Goal: Task Accomplishment & Management: Manage account settings

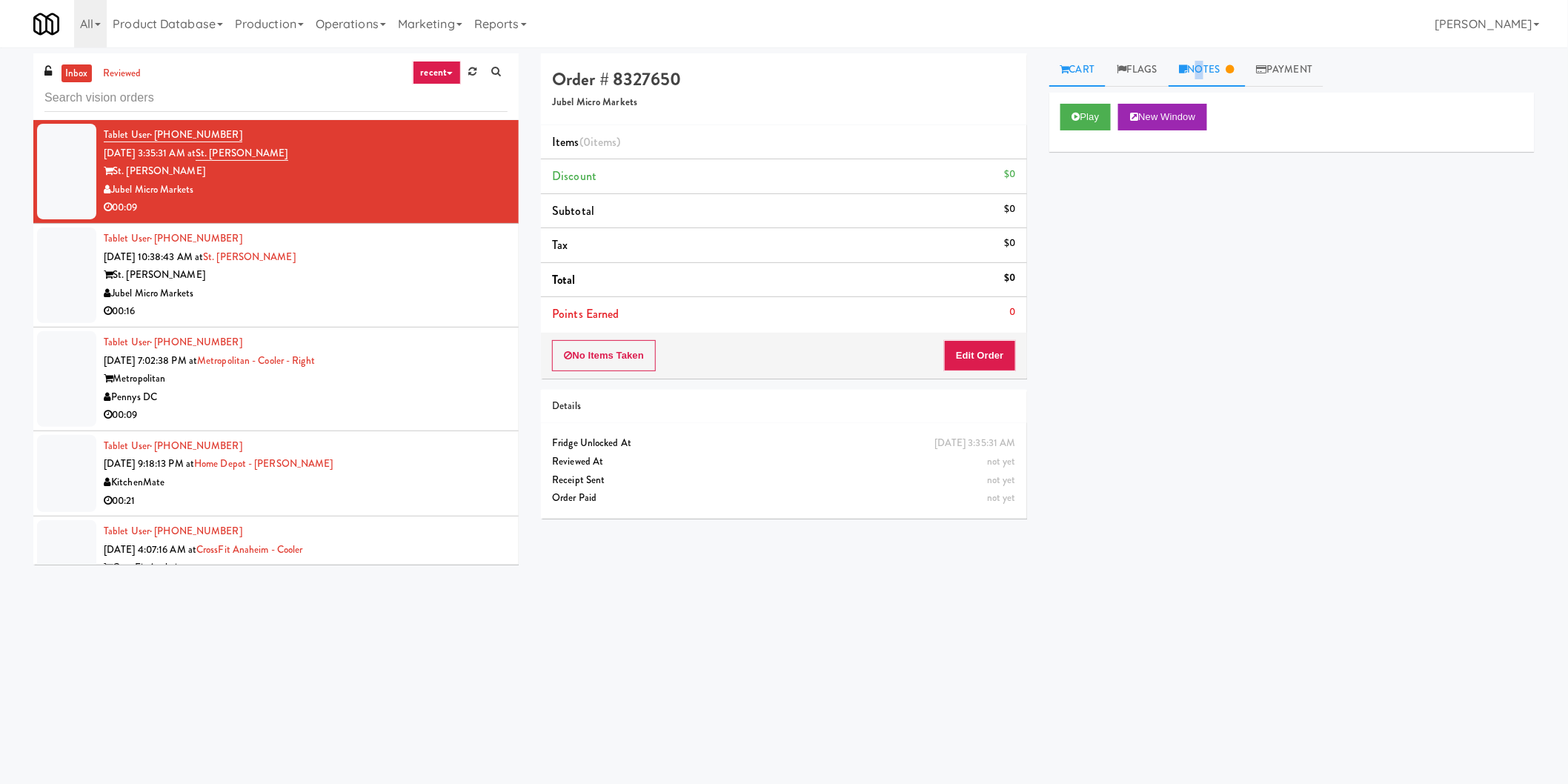
click at [1199, 68] on link "Notes" at bounding box center [1207, 70] width 77 height 34
click at [1080, 68] on link "Cart" at bounding box center [1078, 70] width 57 height 34
click at [265, 94] on input "text" at bounding box center [275, 97] width 463 height 27
paste input "Metropolitan - Cooler - Right"
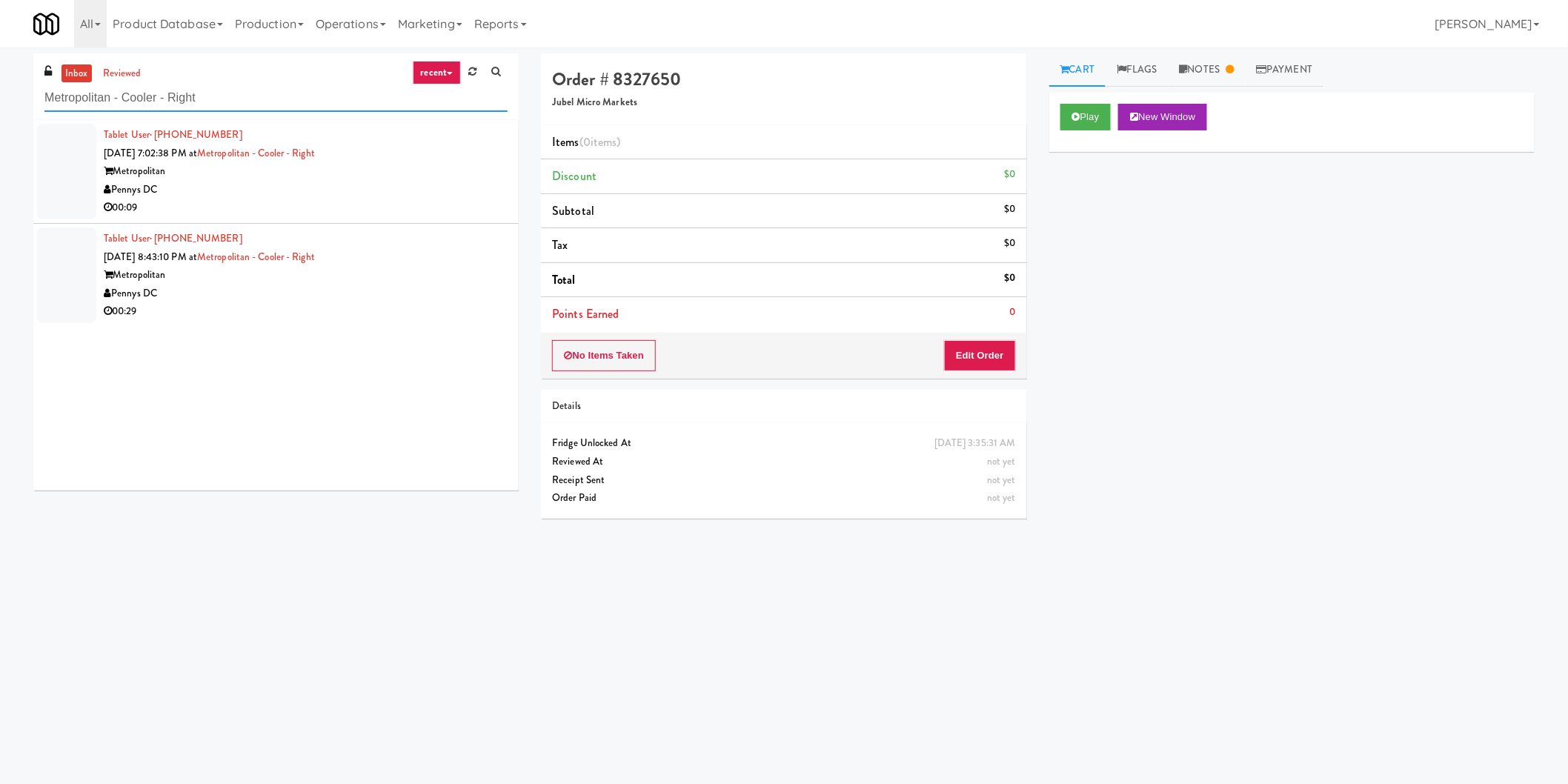
type input "Metropolitan - Cooler - Right"
click at [422, 165] on div "Metropolitan" at bounding box center [305, 171] width 404 height 19
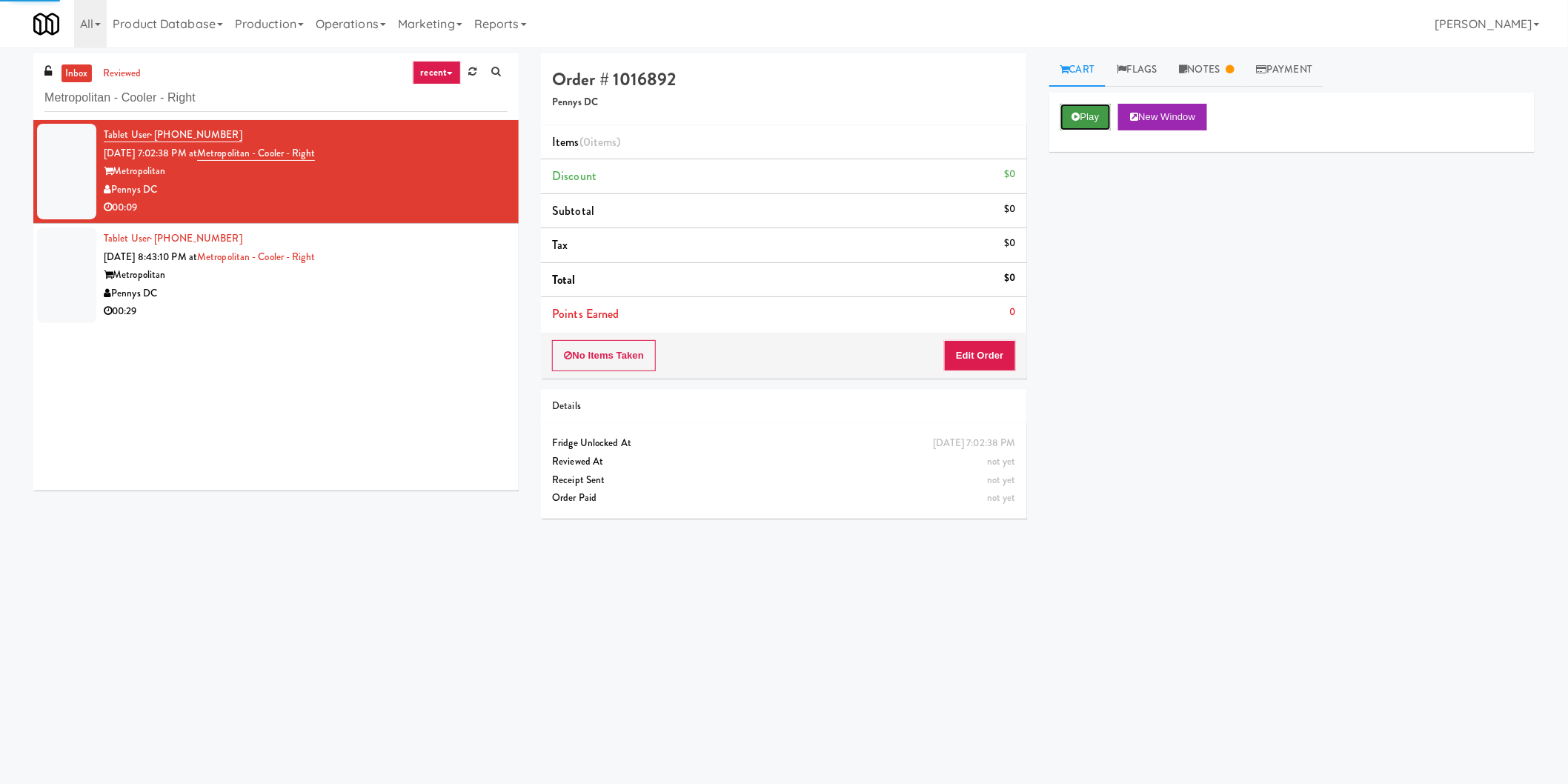
click at [1067, 114] on button "Play" at bounding box center [1086, 117] width 51 height 27
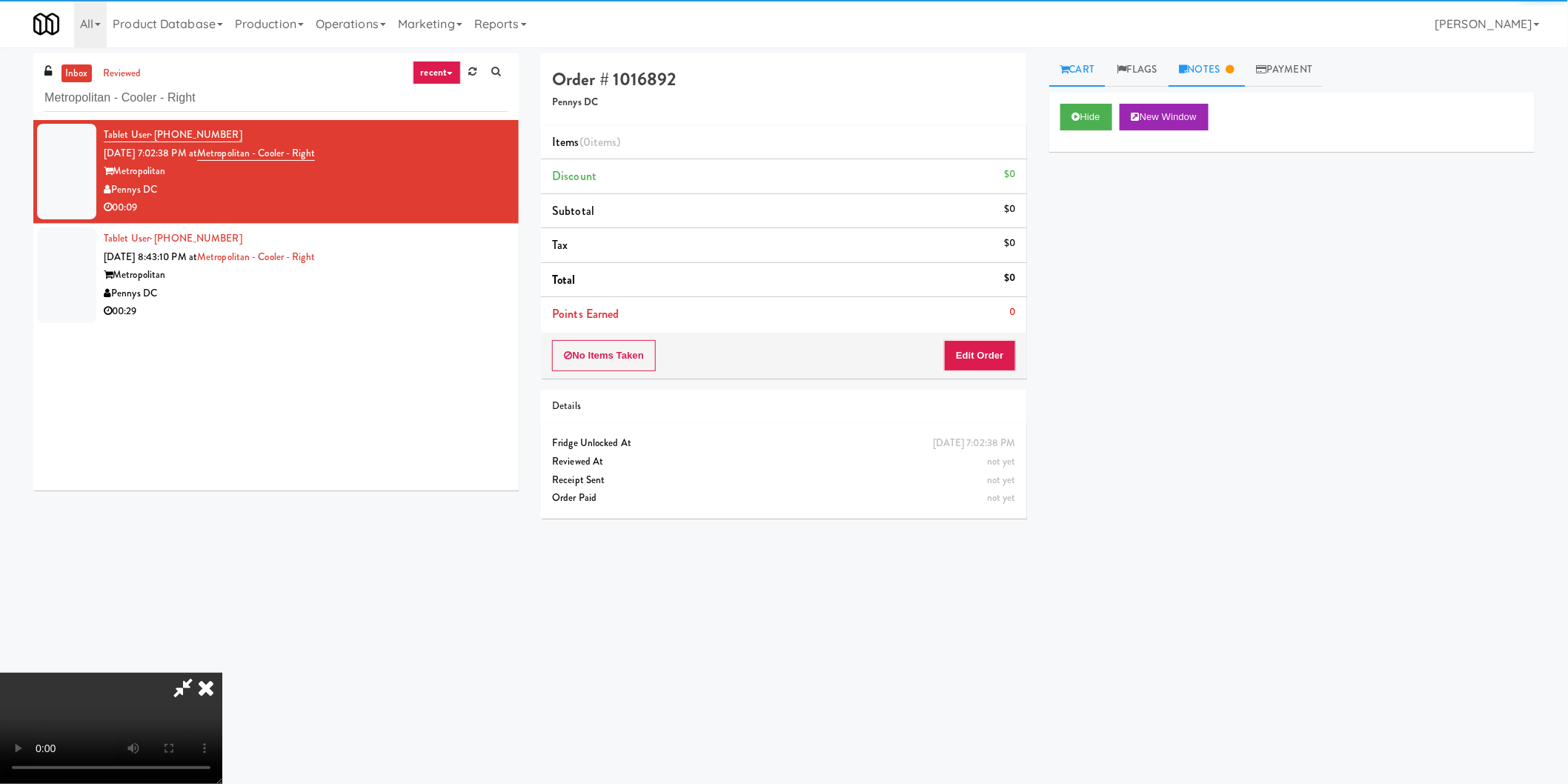
click at [1202, 68] on link "Notes" at bounding box center [1207, 70] width 77 height 34
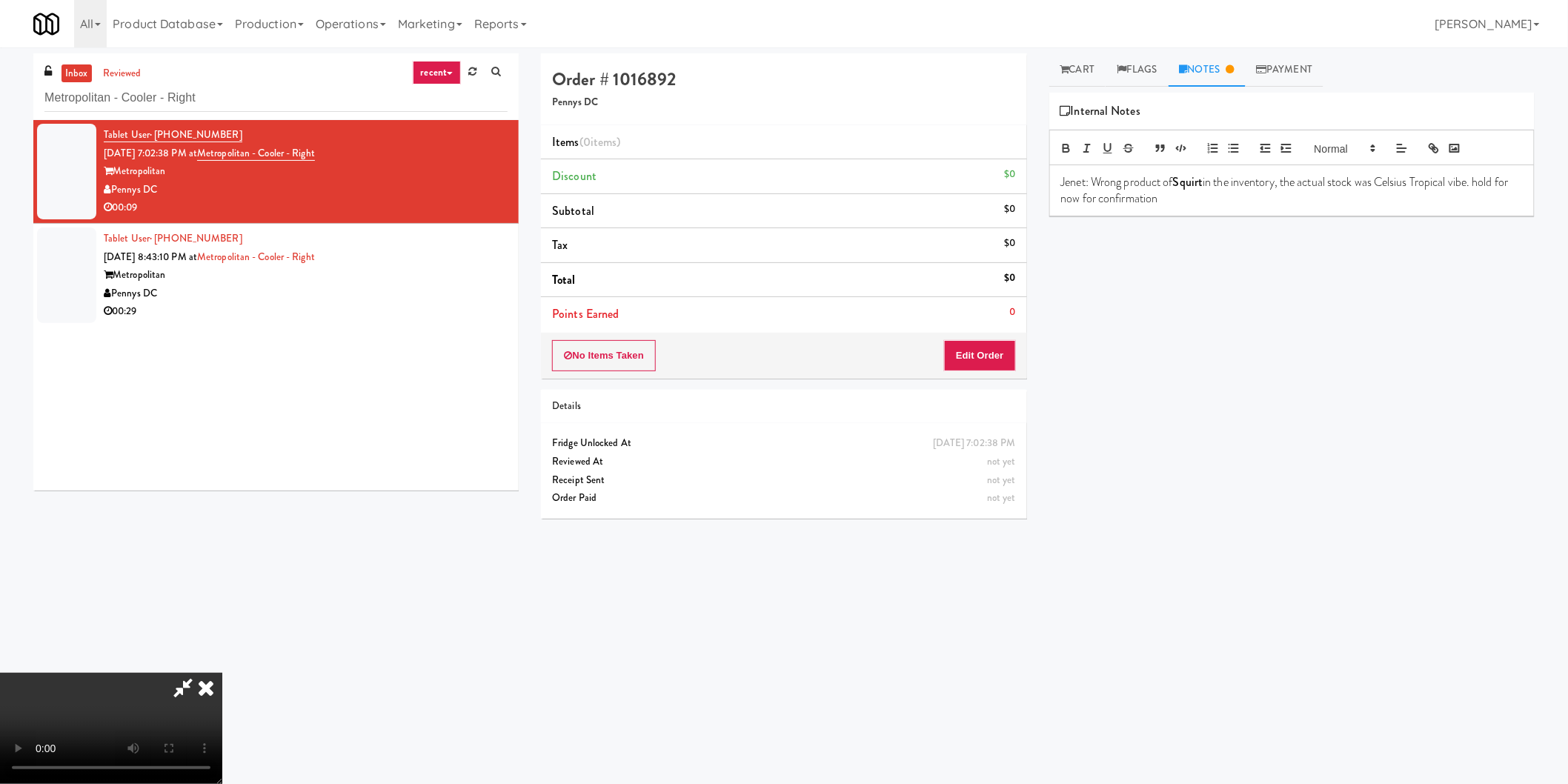
click at [222, 673] on div at bounding box center [111, 728] width 222 height 111
click at [222, 673] on icon at bounding box center [205, 687] width 33 height 29
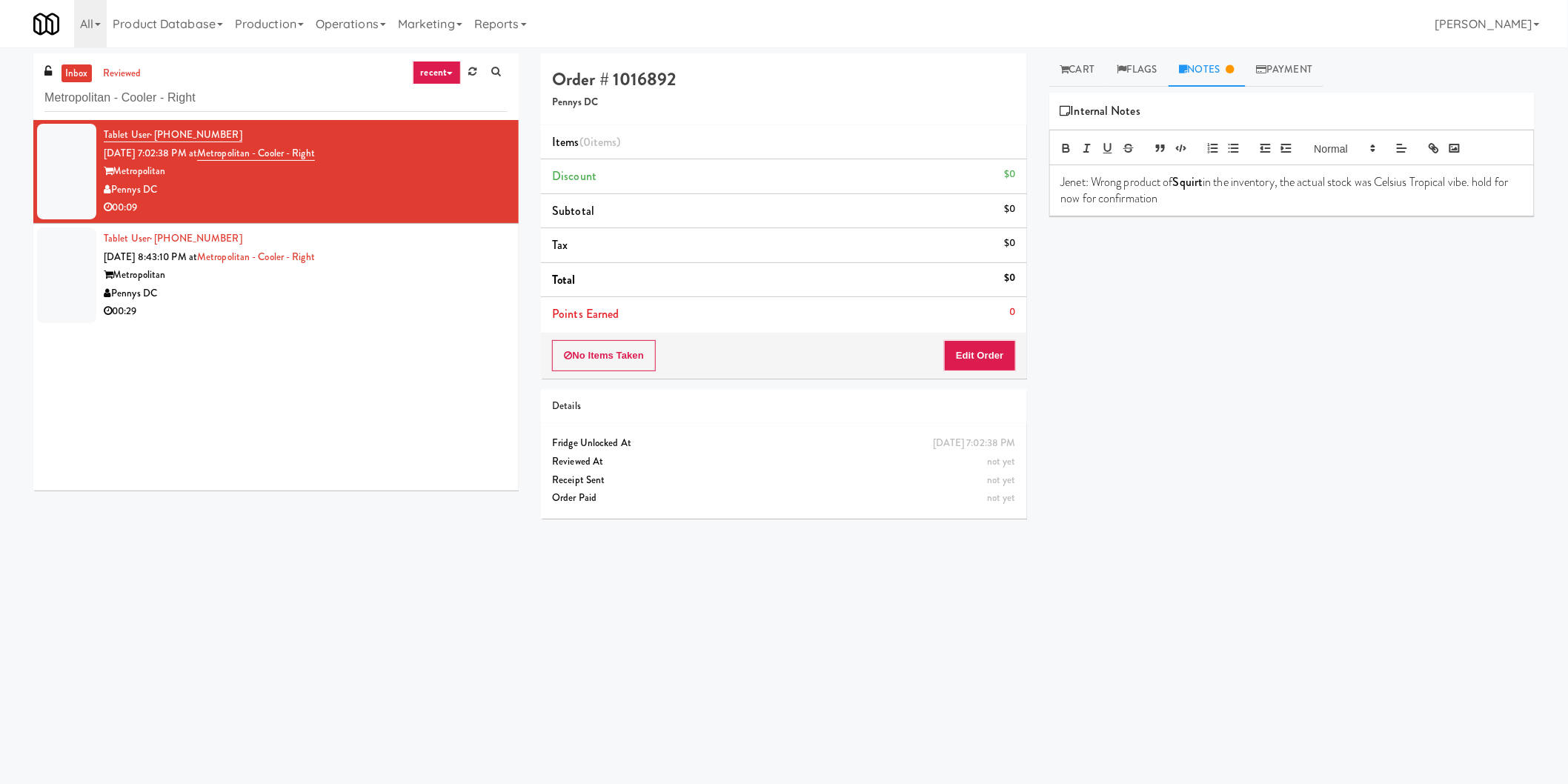
click at [361, 253] on div "Tablet User · (703) 340-5654 [DATE] 8:43:10 PM at [GEOGRAPHIC_DATA] - Right Met…" at bounding box center [305, 275] width 404 height 91
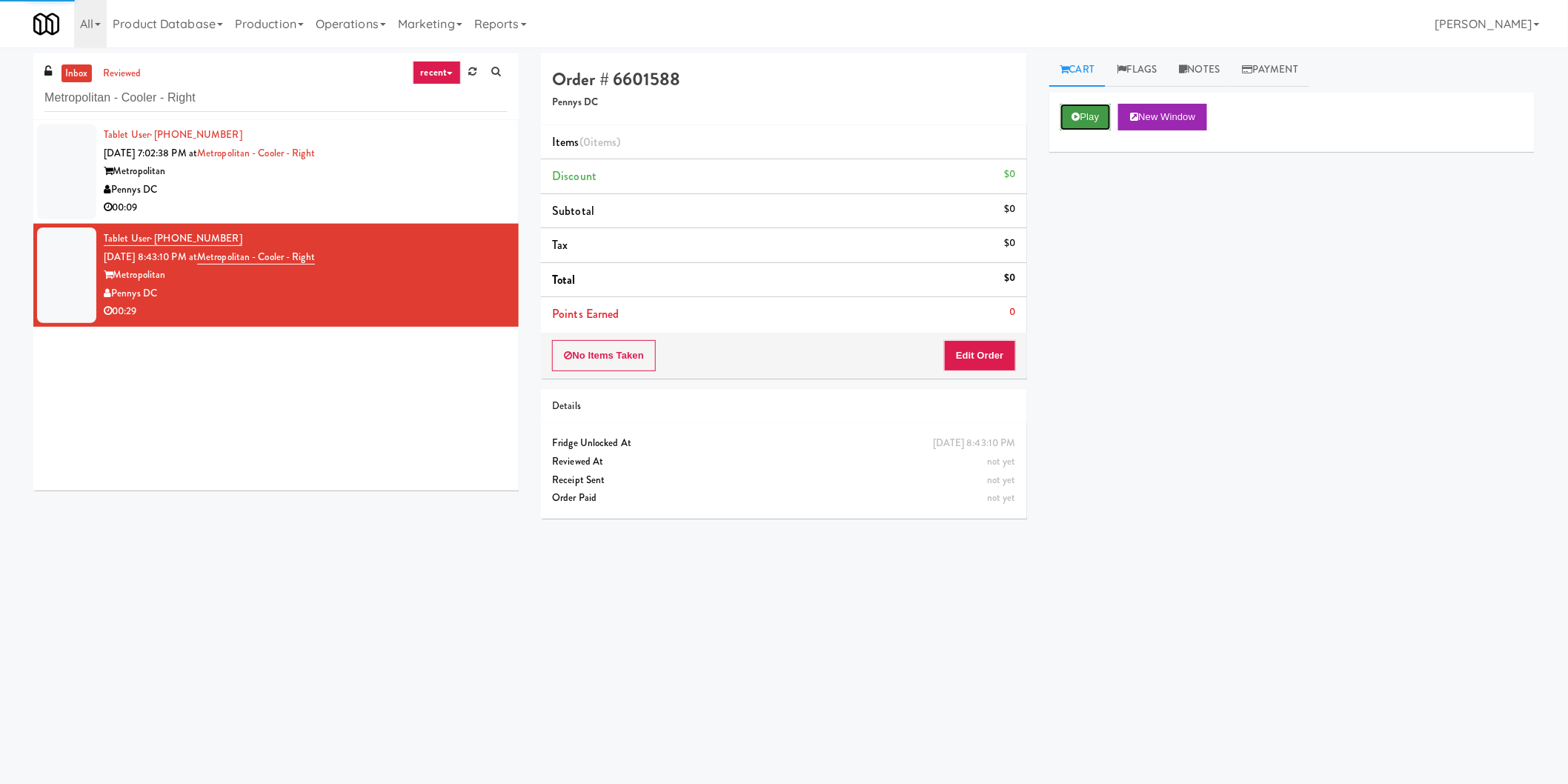
click at [1092, 107] on button "Play" at bounding box center [1086, 117] width 51 height 27
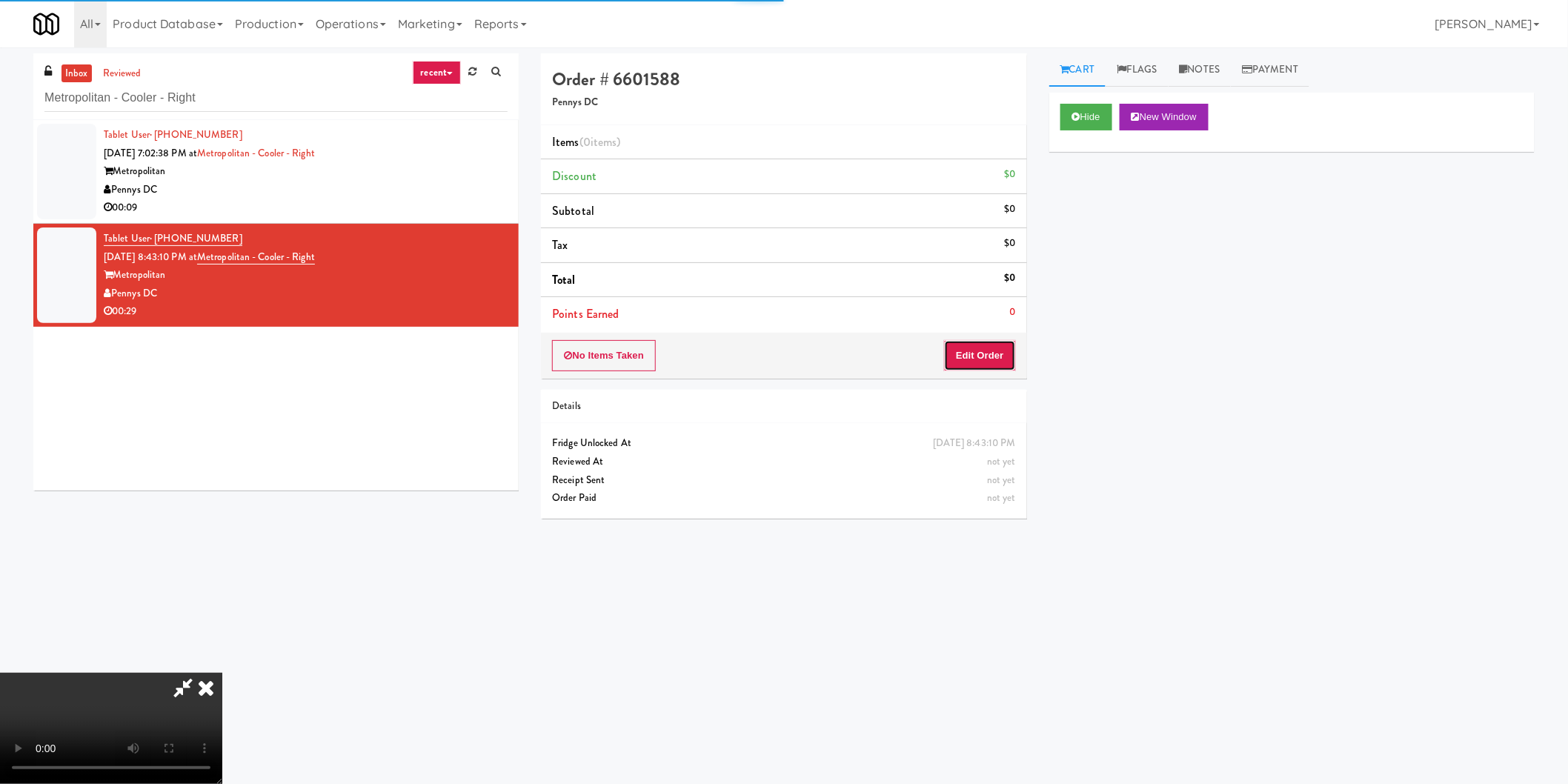
click at [995, 342] on button "Edit Order" at bounding box center [980, 355] width 72 height 31
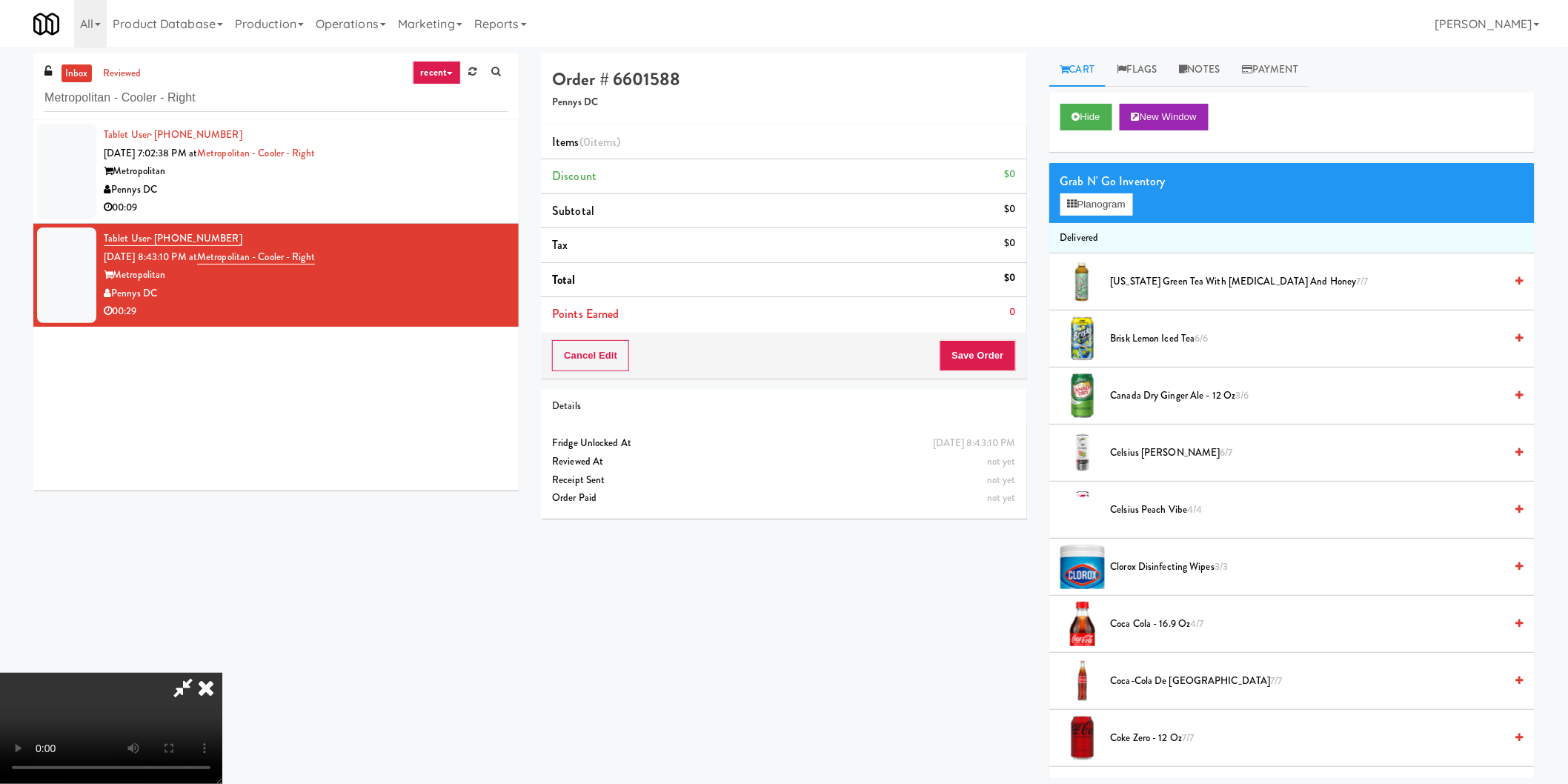
scroll to position [242, 0]
click at [222, 673] on video at bounding box center [111, 728] width 222 height 111
click at [1095, 198] on button "Planogram" at bounding box center [1096, 204] width 73 height 22
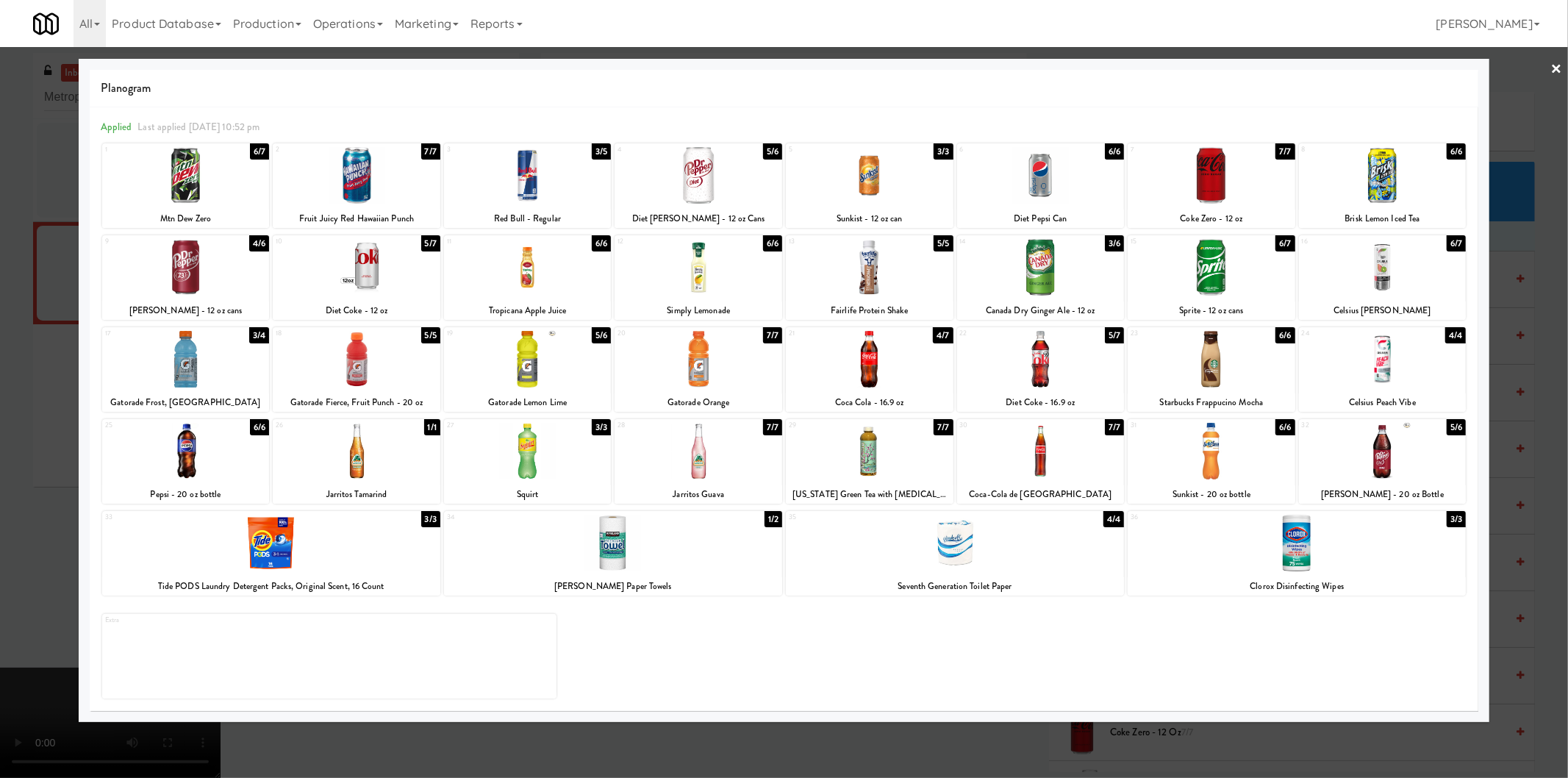
click at [1537, 353] on div at bounding box center [784, 389] width 1568 height 778
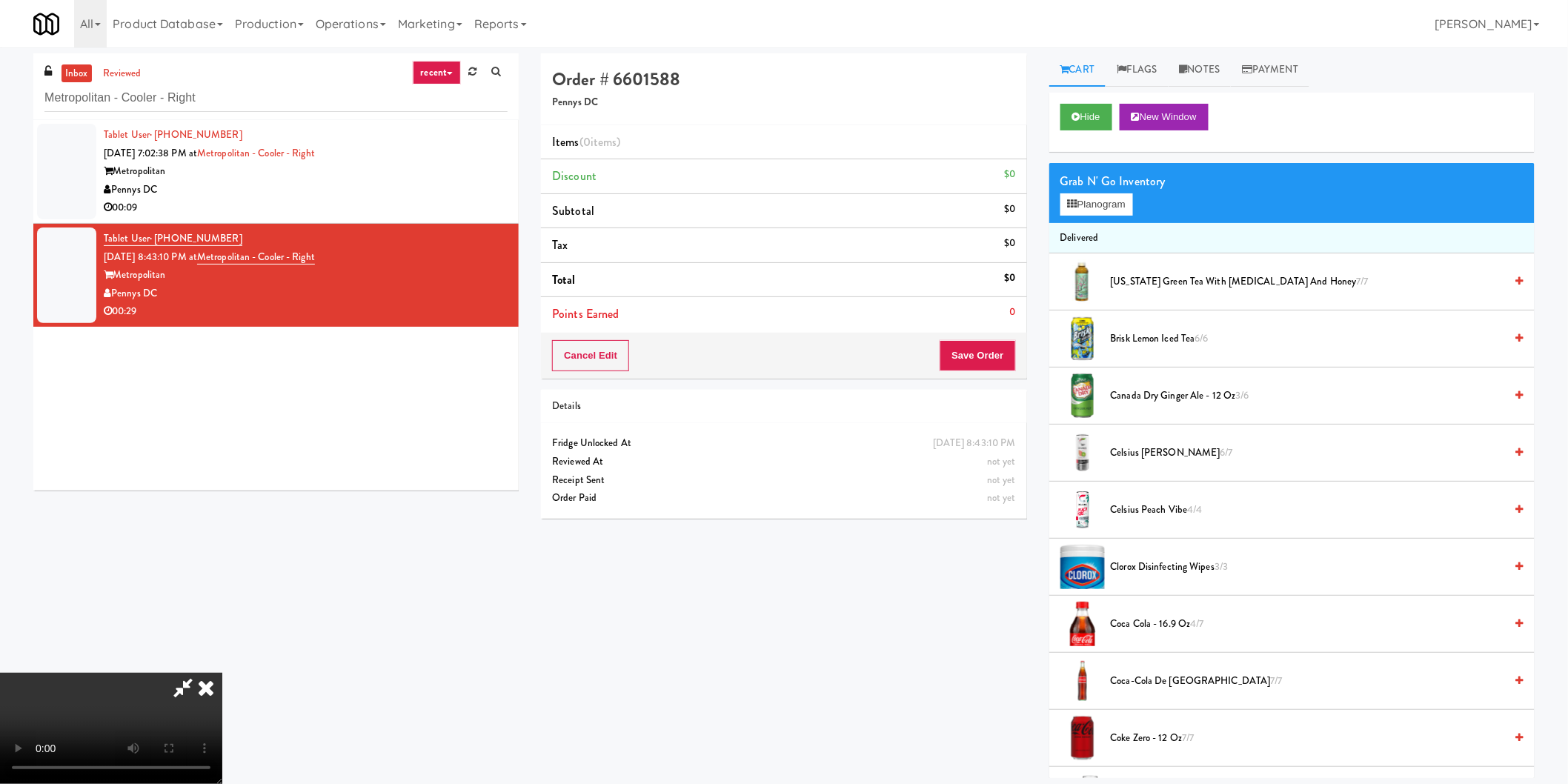
click at [222, 673] on video at bounding box center [111, 728] width 222 height 111
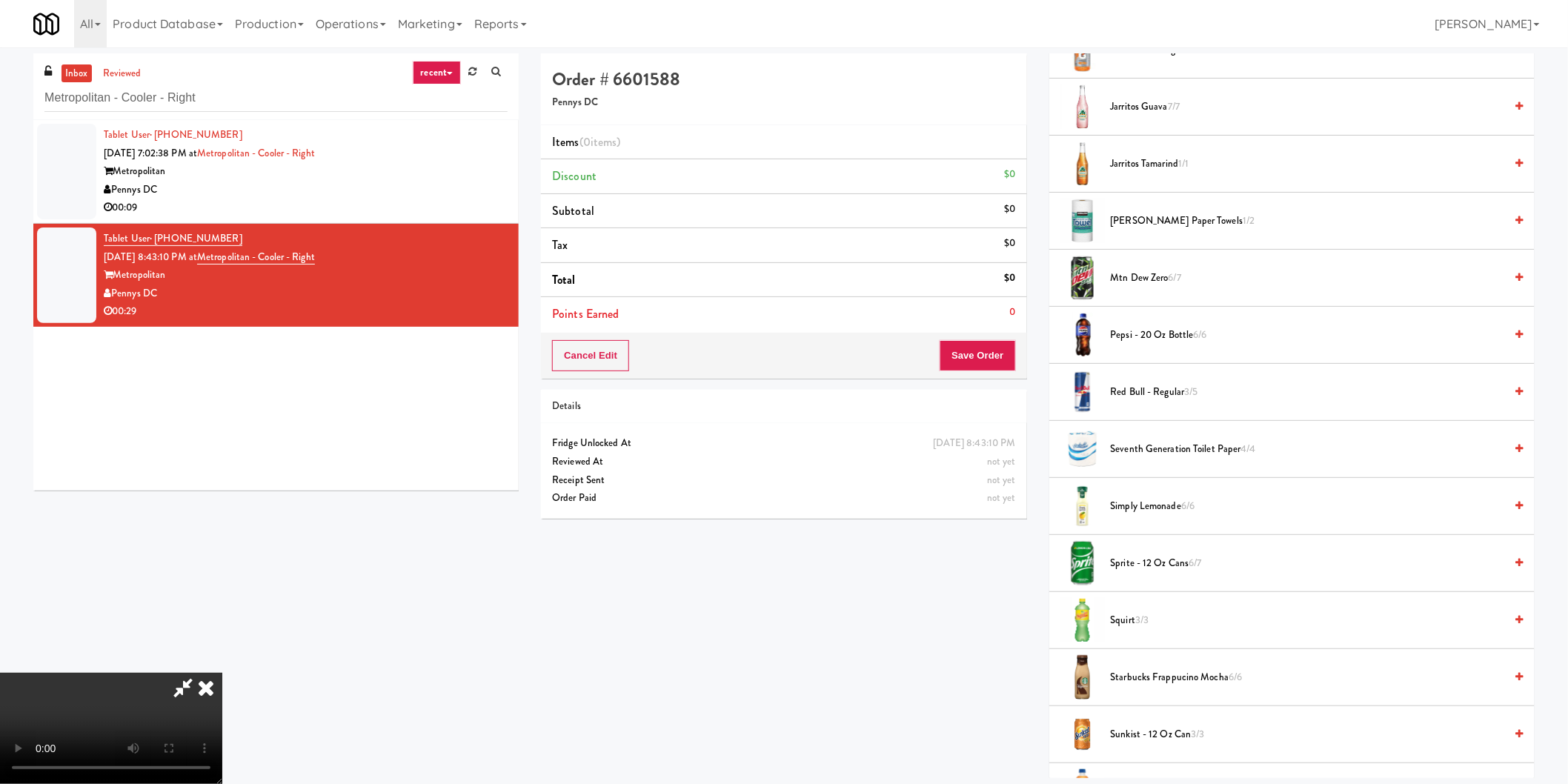
scroll to position [1482, 0]
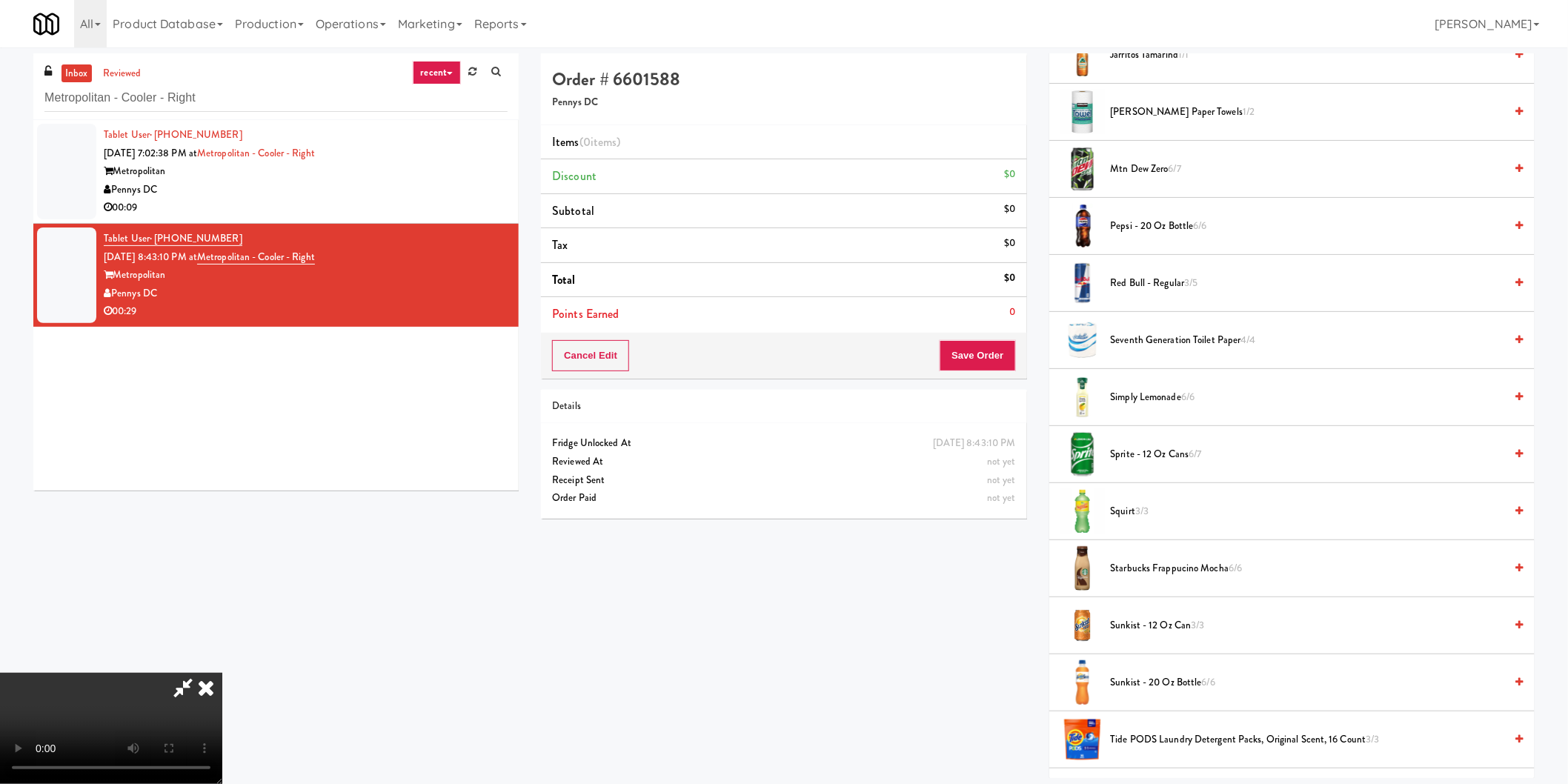
click at [1171, 291] on span "Red Bull - Regular 3/5" at bounding box center [1308, 283] width 395 height 19
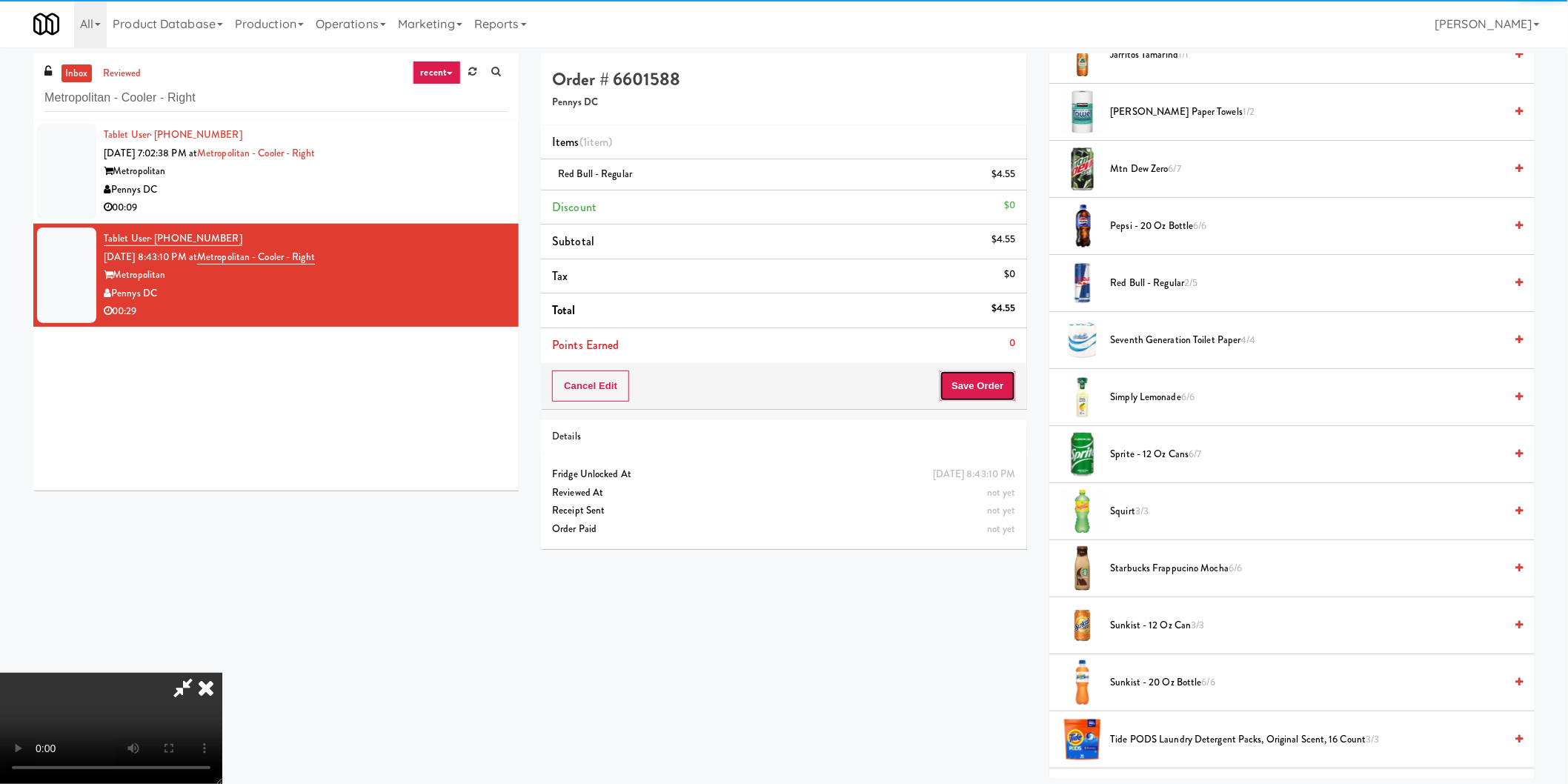
click at [995, 393] on button "Save Order" at bounding box center [977, 386] width 75 height 31
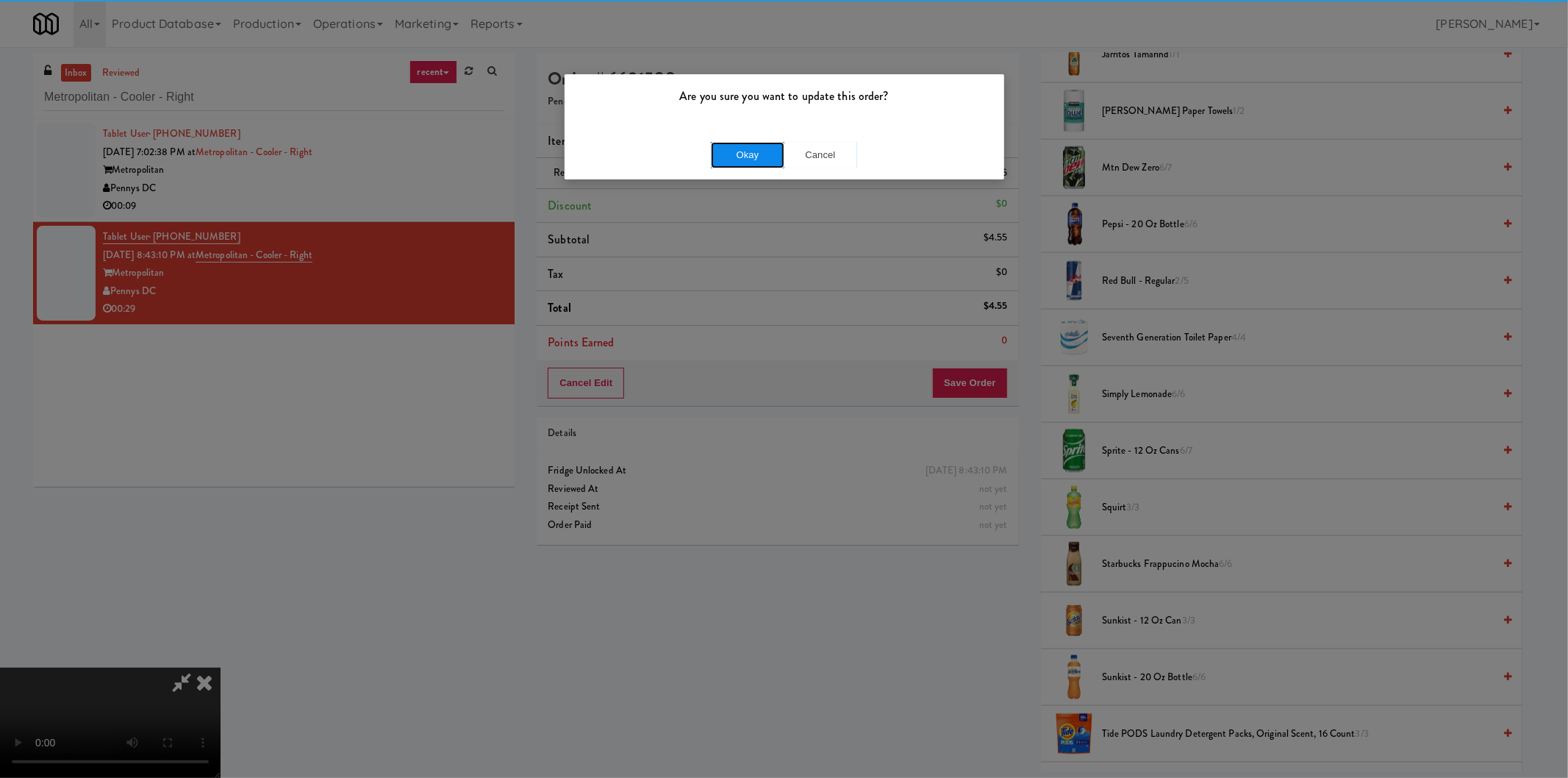
click at [744, 159] on button "Okay" at bounding box center [748, 155] width 74 height 26
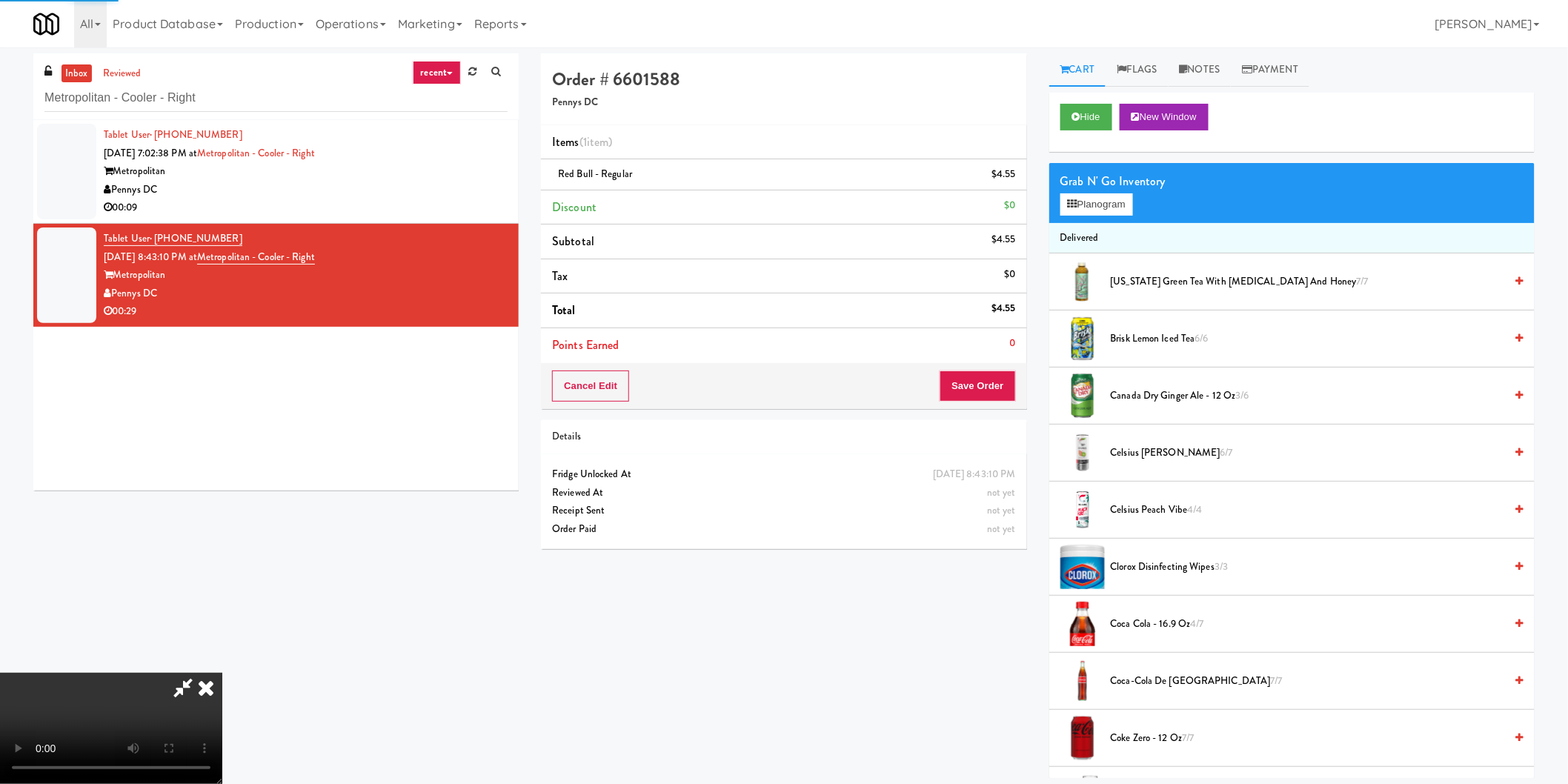
scroll to position [0, 0]
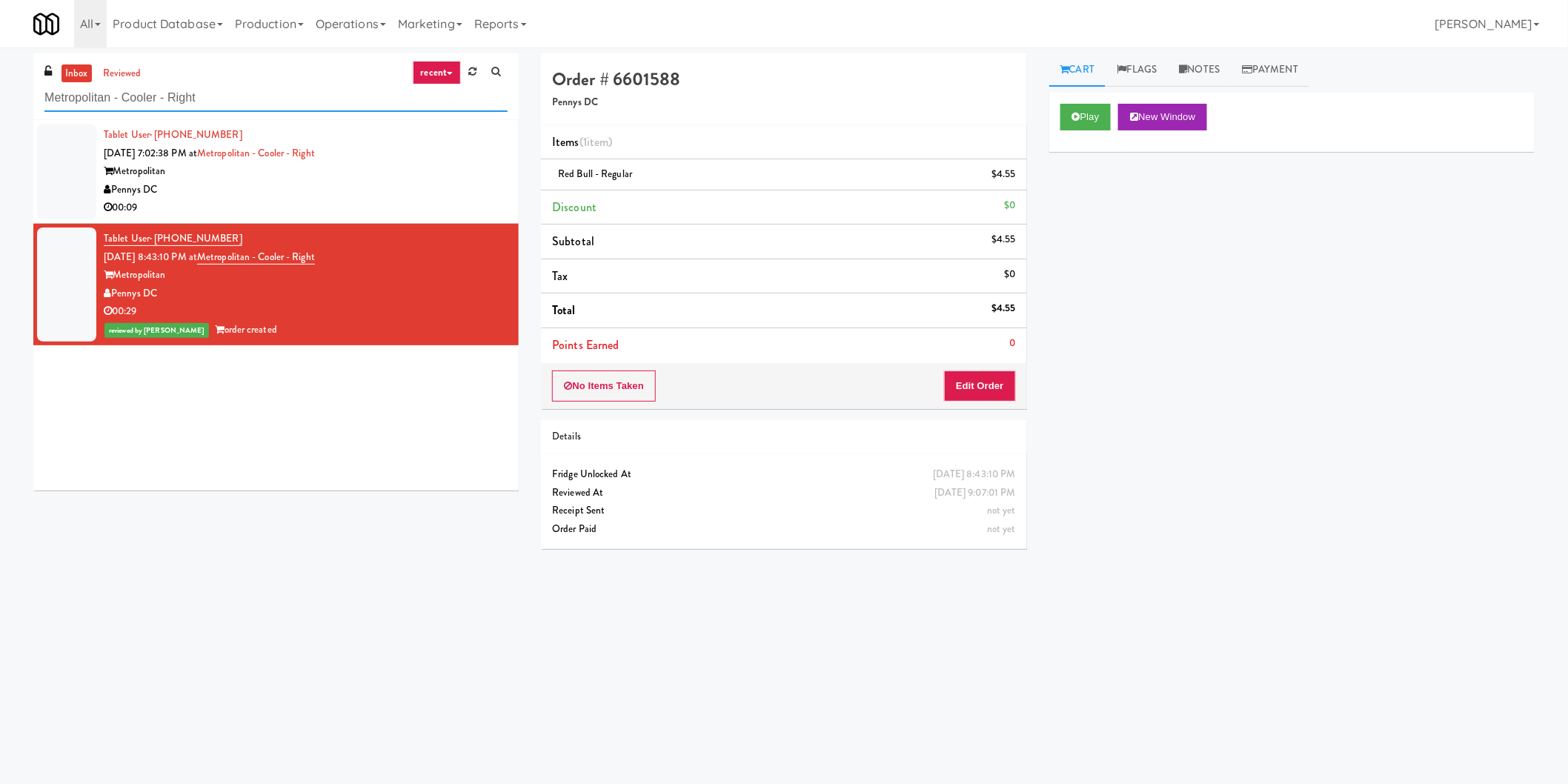
click at [316, 101] on input "Metropolitan - Cooler - Right" at bounding box center [275, 97] width 463 height 27
paste input "attr (formerly Shawcor)"
click at [316, 101] on input "Mattr (formerly Shawcor)" at bounding box center [275, 97] width 463 height 27
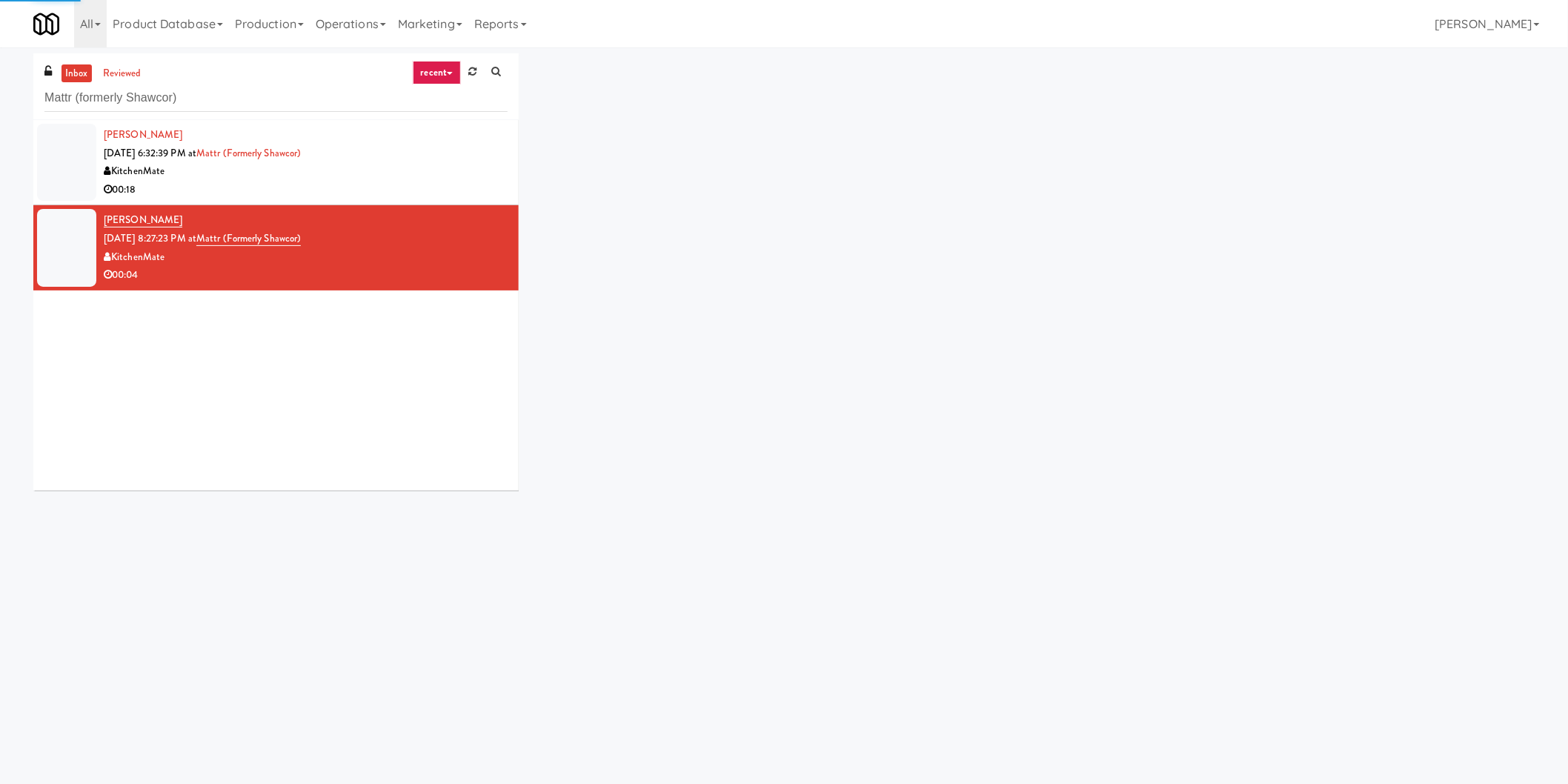
click at [476, 171] on div "KitchenMate" at bounding box center [305, 171] width 404 height 19
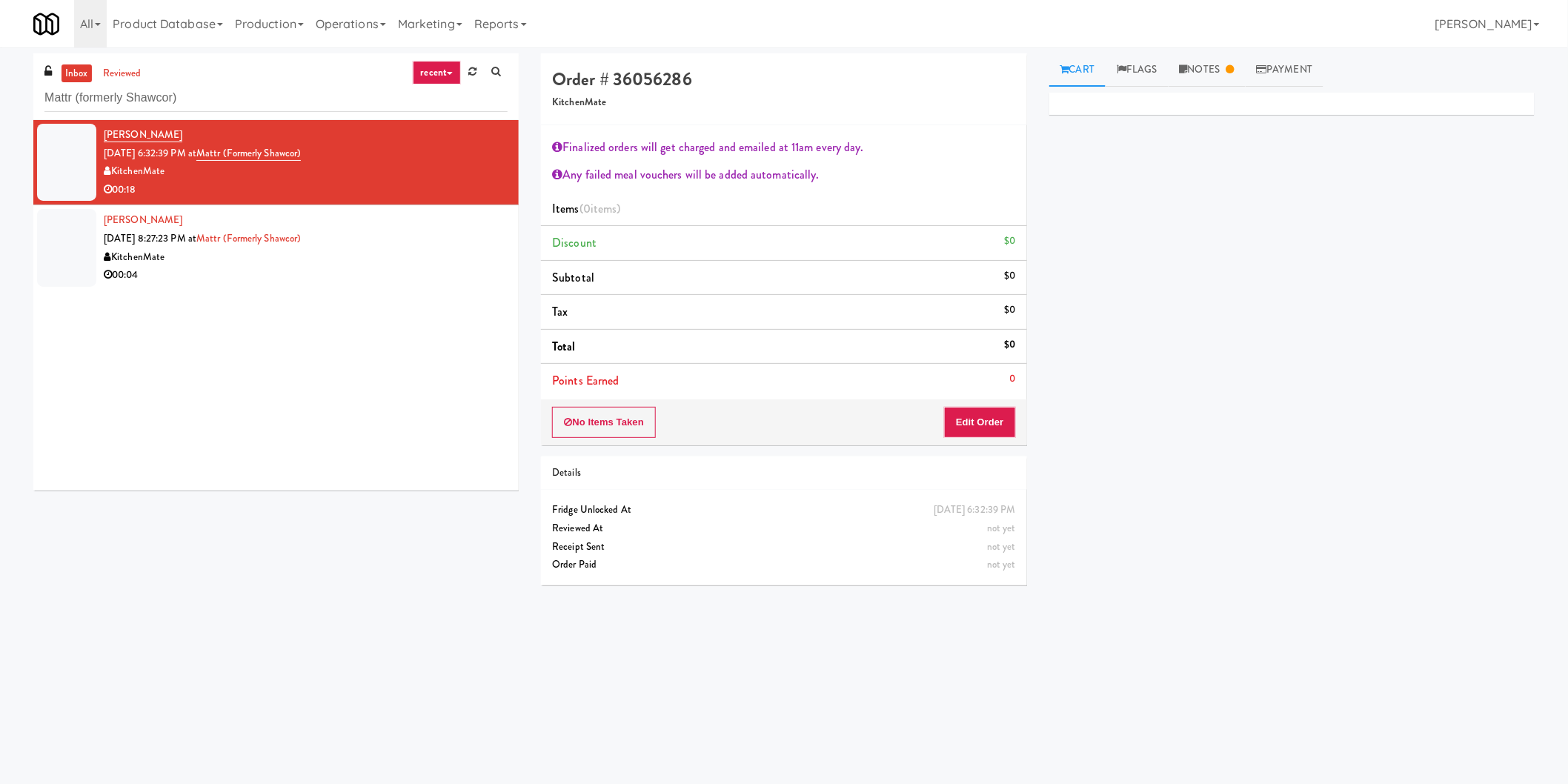
click at [1225, 90] on div "Cart Flags Notes Payment Primary Flag Clear Flag if unable to determine what wa…" at bounding box center [1292, 350] width 508 height 596
click at [1203, 71] on link "Notes" at bounding box center [1207, 70] width 77 height 34
click at [420, 247] on div "[PERSON_NAME] [DATE] 8:27:23 PM at Mattr (formerly Shawcor) KitchenMate 00:04" at bounding box center [305, 248] width 404 height 73
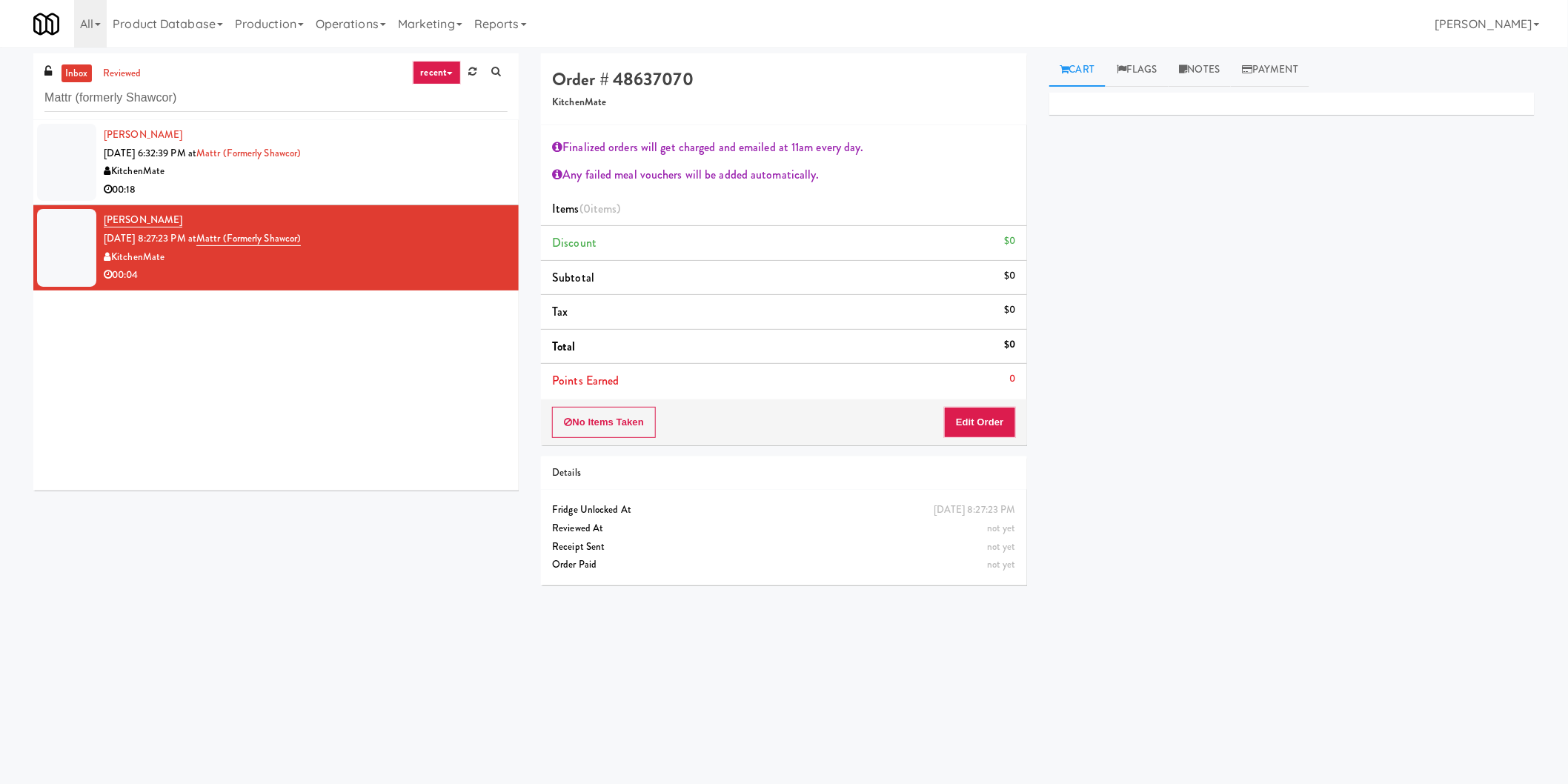
click at [987, 398] on div "Order # 48637070 KitchenMate Finalized orders will get charged and emailed at 1…" at bounding box center [783, 249] width 486 height 392
click at [1002, 419] on button "Edit Order" at bounding box center [980, 422] width 72 height 31
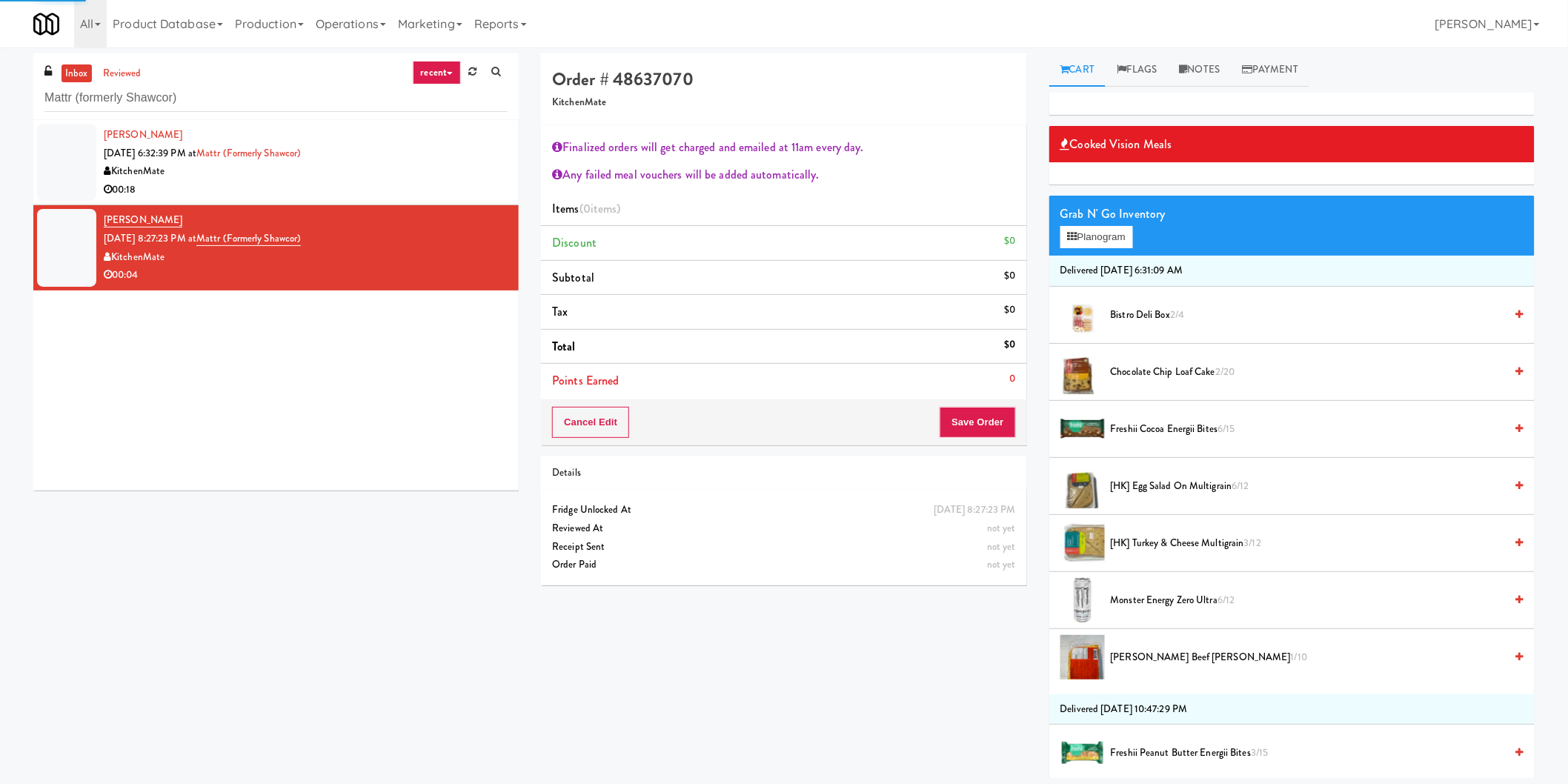
click at [1134, 430] on span "Freshii Cocoa Energii Bites 6/15" at bounding box center [1308, 429] width 395 height 19
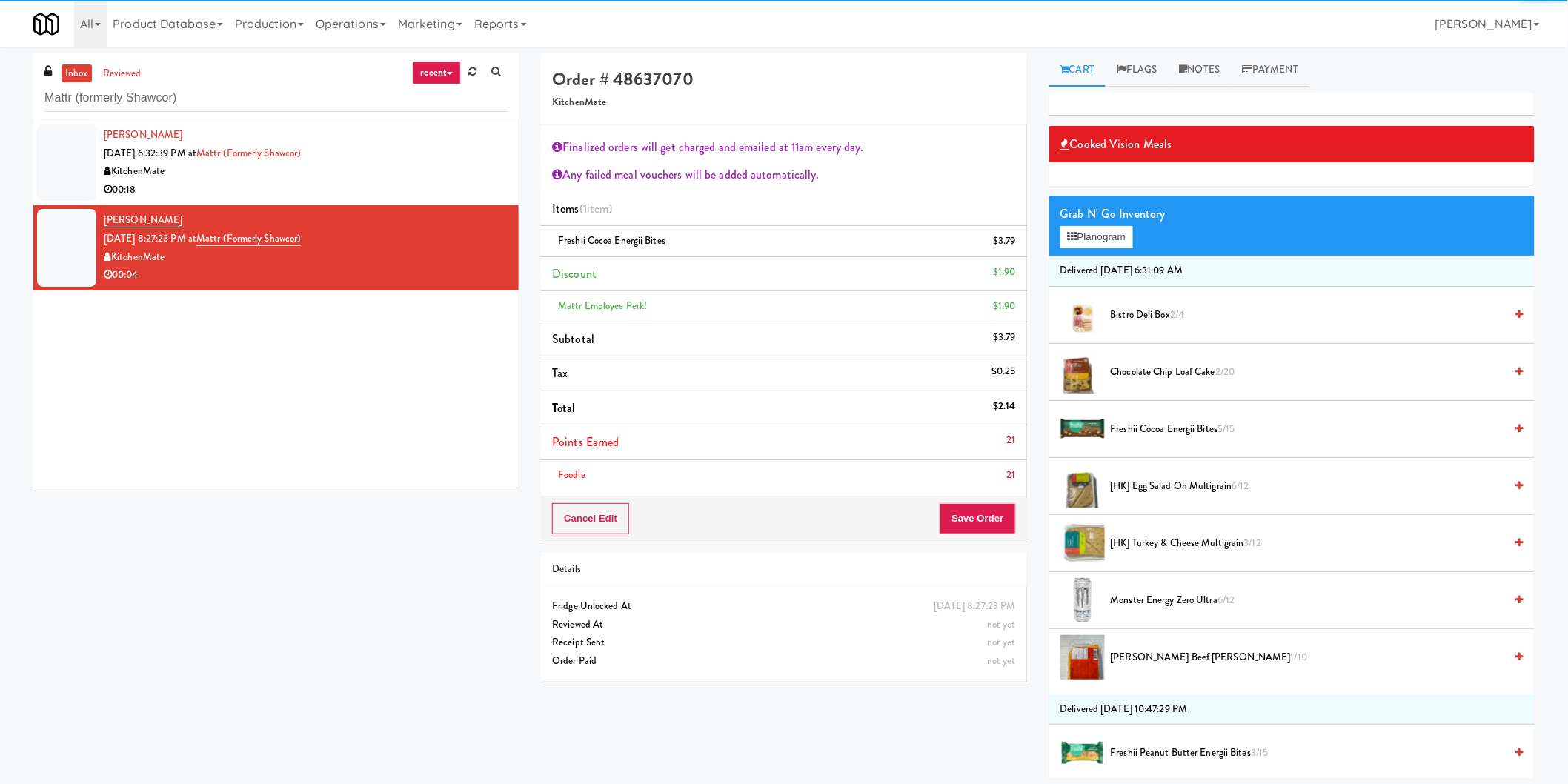
click at [983, 485] on li "Foodie 21" at bounding box center [783, 475] width 486 height 30
click at [982, 509] on button "Save Order" at bounding box center [977, 519] width 75 height 31
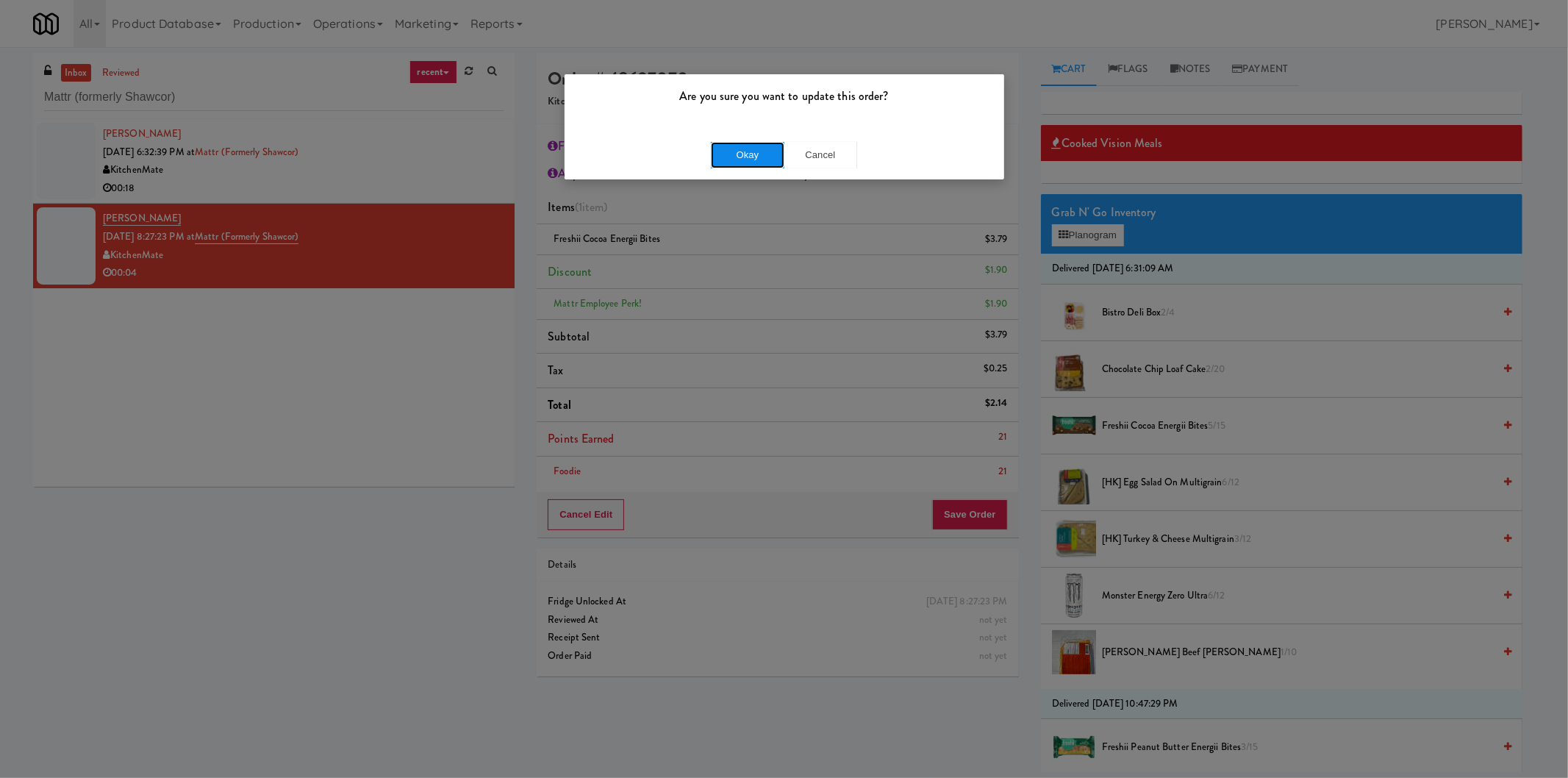
click at [726, 143] on button "Okay" at bounding box center [748, 155] width 74 height 26
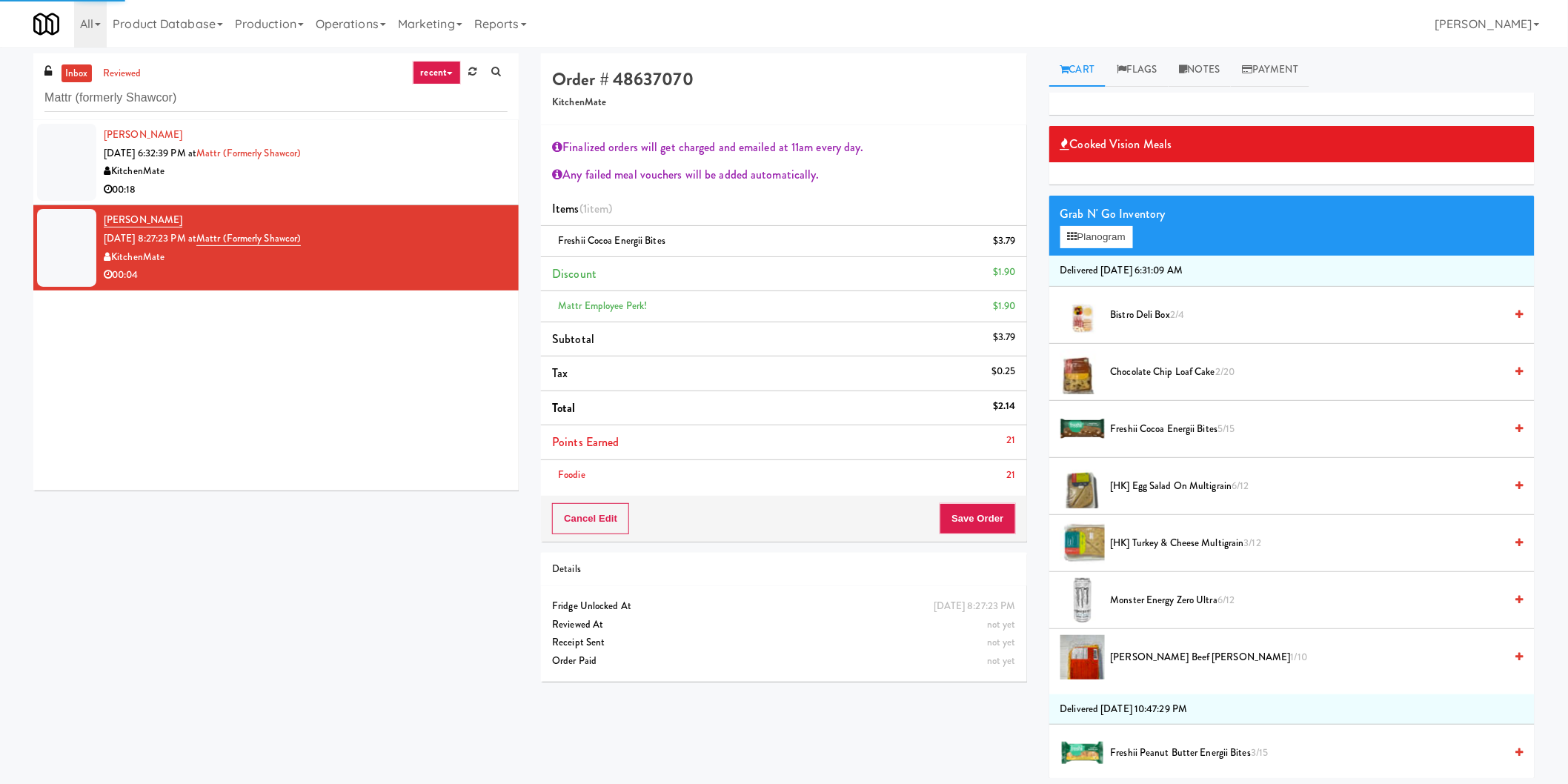
click at [400, 172] on div "KitchenMate" at bounding box center [305, 171] width 404 height 19
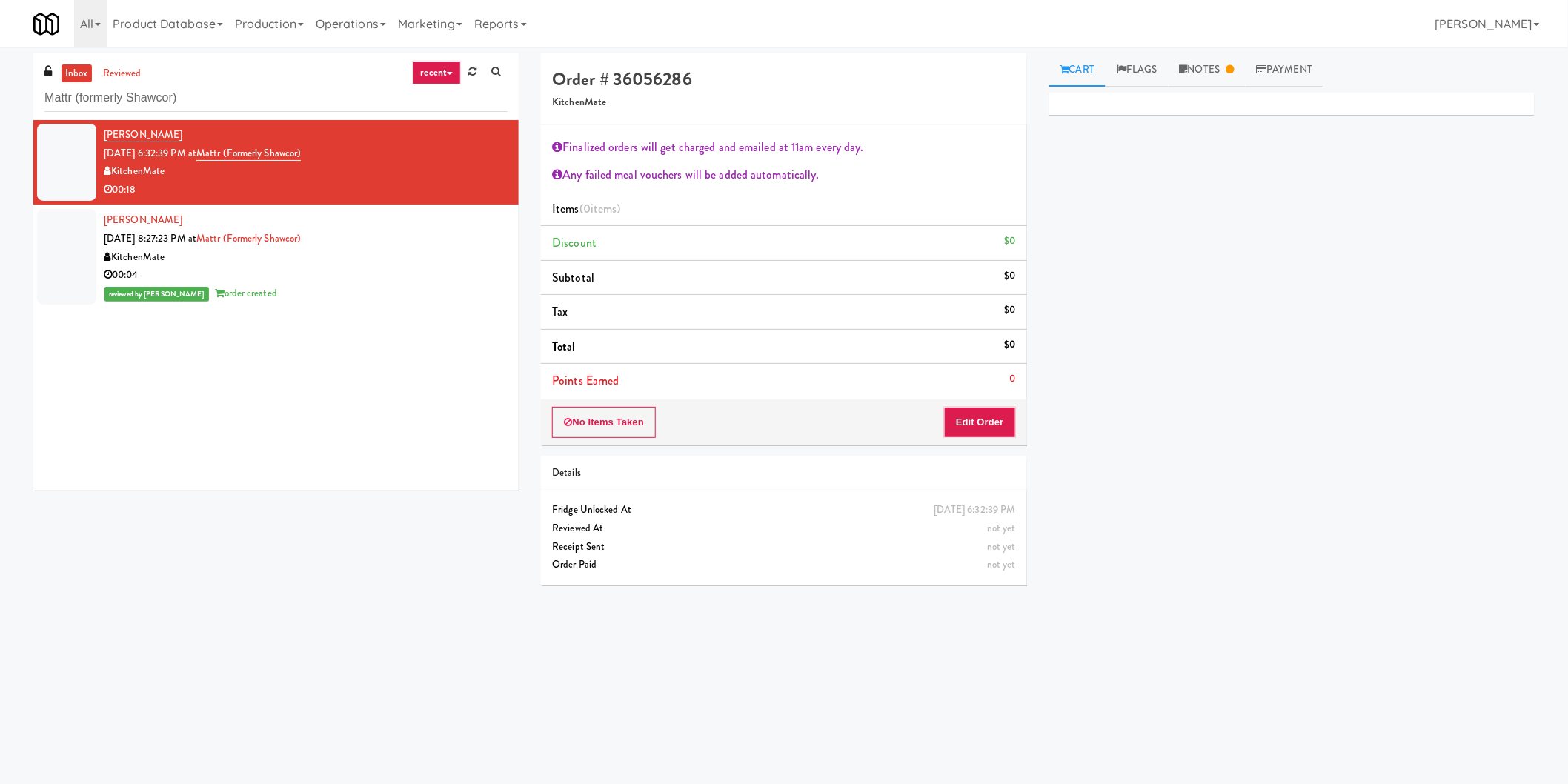
click at [202, 272] on div "[PERSON_NAME] [DATE] 8:27:23 PM at Mattr (formerly Shawcor) KitchenMate 00:04 r…" at bounding box center [305, 257] width 404 height 91
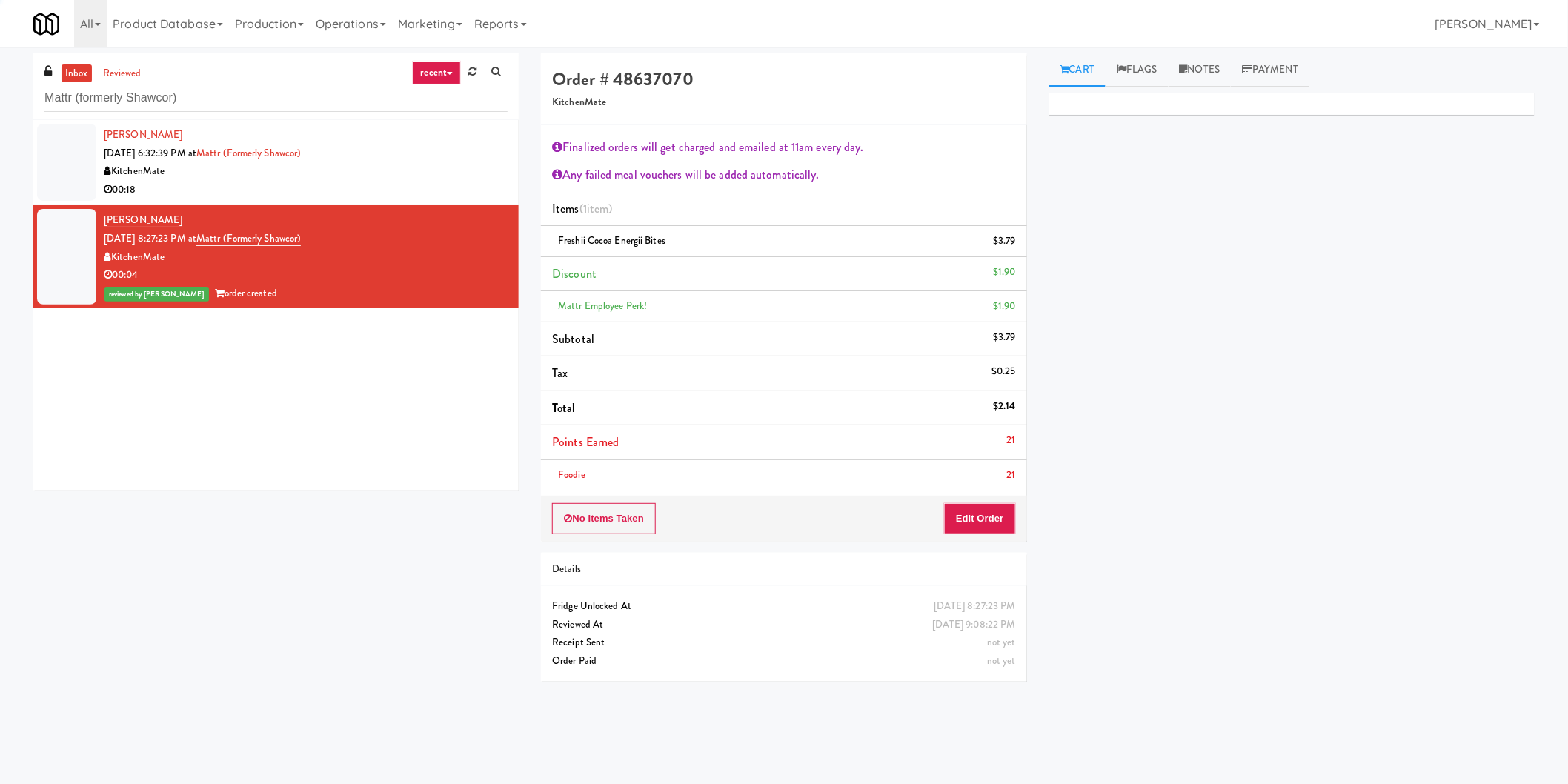
drag, startPoint x: 366, startPoint y: 193, endPoint x: 388, endPoint y: 189, distance: 22.4
click at [367, 193] on div "00:18" at bounding box center [305, 189] width 404 height 19
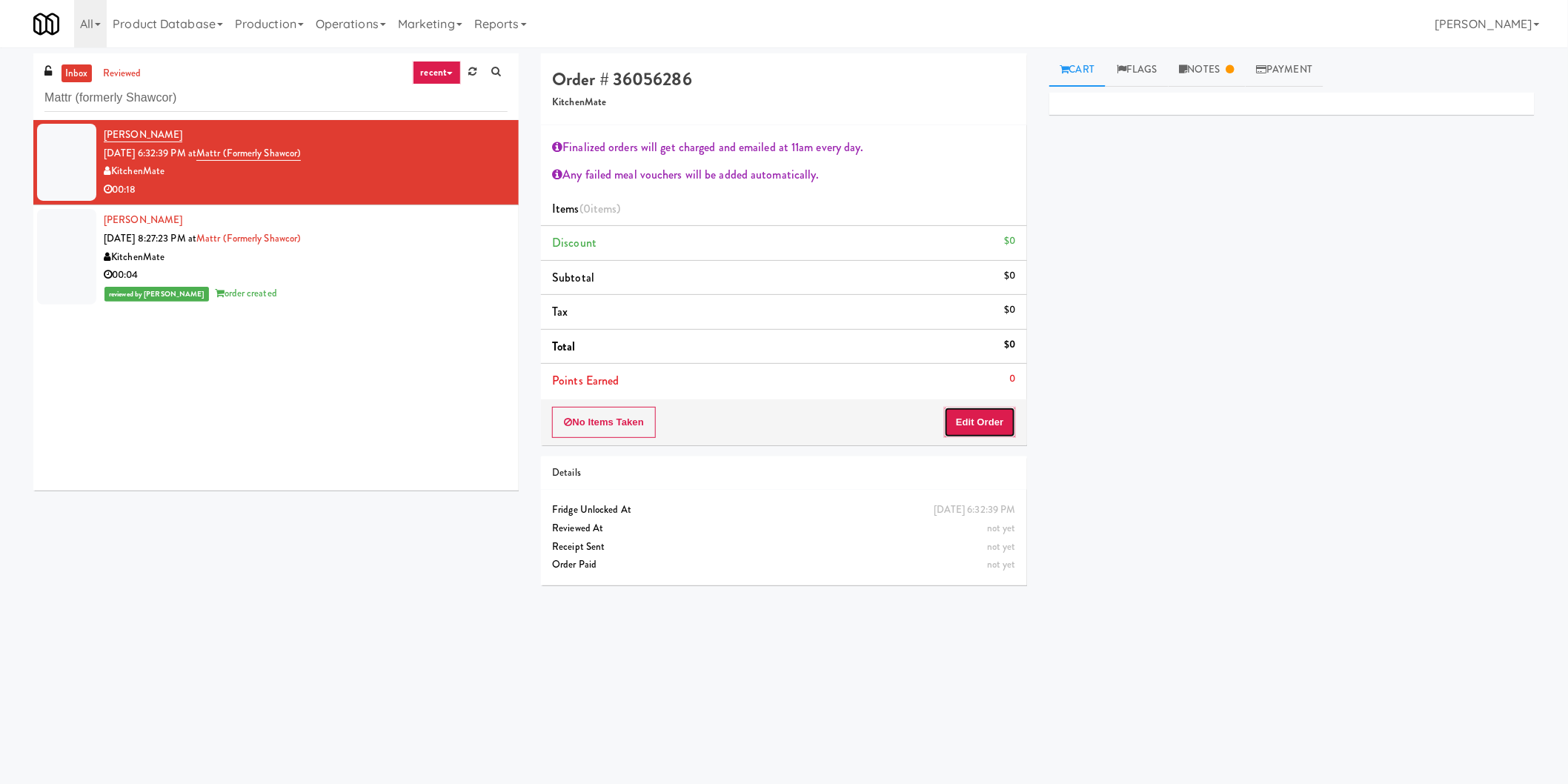
click at [997, 426] on button "Edit Order" at bounding box center [980, 422] width 72 height 31
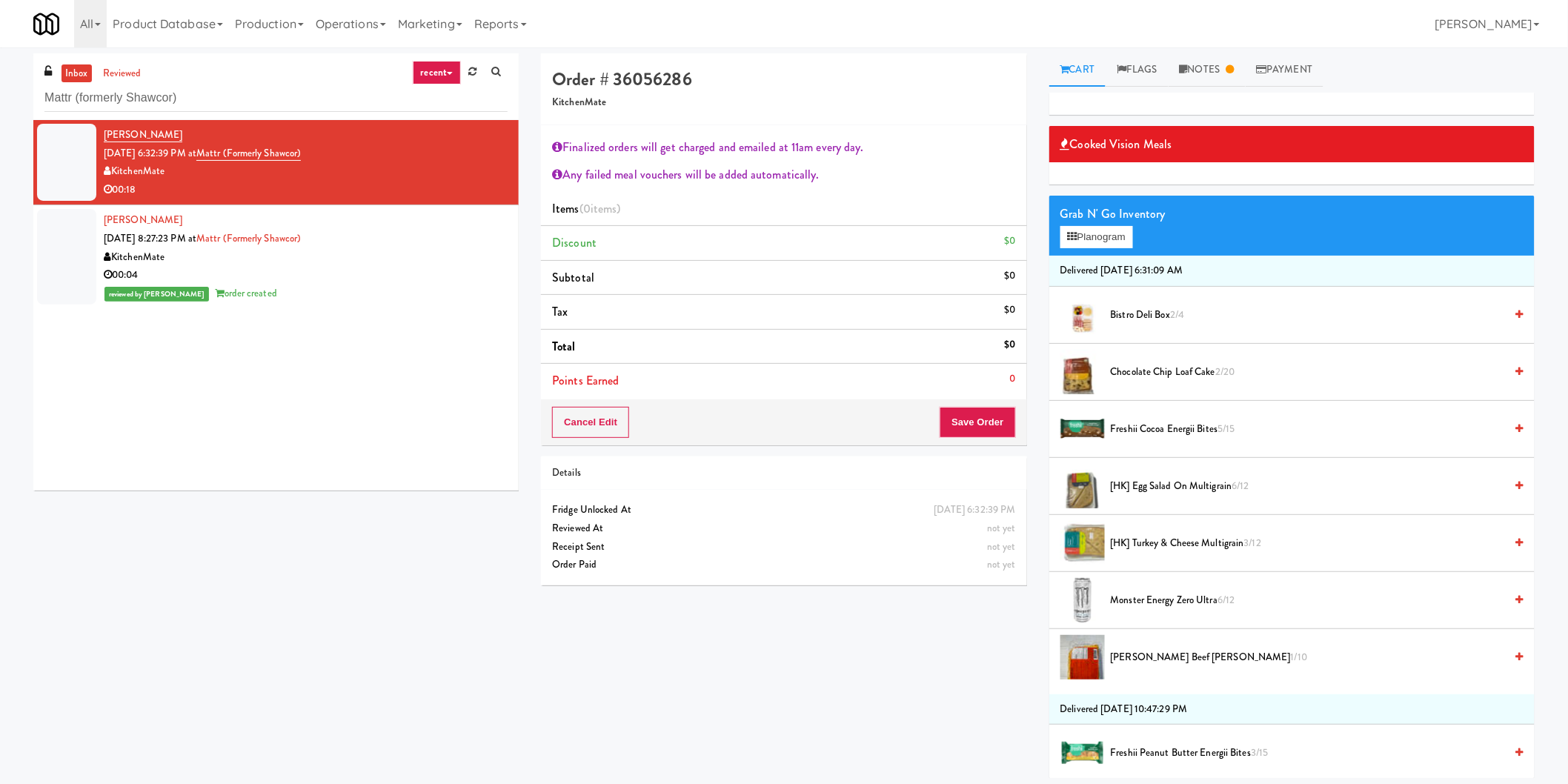
click at [1119, 372] on span "Chocolate Chip Loaf Cake 2/20" at bounding box center [1308, 372] width 395 height 19
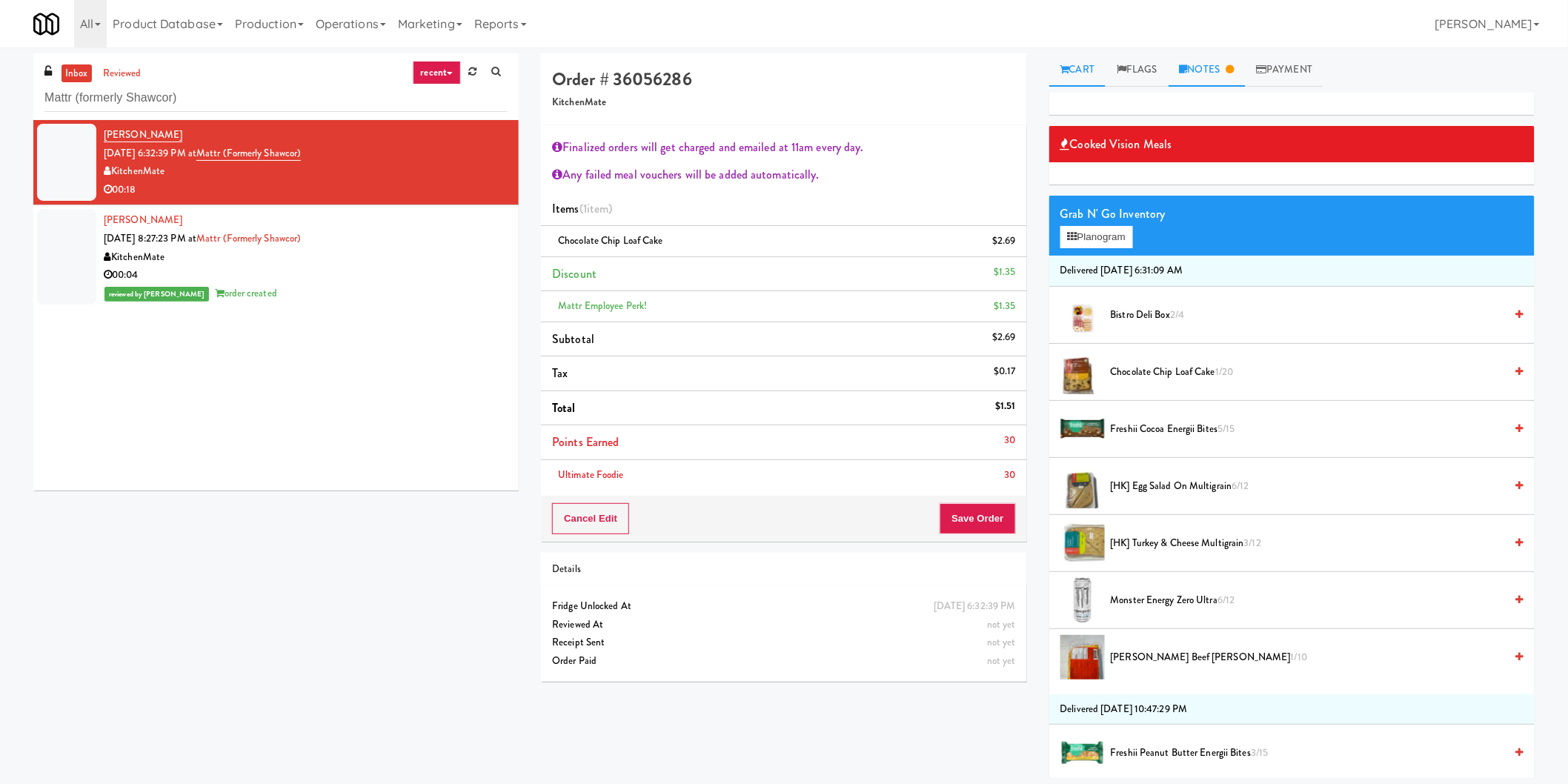
drag, startPoint x: 1195, startPoint y: 87, endPoint x: 1197, endPoint y: 80, distance: 7.3
click at [1195, 86] on div "Cart Flags Notes Payment Cooked Vision Meals Grab N' Go Inventory Planogram Del…" at bounding box center [1292, 415] width 508 height 725
click at [1204, 68] on link "Notes" at bounding box center [1207, 70] width 77 height 34
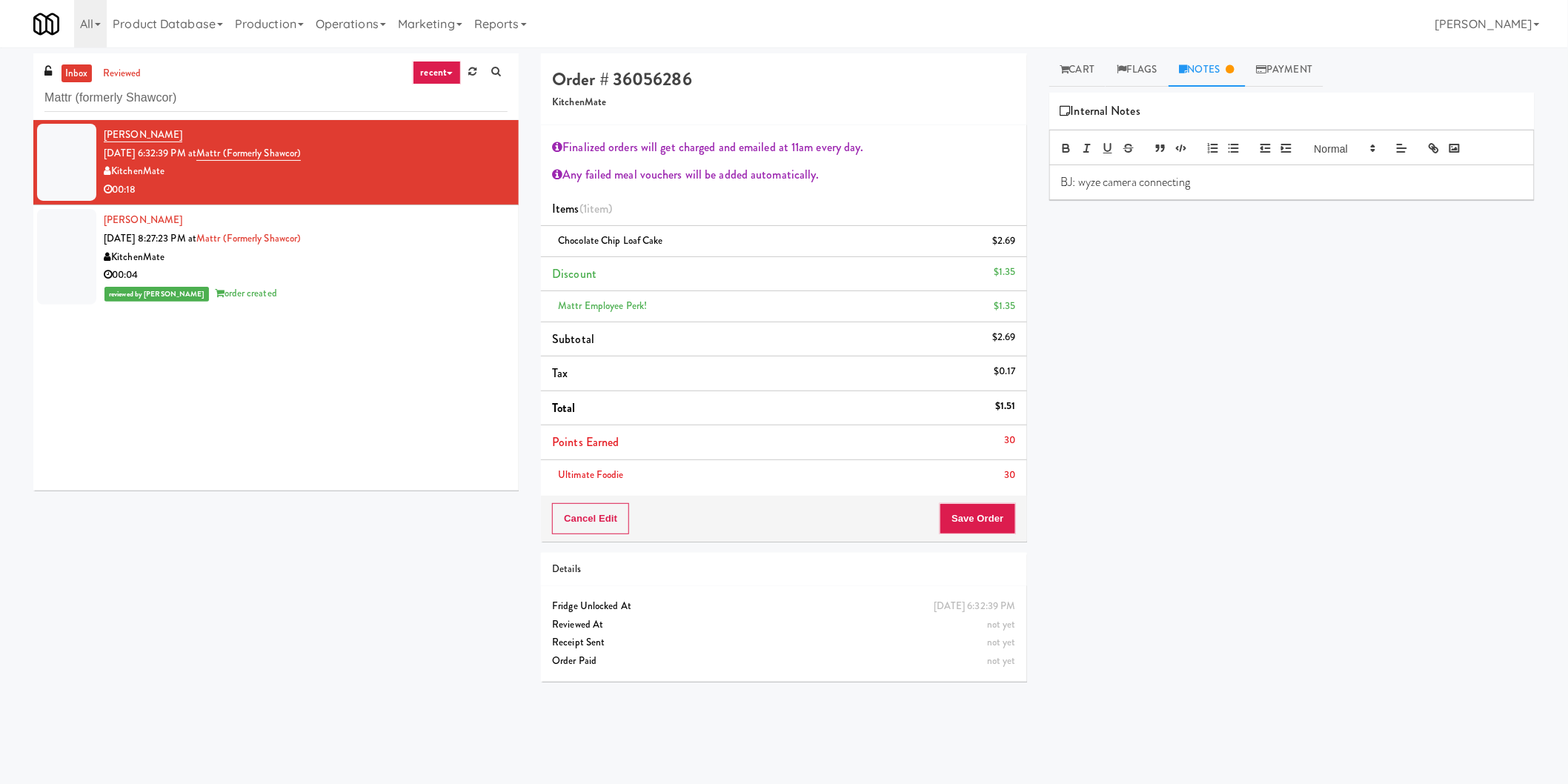
click at [1168, 191] on div "BJ: wyze camera connecting" at bounding box center [1292, 182] width 484 height 35
click at [1169, 190] on div "BJ: wyze camera connecting" at bounding box center [1292, 182] width 484 height 35
click at [977, 513] on button "Save Order" at bounding box center [977, 519] width 75 height 31
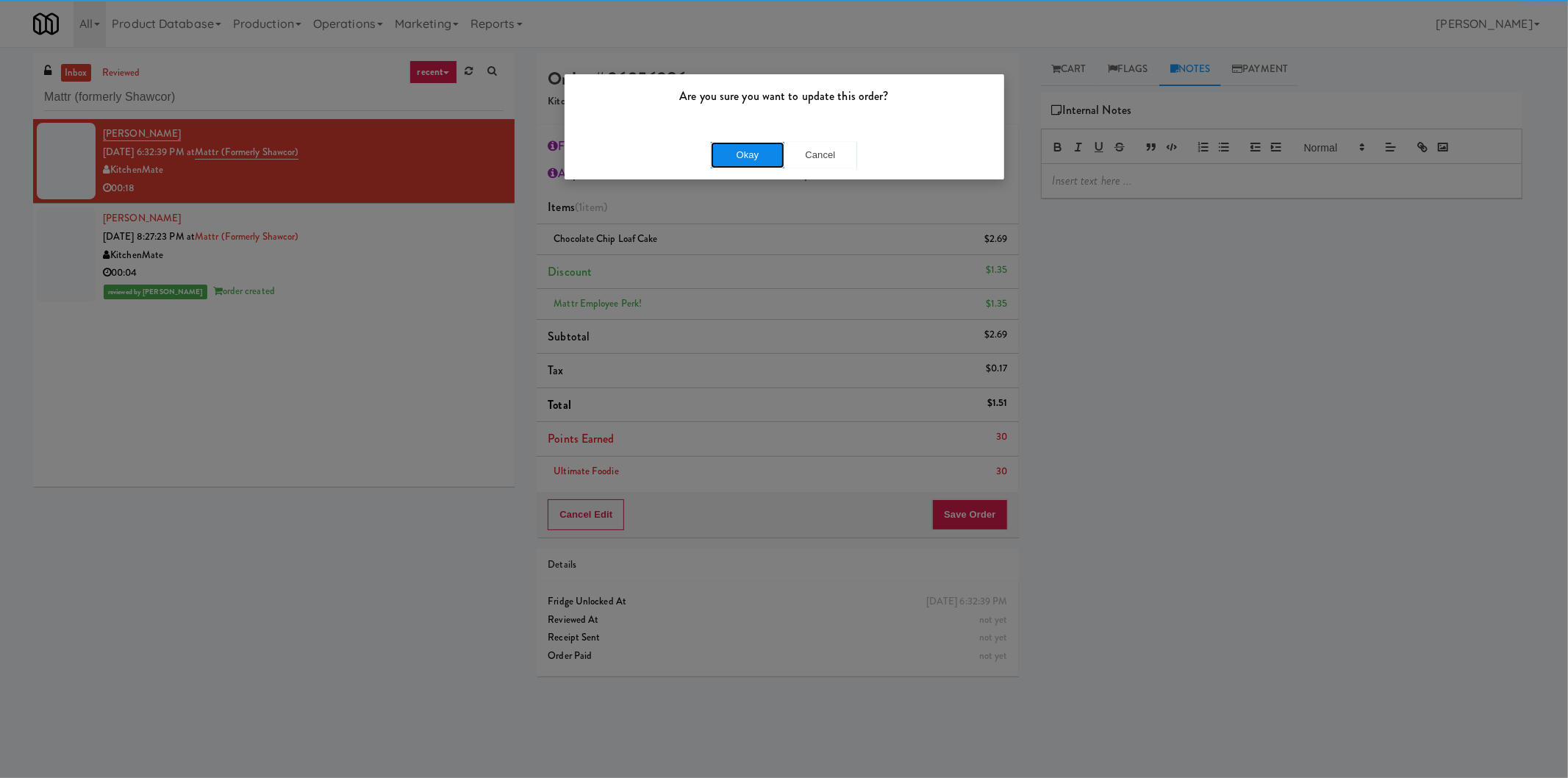
click at [739, 157] on button "Okay" at bounding box center [748, 155] width 74 height 26
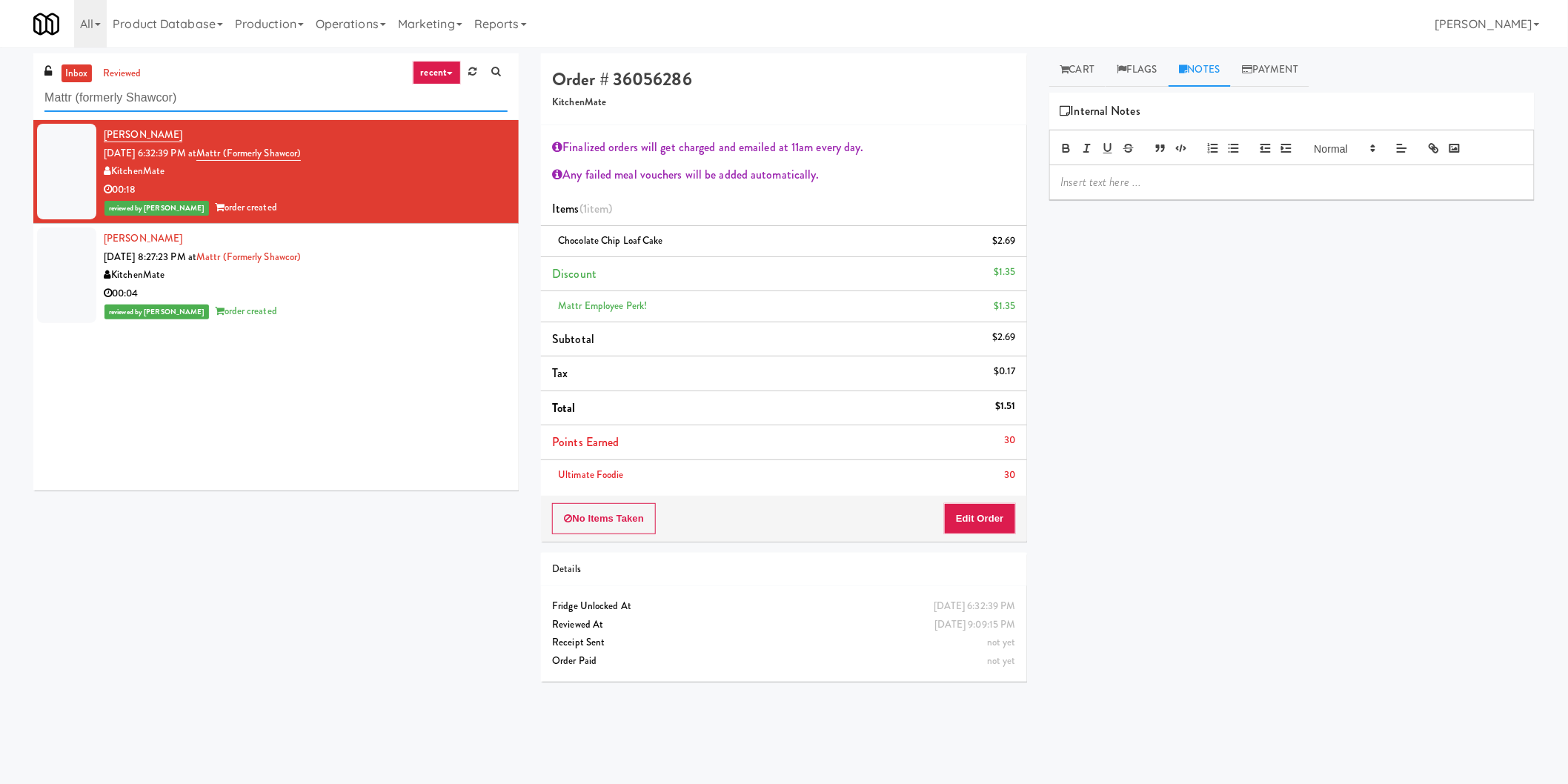
click at [350, 111] on input "Mattr (formerly Shawcor)" at bounding box center [275, 97] width 463 height 27
paste input "IKEA [GEOGRAPHIC_DATA]"
type input "IKEA [GEOGRAPHIC_DATA]"
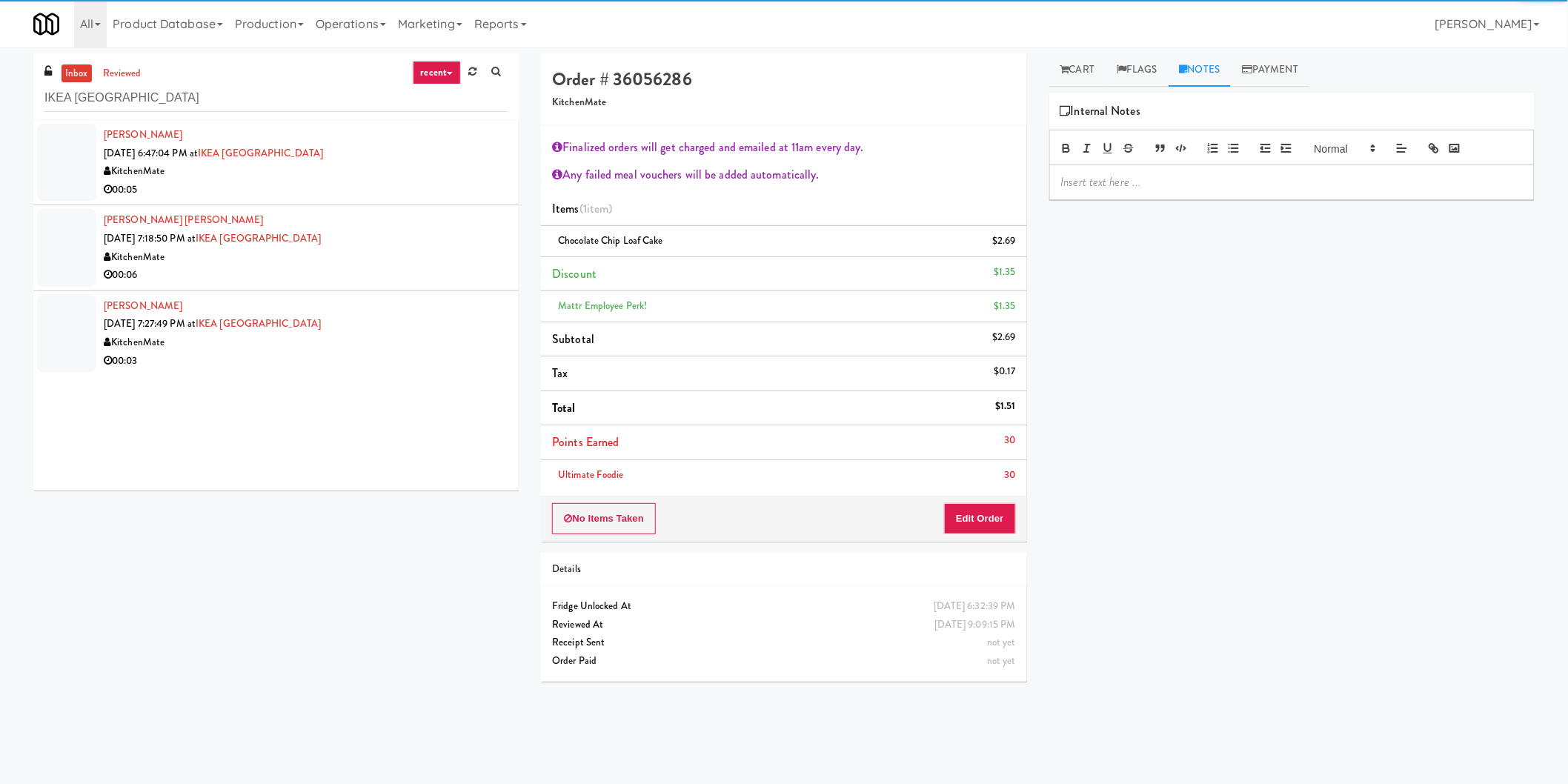
click at [404, 181] on div "00:05" at bounding box center [305, 189] width 404 height 19
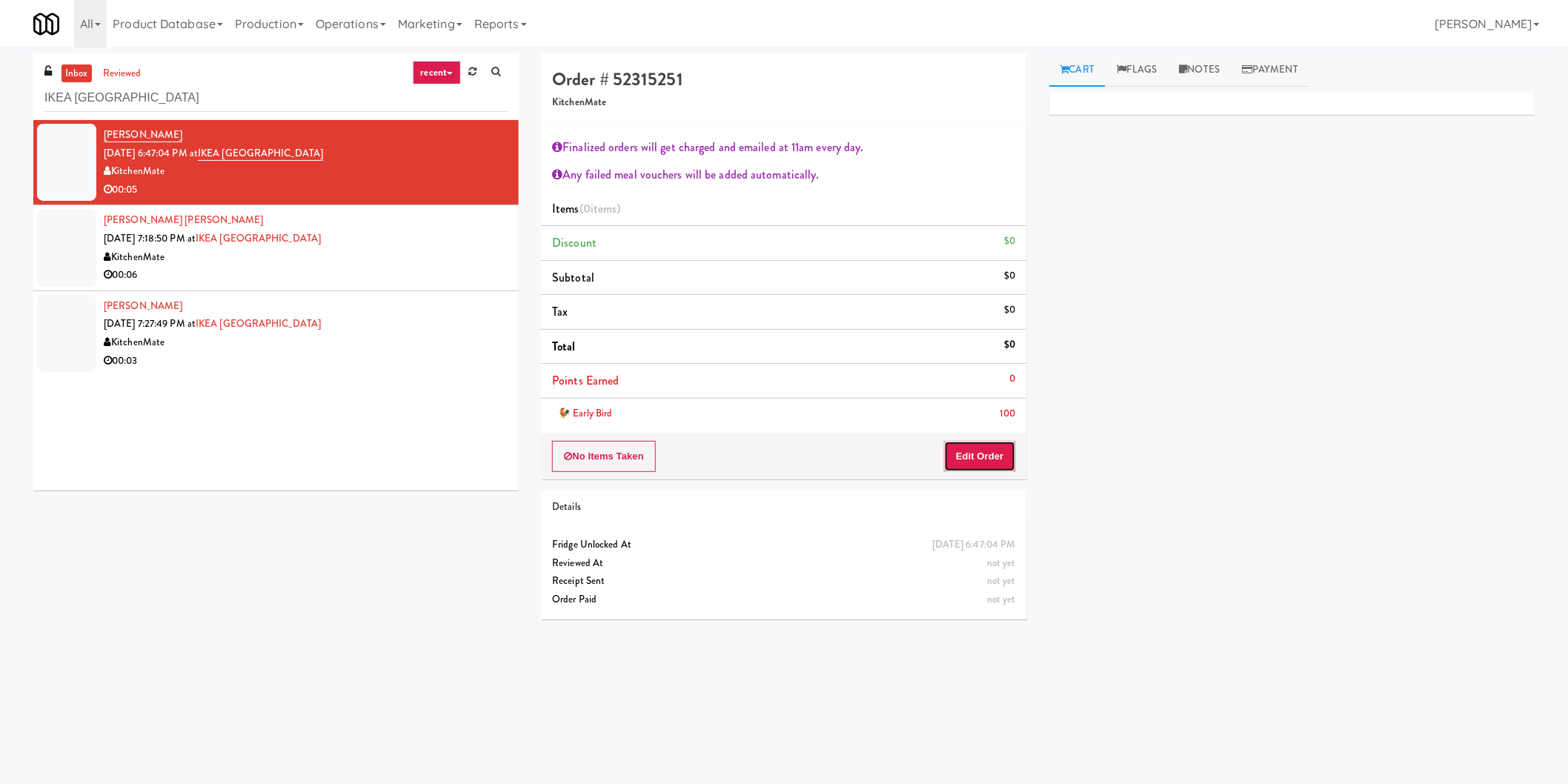
click at [981, 449] on button "Edit Order" at bounding box center [980, 456] width 72 height 31
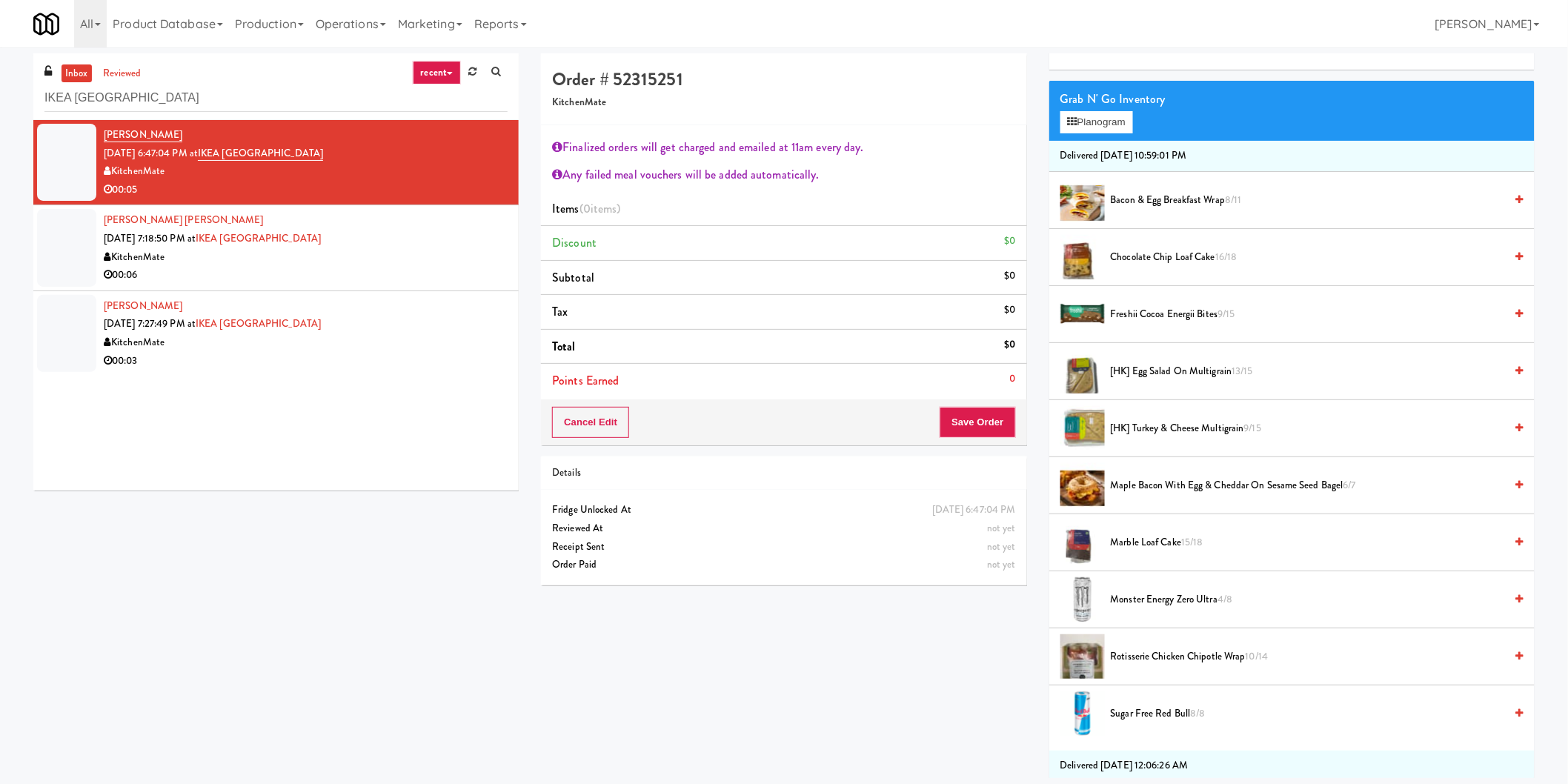
scroll to position [165, 0]
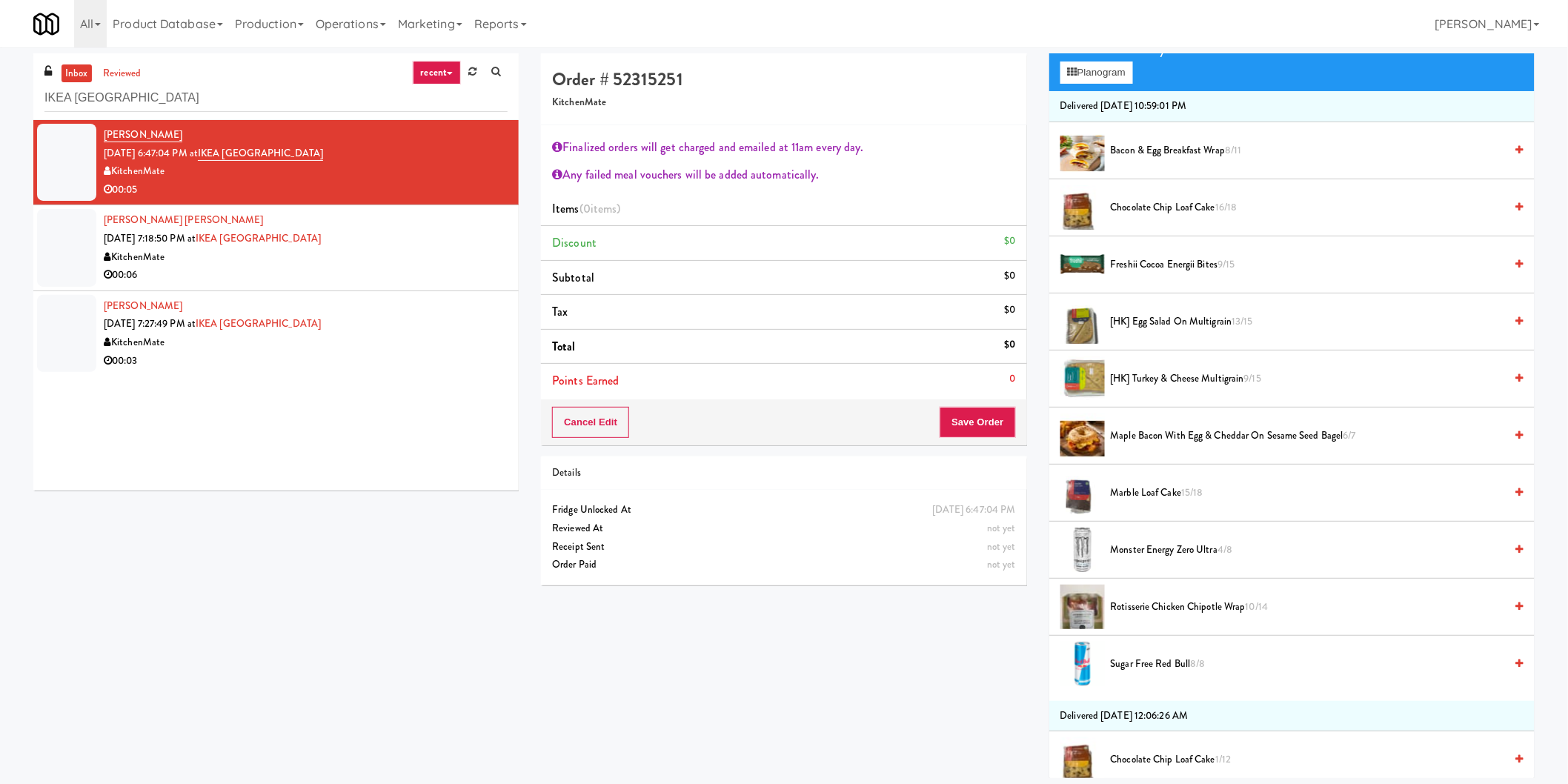
click at [1170, 442] on span "Maple Bacon with Egg & Cheddar on Sesame Seed Bagel 6/7" at bounding box center [1308, 435] width 395 height 19
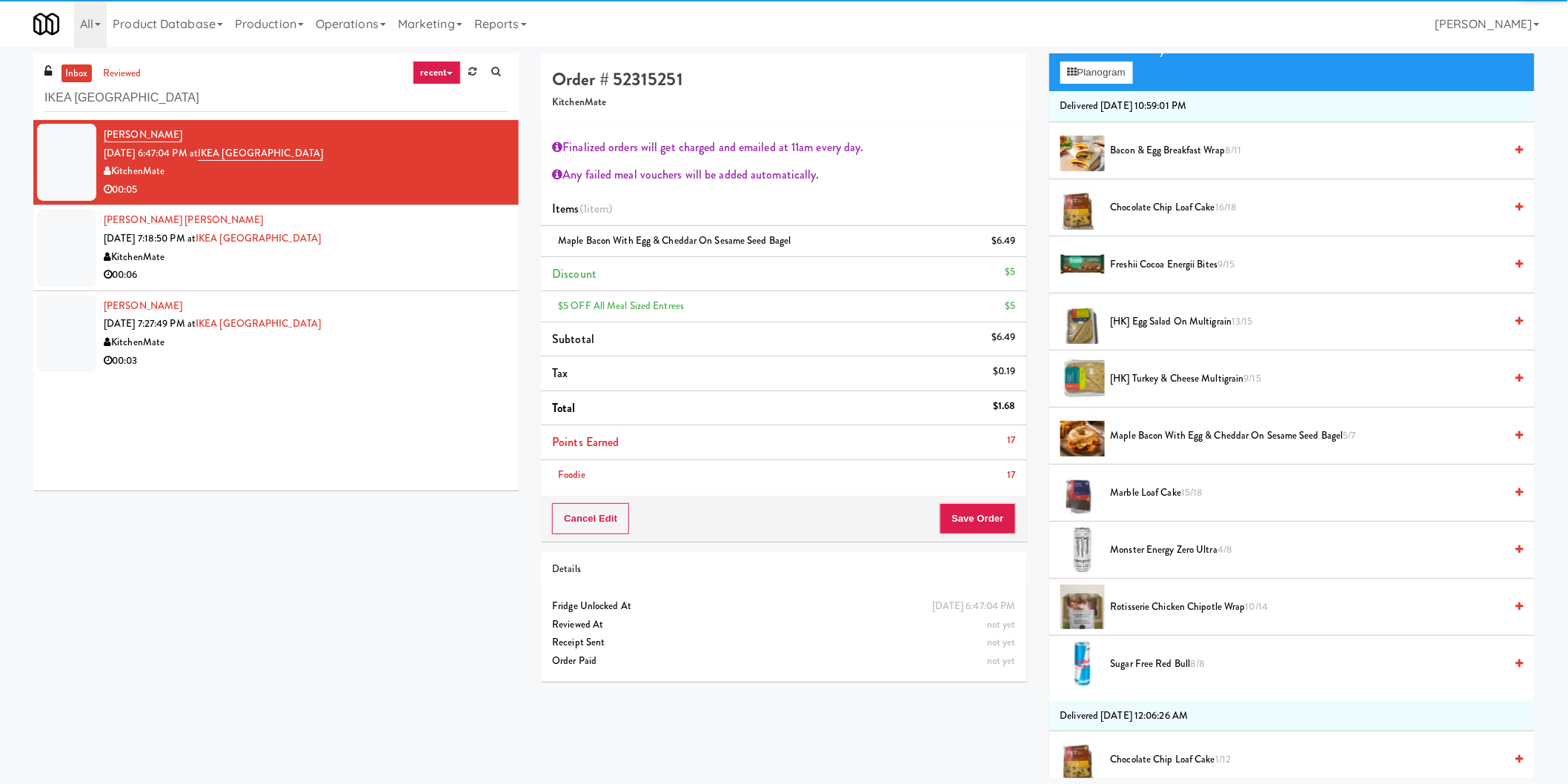
click at [961, 543] on div "Order # 52315251 KitchenMate Finalized orders will get charged and emailed at 1…" at bounding box center [784, 373] width 508 height 640
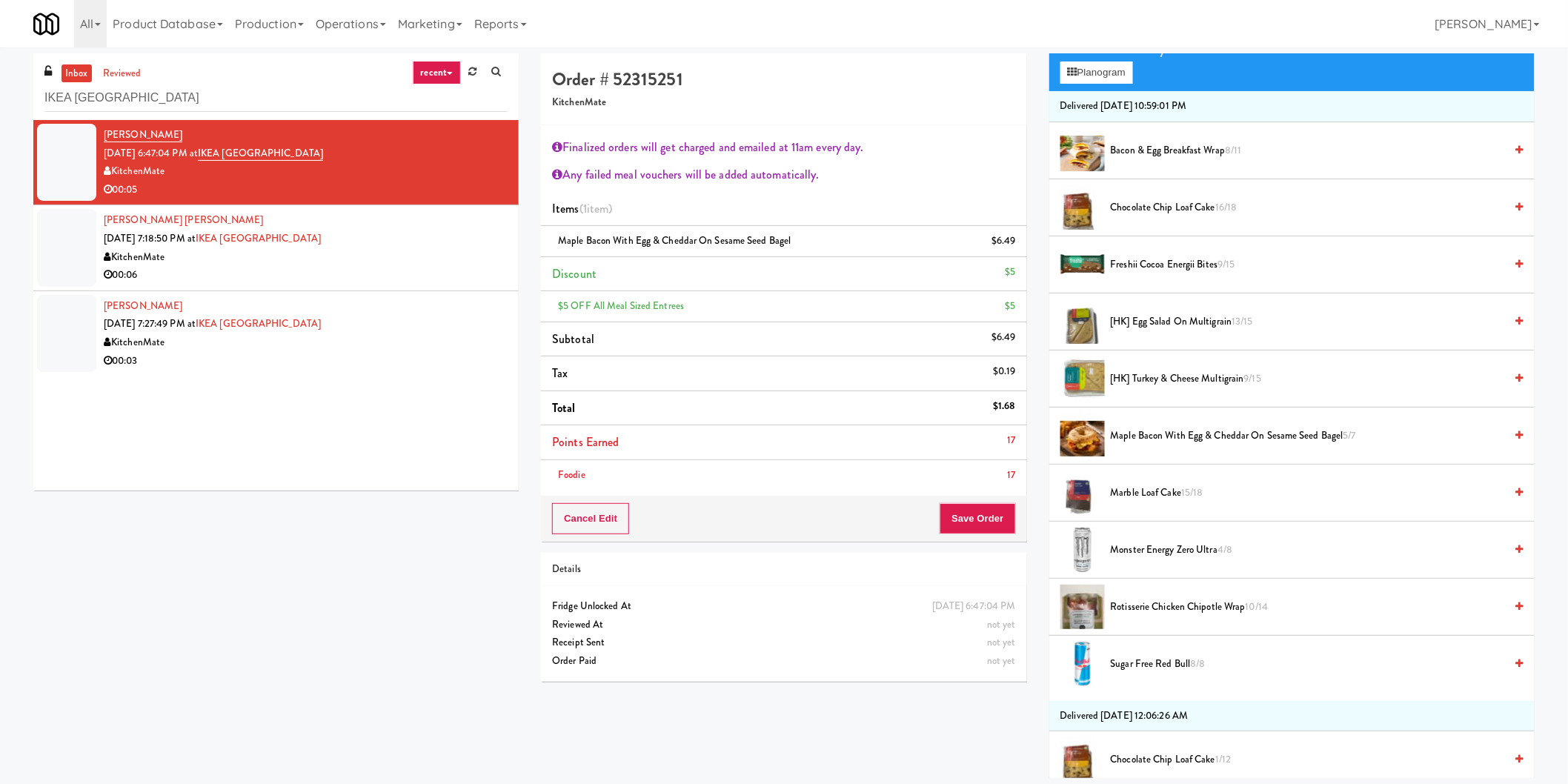
click at [961, 540] on div "Cancel Edit Save Order" at bounding box center [783, 519] width 486 height 46
click at [965, 527] on button "Save Order" at bounding box center [977, 519] width 75 height 31
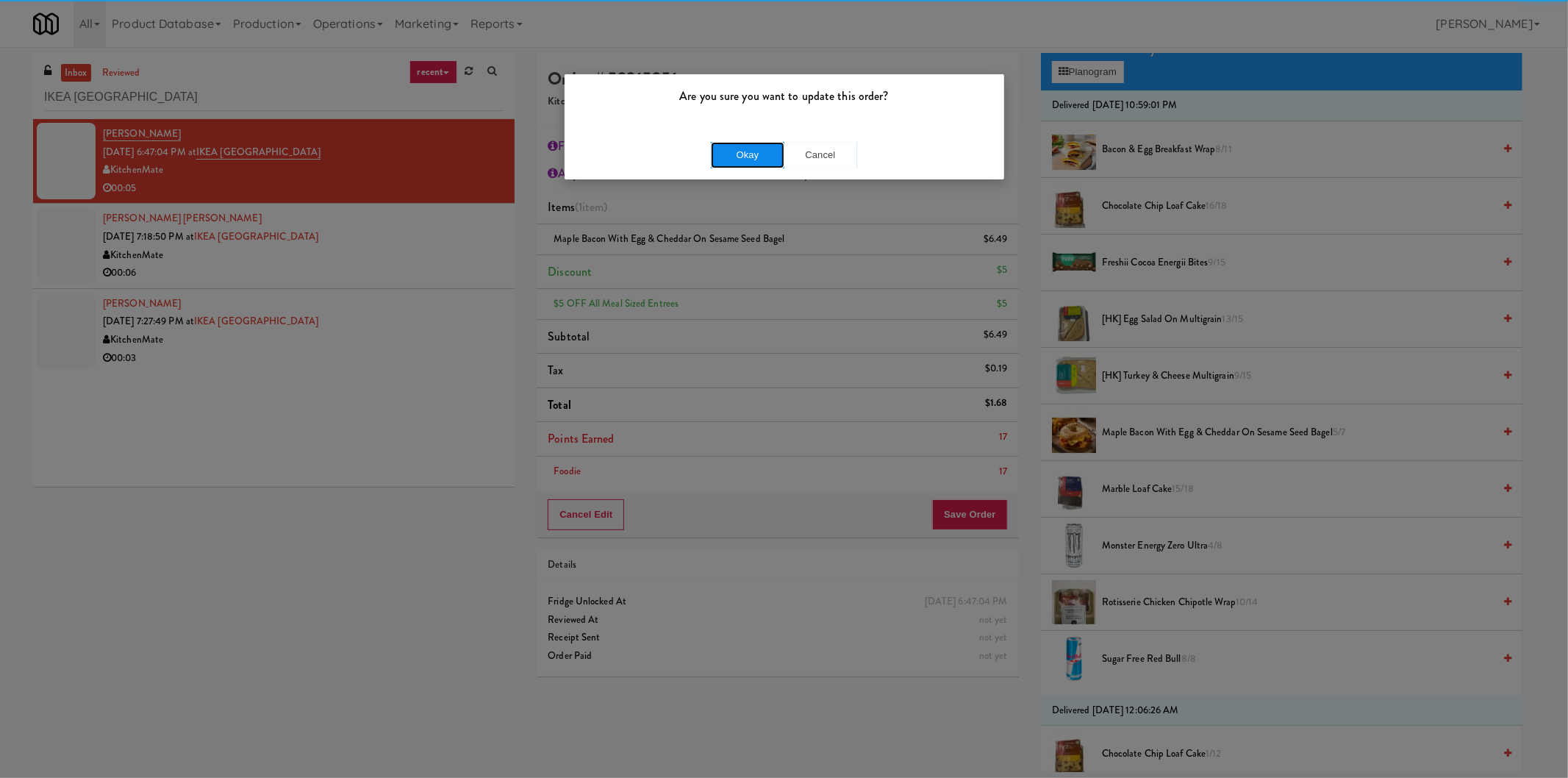
click at [734, 142] on button "Okay" at bounding box center [748, 155] width 74 height 26
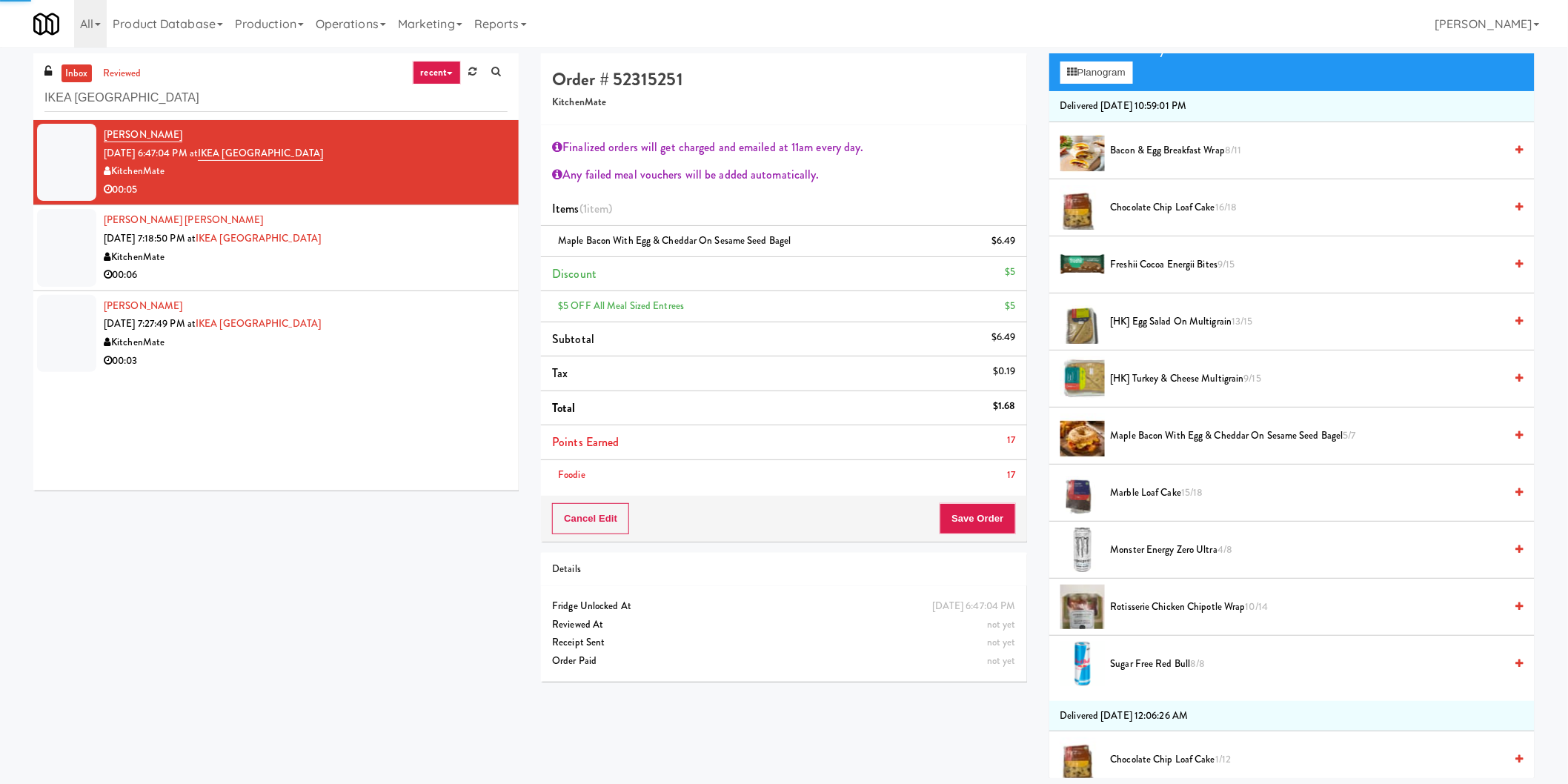
click at [402, 247] on div "[PERSON_NAME] [PERSON_NAME] [DATE] 7:18:50 PM at [GEOGRAPHIC_DATA] KitchenMate …" at bounding box center [305, 248] width 404 height 73
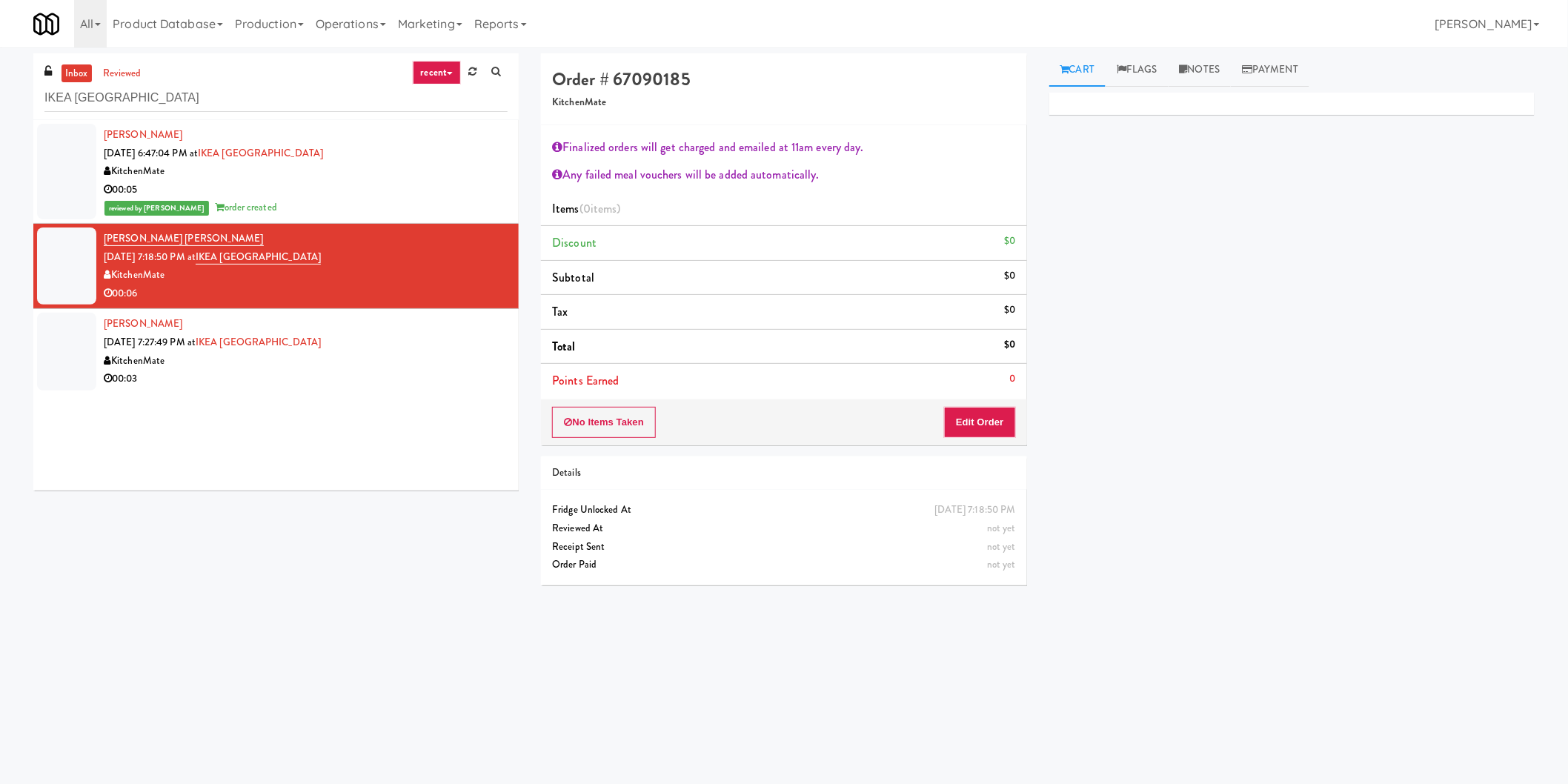
click at [972, 405] on div "No Items Taken Edit Order" at bounding box center [783, 422] width 486 height 46
click at [988, 419] on button "Edit Order" at bounding box center [980, 422] width 72 height 31
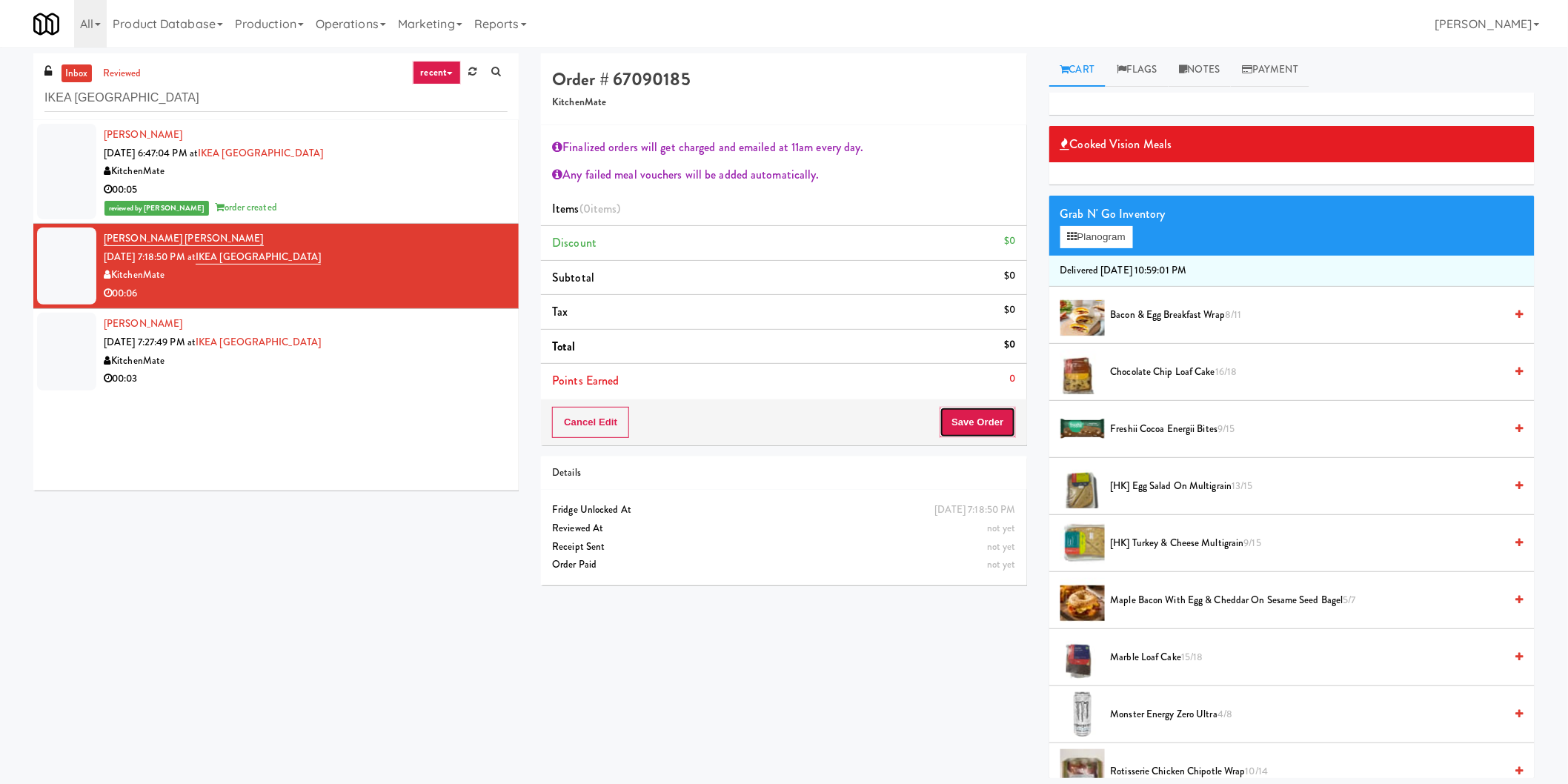
click at [972, 416] on button "Save Order" at bounding box center [977, 422] width 75 height 31
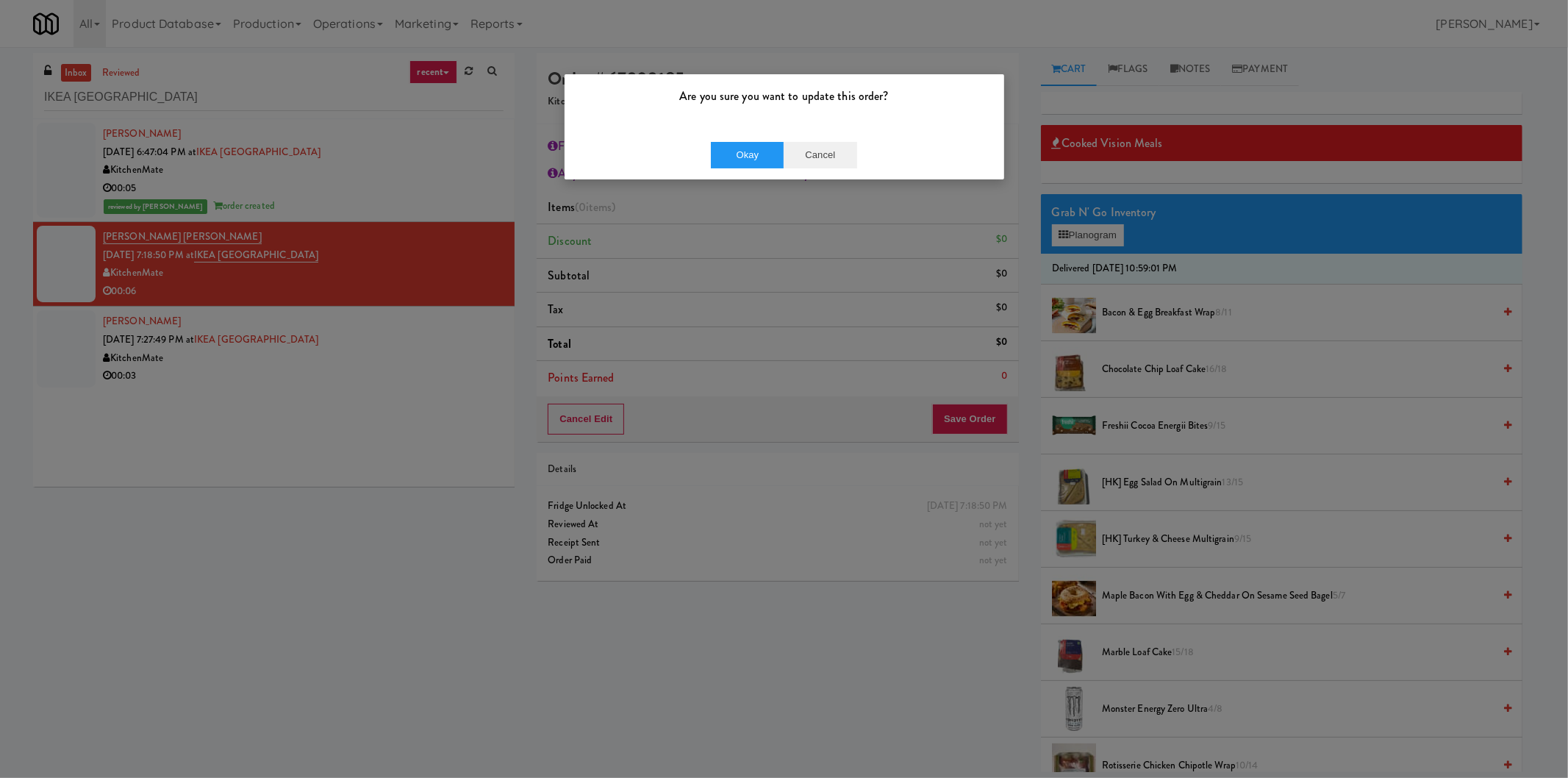
click at [802, 166] on div "Okay Cancel" at bounding box center [784, 155] width 440 height 49
click at [818, 161] on button "Cancel" at bounding box center [821, 155] width 74 height 26
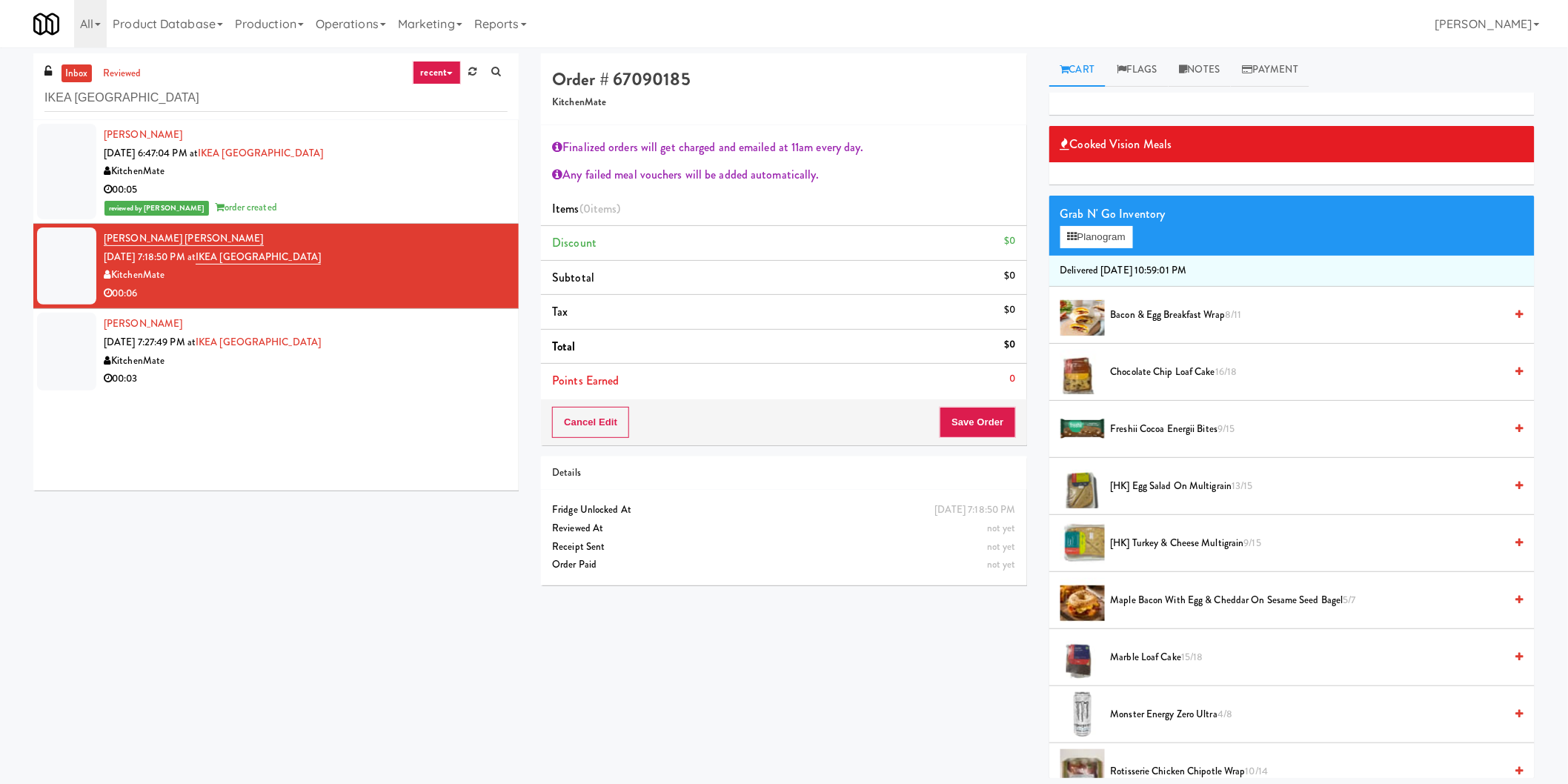
click at [1139, 598] on span "Maple Bacon with Egg & Cheddar on Sesame Seed Bagel 5/7" at bounding box center [1308, 600] width 395 height 19
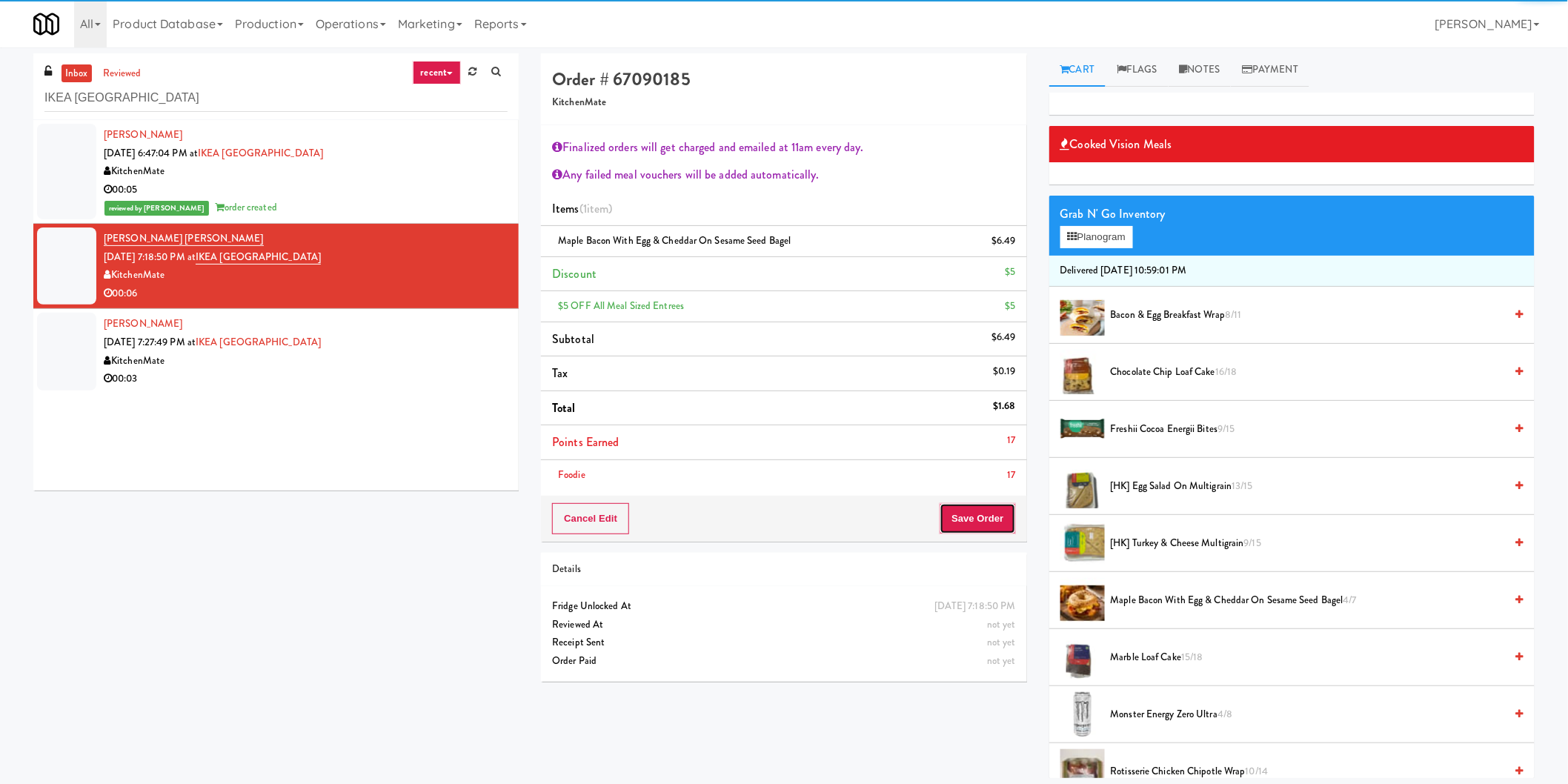
click at [981, 534] on button "Save Order" at bounding box center [977, 519] width 75 height 31
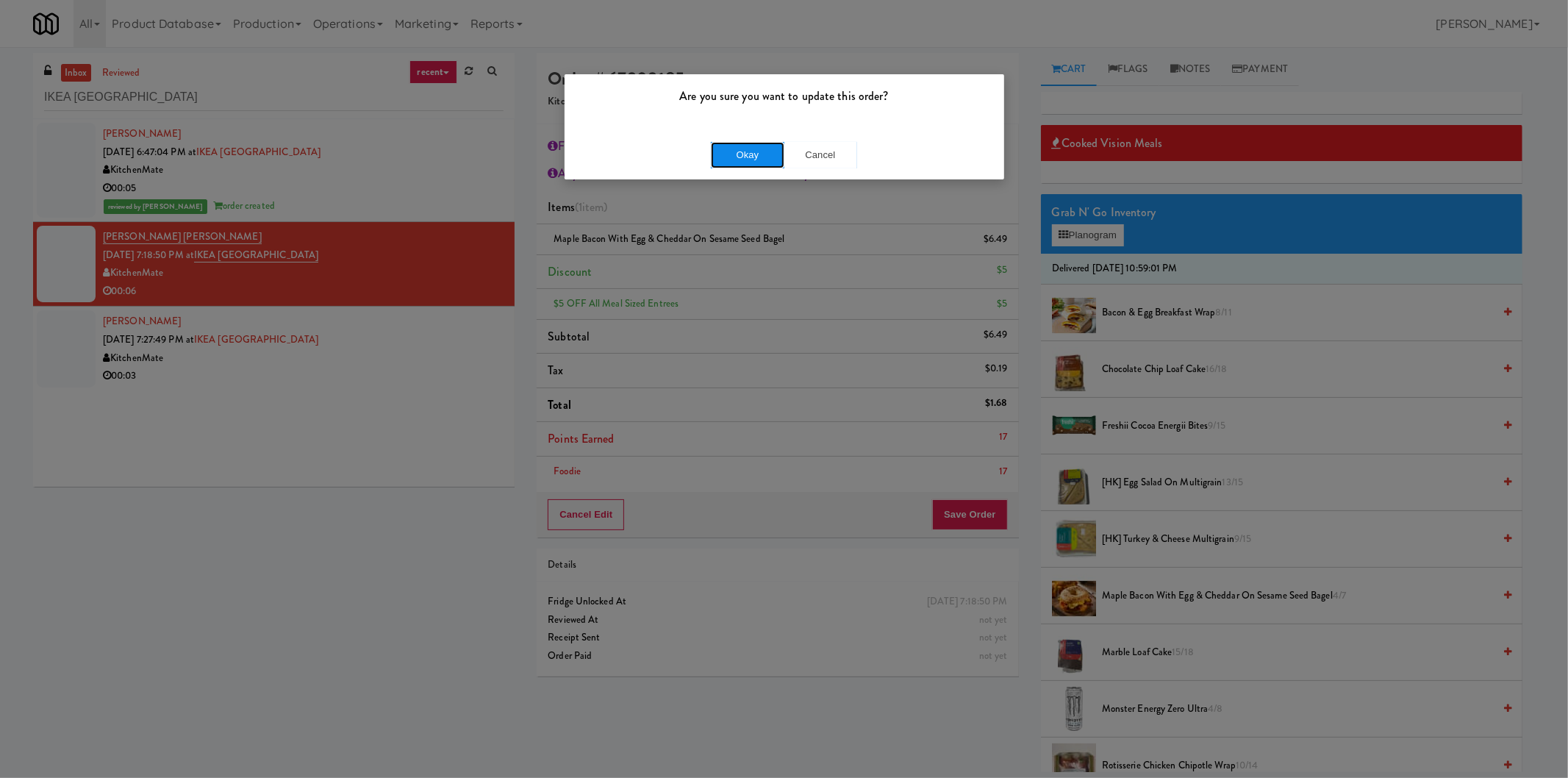
click at [760, 149] on button "Okay" at bounding box center [748, 155] width 74 height 26
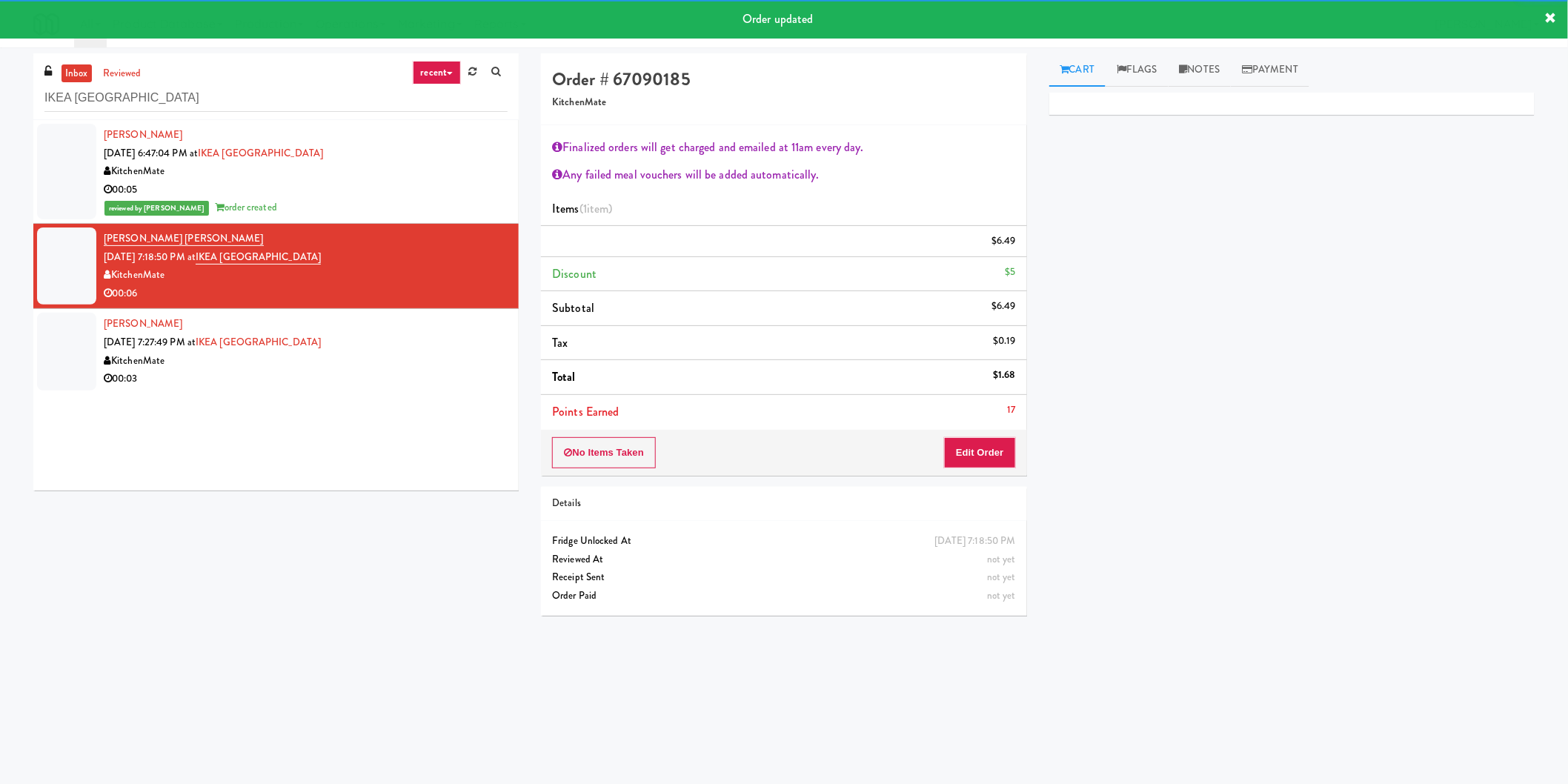
click at [478, 349] on div "[PERSON_NAME] [DATE] 7:27:49 PM at [GEOGRAPHIC_DATA] KitchenMate 00:03" at bounding box center [305, 351] width 404 height 73
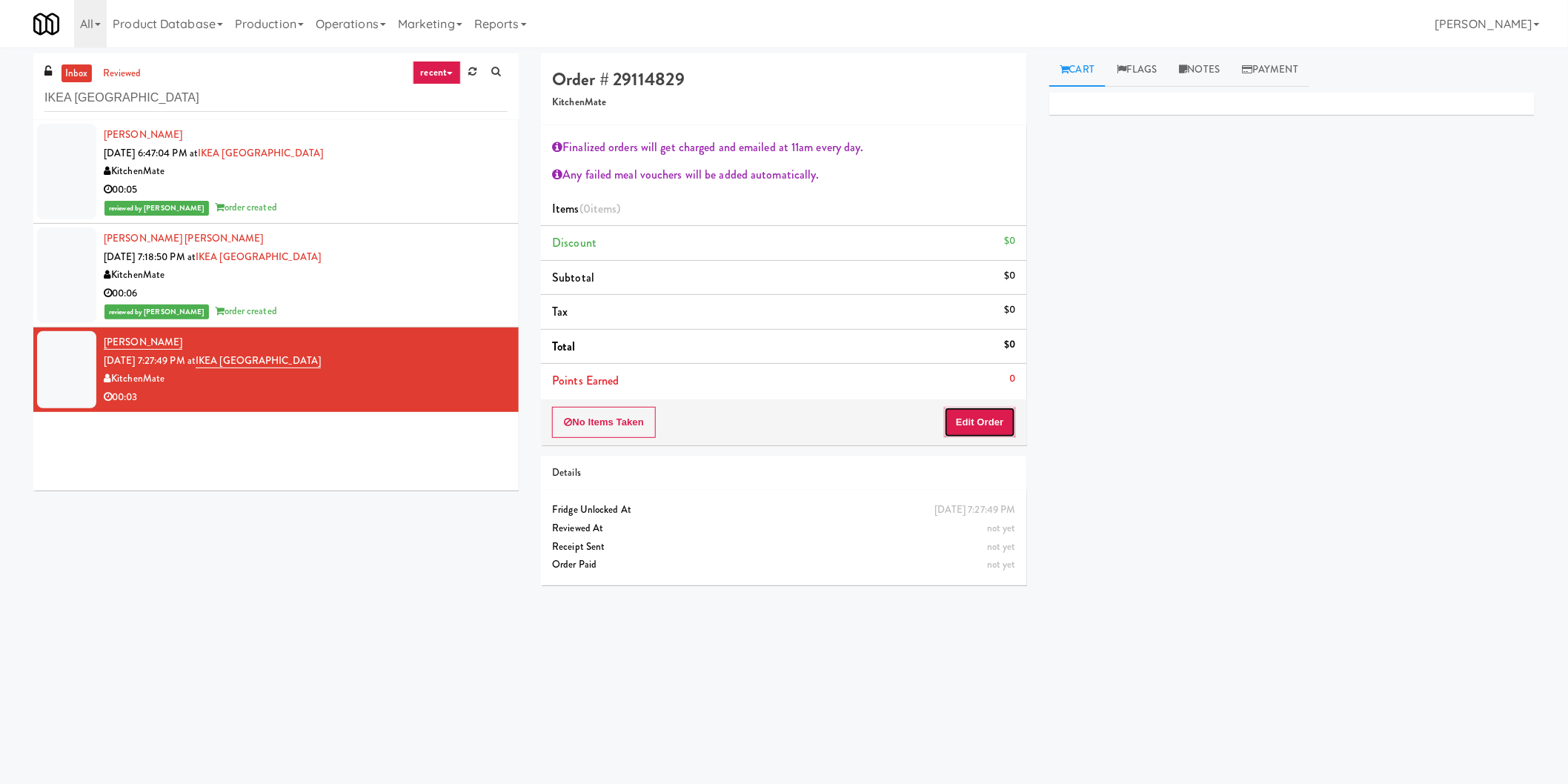
click at [988, 422] on button "Edit Order" at bounding box center [980, 422] width 72 height 31
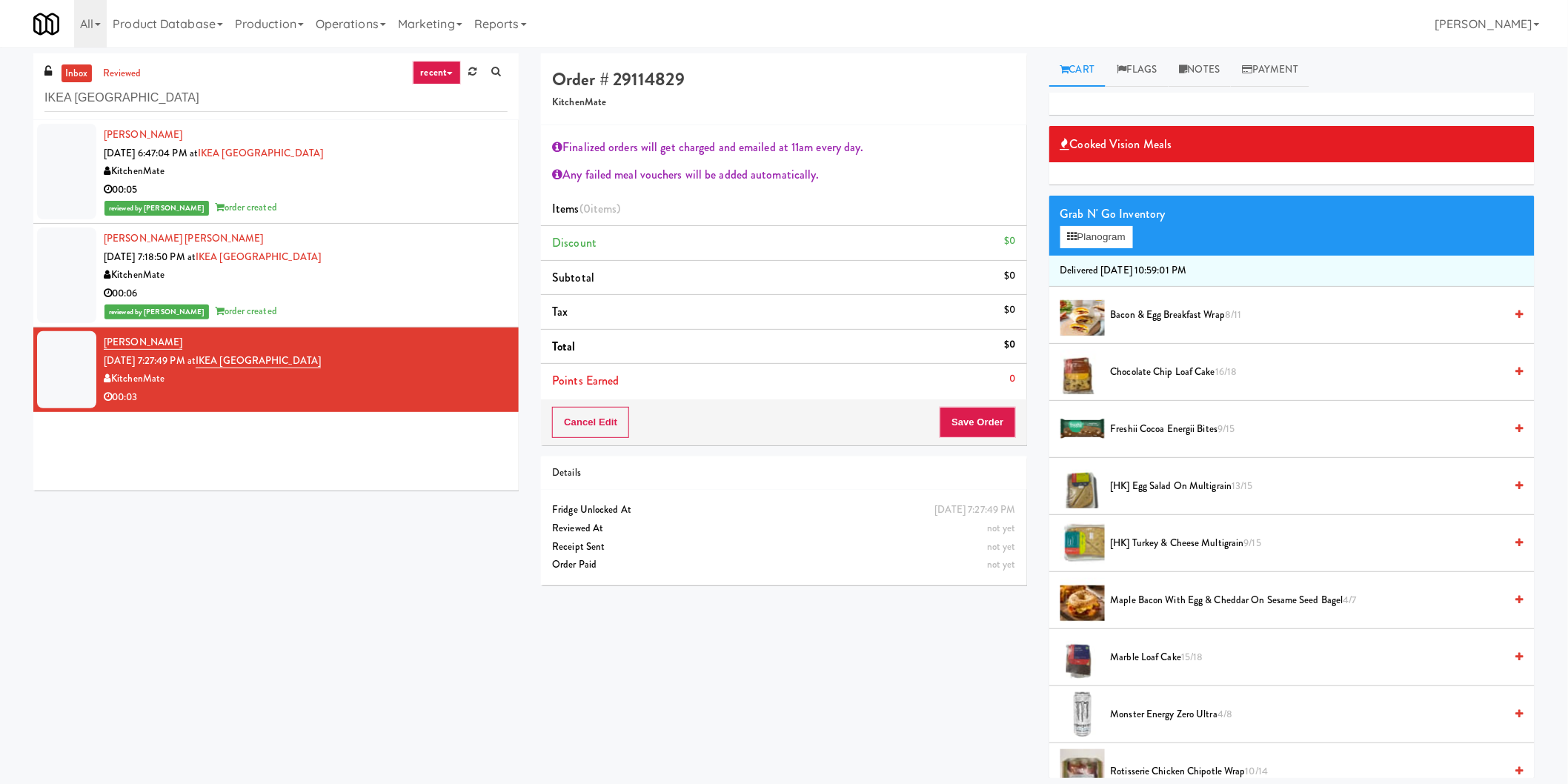
click at [1149, 488] on span "[HK] Egg Salad on Multigrain 13/15" at bounding box center [1308, 486] width 395 height 19
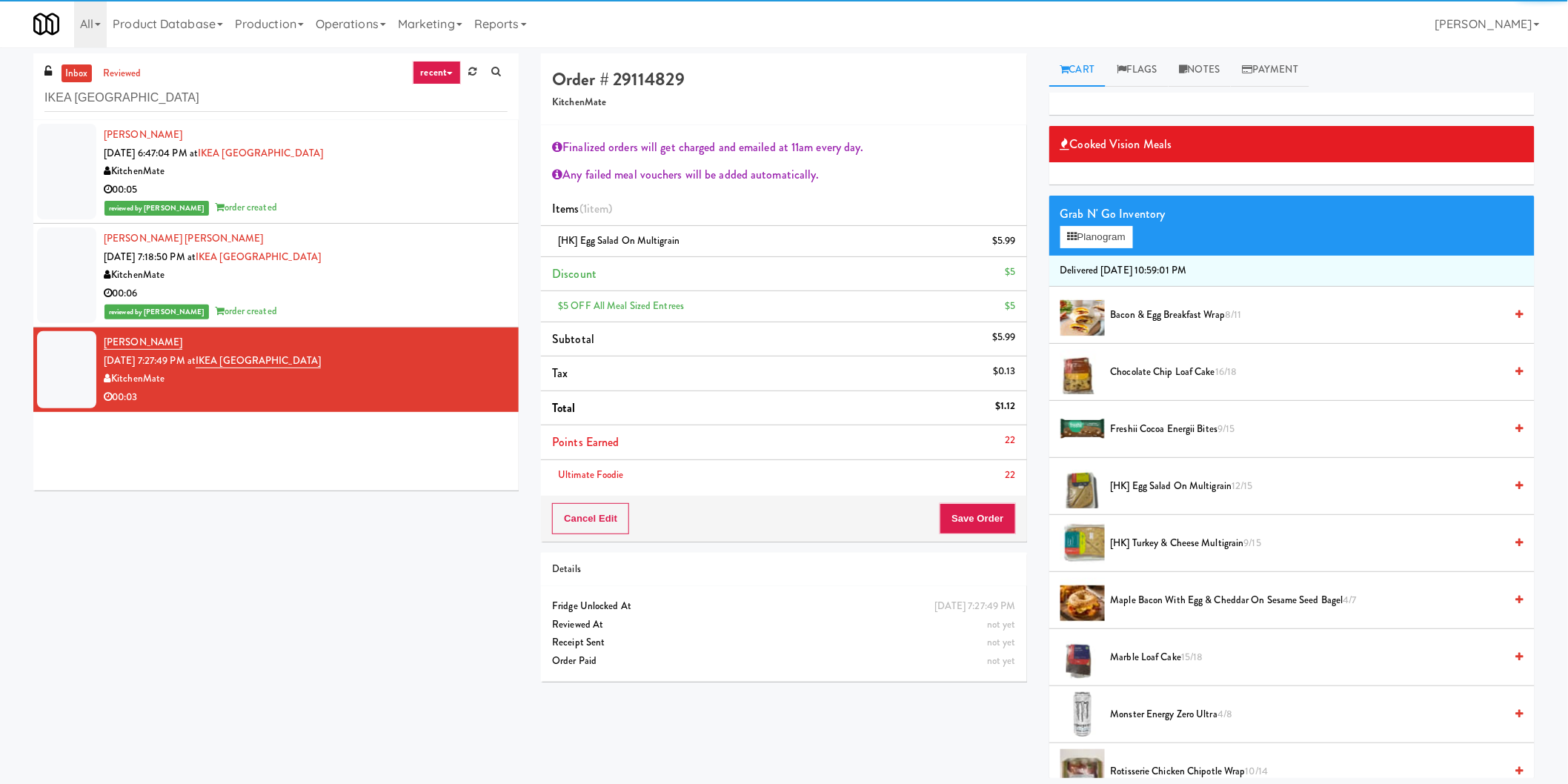
click at [980, 463] on li "Ultimate Foodie 22" at bounding box center [783, 475] width 486 height 30
click at [980, 504] on div "Cancel Edit Save Order" at bounding box center [783, 519] width 486 height 46
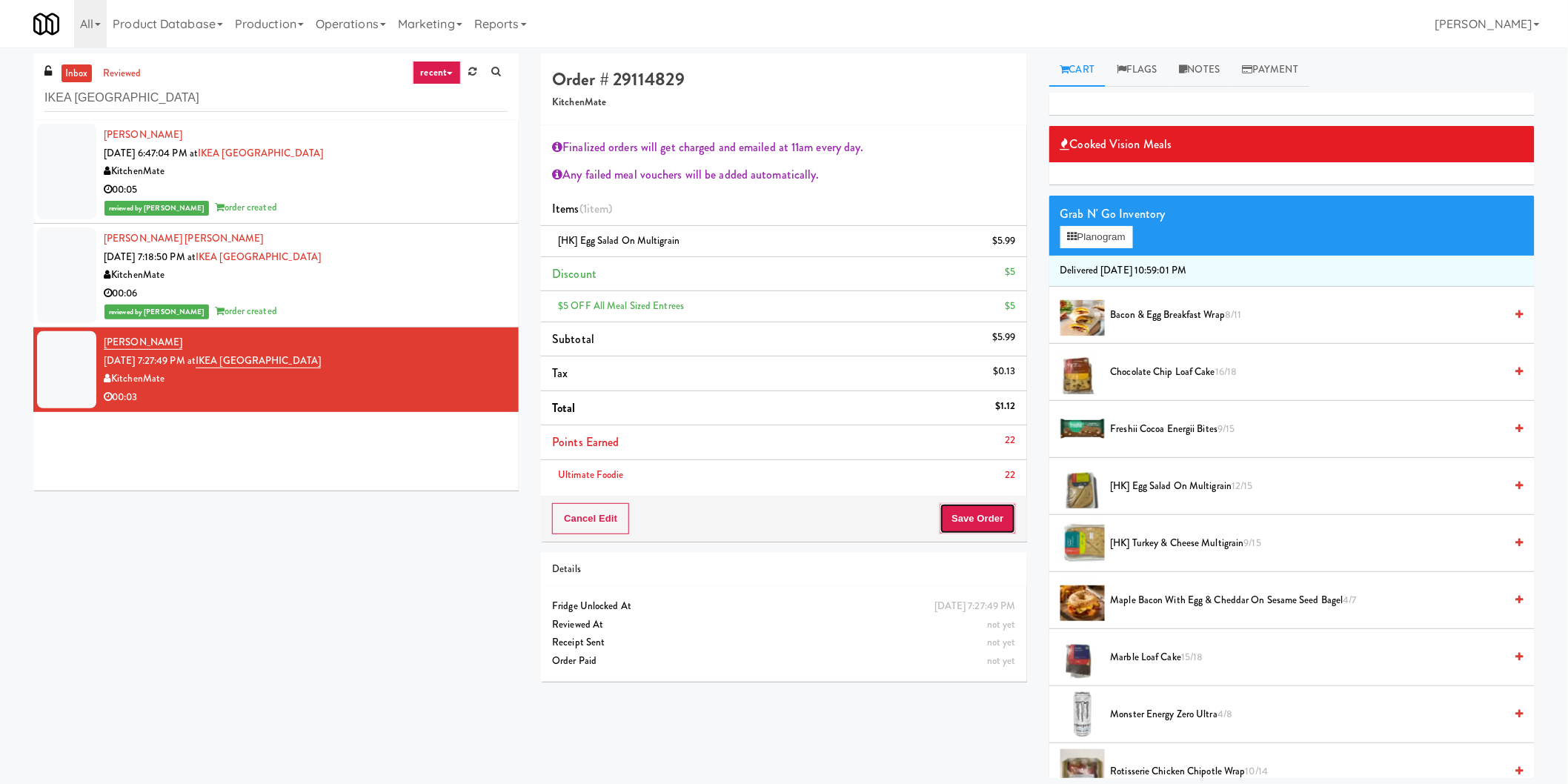
click at [990, 528] on button "Save Order" at bounding box center [977, 519] width 75 height 31
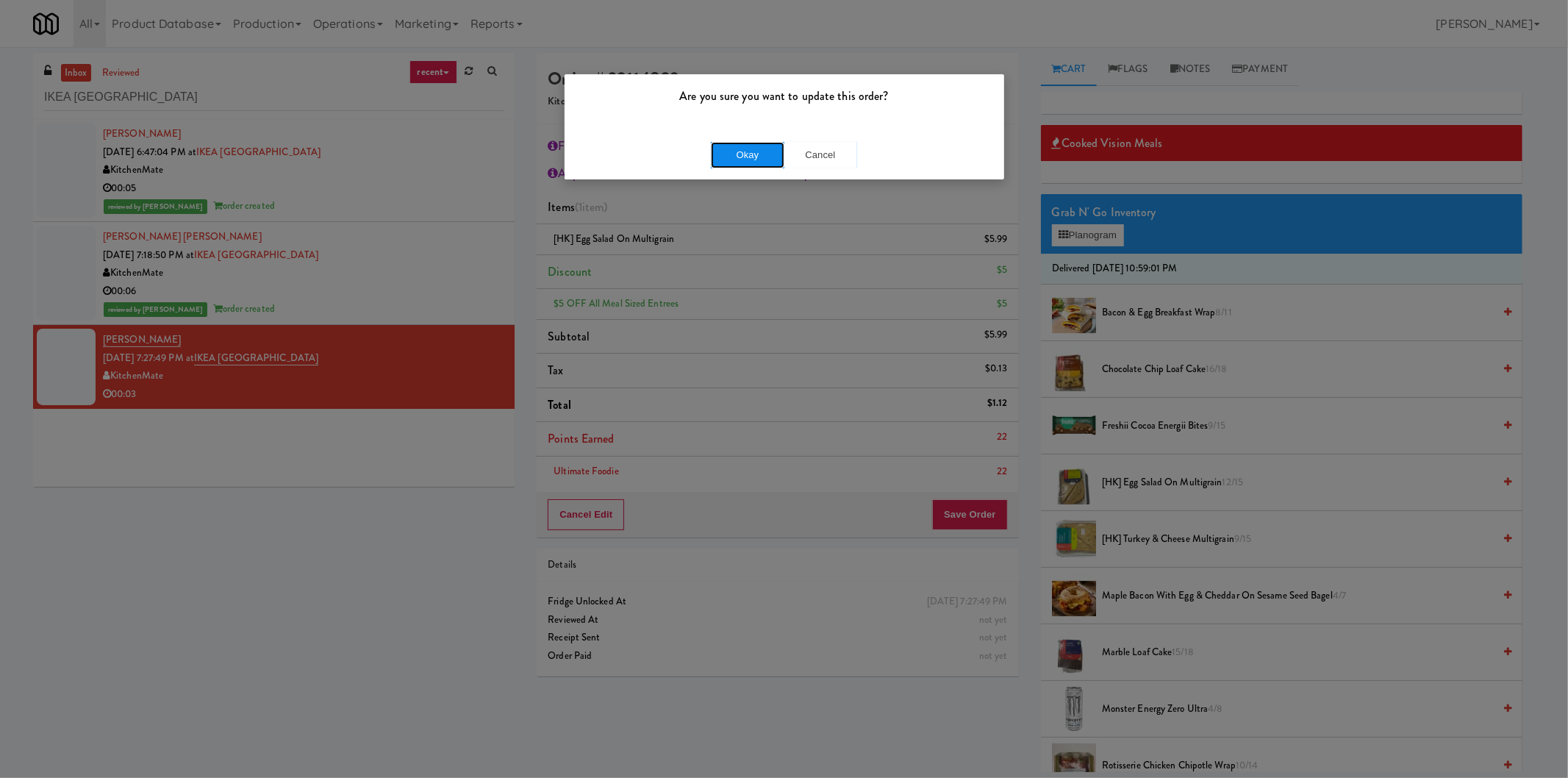
click at [712, 151] on button "Okay" at bounding box center [748, 155] width 74 height 26
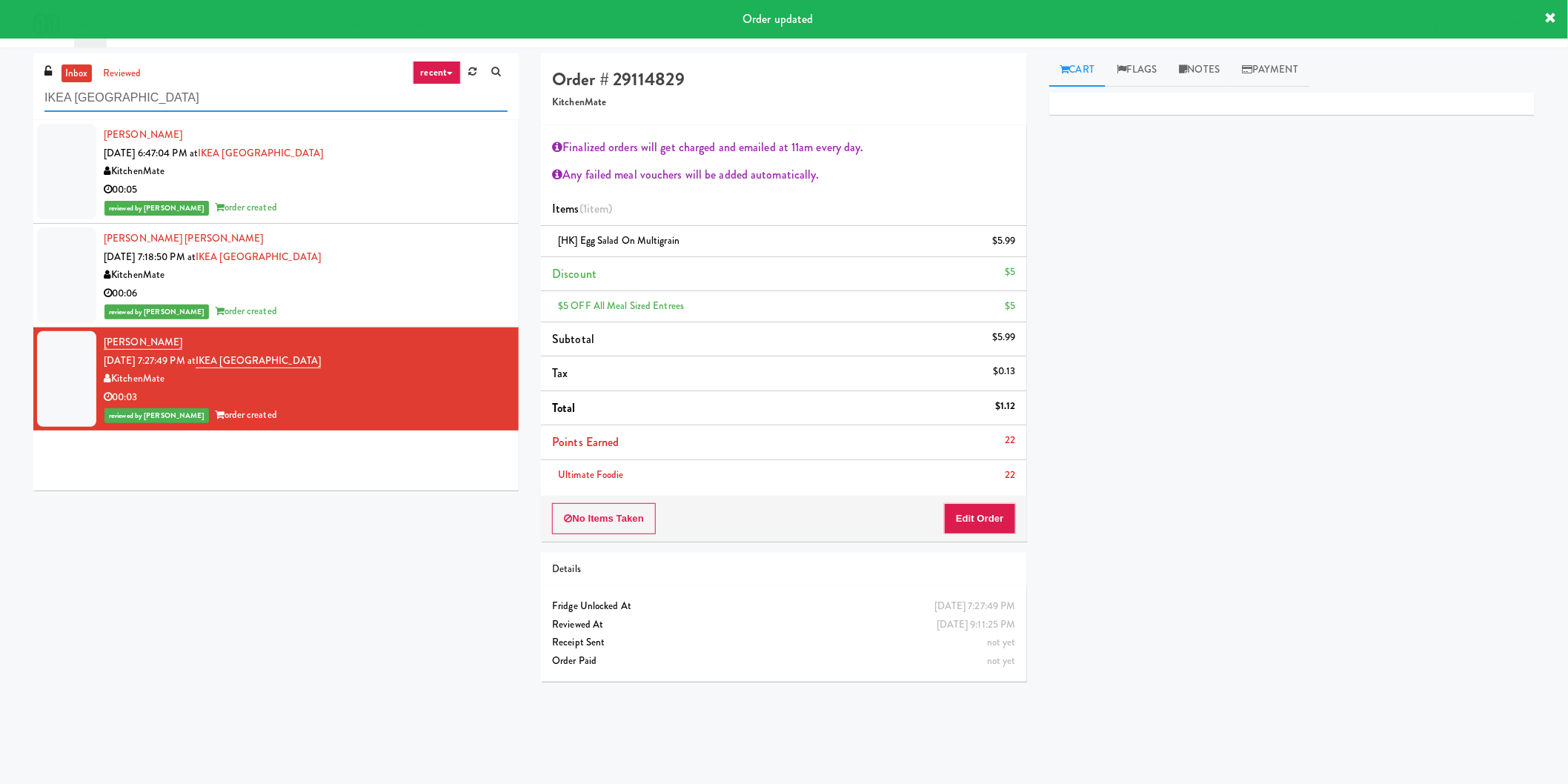
click at [353, 104] on input "IKEA [GEOGRAPHIC_DATA]" at bounding box center [275, 97] width 463 height 27
paste input "White Furniture 01"
paste input "text"
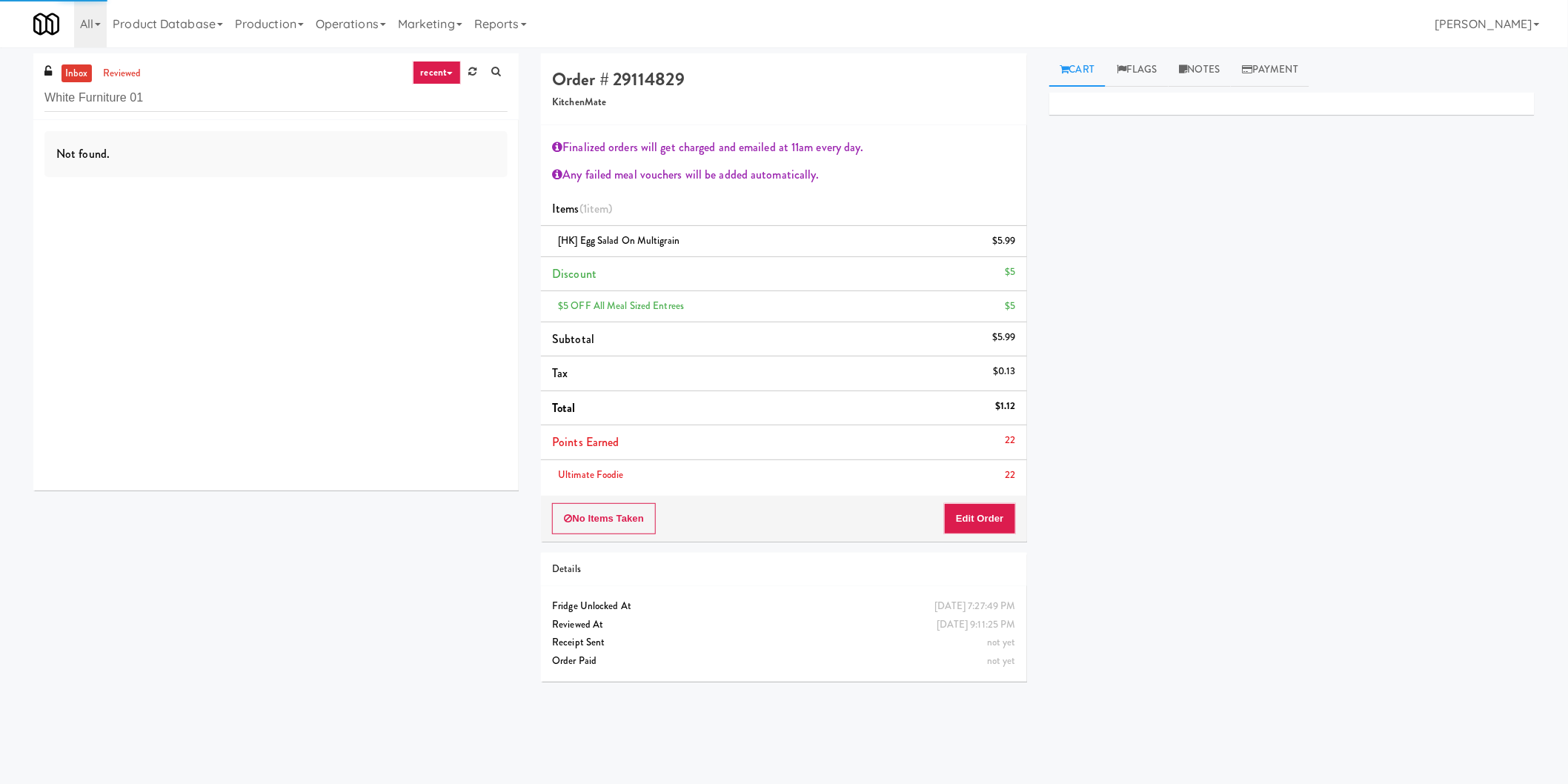
click at [419, 194] on div "Not found." at bounding box center [276, 305] width 486 height 371
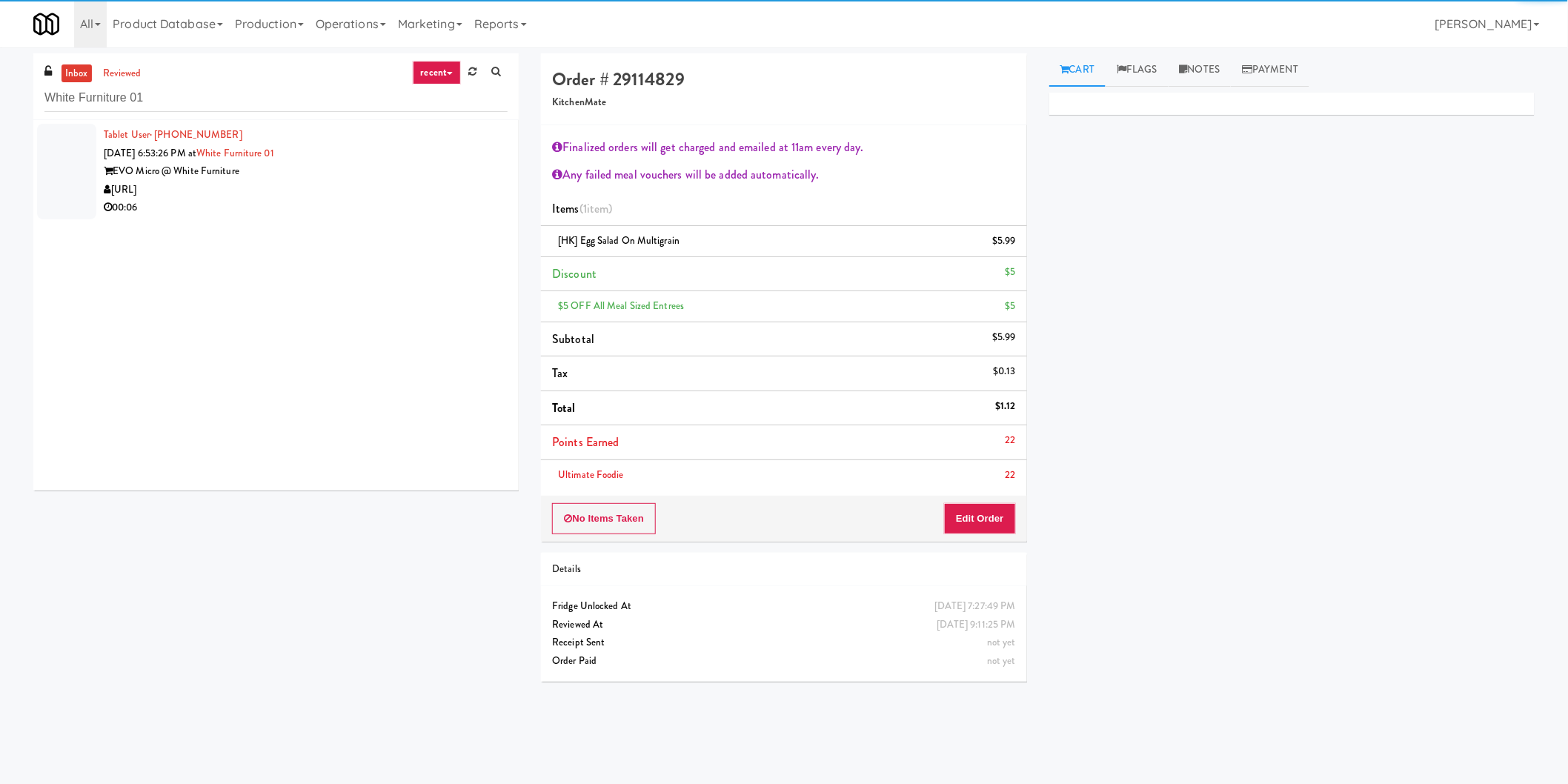
click at [426, 188] on div "[URL]" at bounding box center [305, 189] width 404 height 19
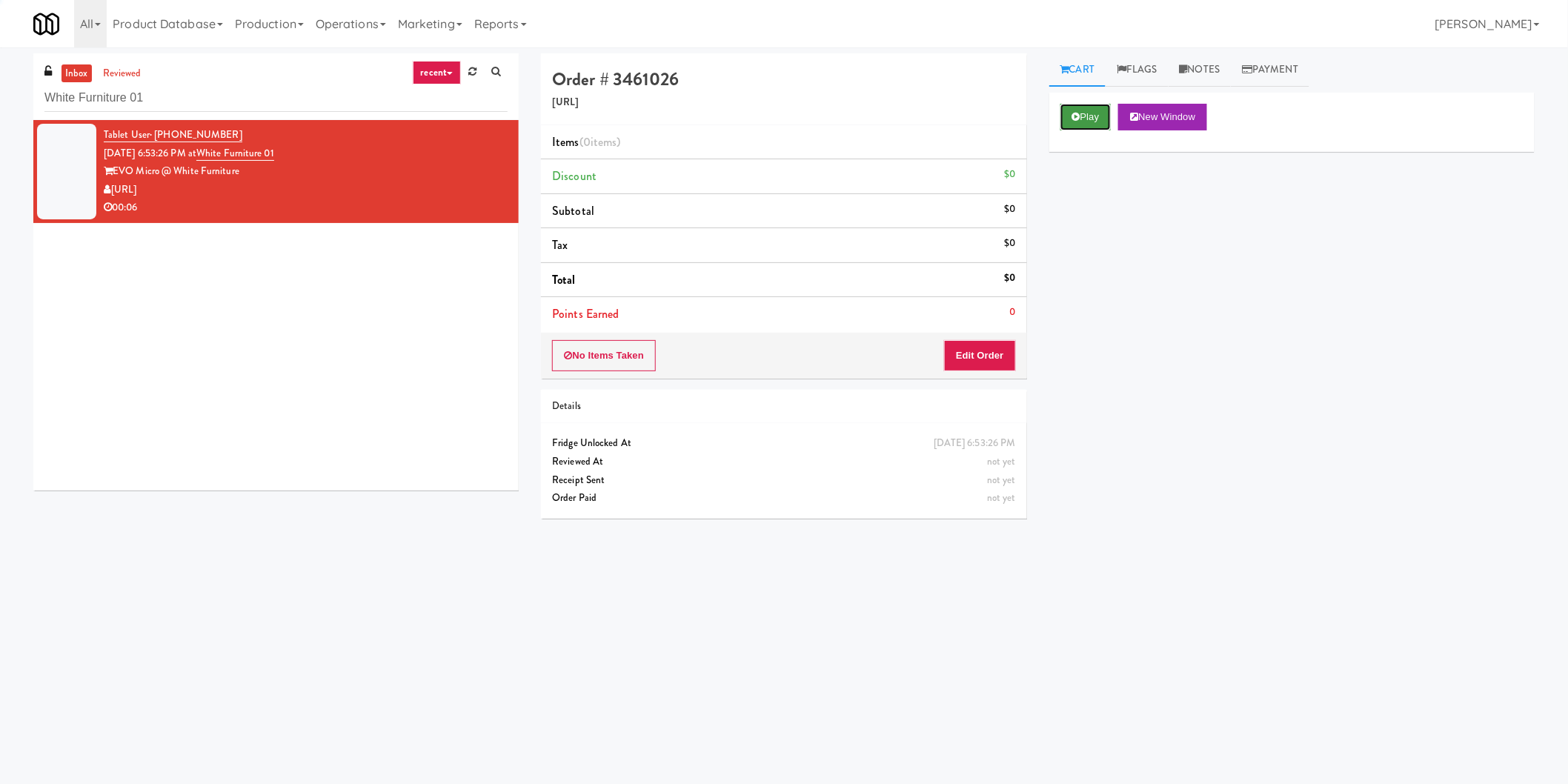
click at [1079, 124] on button "Play" at bounding box center [1086, 117] width 51 height 27
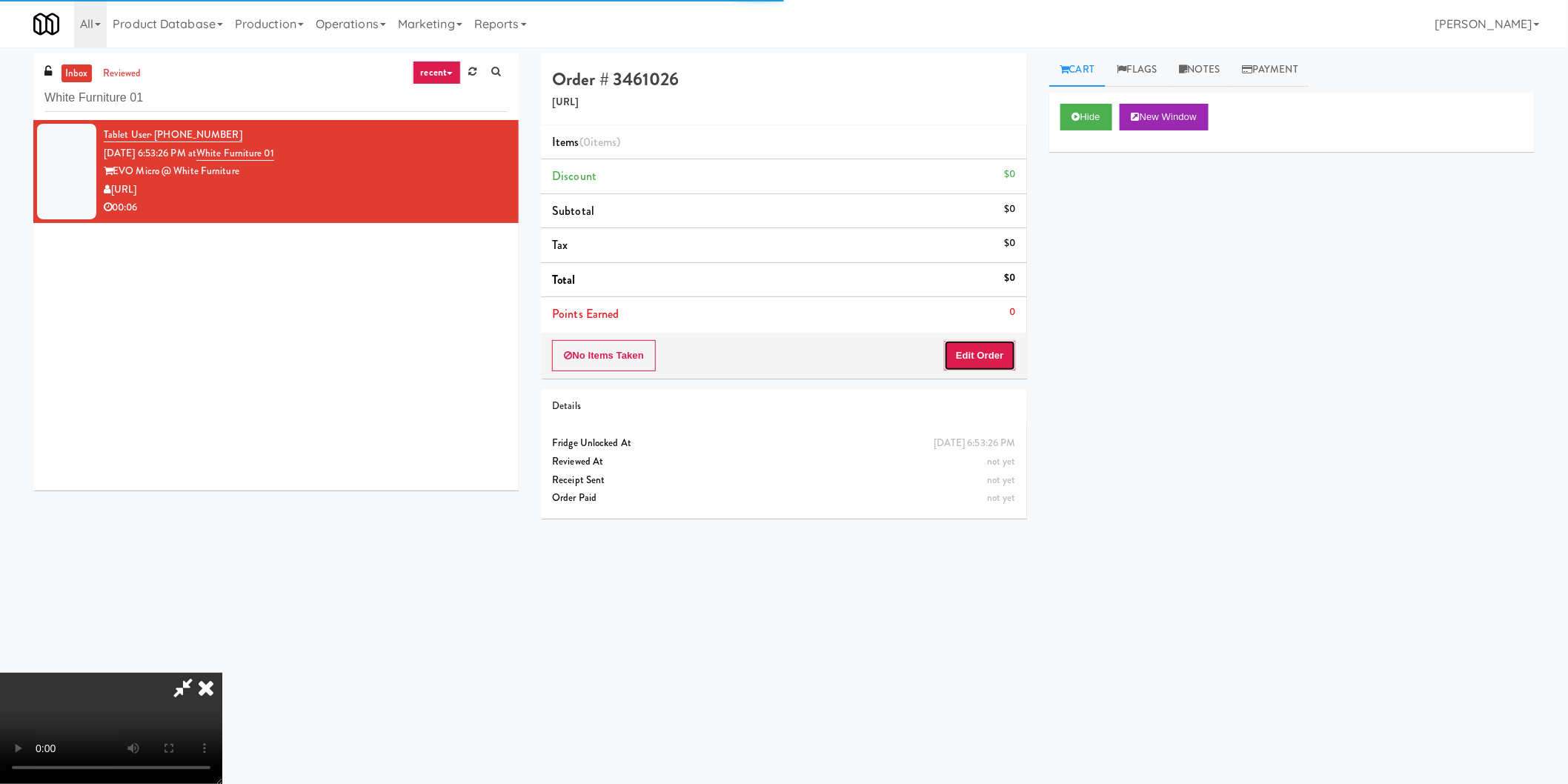
click at [998, 367] on button "Edit Order" at bounding box center [980, 355] width 72 height 31
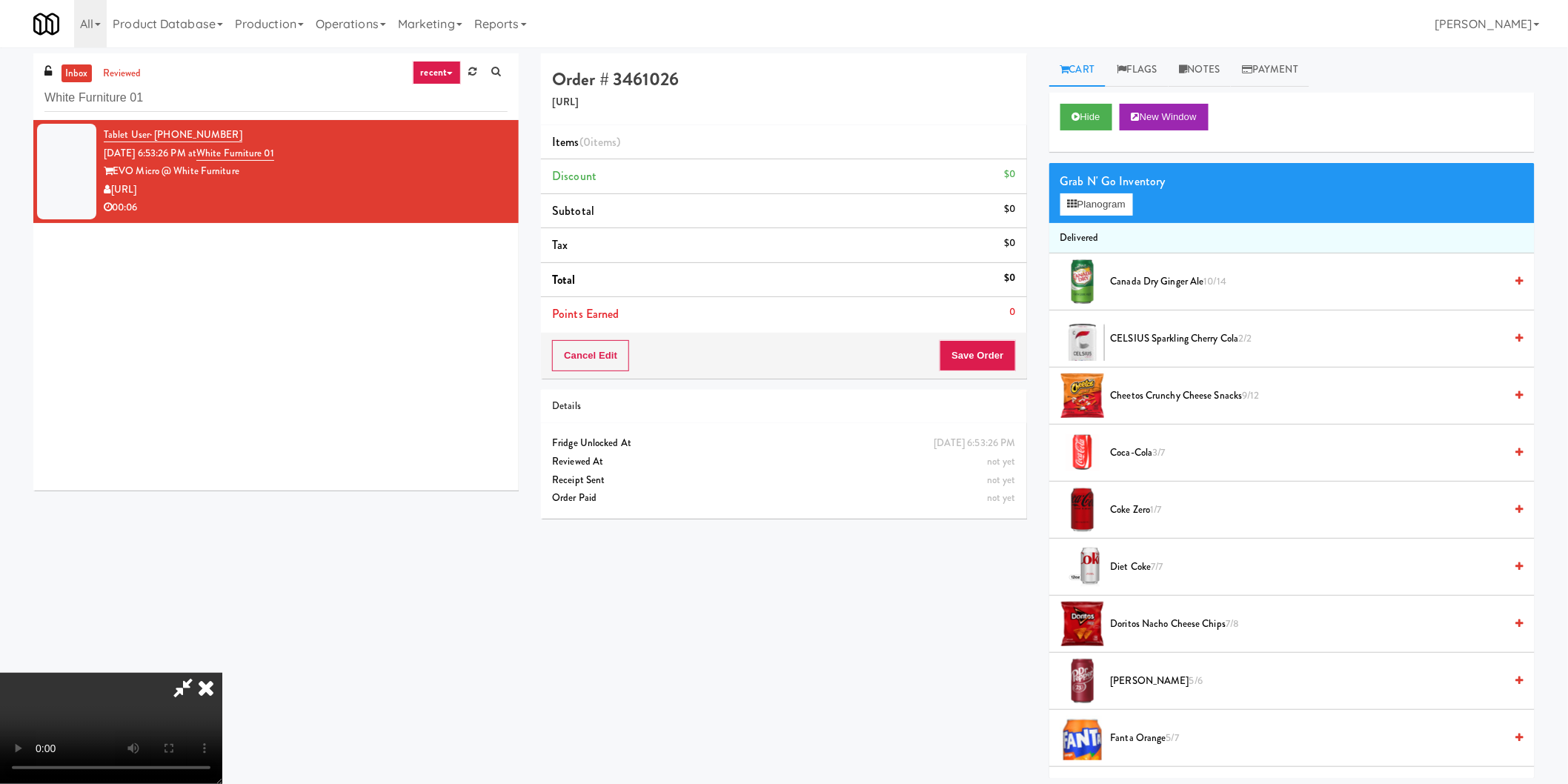
scroll to position [82, 0]
click at [1123, 206] on button "Planogram" at bounding box center [1096, 204] width 73 height 22
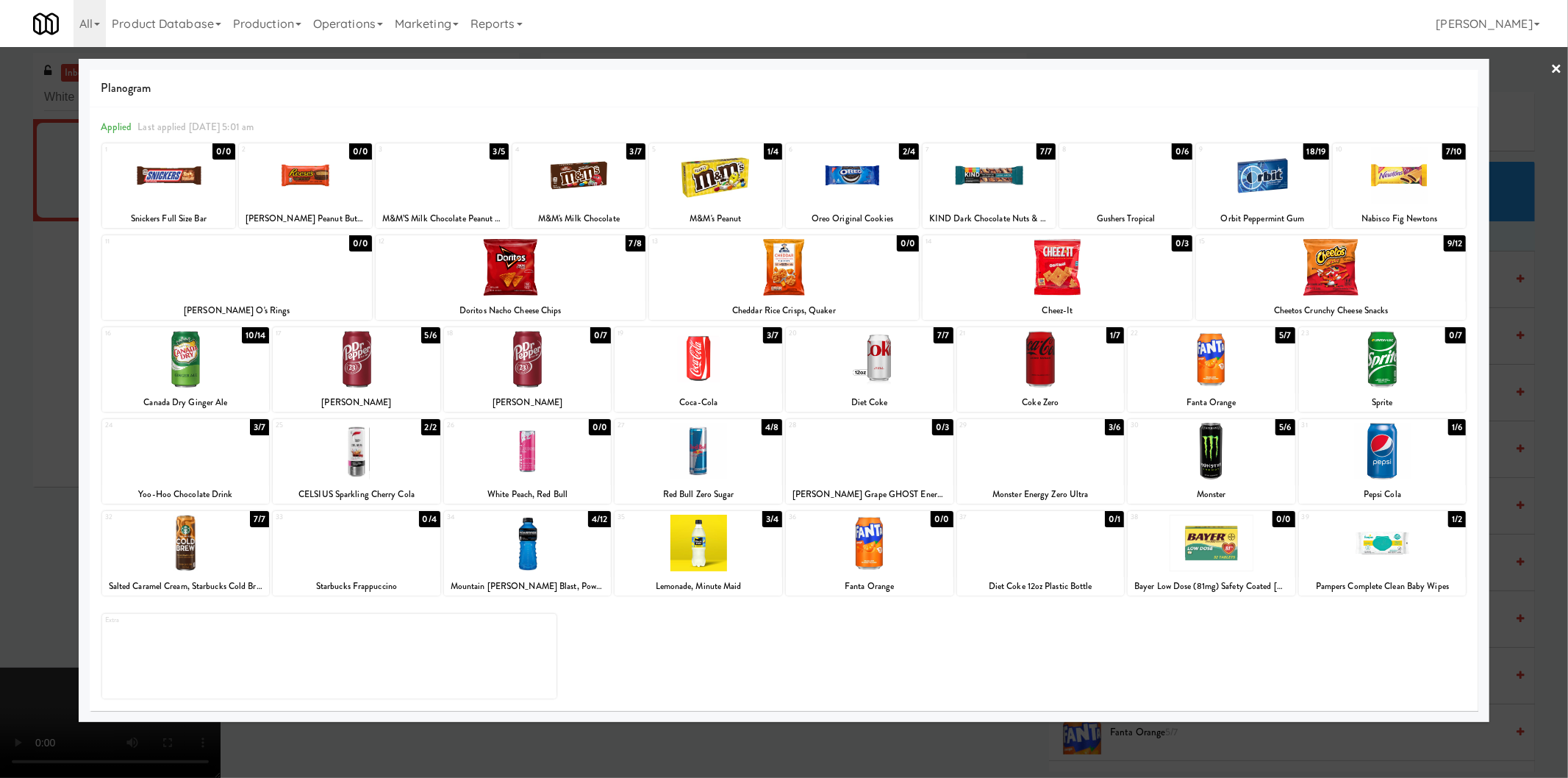
click at [707, 450] on div at bounding box center [698, 451] width 168 height 56
click at [1536, 369] on div at bounding box center [784, 389] width 1568 height 778
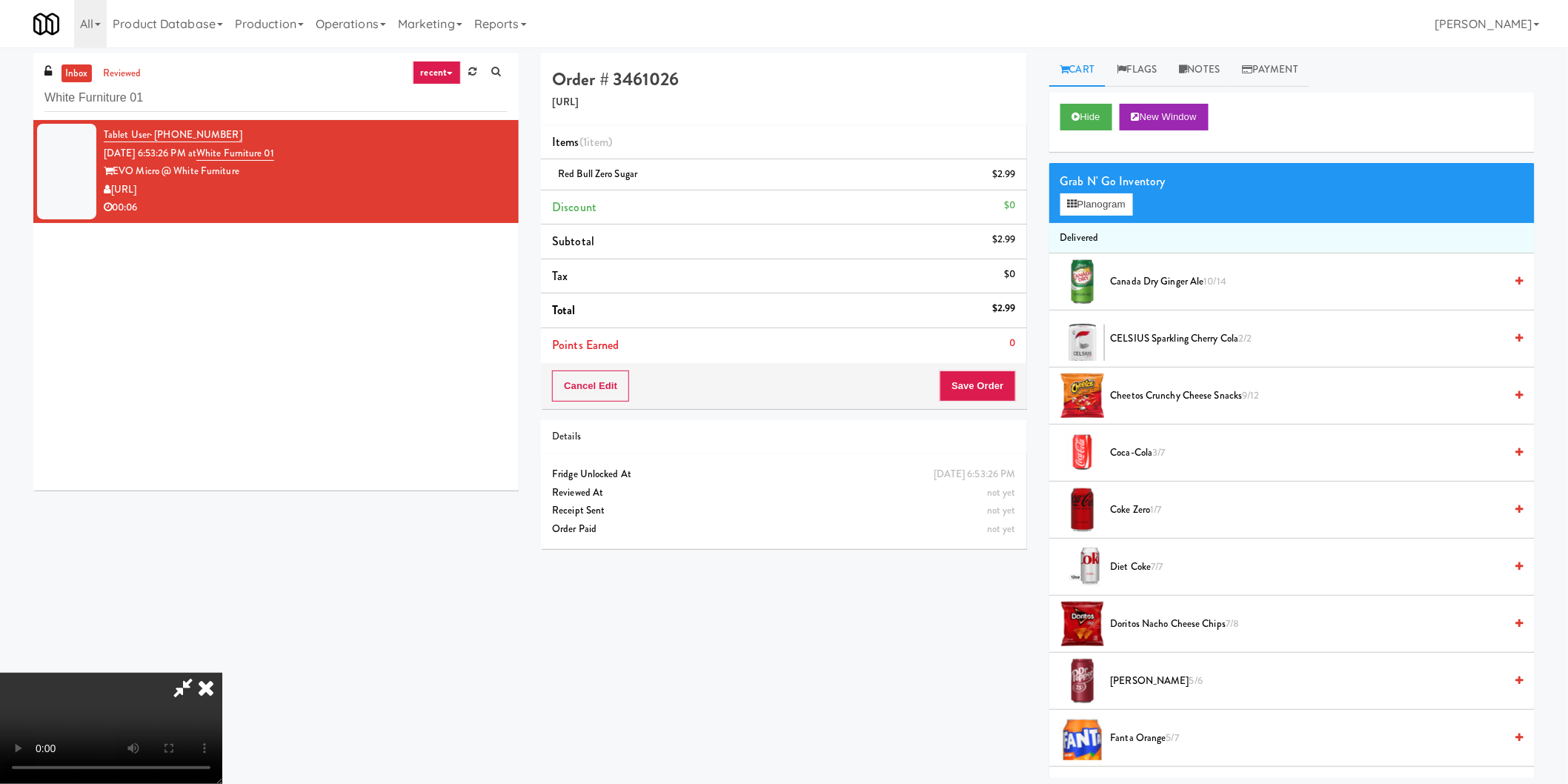
drag, startPoint x: 1010, startPoint y: 364, endPoint x: 991, endPoint y: 390, distance: 32.2
click at [1010, 366] on div "Order # 3461026 [URL] Items (1 item ) Red Bull Zero Sugar $2.99 Discount $0 Sub…" at bounding box center [783, 231] width 486 height 356
click at [989, 396] on button "Save Order" at bounding box center [977, 386] width 75 height 31
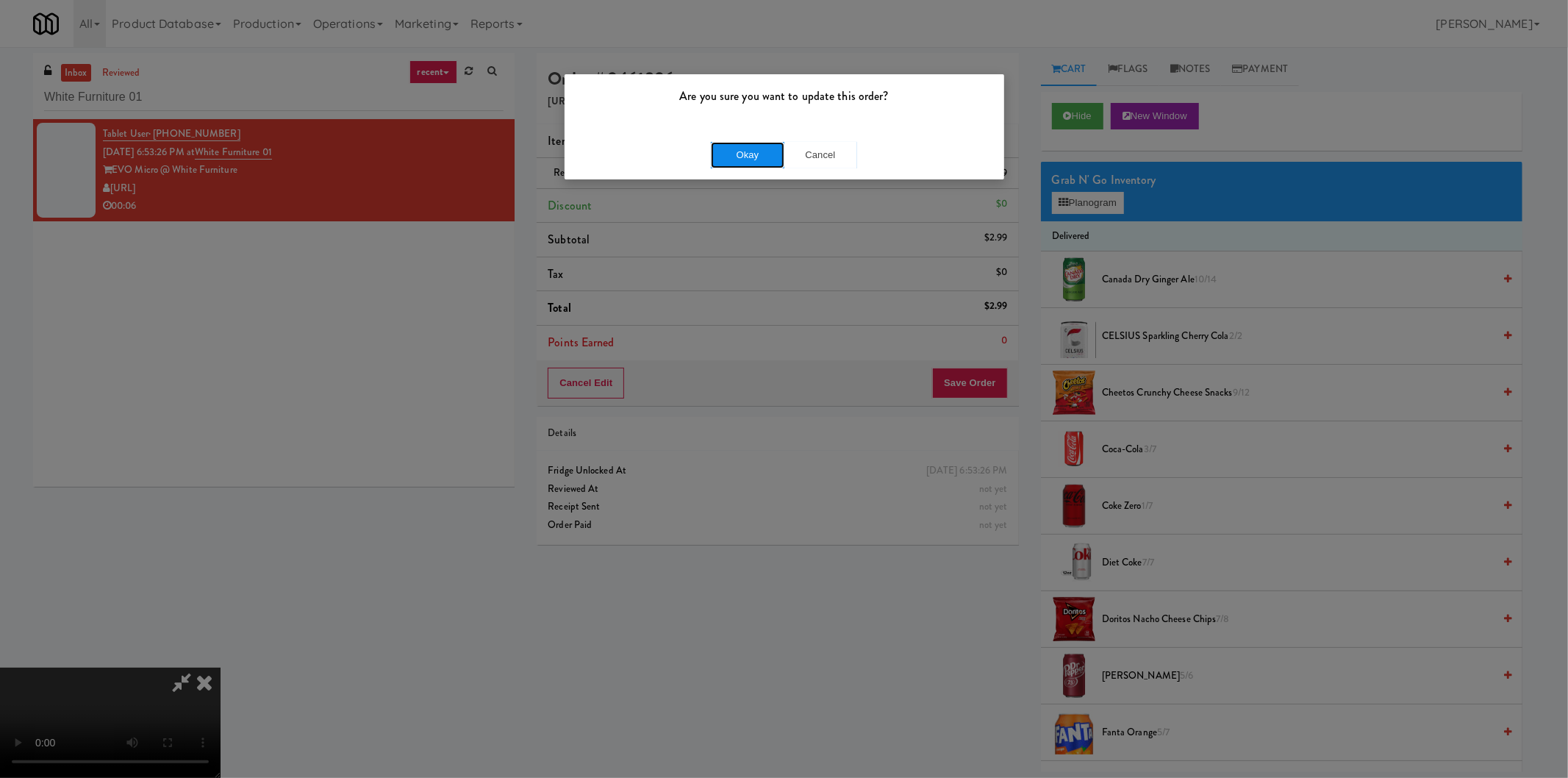
click at [759, 157] on button "Okay" at bounding box center [748, 155] width 74 height 26
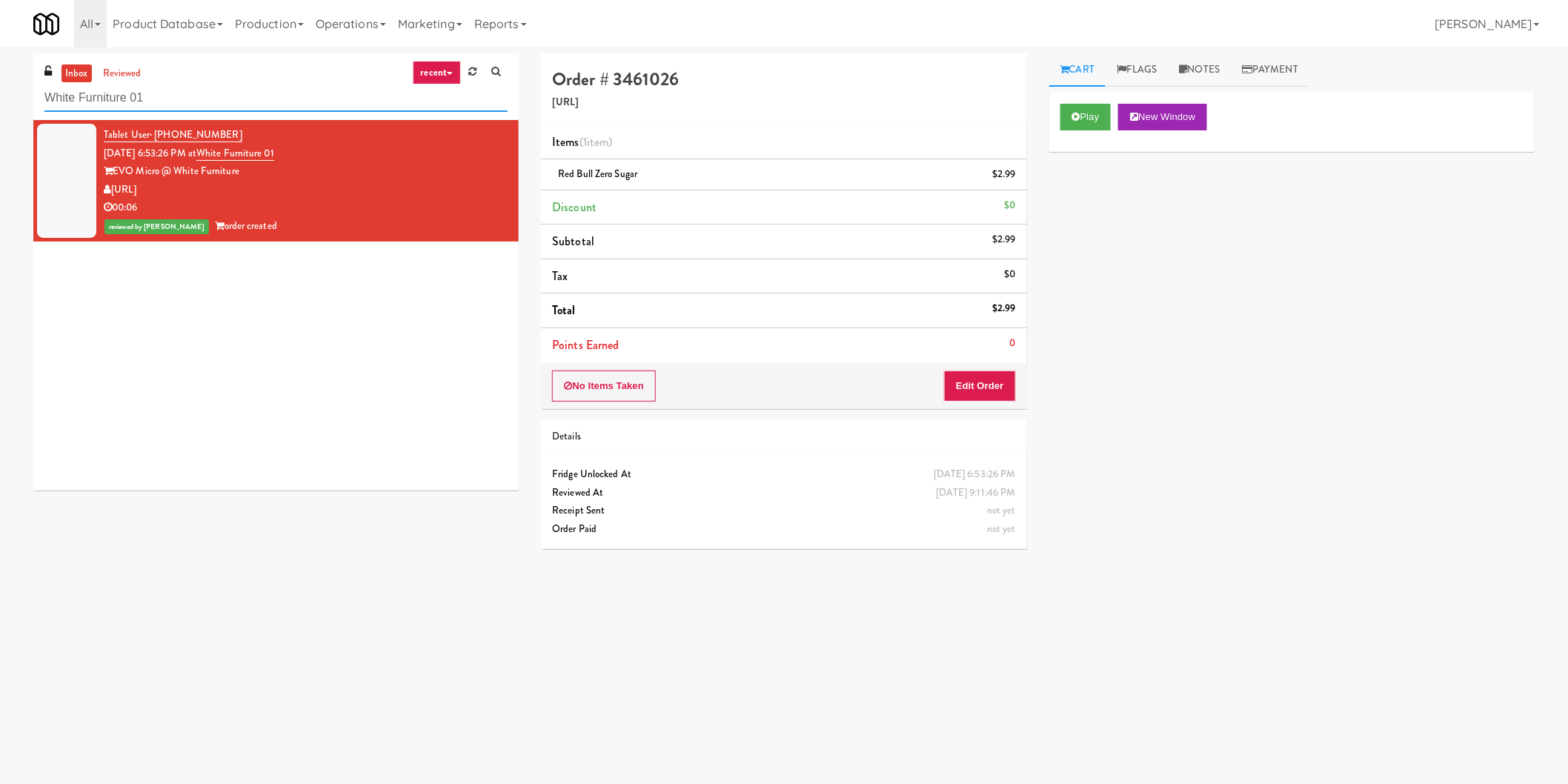
click at [345, 104] on input "White Furniture 01" at bounding box center [275, 97] width 463 height 27
paste input "IKEA Burlington Store"
click at [345, 104] on input "White Furniture 01" at bounding box center [275, 97] width 463 height 27
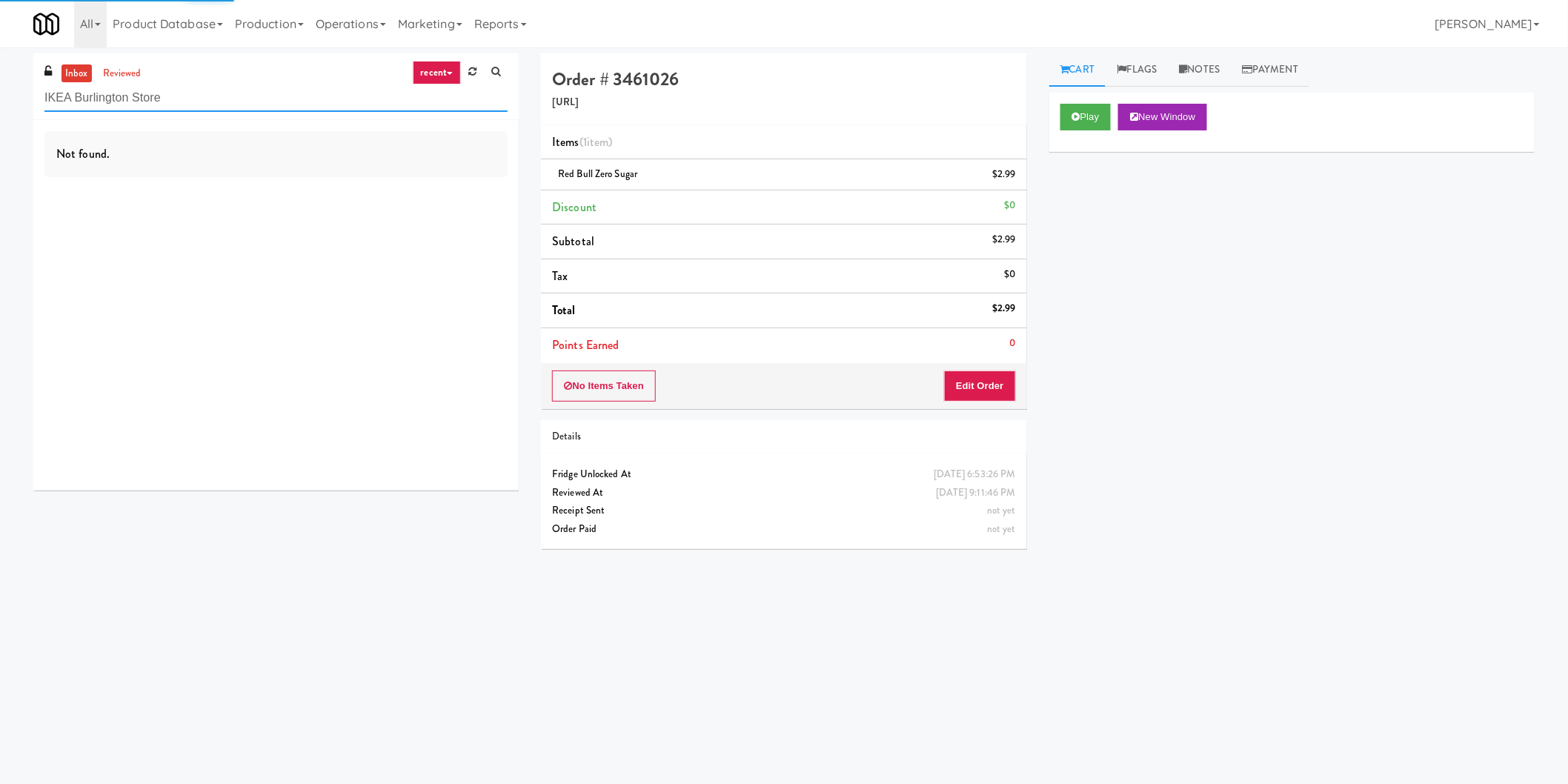
type input "IKEA Burlington Store"
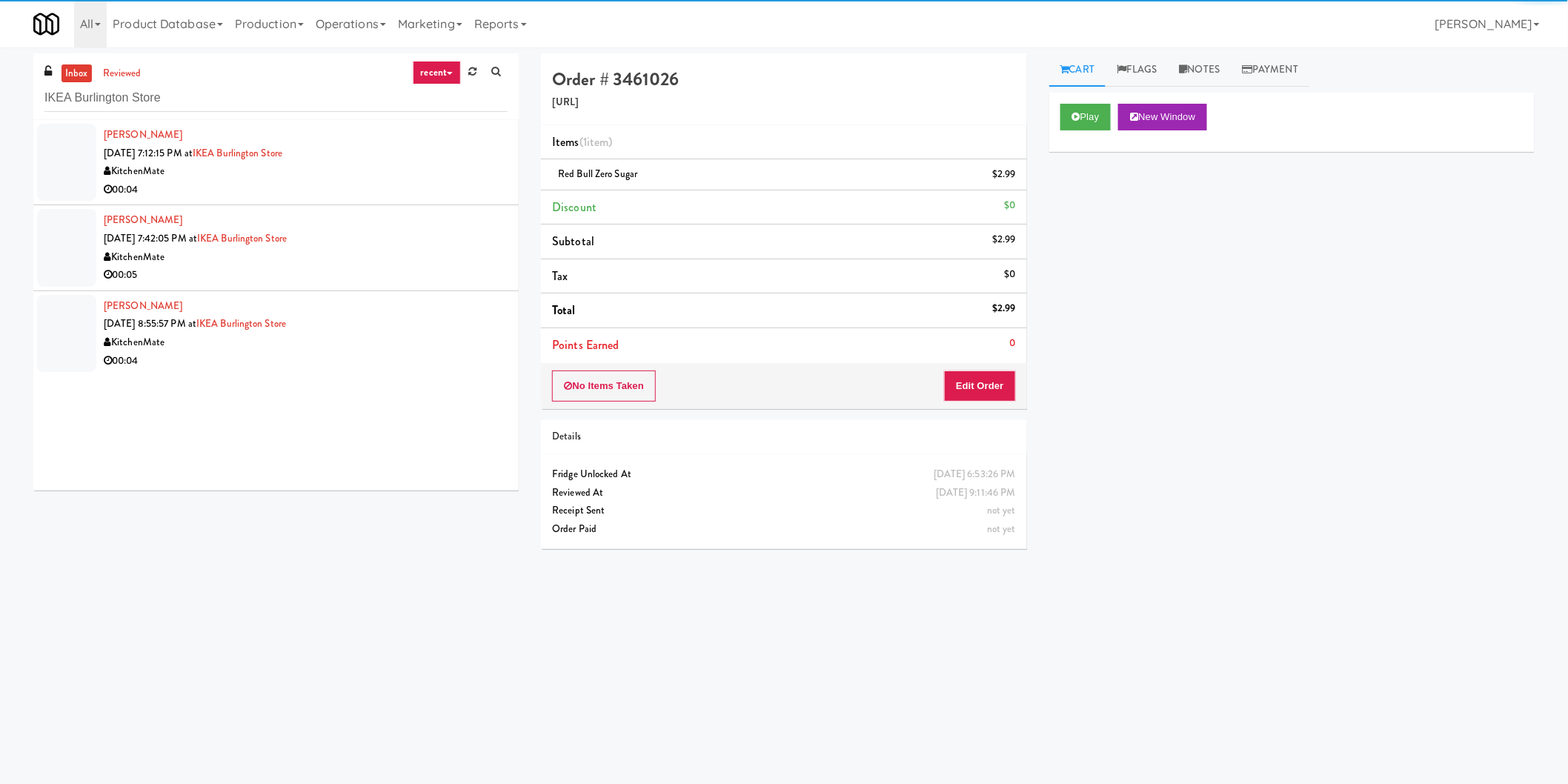
click at [423, 180] on div "KitchenMate" at bounding box center [305, 171] width 404 height 19
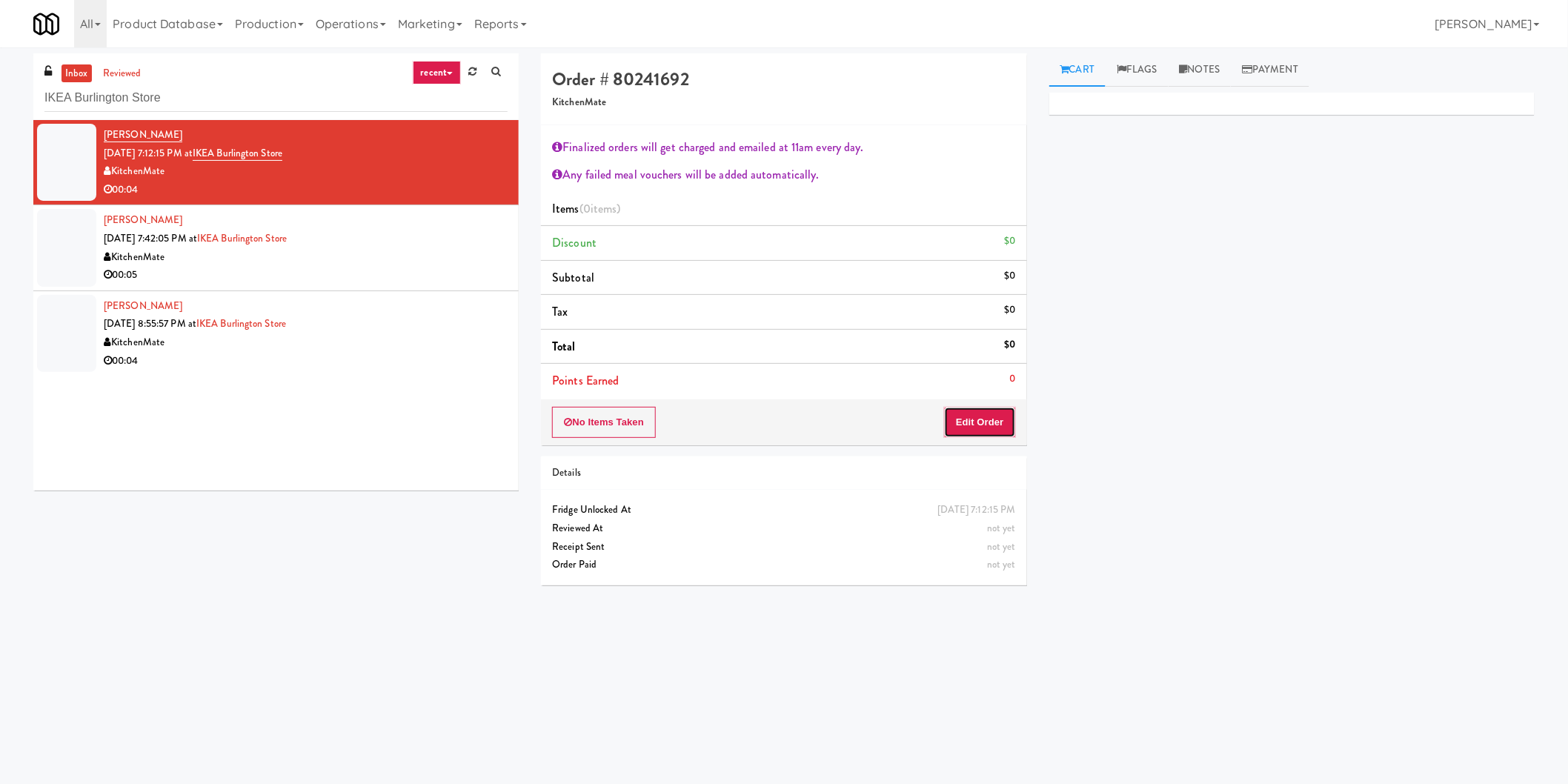
click at [976, 433] on button "Edit Order" at bounding box center [980, 422] width 72 height 31
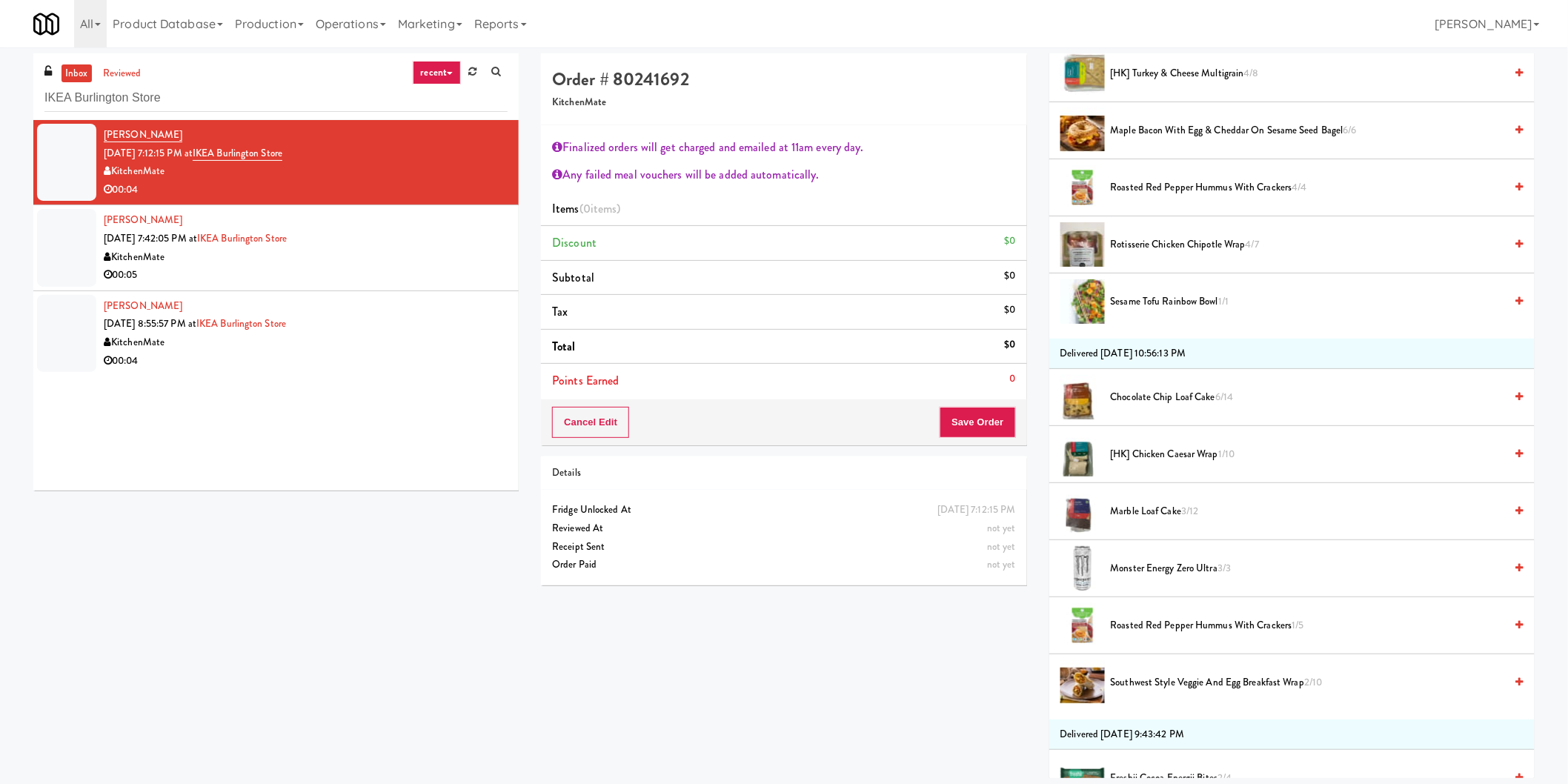
scroll to position [823, 0]
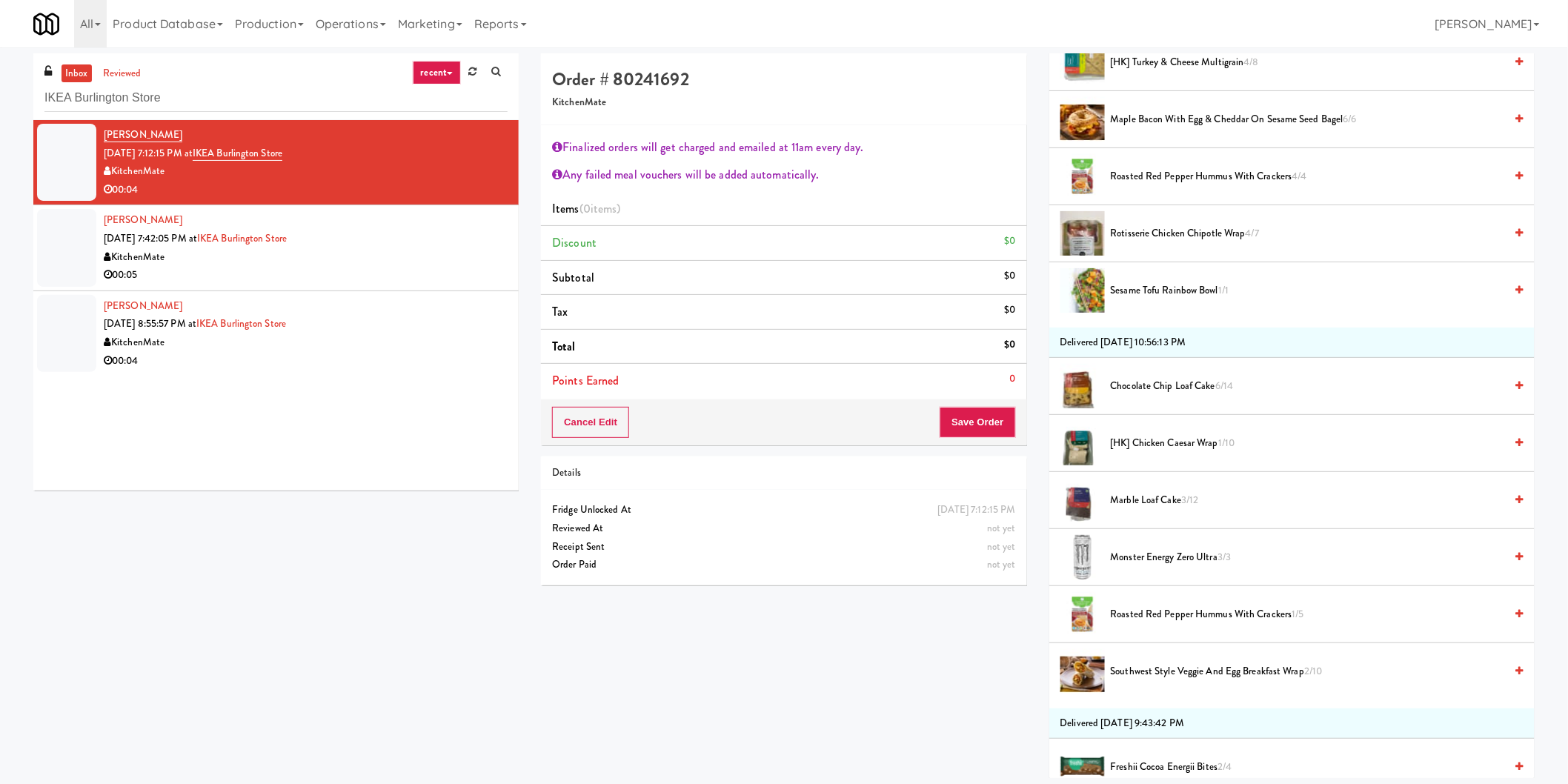
click at [1143, 490] on li "Marble Loaf Cake 3/12" at bounding box center [1292, 500] width 486 height 57
click at [1144, 498] on span "Marble Loaf Cake 3/12" at bounding box center [1308, 500] width 395 height 19
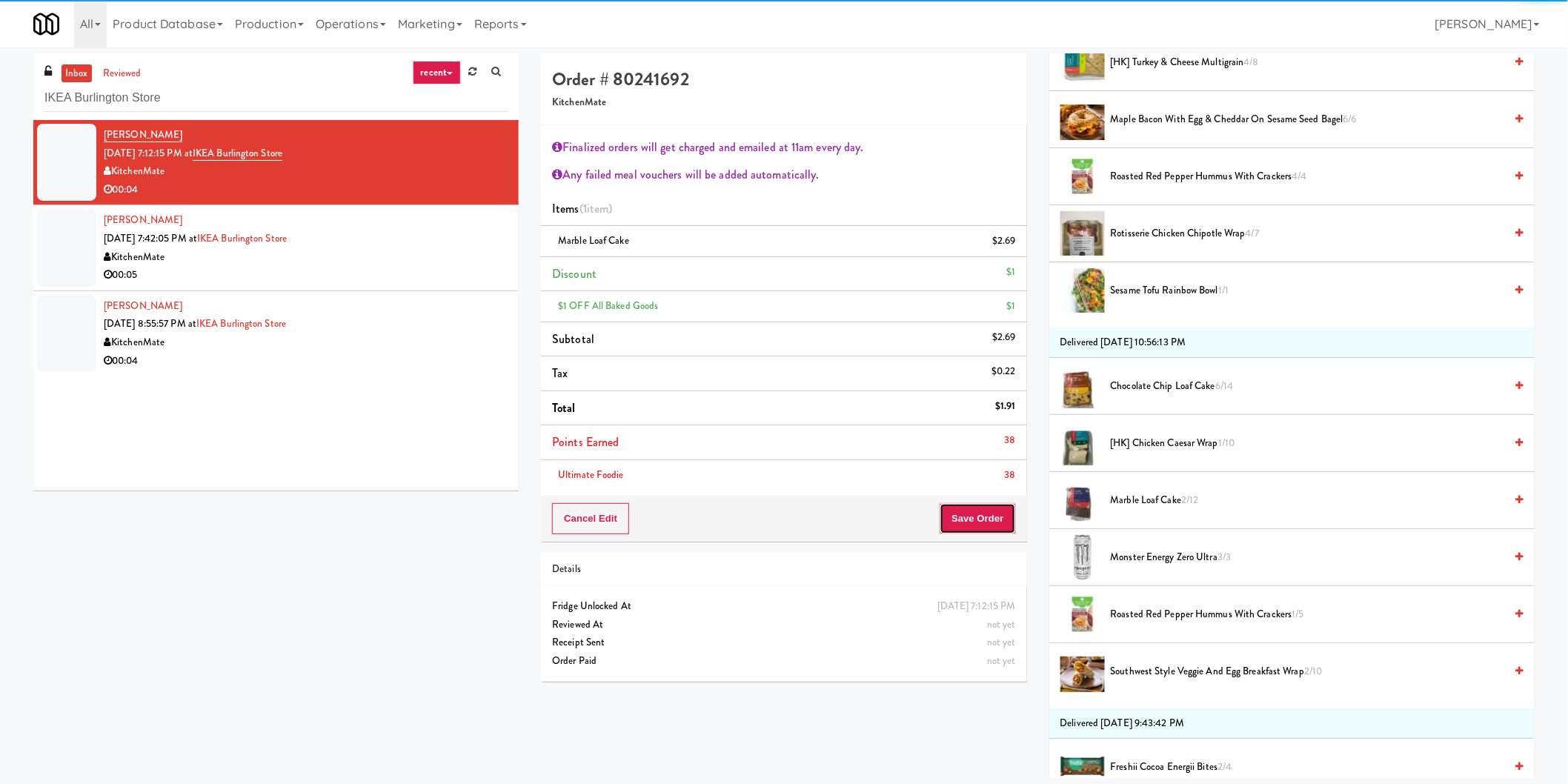
click at [968, 506] on button "Save Order" at bounding box center [977, 519] width 75 height 31
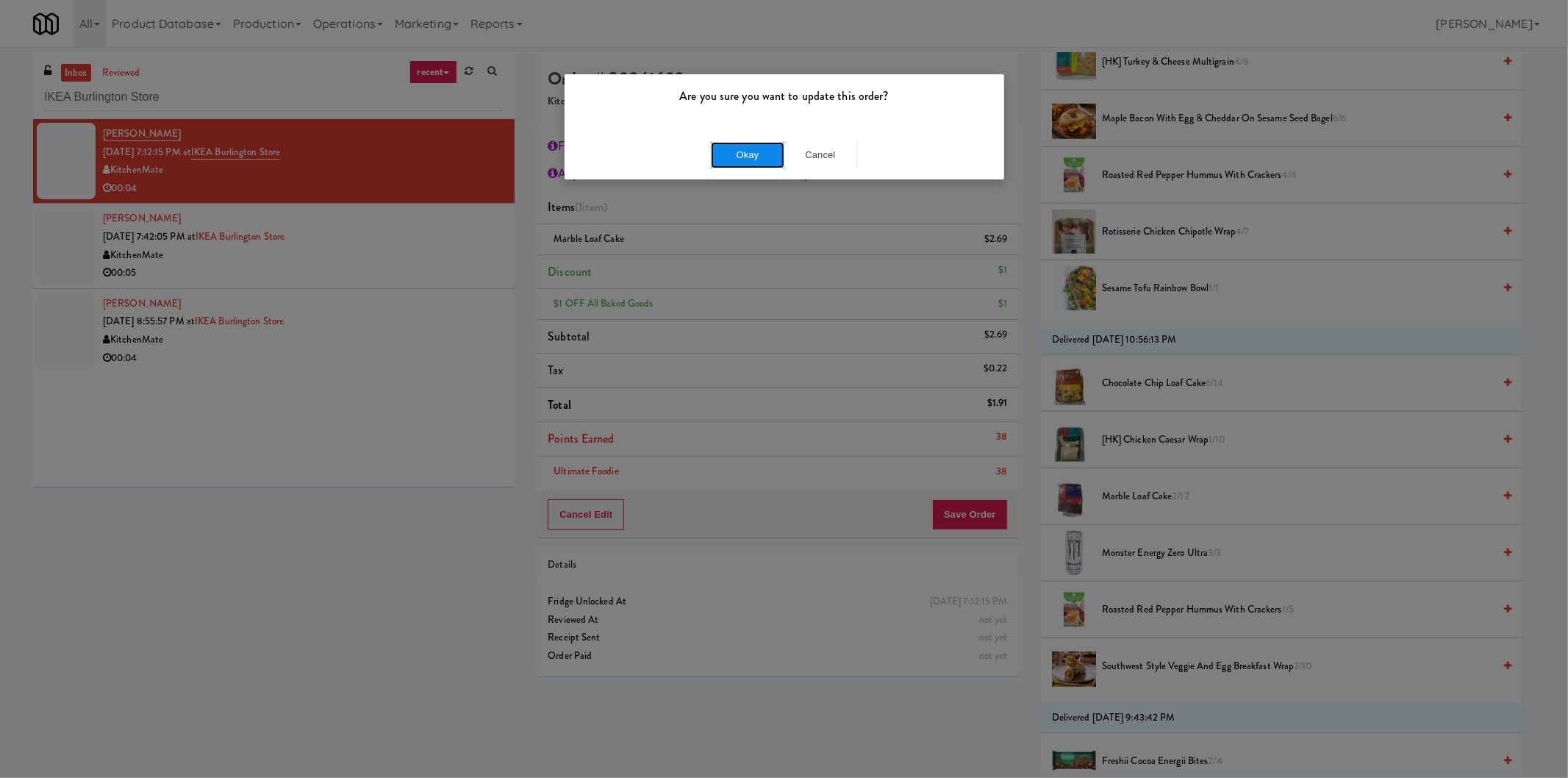
click at [754, 152] on button "Okay" at bounding box center [748, 155] width 74 height 26
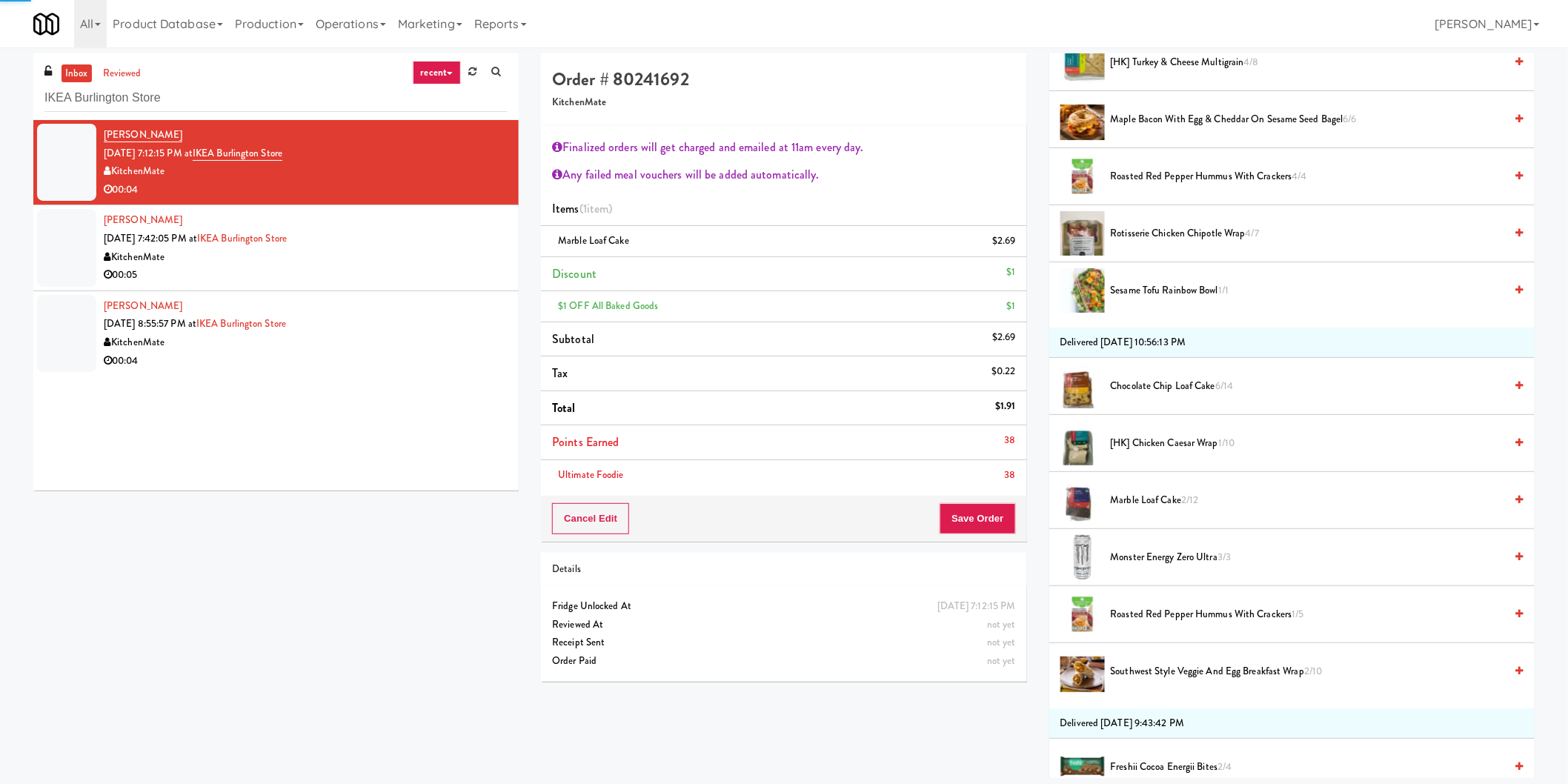
click at [404, 250] on div "KitchenMate" at bounding box center [305, 257] width 404 height 19
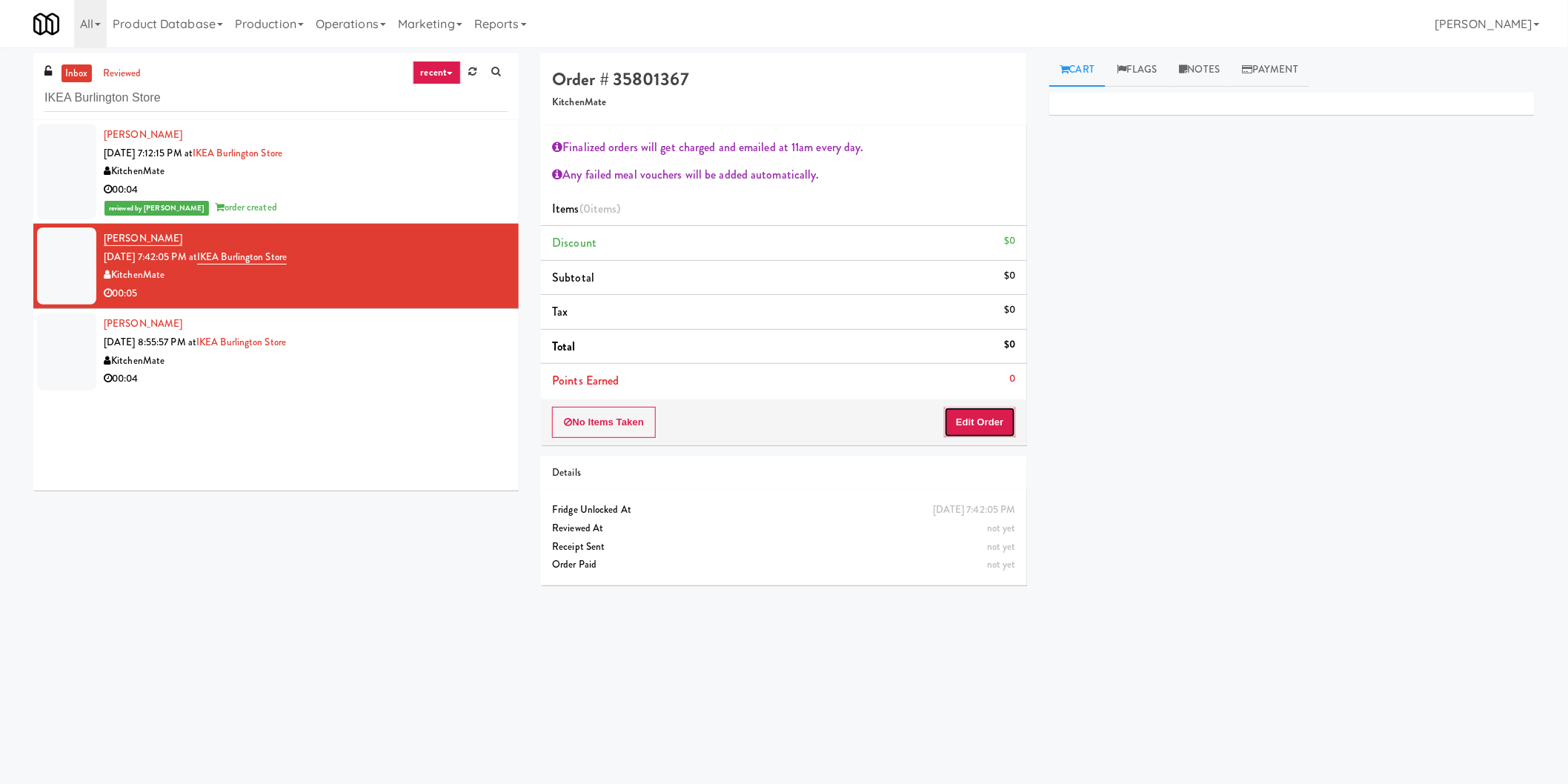
click at [983, 425] on button "Edit Order" at bounding box center [980, 422] width 72 height 31
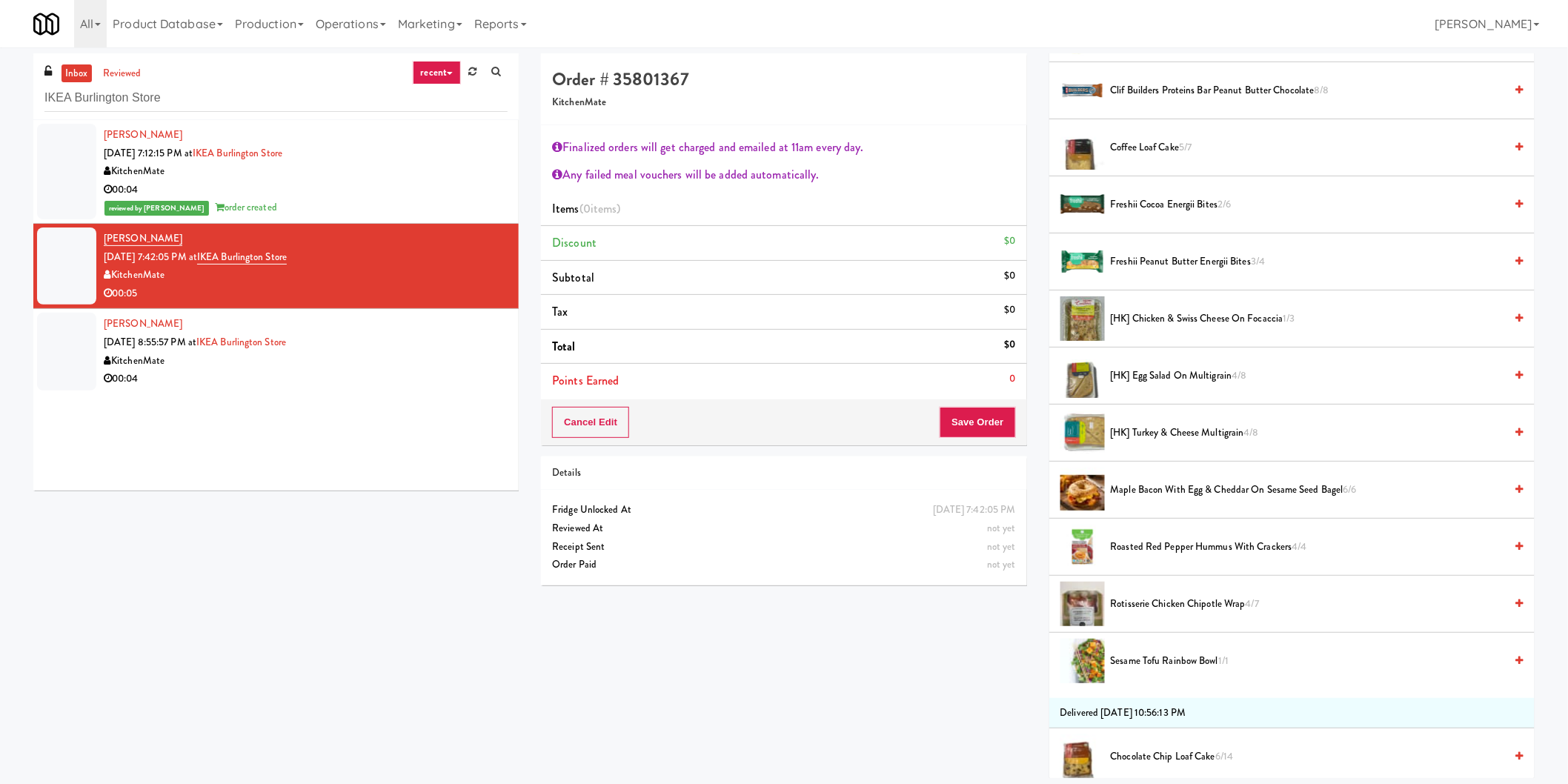
scroll to position [576, 0]
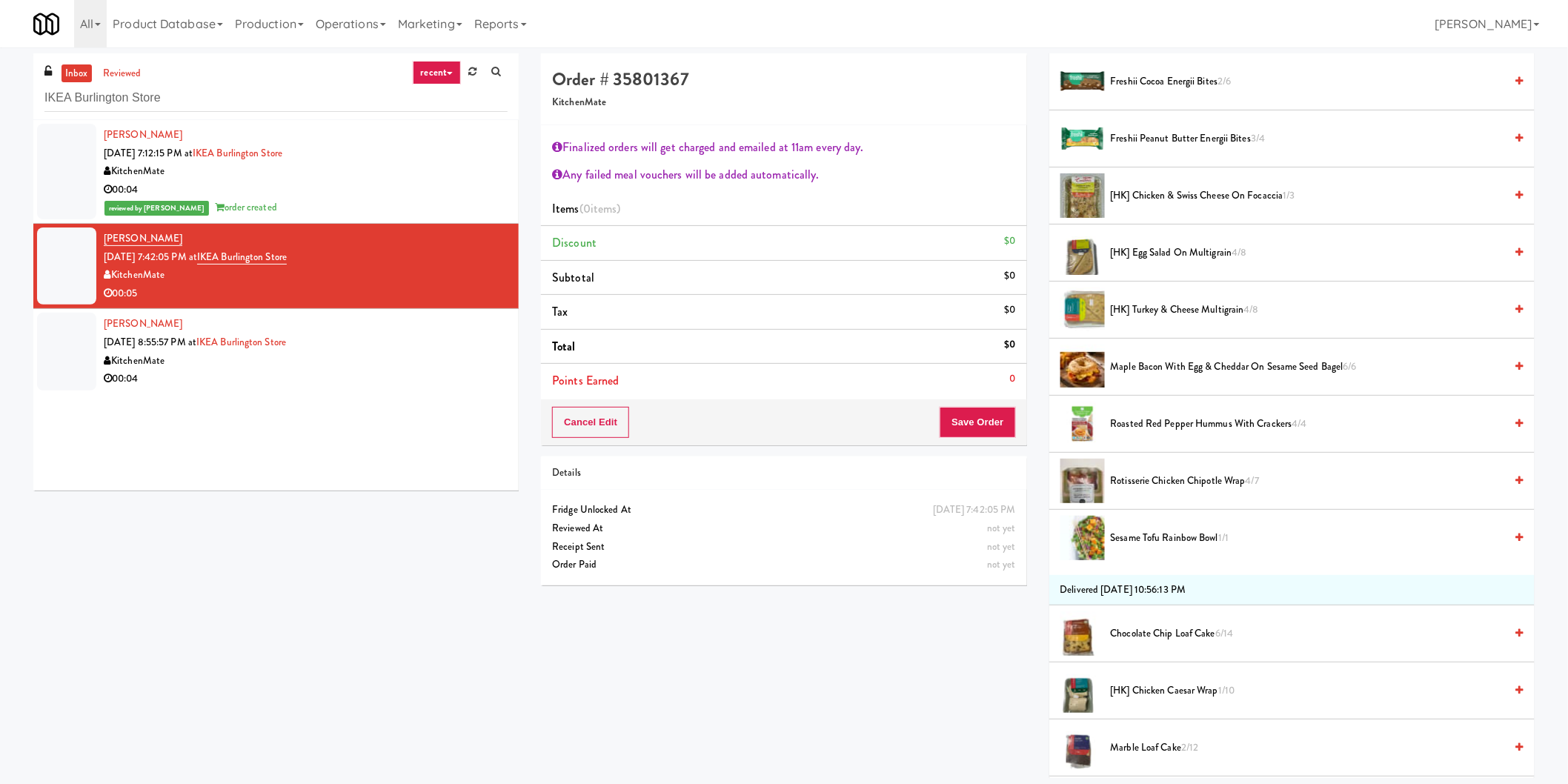
click at [1165, 367] on span "Maple Bacon with Egg & Cheddar on Sesame Seed Bagel 6/6" at bounding box center [1308, 367] width 395 height 19
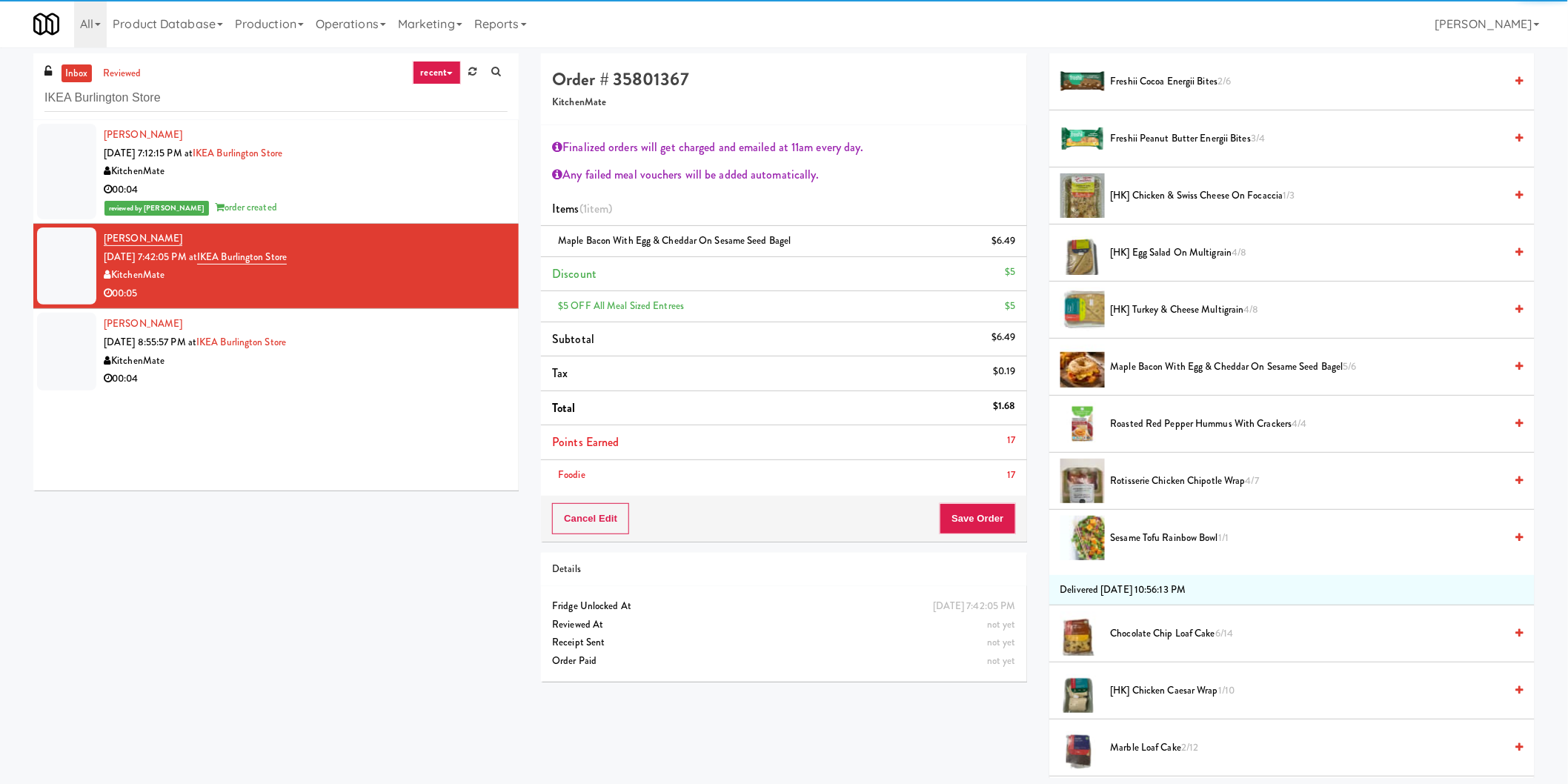
click at [989, 467] on div "Foodie 17" at bounding box center [783, 475] width 463 height 19
click at [982, 504] on button "Save Order" at bounding box center [977, 519] width 75 height 31
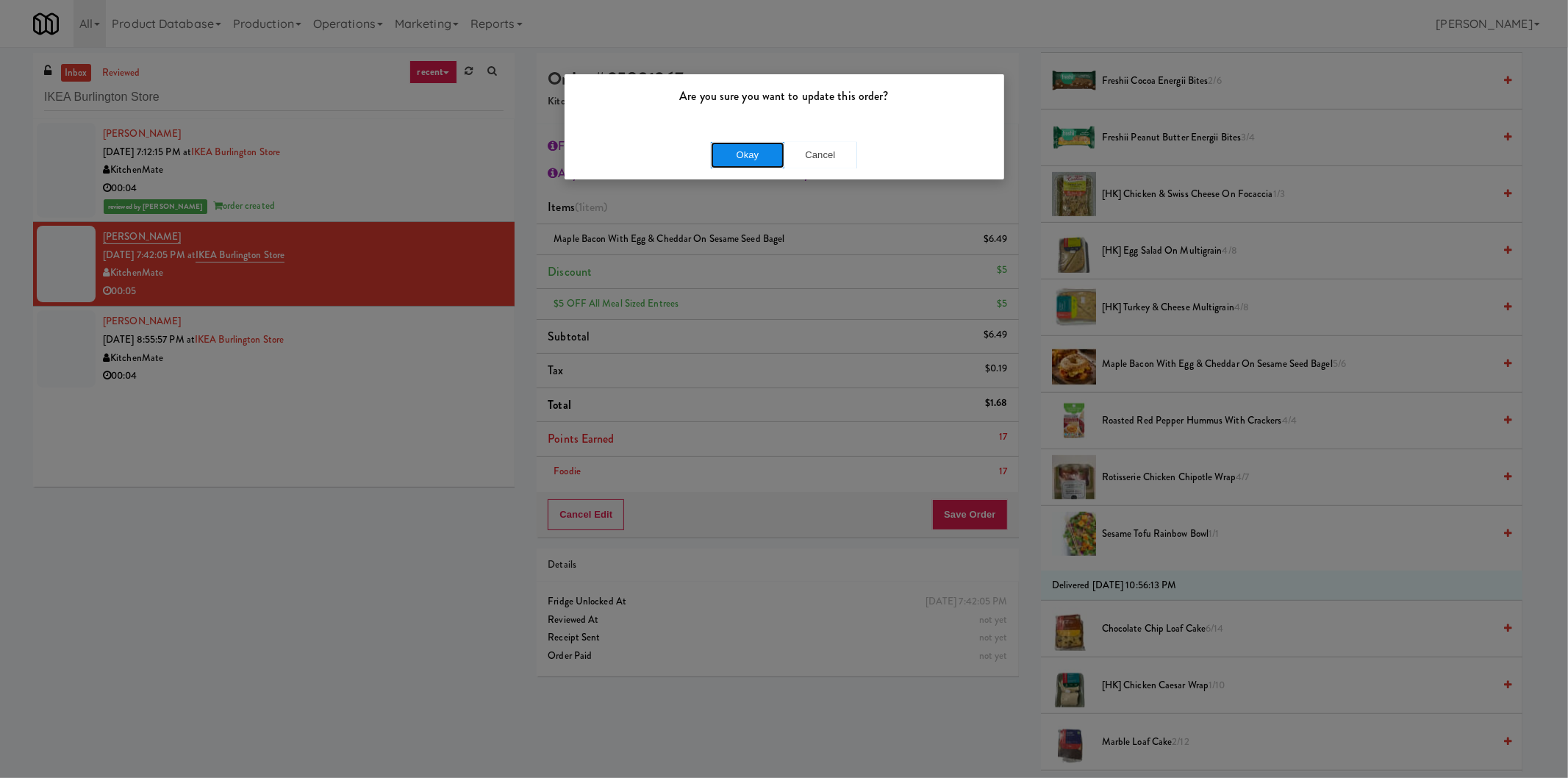
click at [737, 156] on button "Okay" at bounding box center [748, 155] width 74 height 26
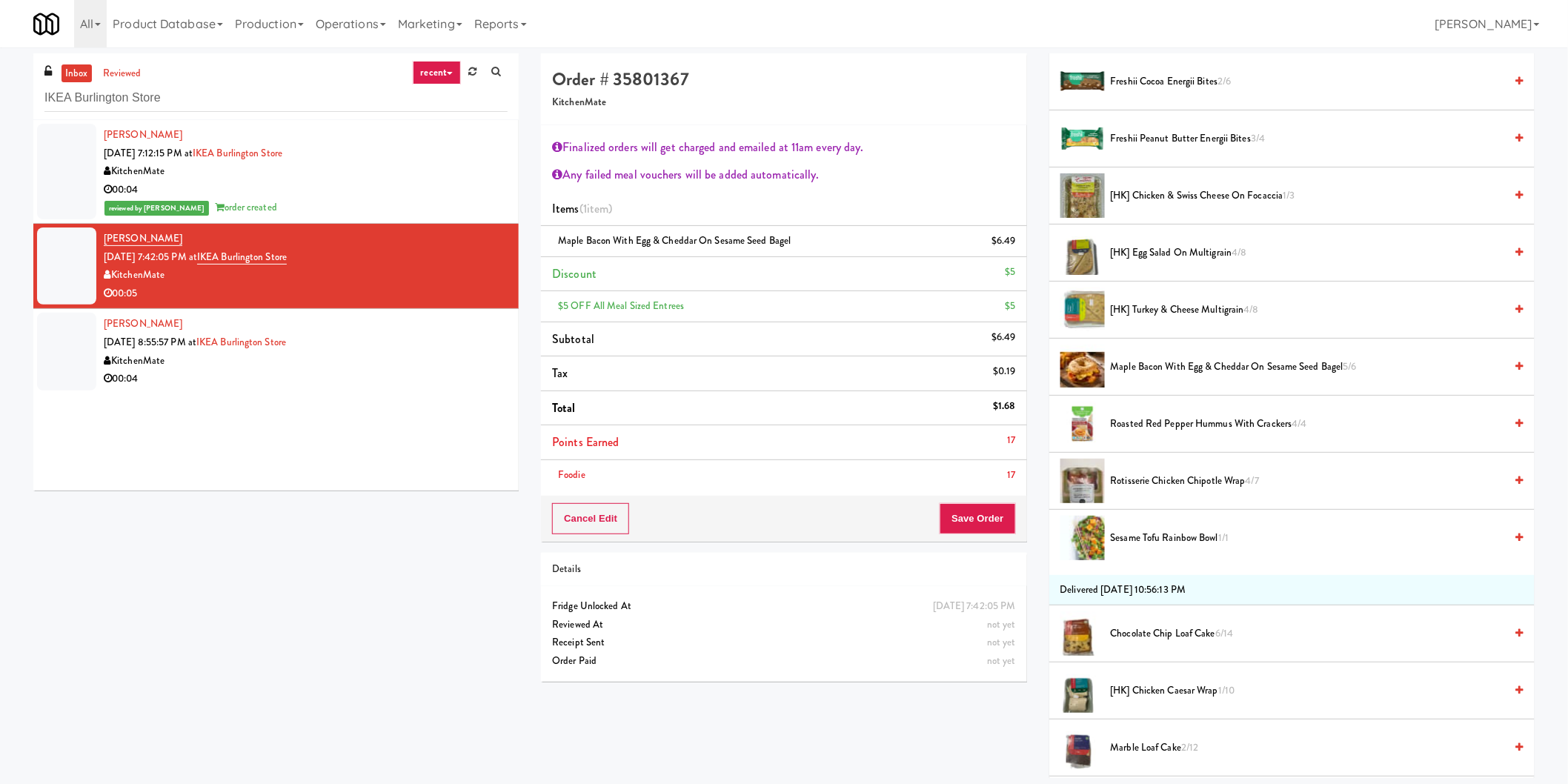
click at [402, 372] on div "00:04" at bounding box center [305, 379] width 404 height 19
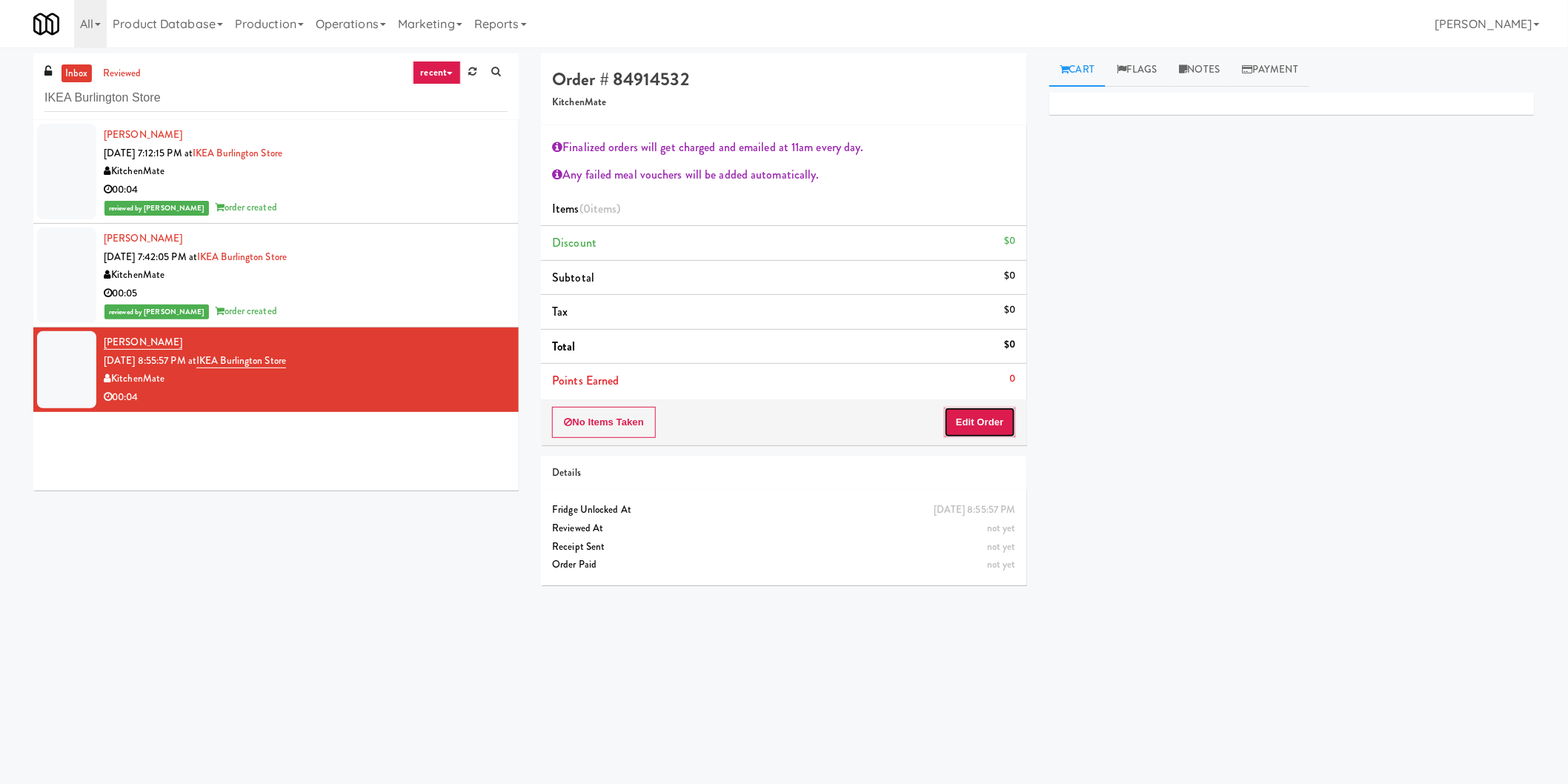
click at [969, 418] on button "Edit Order" at bounding box center [980, 422] width 72 height 31
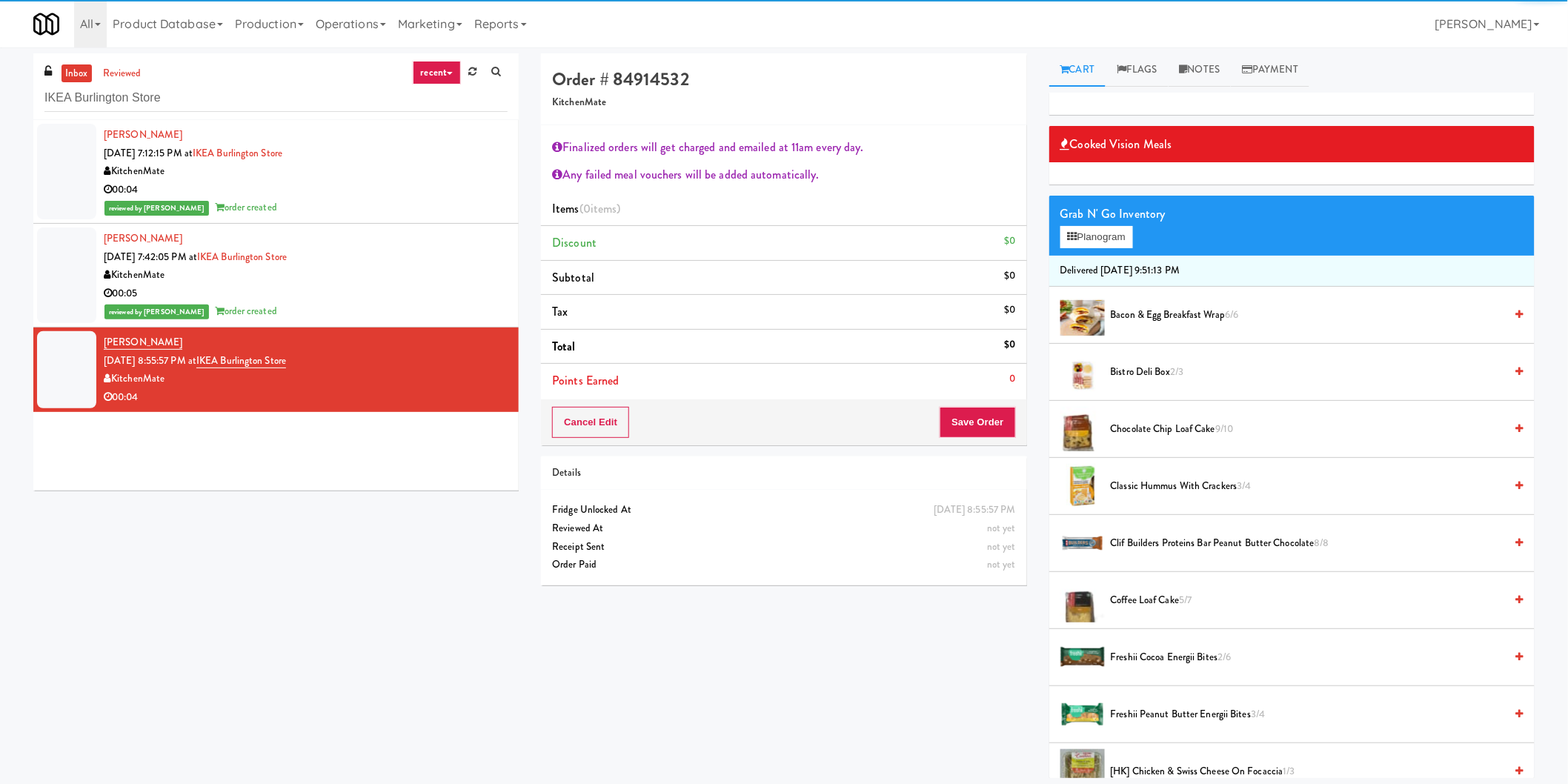
click at [1102, 221] on div "Grab N' Go Inventory" at bounding box center [1291, 213] width 463 height 22
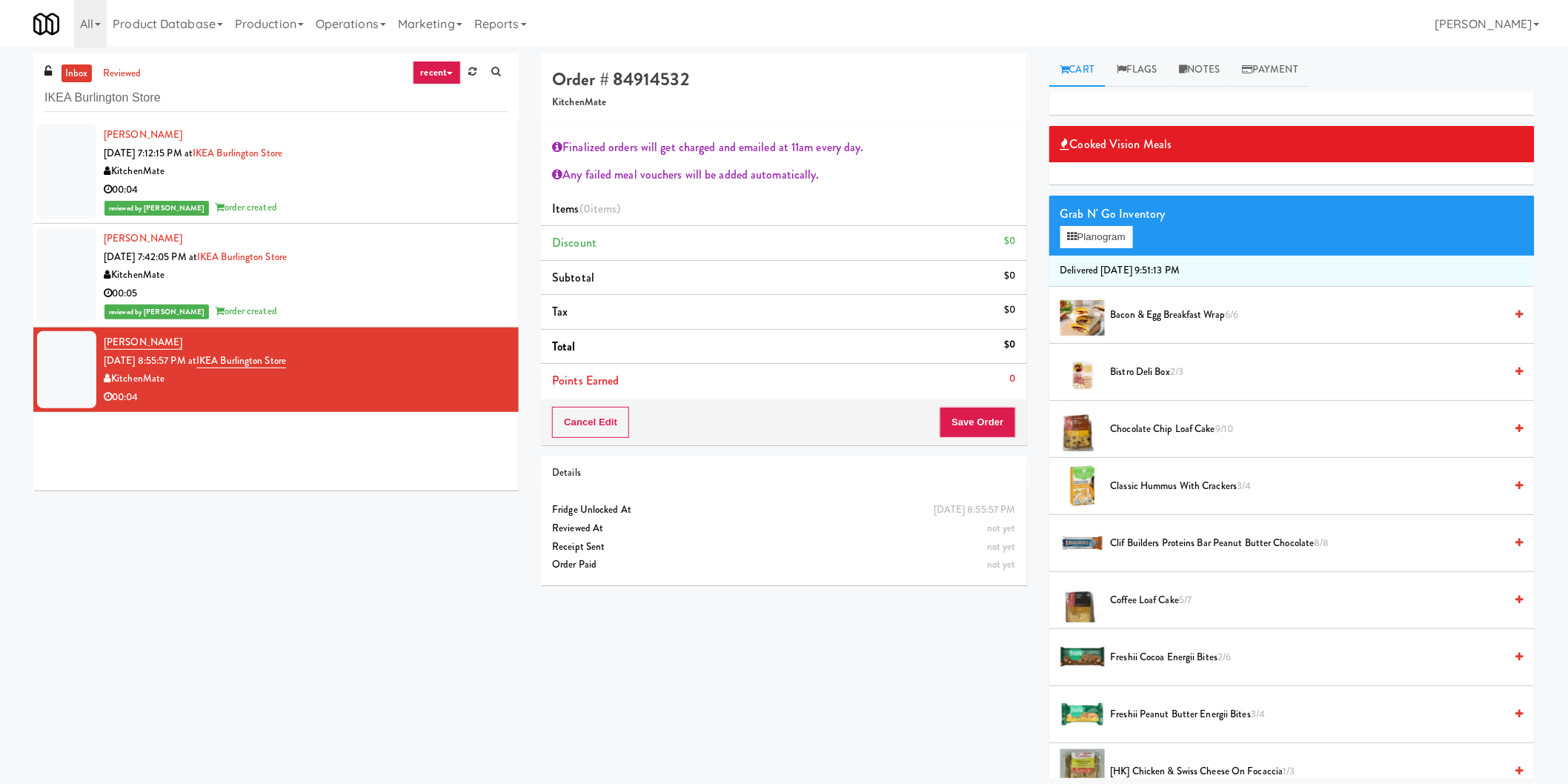
click at [1102, 250] on div "Grab N' Go Inventory Planogram" at bounding box center [1292, 226] width 486 height 60
click at [1100, 249] on div "Grab N' Go Inventory Planogram" at bounding box center [1292, 226] width 486 height 60
click at [1100, 234] on button "Planogram" at bounding box center [1096, 236] width 73 height 22
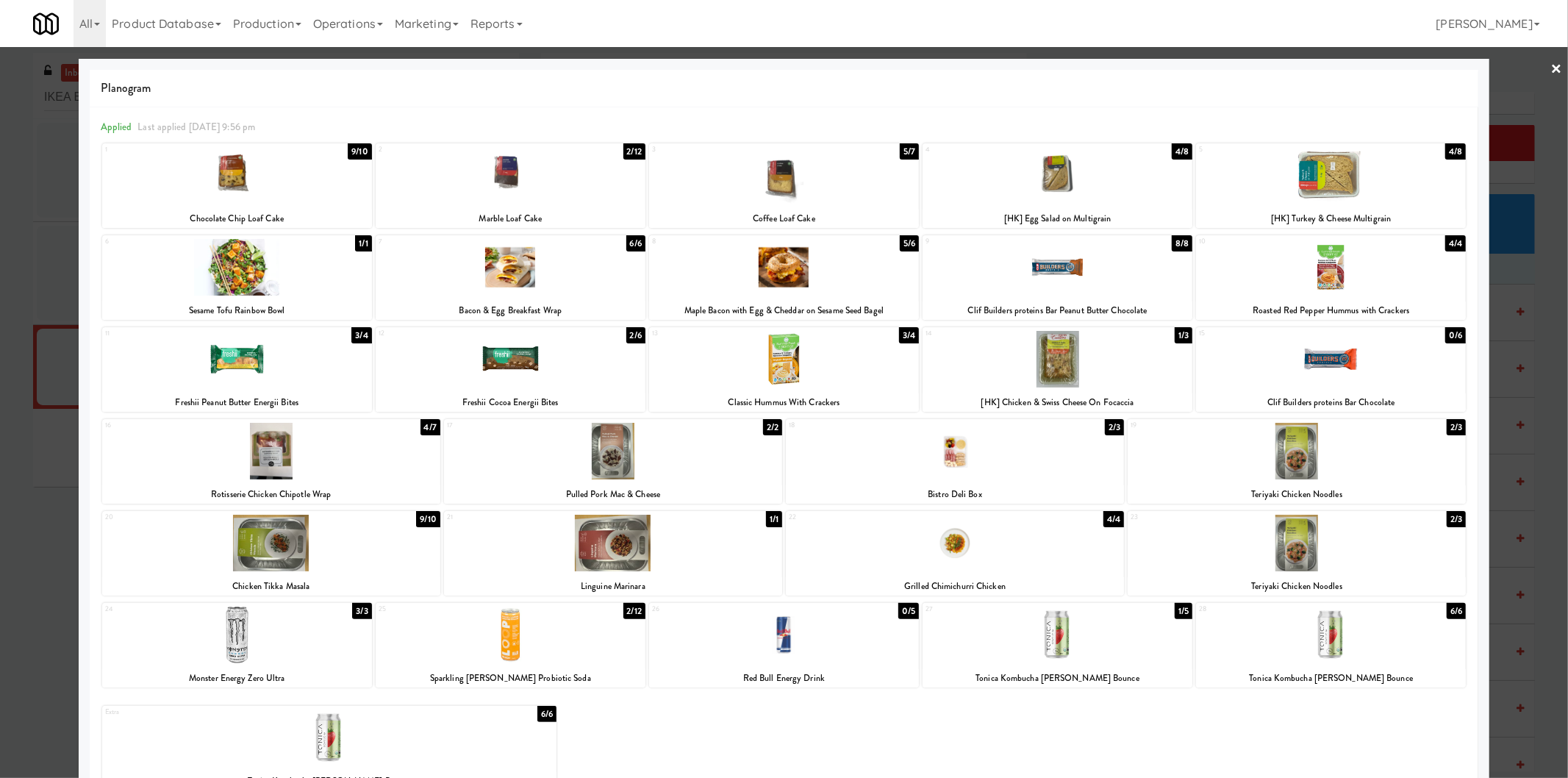
click at [1032, 358] on div at bounding box center [1057, 359] width 270 height 56
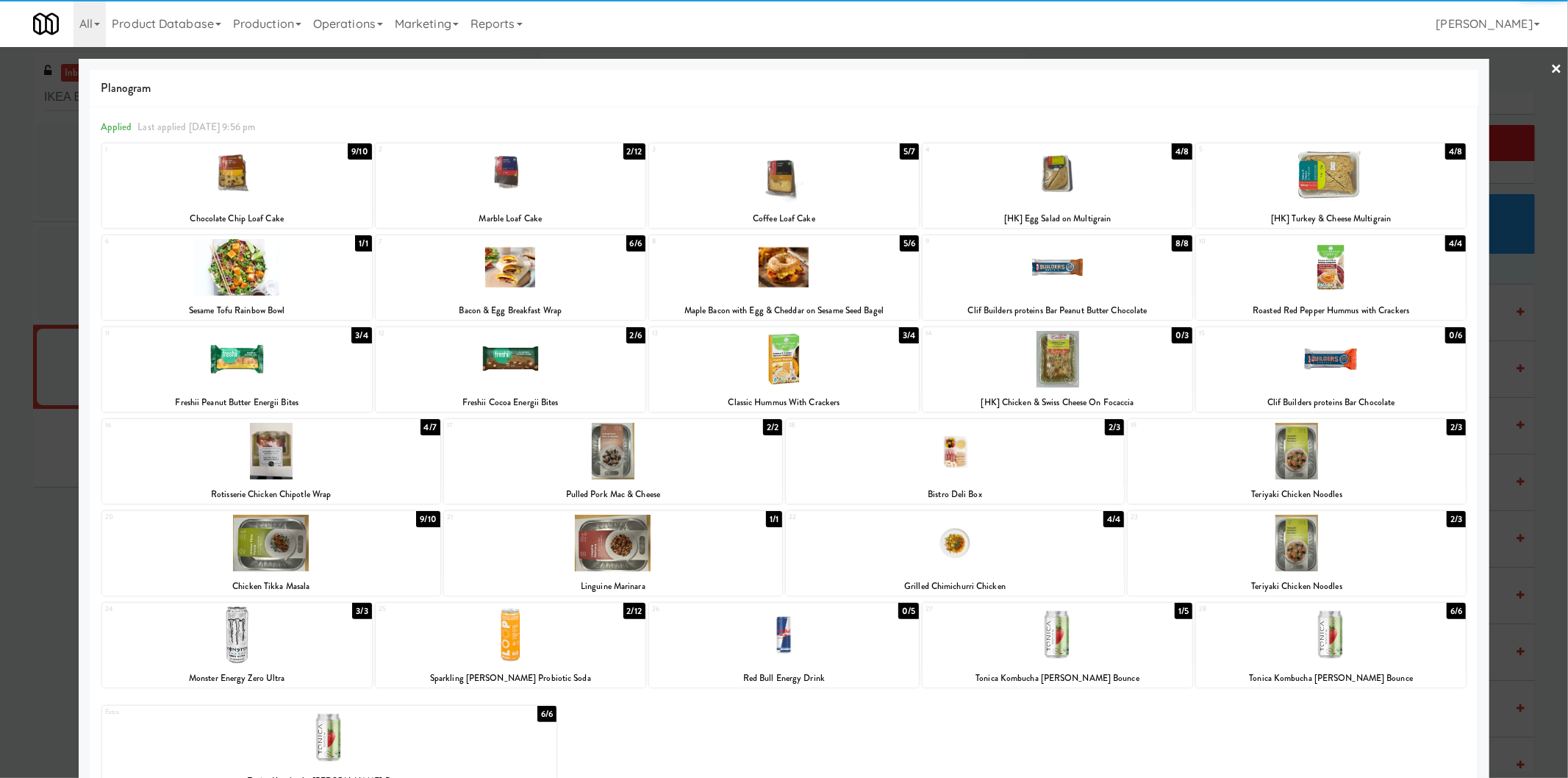
click at [1509, 365] on div at bounding box center [784, 389] width 1568 height 778
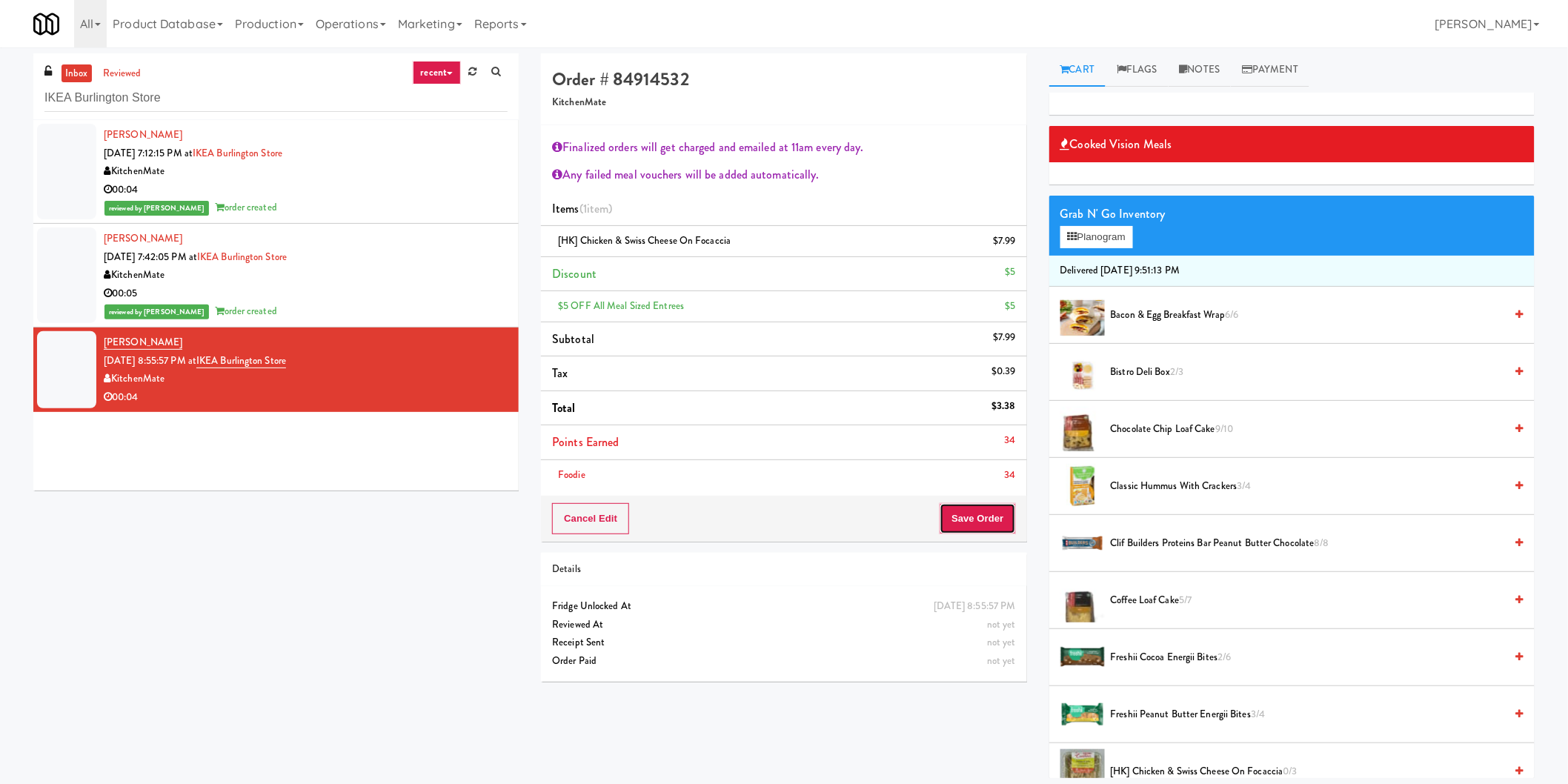
click at [996, 519] on button "Save Order" at bounding box center [977, 519] width 75 height 31
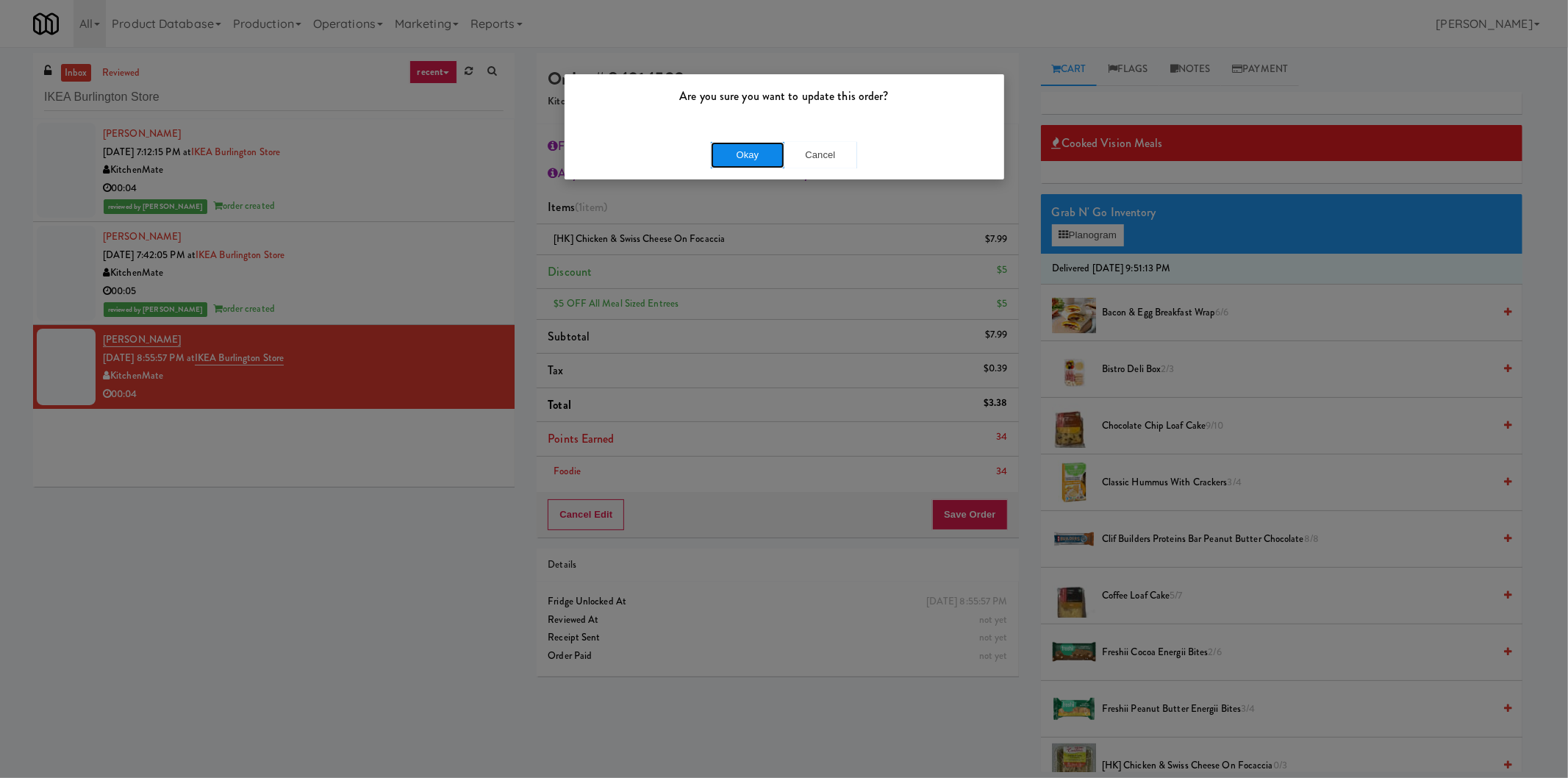
click at [735, 160] on button "Okay" at bounding box center [748, 155] width 74 height 26
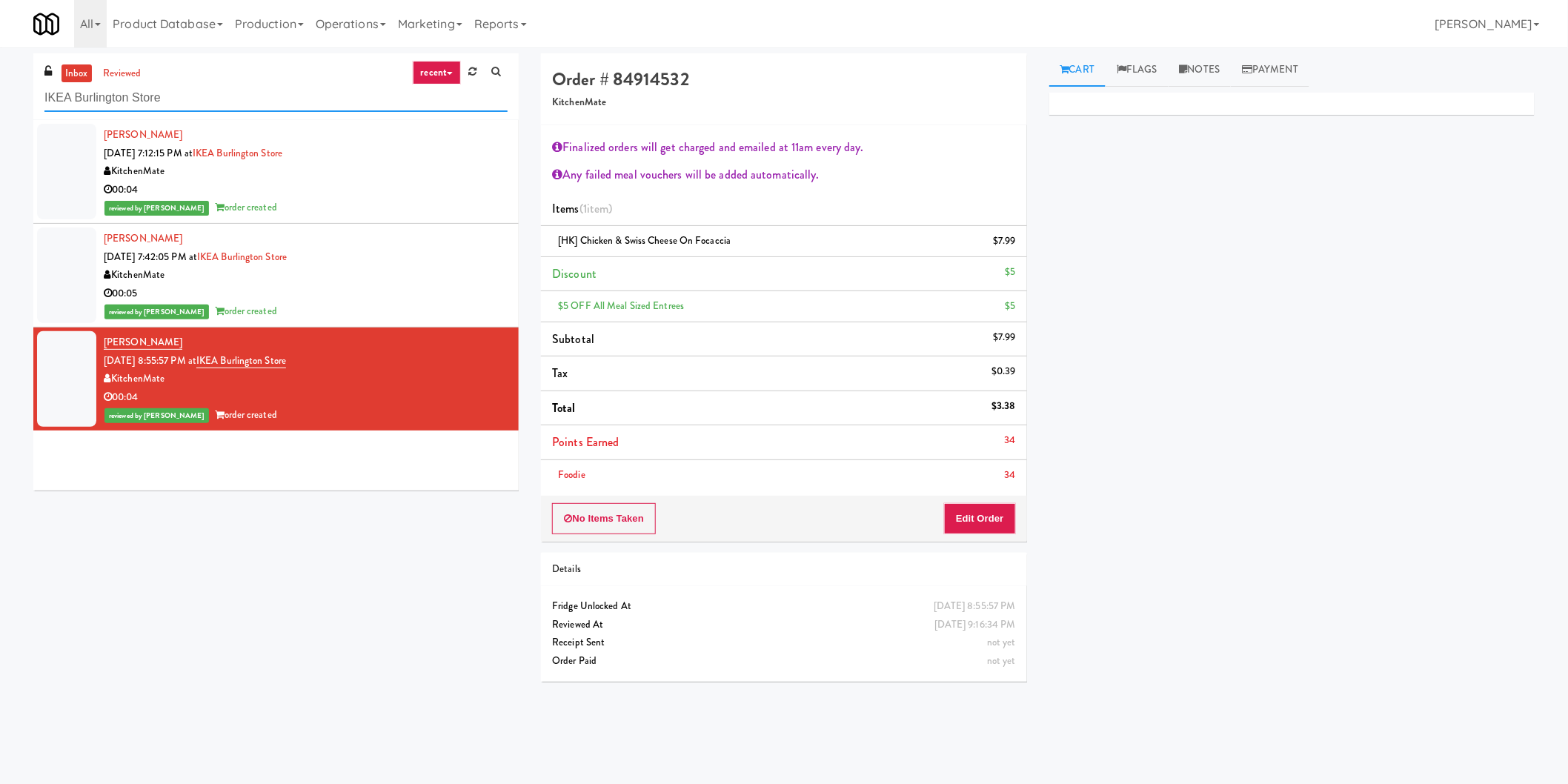
click at [276, 96] on input "IKEA Burlington Store" at bounding box center [275, 97] width 463 height 27
paste input "The Mark Atlanta Lobby Refrigerated"
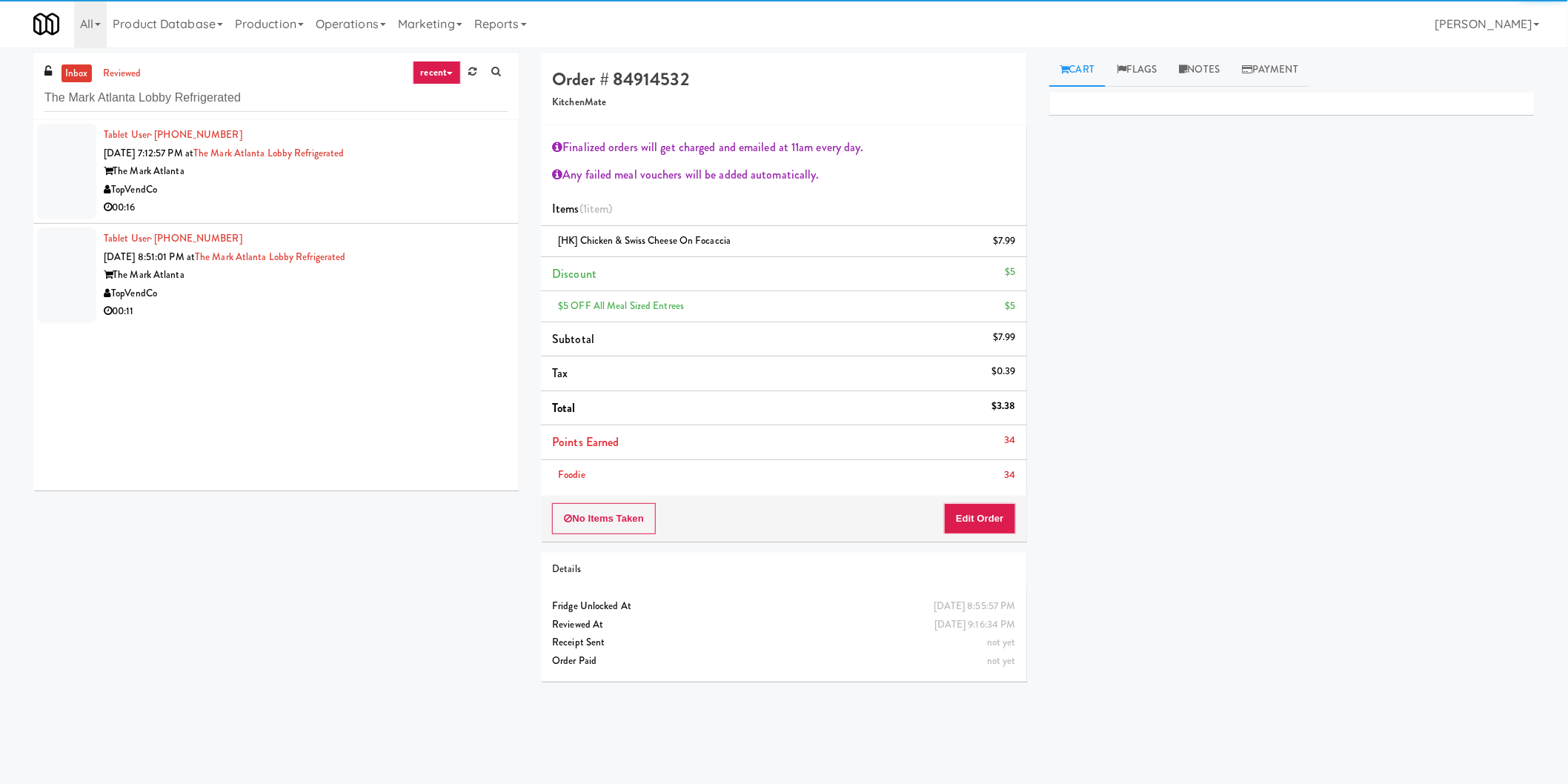
click at [415, 166] on div "The Mark Atlanta" at bounding box center [305, 171] width 404 height 19
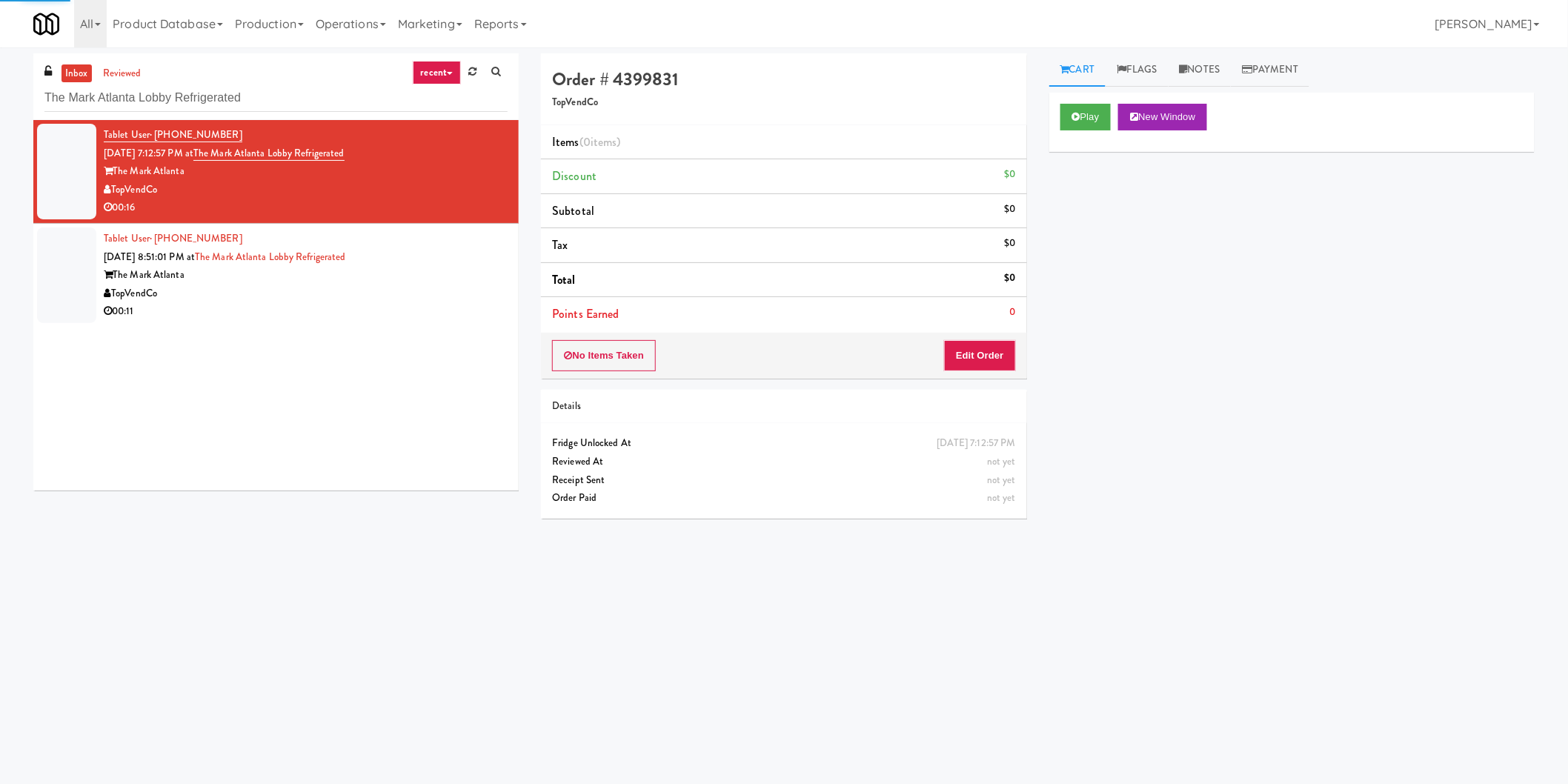
click at [1058, 112] on div "Play New Window" at bounding box center [1292, 122] width 486 height 59
click at [1091, 135] on div "Play New Window" at bounding box center [1292, 122] width 486 height 59
click at [1082, 123] on button "Play" at bounding box center [1086, 117] width 51 height 27
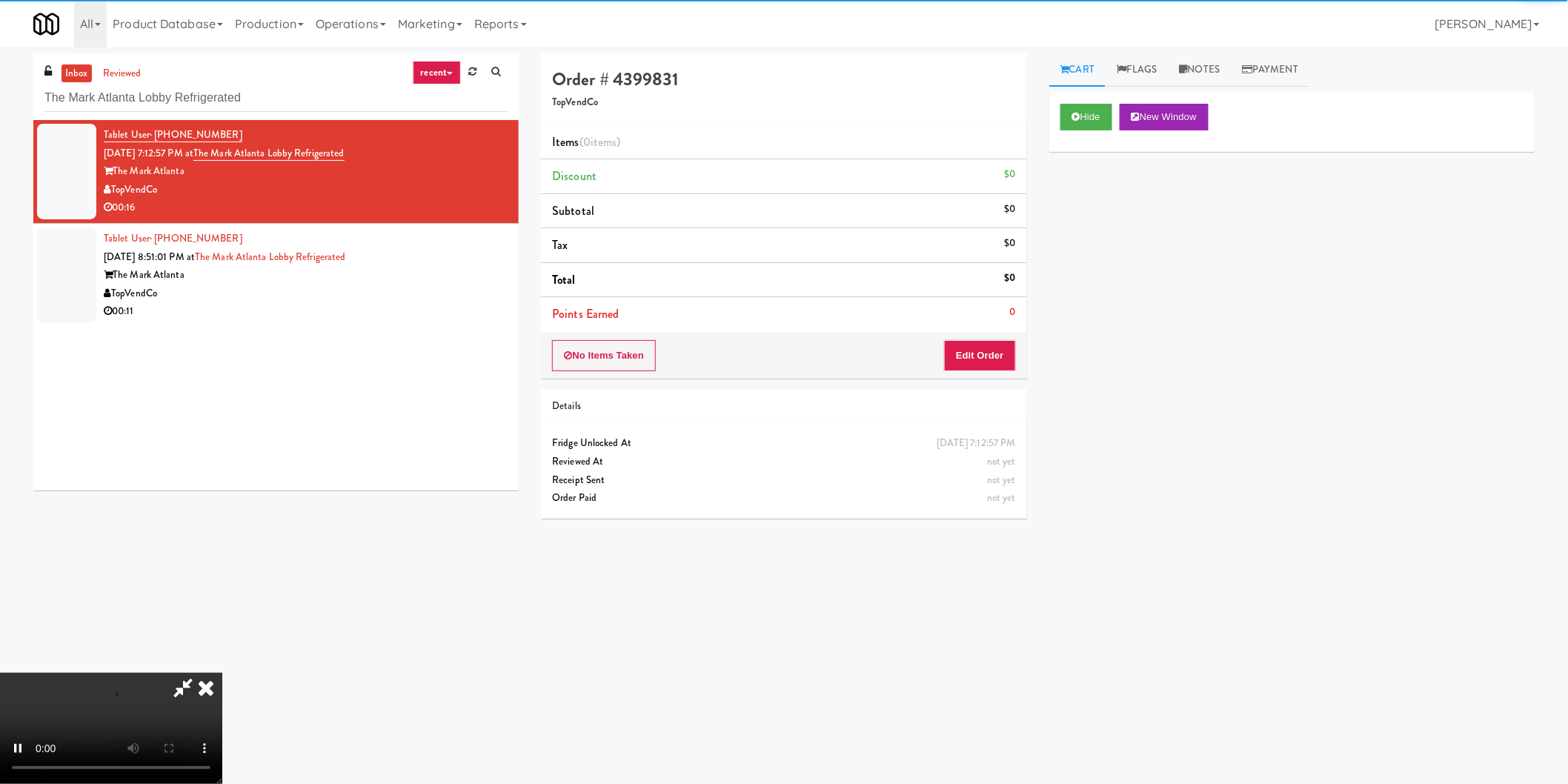
click at [992, 384] on div "Order # 4399831 TopVendCo Items (0 items ) Discount $0 Subtotal $0 Tax $0 Total…" at bounding box center [784, 291] width 508 height 477
click at [996, 358] on button "Edit Order" at bounding box center [980, 355] width 72 height 31
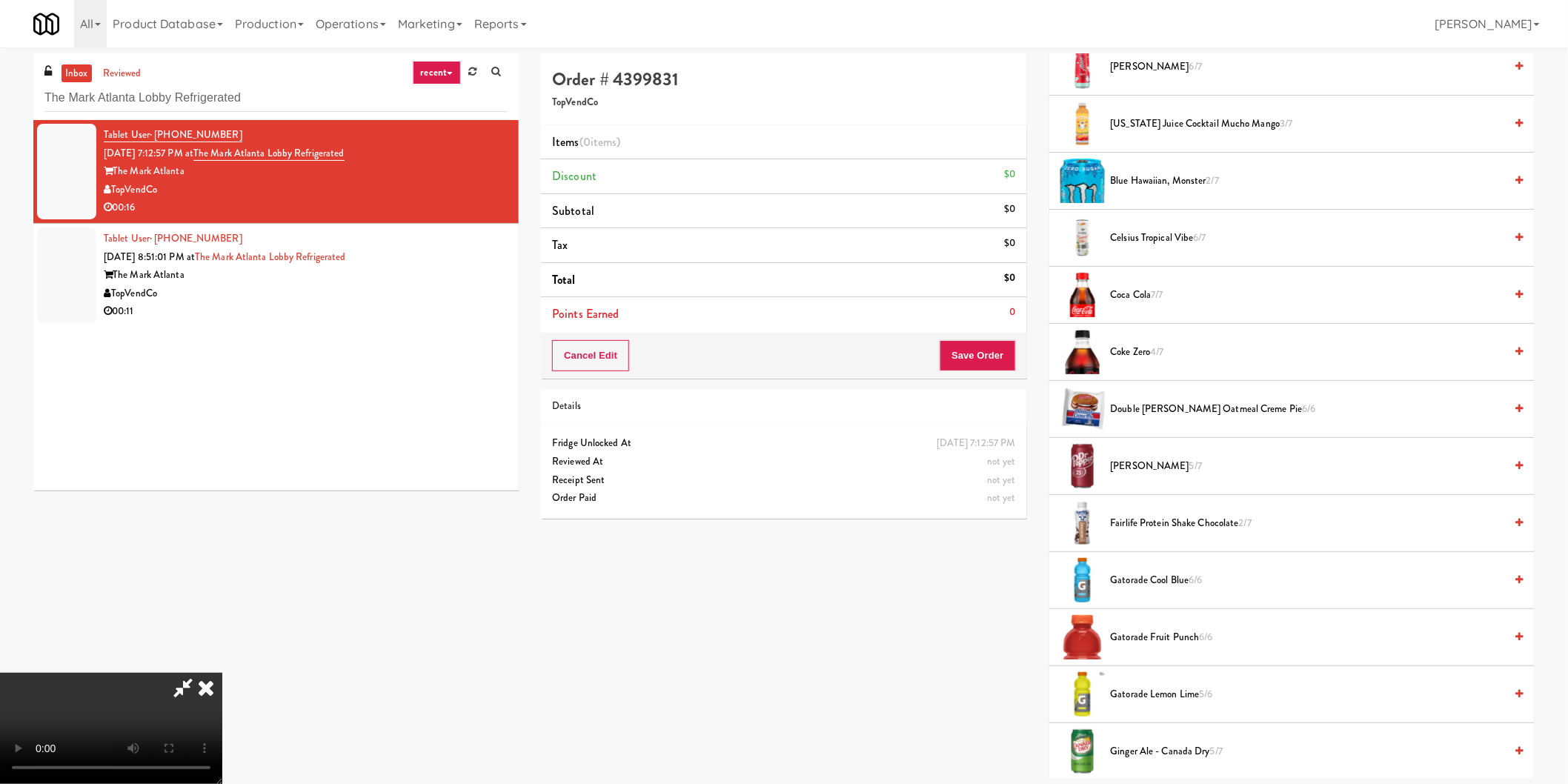
scroll to position [247, 0]
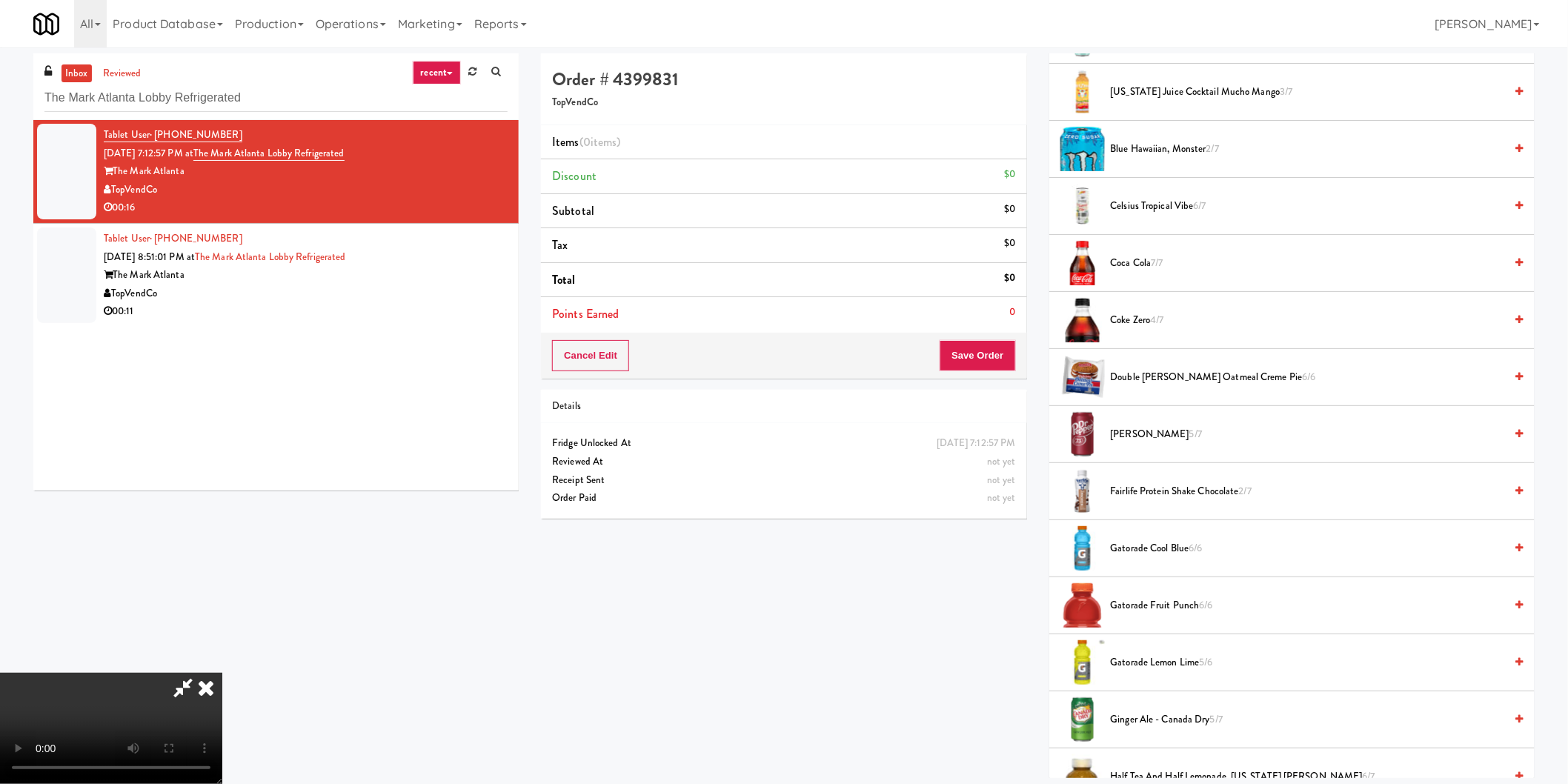
click at [1164, 489] on span "Fairlife Protein Shake Chocolate 2/7" at bounding box center [1308, 491] width 395 height 19
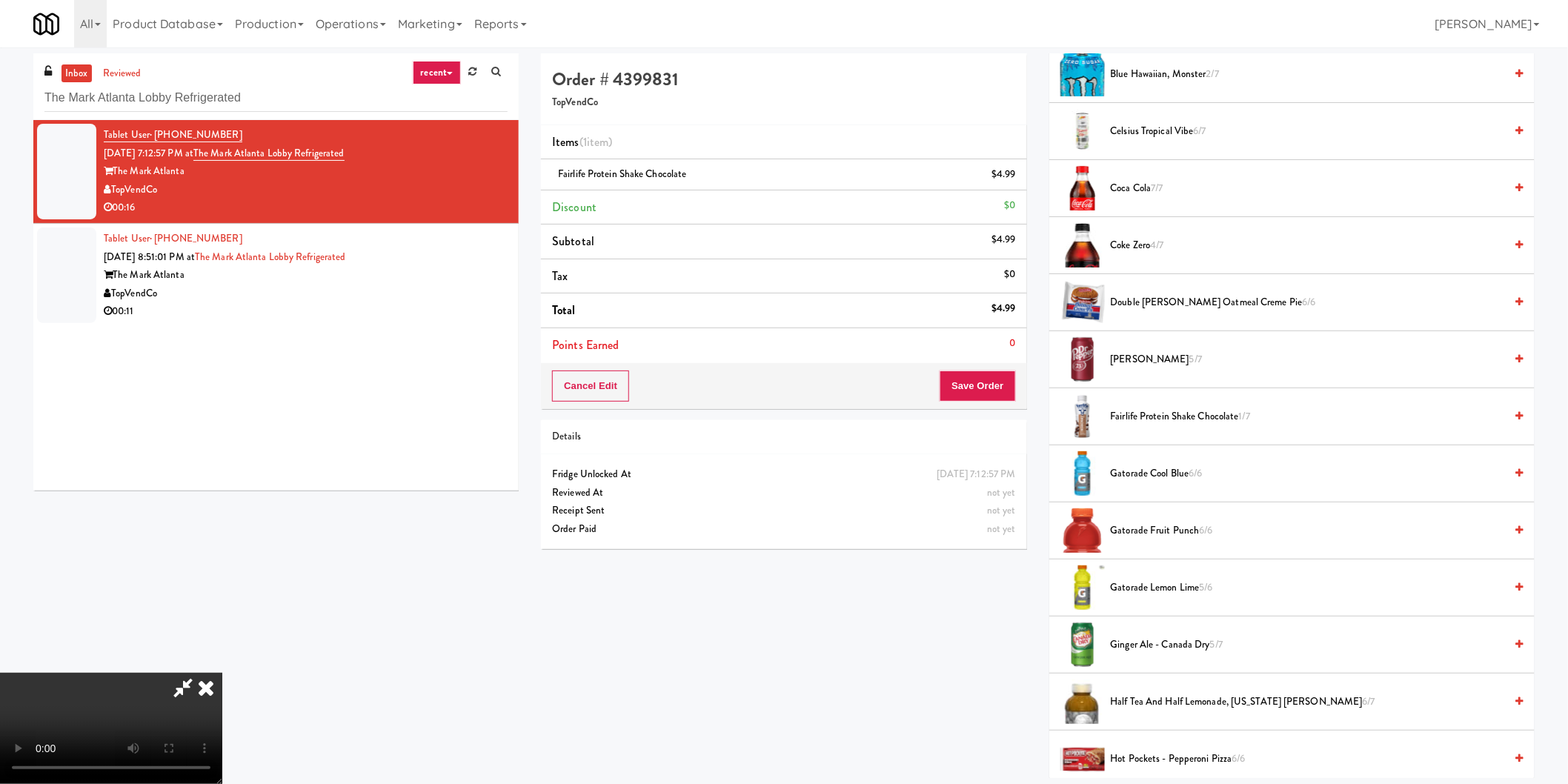
scroll to position [329, 0]
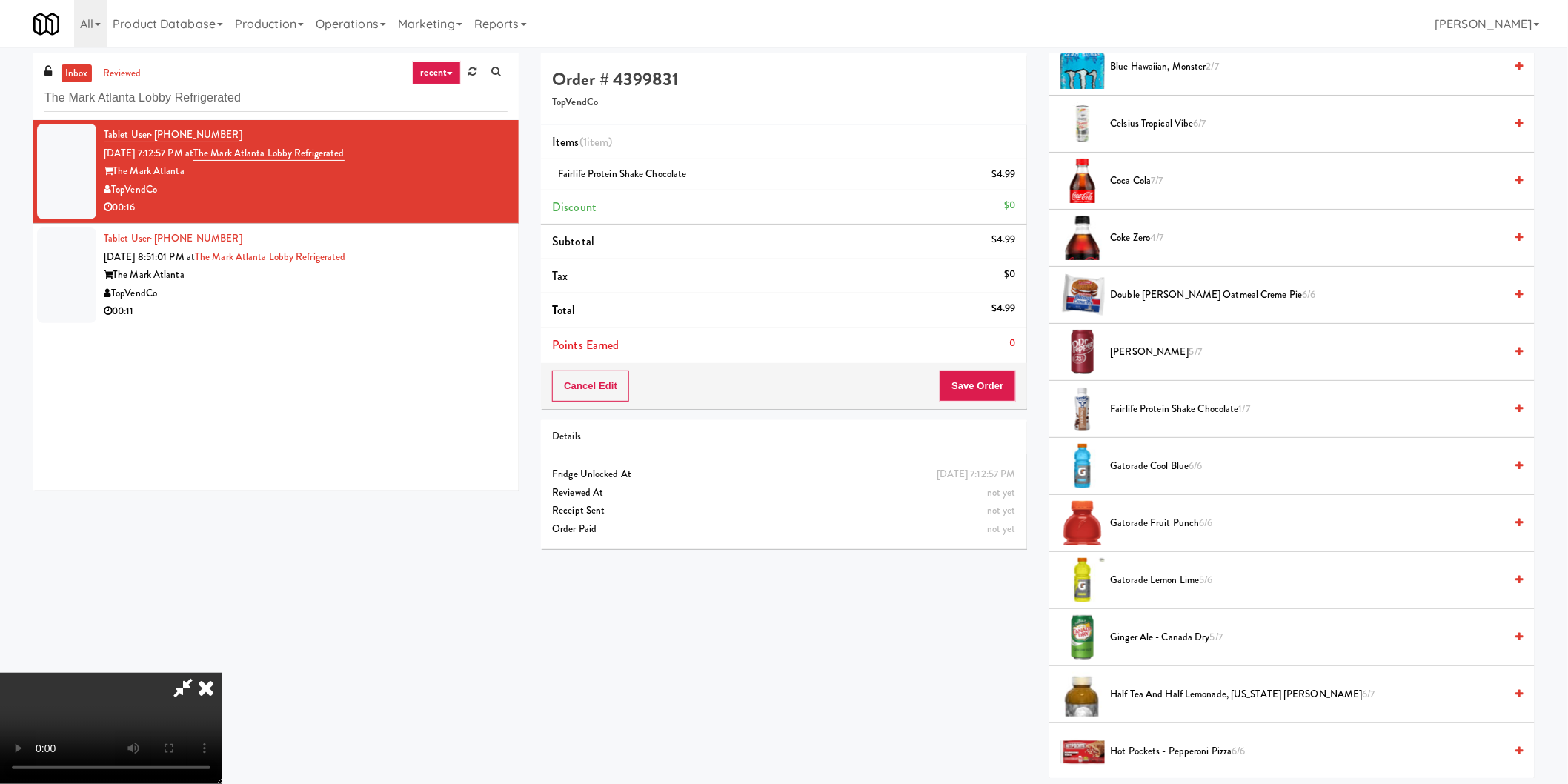
click at [1143, 527] on span "Gatorade Fruit Punch 6/6" at bounding box center [1308, 523] width 395 height 19
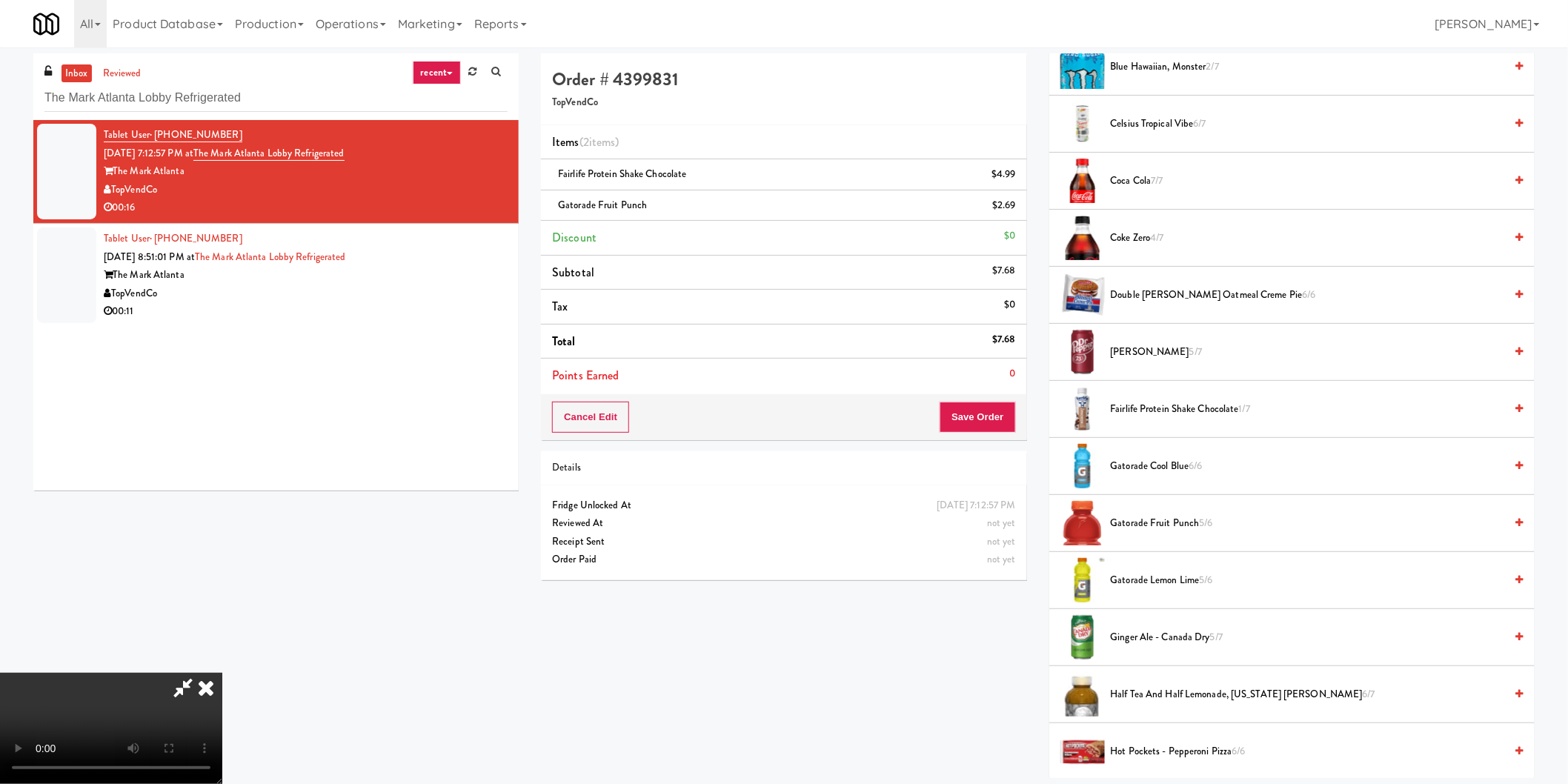
click at [1179, 472] on span "Gatorade Cool Blue 6/6" at bounding box center [1308, 466] width 395 height 19
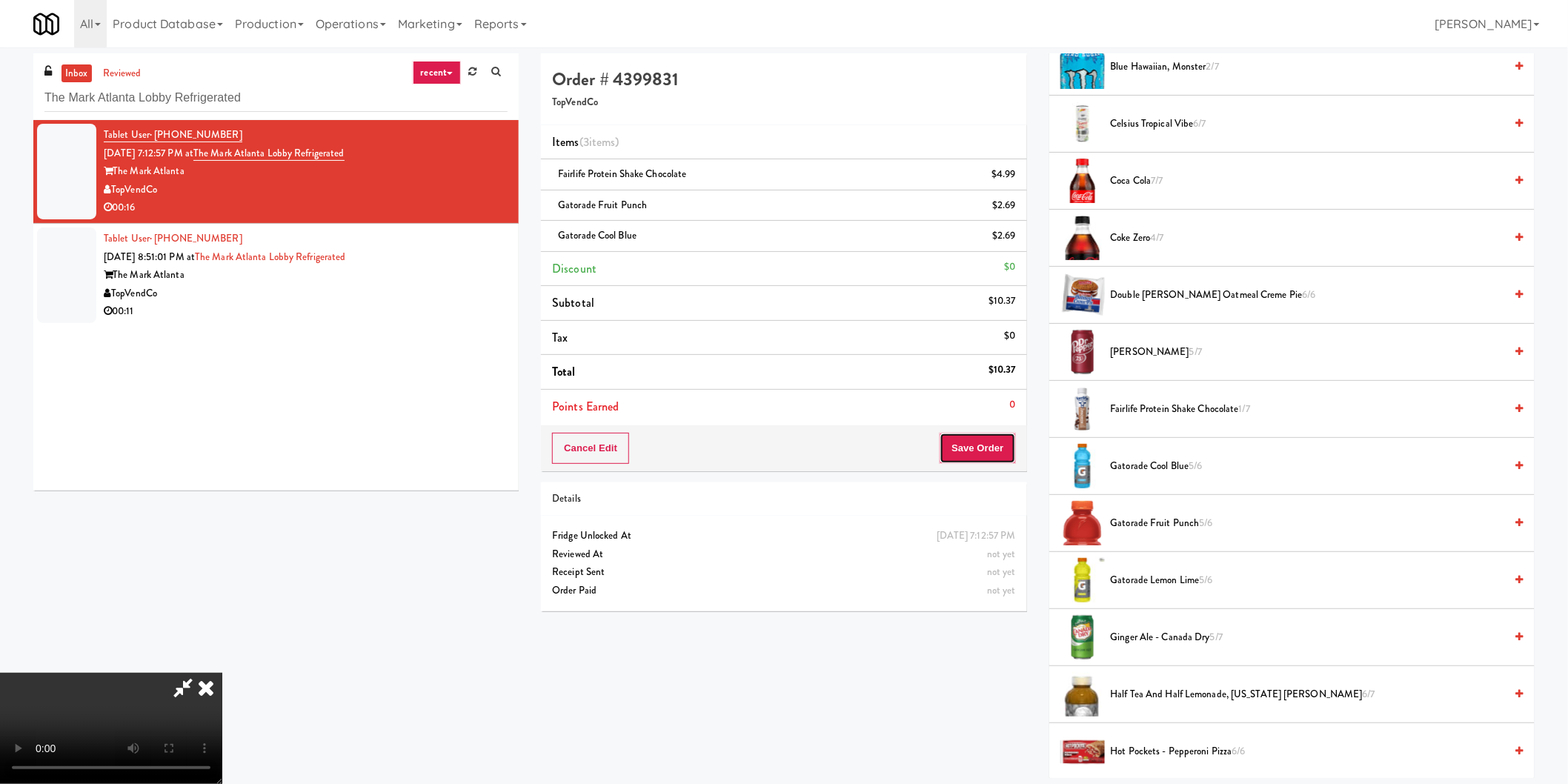
click at [974, 453] on button "Save Order" at bounding box center [977, 448] width 75 height 31
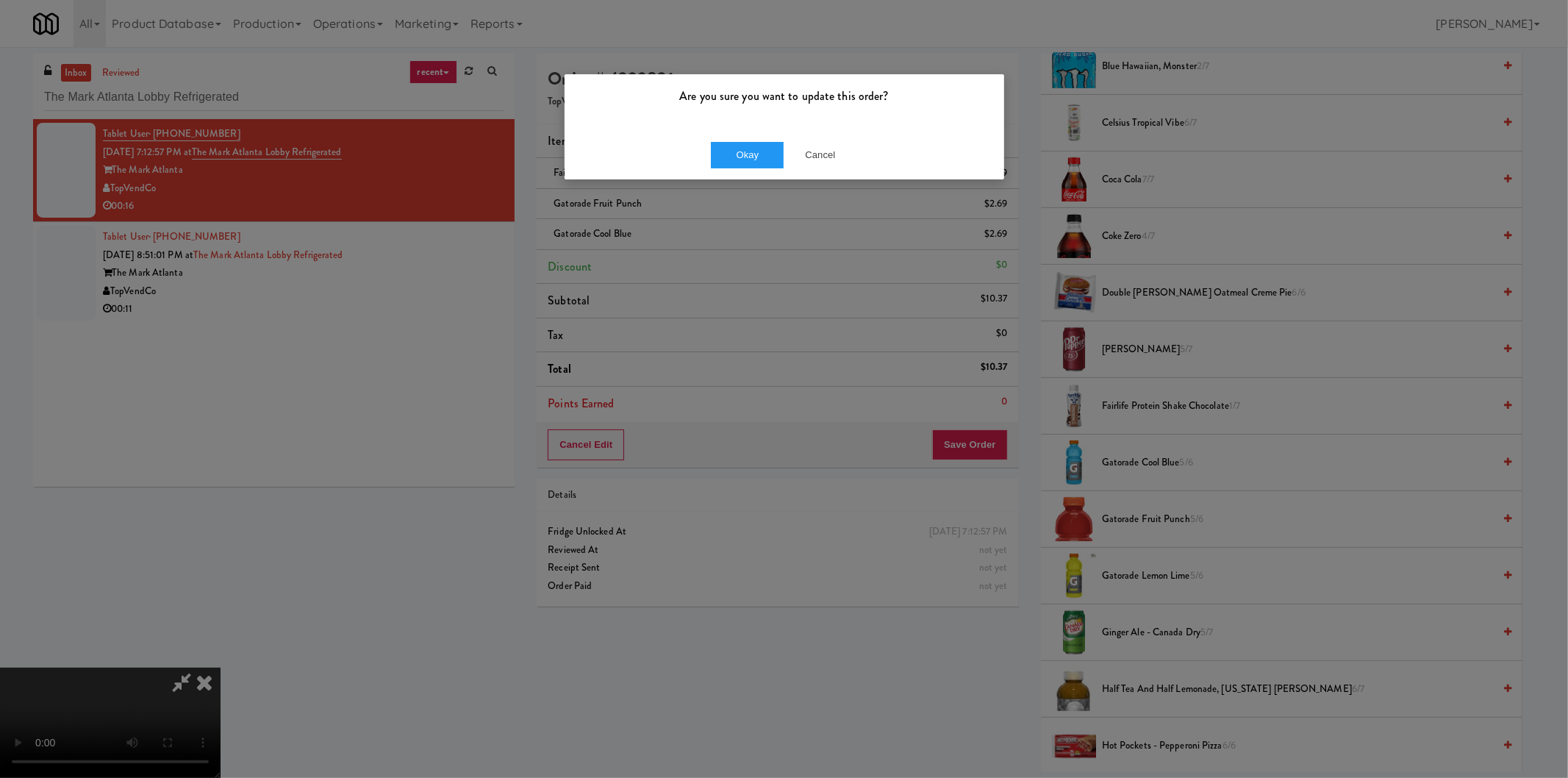
click at [740, 138] on div "Okay Cancel" at bounding box center [784, 155] width 440 height 49
click at [739, 153] on button "Okay" at bounding box center [748, 155] width 74 height 26
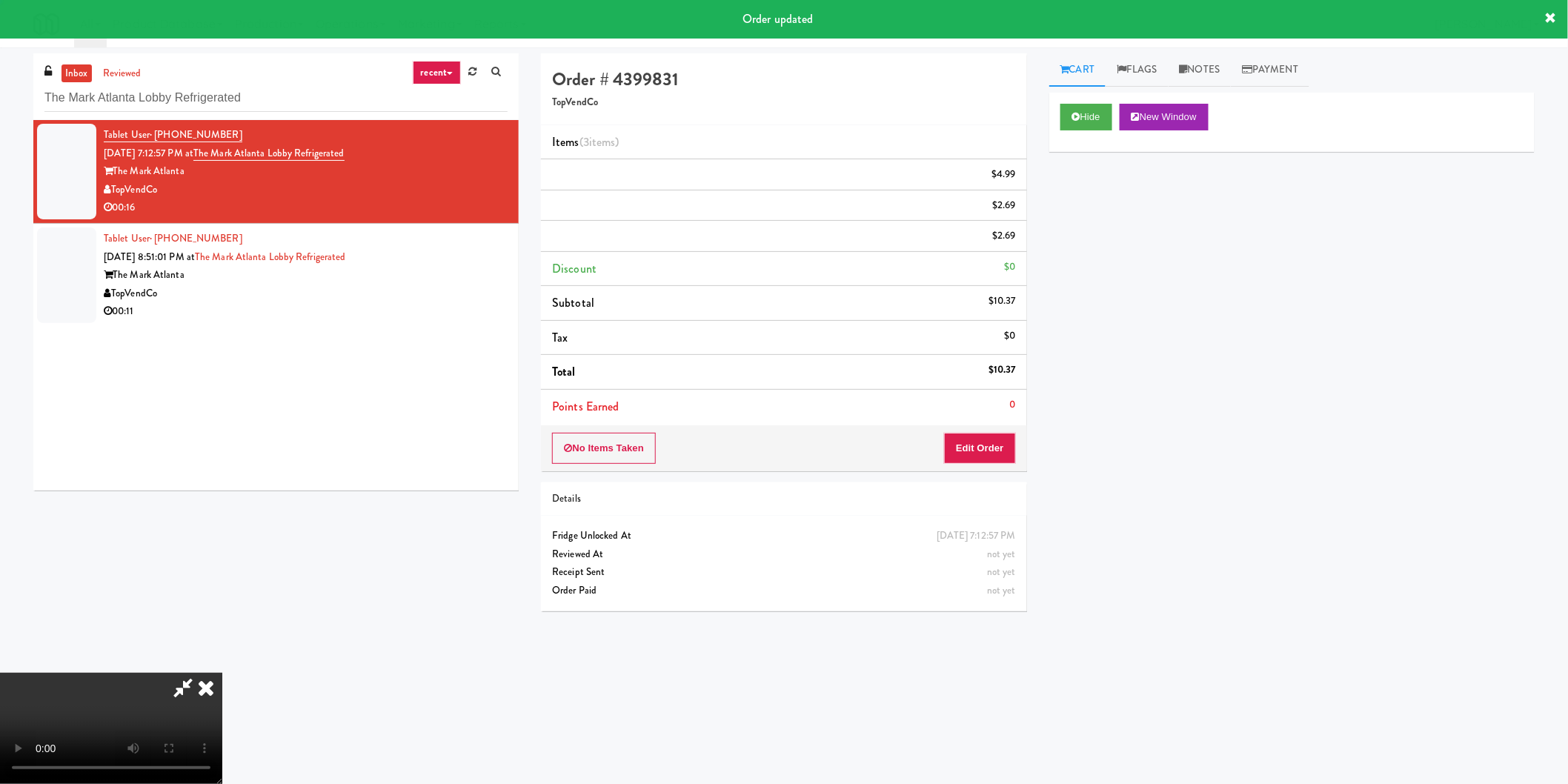
scroll to position [0, 0]
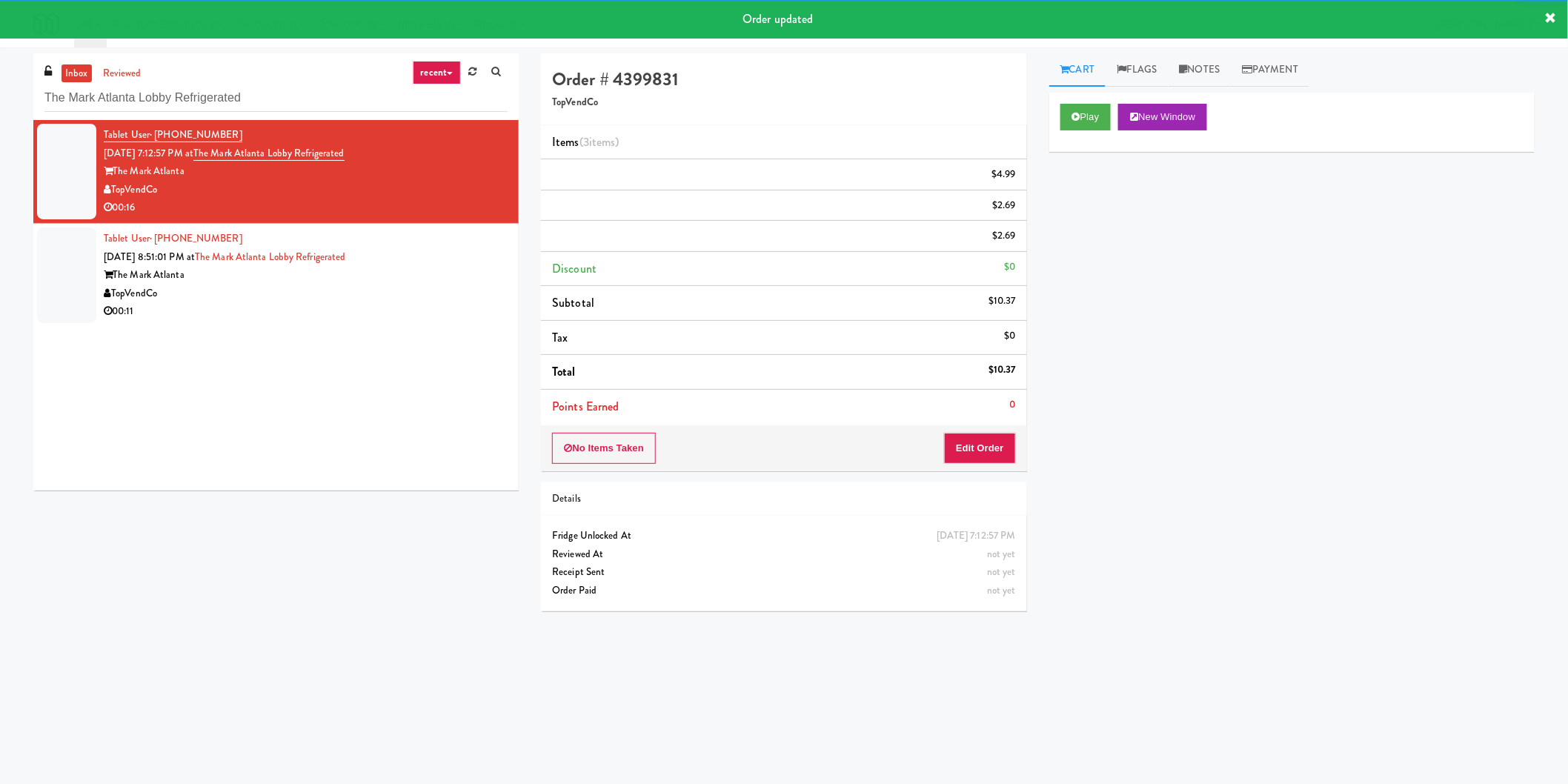
click at [516, 267] on div "inbox reviewed recent all unclear take inventory issue suspicious failed recent…" at bounding box center [276, 277] width 508 height 449
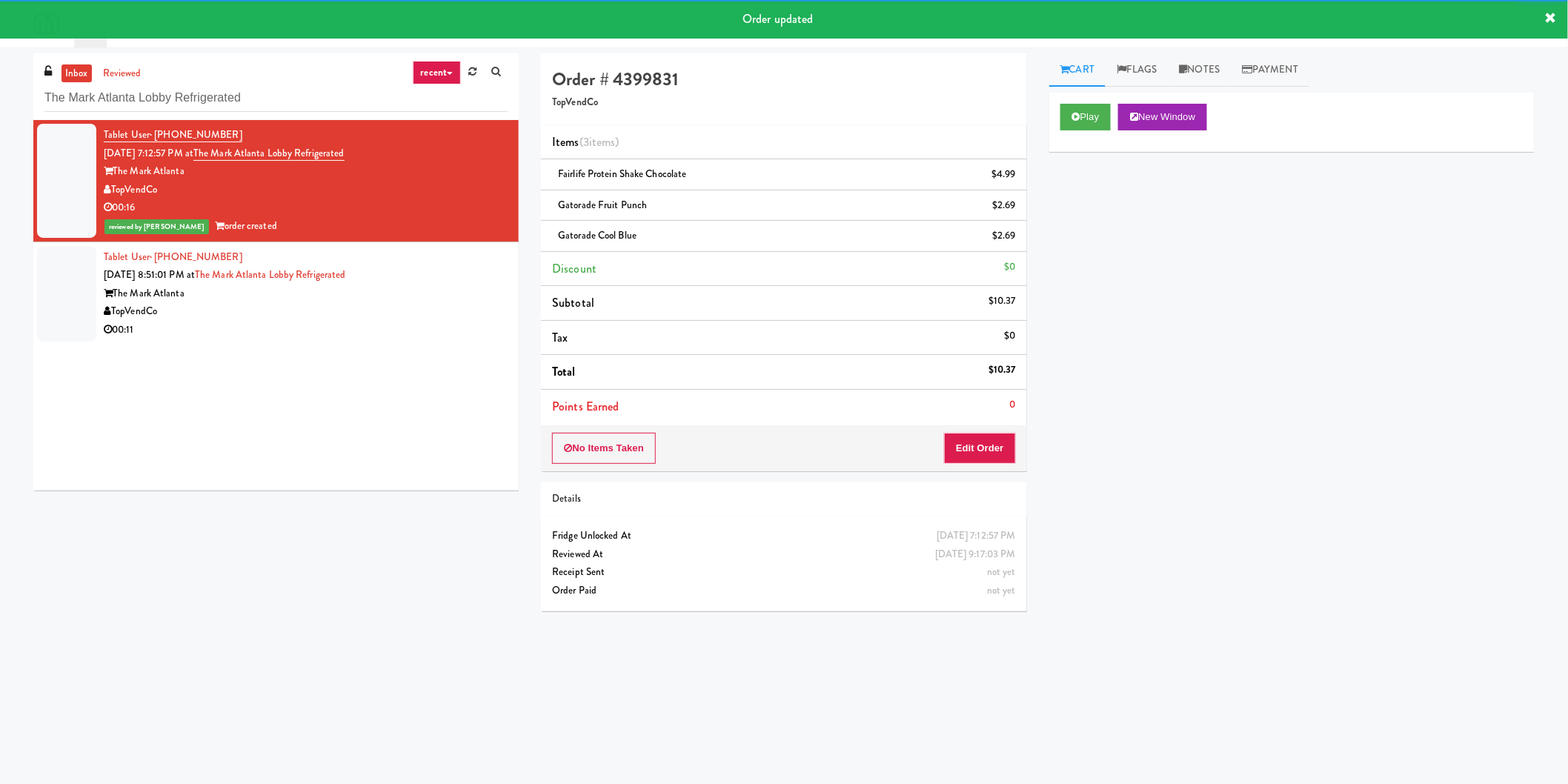
click at [494, 277] on div "Tablet User · (678) 462-9488 [DATE] 8:51:01 PM at The Mark Atlanta Lobby Refrig…" at bounding box center [305, 294] width 404 height 91
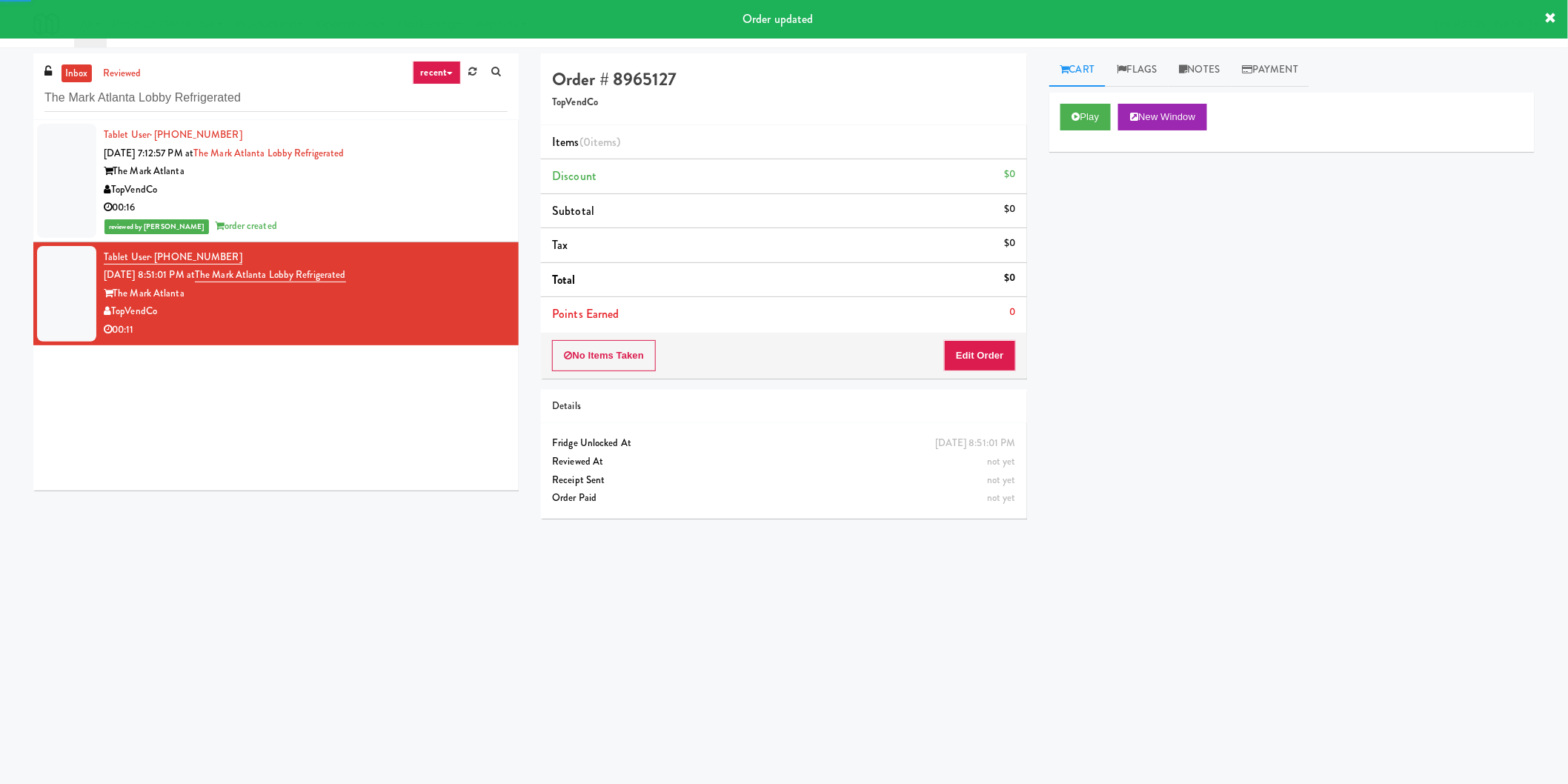
click at [1088, 106] on button "Play" at bounding box center [1086, 117] width 51 height 27
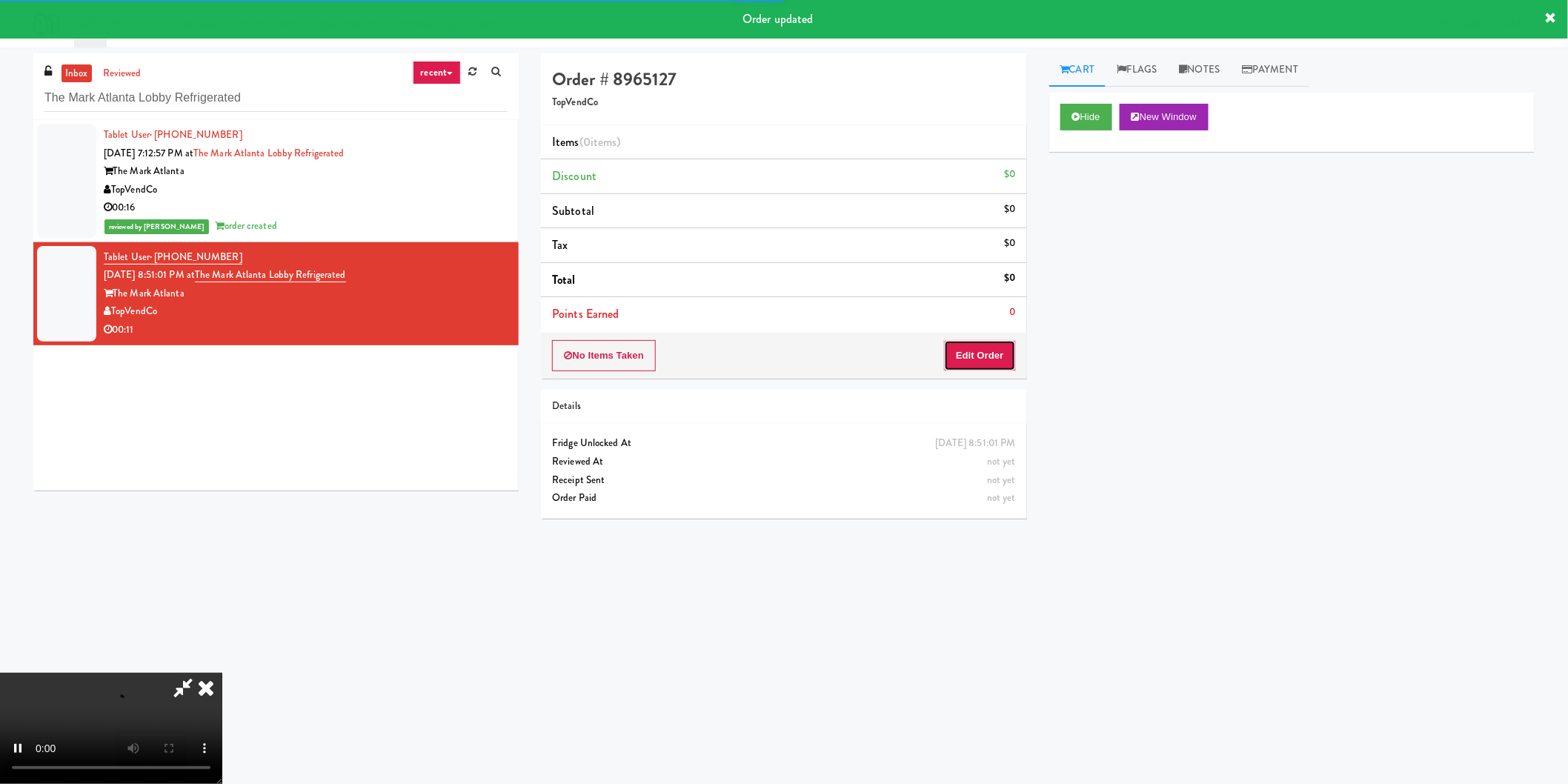
click at [989, 349] on button "Edit Order" at bounding box center [980, 355] width 72 height 31
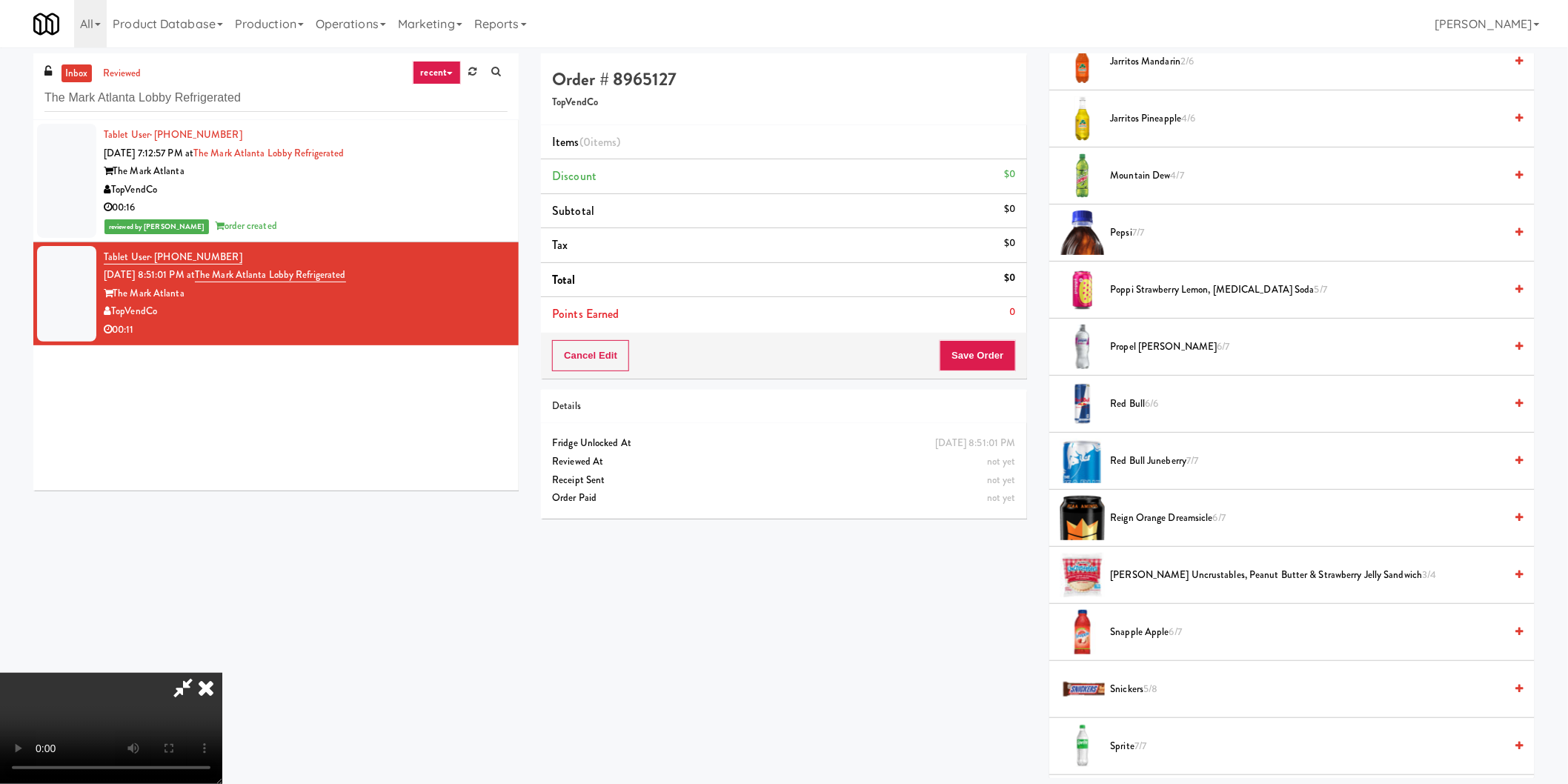
scroll to position [1564, 0]
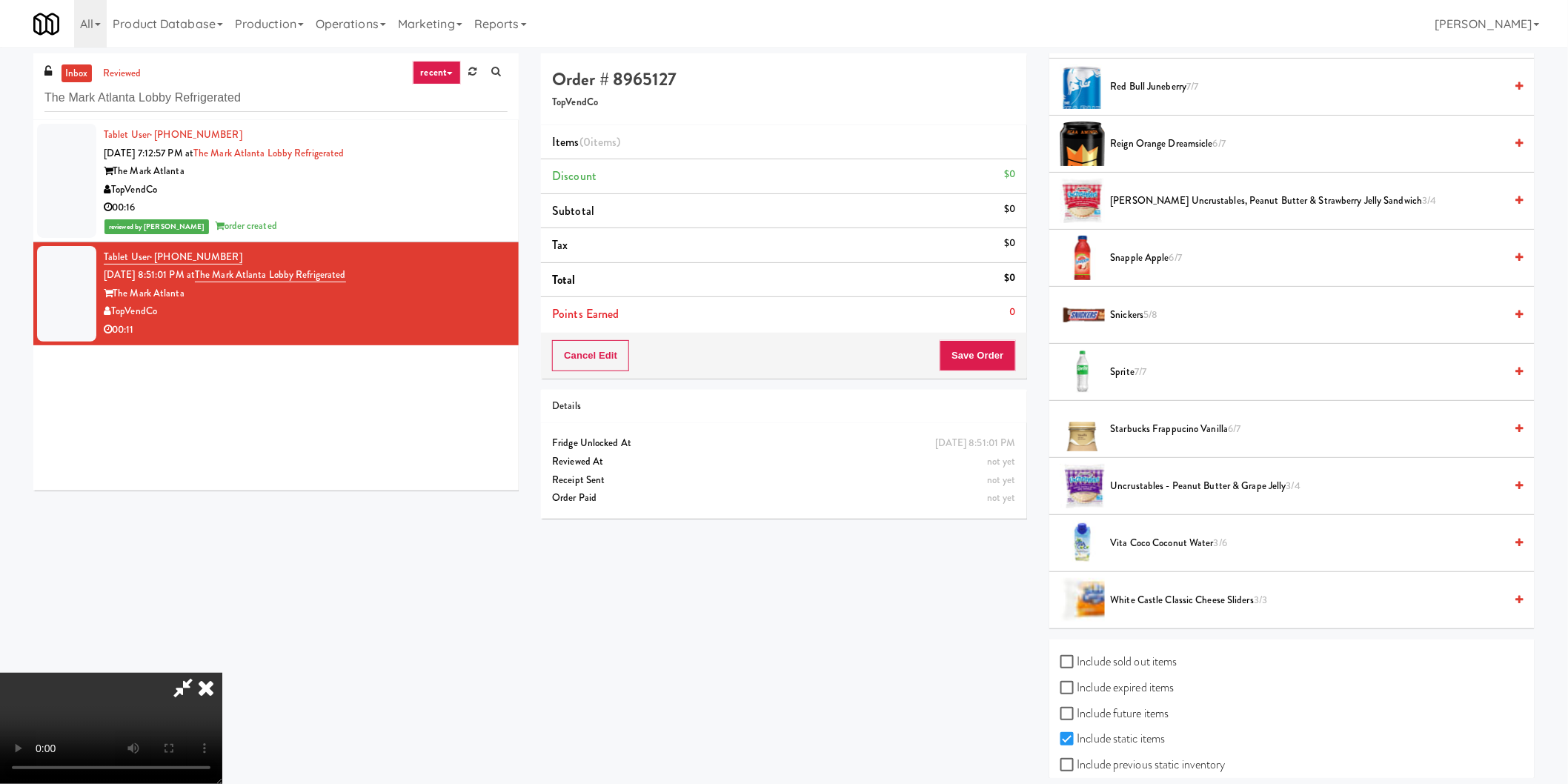
click at [1157, 435] on span "Starbucks Frappucino Vanilla 6/7" at bounding box center [1308, 429] width 395 height 19
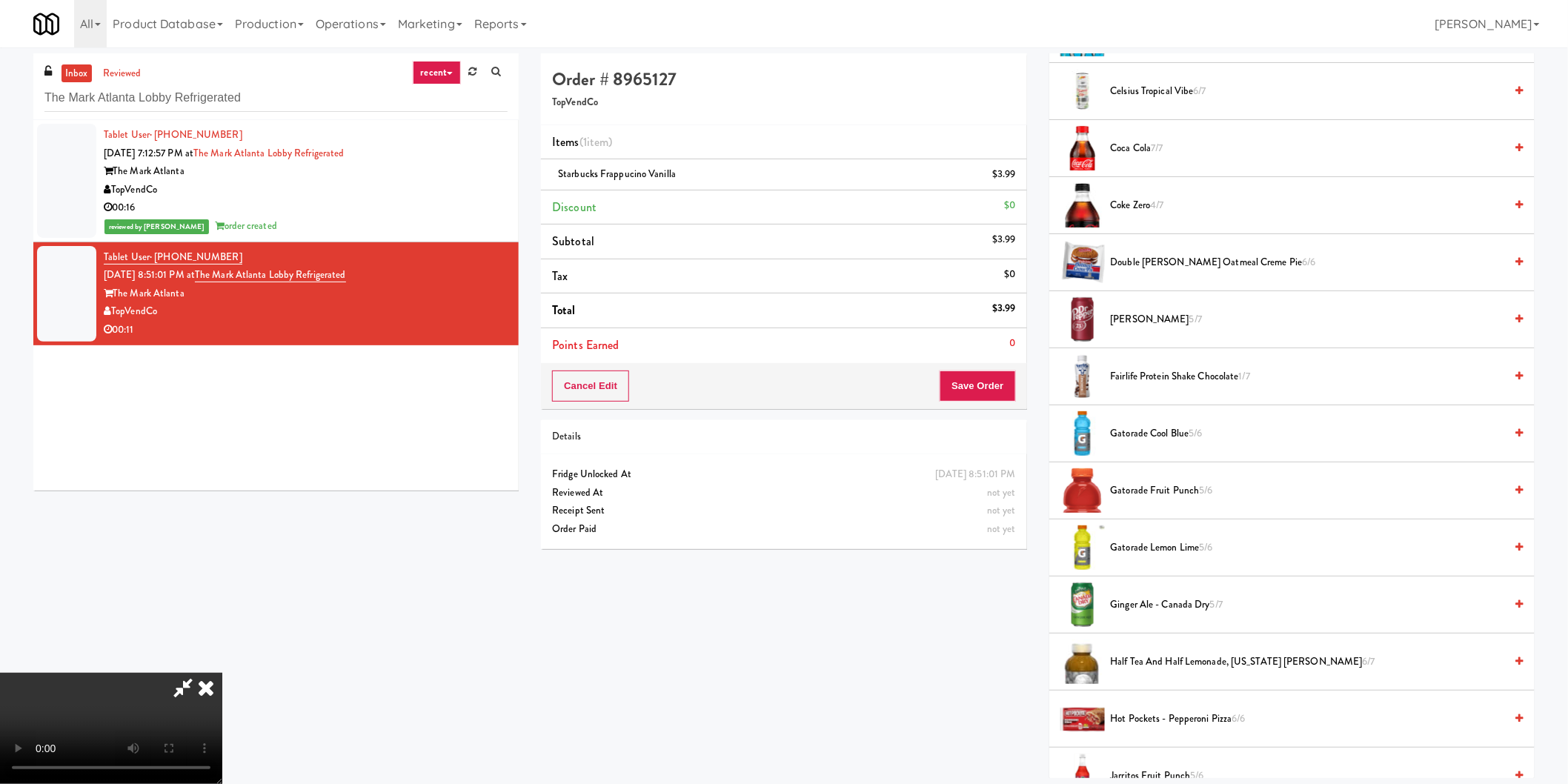
scroll to position [165, 0]
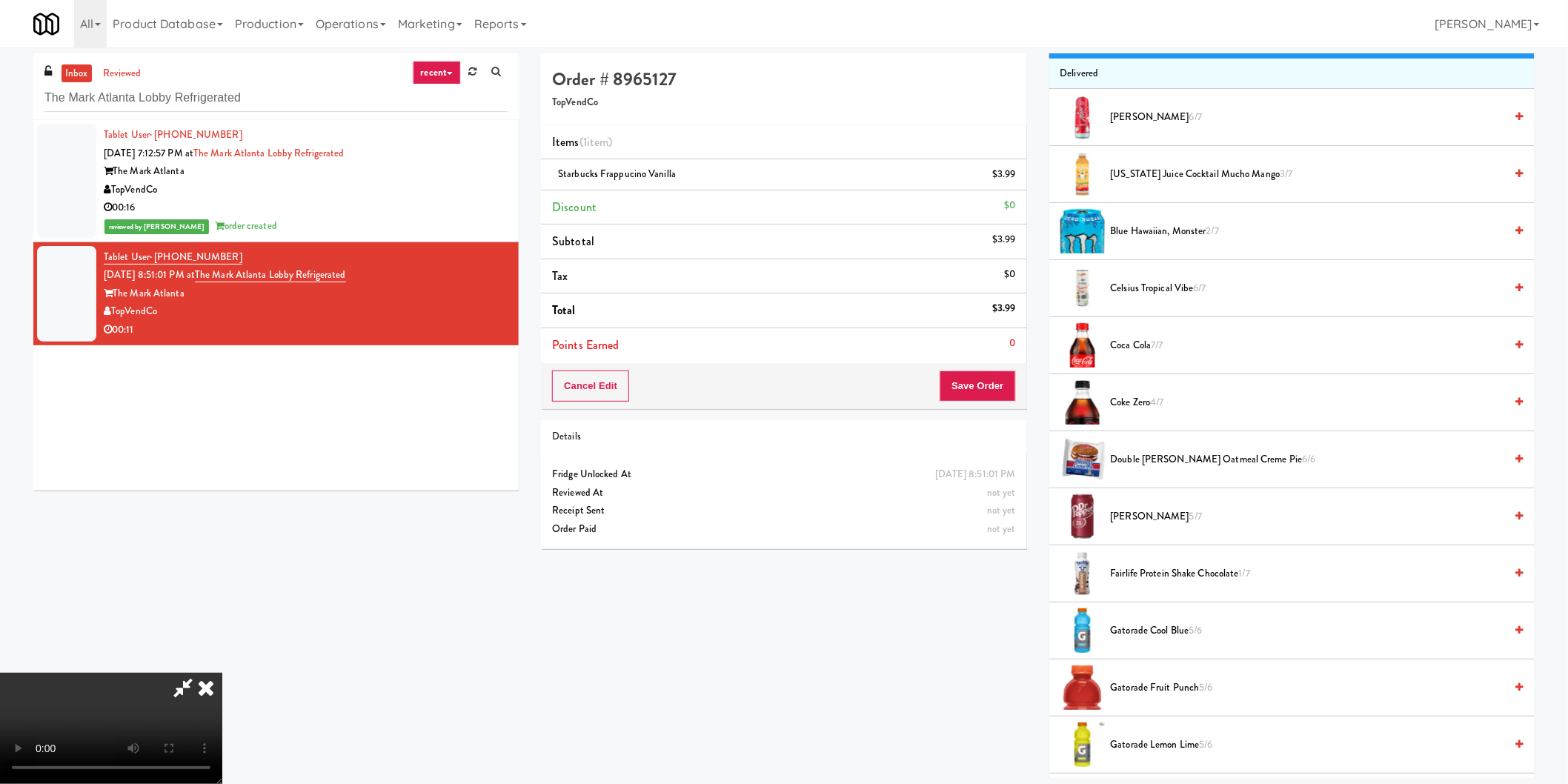
click at [1134, 400] on span "Coke Zero 4/7" at bounding box center [1308, 403] width 395 height 19
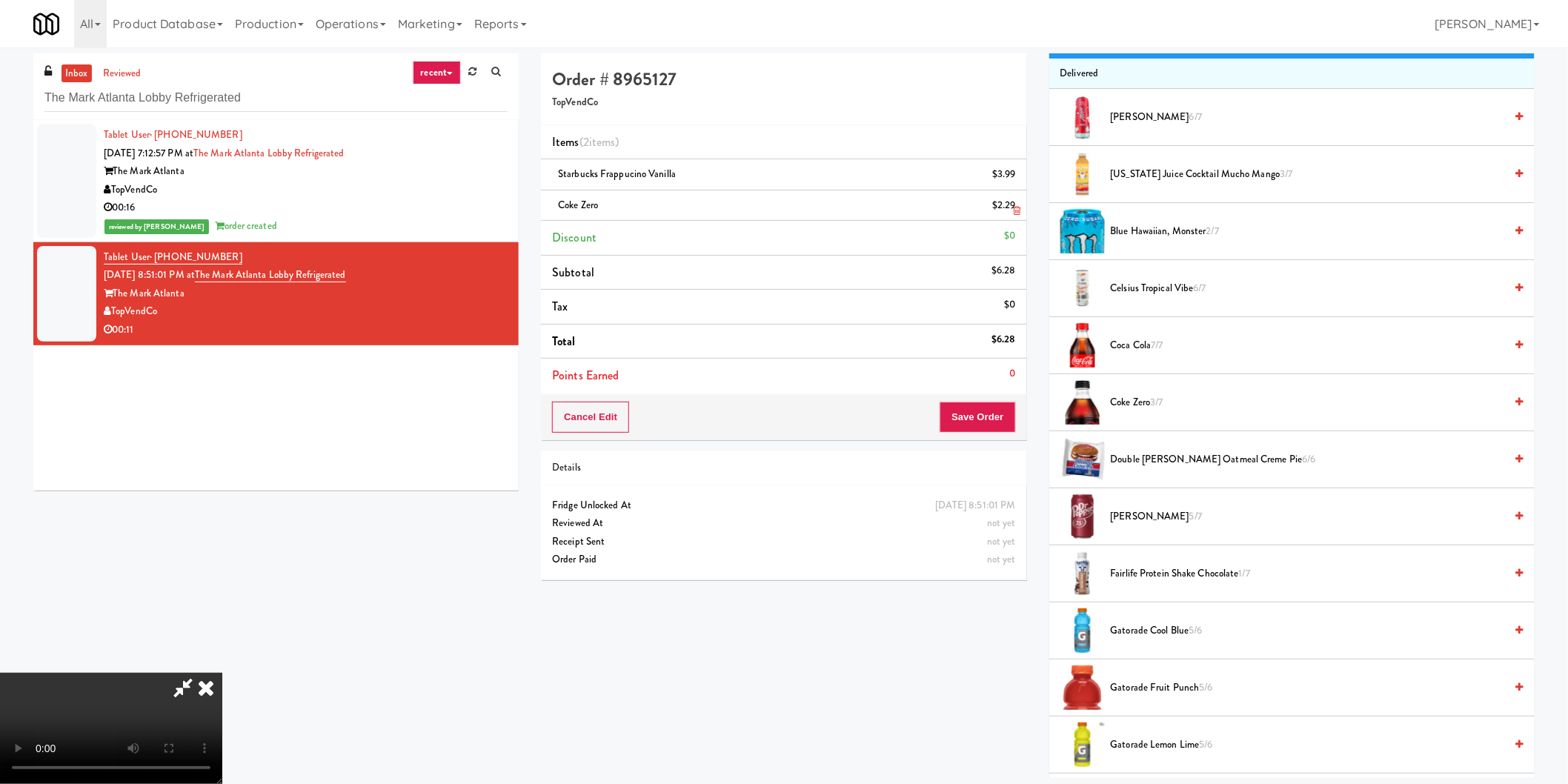
click at [1015, 204] on link at bounding box center [1014, 211] width 13 height 19
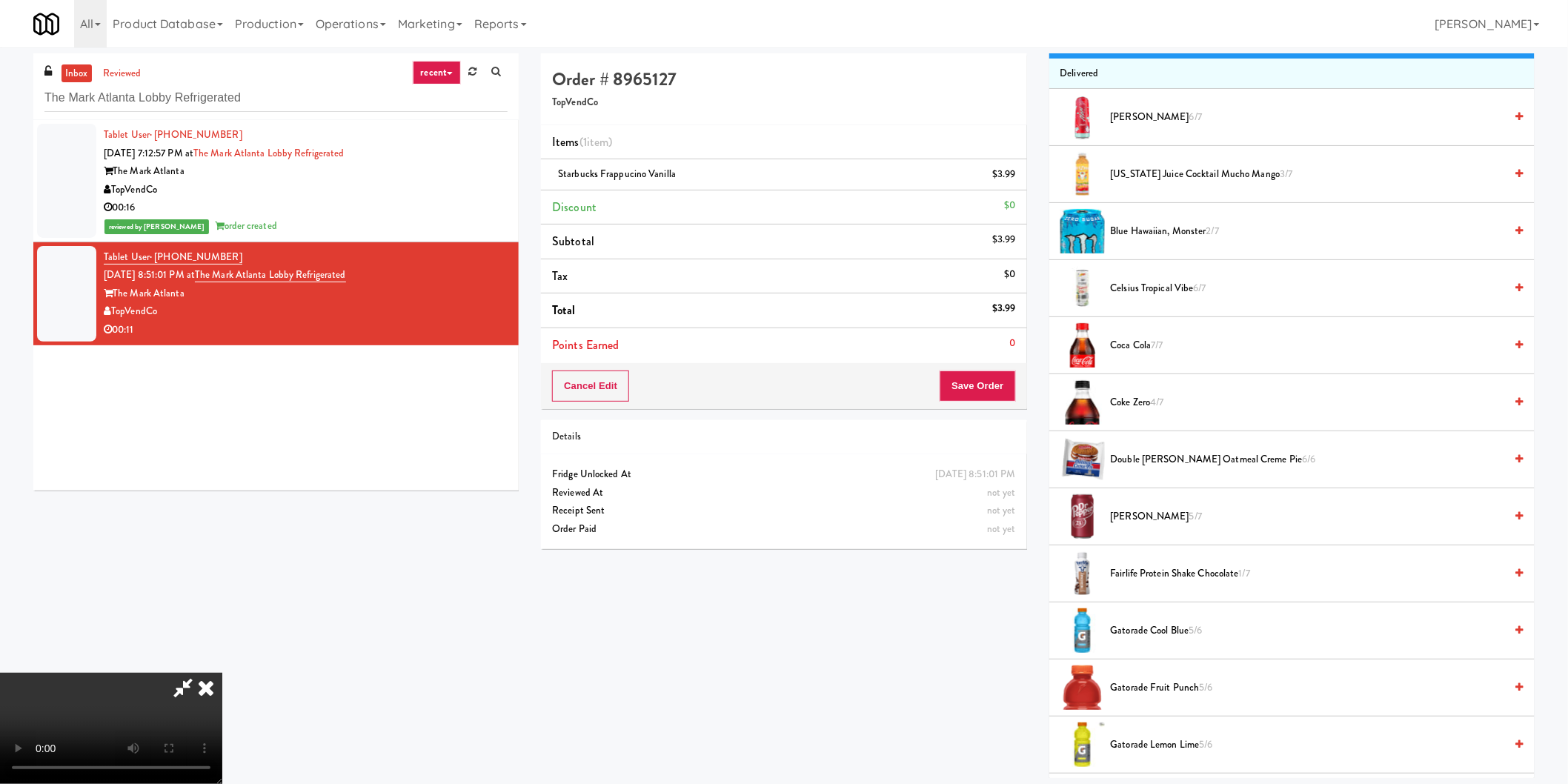
click at [1124, 352] on span "Coca Cola 7/7" at bounding box center [1308, 345] width 395 height 19
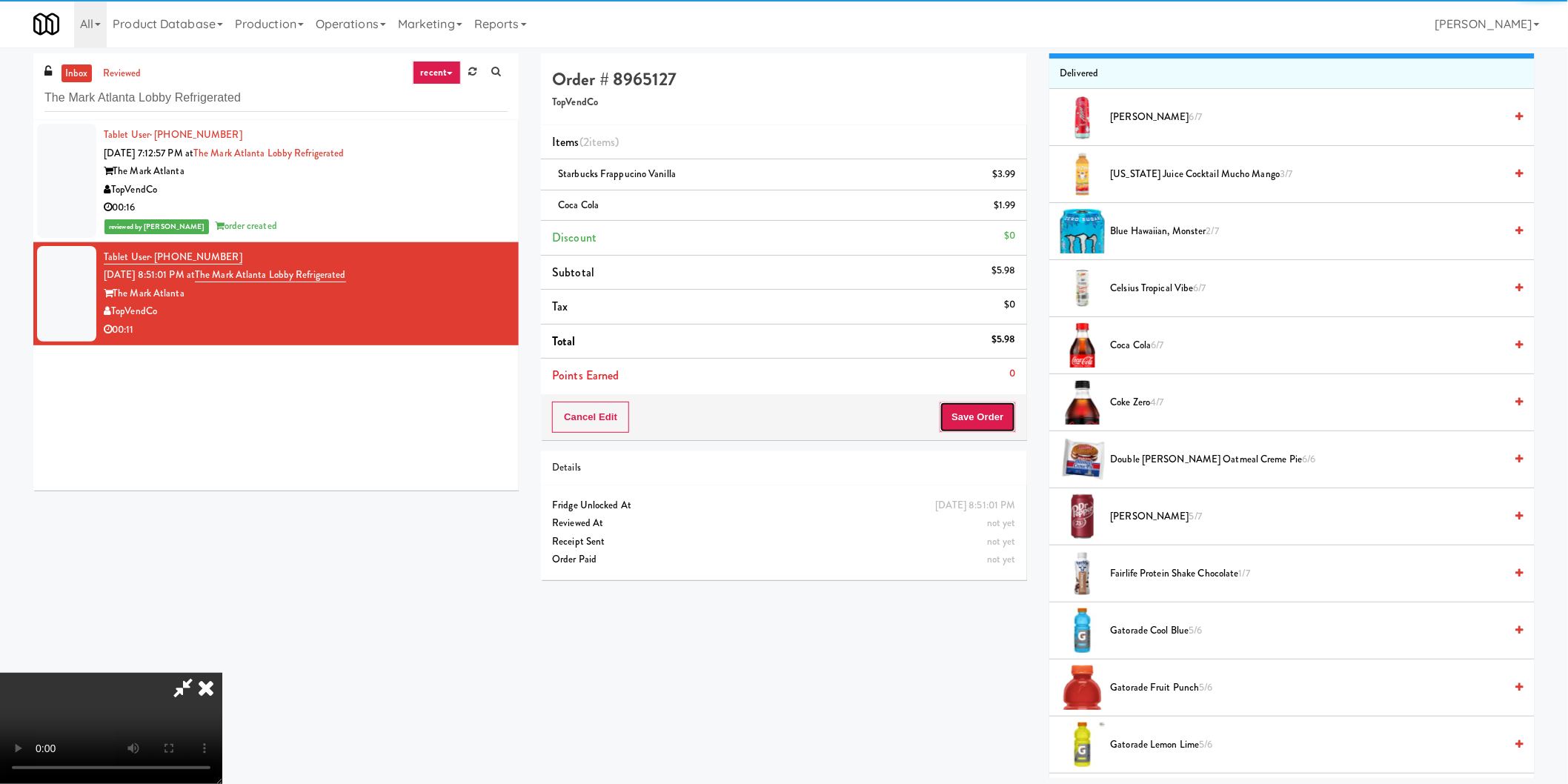
click at [1001, 427] on button "Save Order" at bounding box center [977, 417] width 75 height 31
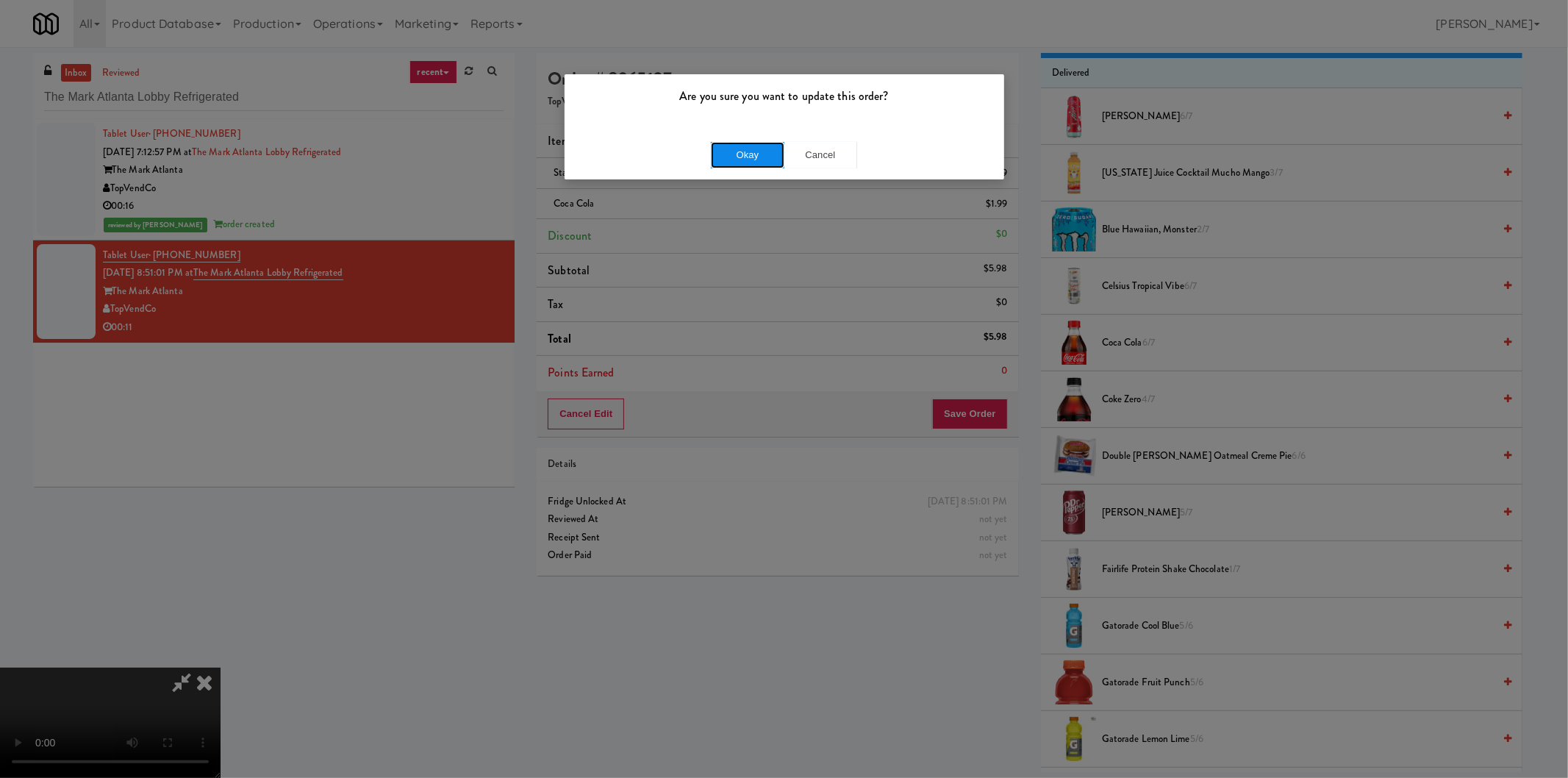
click at [754, 151] on button "Okay" at bounding box center [748, 155] width 74 height 26
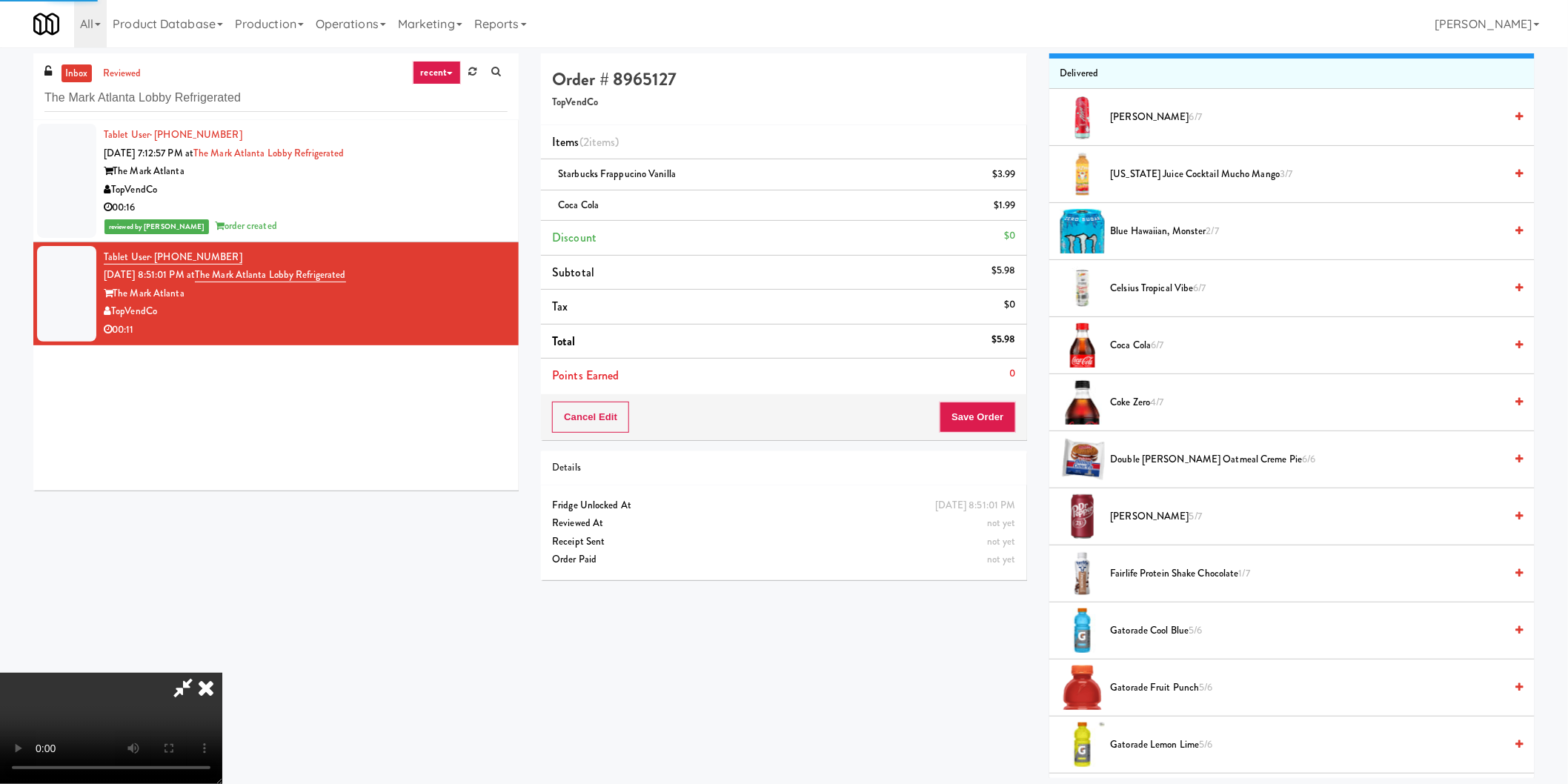
scroll to position [0, 0]
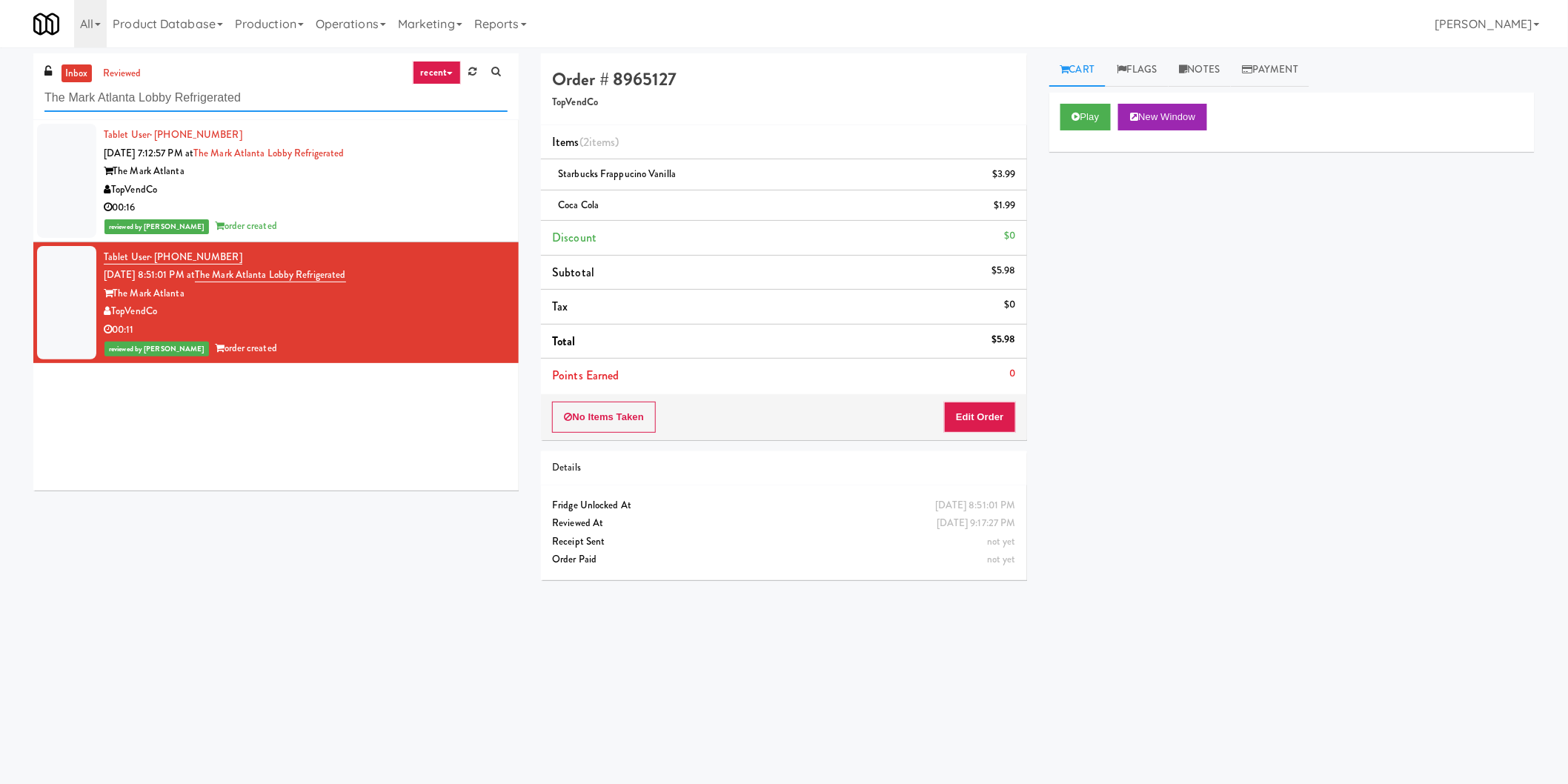
click at [234, 84] on input "The Mark Atlanta Lobby Refrigerated" at bounding box center [275, 97] width 463 height 27
paste input "LSP Crime Lab Combo"
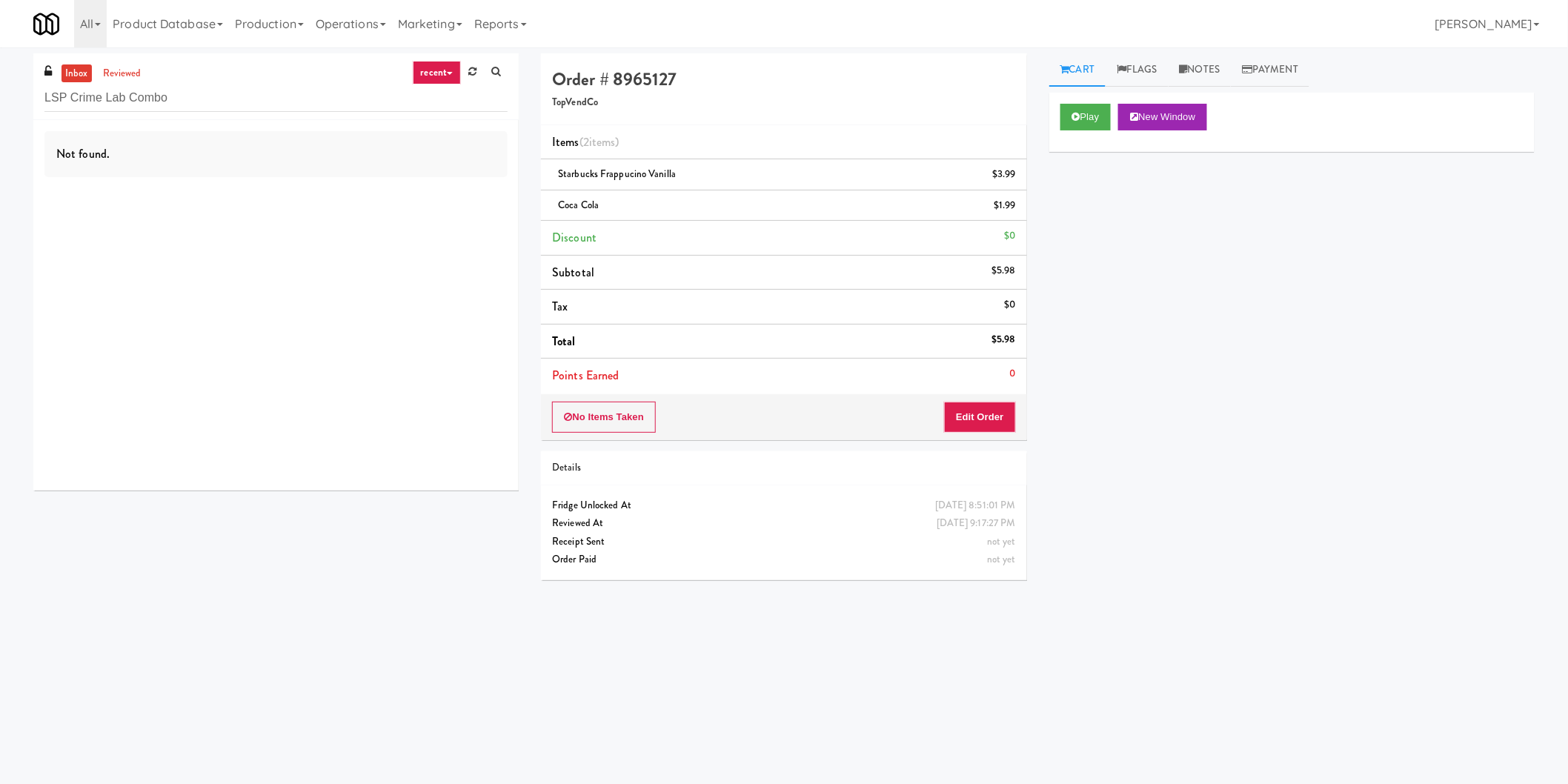
click at [335, 167] on div "Not found." at bounding box center [275, 154] width 463 height 46
click at [395, 190] on div "Not found." at bounding box center [276, 305] width 486 height 371
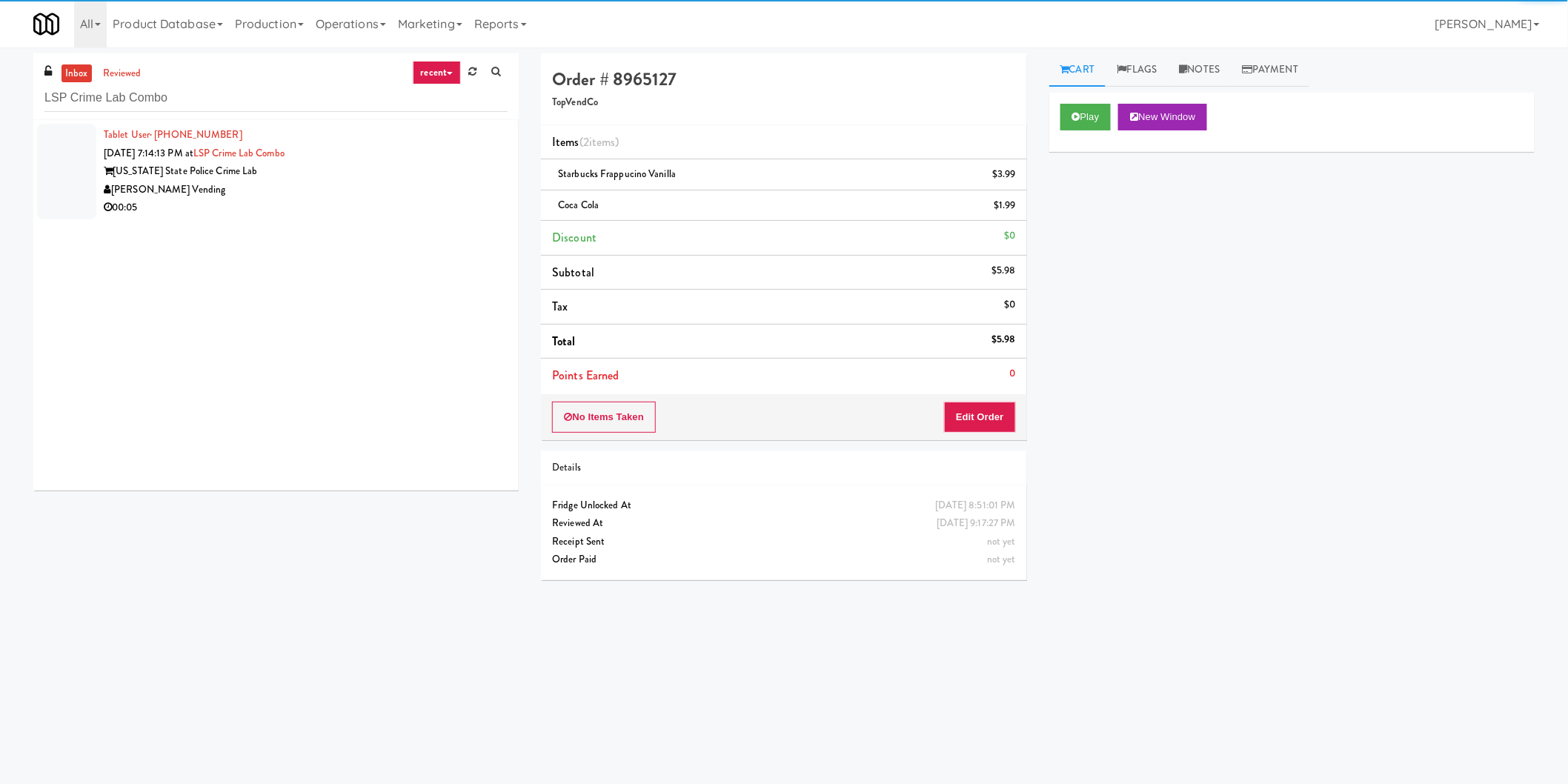
drag, startPoint x: 435, startPoint y: 168, endPoint x: 527, endPoint y: 188, distance: 94.1
click at [427, 167] on div "[US_STATE] State Police Crime Lab" at bounding box center [305, 171] width 404 height 19
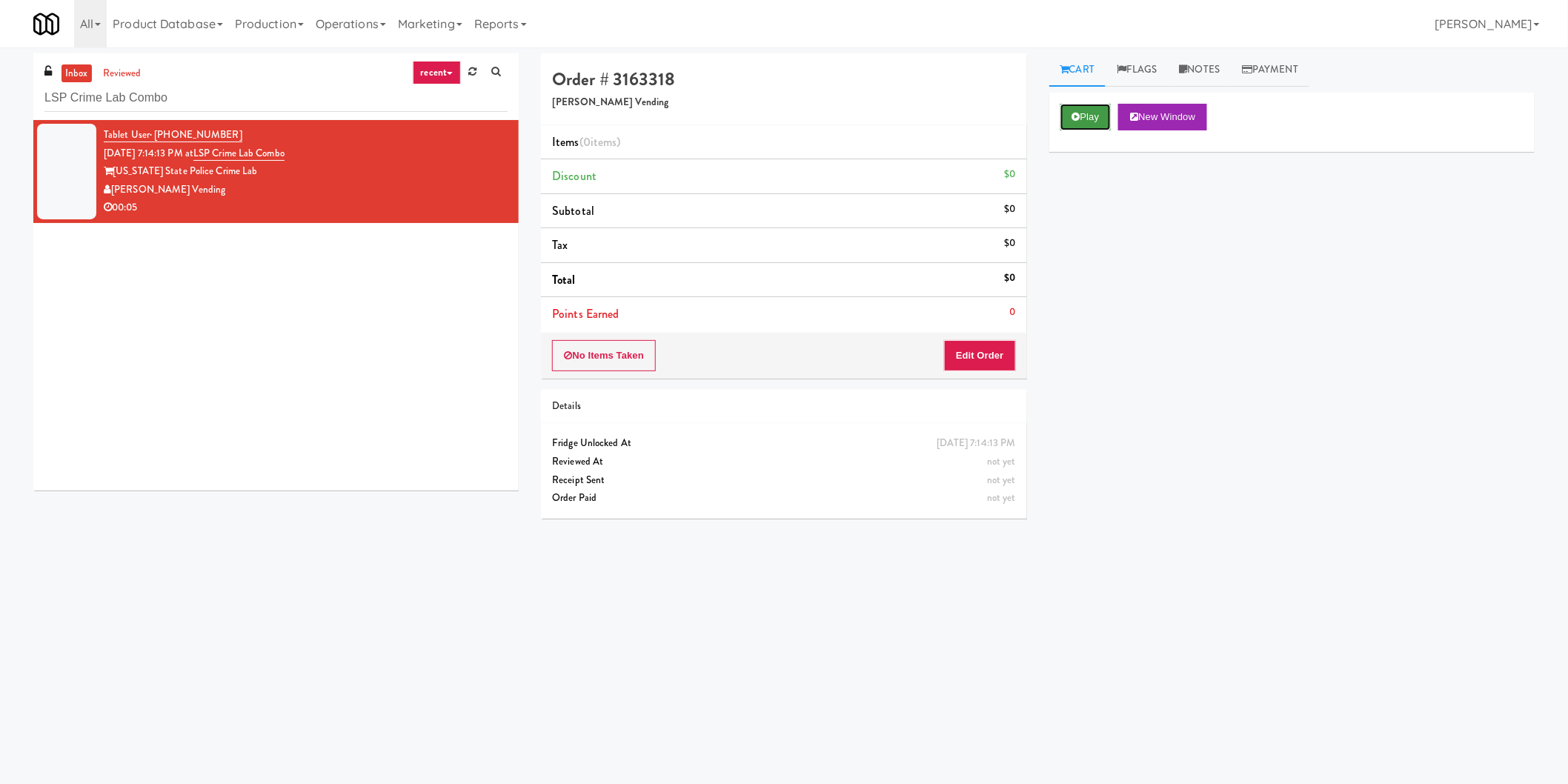
click at [1105, 116] on button "Play" at bounding box center [1086, 117] width 51 height 27
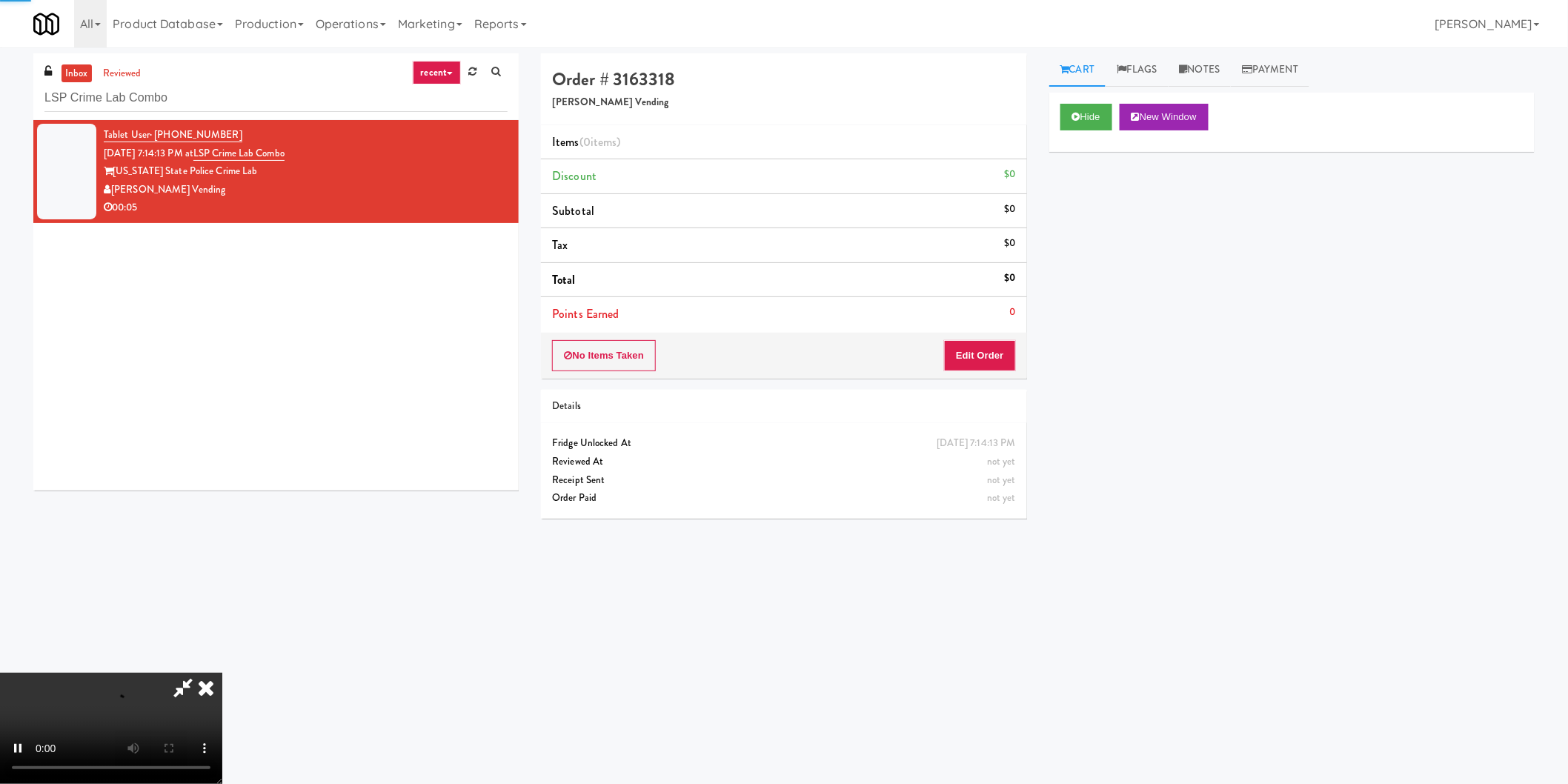
click at [995, 378] on div "No Items Taken Edit Order" at bounding box center [783, 356] width 486 height 46
click at [991, 359] on button "Edit Order" at bounding box center [980, 355] width 72 height 31
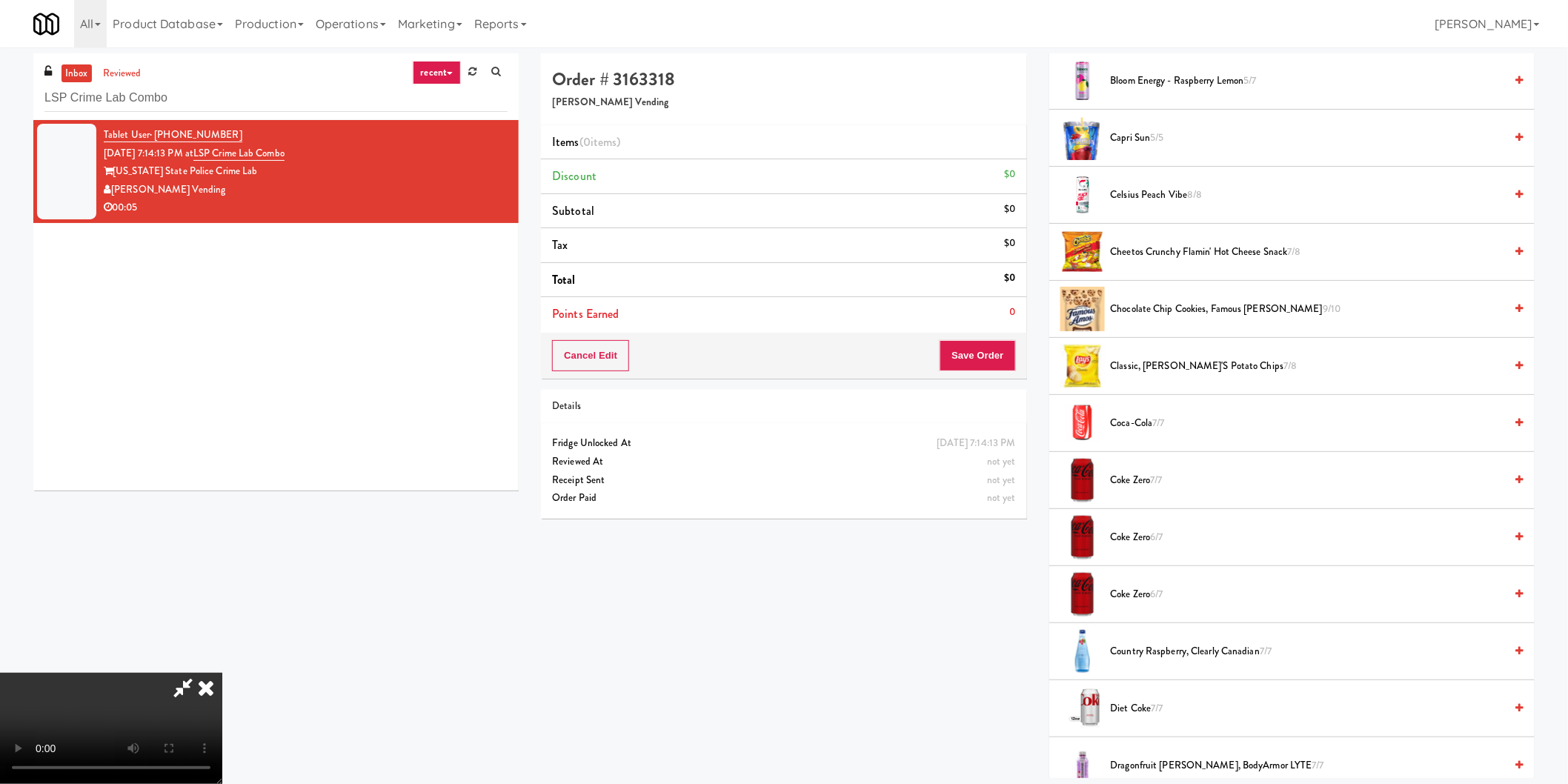
scroll to position [411, 0]
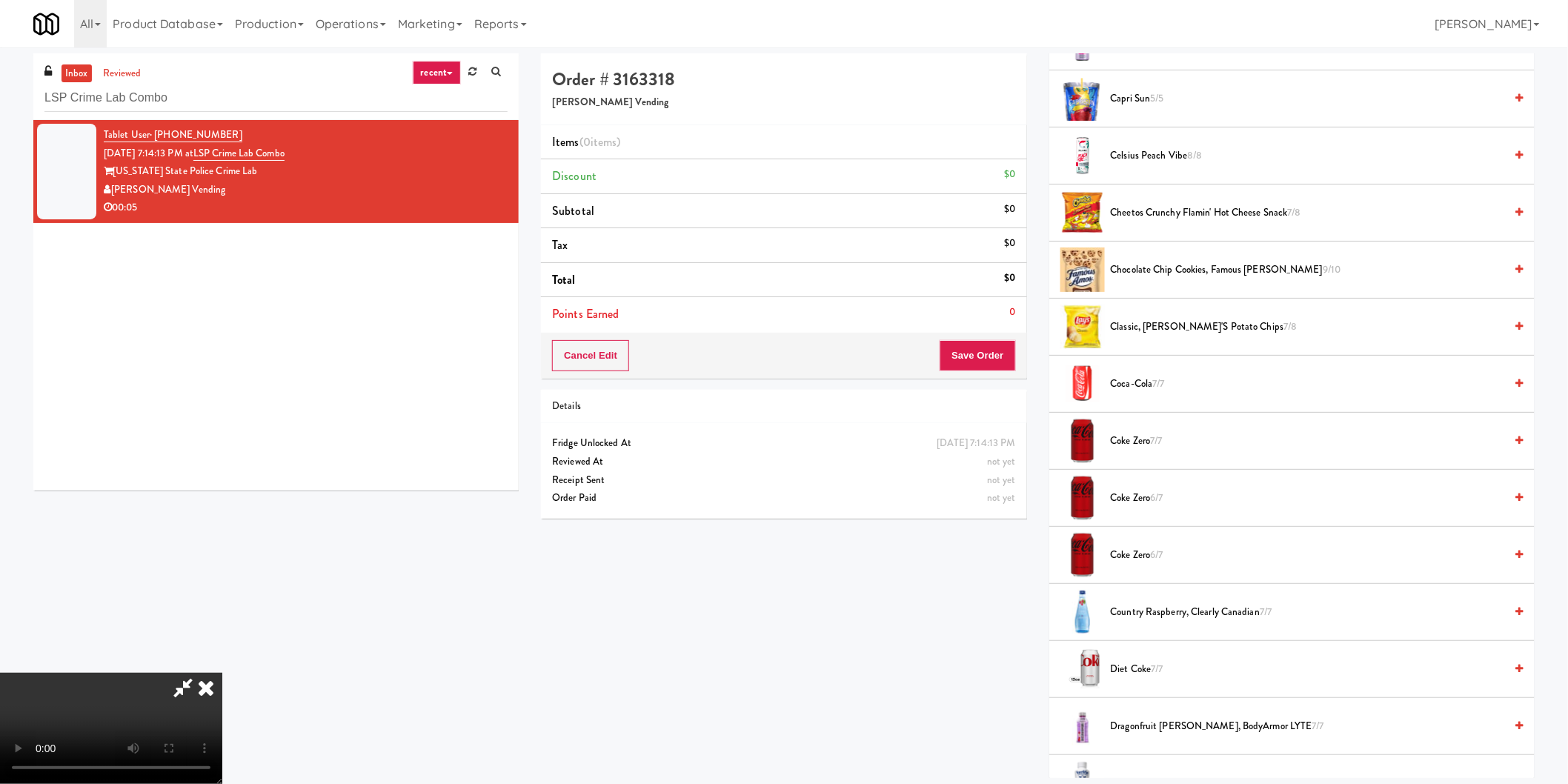
click at [1142, 385] on span "Coca-Cola 7/7" at bounding box center [1308, 384] width 395 height 19
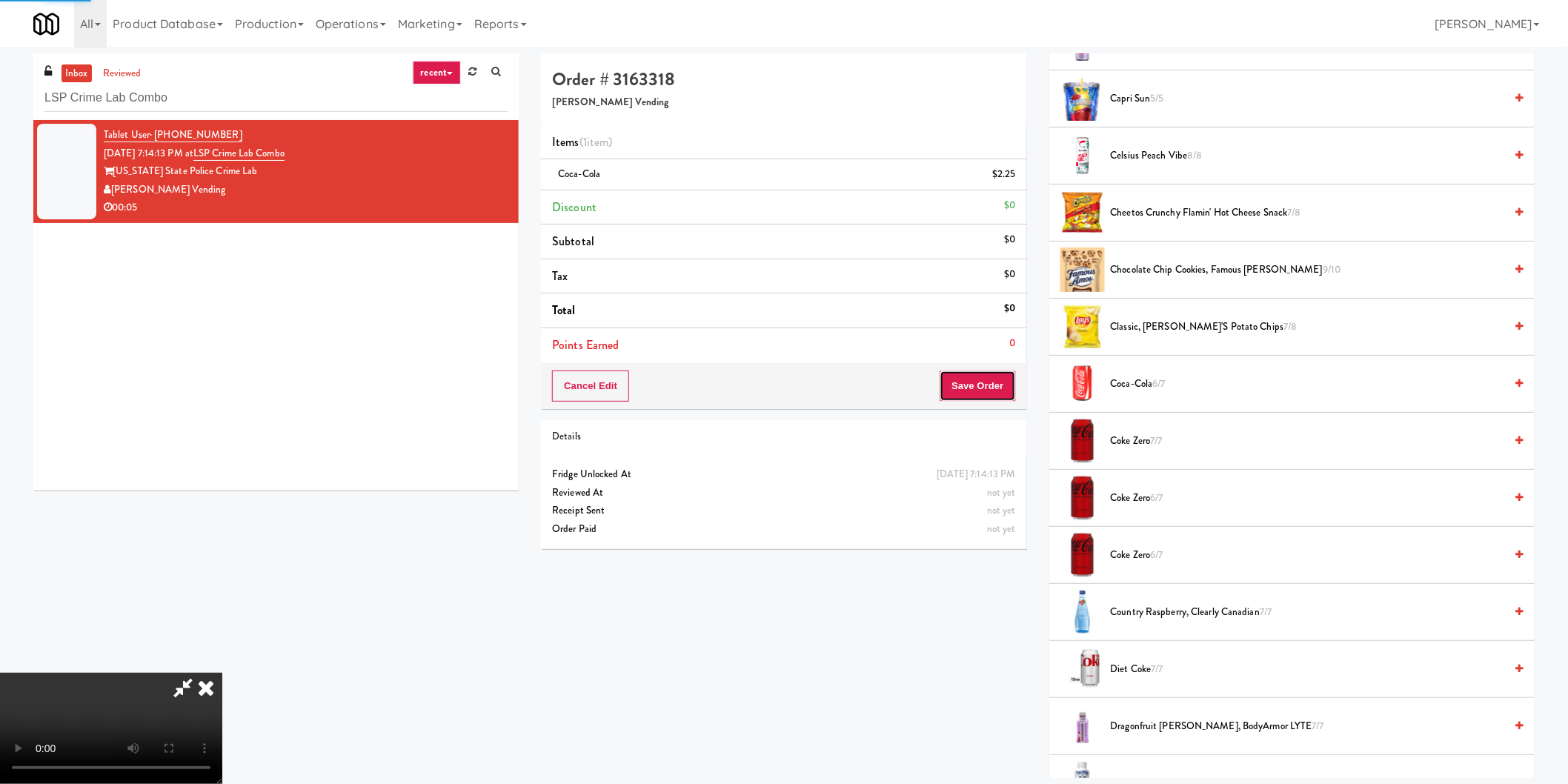
click at [954, 384] on button "Save Order" at bounding box center [977, 386] width 75 height 31
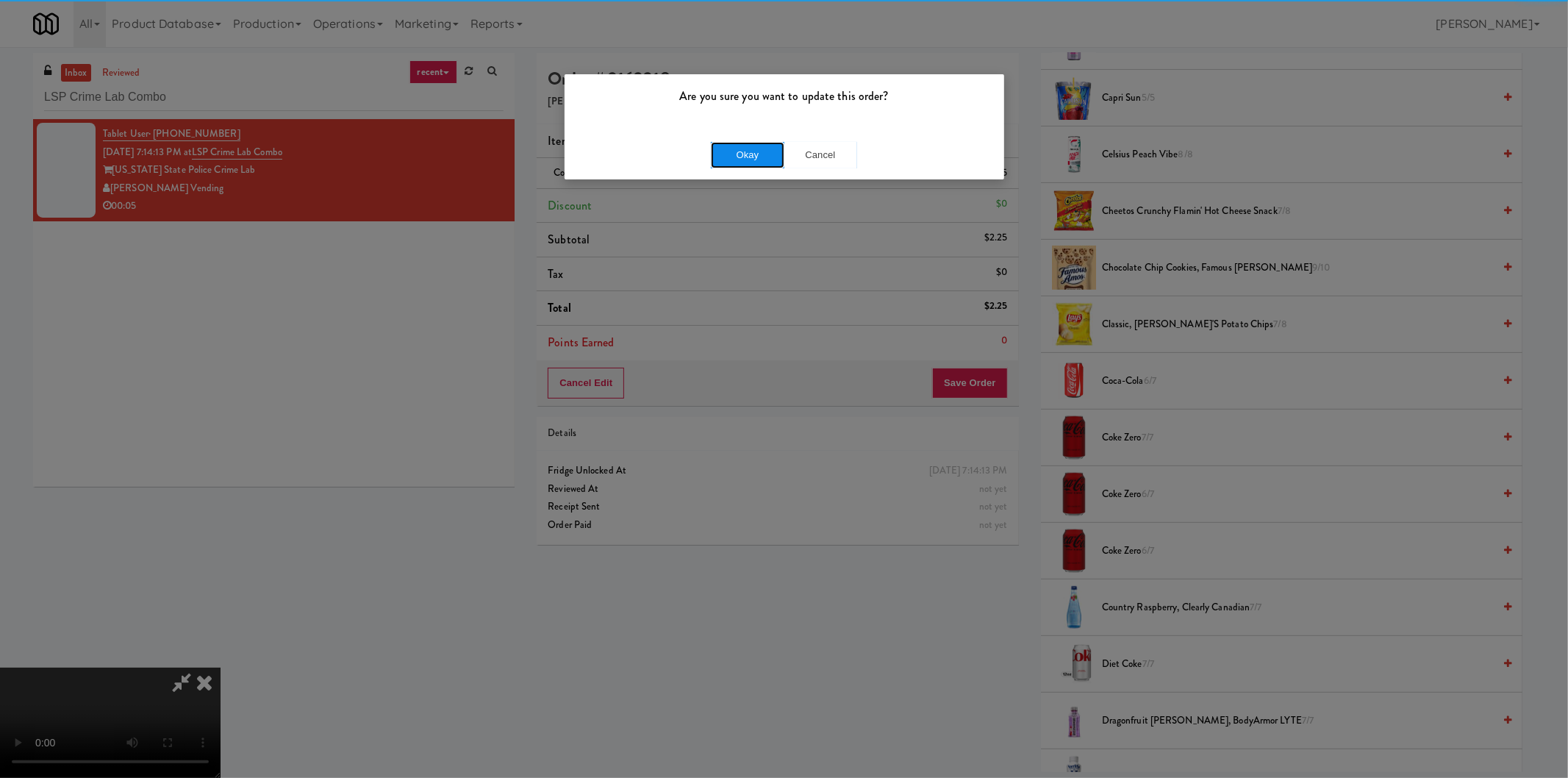
click at [722, 165] on button "Okay" at bounding box center [748, 155] width 74 height 26
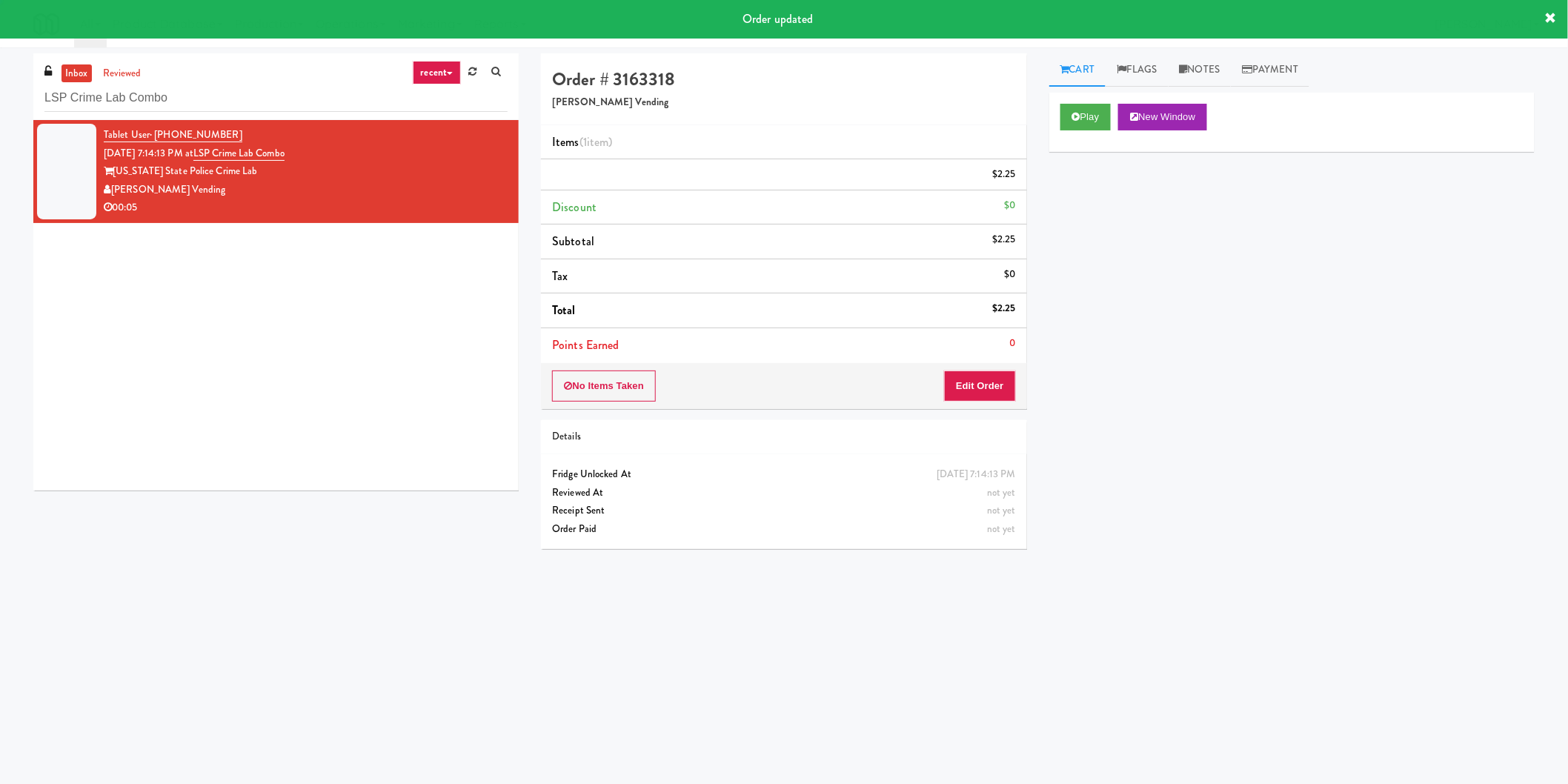
scroll to position [0, 0]
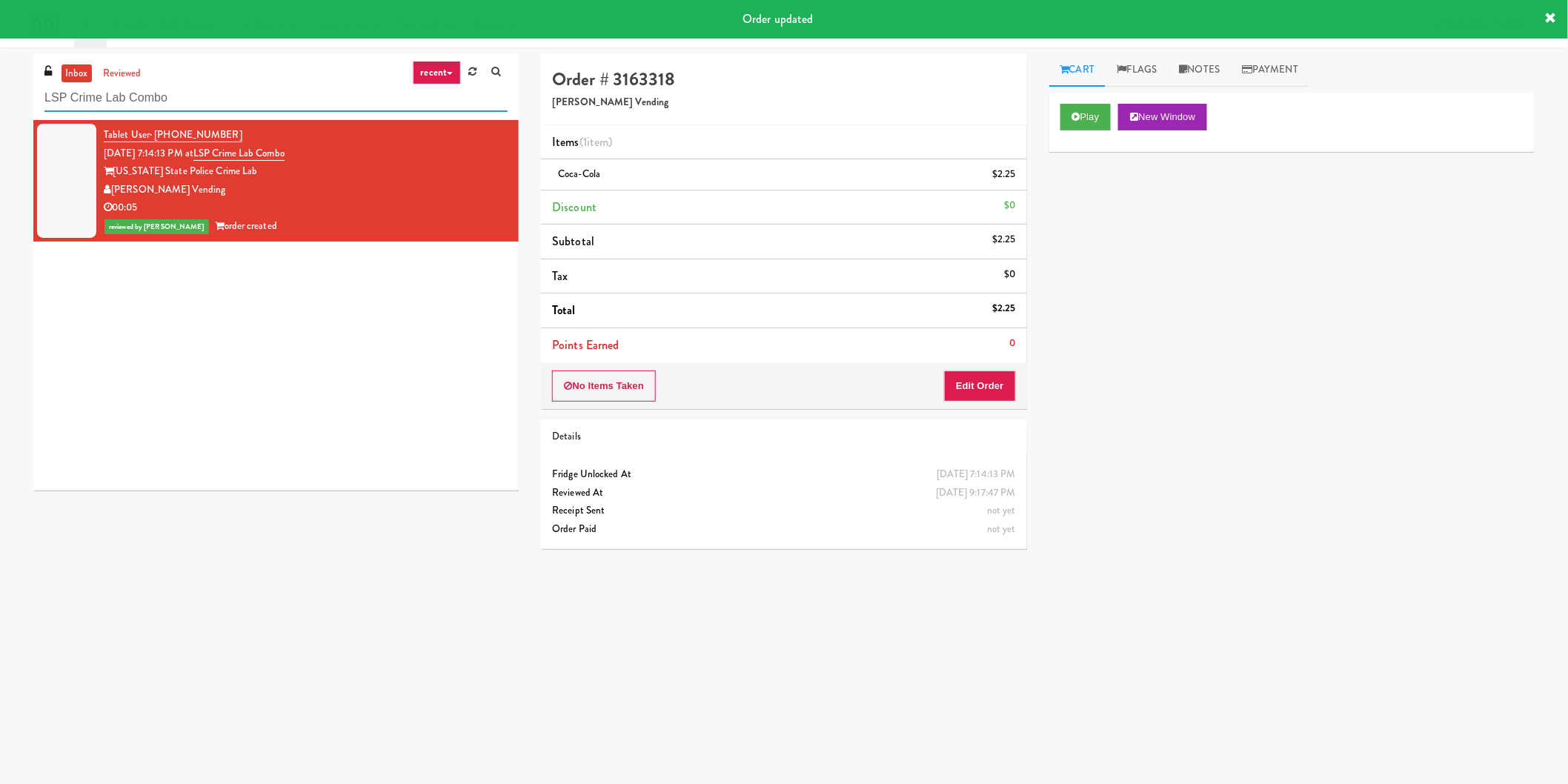
click at [157, 105] on input "LSP Crime Lab Combo" at bounding box center [275, 97] width 463 height 27
paste input "111 W [PERSON_NAME] - Left - Fridge"
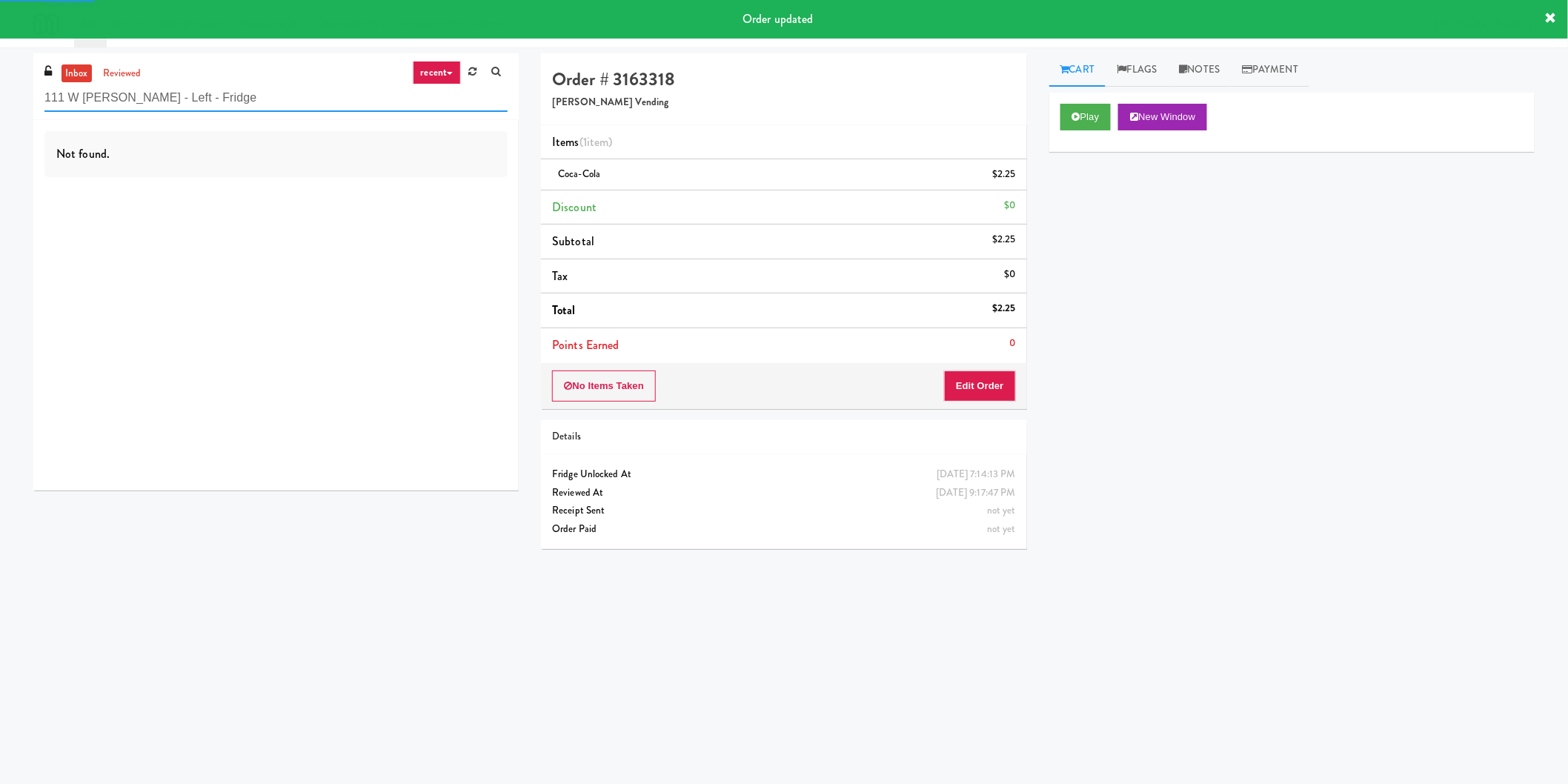
type input "111 W [PERSON_NAME] - Left - Fridge"
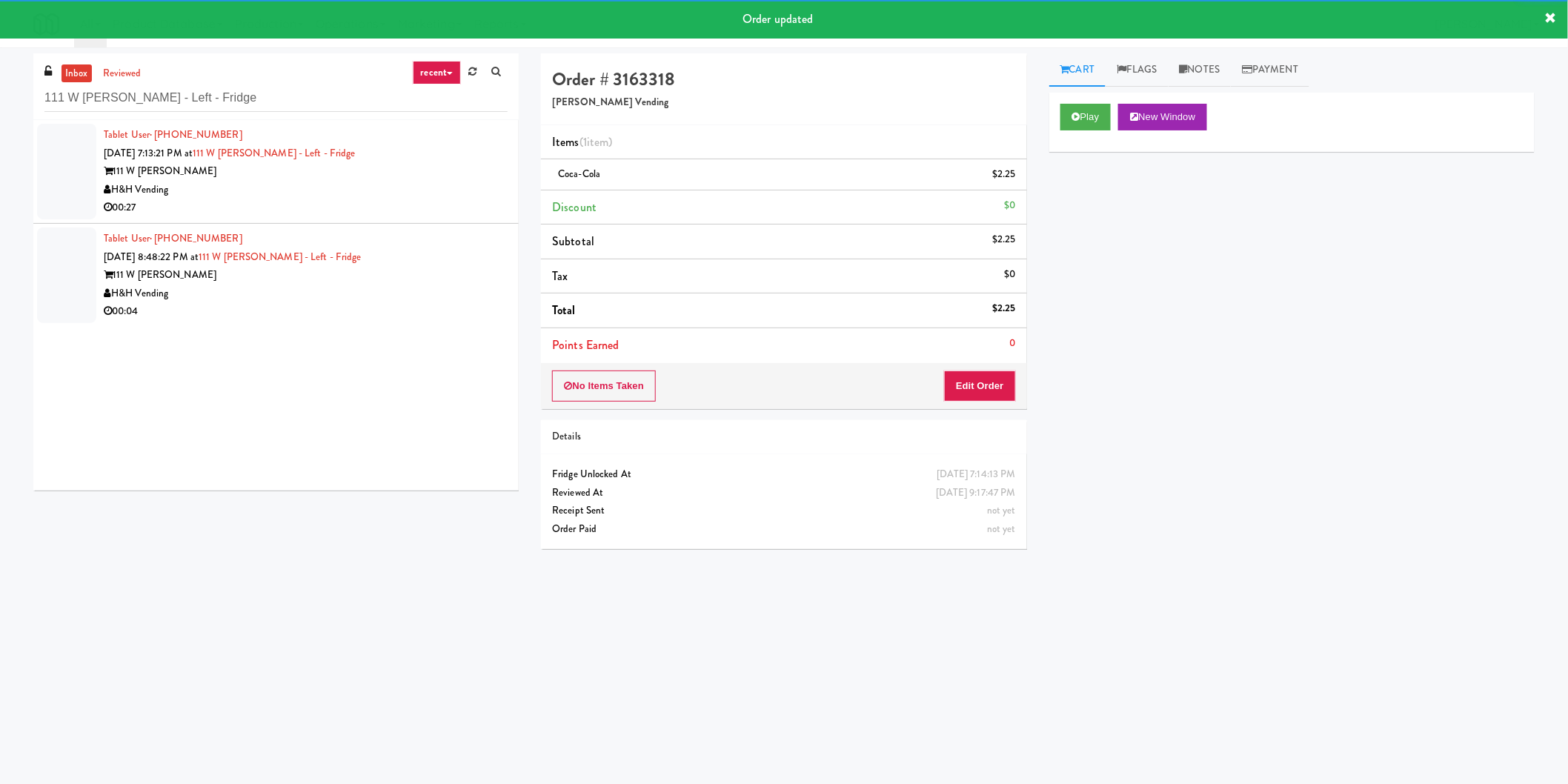
click at [463, 209] on div "00:27" at bounding box center [305, 207] width 404 height 19
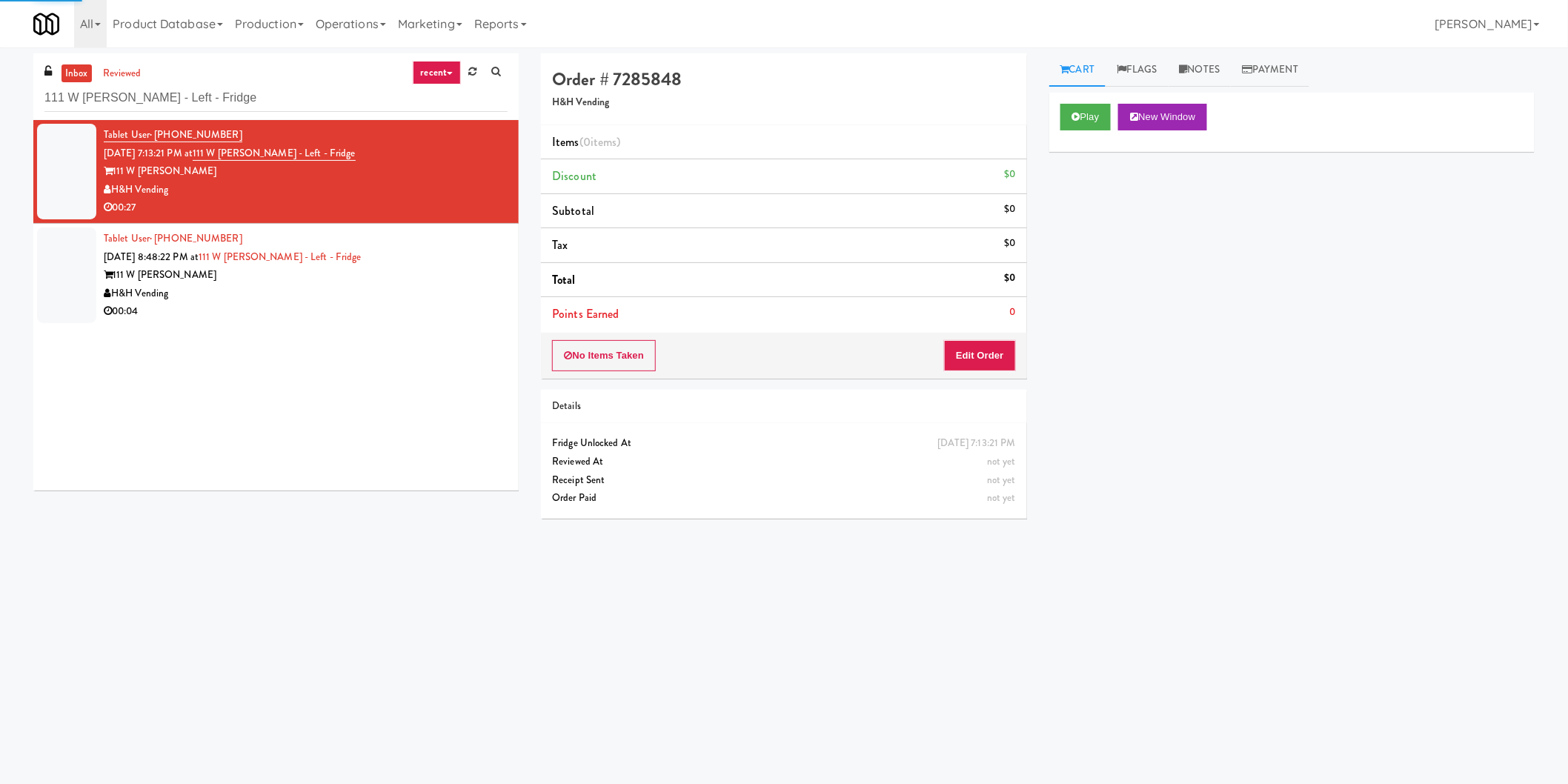
click at [1045, 103] on div "Cart Flags Notes Payment Play New Window Primary Flag Clear Flag if unable to d…" at bounding box center [1292, 350] width 508 height 596
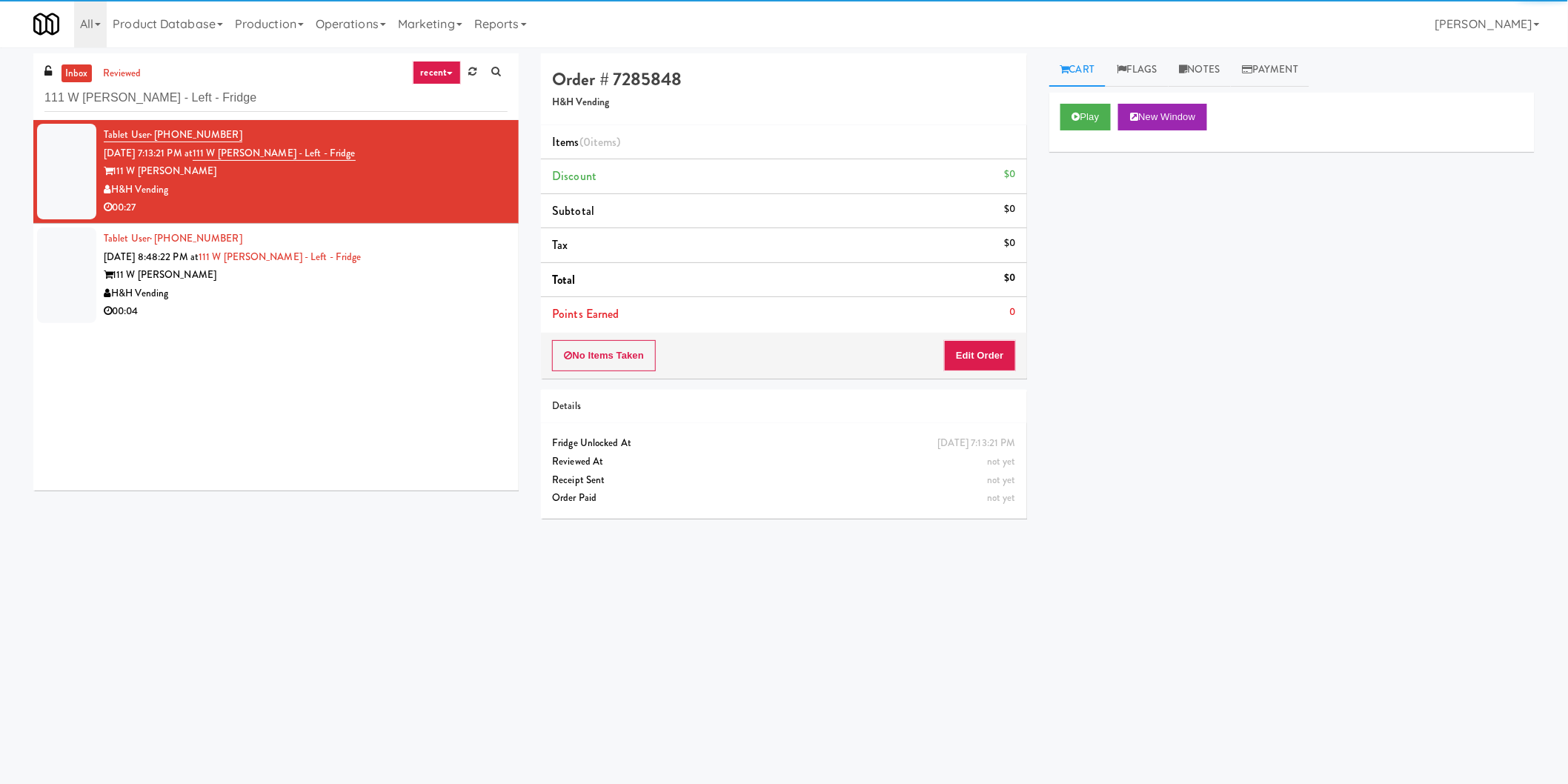
click at [1051, 103] on div "Play New Window" at bounding box center [1292, 122] width 486 height 59
click at [1068, 104] on button "Play" at bounding box center [1086, 117] width 51 height 27
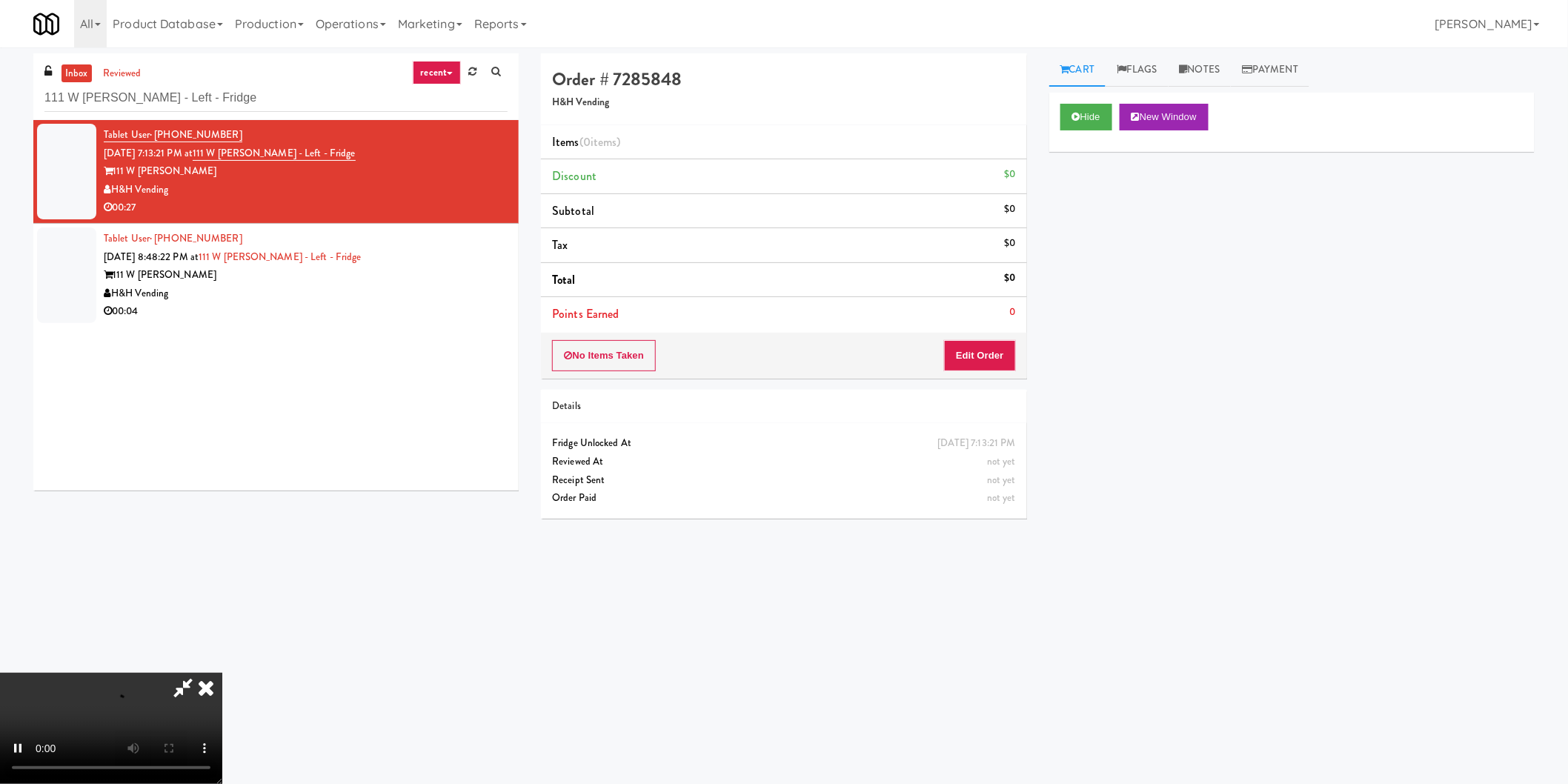
click at [990, 334] on div "No Items Taken Edit Order" at bounding box center [783, 356] width 486 height 46
click at [984, 353] on button "Edit Order" at bounding box center [980, 355] width 72 height 31
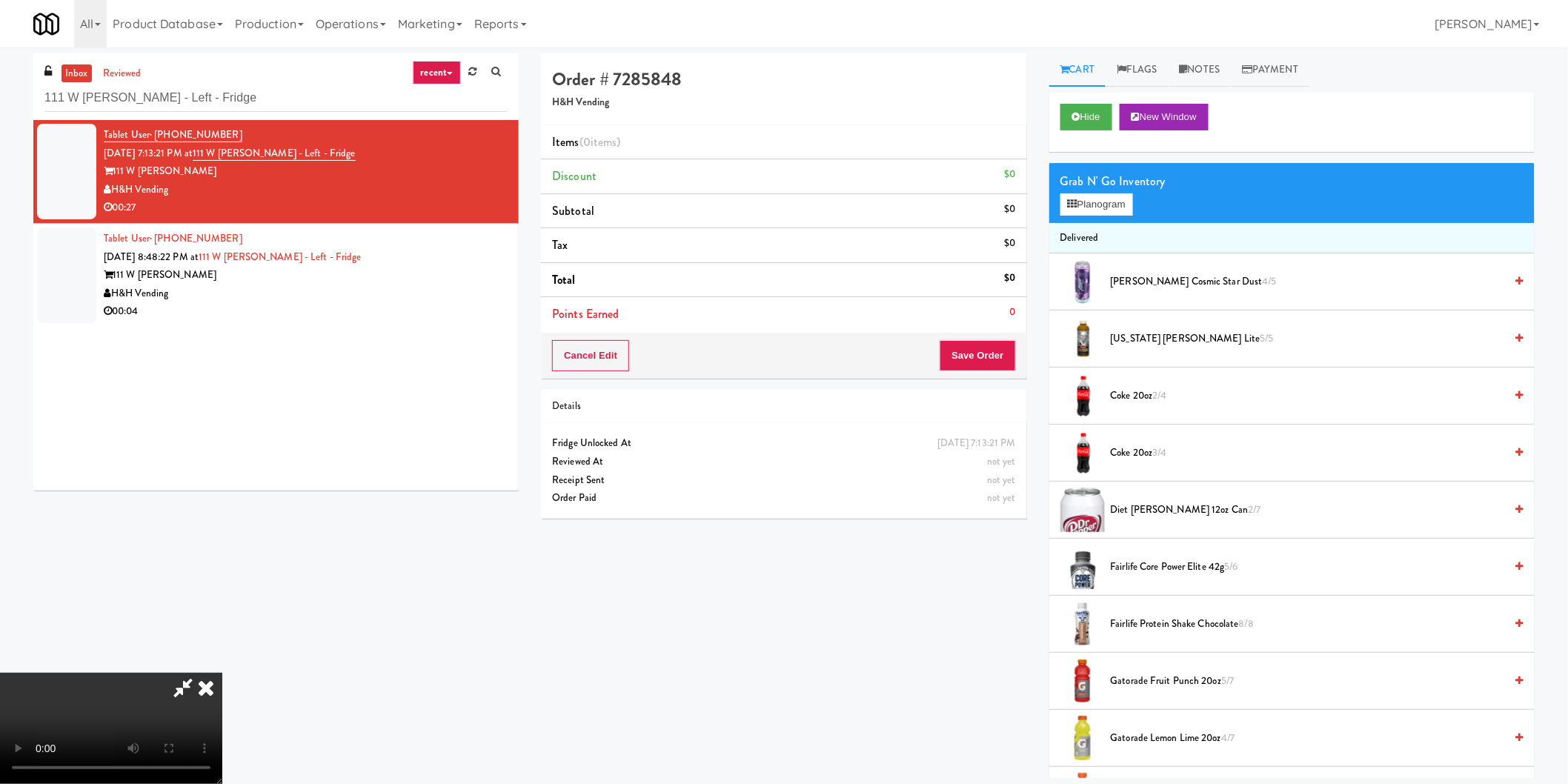
click at [222, 673] on video at bounding box center [111, 728] width 222 height 111
click at [1118, 208] on button "Planogram" at bounding box center [1096, 204] width 73 height 22
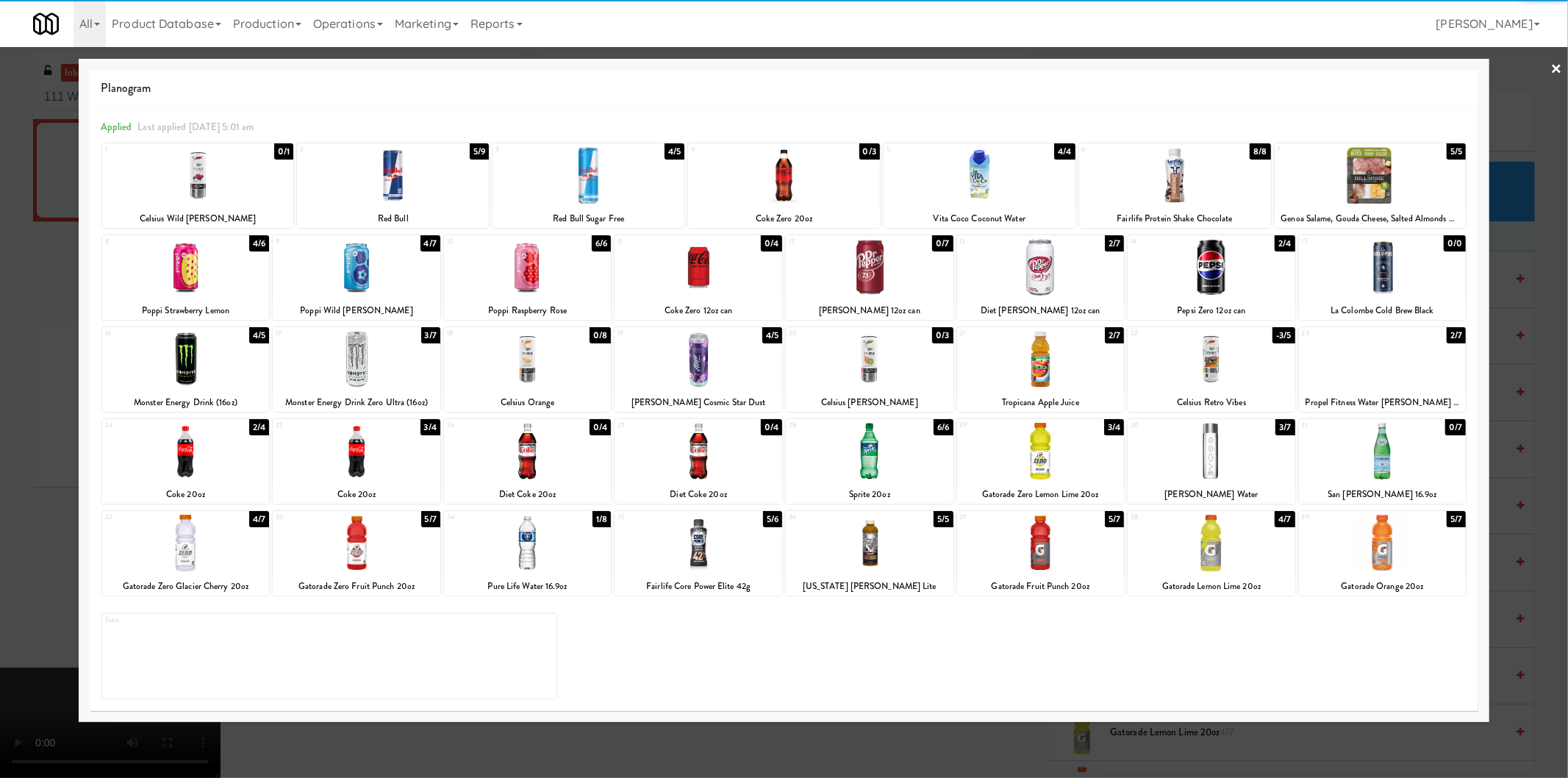
click at [385, 364] on div at bounding box center [356, 359] width 168 height 56
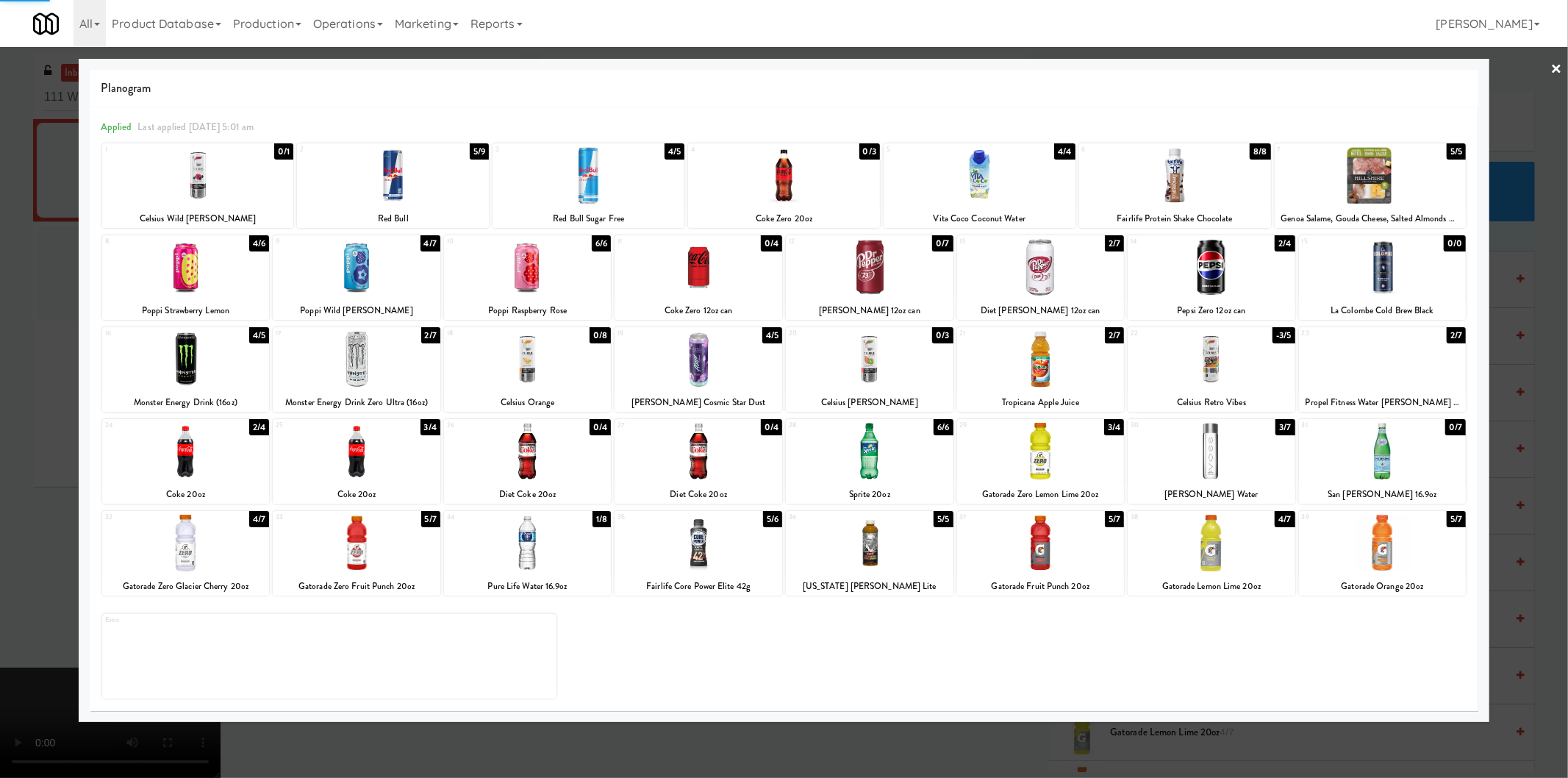
click at [68, 392] on div at bounding box center [784, 389] width 1568 height 778
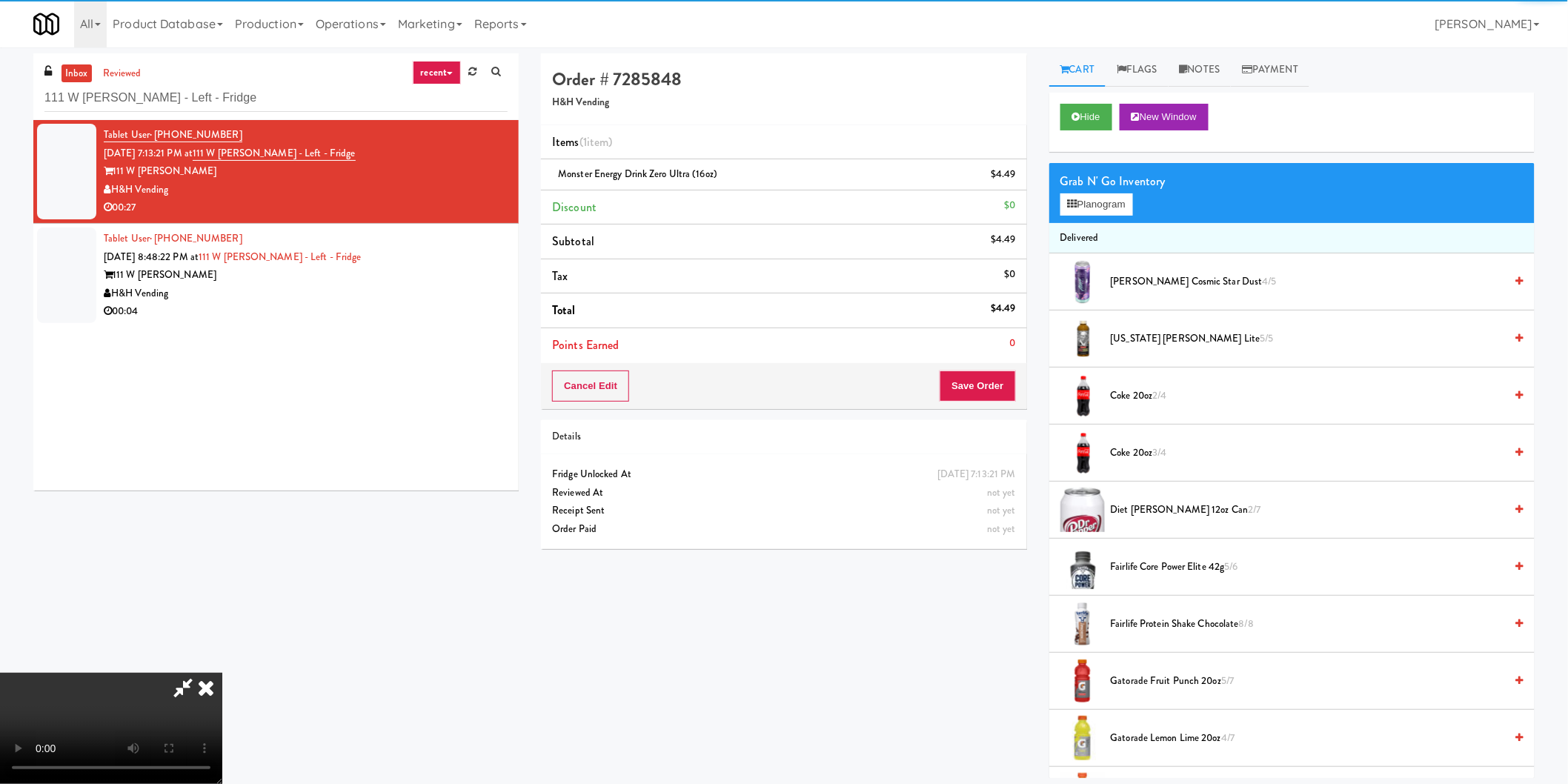
click at [222, 673] on video at bounding box center [111, 728] width 222 height 111
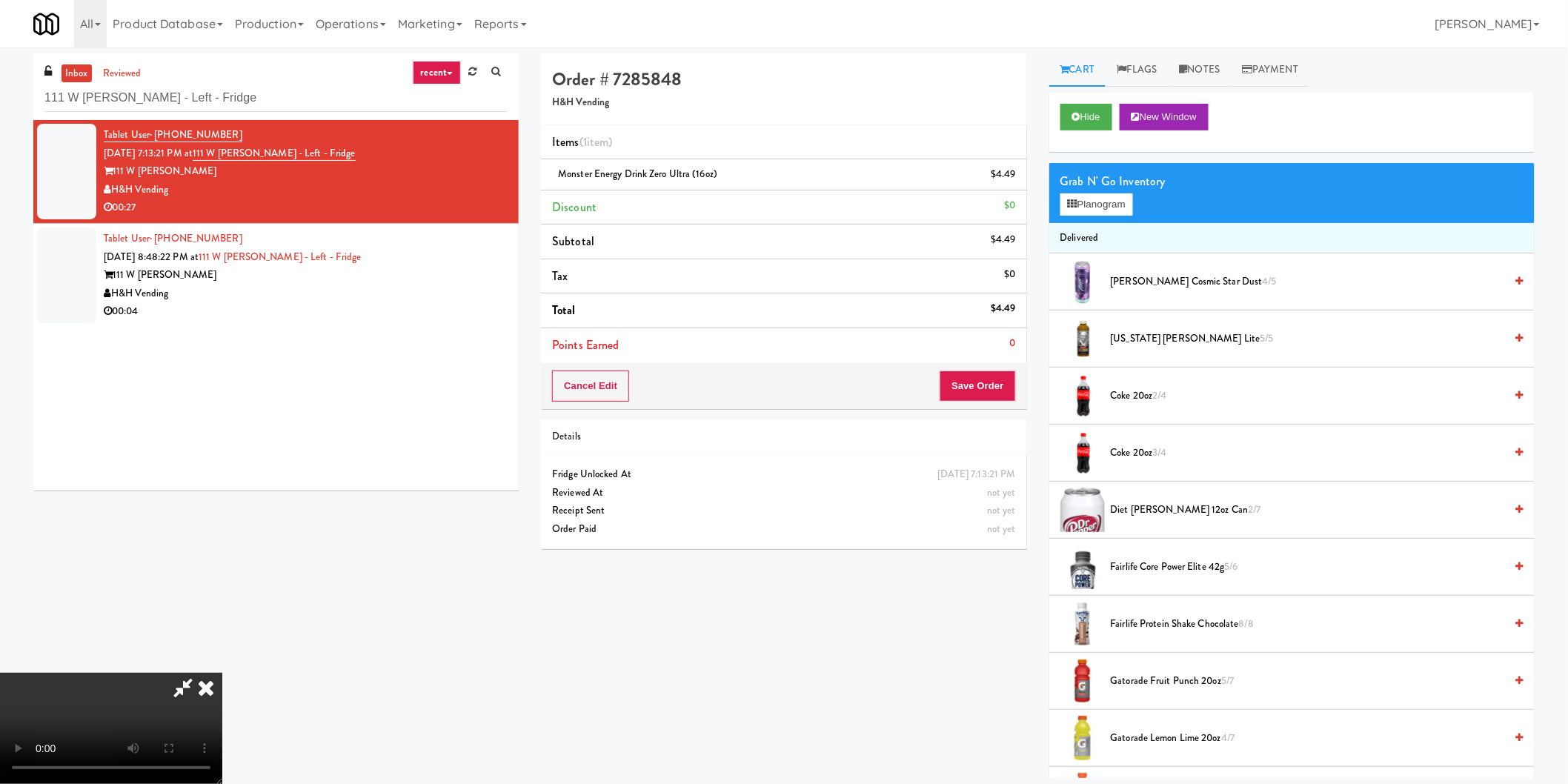
scroll to position [242, 0]
click at [974, 390] on button "Save Order" at bounding box center [977, 386] width 75 height 31
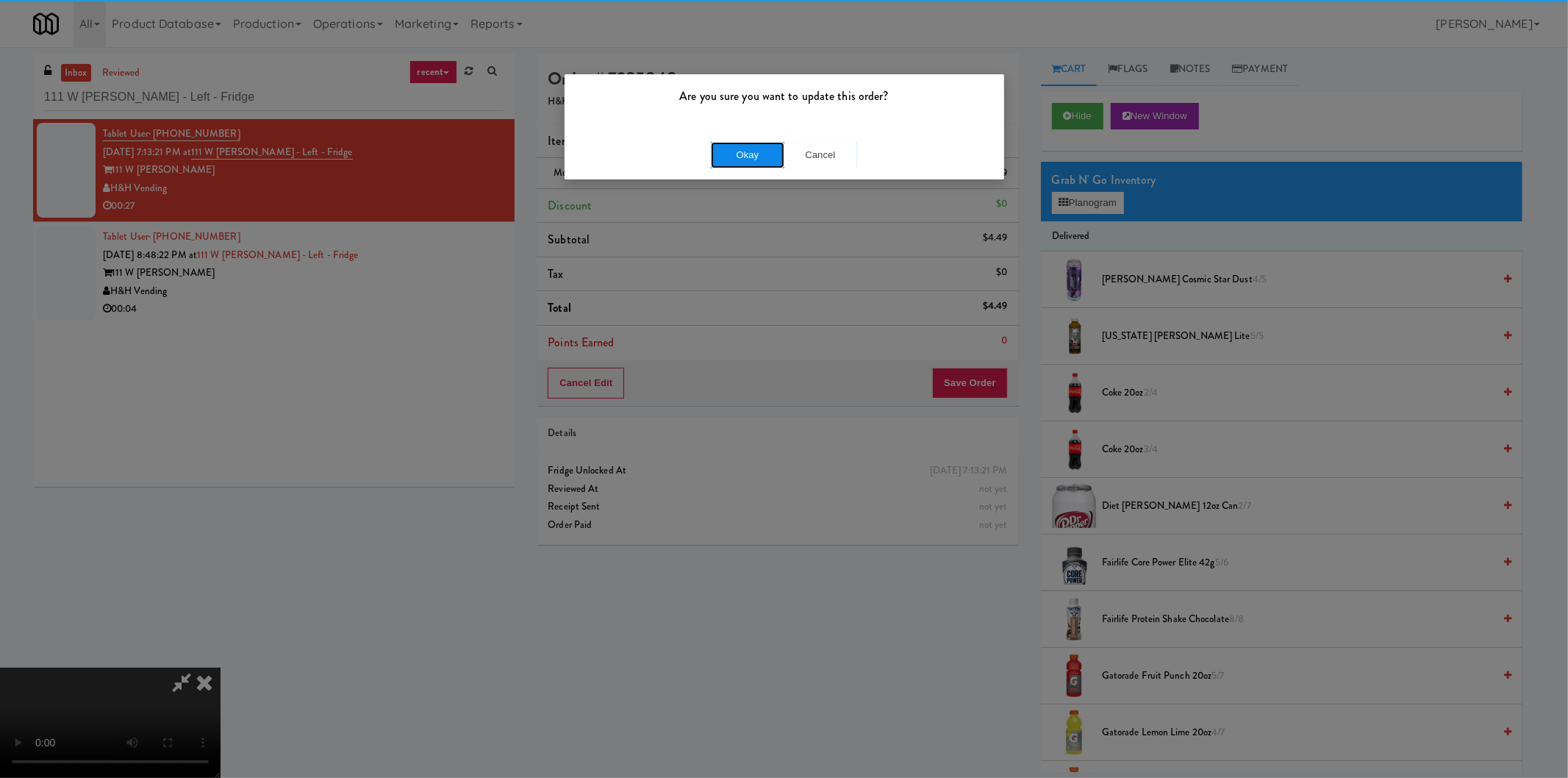
click at [723, 162] on button "Okay" at bounding box center [748, 155] width 74 height 26
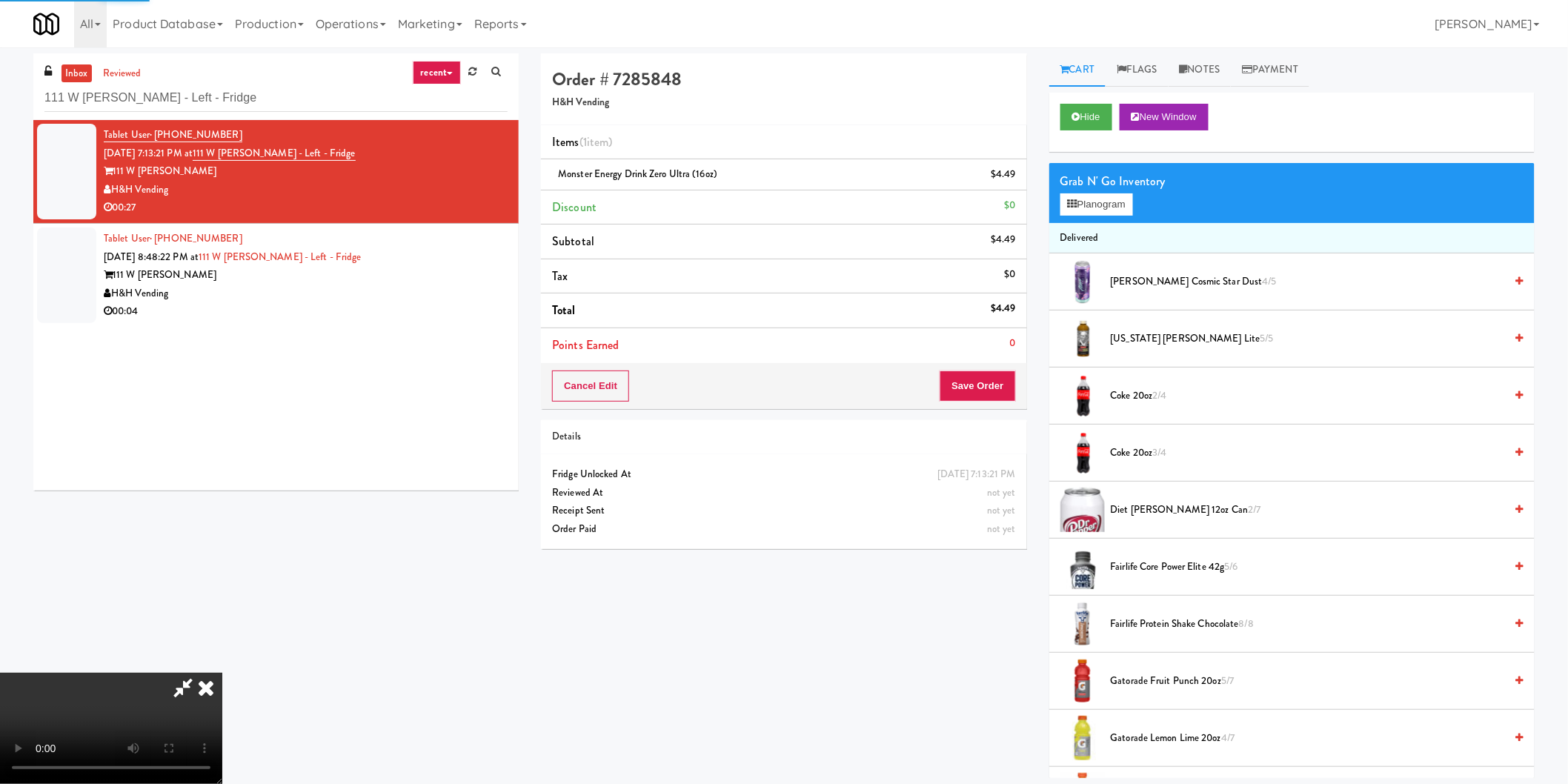
scroll to position [0, 0]
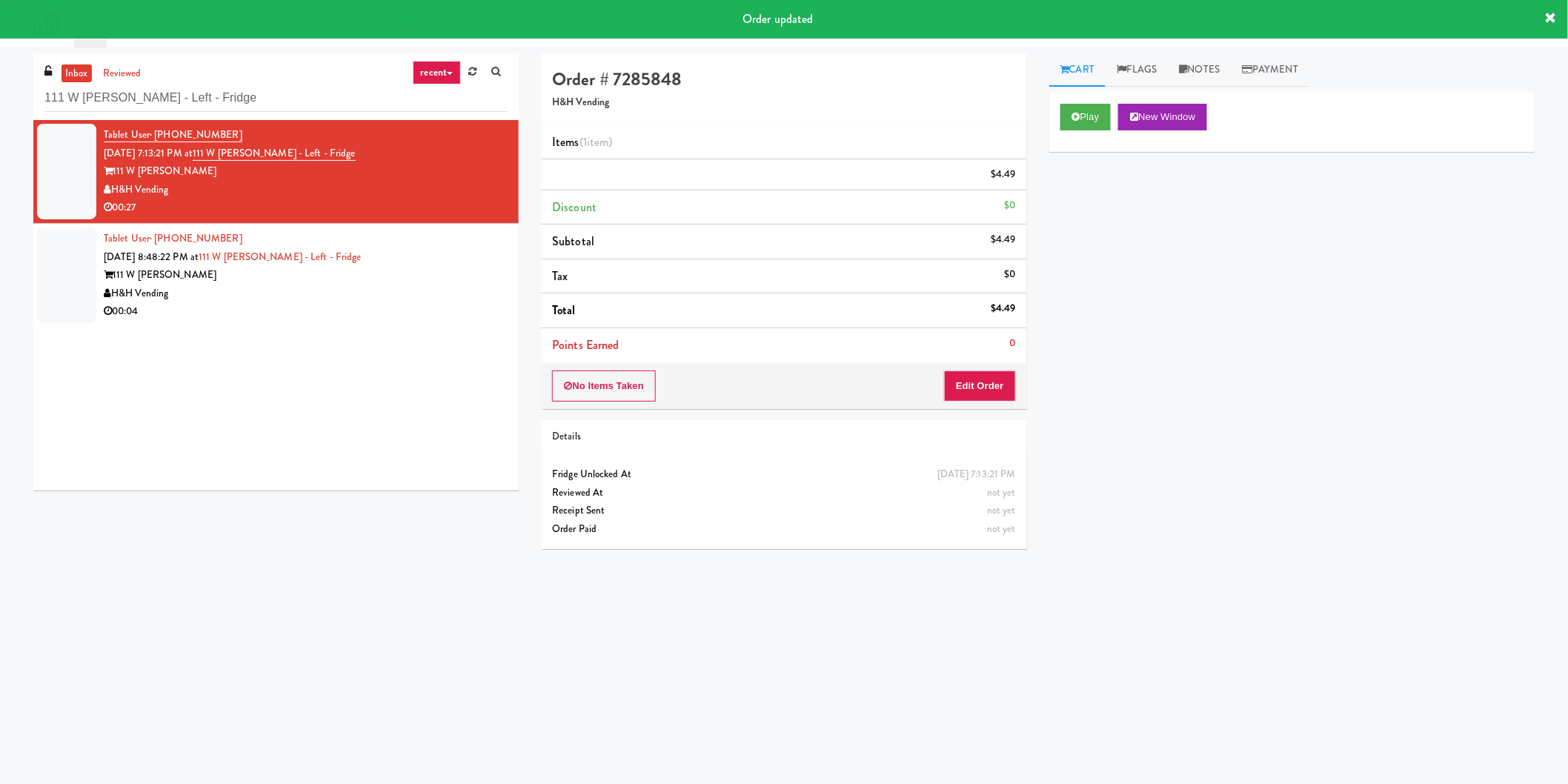
click at [395, 242] on div "Tablet User · (248) 828-5298 [DATE] 8:48:22 PM at [GEOGRAPHIC_DATA][PERSON_NAME…" at bounding box center [305, 275] width 404 height 91
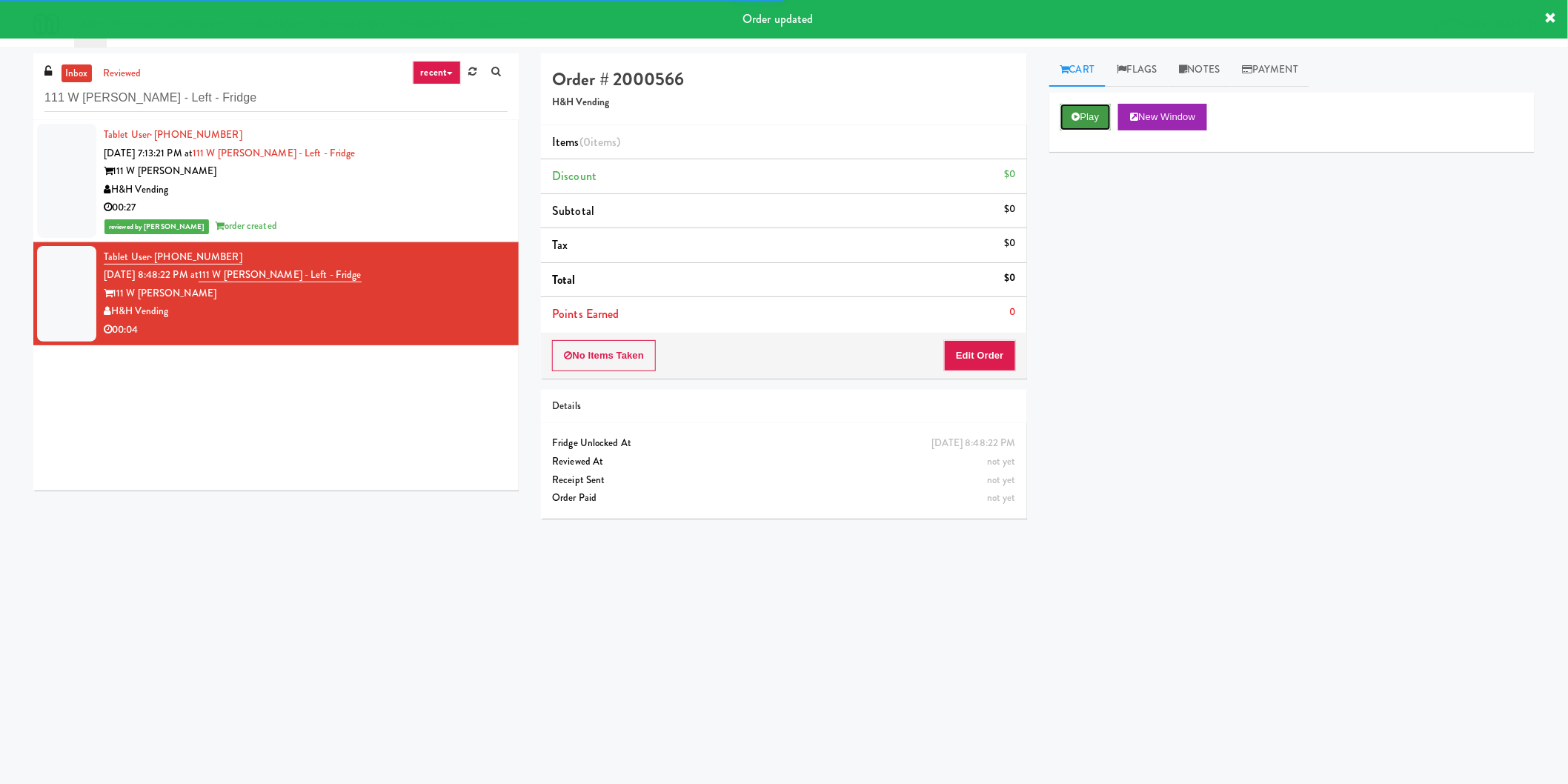
click at [1061, 116] on button "Play" at bounding box center [1086, 117] width 51 height 27
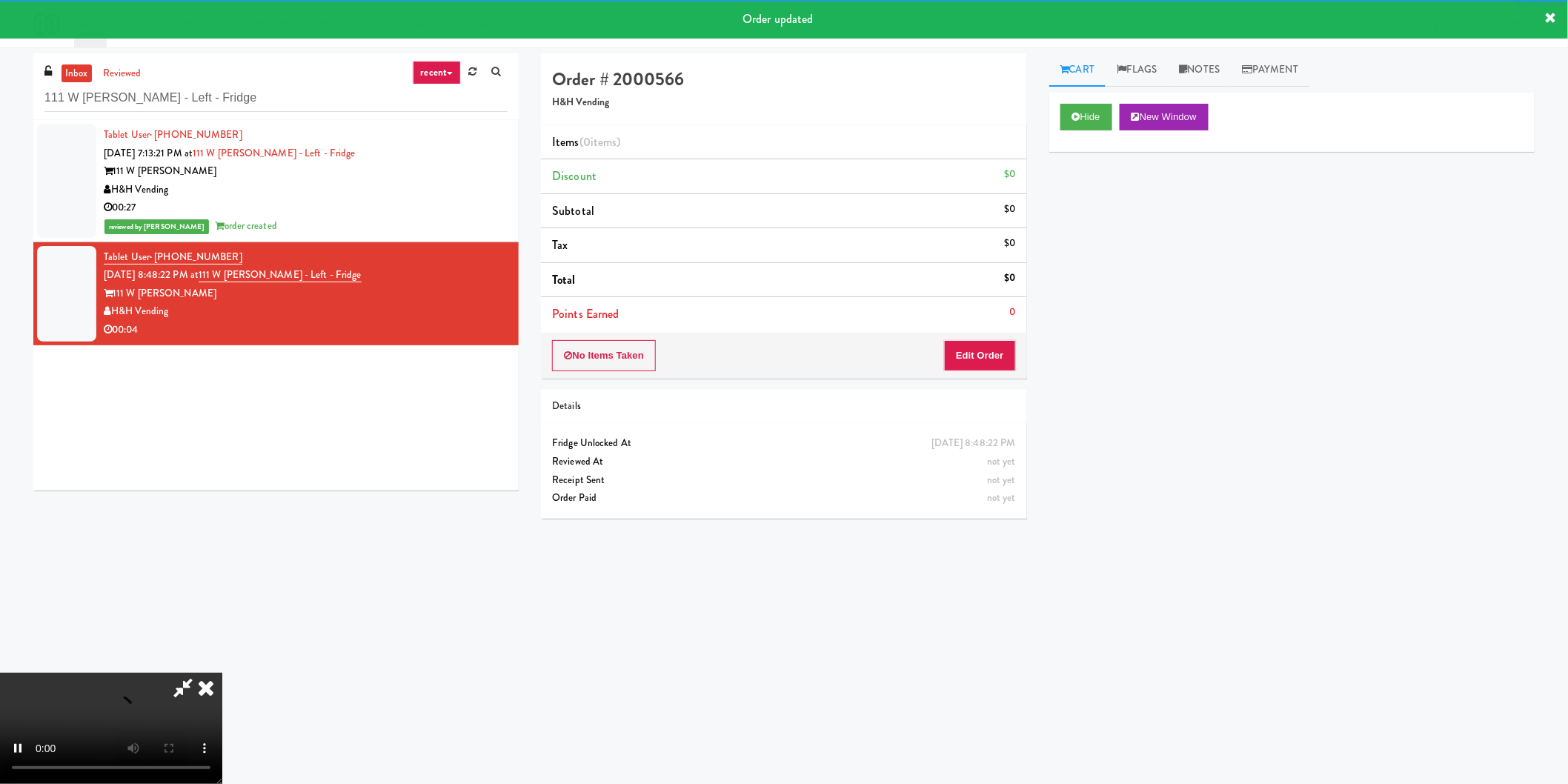
click at [979, 343] on div "No Items Taken Edit Order" at bounding box center [783, 356] width 486 height 46
click at [978, 344] on button "Edit Order" at bounding box center [980, 355] width 72 height 31
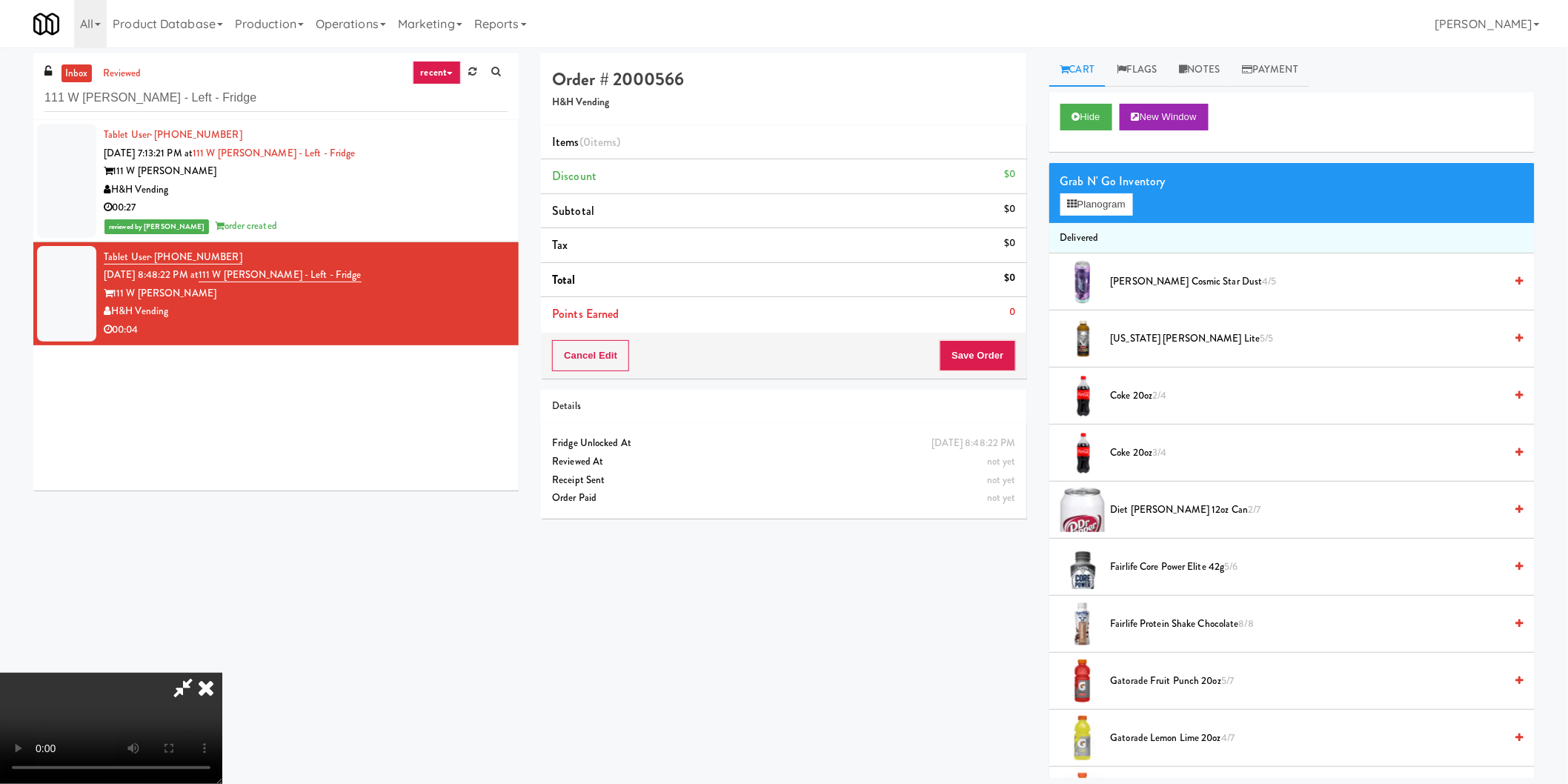
click at [222, 673] on video at bounding box center [111, 728] width 222 height 111
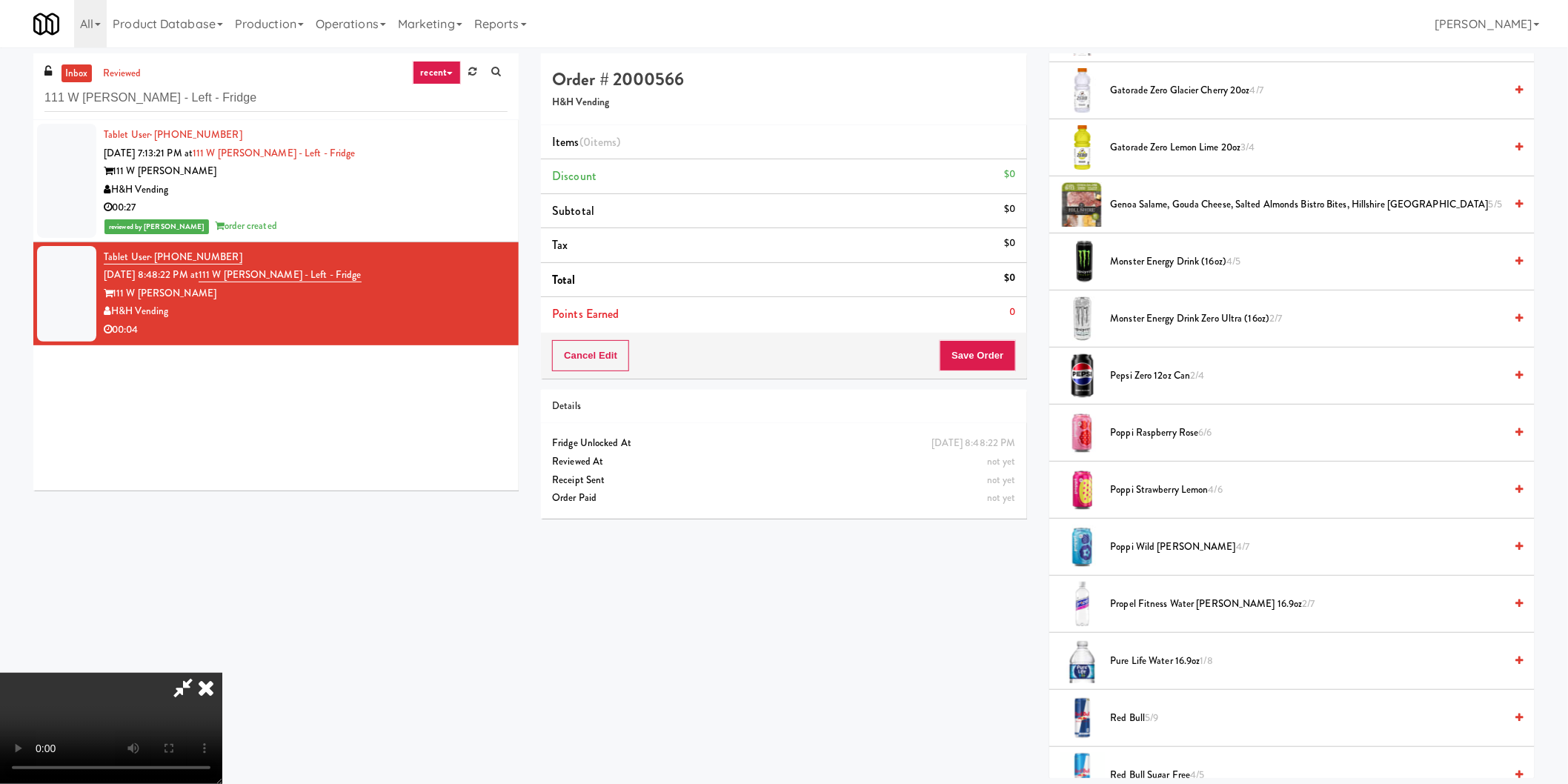
scroll to position [823, 0]
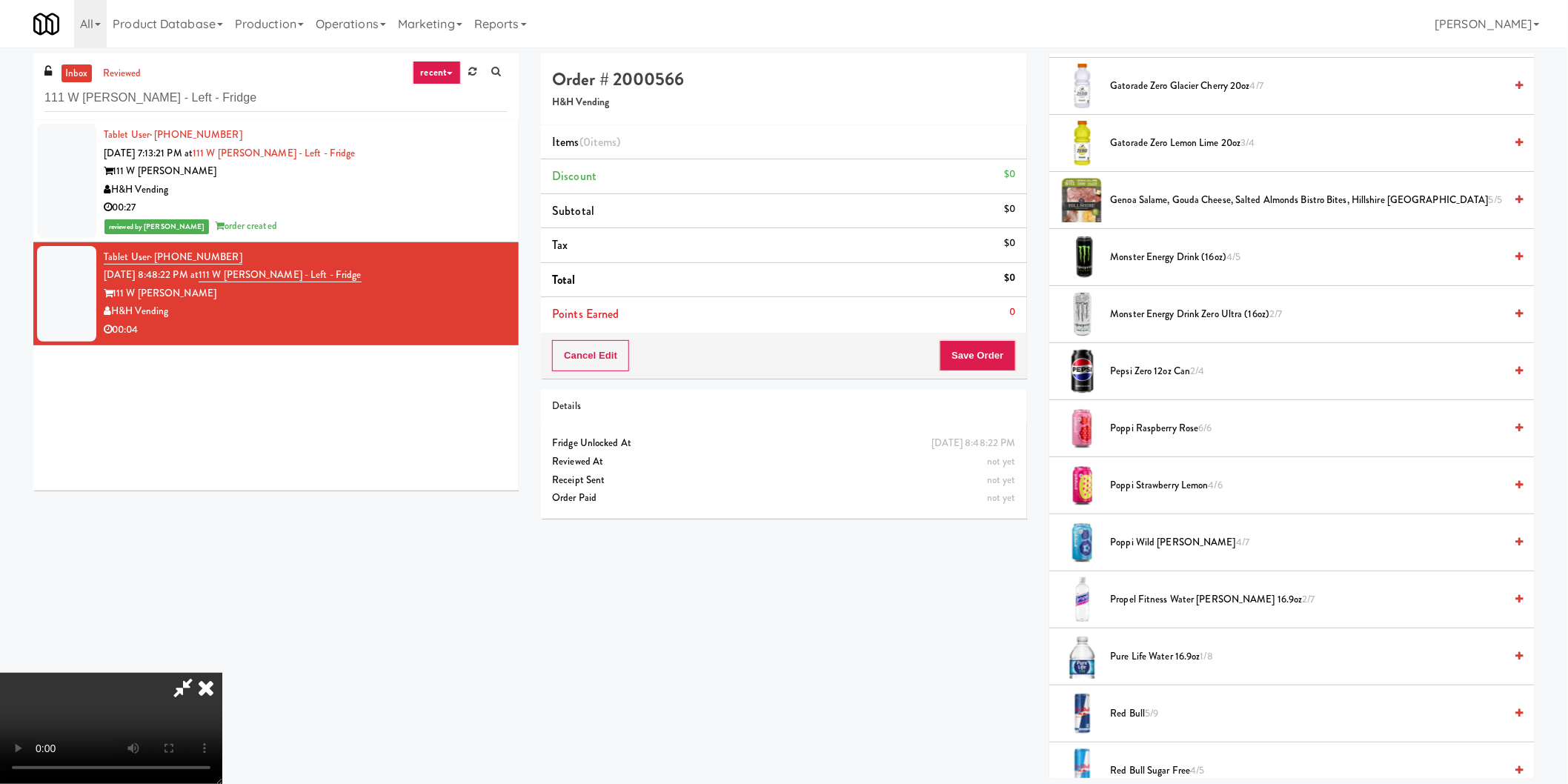
click at [1142, 312] on span "Monster Energy Drink Zero Ultra (16oz) 2/7" at bounding box center [1308, 314] width 395 height 19
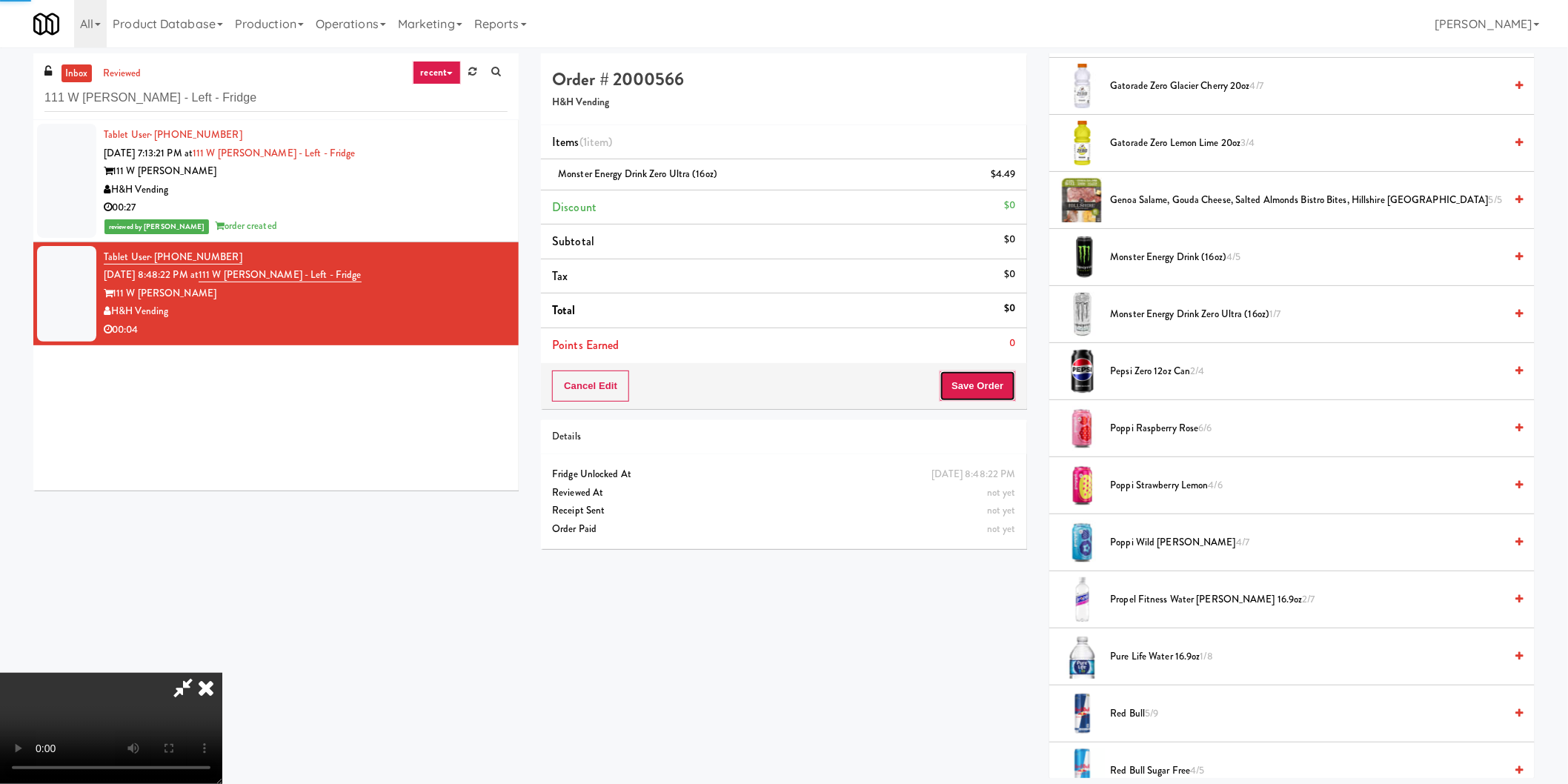
click at [994, 393] on button "Save Order" at bounding box center [977, 386] width 75 height 31
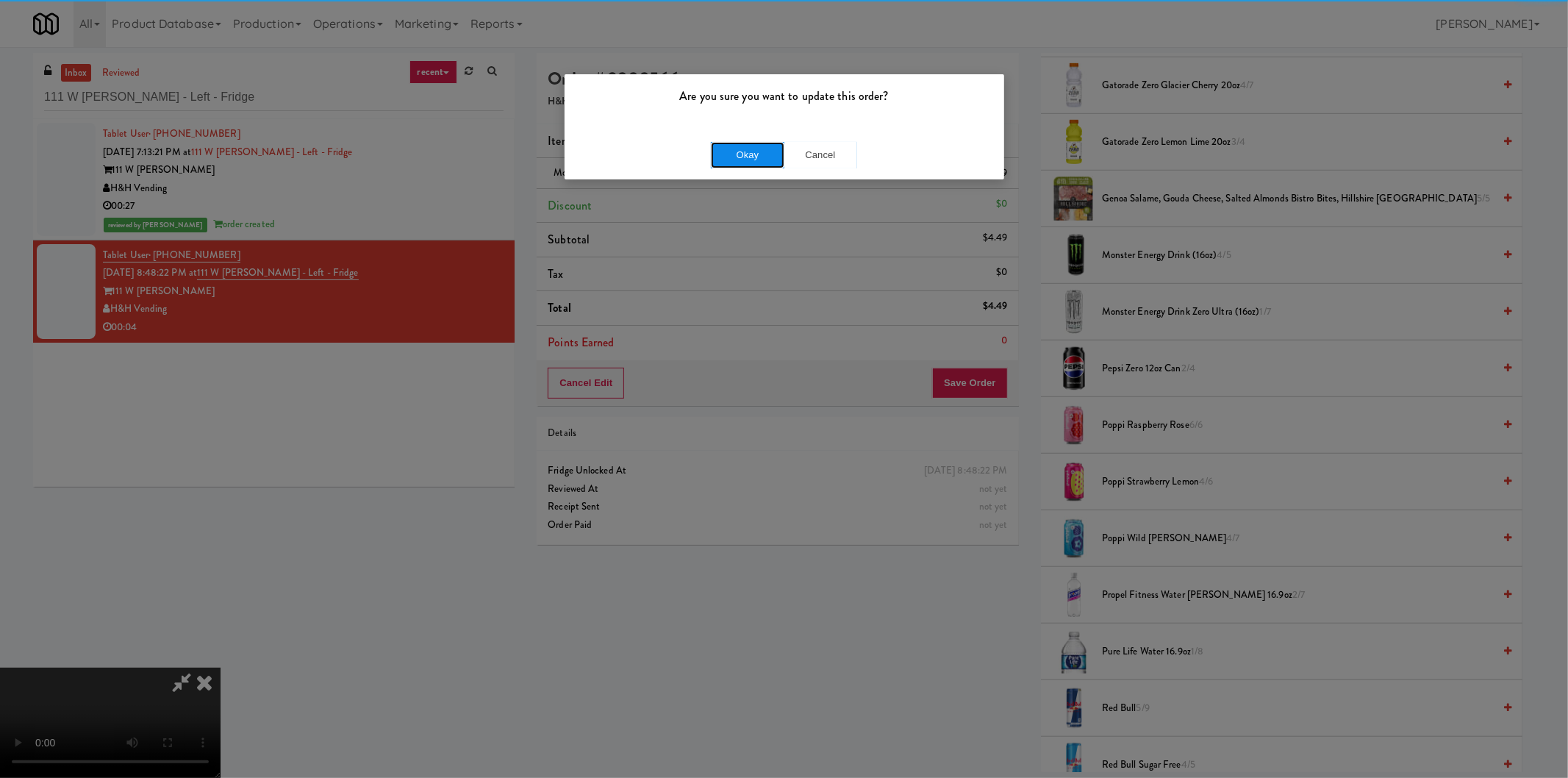
click at [740, 151] on button "Okay" at bounding box center [748, 155] width 74 height 26
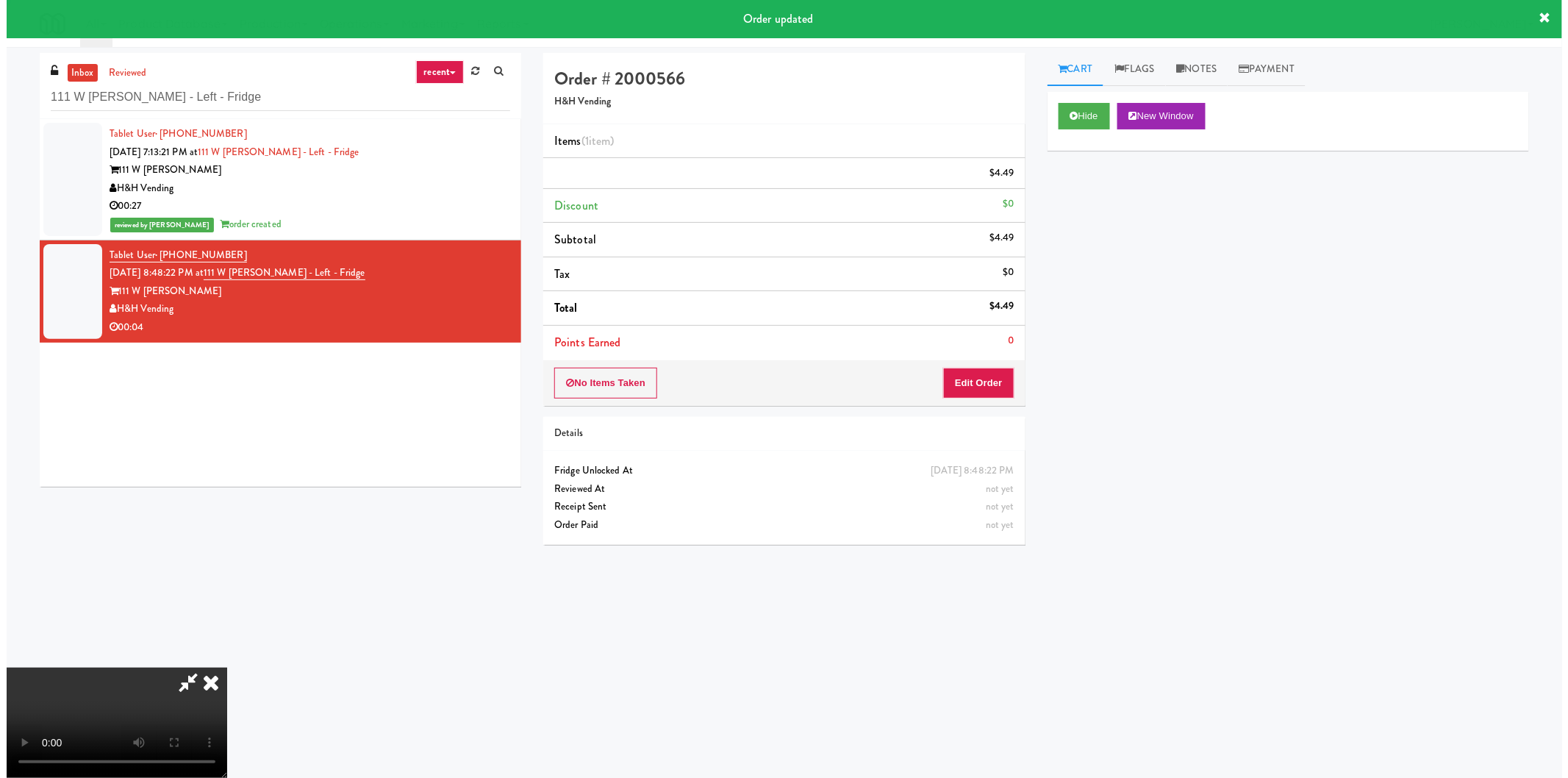
scroll to position [0, 0]
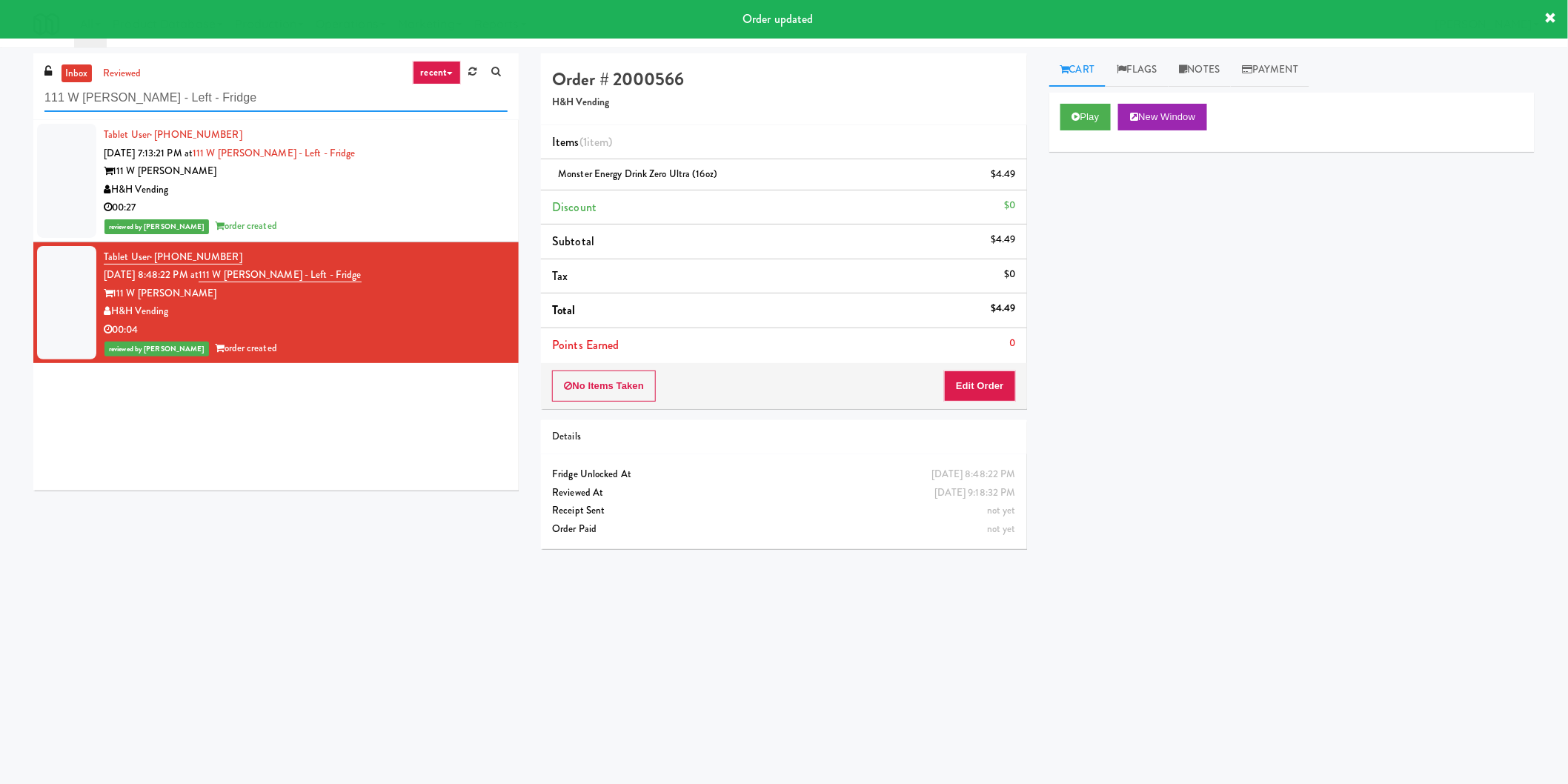
click at [351, 107] on input "111 W [PERSON_NAME] - Left - Fridge" at bounding box center [275, 97] width 463 height 27
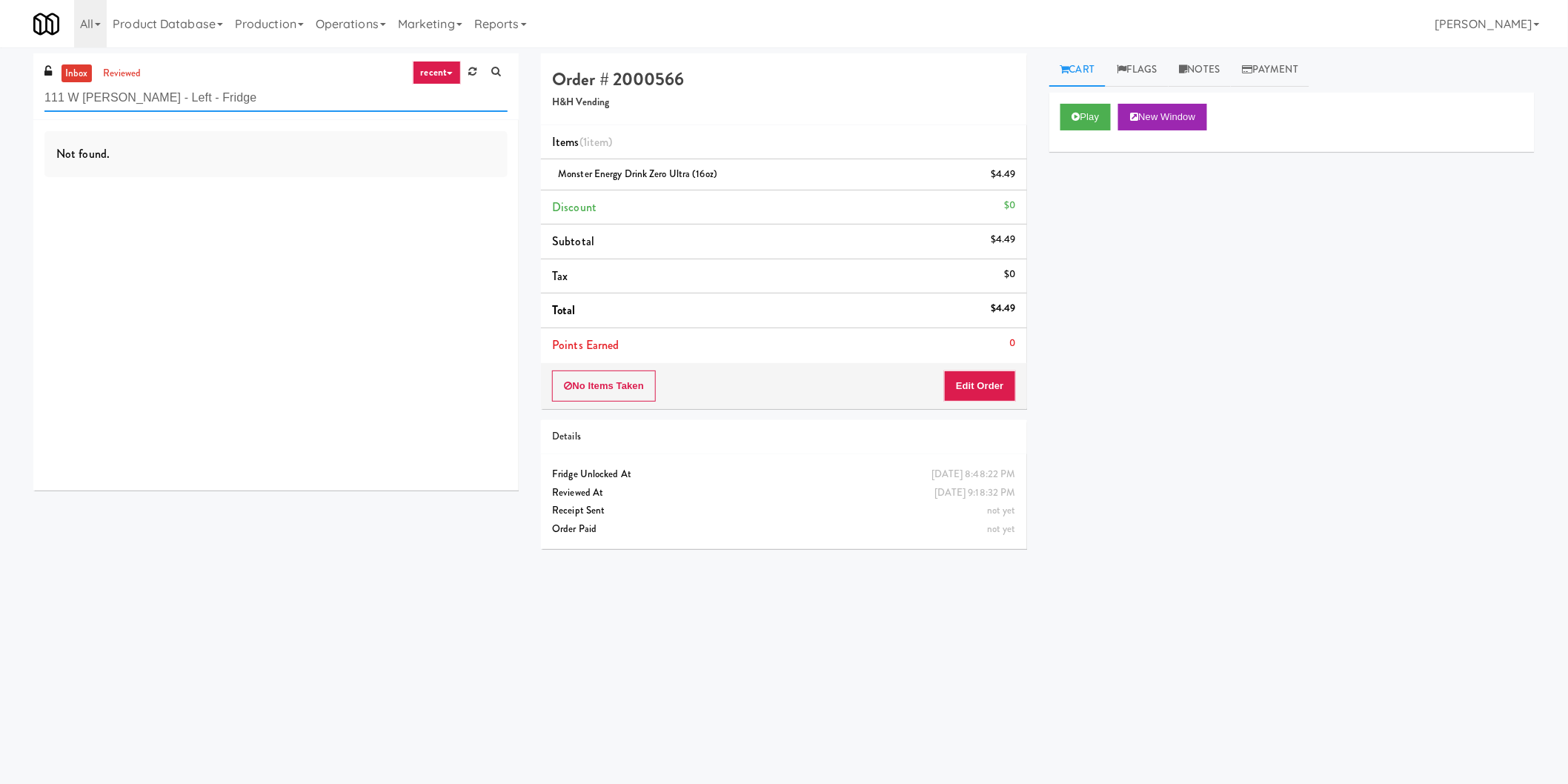
click at [240, 92] on input "111 W [PERSON_NAME] - Left - Fridge" at bounding box center [275, 97] width 463 height 27
paste input "LSP Crime Lab Combo"
click at [143, 66] on link "reviewed" at bounding box center [122, 73] width 46 height 19
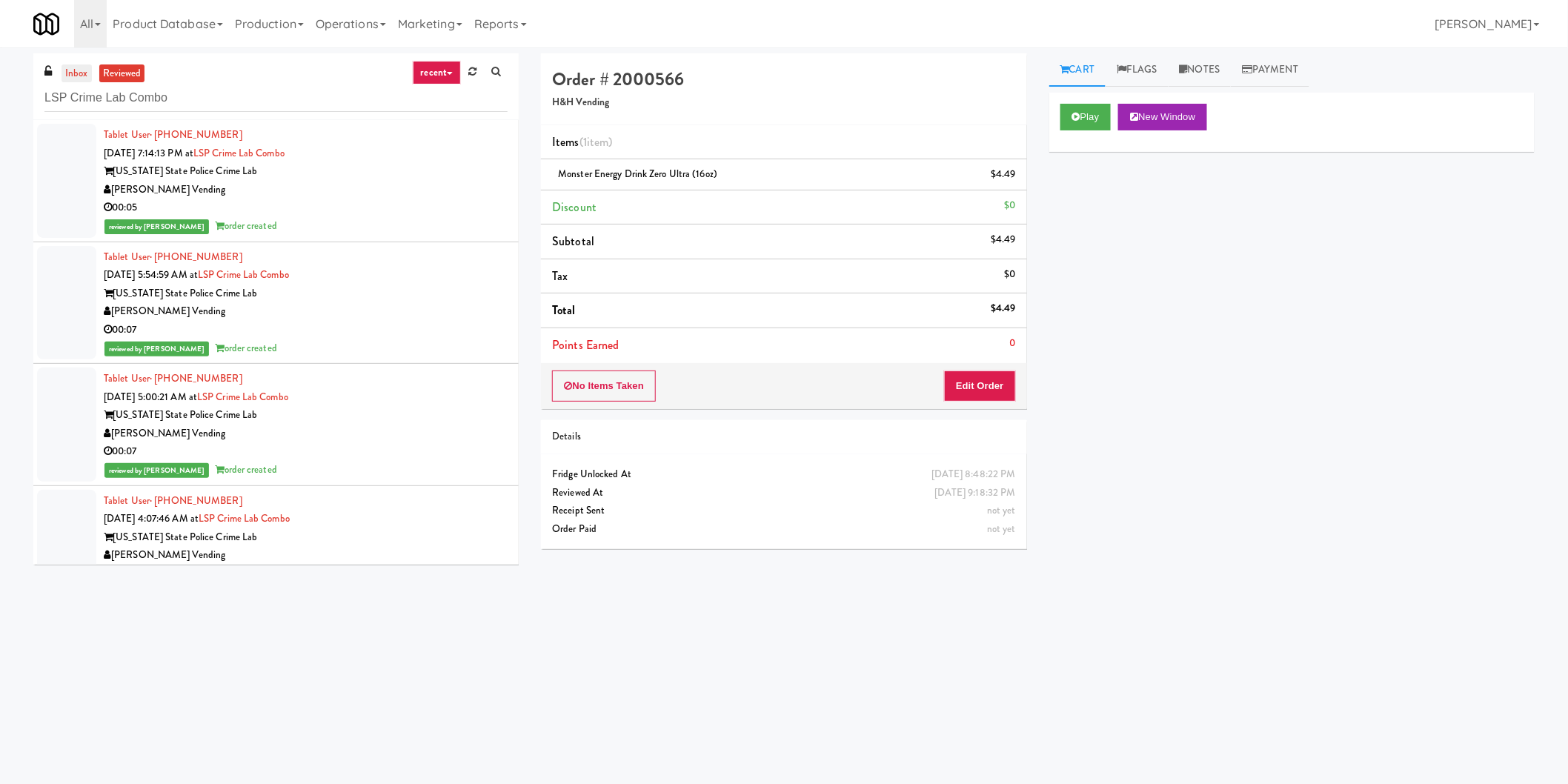
click at [81, 74] on link "inbox" at bounding box center [77, 73] width 30 height 19
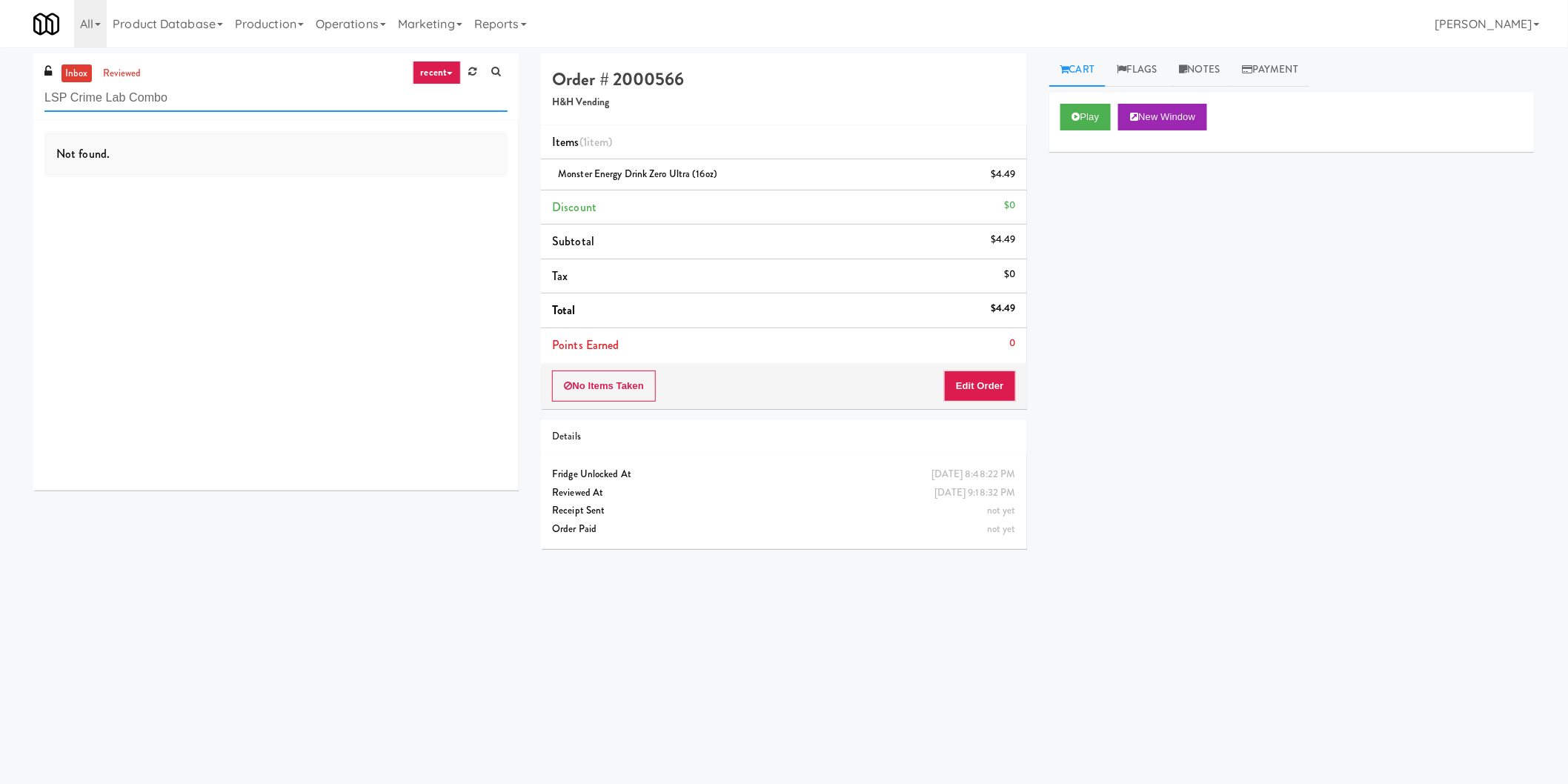
click at [235, 104] on input "LSP Crime Lab Combo" at bounding box center [275, 97] width 463 height 27
paste input "IKEA TODO Store"
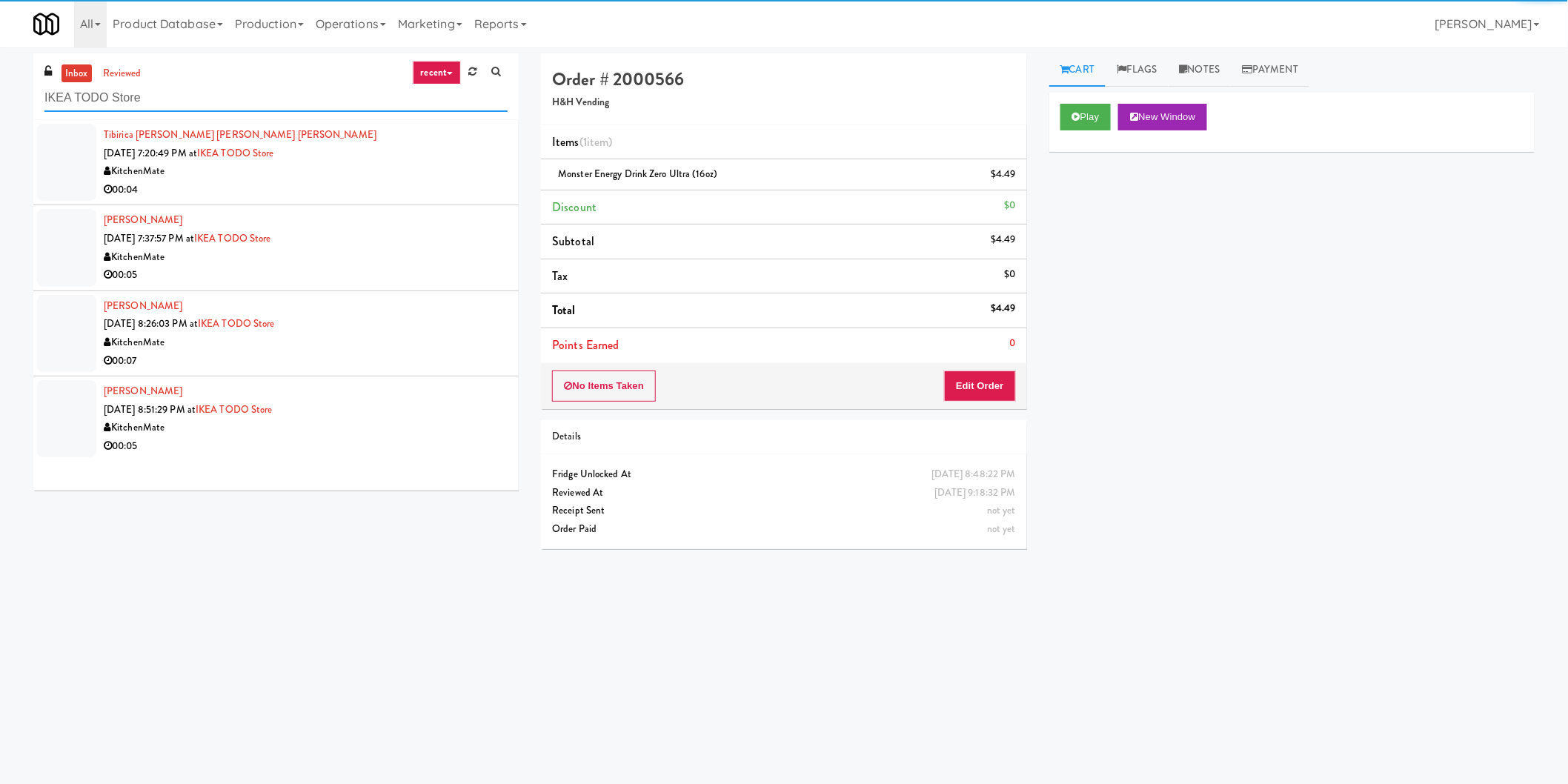
type input "IKEA TODO Store"
click at [387, 169] on div "KitchenMate" at bounding box center [305, 171] width 404 height 19
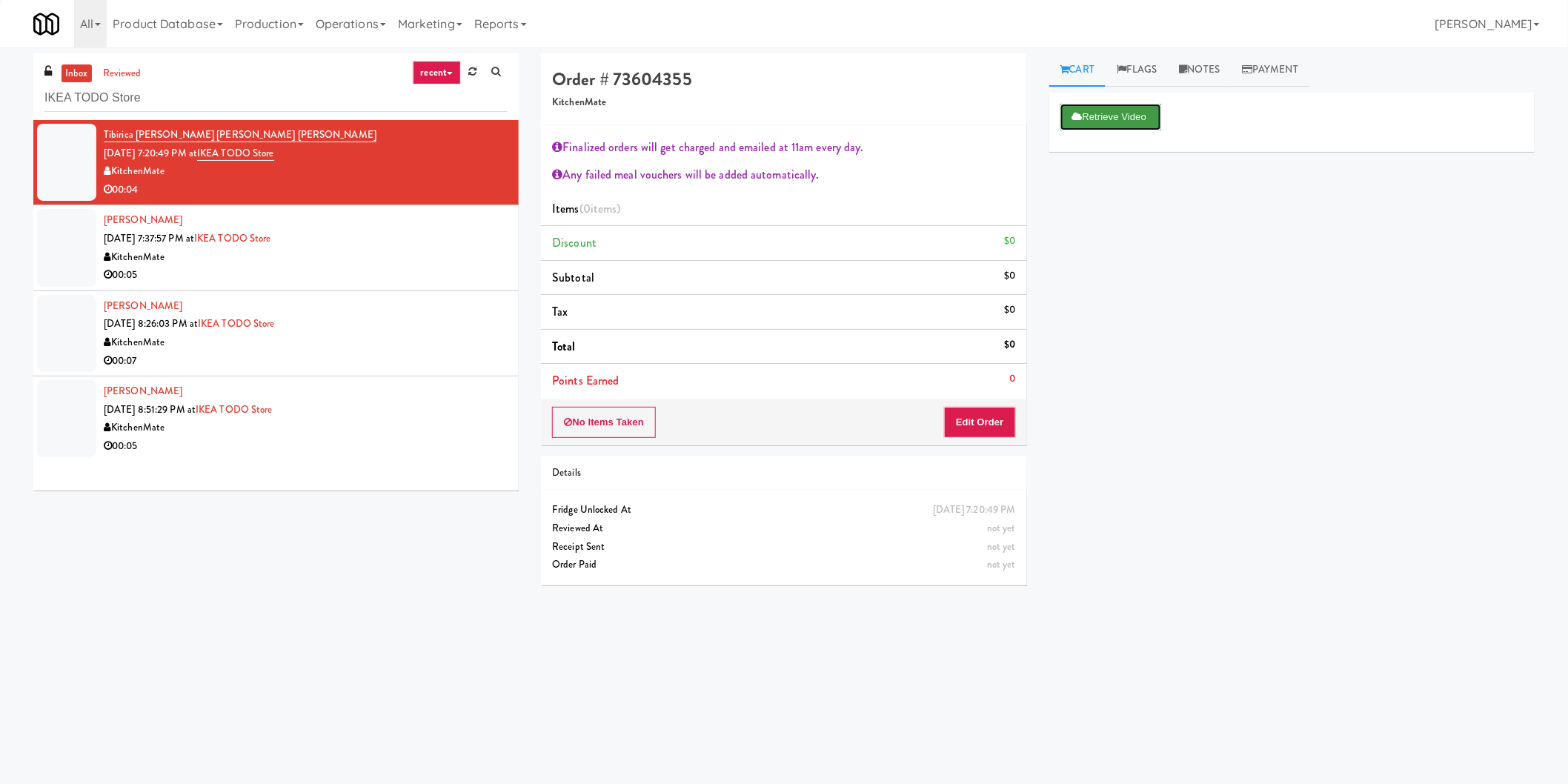
click at [1083, 108] on button "Retrieve Video" at bounding box center [1111, 117] width 101 height 27
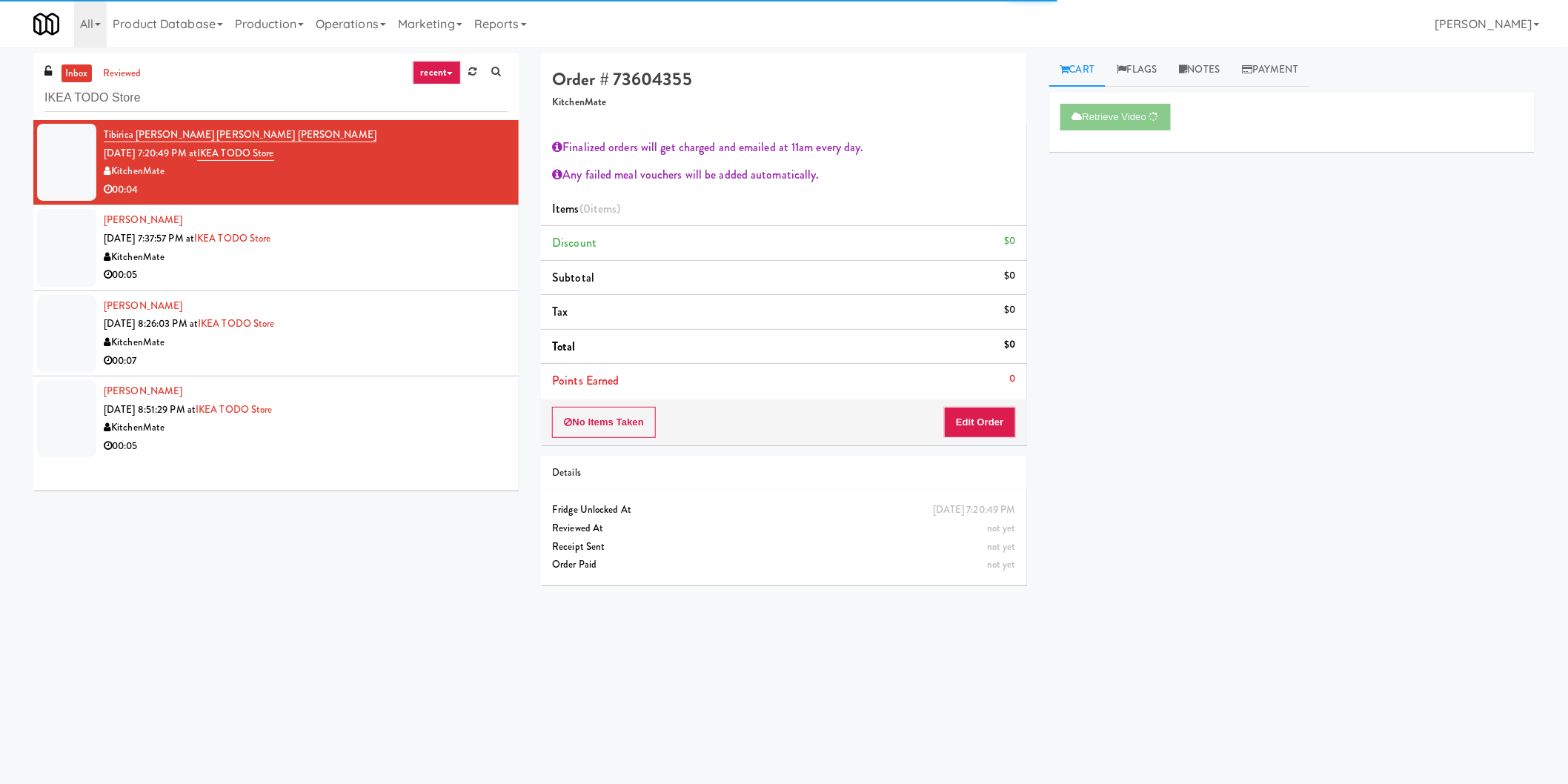
click at [346, 256] on div "KitchenMate" at bounding box center [305, 257] width 404 height 19
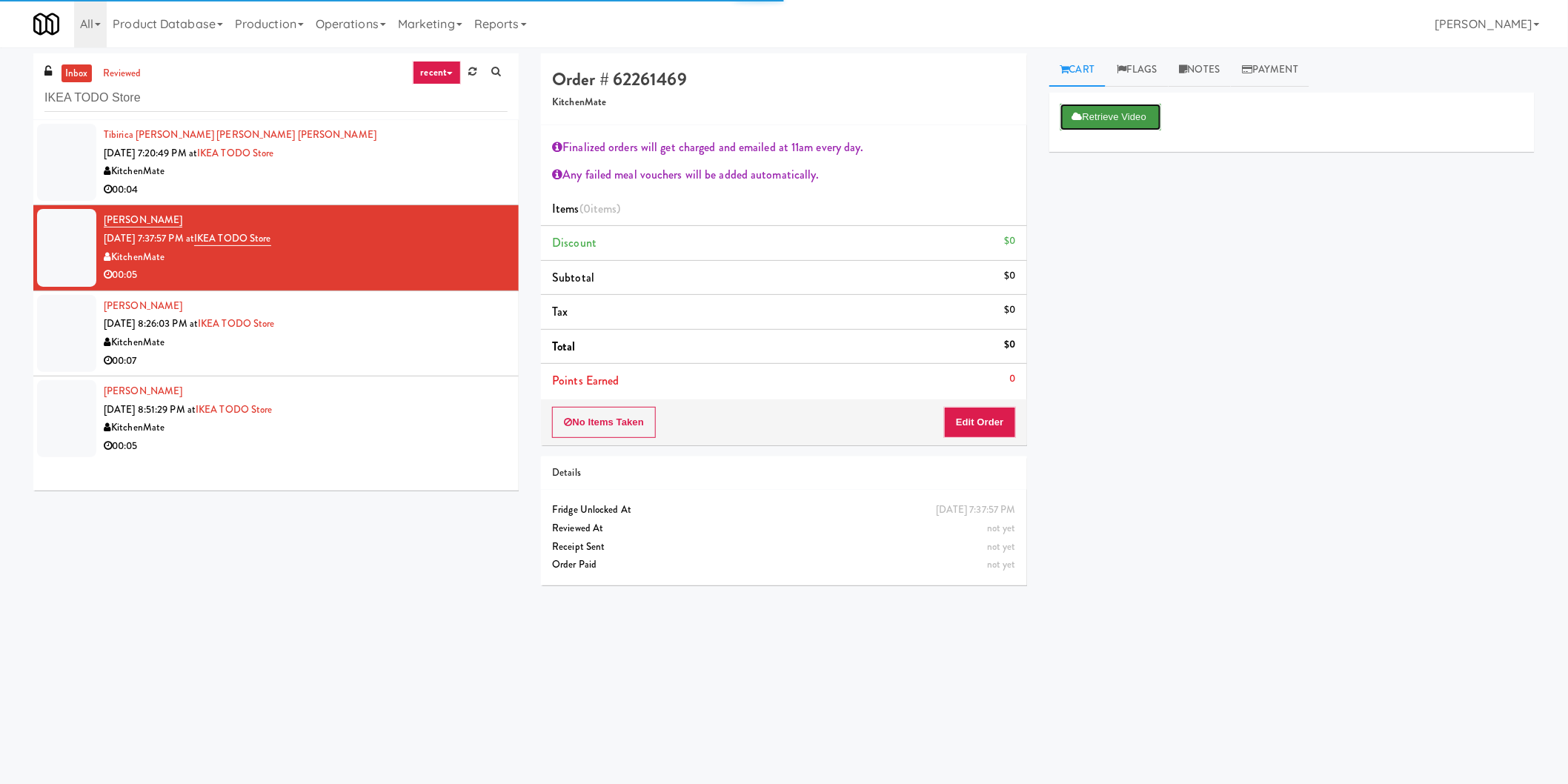
click at [1125, 126] on button "Retrieve Video" at bounding box center [1111, 117] width 101 height 27
click at [504, 334] on li "[PERSON_NAME] [DATE] 8:26:03 PM at IKEA TODO Store KitchenMate 00:07" at bounding box center [276, 334] width 486 height 85
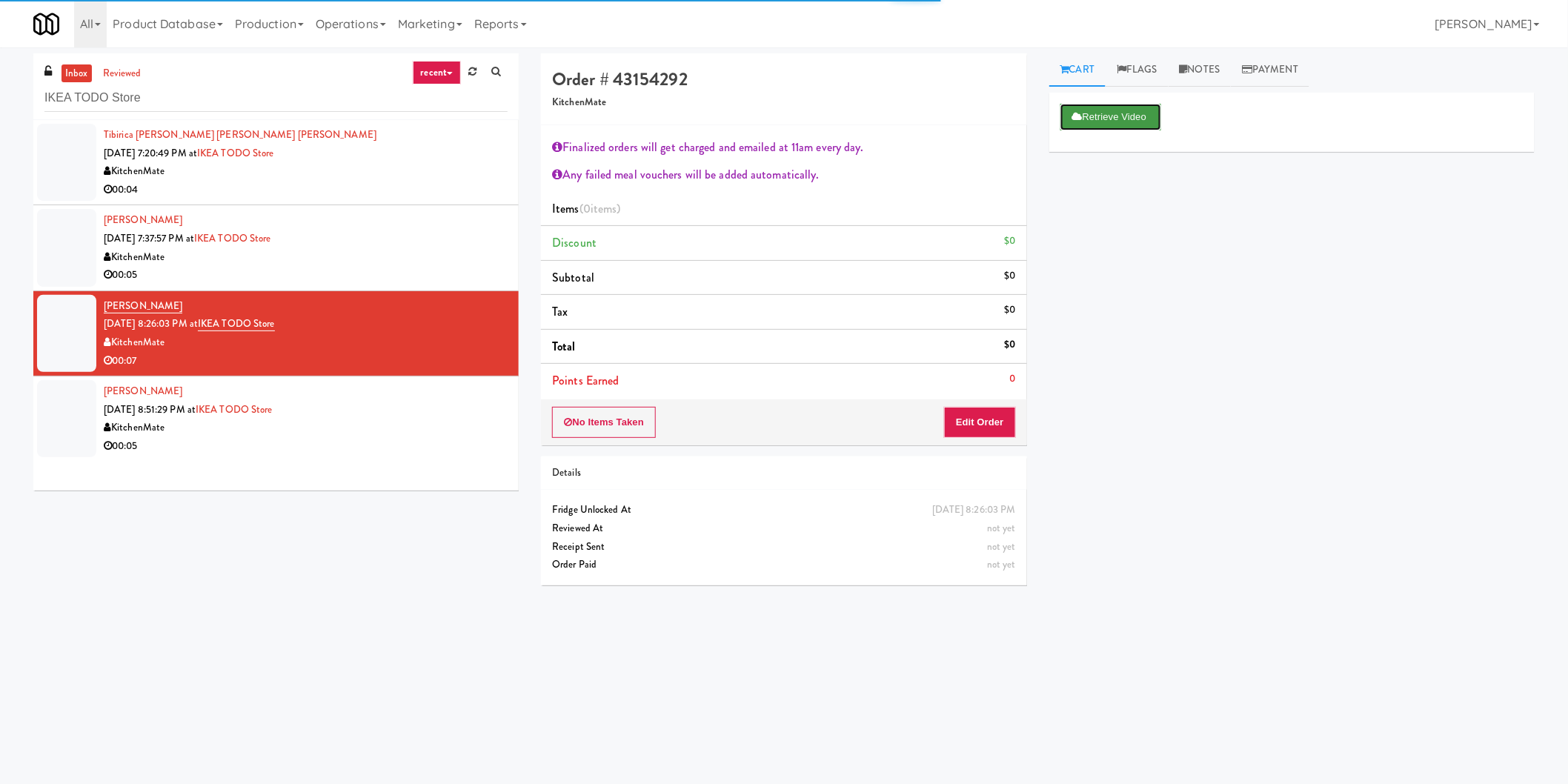
click at [1111, 113] on button "Retrieve Video" at bounding box center [1111, 117] width 101 height 27
click at [411, 357] on div "00:07" at bounding box center [305, 361] width 404 height 19
click at [425, 389] on div "[PERSON_NAME] [DATE] 8:51:29 PM at IKEA TODO [GEOGRAPHIC_DATA] 00:05" at bounding box center [305, 419] width 404 height 73
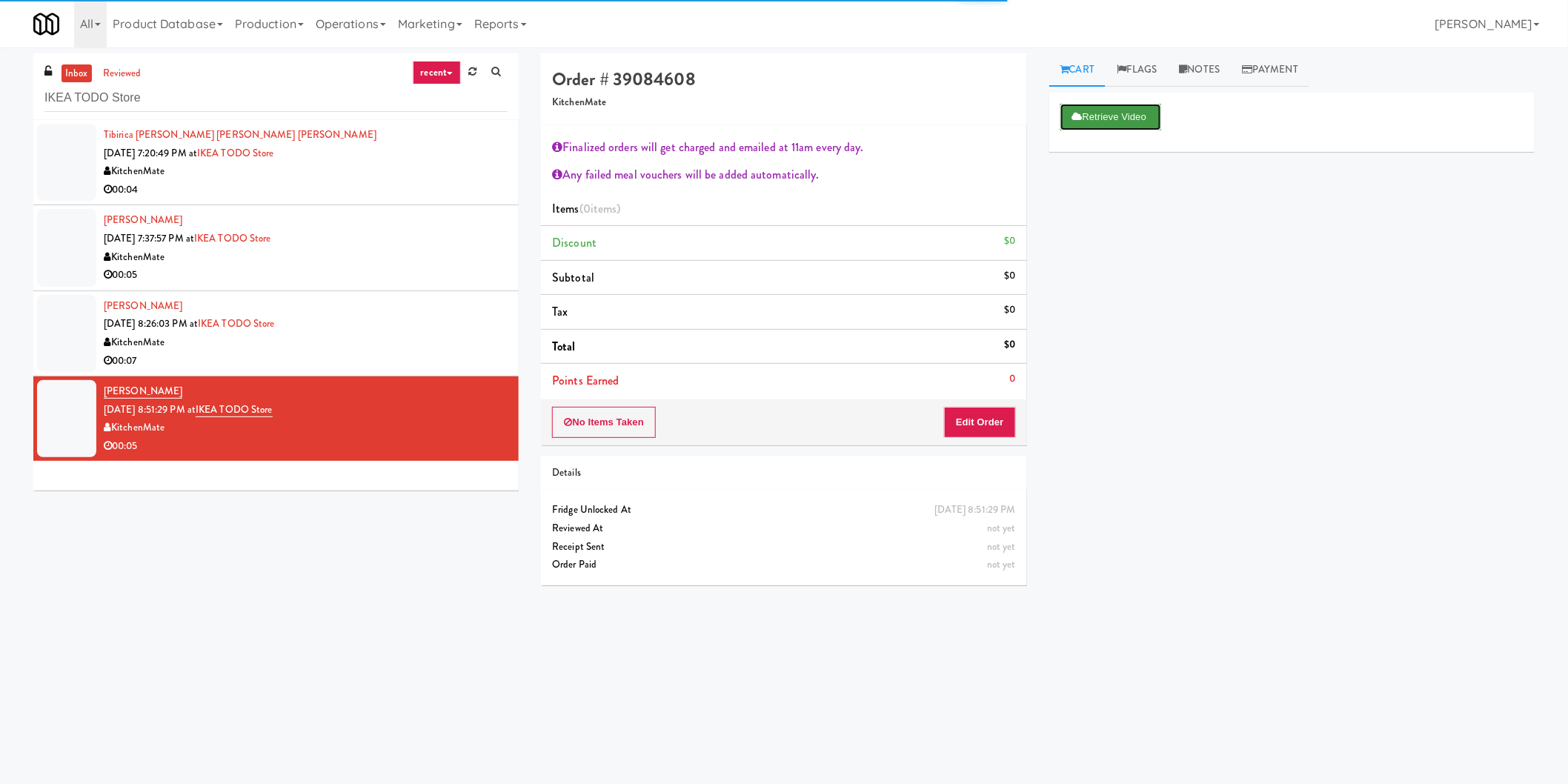
click at [1102, 117] on button "Retrieve Video" at bounding box center [1111, 117] width 101 height 27
click at [958, 404] on div "No Items Taken Edit Order" at bounding box center [783, 422] width 486 height 46
click at [961, 411] on button "Edit Order" at bounding box center [980, 422] width 72 height 31
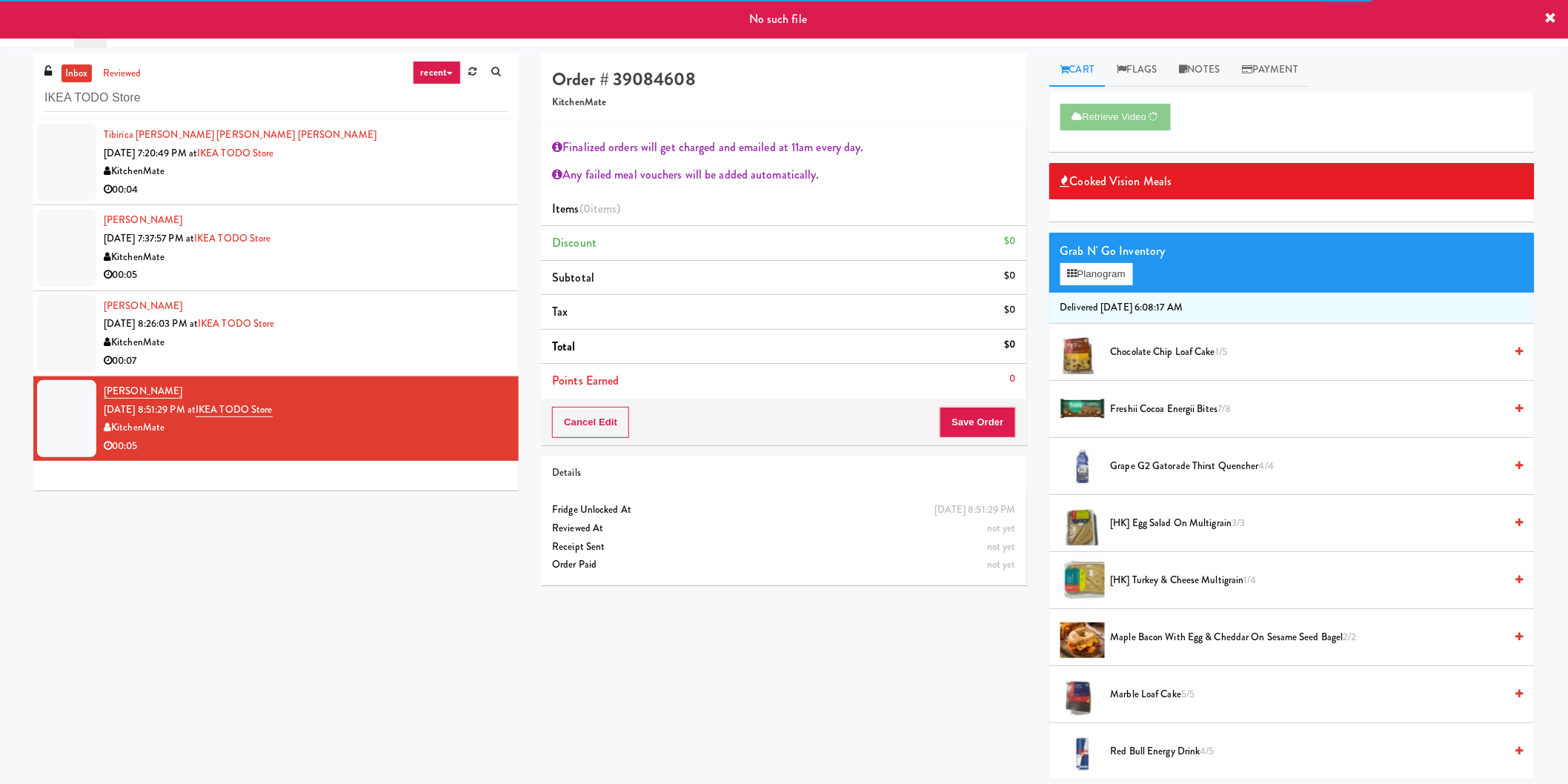
click at [353, 188] on div "00:04" at bounding box center [305, 189] width 404 height 19
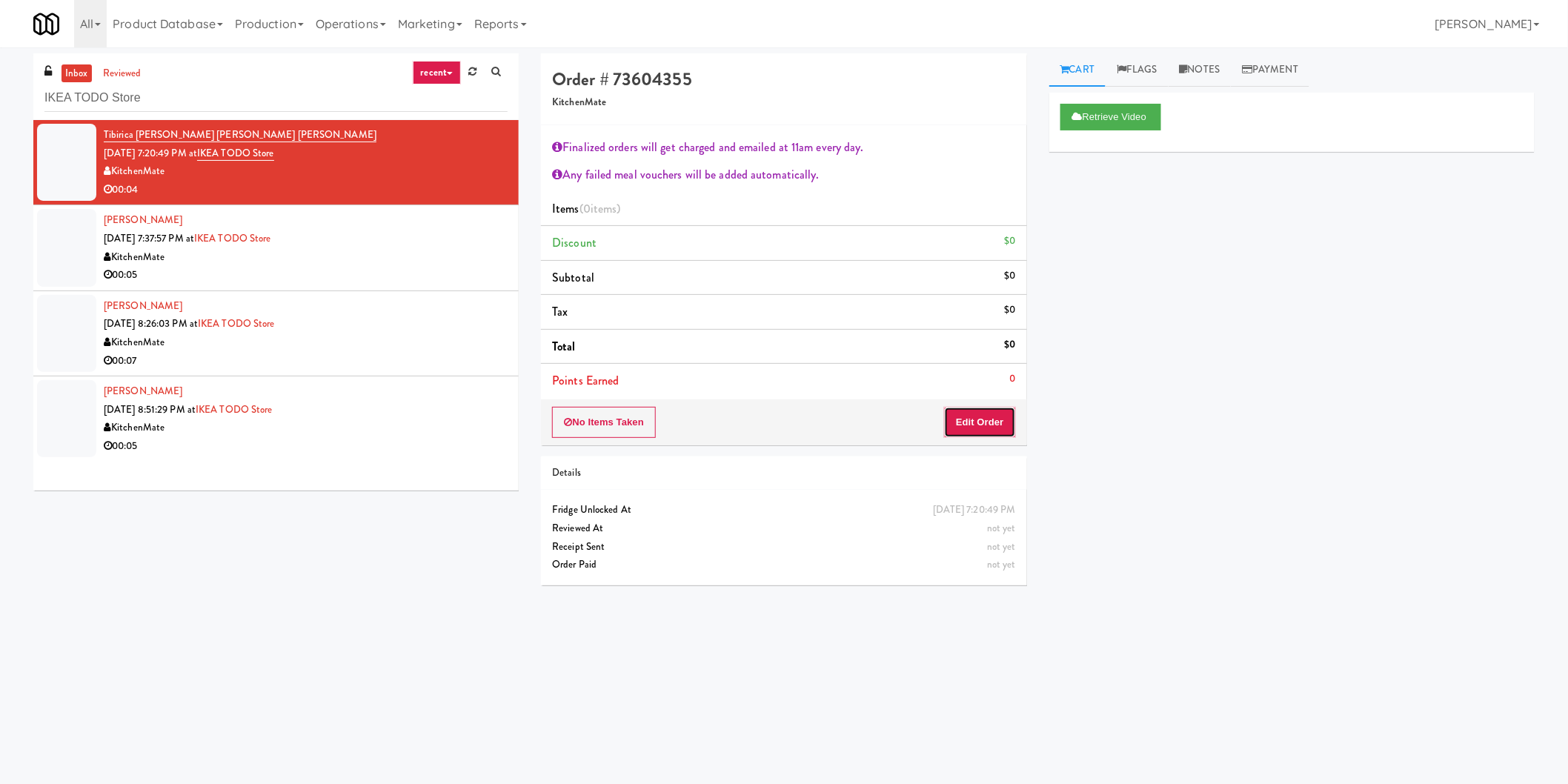
click at [959, 431] on button "Edit Order" at bounding box center [980, 422] width 72 height 31
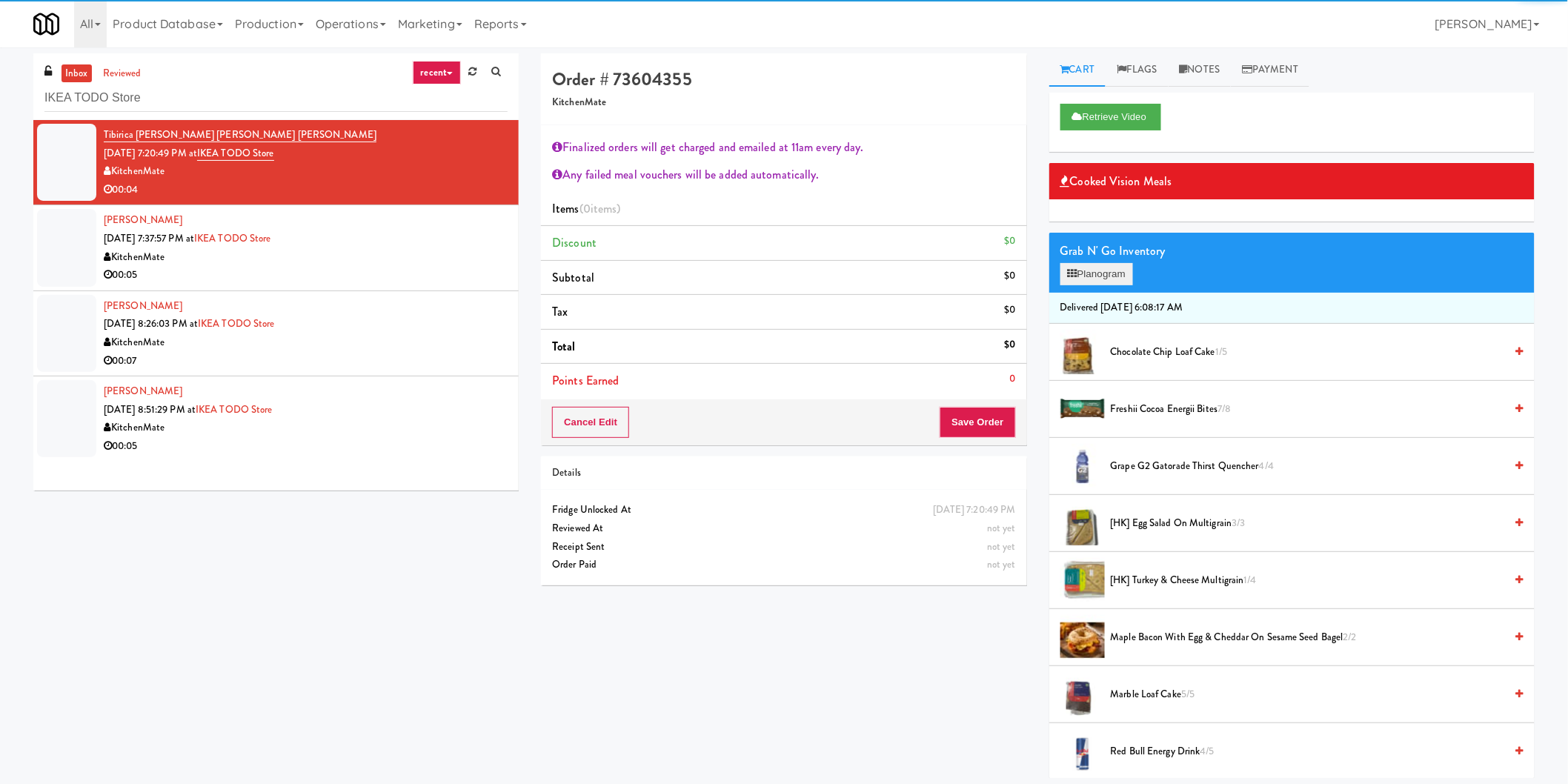
drag, startPoint x: 1093, startPoint y: 261, endPoint x: 1099, endPoint y: 268, distance: 9.2
click at [1095, 261] on div "Grab N' Go Inventory" at bounding box center [1291, 250] width 463 height 22
click at [1099, 269] on button "Planogram" at bounding box center [1096, 273] width 73 height 22
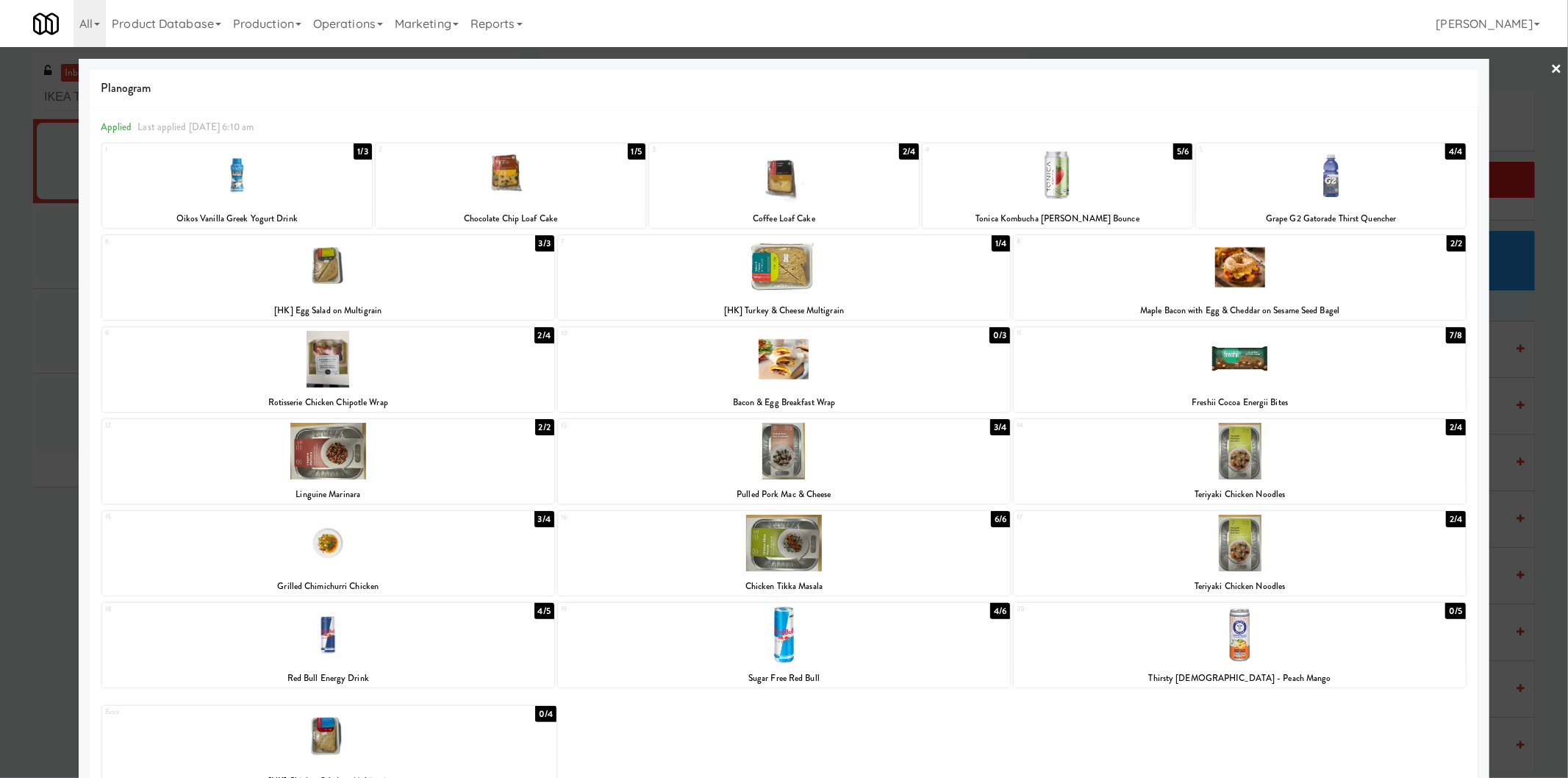
click at [1169, 360] on div at bounding box center [1240, 359] width 452 height 56
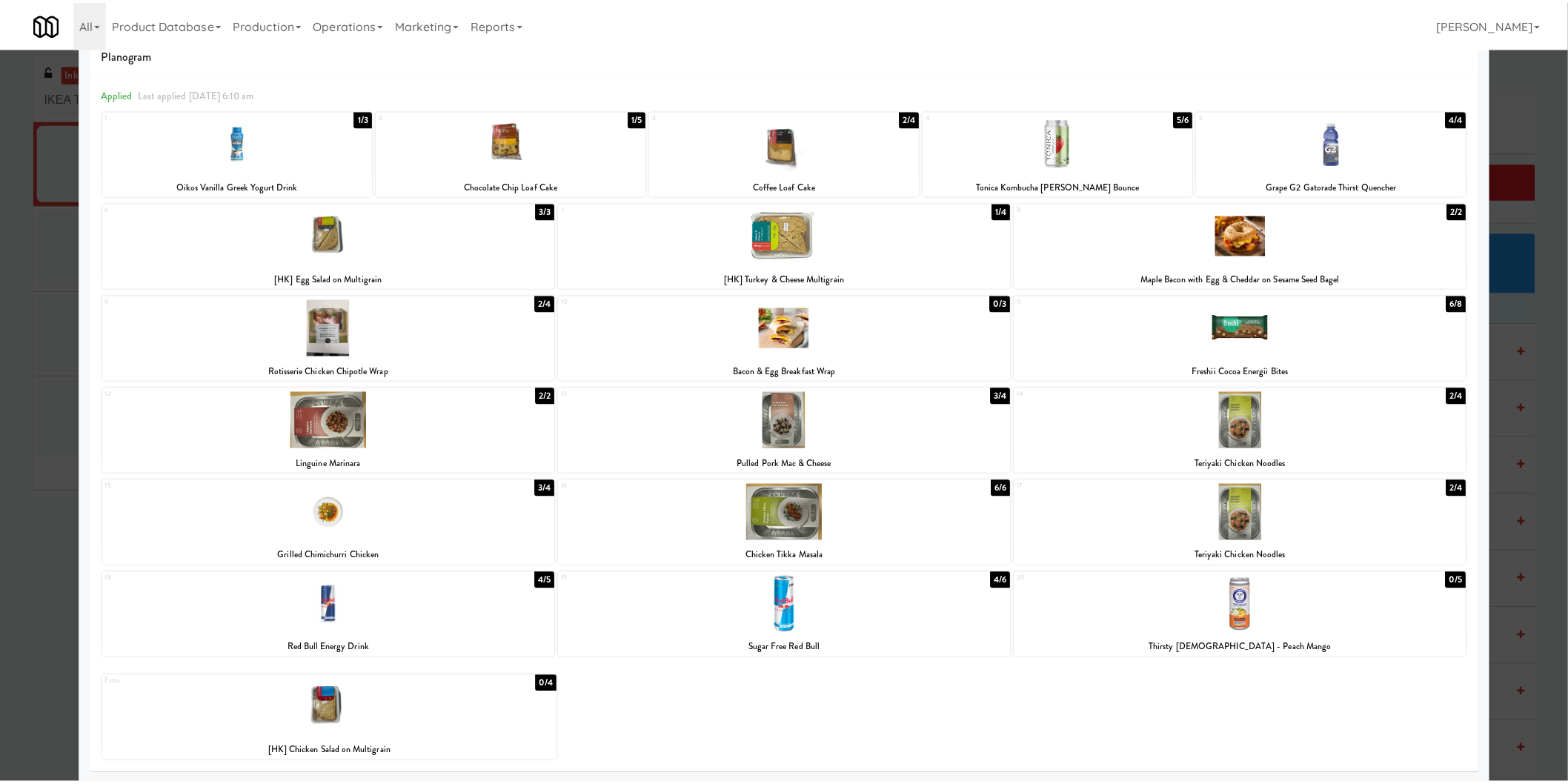
scroll to position [35, 0]
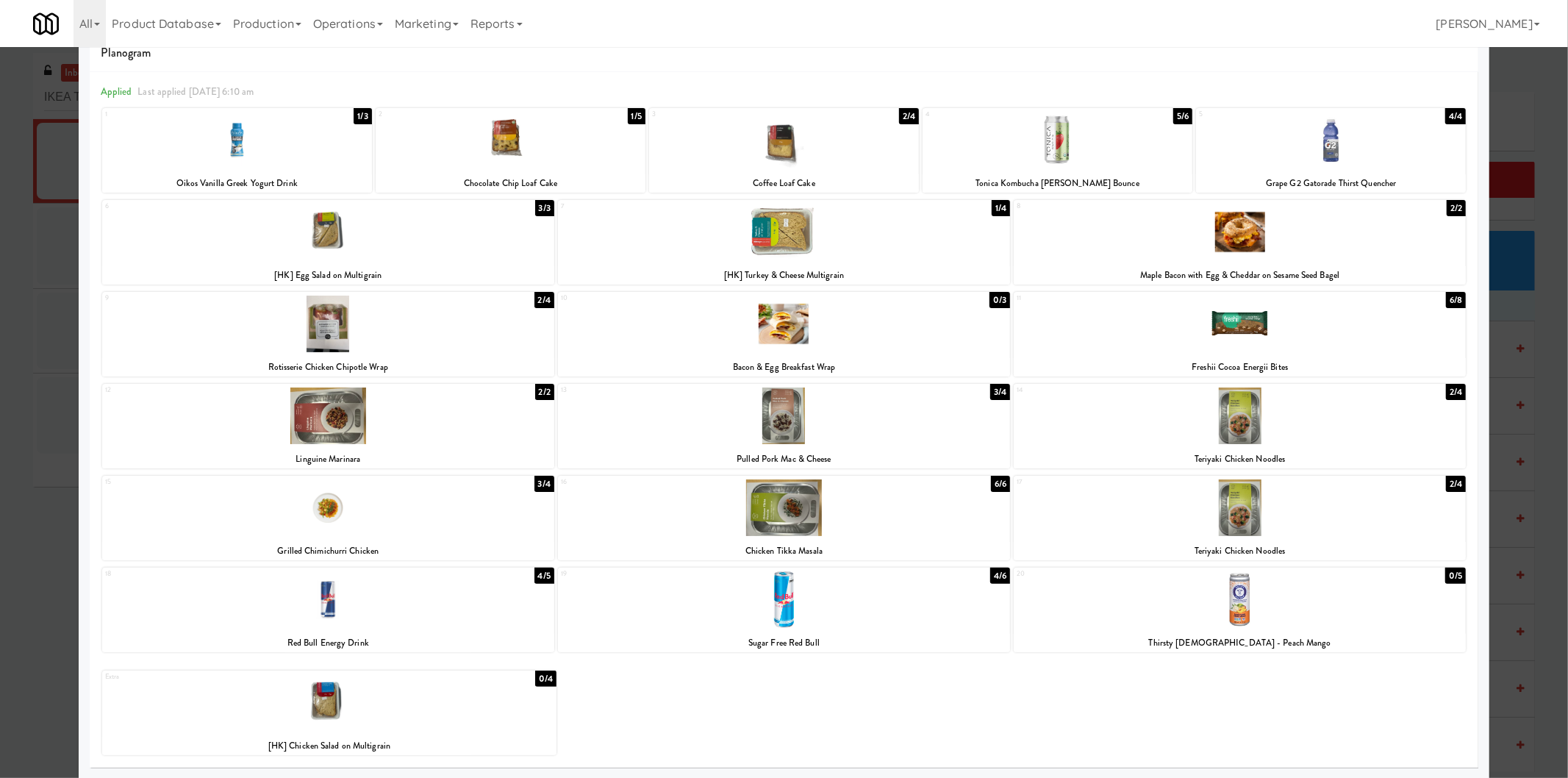
click at [1525, 456] on div at bounding box center [784, 389] width 1568 height 778
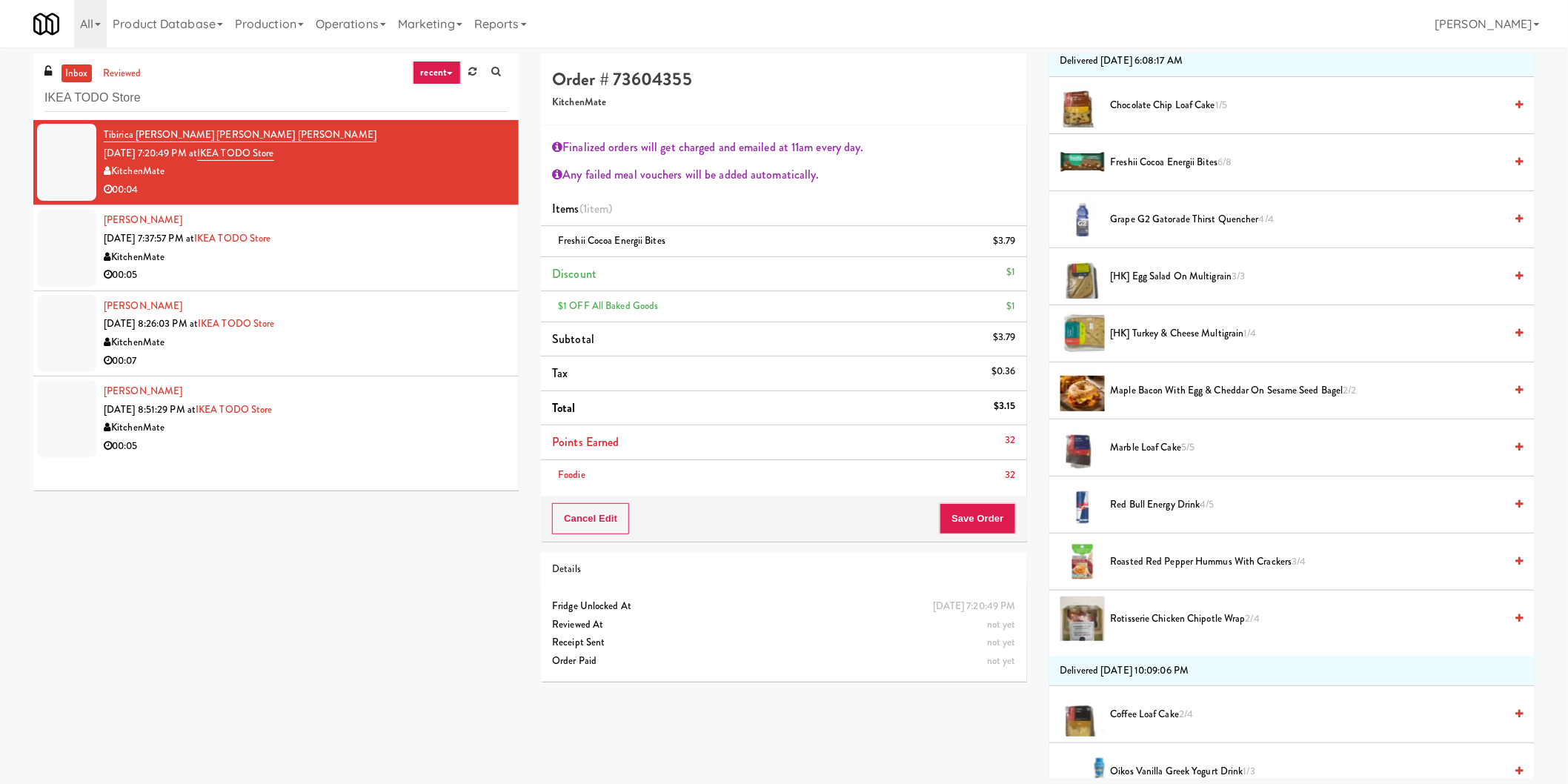
click at [1159, 450] on span "Marble Loaf Cake 5/5" at bounding box center [1308, 448] width 395 height 19
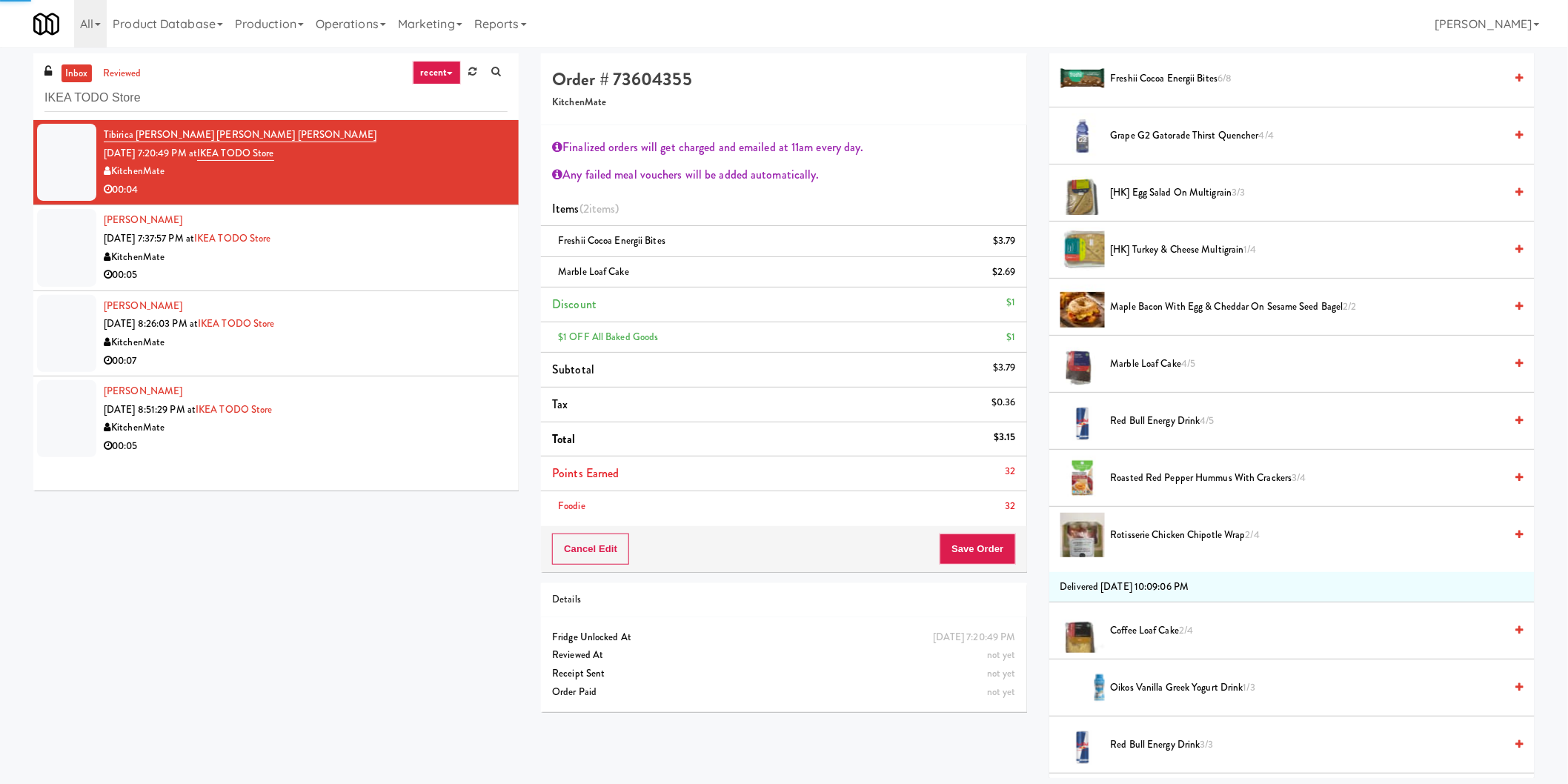
scroll to position [658, 0]
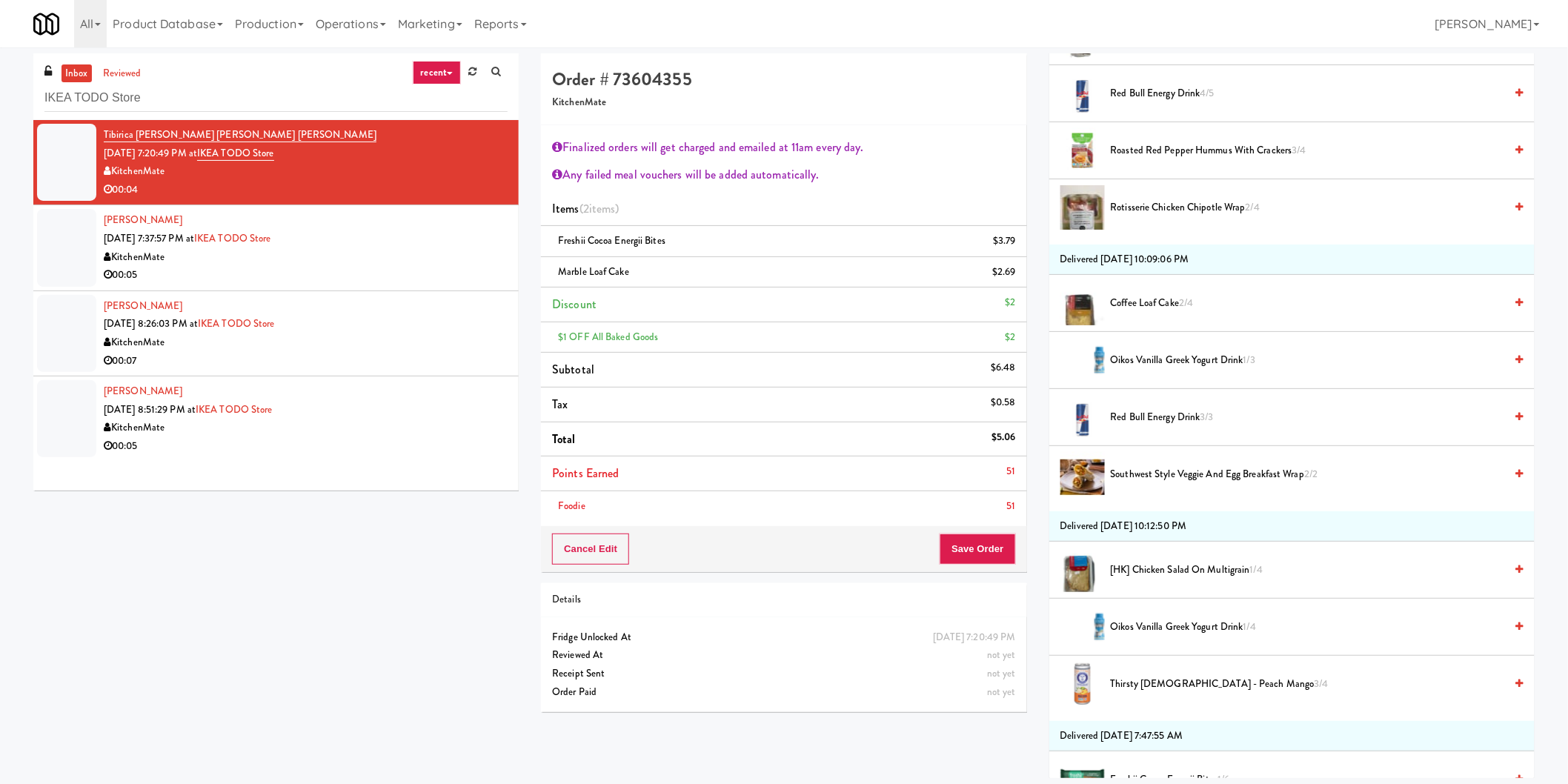
click at [988, 573] on div "Order # 73604355 KitchenMate Finalized orders will get charged and emailed at 1…" at bounding box center [784, 388] width 508 height 670
click at [964, 552] on button "Save Order" at bounding box center [977, 549] width 75 height 31
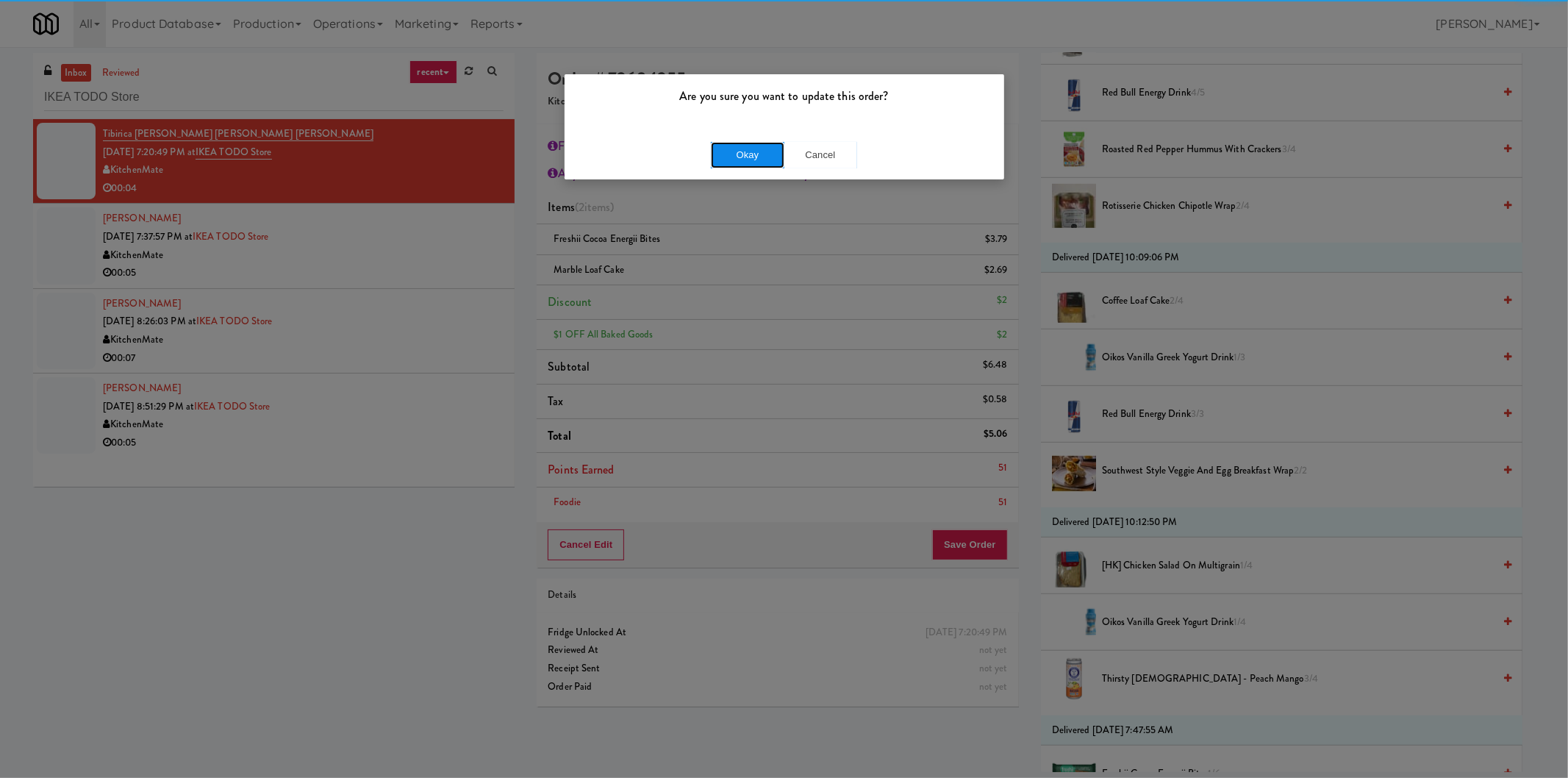
click at [753, 155] on button "Okay" at bounding box center [748, 155] width 74 height 26
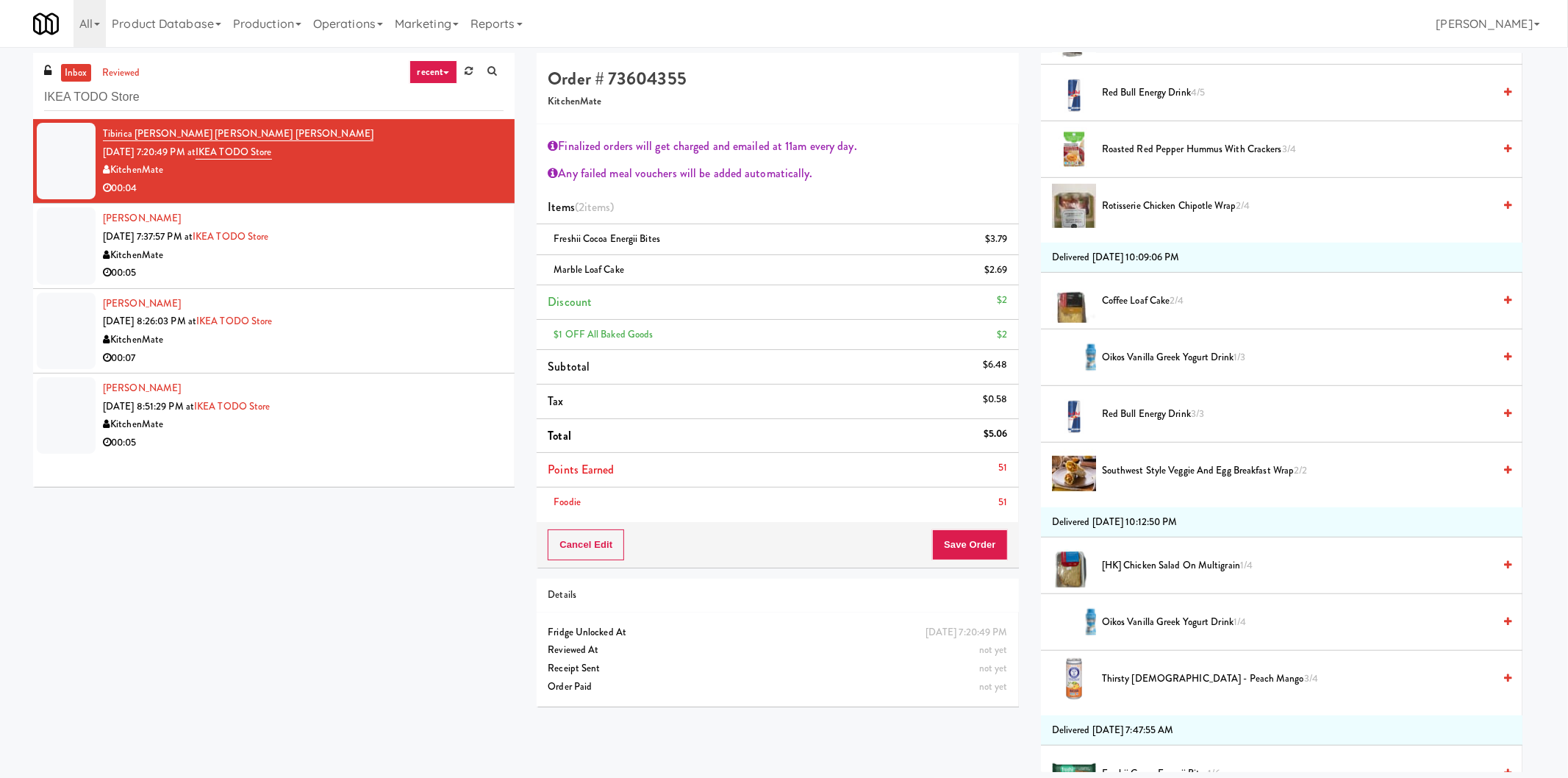
drag, startPoint x: 380, startPoint y: 270, endPoint x: 387, endPoint y: 281, distance: 13.0
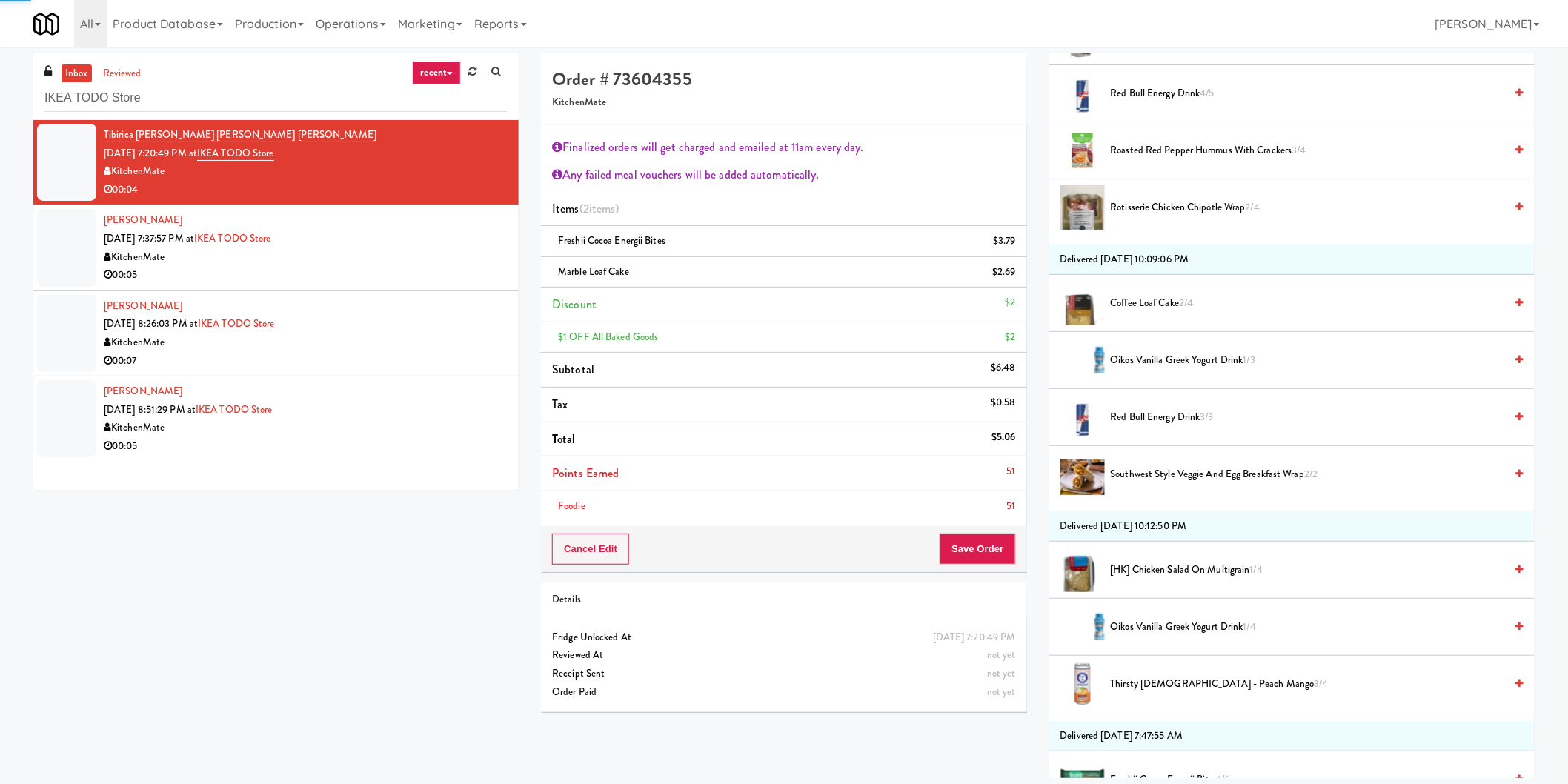
click at [390, 252] on div "KitchenMate" at bounding box center [305, 257] width 404 height 19
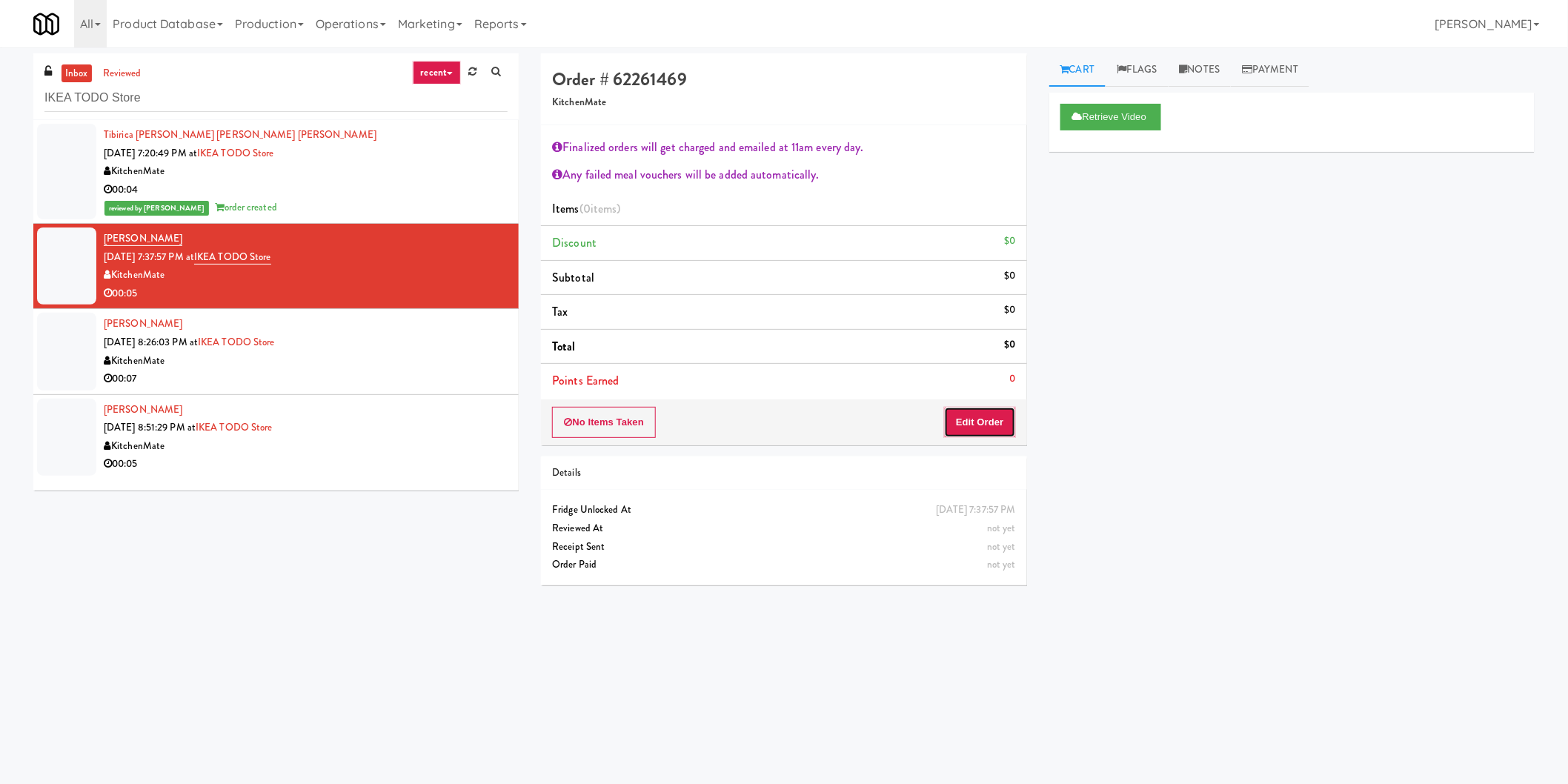
drag, startPoint x: 947, startPoint y: 409, endPoint x: 960, endPoint y: 415, distance: 14.3
click at [960, 415] on button "Edit Order" at bounding box center [980, 422] width 72 height 31
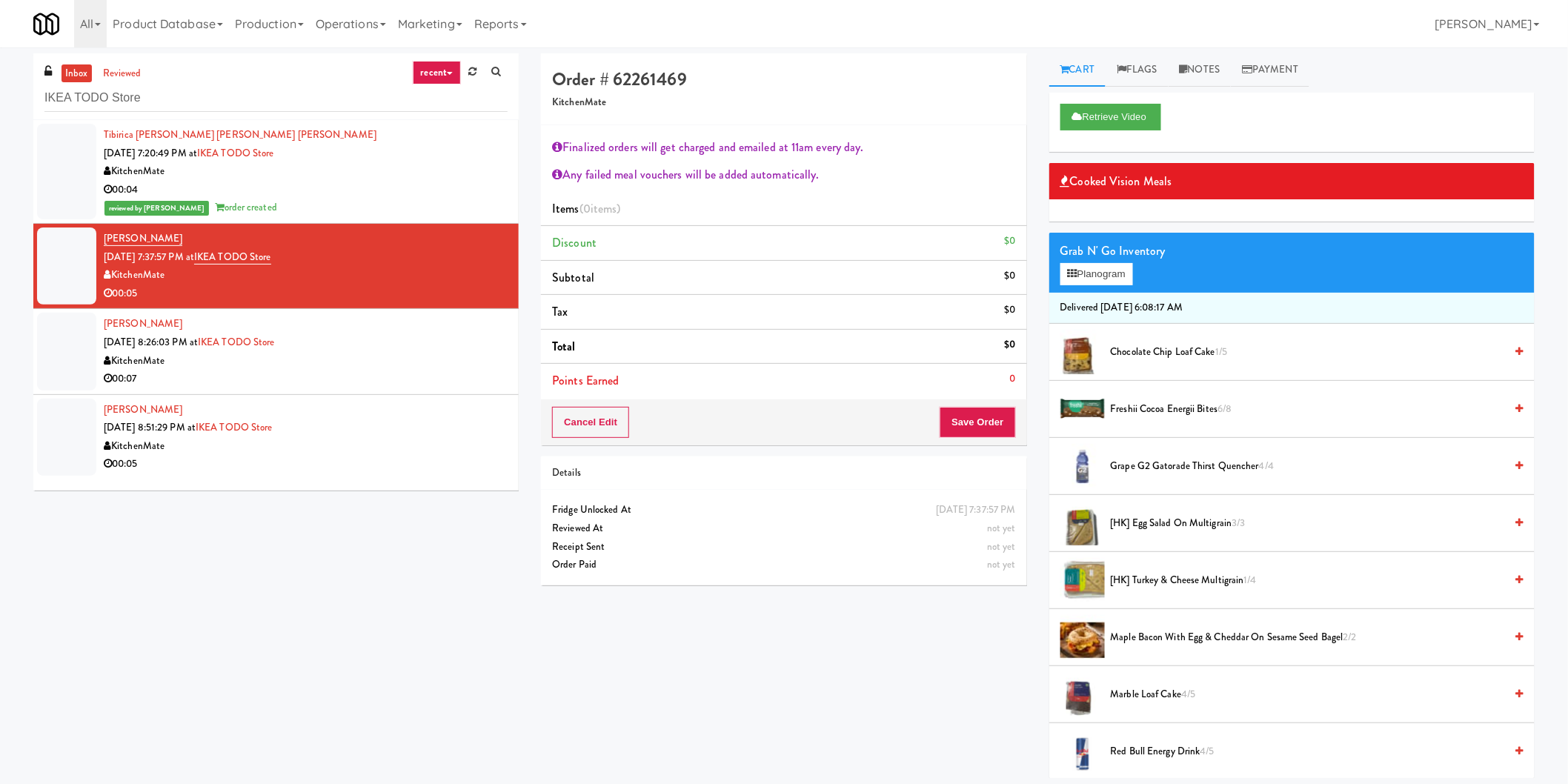
click at [1164, 697] on span "Marble Loaf Cake 4/5" at bounding box center [1308, 695] width 395 height 19
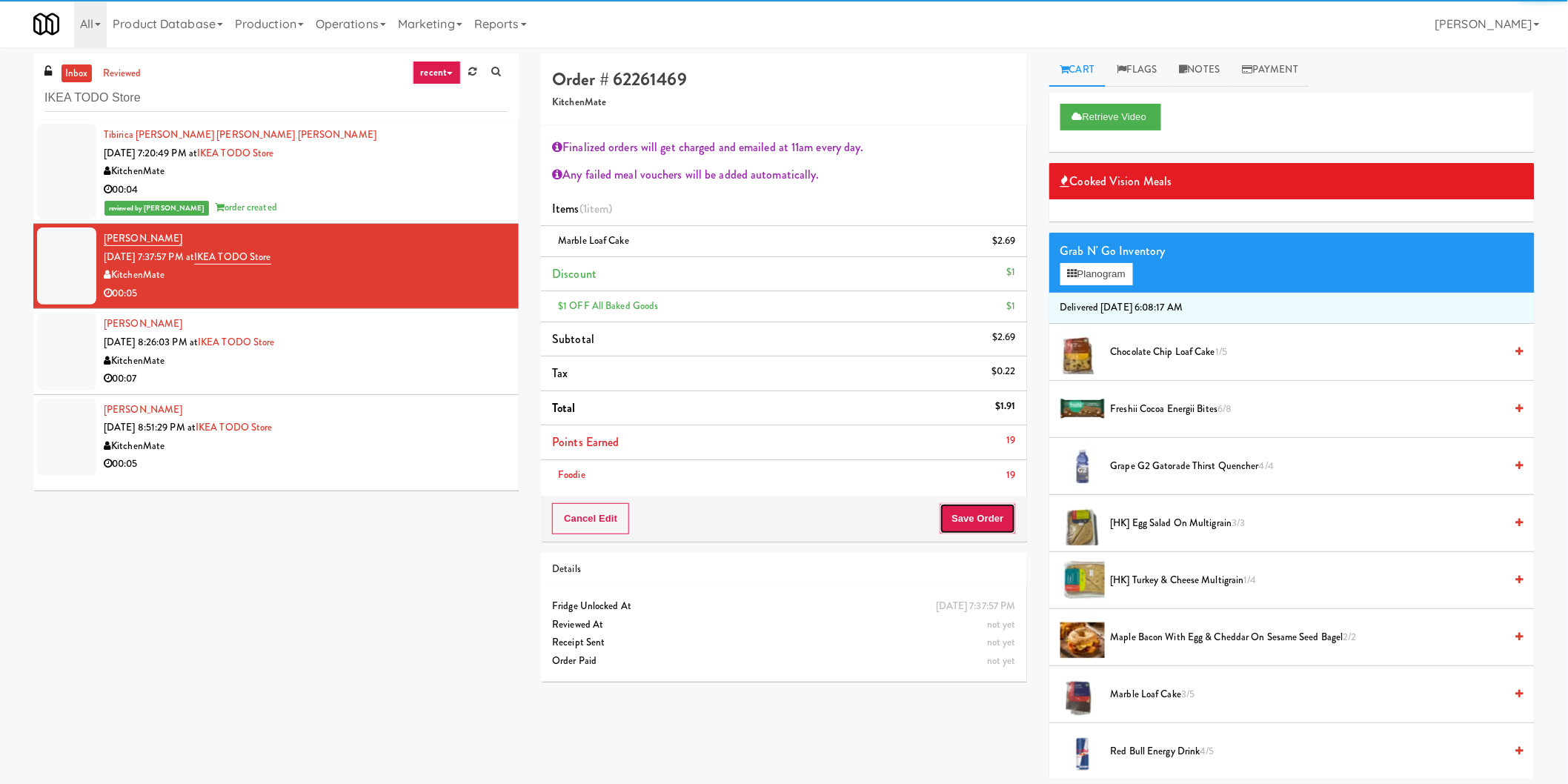
click at [980, 512] on button "Save Order" at bounding box center [977, 519] width 75 height 31
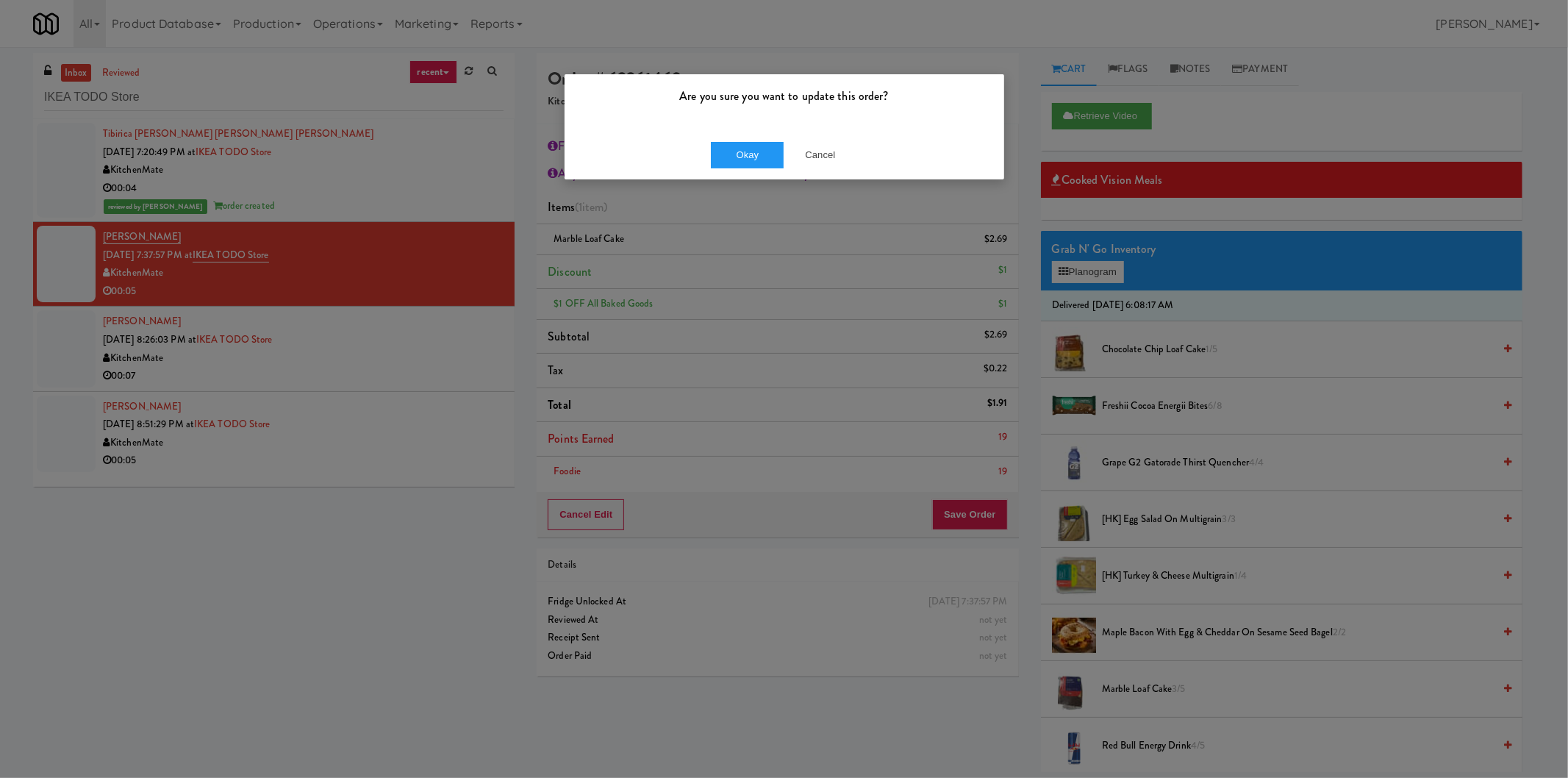
click at [737, 169] on div "Okay Cancel" at bounding box center [784, 155] width 440 height 49
click at [734, 162] on button "Okay" at bounding box center [748, 155] width 74 height 26
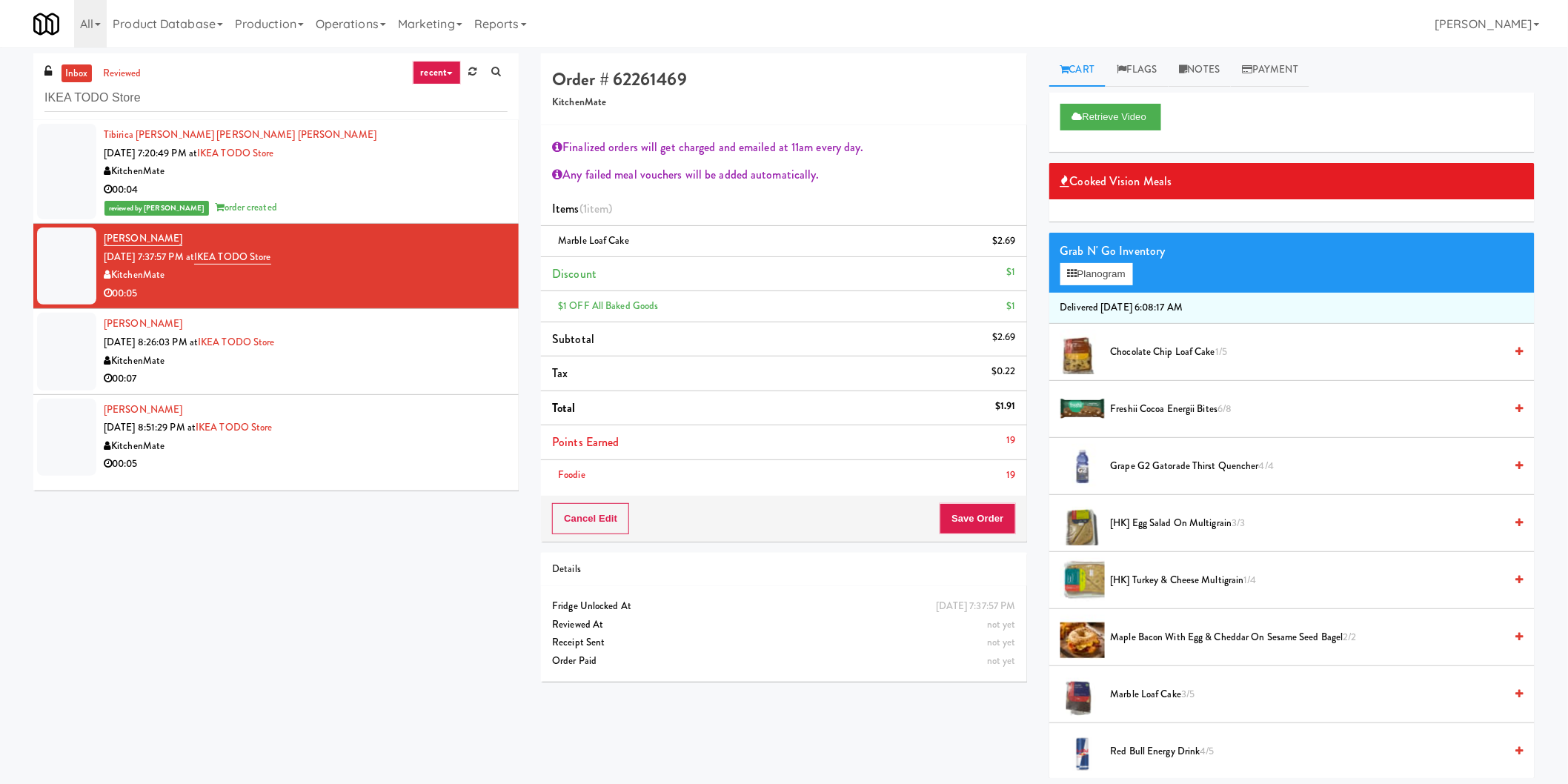
click at [458, 325] on div "[PERSON_NAME] [DATE] 8:26:03 PM at IKEA TODO Store KitchenMate 00:07" at bounding box center [305, 351] width 404 height 73
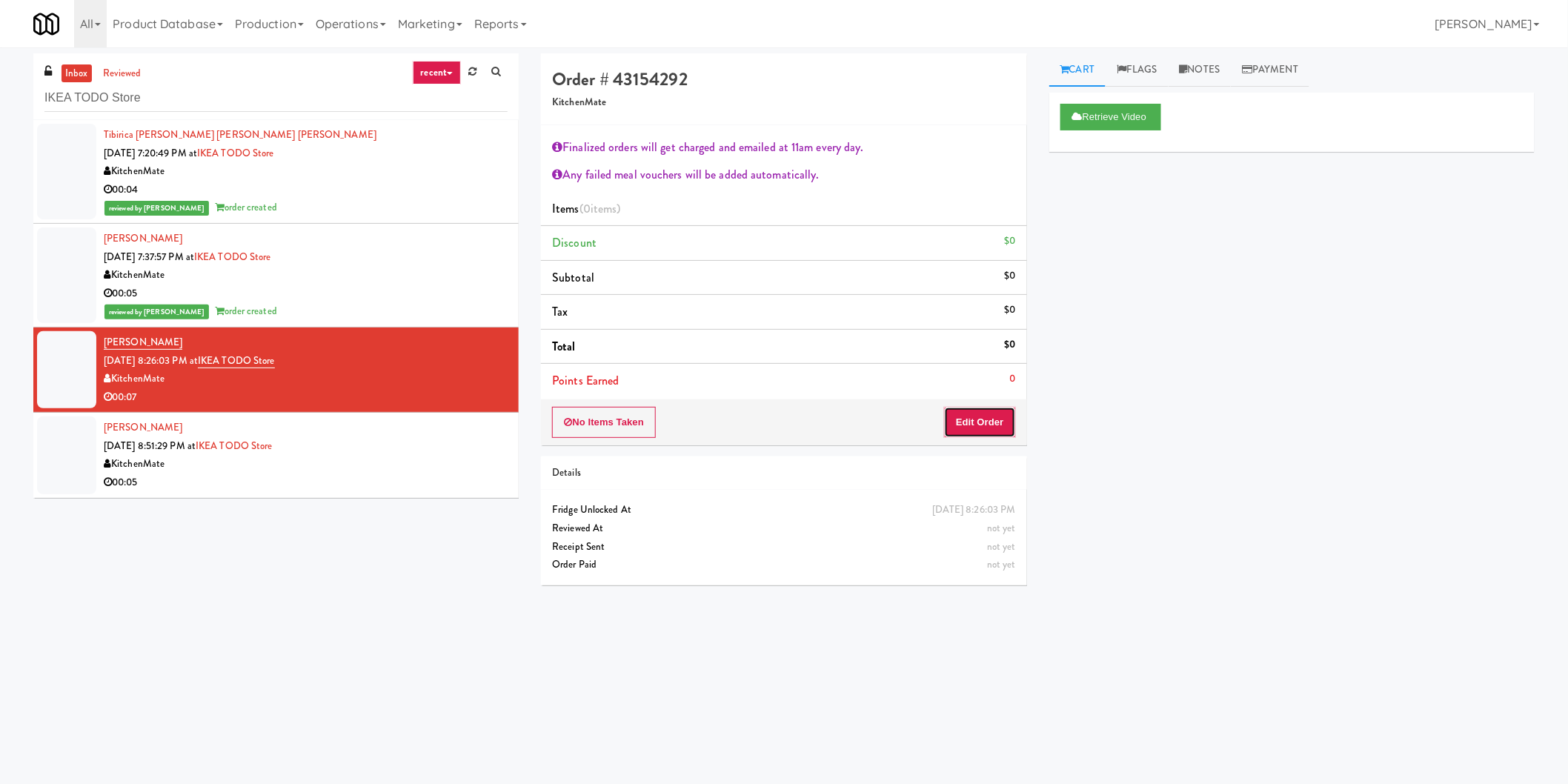
click at [984, 431] on button "Edit Order" at bounding box center [980, 422] width 72 height 31
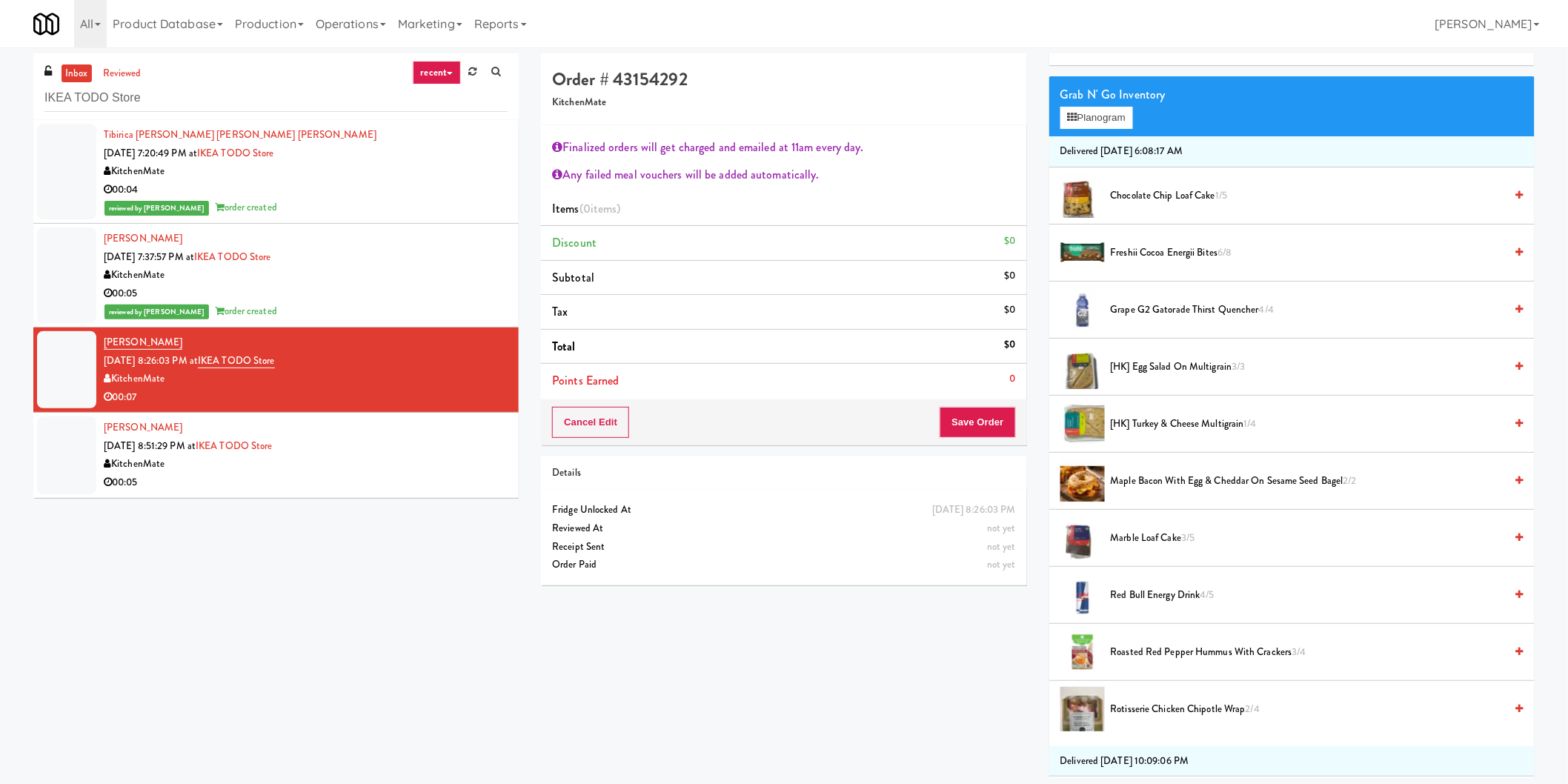
scroll to position [165, 0]
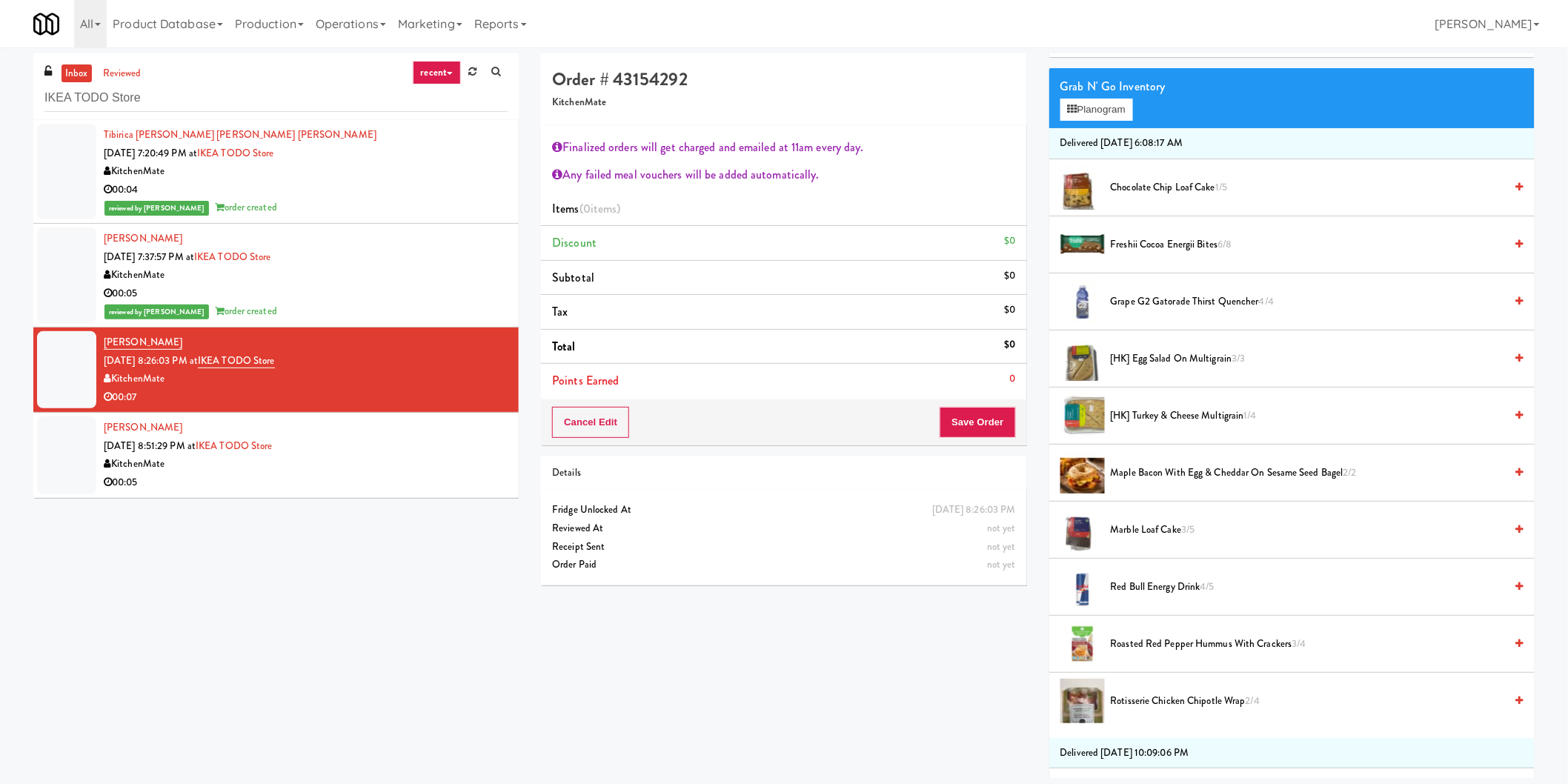
click at [1166, 365] on span "[HK] Egg Salad on Multigrain 3/3" at bounding box center [1308, 358] width 395 height 19
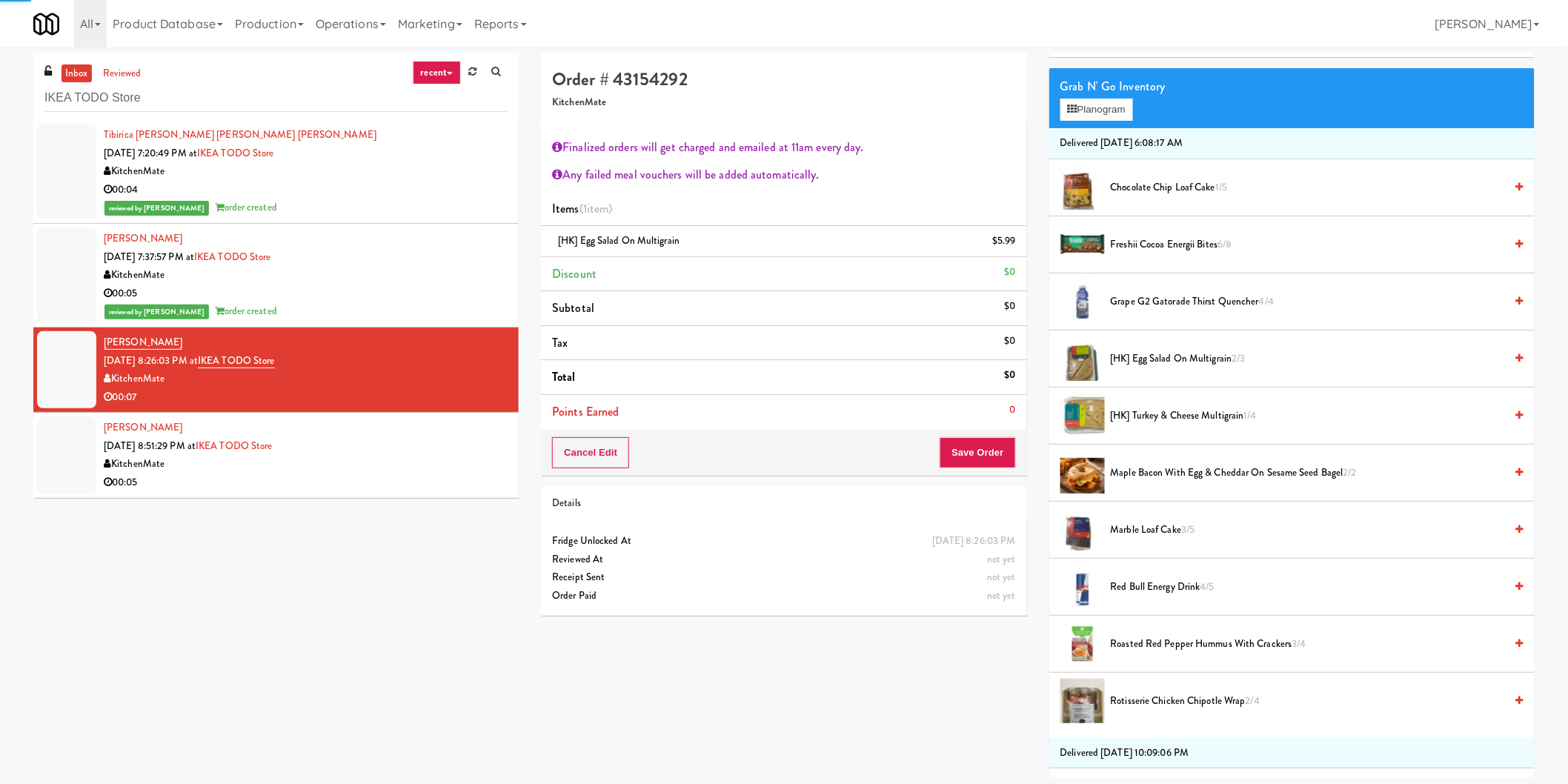
click at [983, 429] on li "Points Earned 0" at bounding box center [783, 411] width 486 height 35
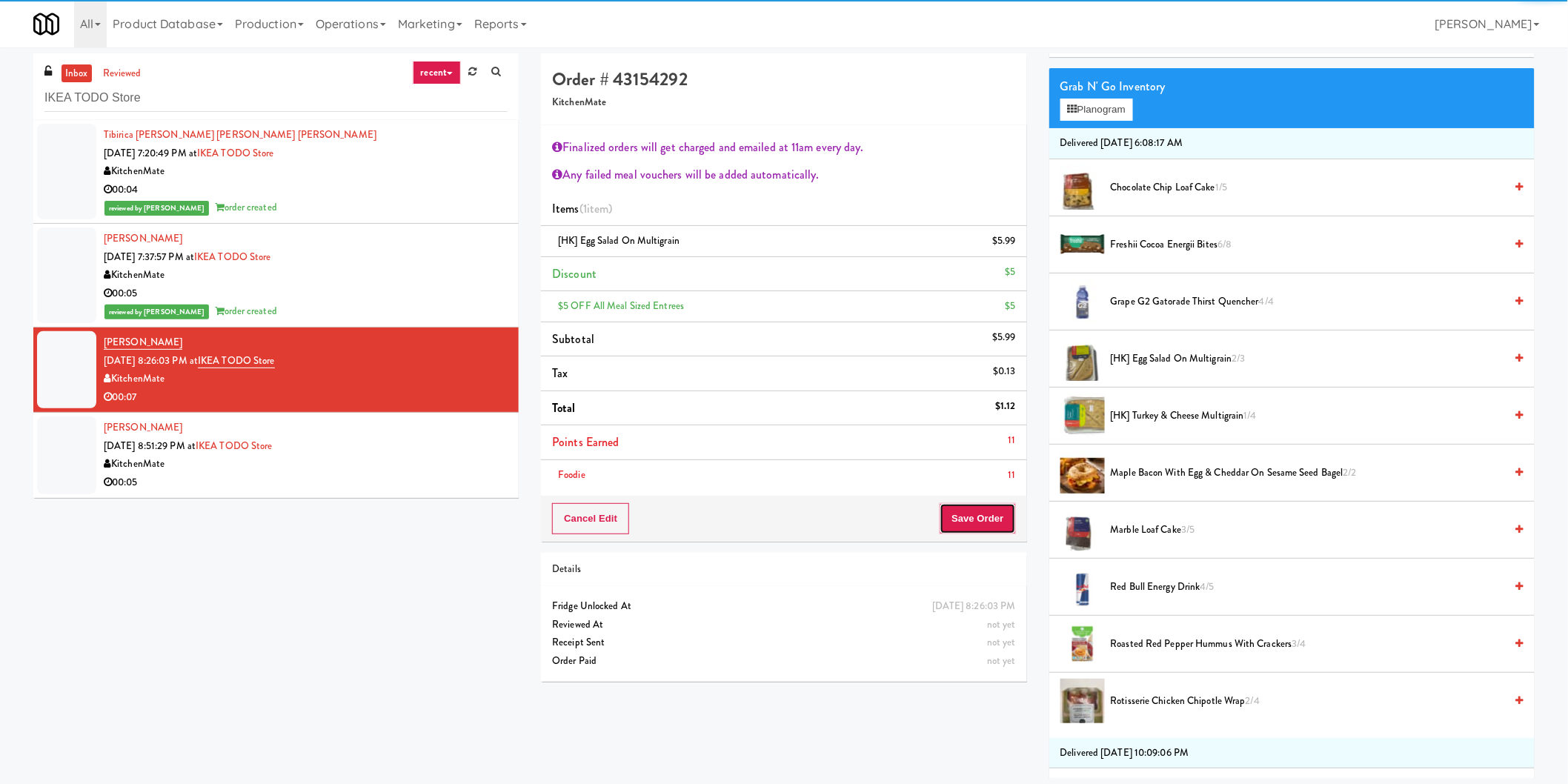
click at [983, 511] on button "Save Order" at bounding box center [977, 519] width 75 height 31
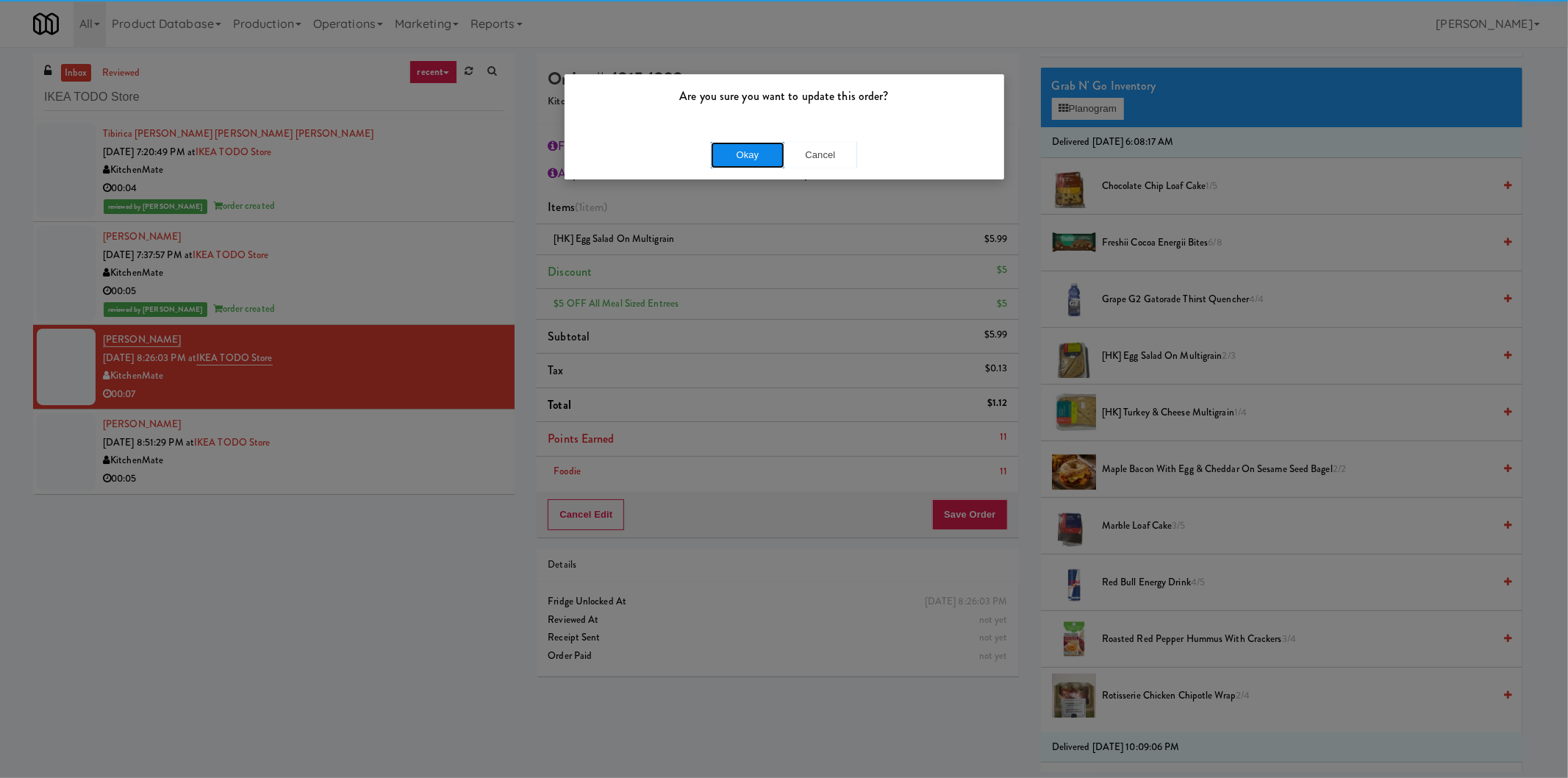
click at [766, 157] on button "Okay" at bounding box center [748, 155] width 74 height 26
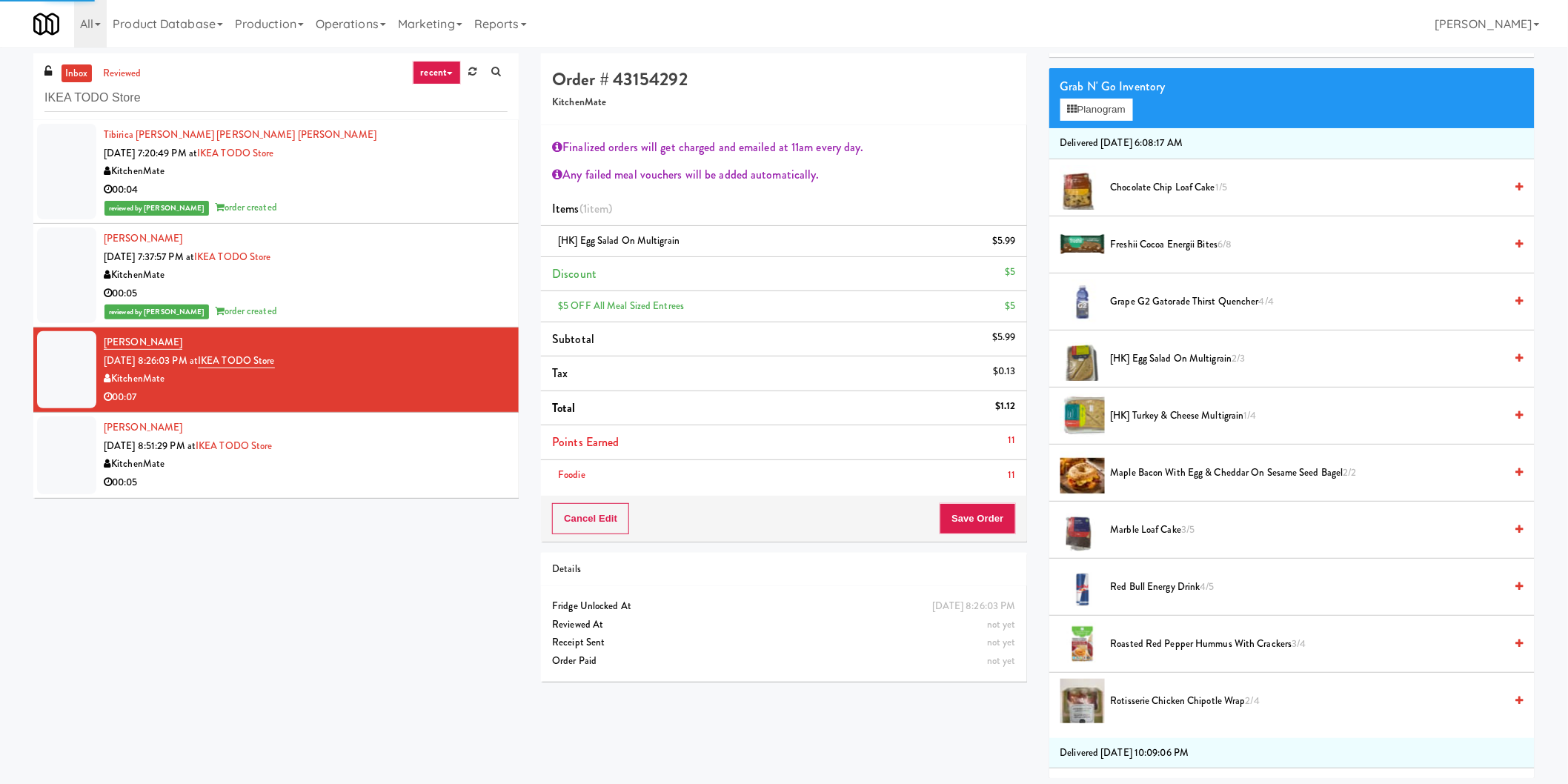
click at [452, 440] on div "[PERSON_NAME] [DATE] 8:51:29 PM at IKEA TODO [GEOGRAPHIC_DATA] 00:05" at bounding box center [305, 455] width 404 height 73
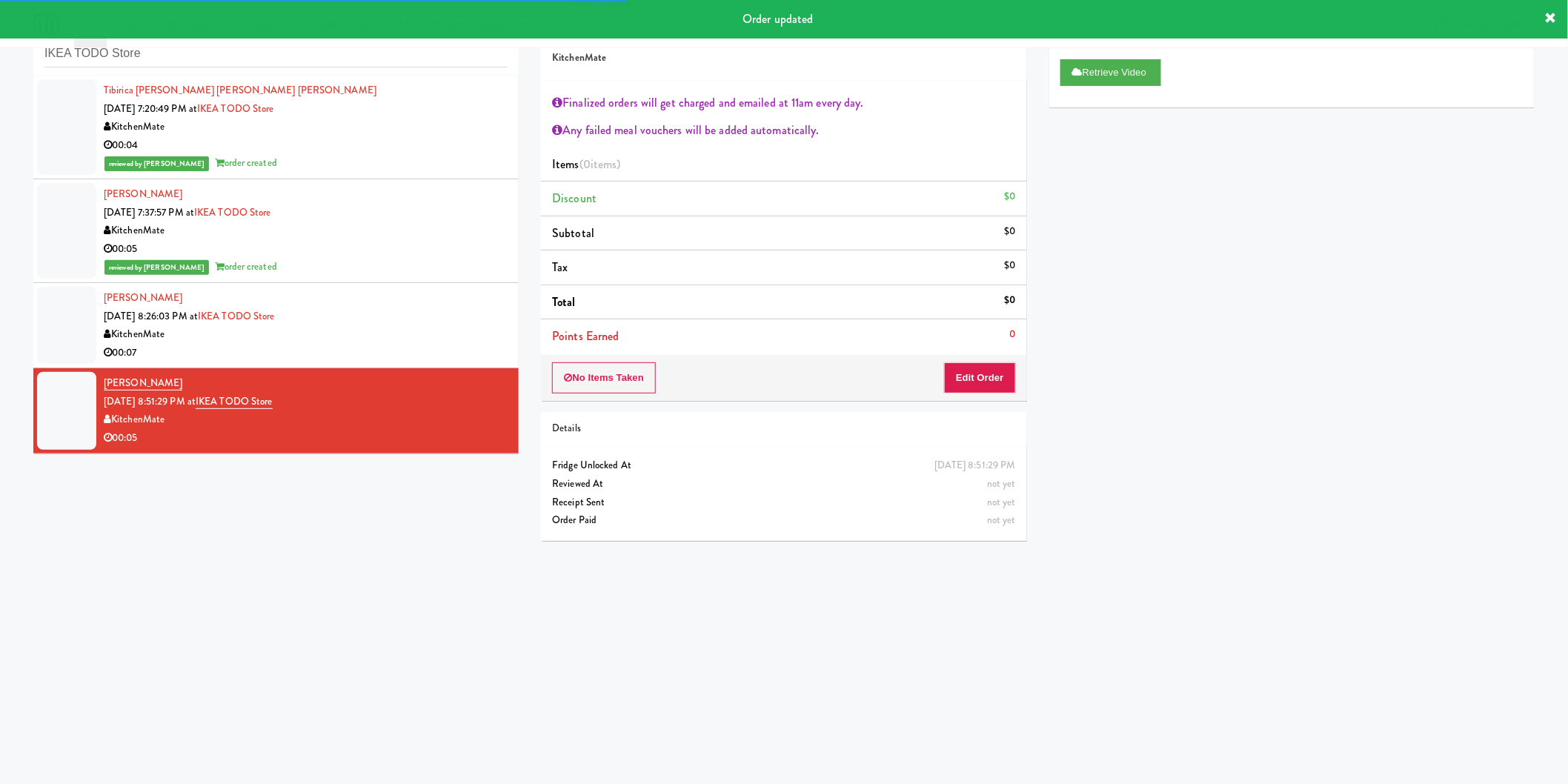
scroll to position [48, 0]
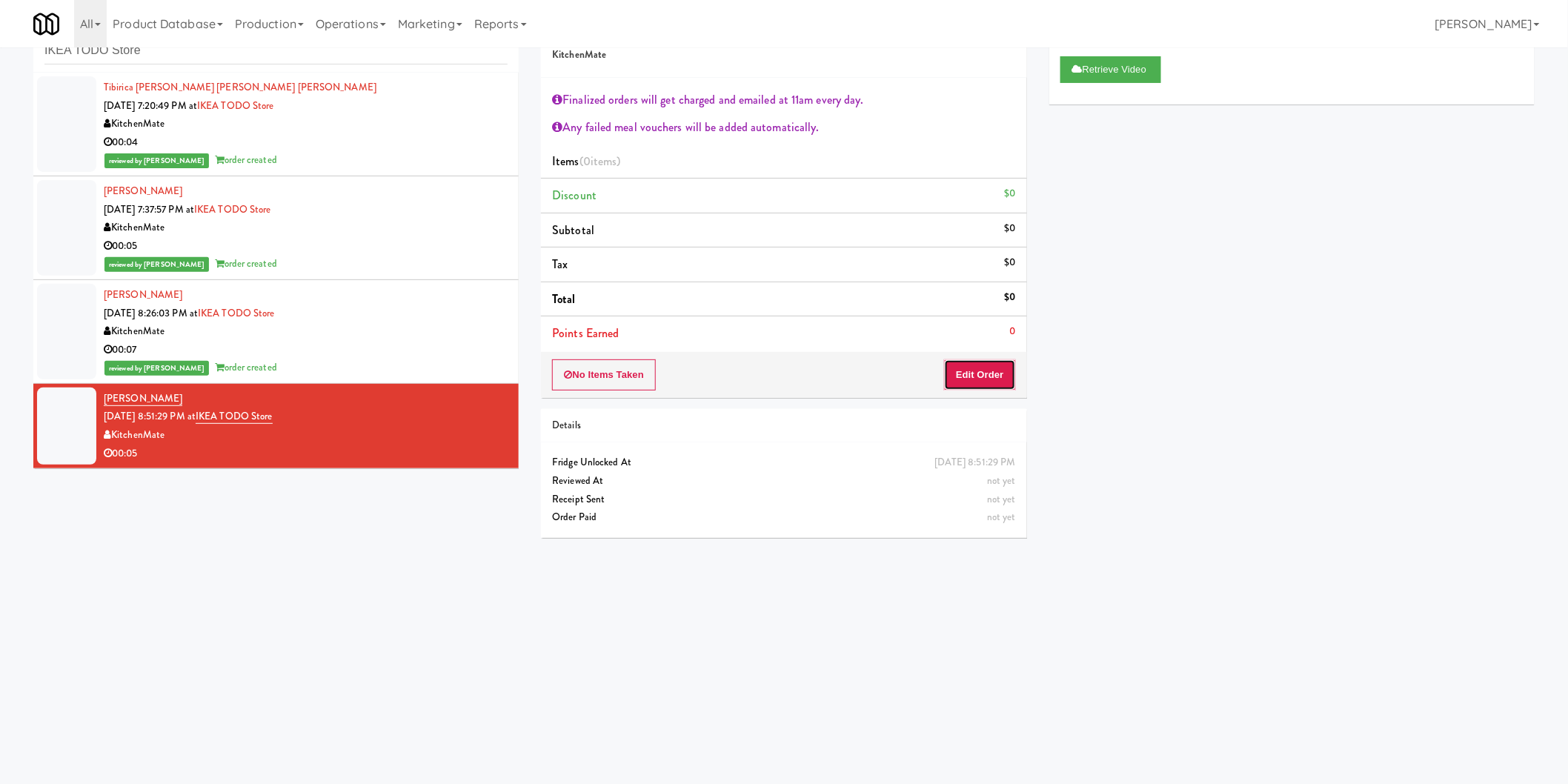
click at [1009, 365] on button "Edit Order" at bounding box center [980, 374] width 72 height 31
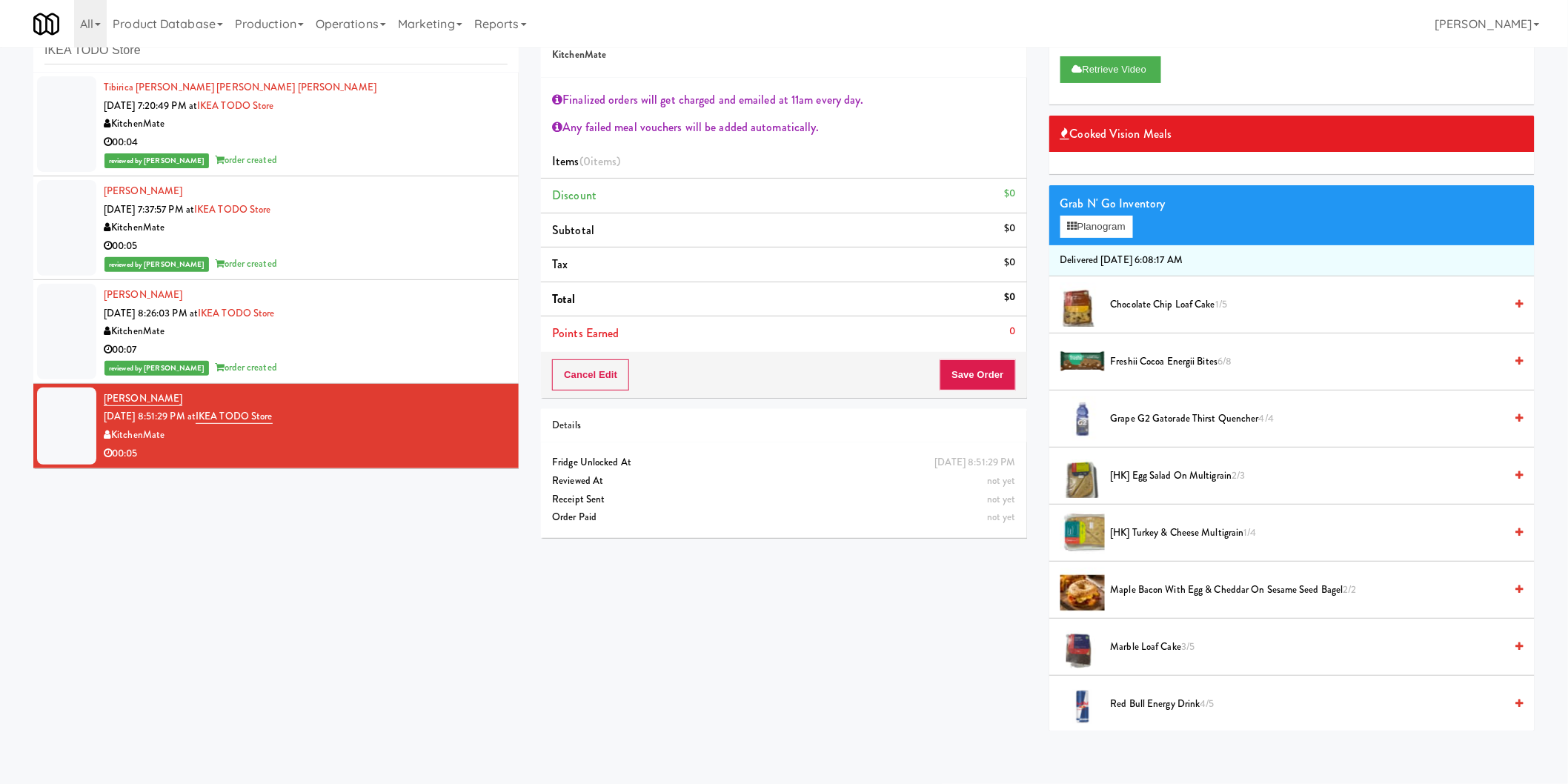
click at [1075, 240] on div "Grab N' Go Inventory Planogram" at bounding box center [1292, 215] width 486 height 60
click at [1080, 219] on button "Planogram" at bounding box center [1096, 227] width 73 height 22
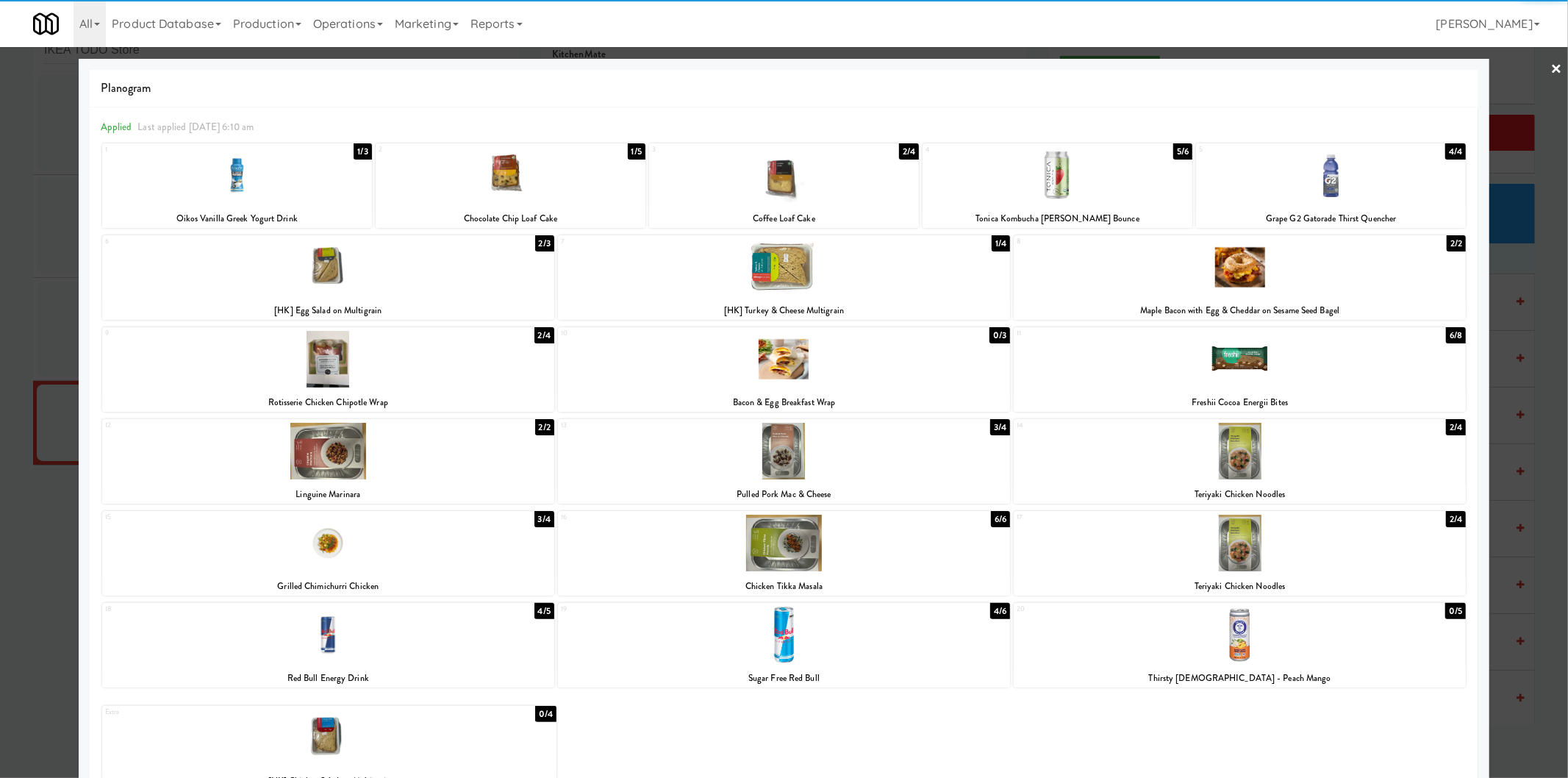
click at [350, 630] on div at bounding box center [327, 635] width 452 height 56
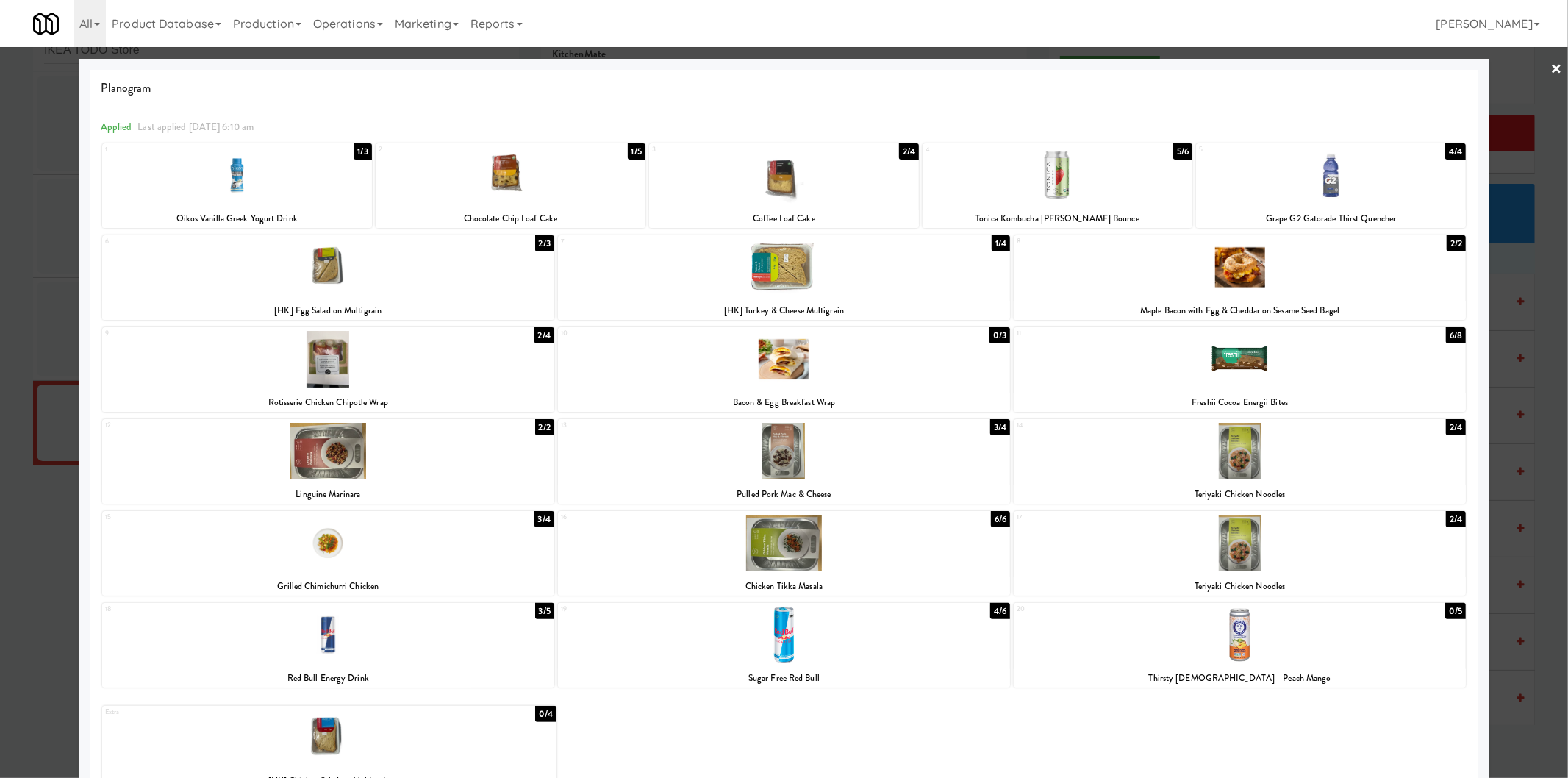
click at [17, 546] on div at bounding box center [784, 389] width 1568 height 778
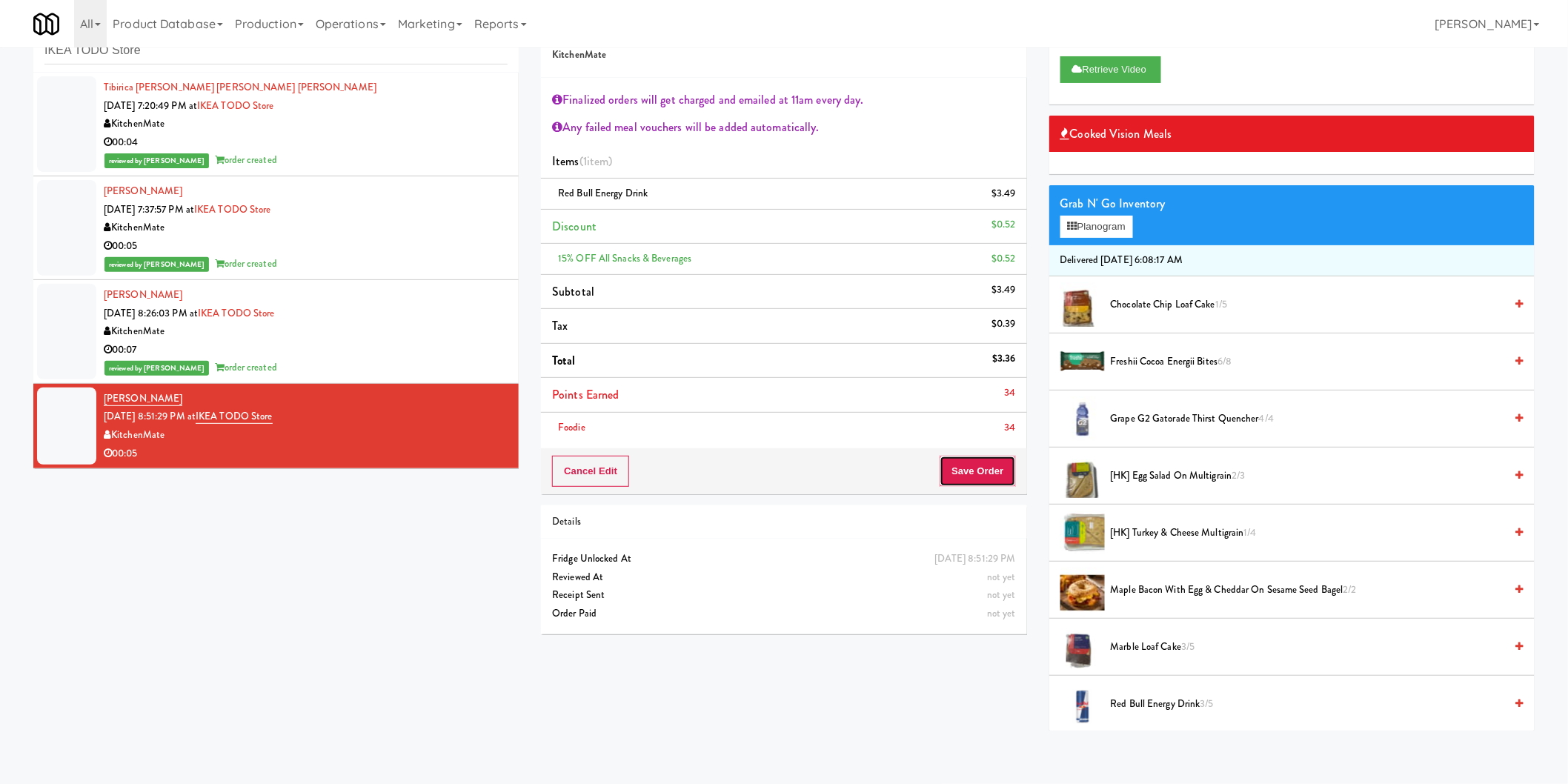
click at [980, 462] on button "Save Order" at bounding box center [977, 471] width 75 height 31
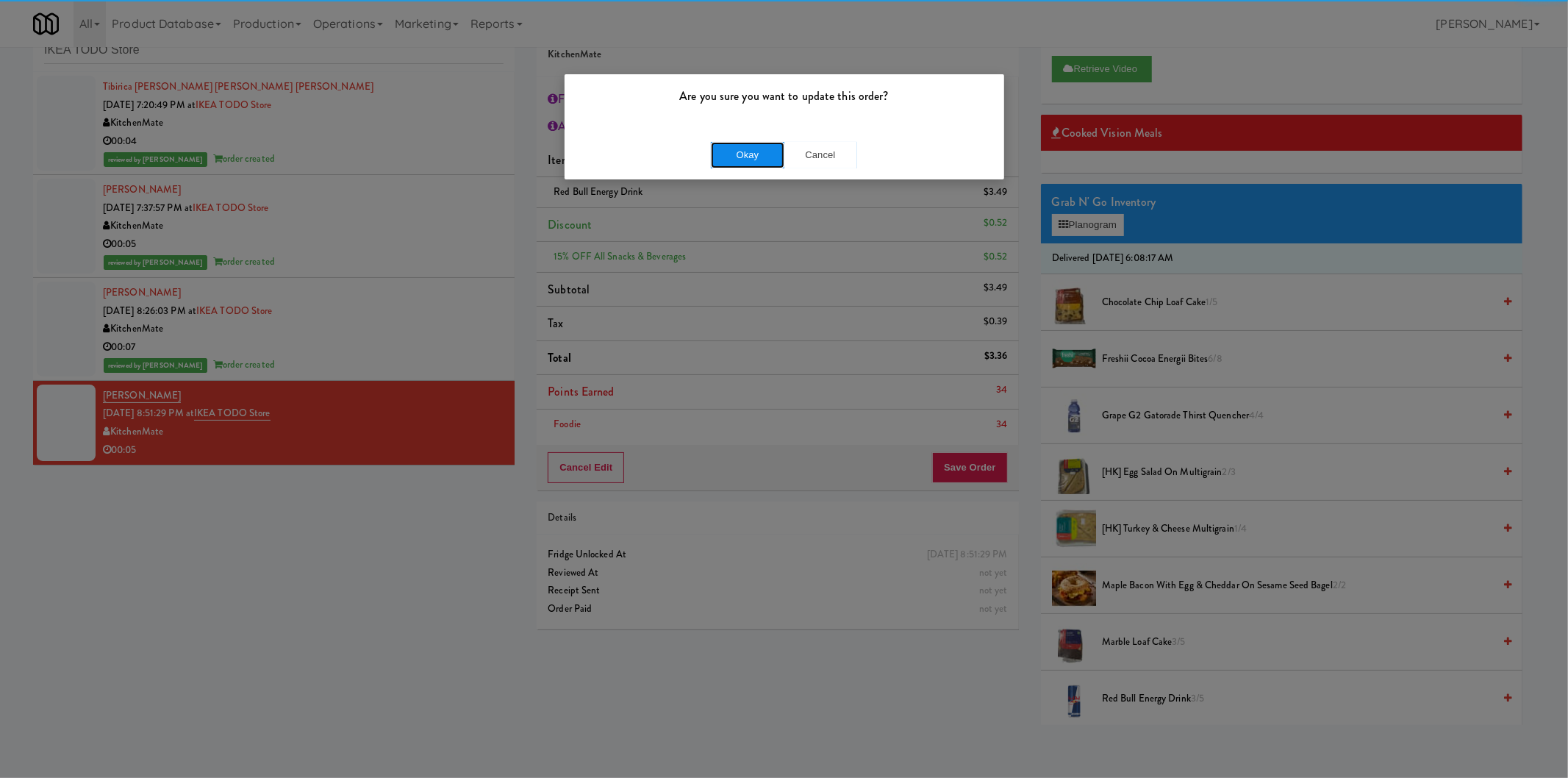
click at [725, 144] on button "Okay" at bounding box center [748, 155] width 74 height 26
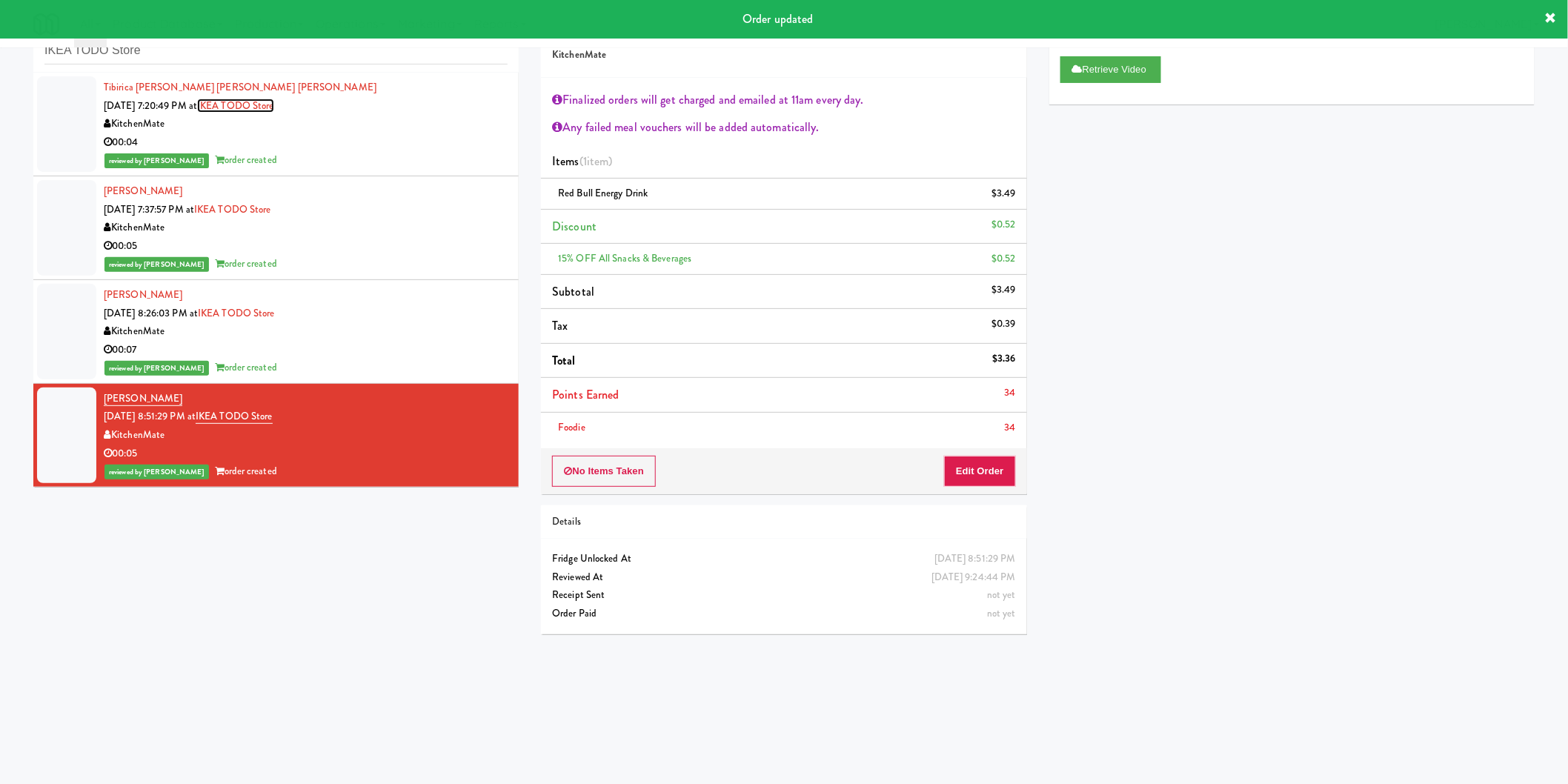
click at [274, 102] on link "IKEA TODO Store" at bounding box center [235, 105] width 77 height 14
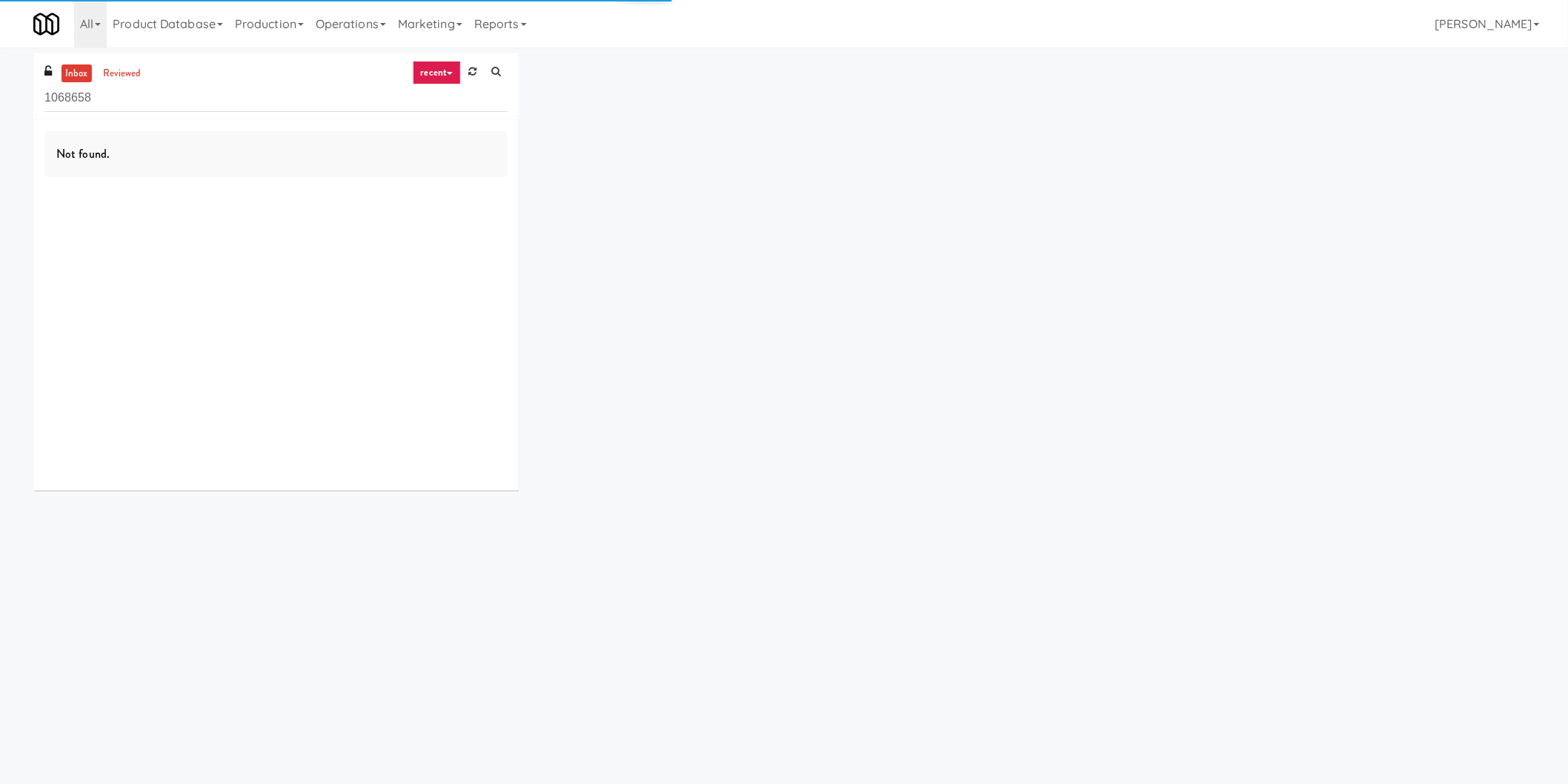
click at [220, 106] on input "1068658" at bounding box center [275, 97] width 463 height 27
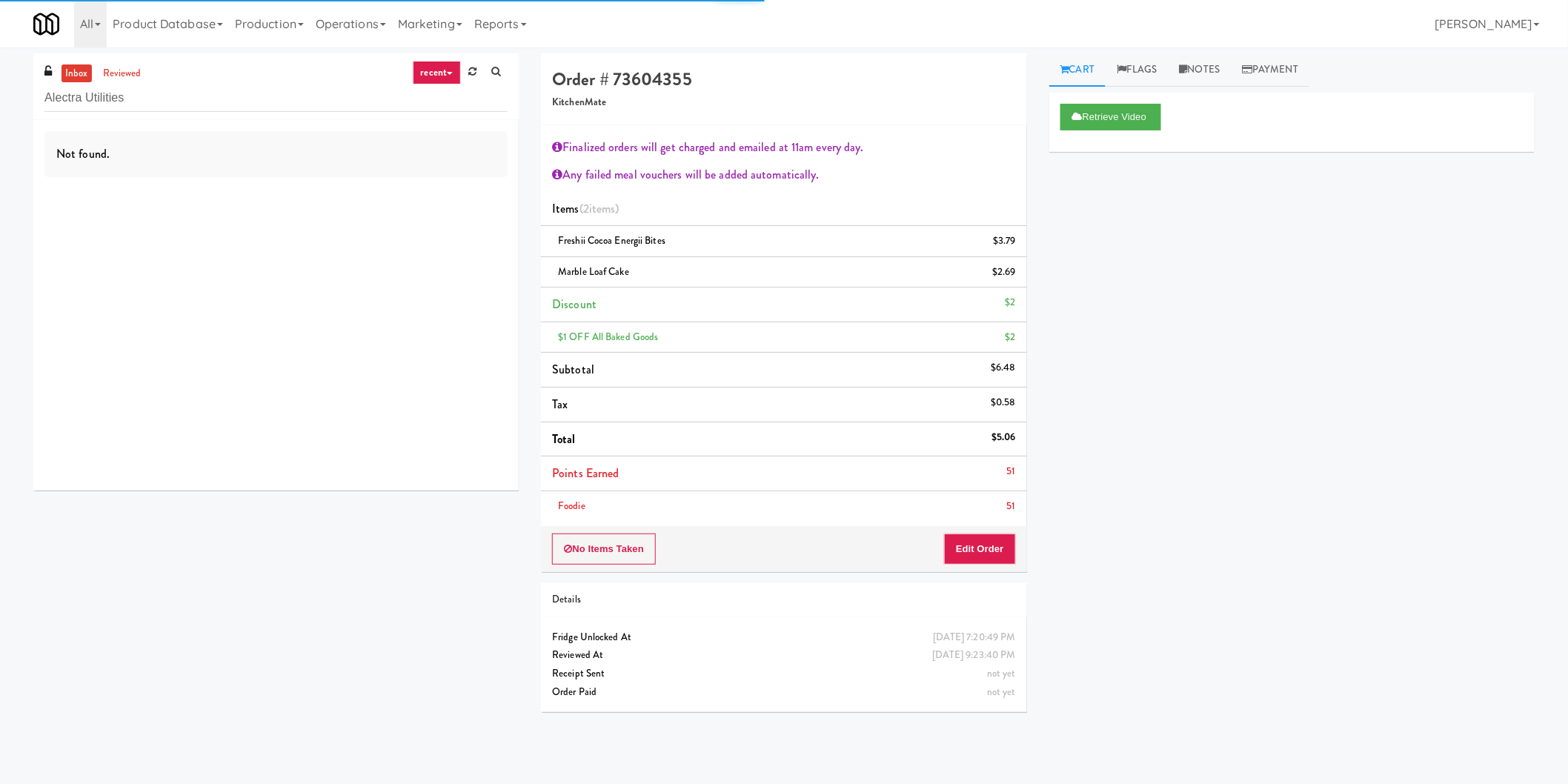
click at [354, 109] on input "Alectra Utilities" at bounding box center [275, 97] width 463 height 27
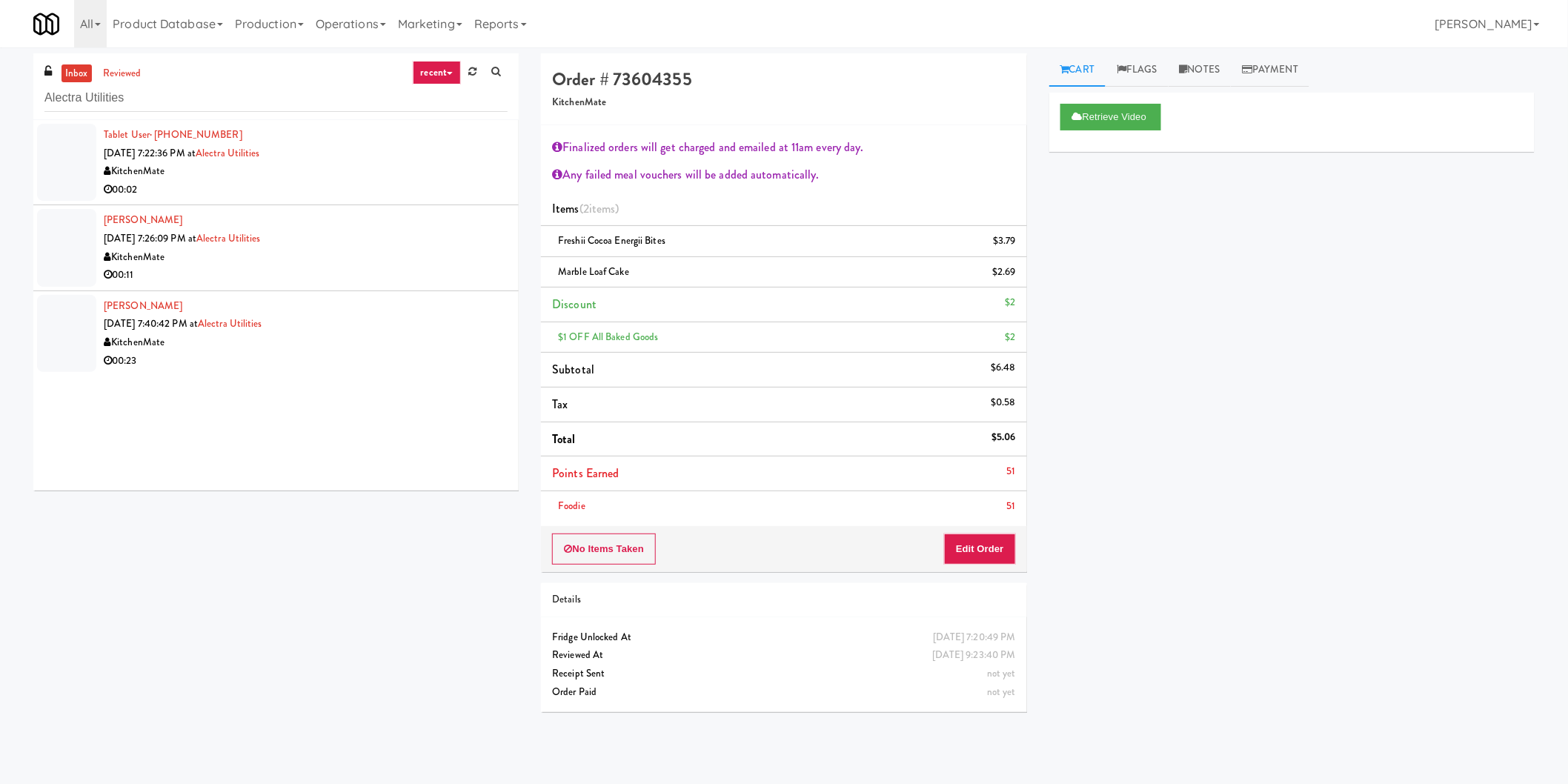
drag, startPoint x: 334, startPoint y: 171, endPoint x: 384, endPoint y: 196, distance: 55.9
click at [334, 171] on div "KitchenMate" at bounding box center [305, 171] width 404 height 19
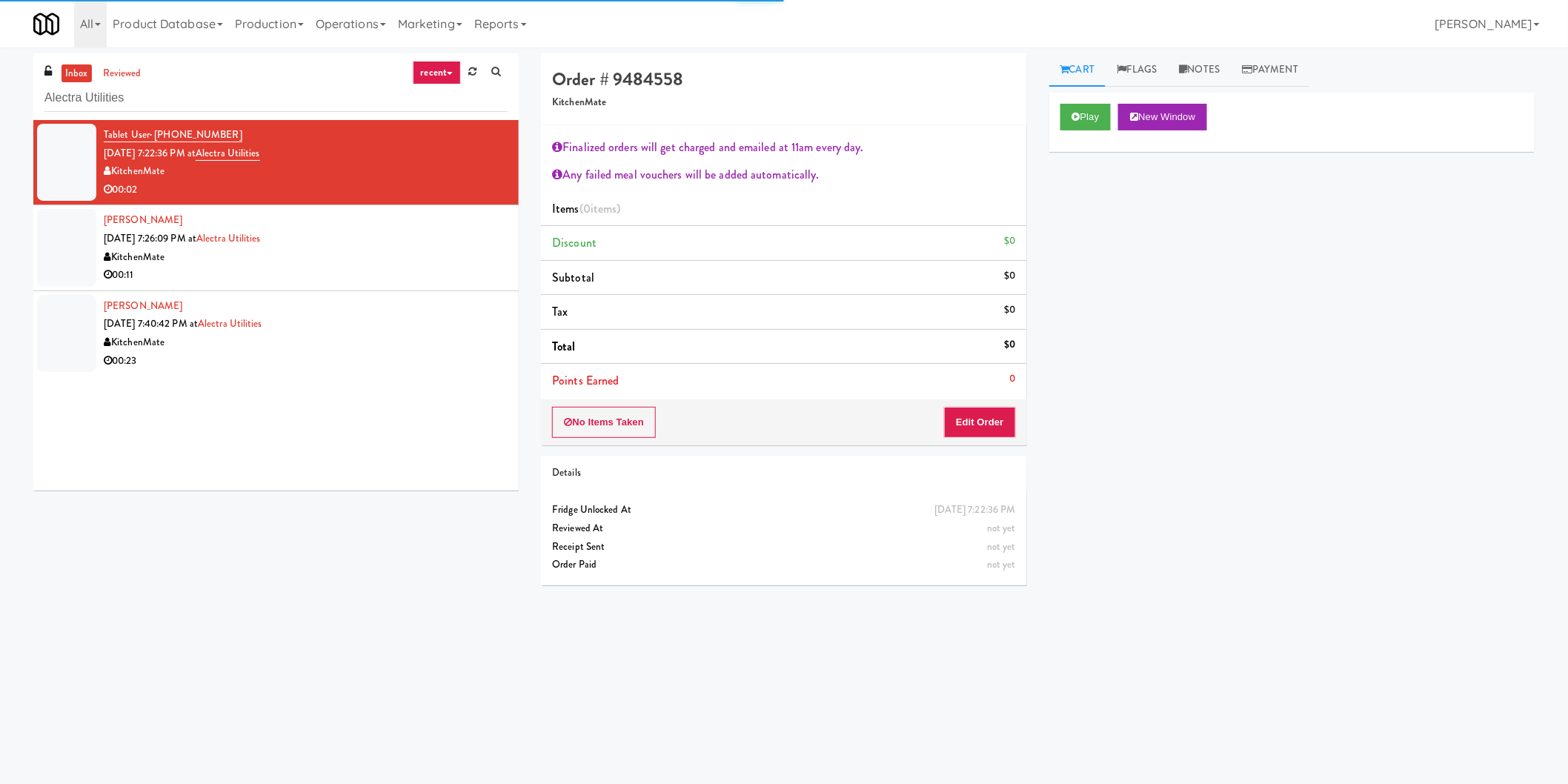
click at [1074, 98] on div "Play New Window" at bounding box center [1292, 122] width 486 height 59
click at [1075, 102] on div "Play New Window" at bounding box center [1292, 122] width 486 height 59
click at [1079, 116] on icon at bounding box center [1076, 116] width 8 height 10
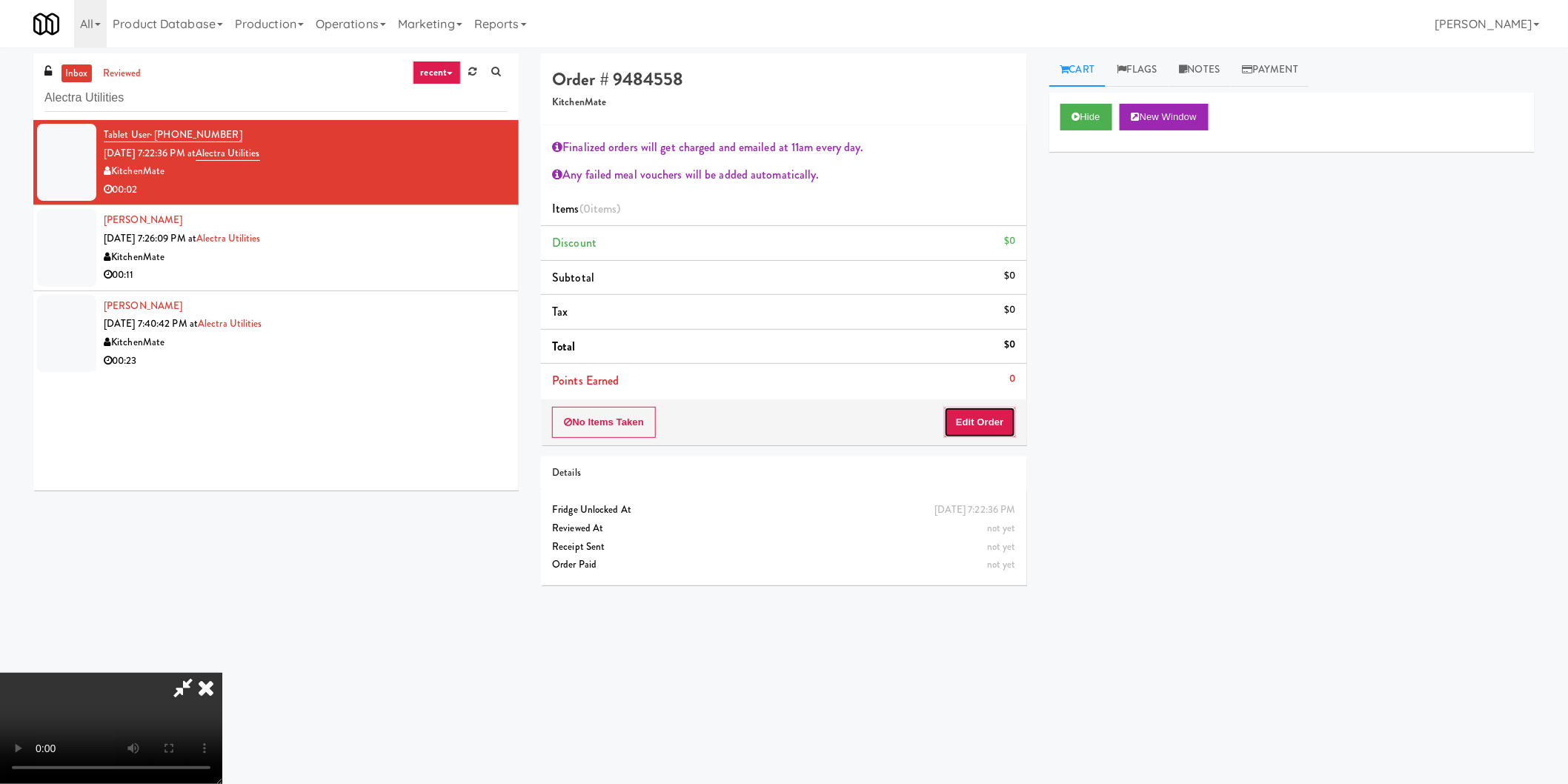
click at [967, 424] on button "Edit Order" at bounding box center [980, 422] width 72 height 31
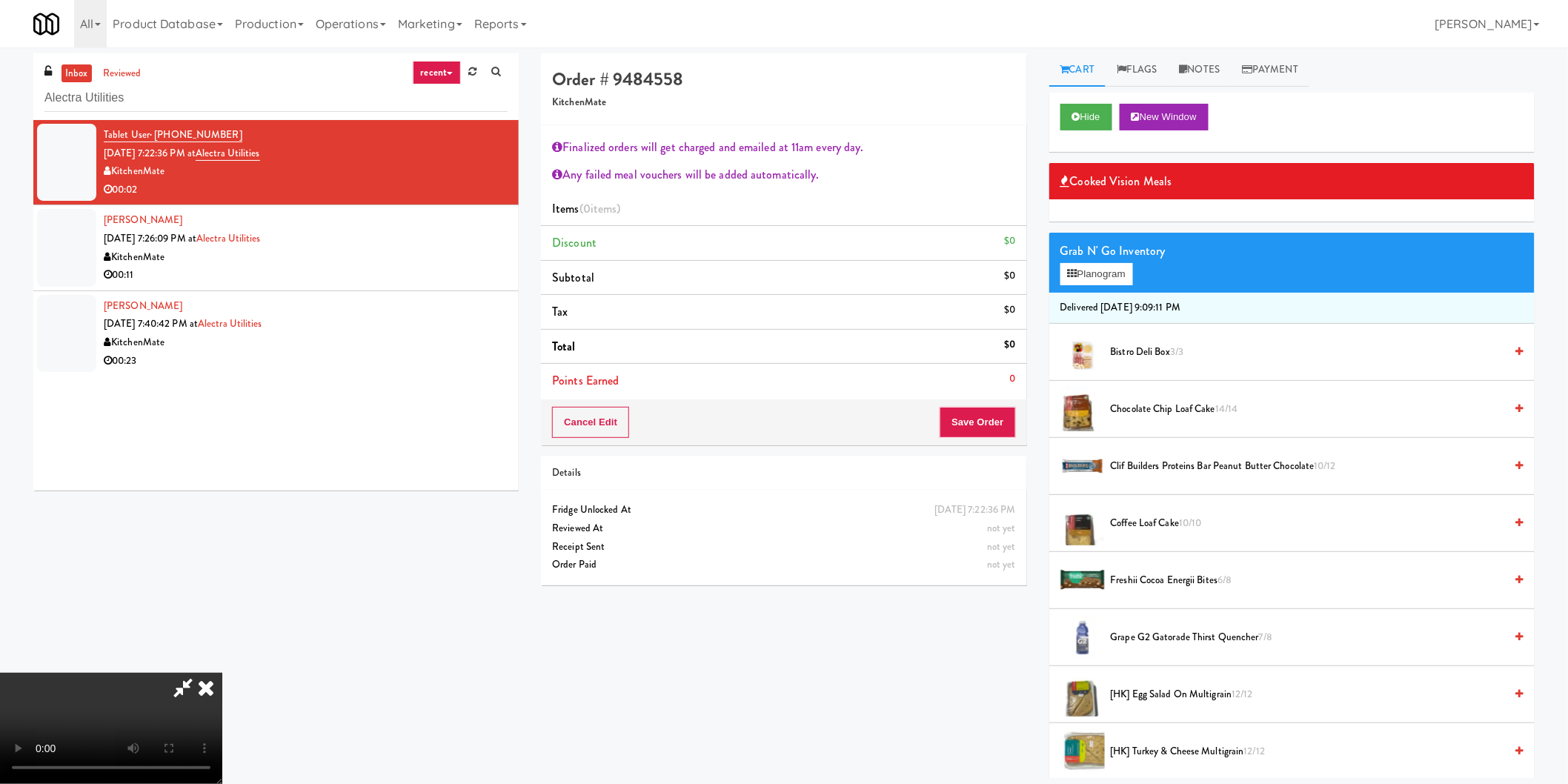
click at [222, 673] on video at bounding box center [111, 728] width 222 height 111
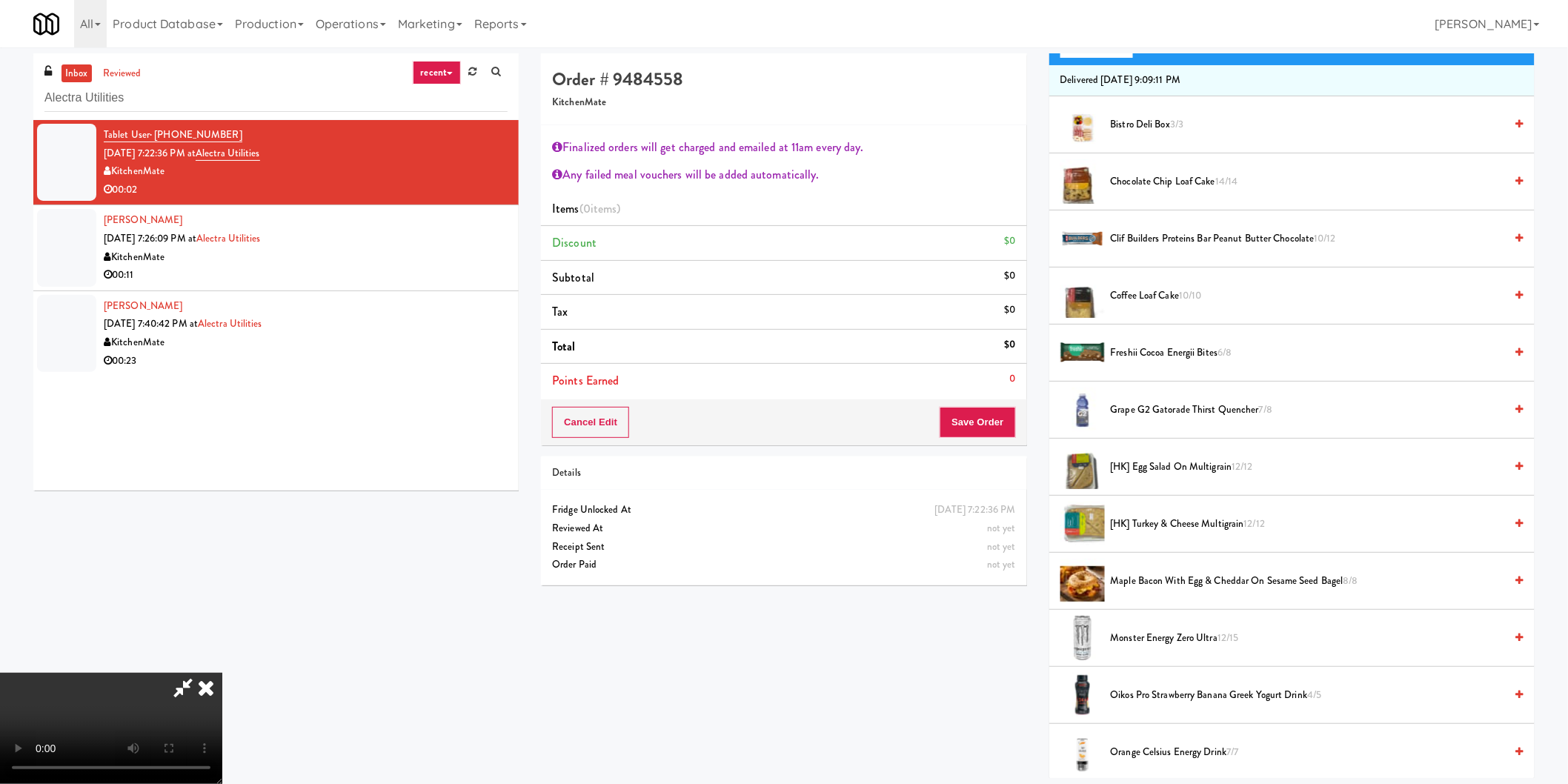
scroll to position [411, 0]
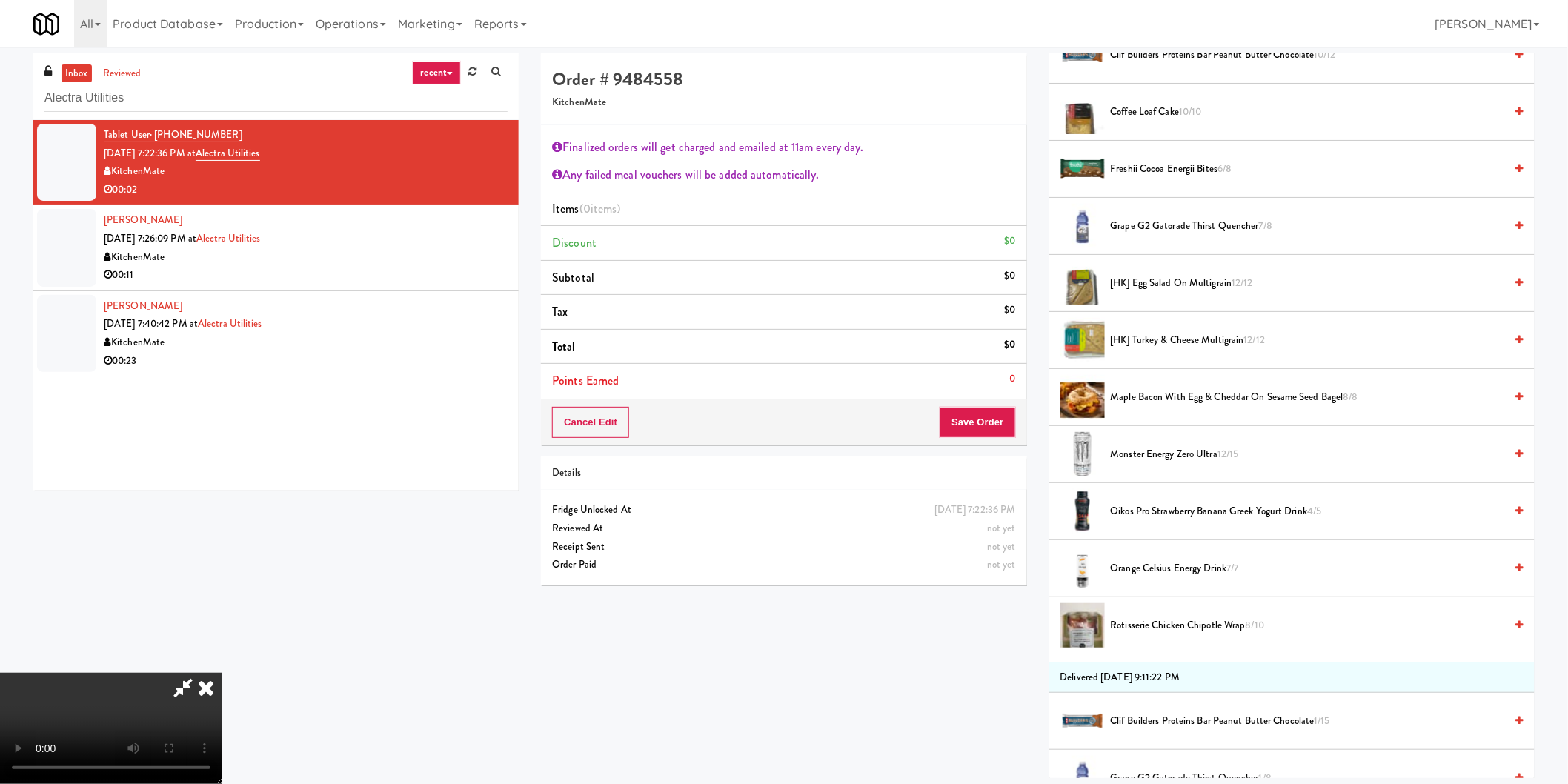
click at [1162, 397] on span "Maple Bacon with Egg & Cheddar on Sesame Seed Bagel 8/8" at bounding box center [1308, 397] width 395 height 19
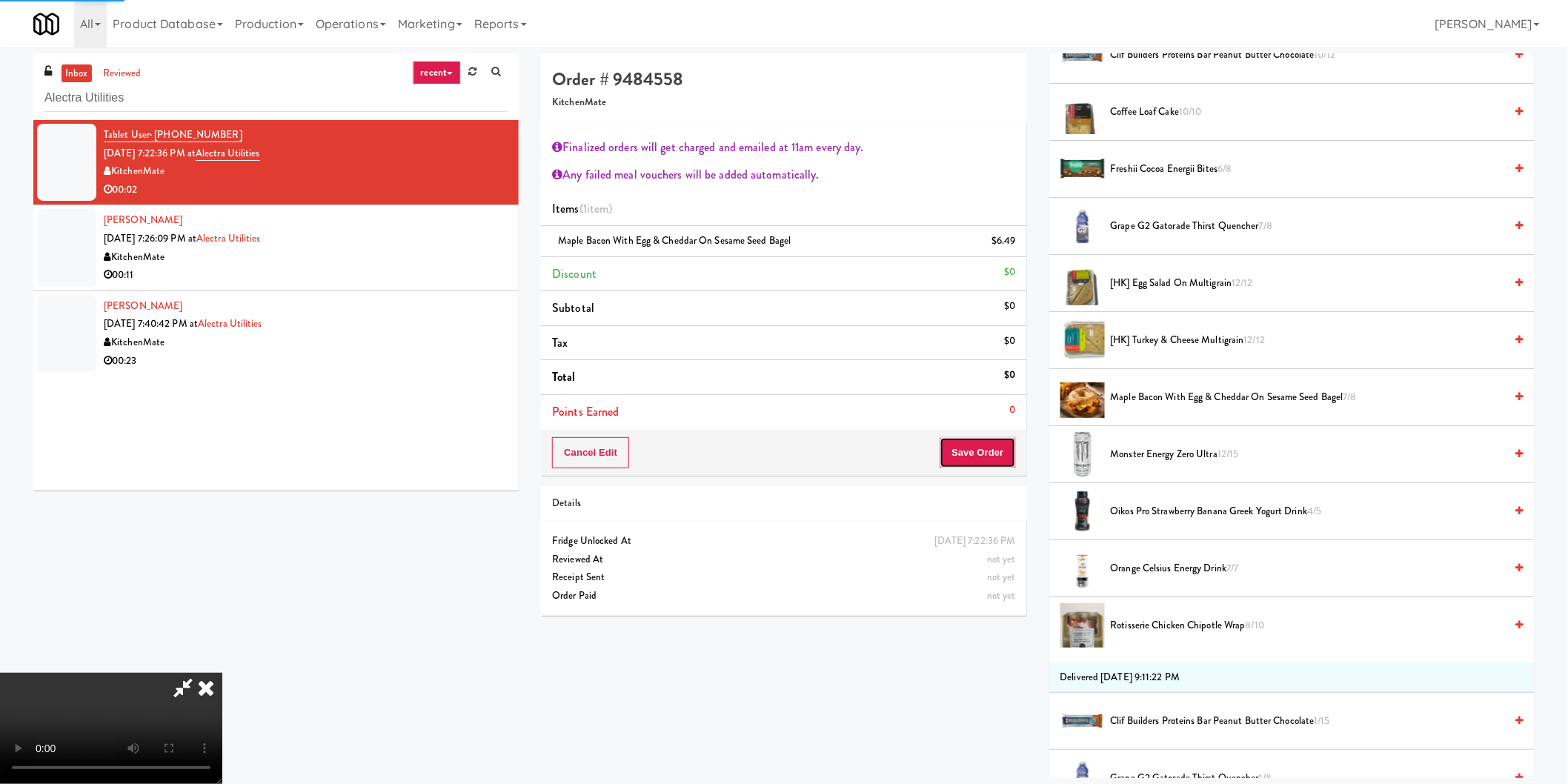
click at [989, 459] on button "Save Order" at bounding box center [977, 452] width 75 height 31
click at [987, 450] on body "Are you sure you want to update this order? Okay Cancel Okay Are you sure you w…" at bounding box center [784, 440] width 1568 height 784
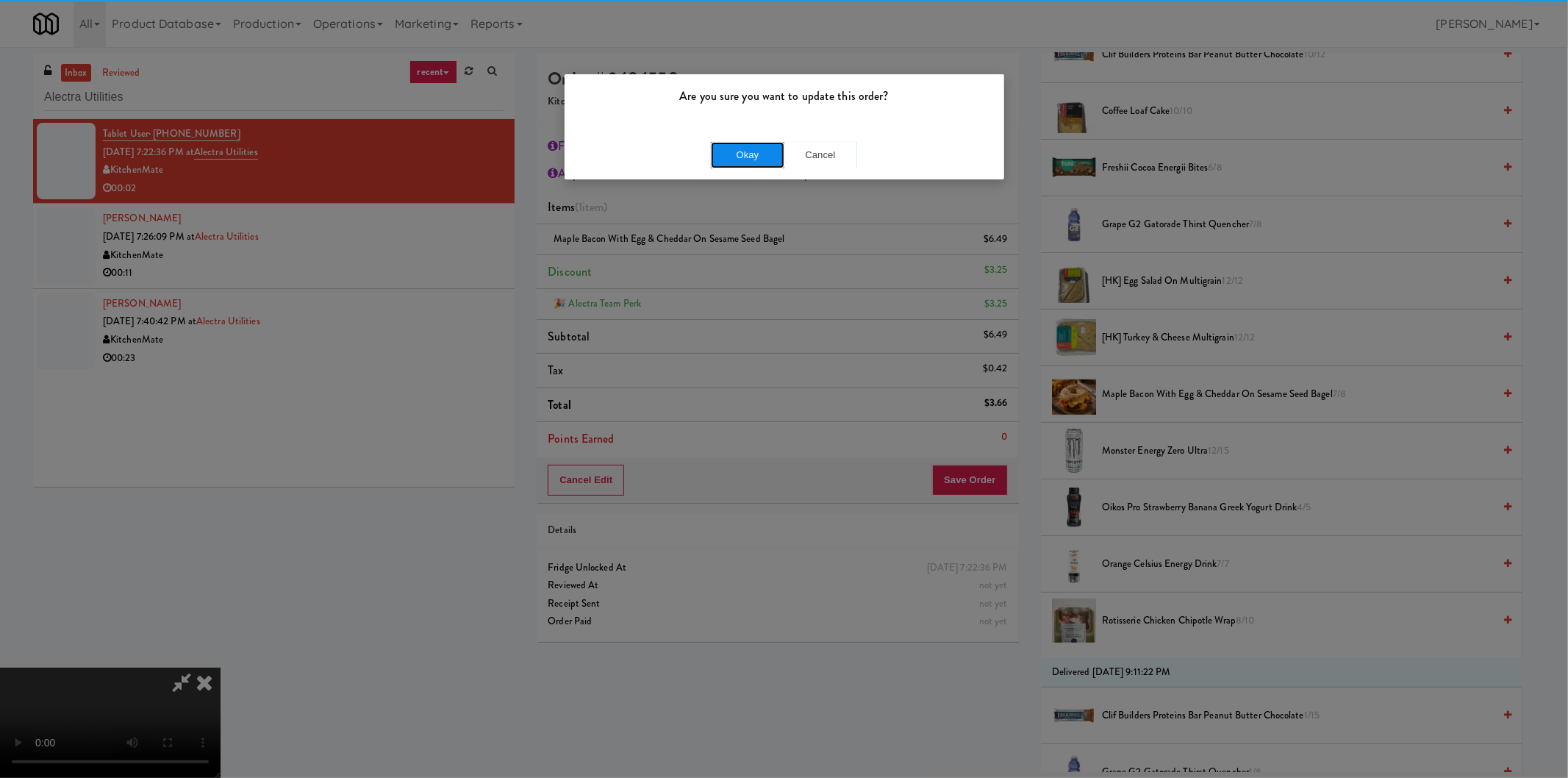
click at [737, 158] on button "Okay" at bounding box center [748, 155] width 74 height 26
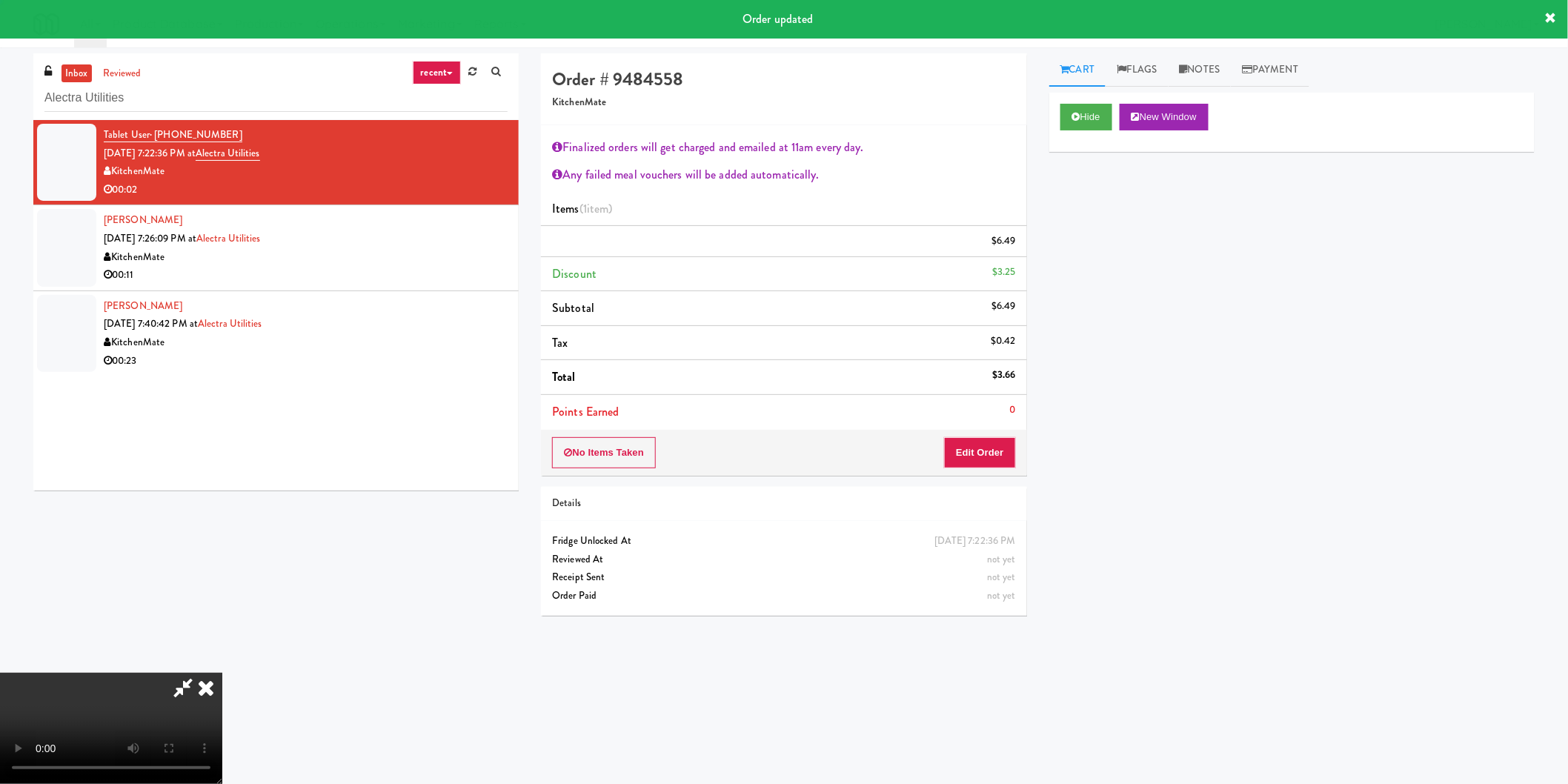
scroll to position [0, 0]
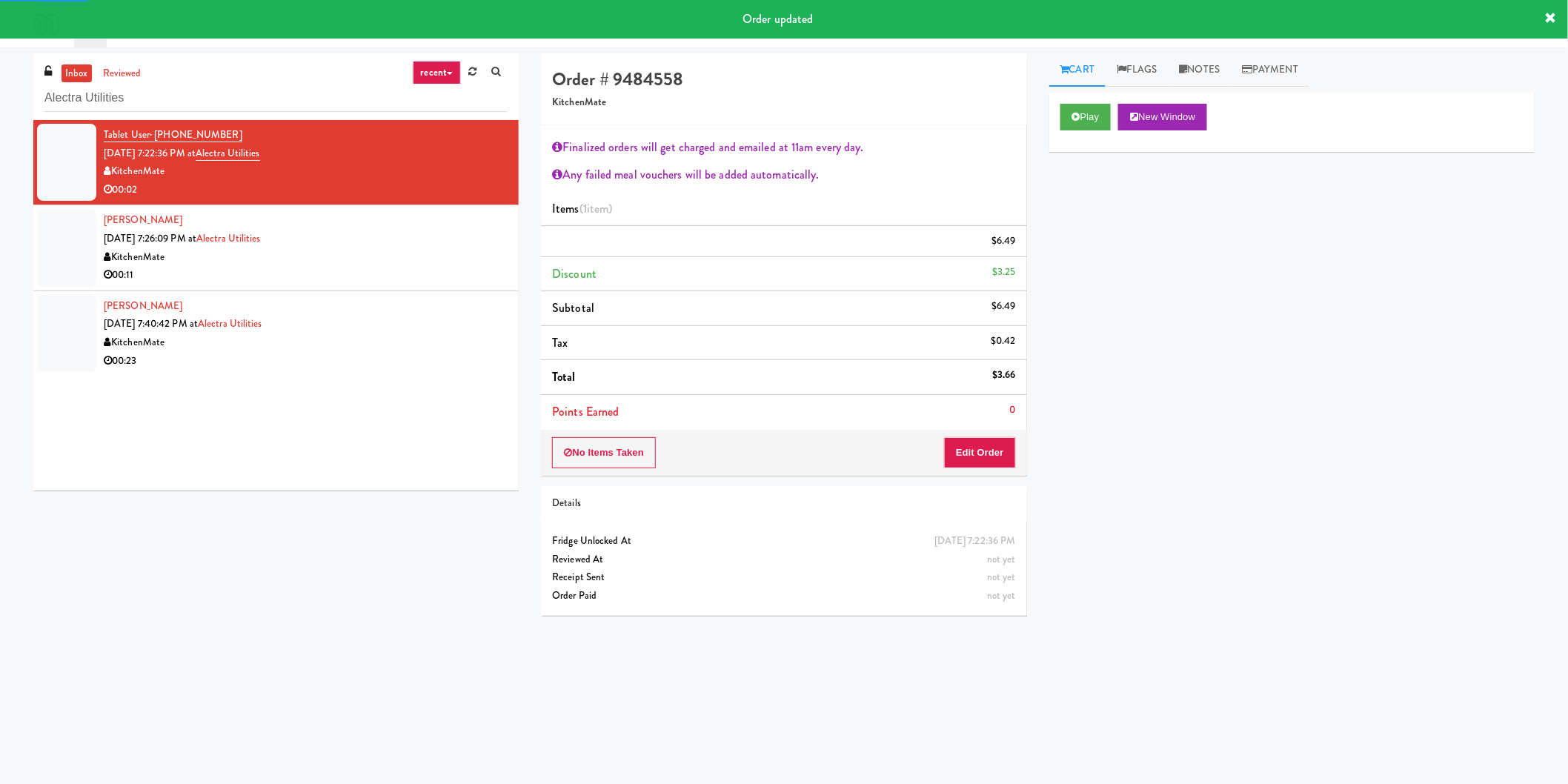
click at [384, 270] on div "00:11" at bounding box center [305, 275] width 404 height 19
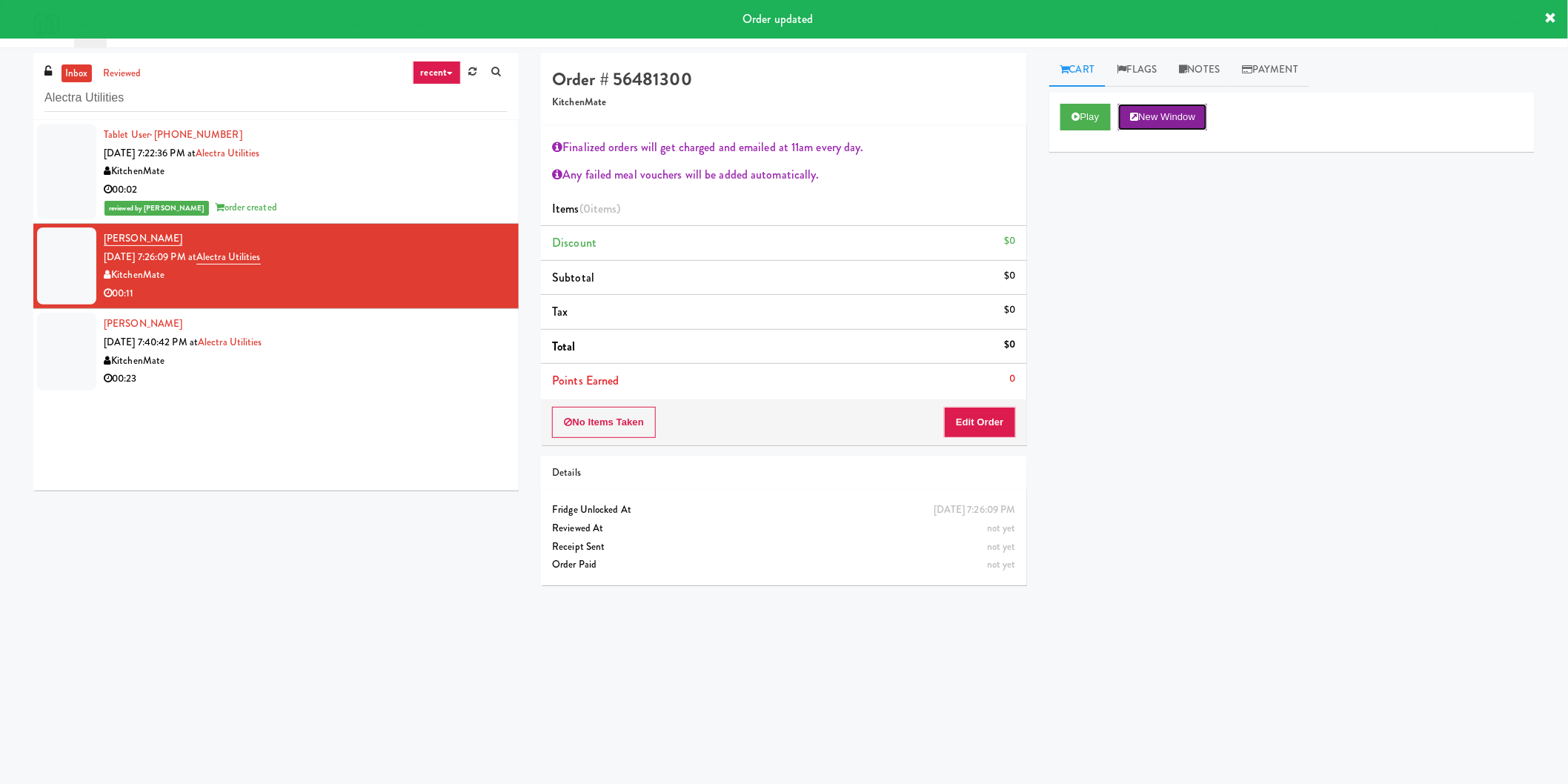
click at [1123, 111] on button "New Window" at bounding box center [1163, 117] width 88 height 27
click at [1095, 112] on button "Play" at bounding box center [1086, 117] width 51 height 27
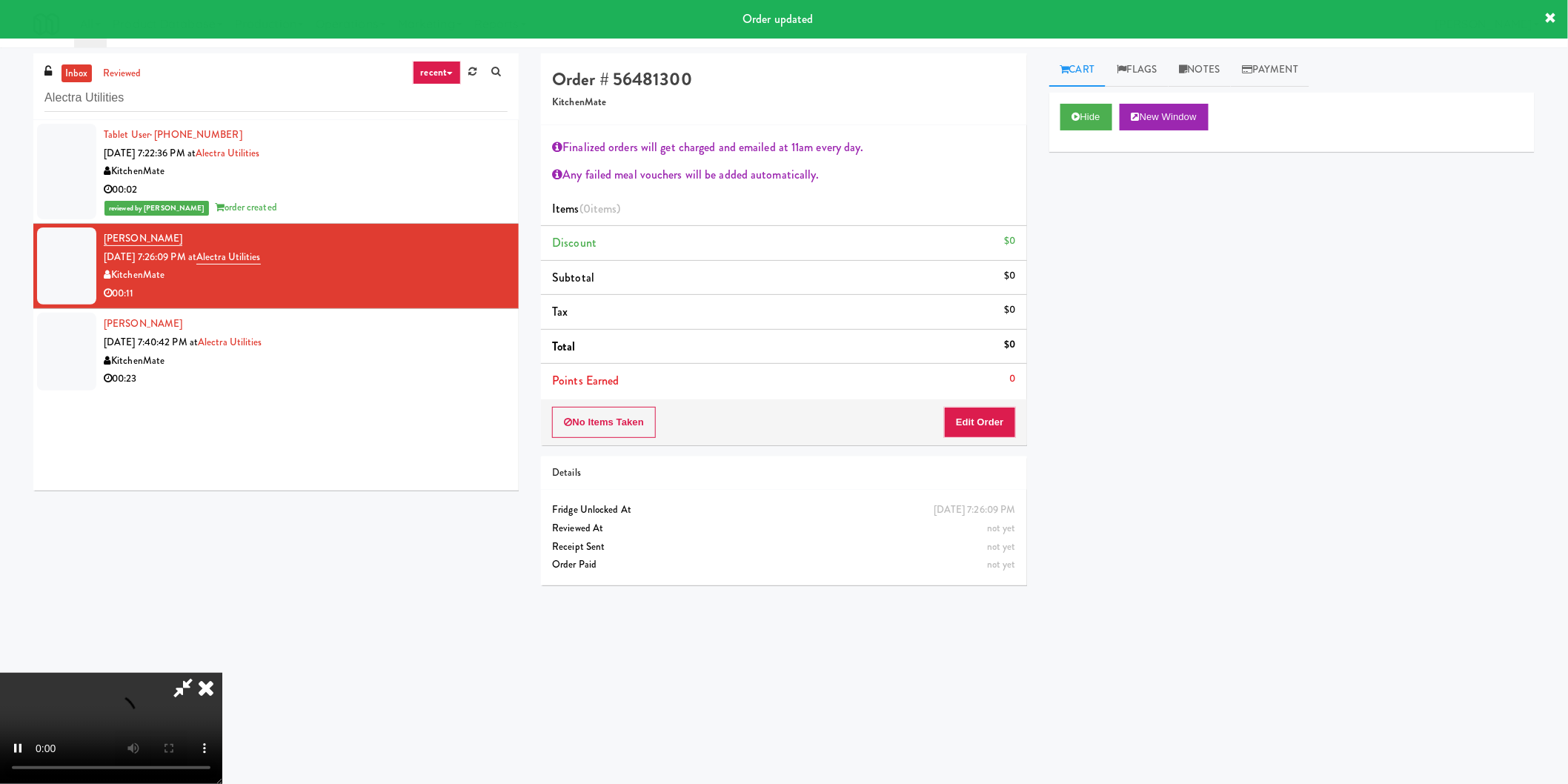
click at [987, 366] on li "Points Earned 0" at bounding box center [783, 380] width 486 height 35
click at [980, 393] on li "Points Earned 0" at bounding box center [783, 380] width 486 height 35
click at [986, 408] on button "Edit Order" at bounding box center [980, 422] width 72 height 31
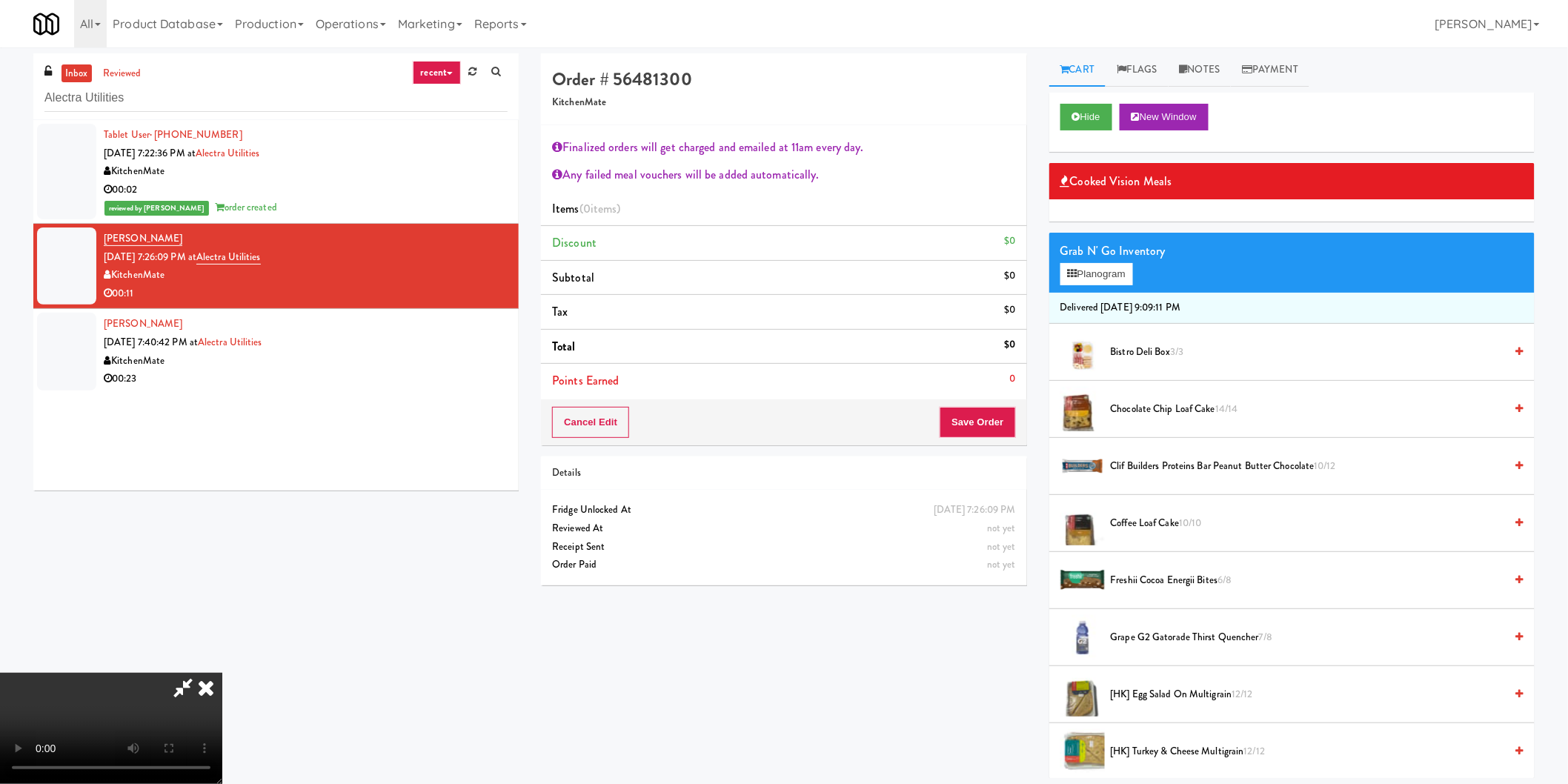
scroll to position [165, 0]
click at [222, 673] on video at bounding box center [111, 728] width 222 height 111
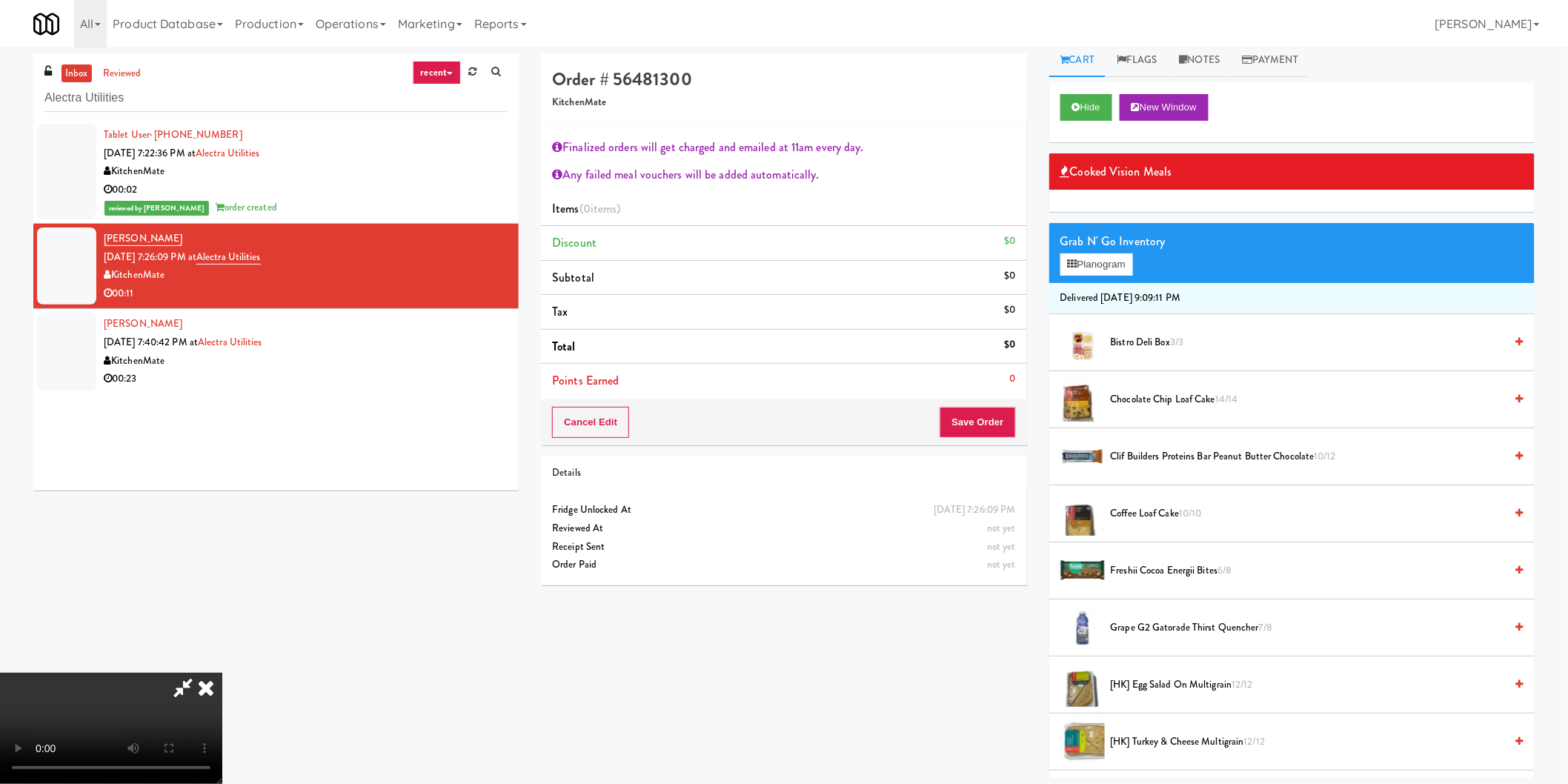
scroll to position [0, 0]
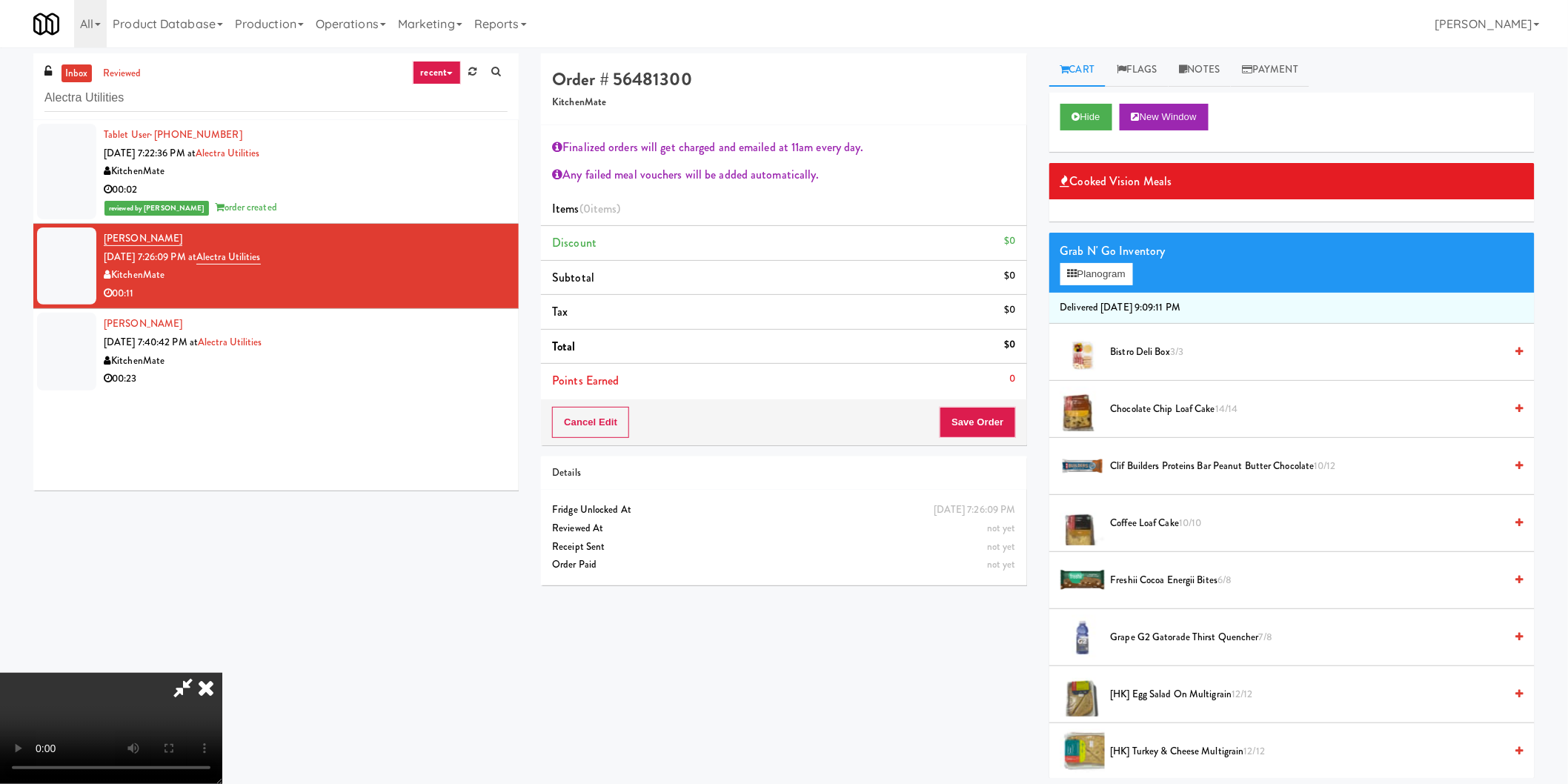
click at [222, 673] on video at bounding box center [111, 728] width 222 height 111
click at [1028, 279] on div "Order # 56481300 KitchenMate Finalized orders will get charged and emailed at 1…" at bounding box center [784, 325] width 508 height 543
click at [1083, 272] on button "Planogram" at bounding box center [1096, 273] width 73 height 22
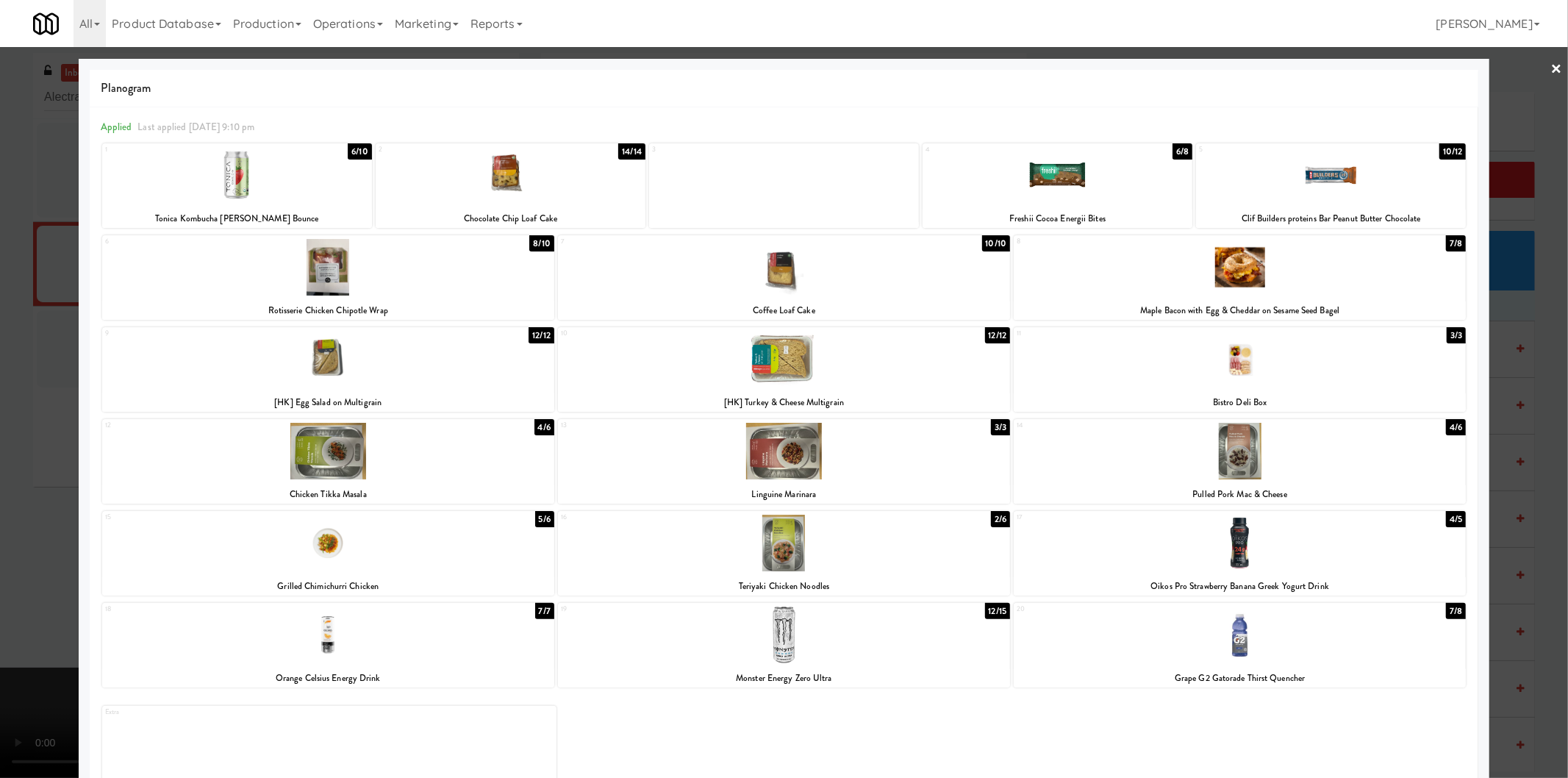
click at [490, 525] on div at bounding box center [327, 543] width 452 height 56
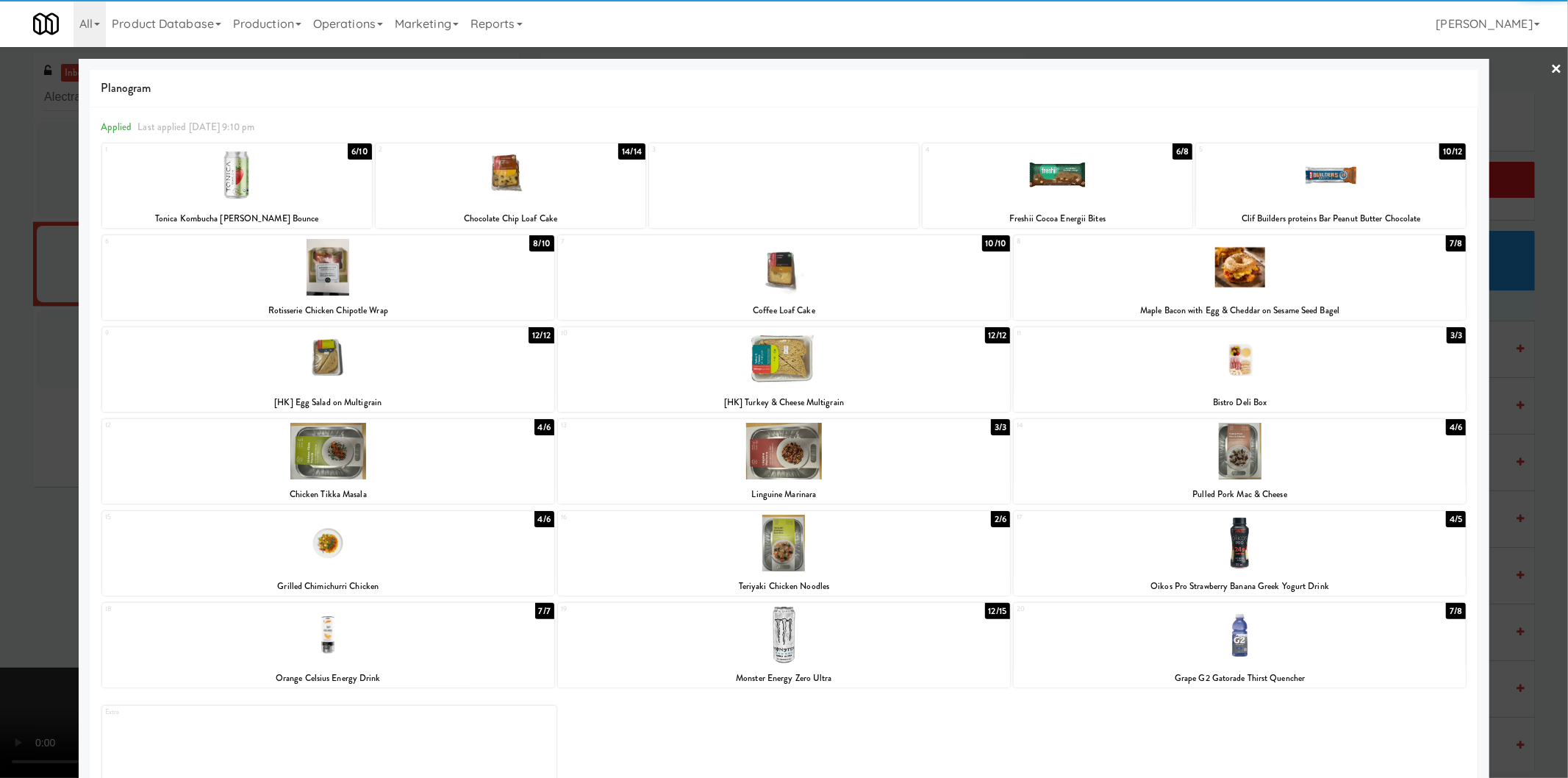
click at [1522, 464] on div at bounding box center [784, 389] width 1568 height 778
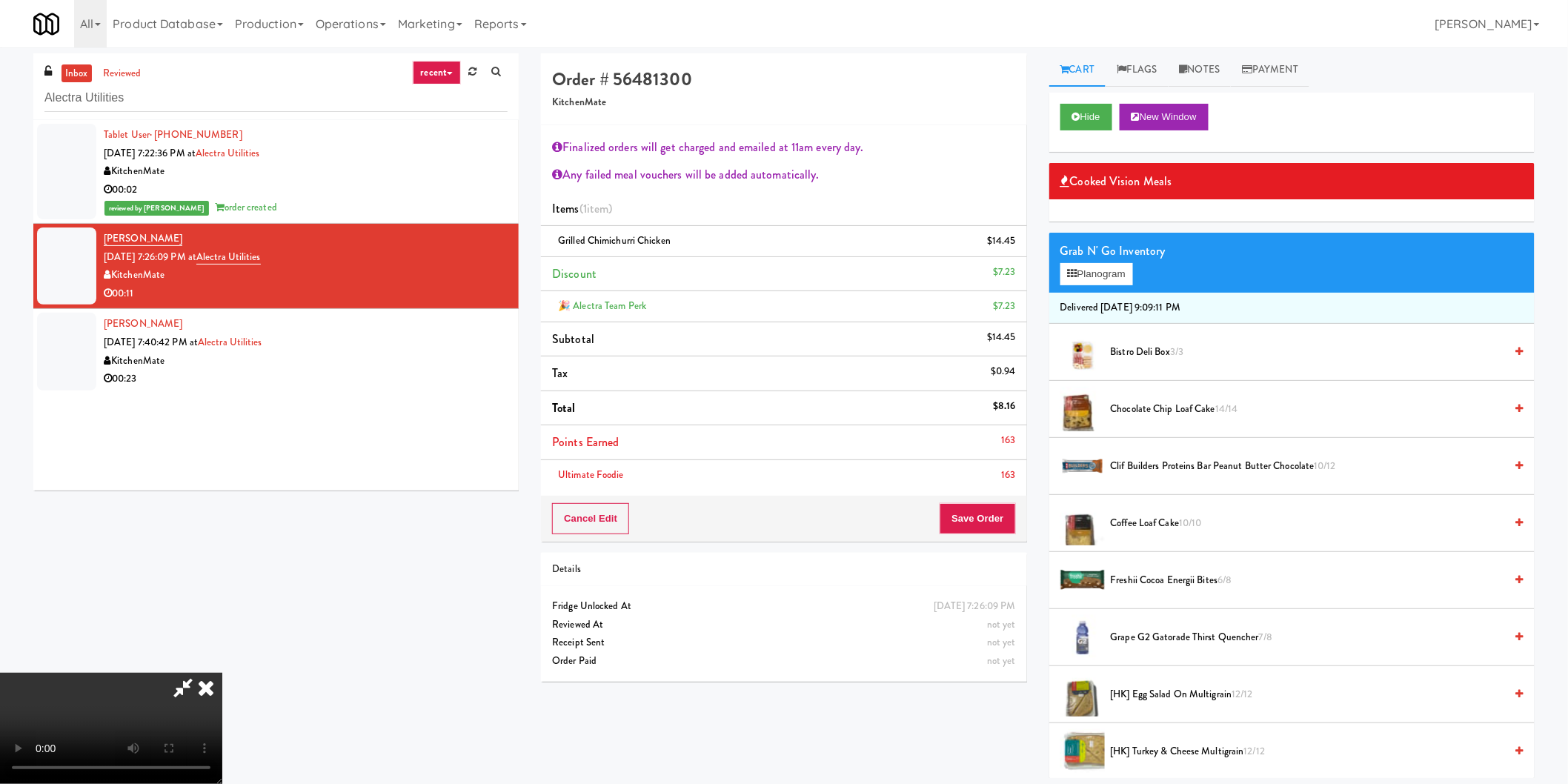
drag, startPoint x: 655, startPoint y: 478, endPoint x: 668, endPoint y: 475, distance: 13.3
click at [222, 673] on video at bounding box center [111, 728] width 222 height 111
click at [222, 673] on icon at bounding box center [205, 687] width 33 height 29
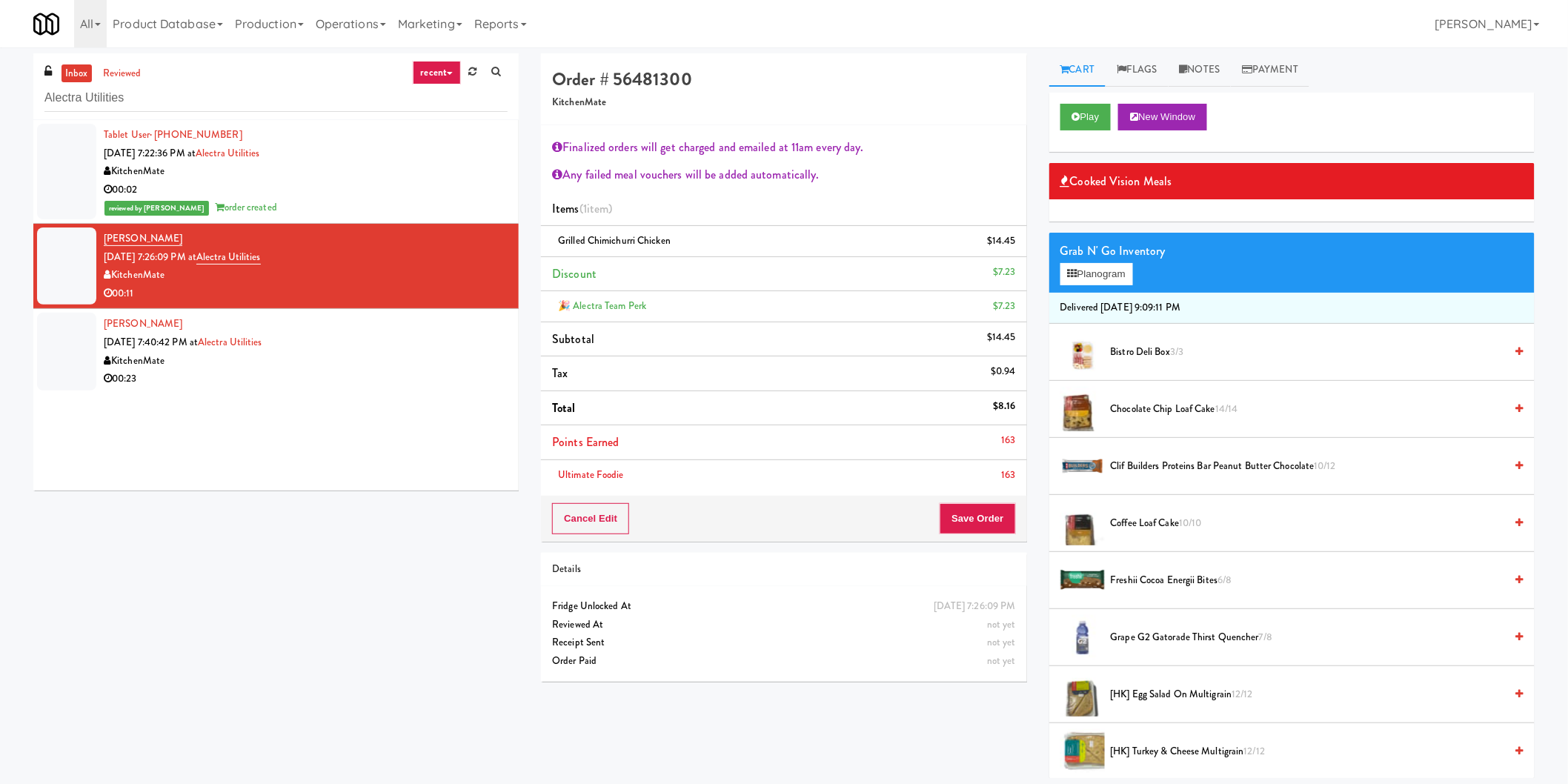
click at [990, 489] on li "Ultimate Foodie 163" at bounding box center [783, 475] width 486 height 30
click at [994, 504] on button "Save Order" at bounding box center [977, 519] width 75 height 31
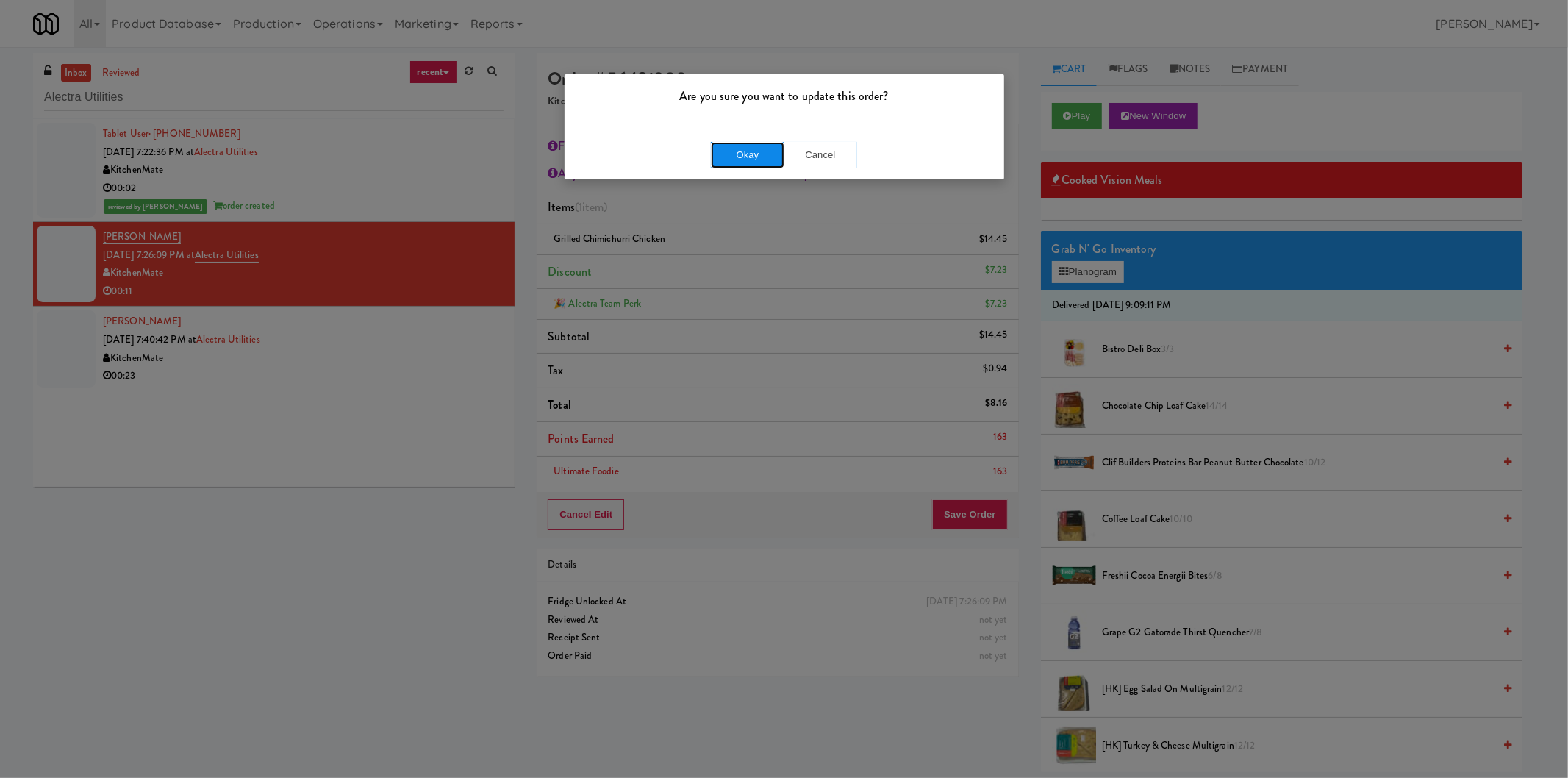
click at [774, 155] on button "Okay" at bounding box center [748, 155] width 74 height 26
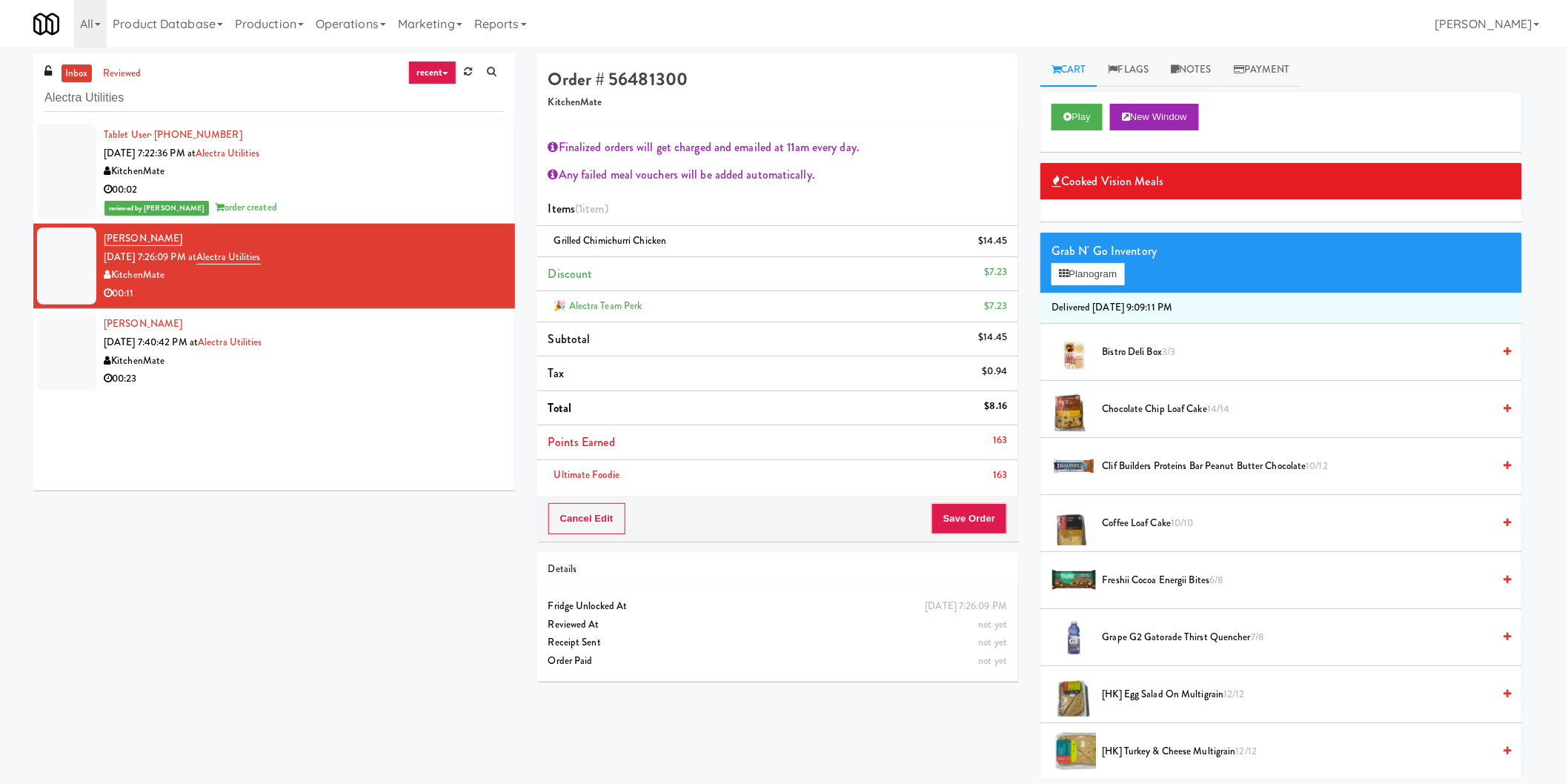
click at [439, 358] on div "KitchenMate" at bounding box center [304, 361] width 400 height 19
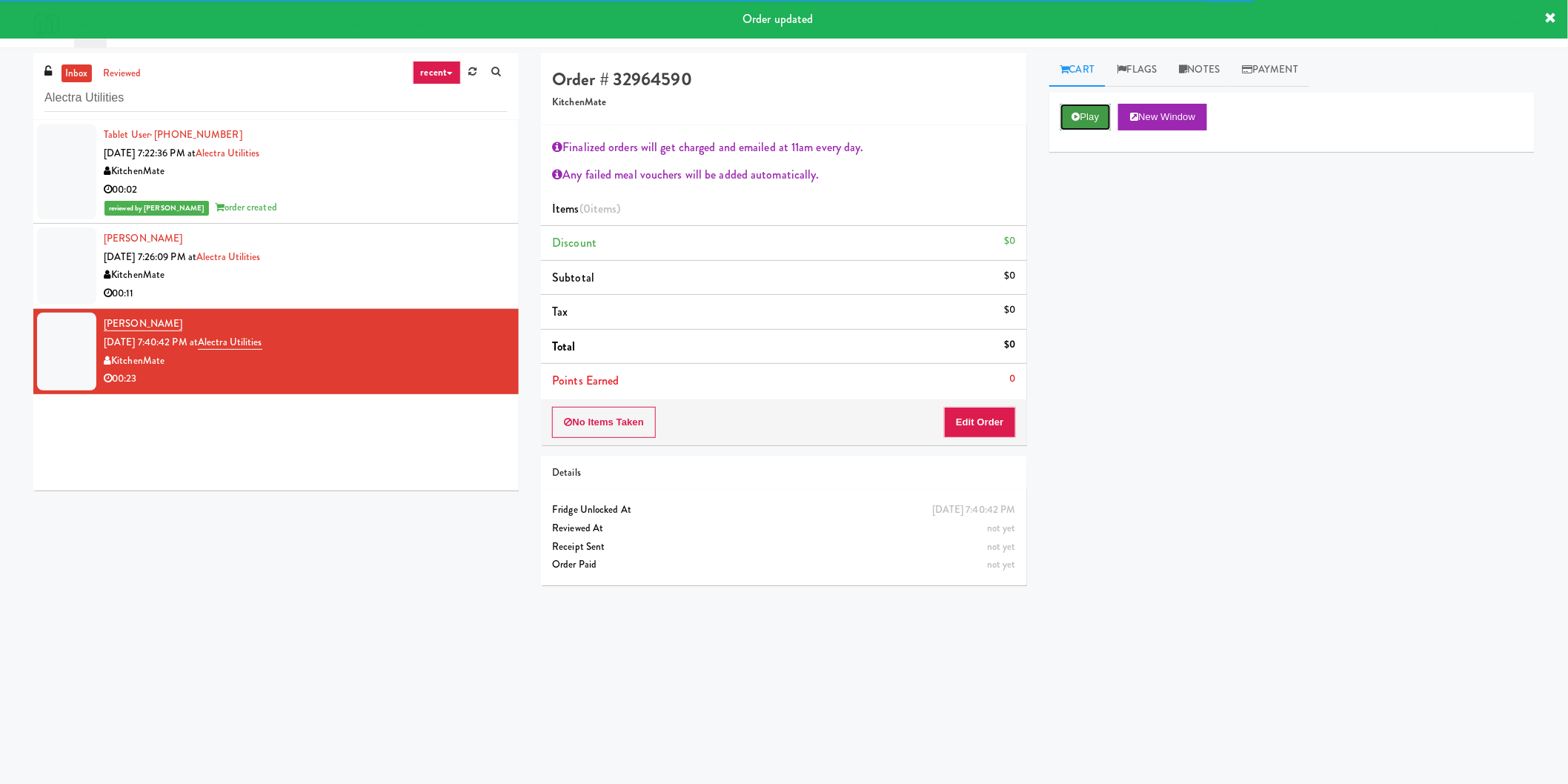
click at [1103, 127] on button "Play" at bounding box center [1086, 117] width 51 height 27
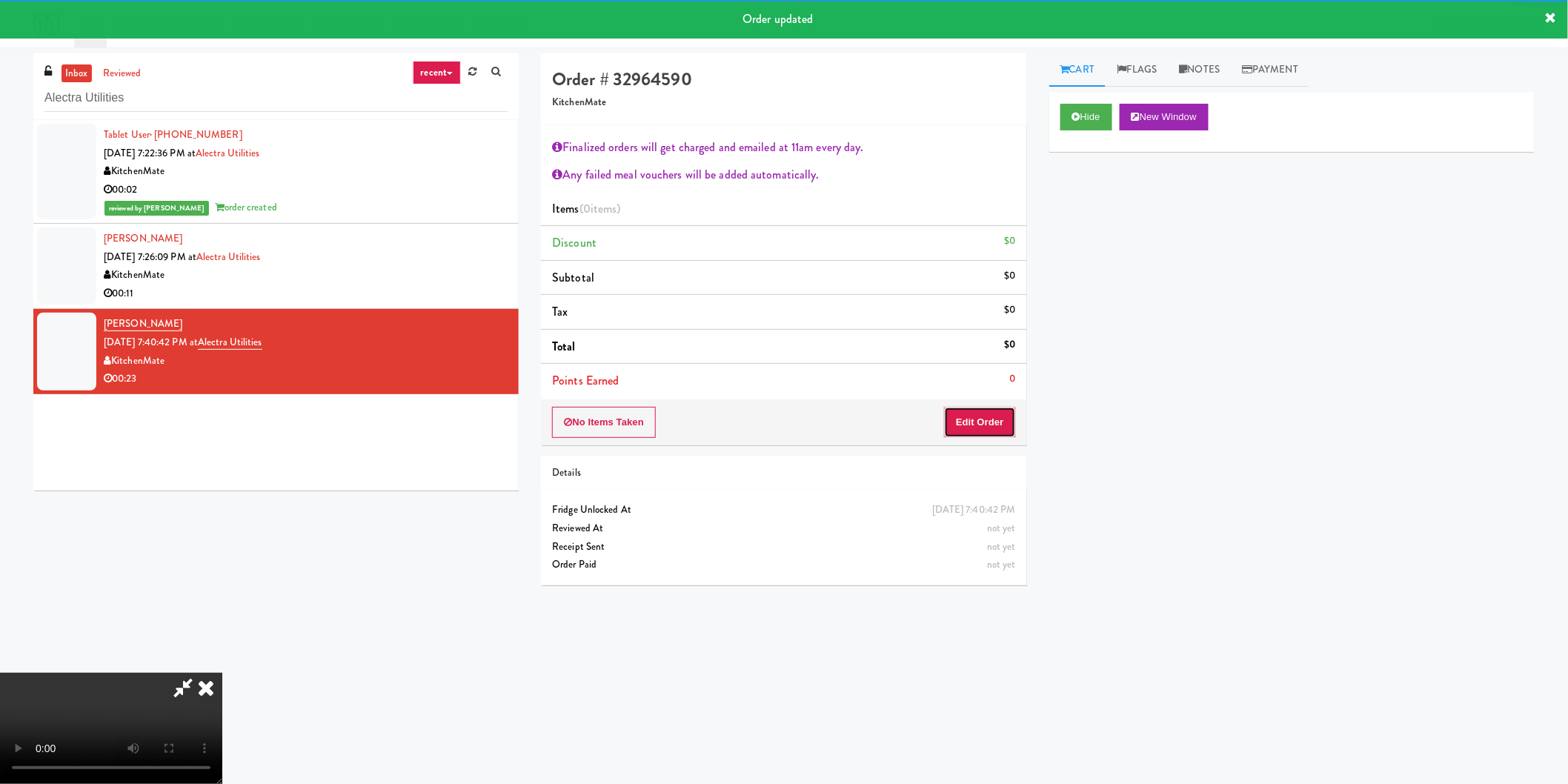
click at [983, 424] on button "Edit Order" at bounding box center [980, 422] width 72 height 31
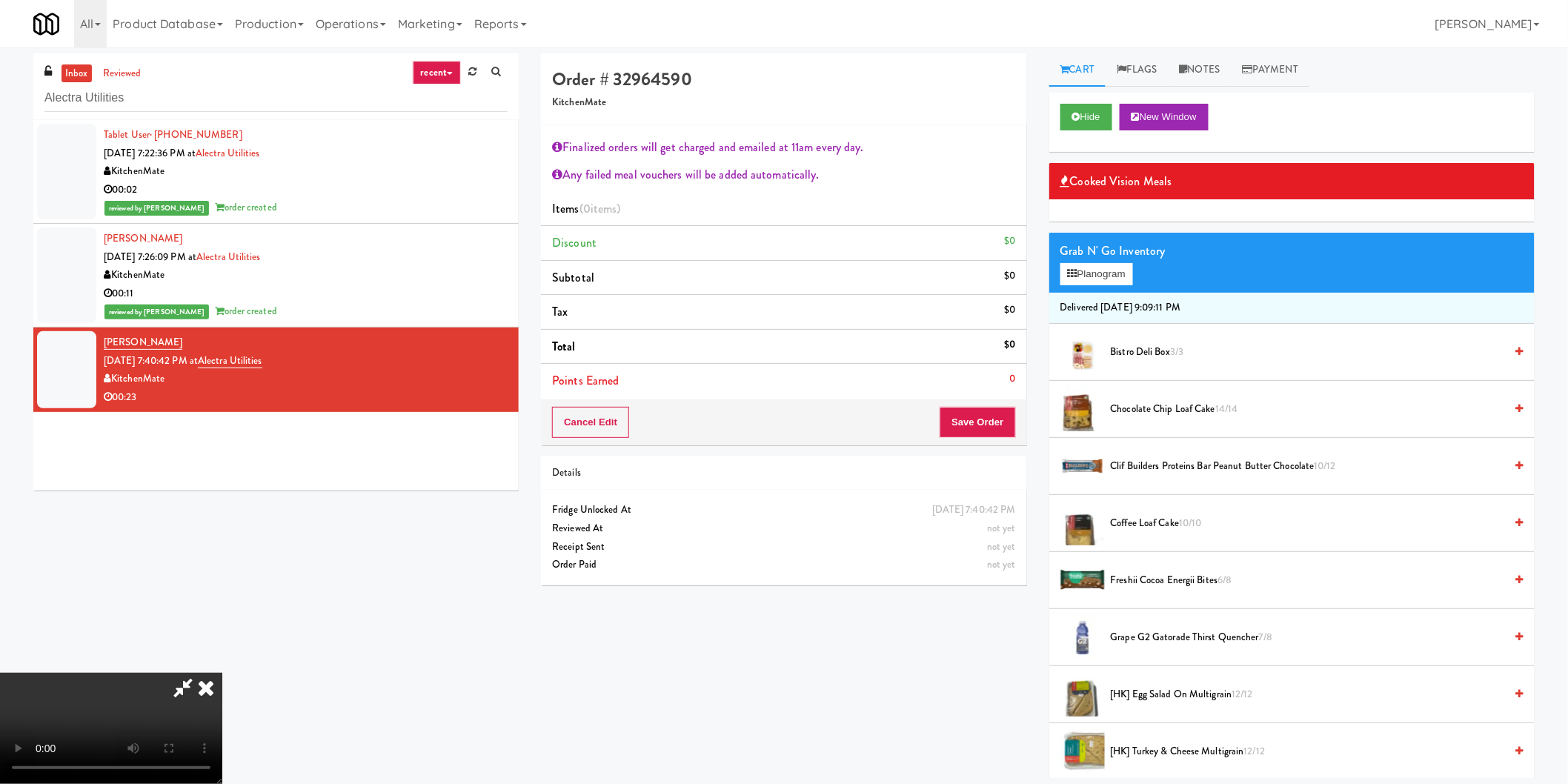
click at [222, 673] on video at bounding box center [111, 728] width 222 height 111
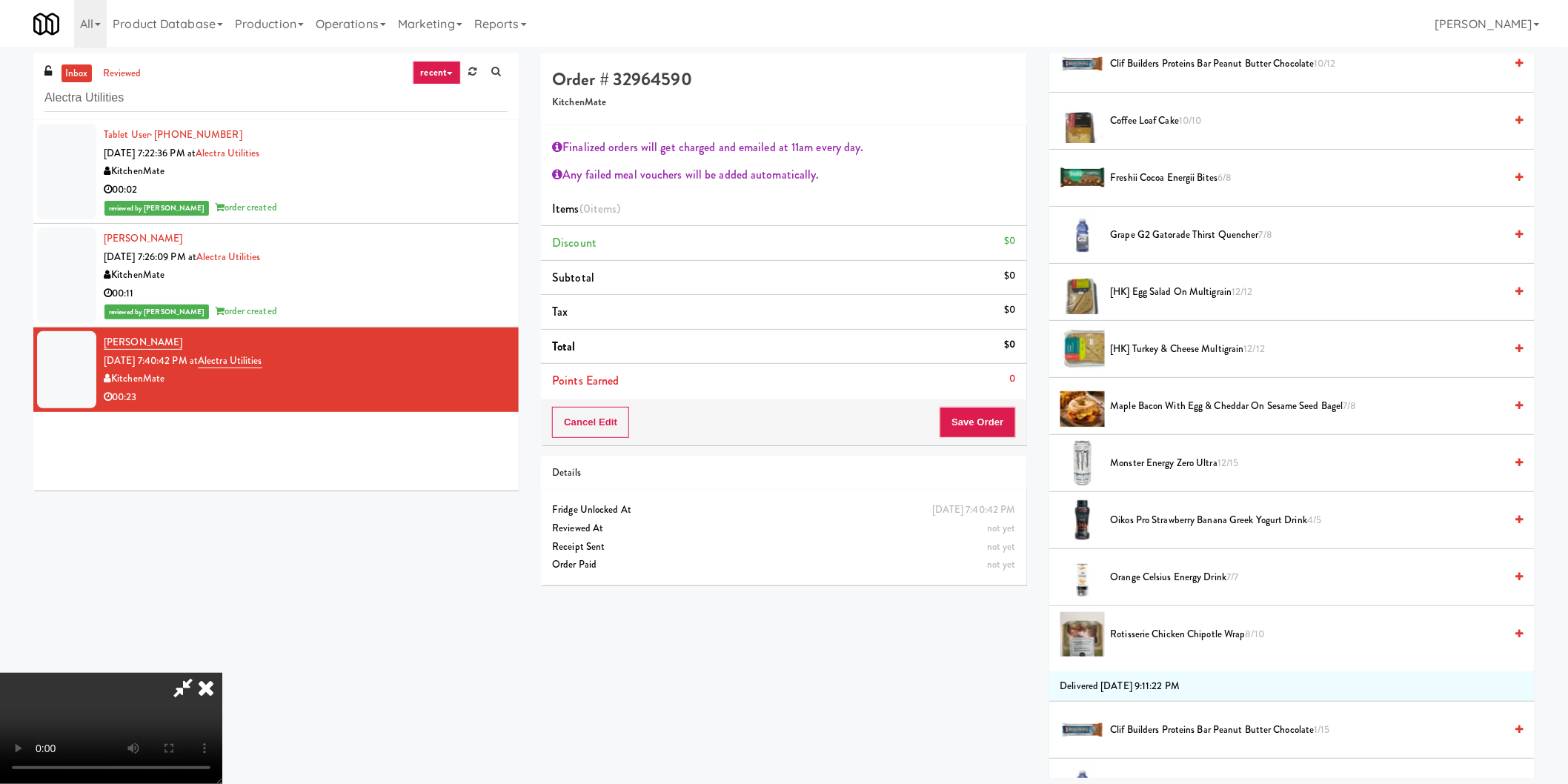
scroll to position [411, 0]
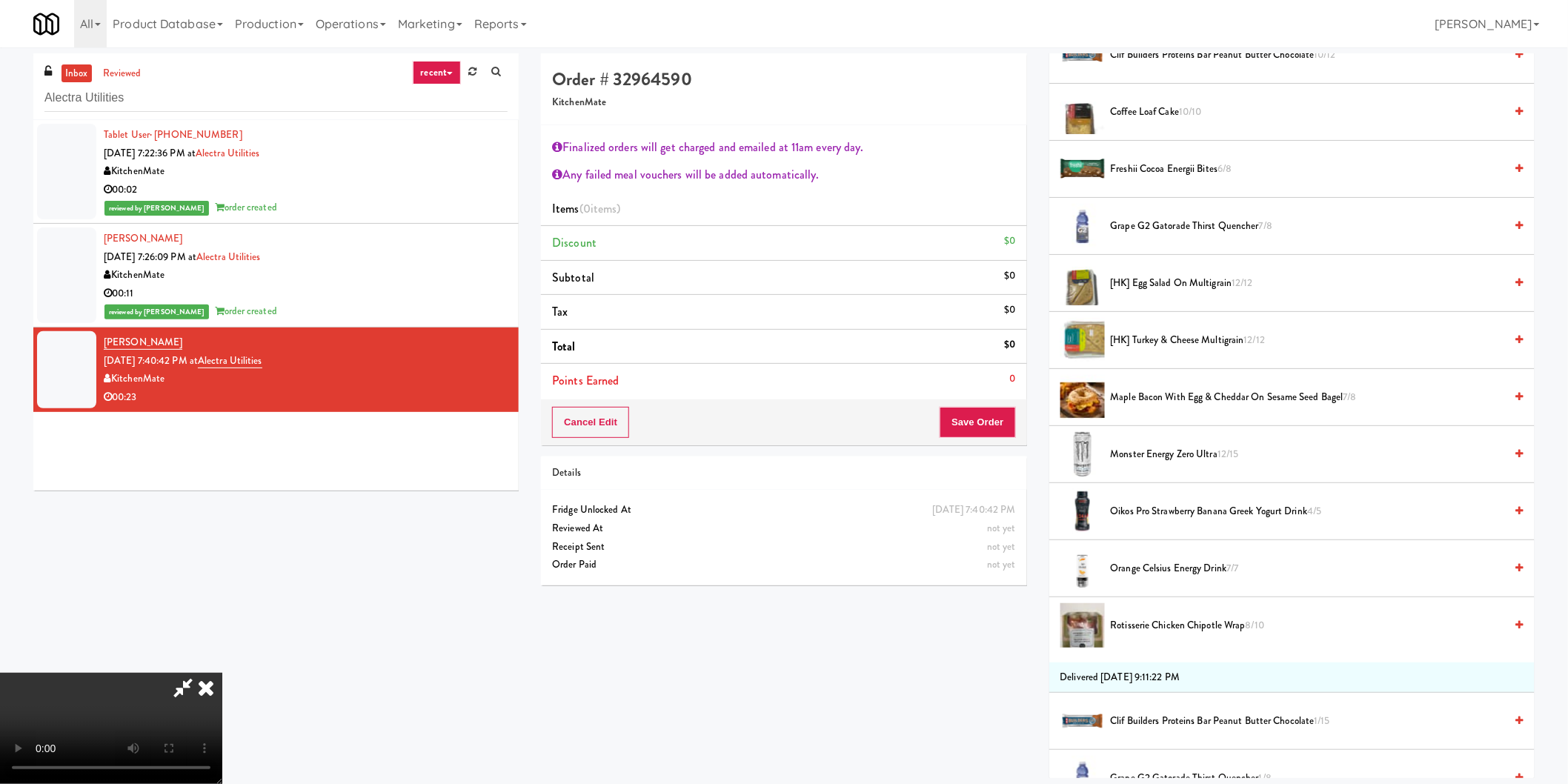
click at [1165, 619] on span "Rotisserie Chicken Chipotle Wrap 8/10" at bounding box center [1308, 626] width 395 height 19
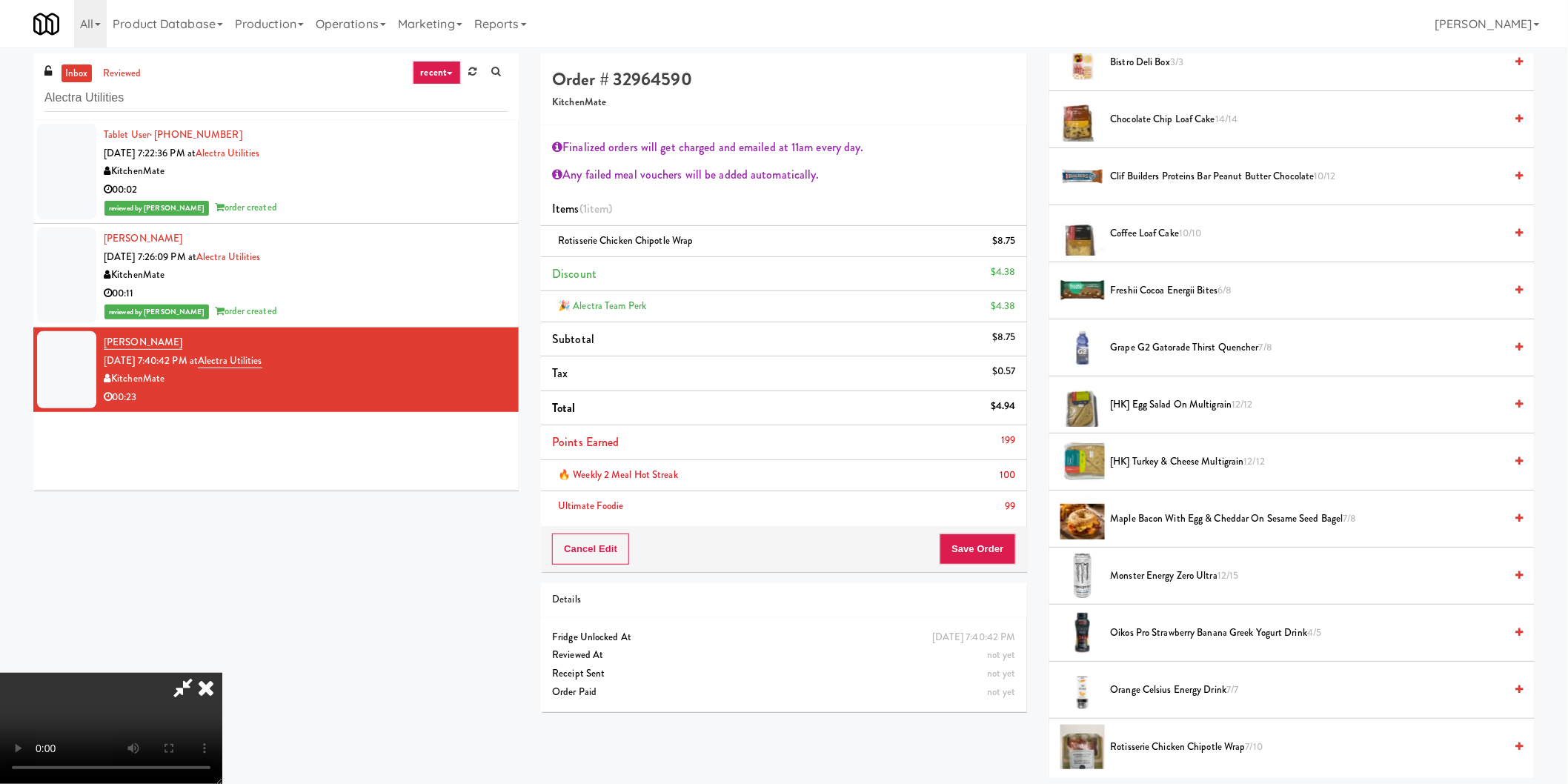
scroll to position [247, 0]
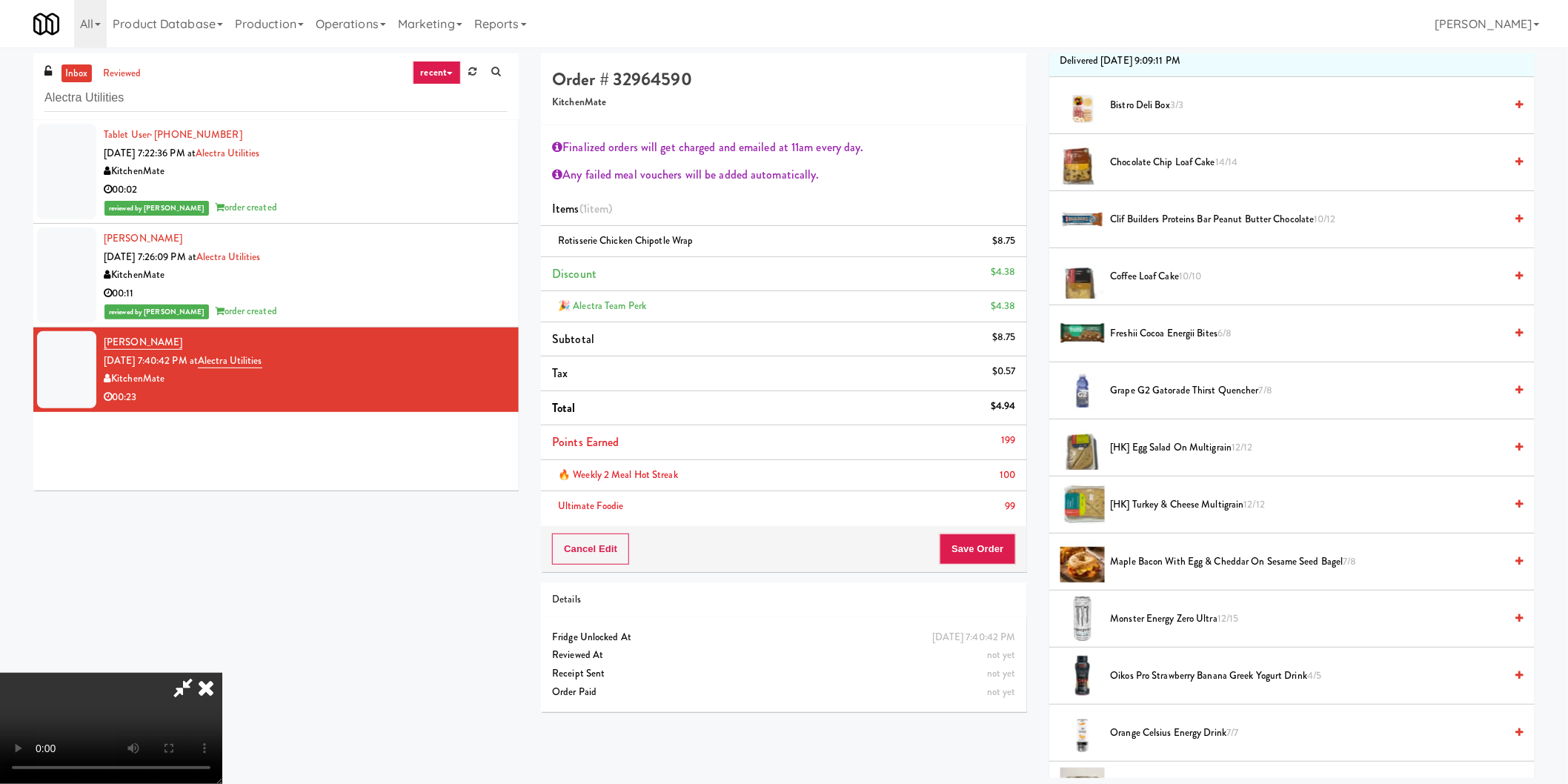
click at [1179, 166] on span "Chocolate Chip Loaf Cake 14/14" at bounding box center [1308, 162] width 395 height 19
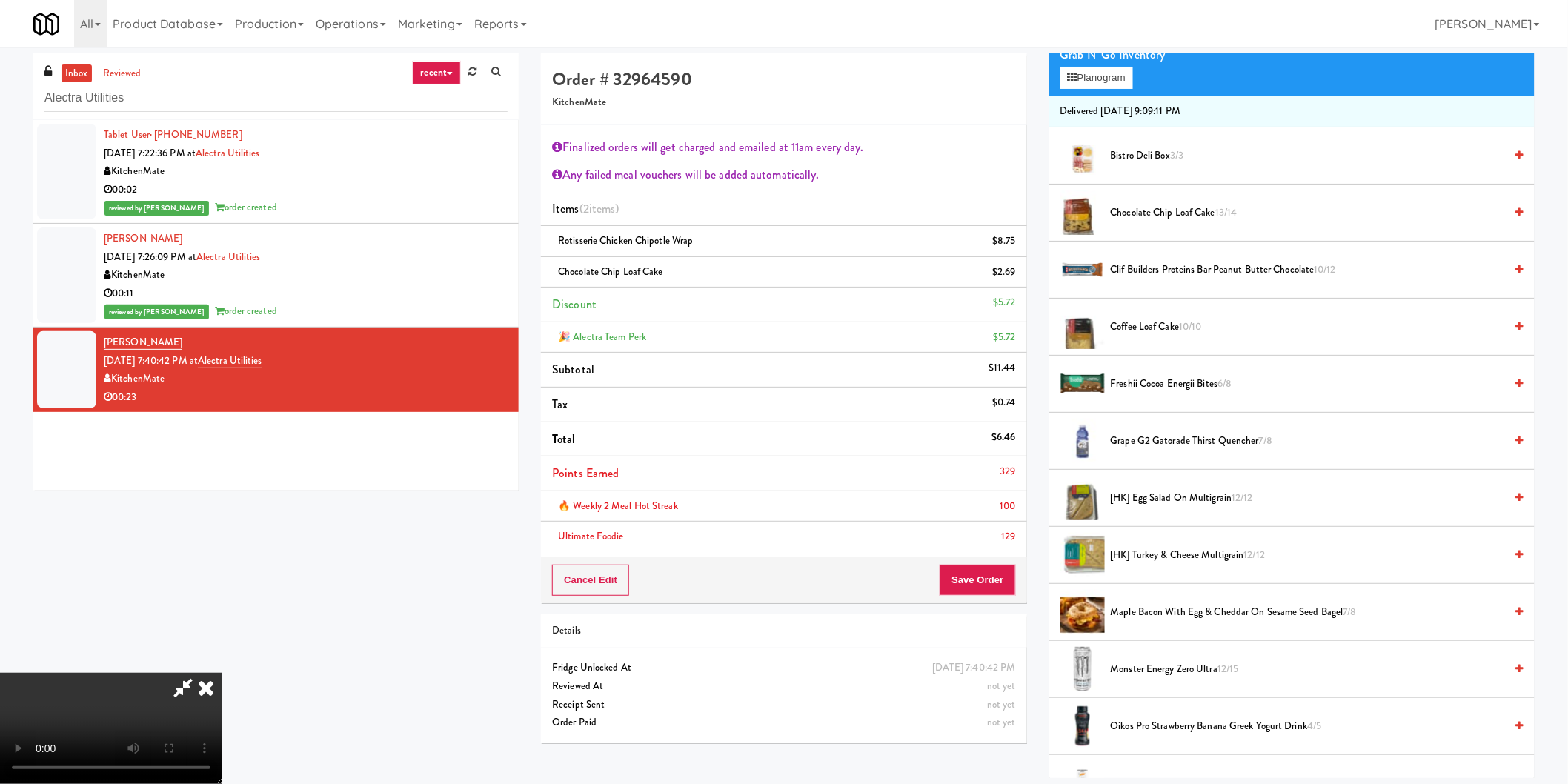
scroll to position [0, 0]
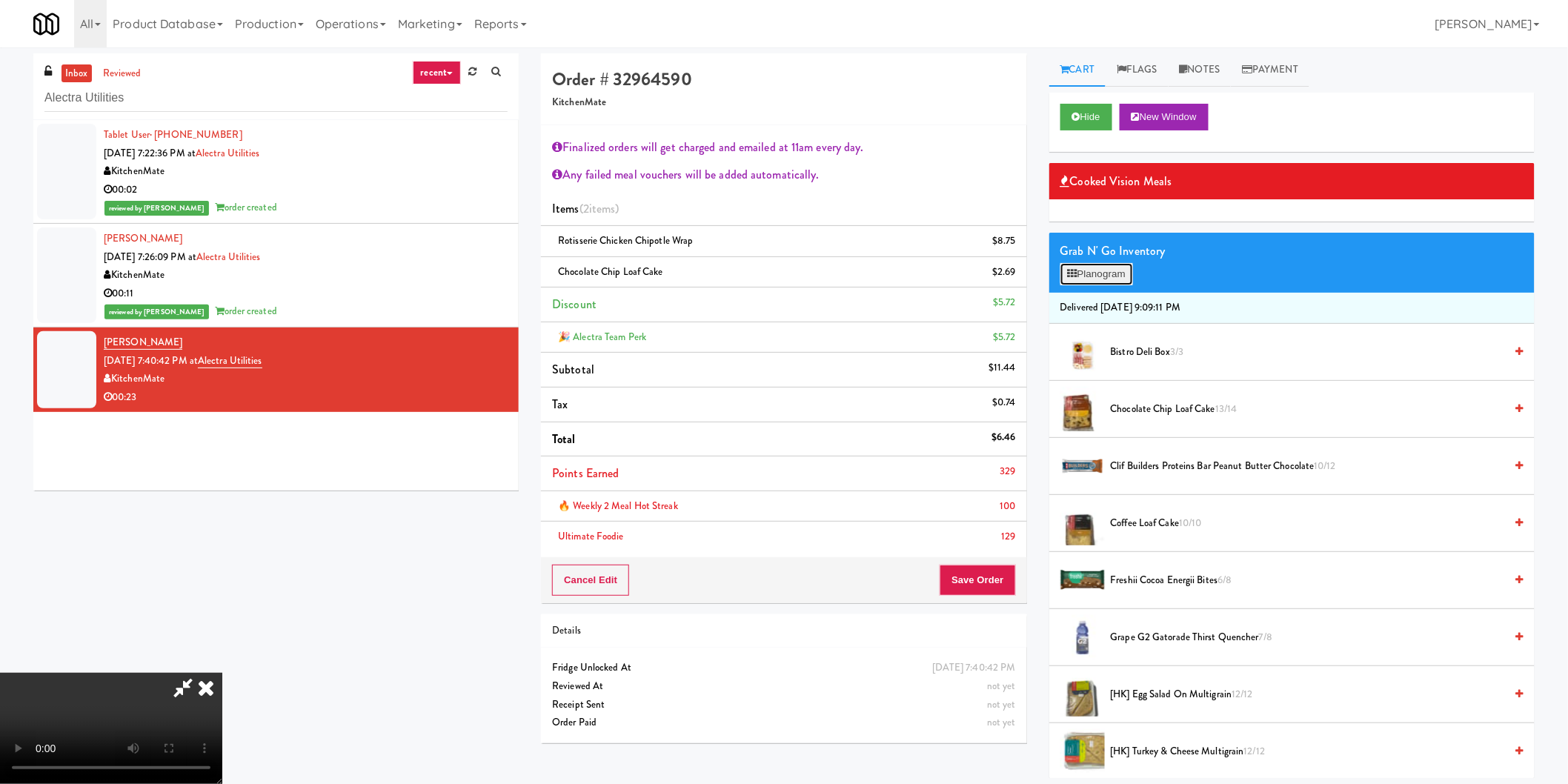
click at [1110, 272] on button "Planogram" at bounding box center [1096, 273] width 73 height 22
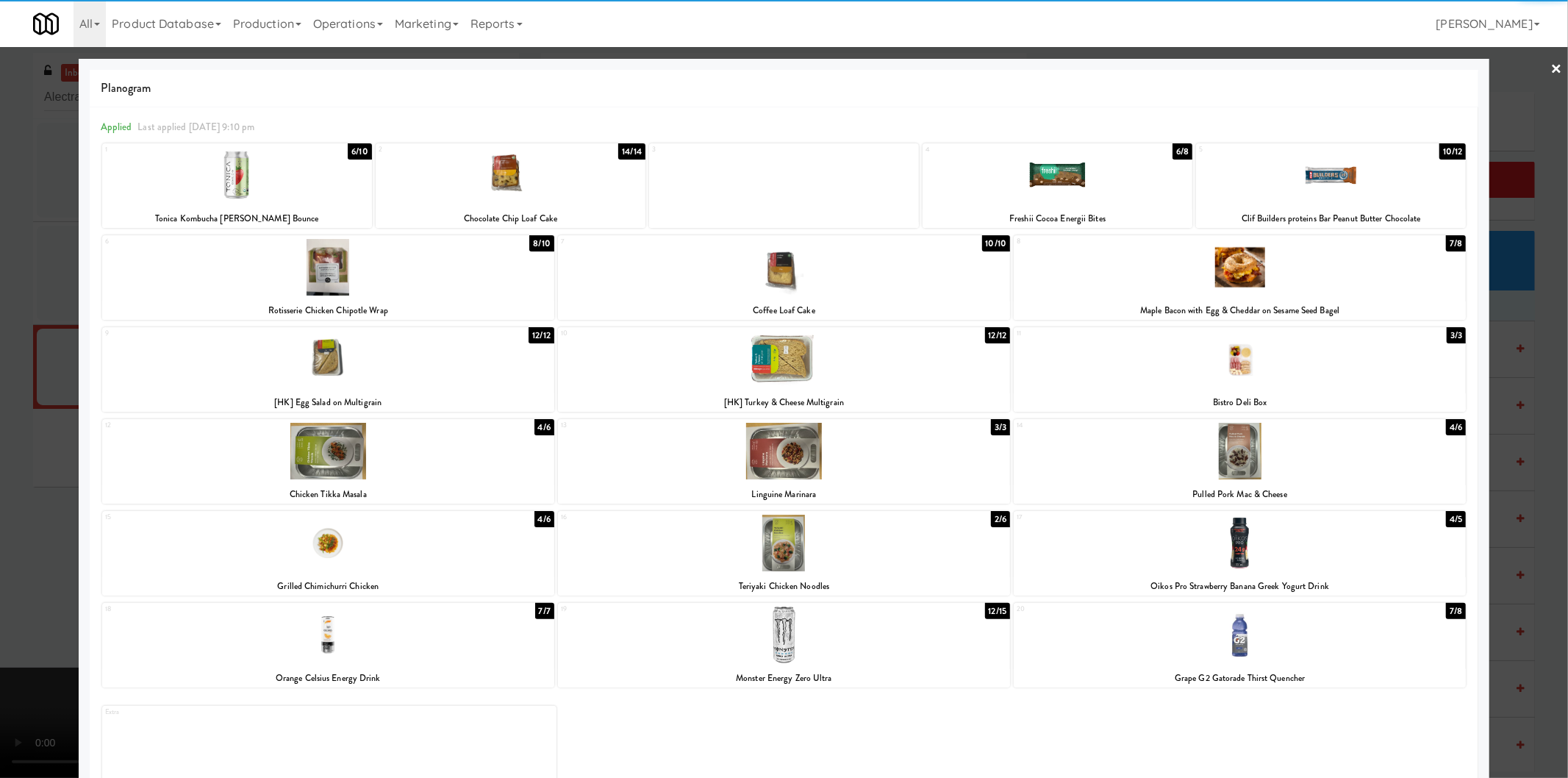
click at [1239, 430] on div at bounding box center [1240, 451] width 452 height 56
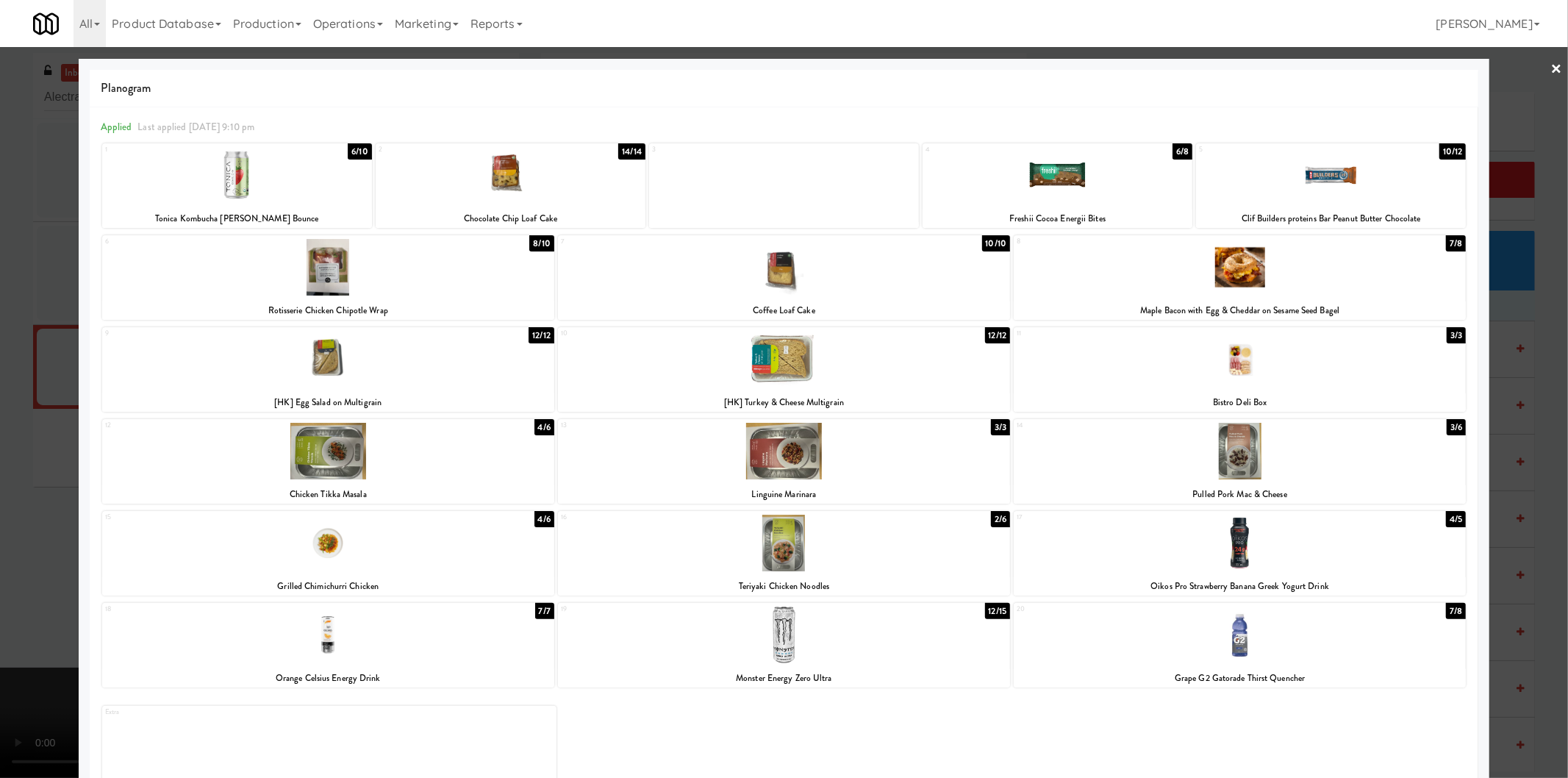
click at [1510, 442] on div at bounding box center [784, 389] width 1568 height 778
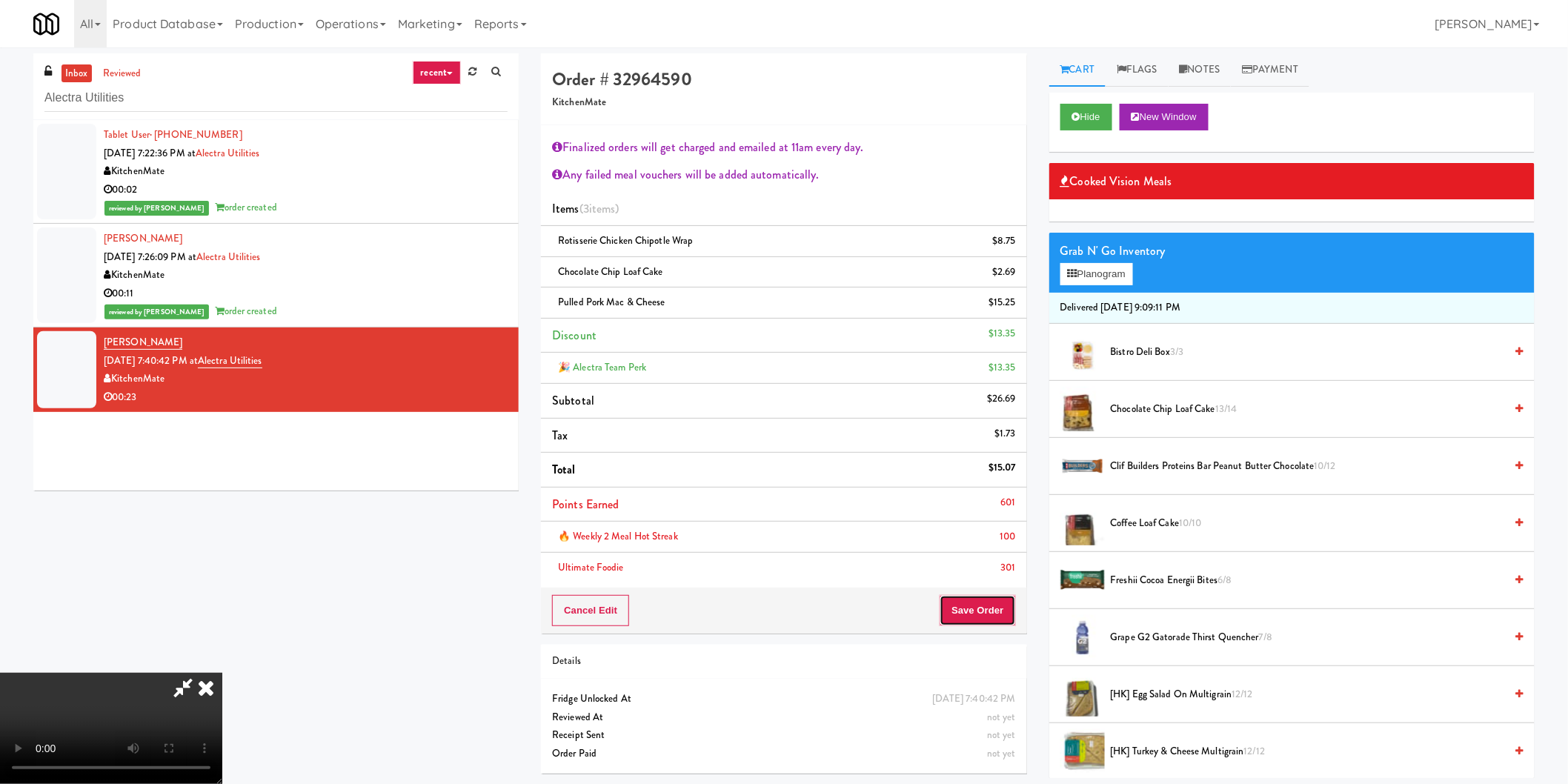
click at [993, 609] on button "Save Order" at bounding box center [977, 611] width 75 height 31
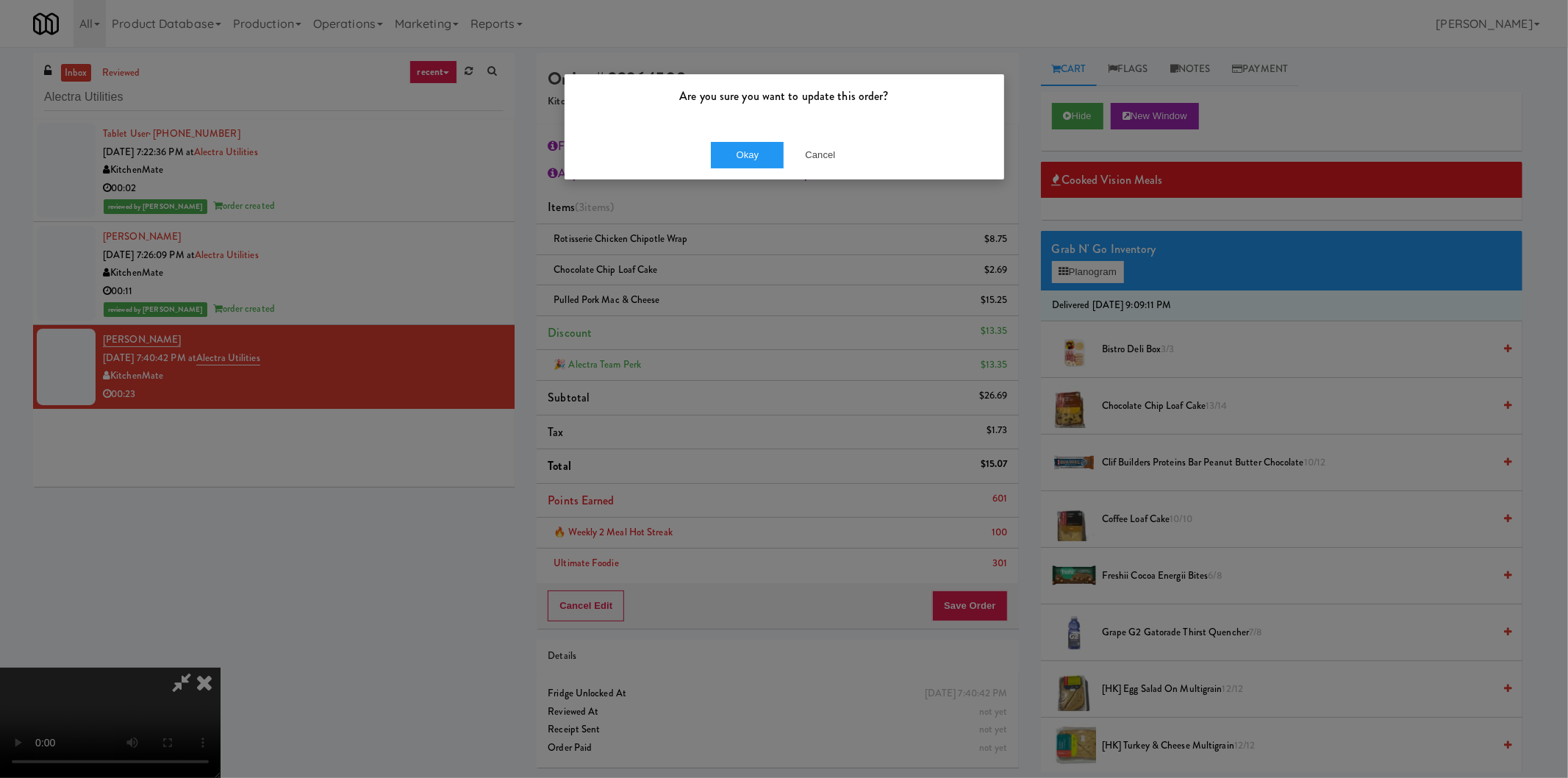
click at [737, 169] on div "Okay Cancel" at bounding box center [784, 155] width 440 height 49
click at [741, 163] on button "Okay" at bounding box center [748, 155] width 74 height 26
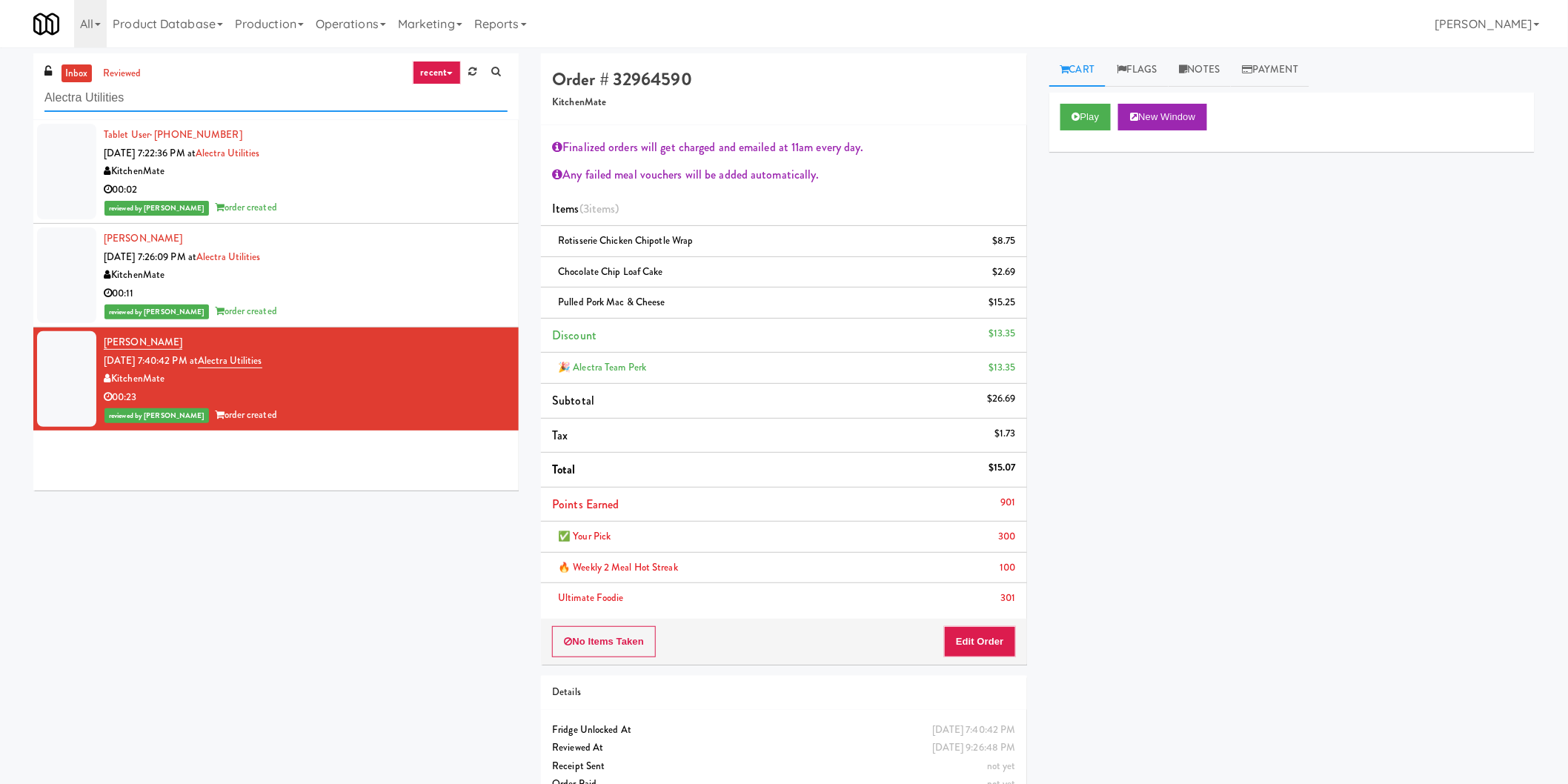
click at [222, 98] on input "Alectra Utilities" at bounding box center [275, 97] width 463 height 27
paste input "Link - Combo Cooler"
click at [222, 98] on input "Alectra Link - Combo Cooler" at bounding box center [275, 97] width 463 height 27
paste input "text"
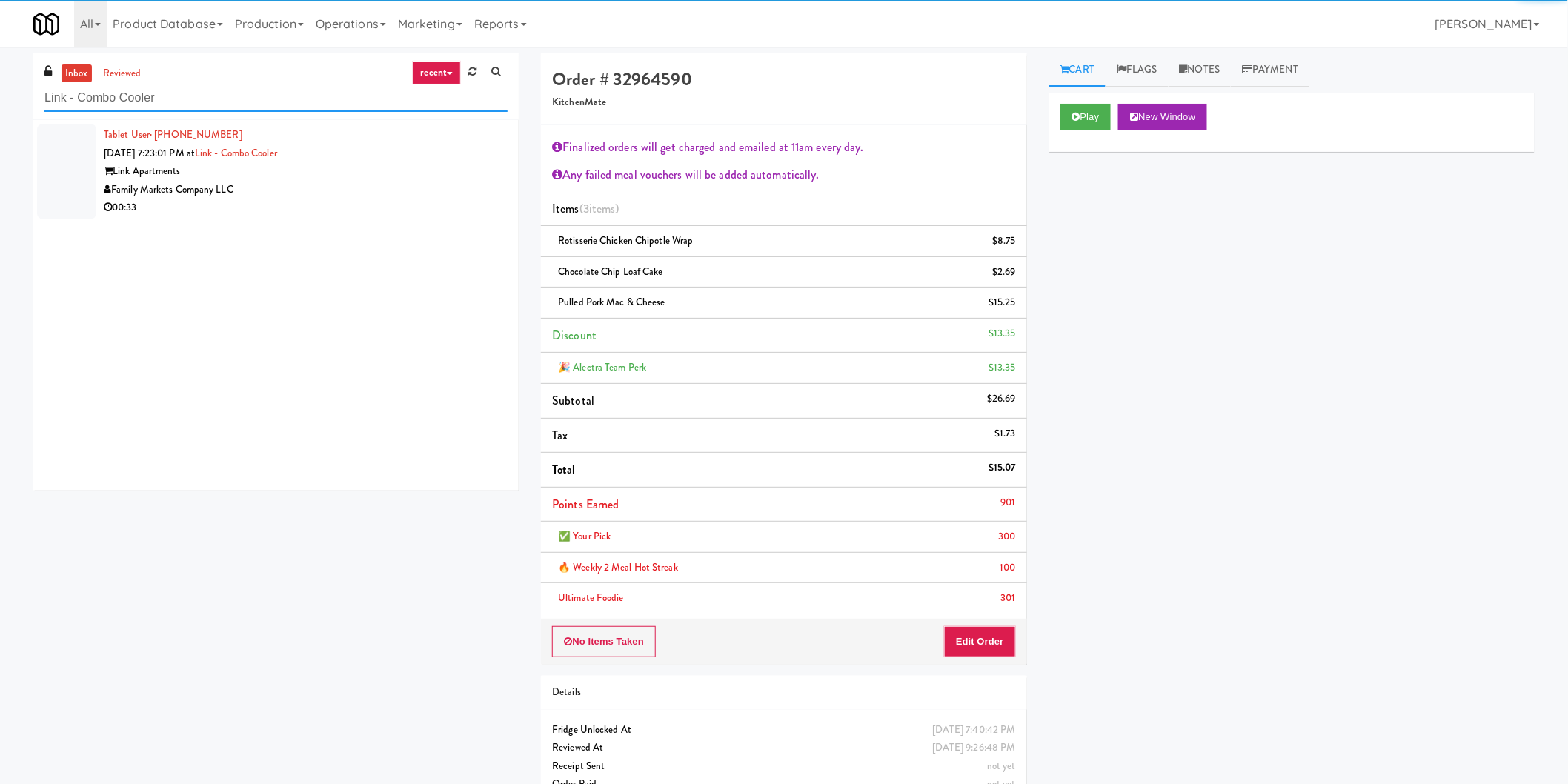
type input "Link - Combo Cooler"
click at [444, 201] on div "00:33" at bounding box center [305, 207] width 404 height 19
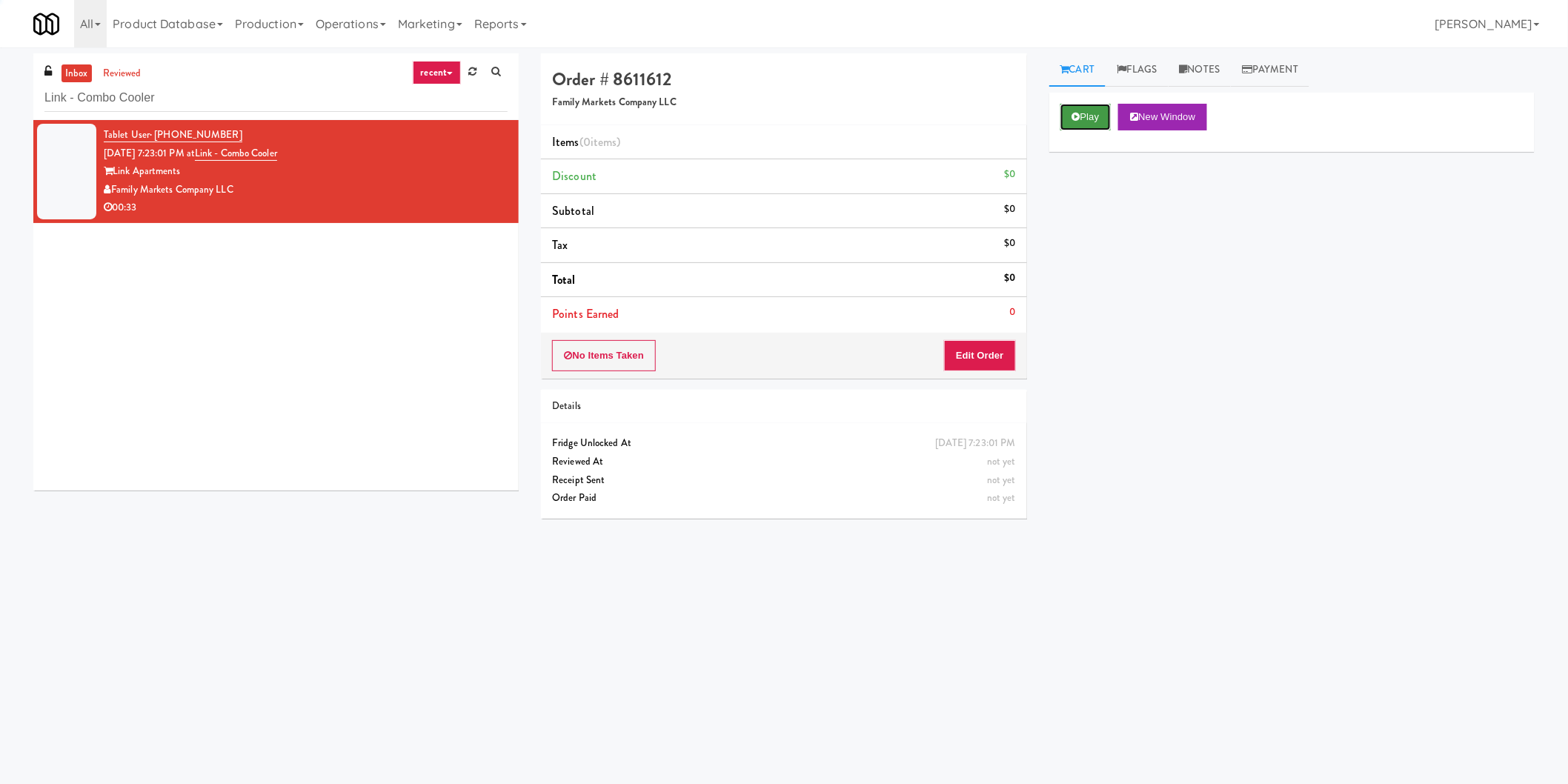
click at [1063, 123] on button "Play" at bounding box center [1086, 117] width 51 height 27
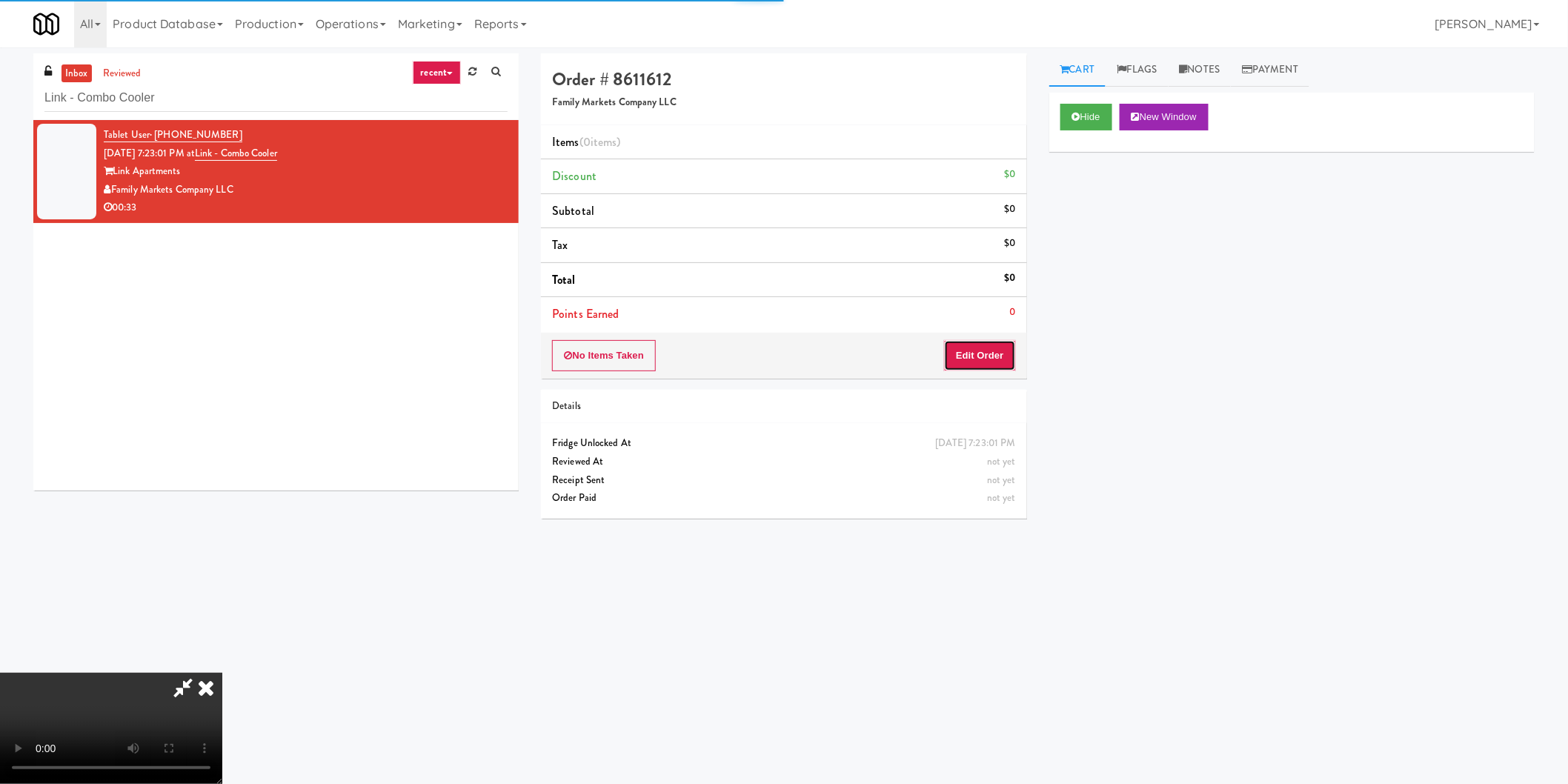
click at [979, 342] on button "Edit Order" at bounding box center [980, 355] width 72 height 31
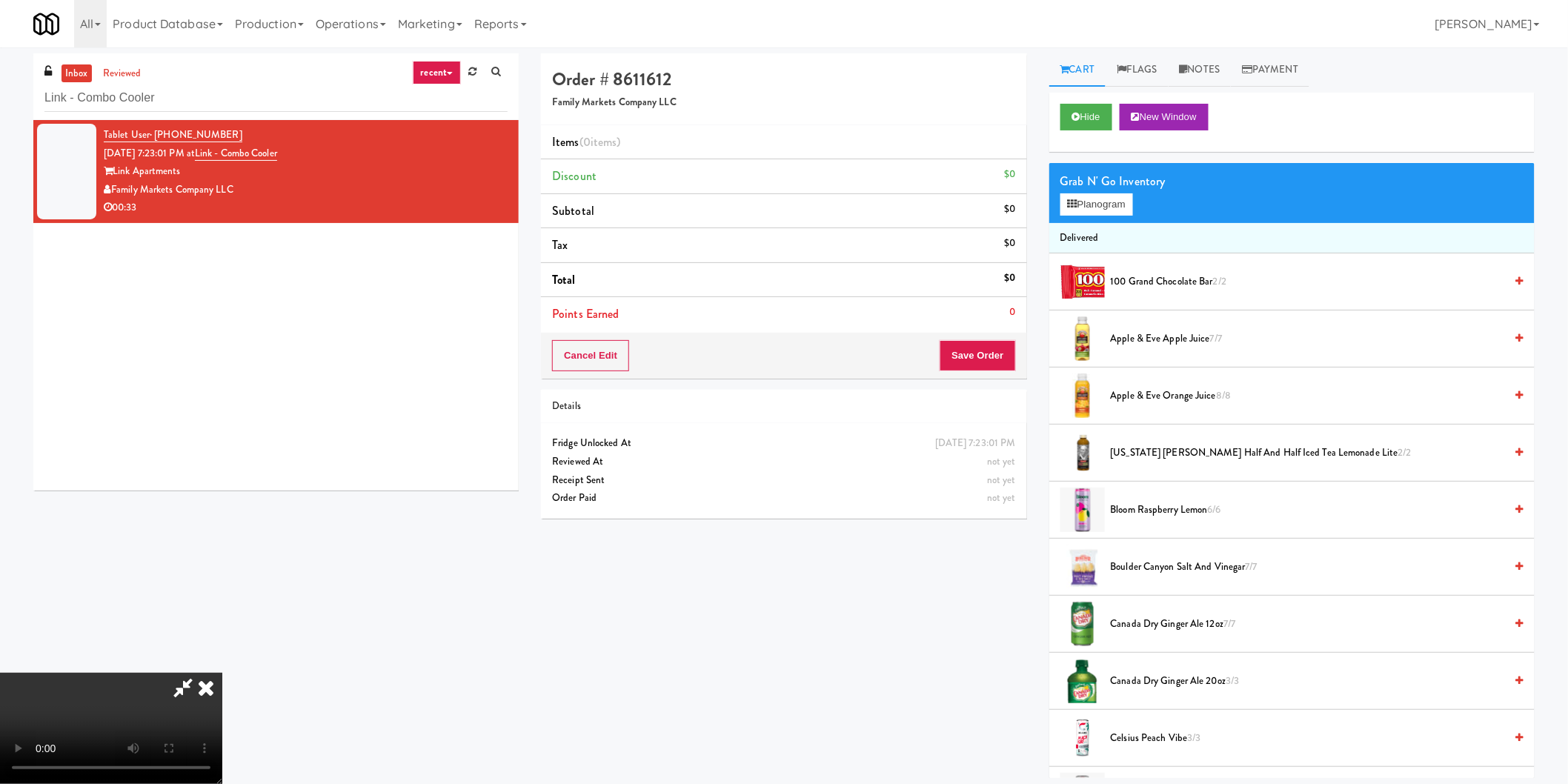
click at [222, 673] on video at bounding box center [111, 728] width 222 height 111
click at [1109, 196] on button "Planogram" at bounding box center [1096, 204] width 73 height 22
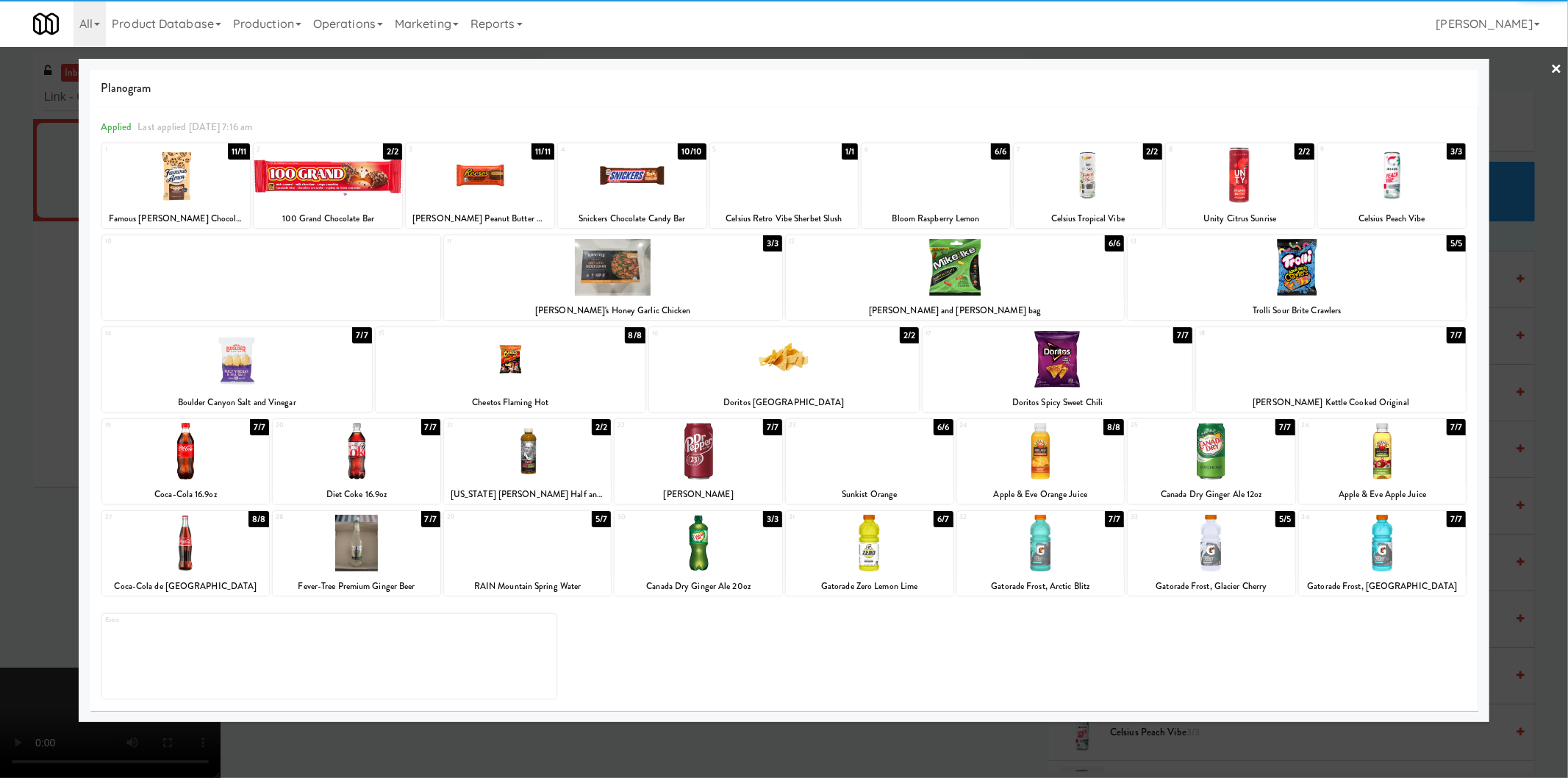
click at [968, 193] on div at bounding box center [936, 175] width 148 height 56
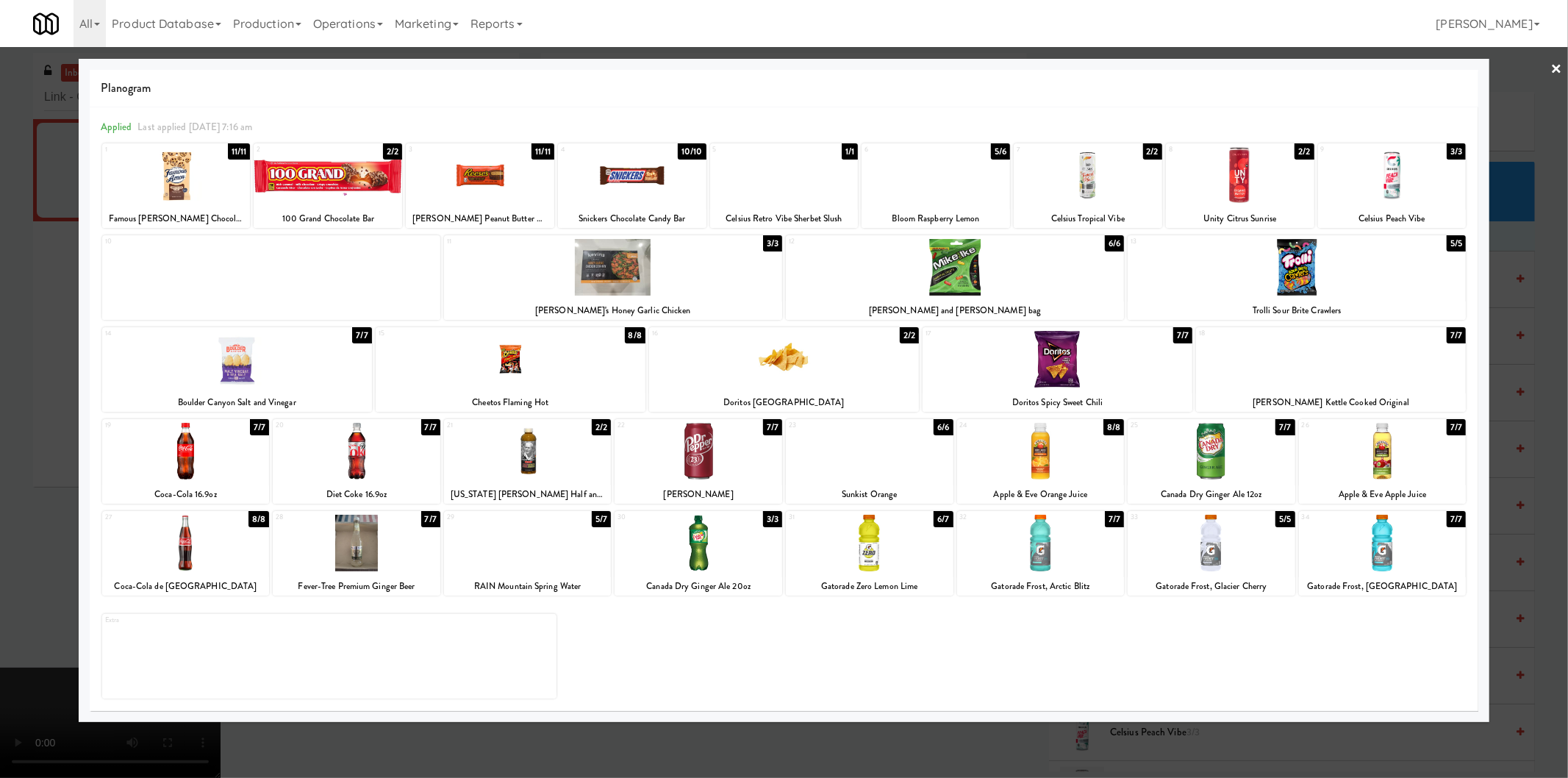
click at [1550, 292] on div at bounding box center [784, 389] width 1568 height 778
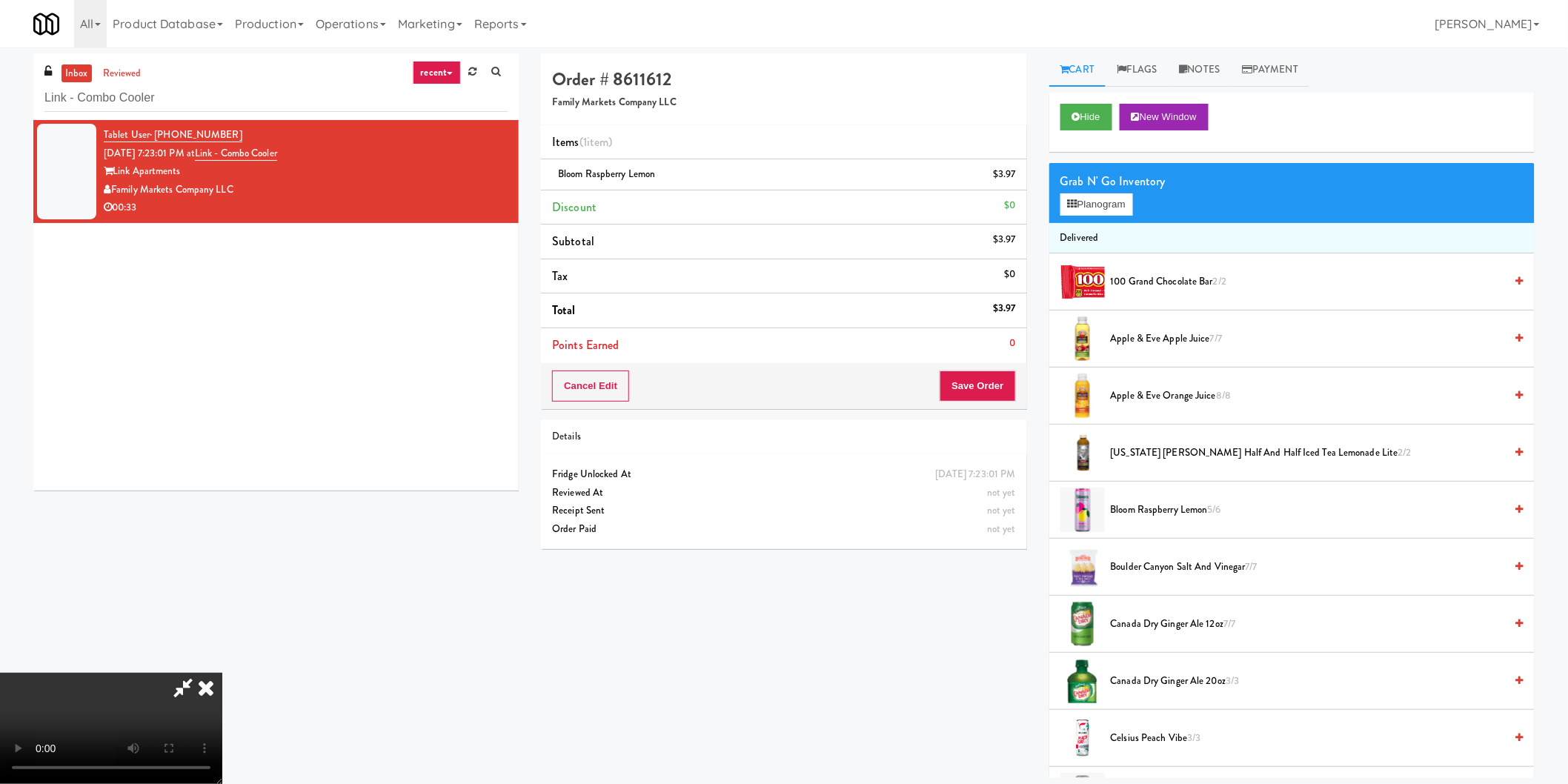
click at [222, 673] on video at bounding box center [111, 728] width 222 height 111
click at [1126, 211] on button "Planogram" at bounding box center [1096, 204] width 73 height 22
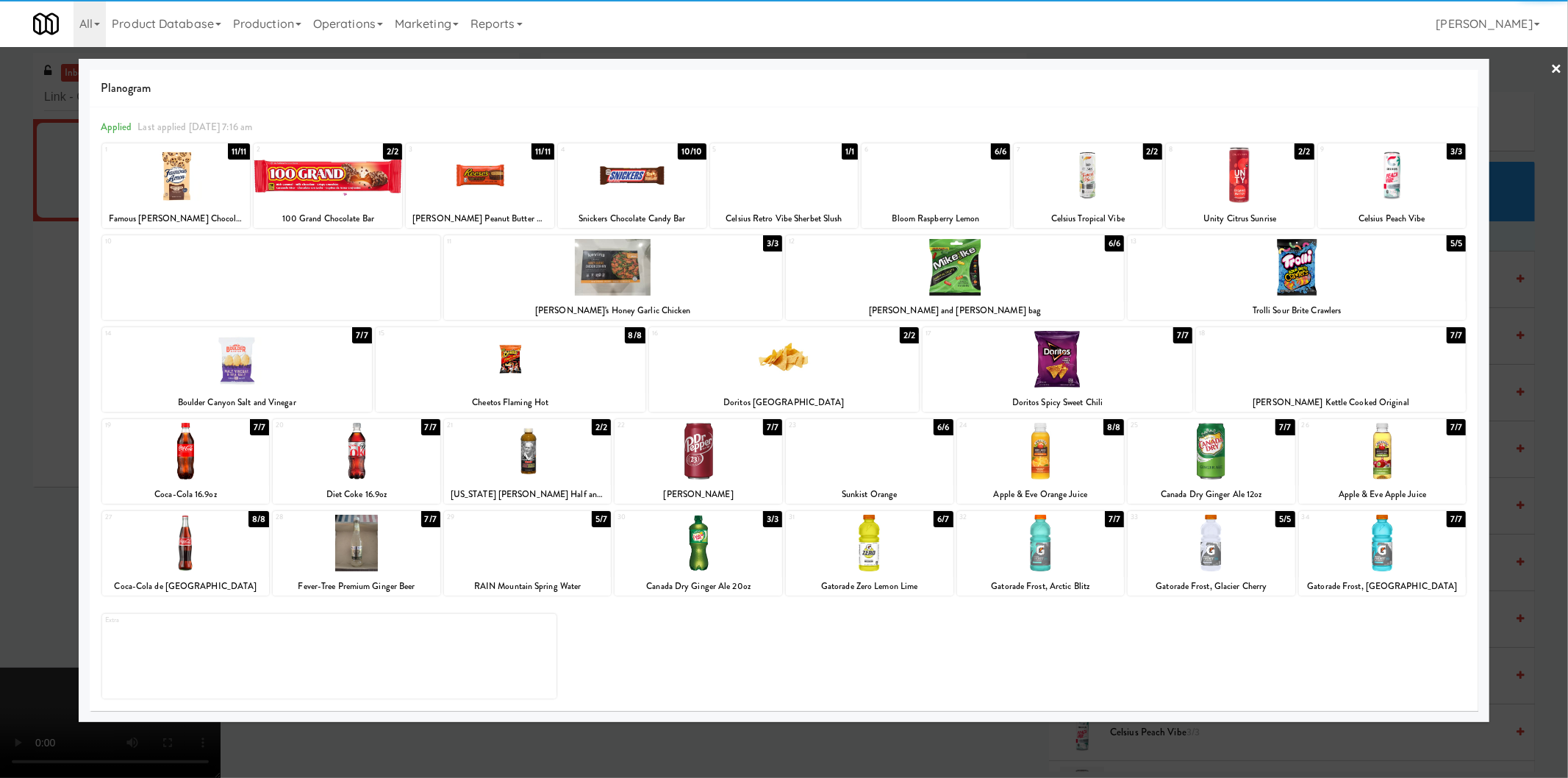
click at [1075, 474] on div at bounding box center [1040, 451] width 168 height 56
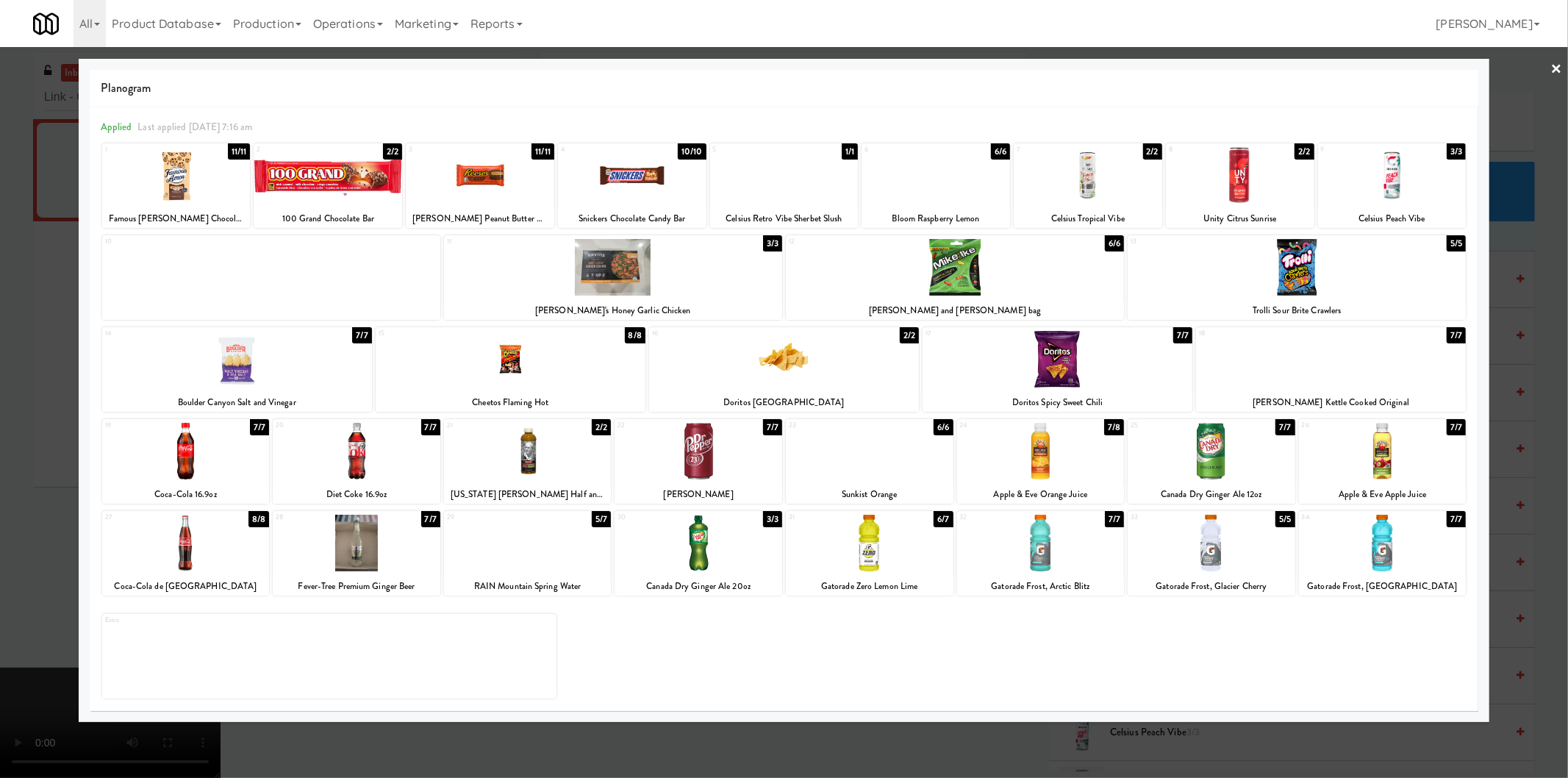
click at [1553, 464] on div at bounding box center [784, 389] width 1568 height 778
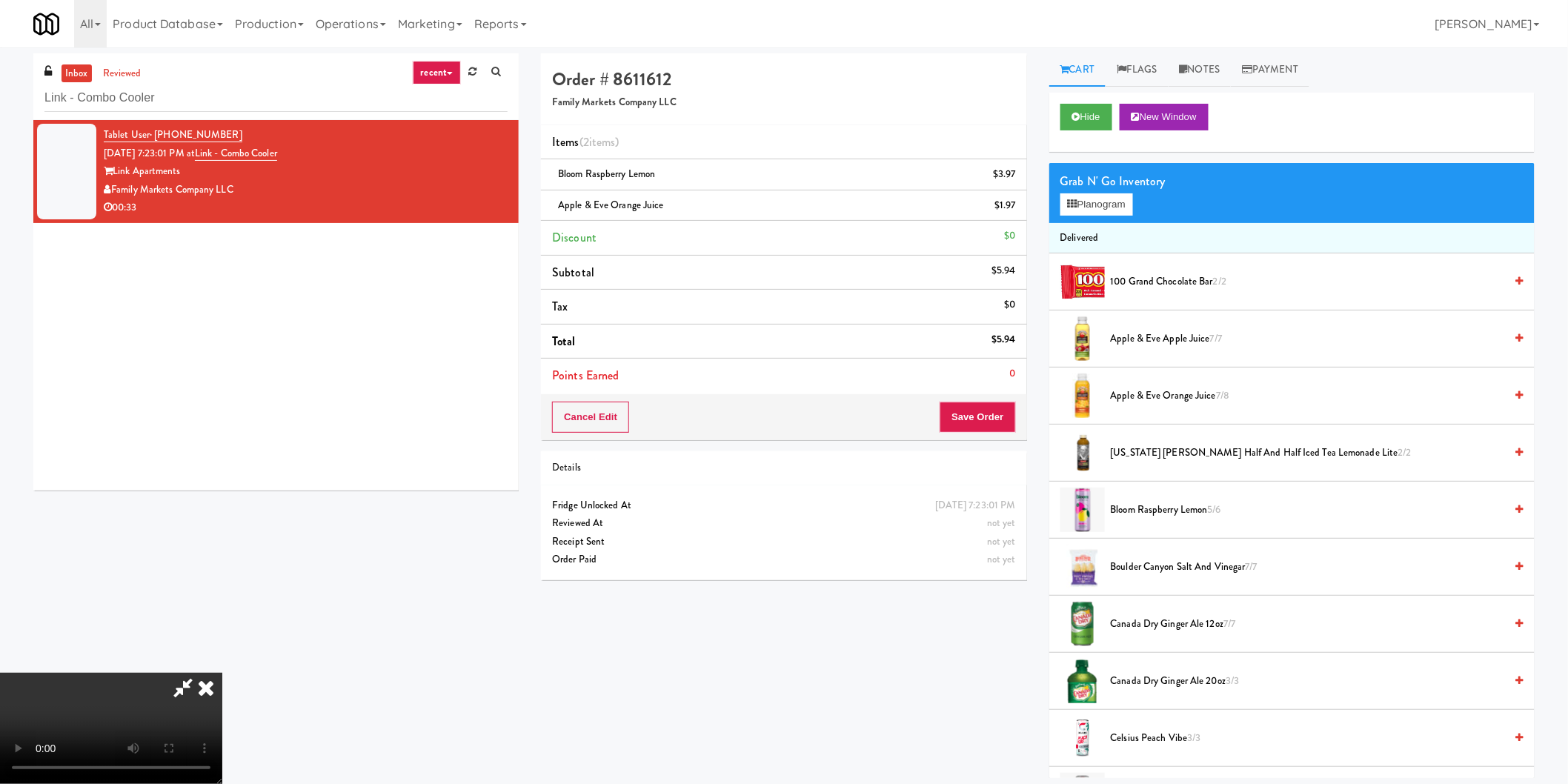
click at [222, 673] on video at bounding box center [111, 728] width 222 height 111
click at [962, 418] on button "Save Order" at bounding box center [977, 417] width 75 height 31
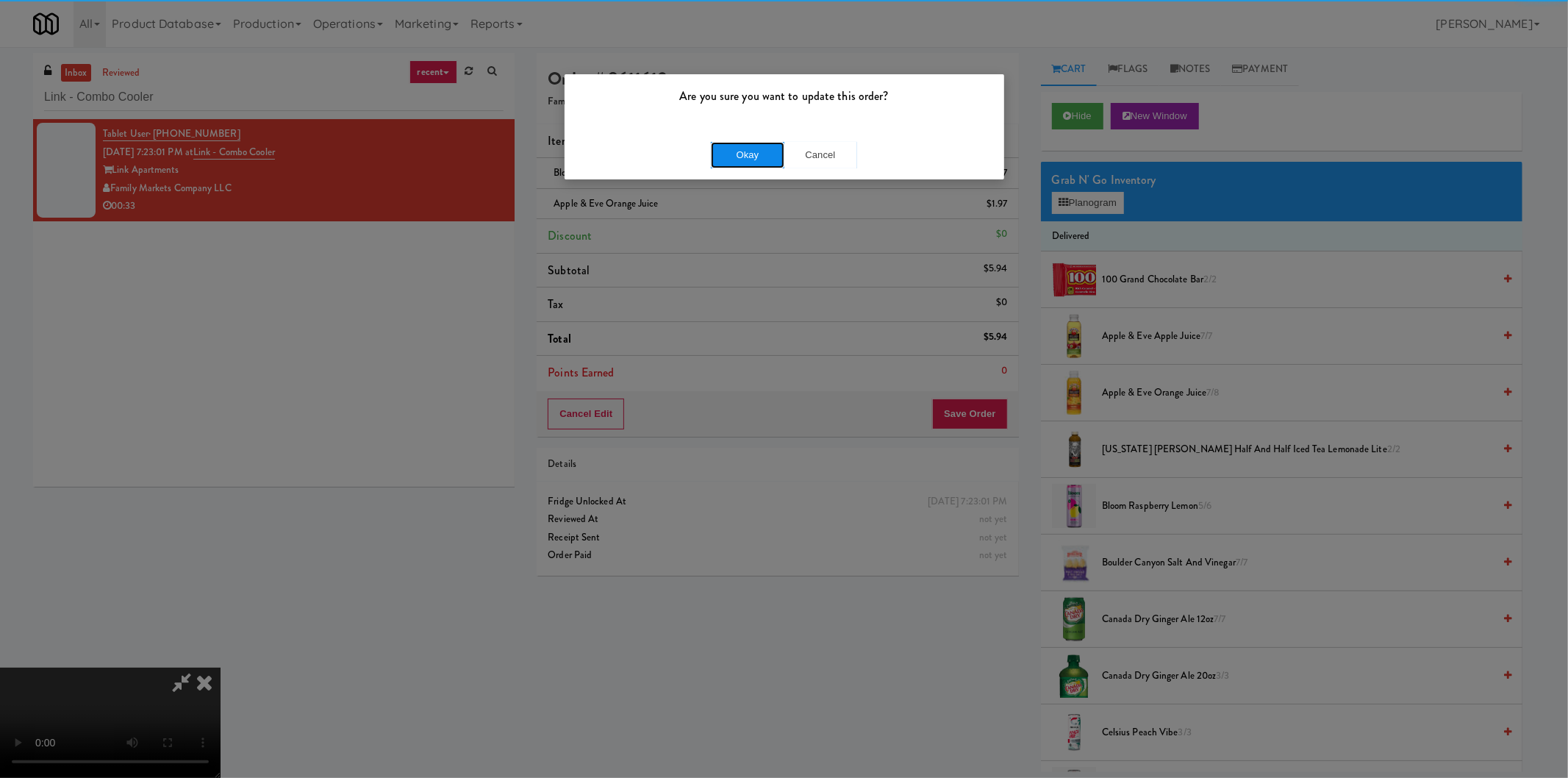
click at [760, 149] on button "Okay" at bounding box center [748, 155] width 74 height 26
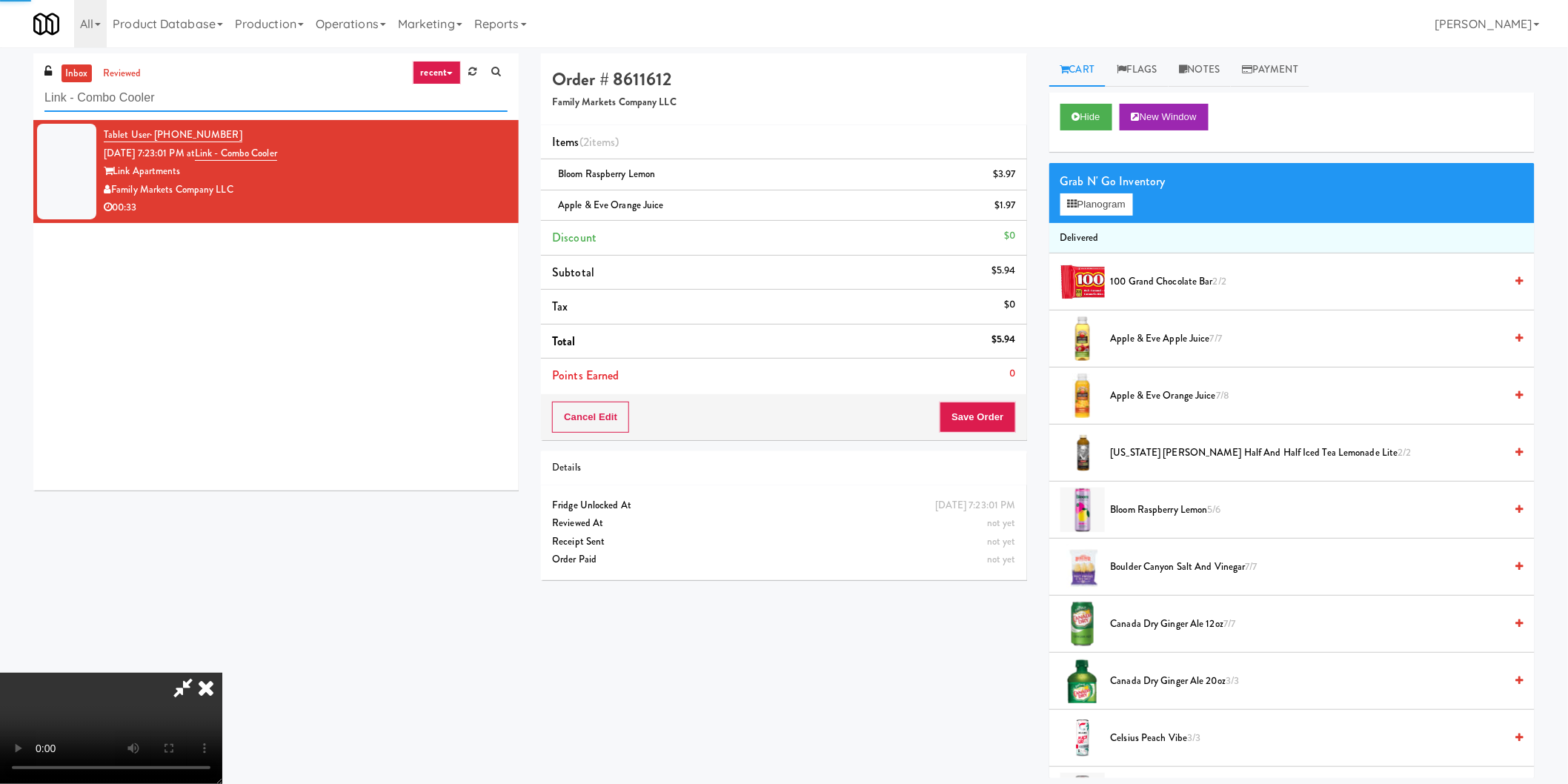
click at [357, 96] on input "Link - Combo Cooler" at bounding box center [275, 97] width 463 height 27
paste input "5825 - [GEOGRAPHIC_DATA] - [GEOGRAPHIC_DATA] Scientific"
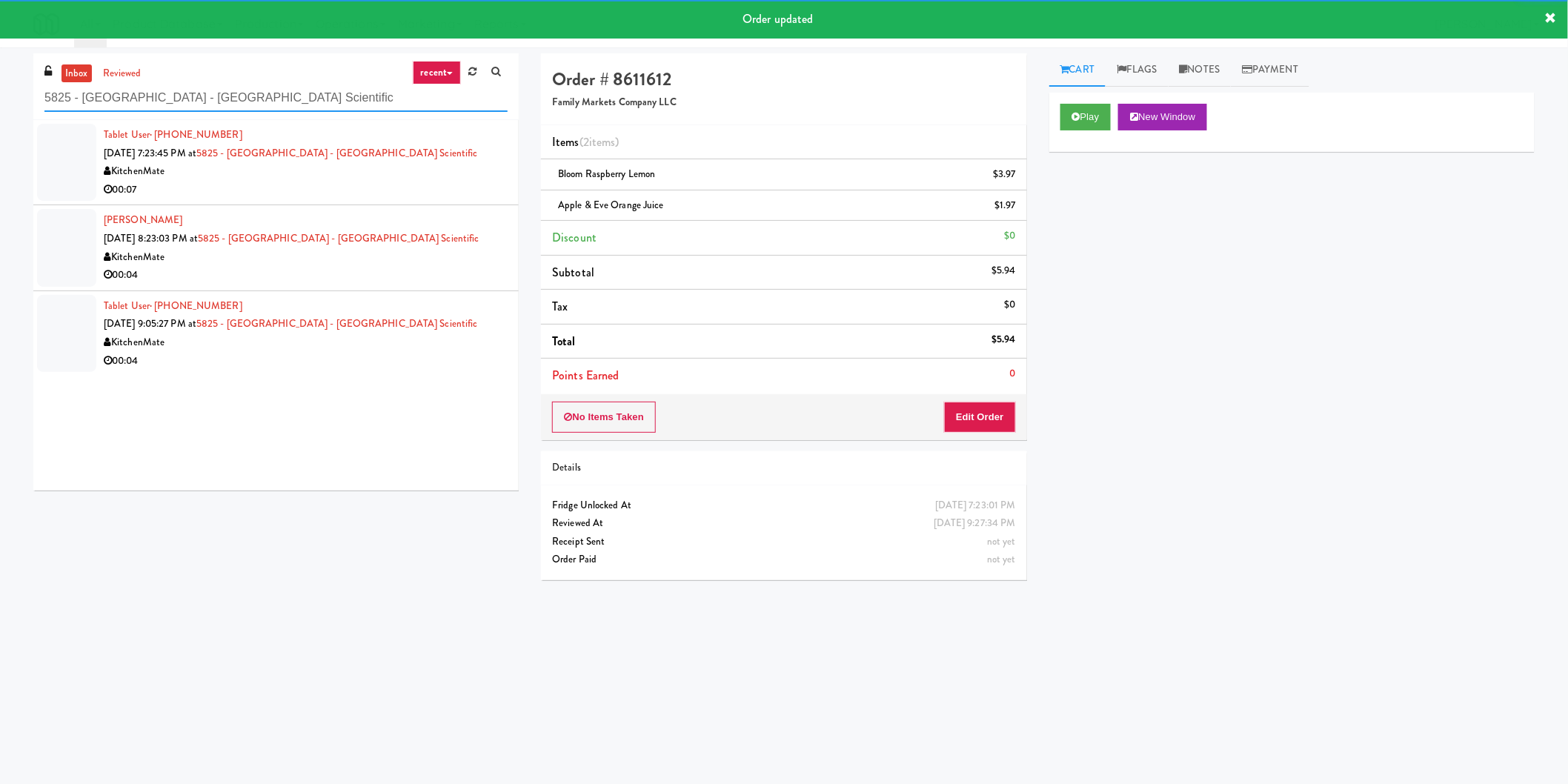
type input "5825 - [GEOGRAPHIC_DATA] - [GEOGRAPHIC_DATA] Scientific"
click at [442, 188] on div "00:07" at bounding box center [305, 189] width 404 height 19
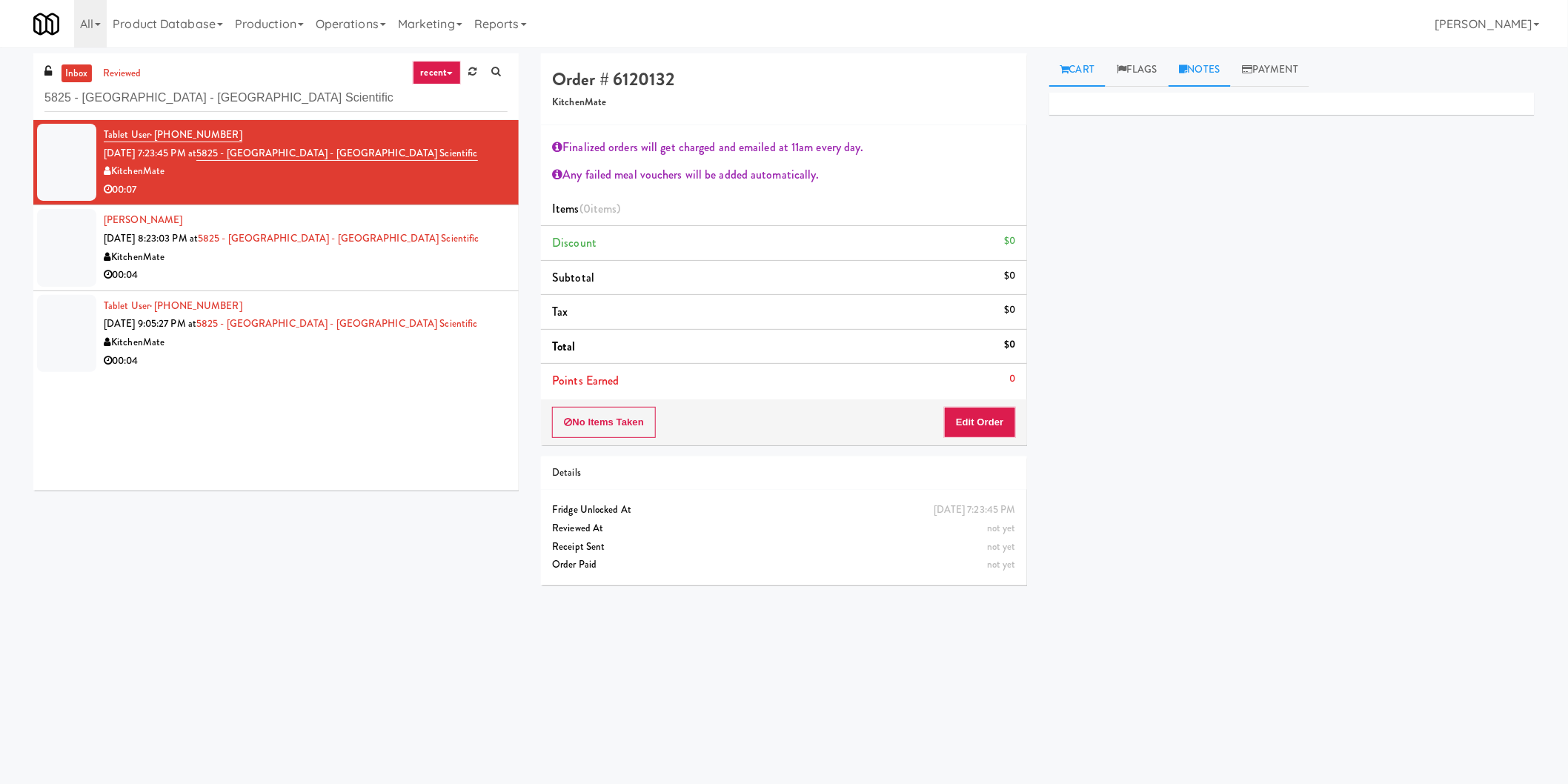
click at [1194, 69] on link "Notes" at bounding box center [1200, 70] width 63 height 34
click at [1166, 186] on p at bounding box center [1292, 182] width 462 height 16
copy p "[PERSON_NAME]: Endorsing for playback app, no video associate at wyze."
click at [431, 226] on div "[PERSON_NAME] [DATE] 8:23:03 PM at 5825 - [GEOGRAPHIC_DATA] - [GEOGRAPHIC_DATA]…" at bounding box center [305, 248] width 404 height 73
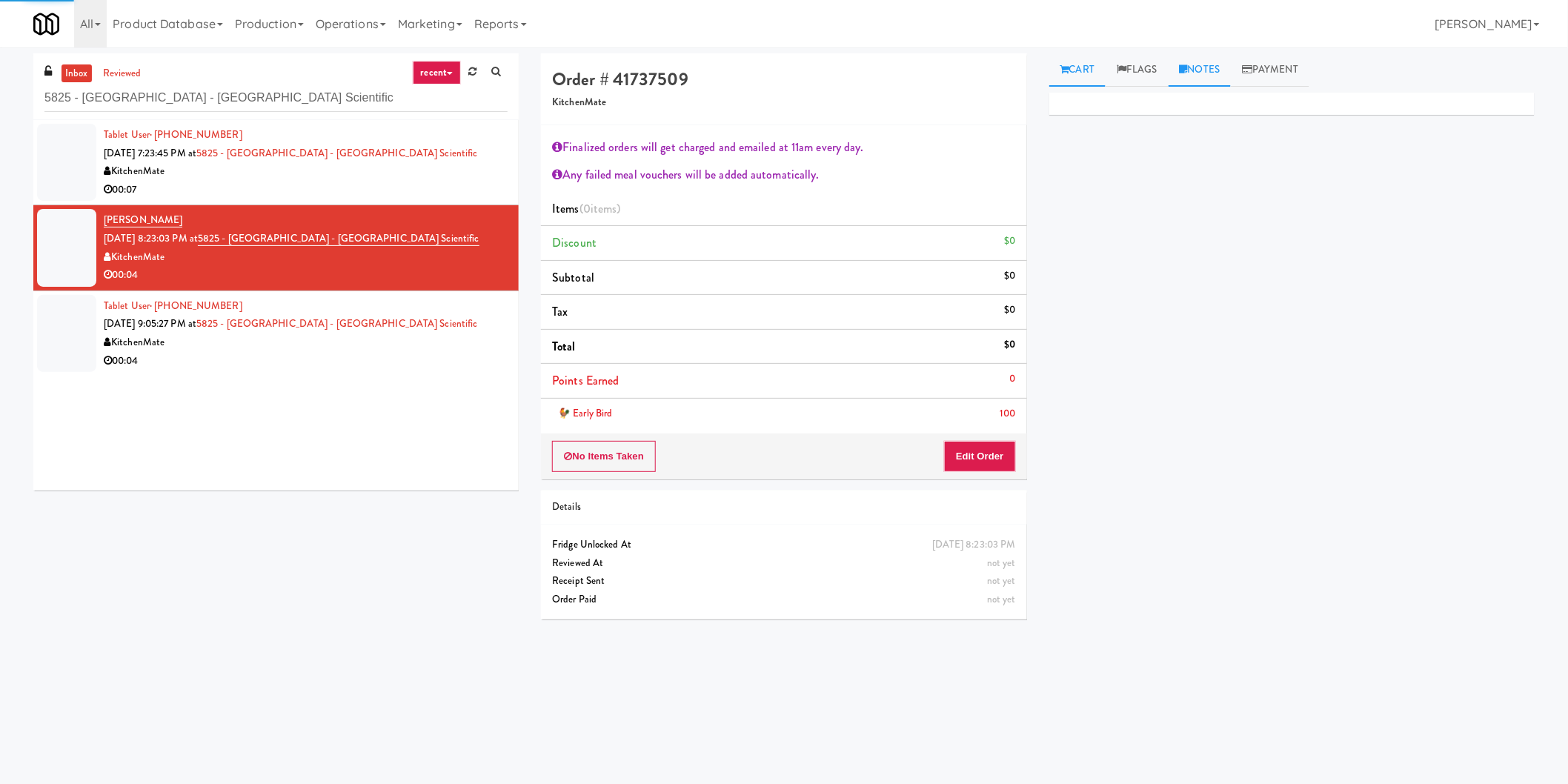
click at [1206, 65] on link "Notes" at bounding box center [1200, 70] width 63 height 34
drag, startPoint x: 1195, startPoint y: 154, endPoint x: 1195, endPoint y: 163, distance: 9.0
click at [1195, 156] on div at bounding box center [1292, 148] width 486 height 35
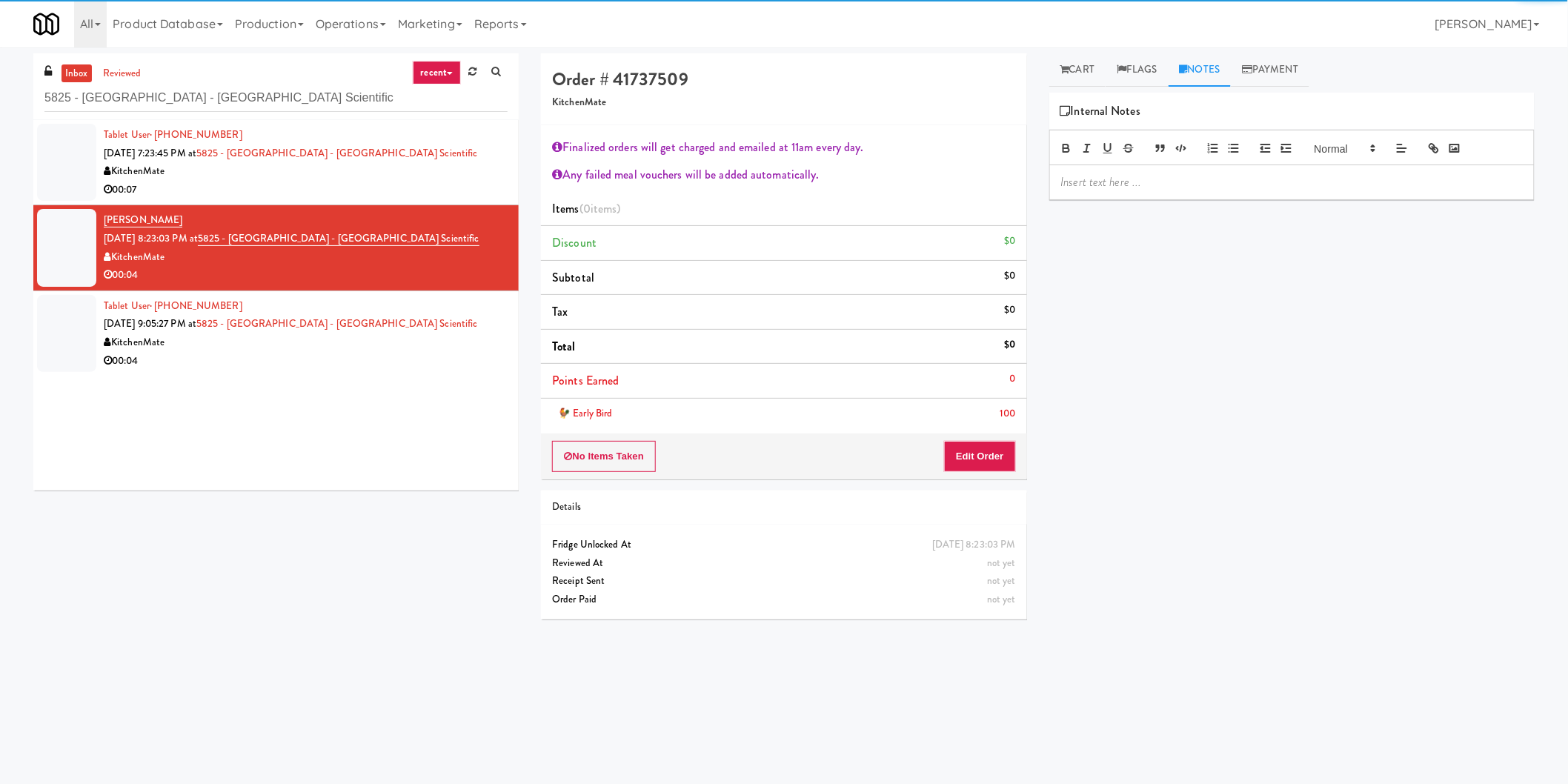
click at [1198, 175] on p at bounding box center [1292, 182] width 462 height 16
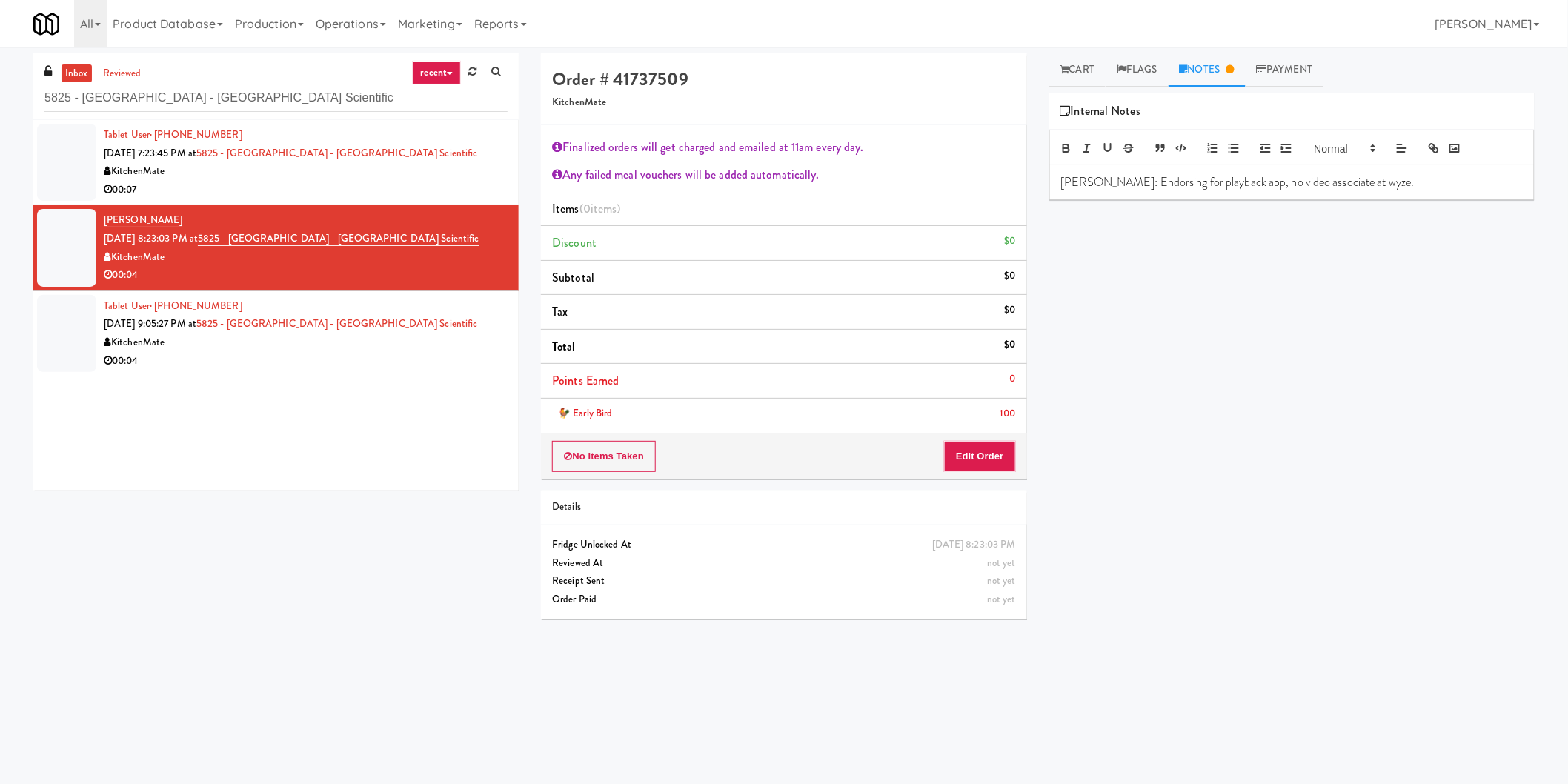
click at [476, 298] on li "Tablet User · (519) 835-5418 [DATE] 9:05:27 PM at 5825 - [GEOGRAPHIC_DATA] - [G…" at bounding box center [276, 333] width 486 height 84
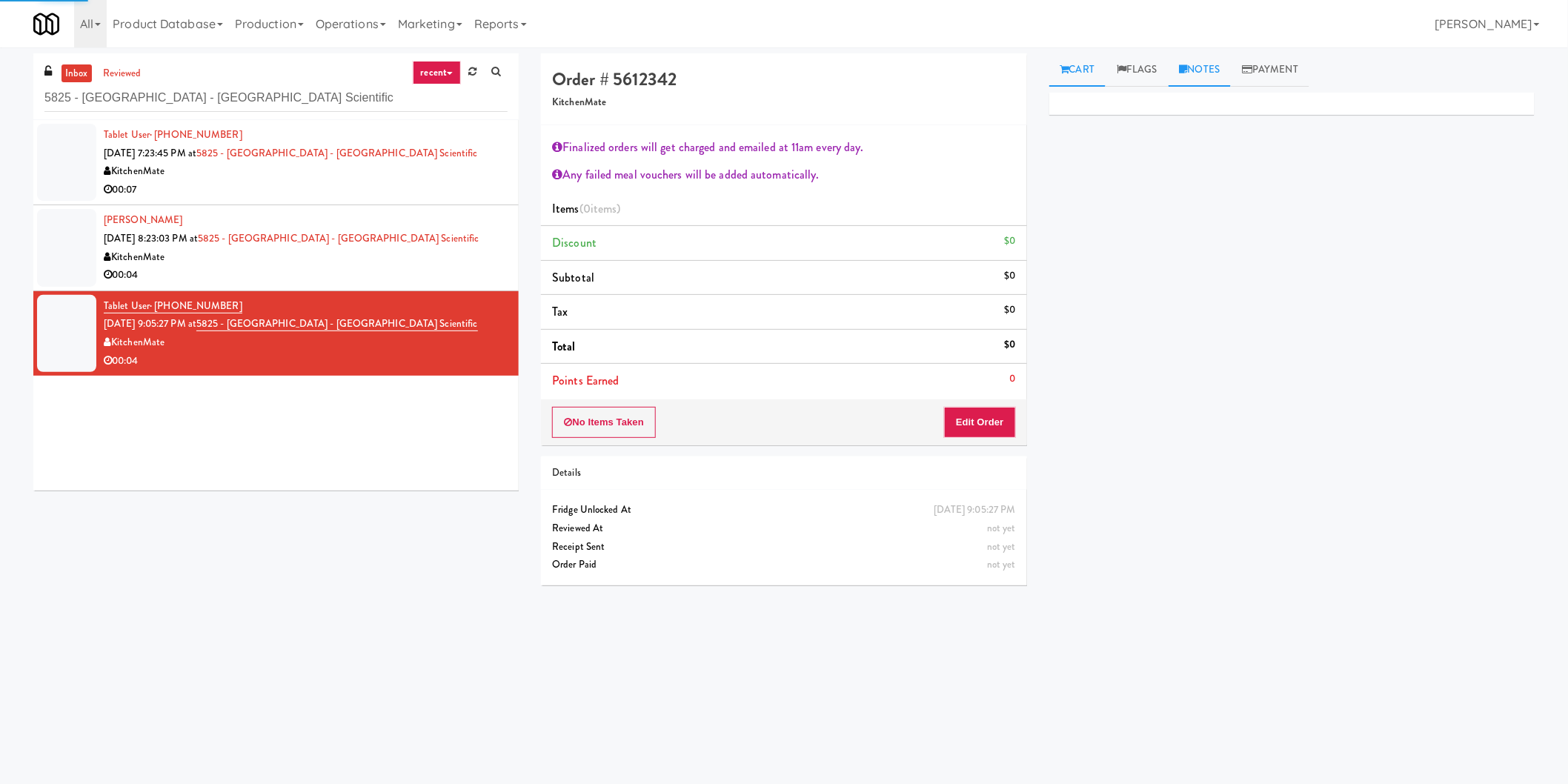
click at [1214, 70] on link "Notes" at bounding box center [1200, 70] width 63 height 34
drag, startPoint x: 1206, startPoint y: 164, endPoint x: 1203, endPoint y: 182, distance: 18.2
click at [1206, 165] on div at bounding box center [1292, 165] width 486 height 71
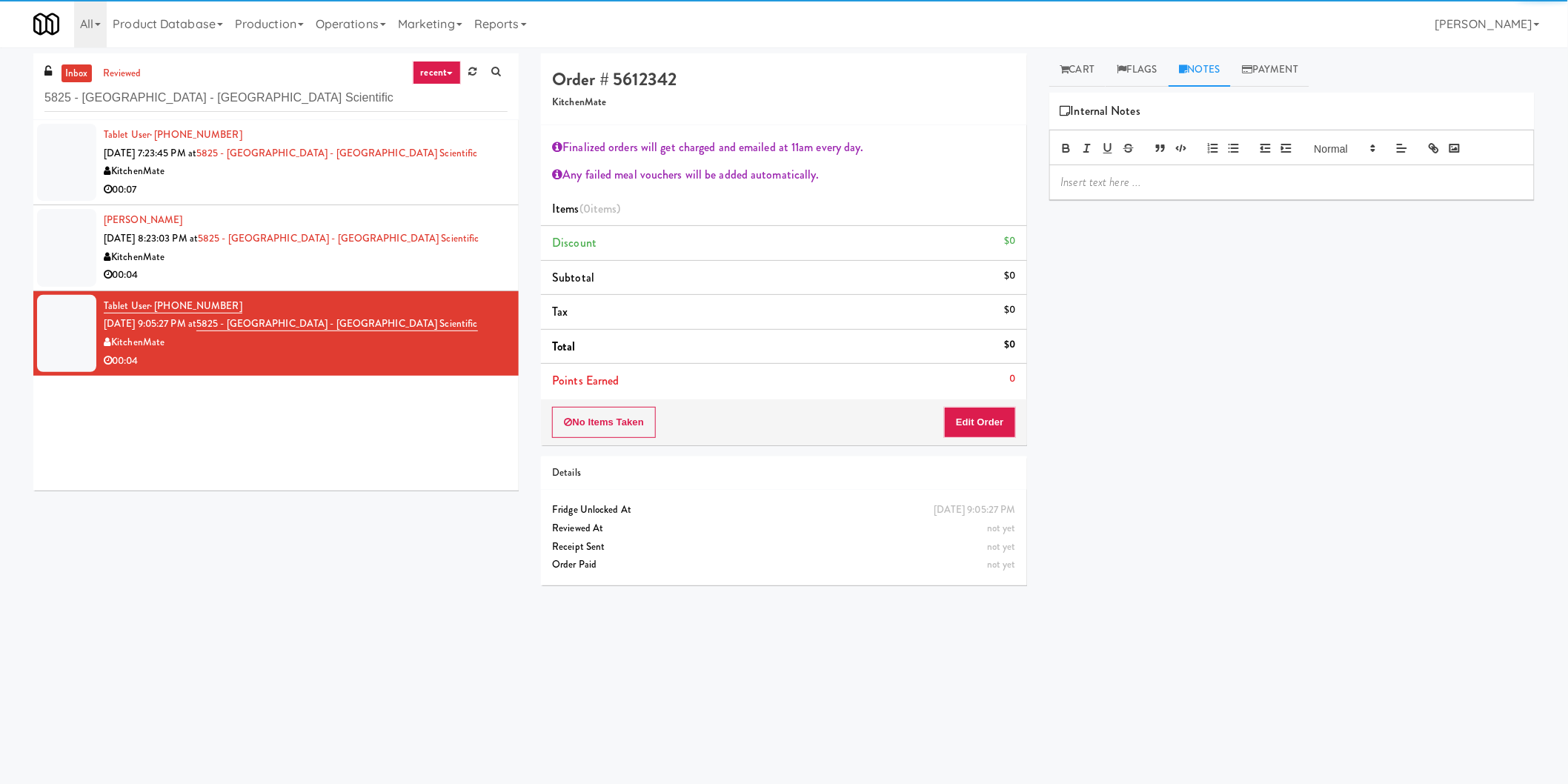
click at [1203, 182] on p at bounding box center [1292, 182] width 462 height 16
click at [1079, 65] on link "Cart" at bounding box center [1078, 70] width 57 height 34
click at [401, 164] on div "KitchenMate" at bounding box center [305, 171] width 404 height 19
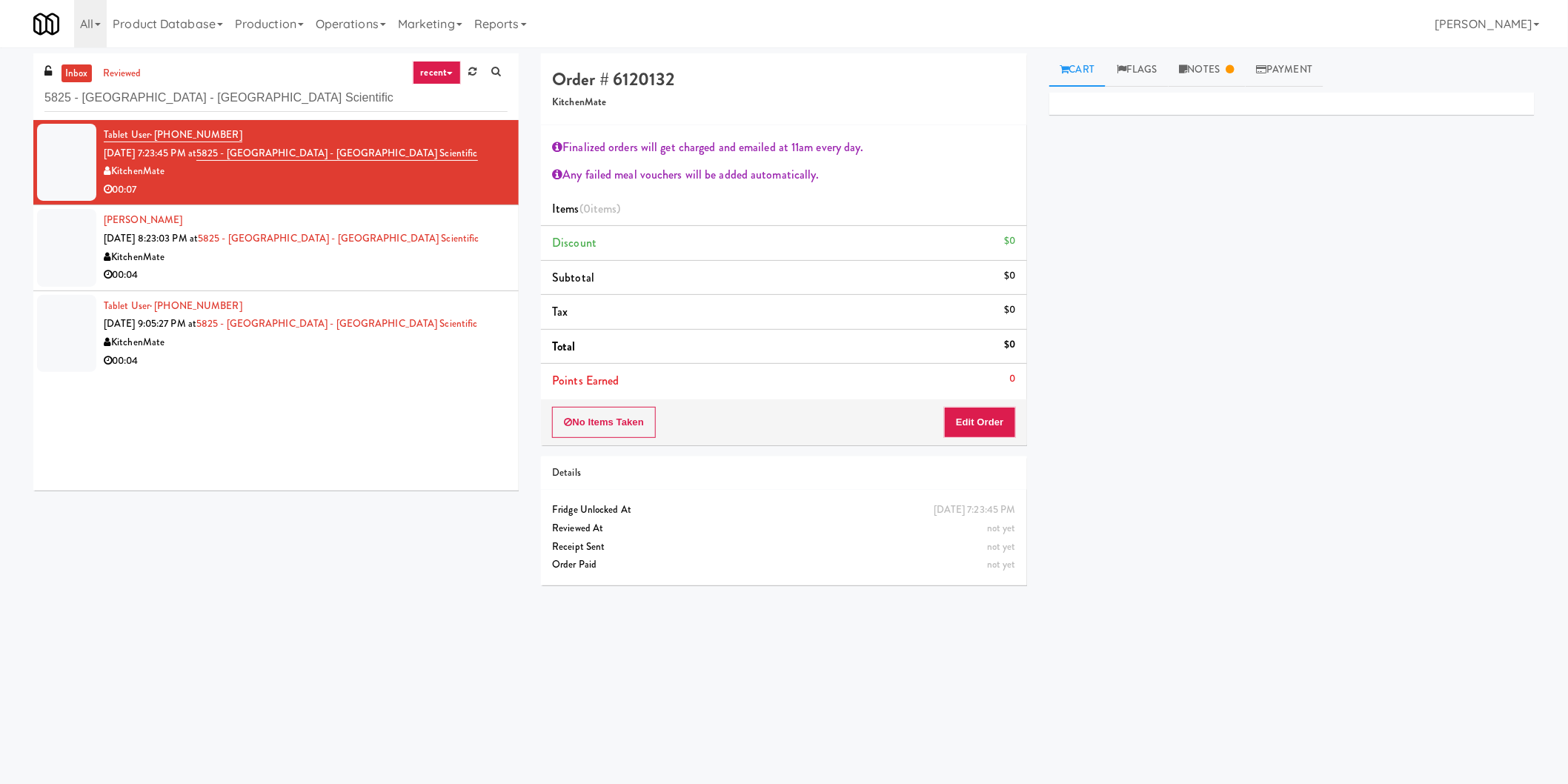
click at [448, 257] on div "KitchenMate" at bounding box center [305, 257] width 404 height 19
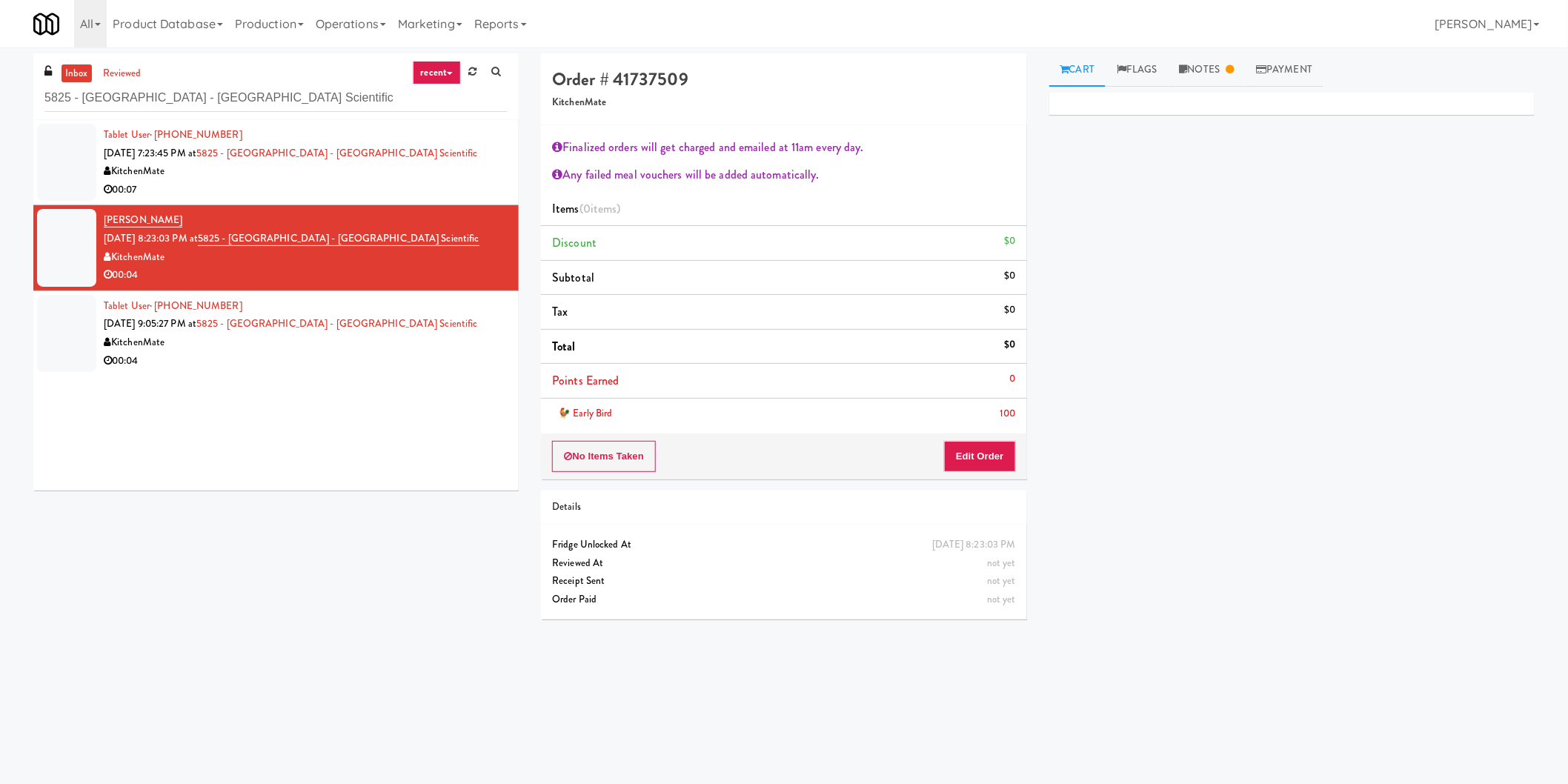
click at [472, 344] on div "KitchenMate" at bounding box center [305, 342] width 404 height 19
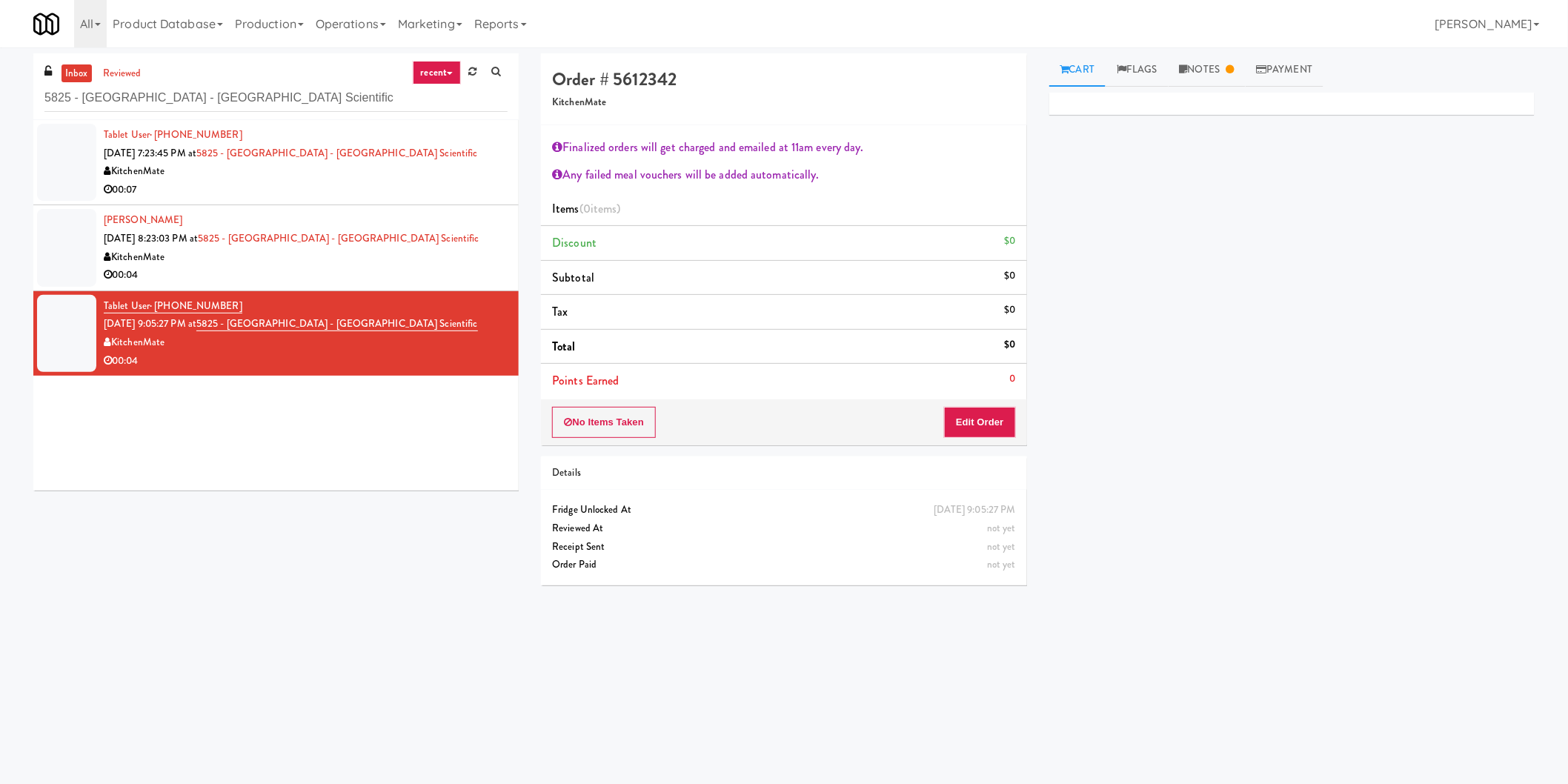
click at [442, 163] on div "KitchenMate" at bounding box center [305, 171] width 404 height 19
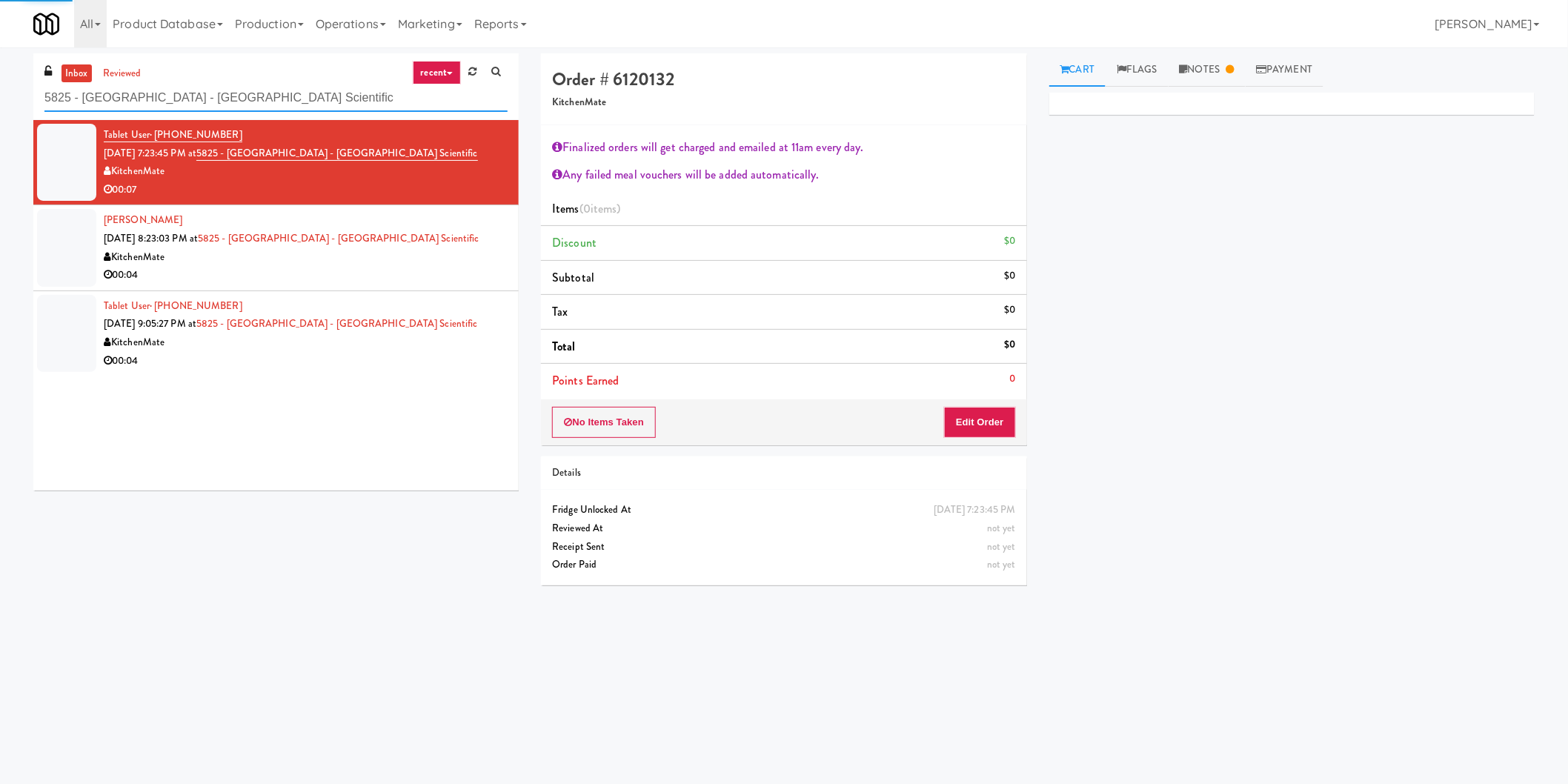
click at [319, 86] on input "5825 - [GEOGRAPHIC_DATA] - [GEOGRAPHIC_DATA] Scientific" at bounding box center [275, 97] width 463 height 27
click at [1206, 39] on div "All 325 Vending [URL][DOMAIN_NAME] 901 Smrt Mrkt [URL][DOMAIN_NAME] 9518002 [GE…" at bounding box center [784, 24] width 1502 height 48
click at [1205, 55] on link "Notes" at bounding box center [1207, 70] width 77 height 34
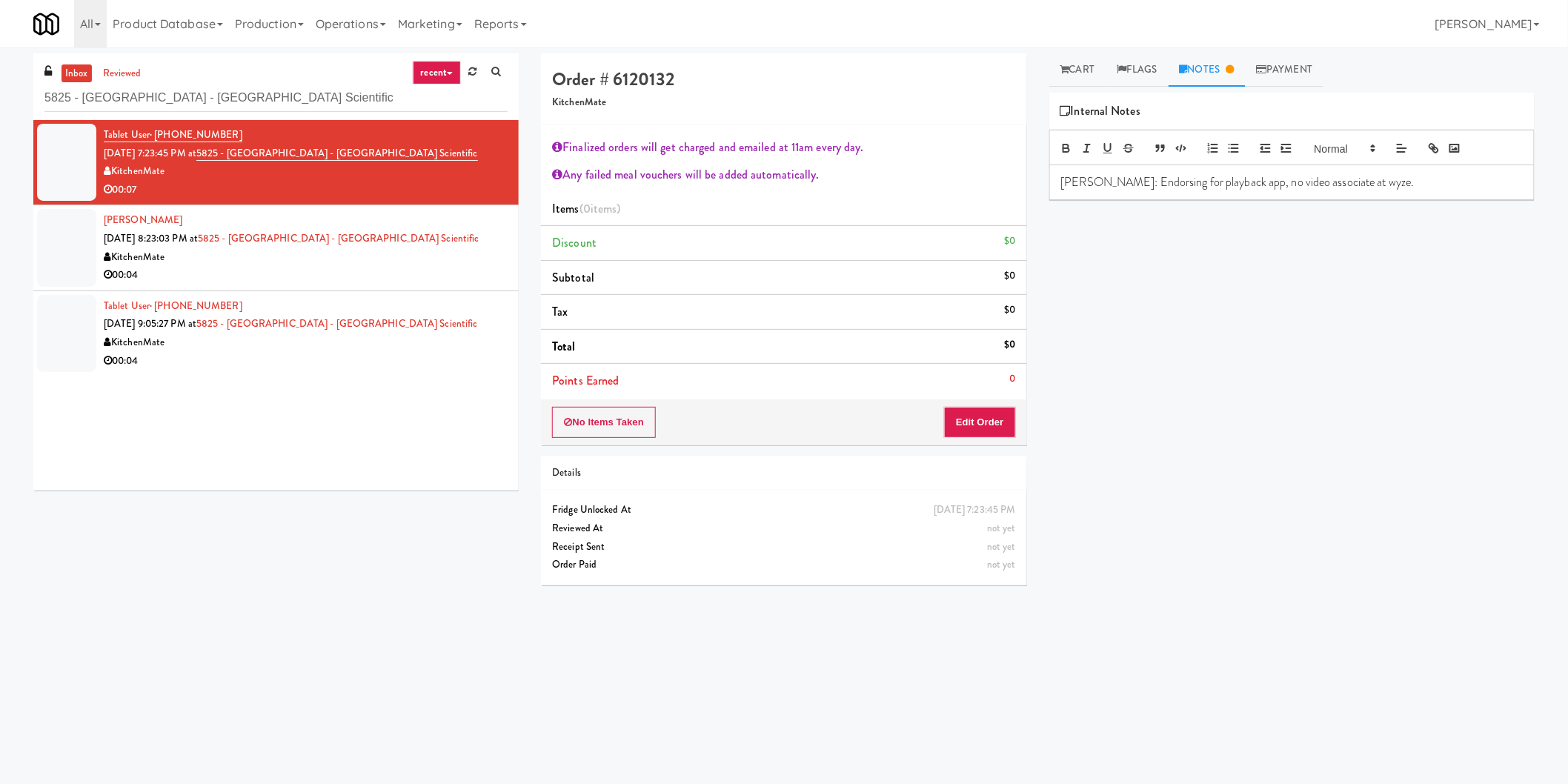
click at [1214, 190] on div "[PERSON_NAME]: Endorsing for playback app, no video associate at wyze." at bounding box center [1292, 182] width 484 height 35
copy p "[PERSON_NAME]: Endorsing for playback app, no video associate at wyze."
drag, startPoint x: 1202, startPoint y: 218, endPoint x: 1201, endPoint y: 186, distance: 32.0
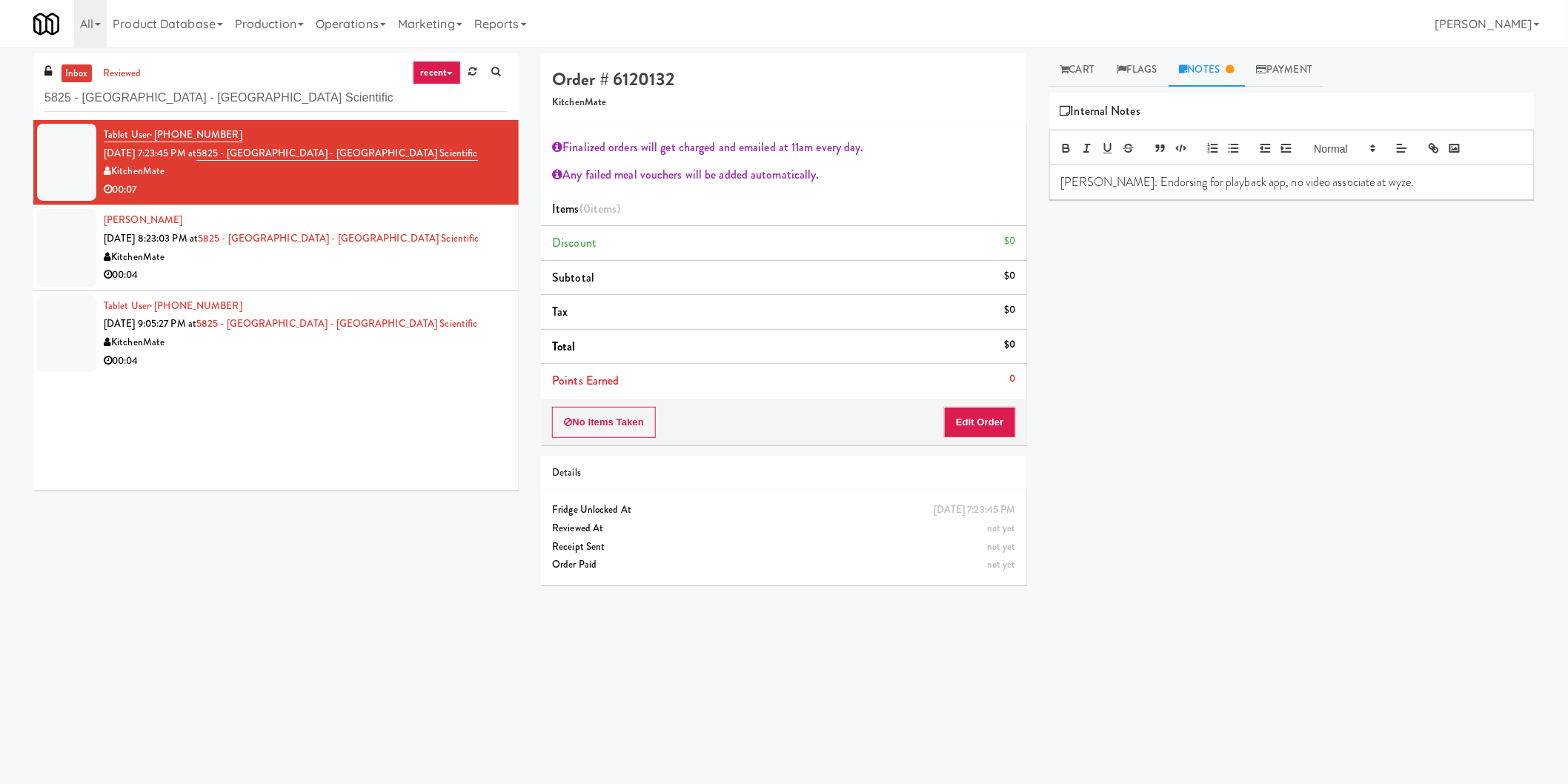
click at [1202, 215] on div "Primary Flag Clear Flag if unable to determine what was taken or order not proc…" at bounding box center [1292, 371] width 486 height 556
click at [1201, 186] on p "[PERSON_NAME]: Endorsing for playback app, no video associate at wyze." at bounding box center [1292, 182] width 462 height 16
copy p "dorsing for playback app, no video associate at wyze."
copy p "Endorsing for playback app, no video associate at wyze."
copy p "ndorsing for playback app, no video associate at wyze."
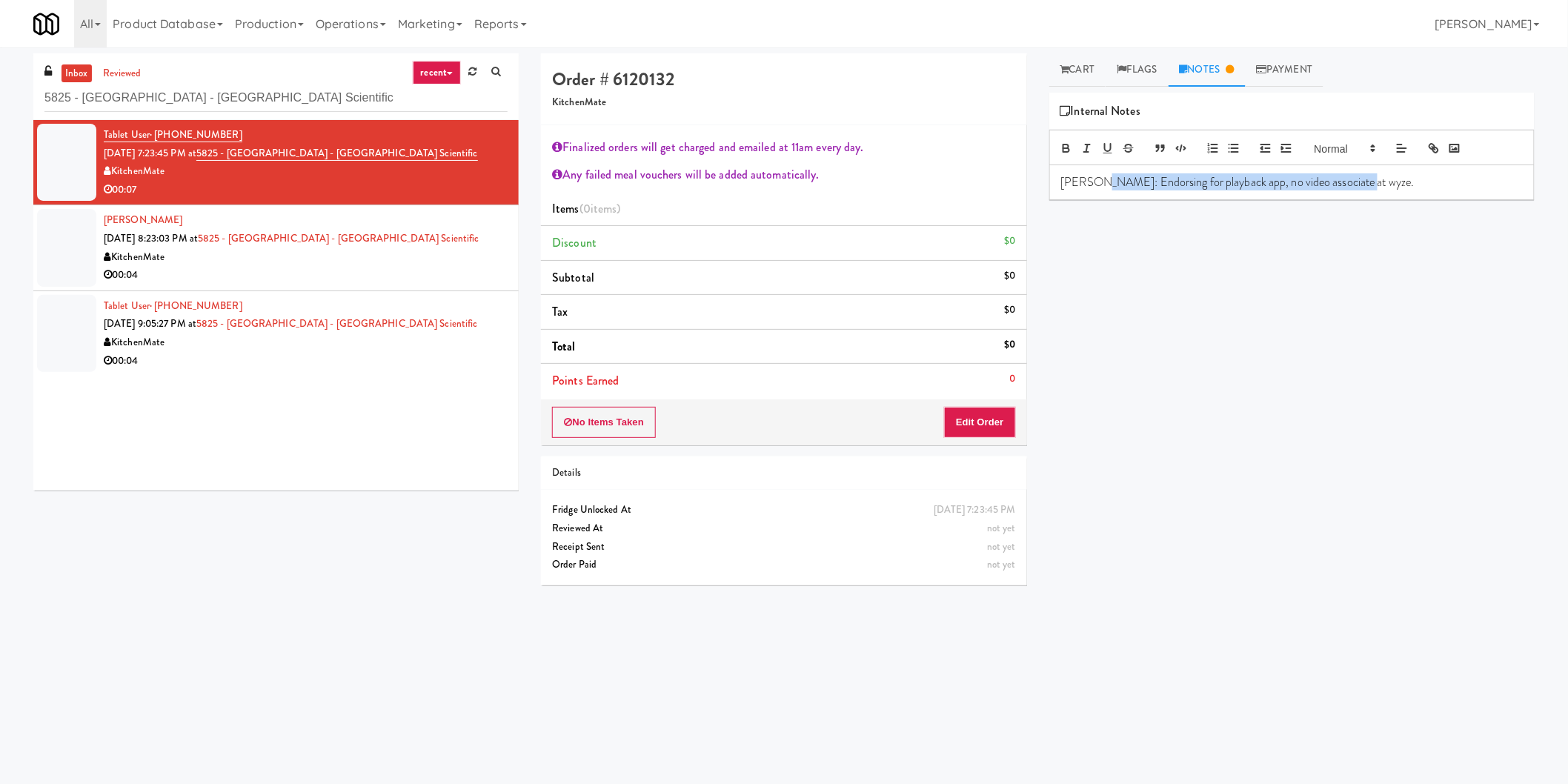
copy p "Endorsing for playback app, no video associate at wyze."
drag, startPoint x: 1380, startPoint y: 185, endPoint x: 1063, endPoint y: 174, distance: 317.2
click at [1099, 178] on p "[PERSON_NAME]: Endorsing for playback app, no video associate at wyze." at bounding box center [1292, 182] width 462 height 16
click at [287, 105] on input "5825 - [GEOGRAPHIC_DATA] - [GEOGRAPHIC_DATA] Scientific" at bounding box center [275, 97] width 463 height 27
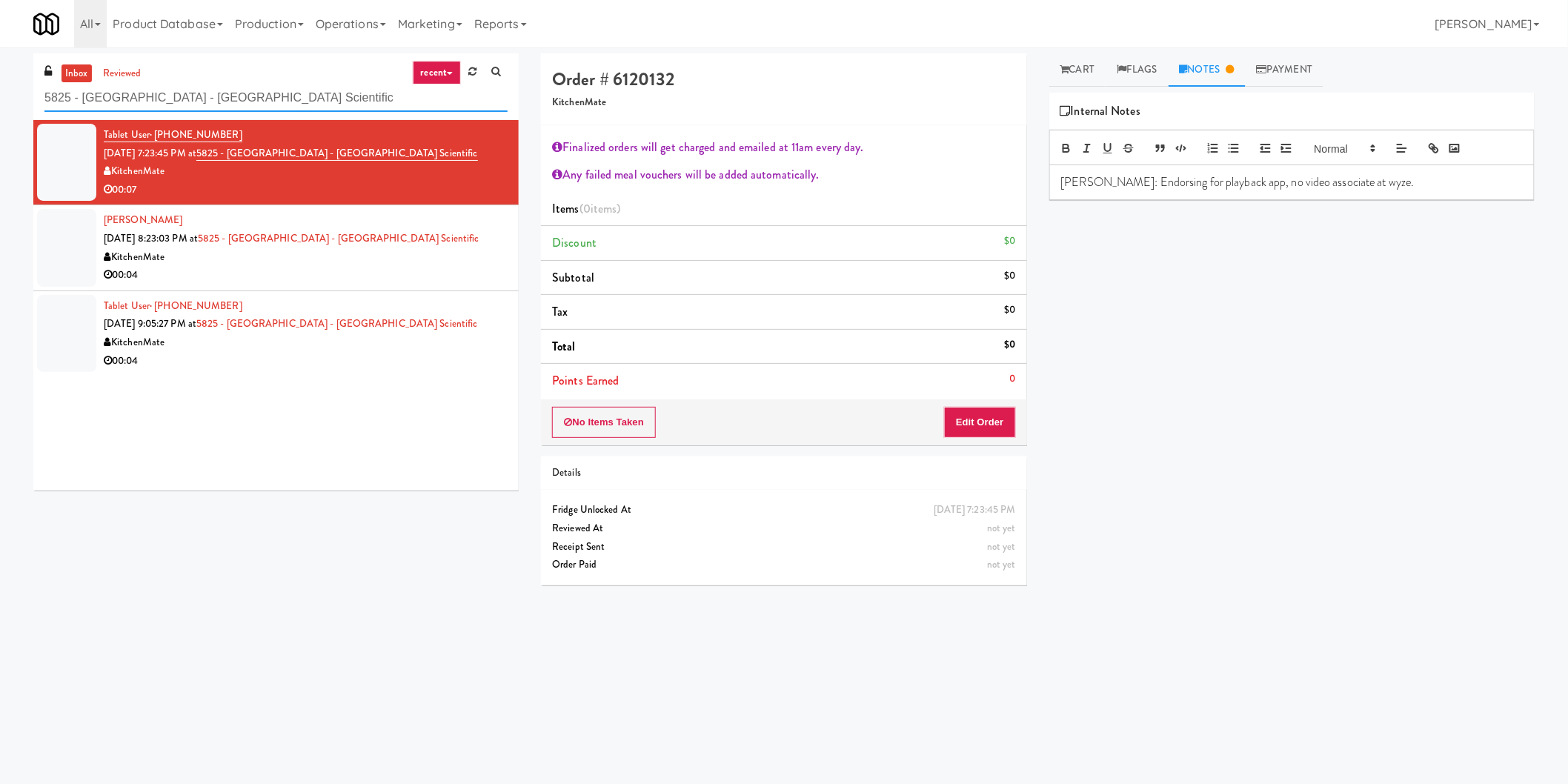
click at [287, 105] on input "5825 - [GEOGRAPHIC_DATA] - [GEOGRAPHIC_DATA] Scientific" at bounding box center [275, 97] width 463 height 27
paste input "Phase II - Combo Cooler"
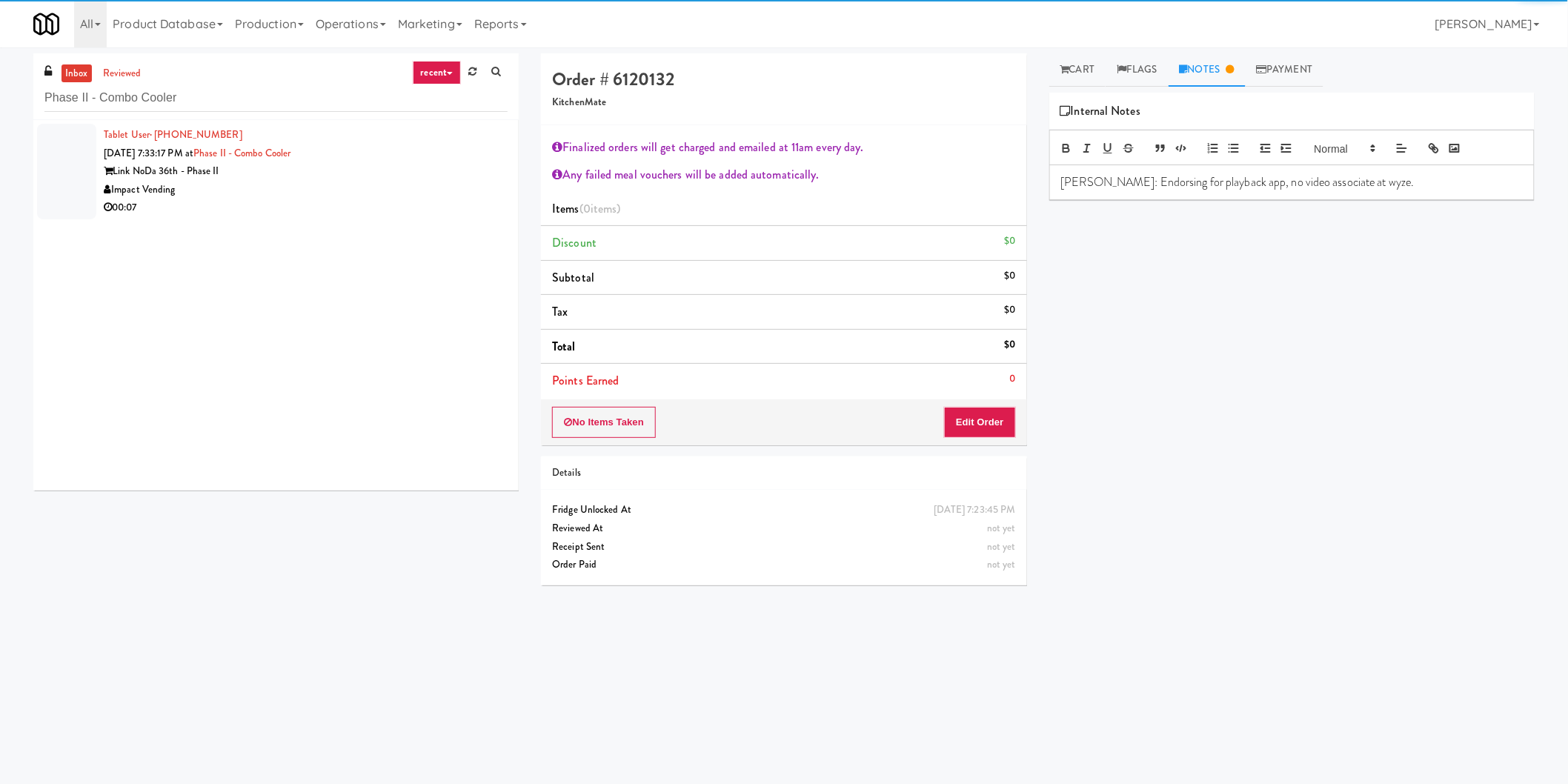
click at [454, 178] on div "Link NoDa 36th - Phase II" at bounding box center [305, 171] width 404 height 19
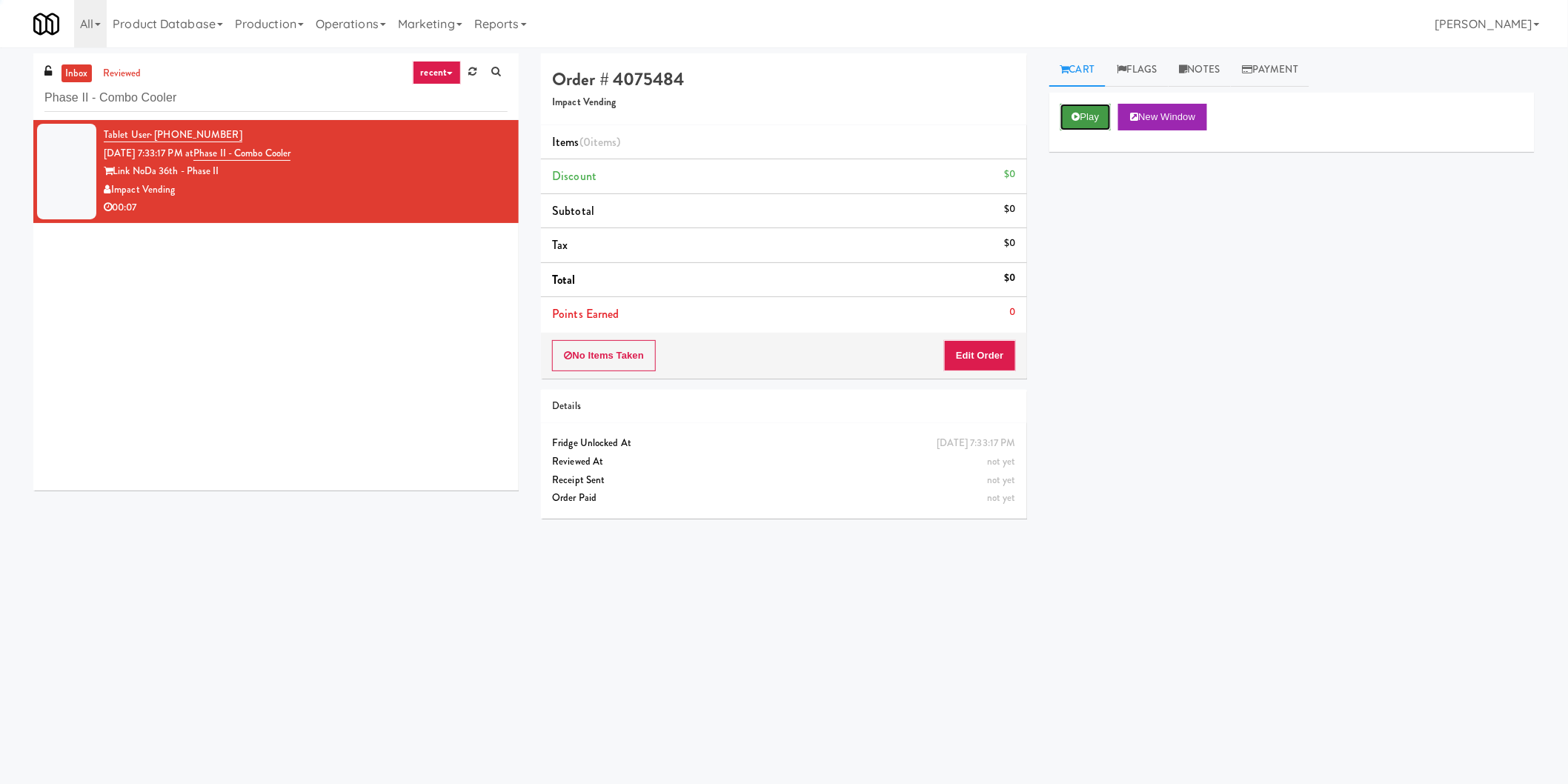
click at [1072, 115] on icon at bounding box center [1076, 116] width 8 height 10
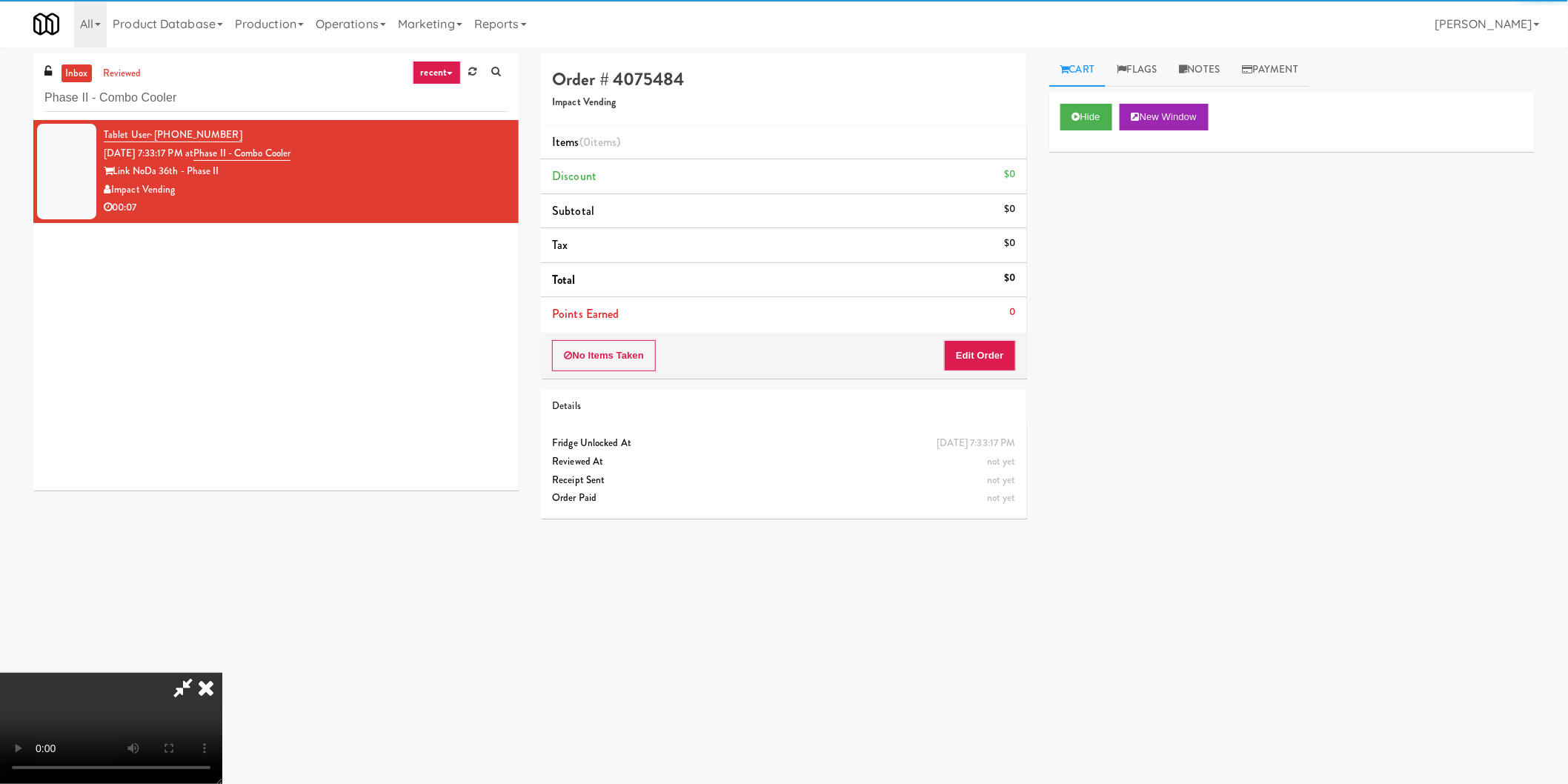
click at [1026, 352] on div "No Items Taken Edit Order" at bounding box center [783, 356] width 486 height 46
click at [1006, 358] on button "Edit Order" at bounding box center [980, 355] width 72 height 31
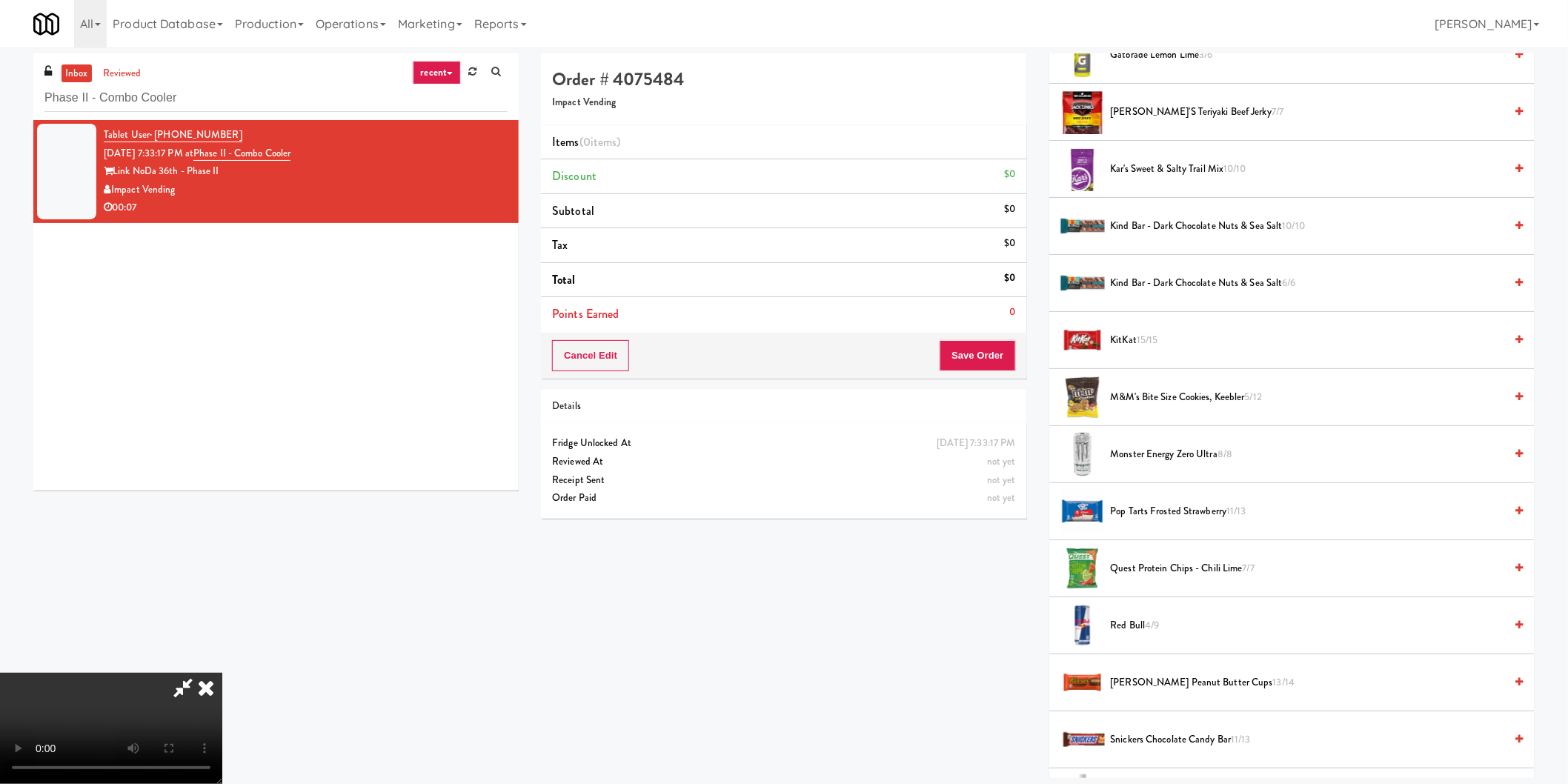
scroll to position [1234, 0]
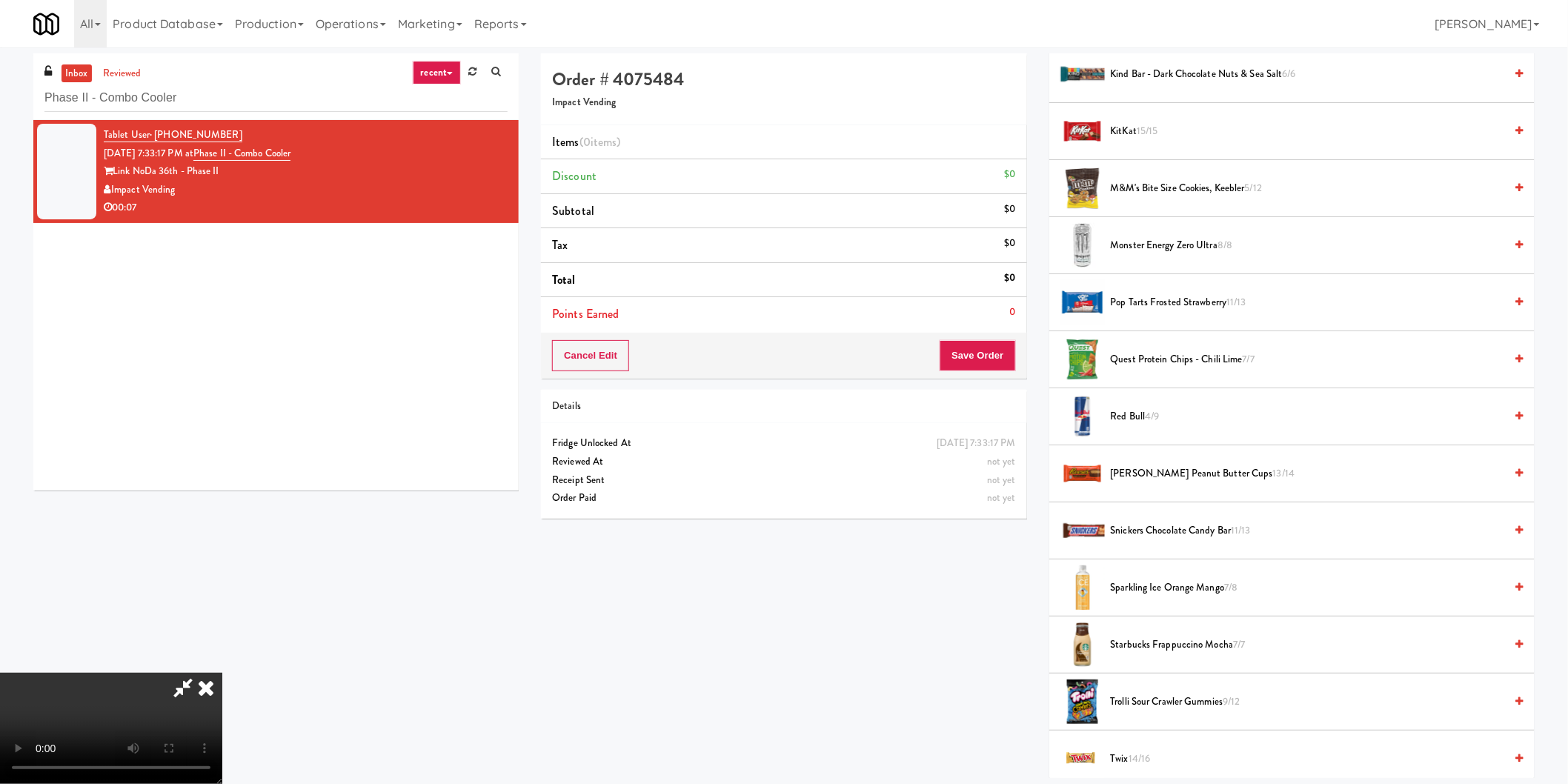
click at [1143, 419] on span "Red Bull 4/9" at bounding box center [1308, 417] width 395 height 19
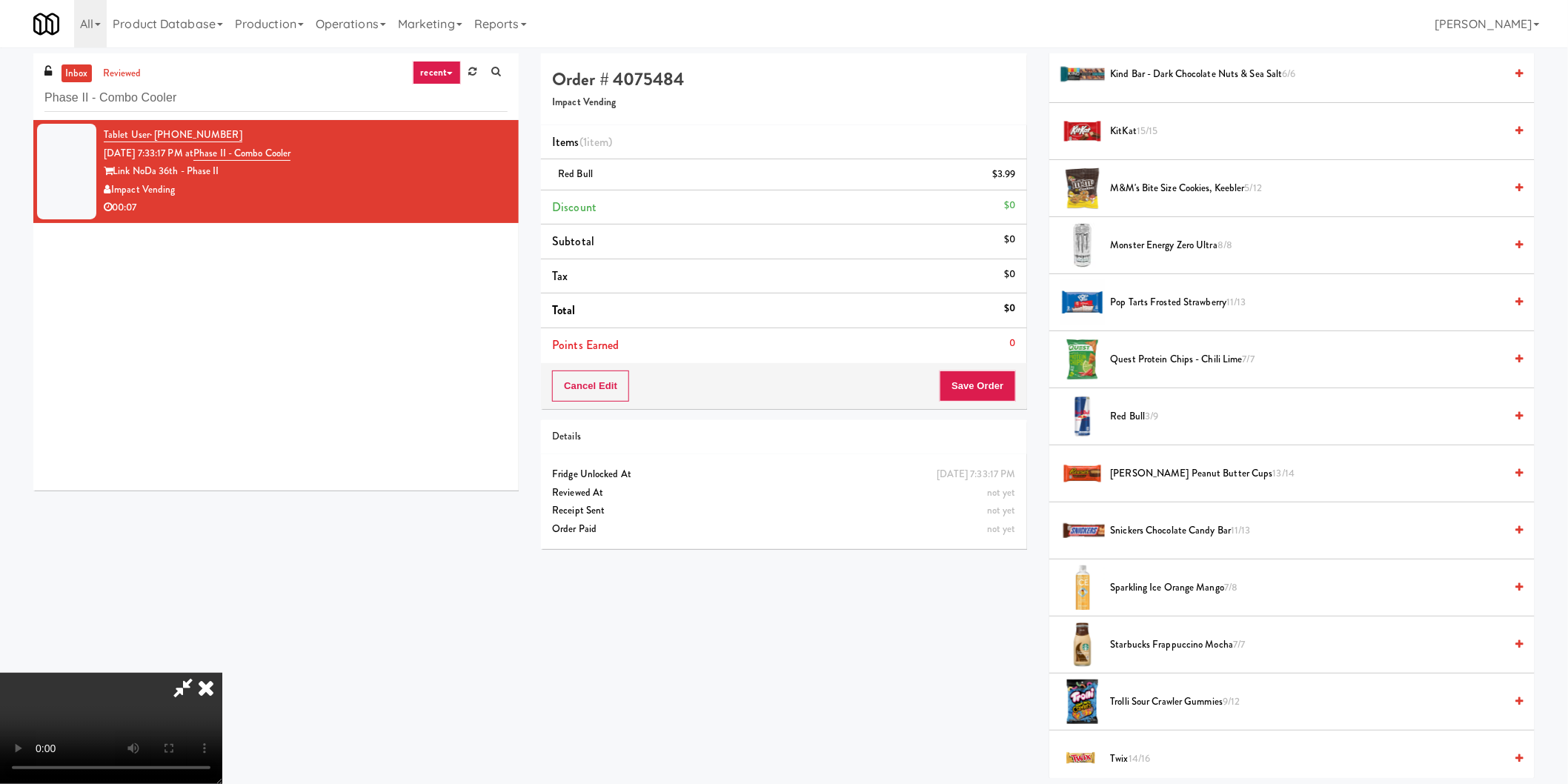
click at [1143, 419] on span "Red Bull 3/9" at bounding box center [1308, 417] width 395 height 19
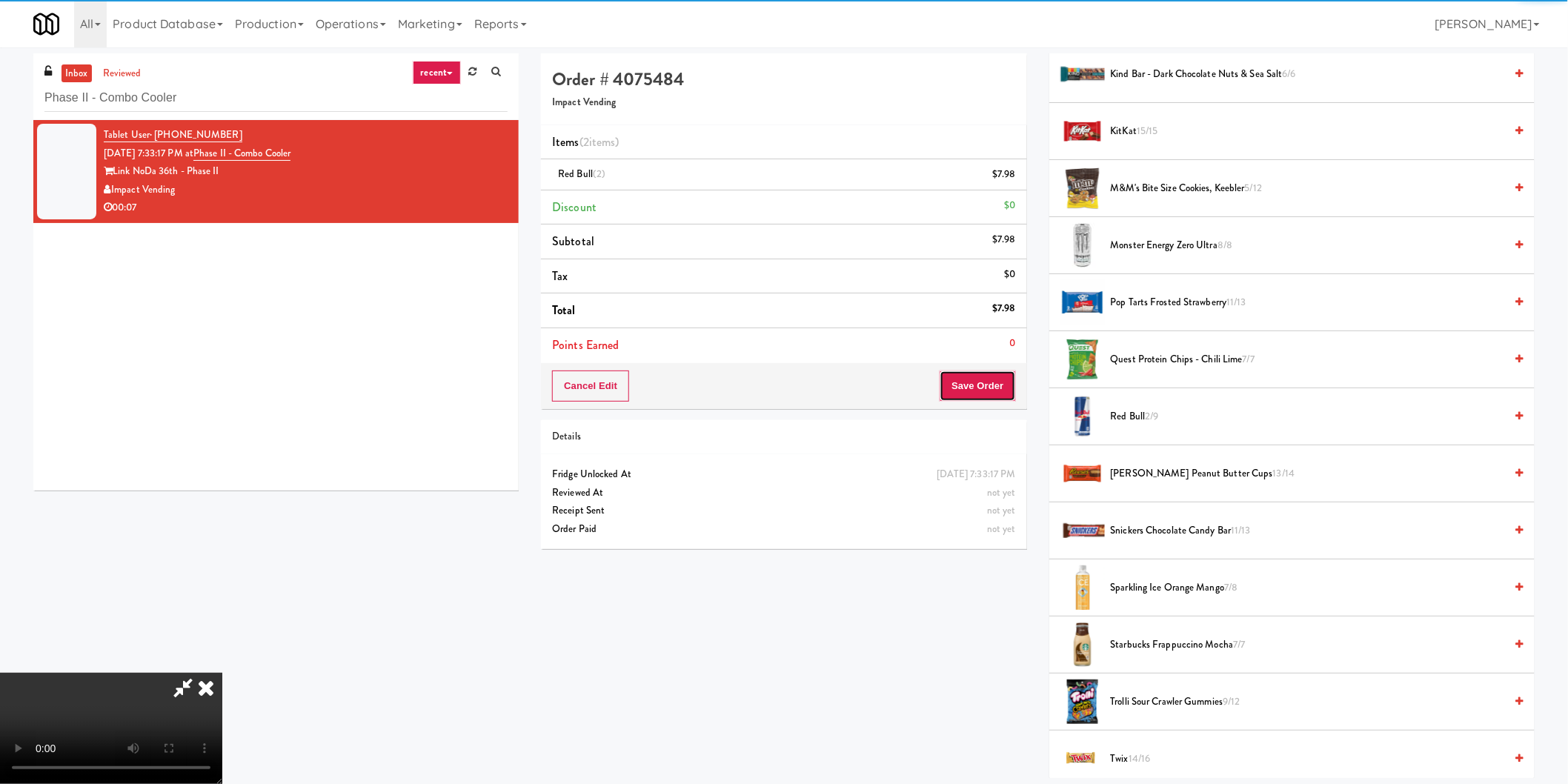
click at [988, 391] on button "Save Order" at bounding box center [977, 386] width 75 height 31
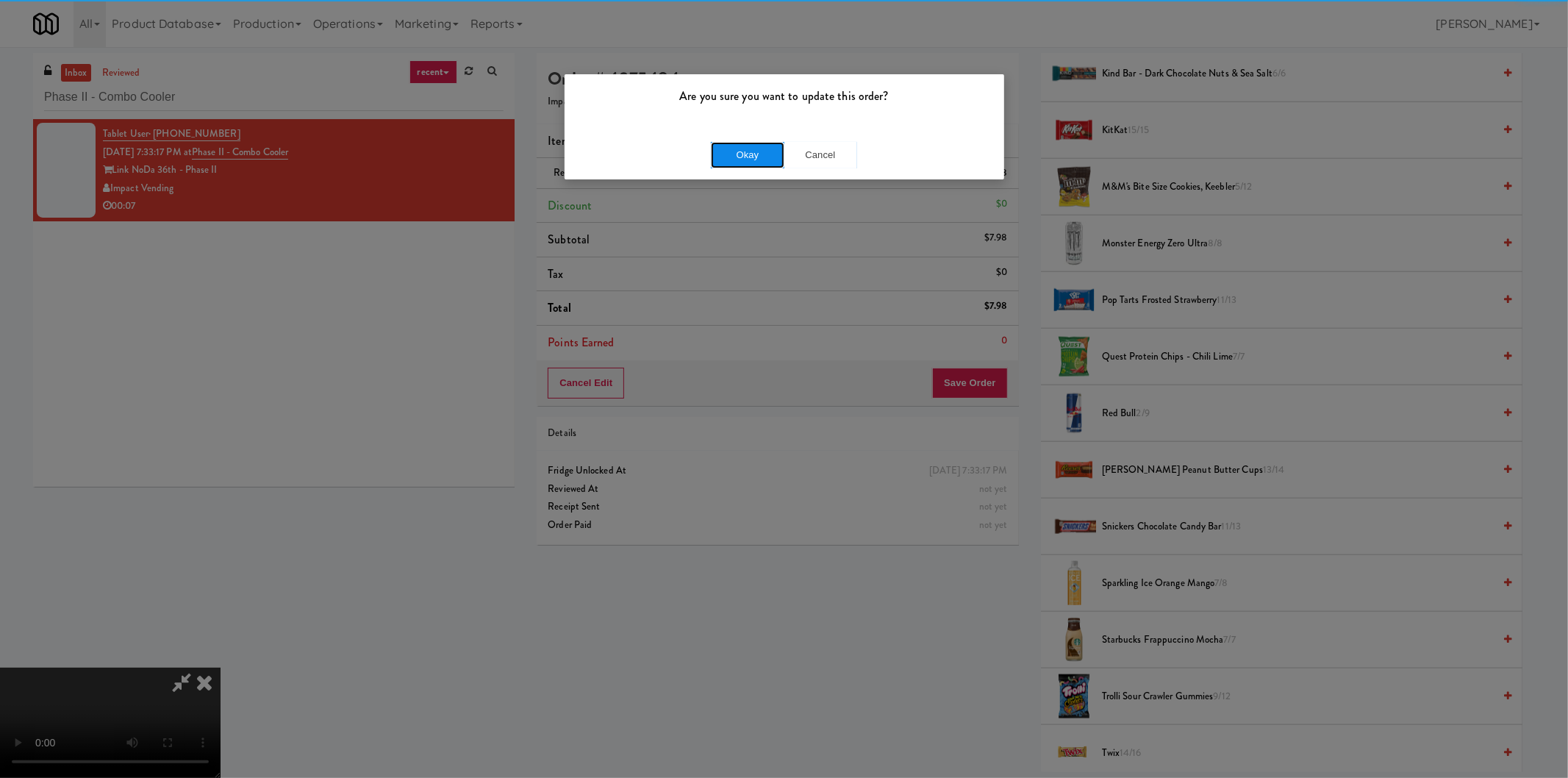
click at [744, 148] on button "Okay" at bounding box center [748, 155] width 74 height 26
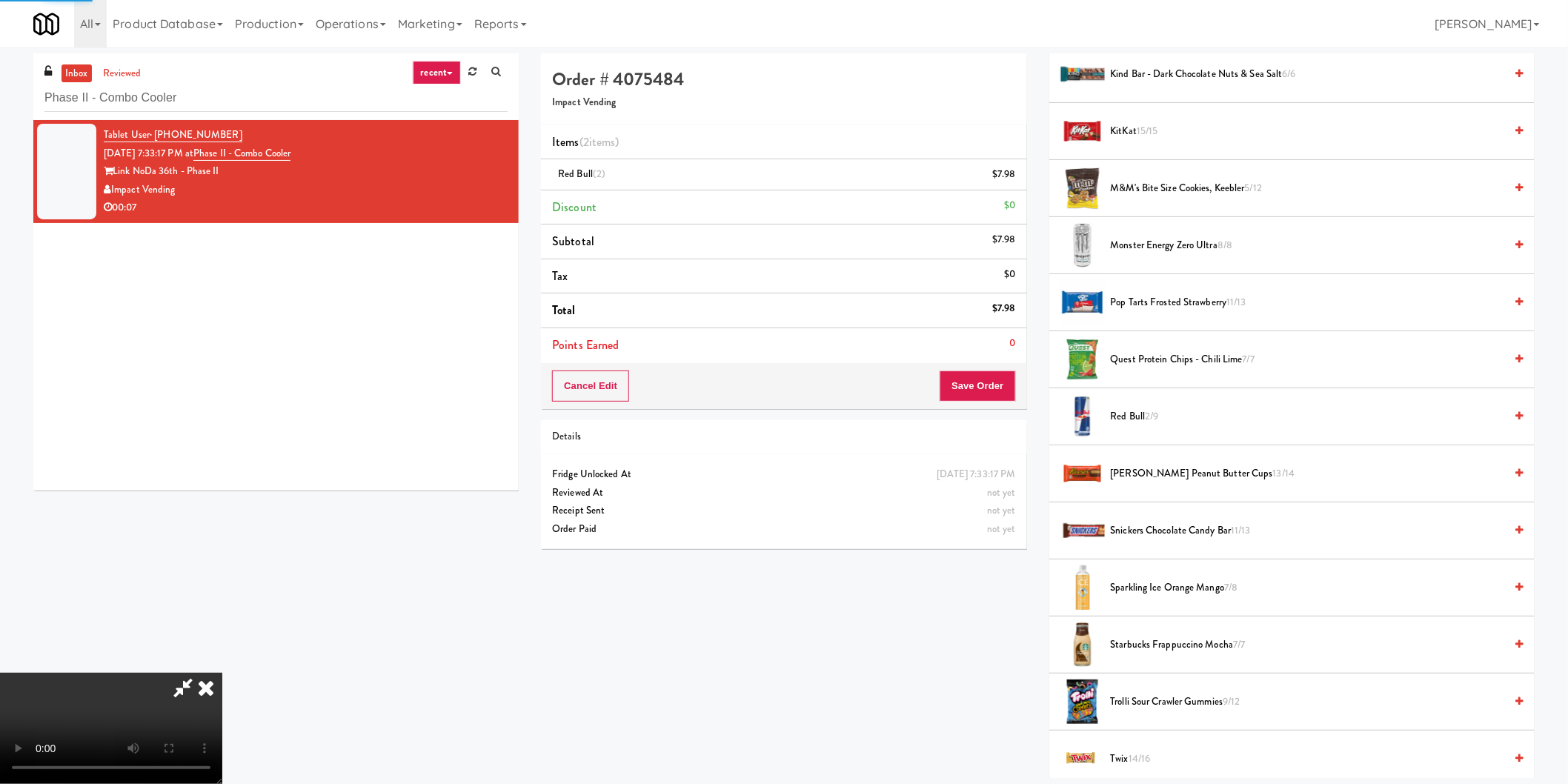
scroll to position [0, 0]
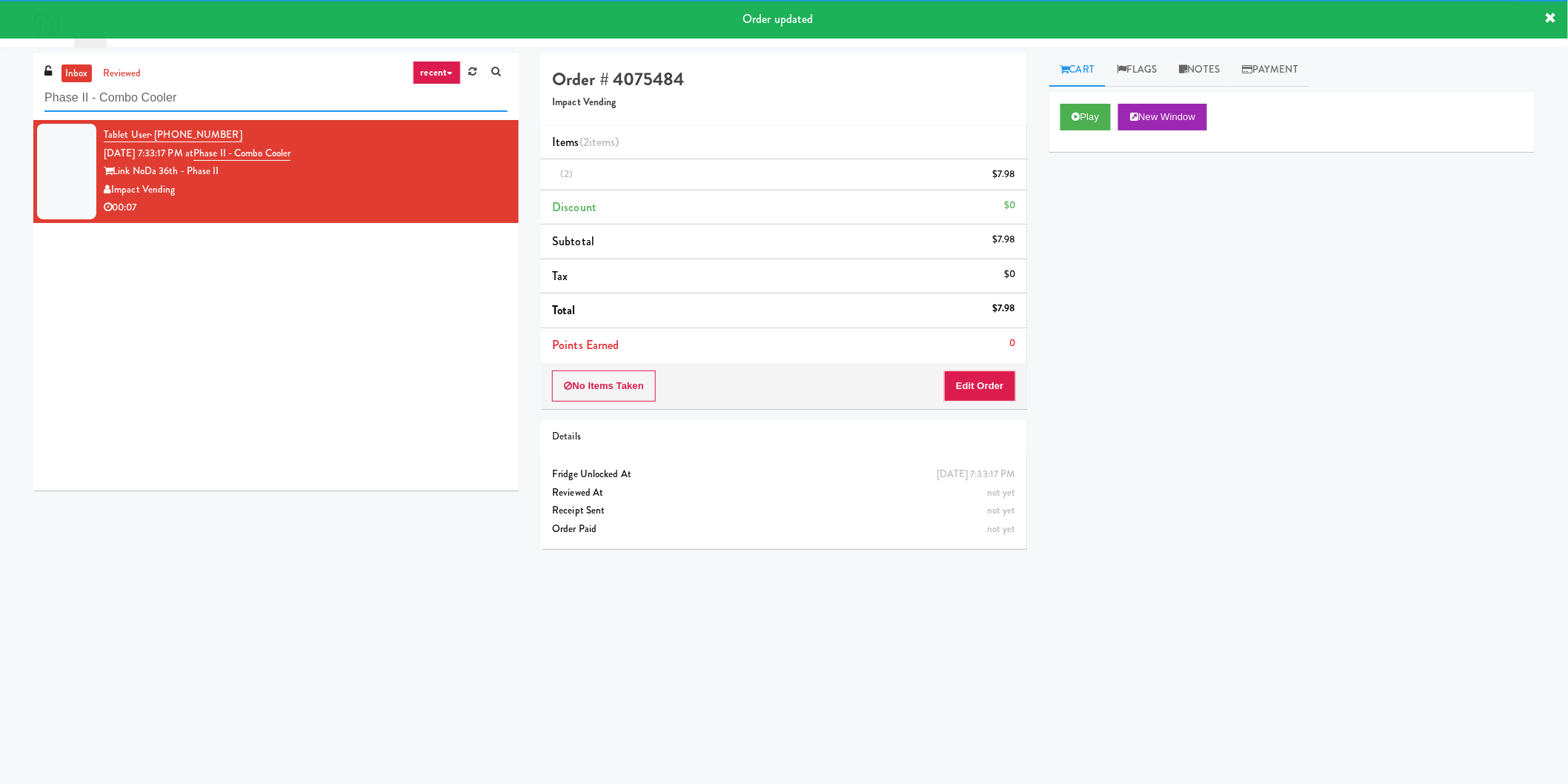
click at [354, 97] on input "Phase II - Combo Cooler" at bounding box center [275, 97] width 463 height 27
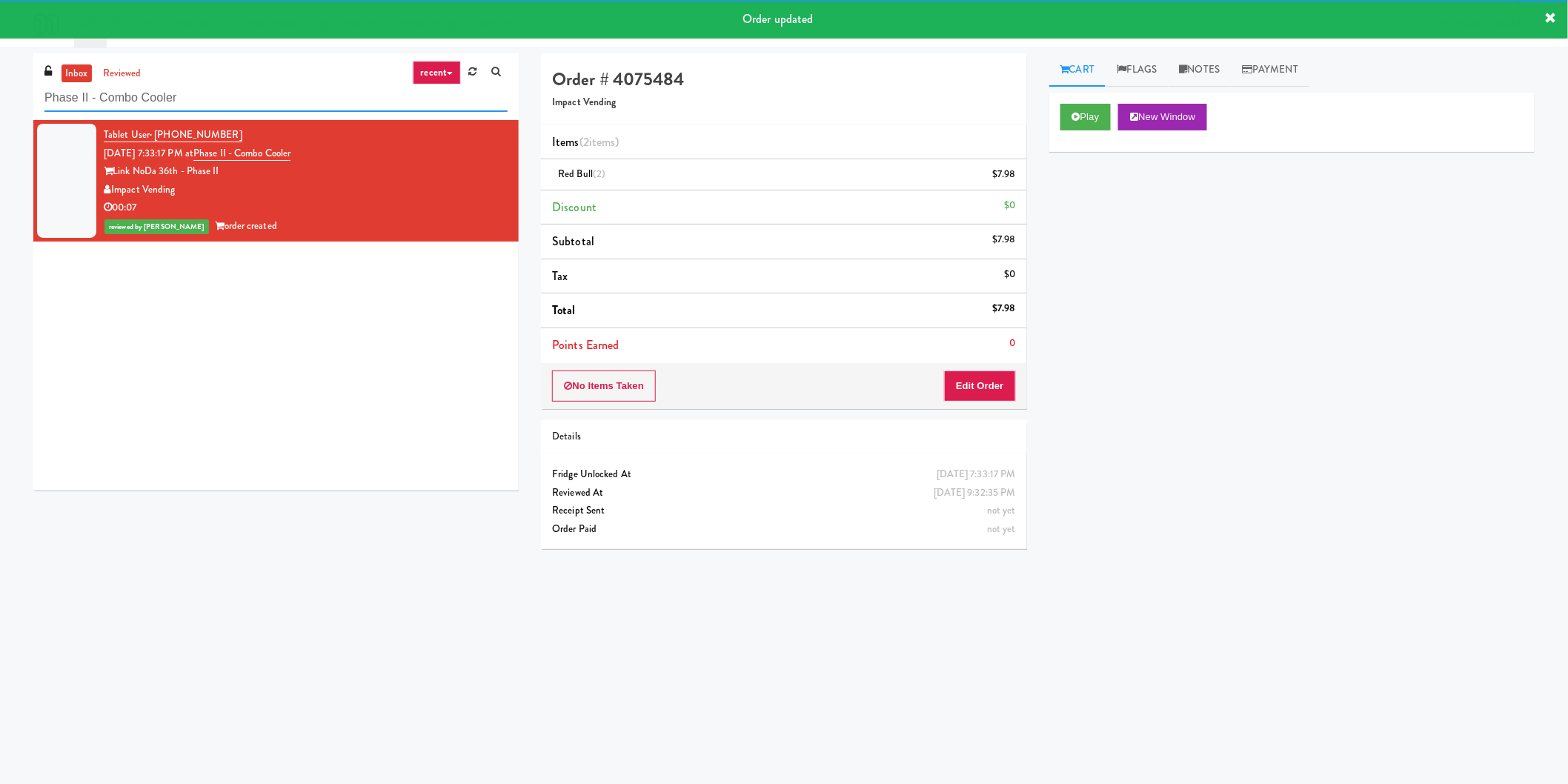
click at [354, 97] on input "Phase II - Combo Cooler" at bounding box center [275, 97] width 463 height 27
paste input "Healthtrax Cafe Drinks"
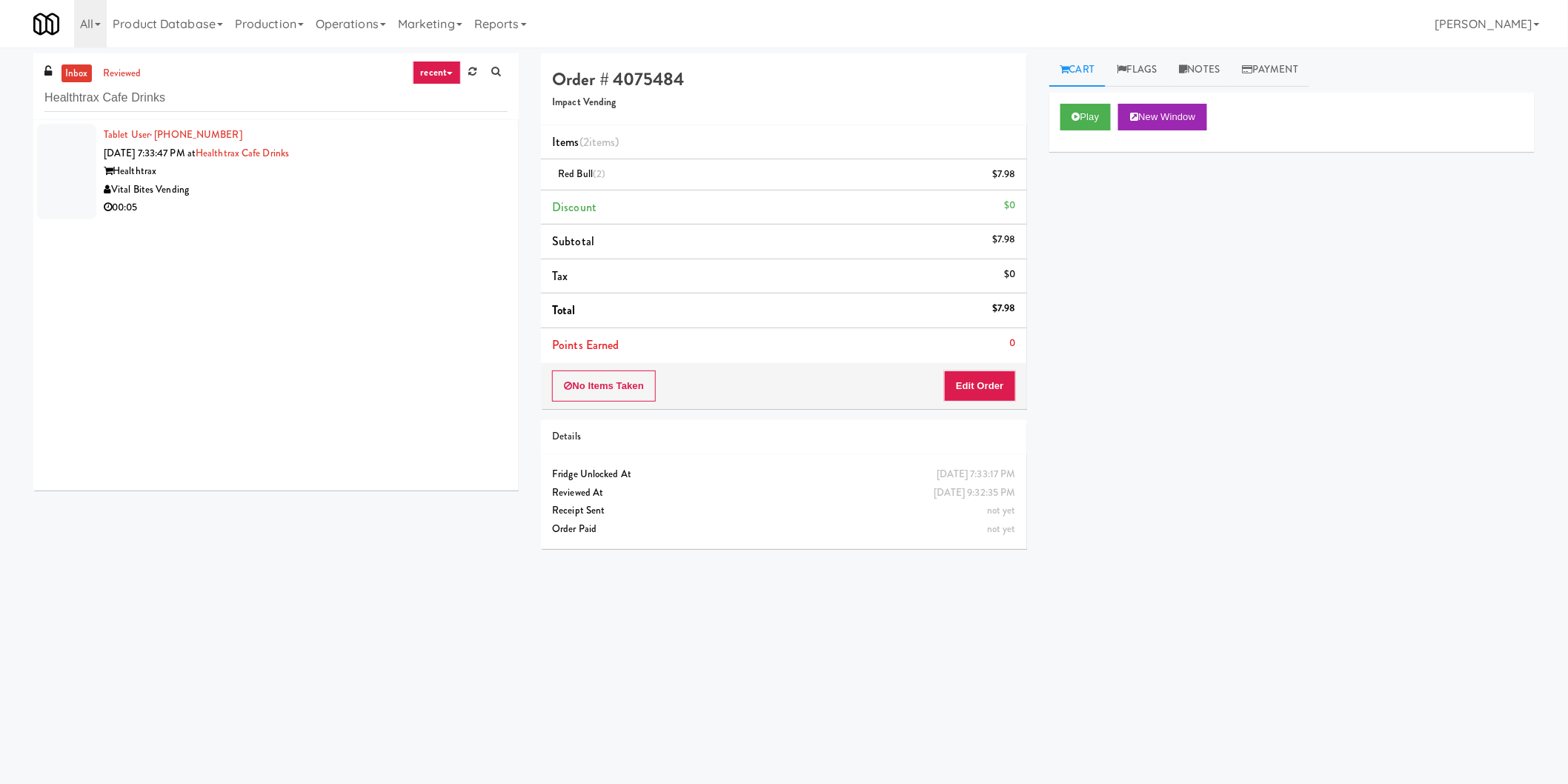
click at [492, 174] on div "Healthtrax" at bounding box center [305, 171] width 404 height 19
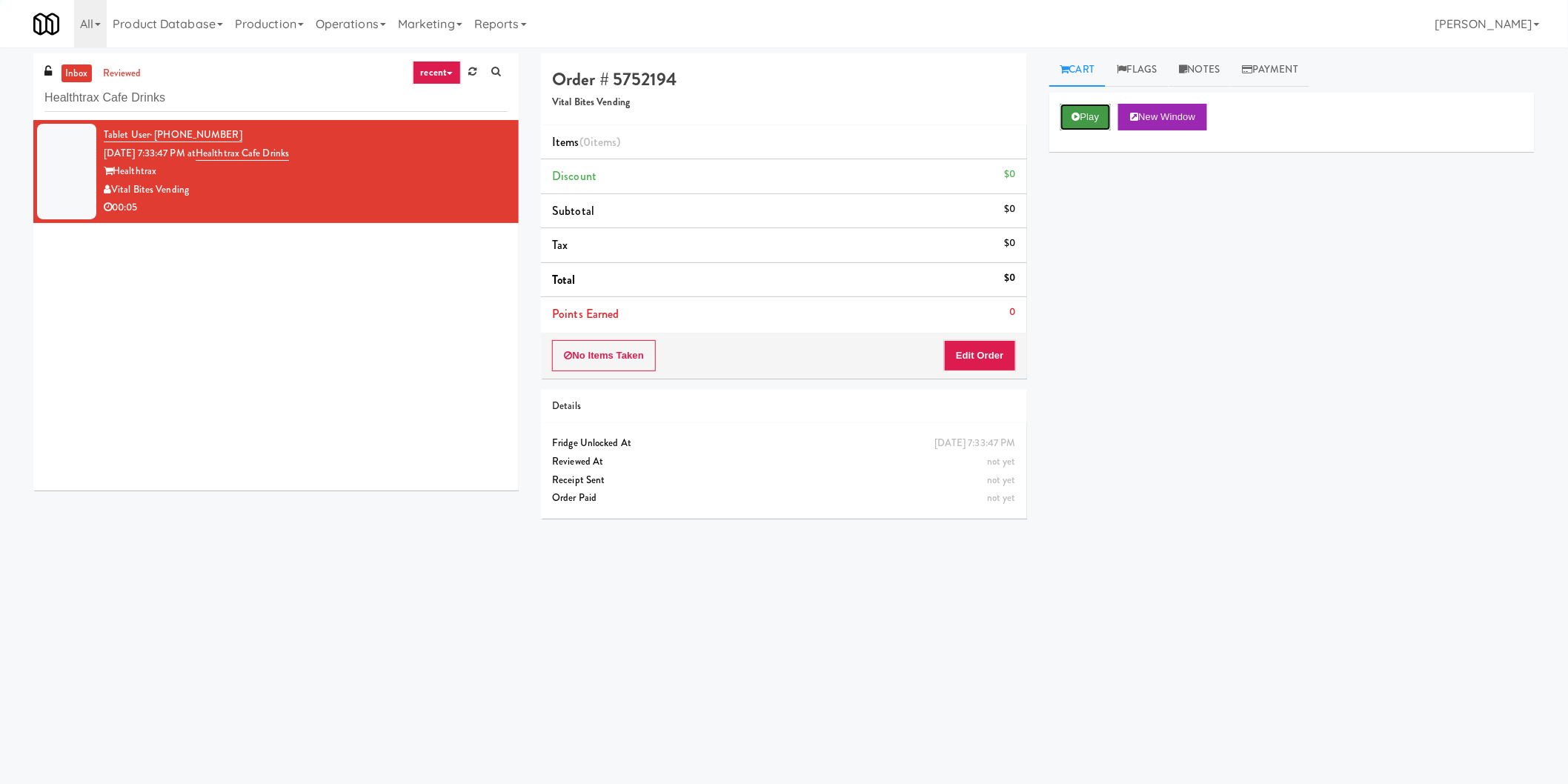
click at [1080, 120] on button "Play" at bounding box center [1086, 117] width 51 height 27
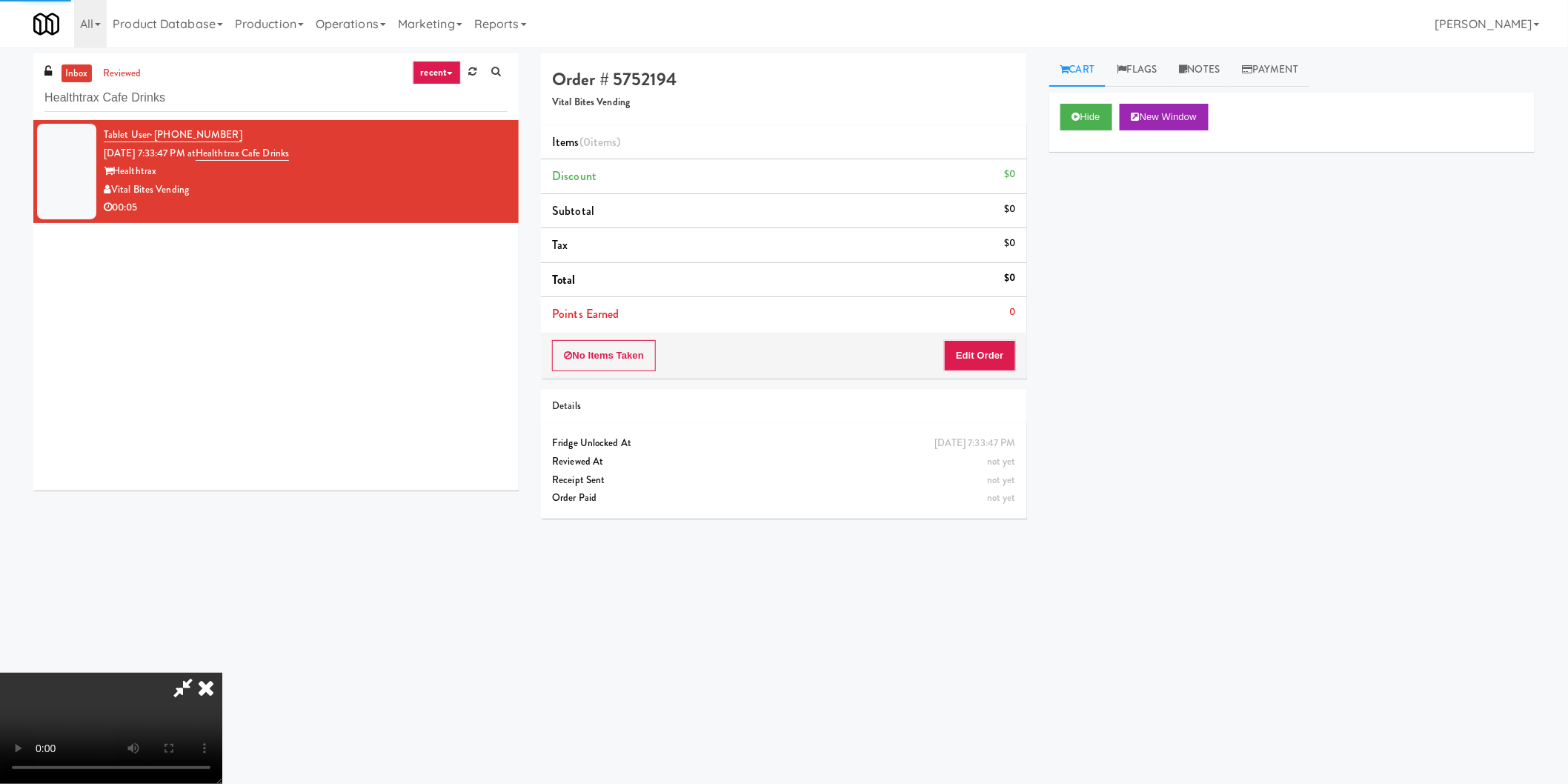
click at [969, 373] on div "No Items Taken Edit Order" at bounding box center [783, 356] width 486 height 46
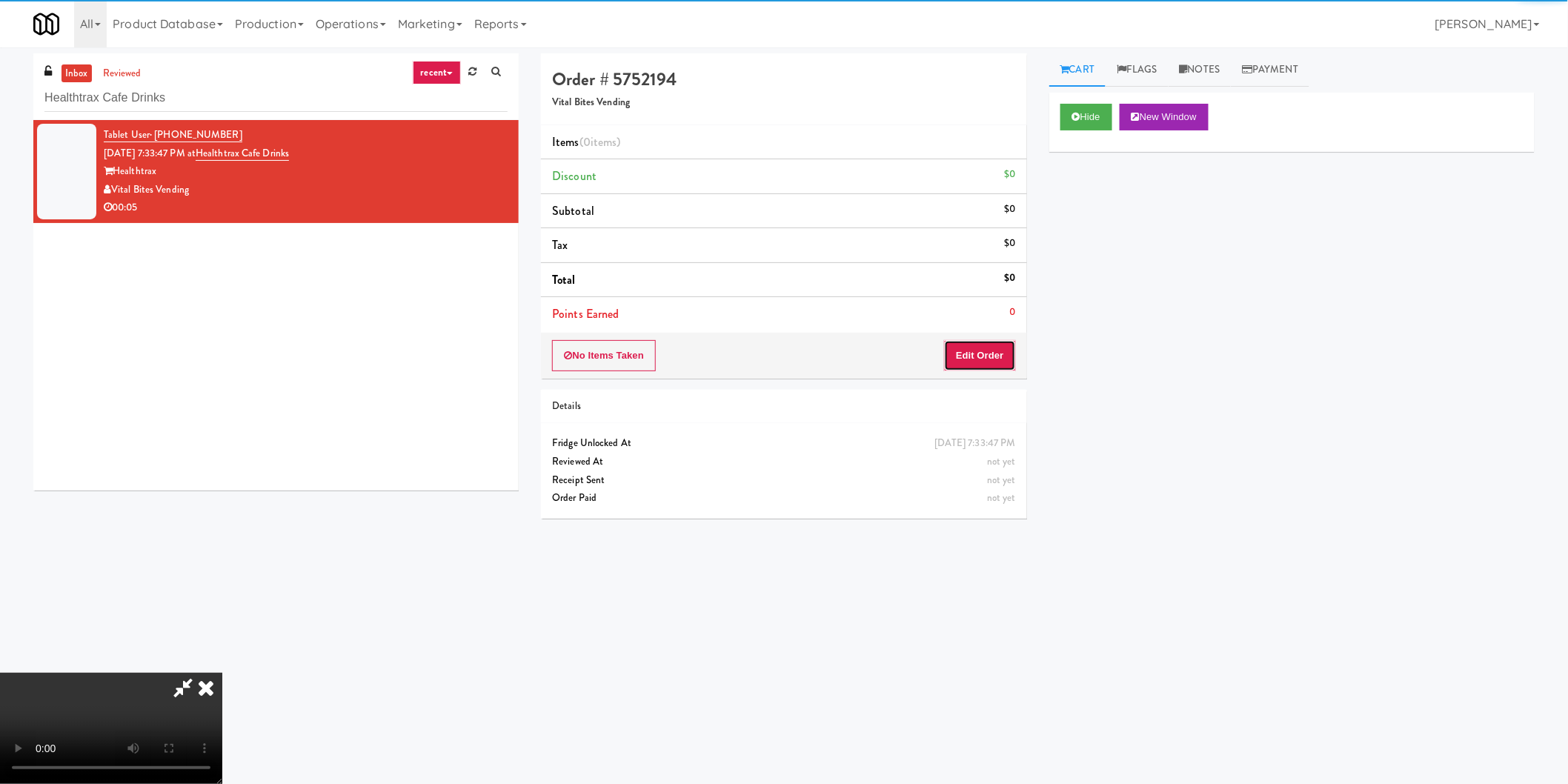
click at [976, 357] on button "Edit Order" at bounding box center [980, 355] width 72 height 31
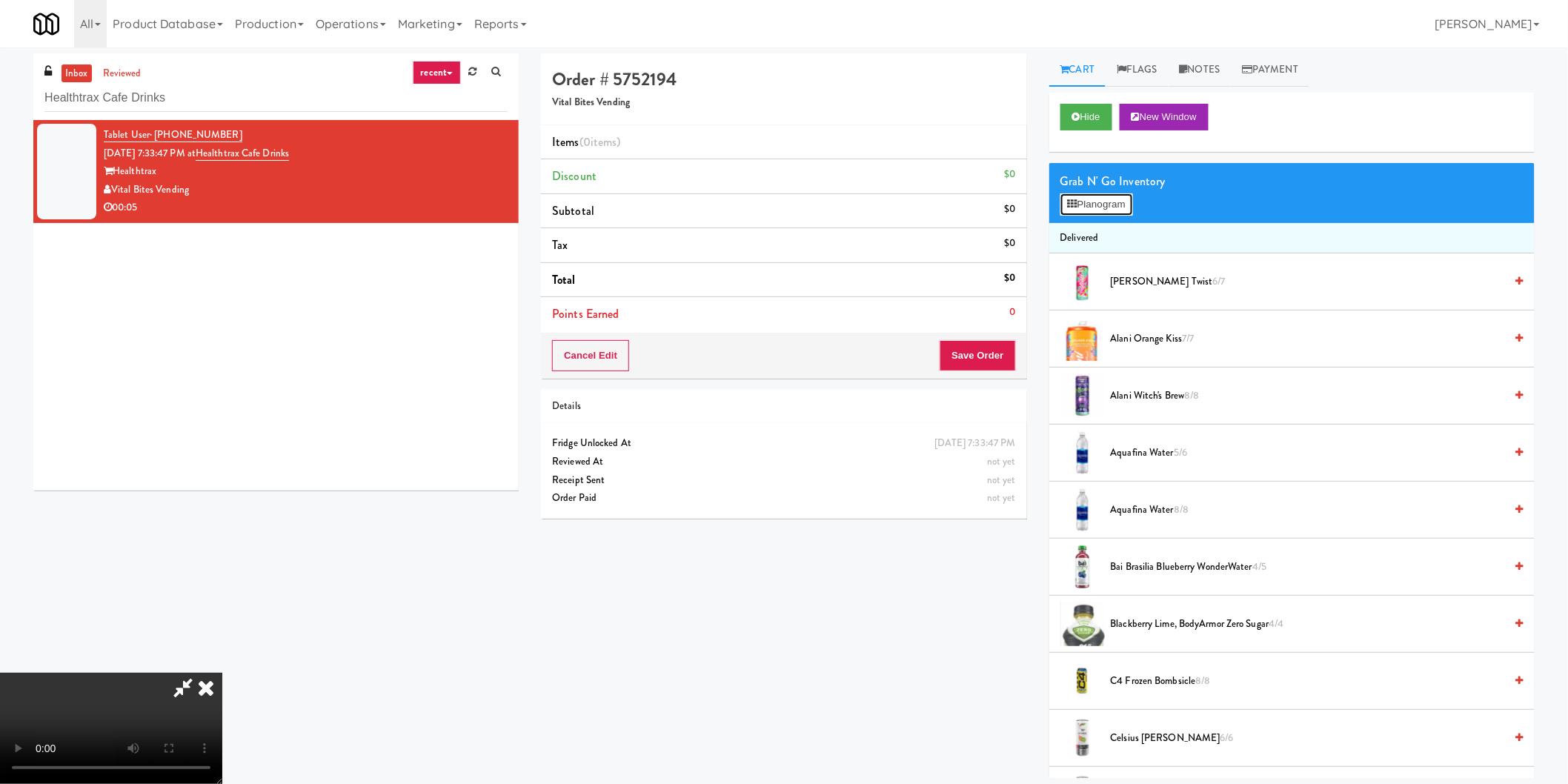
click at [1071, 205] on icon at bounding box center [1072, 204] width 10 height 10
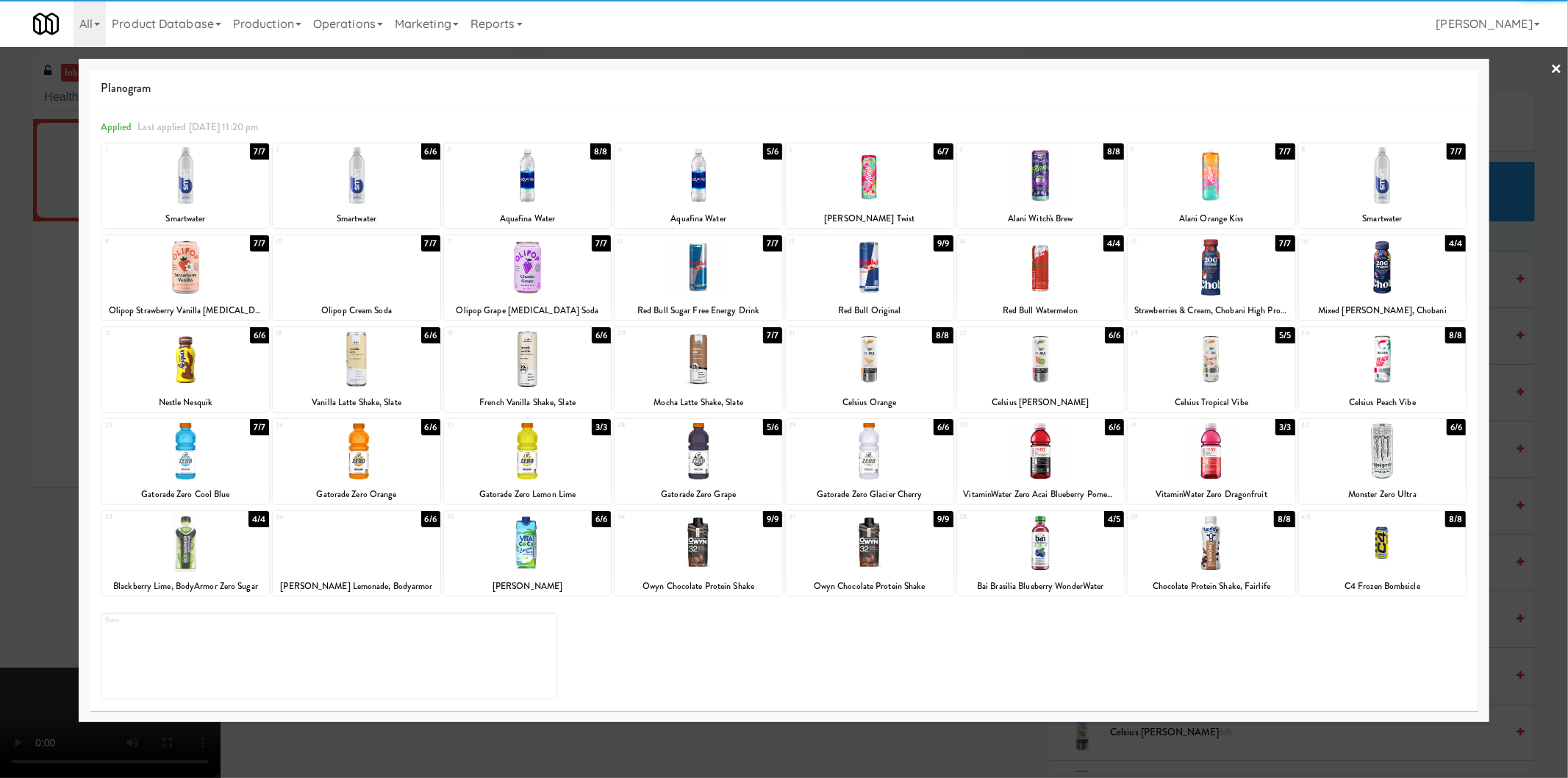
click at [505, 184] on div at bounding box center [528, 175] width 168 height 56
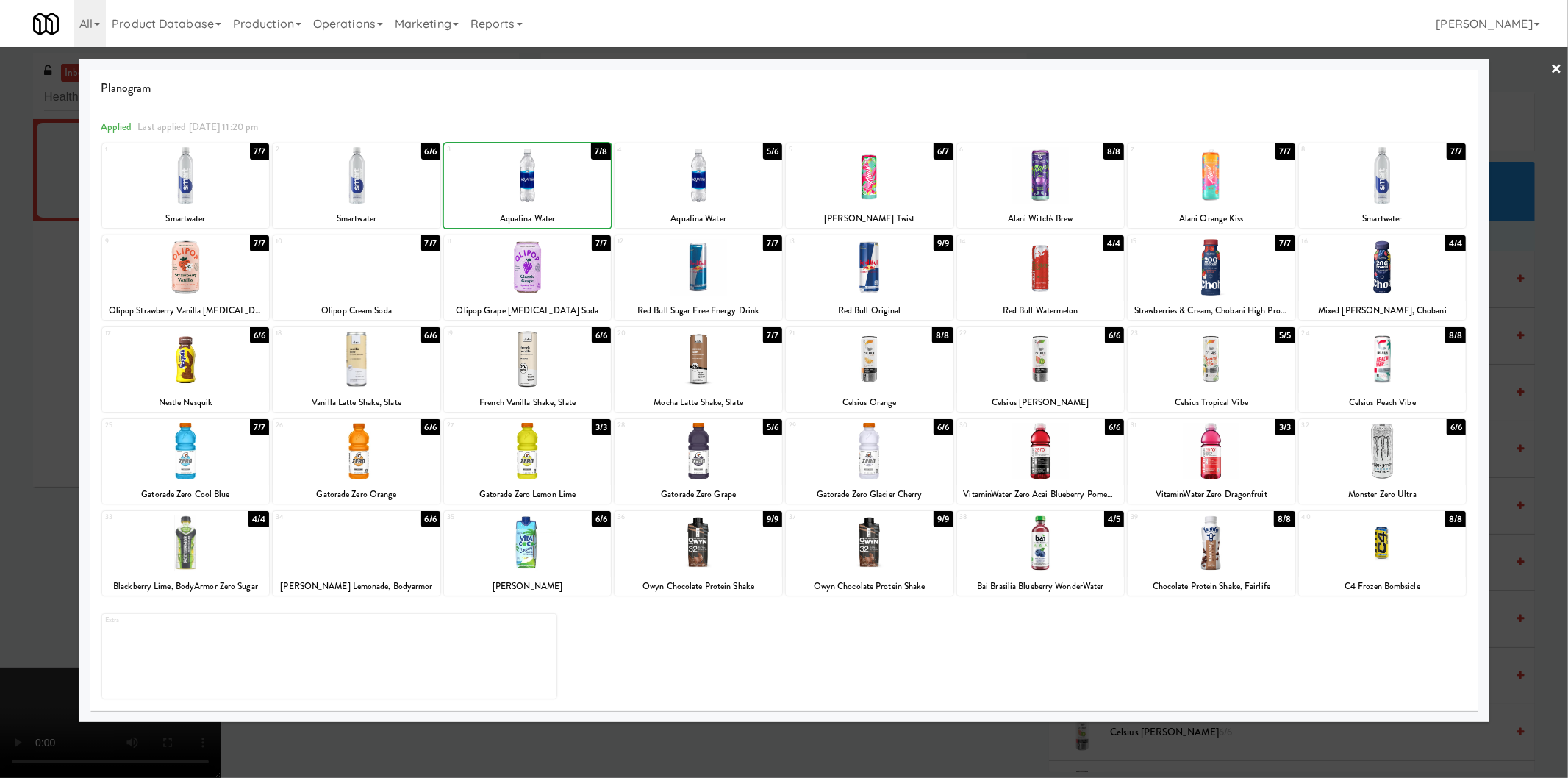
click at [52, 333] on div at bounding box center [784, 389] width 1568 height 778
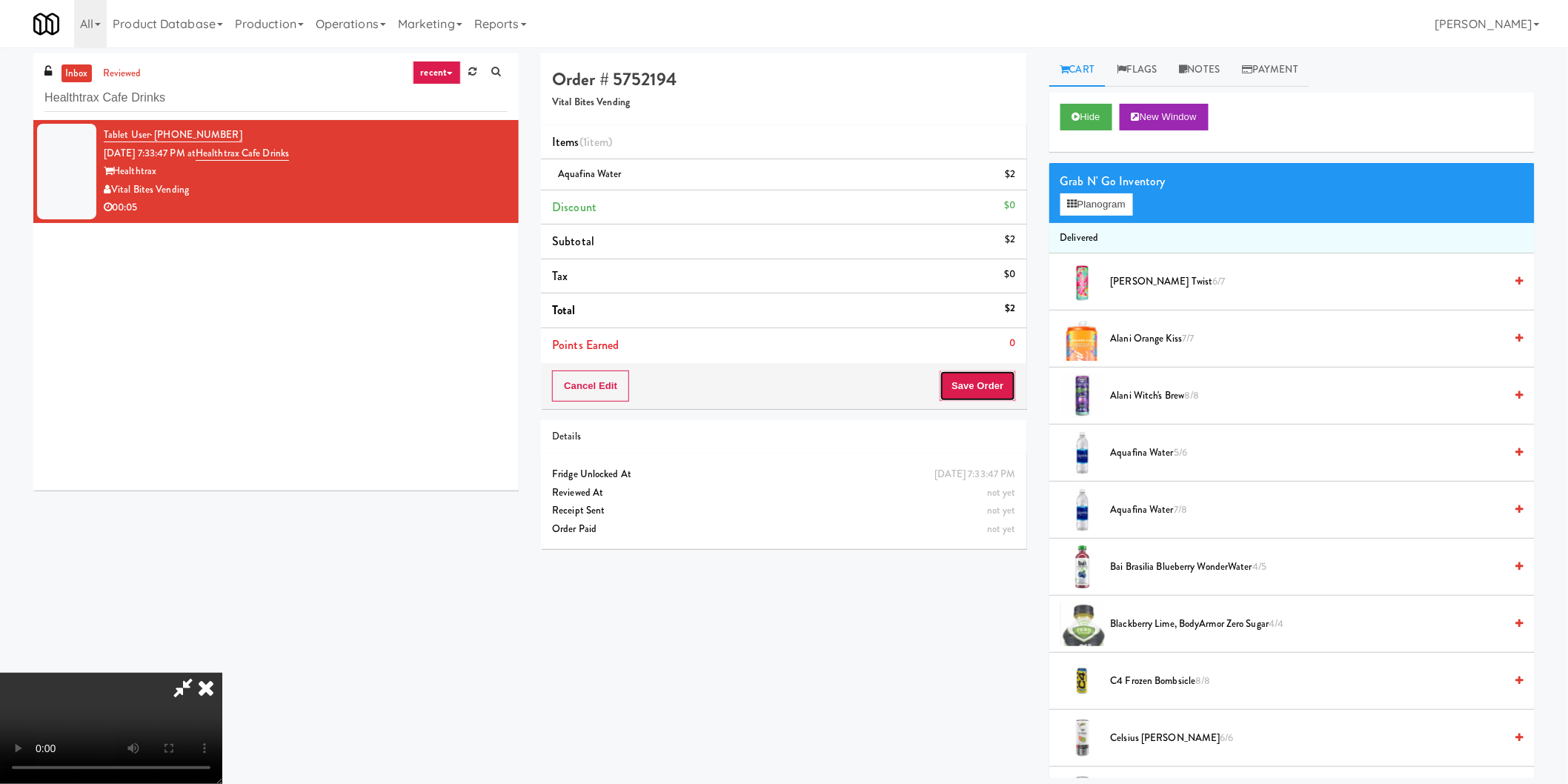
click at [1015, 396] on button "Save Order" at bounding box center [977, 386] width 75 height 31
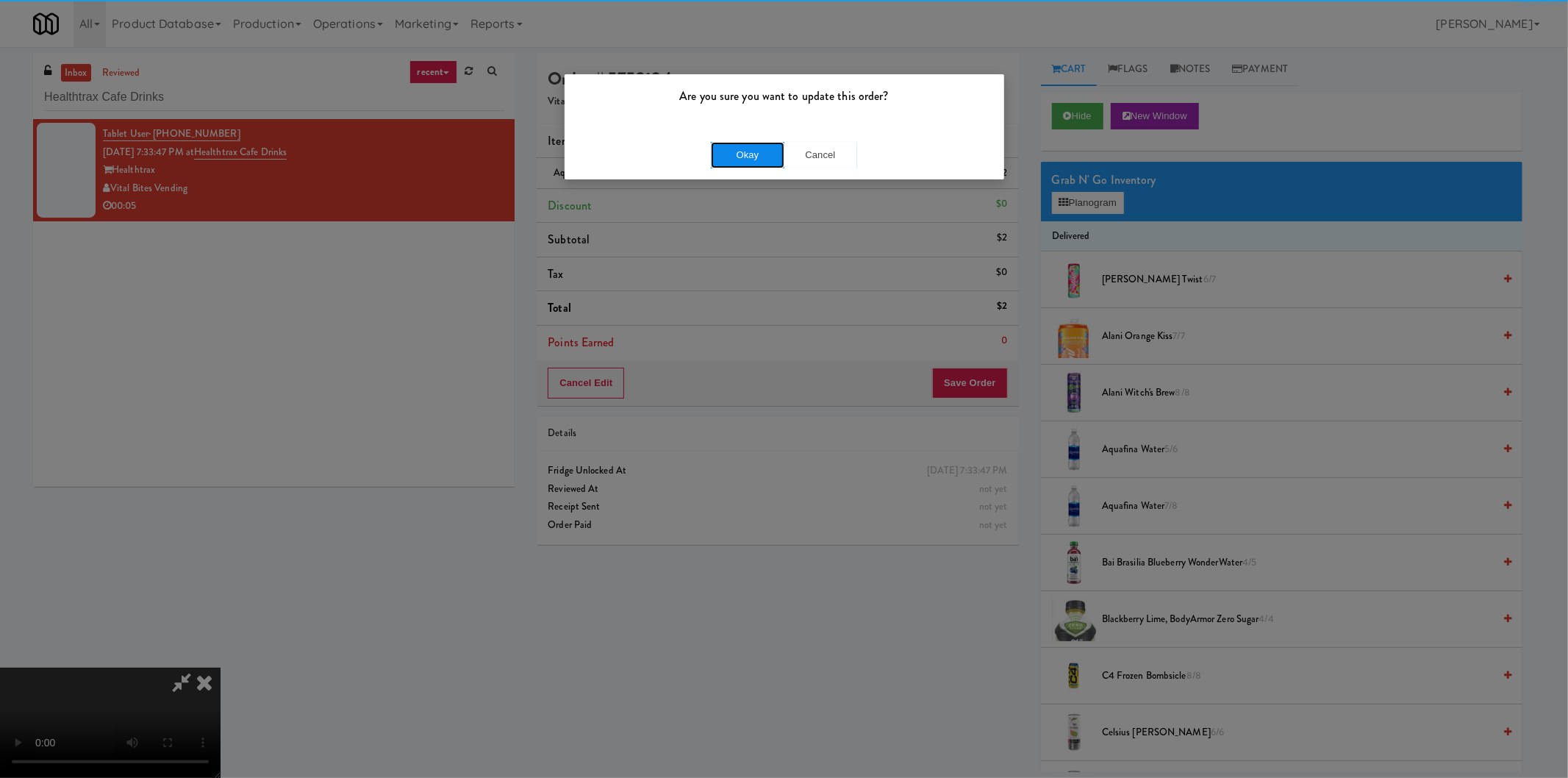
click at [730, 152] on button "Okay" at bounding box center [748, 155] width 74 height 26
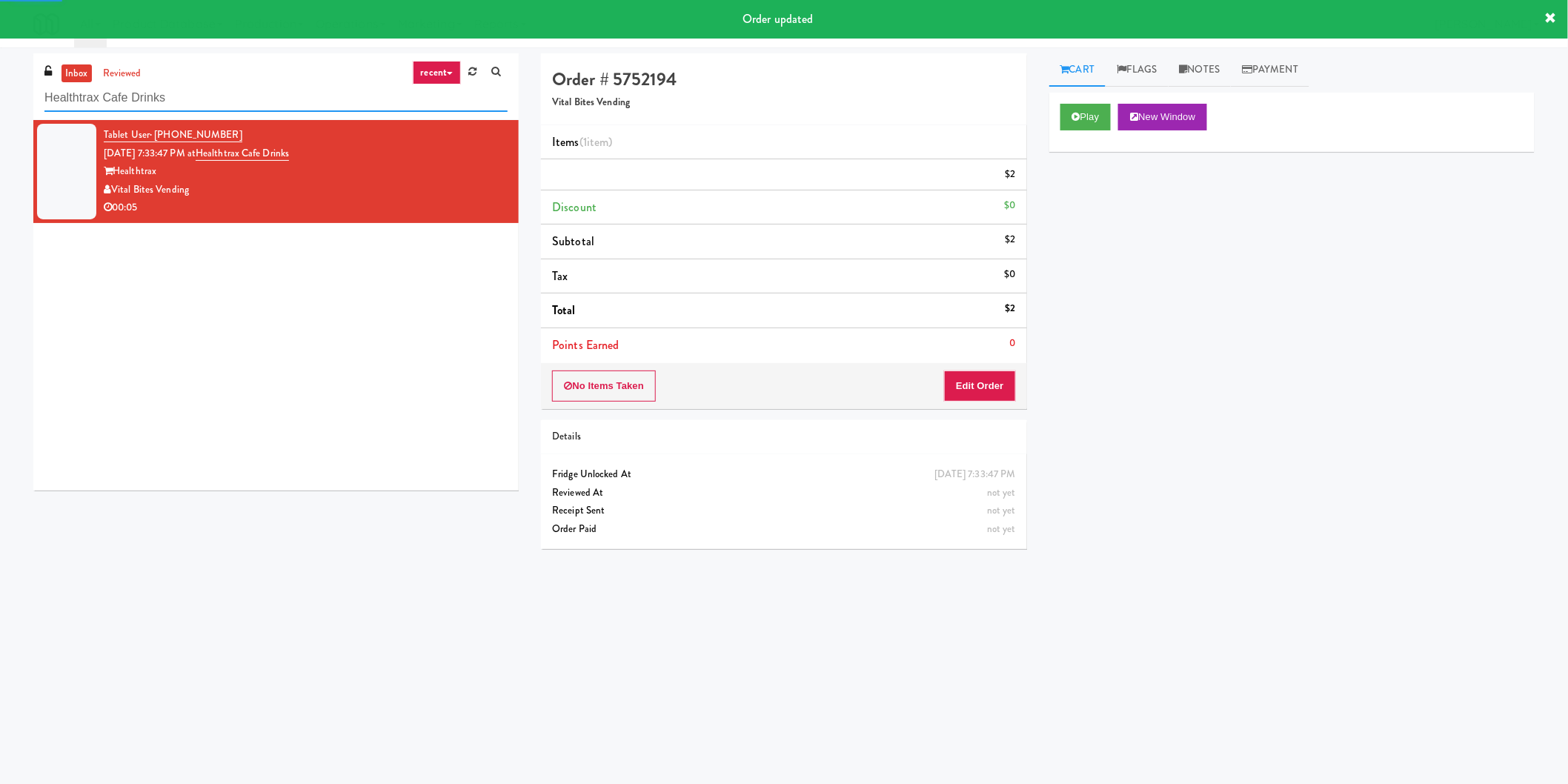
click at [338, 102] on input "Healthtrax Cafe Drinks" at bounding box center [275, 97] width 463 height 27
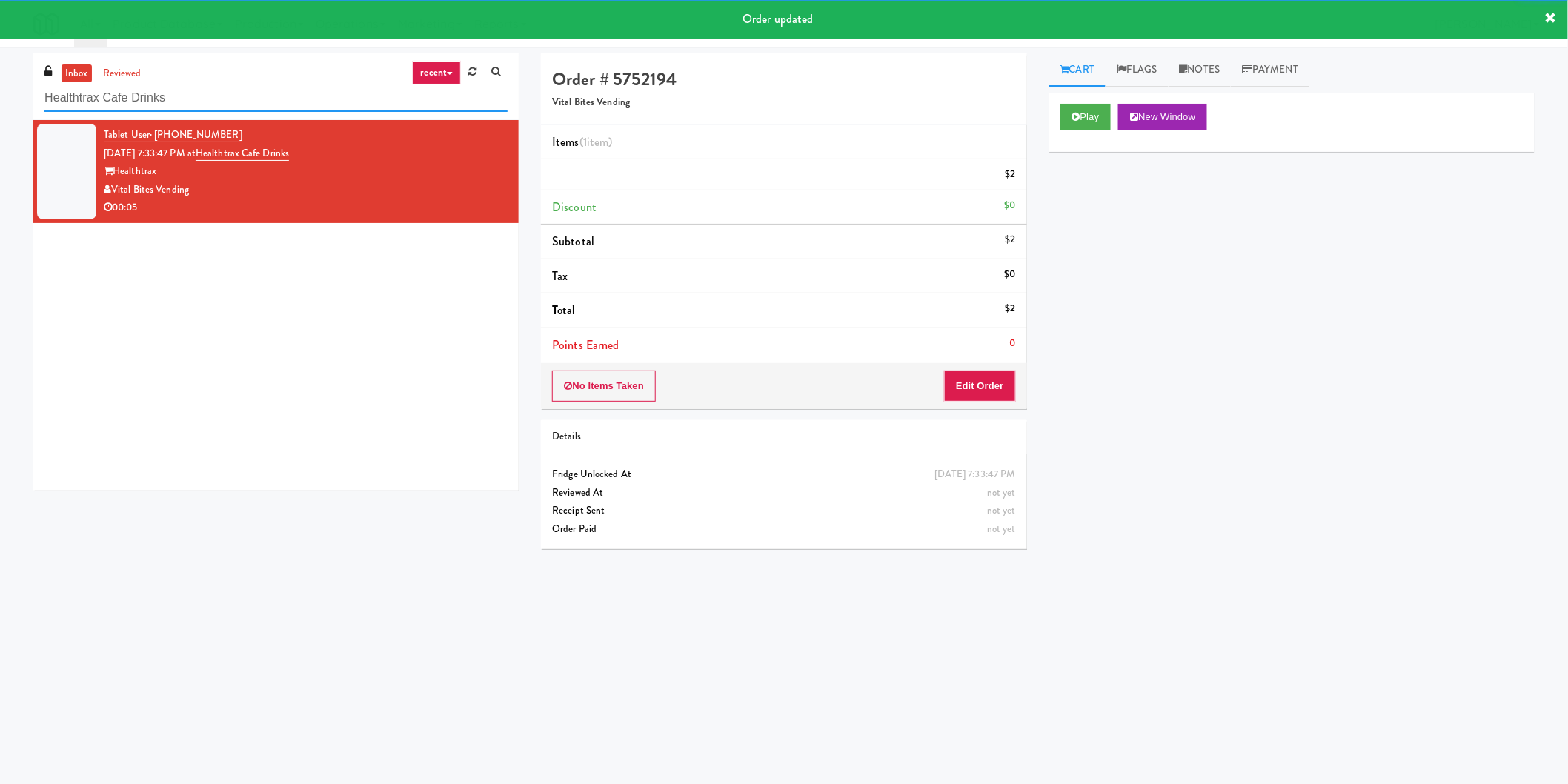
click at [338, 102] on input "Healthtrax Cafe Drinks" at bounding box center [275, 97] width 463 height 27
paste input "Alloy 1"
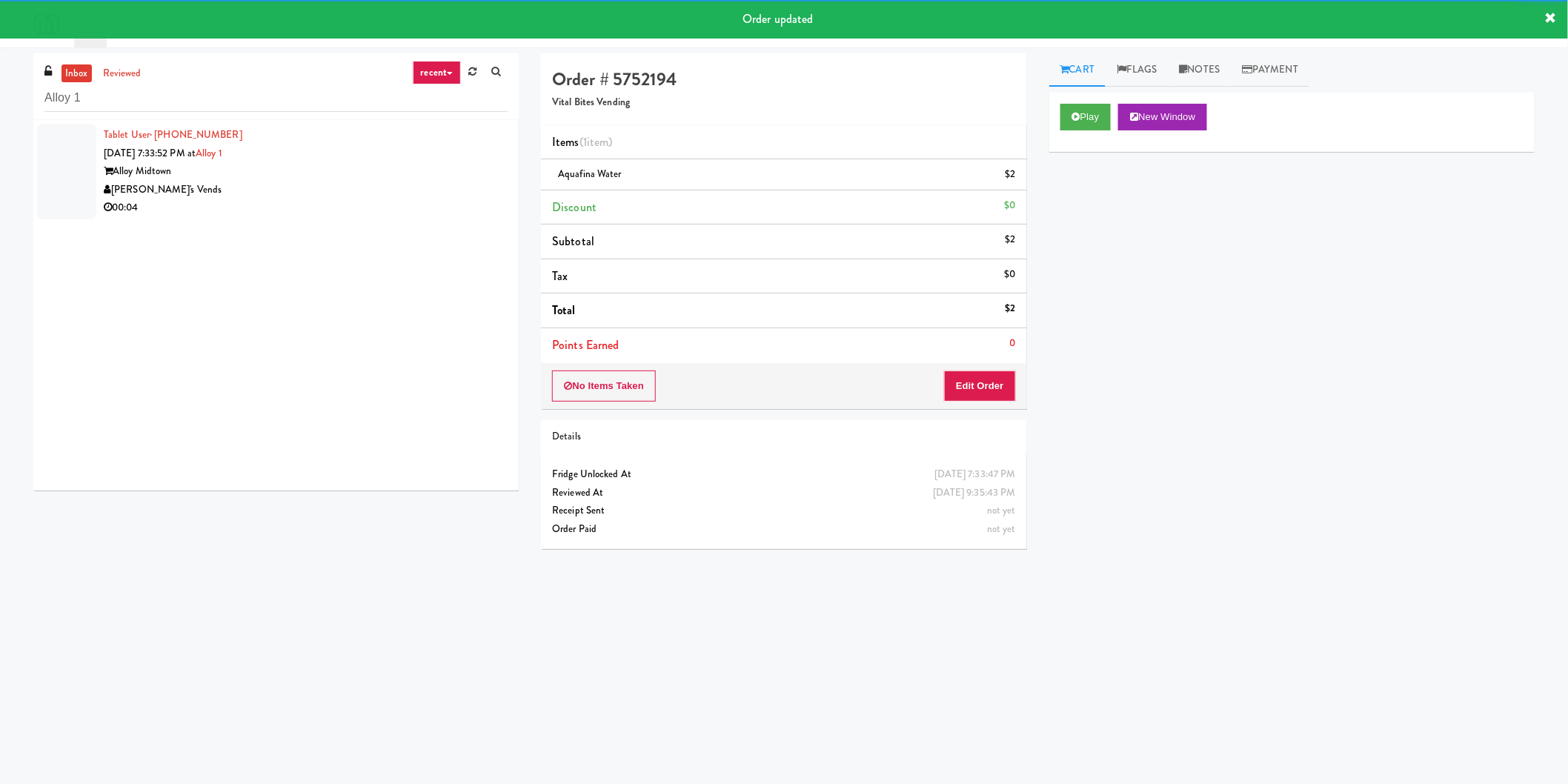
click at [499, 173] on li "Tablet User · (520) 701-4367 [DATE] 7:33:52 PM at Alloy 1 Alloy Midtown [PERSON…" at bounding box center [276, 172] width 486 height 103
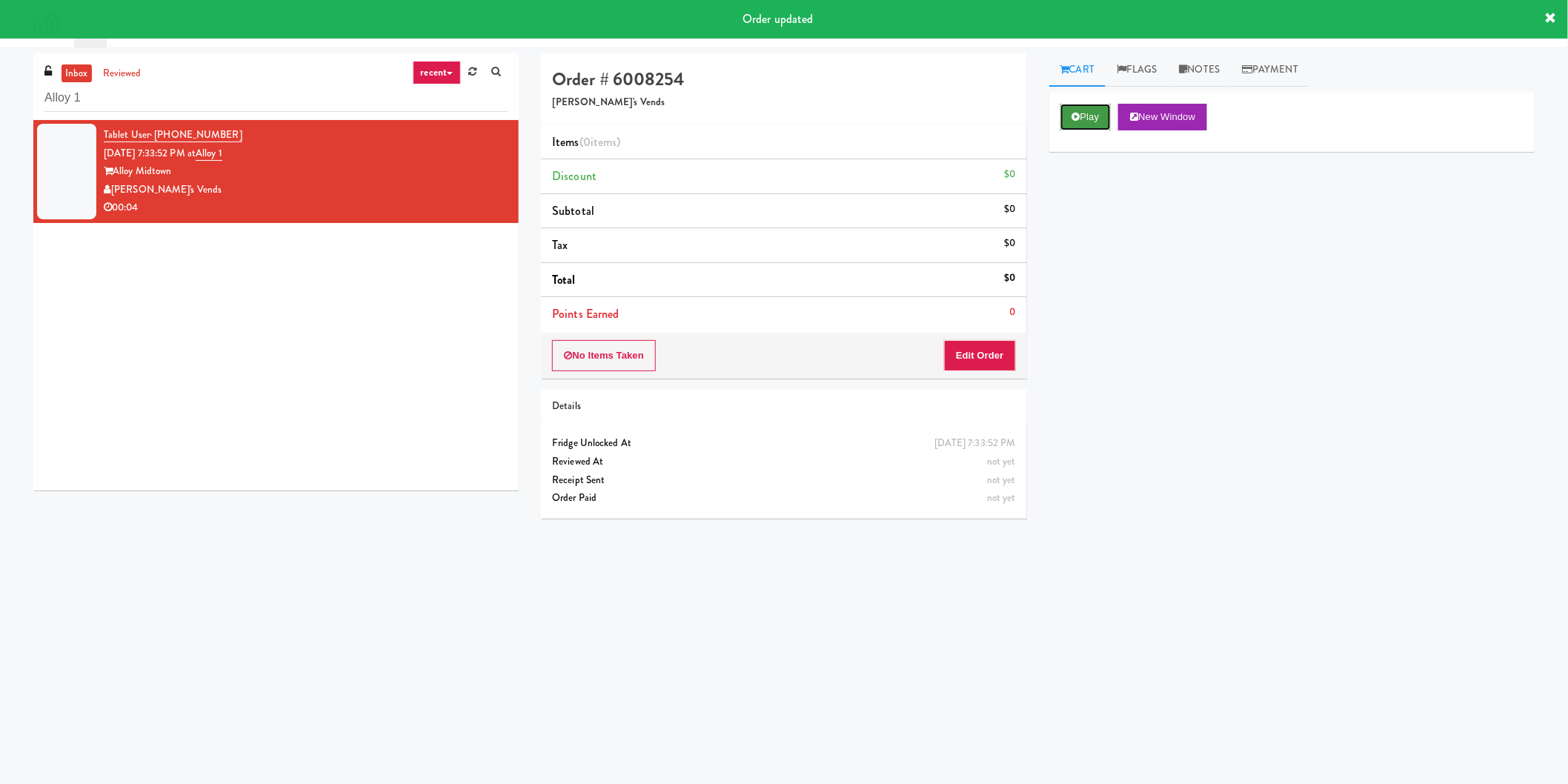
click at [1101, 114] on button "Play" at bounding box center [1086, 117] width 51 height 27
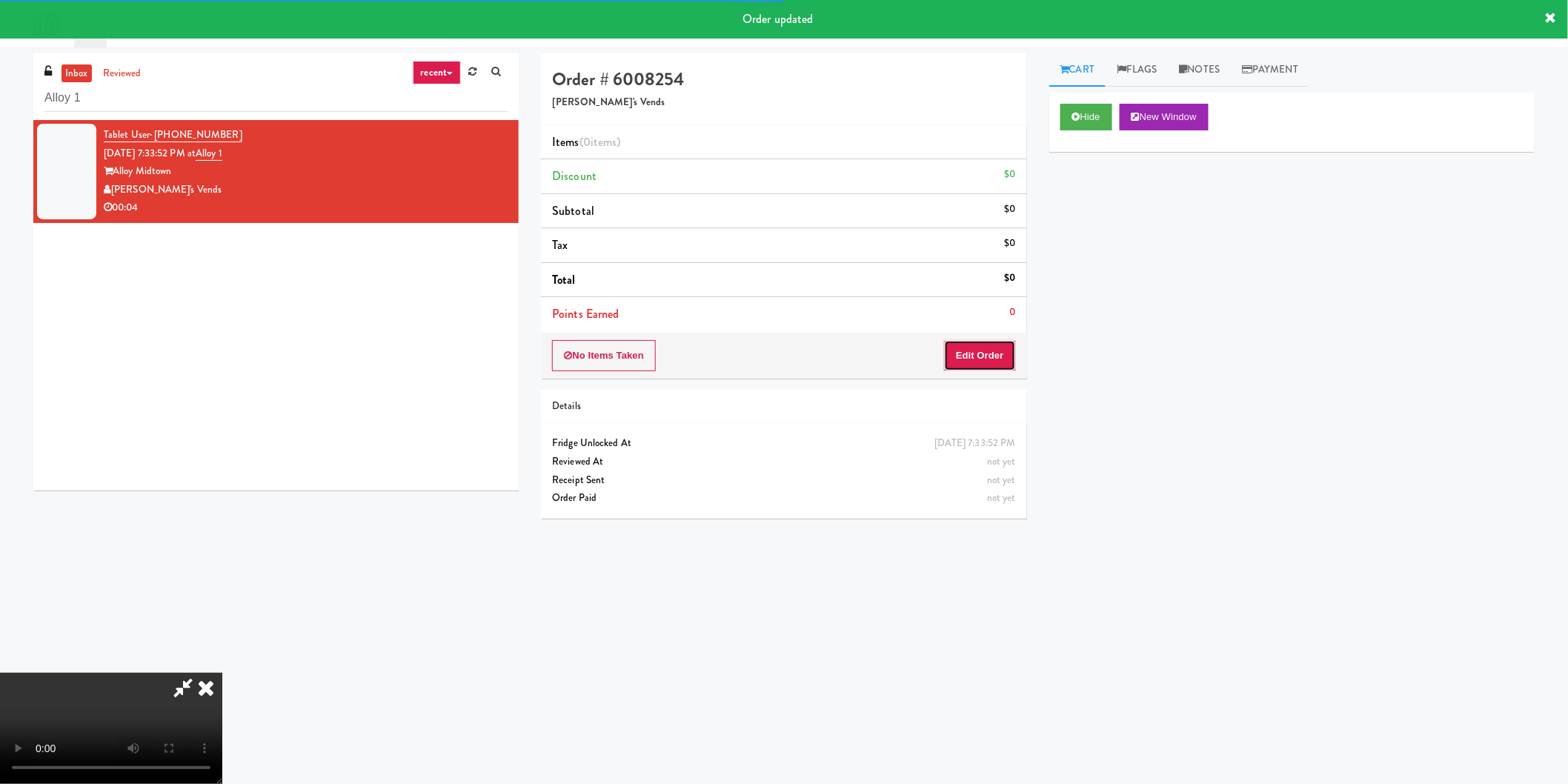
click at [972, 342] on button "Edit Order" at bounding box center [980, 355] width 72 height 31
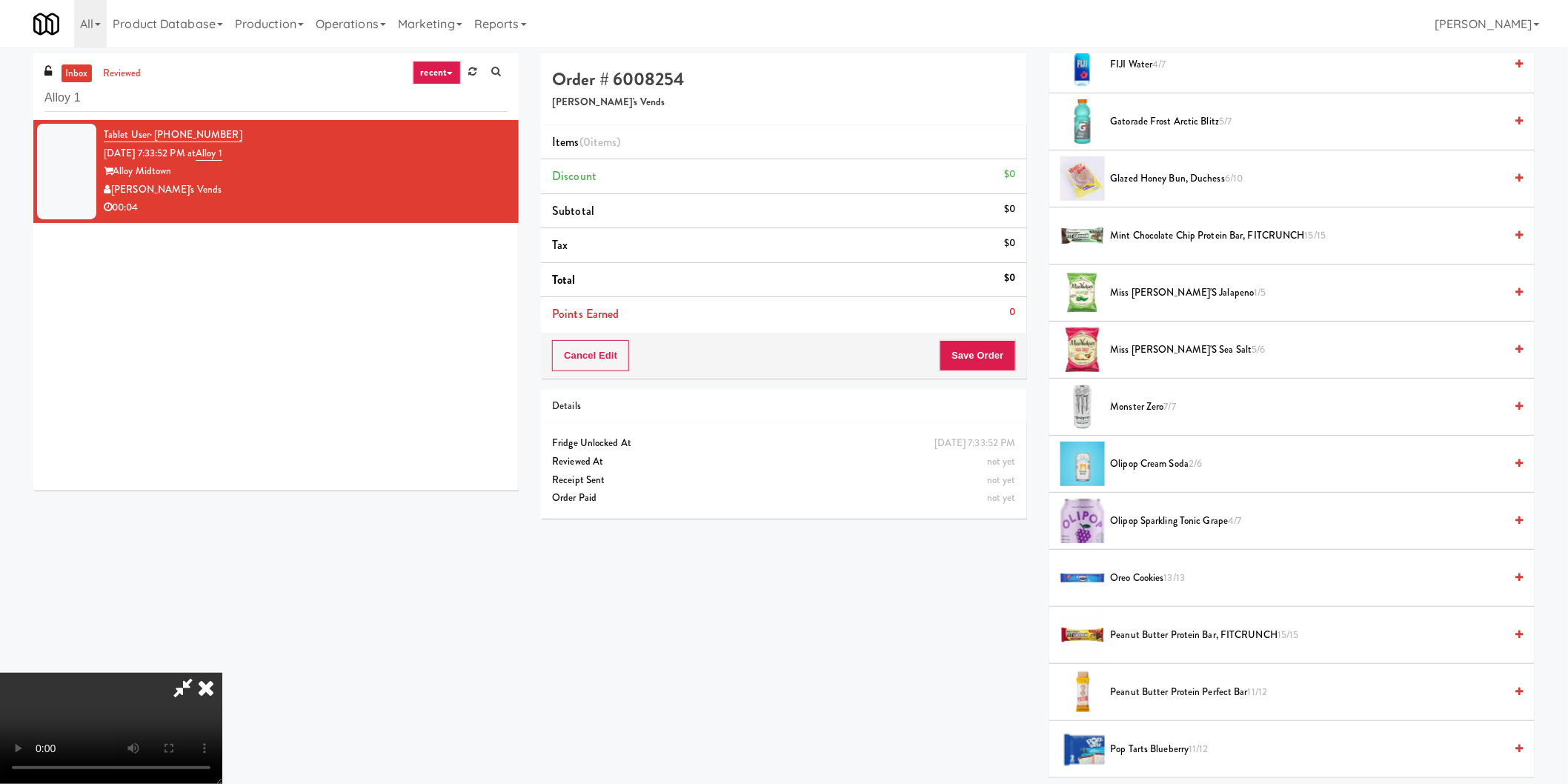
scroll to position [741, 0]
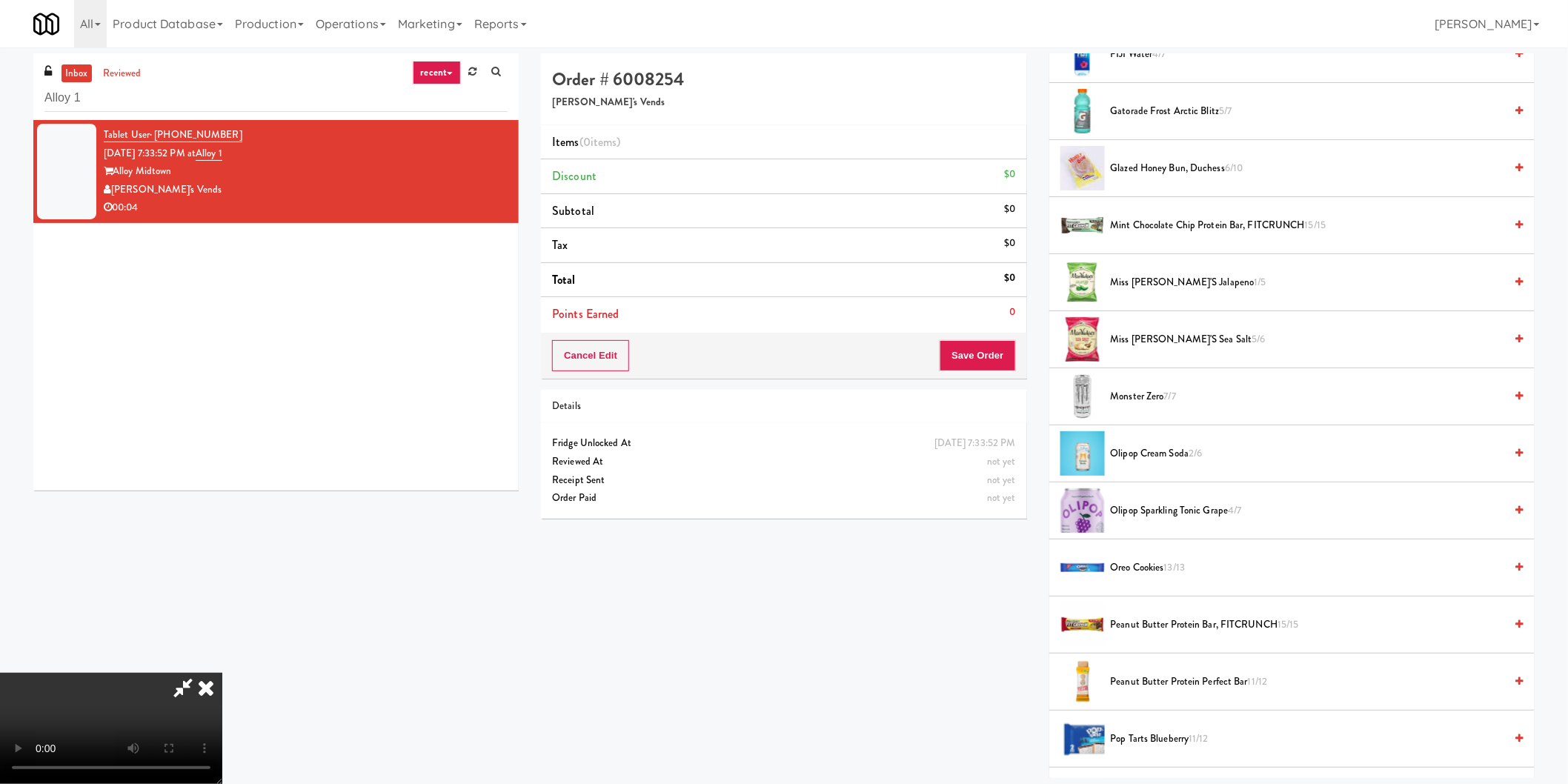
click at [1160, 402] on span "Monster Zero 7/7" at bounding box center [1308, 396] width 395 height 19
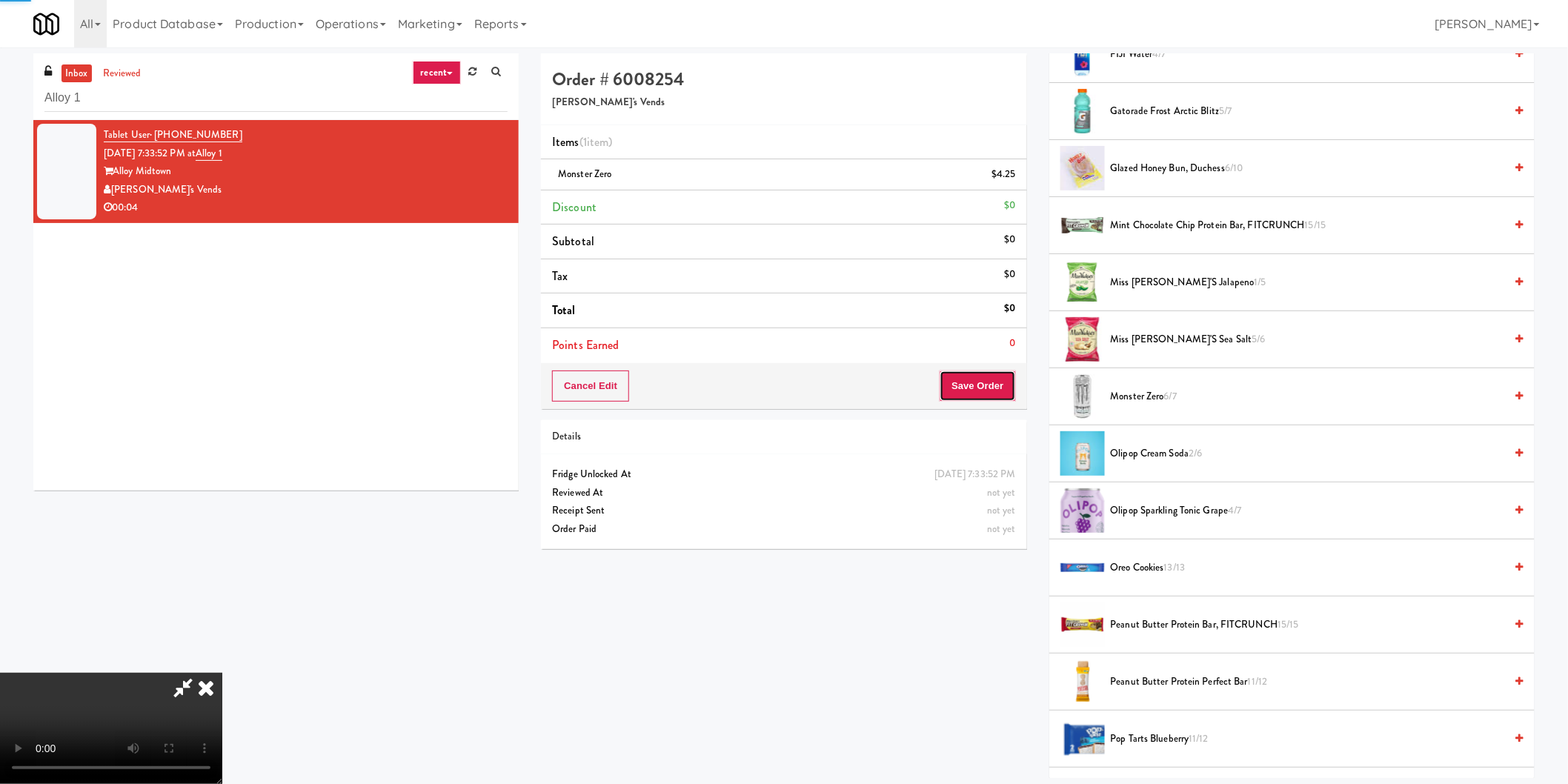
click at [977, 386] on button "Save Order" at bounding box center [977, 386] width 75 height 31
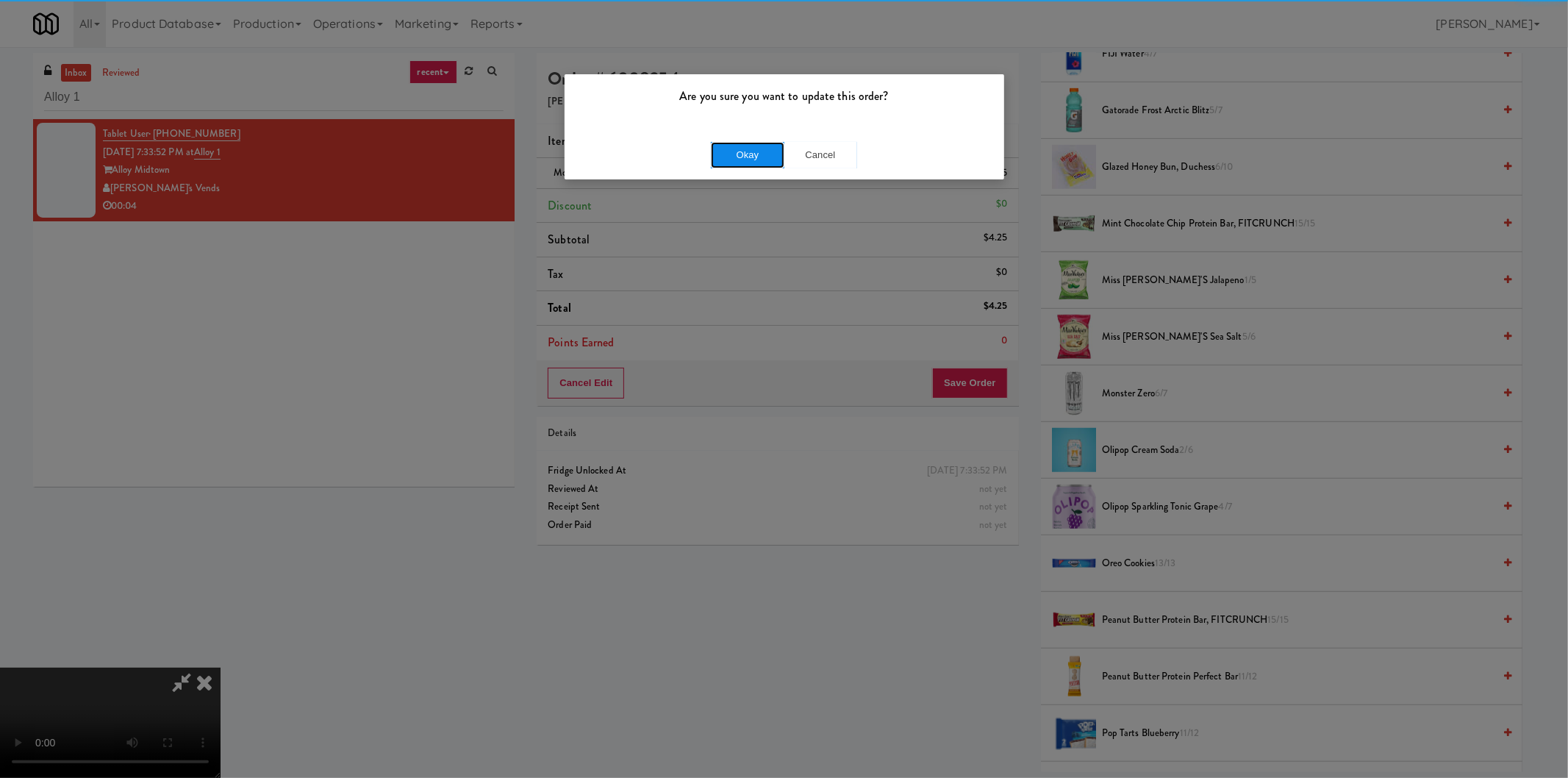
click at [752, 162] on button "Okay" at bounding box center [748, 155] width 74 height 26
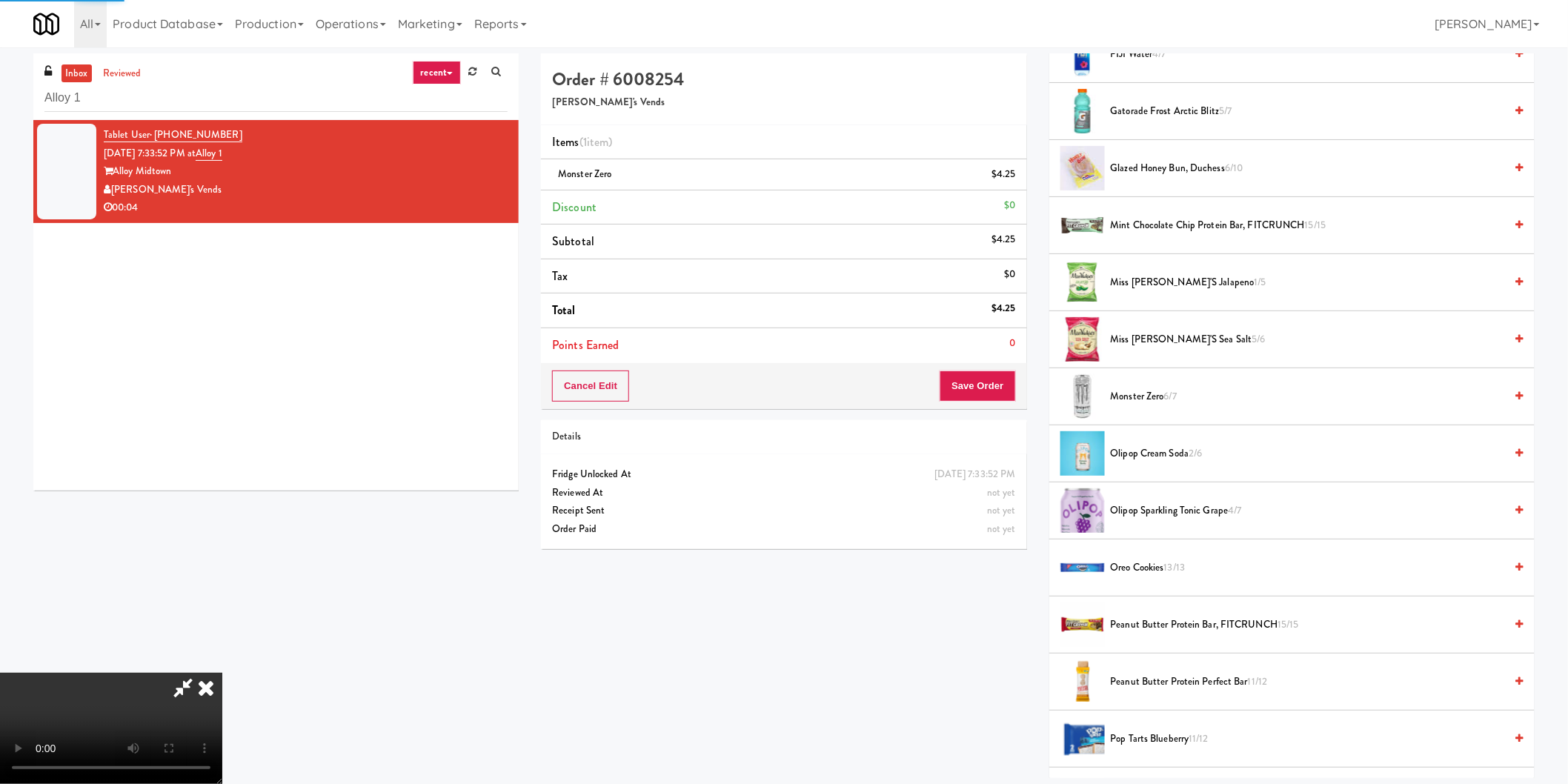
scroll to position [0, 0]
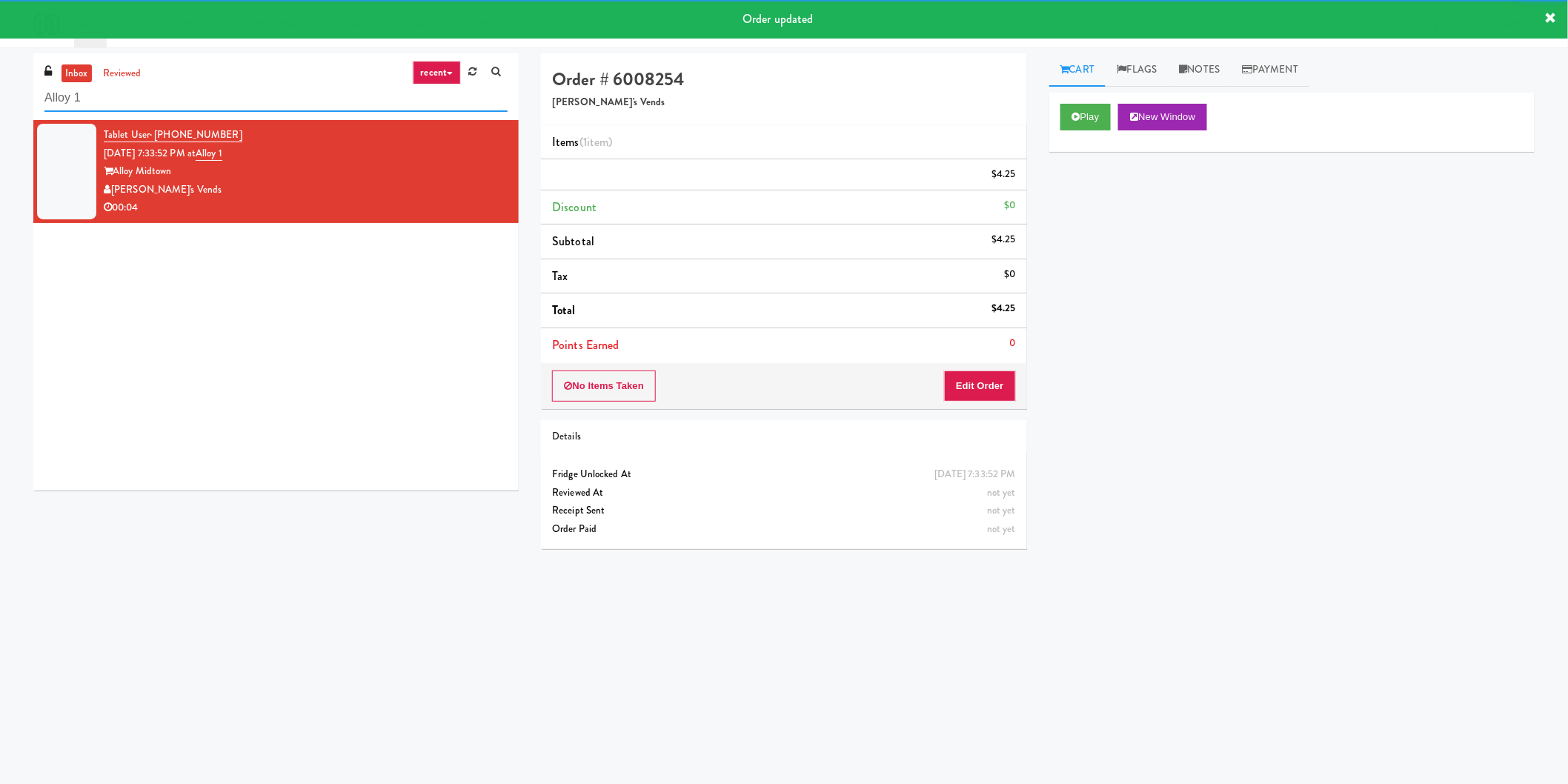
click at [291, 97] on input "Alloy 1" at bounding box center [275, 97] width 463 height 27
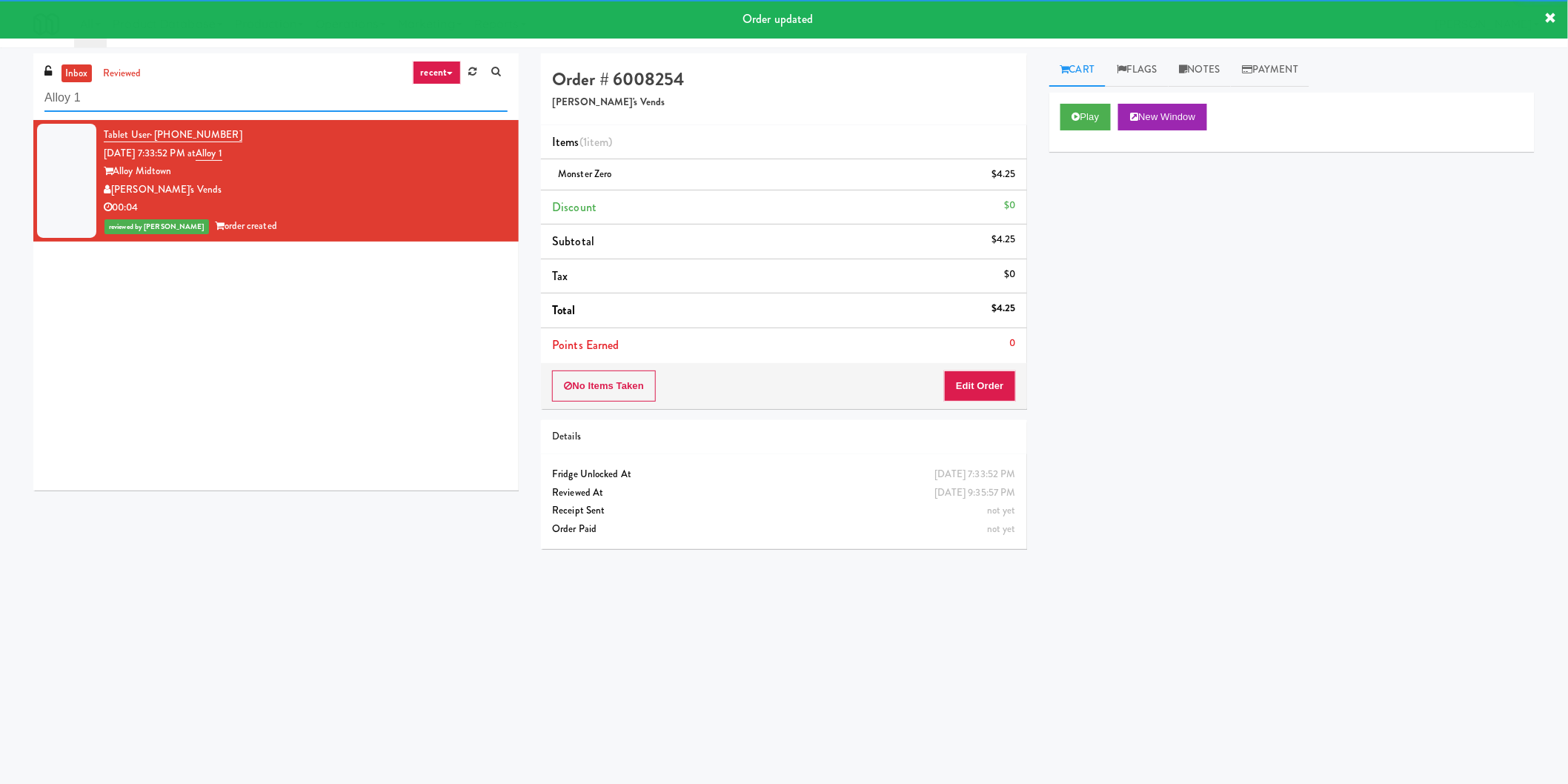
click at [291, 97] on input "Alloy 1" at bounding box center [275, 97] width 463 height 27
paste input "Stonebriar #1 Cooler"
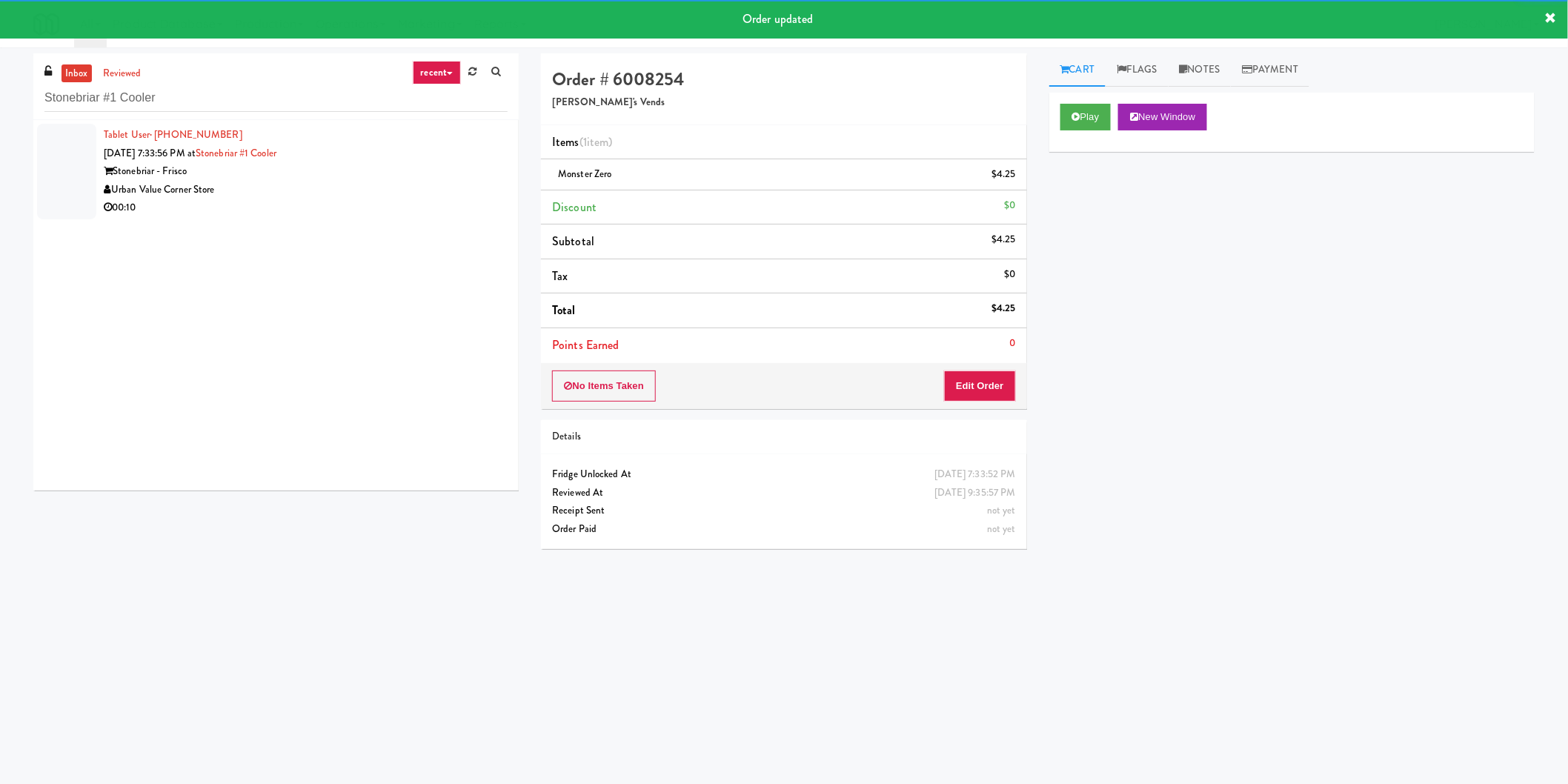
click at [438, 159] on div "Tablet User · (216) 926-0400 [DATE] 7:33:56 PM at [GEOGRAPHIC_DATA] #1 Cooler […" at bounding box center [305, 171] width 404 height 91
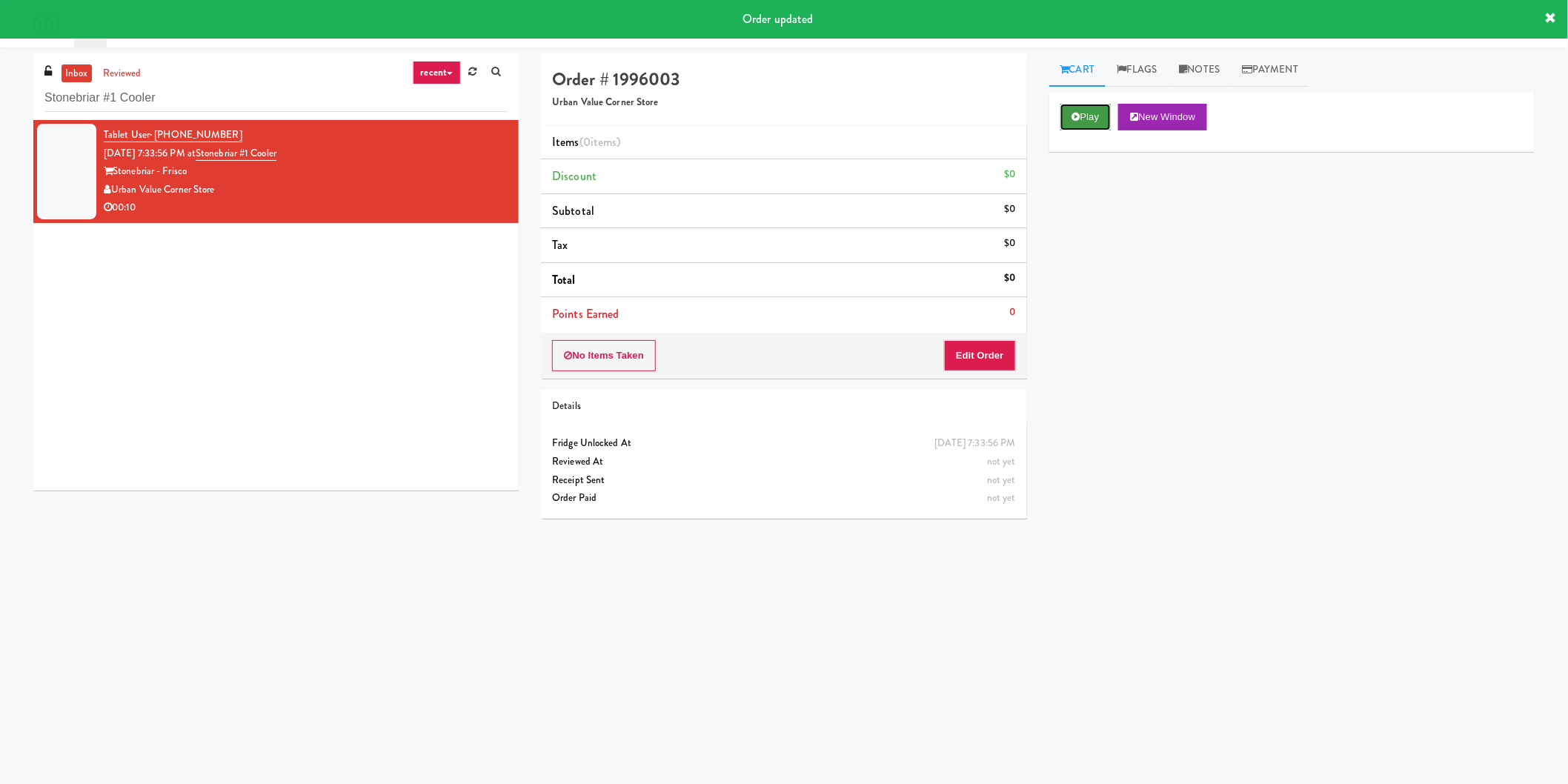
click at [1065, 111] on button "Play" at bounding box center [1086, 117] width 51 height 27
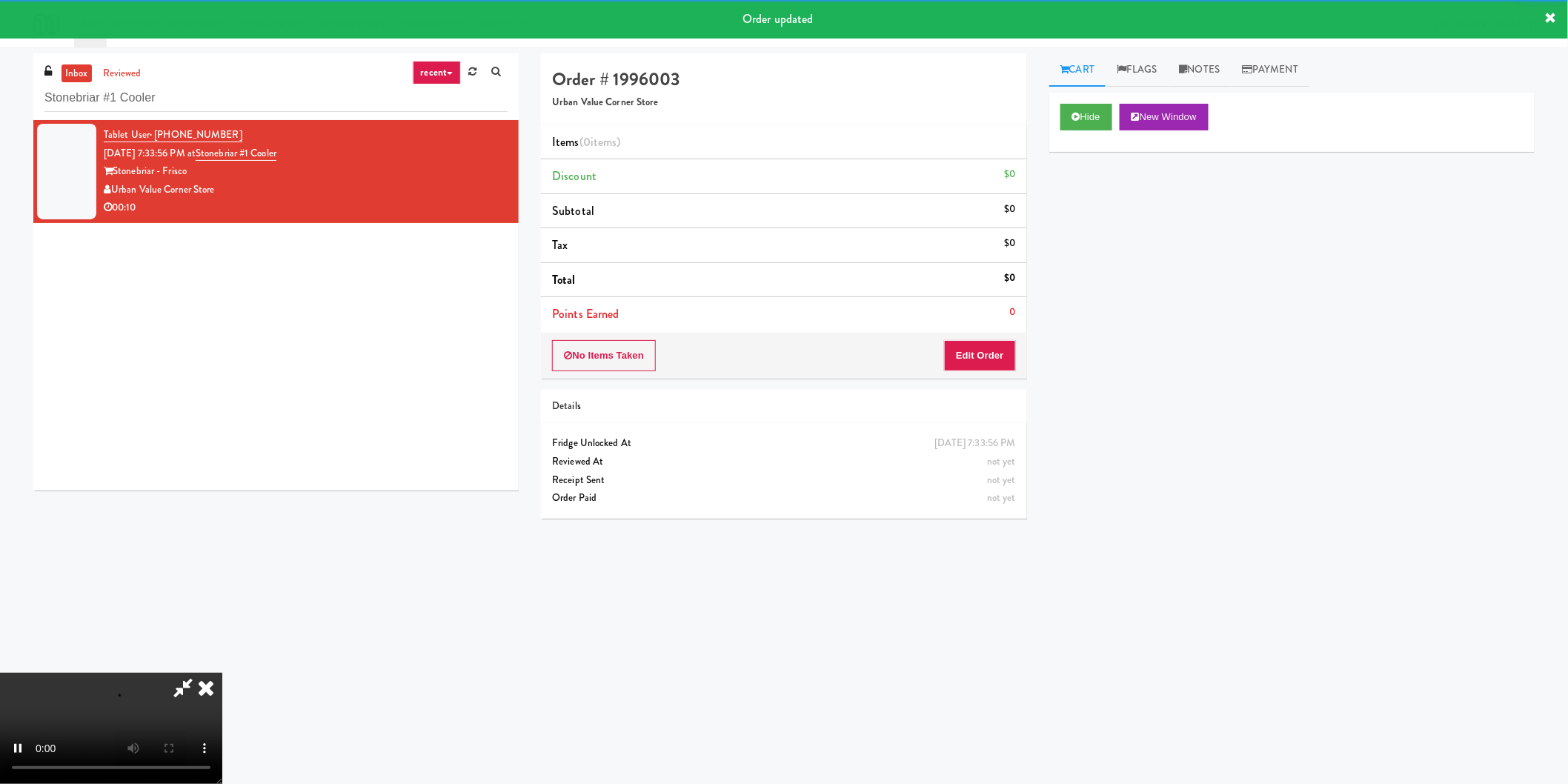
click at [988, 320] on li "Points Earned 0" at bounding box center [783, 314] width 486 height 35
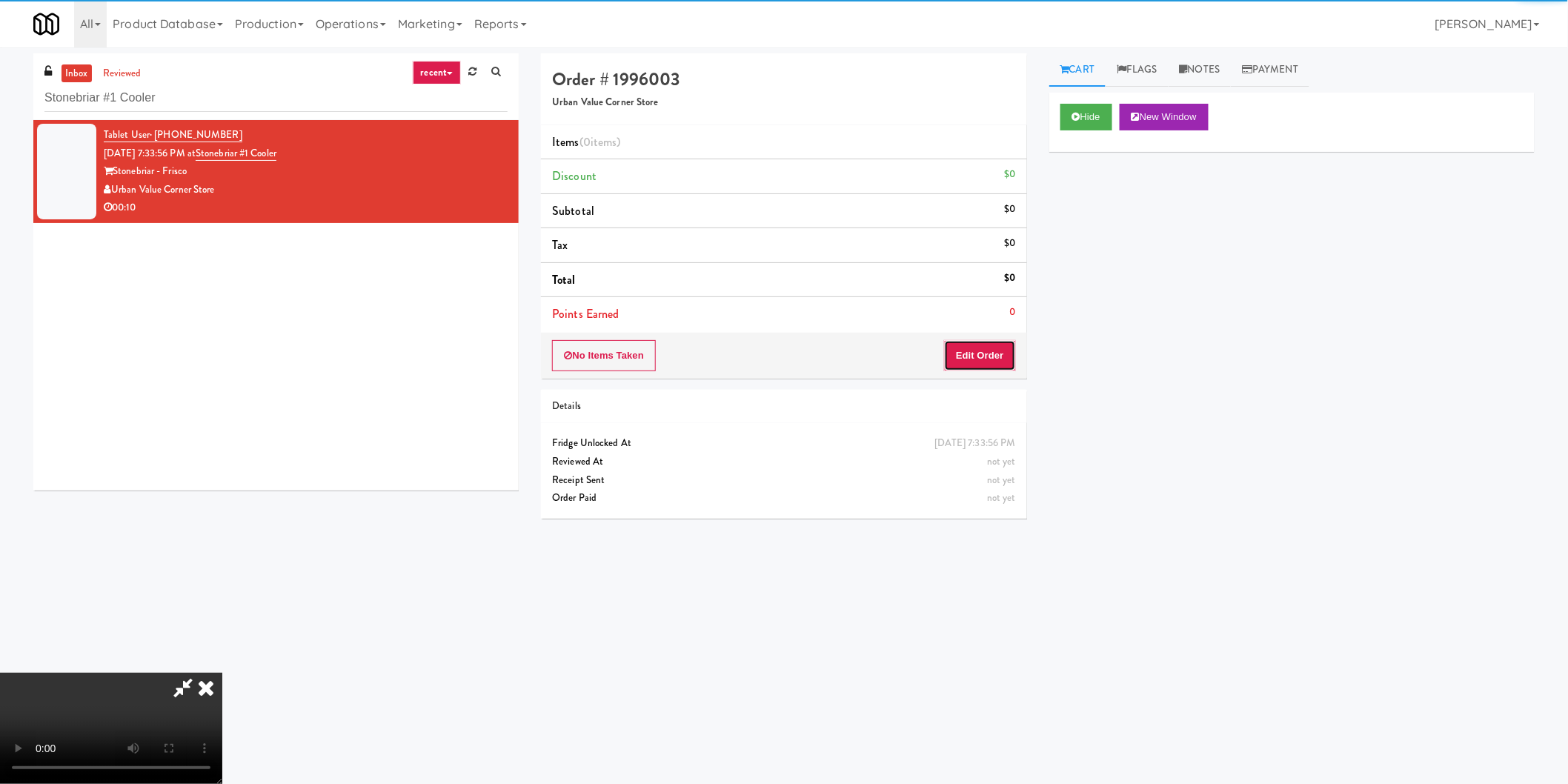
click at [988, 349] on button "Edit Order" at bounding box center [980, 355] width 72 height 31
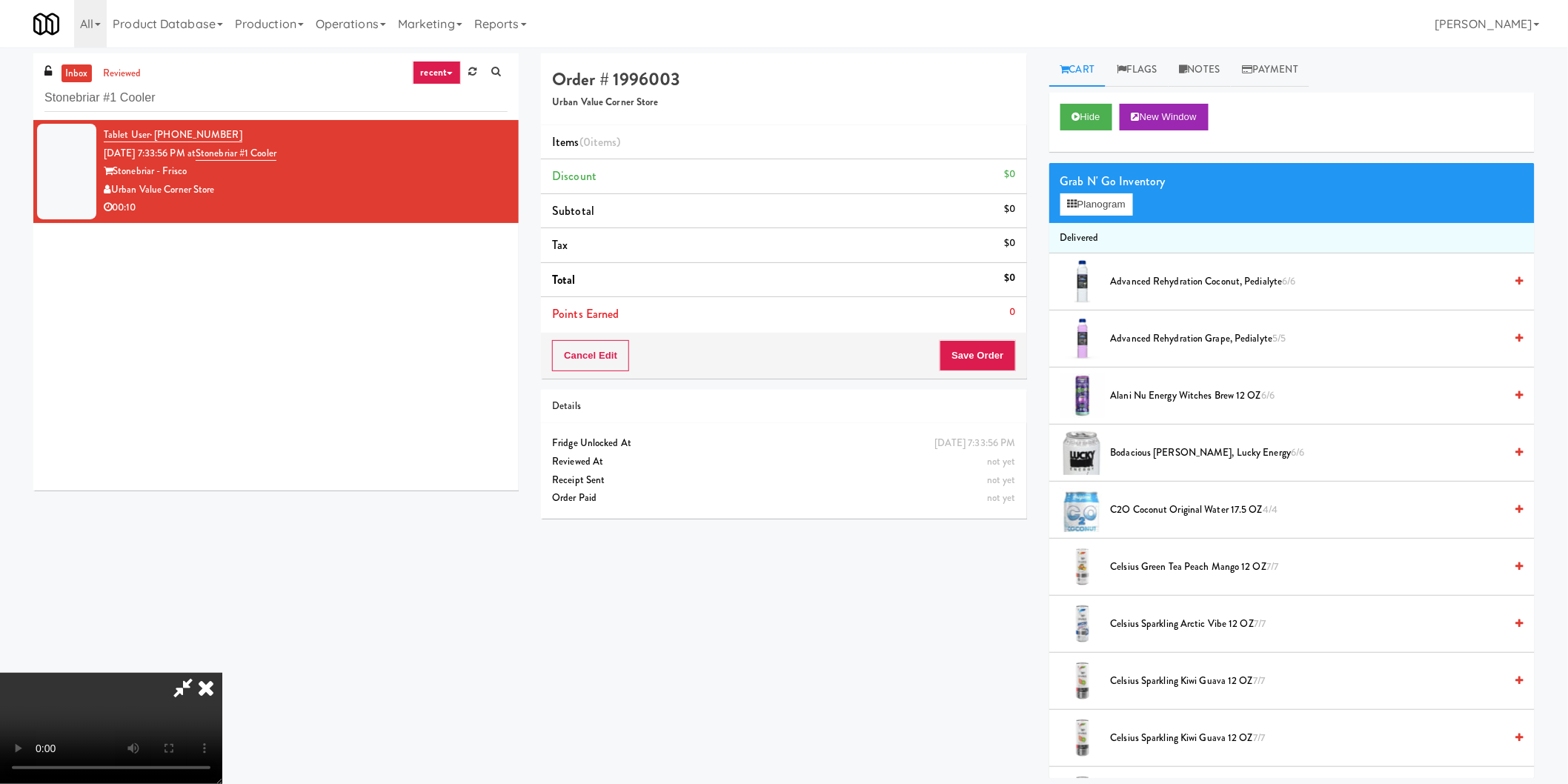
click at [222, 673] on video at bounding box center [111, 728] width 222 height 111
click at [1083, 204] on button "Planogram" at bounding box center [1096, 204] width 73 height 22
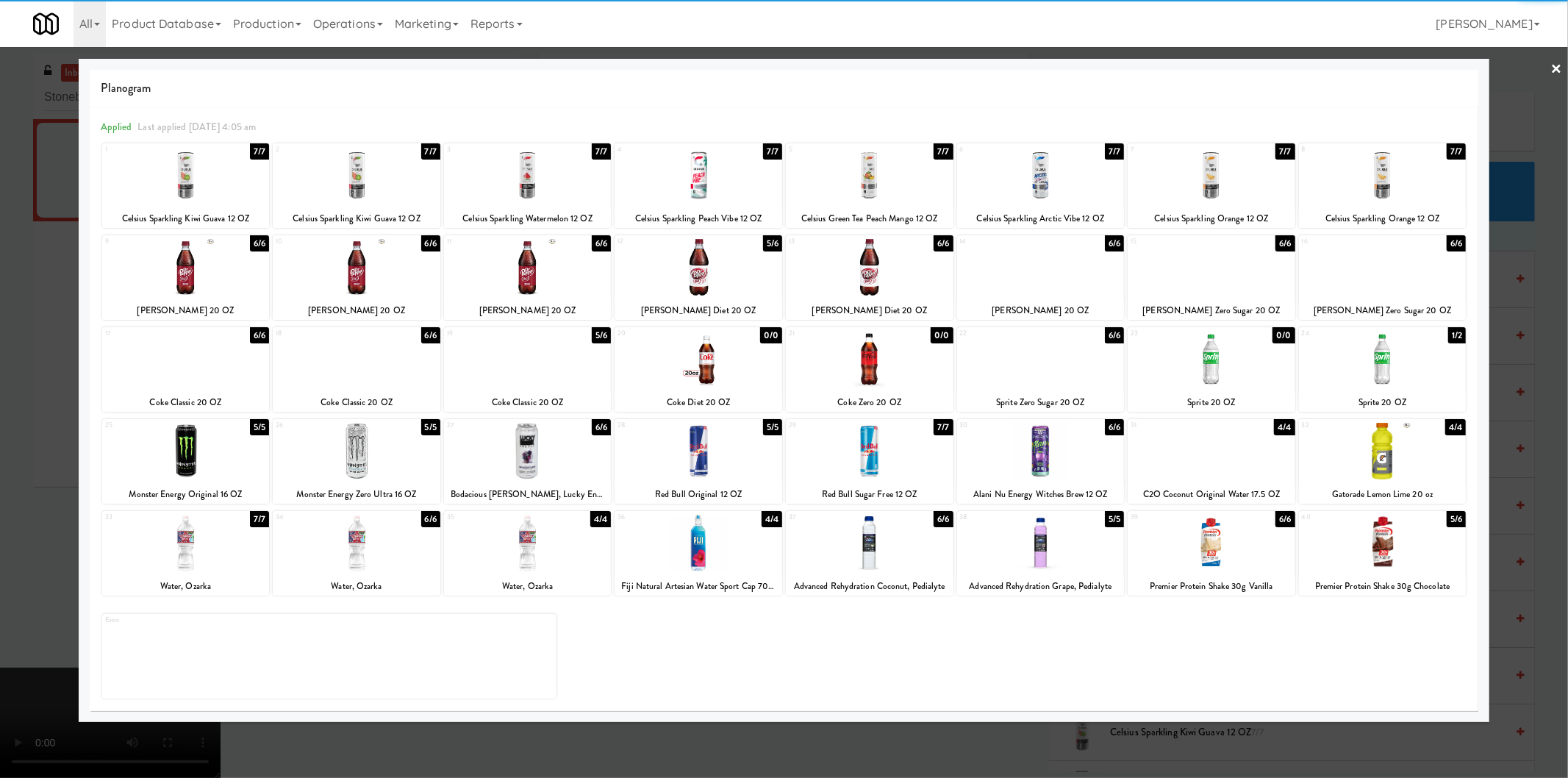
click at [1379, 446] on div at bounding box center [1383, 451] width 168 height 56
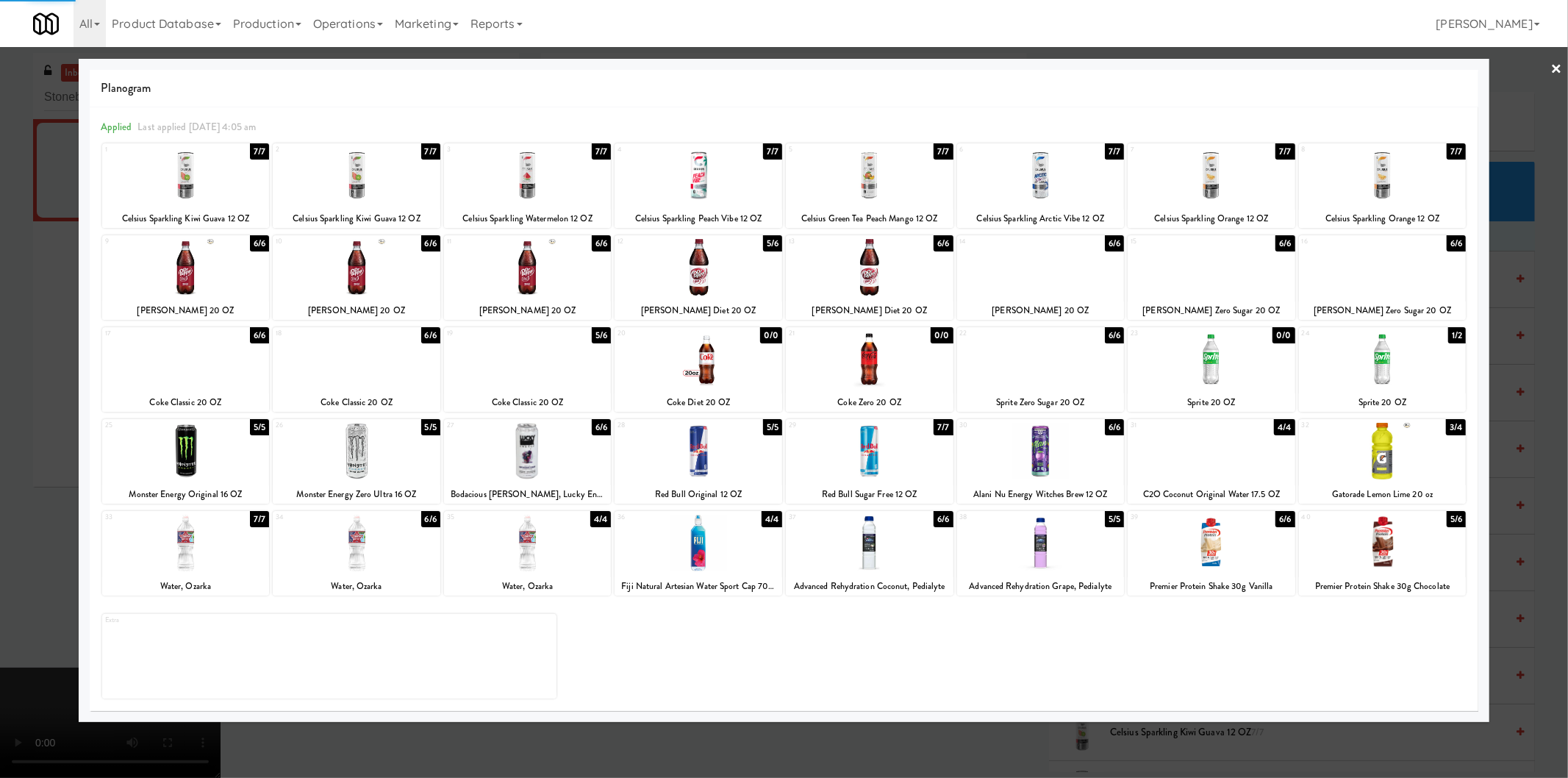
click at [1535, 414] on div at bounding box center [784, 389] width 1568 height 778
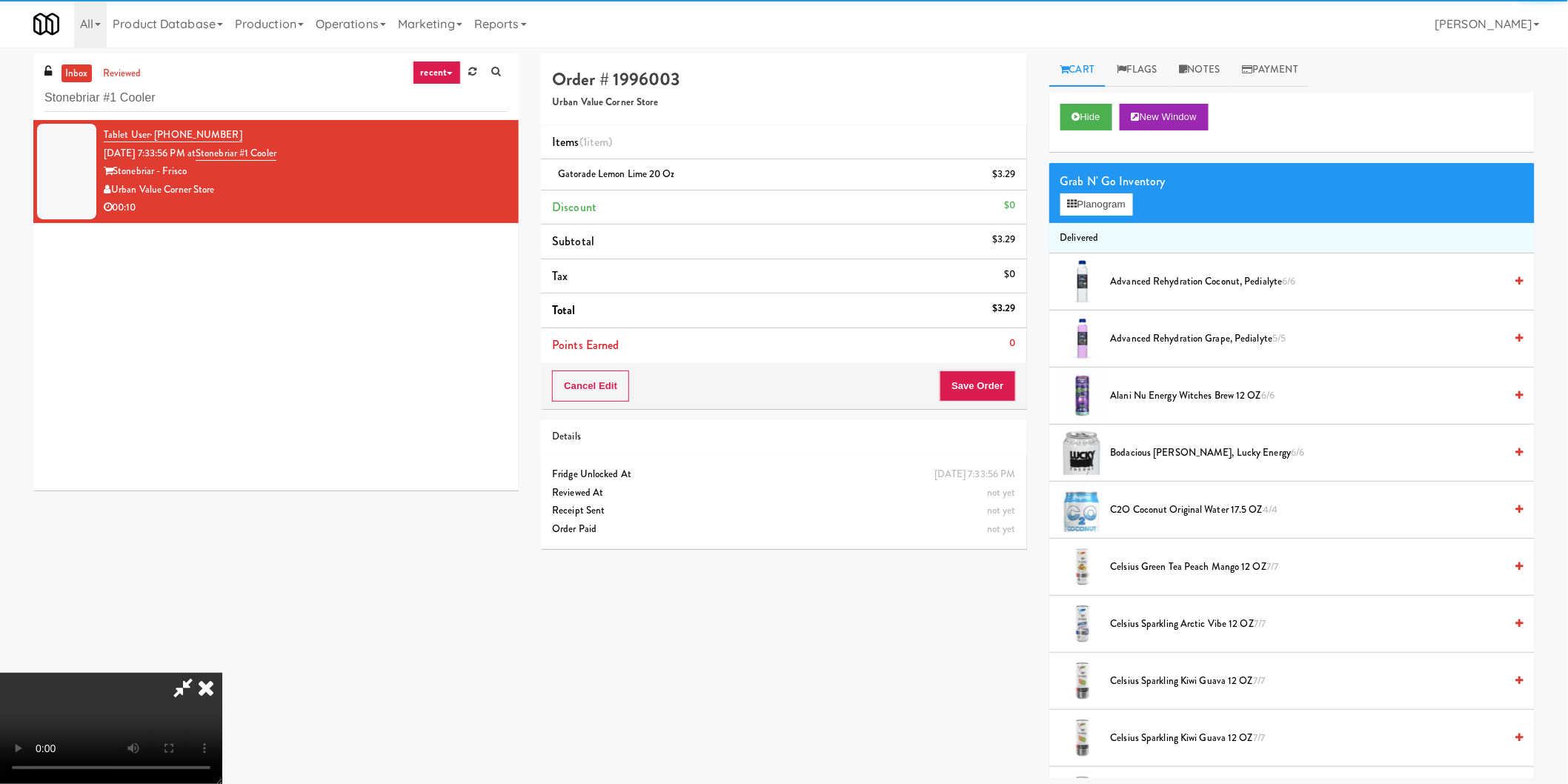
click at [222, 673] on video at bounding box center [111, 728] width 222 height 111
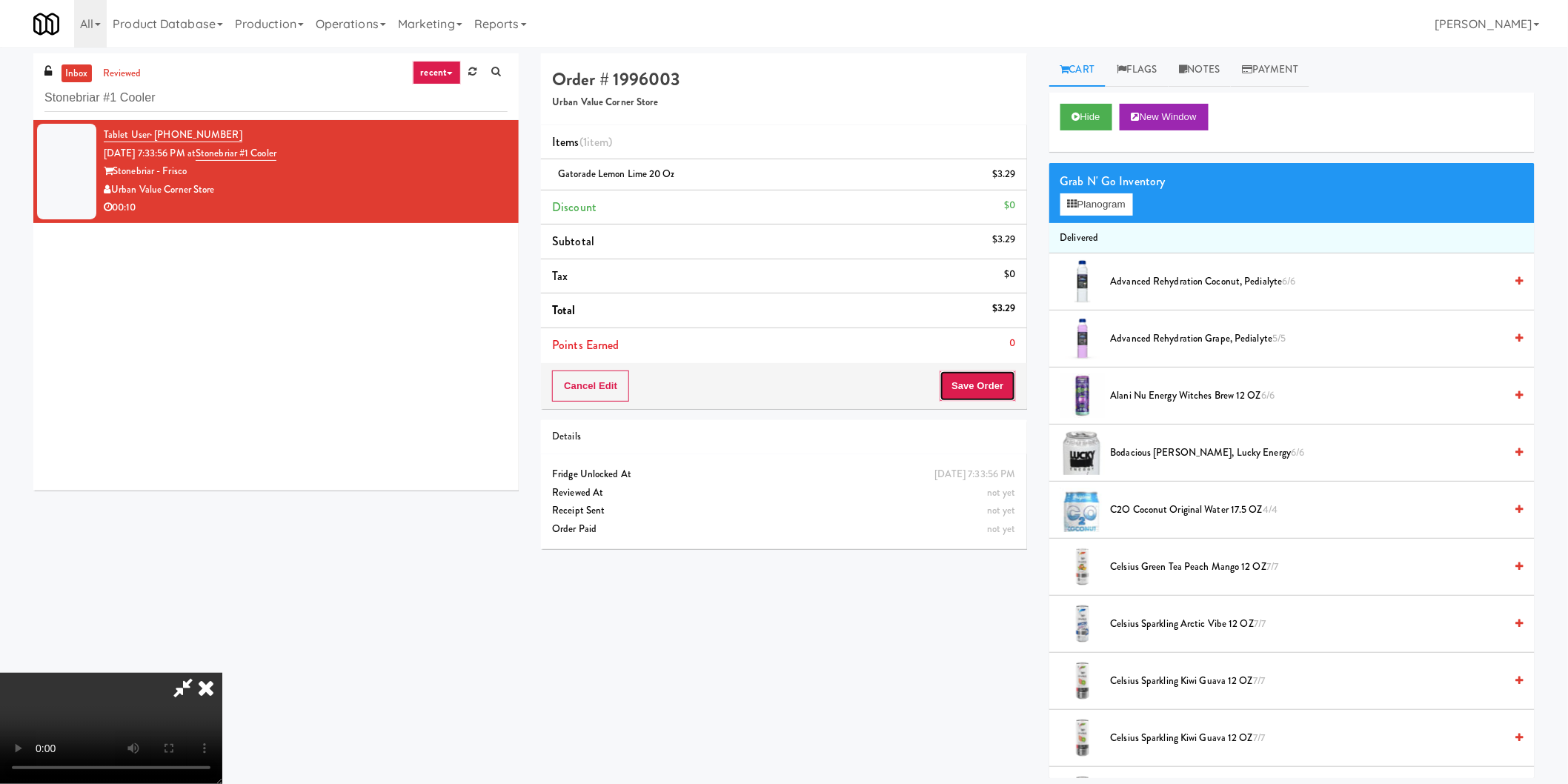
click at [975, 388] on button "Save Order" at bounding box center [977, 386] width 75 height 31
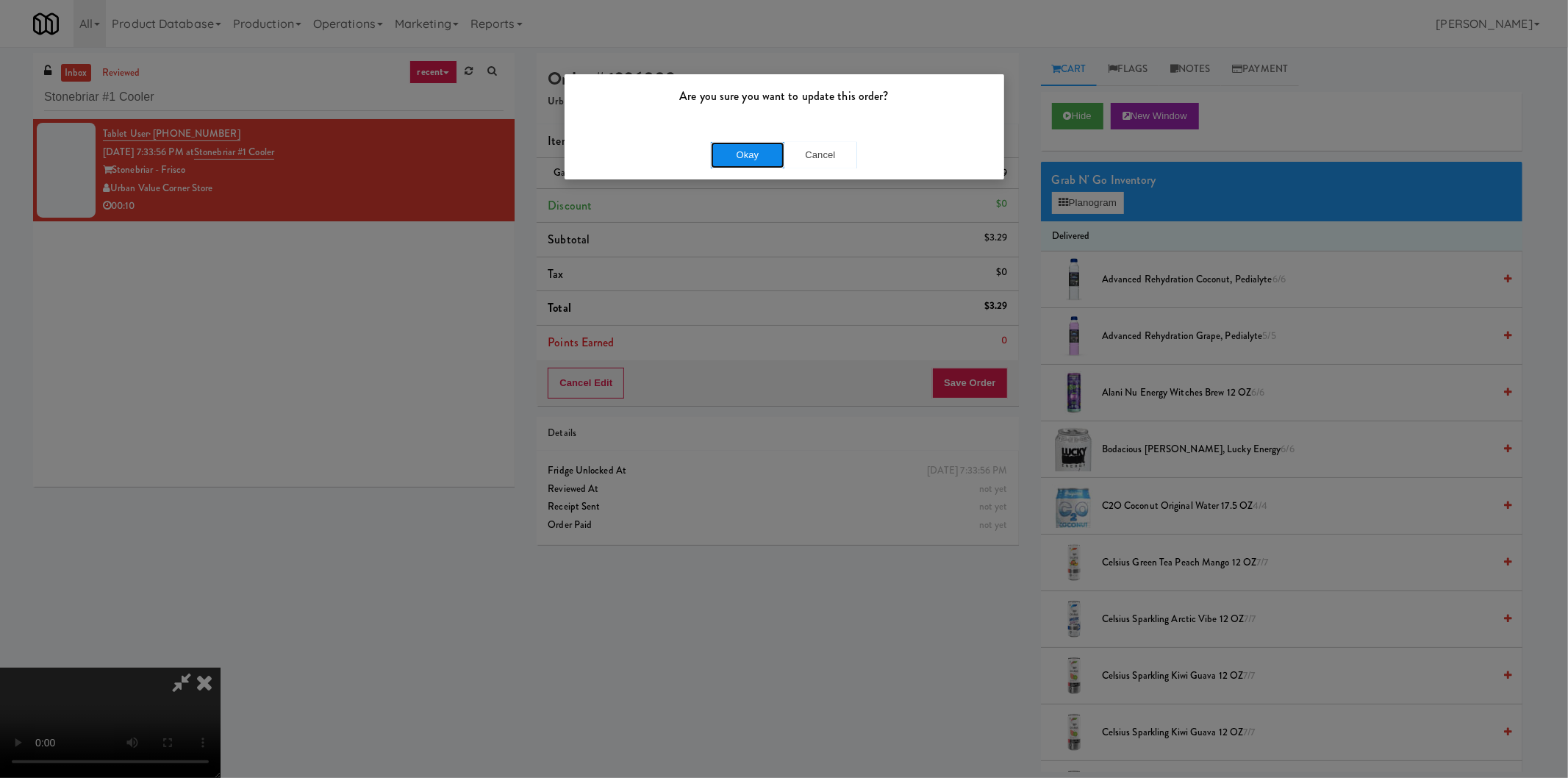
click at [758, 161] on button "Okay" at bounding box center [748, 155] width 74 height 26
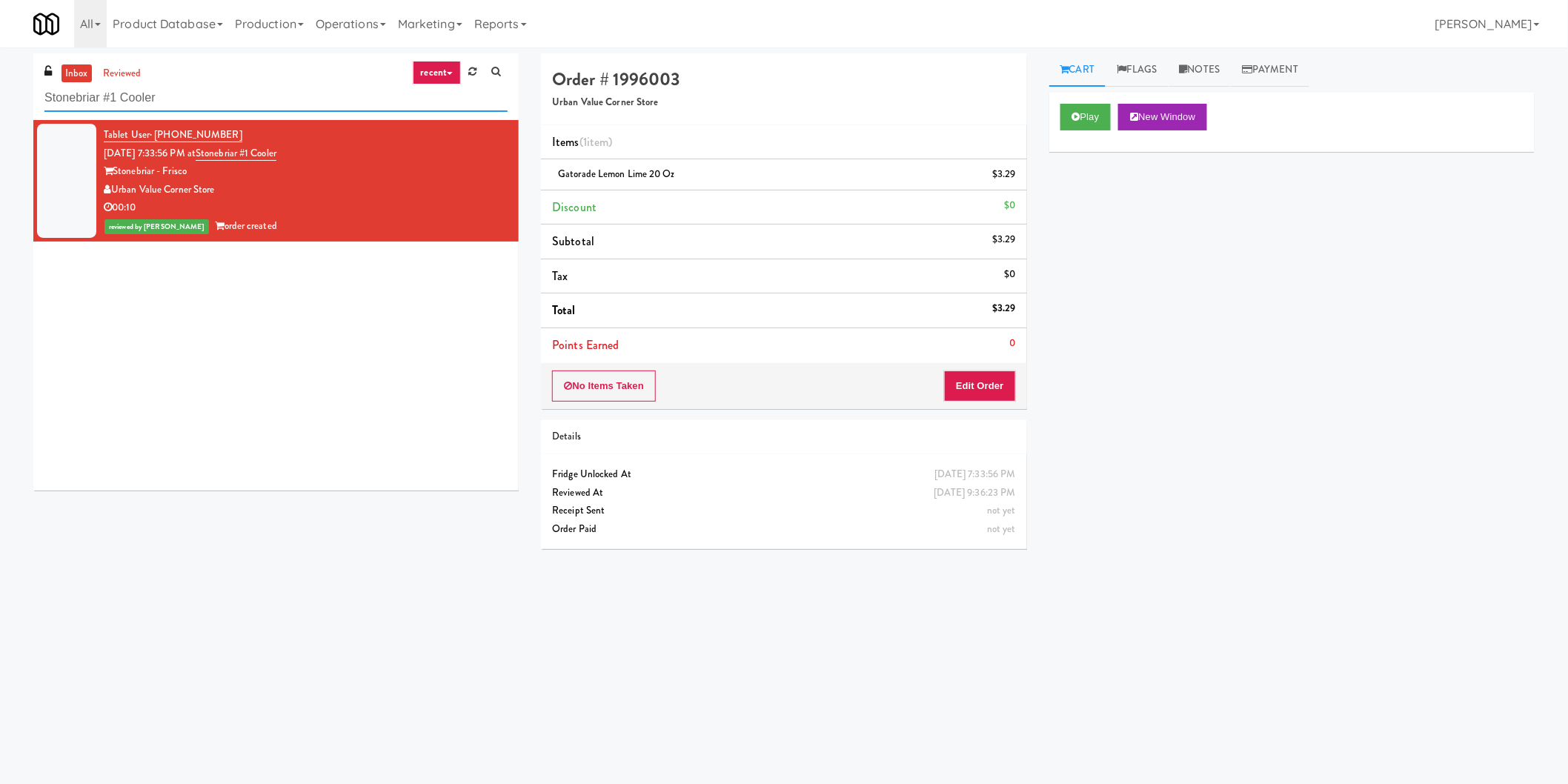
click at [237, 101] on input "Stonebriar #1 Cooler" at bounding box center [275, 97] width 463 height 27
paste input "1001 State - Left - Fridge"
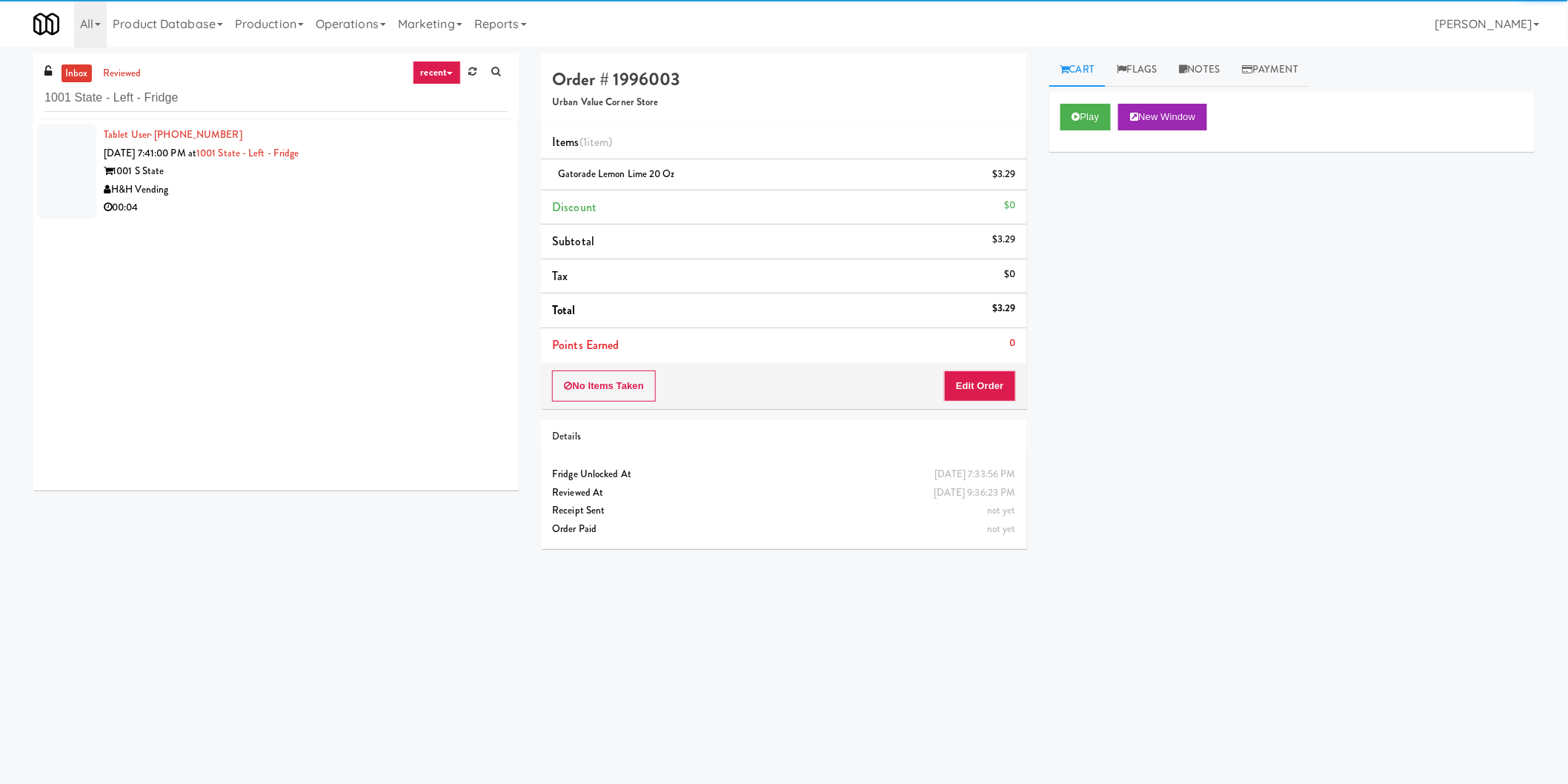
drag, startPoint x: 422, startPoint y: 182, endPoint x: 443, endPoint y: 188, distance: 21.8
click at [423, 183] on div "H&H Vending" at bounding box center [305, 189] width 404 height 19
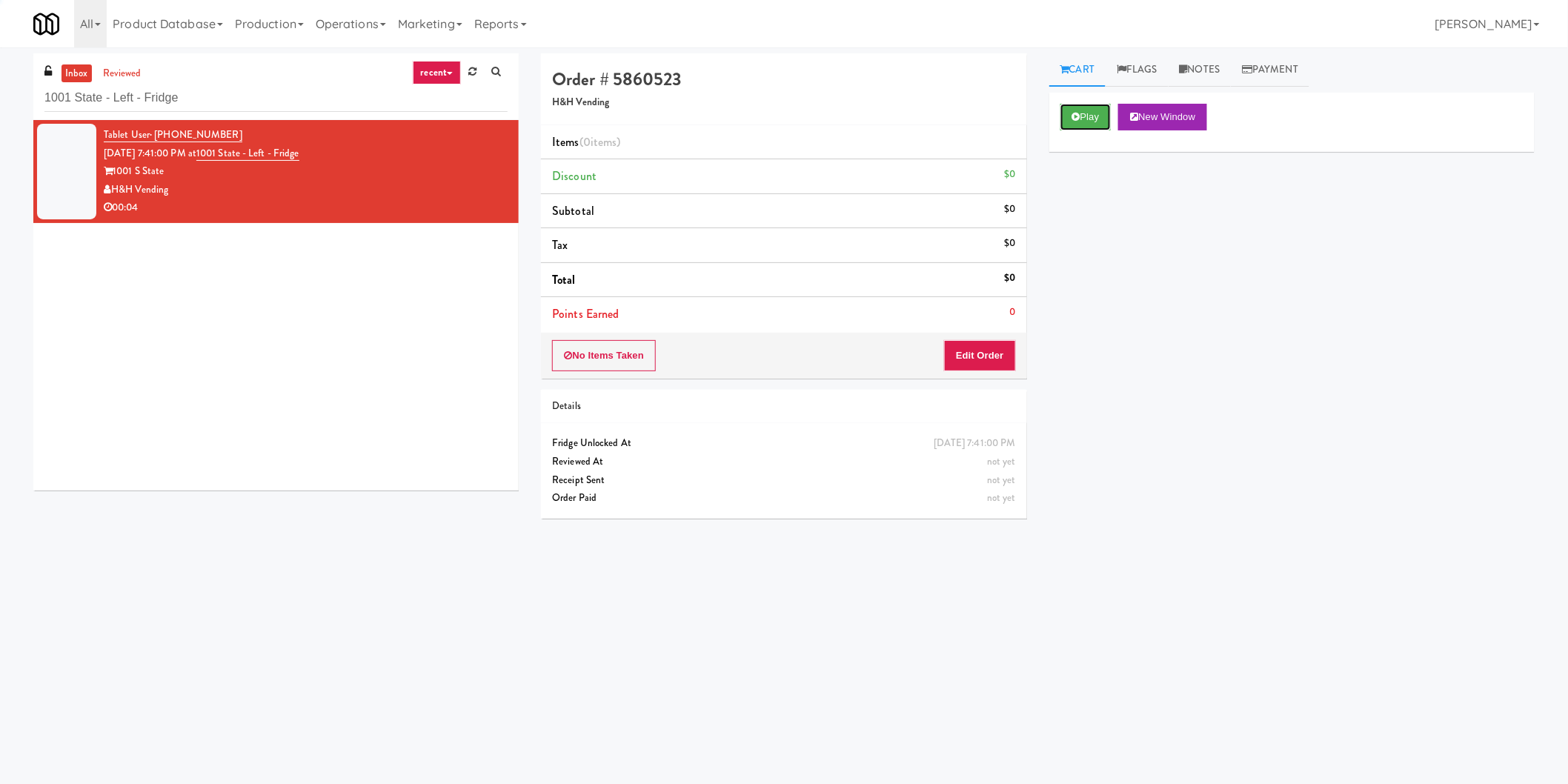
click at [1085, 102] on div "Play New Window" at bounding box center [1292, 122] width 486 height 59
click at [979, 335] on div "No Items Taken Edit Order" at bounding box center [783, 356] width 486 height 46
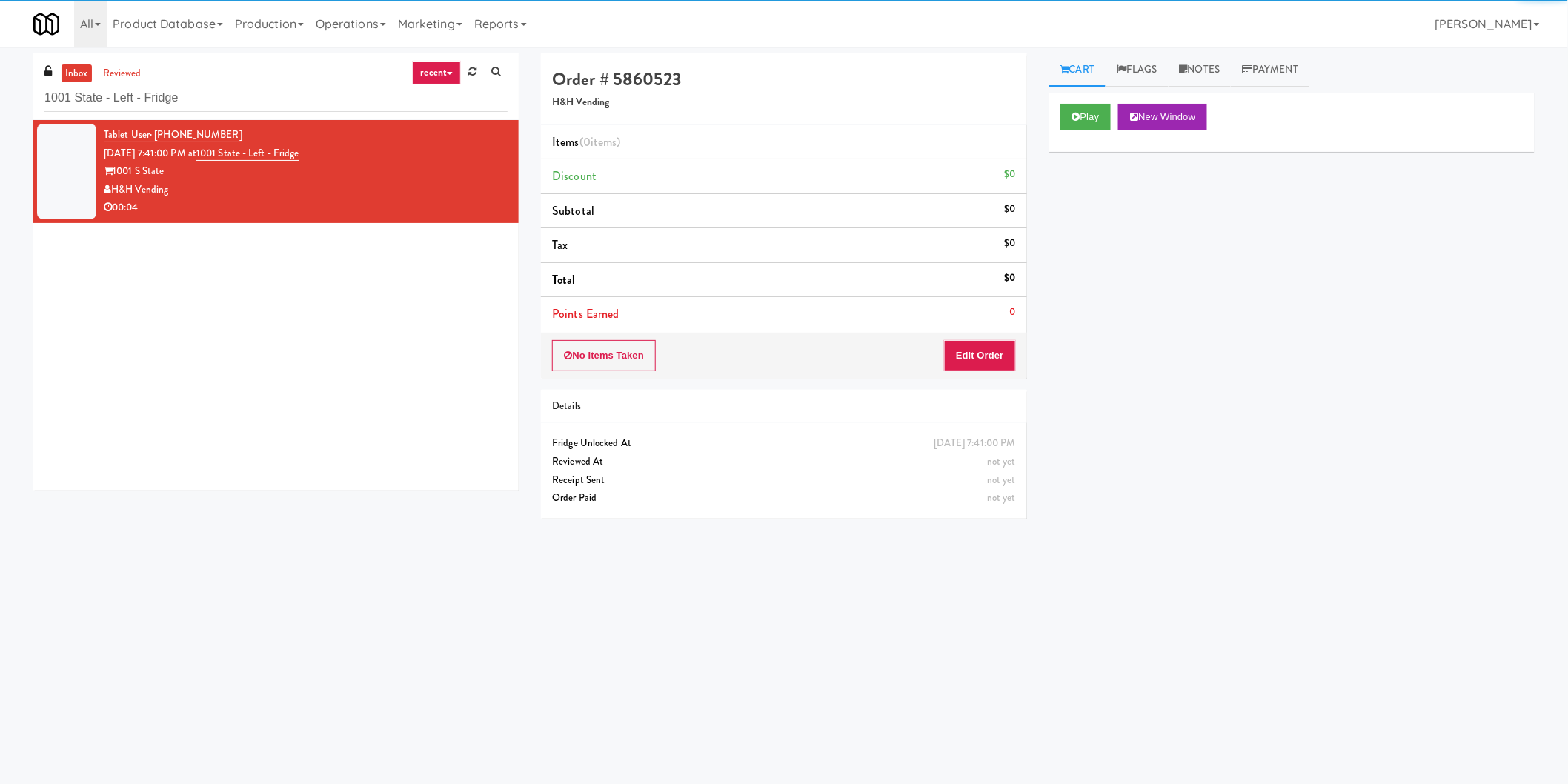
click at [1083, 146] on div "Play New Window" at bounding box center [1292, 122] width 486 height 59
click at [1087, 112] on button "Play" at bounding box center [1086, 117] width 51 height 27
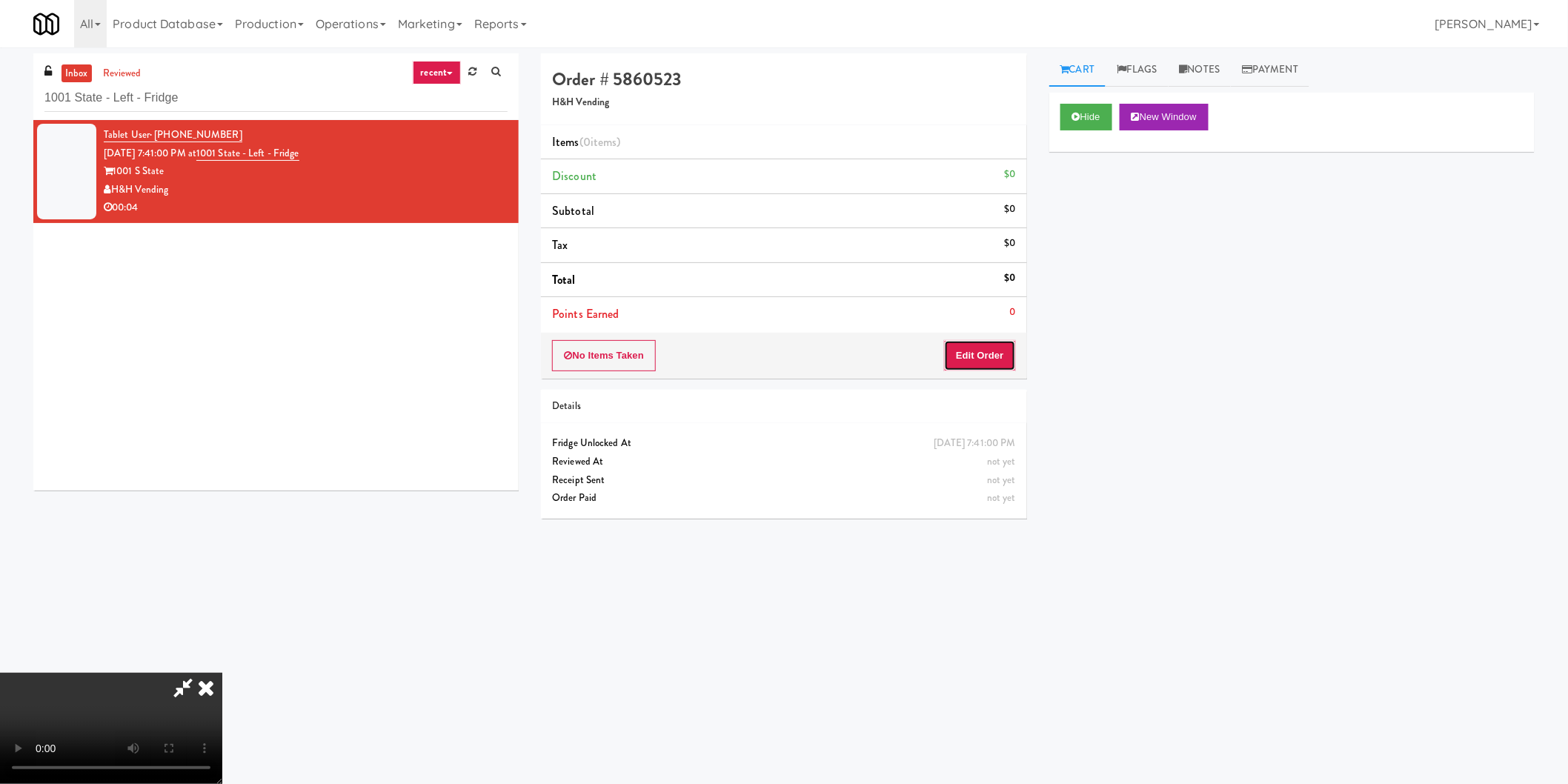
click at [950, 344] on button "Edit Order" at bounding box center [980, 355] width 72 height 31
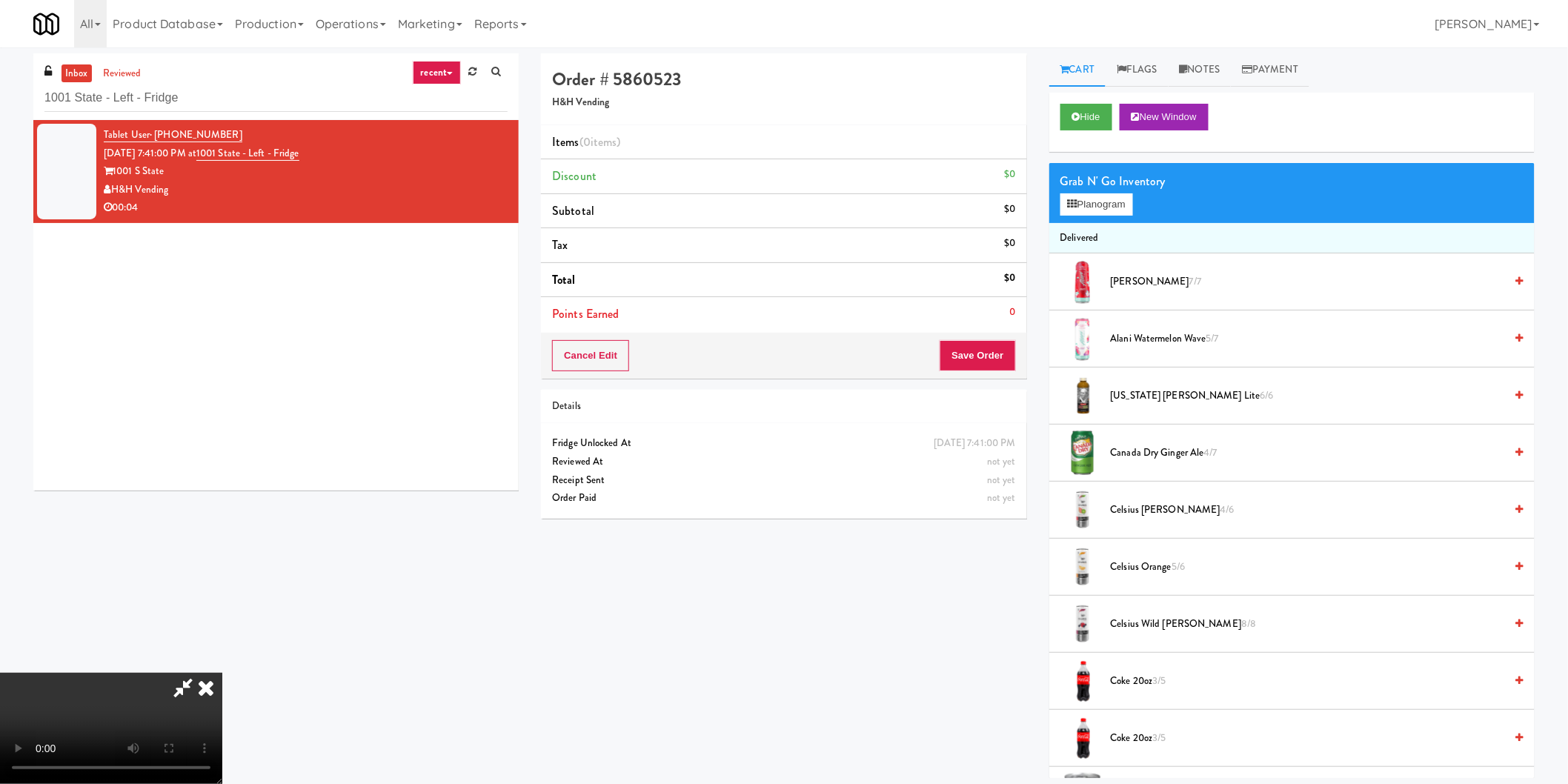
click at [222, 673] on video at bounding box center [111, 728] width 222 height 111
click at [1083, 203] on button "Planogram" at bounding box center [1096, 204] width 73 height 22
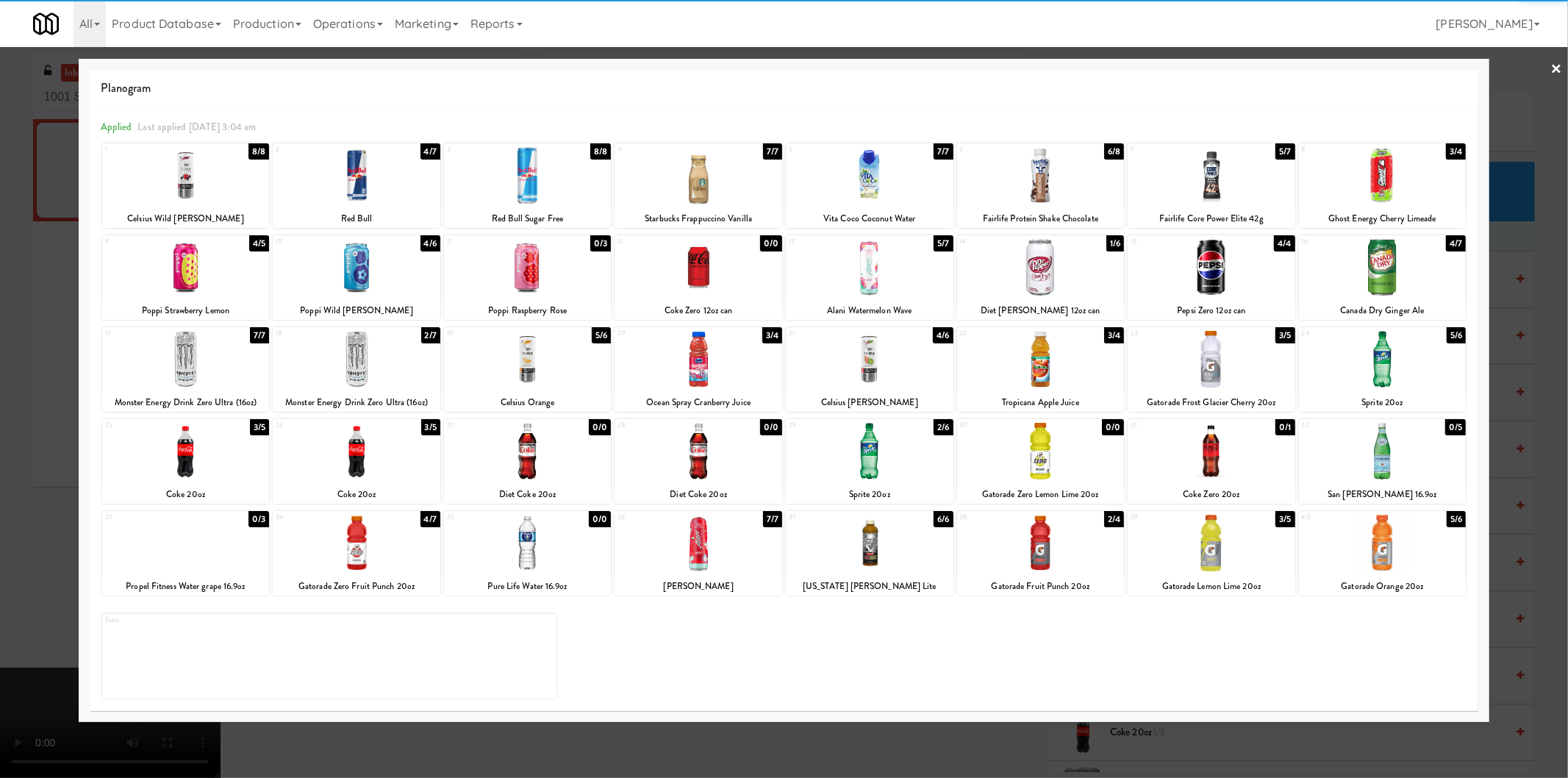
click at [370, 188] on div at bounding box center [356, 175] width 168 height 56
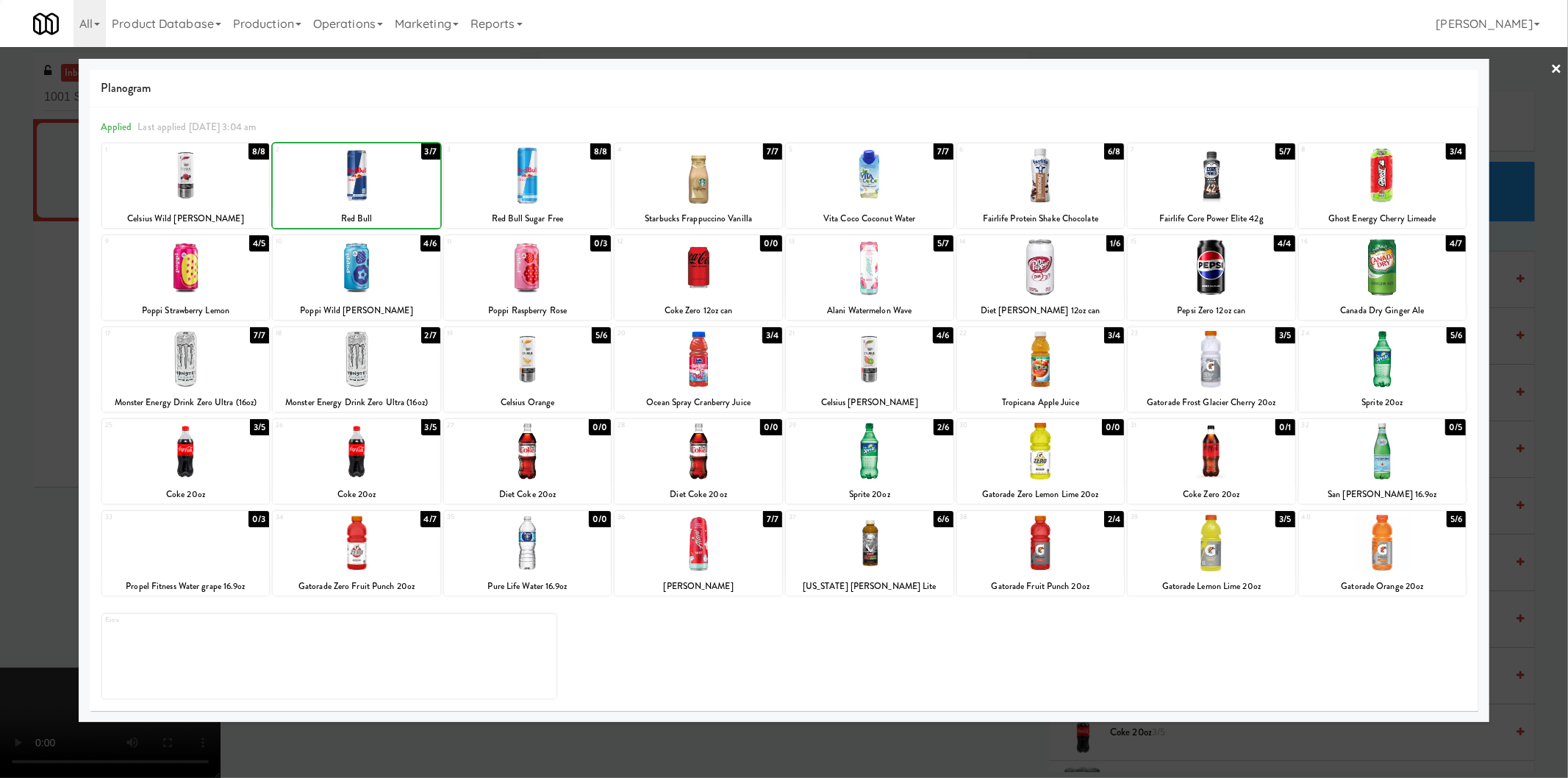
click at [5, 309] on div at bounding box center [784, 389] width 1568 height 778
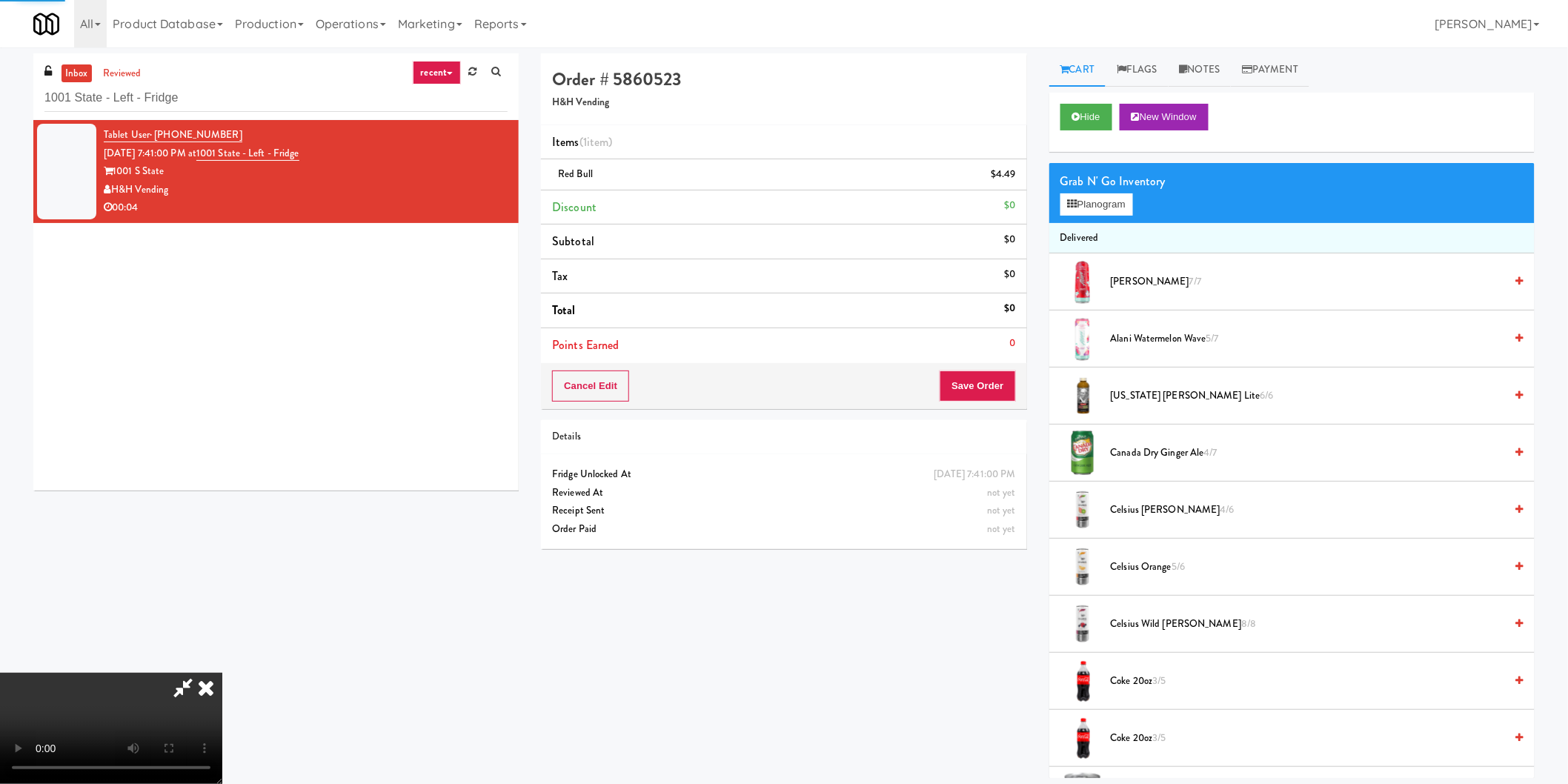
click at [222, 673] on video at bounding box center [111, 728] width 222 height 111
click at [1026, 384] on div "Order # 5860523 H&H Vending Items (1 item ) Red Bull $4.49 Discount $0 Subtotal…" at bounding box center [784, 306] width 508 height 507
click at [1008, 388] on button "Save Order" at bounding box center [977, 386] width 75 height 31
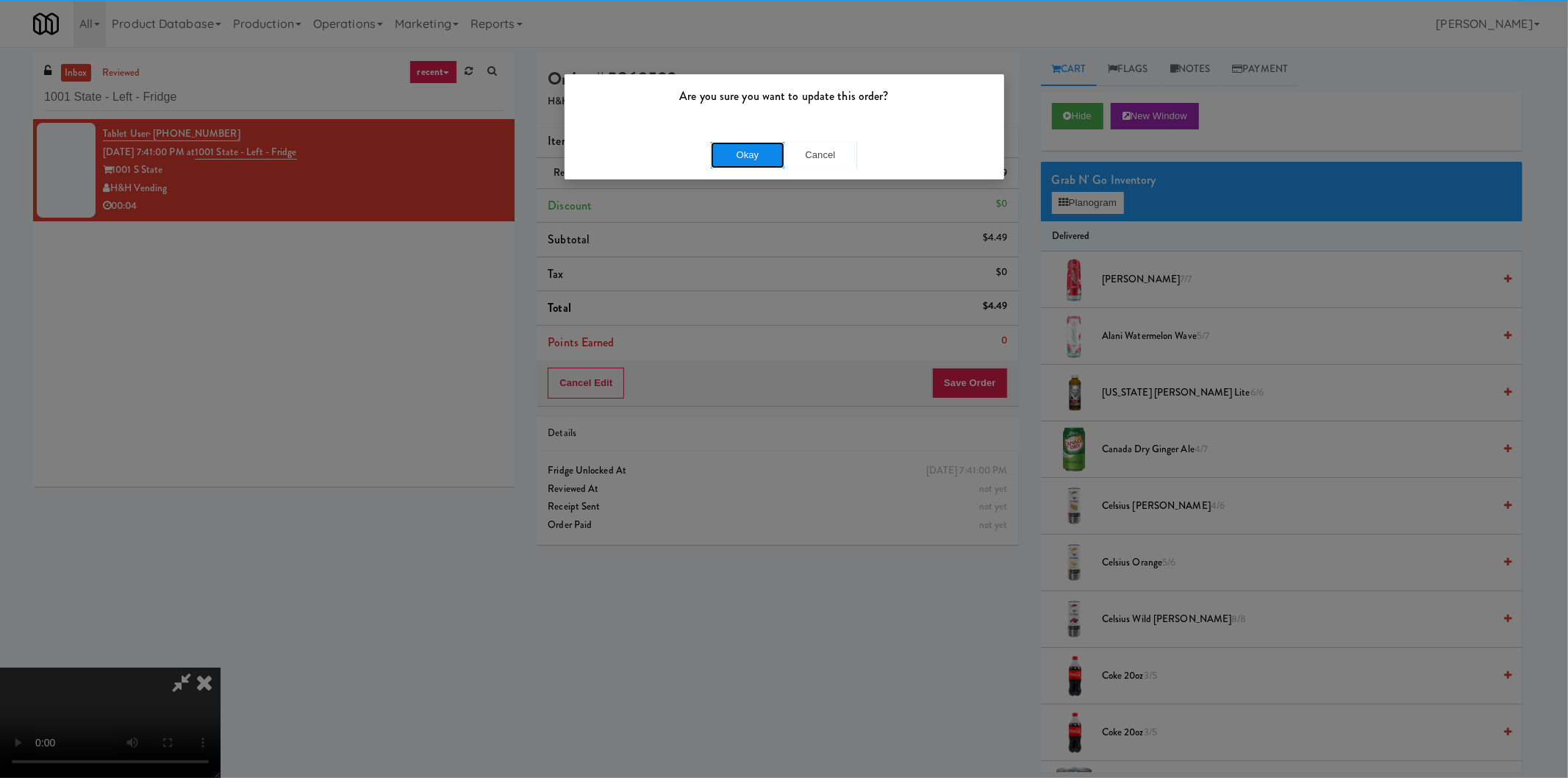
click at [752, 155] on button "Okay" at bounding box center [748, 155] width 74 height 26
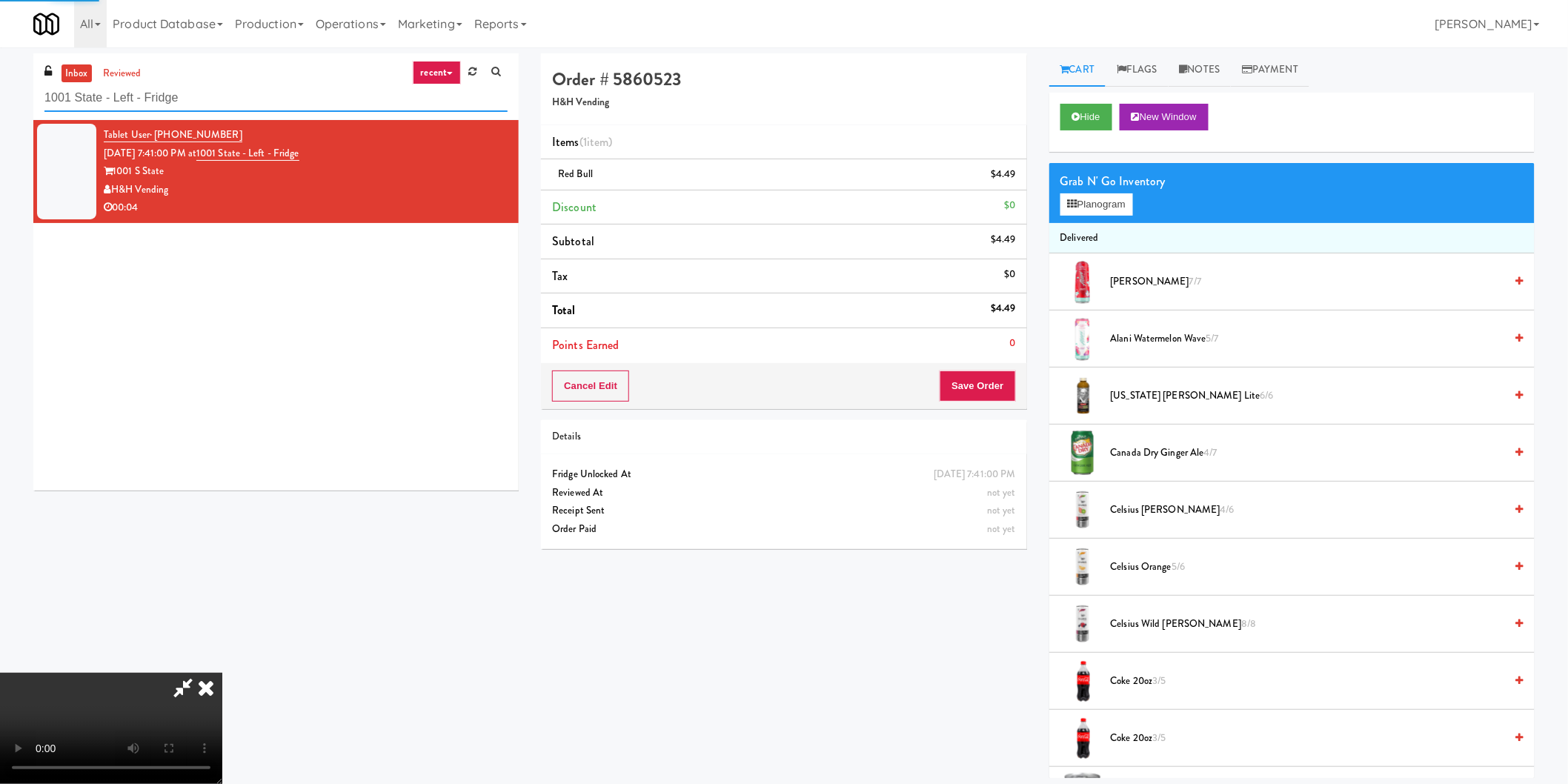
click at [276, 98] on input "1001 State - Left - Fridge" at bounding box center [275, 97] width 463 height 27
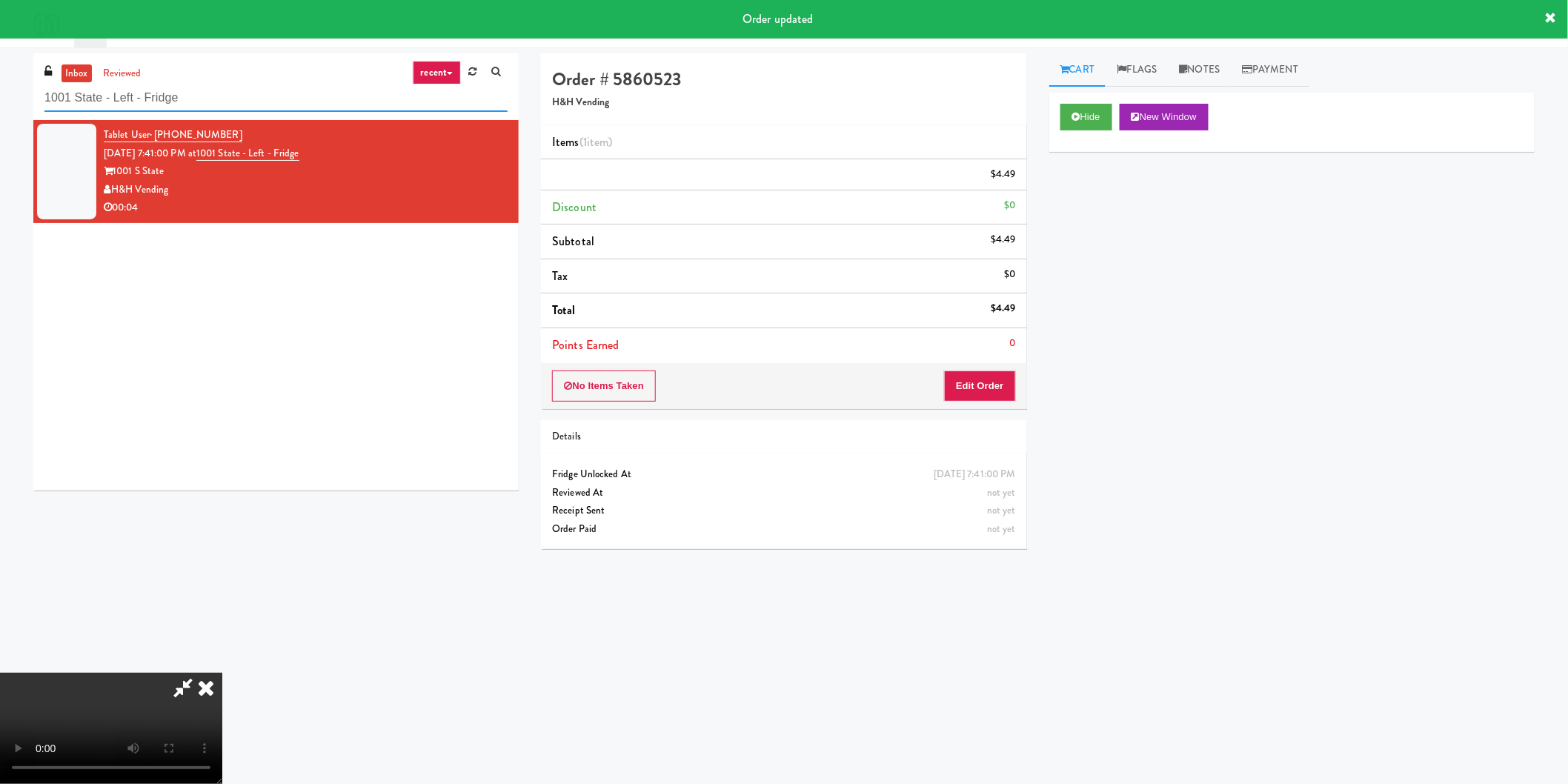
click at [276, 98] on input "1001 State - Left - Fridge" at bounding box center [275, 97] width 463 height 27
paste input "The [PERSON_NAME] - Cooler #2"
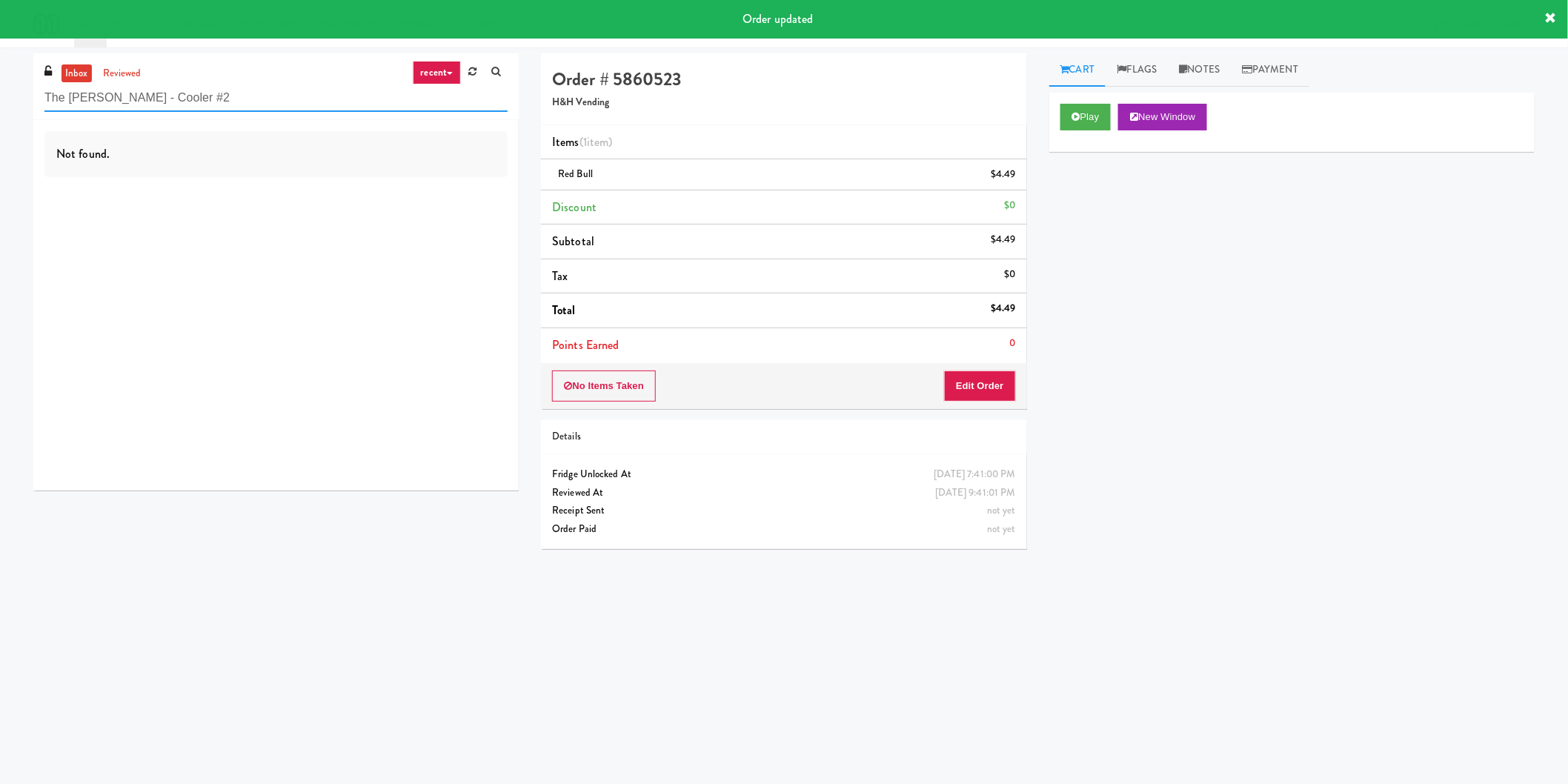
type input "The [PERSON_NAME] - Cooler #2"
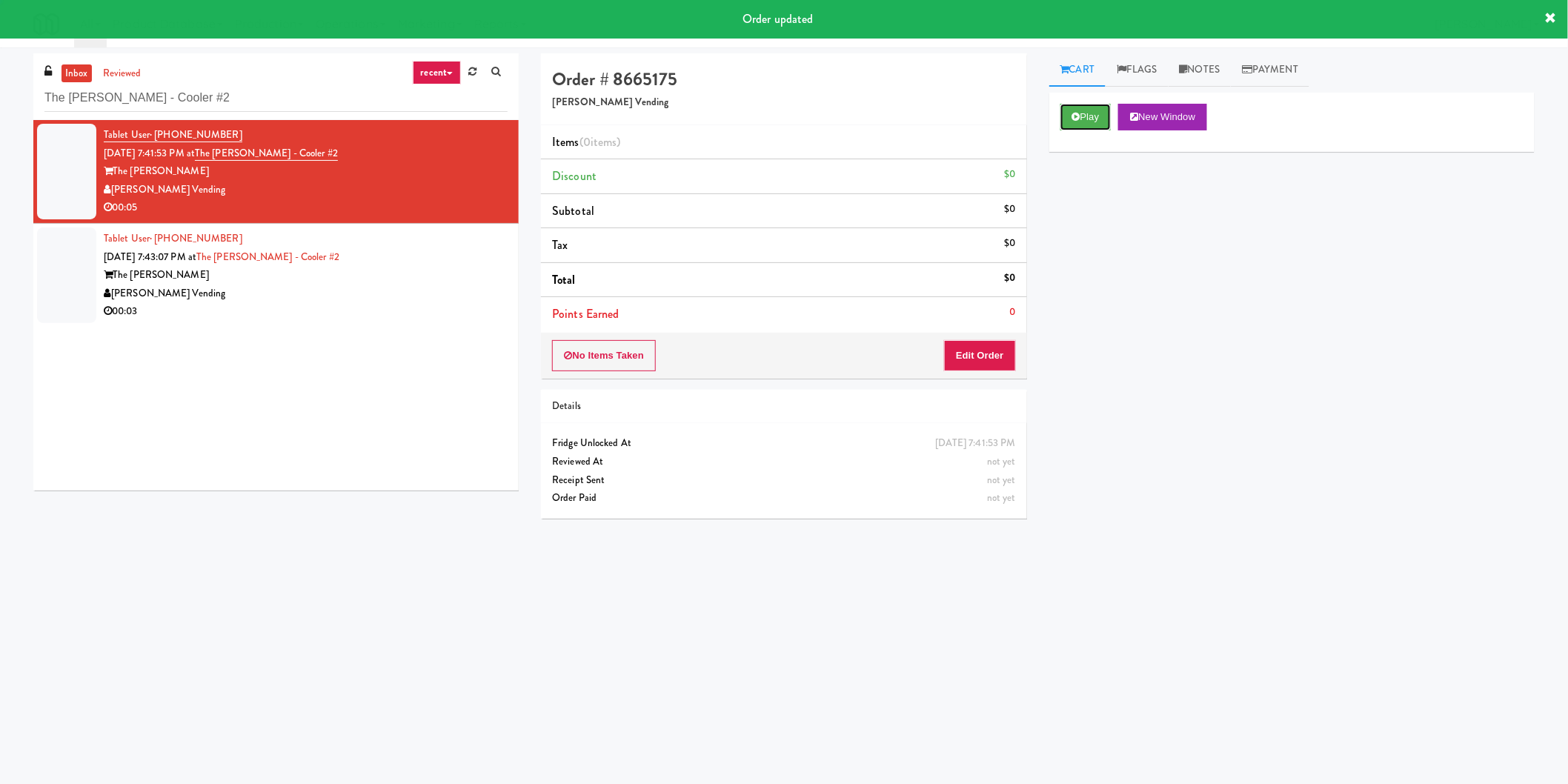
click at [1079, 115] on icon at bounding box center [1076, 116] width 8 height 10
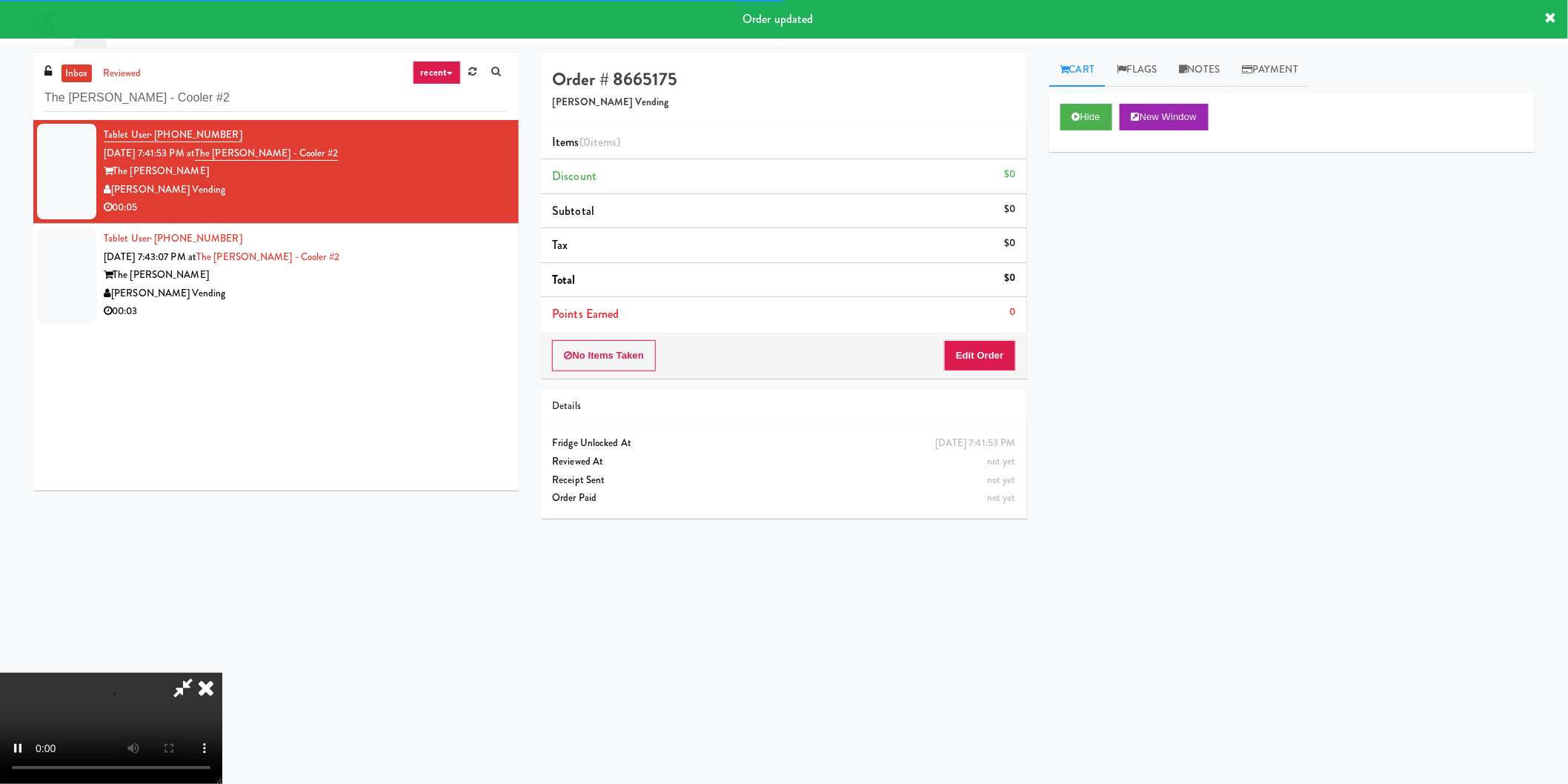
click at [987, 373] on div "No Items Taken Edit Order" at bounding box center [783, 356] width 486 height 46
click at [999, 349] on button "Edit Order" at bounding box center [980, 355] width 72 height 31
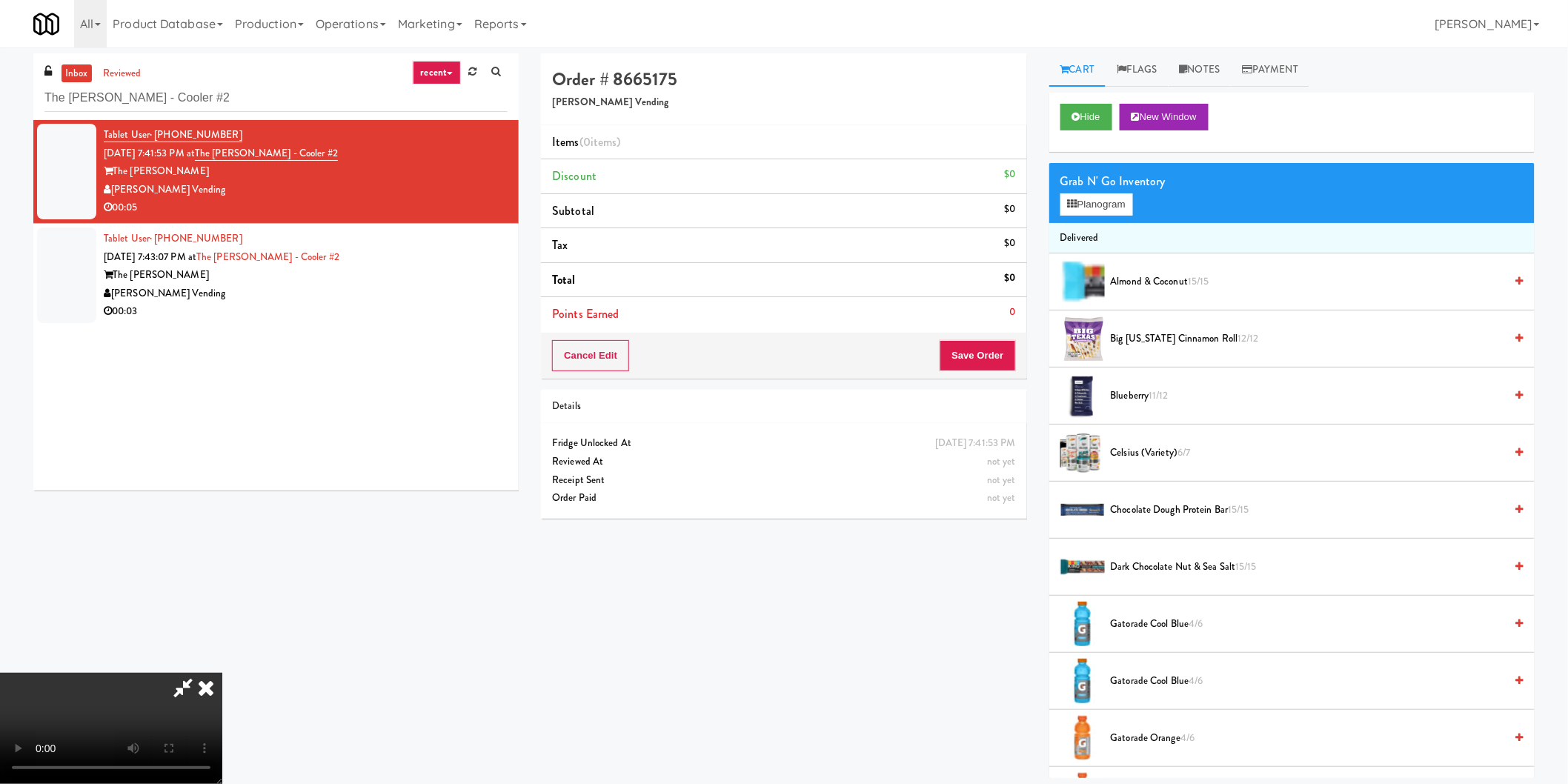
click at [222, 673] on video at bounding box center [111, 728] width 222 height 111
click at [1087, 208] on button "Planogram" at bounding box center [1096, 204] width 73 height 22
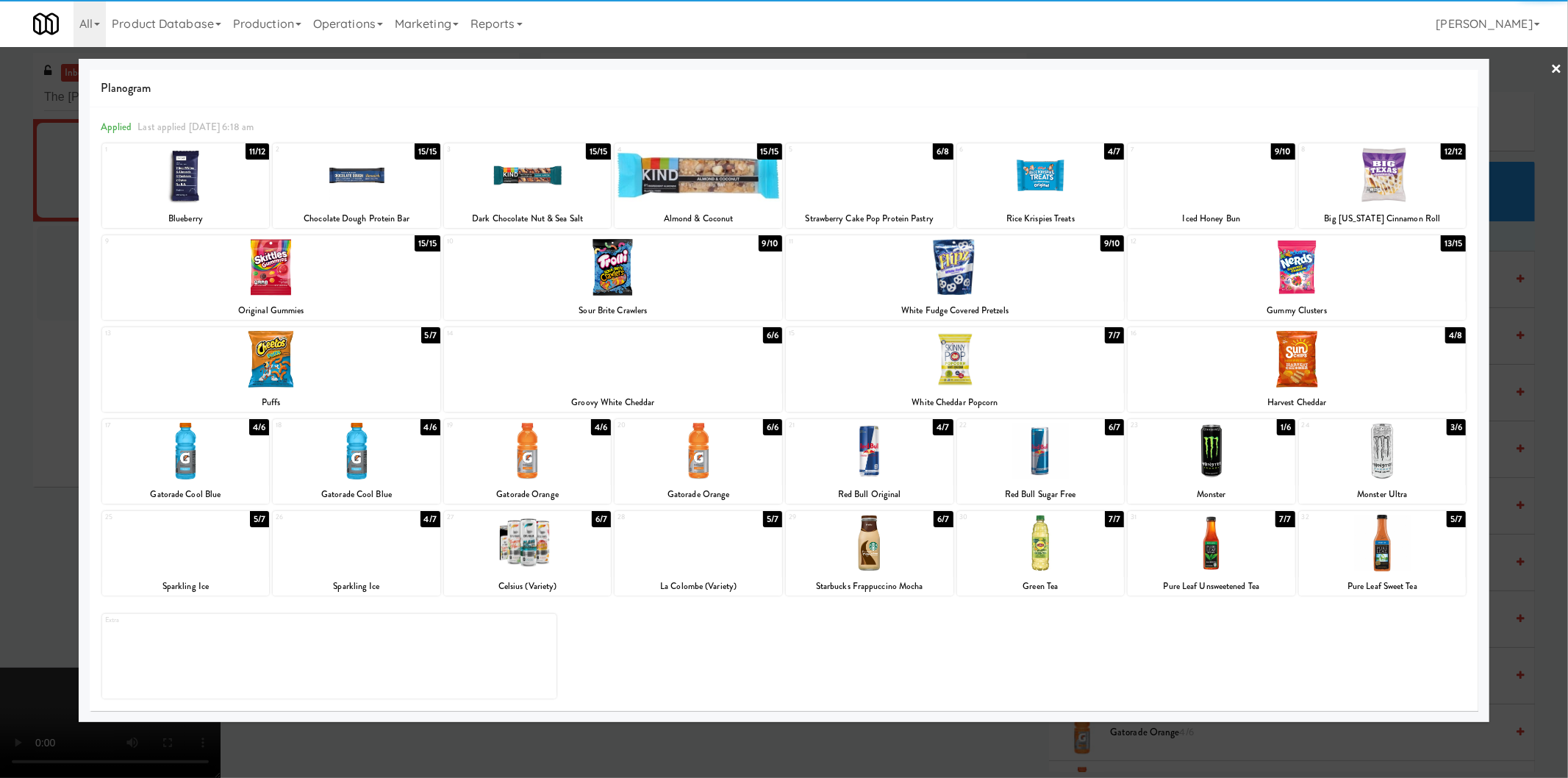
click at [881, 165] on div at bounding box center [869, 175] width 168 height 56
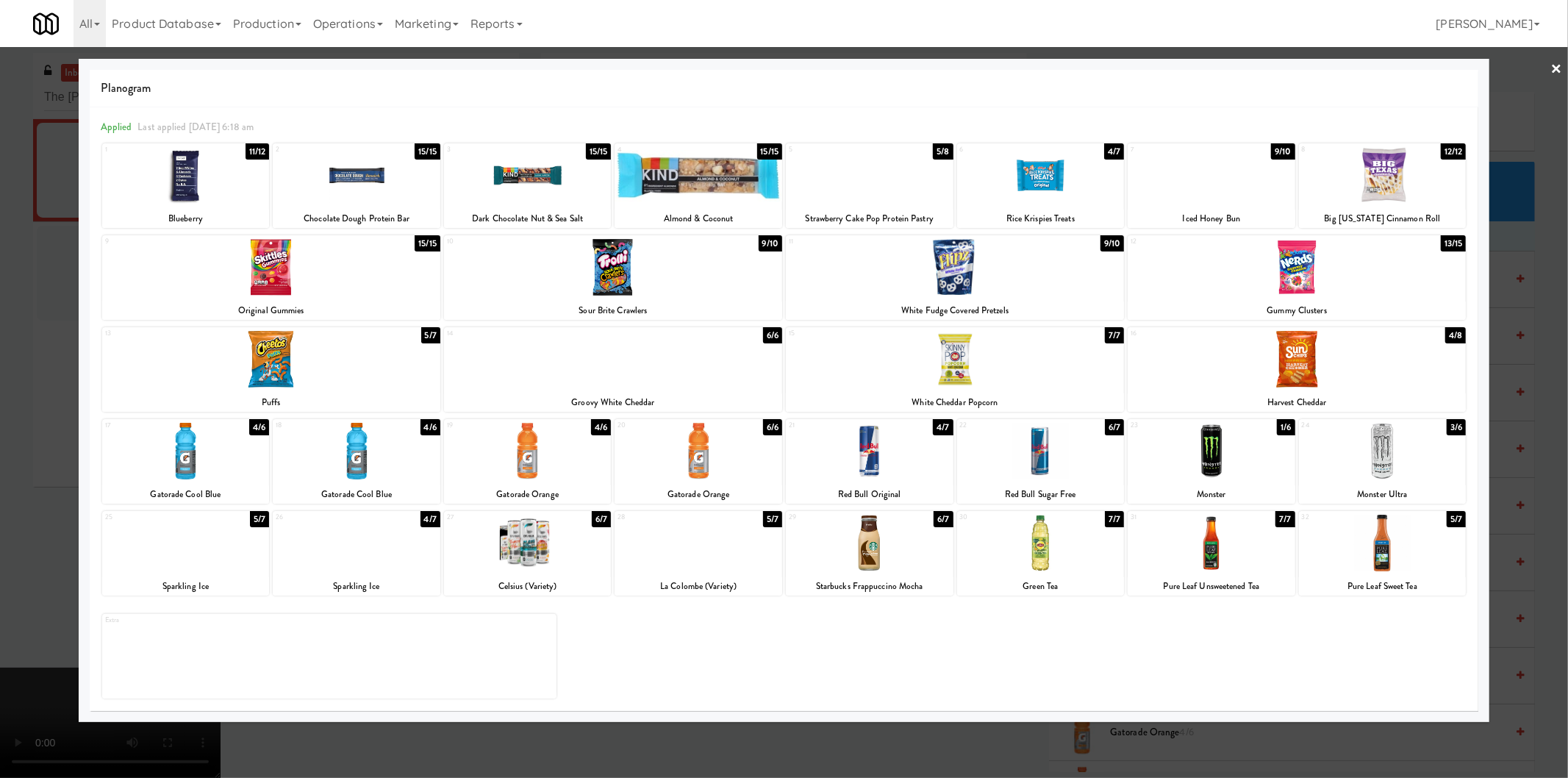
click at [1505, 288] on div at bounding box center [784, 389] width 1568 height 778
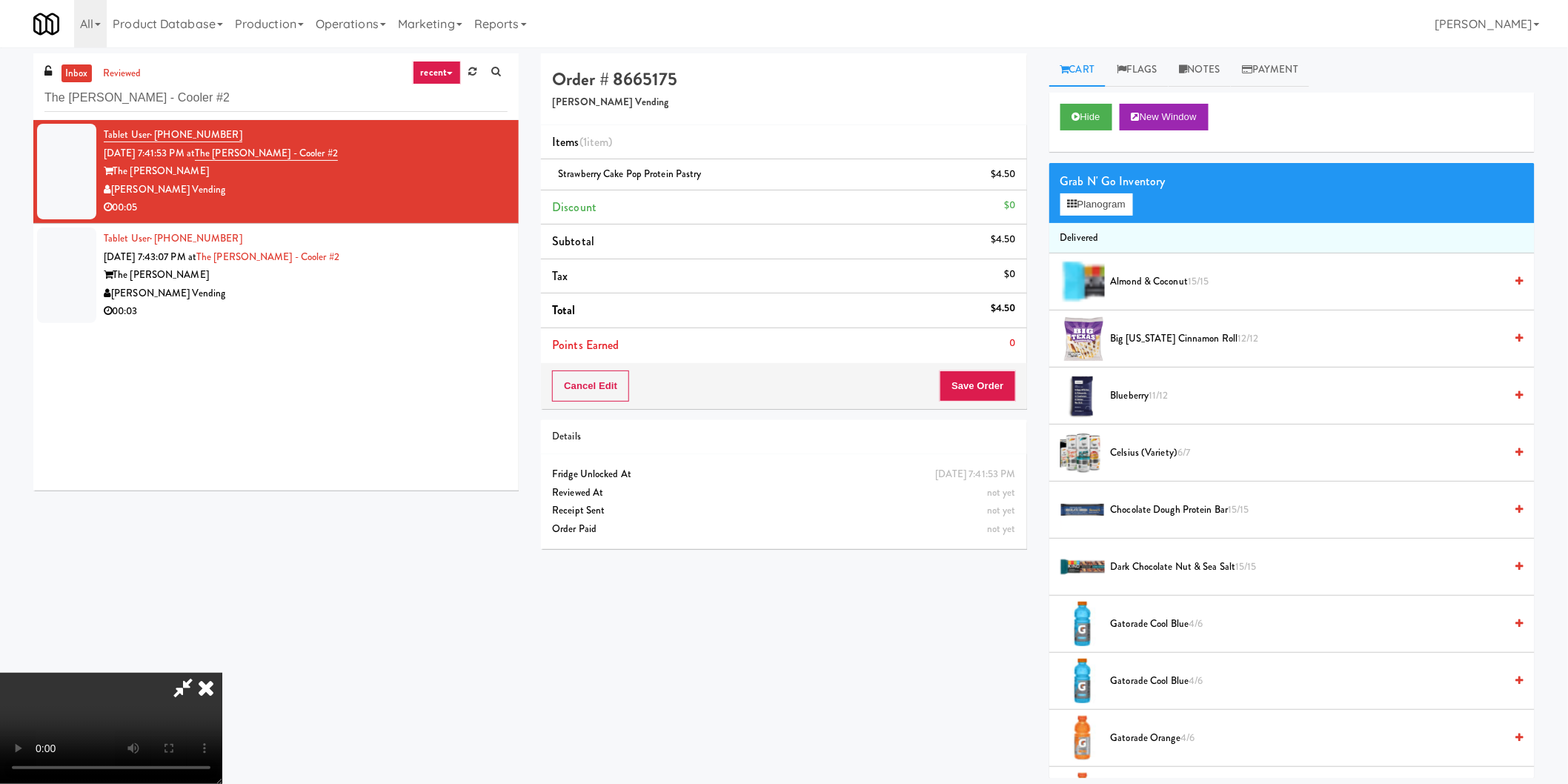
click at [222, 673] on video at bounding box center [111, 728] width 222 height 111
click at [972, 381] on button "Save Order" at bounding box center [977, 386] width 75 height 31
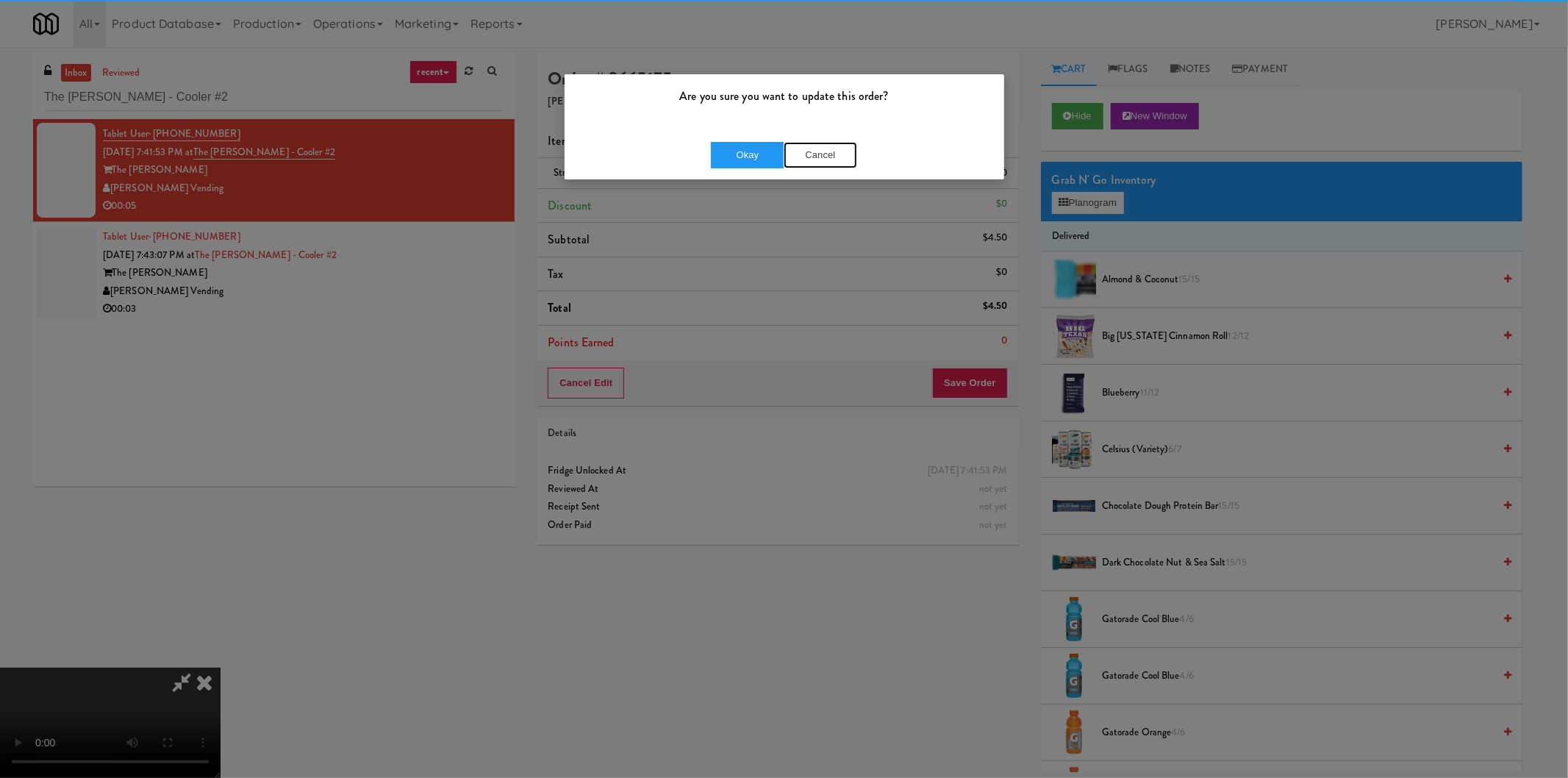
click at [821, 137] on div "Okay Cancel" at bounding box center [784, 155] width 440 height 49
click at [759, 148] on button "Okay" at bounding box center [748, 155] width 74 height 26
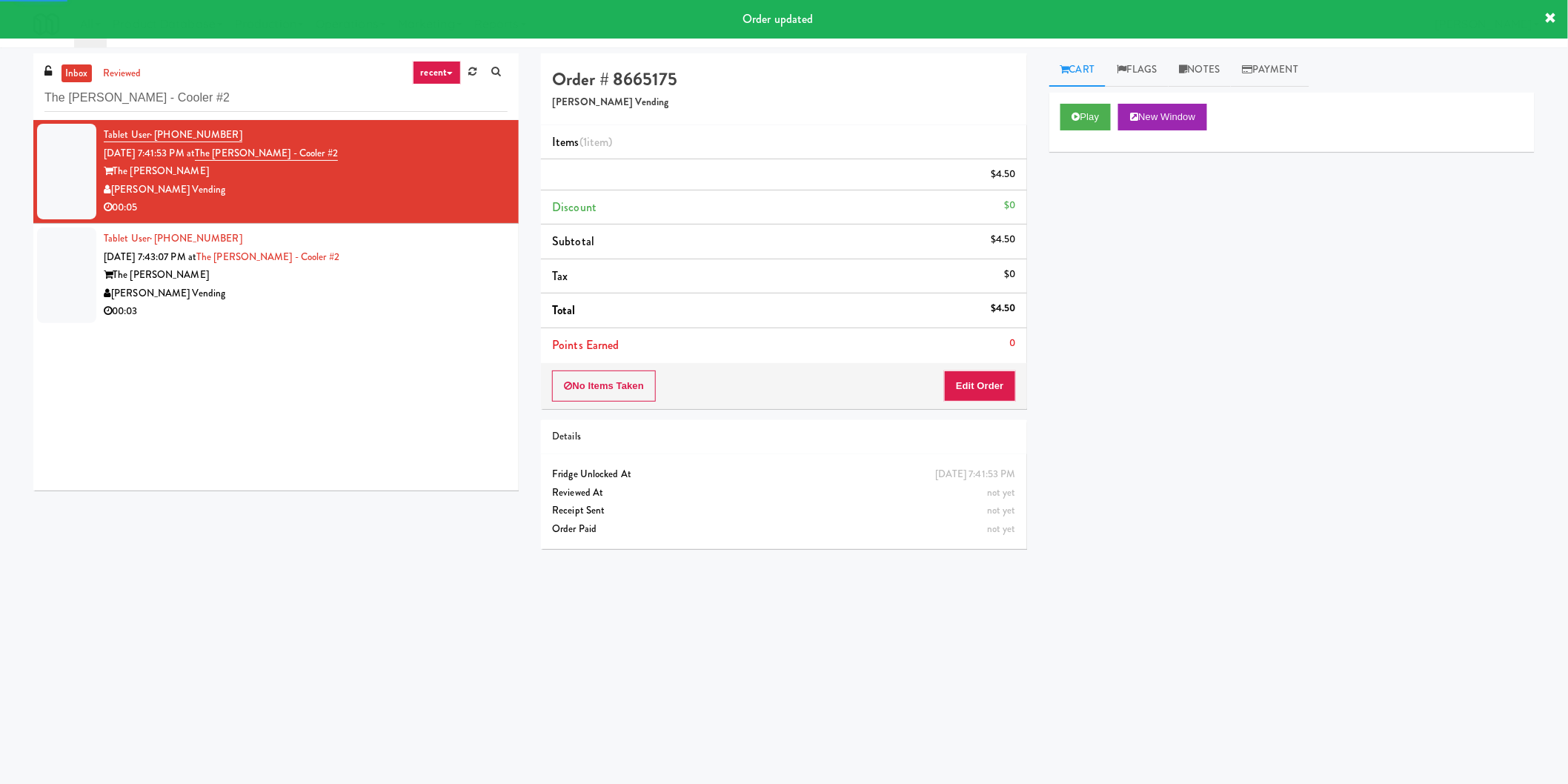
click at [418, 243] on div "Tablet User · (785) 925-9845 [DATE] 7:43:07 PM at [GEOGRAPHIC_DATA][PERSON_NAME…" at bounding box center [305, 275] width 404 height 91
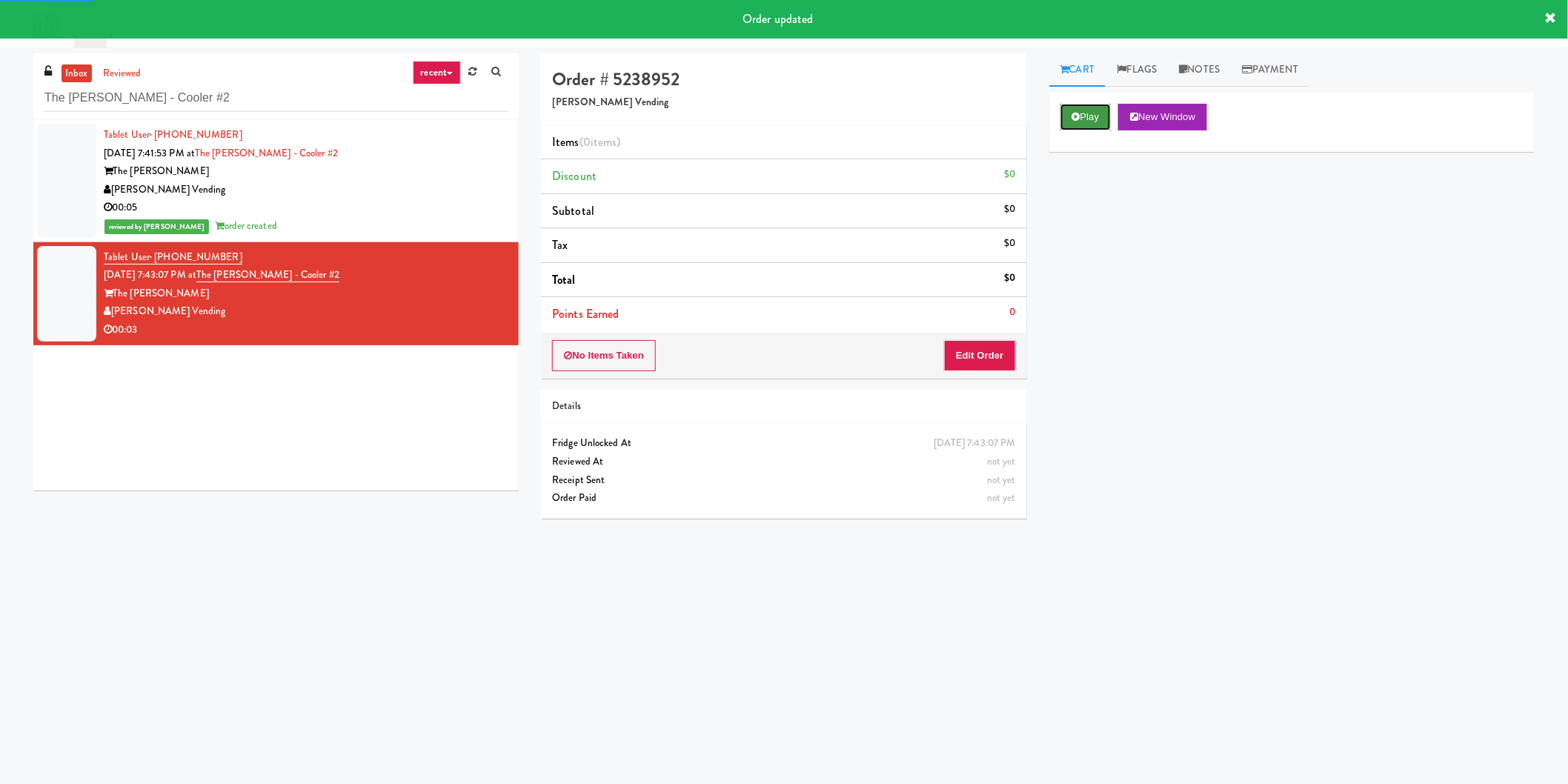
drag, startPoint x: 1063, startPoint y: 106, endPoint x: 1073, endPoint y: 115, distance: 13.5
click at [1070, 107] on button "Play" at bounding box center [1086, 117] width 51 height 27
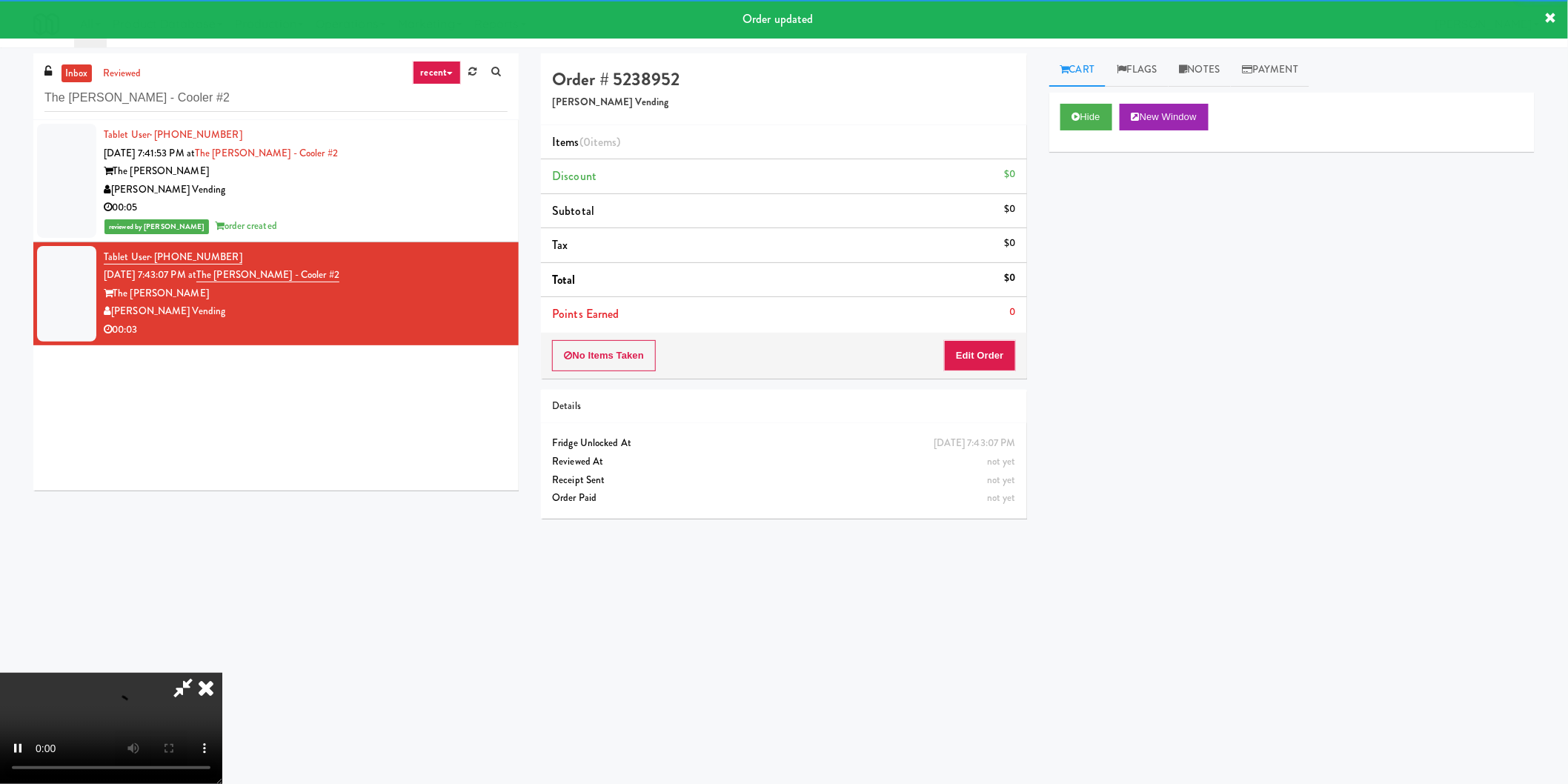
click at [962, 376] on div "No Items Taken Edit Order" at bounding box center [783, 356] width 486 height 46
click at [971, 362] on button "Edit Order" at bounding box center [980, 355] width 72 height 31
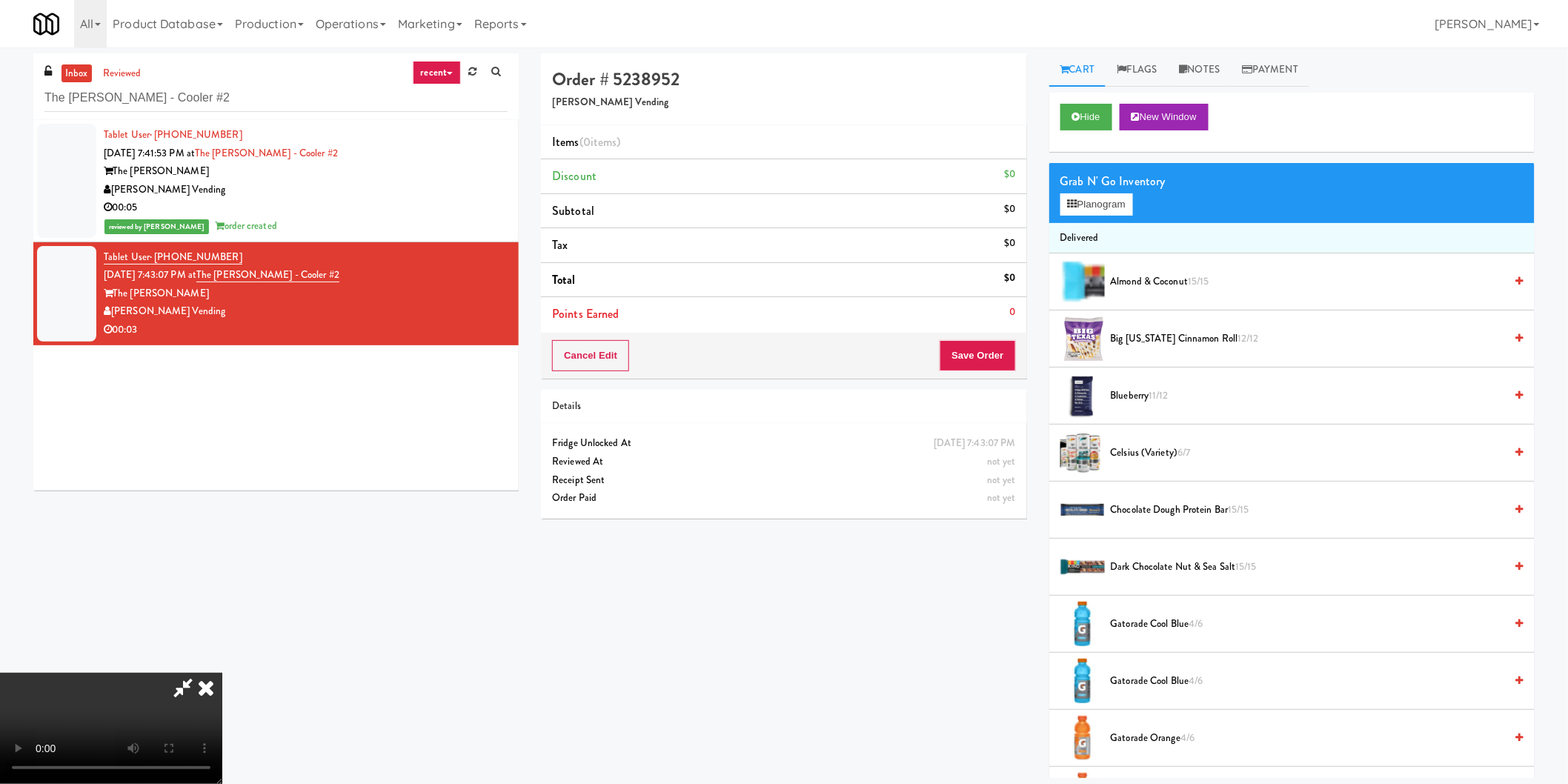
click at [222, 673] on video at bounding box center [111, 728] width 222 height 111
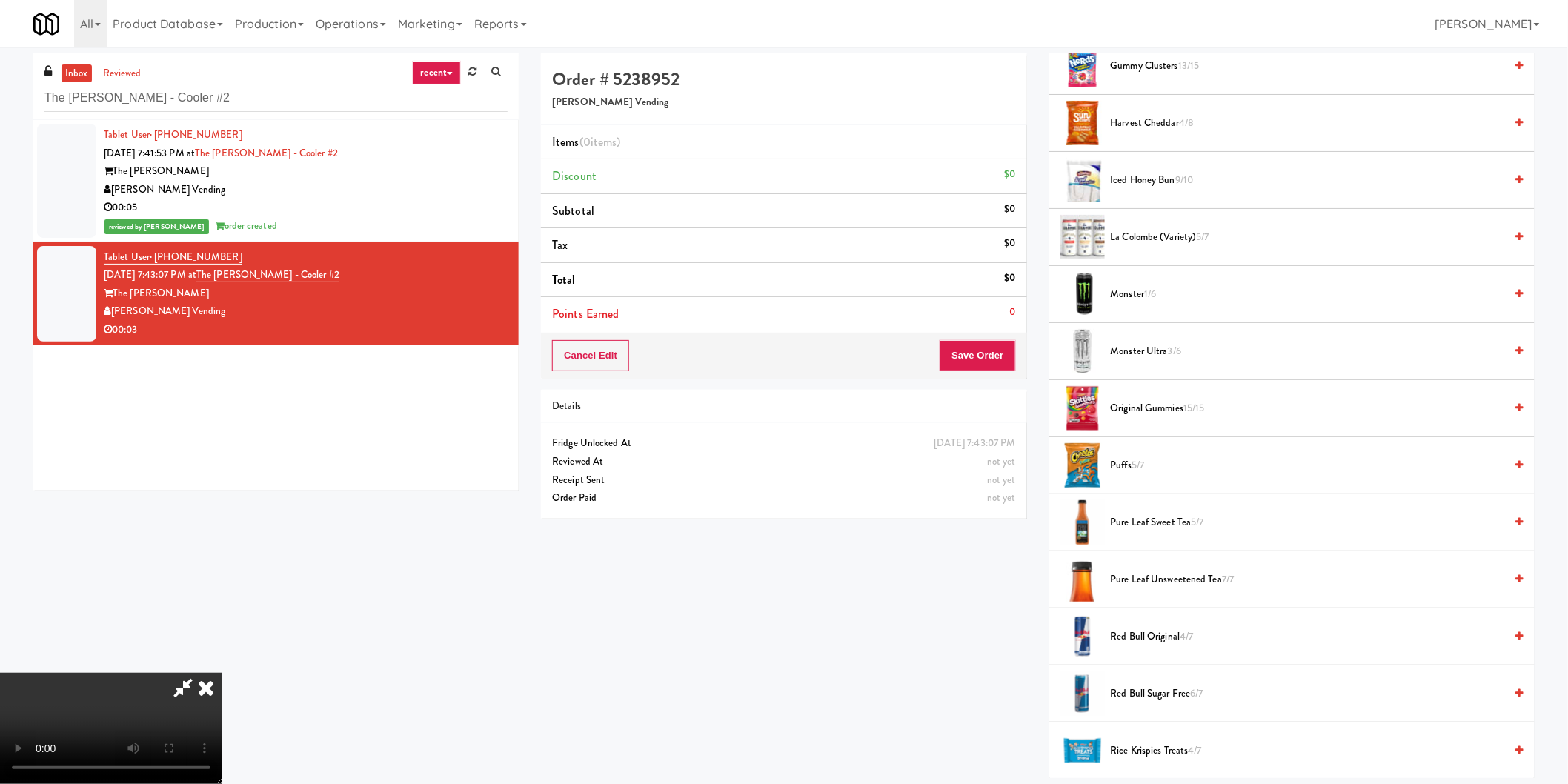
scroll to position [905, 0]
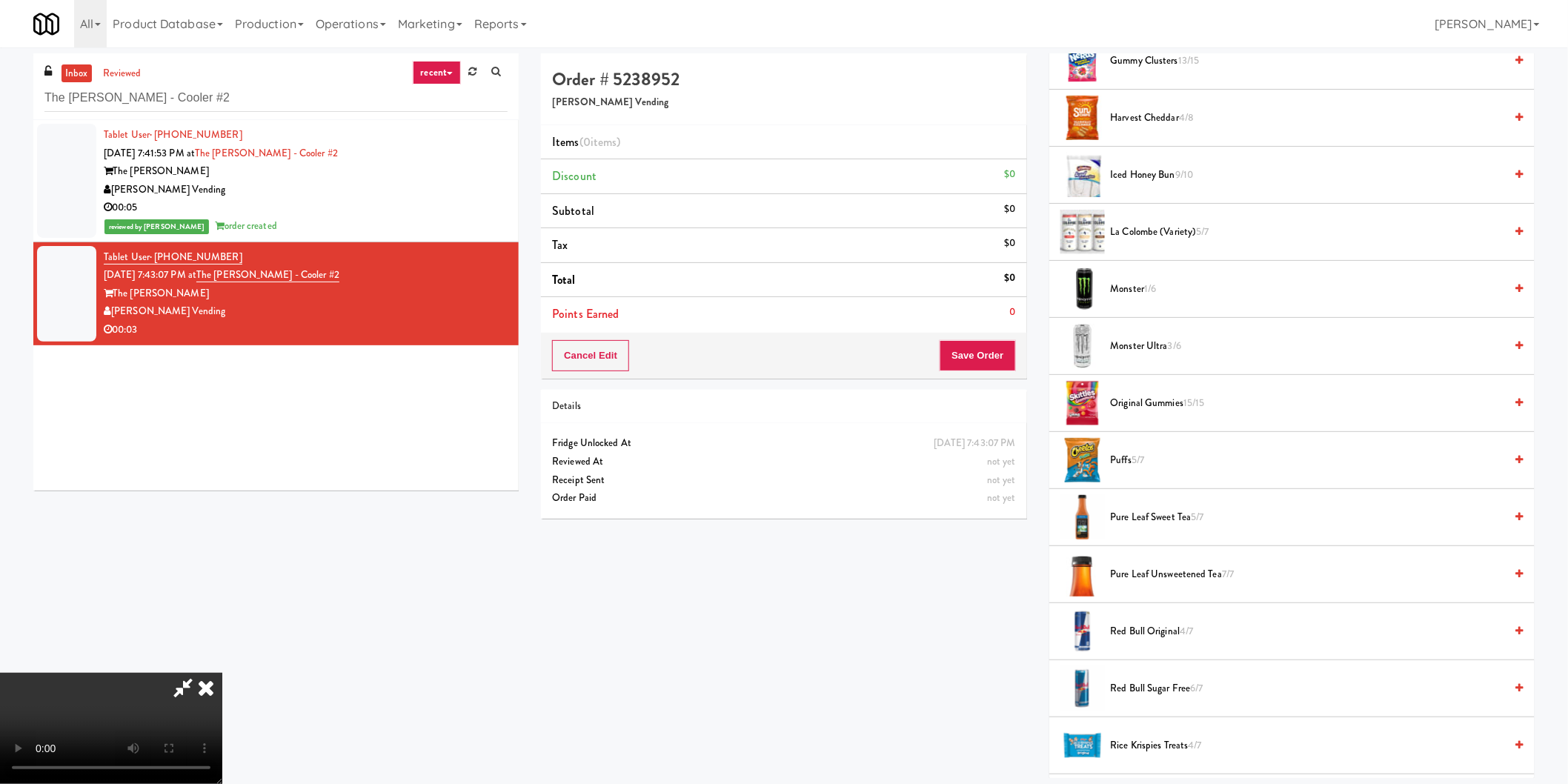
click at [1134, 288] on span "Monster 1/6" at bounding box center [1308, 289] width 395 height 19
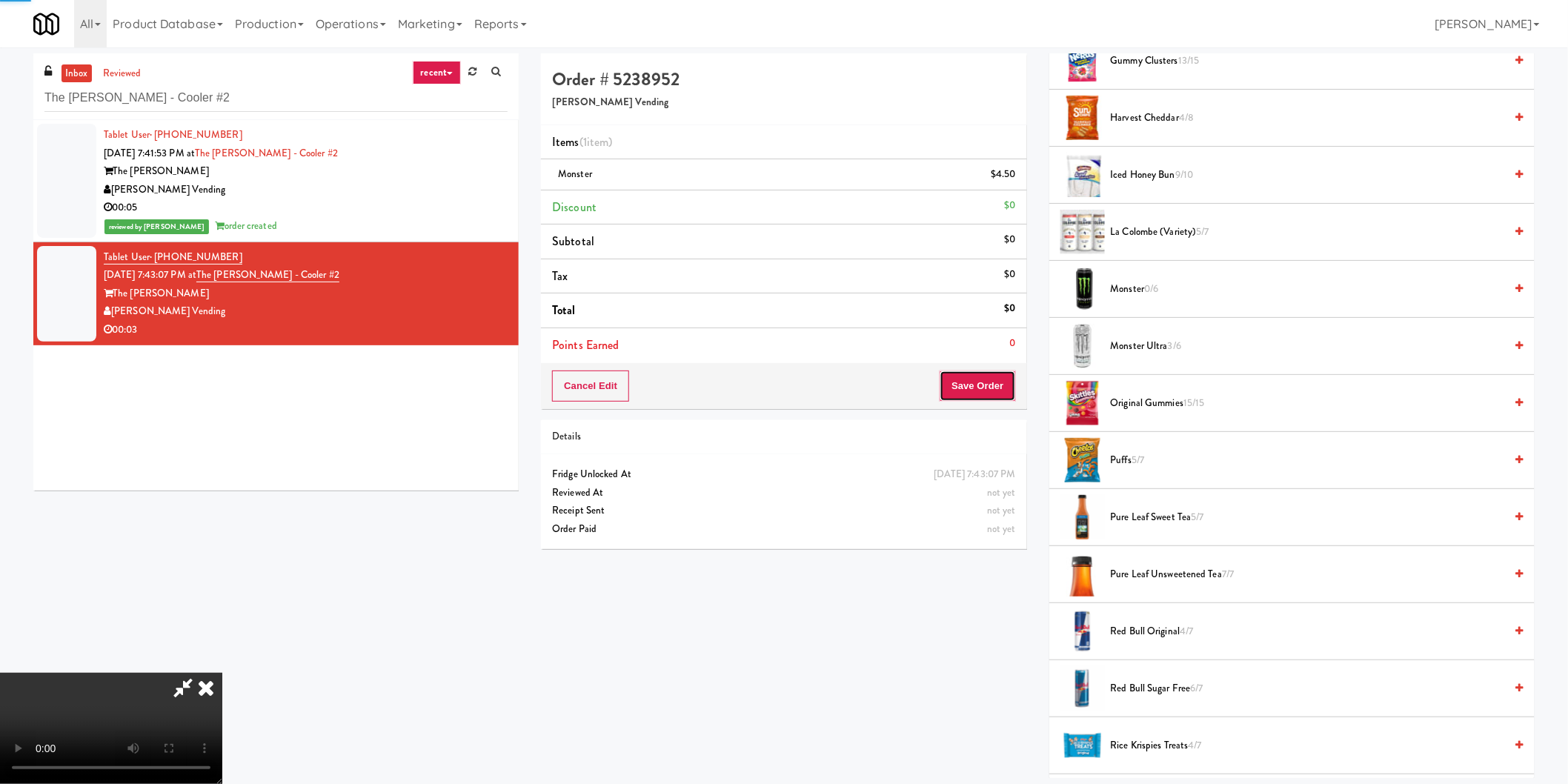
click at [981, 395] on button "Save Order" at bounding box center [977, 386] width 75 height 31
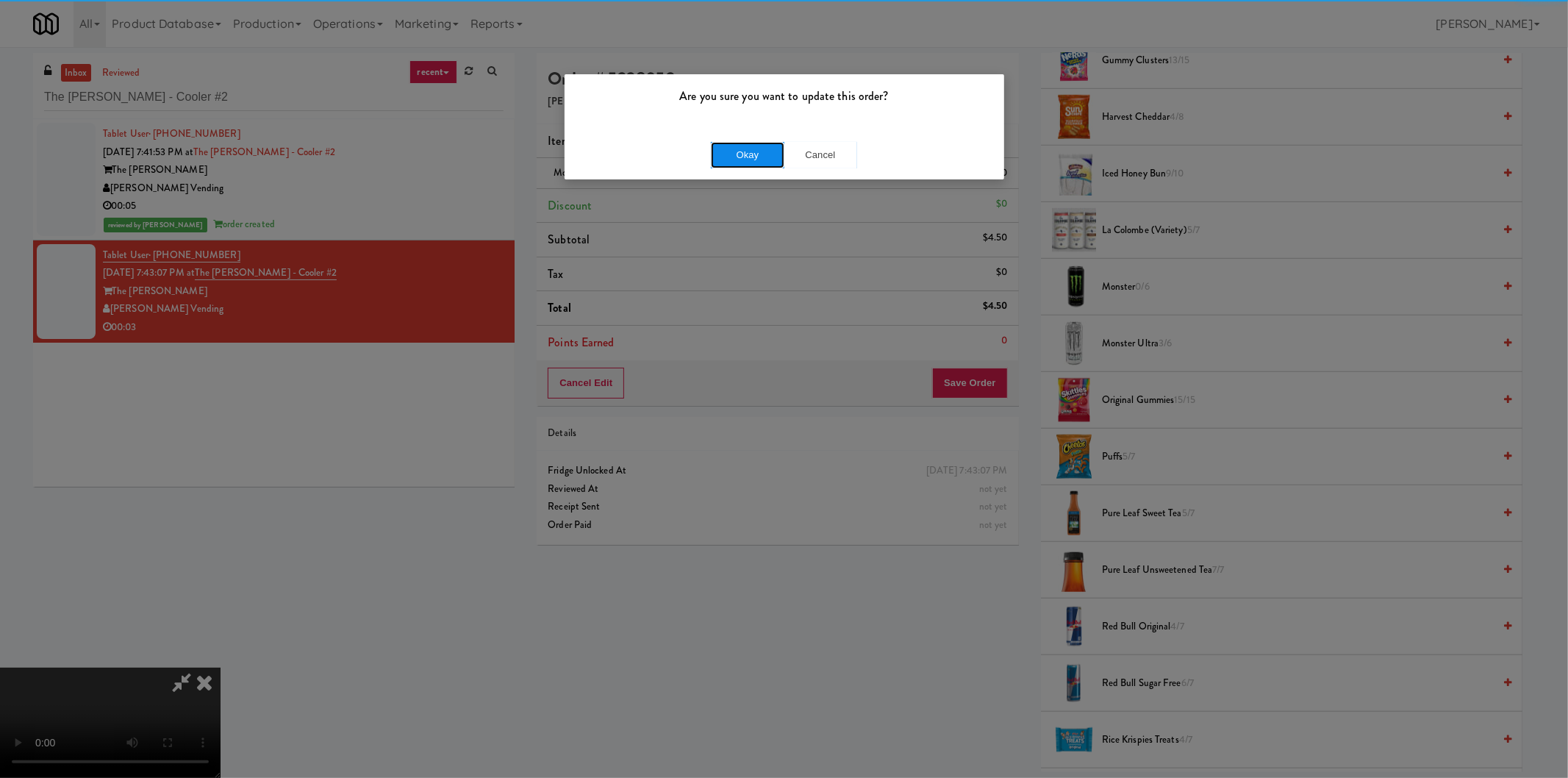
click at [752, 163] on button "Okay" at bounding box center [748, 155] width 74 height 26
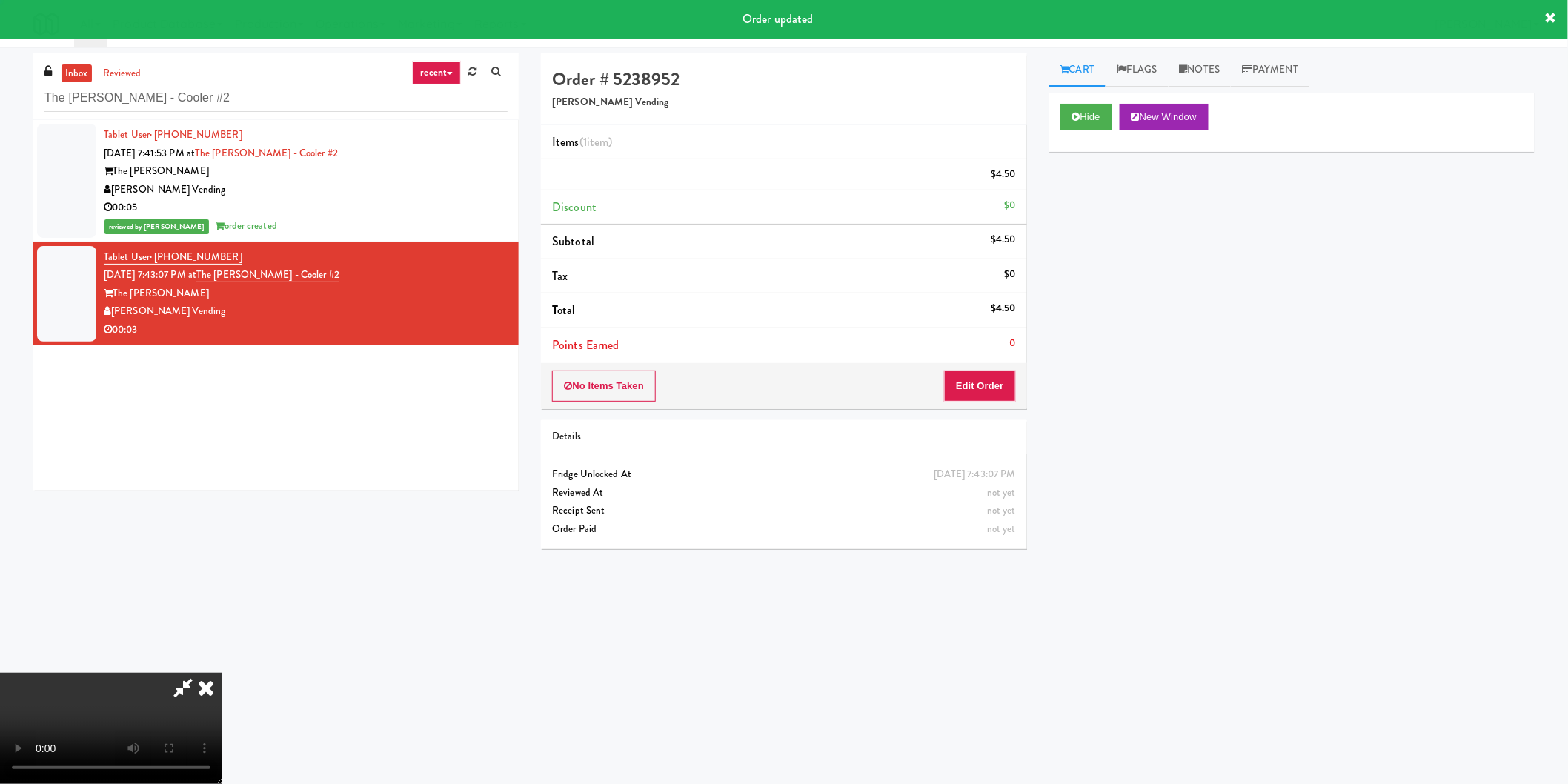
scroll to position [0, 0]
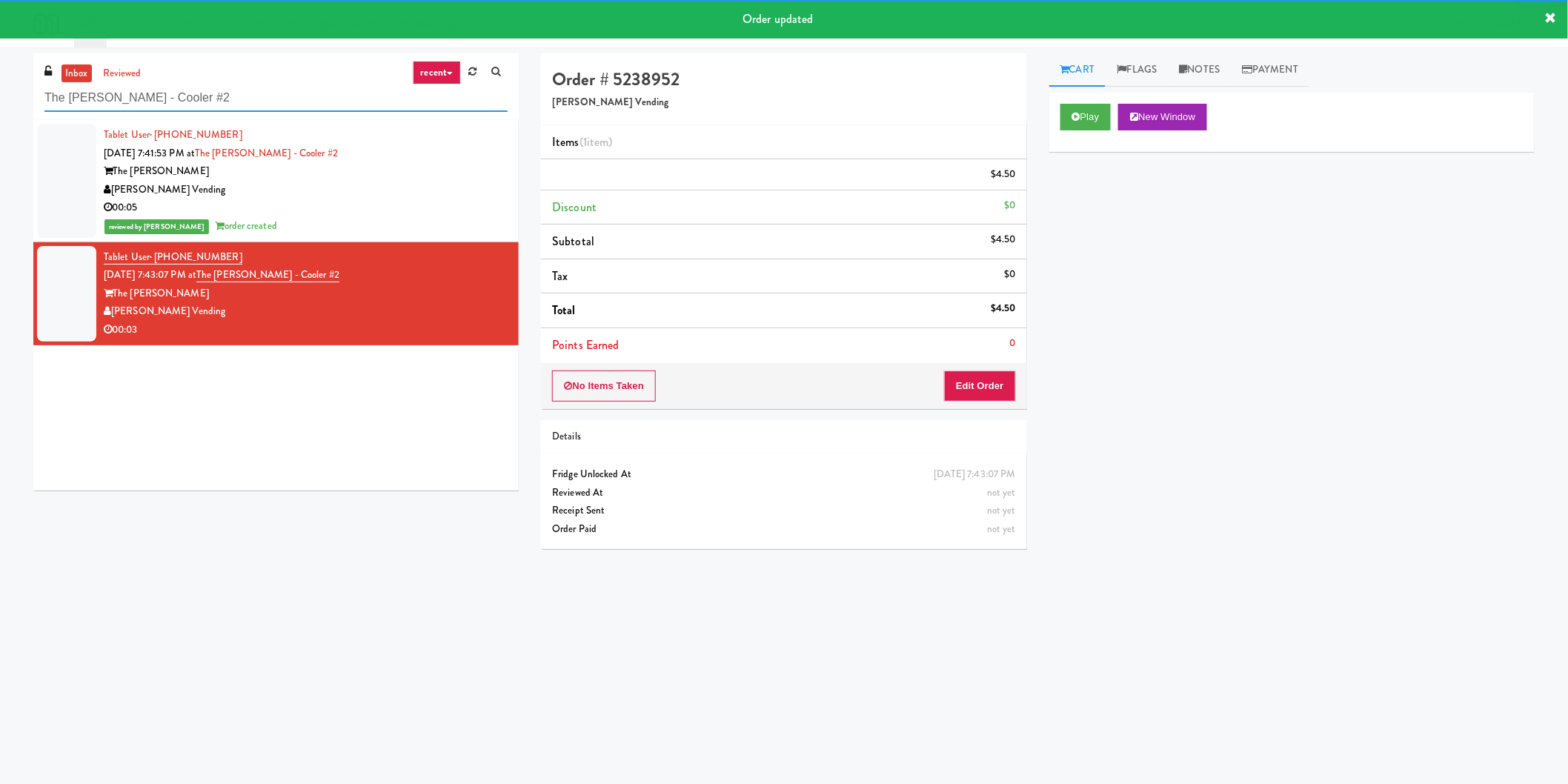
click at [307, 107] on input "The [PERSON_NAME] - Cooler #2" at bounding box center [275, 97] width 463 height 27
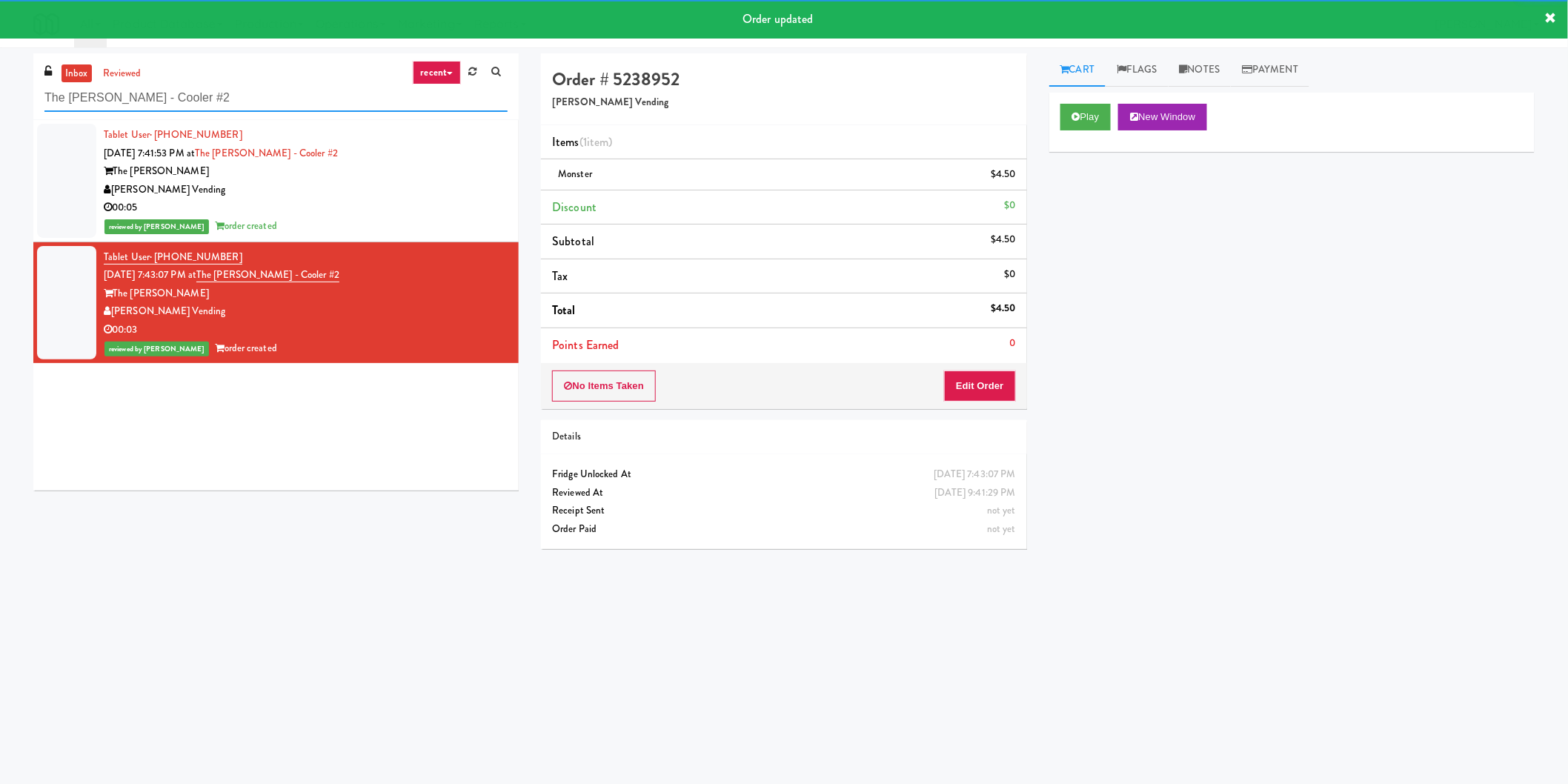
click at [307, 107] on input "The [PERSON_NAME] - Cooler #2" at bounding box center [275, 97] width 463 height 27
paste input "Fridge - Left"
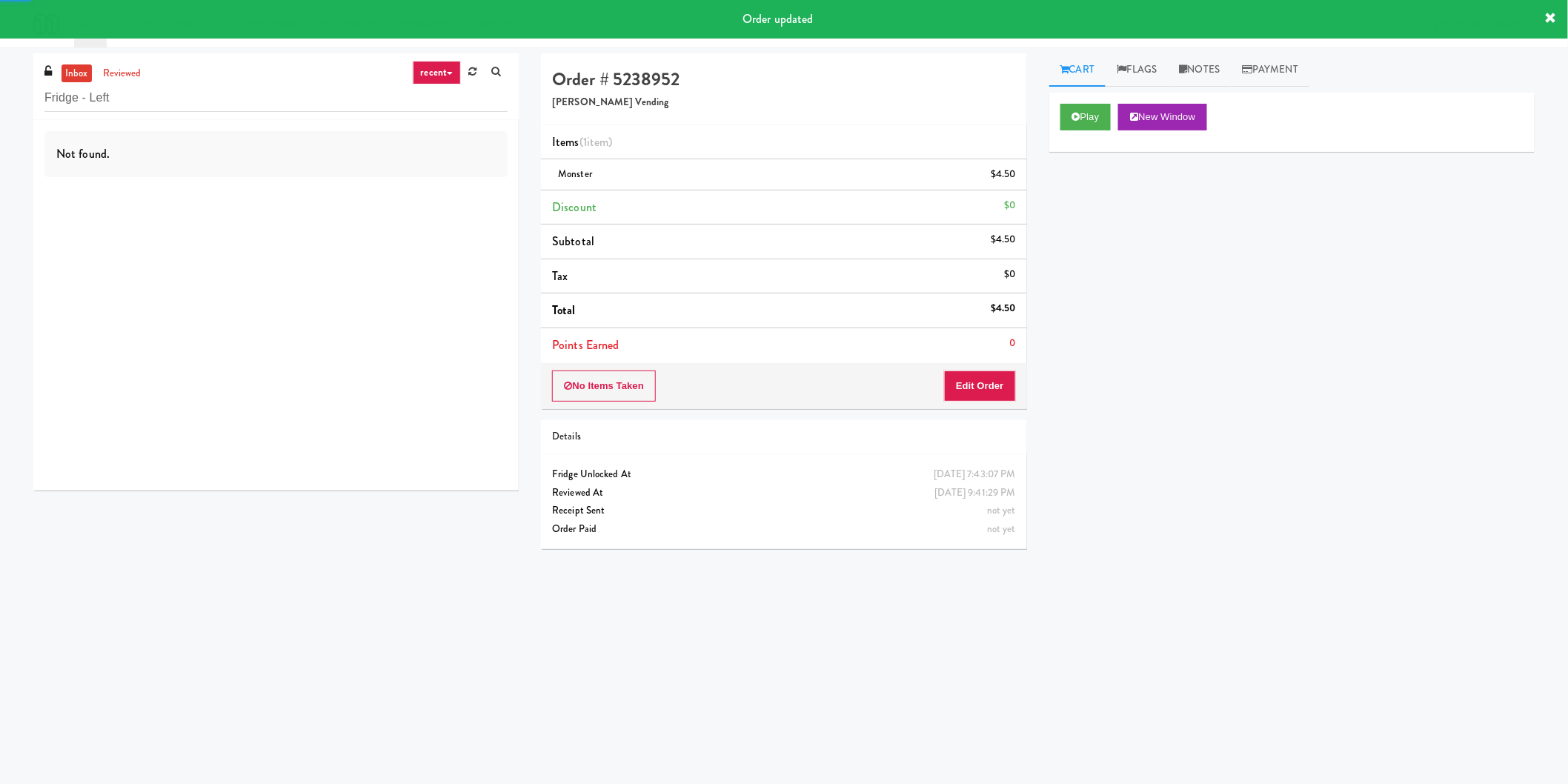
click at [464, 203] on div "Not found." at bounding box center [276, 305] width 486 height 371
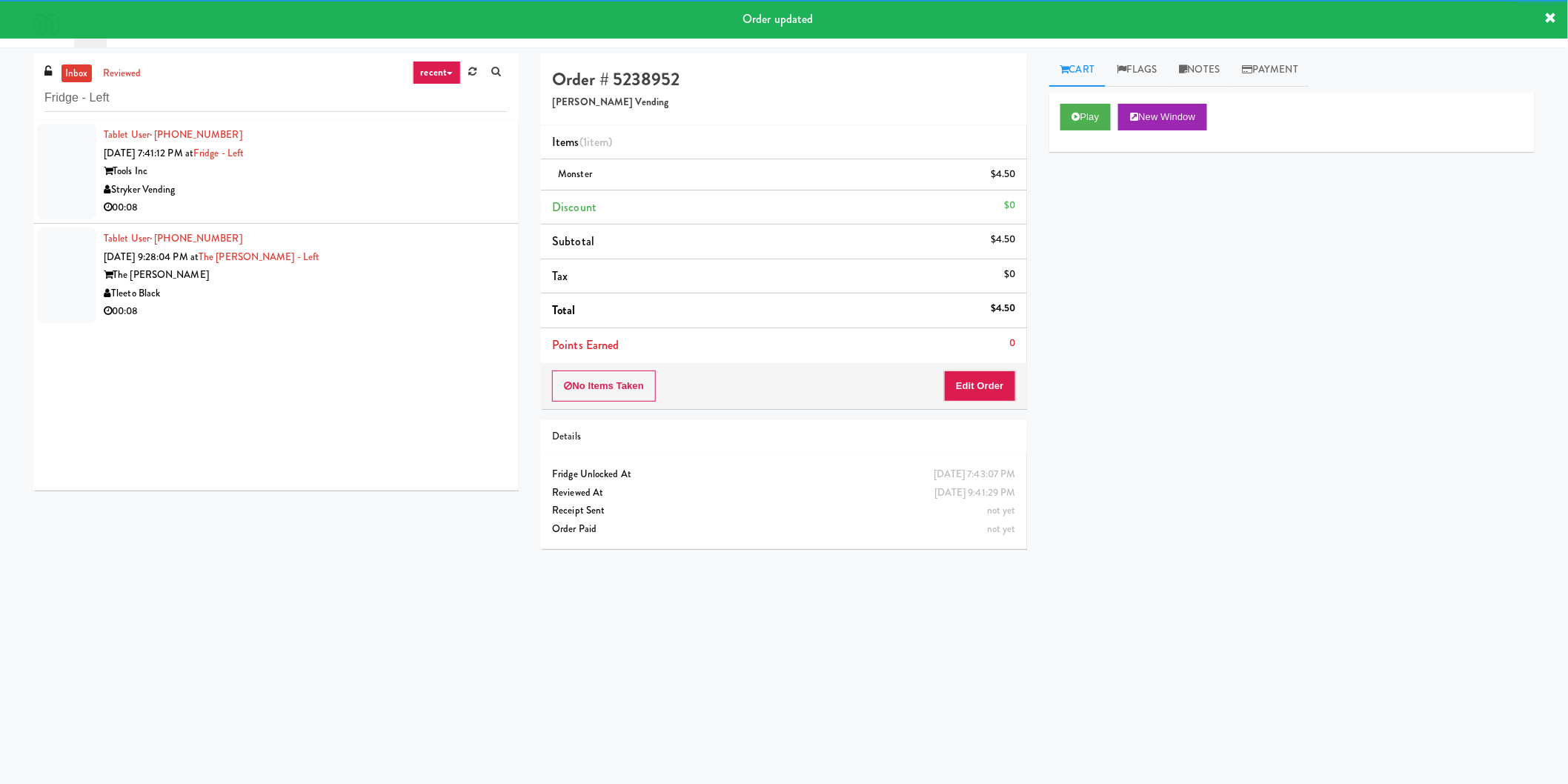
click at [464, 203] on div "00:08" at bounding box center [305, 207] width 404 height 19
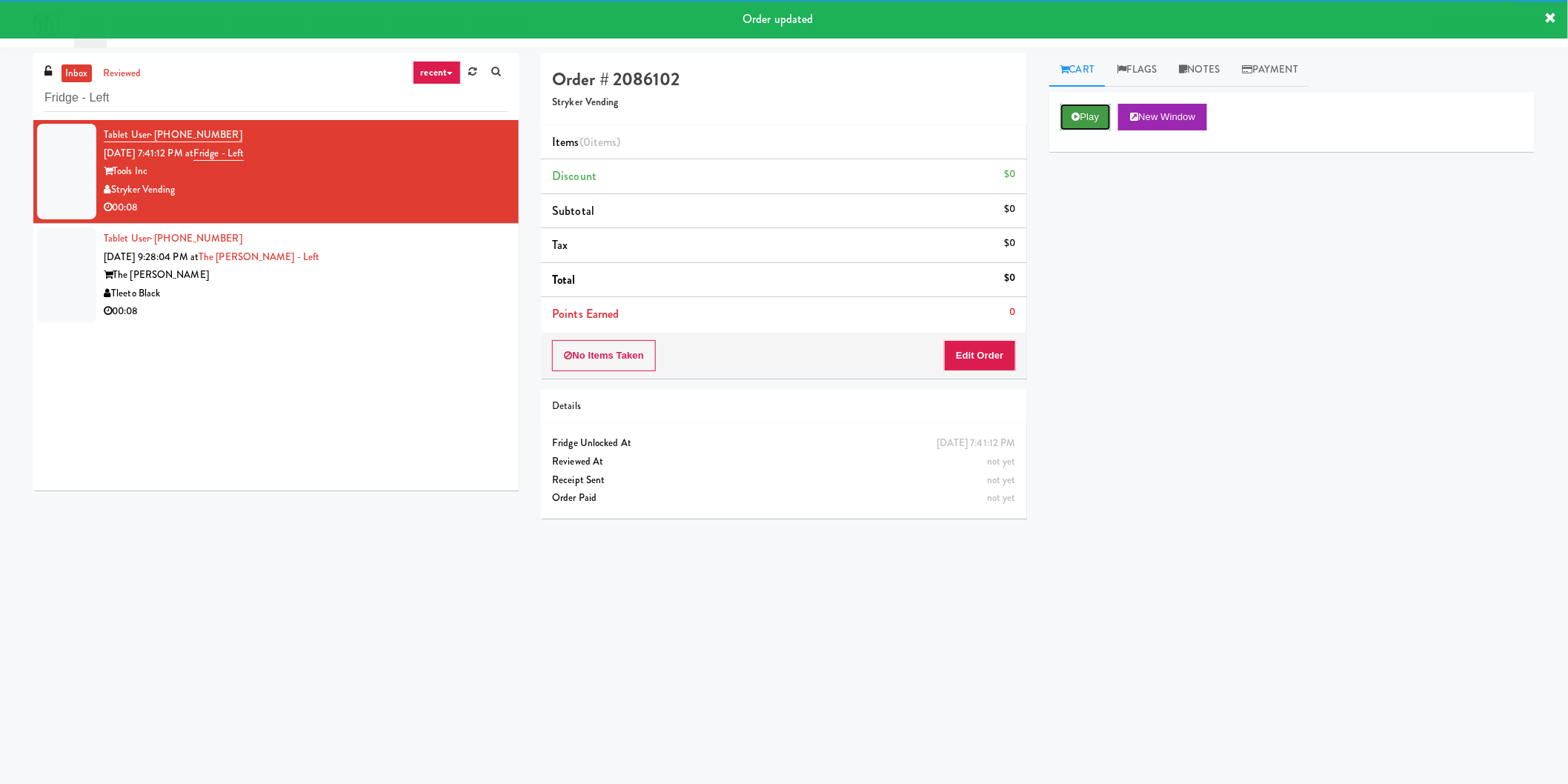
click at [1077, 113] on icon at bounding box center [1076, 116] width 8 height 10
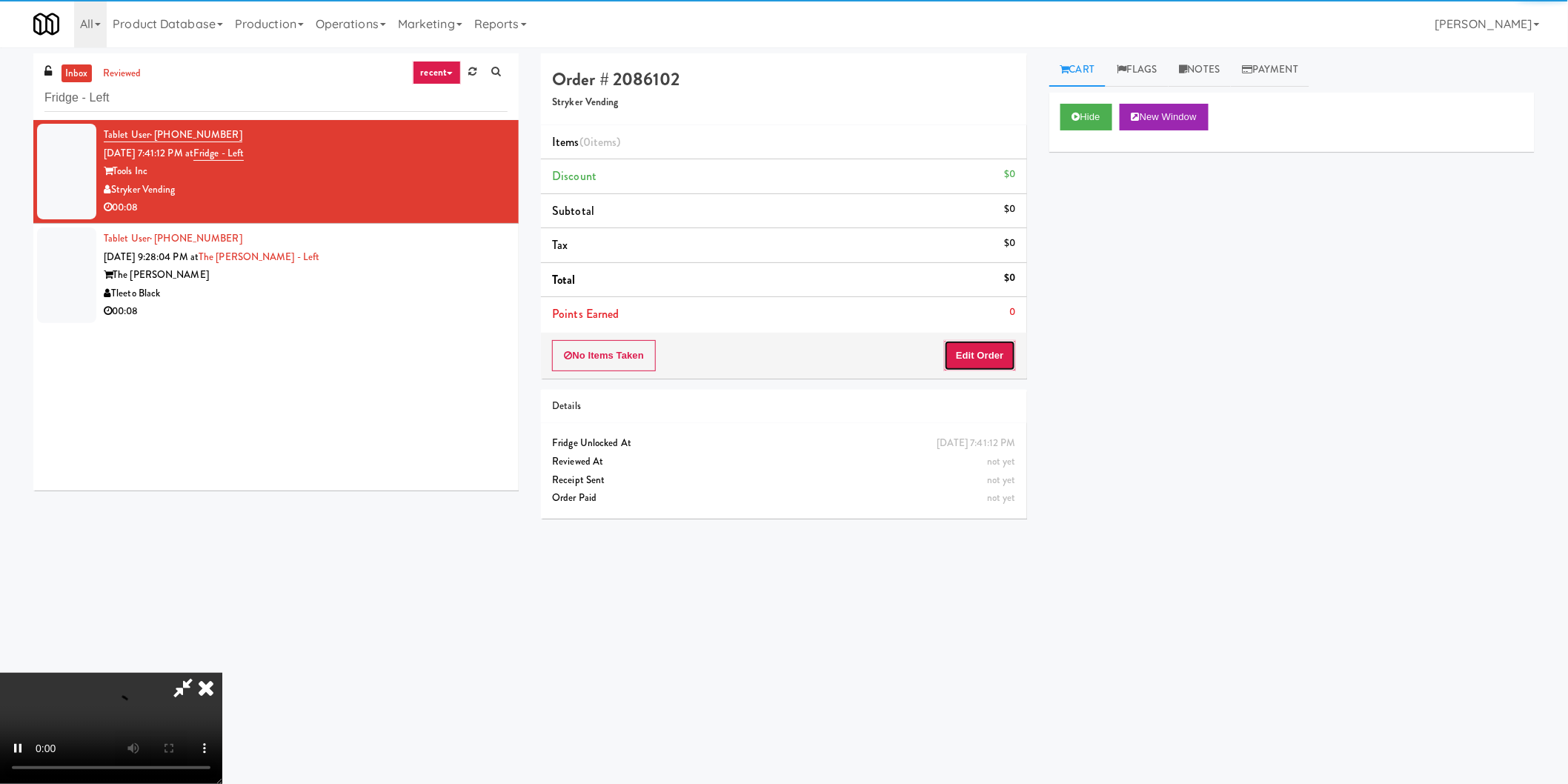
click at [1002, 347] on button "Edit Order" at bounding box center [980, 355] width 72 height 31
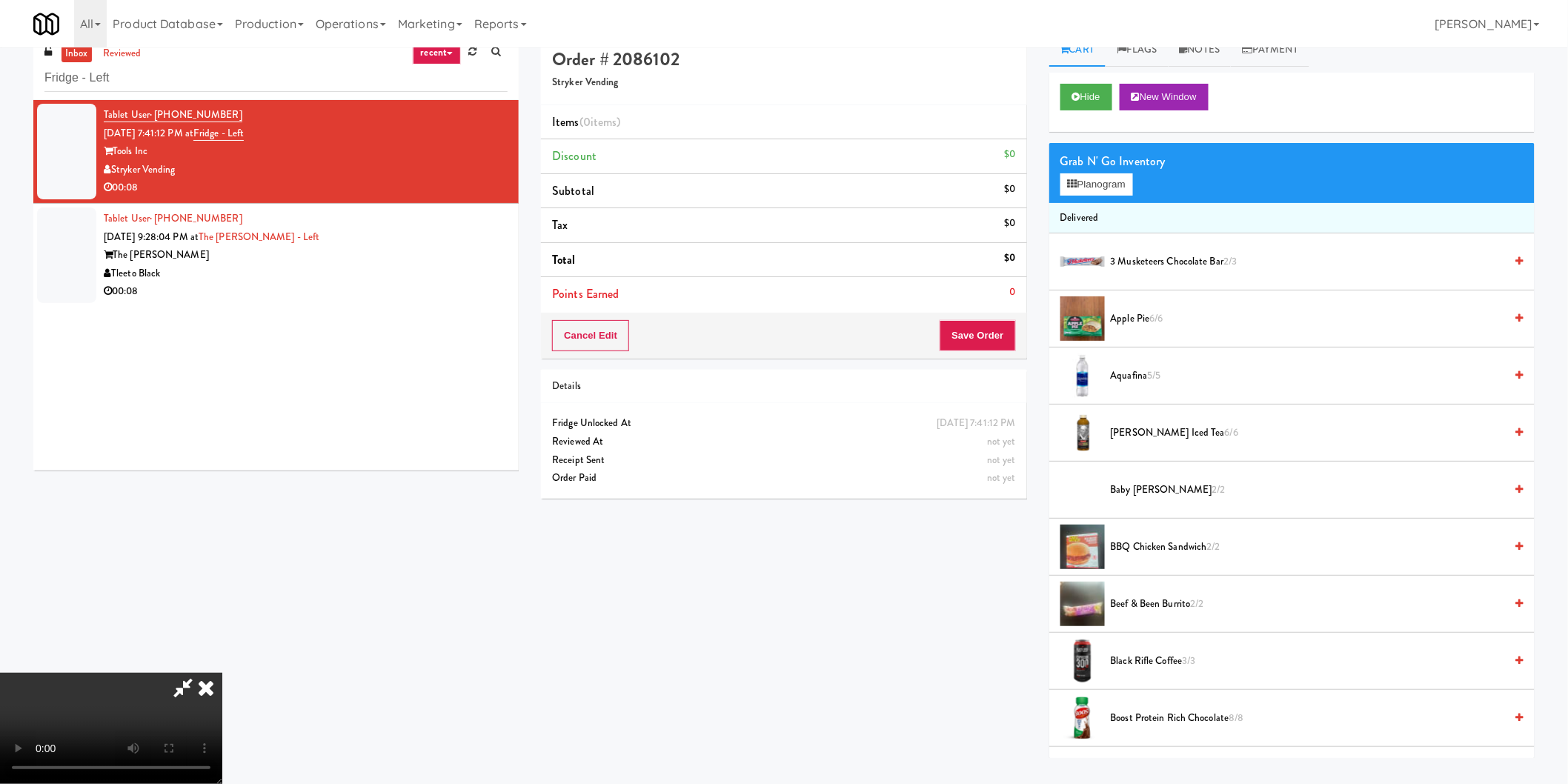
scroll to position [48, 0]
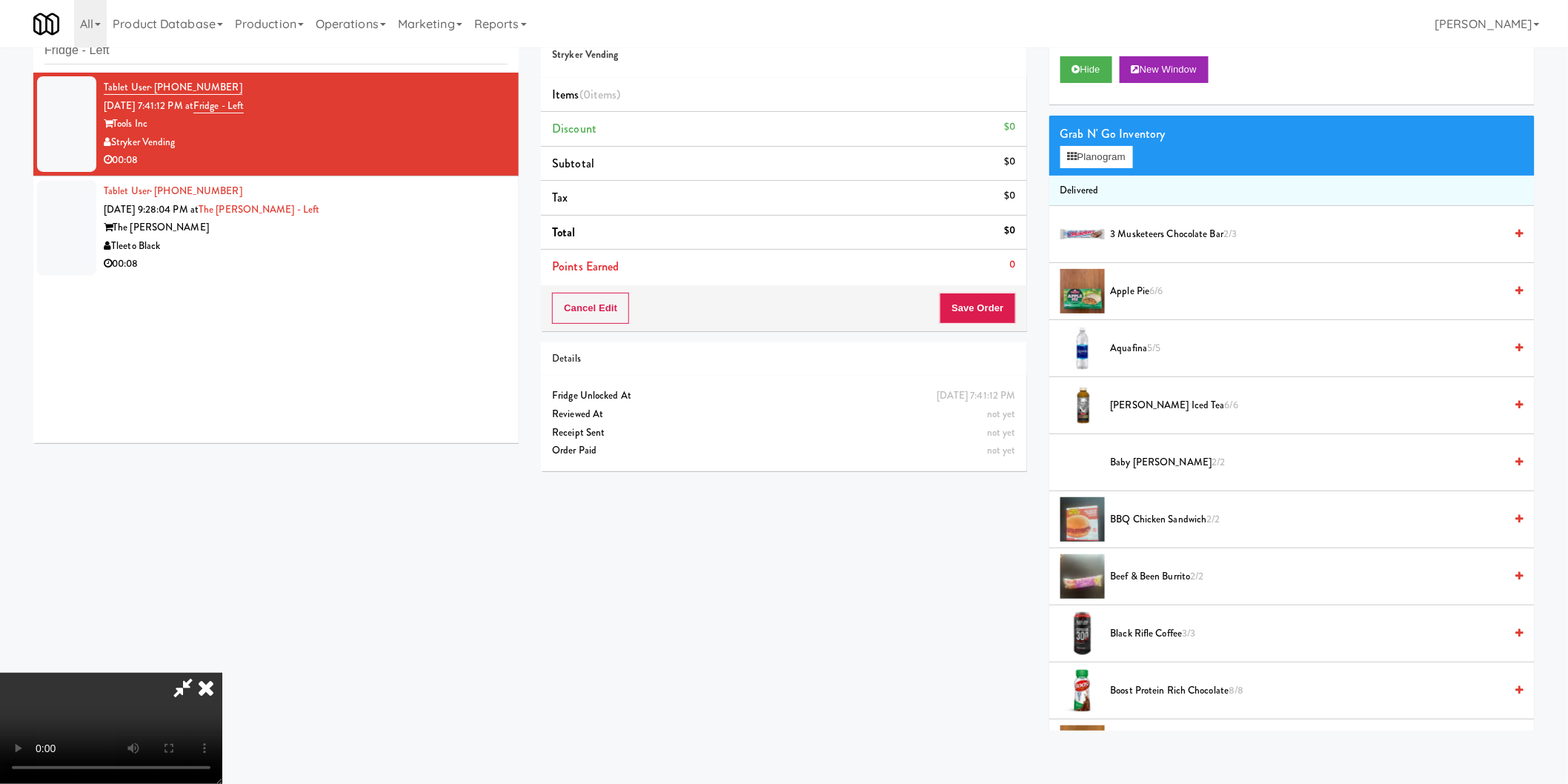
click at [222, 673] on video at bounding box center [111, 728] width 222 height 111
click at [1115, 164] on button "Planogram" at bounding box center [1096, 157] width 73 height 22
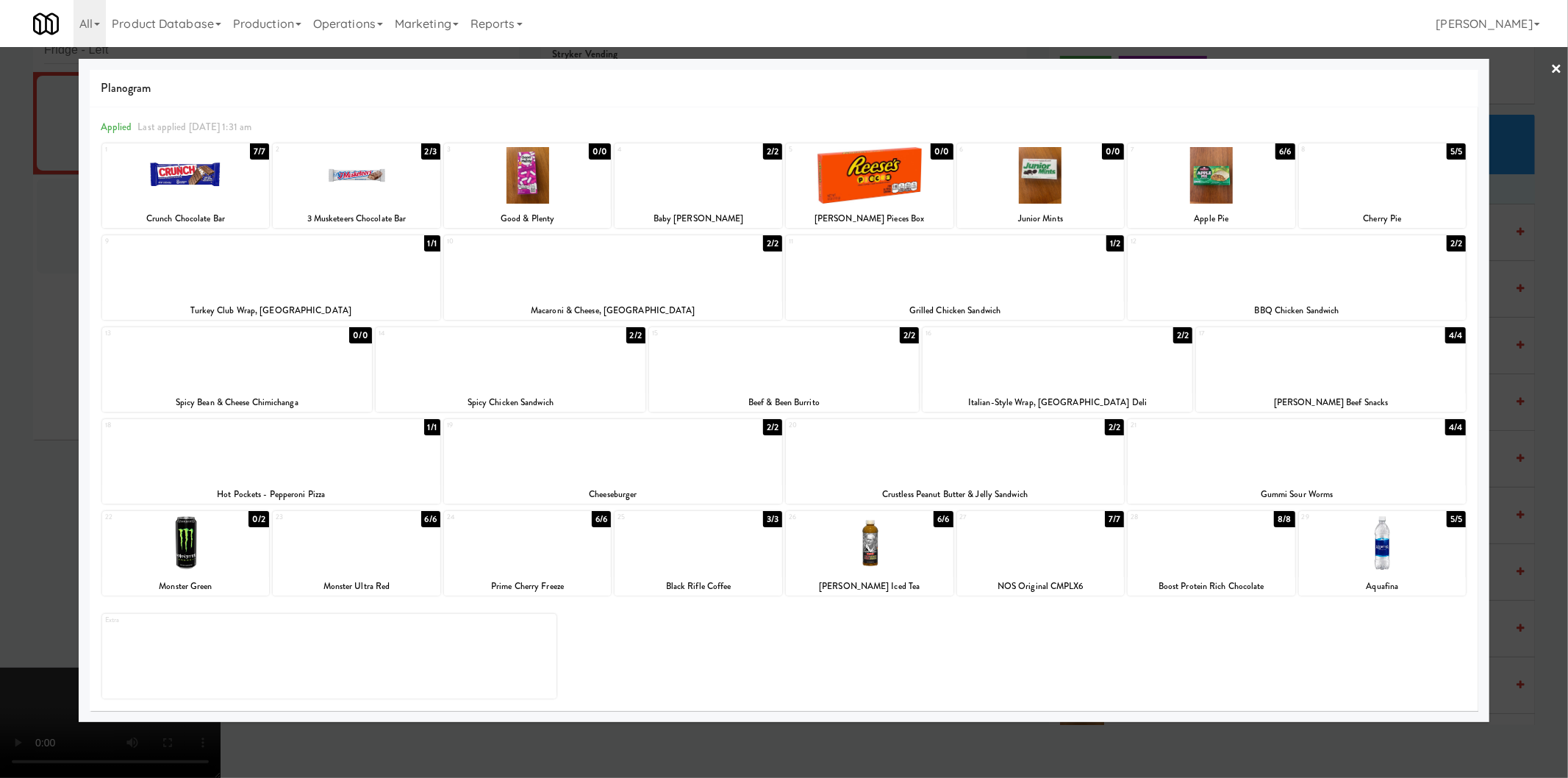
click at [64, 525] on div at bounding box center [784, 389] width 1568 height 778
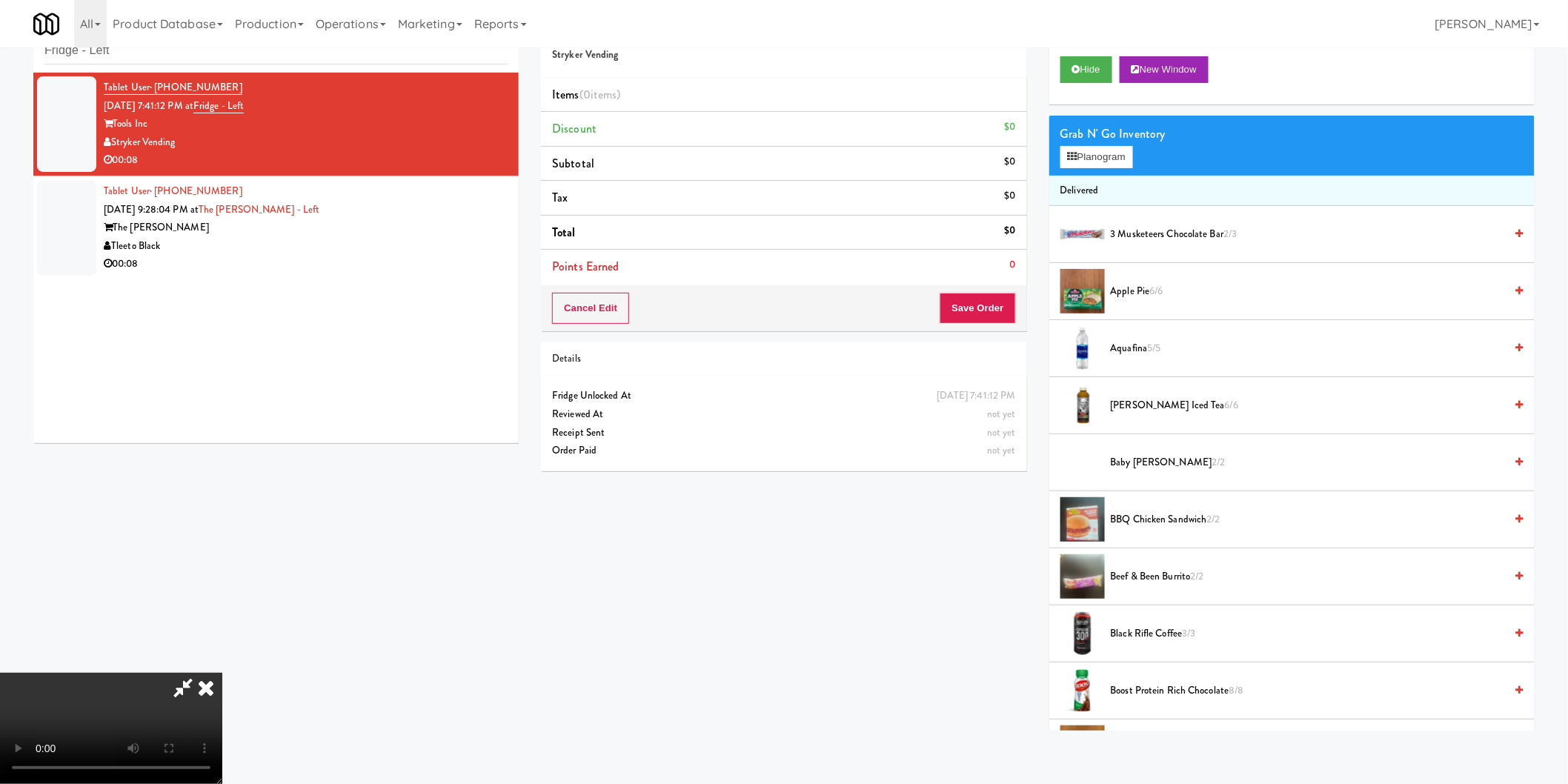
drag, startPoint x: 467, startPoint y: 547, endPoint x: 477, endPoint y: 547, distance: 10.0
click at [222, 673] on video at bounding box center [111, 728] width 222 height 111
click at [1106, 158] on button "Planogram" at bounding box center [1096, 157] width 73 height 22
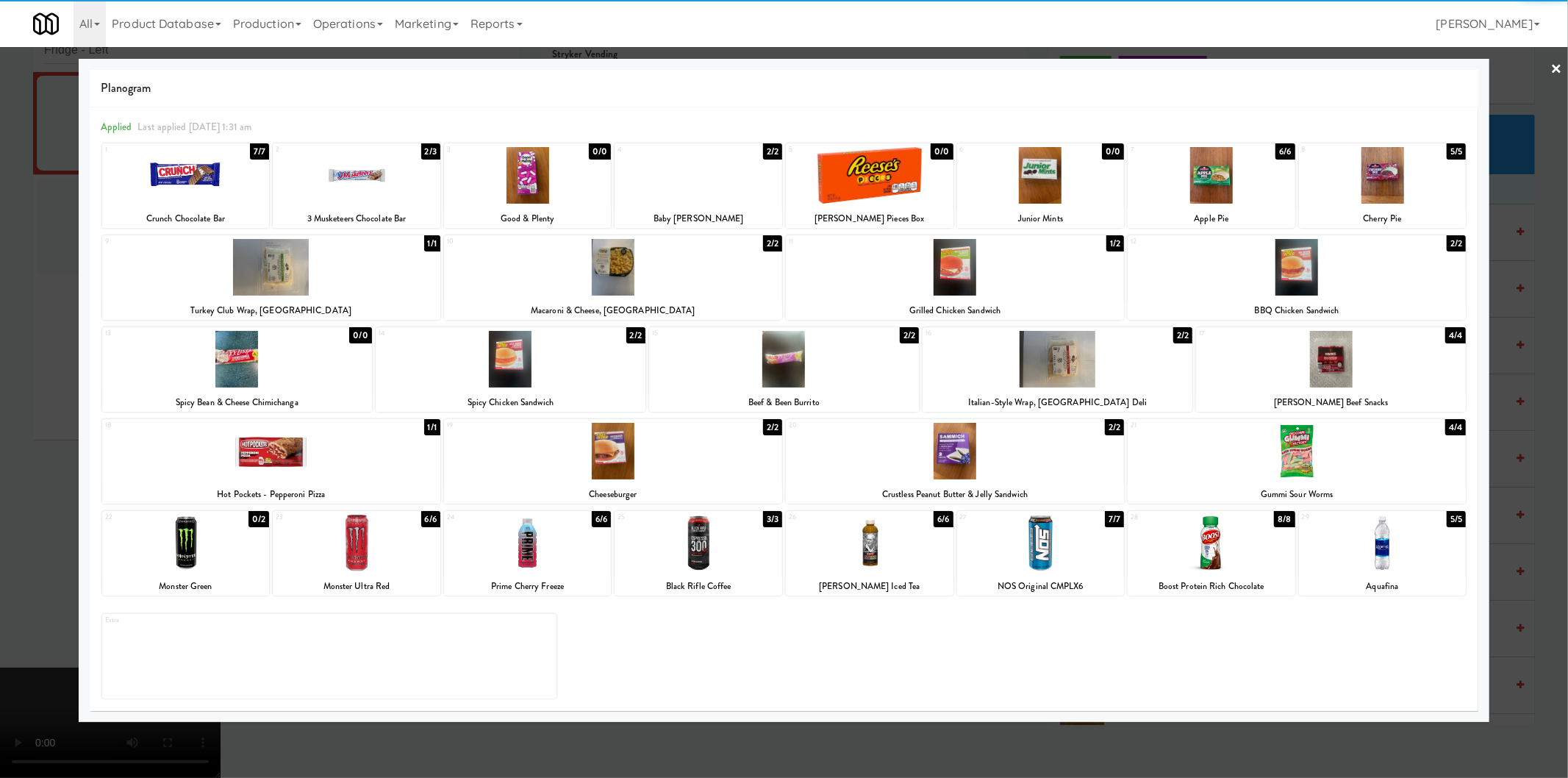
click at [723, 527] on div at bounding box center [698, 543] width 168 height 56
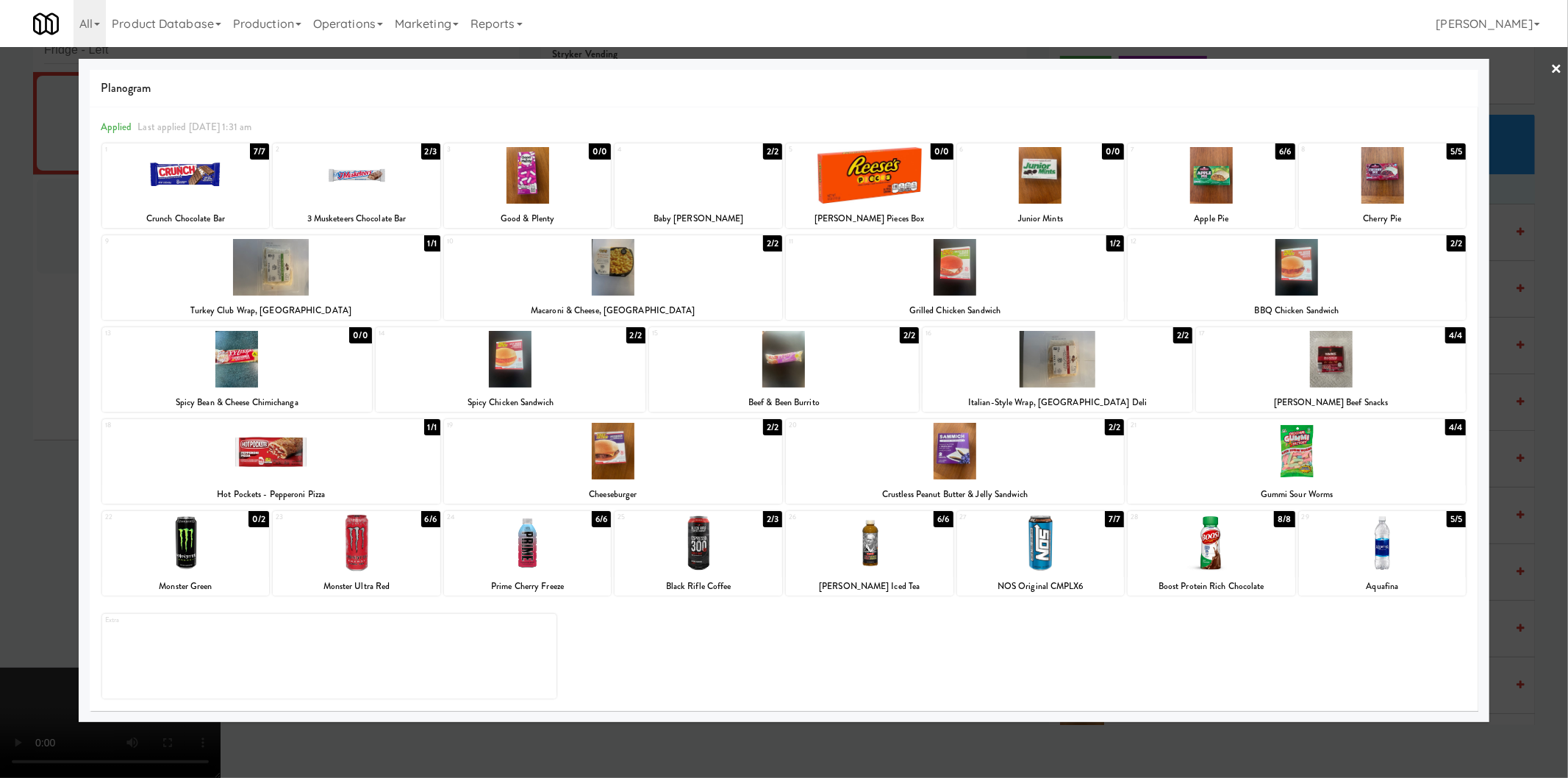
click at [1555, 396] on div at bounding box center [784, 389] width 1568 height 778
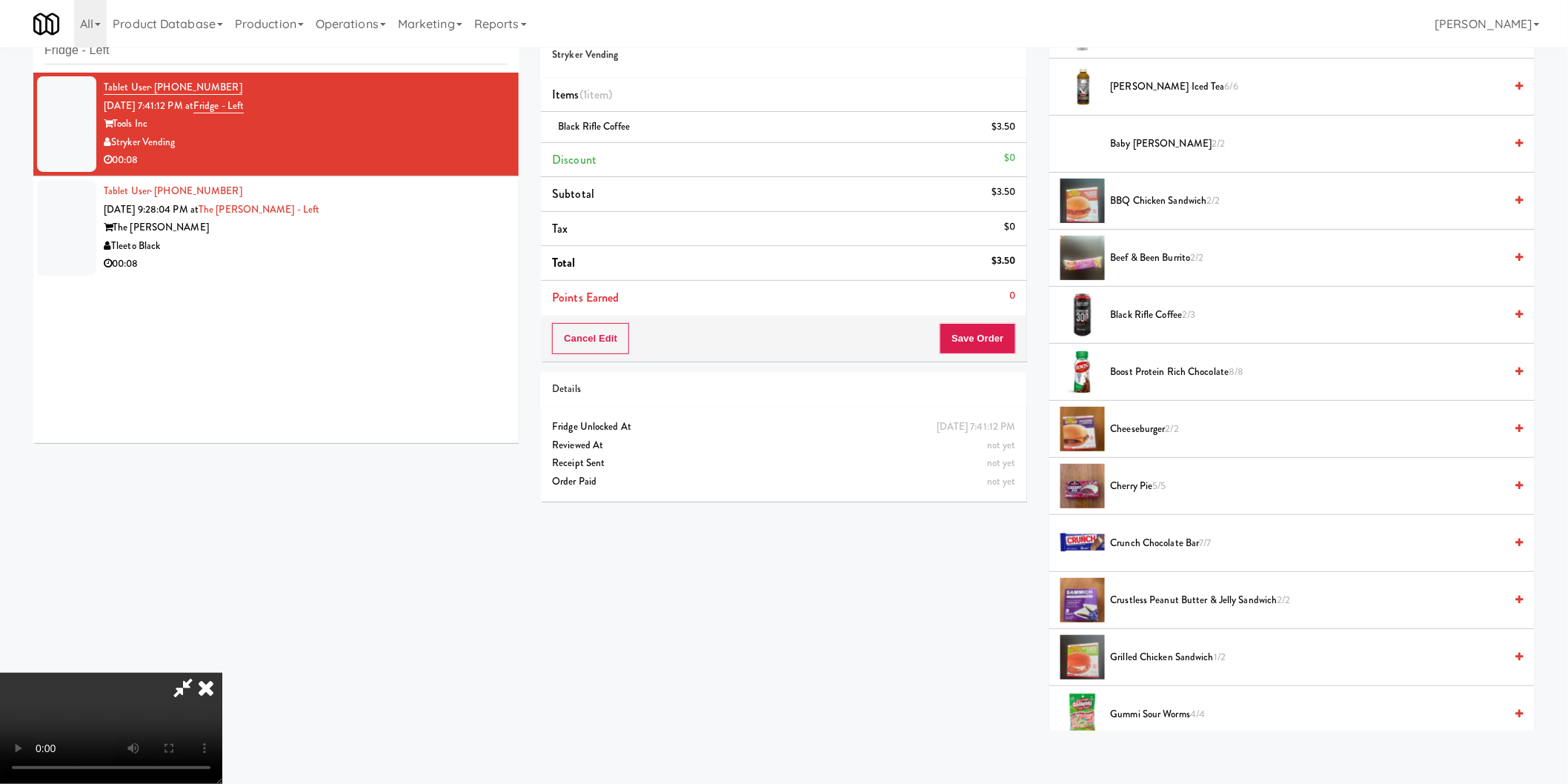
scroll to position [329, 0]
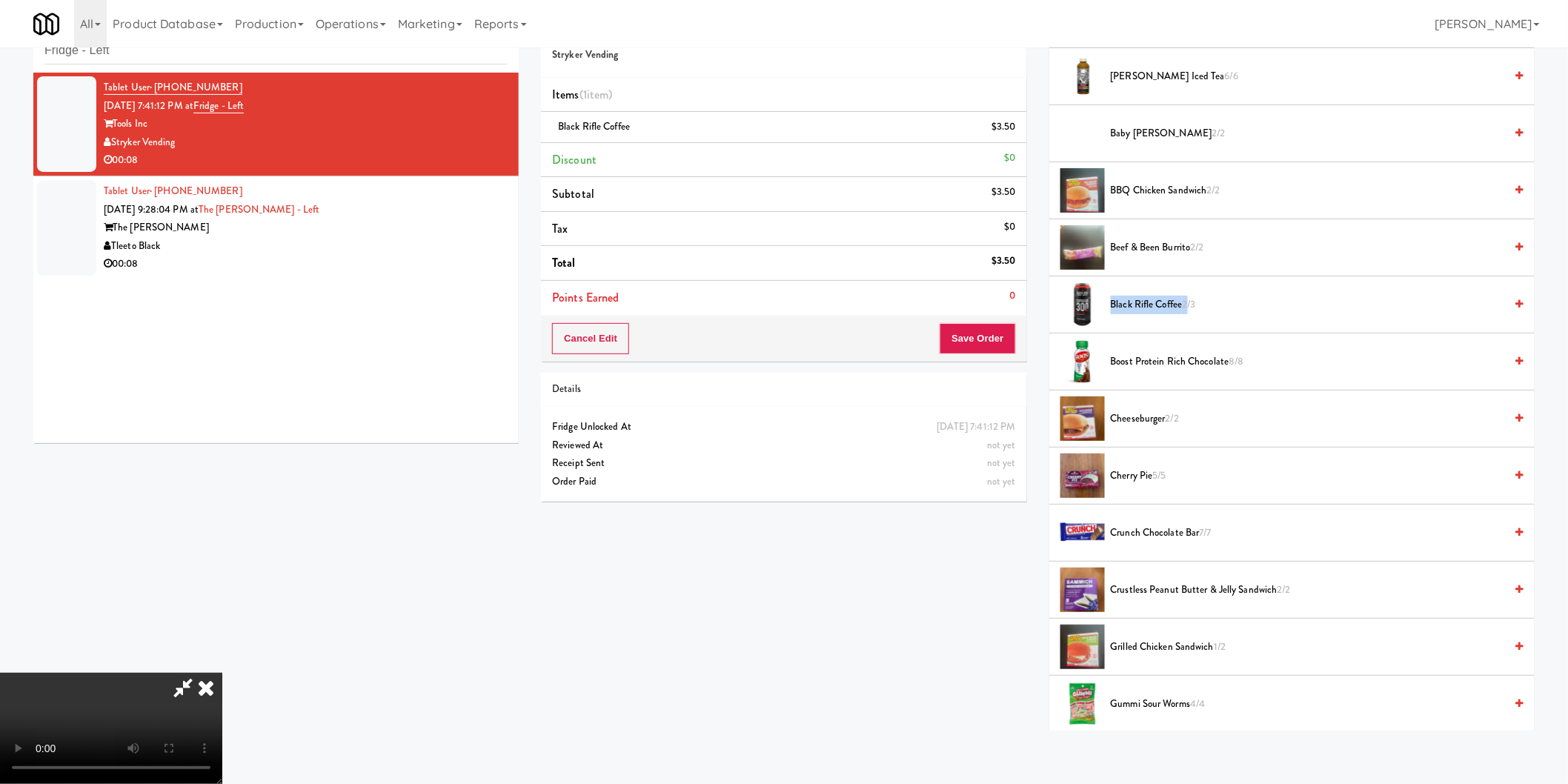
drag, startPoint x: 1111, startPoint y: 303, endPoint x: 1188, endPoint y: 304, distance: 77.0
click at [1188, 304] on span "Black Rifle Coffee 2/3" at bounding box center [1308, 304] width 395 height 19
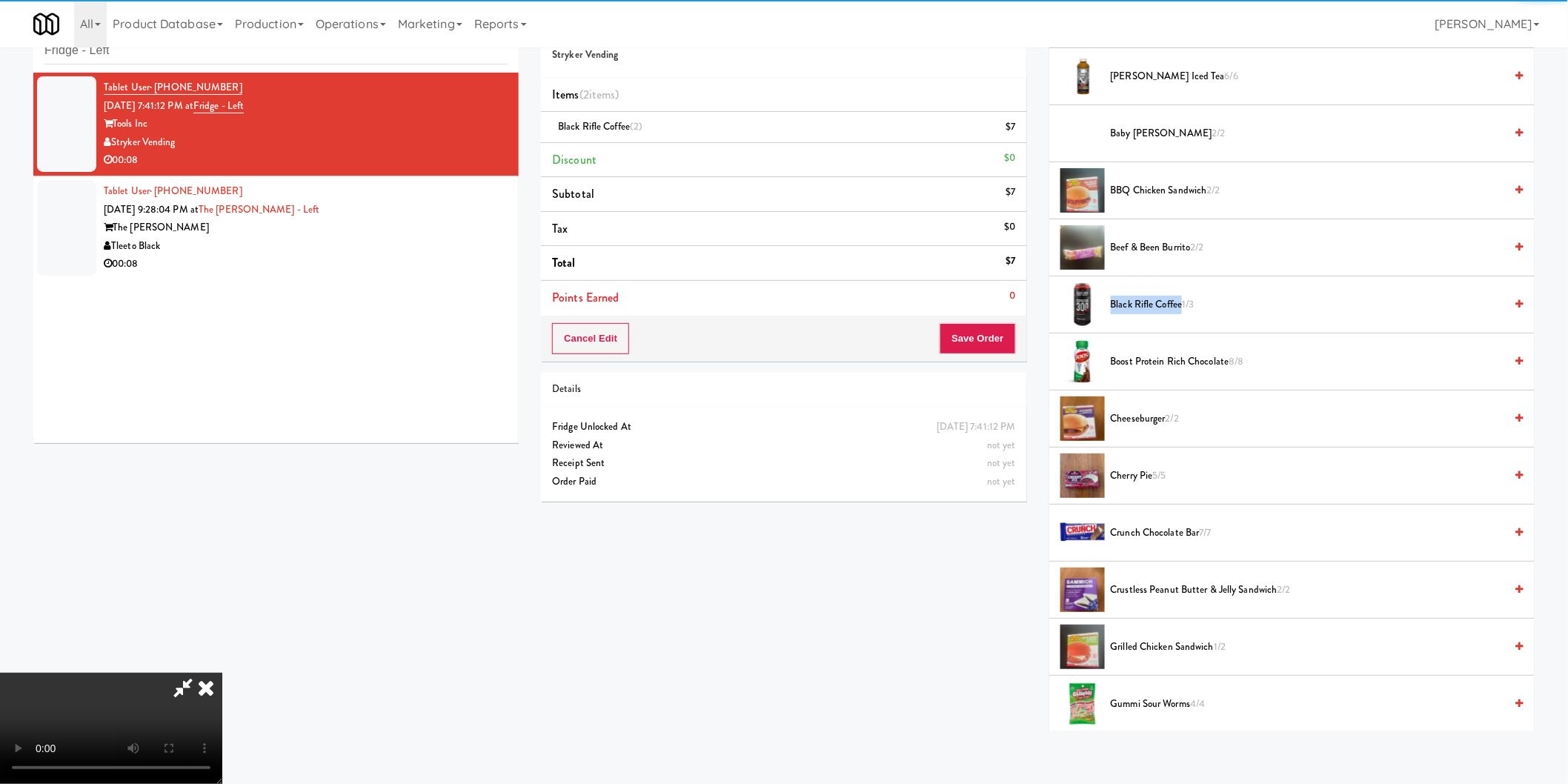
copy span "Black Rifle Coffee"
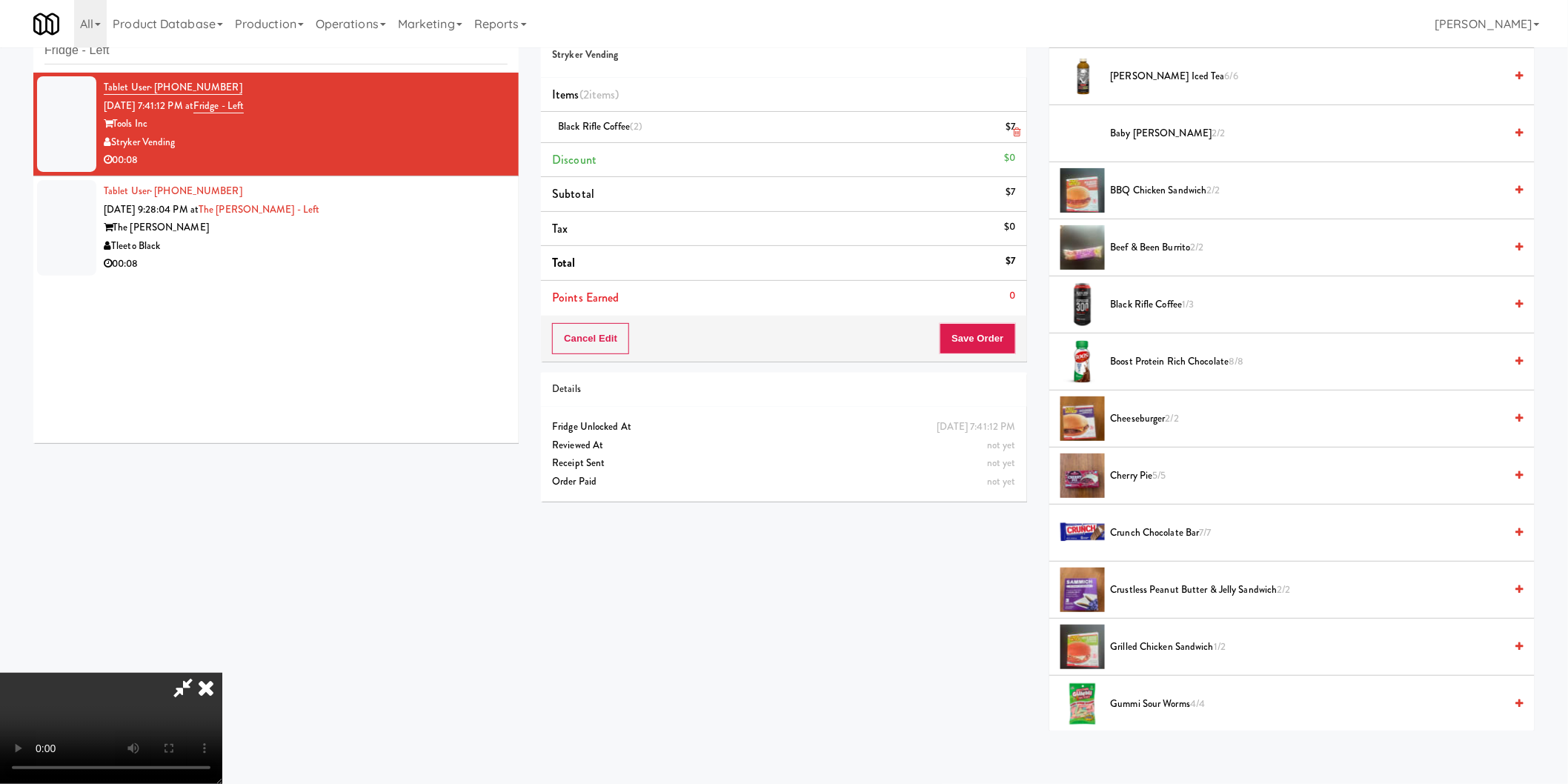
click at [1019, 130] on icon at bounding box center [1018, 132] width 7 height 10
click at [996, 344] on button "Save Order" at bounding box center [977, 338] width 75 height 31
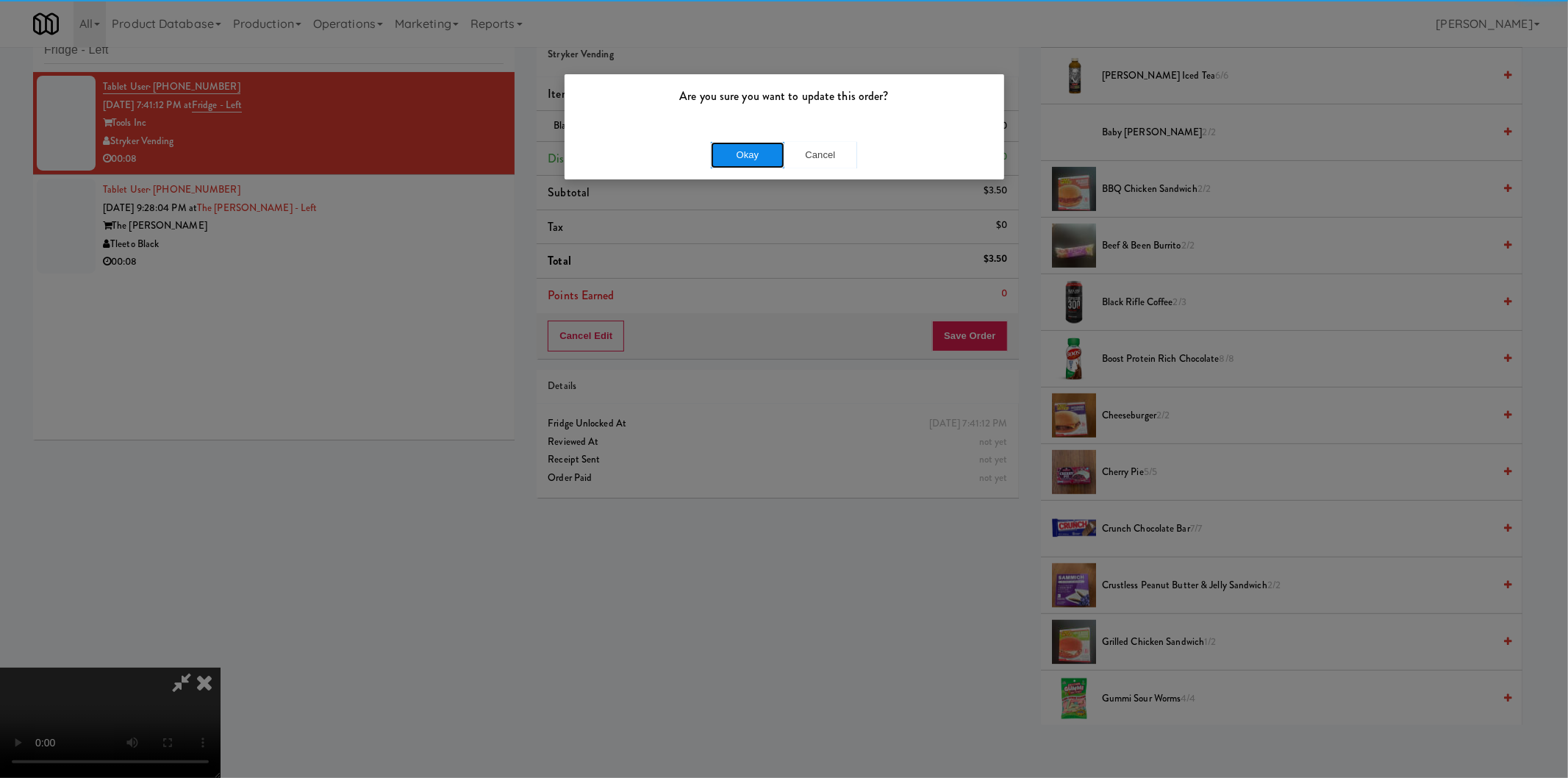
click at [724, 152] on button "Okay" at bounding box center [748, 155] width 74 height 26
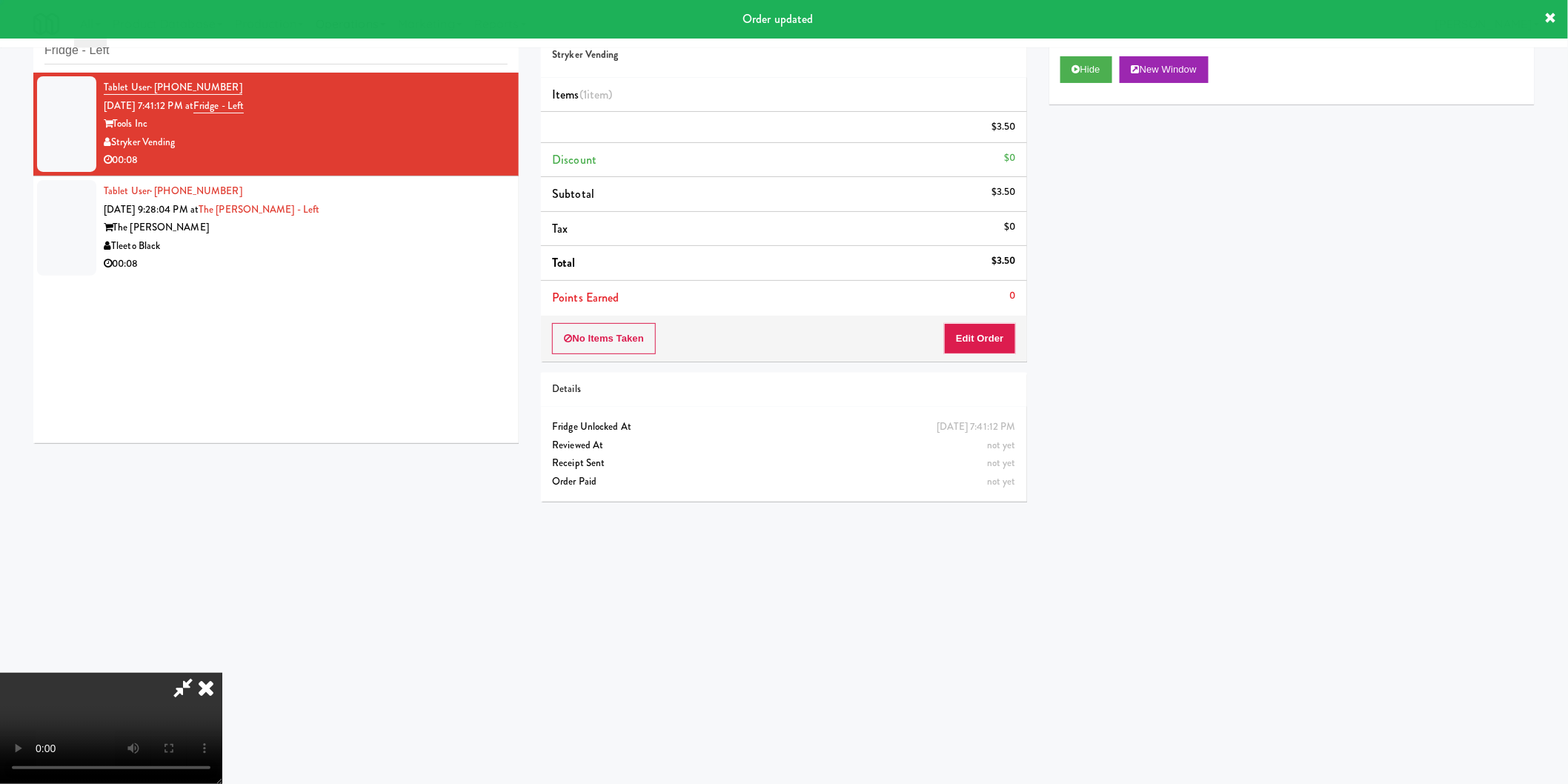
scroll to position [0, 0]
click at [329, 47] on link "Operations" at bounding box center [350, 24] width 82 height 48
click at [0, 0] on ul "Sites Companies Operators Tablets Towers Cabinets Mates Assets Vision Orders" at bounding box center [0, 0] width 0 height 0
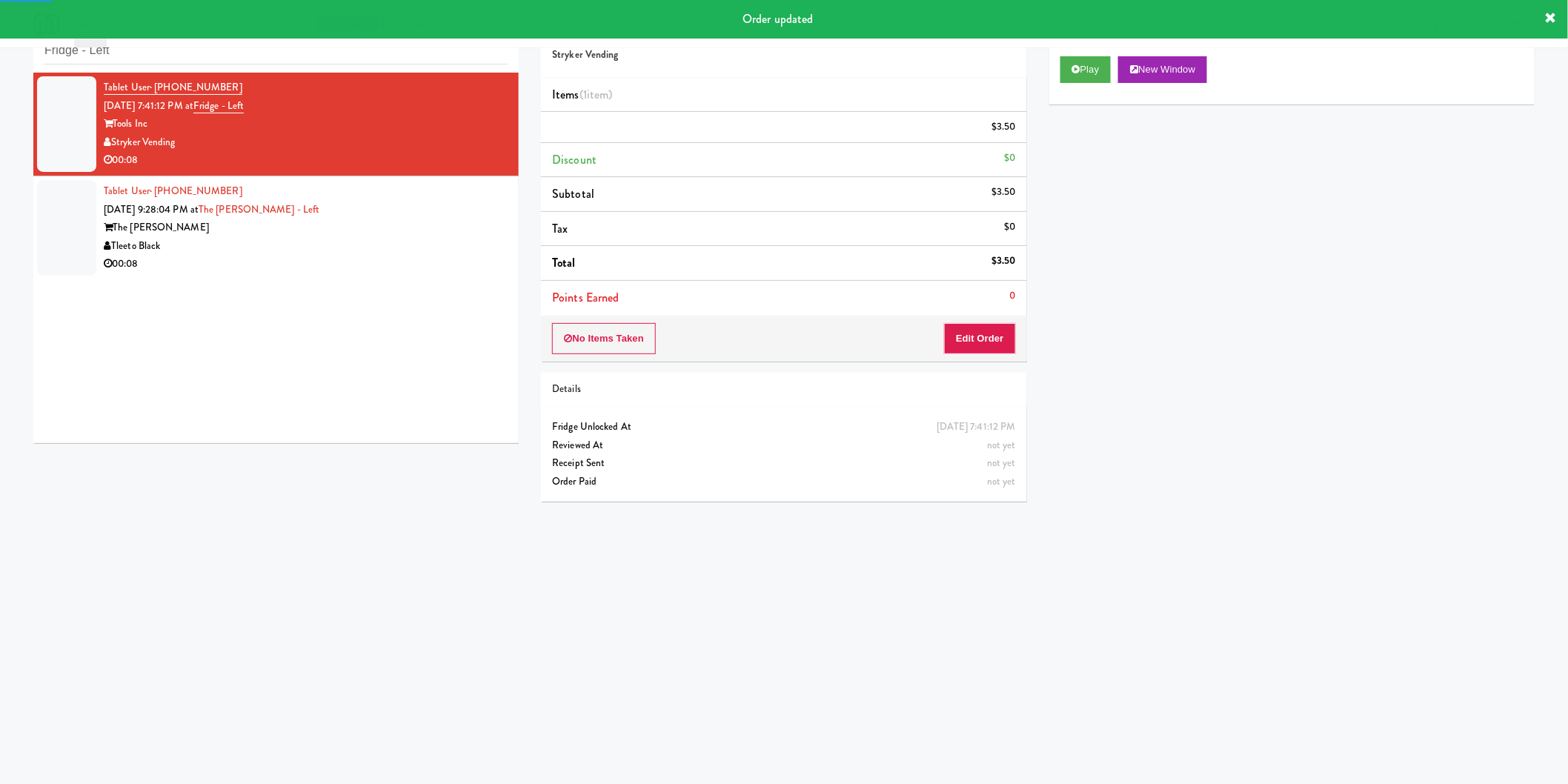
click at [329, 47] on link "Operations" at bounding box center [350, 24] width 82 height 48
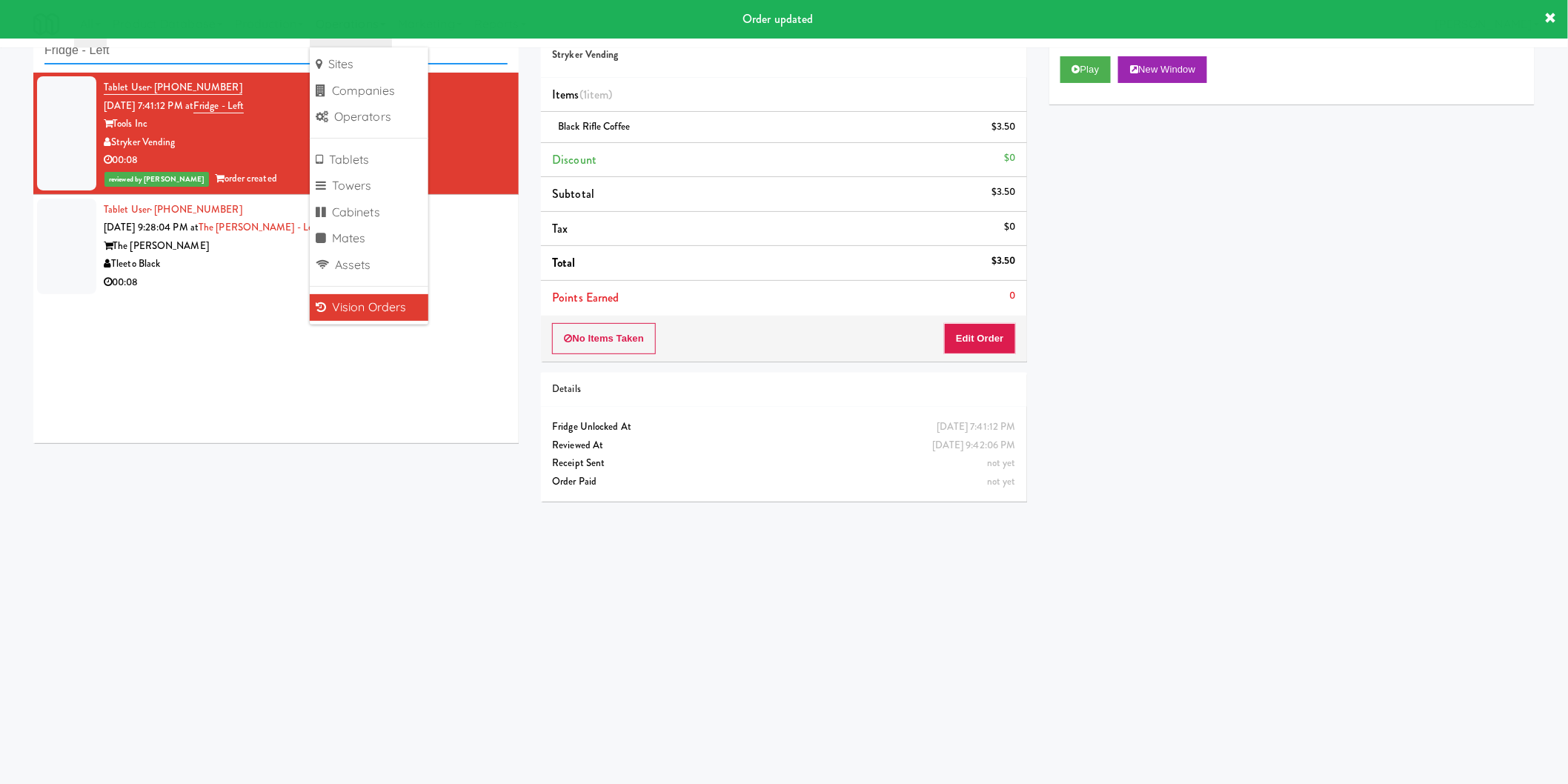
click at [272, 61] on input "Fridge - Left" at bounding box center [275, 50] width 463 height 27
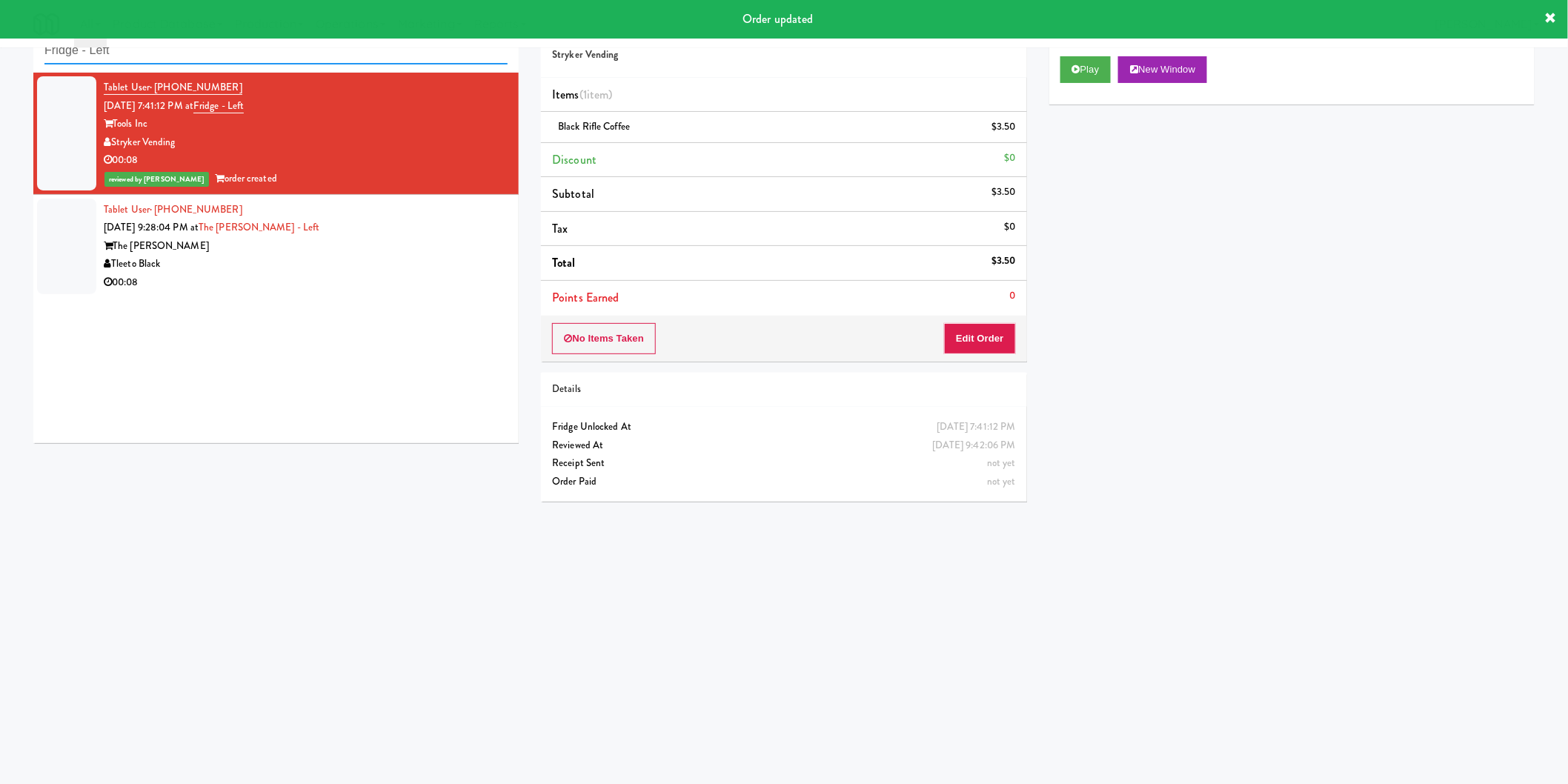
click at [272, 61] on input "Fridge - Left" at bounding box center [275, 50] width 463 height 27
paste input "Crossing West - Cooler - [GEOGRAPHIC_DATA]"
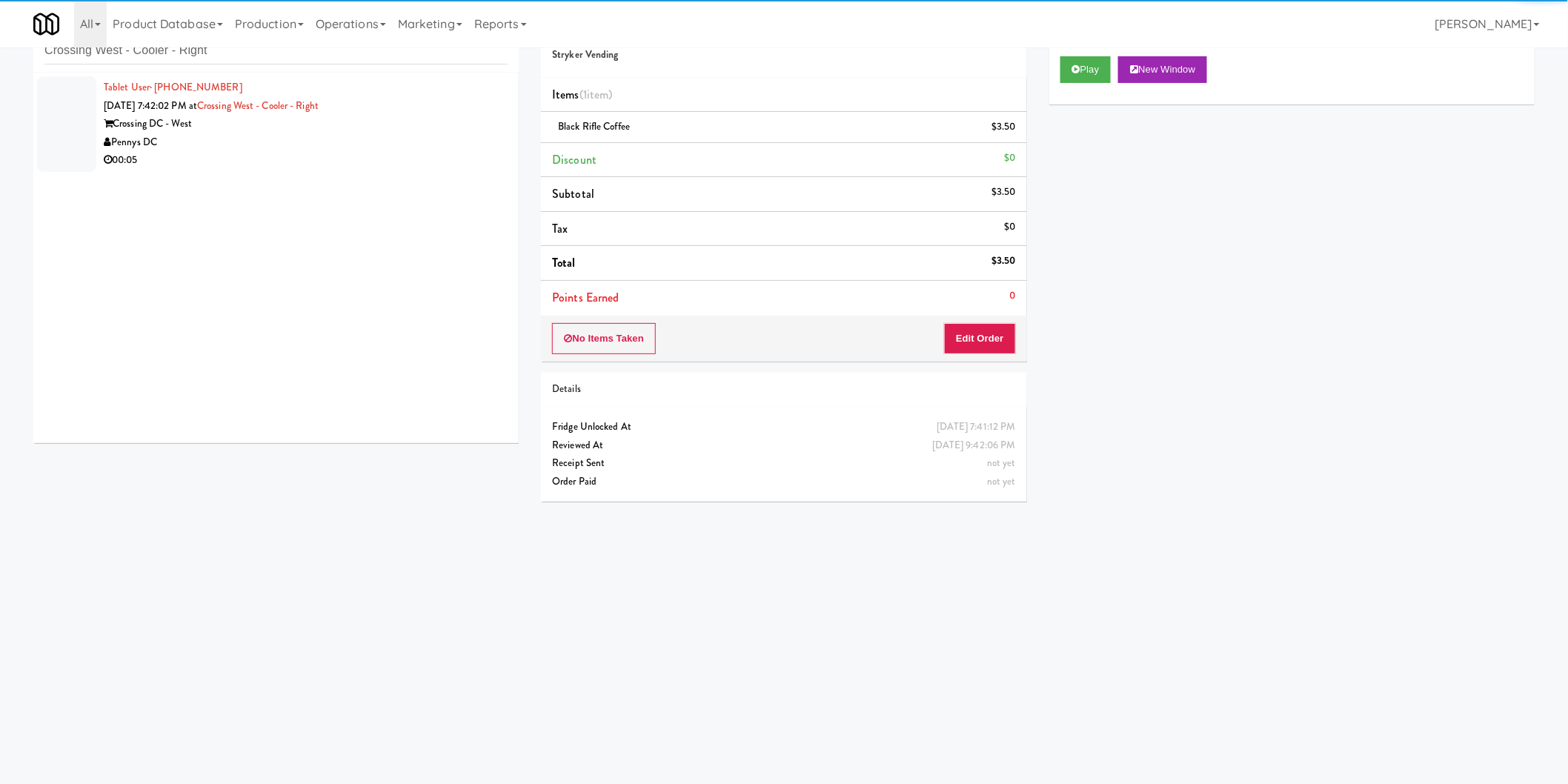
click at [463, 160] on div "00:05" at bounding box center [305, 160] width 404 height 19
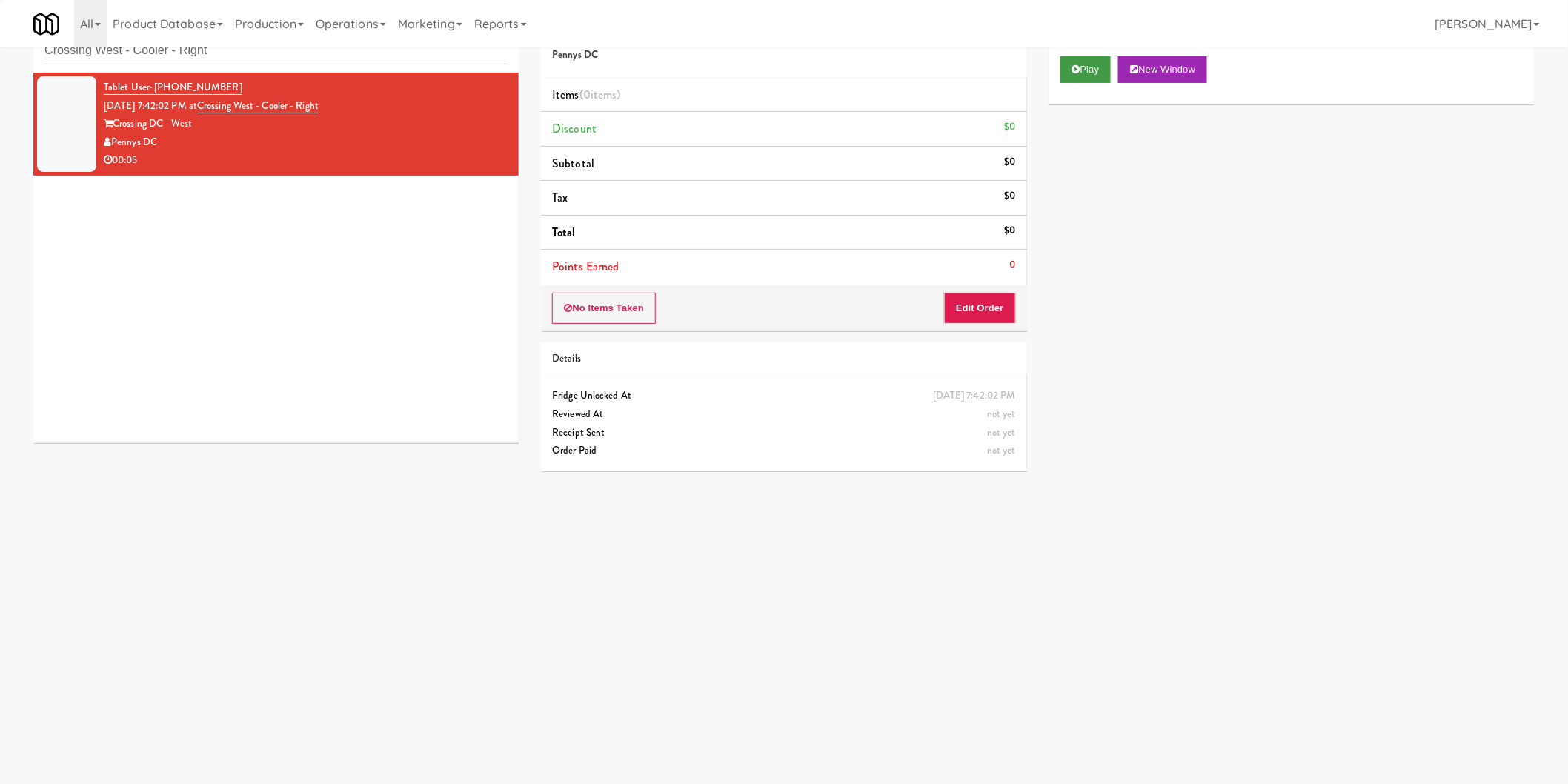
click at [1115, 77] on div "Play New Window" at bounding box center [1291, 70] width 463 height 27
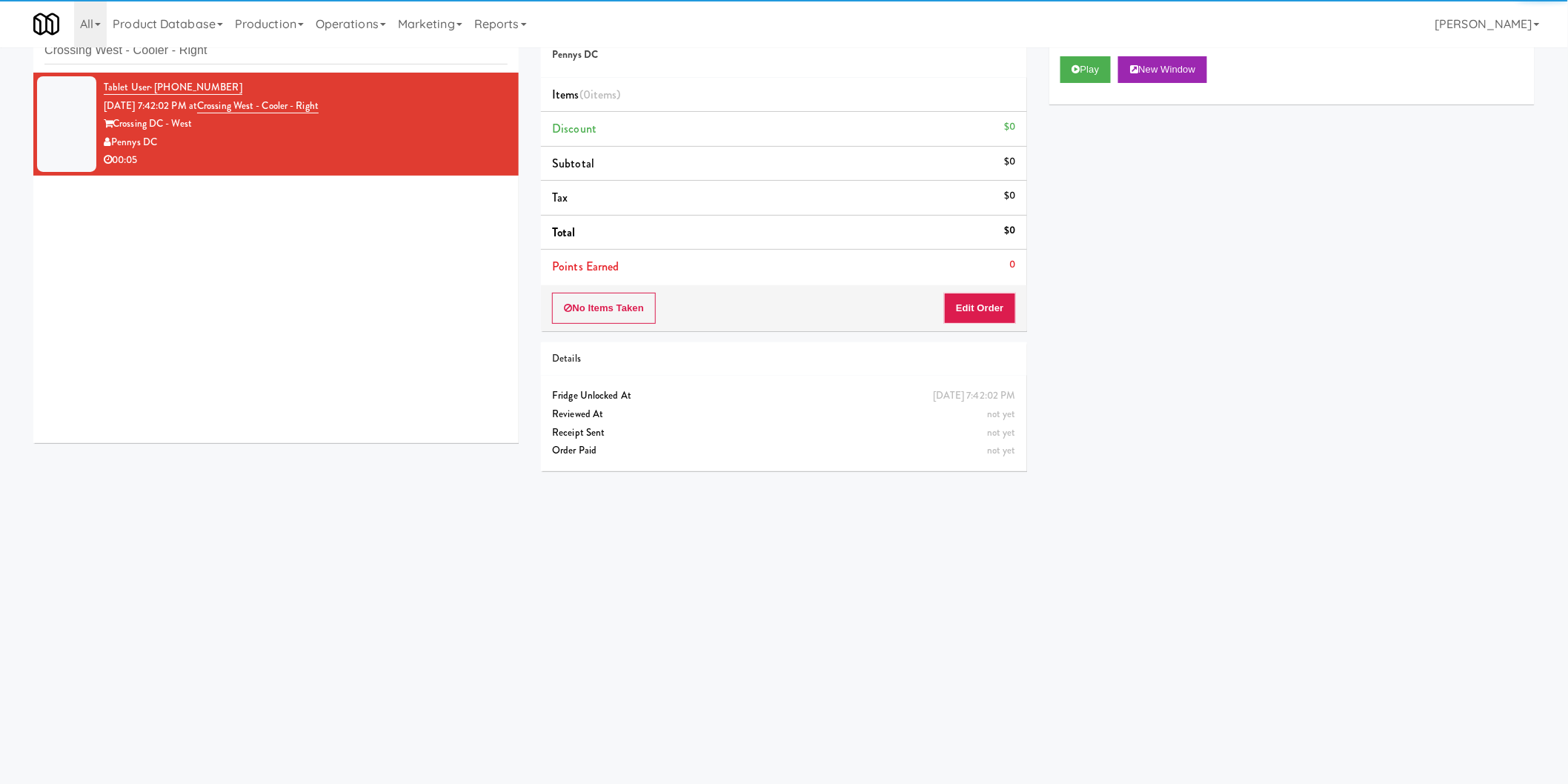
click at [1079, 95] on div "Play New Window" at bounding box center [1292, 74] width 486 height 59
drag, startPoint x: 1082, startPoint y: 66, endPoint x: 1055, endPoint y: 135, distance: 74.1
click at [1082, 65] on button "Play" at bounding box center [1086, 70] width 51 height 27
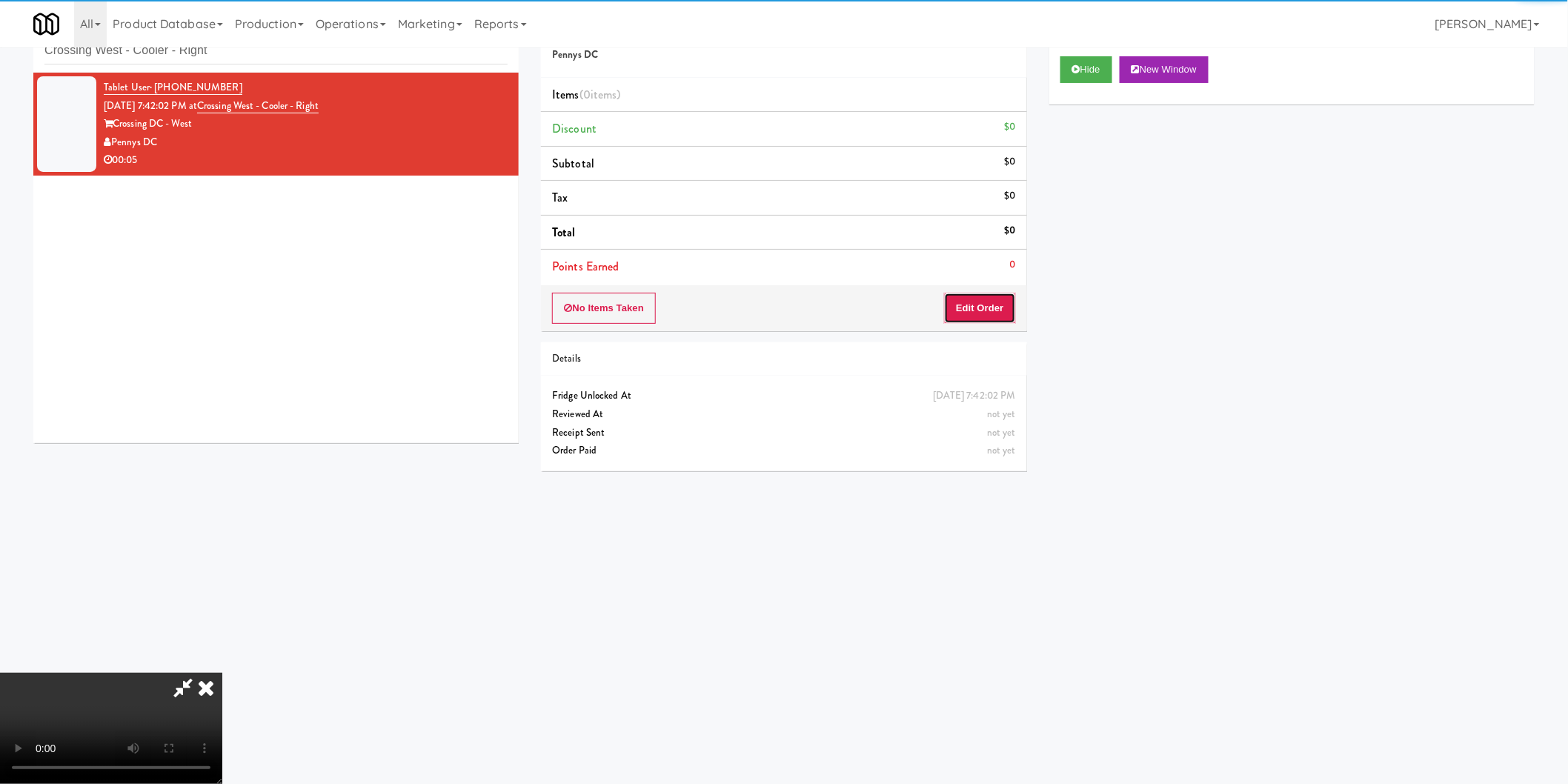
click at [988, 297] on button "Edit Order" at bounding box center [980, 308] width 72 height 31
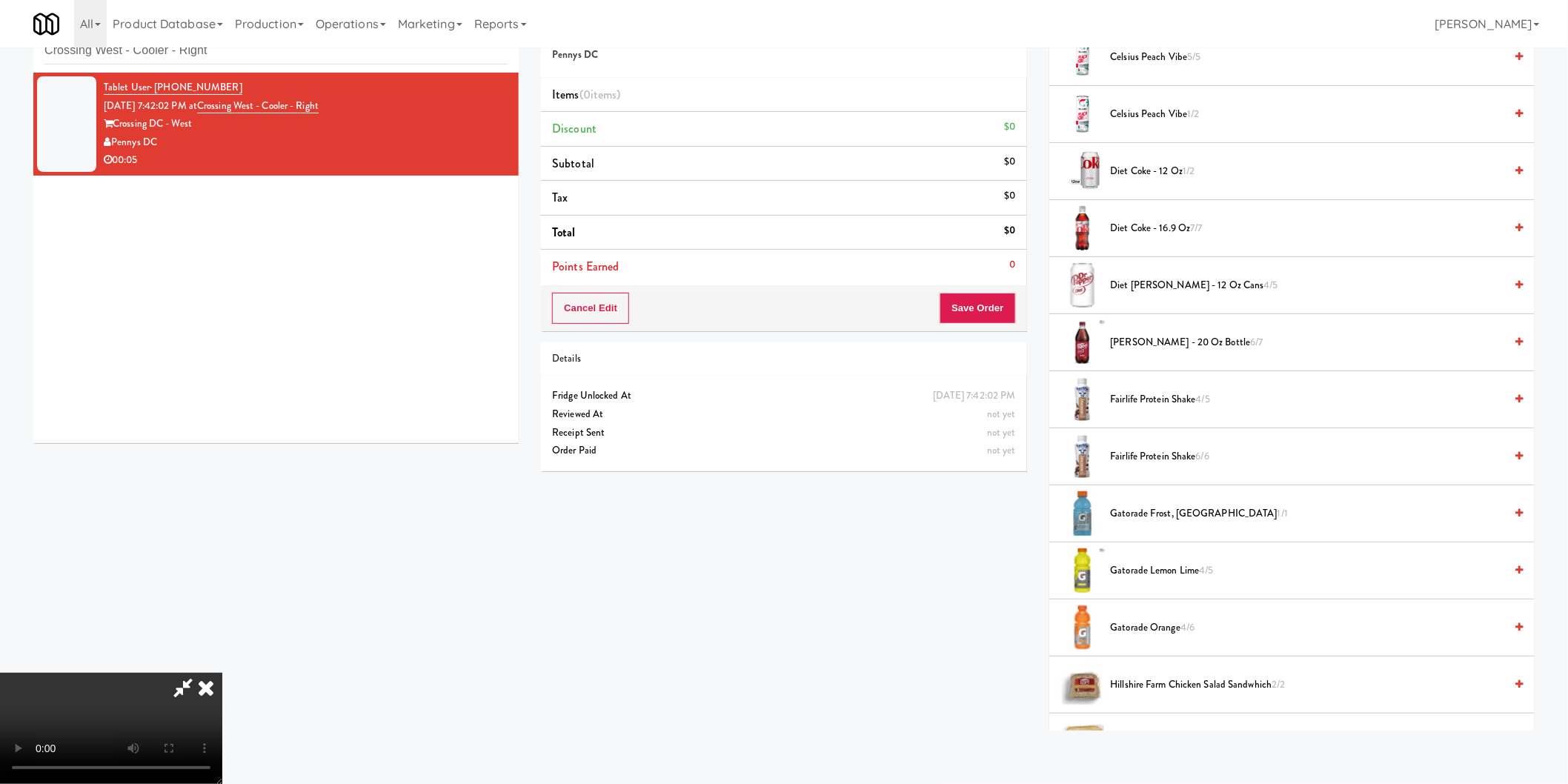
scroll to position [494, 0]
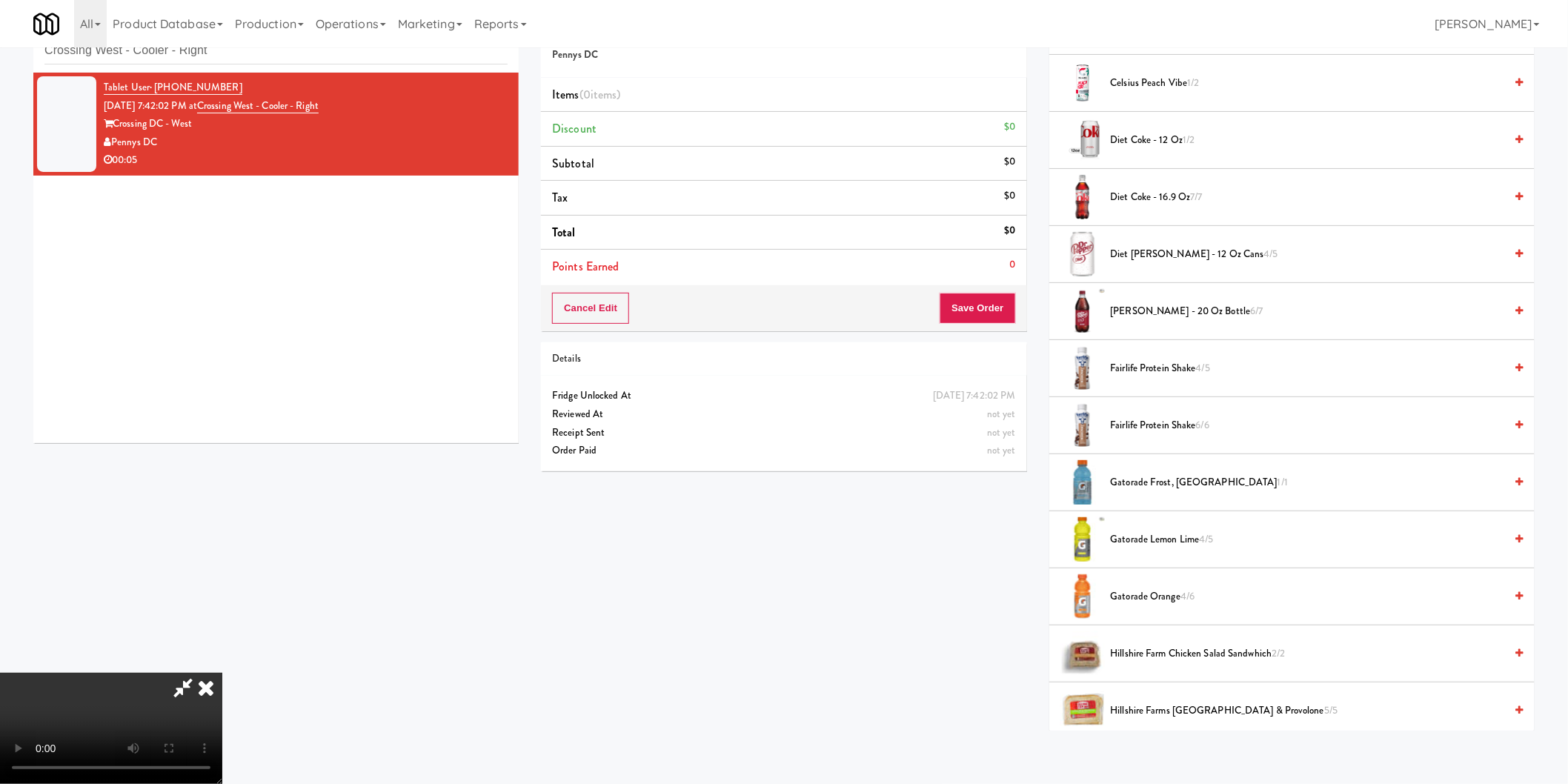
click at [1165, 532] on span "Gatorade Lemon Lime 4/5" at bounding box center [1308, 540] width 395 height 19
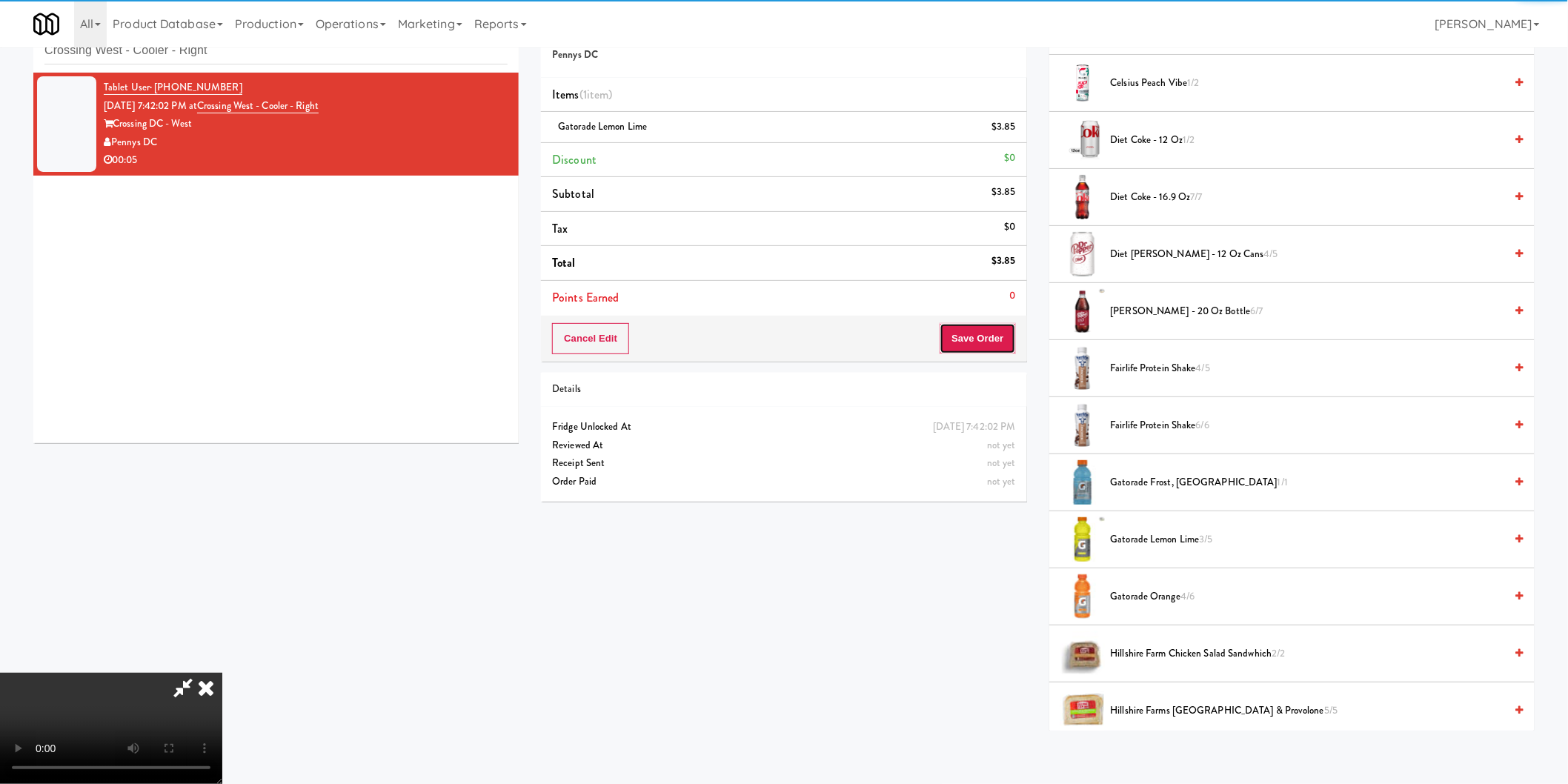
click at [972, 346] on button "Save Order" at bounding box center [977, 338] width 75 height 31
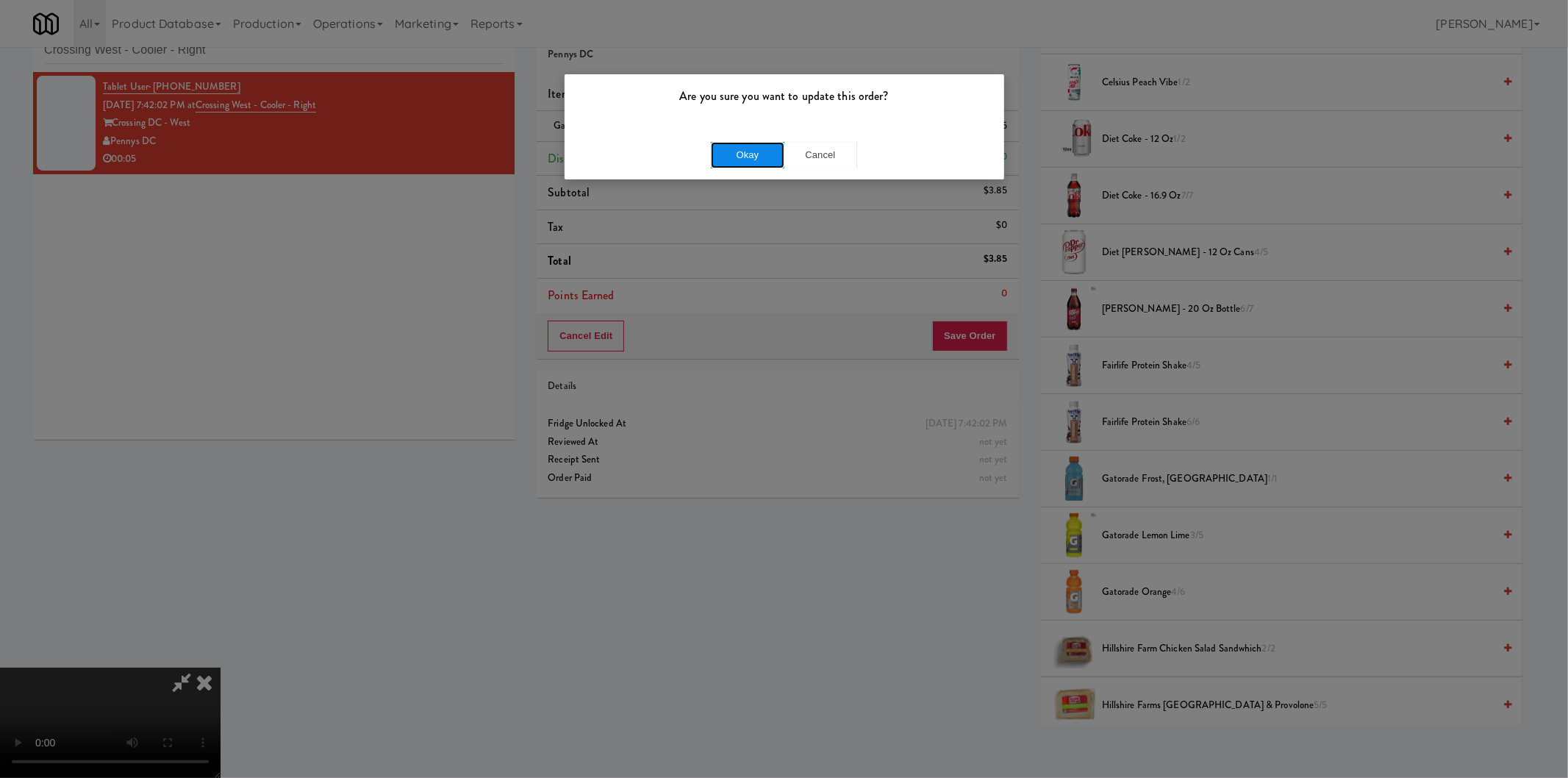
click at [752, 143] on button "Okay" at bounding box center [748, 155] width 74 height 26
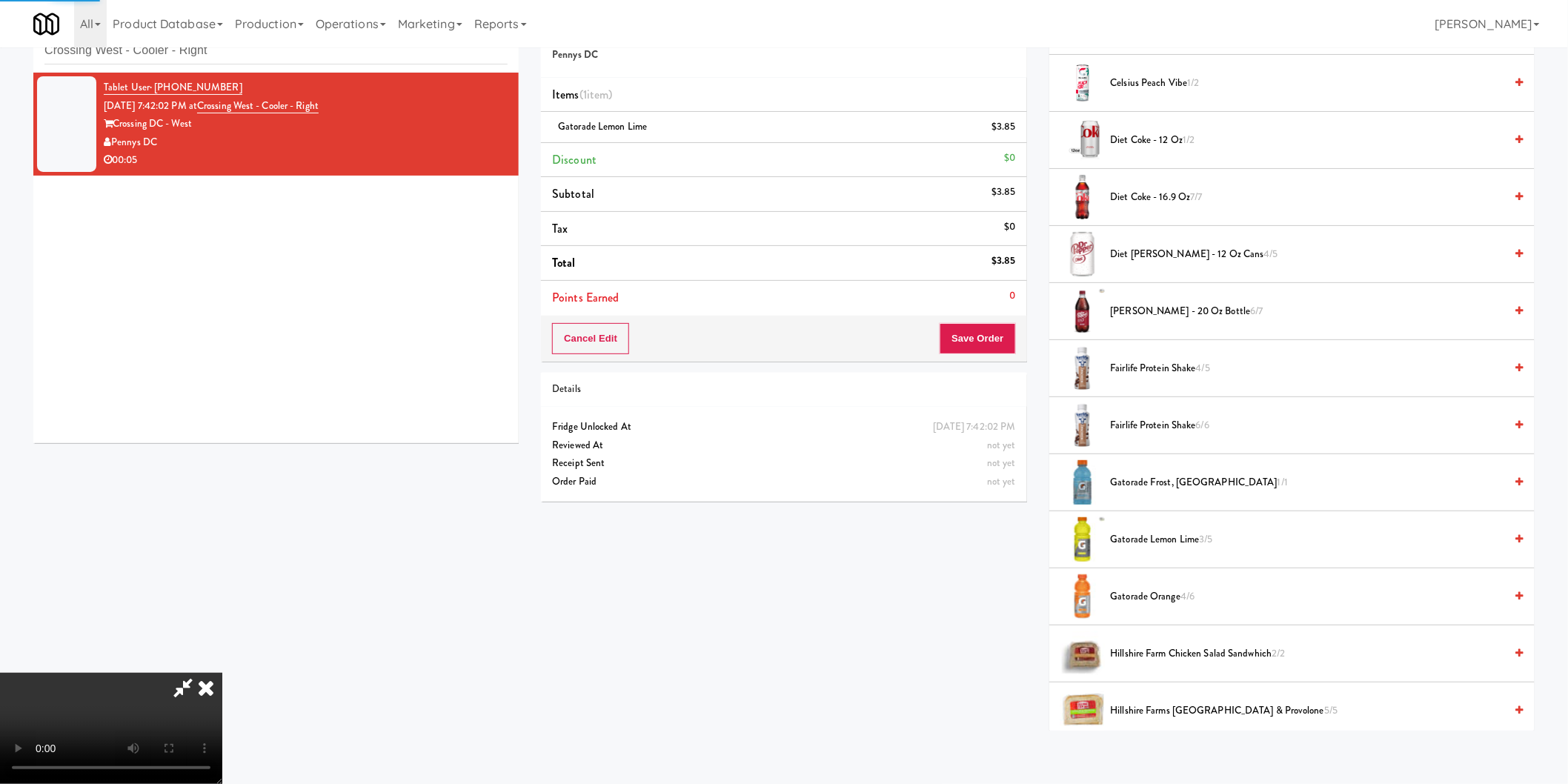
scroll to position [0, 0]
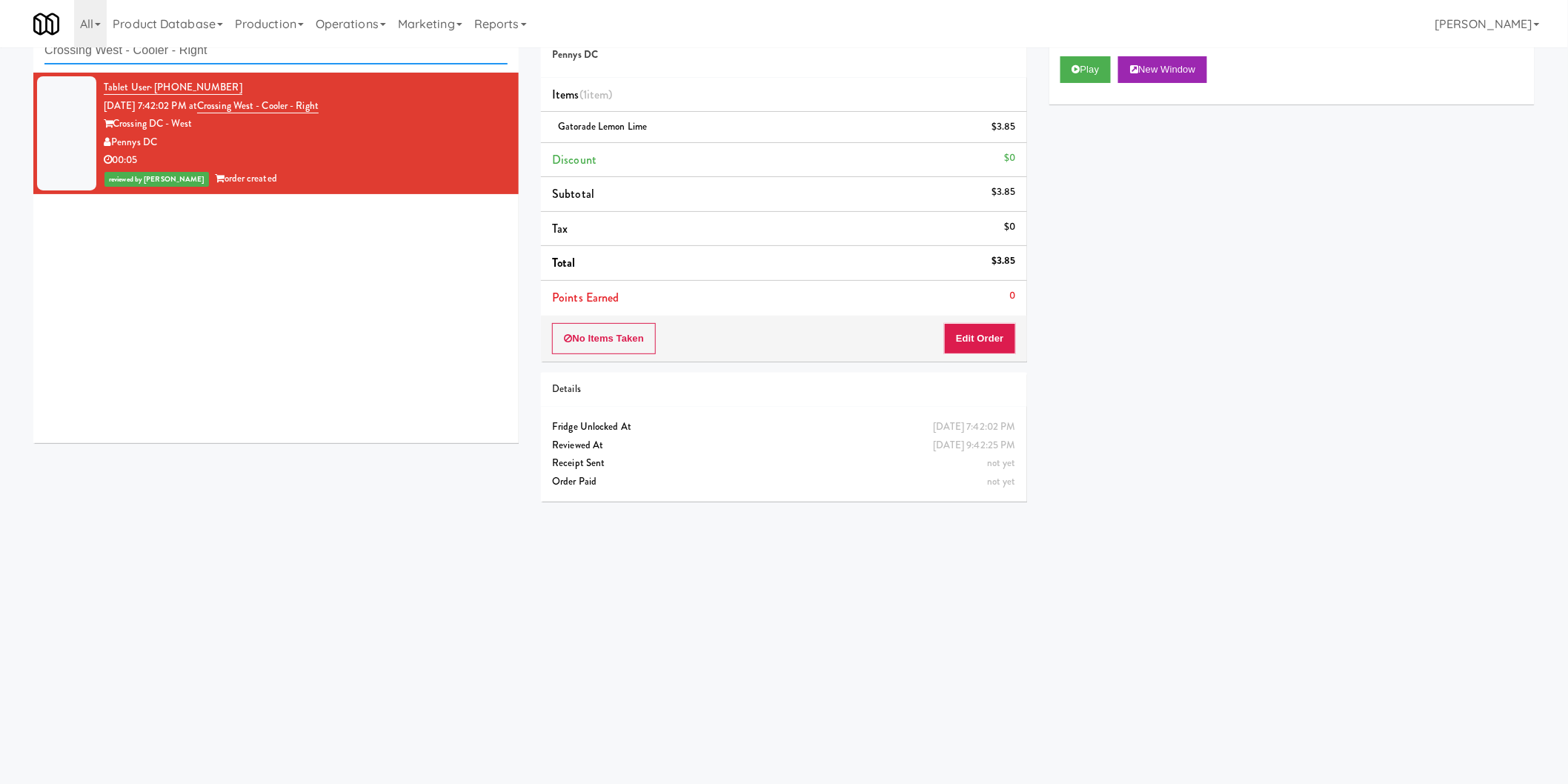
click at [230, 48] on input "Crossing West - Cooler - Right" at bounding box center [275, 50] width 463 height 27
paste input "Arte KC- Drinks"
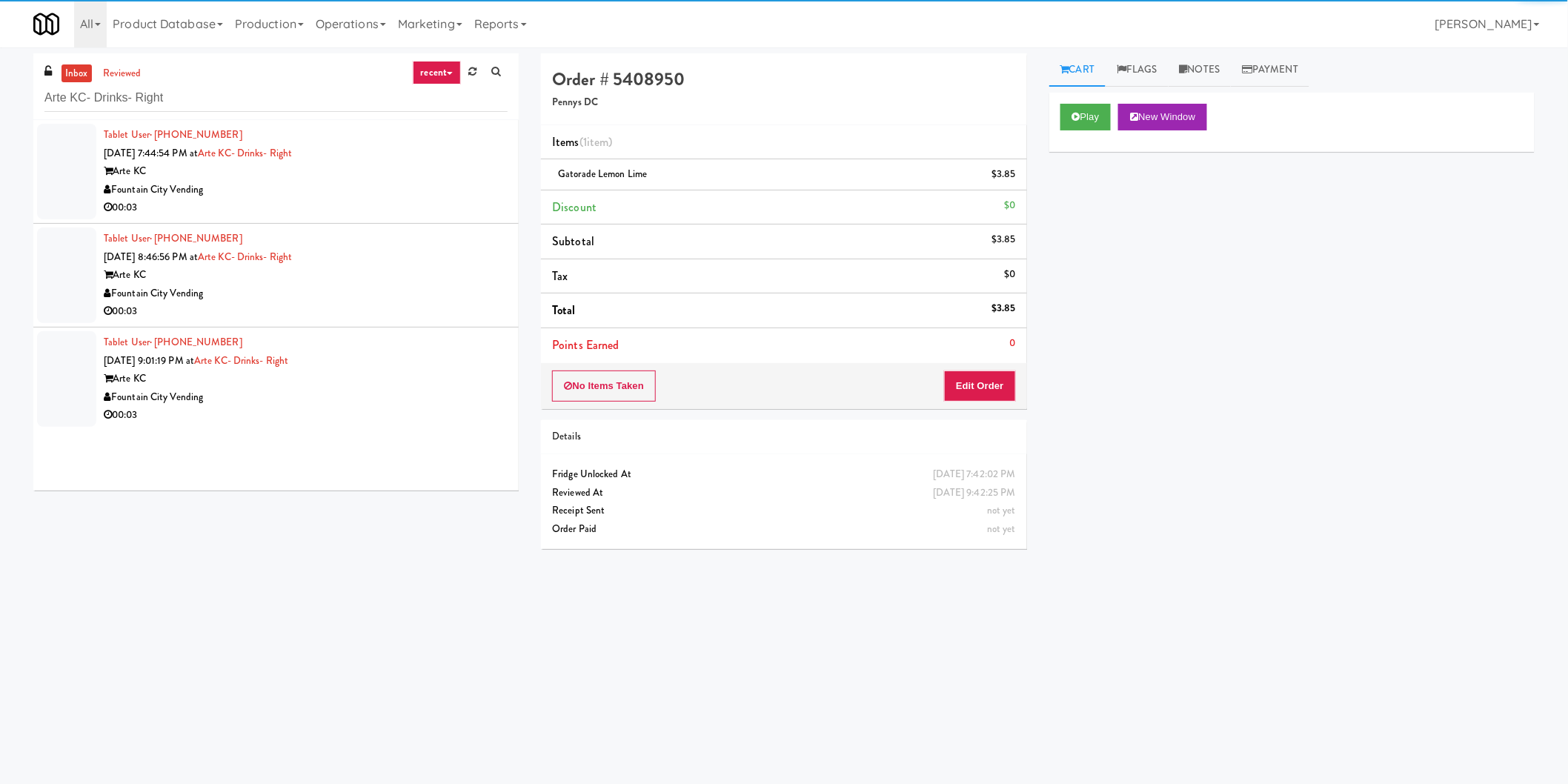
click at [460, 194] on div "Fountain City Vending" at bounding box center [305, 189] width 404 height 19
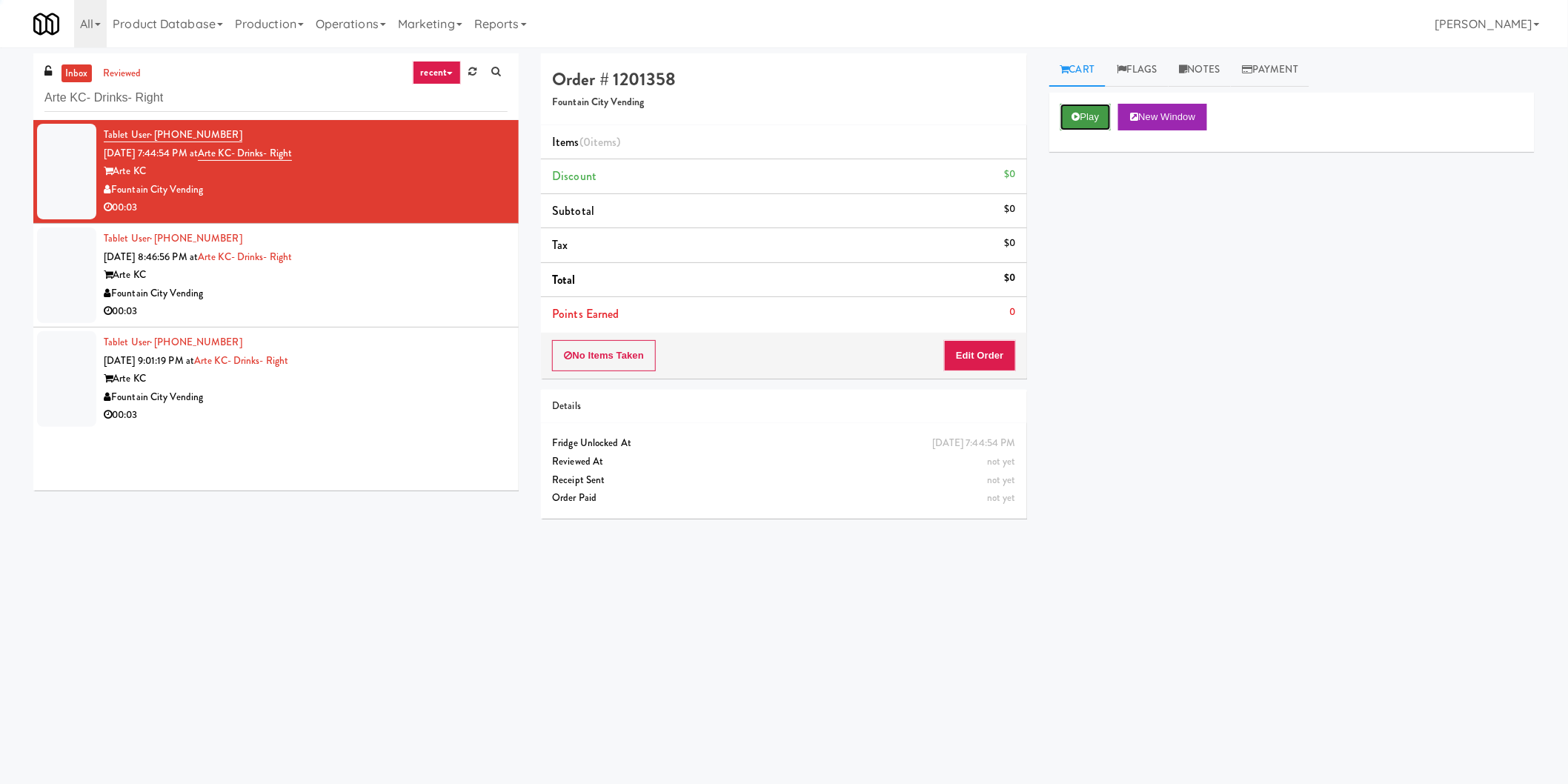
click at [1094, 111] on button "Play" at bounding box center [1086, 117] width 51 height 27
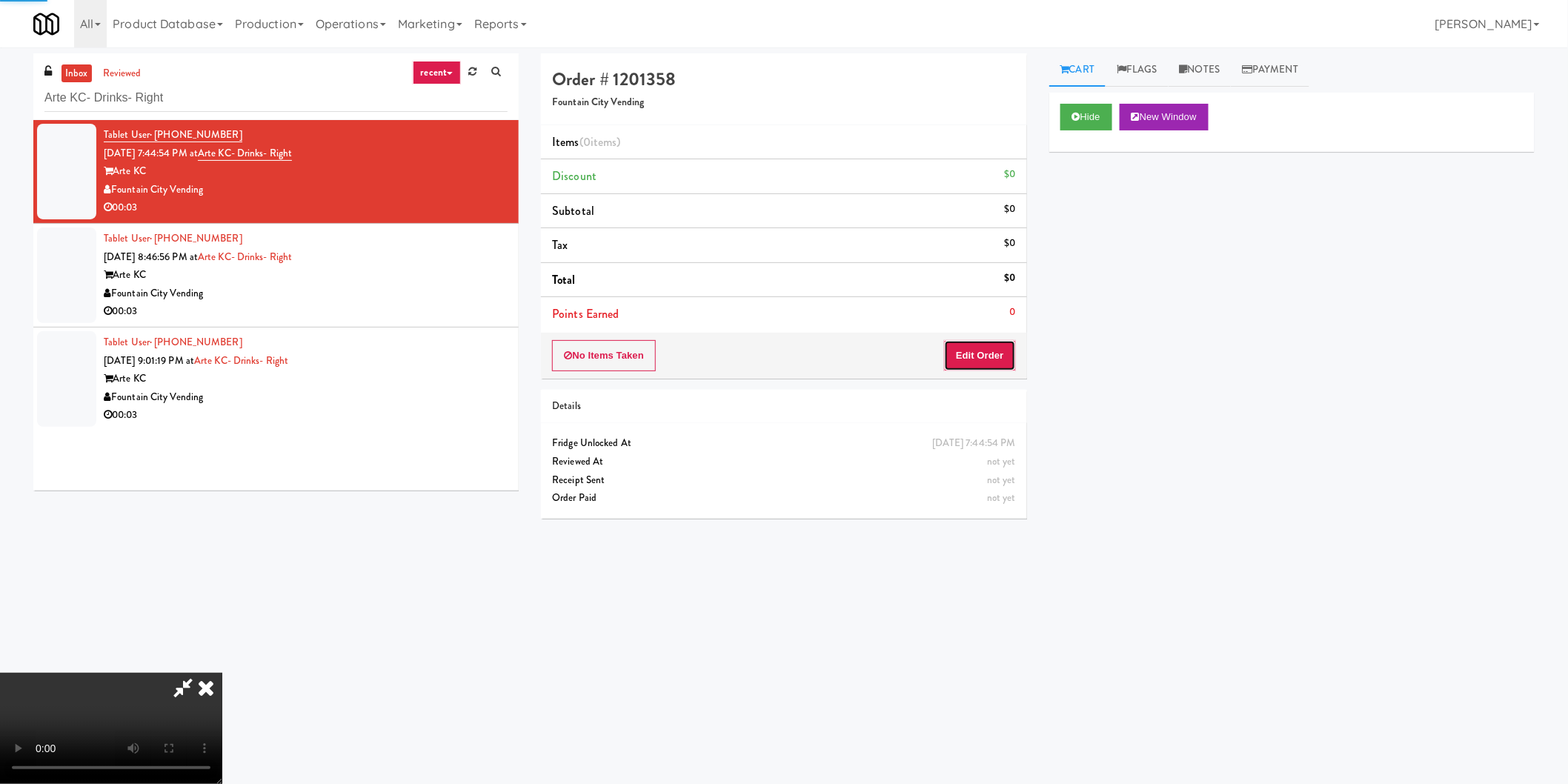
click at [983, 346] on button "Edit Order" at bounding box center [980, 355] width 72 height 31
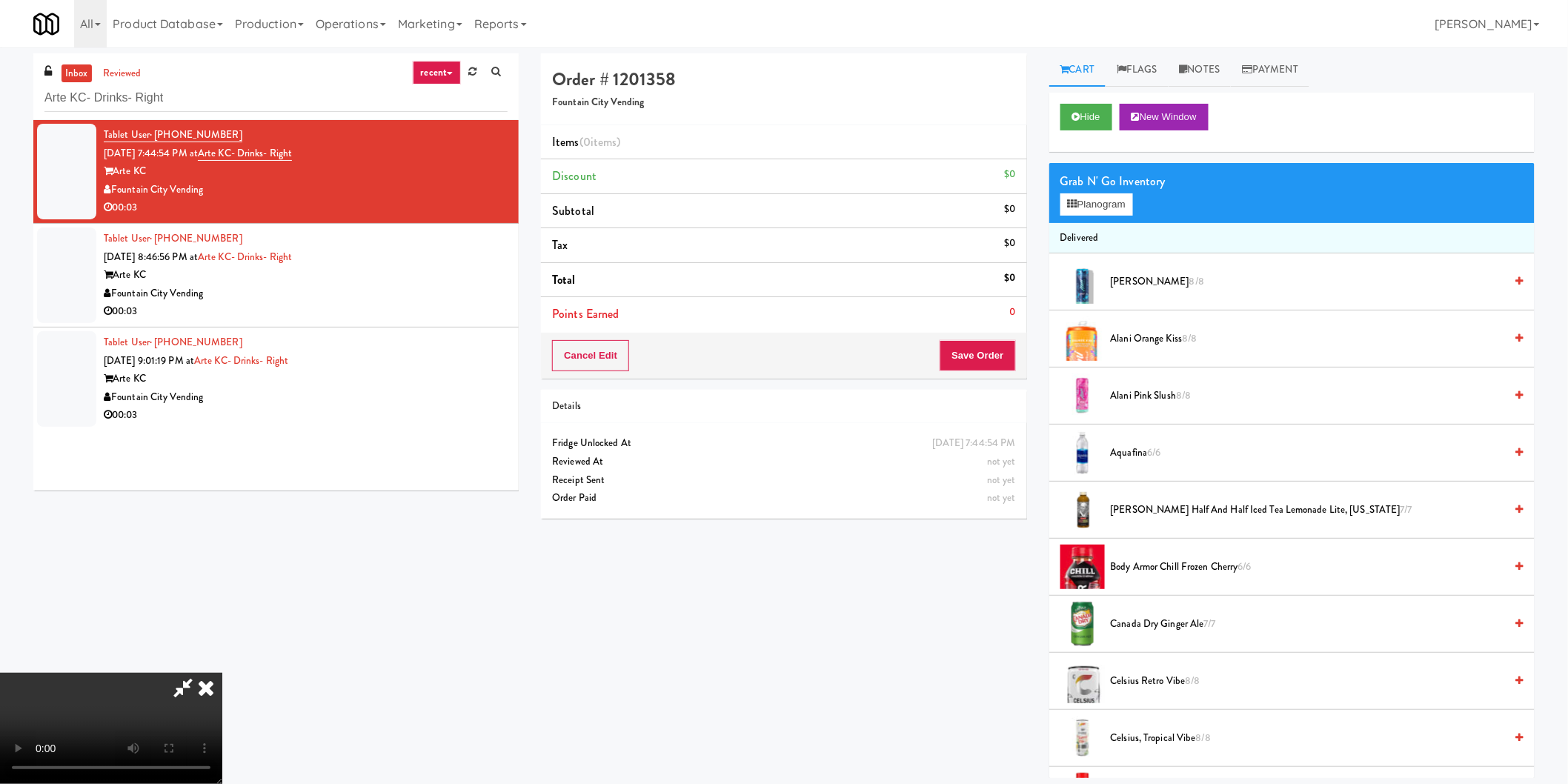
click at [222, 673] on video at bounding box center [111, 728] width 222 height 111
click at [1099, 210] on button "Planogram" at bounding box center [1096, 204] width 73 height 22
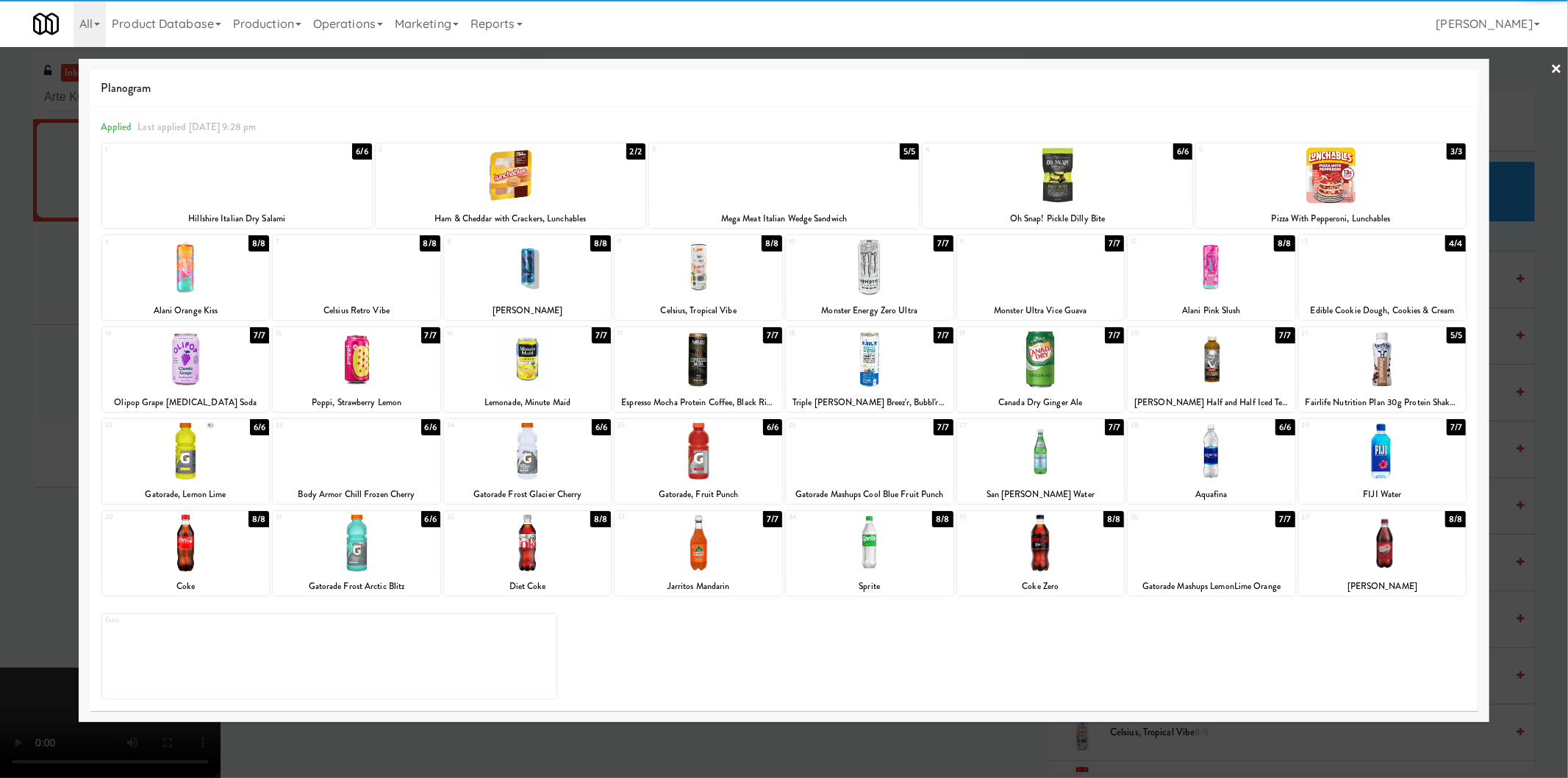
click at [366, 270] on div at bounding box center [356, 267] width 168 height 56
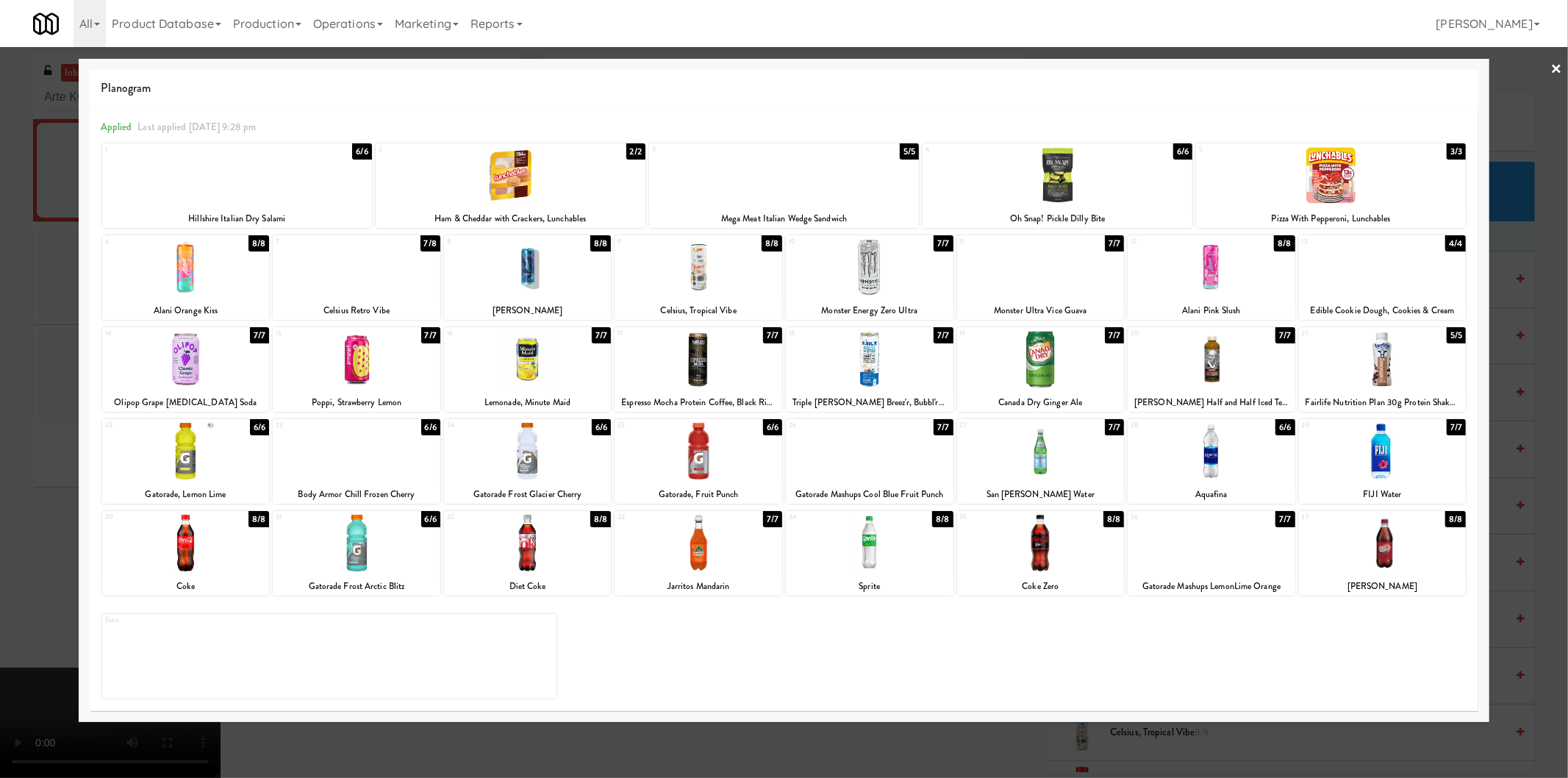
click at [27, 363] on div at bounding box center [784, 389] width 1568 height 778
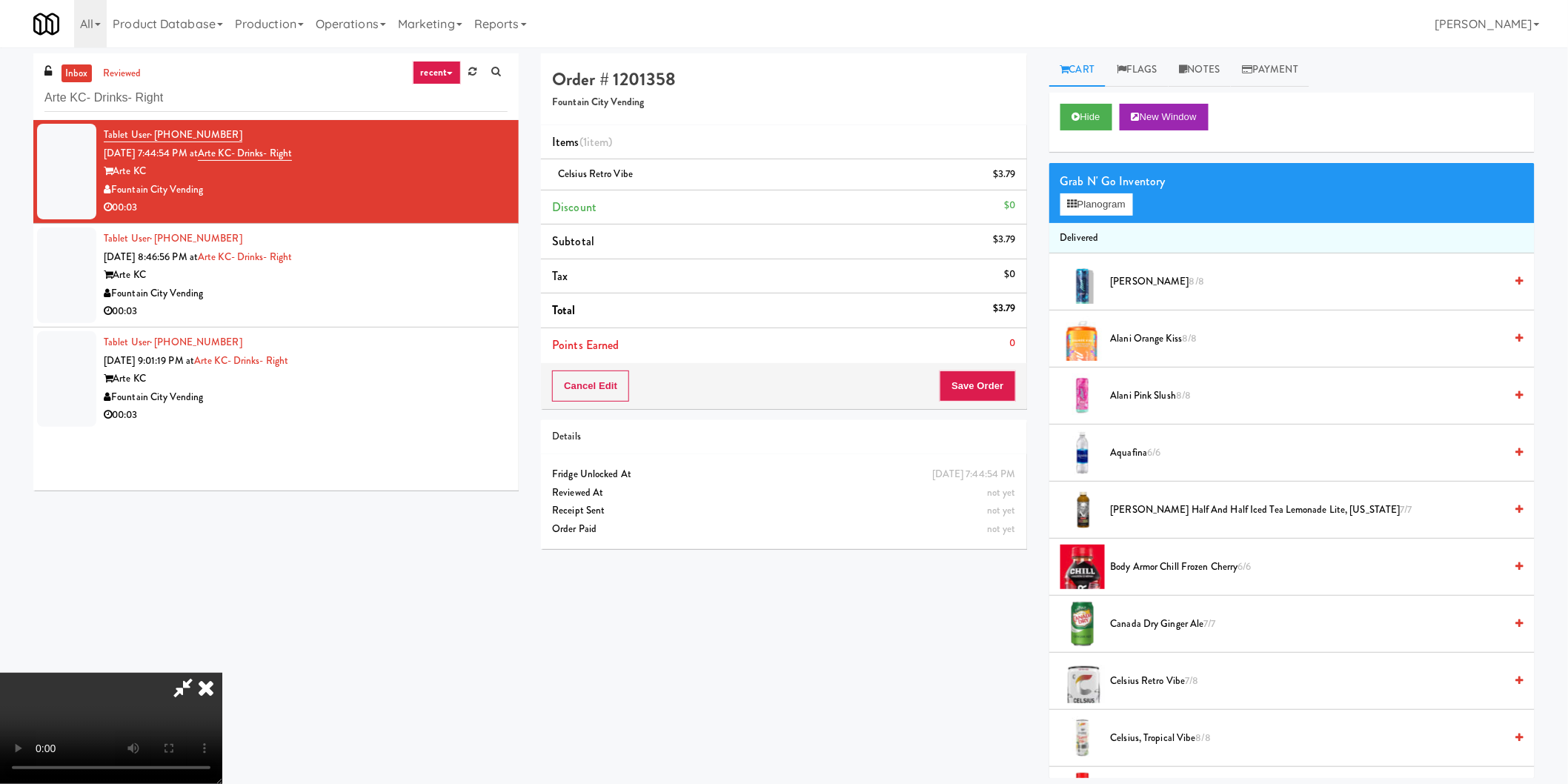
click at [222, 673] on video at bounding box center [111, 728] width 222 height 111
click at [993, 386] on button "Save Order" at bounding box center [977, 386] width 75 height 31
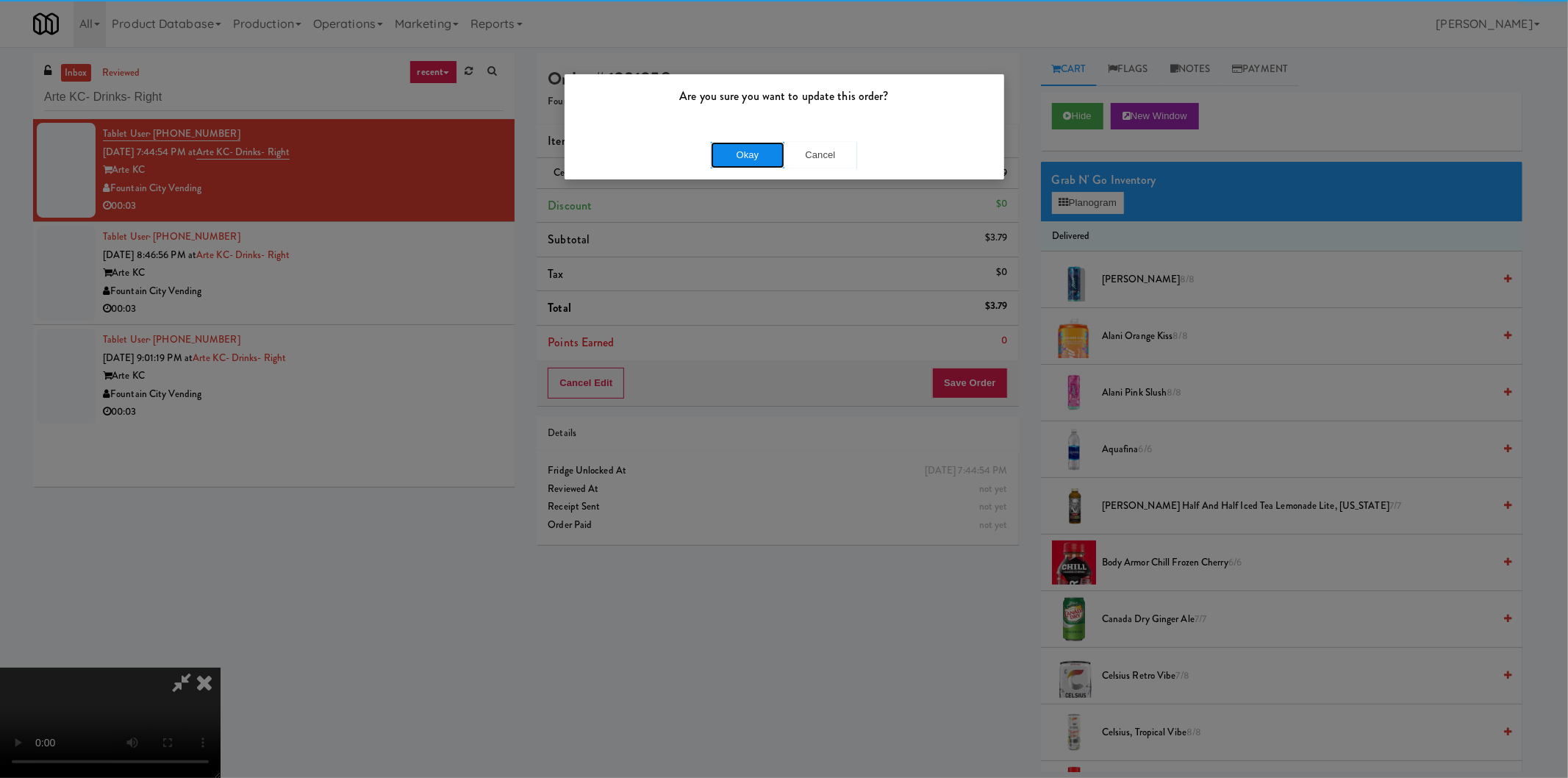
click at [744, 149] on button "Okay" at bounding box center [748, 155] width 74 height 26
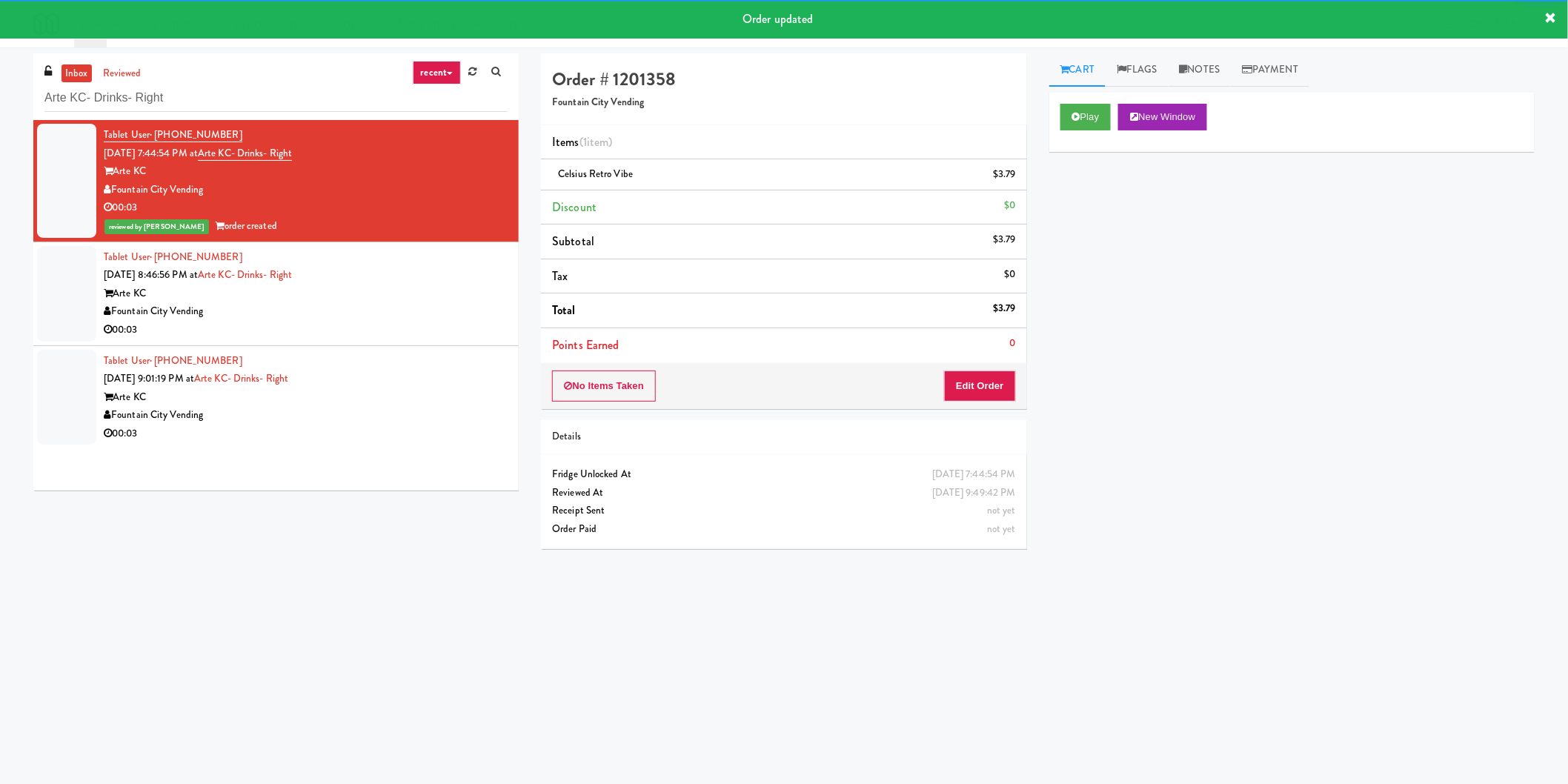
click at [463, 281] on div "Tablet User · (443) 510-8985 [DATE] 8:46:56 PM at Arte KC- Drinks- Right Arte […" at bounding box center [305, 294] width 404 height 91
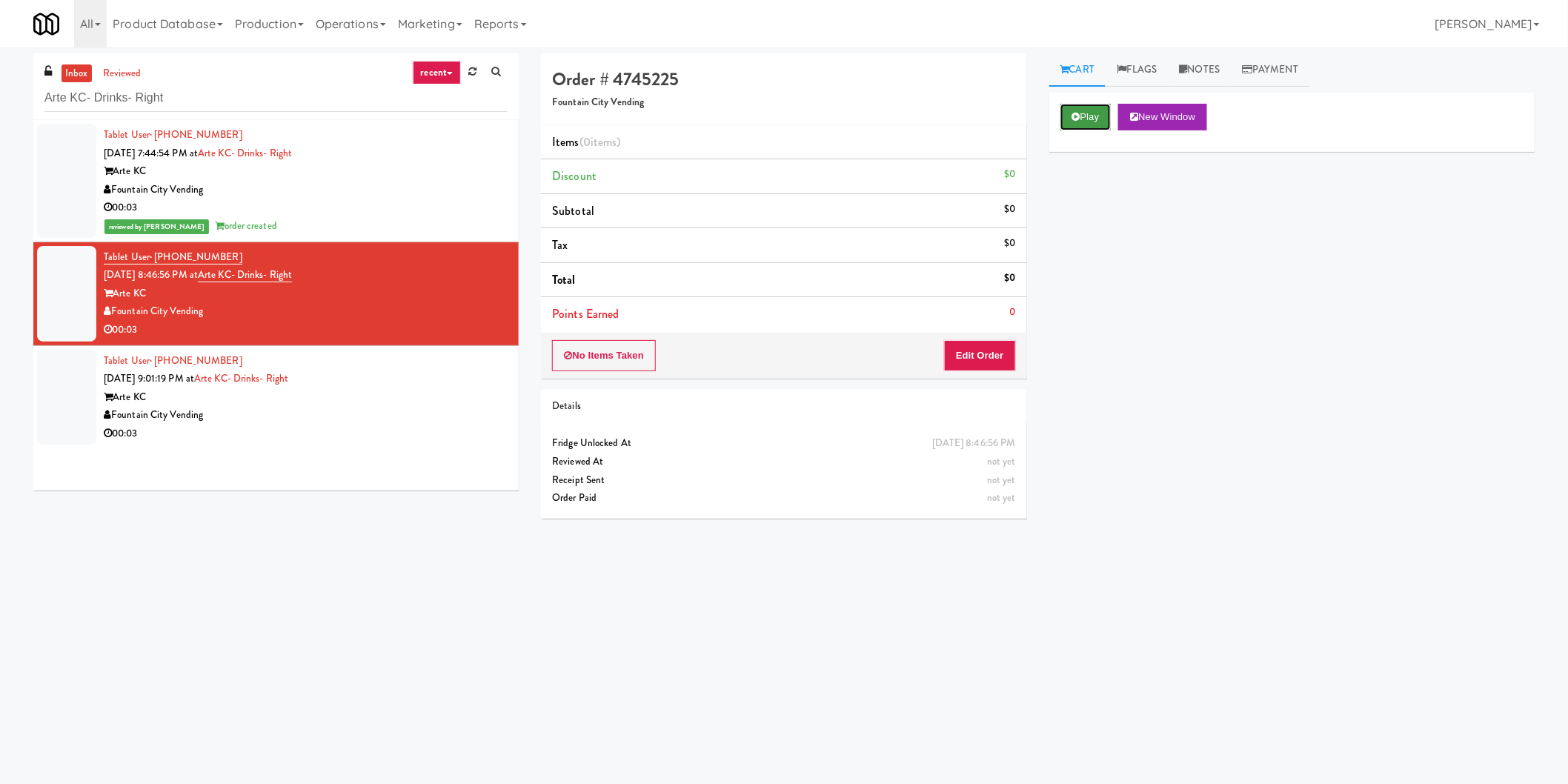
click at [1084, 127] on button "Play" at bounding box center [1086, 117] width 51 height 27
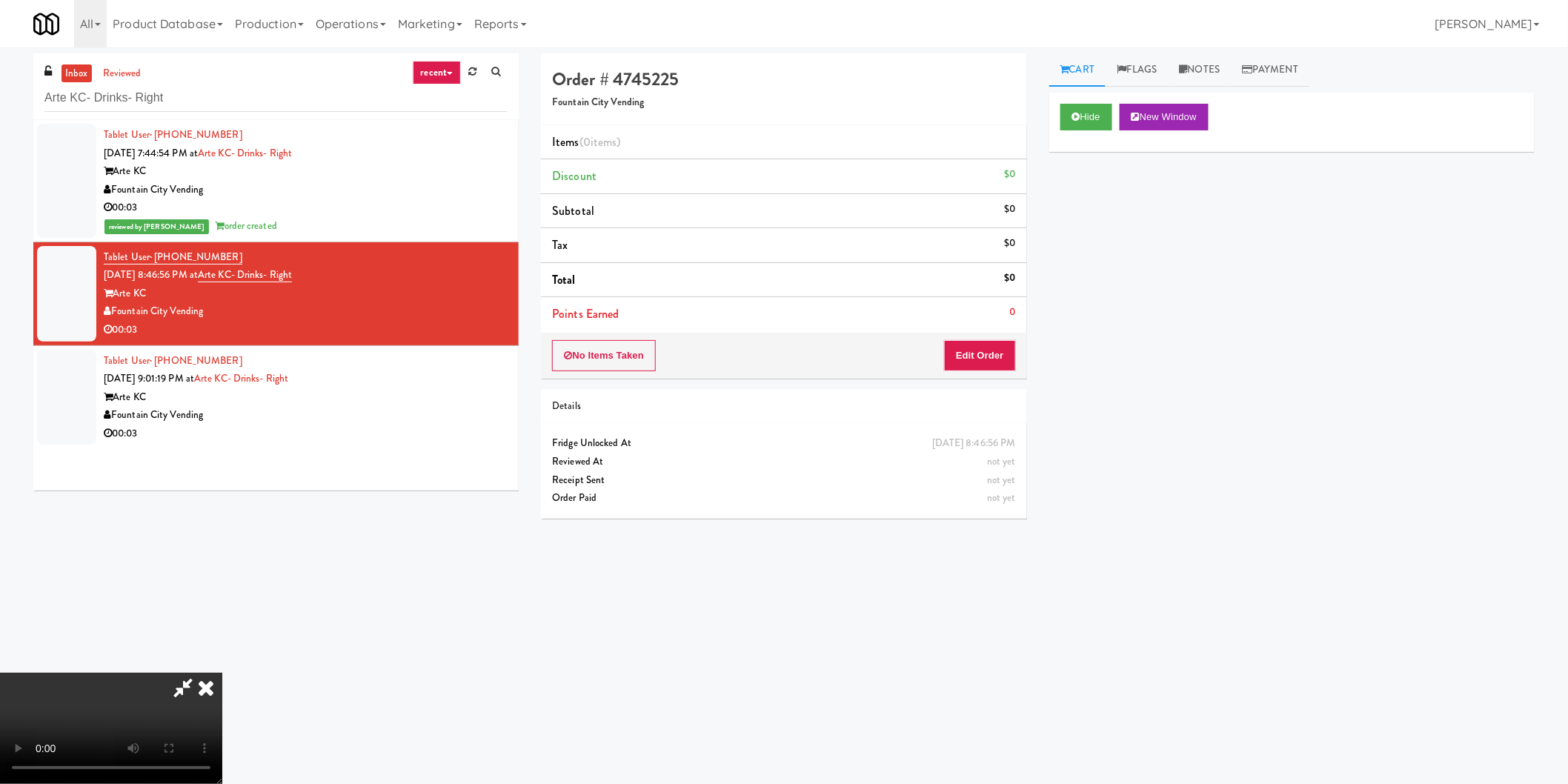
click at [1001, 320] on li "Points Earned 0" at bounding box center [783, 314] width 486 height 35
click at [996, 350] on button "Edit Order" at bounding box center [980, 355] width 72 height 31
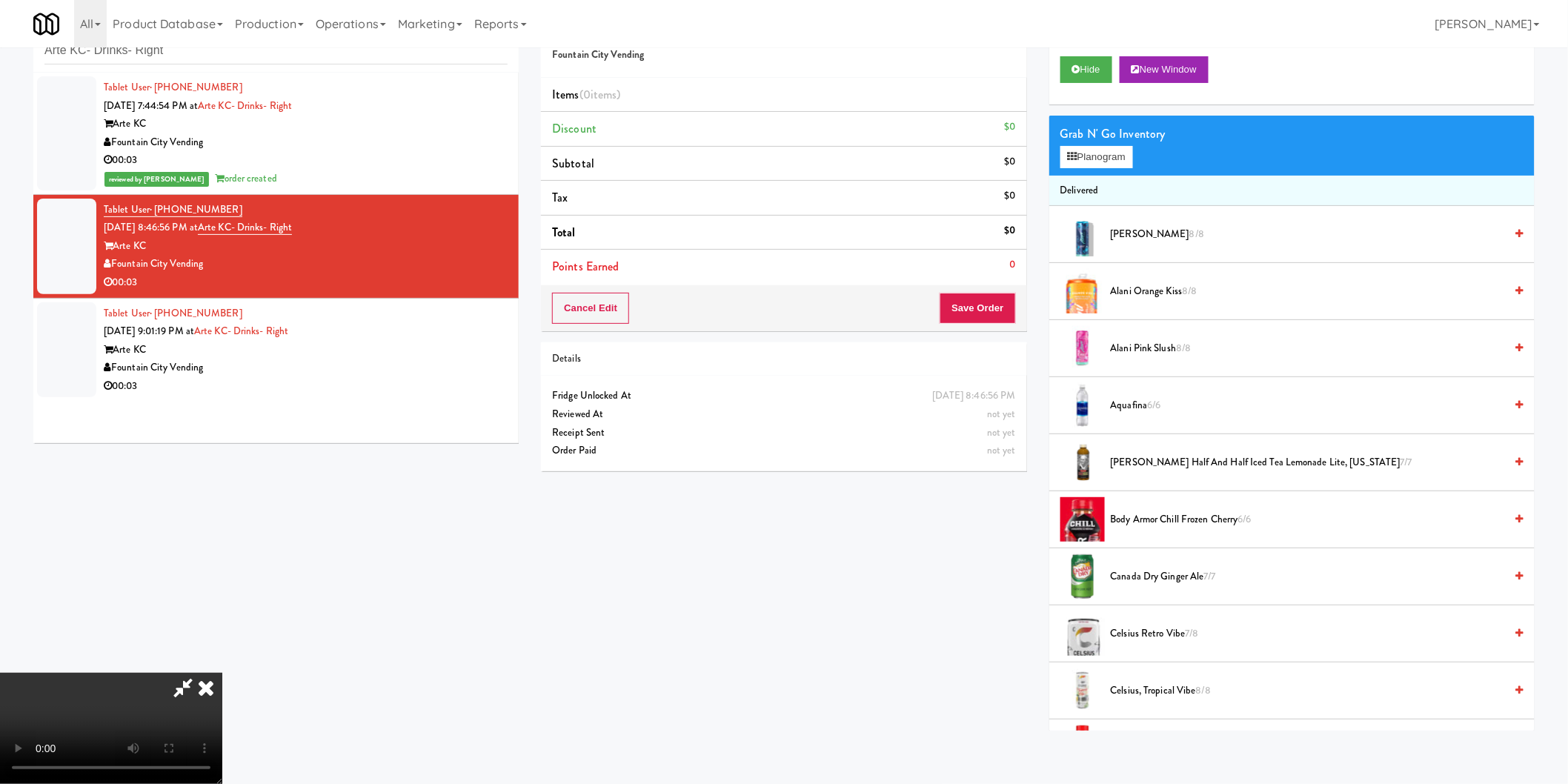
click at [222, 673] on video at bounding box center [111, 728] width 222 height 111
click at [1097, 158] on button "Planogram" at bounding box center [1096, 157] width 73 height 22
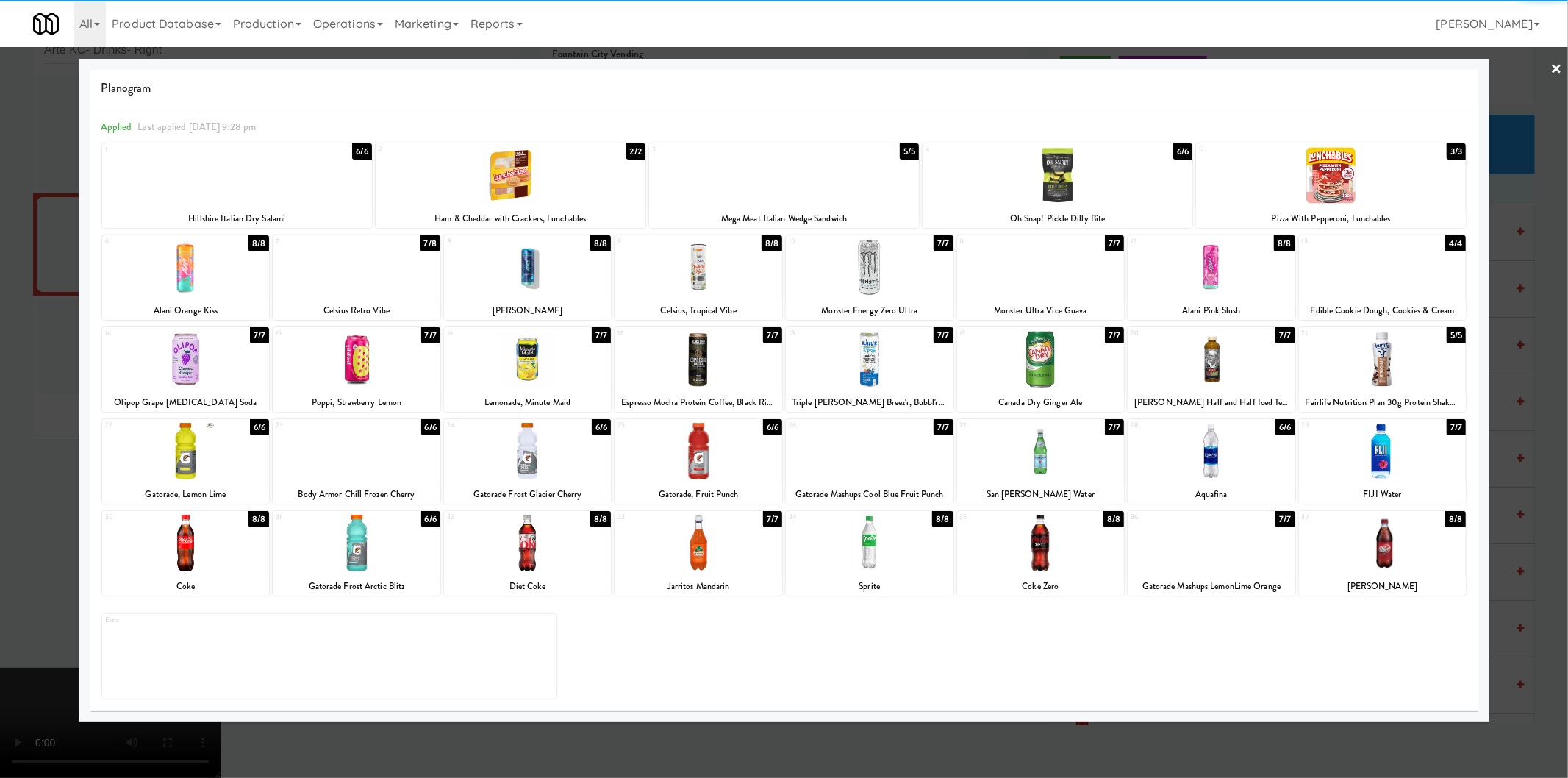
click at [386, 263] on div at bounding box center [356, 267] width 168 height 56
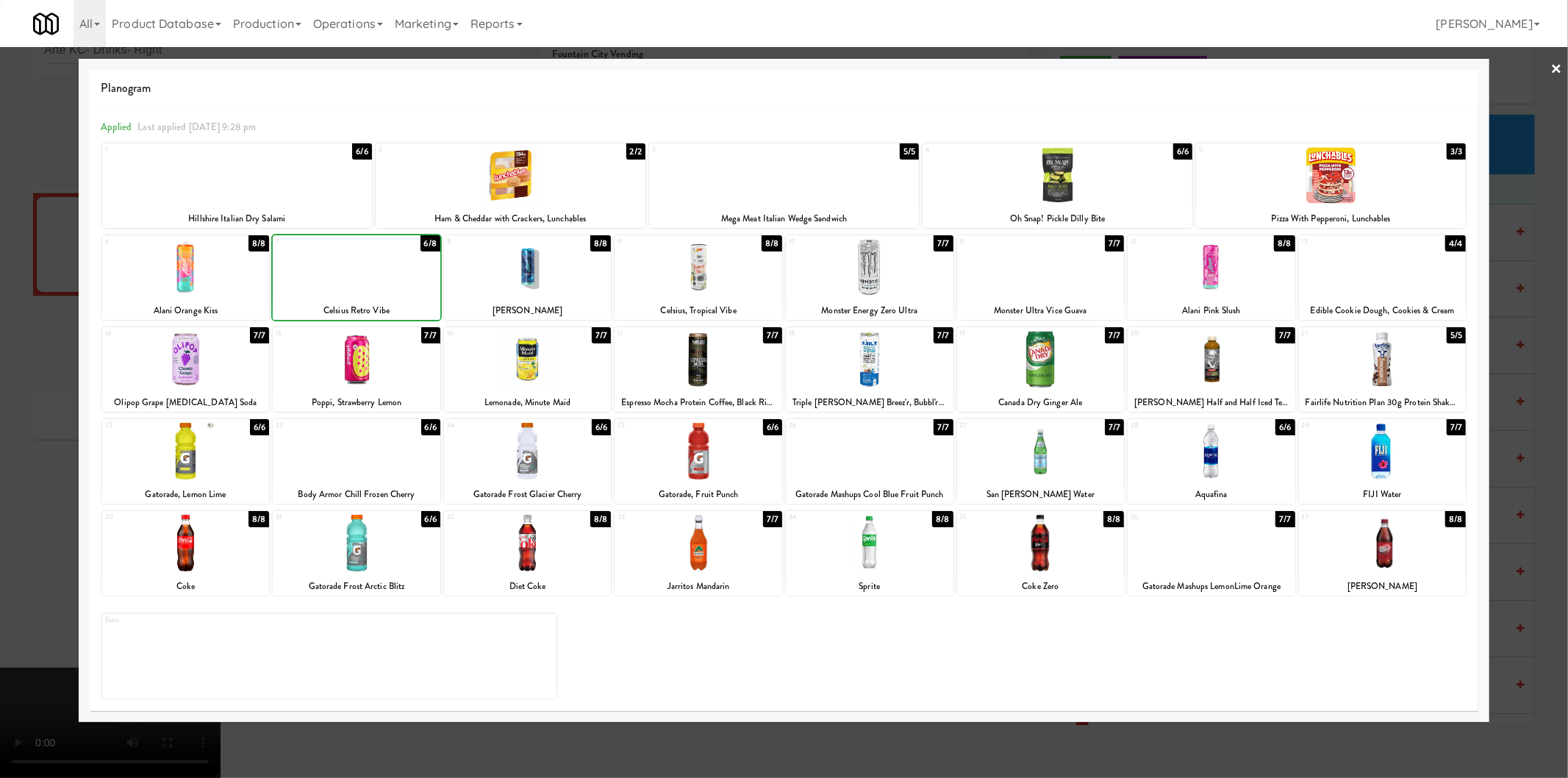
click at [31, 319] on div at bounding box center [784, 389] width 1568 height 778
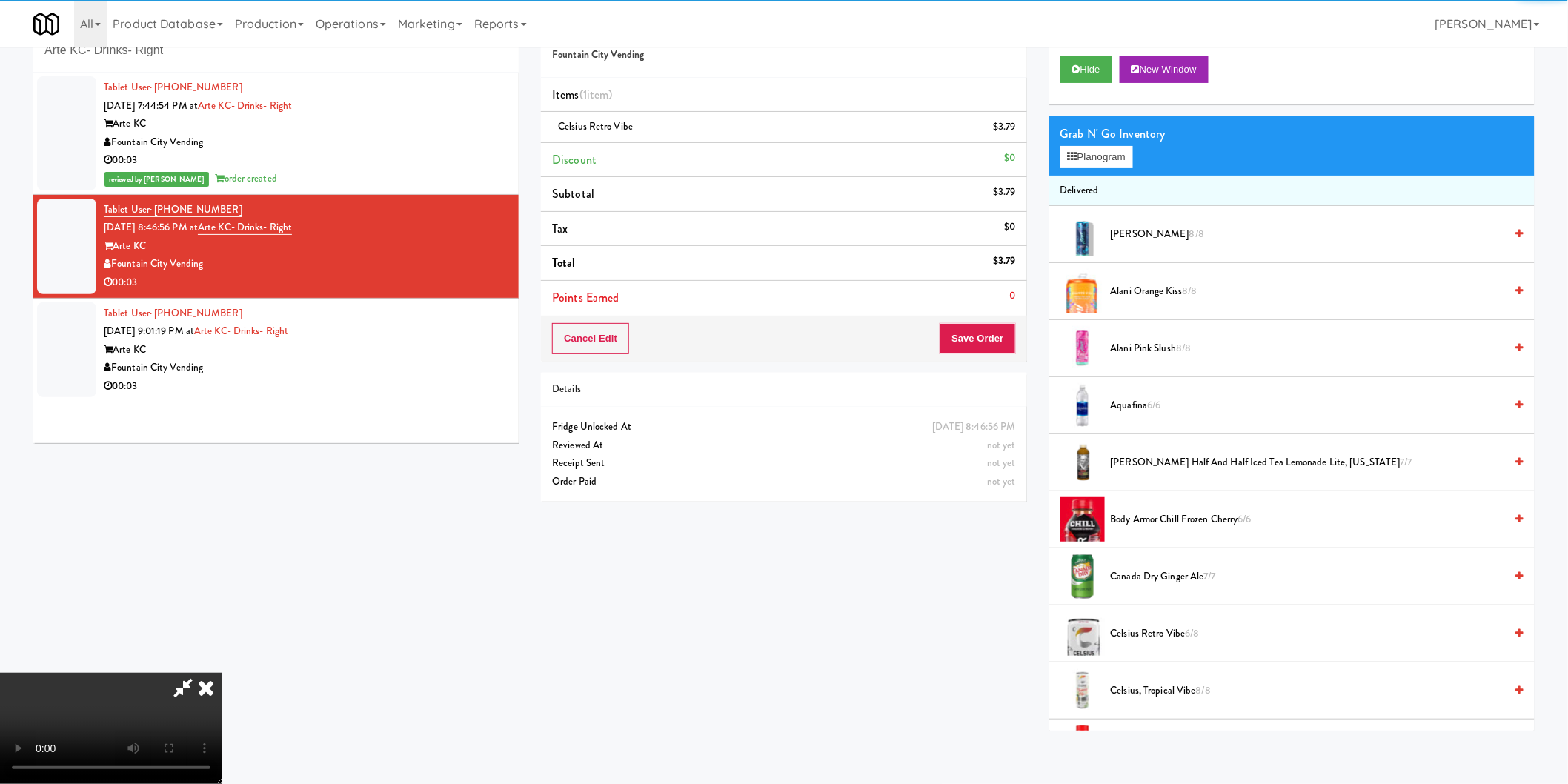
click at [222, 673] on video at bounding box center [111, 728] width 222 height 111
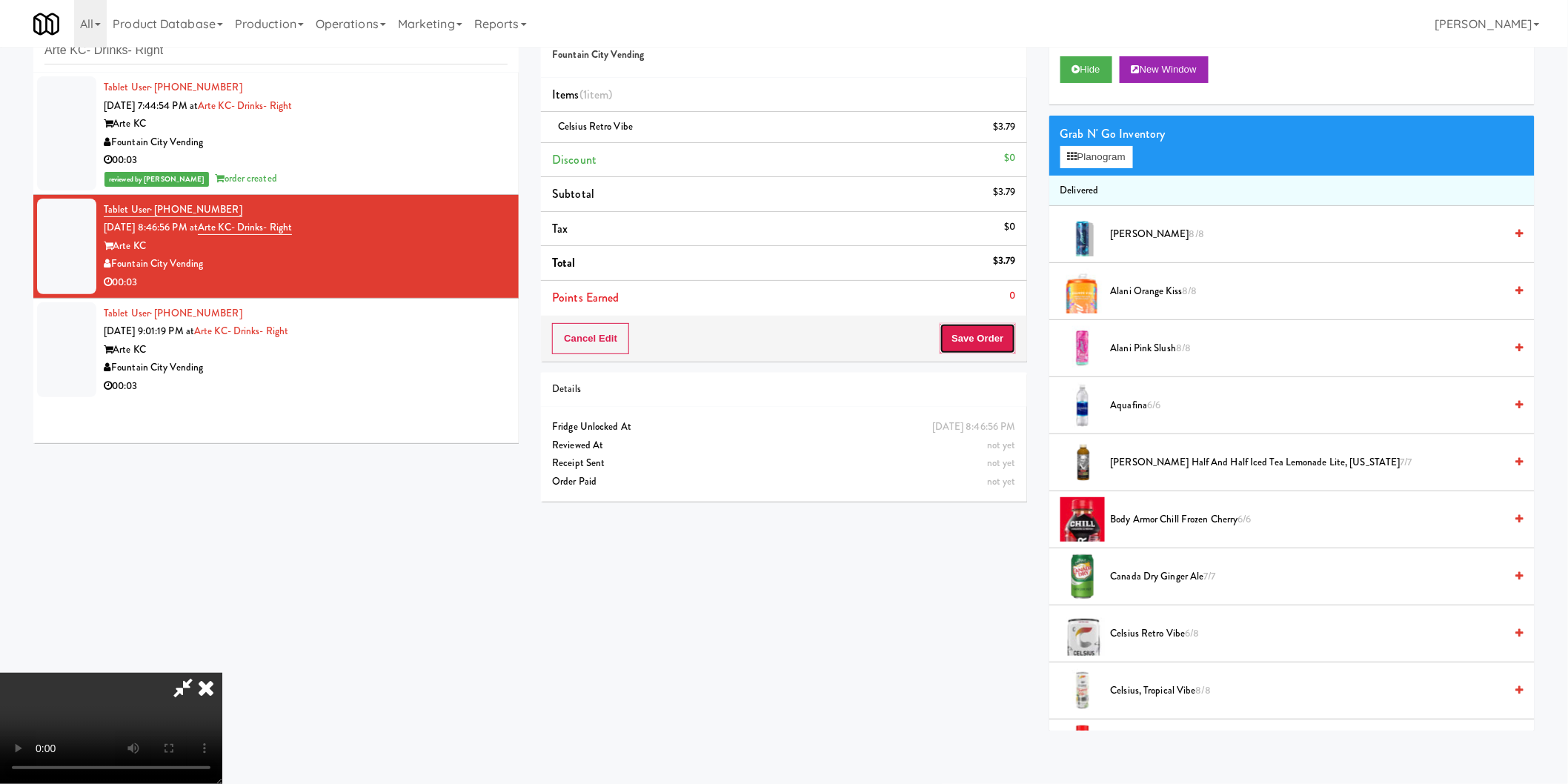
click at [988, 336] on button "Save Order" at bounding box center [977, 338] width 75 height 31
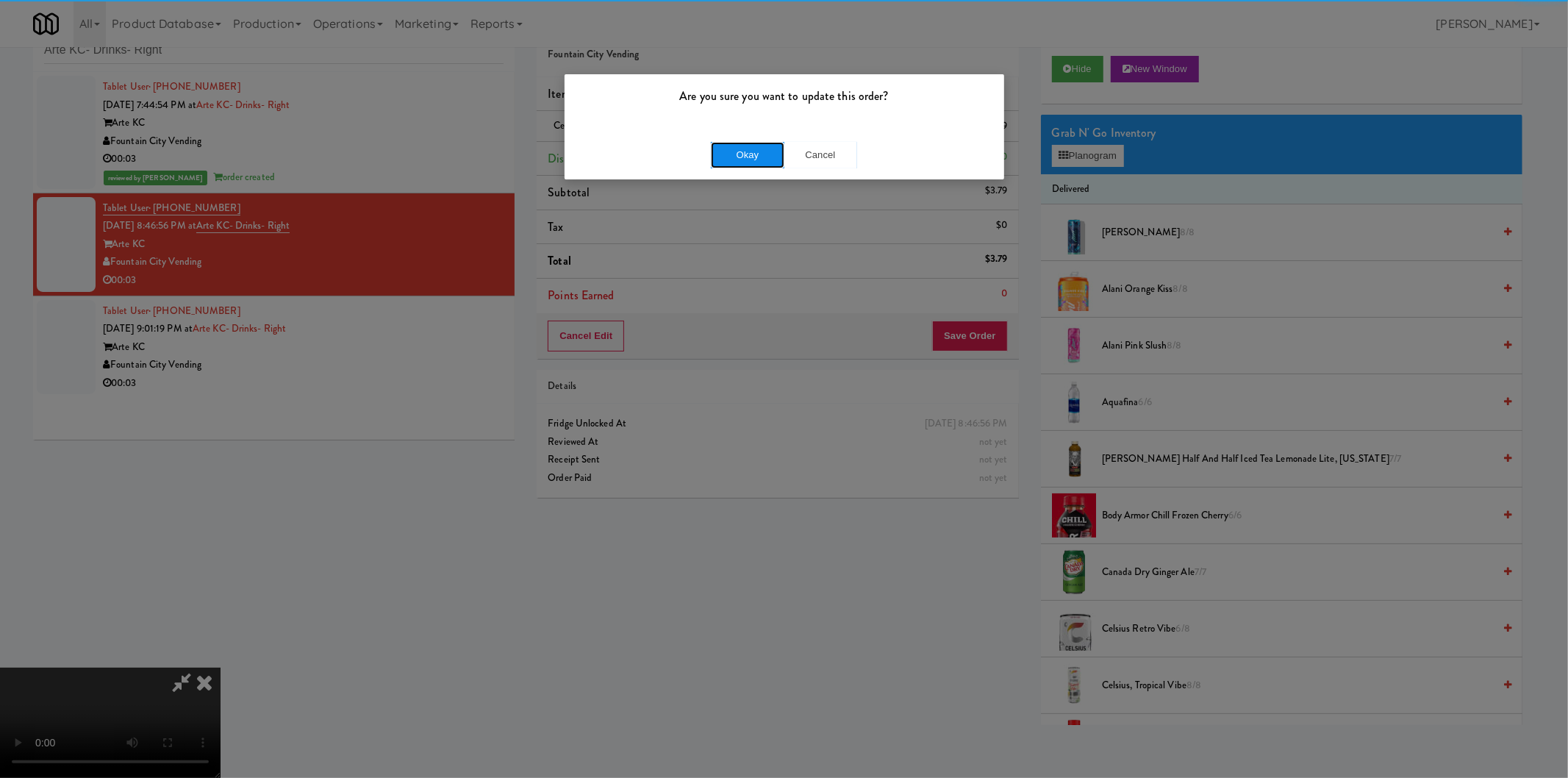
click at [752, 144] on button "Okay" at bounding box center [748, 155] width 74 height 26
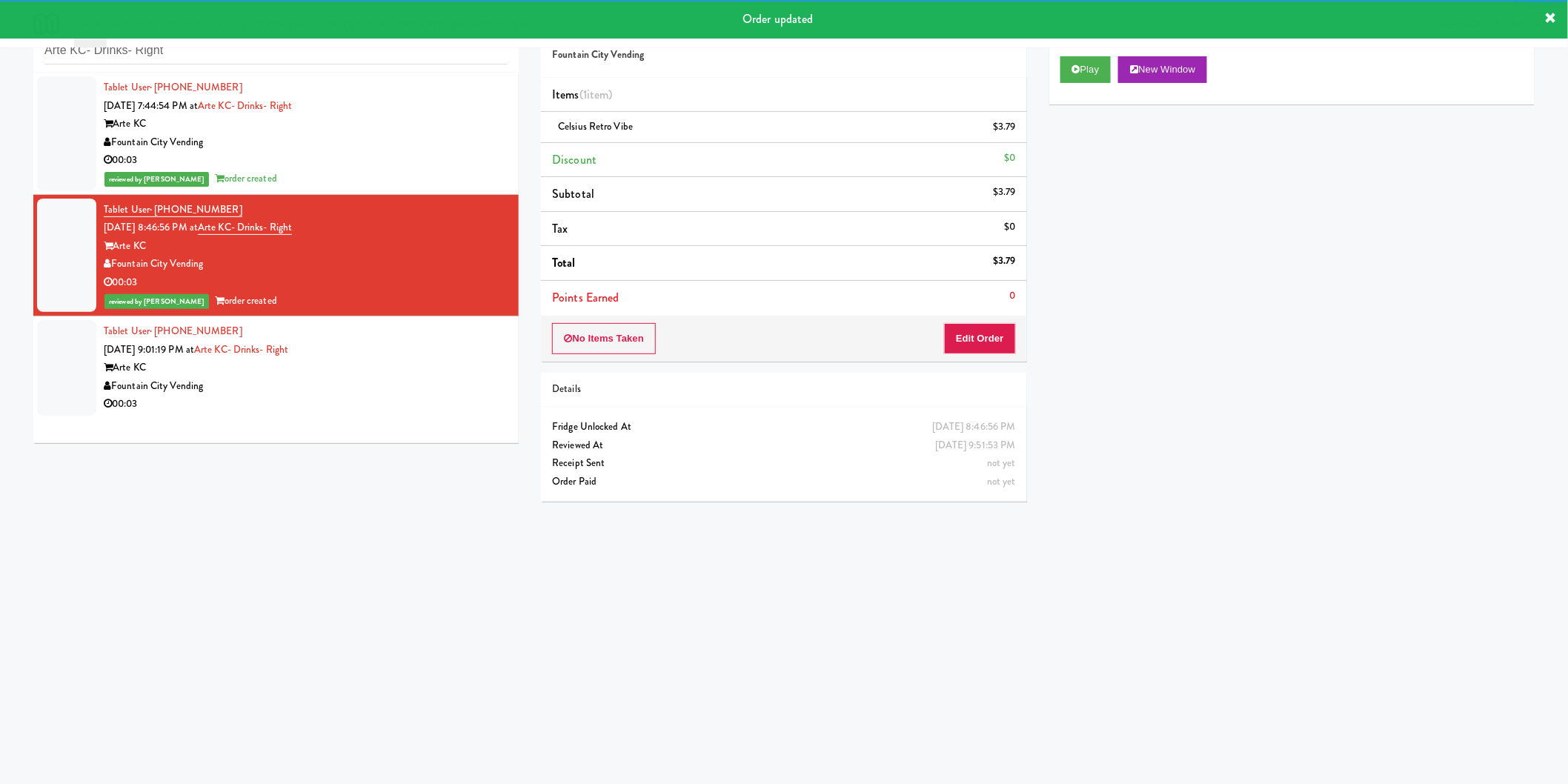
click at [456, 358] on div "Tablet User · (785) 285-8535 [DATE] 9:01:19 PM at Arte KC- Drinks- Right Arte […" at bounding box center [305, 367] width 404 height 91
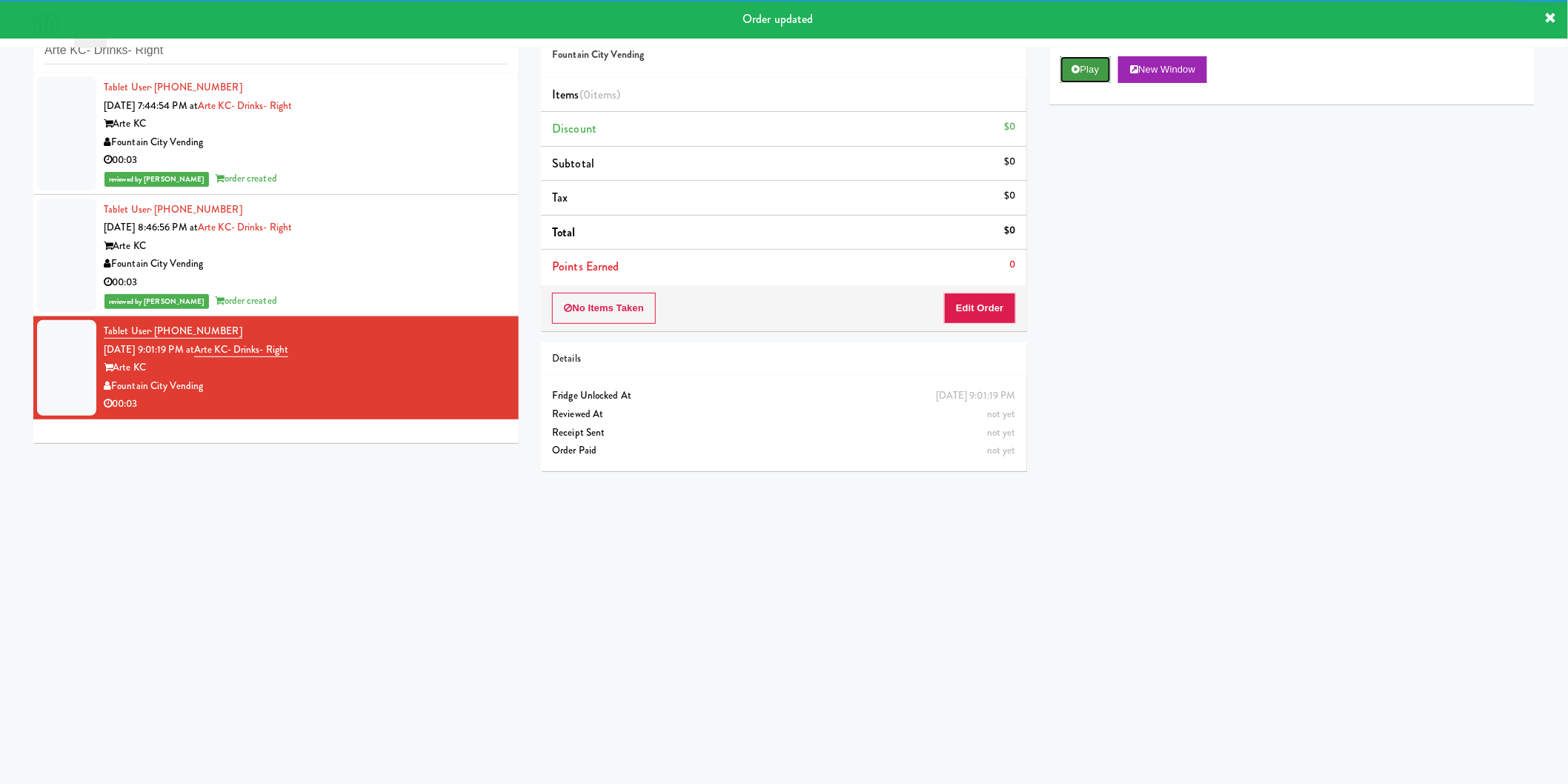
drag, startPoint x: 1064, startPoint y: 69, endPoint x: 1065, endPoint y: 76, distance: 7.1
click at [1064, 68] on button "Play" at bounding box center [1086, 70] width 51 height 27
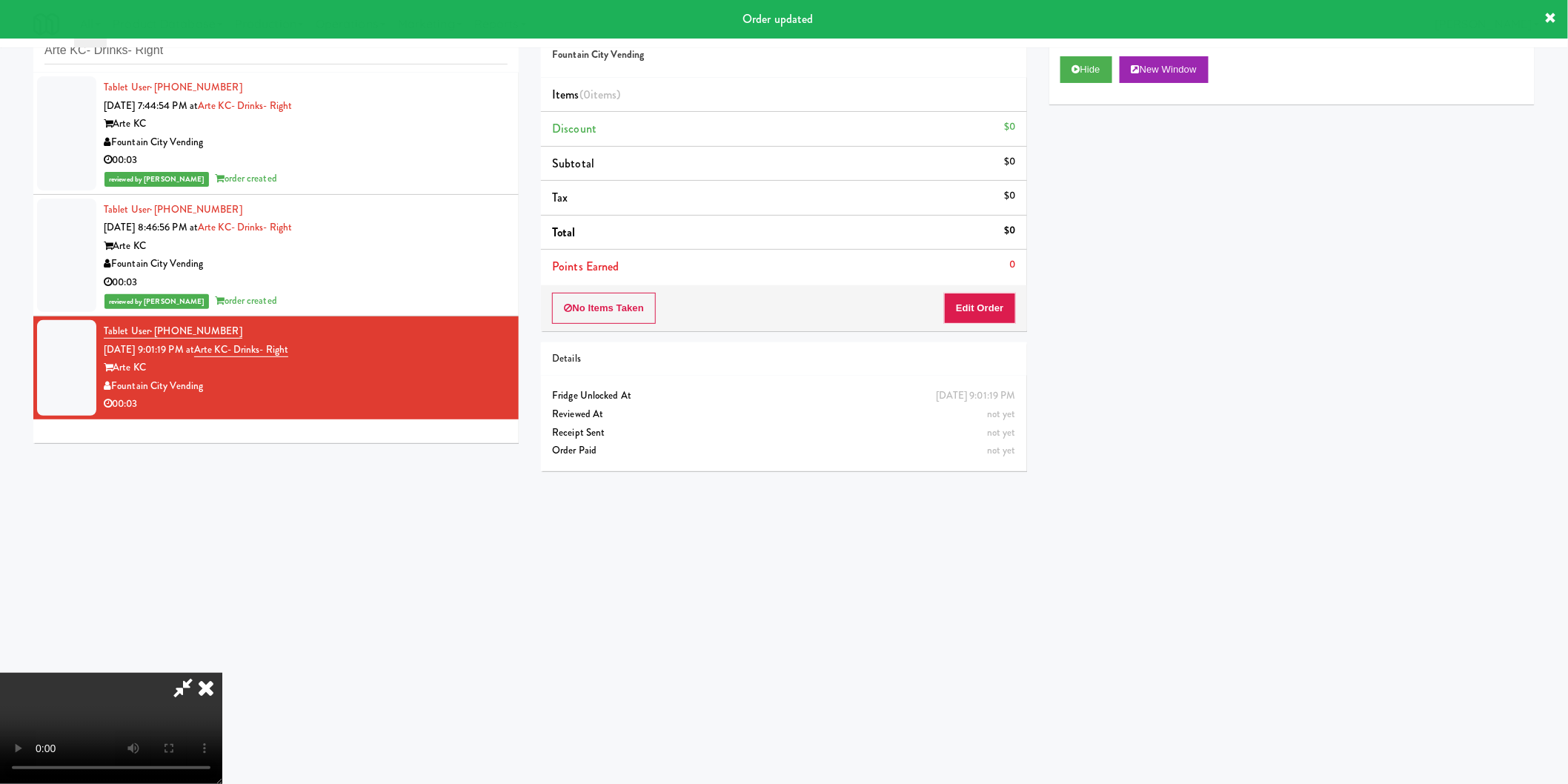
click at [981, 282] on li "Points Earned 0" at bounding box center [783, 266] width 486 height 35
click at [981, 294] on button "Edit Order" at bounding box center [980, 308] width 72 height 31
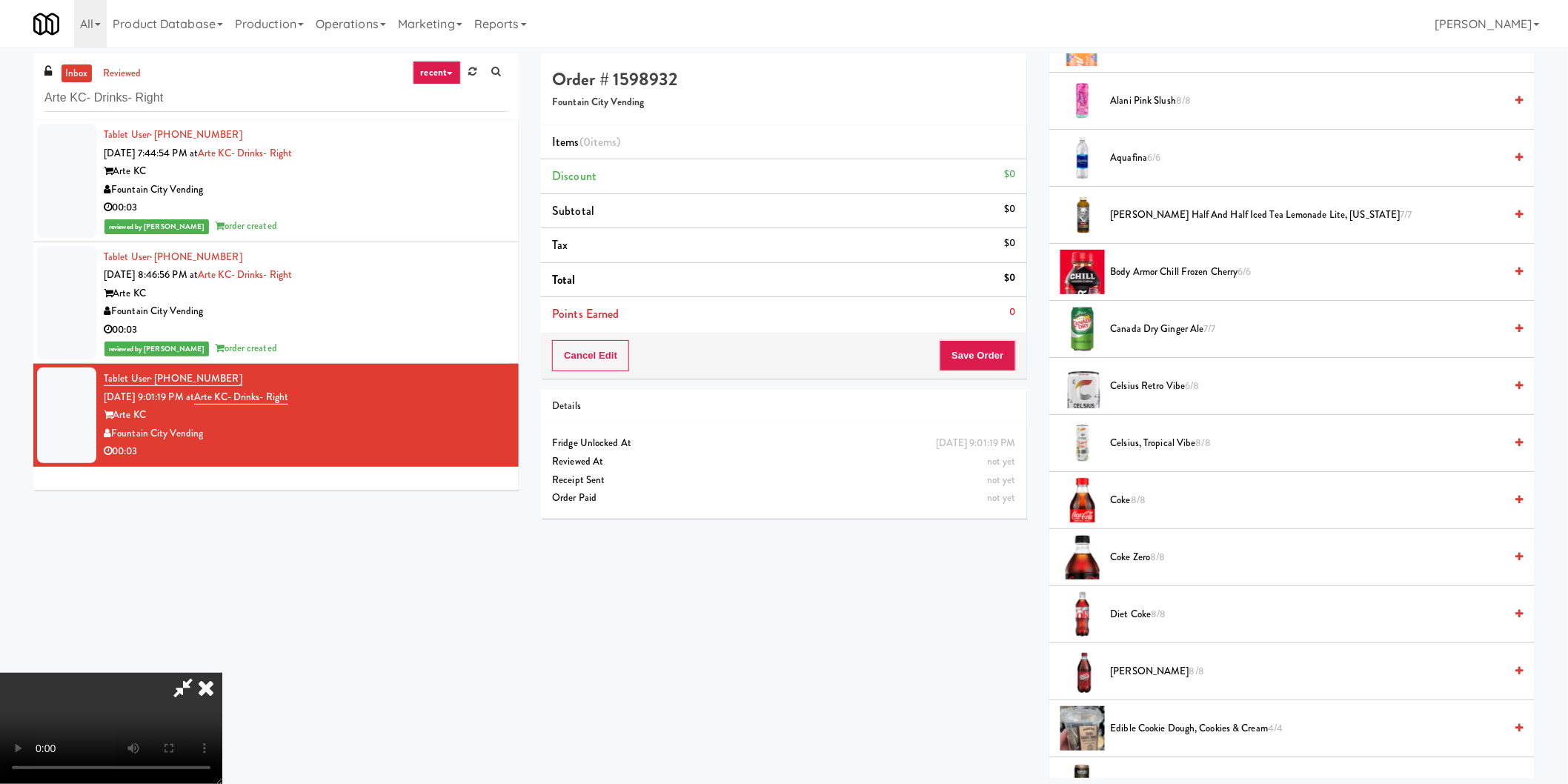
scroll to position [329, 0]
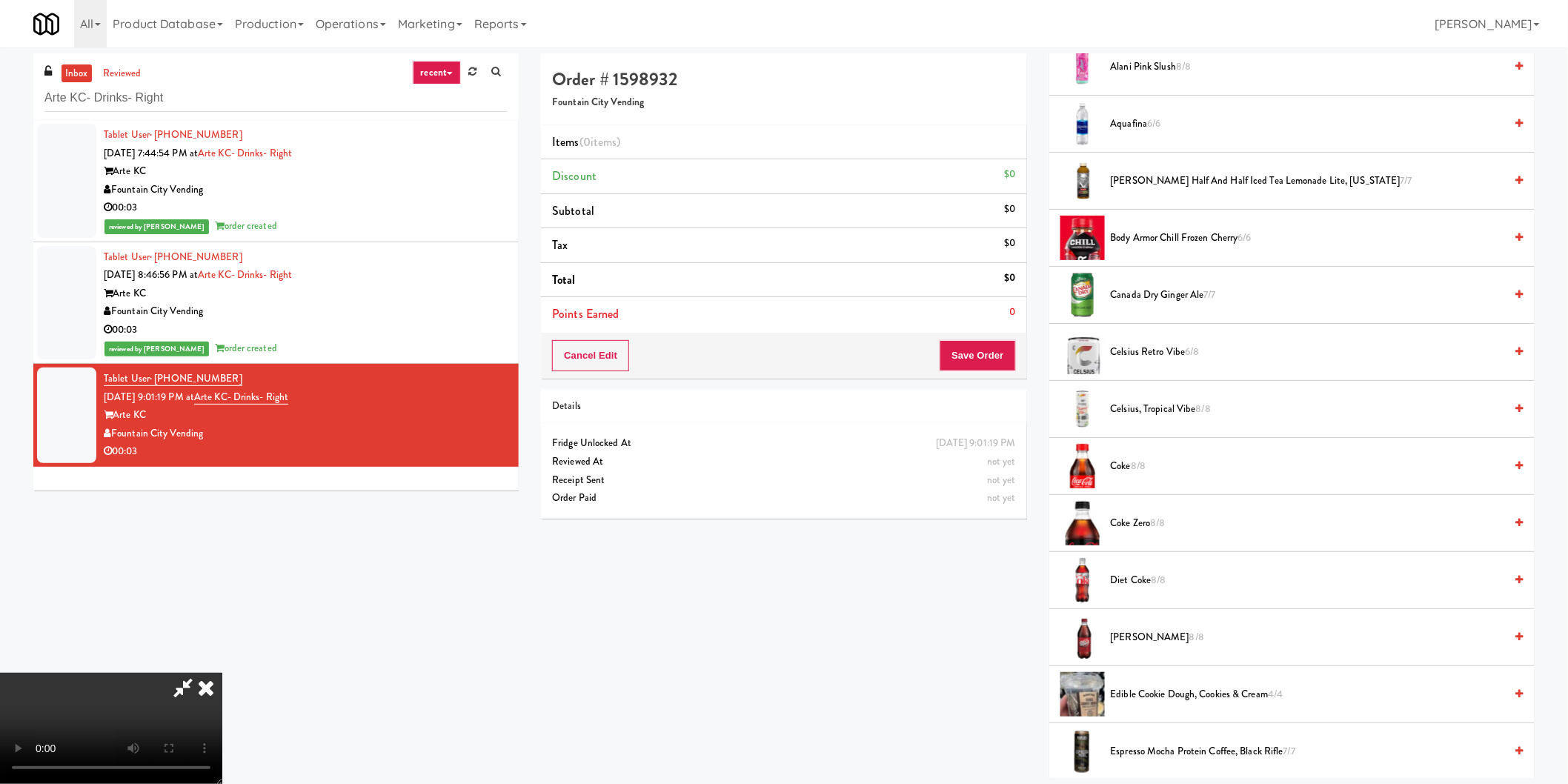
drag, startPoint x: 1130, startPoint y: 578, endPoint x: 1097, endPoint y: 567, distance: 34.8
click at [1129, 578] on span "Diet Coke 8/8" at bounding box center [1308, 580] width 395 height 19
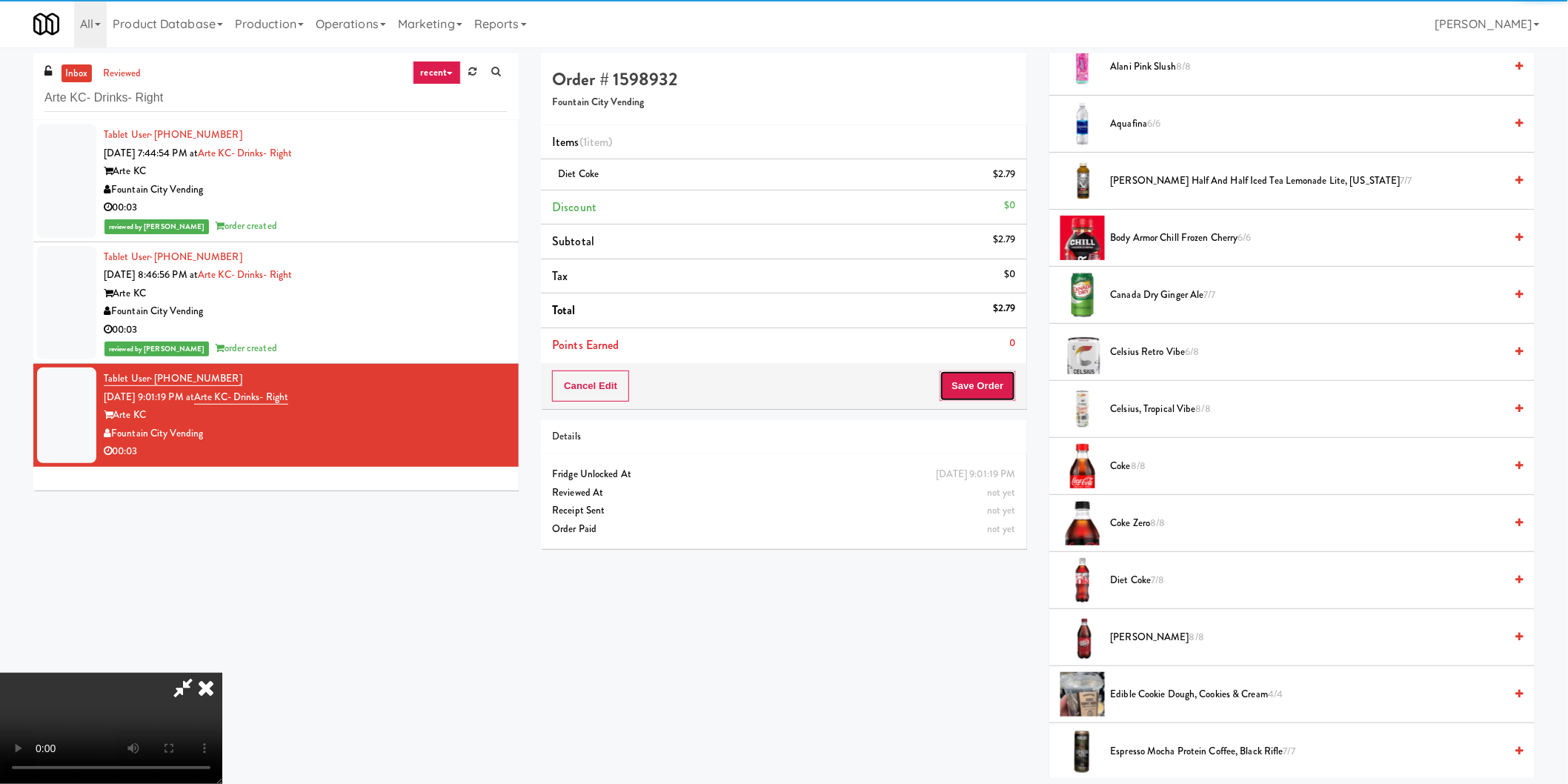
click at [979, 390] on button "Save Order" at bounding box center [977, 386] width 75 height 31
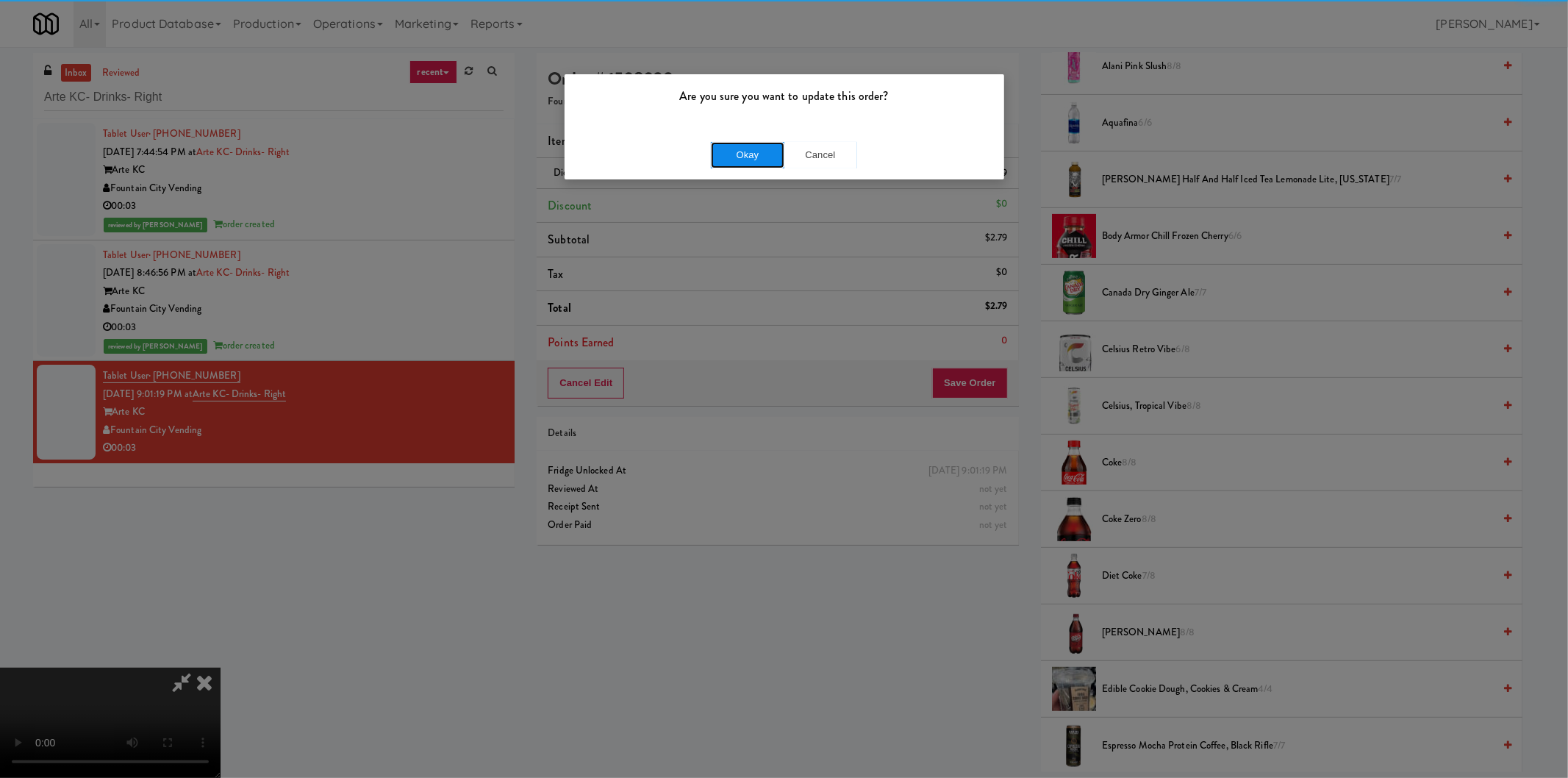
click at [774, 162] on button "Okay" at bounding box center [748, 155] width 74 height 26
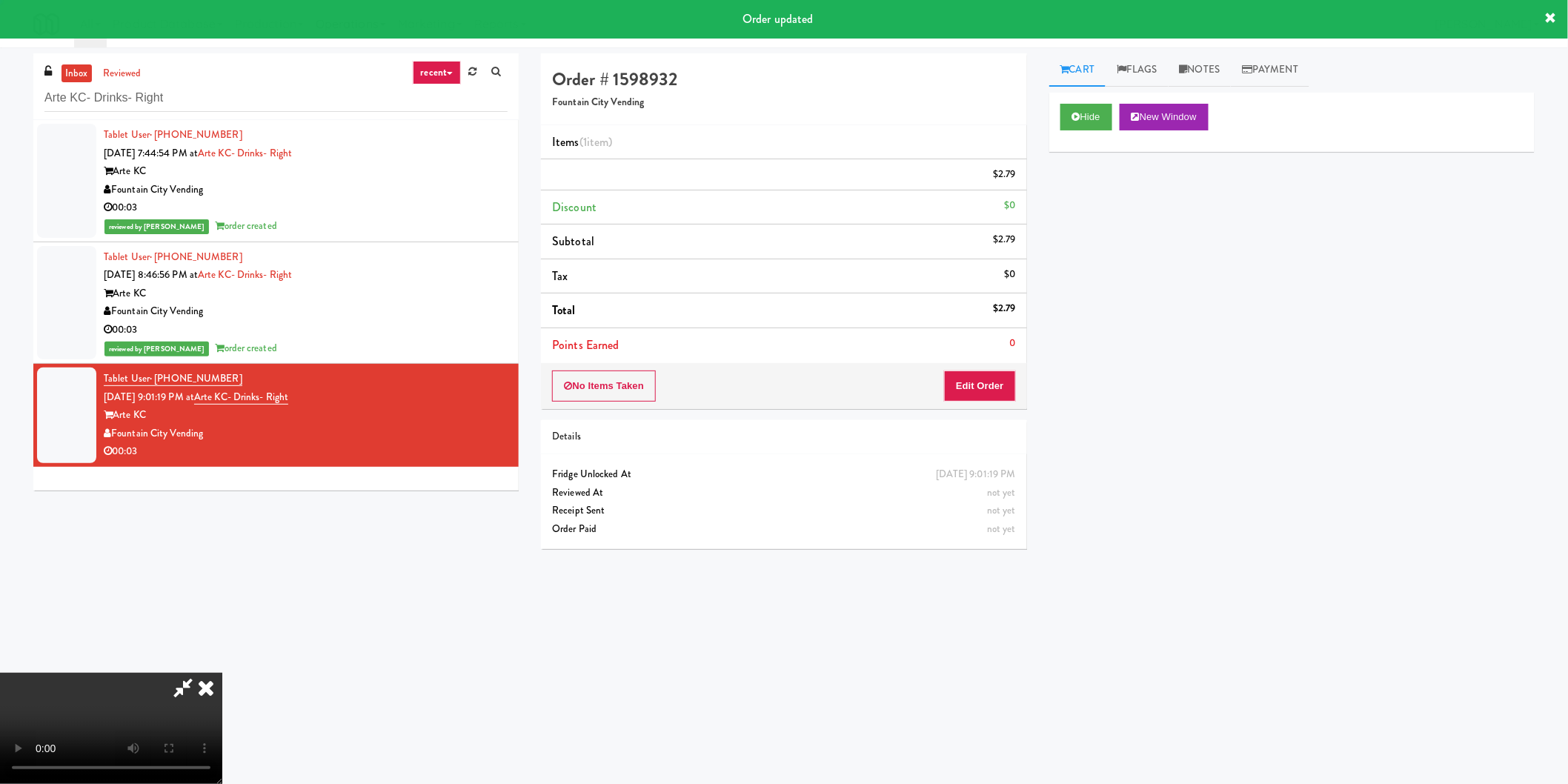
scroll to position [0, 0]
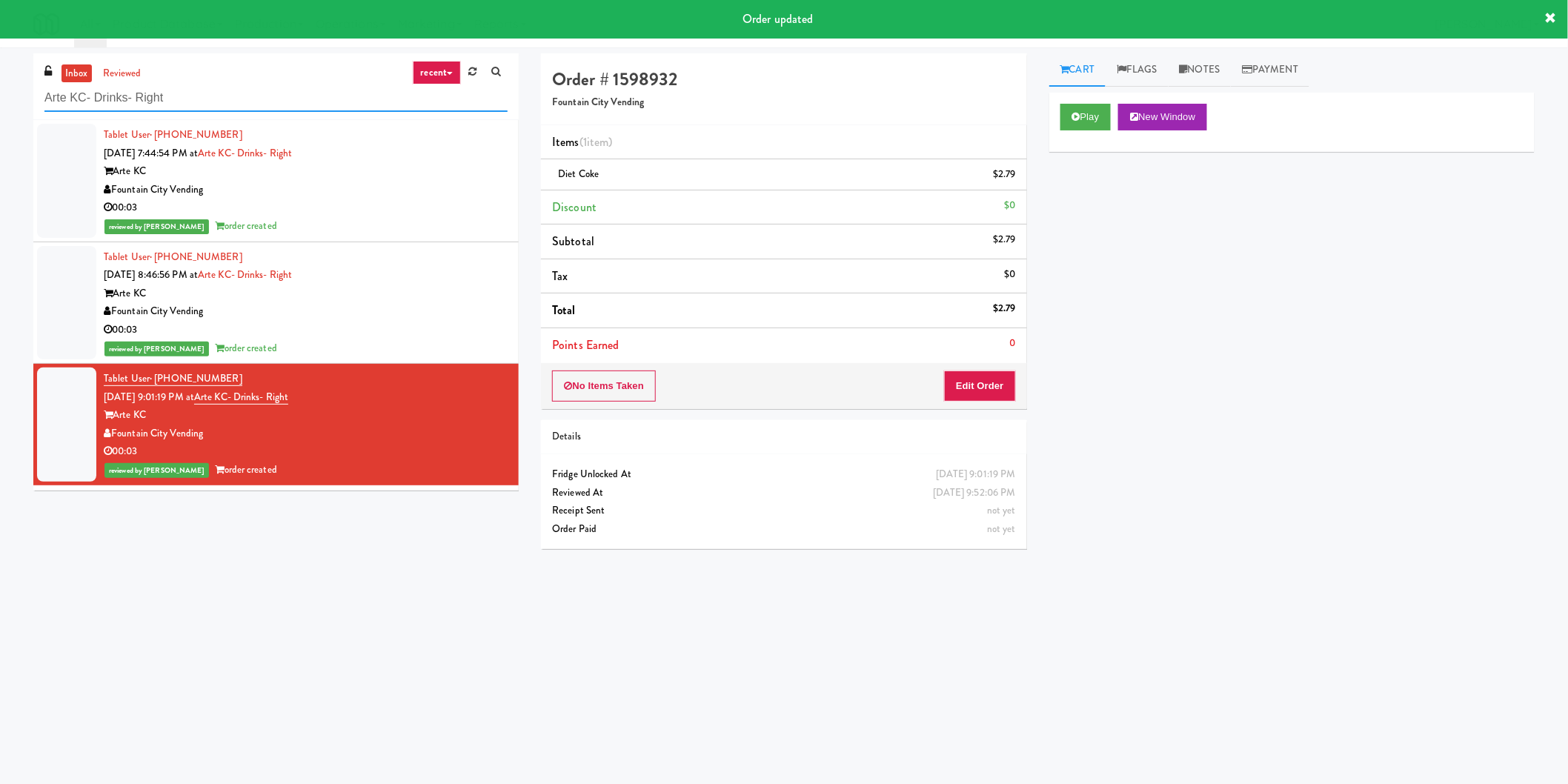
click at [239, 95] on input "Arte KC- Drinks- Right" at bounding box center [275, 97] width 463 height 27
click at [242, 96] on input "Arte KC- Drinks- Right" at bounding box center [275, 97] width 463 height 27
paste input "Fine - Lobby-Pantry-Lef"
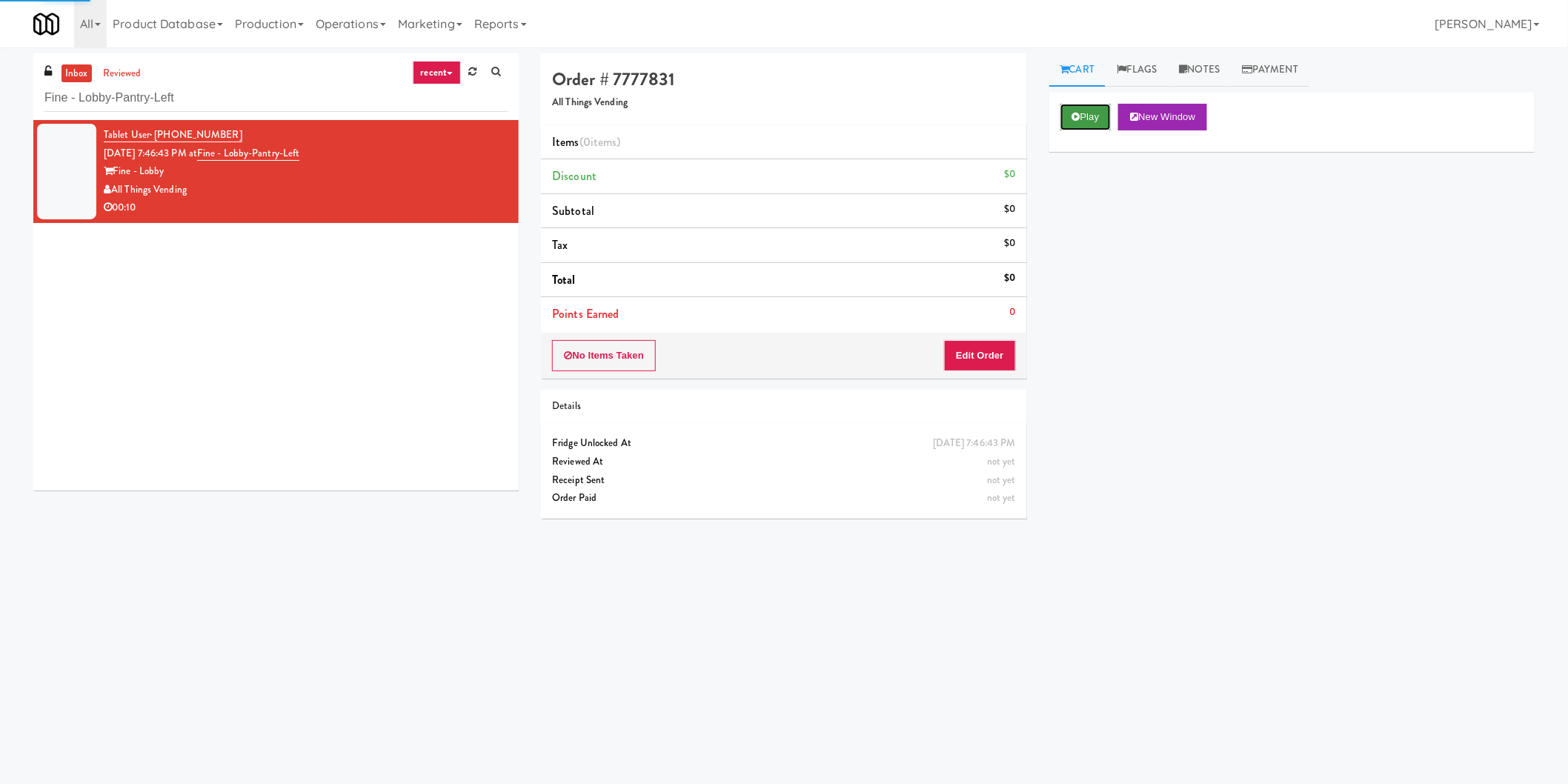
drag, startPoint x: 1079, startPoint y: 121, endPoint x: 1076, endPoint y: 129, distance: 8.5
click at [1083, 119] on button "Play" at bounding box center [1086, 117] width 51 height 27
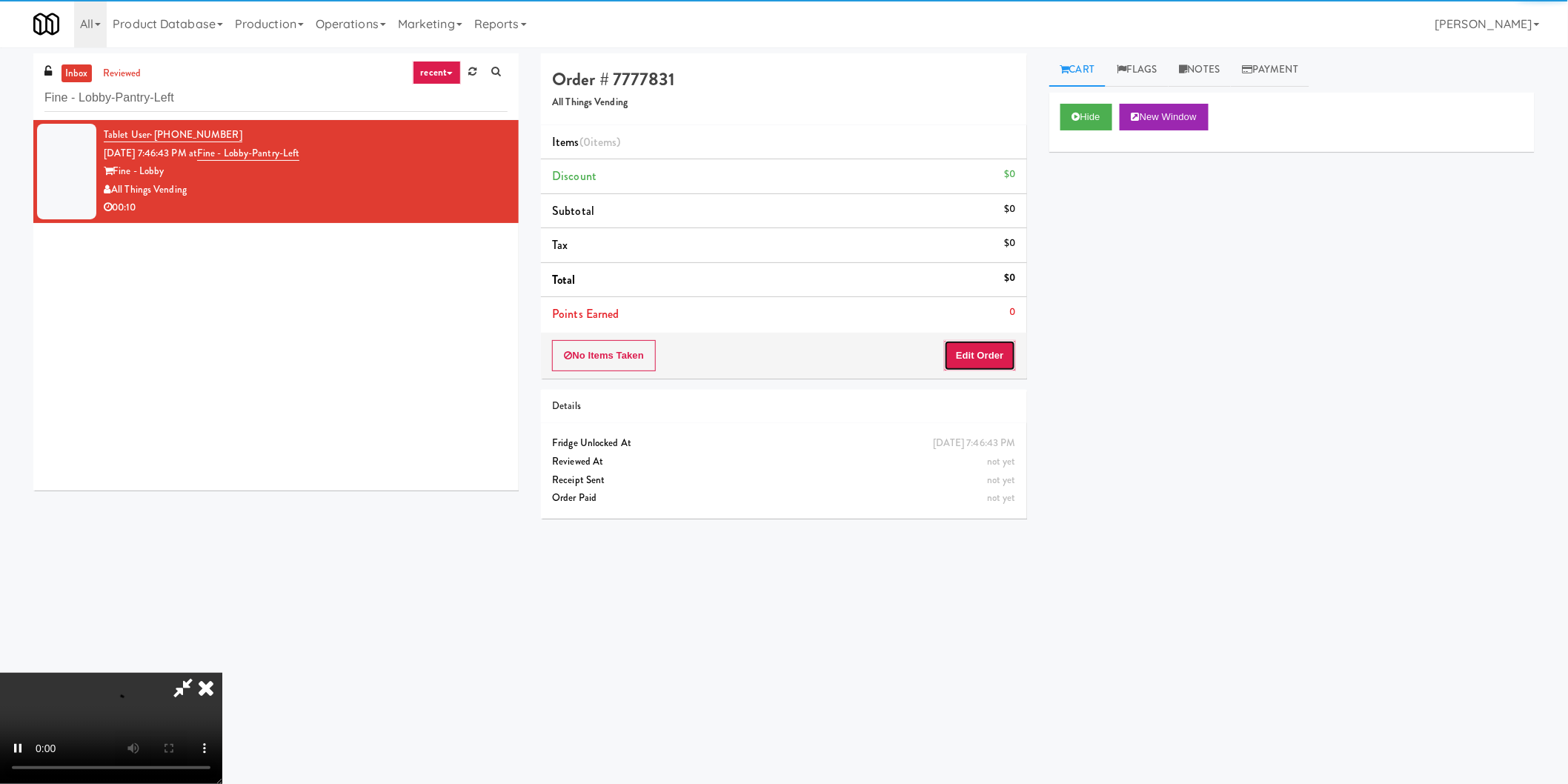
click at [977, 366] on button "Edit Order" at bounding box center [980, 355] width 72 height 31
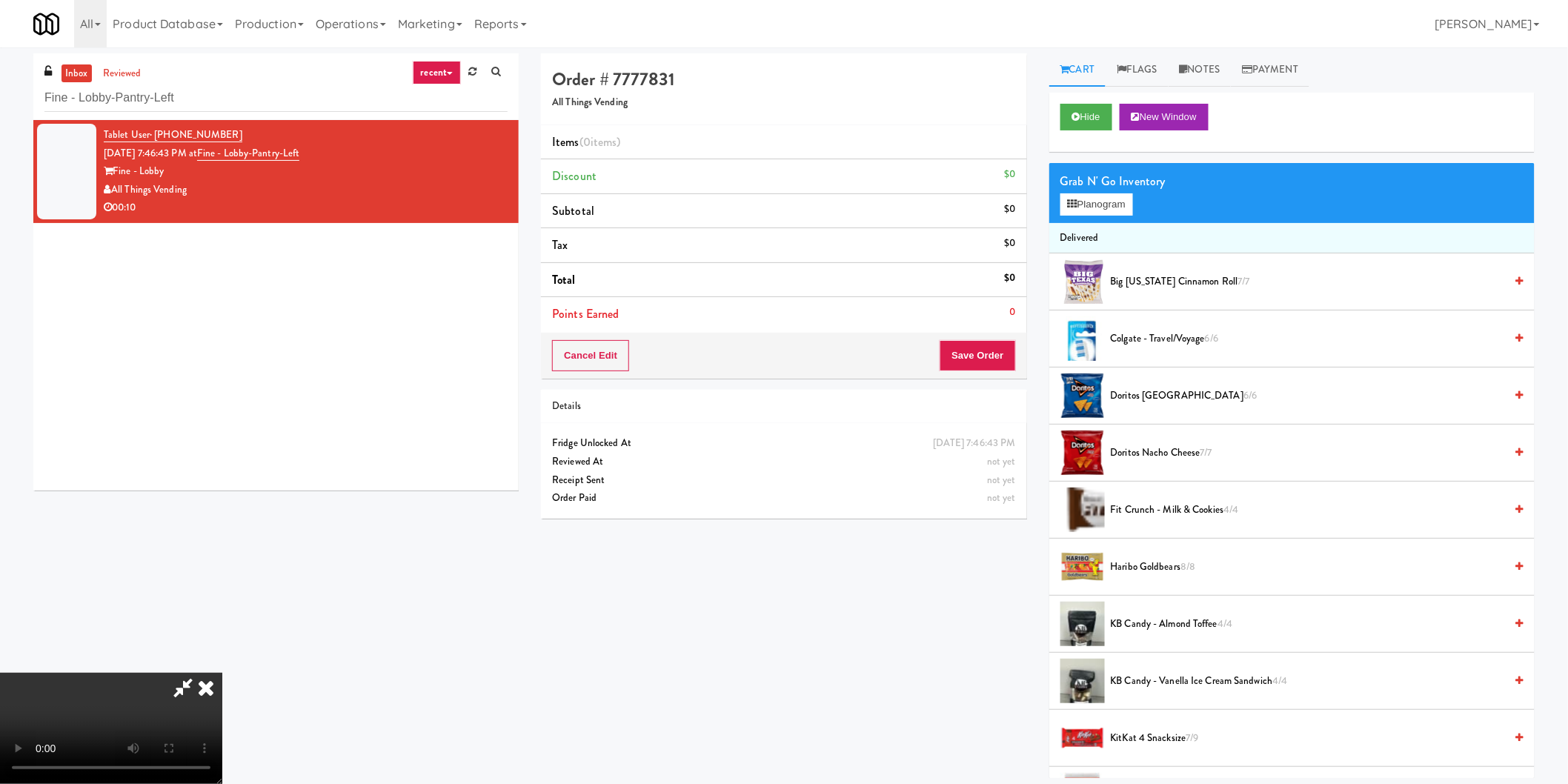
click at [222, 673] on video at bounding box center [111, 728] width 222 height 111
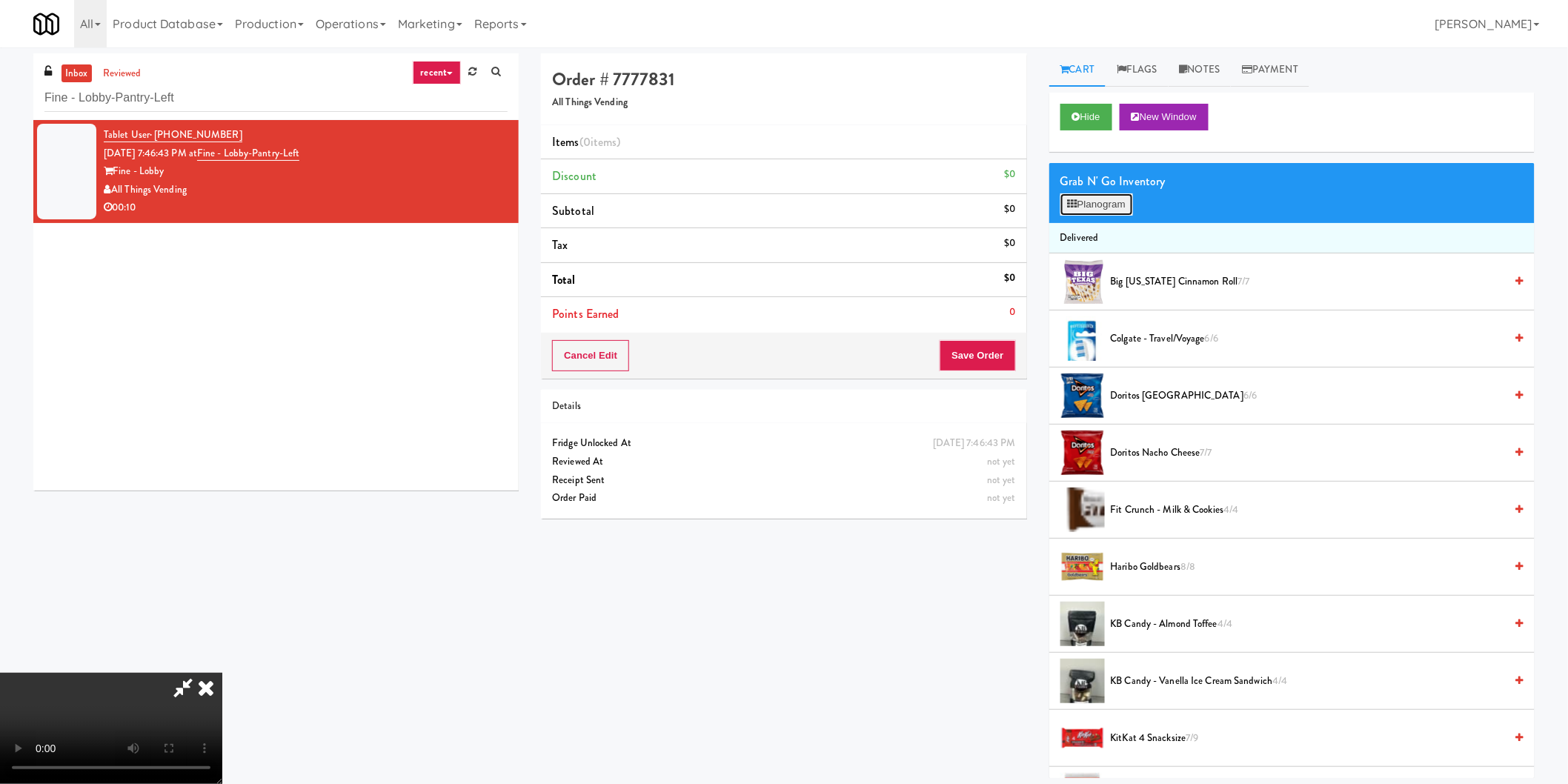
click at [1079, 204] on button "Planogram" at bounding box center [1096, 204] width 73 height 22
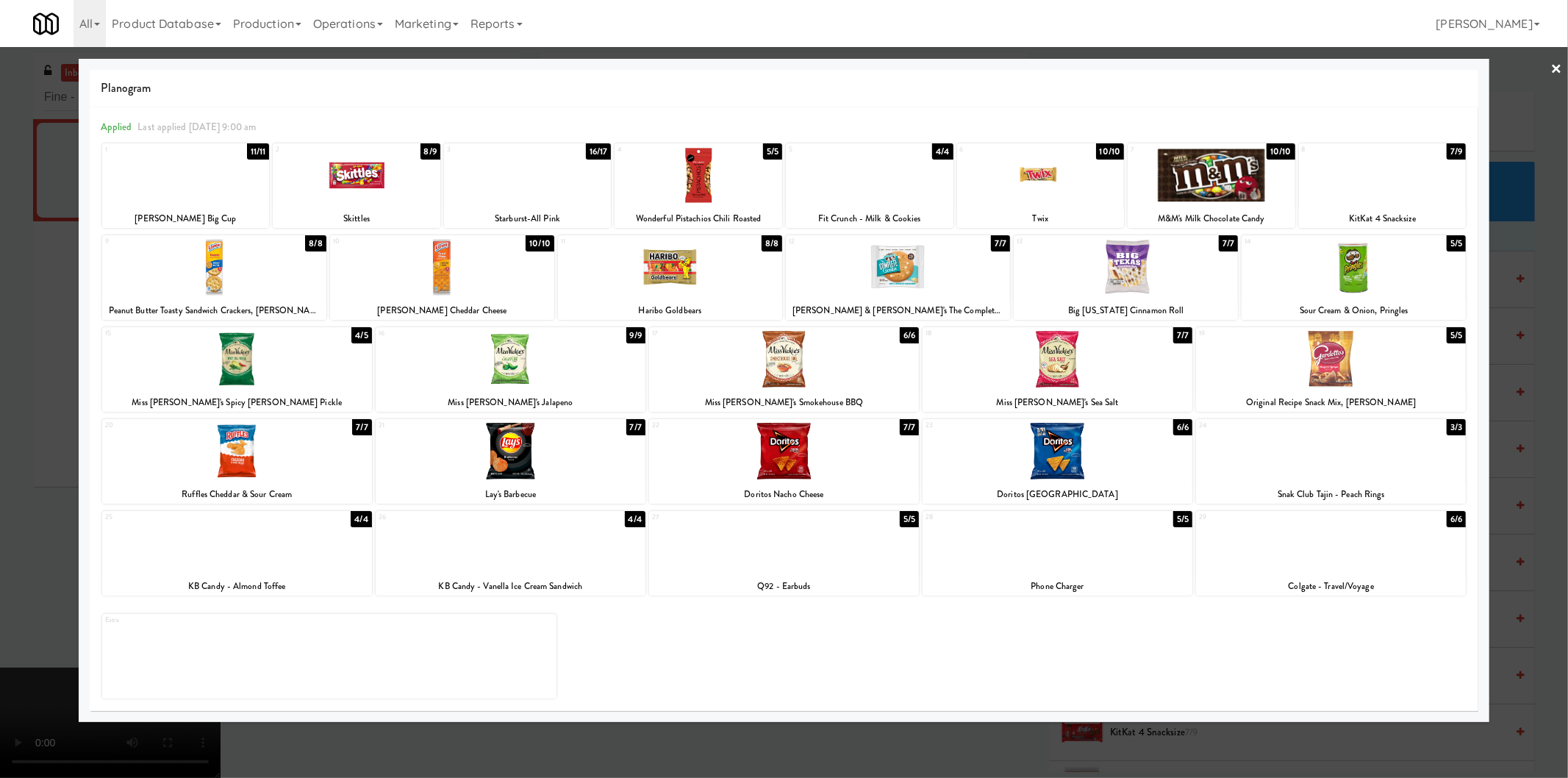
click at [681, 181] on div at bounding box center [698, 175] width 168 height 56
click at [38, 428] on div at bounding box center [784, 389] width 1568 height 778
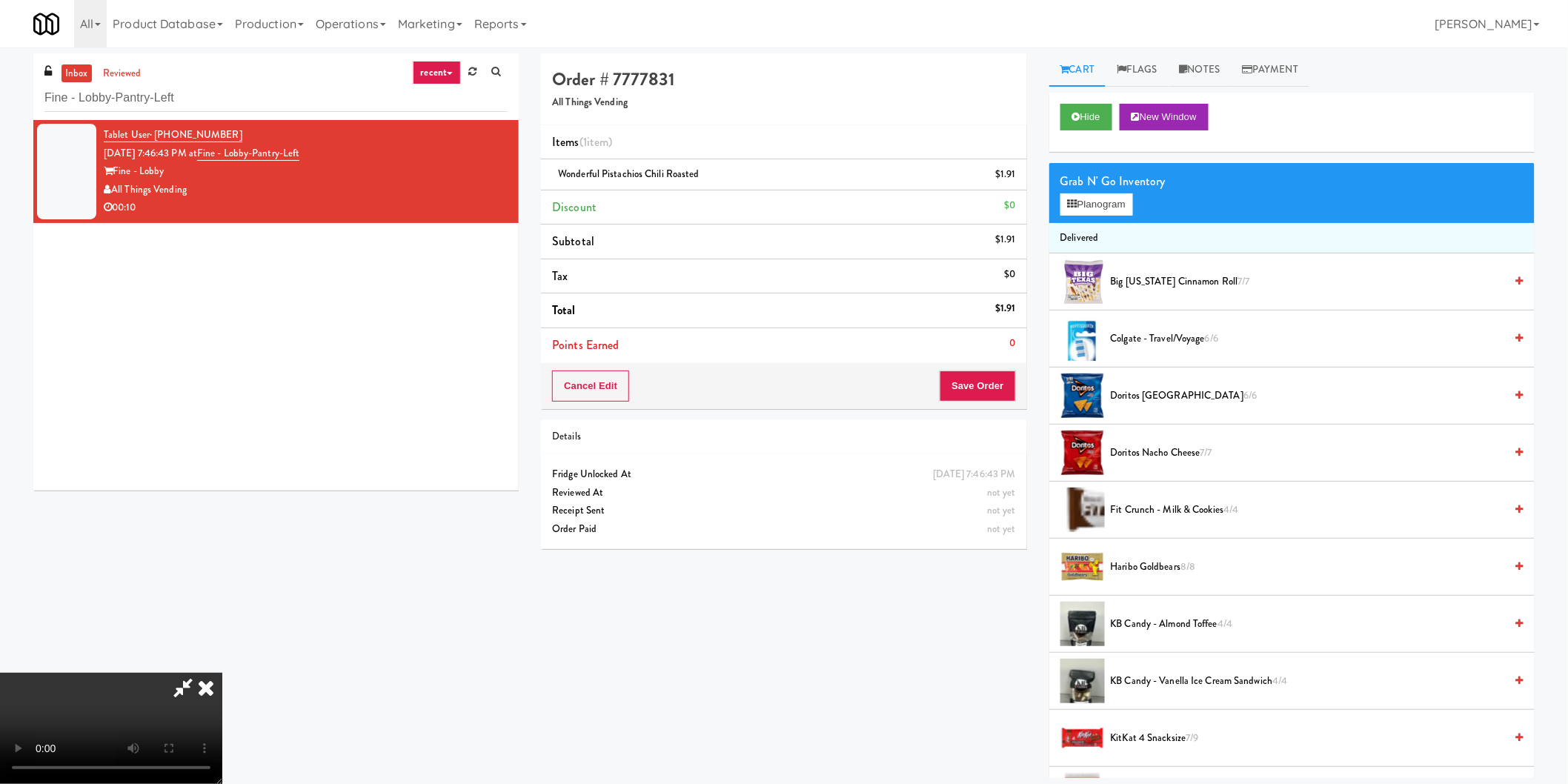
click at [222, 673] on video at bounding box center [111, 728] width 222 height 111
click at [983, 383] on button "Save Order" at bounding box center [977, 386] width 75 height 31
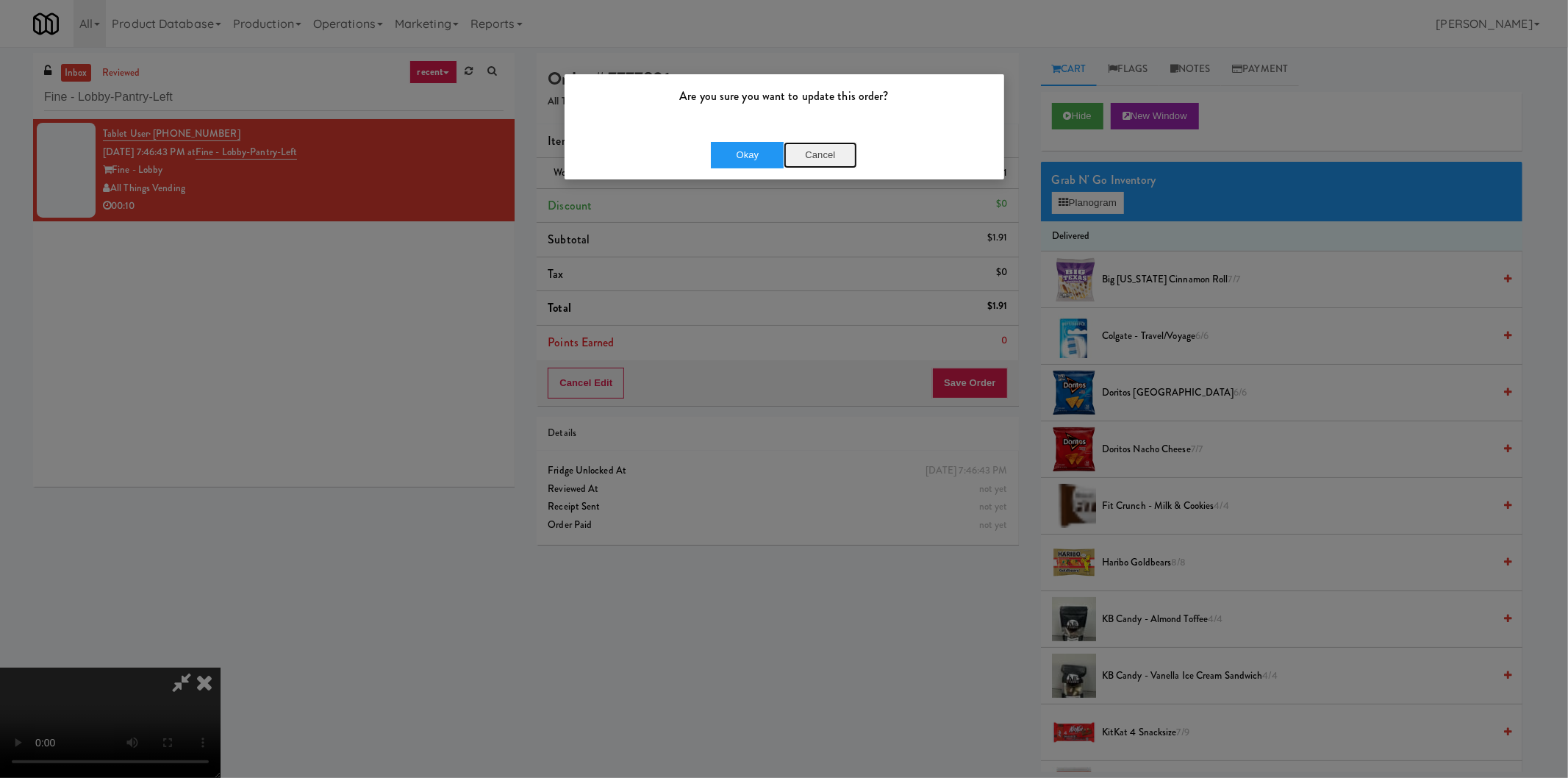
click at [843, 163] on button "Cancel" at bounding box center [821, 155] width 74 height 26
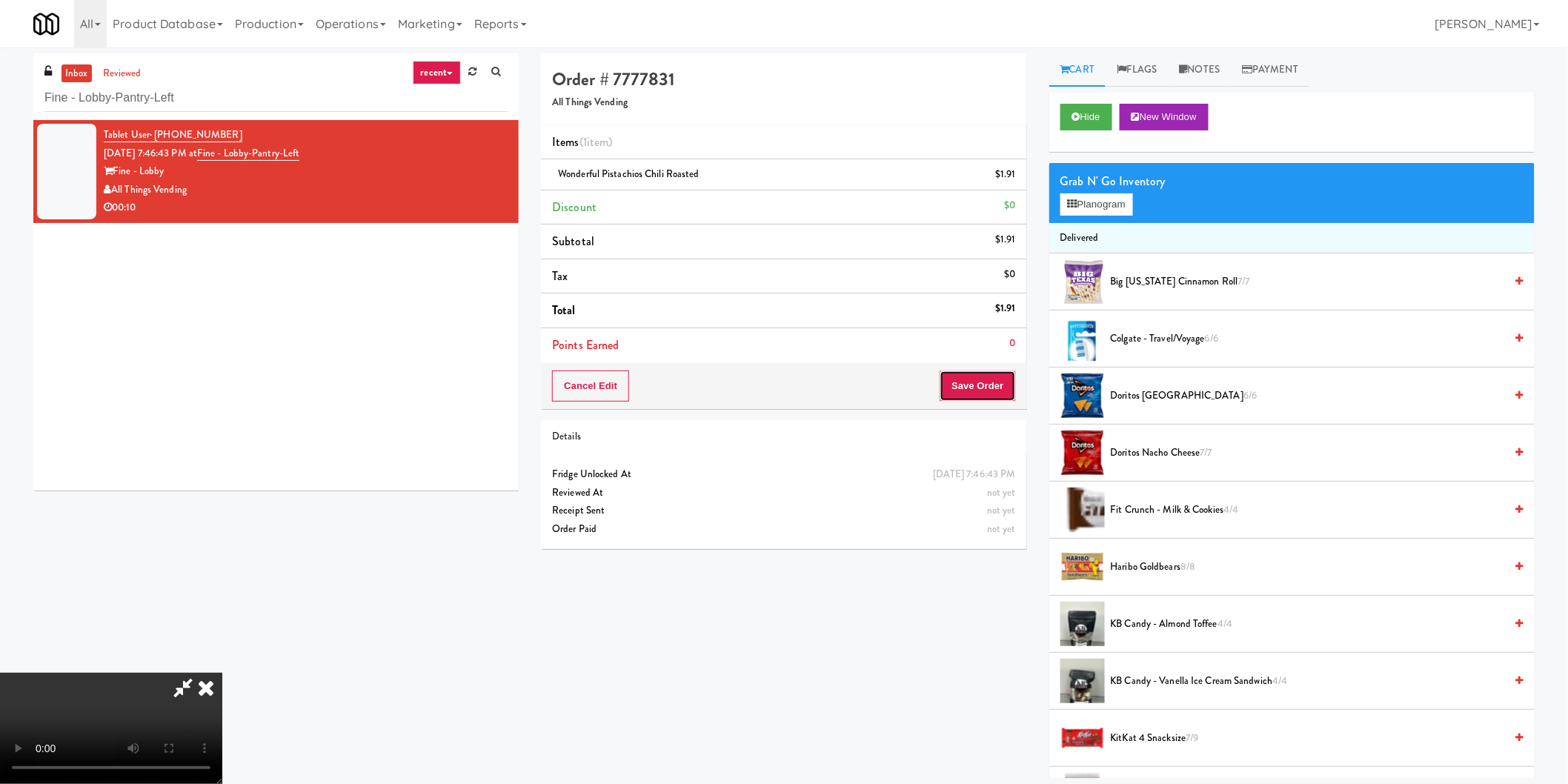
click at [973, 381] on button "Save Order" at bounding box center [977, 386] width 75 height 31
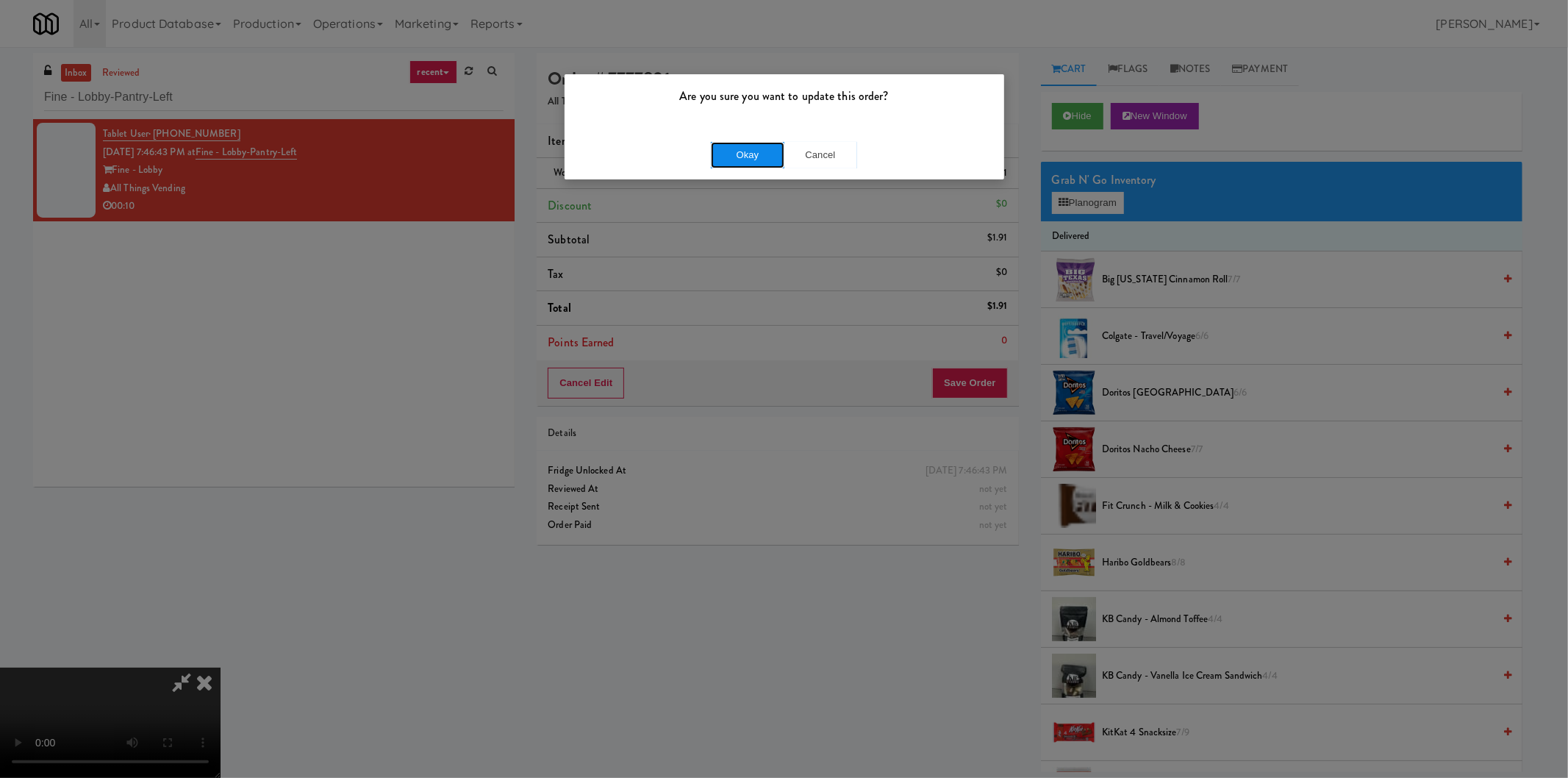
click at [731, 165] on button "Okay" at bounding box center [748, 155] width 74 height 26
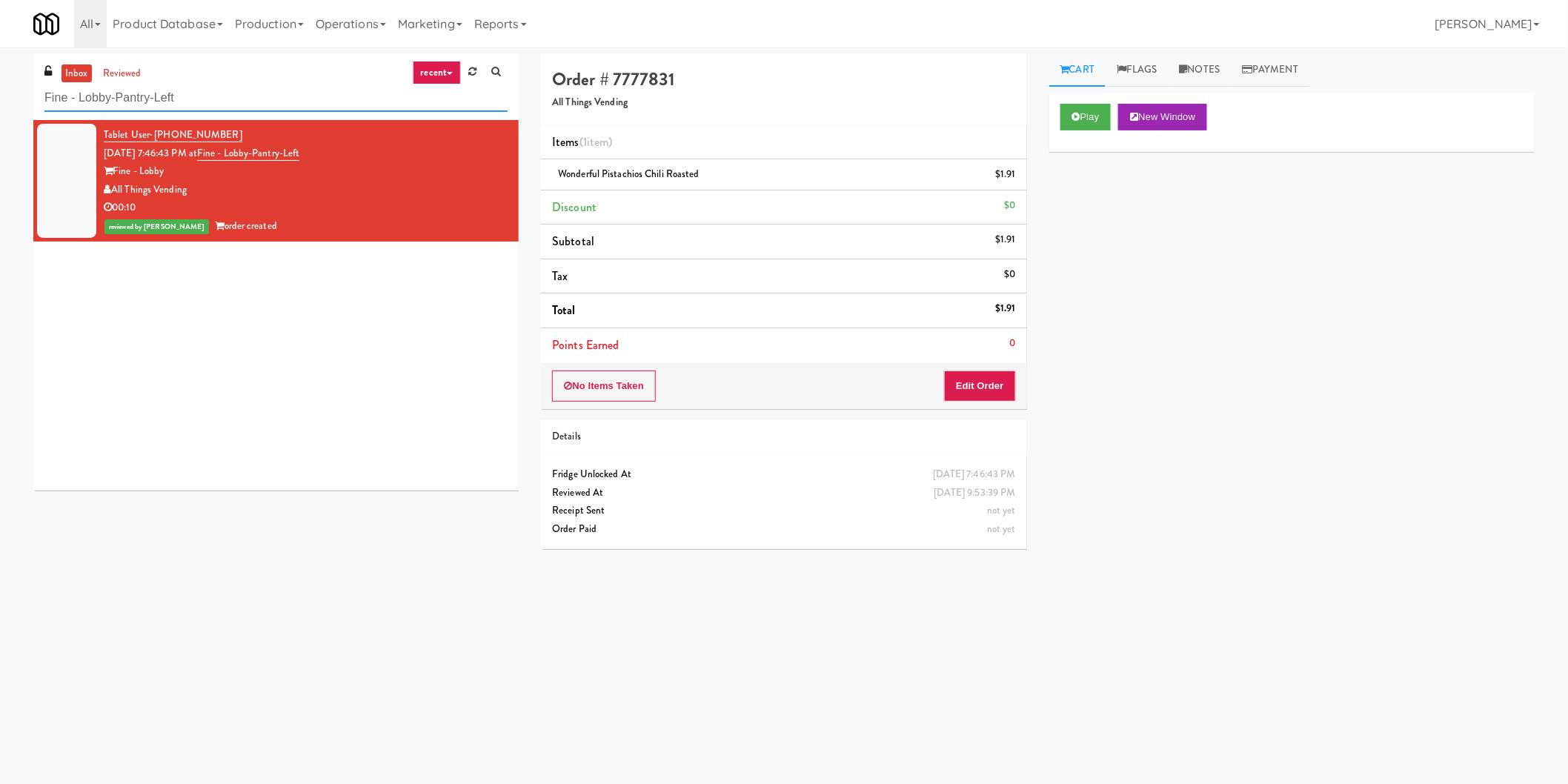
click at [184, 102] on input "Fine - Lobby-Pantry-Left" at bounding box center [275, 97] width 463 height 27
paste input "Employee"
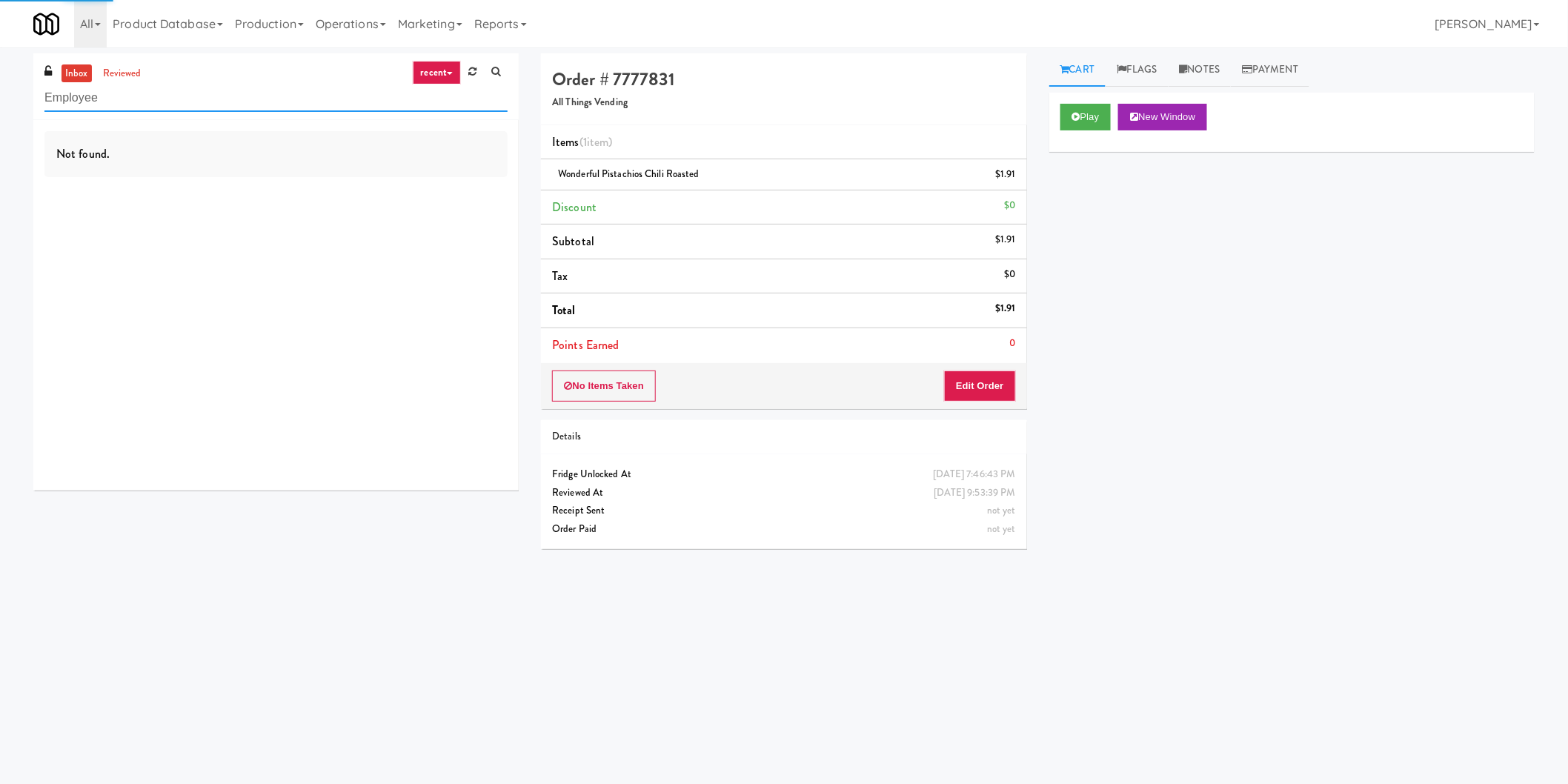
paste input "Fine - Employee Lounge-Cooler-Right"
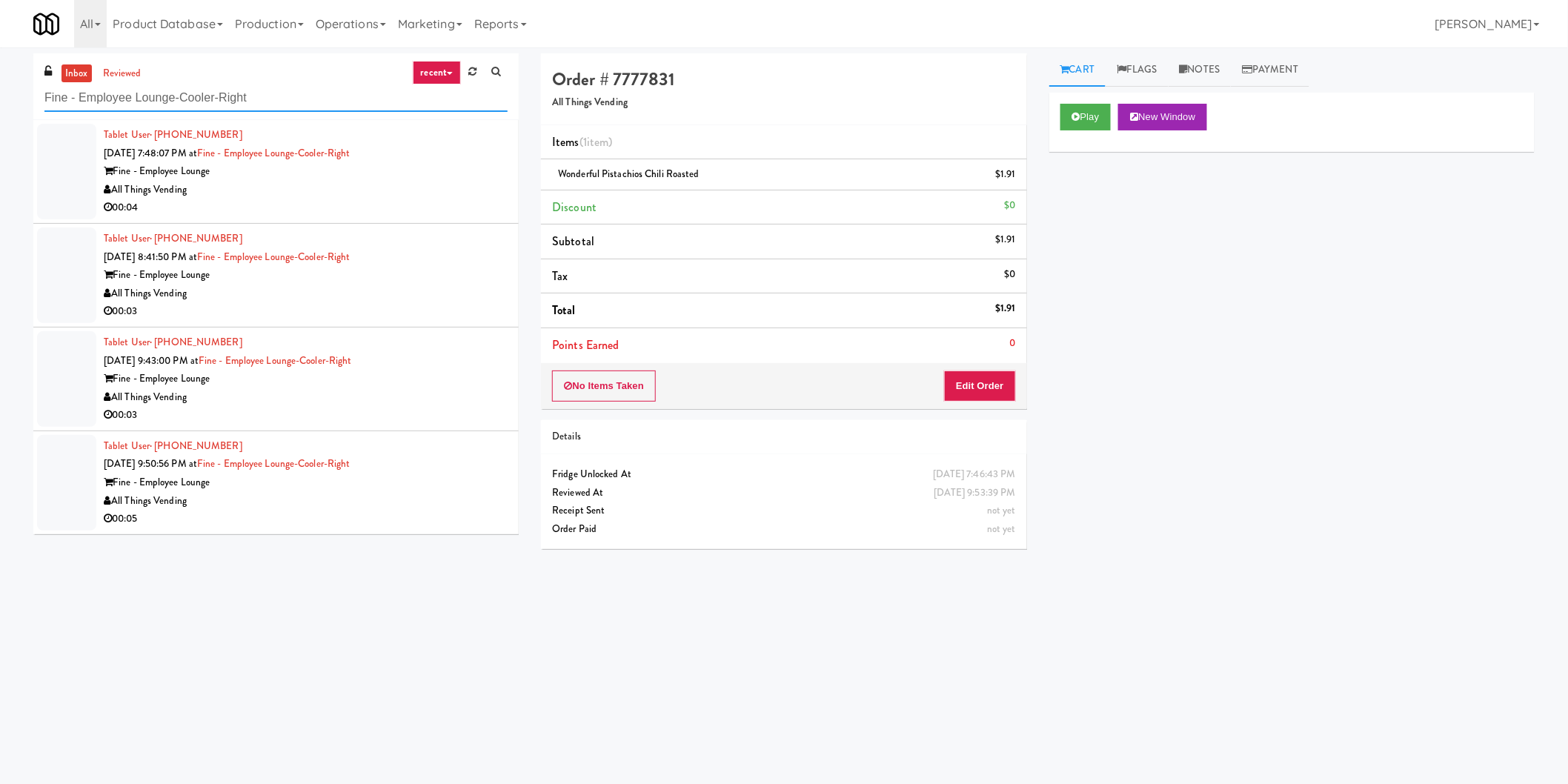
type input "Fine - Employee Lounge-Cooler-Right"
click at [457, 167] on div "Fine - Employee Lounge" at bounding box center [305, 171] width 404 height 19
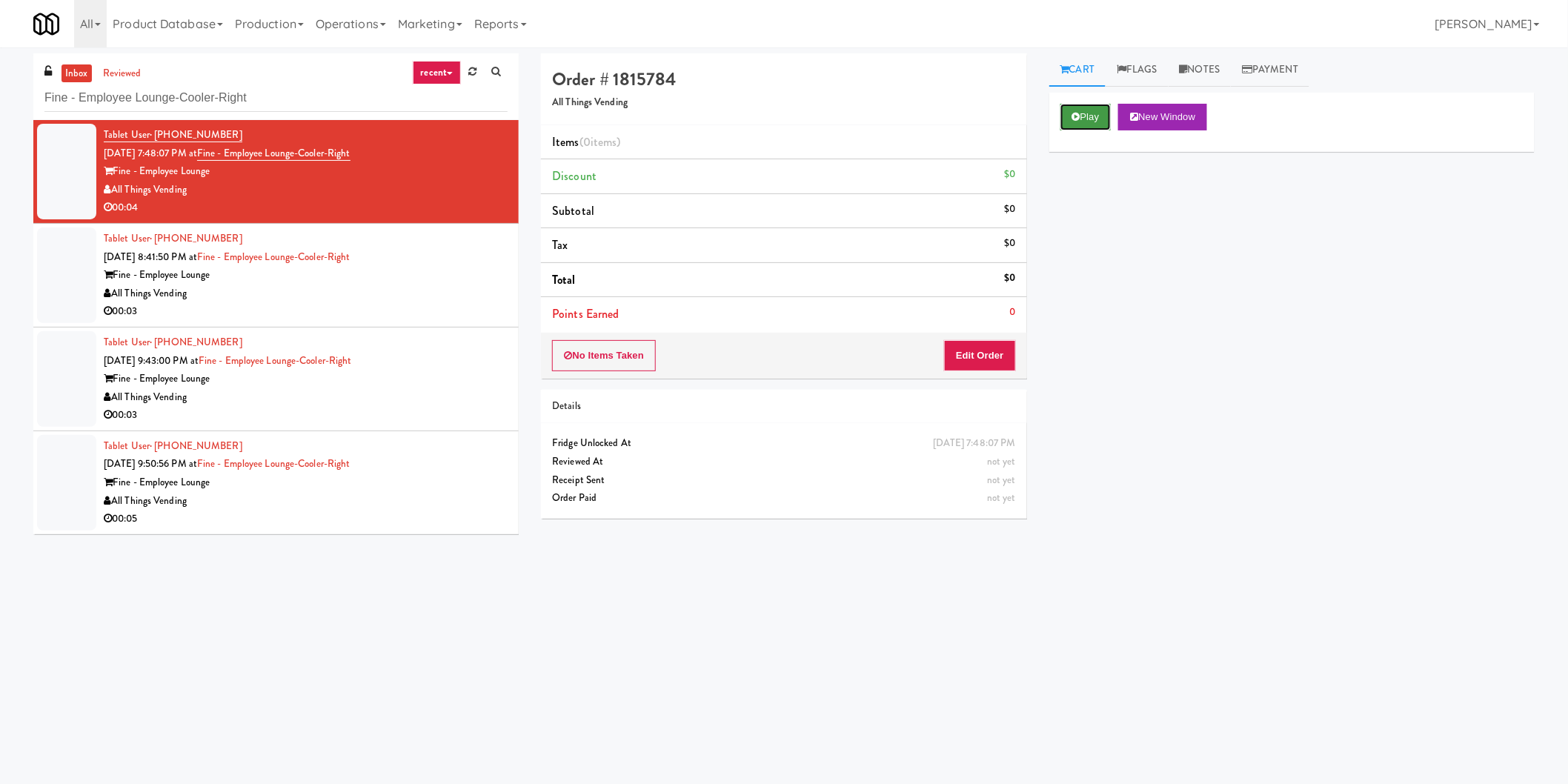
click at [1095, 107] on button "Play" at bounding box center [1086, 117] width 51 height 27
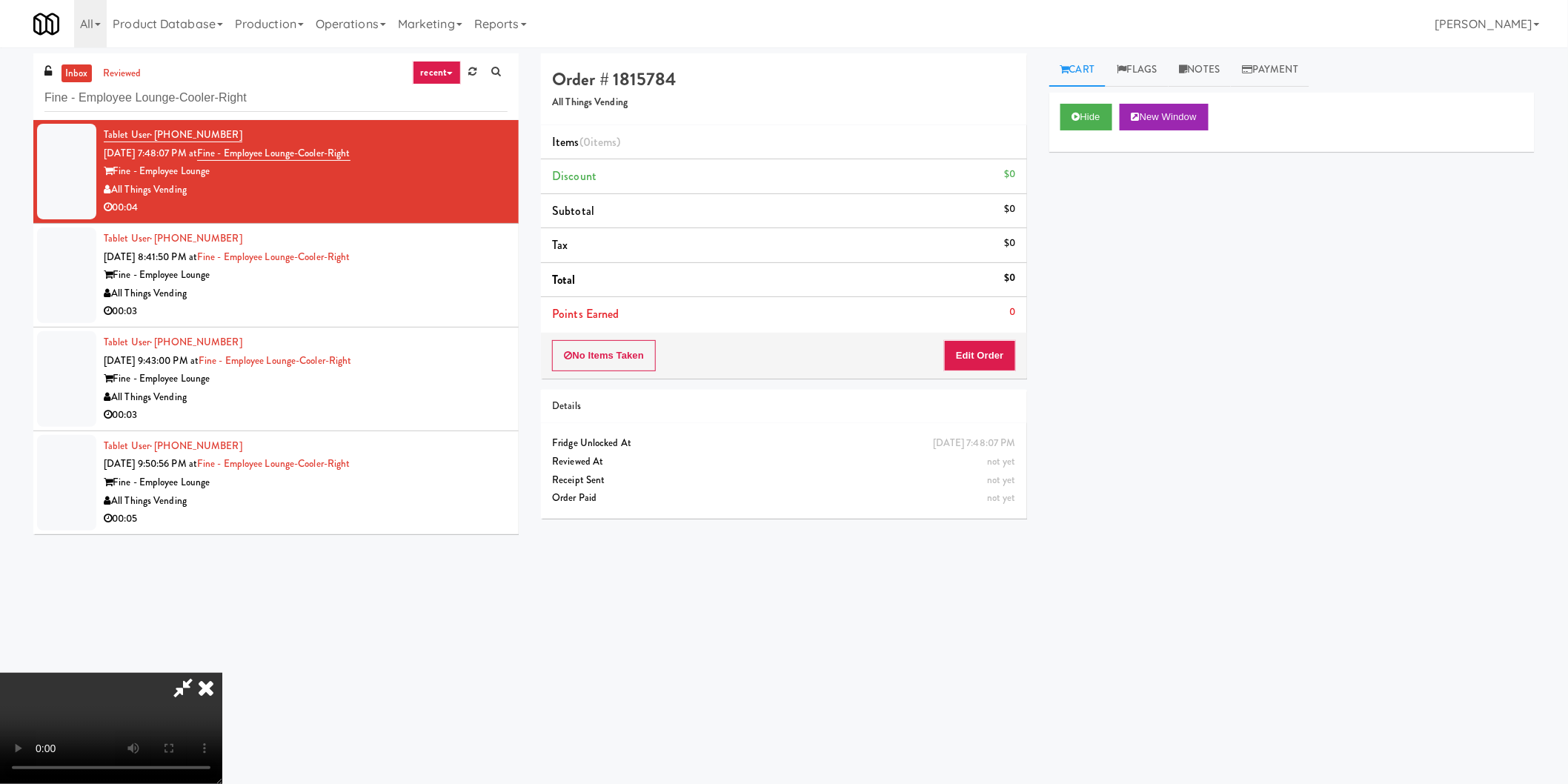
click at [999, 319] on li "Points Earned 0" at bounding box center [783, 314] width 486 height 35
click at [998, 338] on div "No Items Taken Edit Order" at bounding box center [783, 356] width 486 height 46
click at [999, 351] on button "Edit Order" at bounding box center [980, 355] width 72 height 31
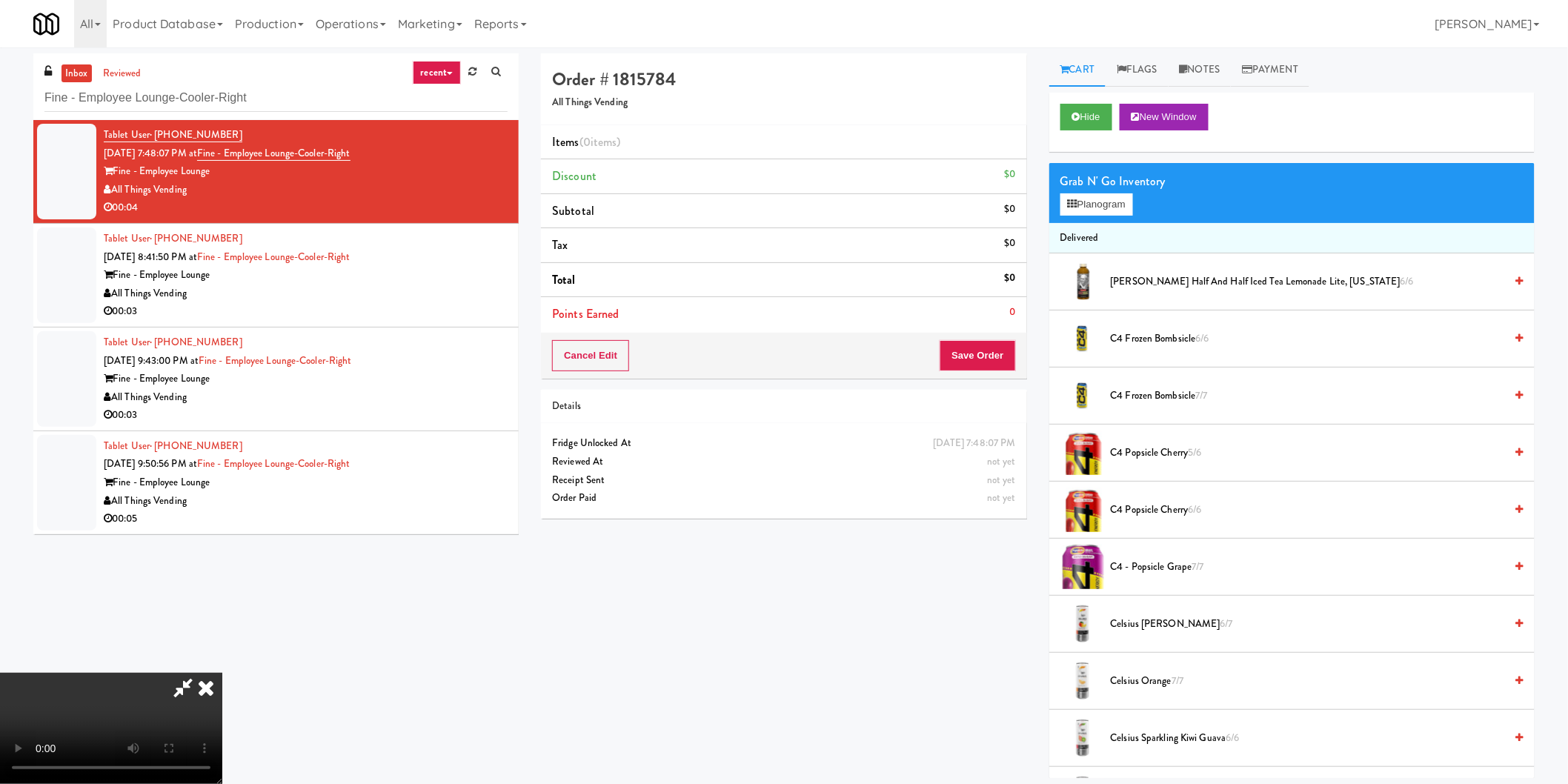
click at [222, 673] on video at bounding box center [111, 728] width 222 height 111
click at [1117, 210] on button "Planogram" at bounding box center [1096, 204] width 73 height 22
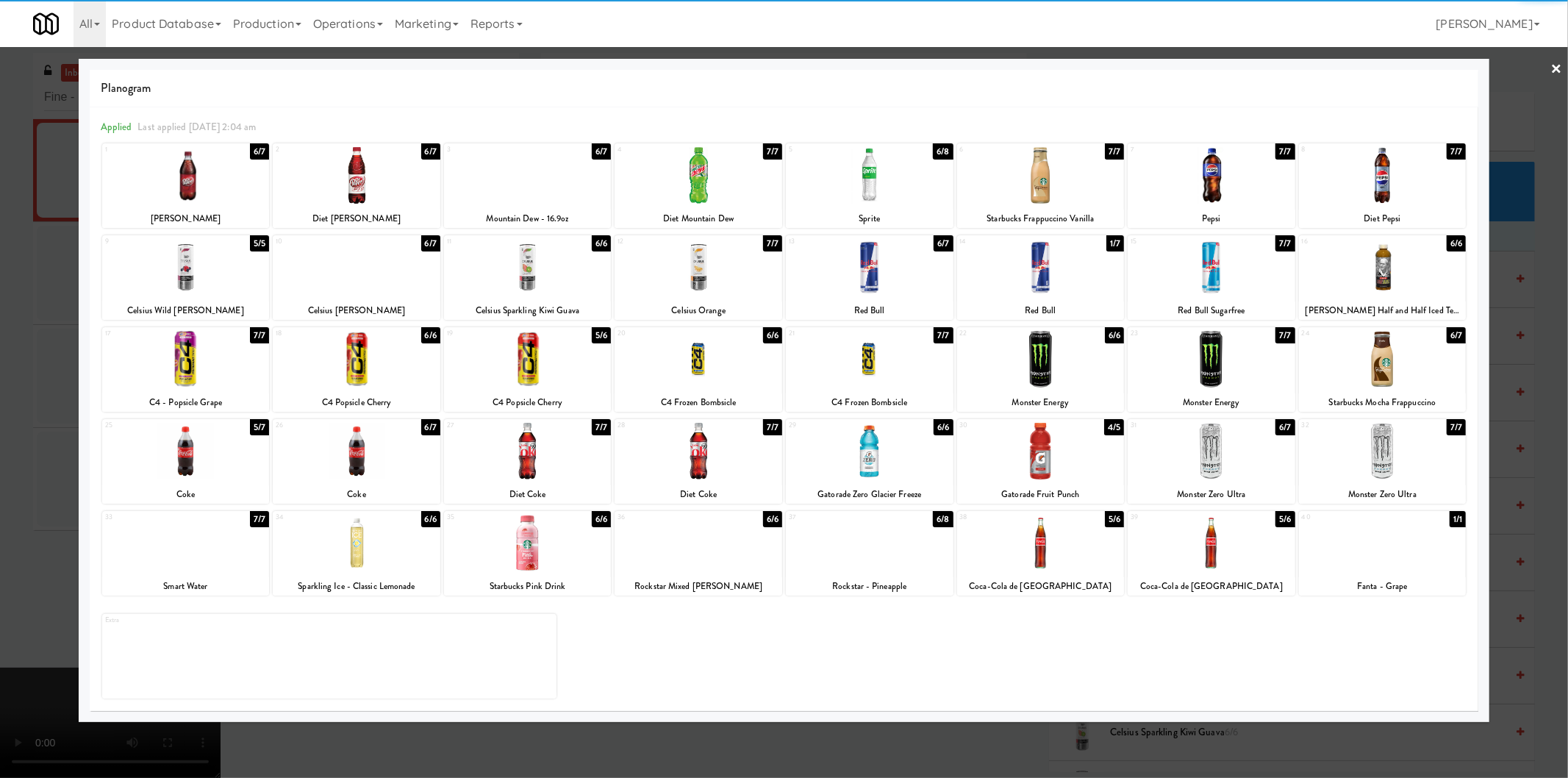
click at [897, 275] on div at bounding box center [869, 267] width 168 height 56
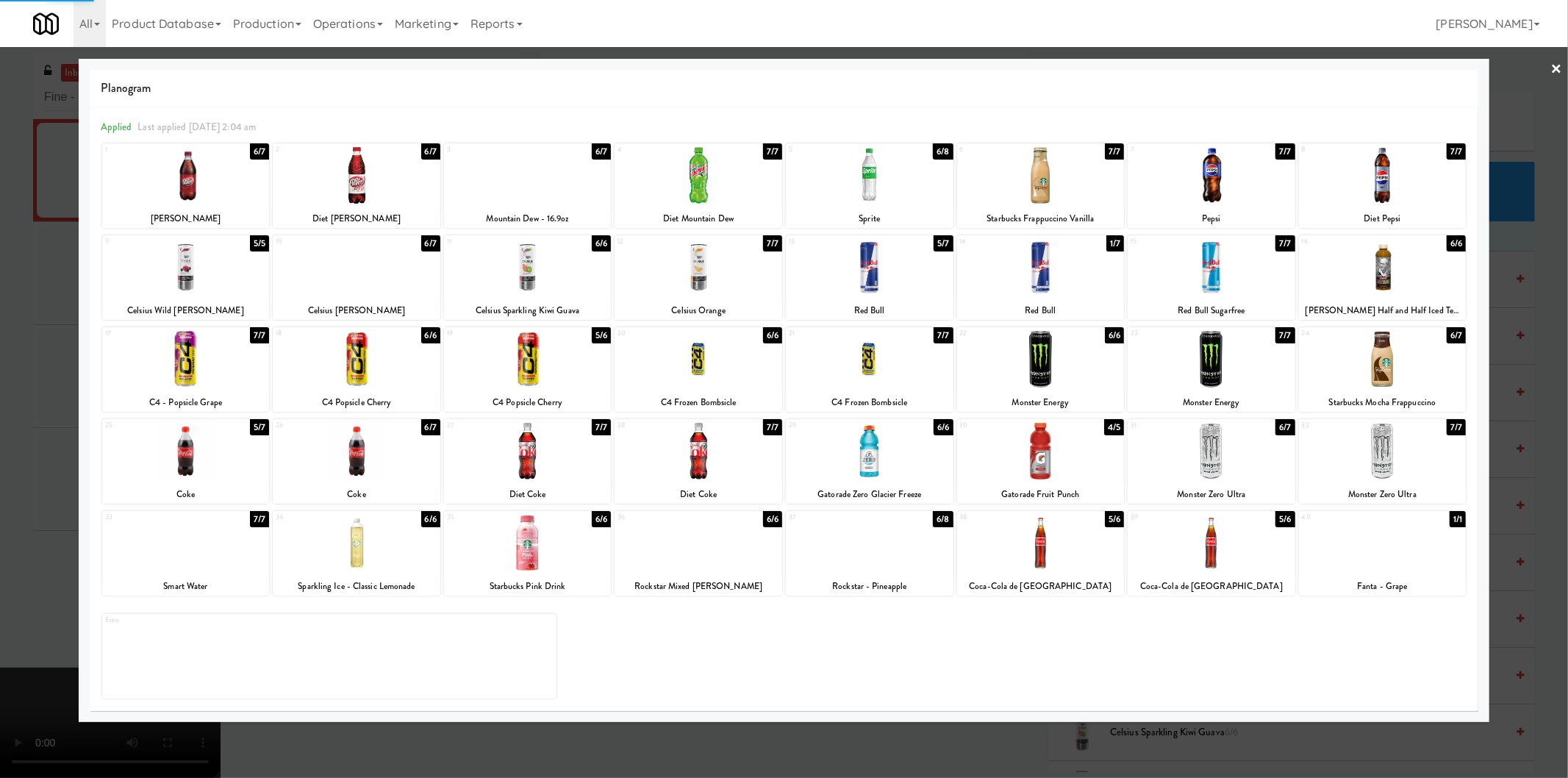
click at [1552, 356] on div at bounding box center [784, 389] width 1568 height 778
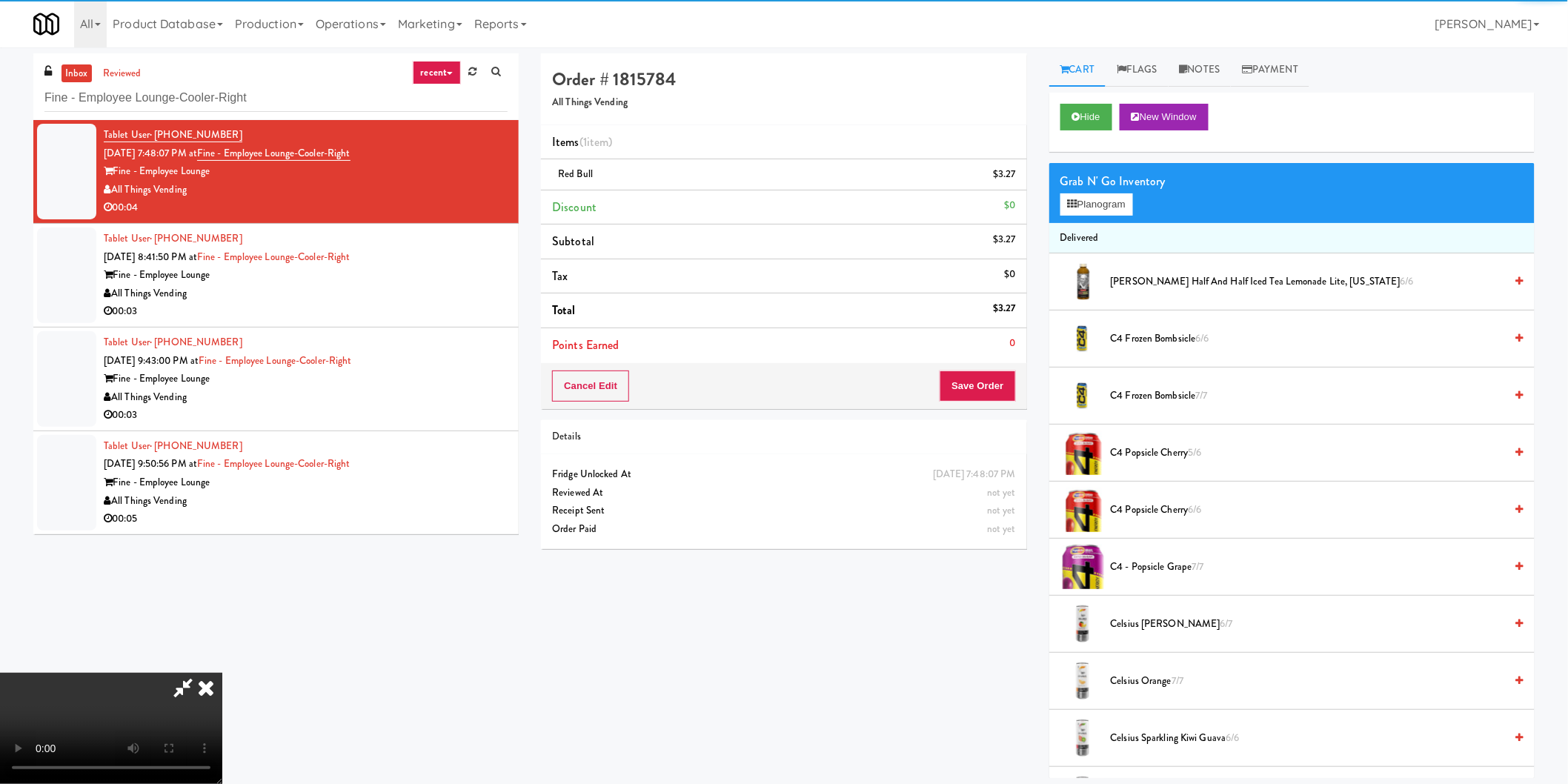
click at [222, 673] on video at bounding box center [111, 728] width 222 height 111
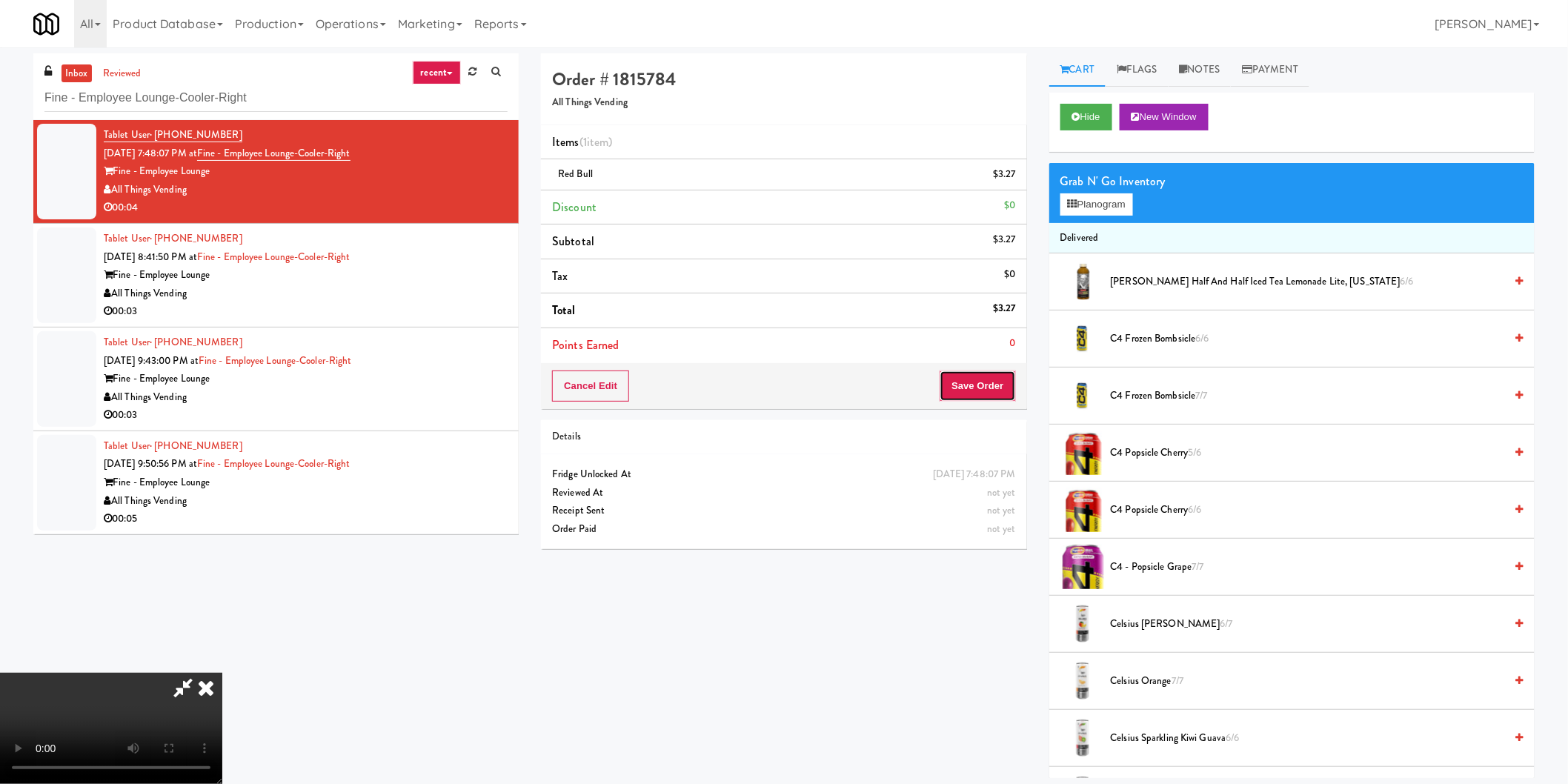
drag, startPoint x: 987, startPoint y: 396, endPoint x: 1027, endPoint y: 417, distance: 45.2
click at [988, 396] on button "Save Order" at bounding box center [977, 386] width 75 height 31
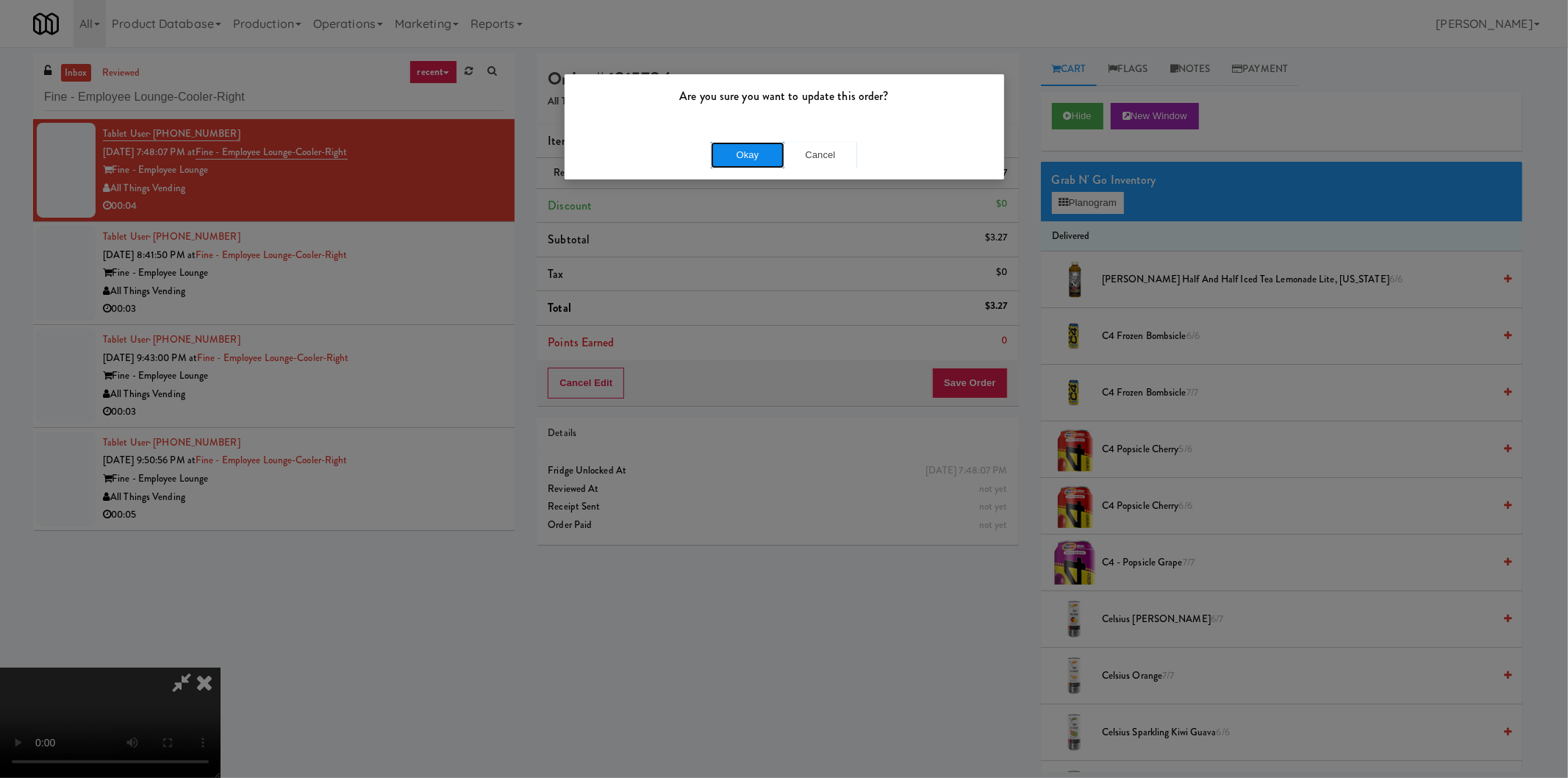
click at [730, 142] on button "Okay" at bounding box center [748, 155] width 74 height 26
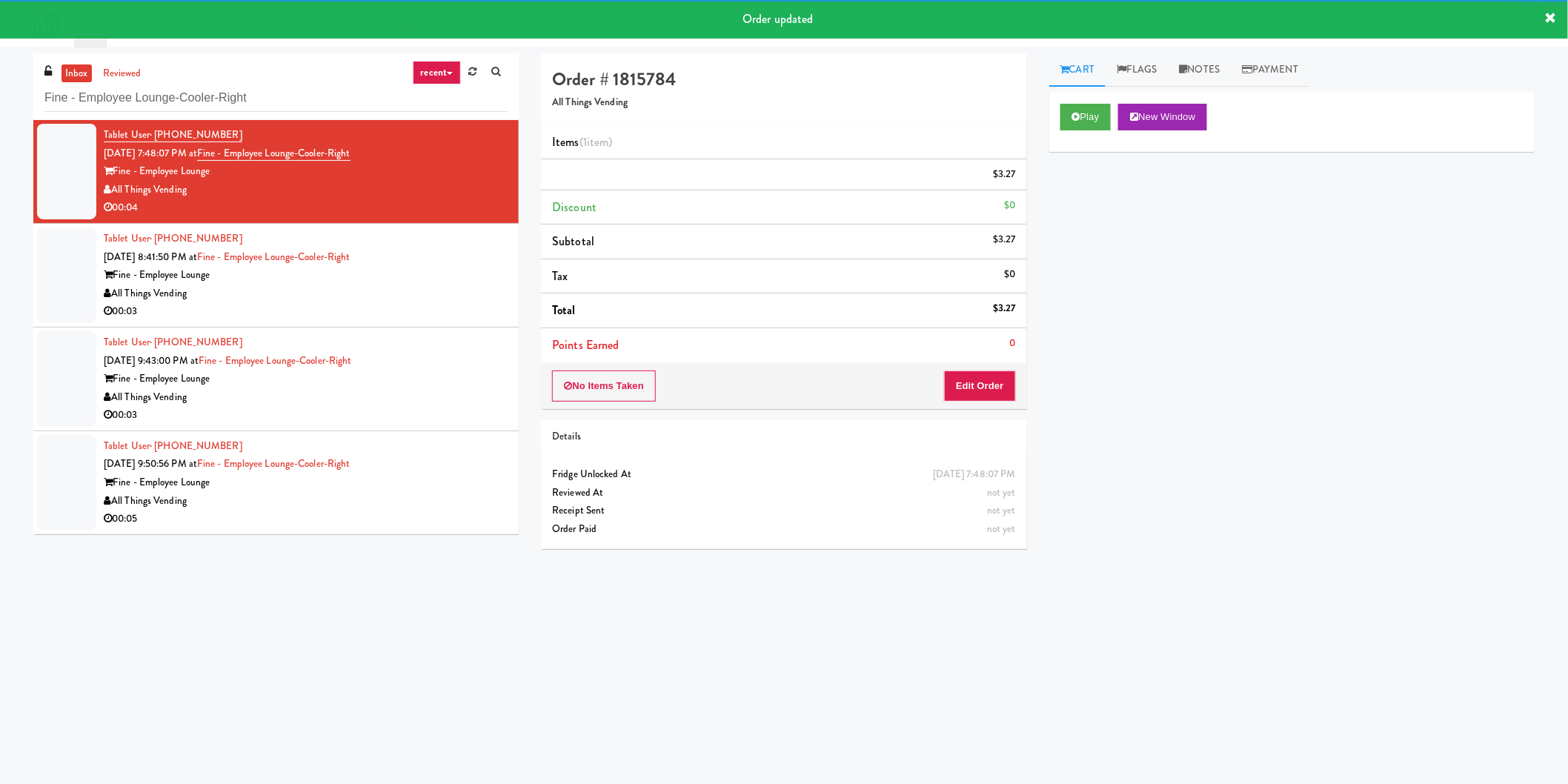
click at [450, 319] on div "00:03" at bounding box center [305, 311] width 404 height 19
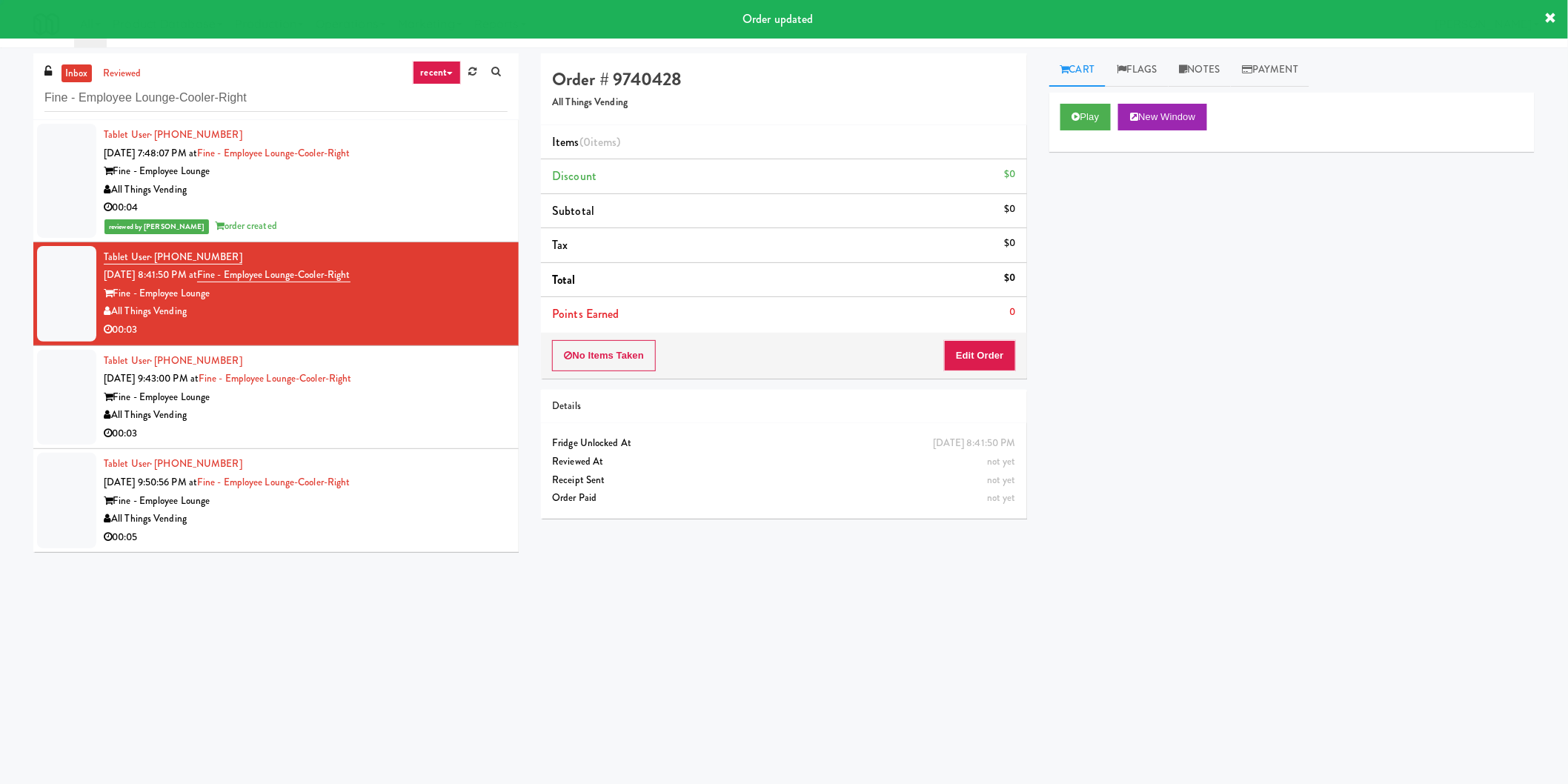
click at [1058, 111] on div "Play New Window" at bounding box center [1292, 122] width 486 height 59
click at [1074, 113] on icon at bounding box center [1076, 116] width 8 height 10
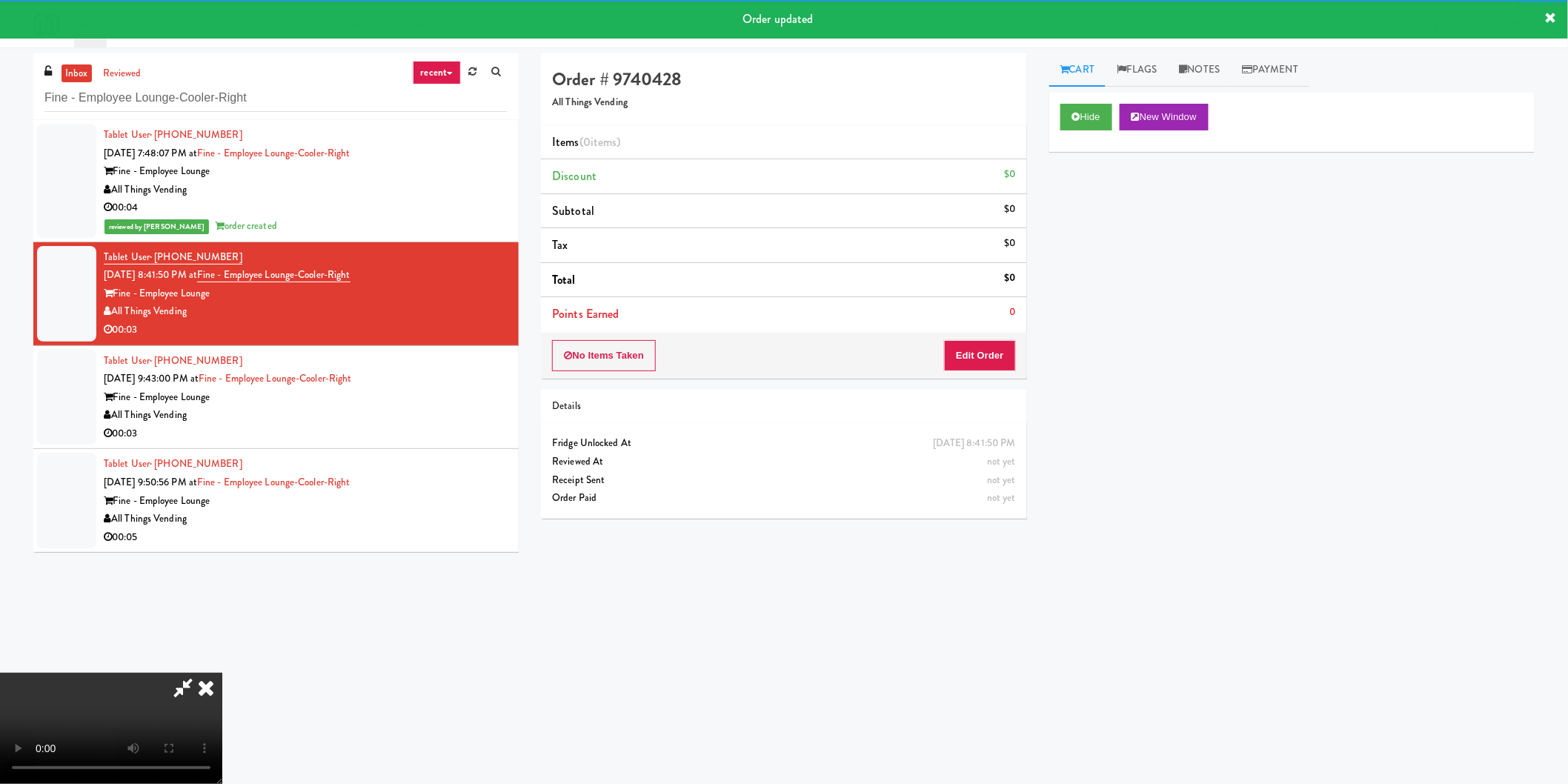
click at [982, 327] on li "Points Earned 0" at bounding box center [783, 314] width 486 height 35
click at [979, 350] on button "Edit Order" at bounding box center [980, 355] width 72 height 31
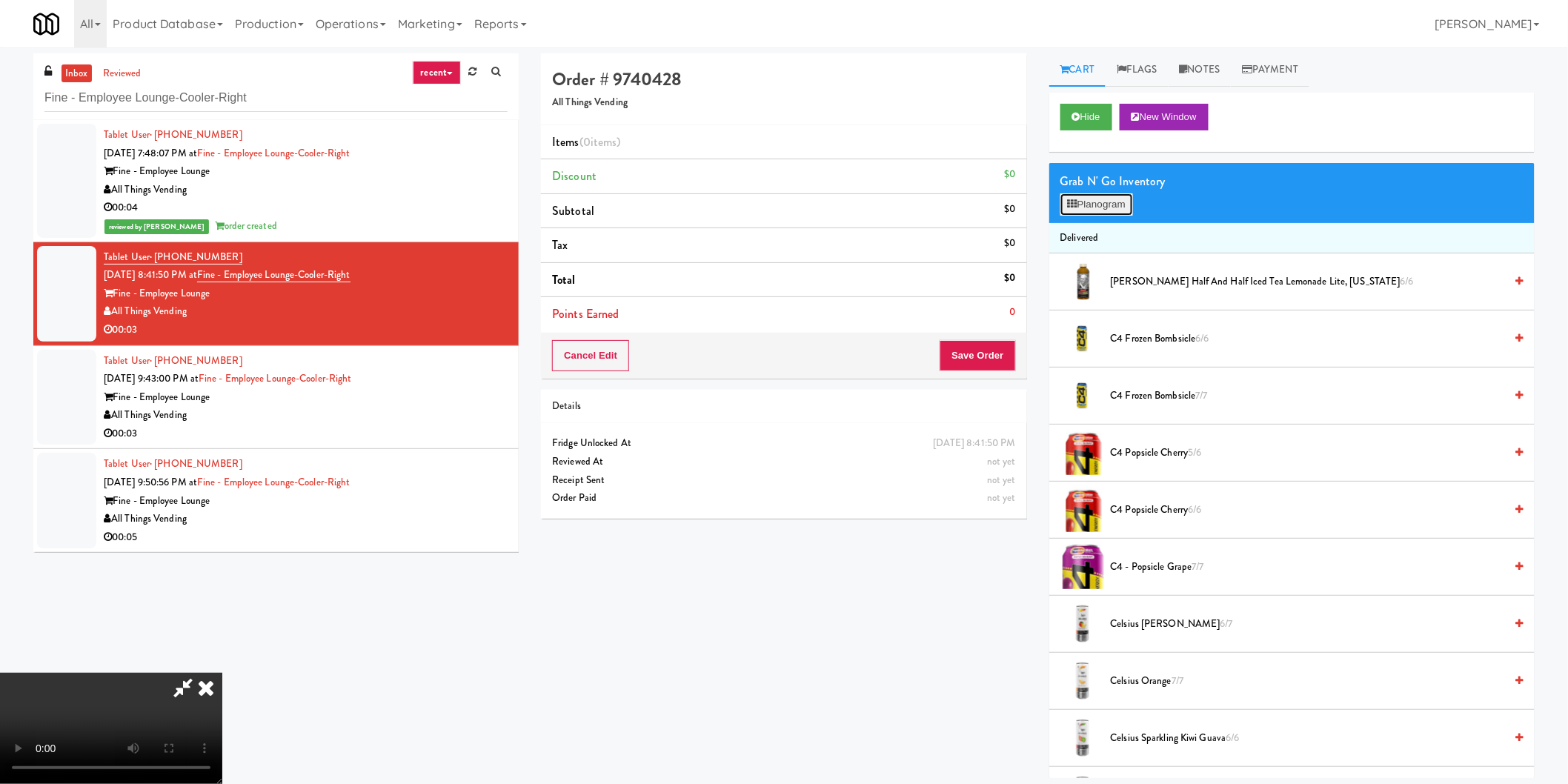
click at [1134, 202] on button "Planogram" at bounding box center [1096, 204] width 73 height 22
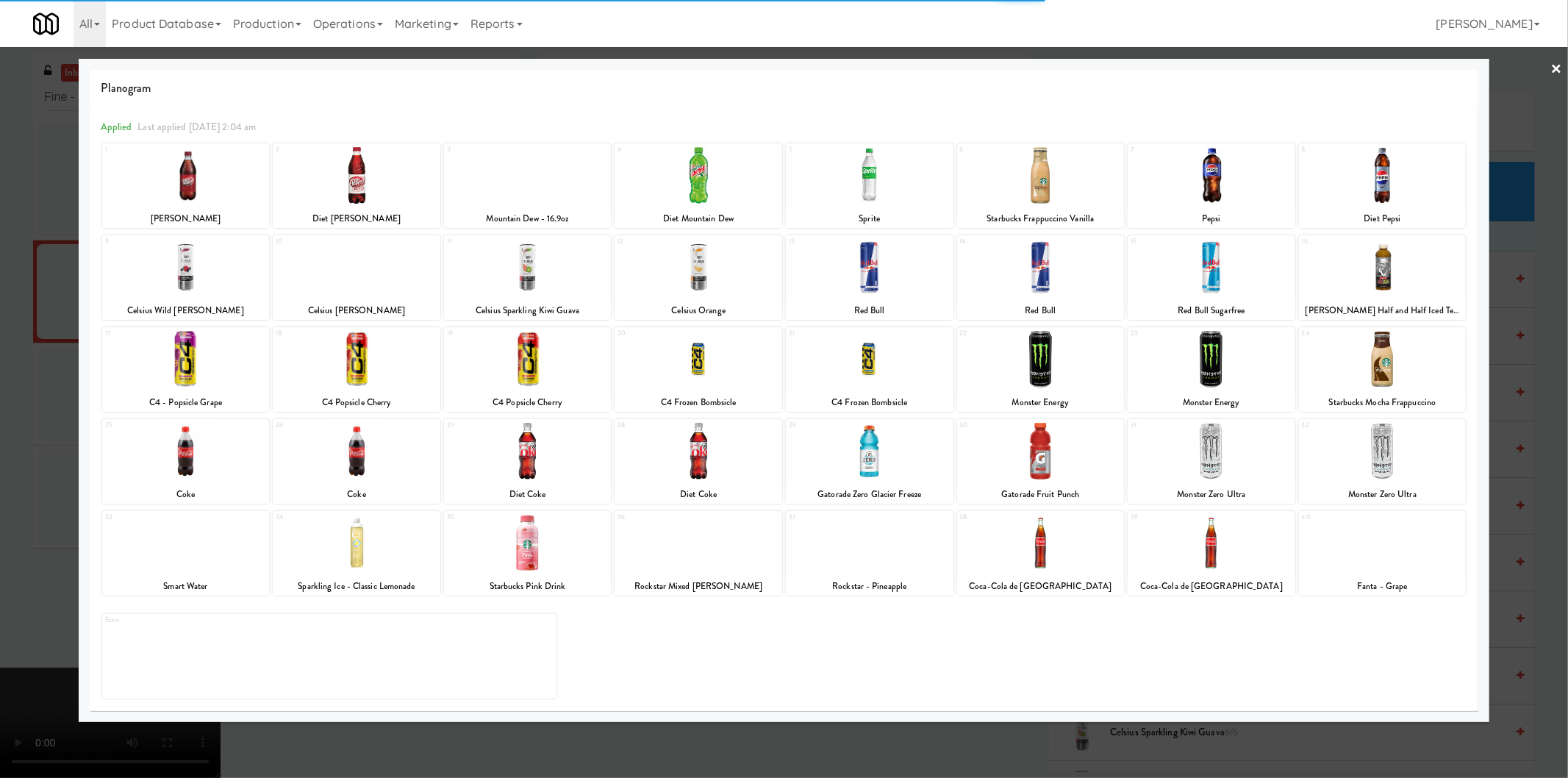
click at [890, 264] on div at bounding box center [869, 267] width 168 height 56
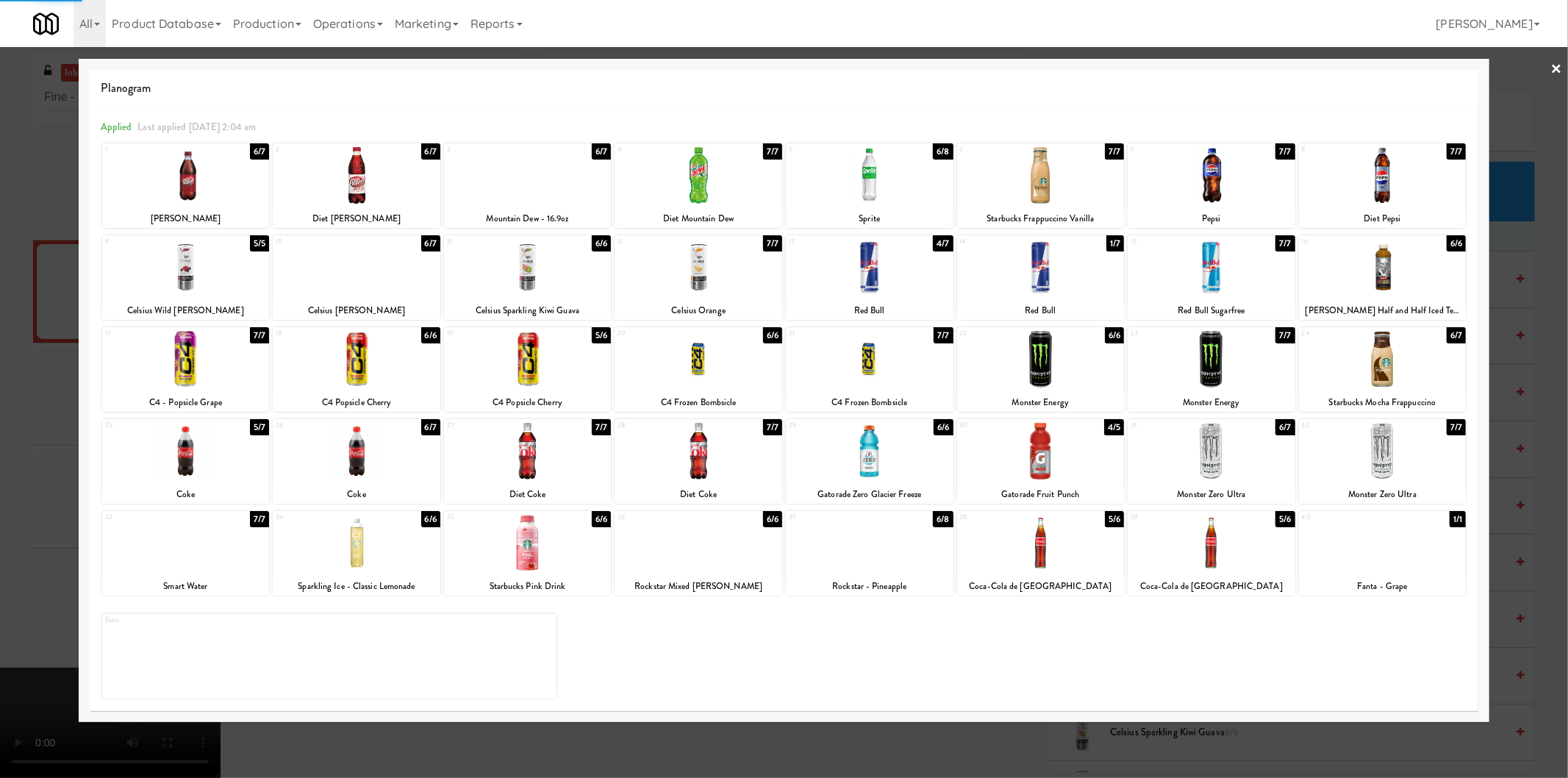
click at [1486, 348] on div "Planogram Applied Last applied [DATE] 2:04 am 1 6/7 [PERSON_NAME] 2 6/7 Diet [P…" at bounding box center [785, 390] width 1412 height 663
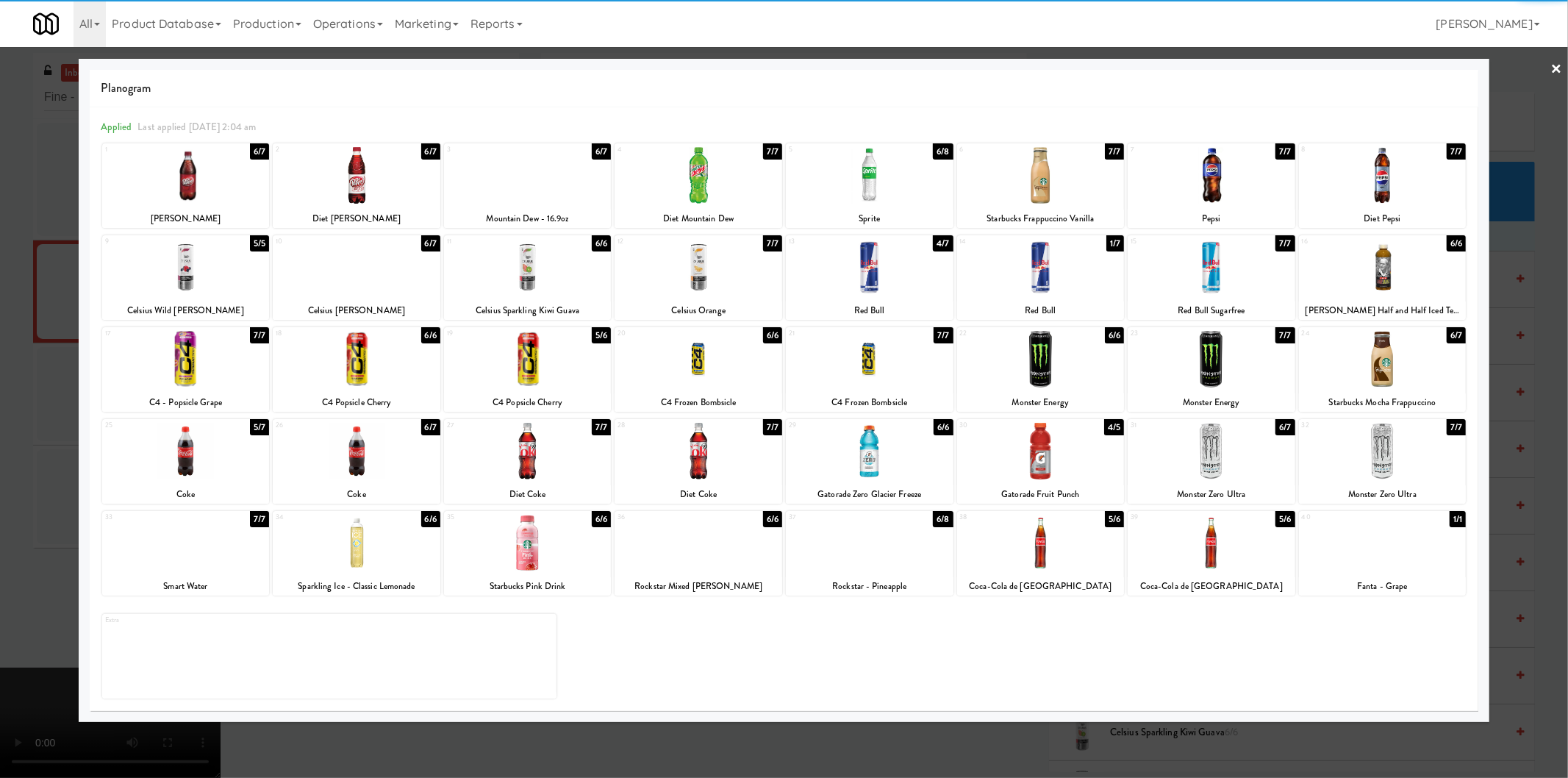
click at [1510, 356] on div at bounding box center [784, 389] width 1568 height 778
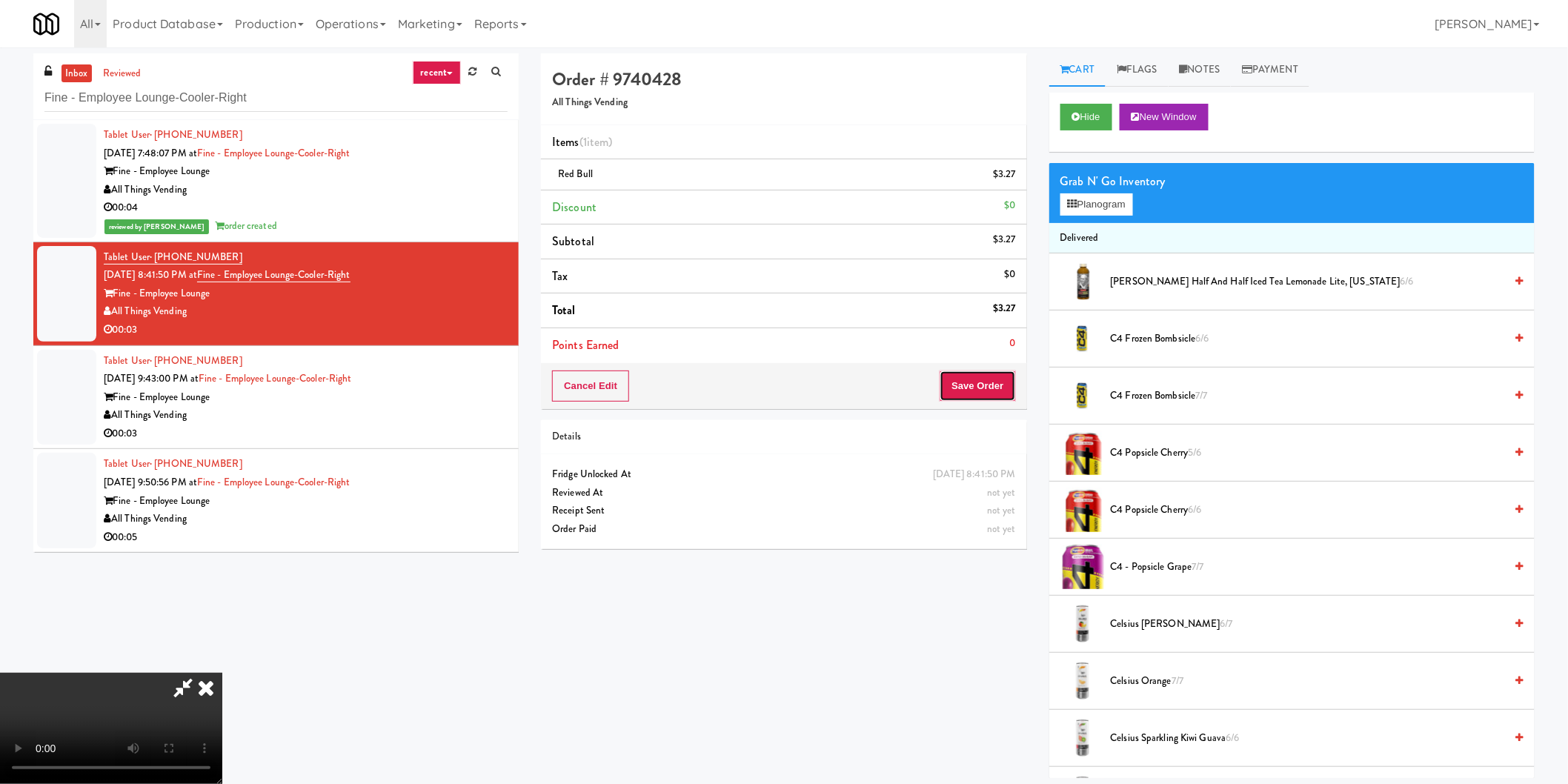
click at [1004, 378] on button "Save Order" at bounding box center [977, 386] width 75 height 31
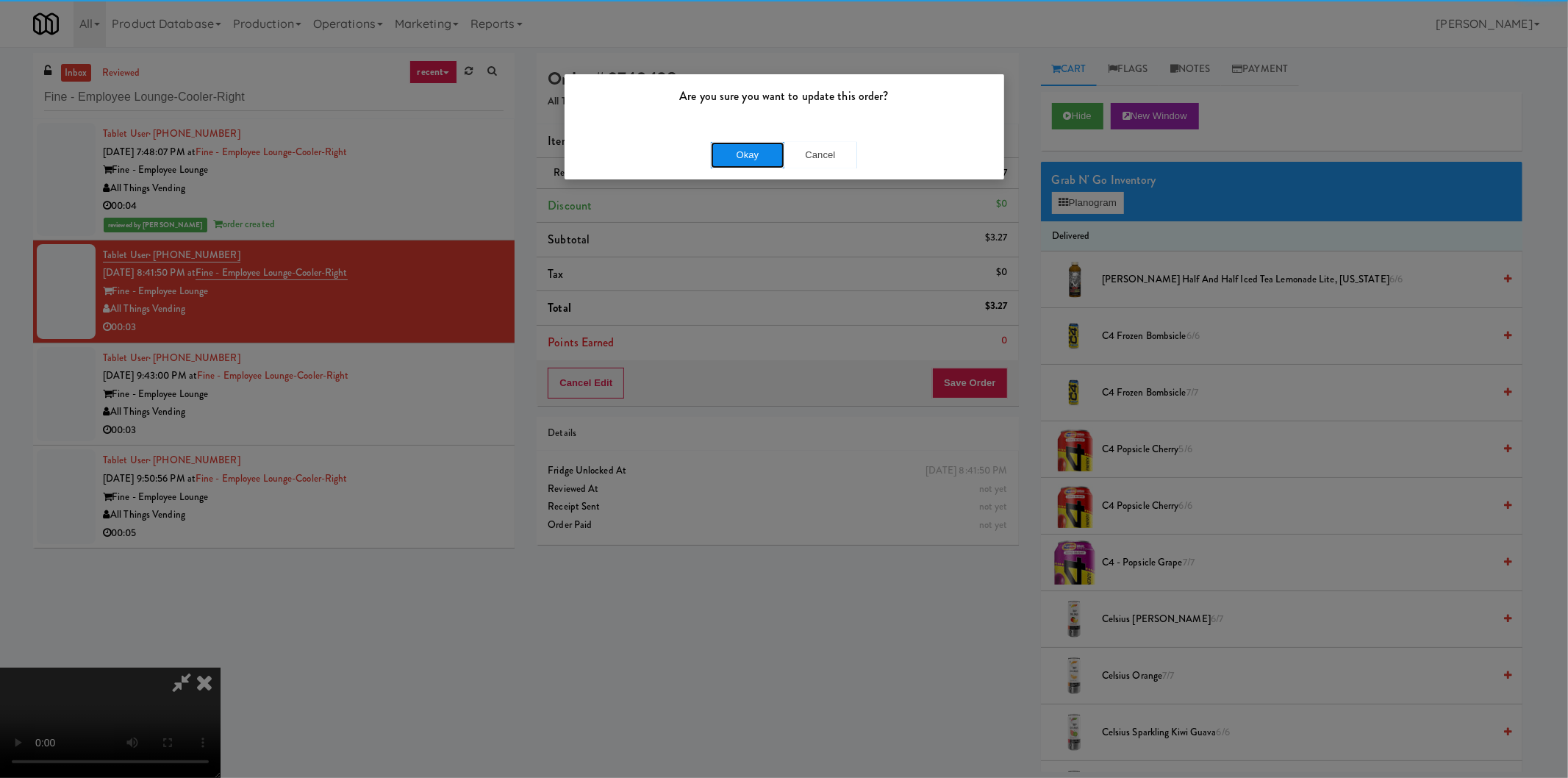
click at [738, 153] on button "Okay" at bounding box center [748, 155] width 74 height 26
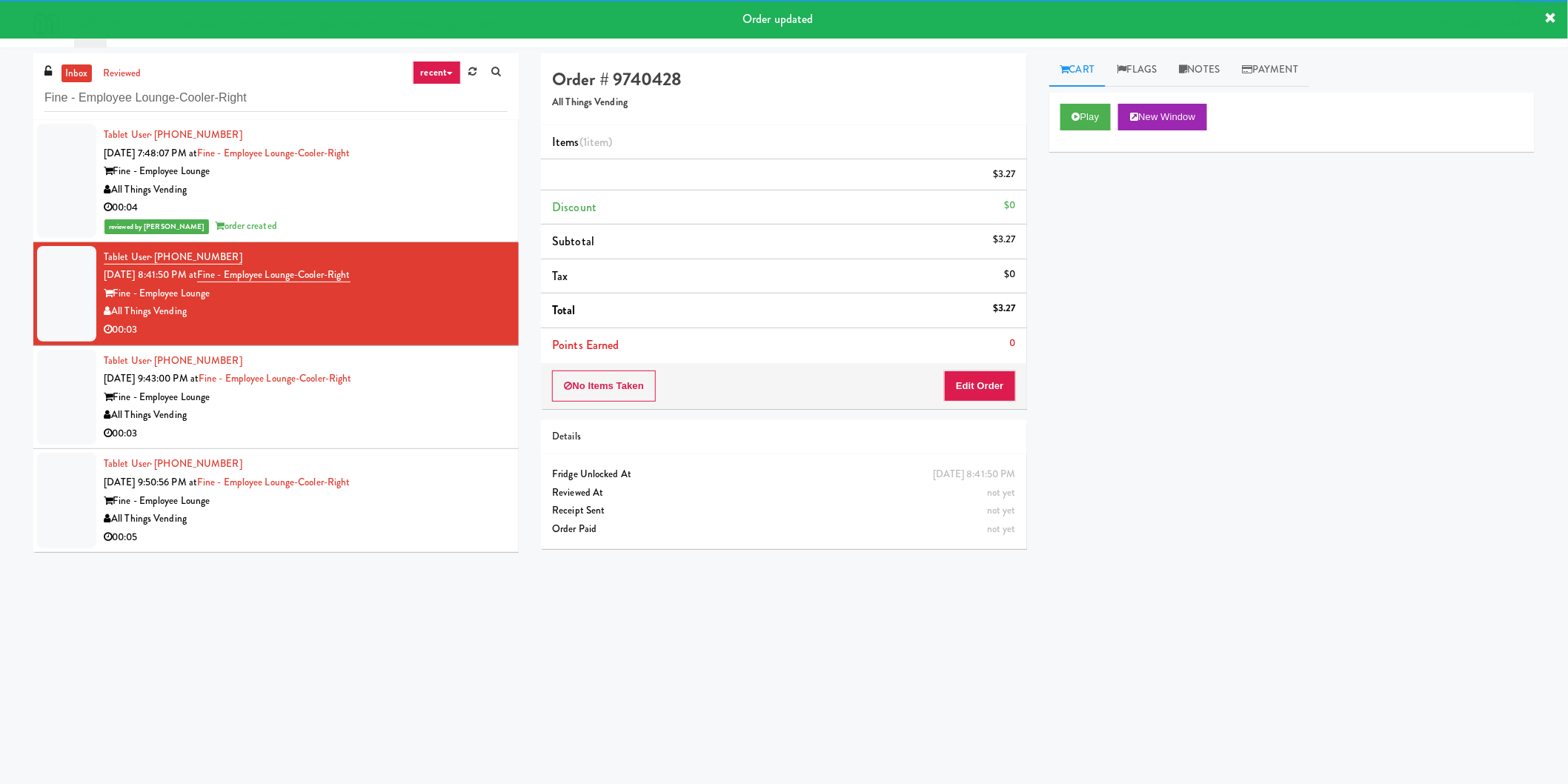
drag, startPoint x: 411, startPoint y: 358, endPoint x: 432, endPoint y: 380, distance: 30.4
click at [427, 379] on div "Tablet User · (720) 537-8426 [DATE] 9:43:00 PM at Fine - Employee Lounge-Cooler…" at bounding box center [305, 397] width 404 height 91
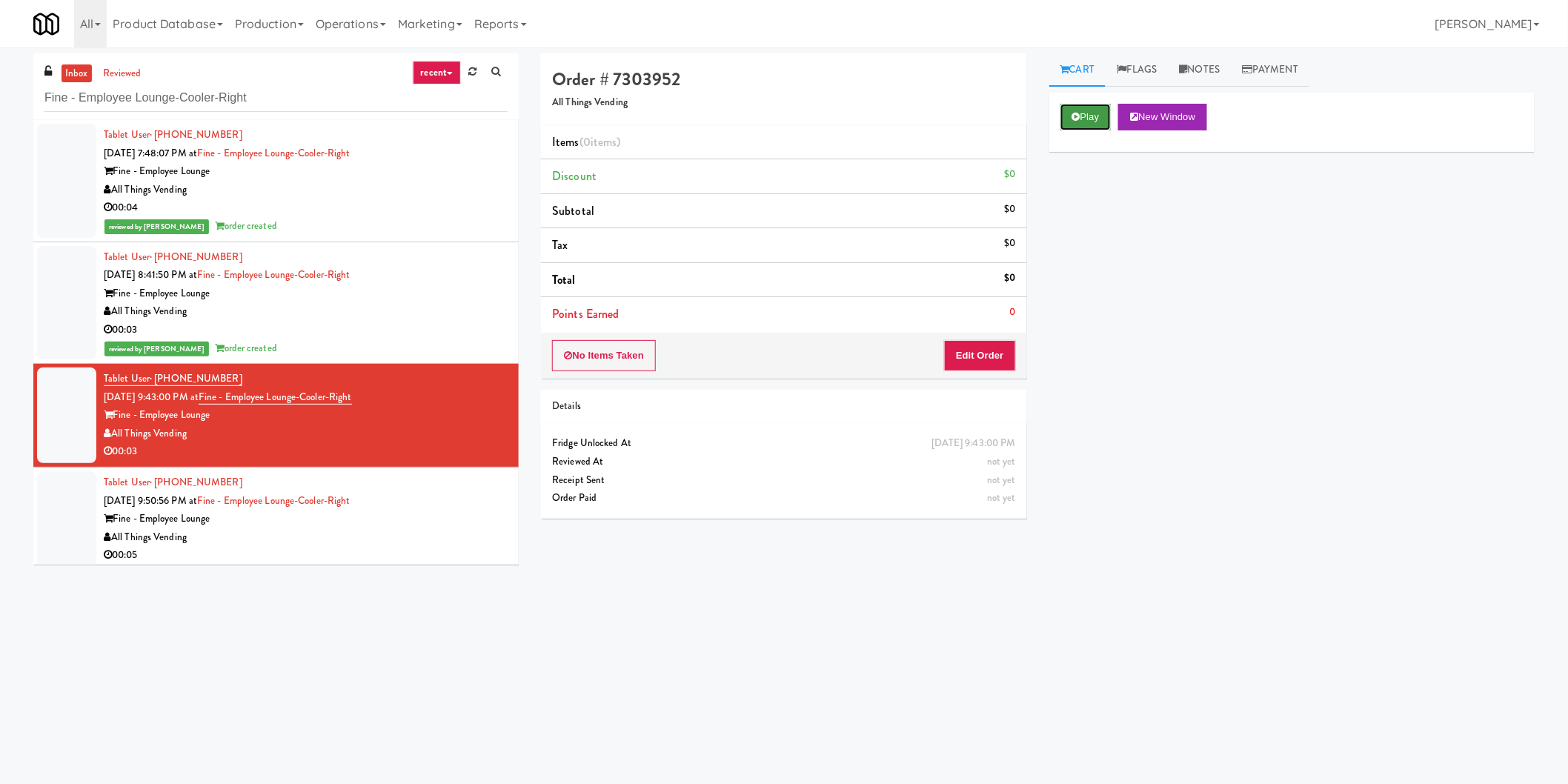
click at [1071, 116] on button "Play" at bounding box center [1086, 117] width 51 height 27
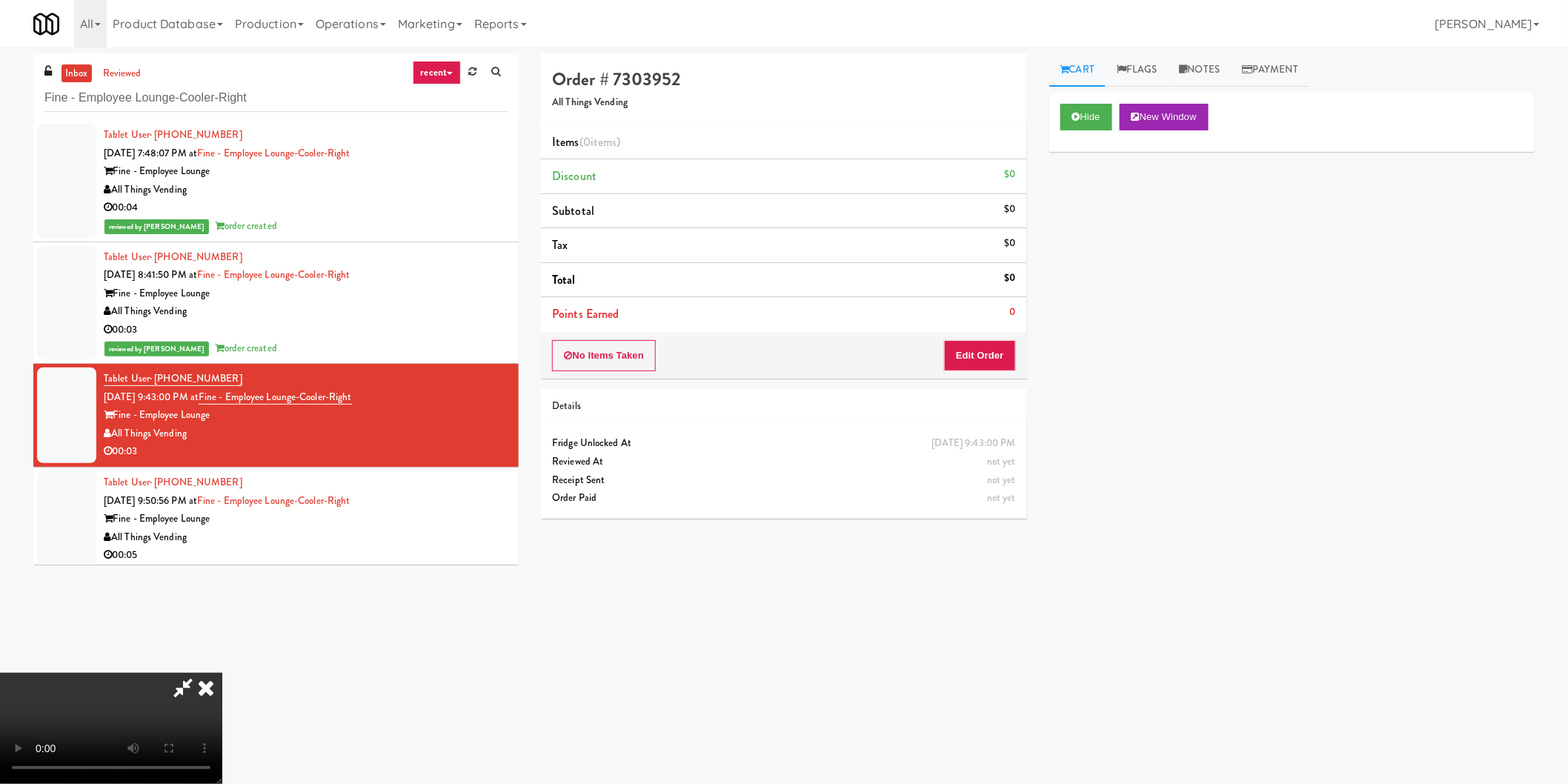
click at [1003, 330] on li "Points Earned 0" at bounding box center [783, 314] width 486 height 35
click at [995, 349] on button "Edit Order" at bounding box center [980, 355] width 72 height 31
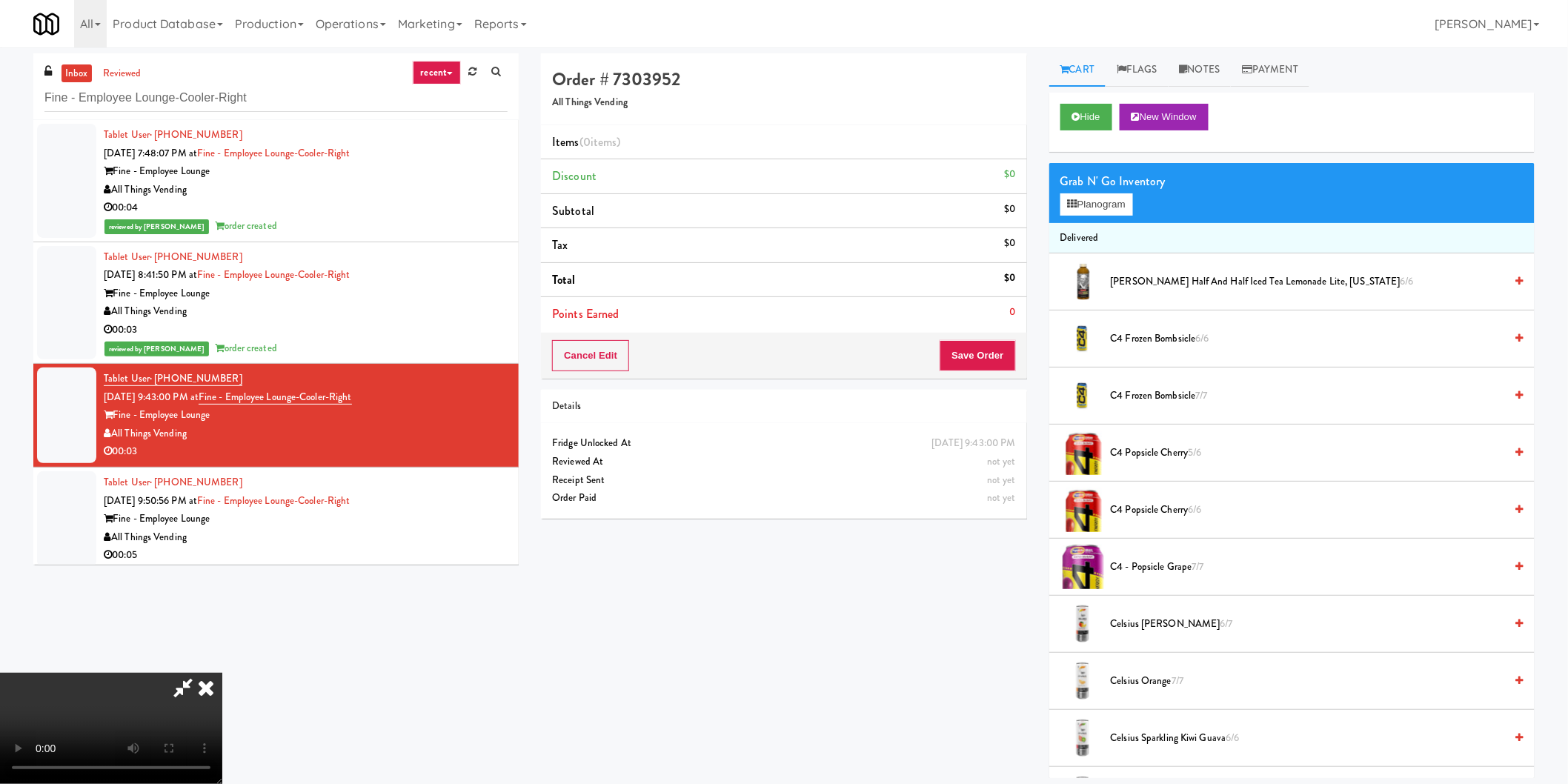
click at [222, 673] on video at bounding box center [111, 728] width 222 height 111
click at [1096, 213] on button "Planogram" at bounding box center [1096, 204] width 73 height 22
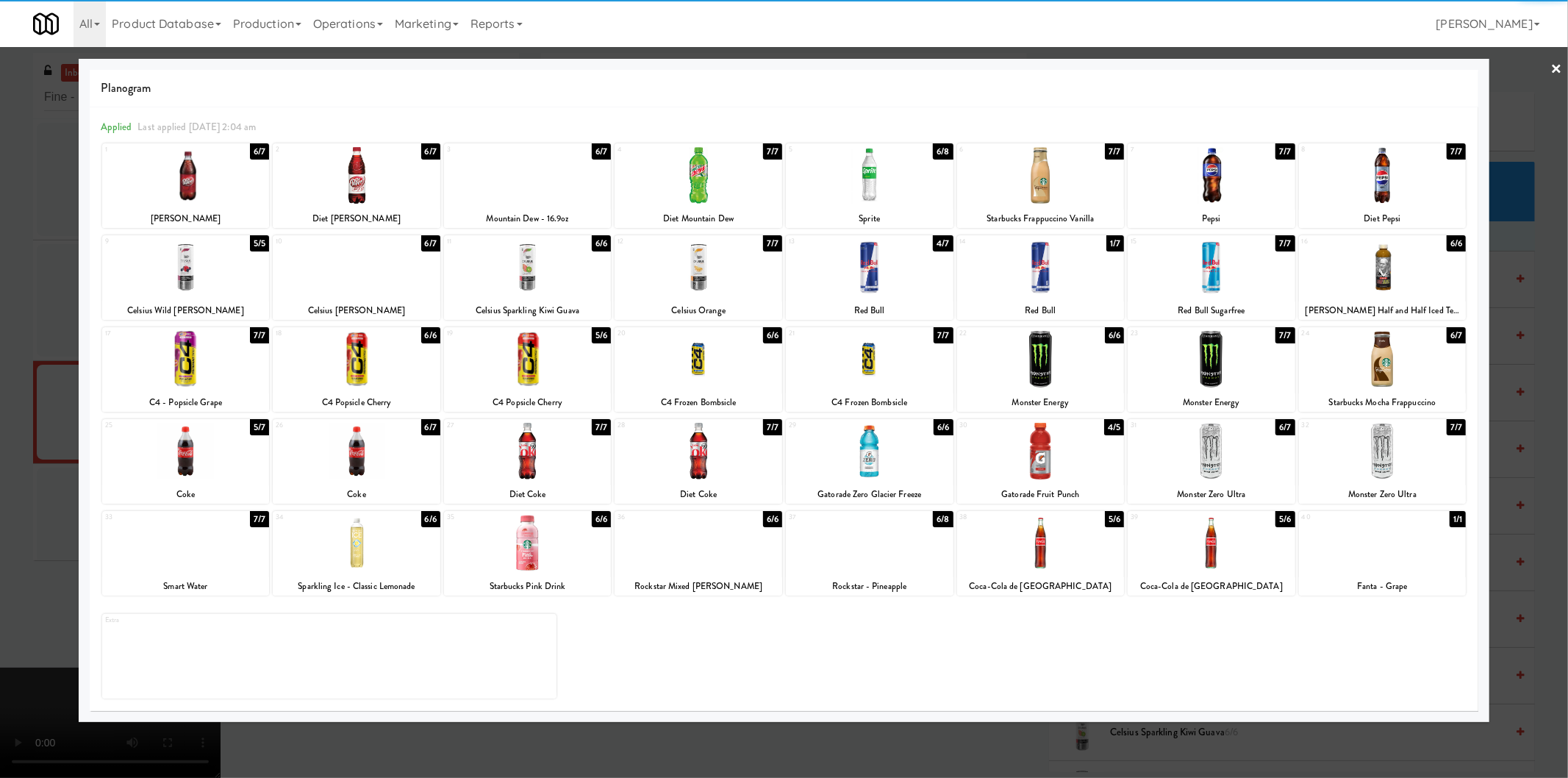
click at [884, 542] on div at bounding box center [869, 543] width 168 height 56
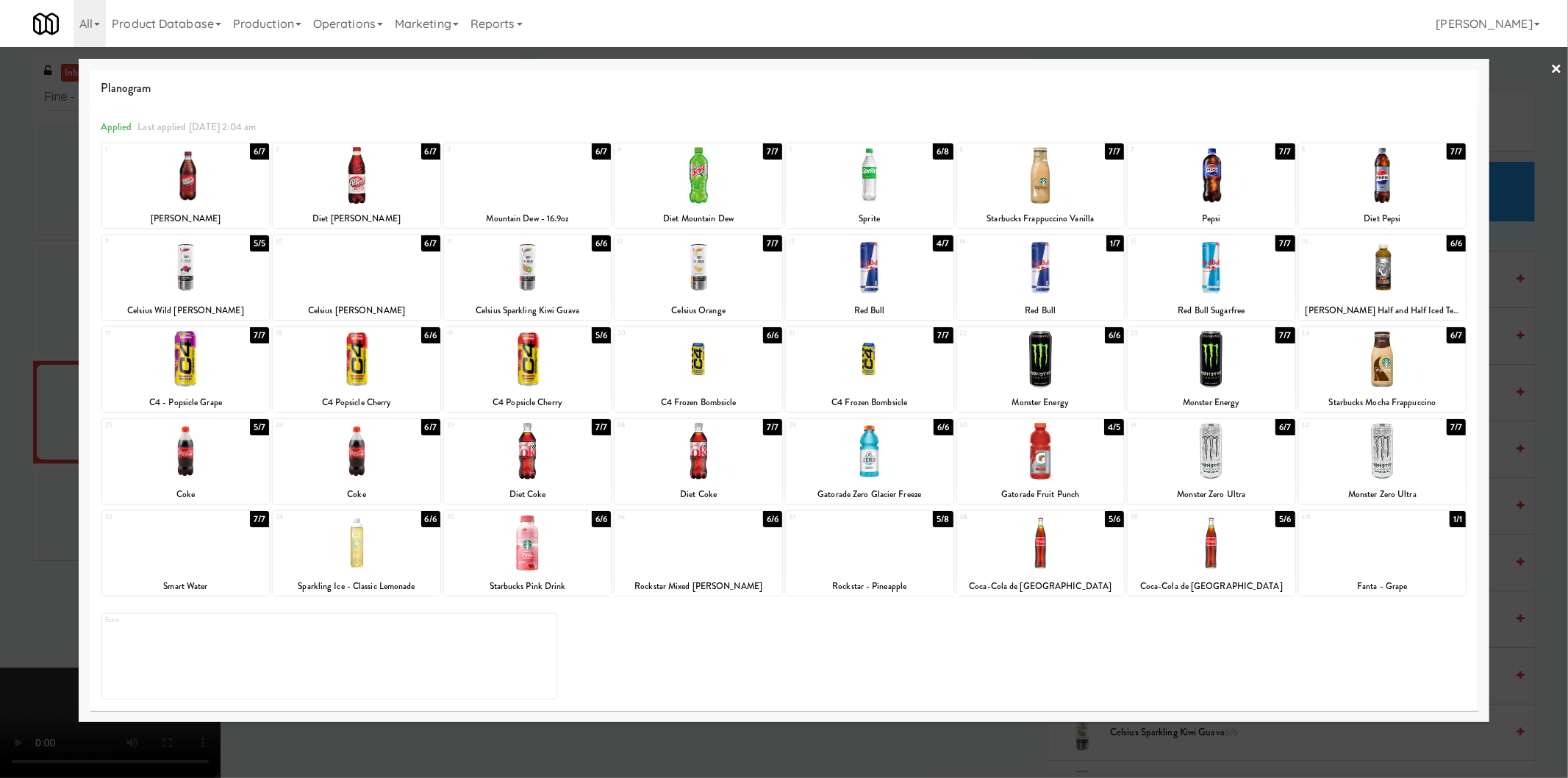
click at [1526, 446] on div at bounding box center [784, 389] width 1568 height 778
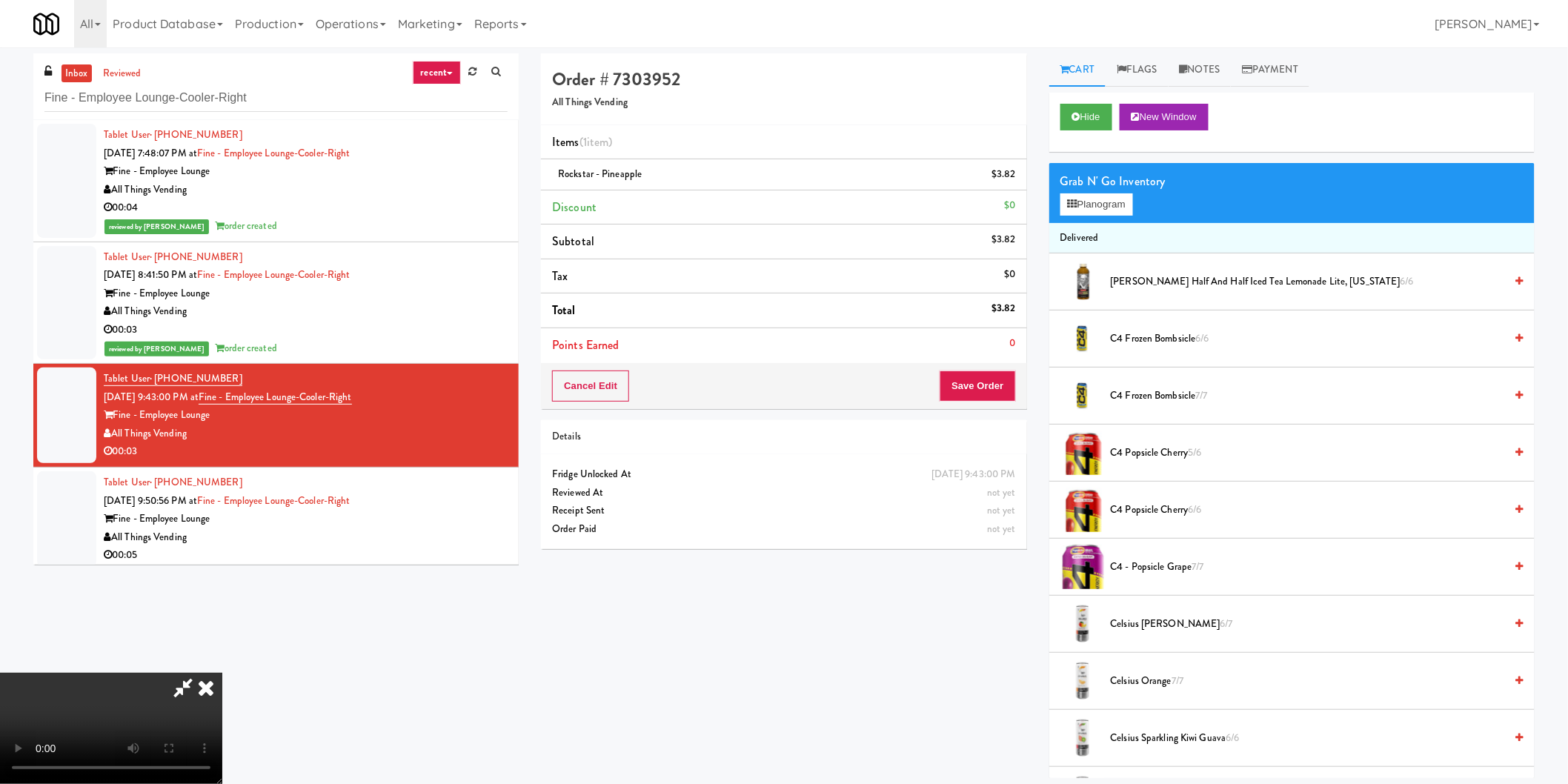
scroll to position [242, 0]
click at [222, 673] on video at bounding box center [111, 728] width 222 height 111
click at [975, 386] on button "Save Order" at bounding box center [977, 386] width 75 height 31
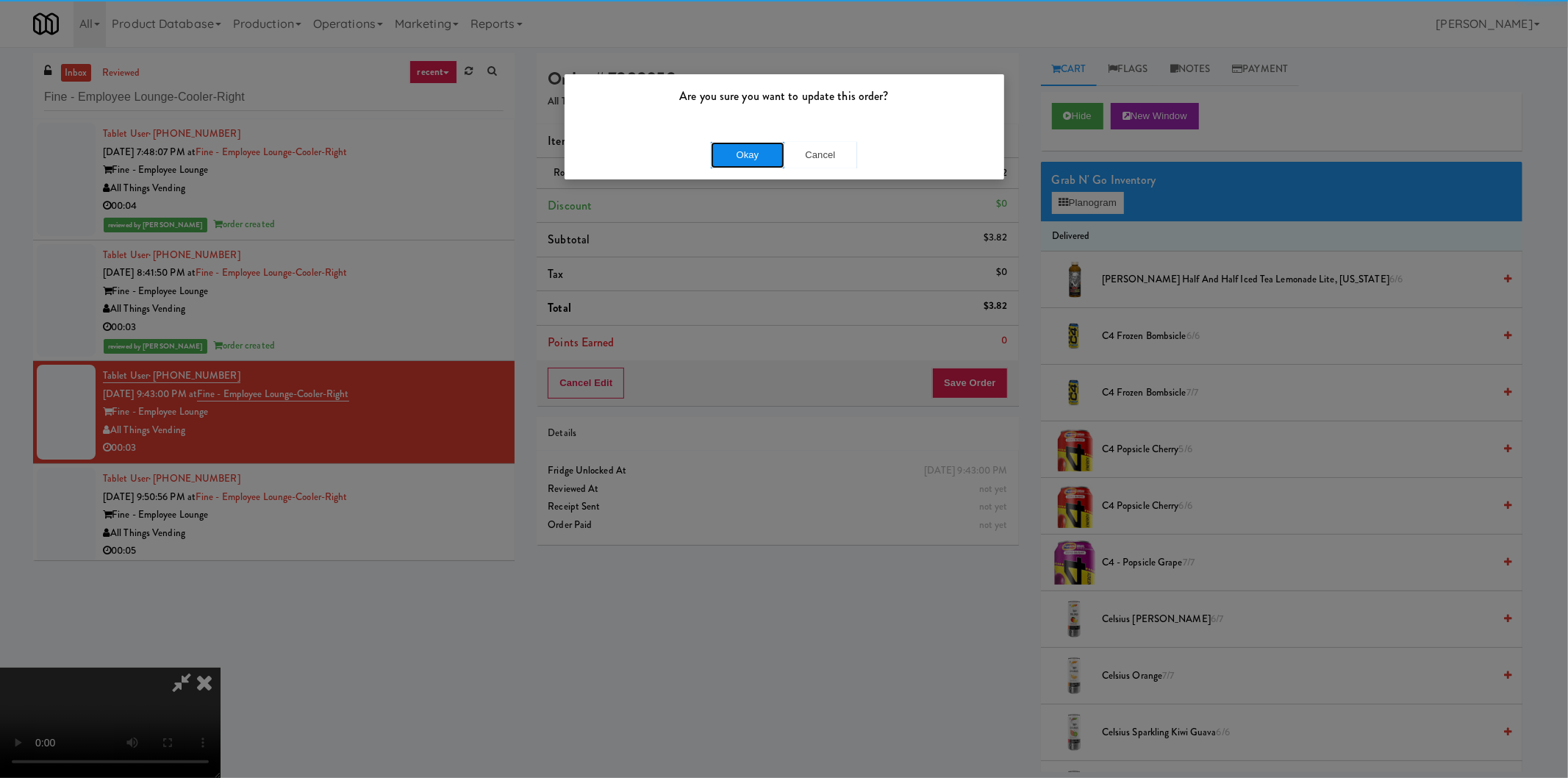
click at [731, 152] on button "Okay" at bounding box center [748, 155] width 74 height 26
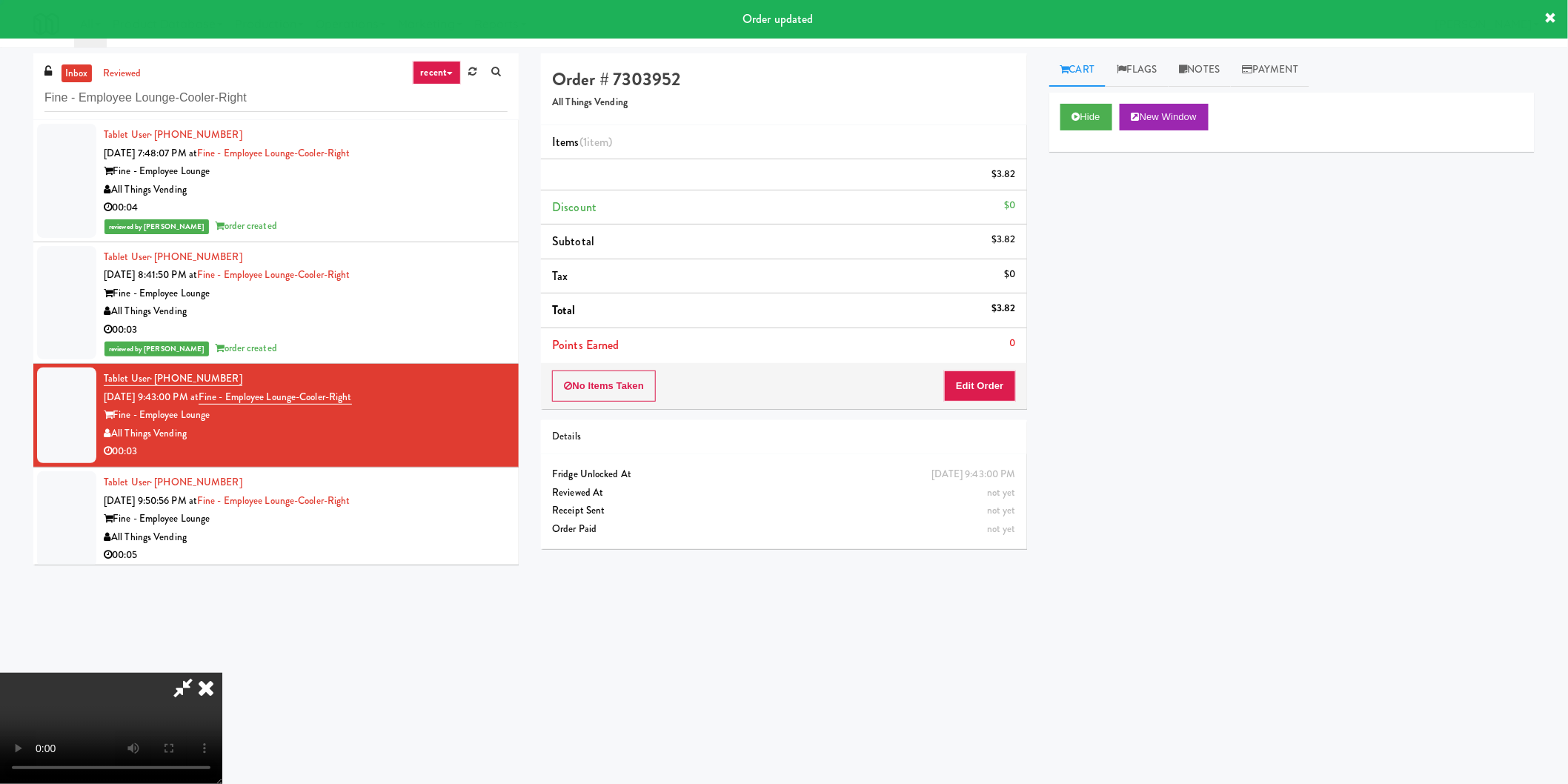
scroll to position [0, 0]
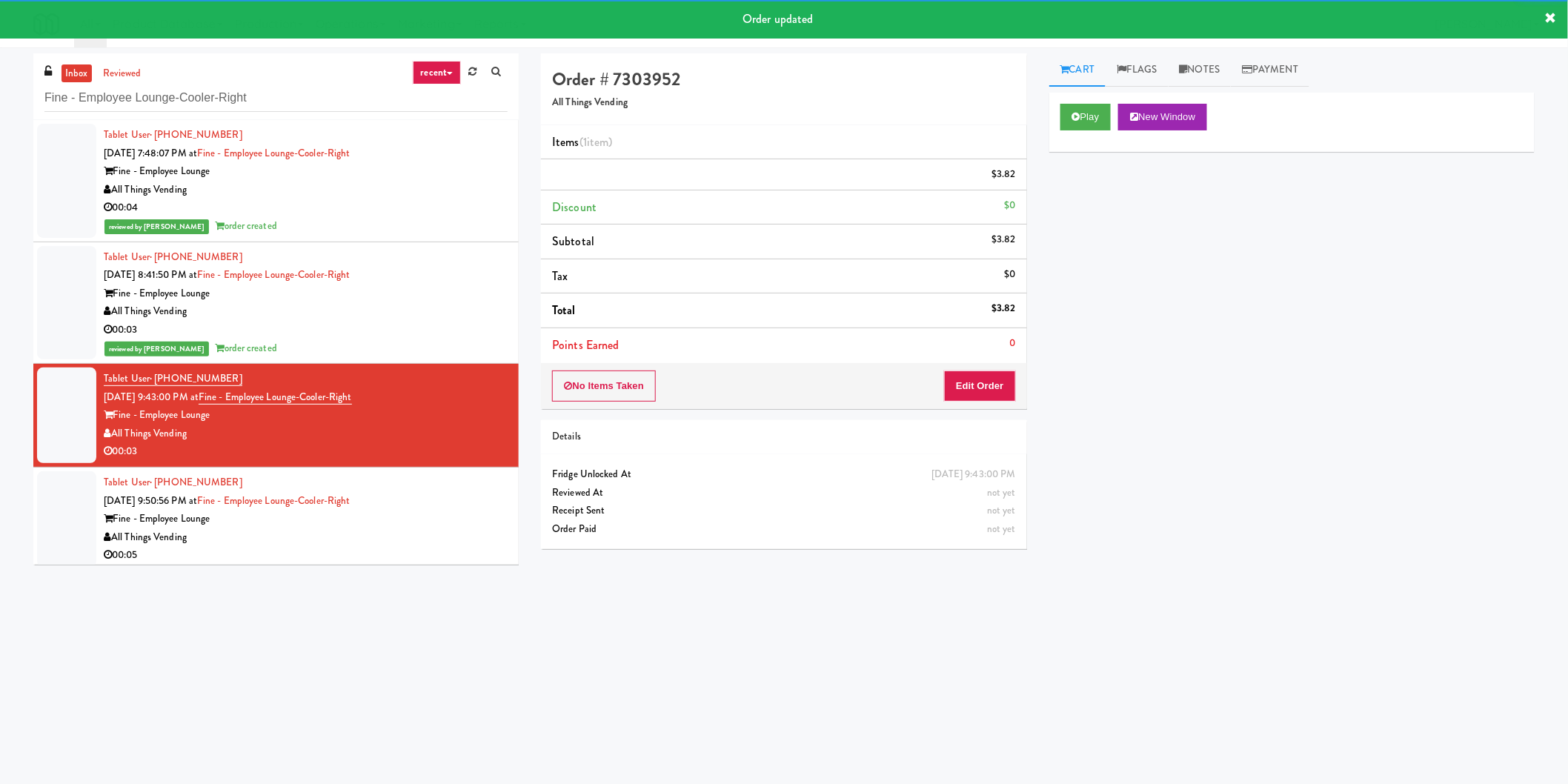
click at [406, 461] on div at bounding box center [305, 461] width 404 height 0
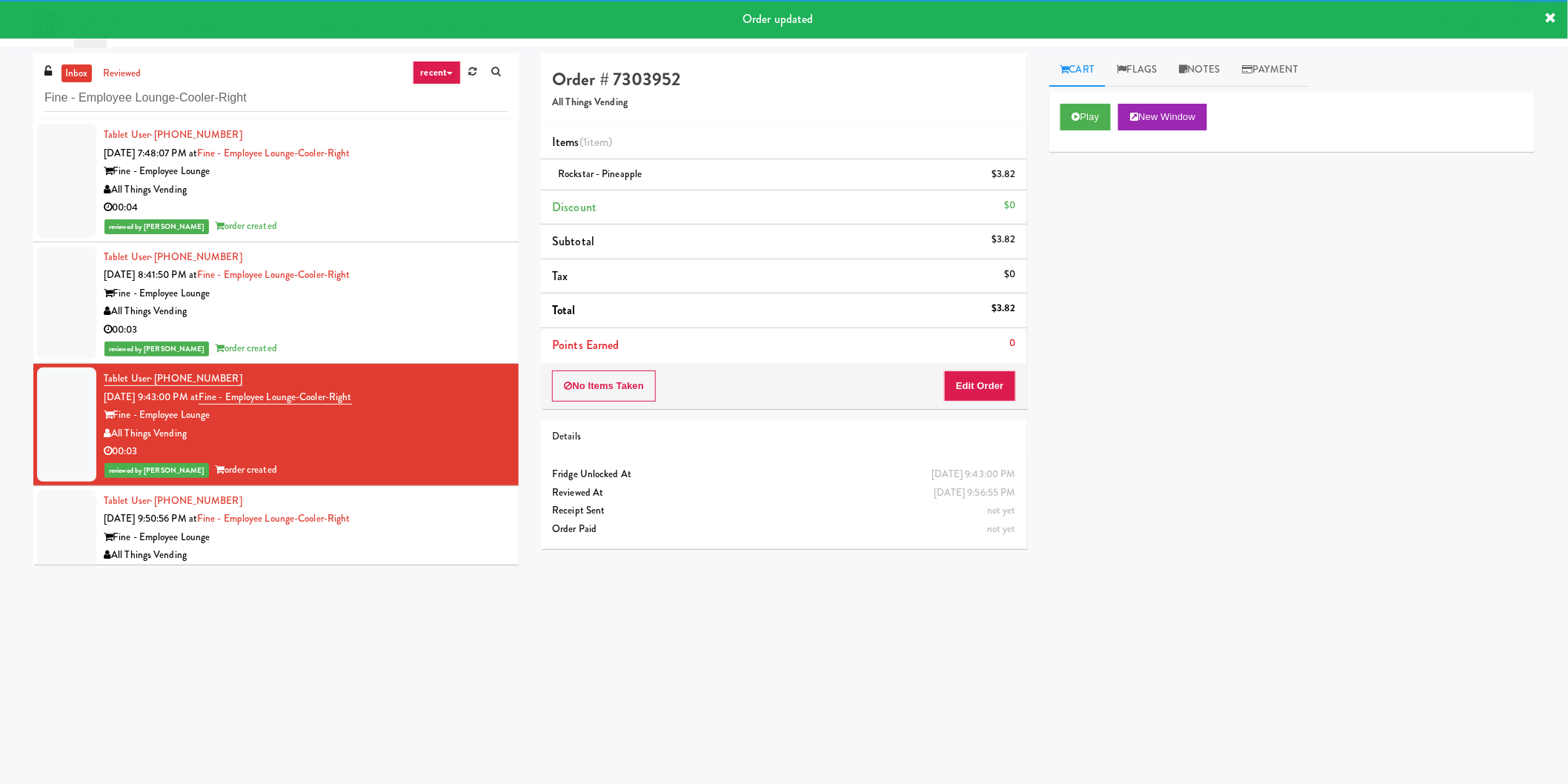
click at [437, 497] on div "Tablet User · (720) 202-1280 [DATE] 9:50:56 PM at Fine - Employee Lounge-Cooler…" at bounding box center [305, 537] width 404 height 91
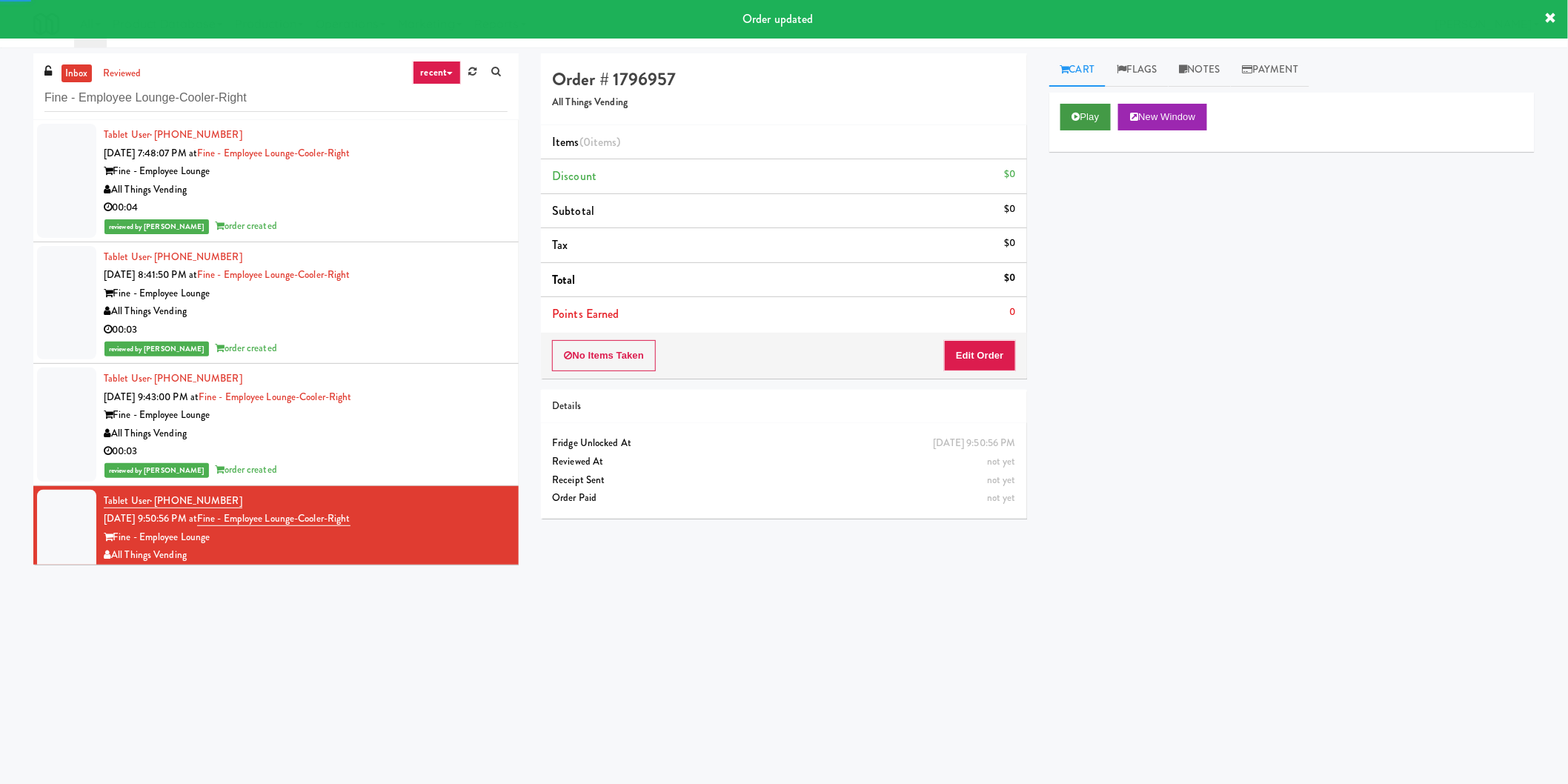
click at [1062, 122] on div "Play New Window" at bounding box center [1292, 122] width 486 height 59
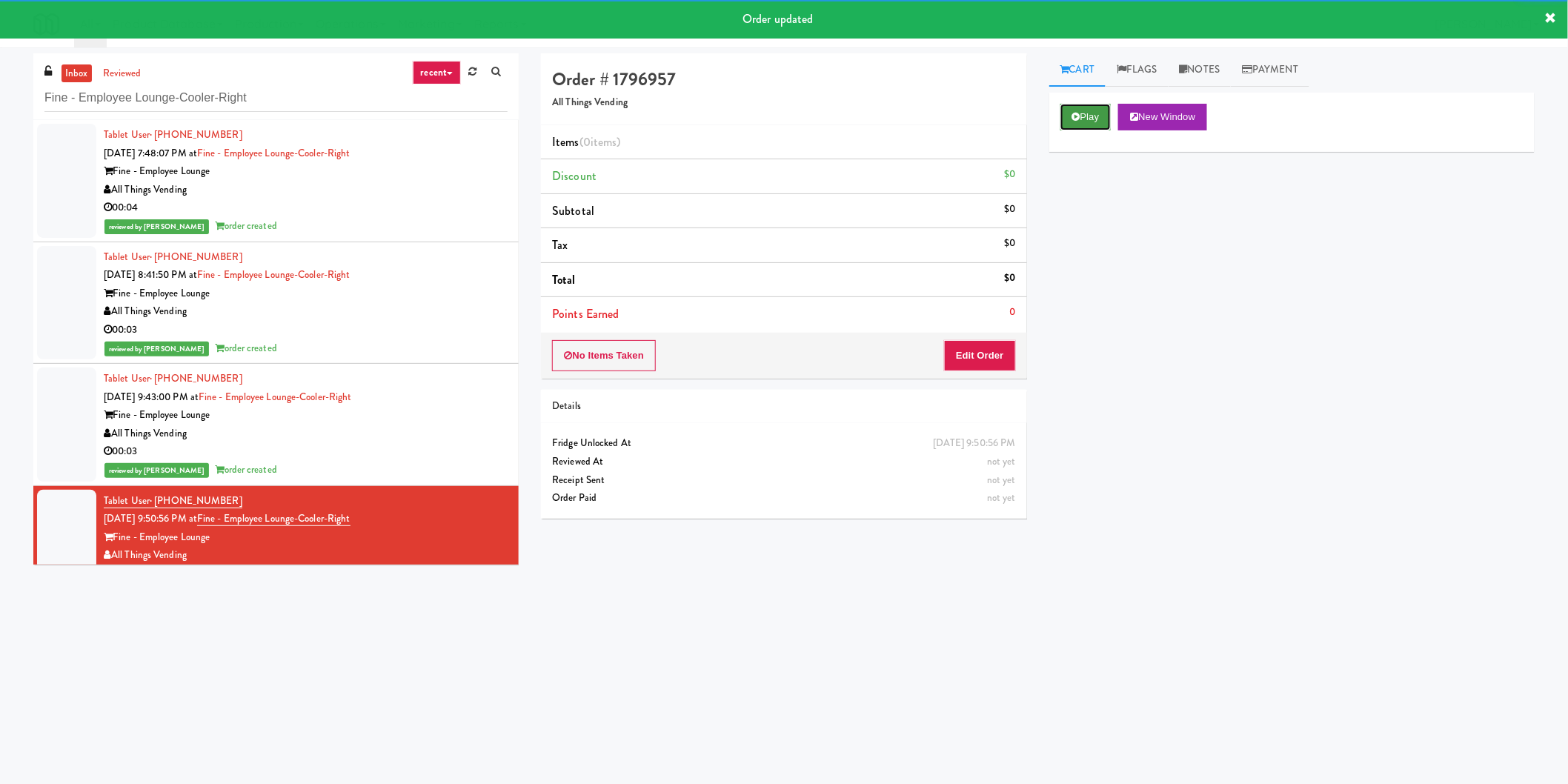
click at [1082, 120] on button "Play" at bounding box center [1086, 117] width 51 height 27
click at [1005, 395] on div "Details" at bounding box center [783, 407] width 486 height 35
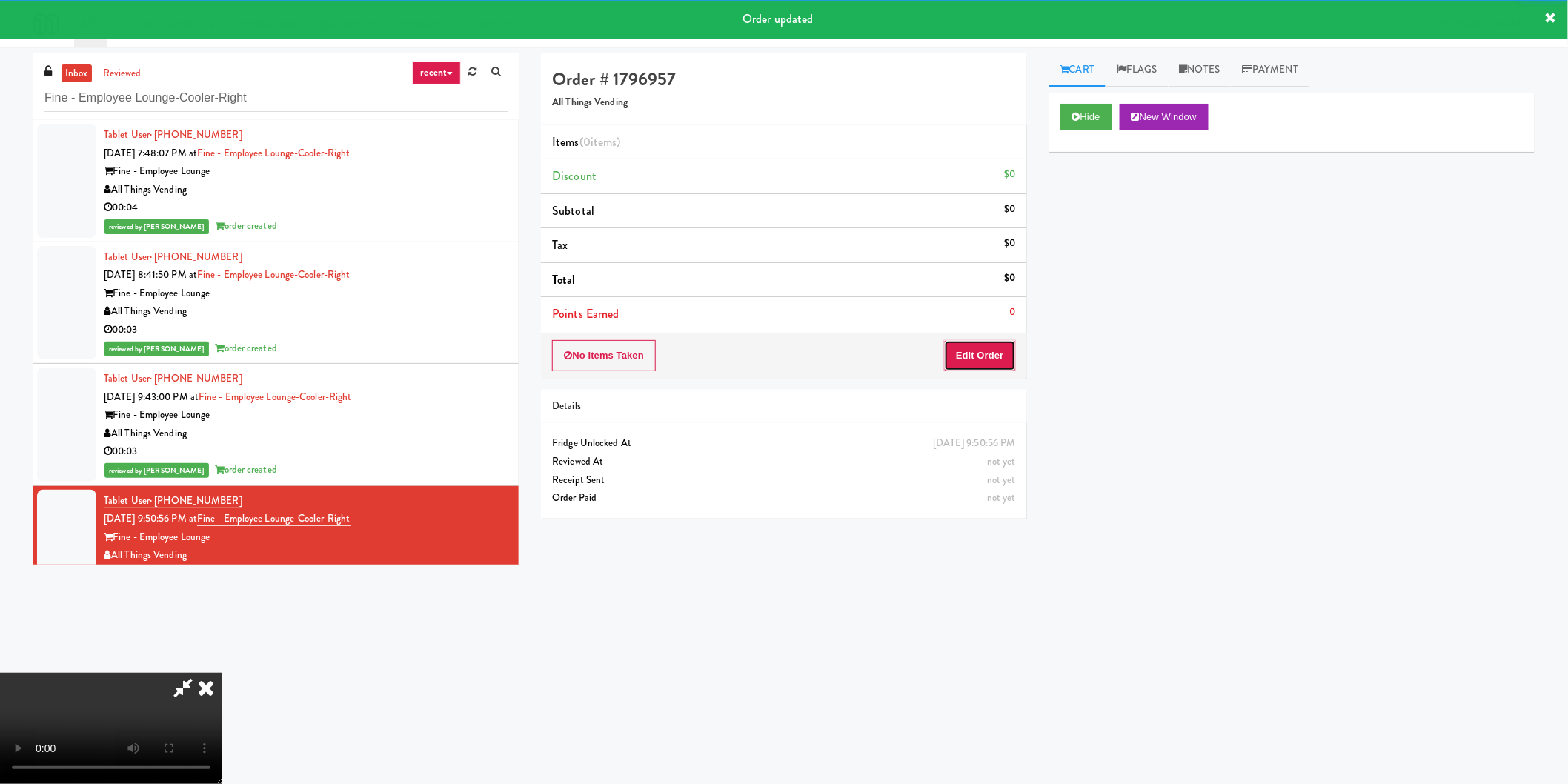
click at [1009, 356] on button "Edit Order" at bounding box center [980, 355] width 72 height 31
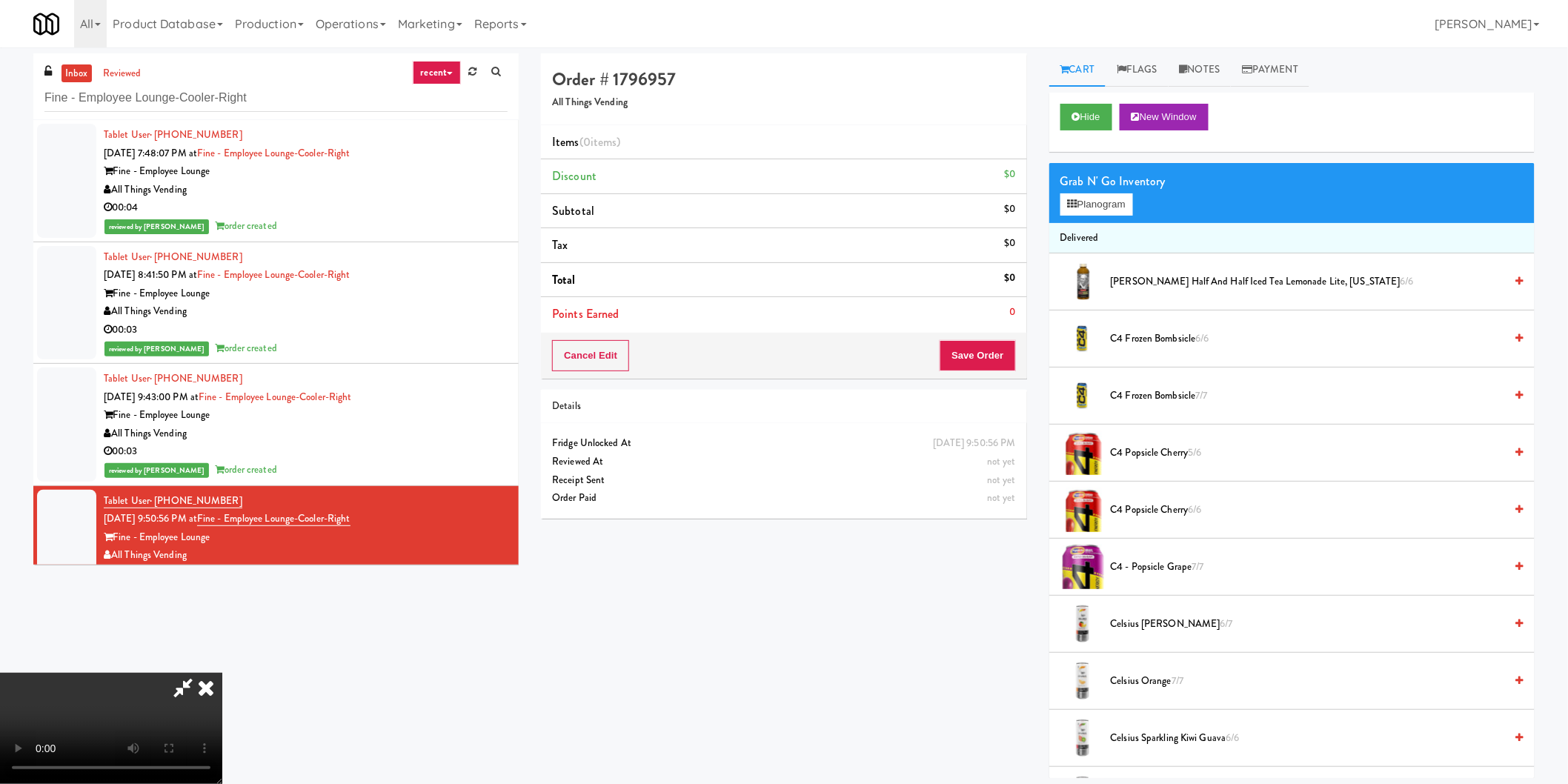
scroll to position [242, 0]
click at [222, 673] on video at bounding box center [111, 728] width 222 height 111
drag, startPoint x: 641, startPoint y: 428, endPoint x: 649, endPoint y: 431, distance: 8.5
click at [222, 673] on video at bounding box center [111, 728] width 222 height 111
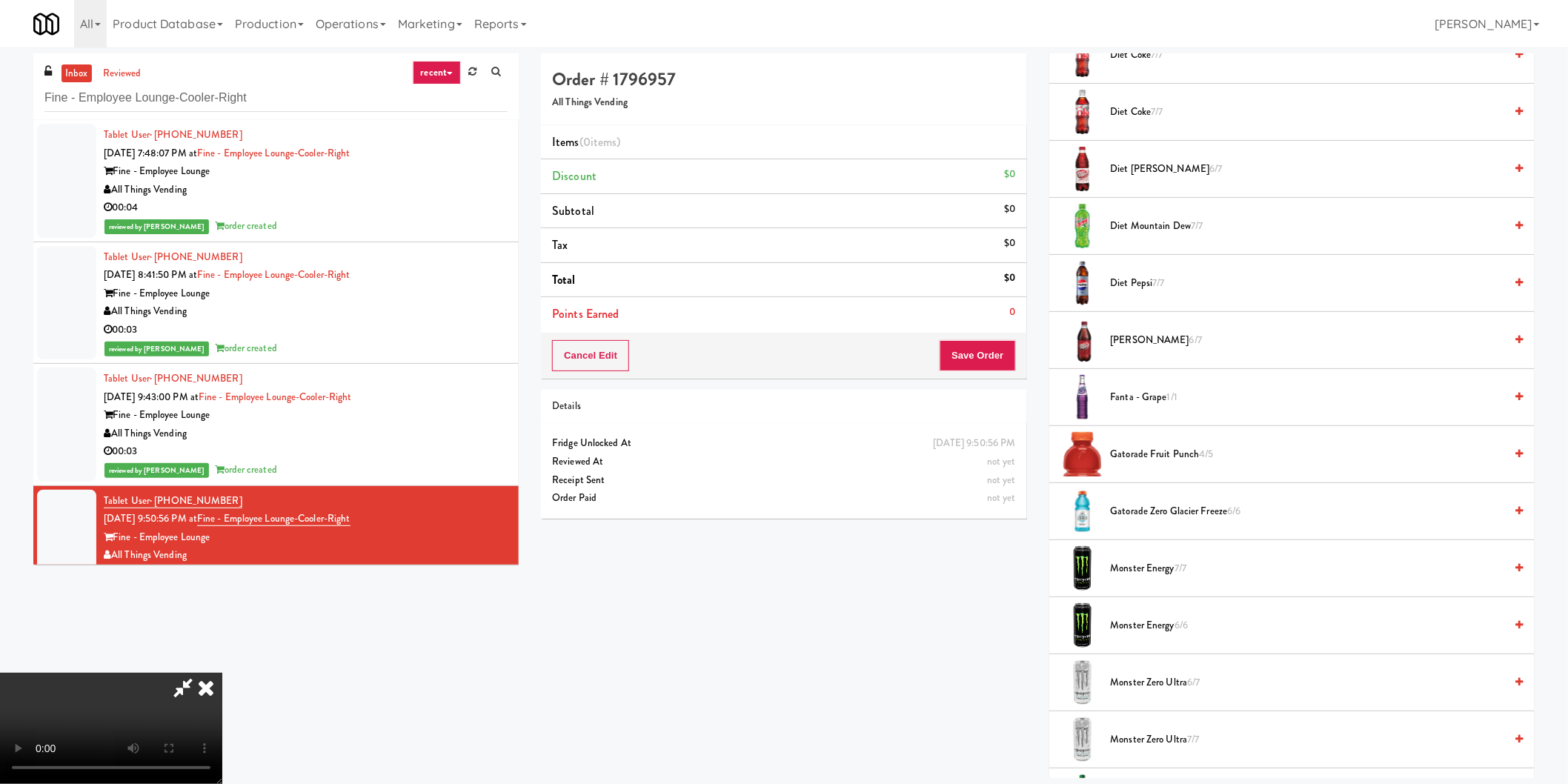
scroll to position [1152, 0]
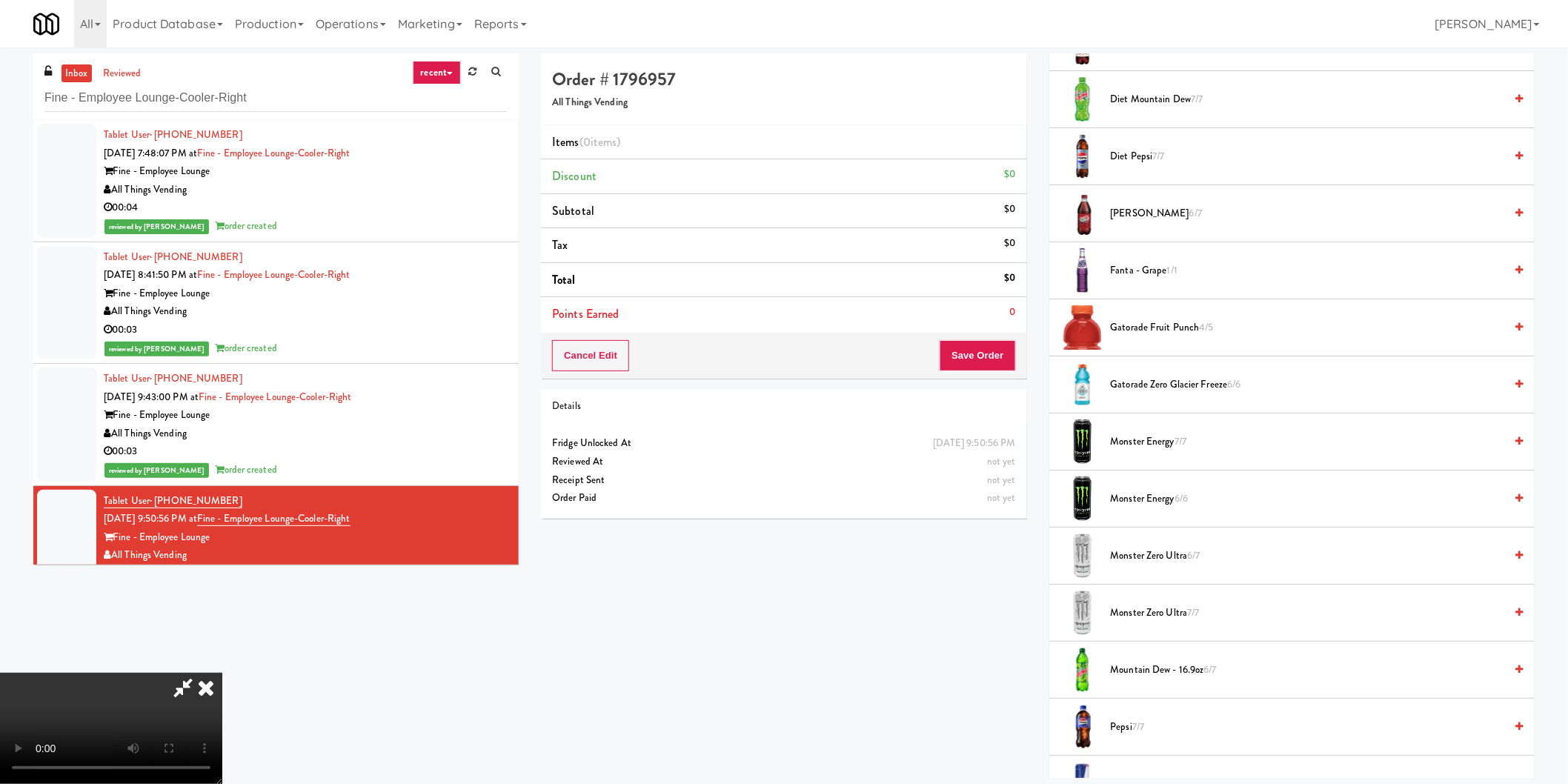
click at [1152, 537] on li "Monster Zero Ultra 6/7" at bounding box center [1292, 556] width 486 height 57
click at [1161, 554] on span "Monster Zero Ultra 6/7" at bounding box center [1308, 556] width 395 height 19
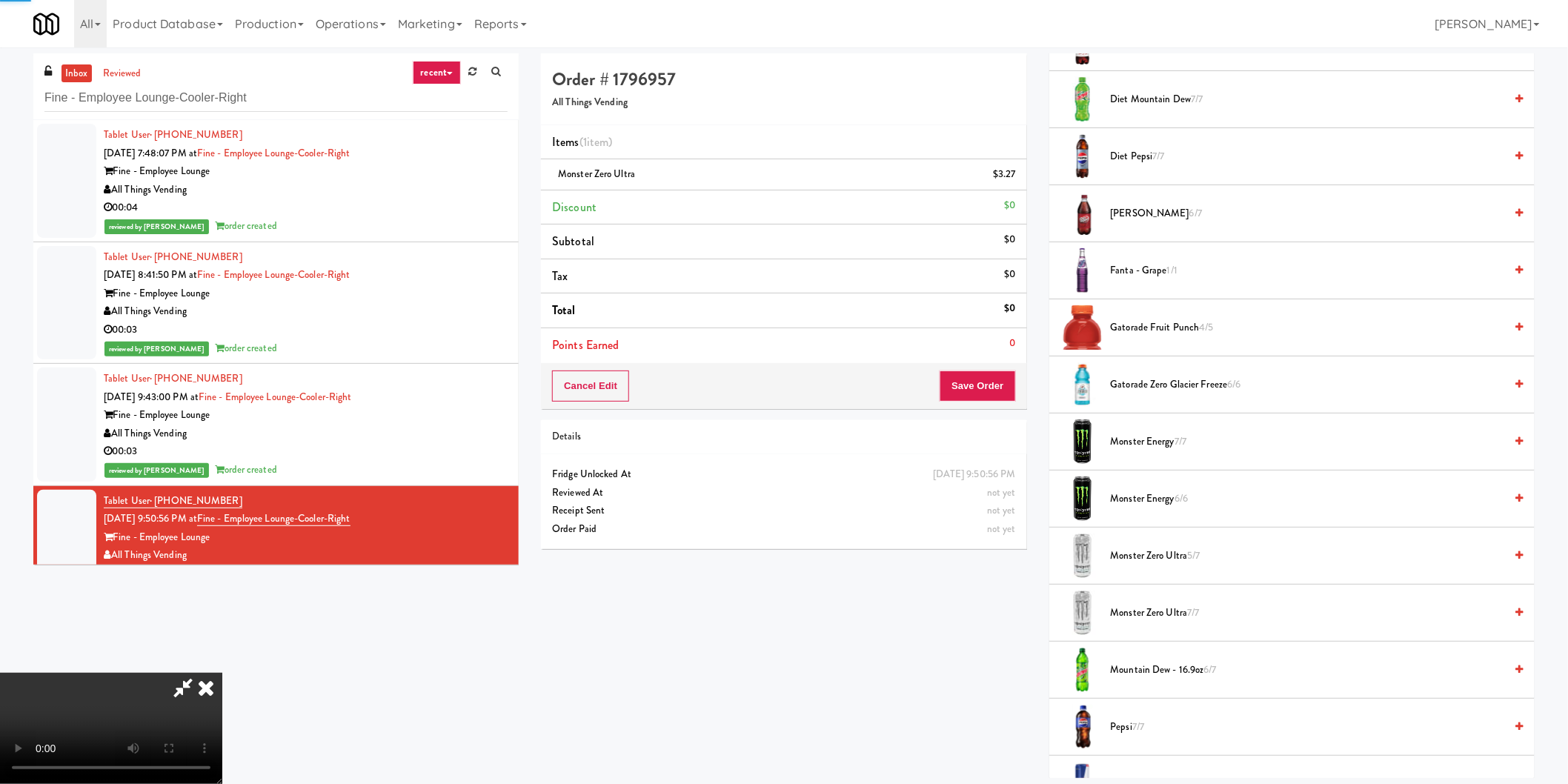
click at [222, 673] on video at bounding box center [111, 728] width 222 height 111
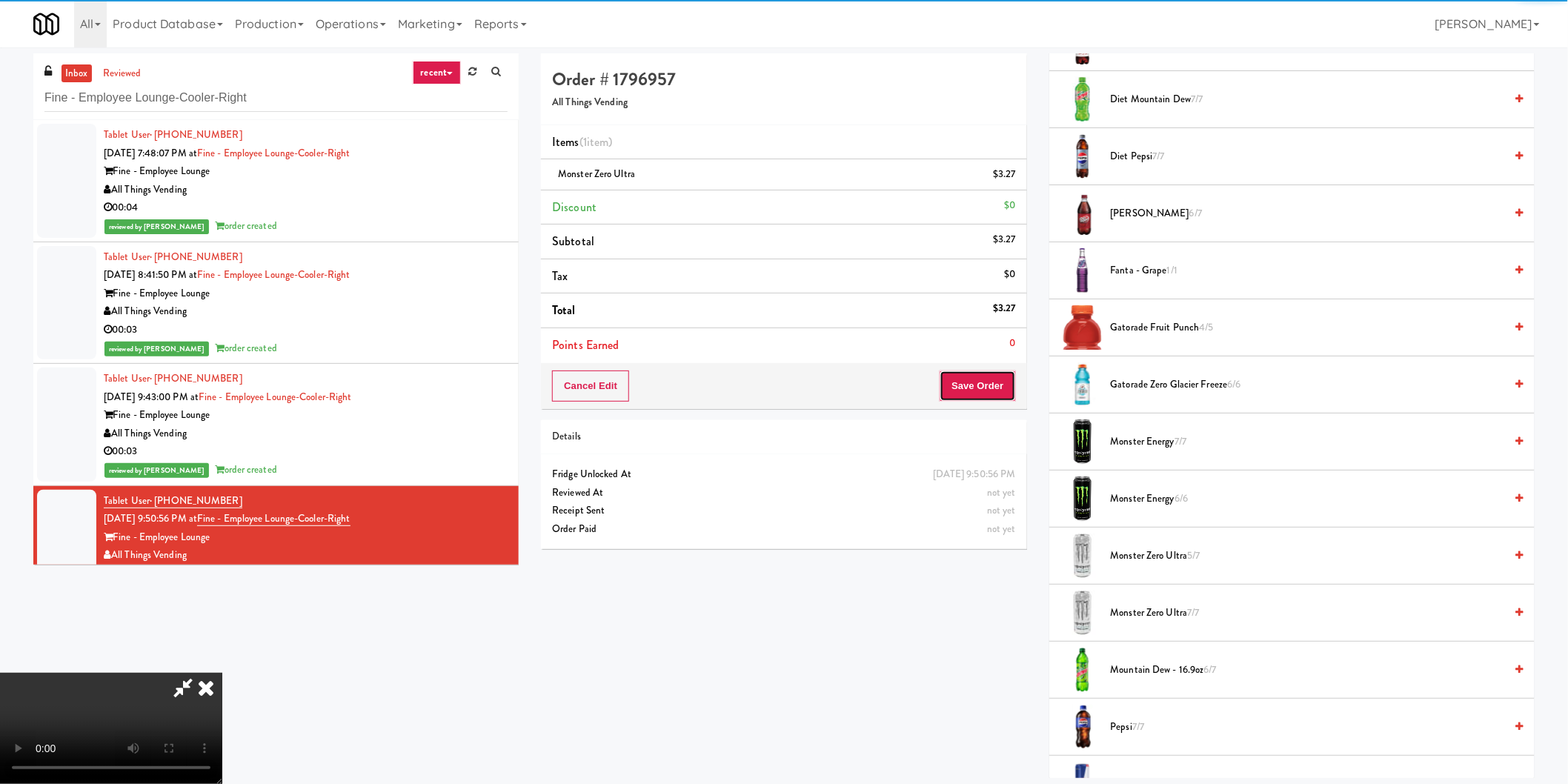
click at [946, 395] on button "Save Order" at bounding box center [977, 386] width 75 height 31
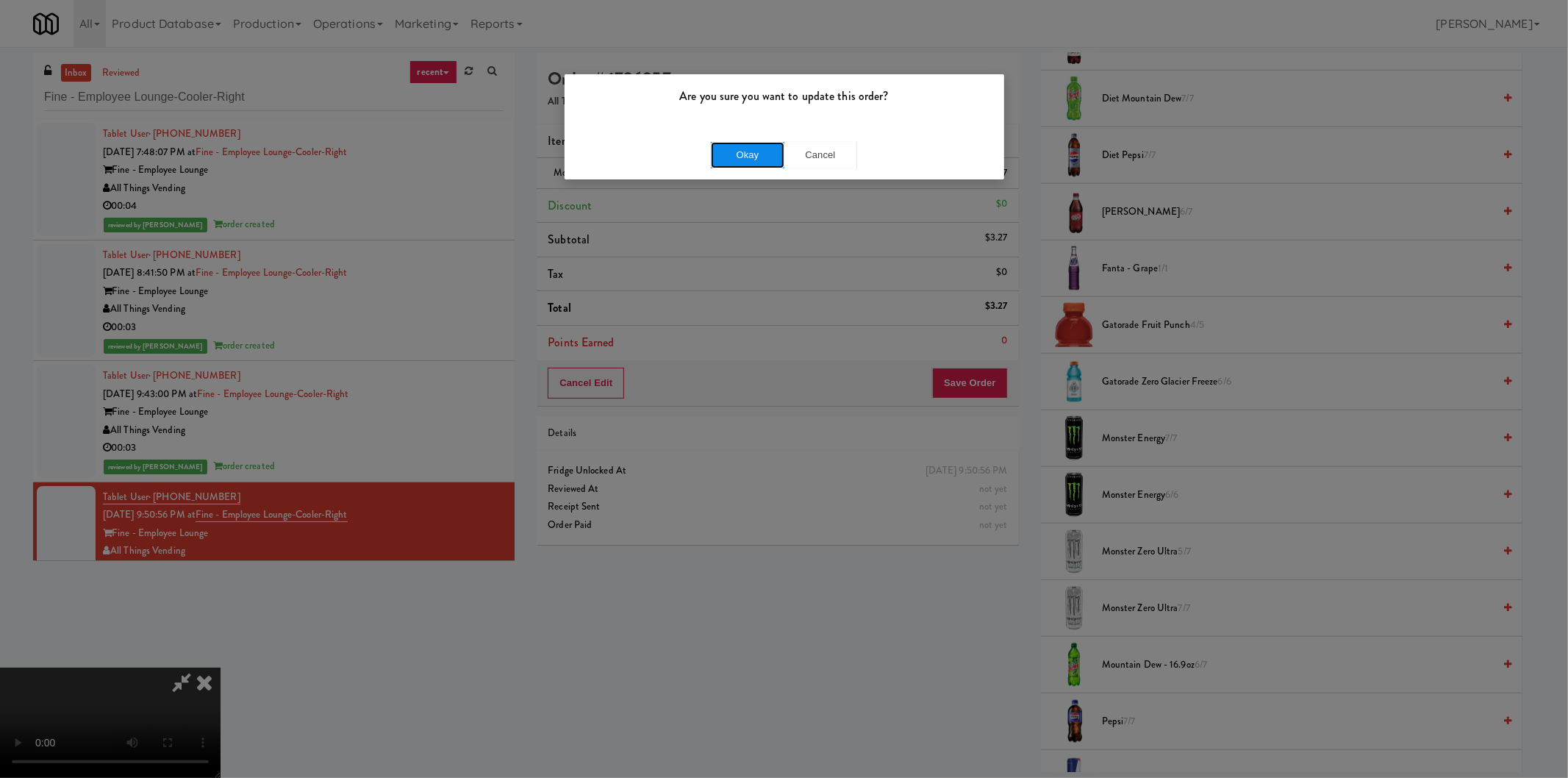
click at [744, 157] on button "Okay" at bounding box center [748, 155] width 74 height 26
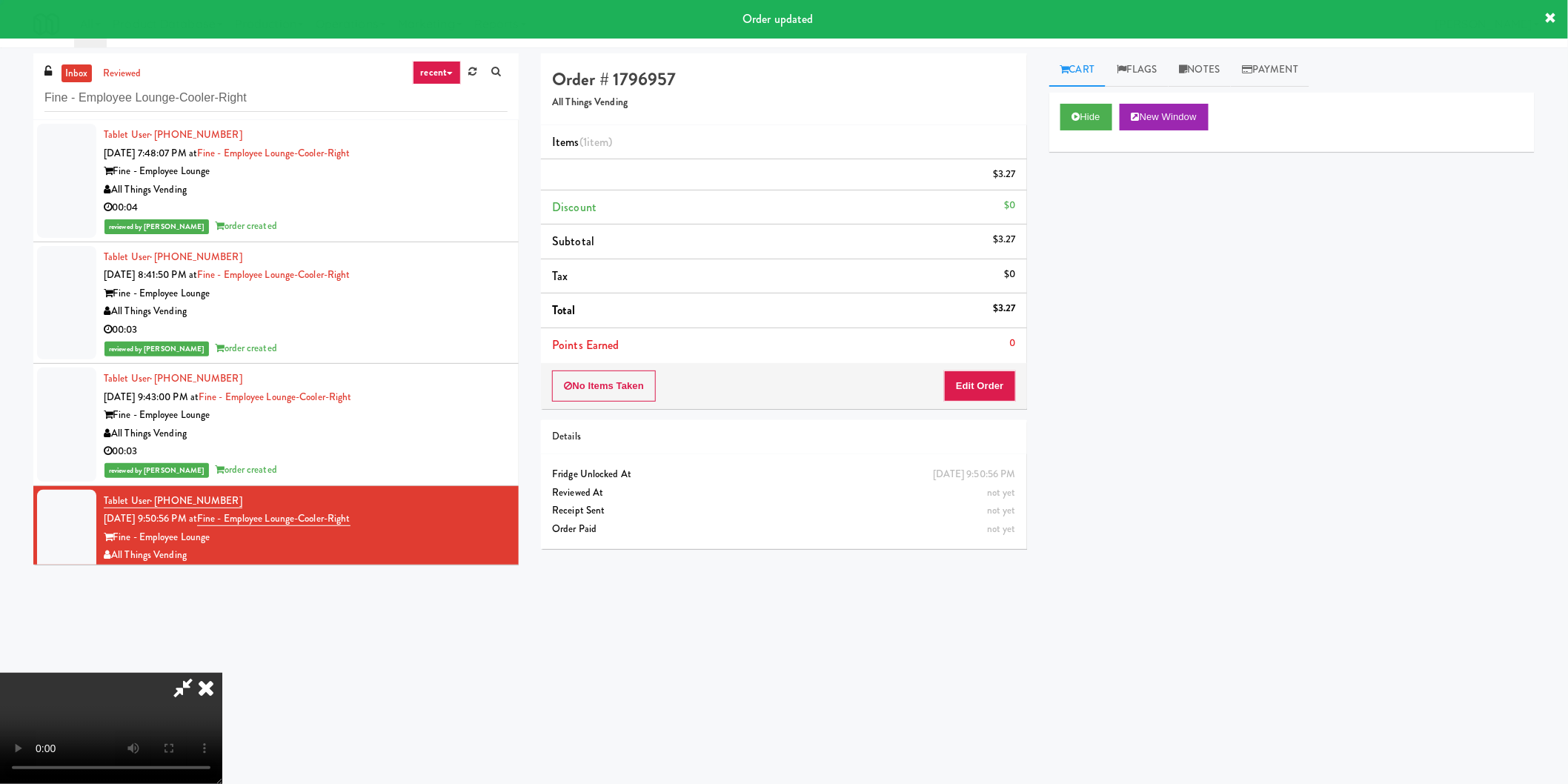
scroll to position [0, 0]
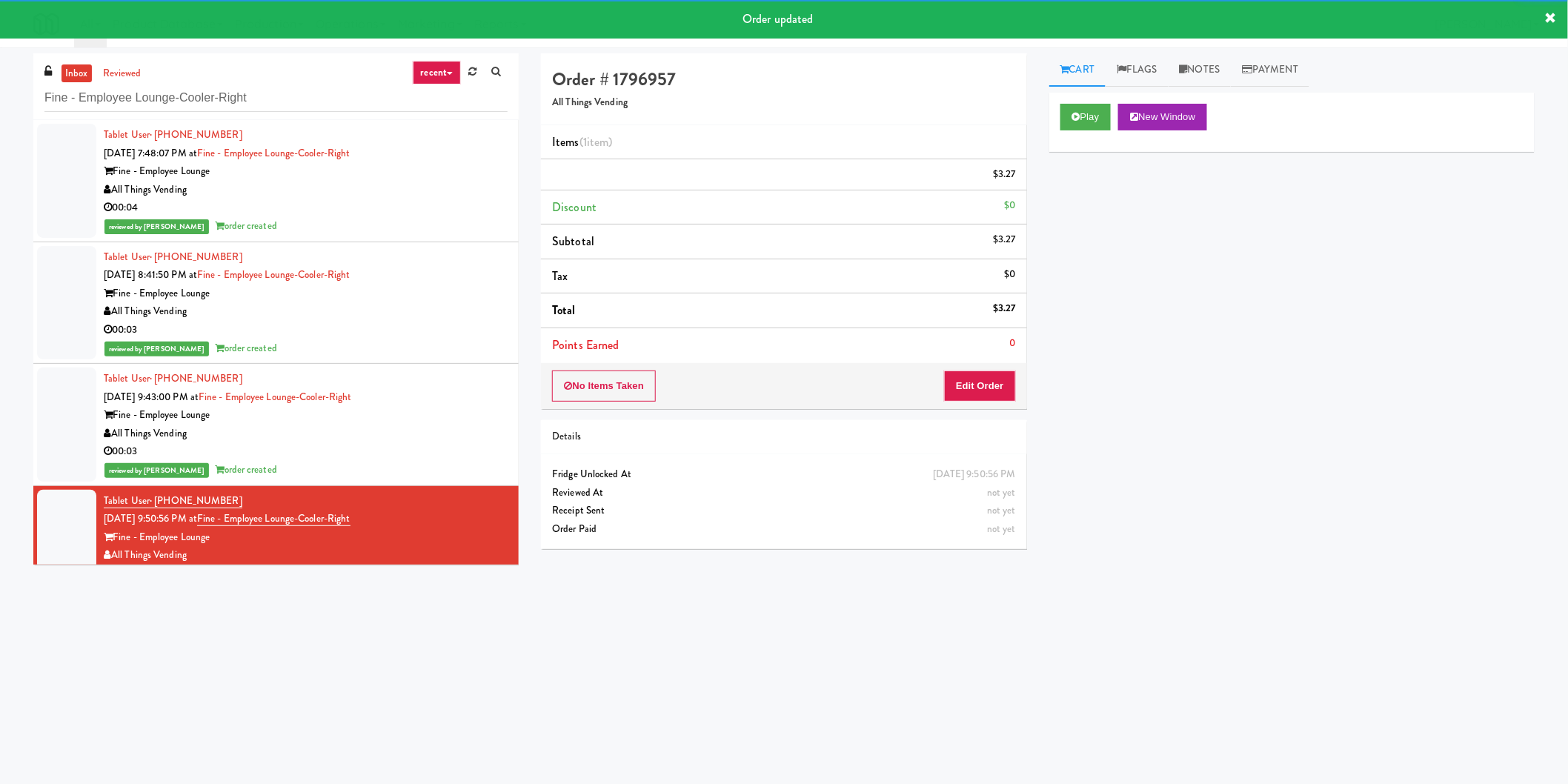
click at [287, 116] on div "inbox reviewed recent all unclear take inventory issue suspicious failed recent…" at bounding box center [276, 86] width 486 height 66
click at [289, 101] on input "Fine - Employee Lounge-Cooler-Right" at bounding box center [275, 97] width 463 height 27
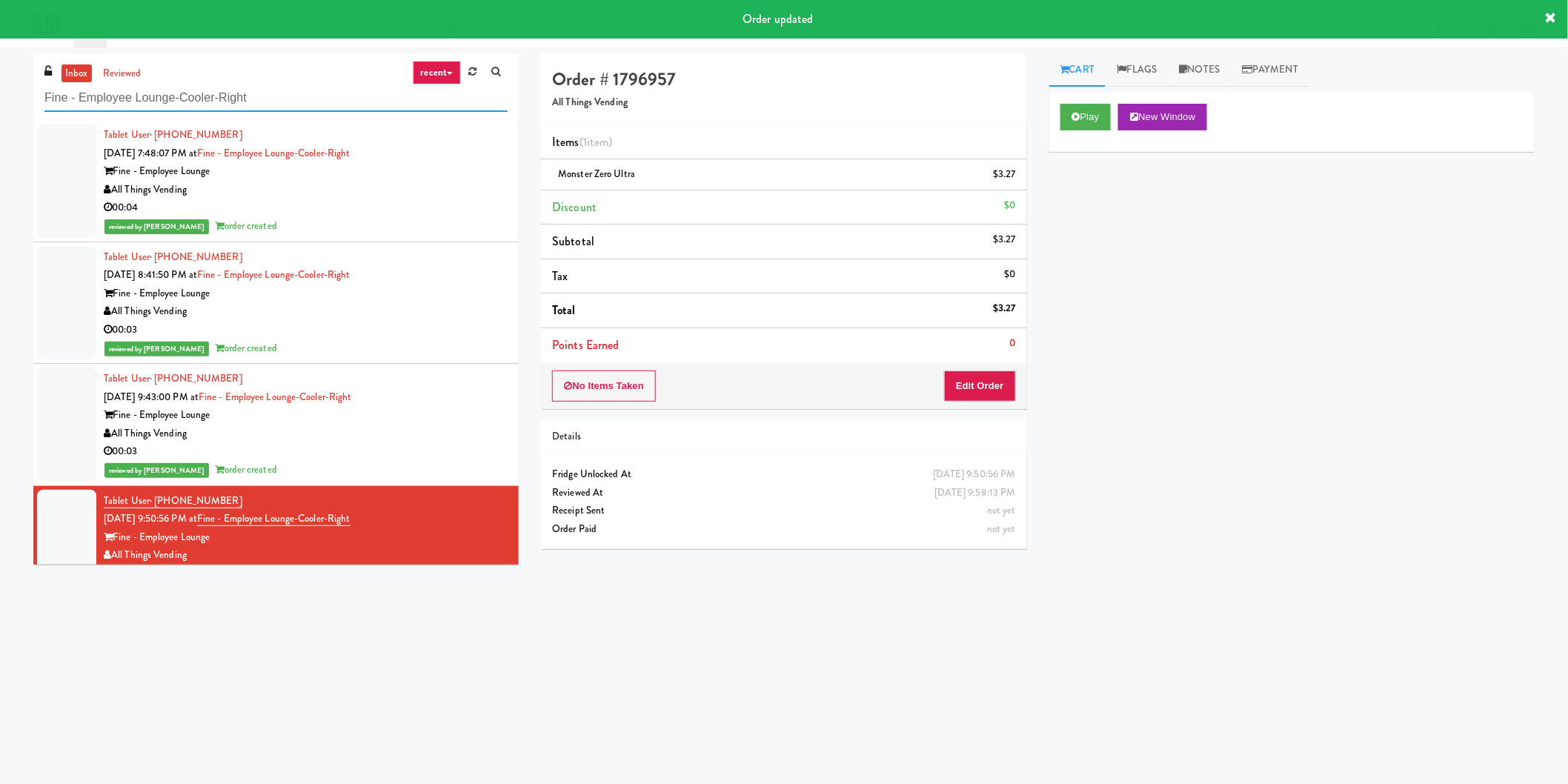
click at [289, 101] on input "Fine - Employee Lounge-Cooler-Right" at bounding box center [275, 97] width 463 height 27
paste input "Training Center Lunch Room - Cooler"
type input "Training Center Lunch Room - Cooler"
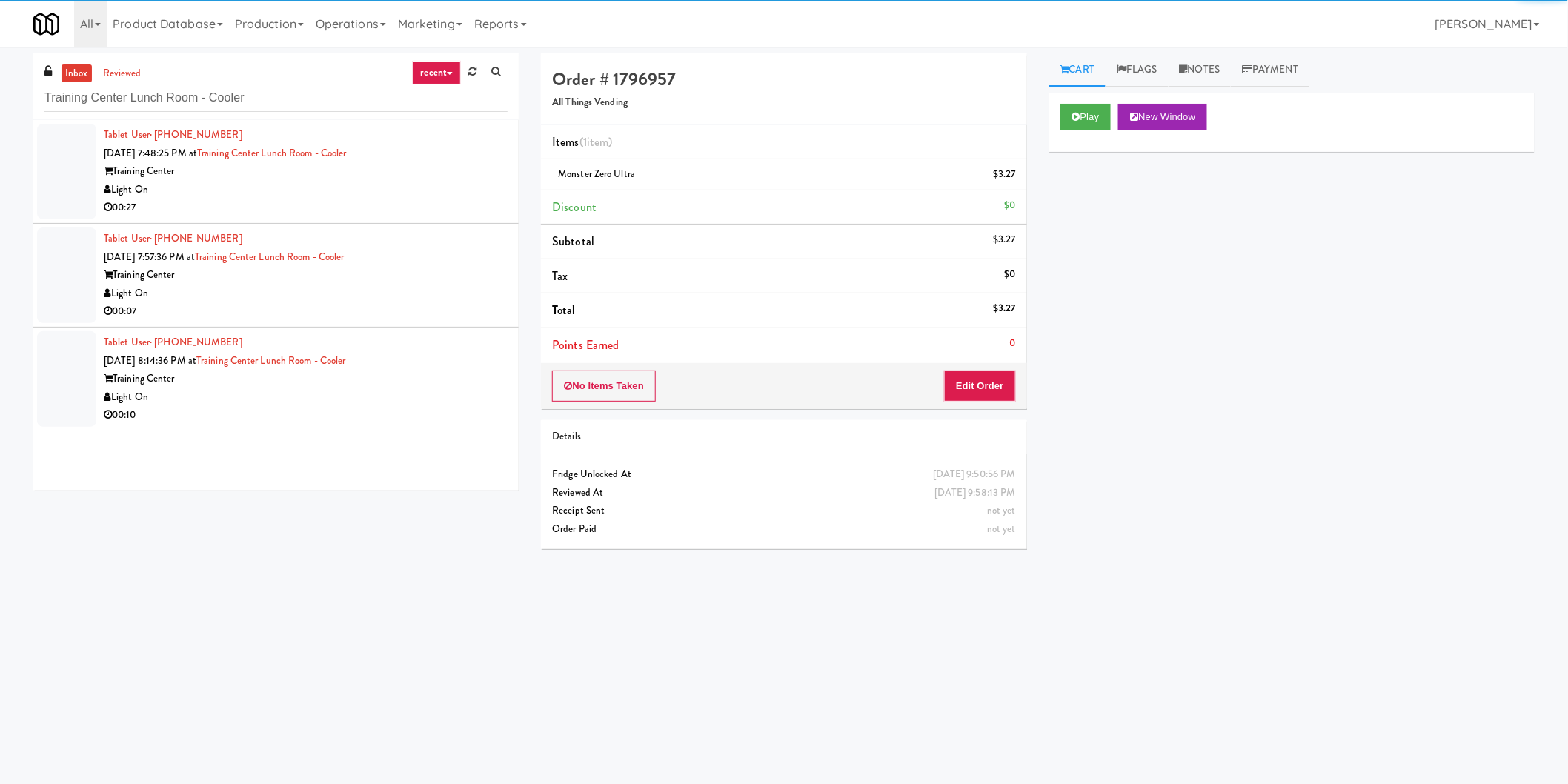
click at [452, 175] on div "Training Center" at bounding box center [305, 171] width 404 height 19
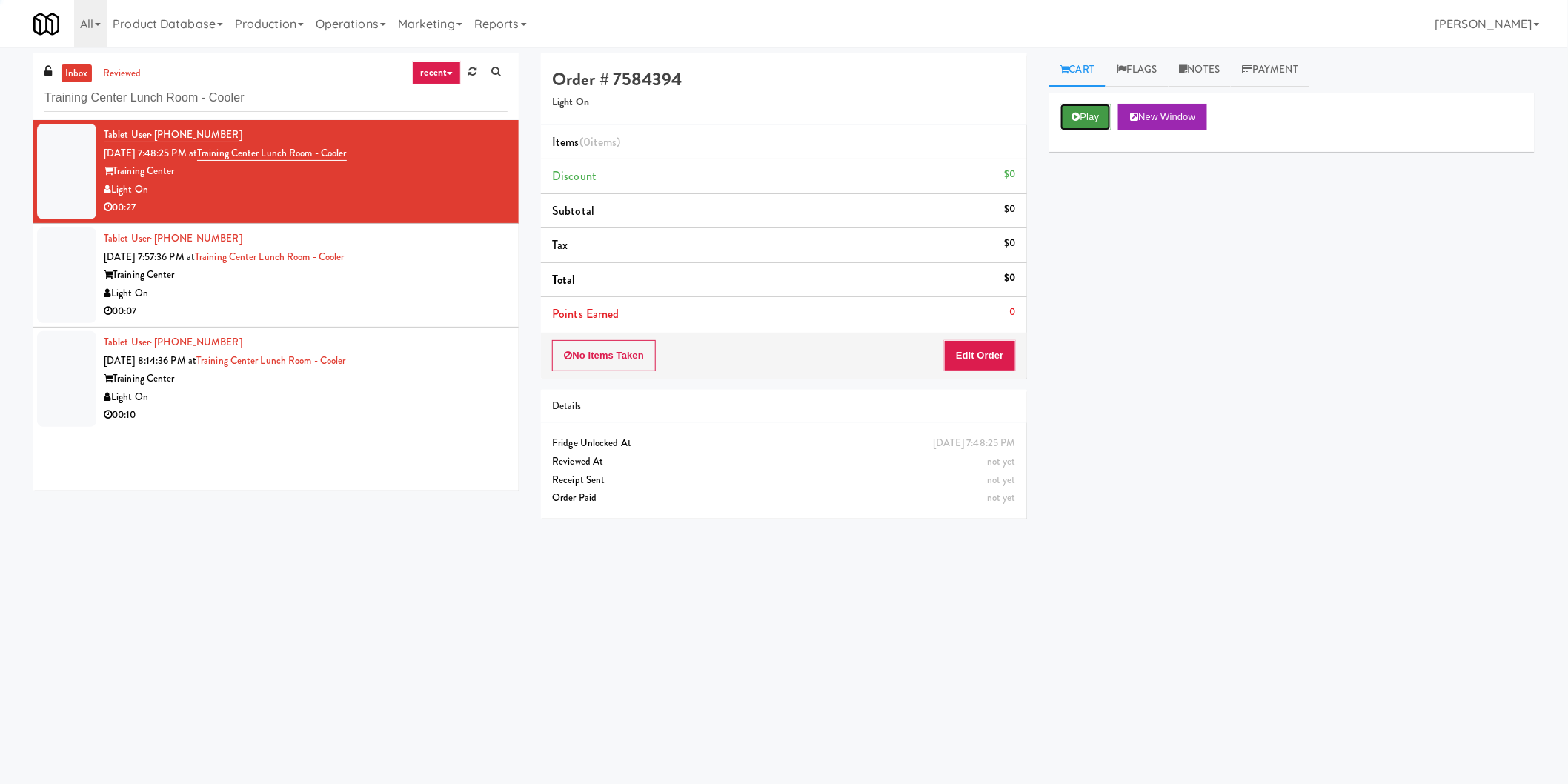
click at [1070, 109] on button "Play" at bounding box center [1086, 117] width 51 height 27
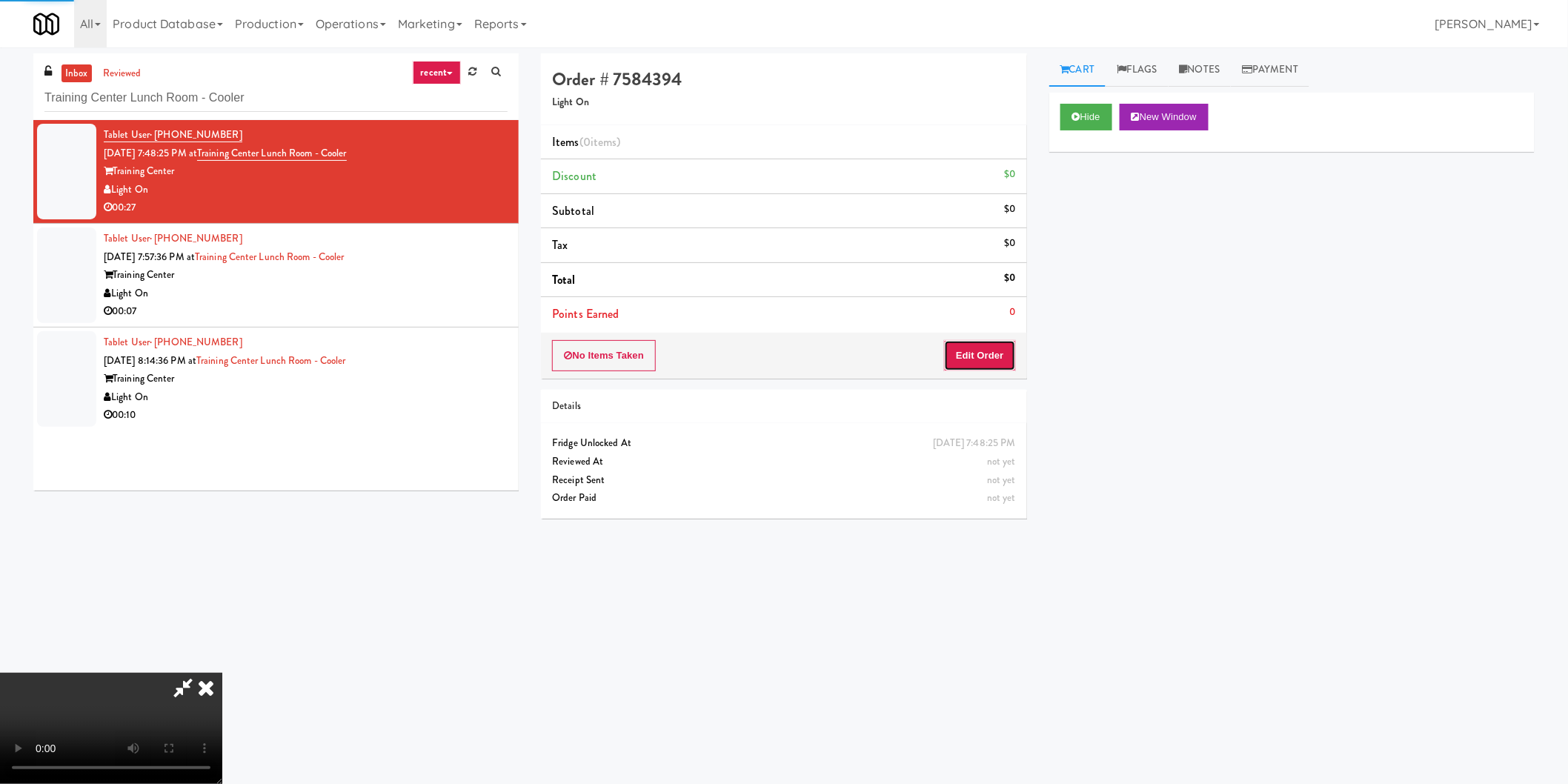
click at [1002, 361] on button "Edit Order" at bounding box center [980, 355] width 72 height 31
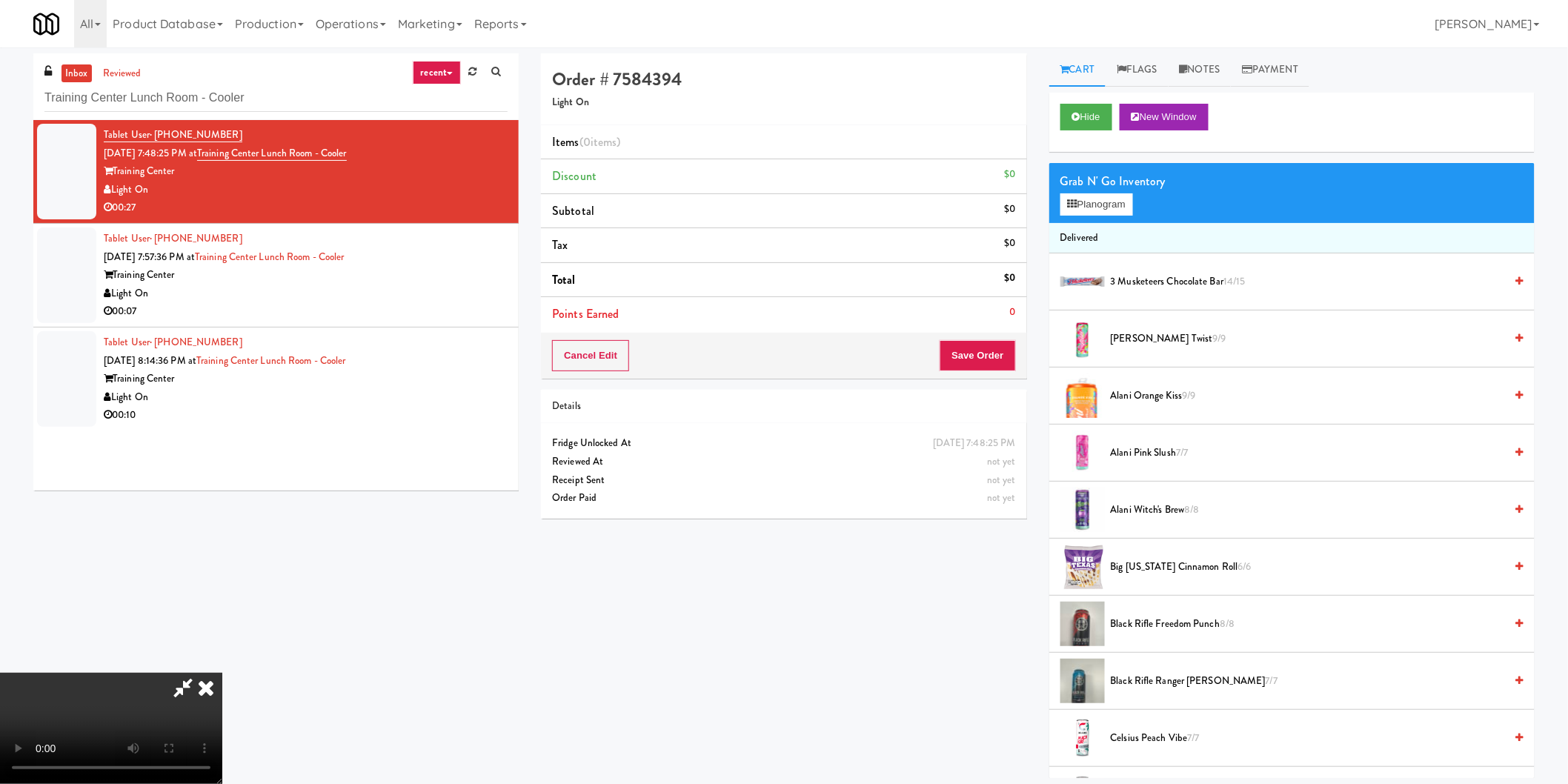
scroll to position [78, 0]
click at [222, 673] on video at bounding box center [111, 728] width 222 height 111
click at [1121, 205] on button "Planogram" at bounding box center [1096, 204] width 73 height 22
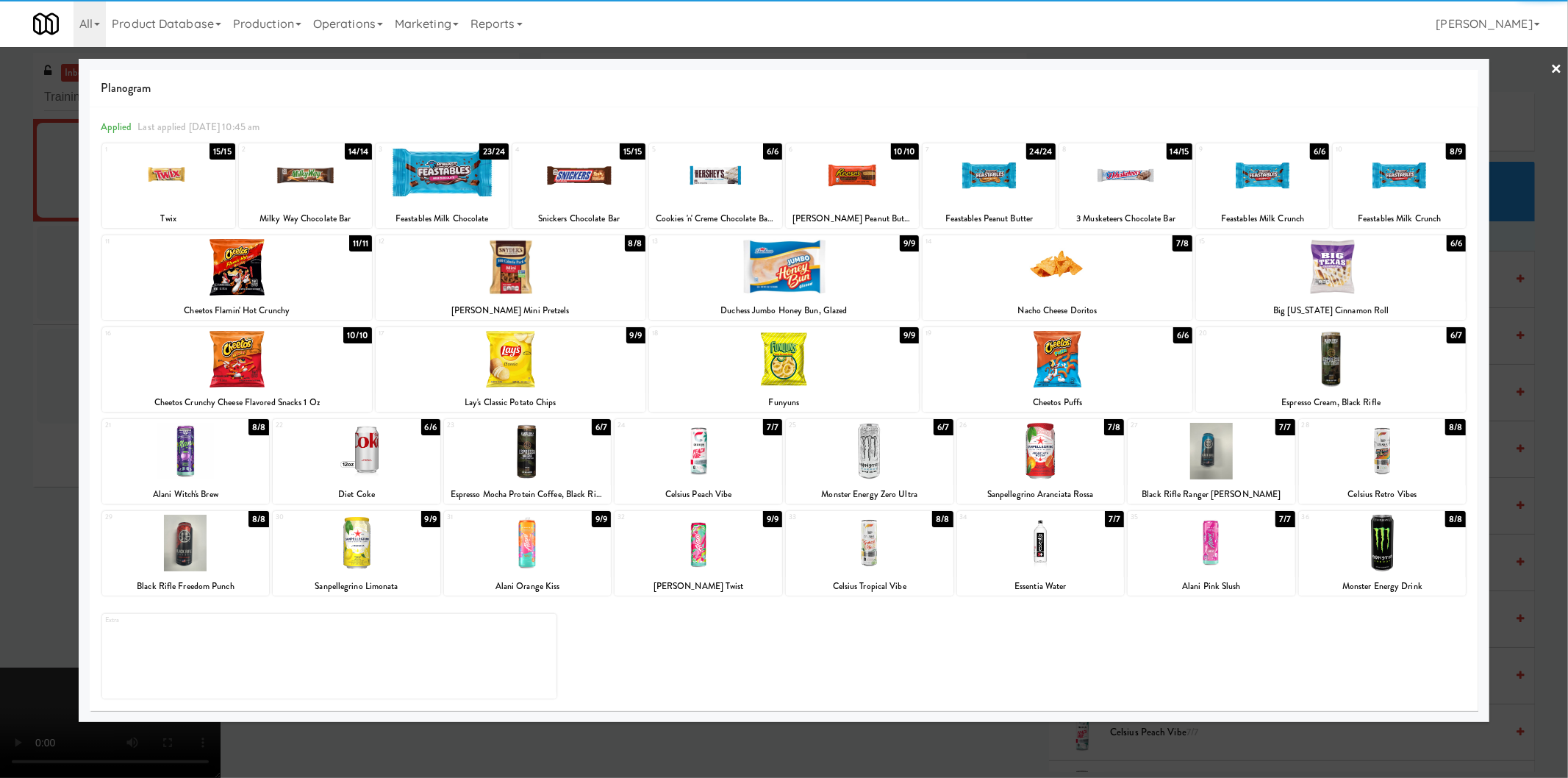
click at [572, 438] on div at bounding box center [528, 451] width 168 height 56
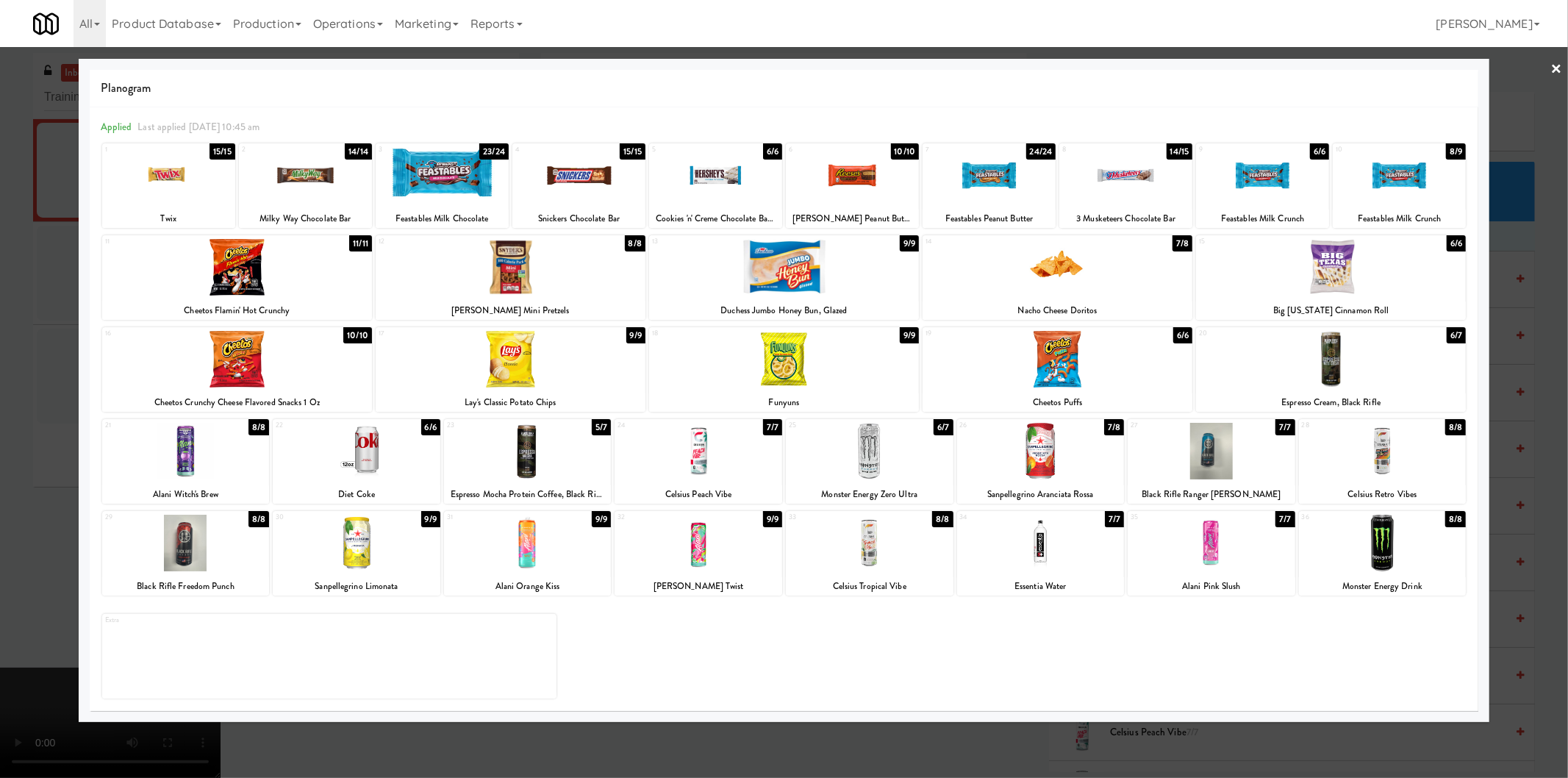
click at [819, 267] on div at bounding box center [784, 267] width 270 height 56
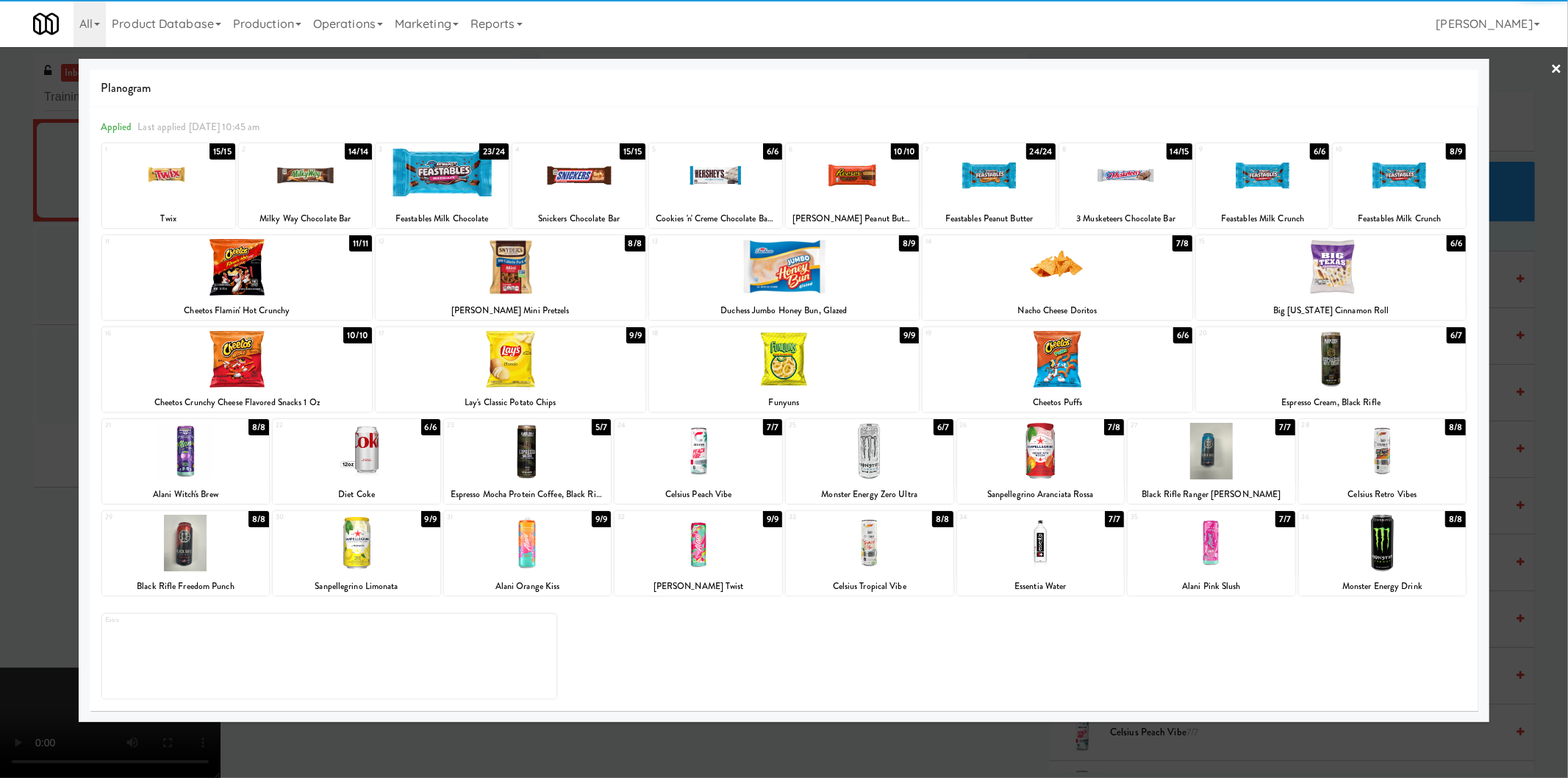
click at [1504, 323] on div at bounding box center [784, 389] width 1568 height 778
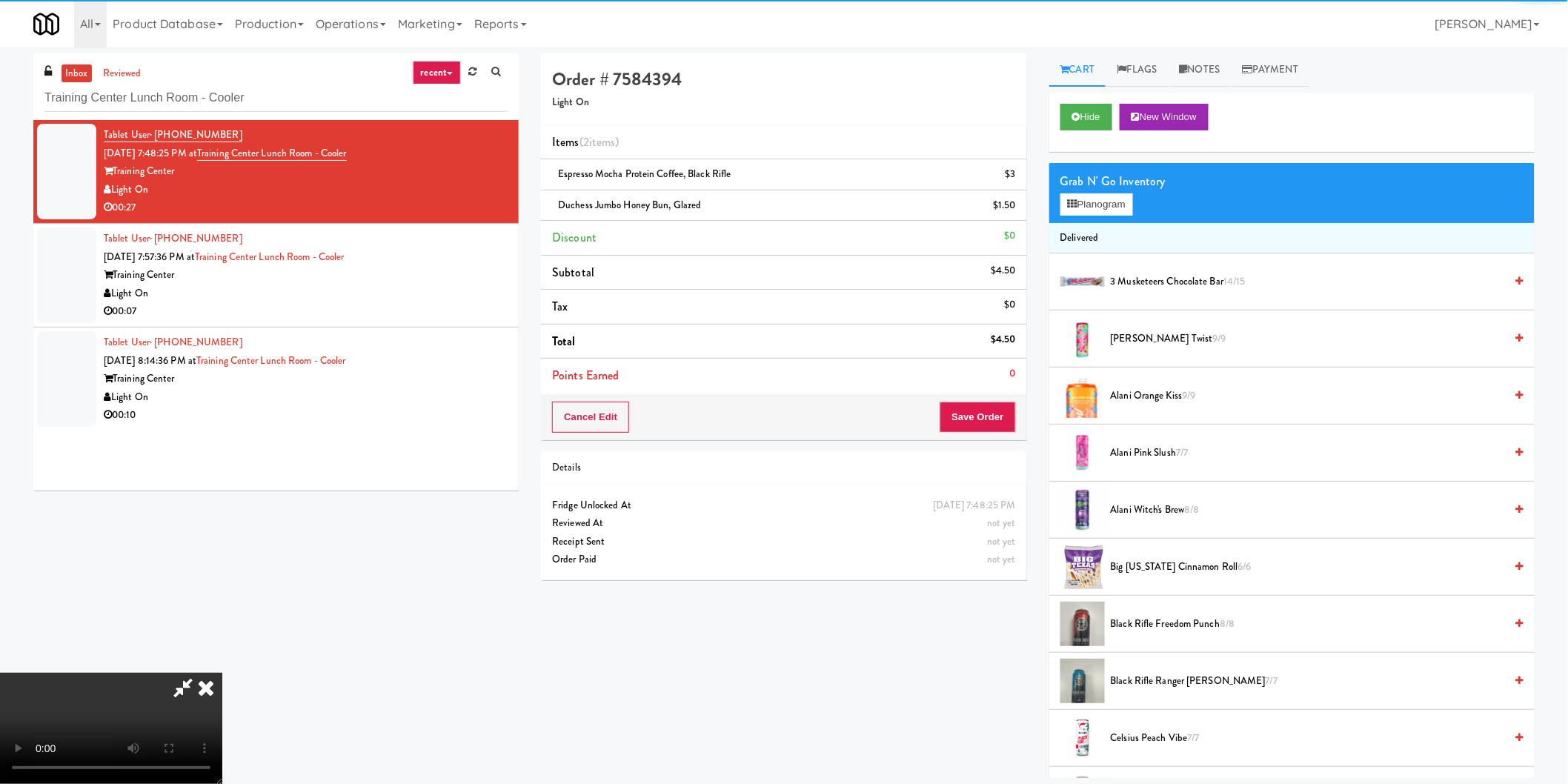
drag, startPoint x: 641, startPoint y: 356, endPoint x: 654, endPoint y: 357, distance: 13.0
click at [222, 673] on video at bounding box center [111, 728] width 222 height 111
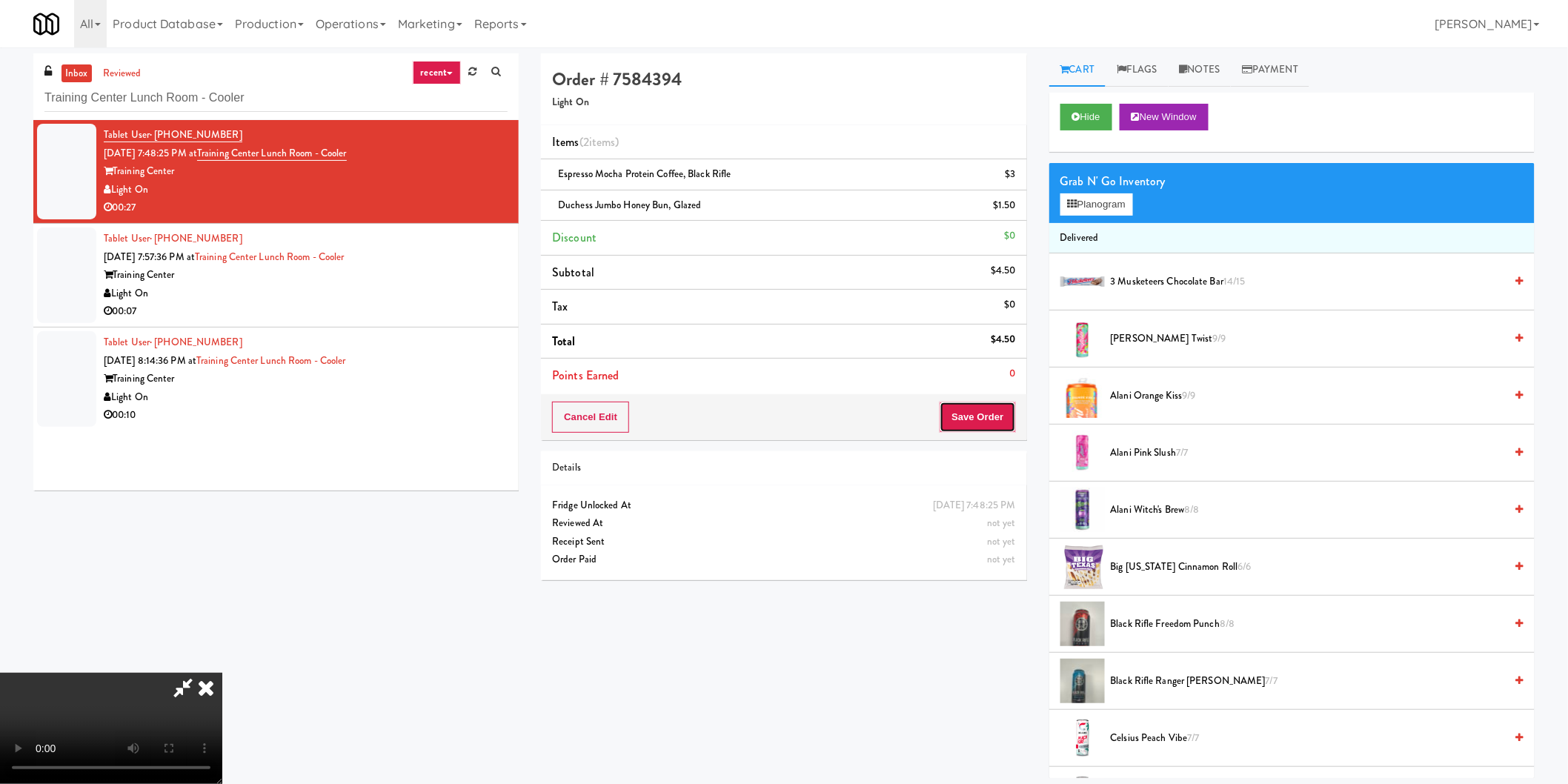
click at [983, 419] on button "Save Order" at bounding box center [977, 417] width 75 height 31
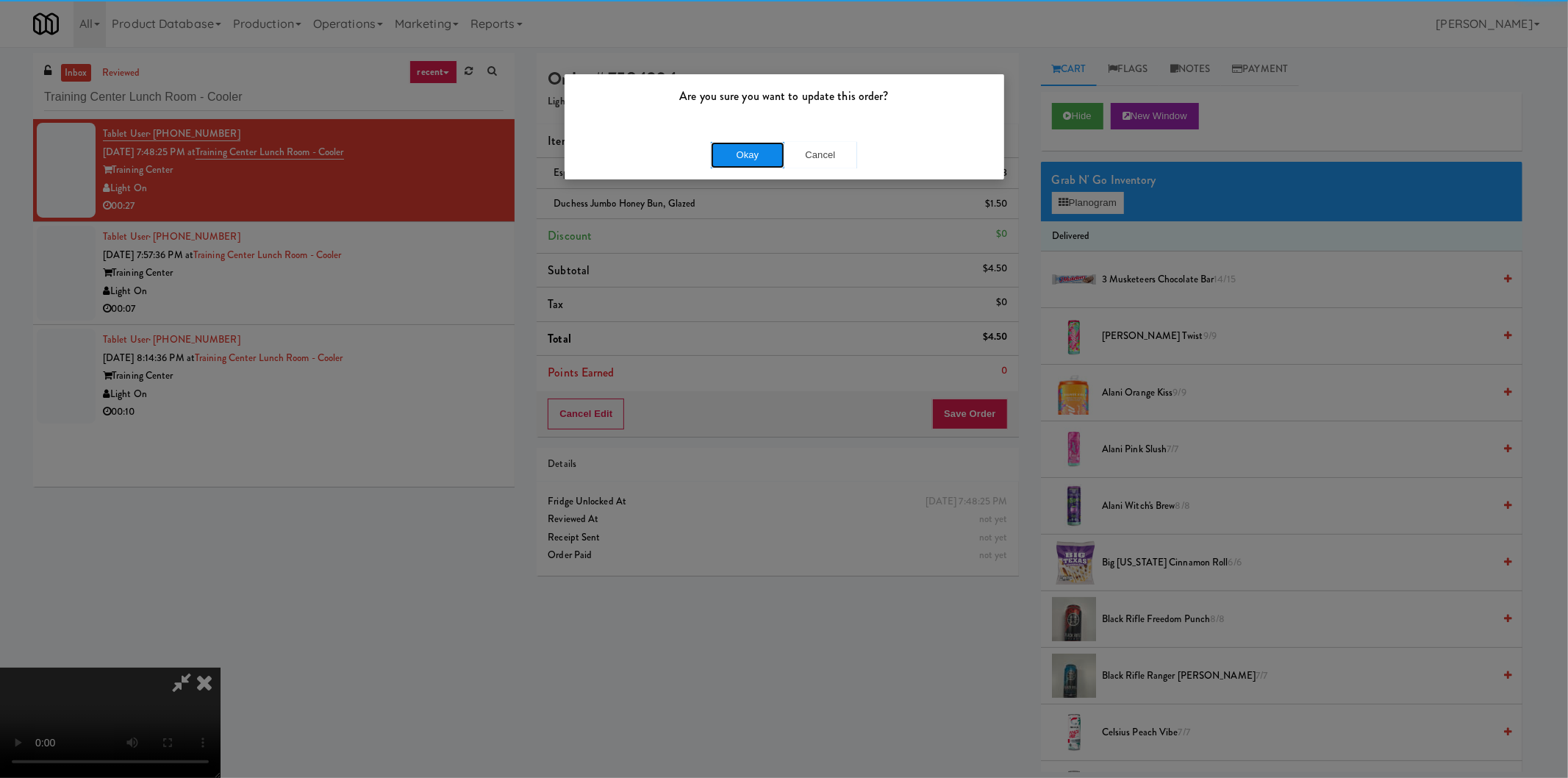
click at [732, 149] on button "Okay" at bounding box center [748, 155] width 74 height 26
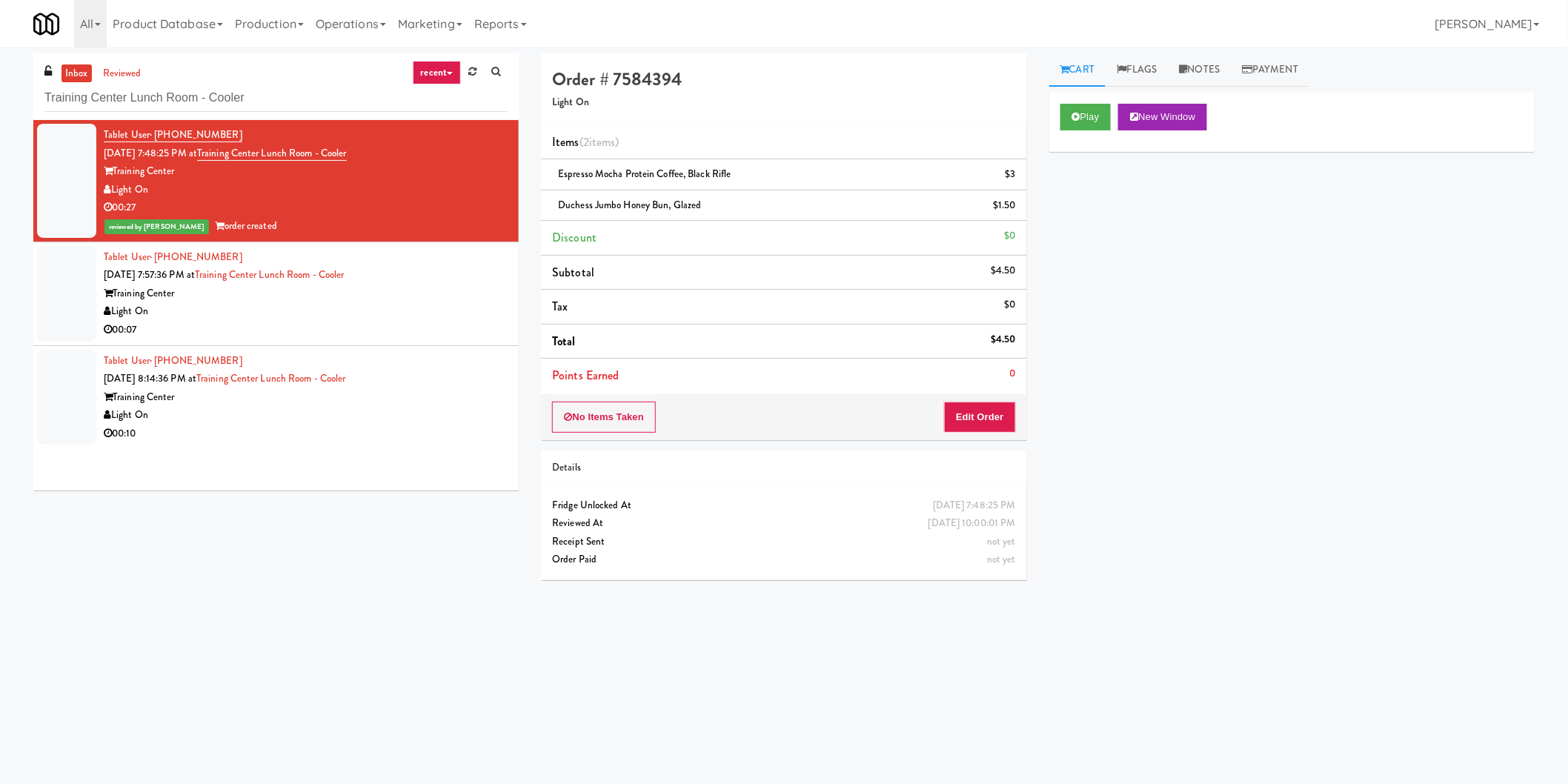
click at [442, 294] on div "Training Center" at bounding box center [305, 294] width 404 height 19
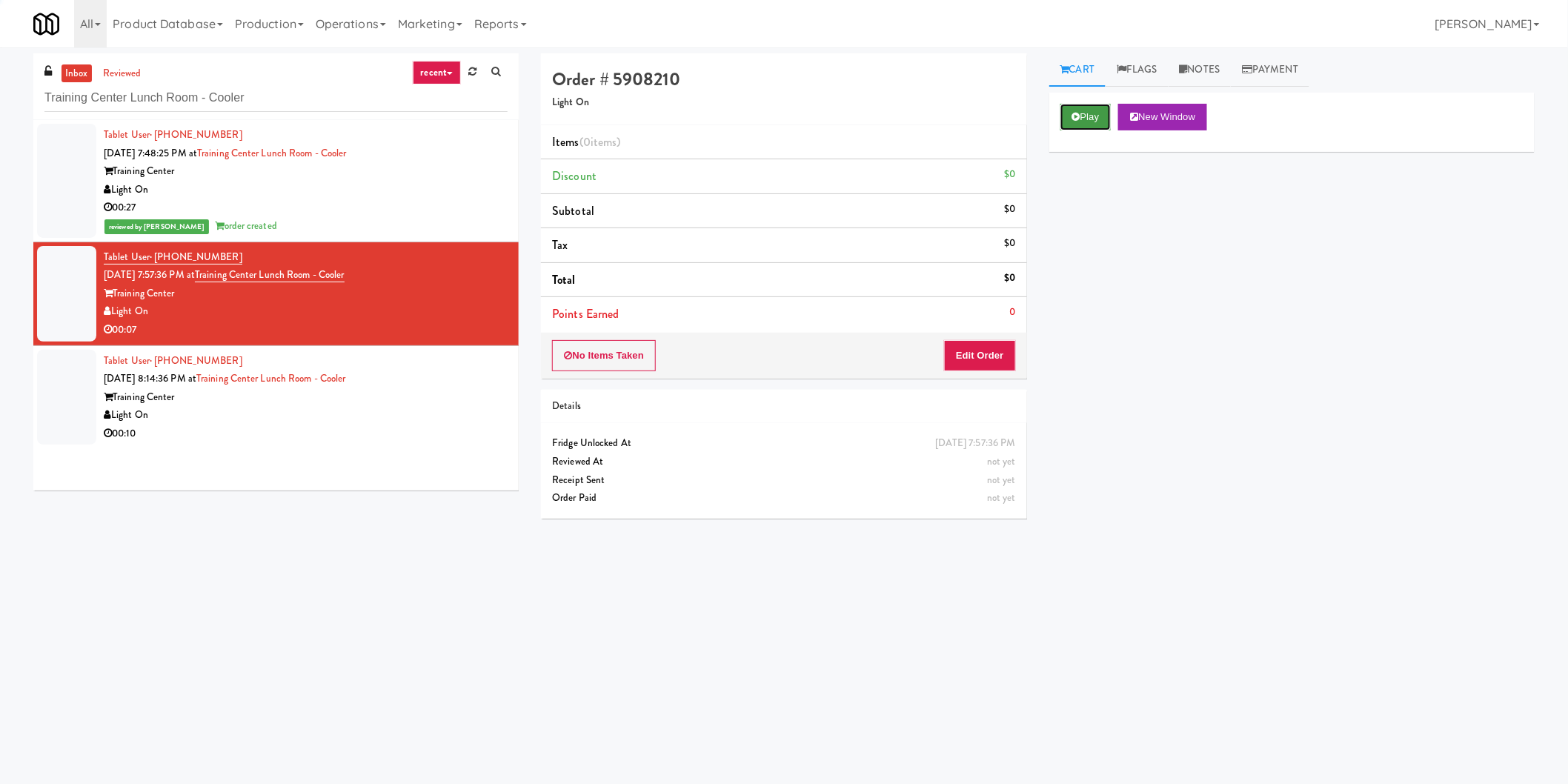
click at [1065, 119] on button "Play" at bounding box center [1086, 117] width 51 height 27
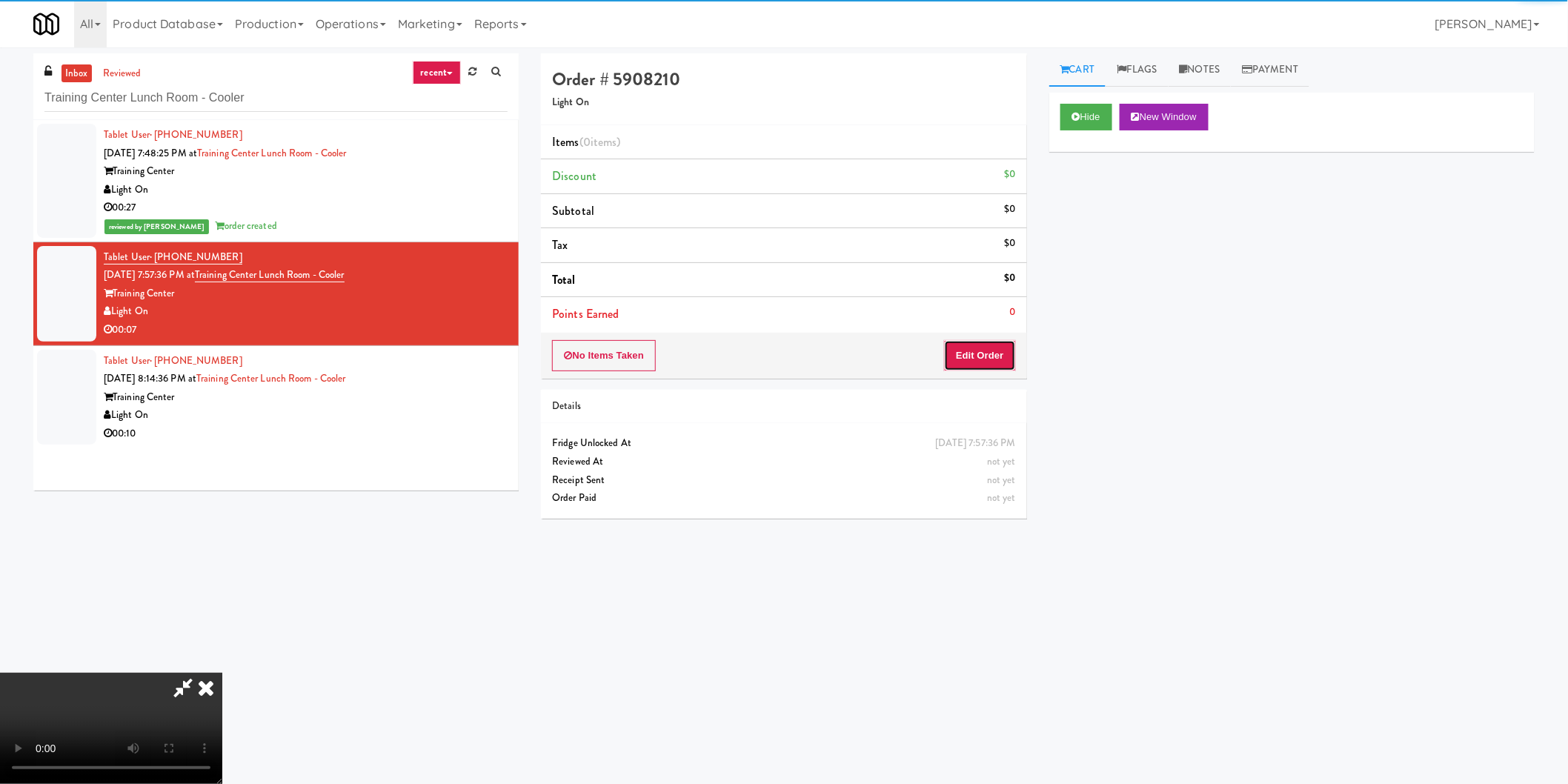
click at [991, 366] on button "Edit Order" at bounding box center [980, 355] width 72 height 31
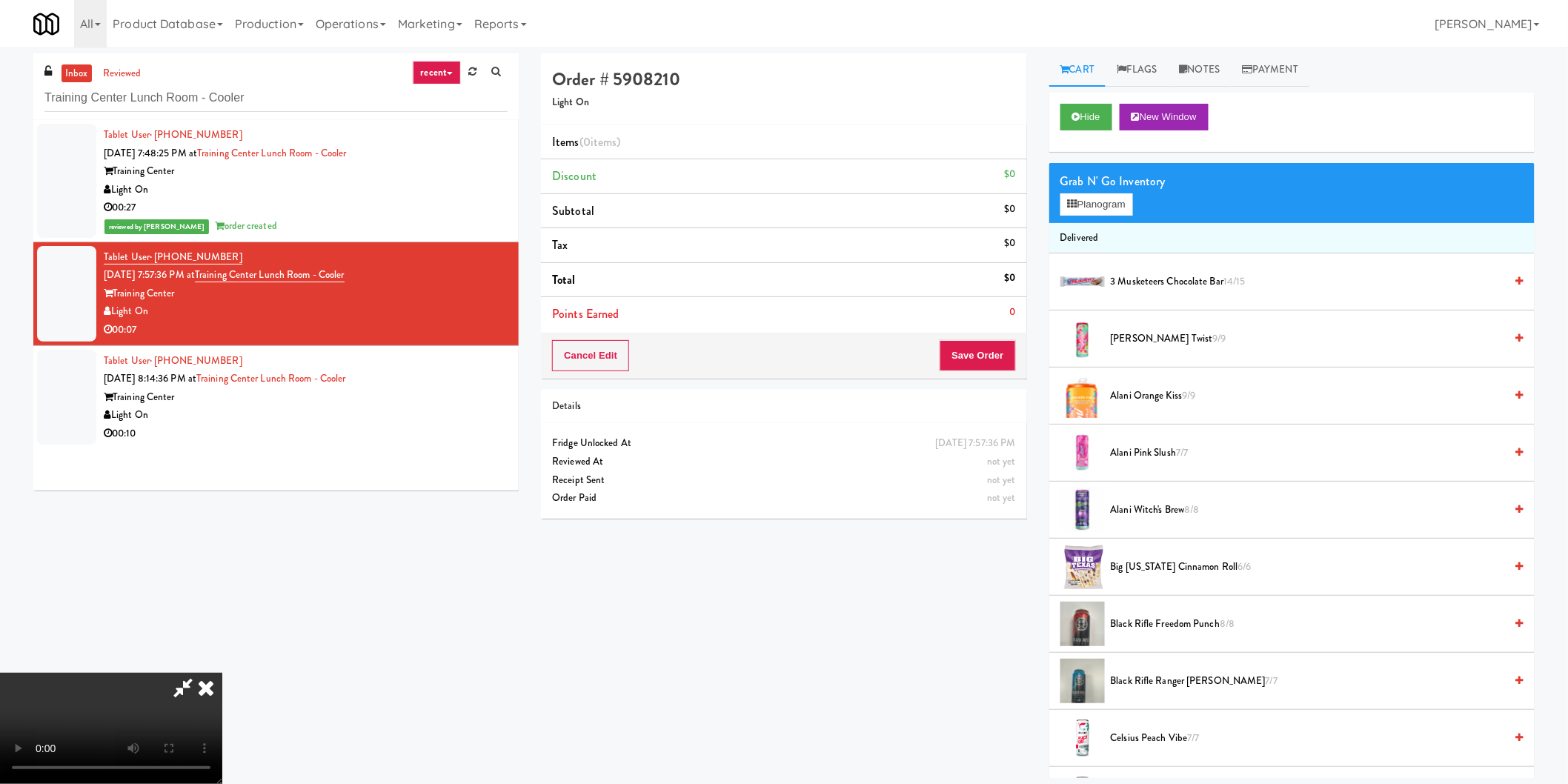
click at [1162, 573] on span "Big [US_STATE] Cinnamon Roll 6/6" at bounding box center [1308, 567] width 395 height 19
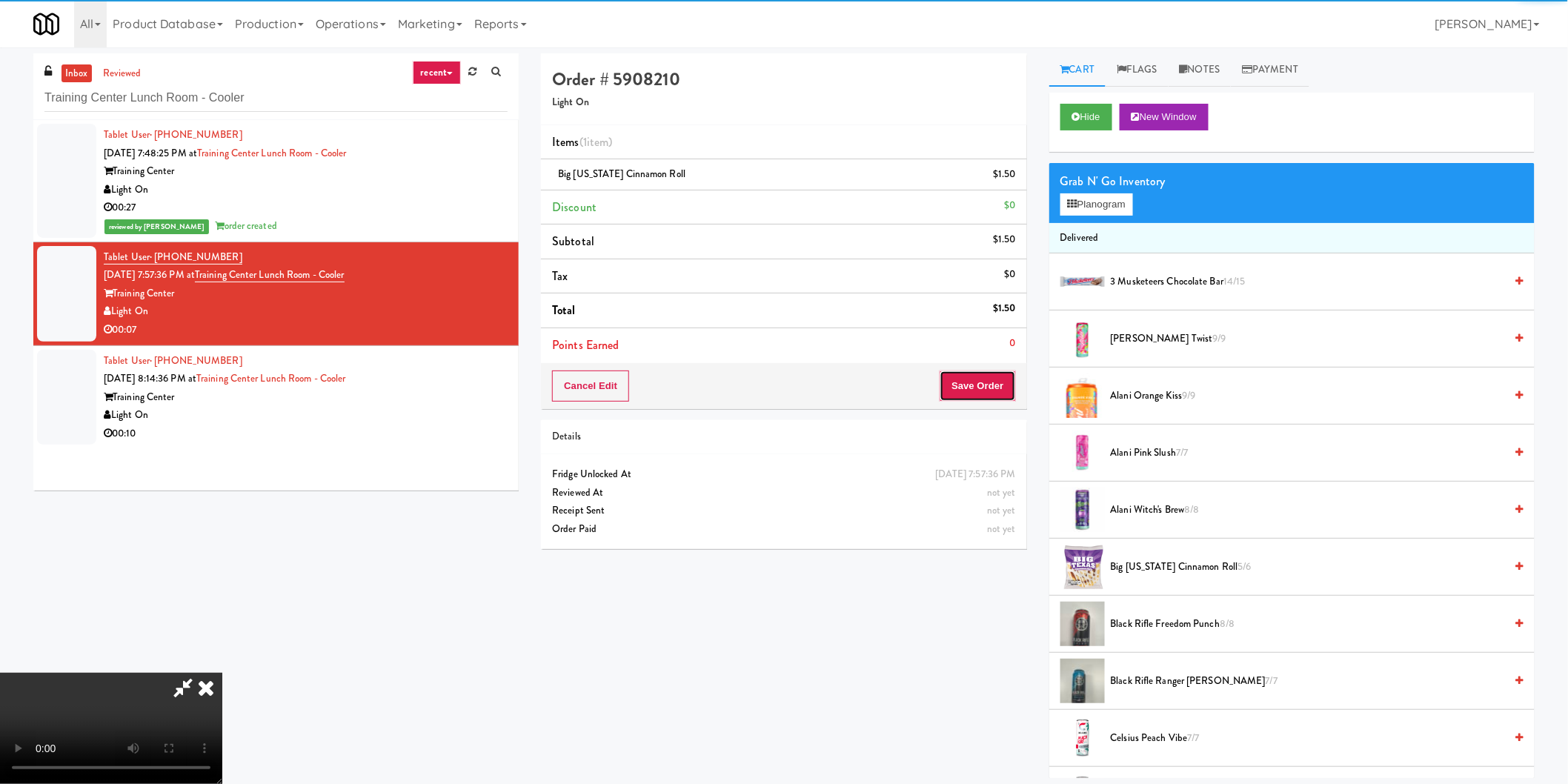
click at [991, 395] on button "Save Order" at bounding box center [977, 386] width 75 height 31
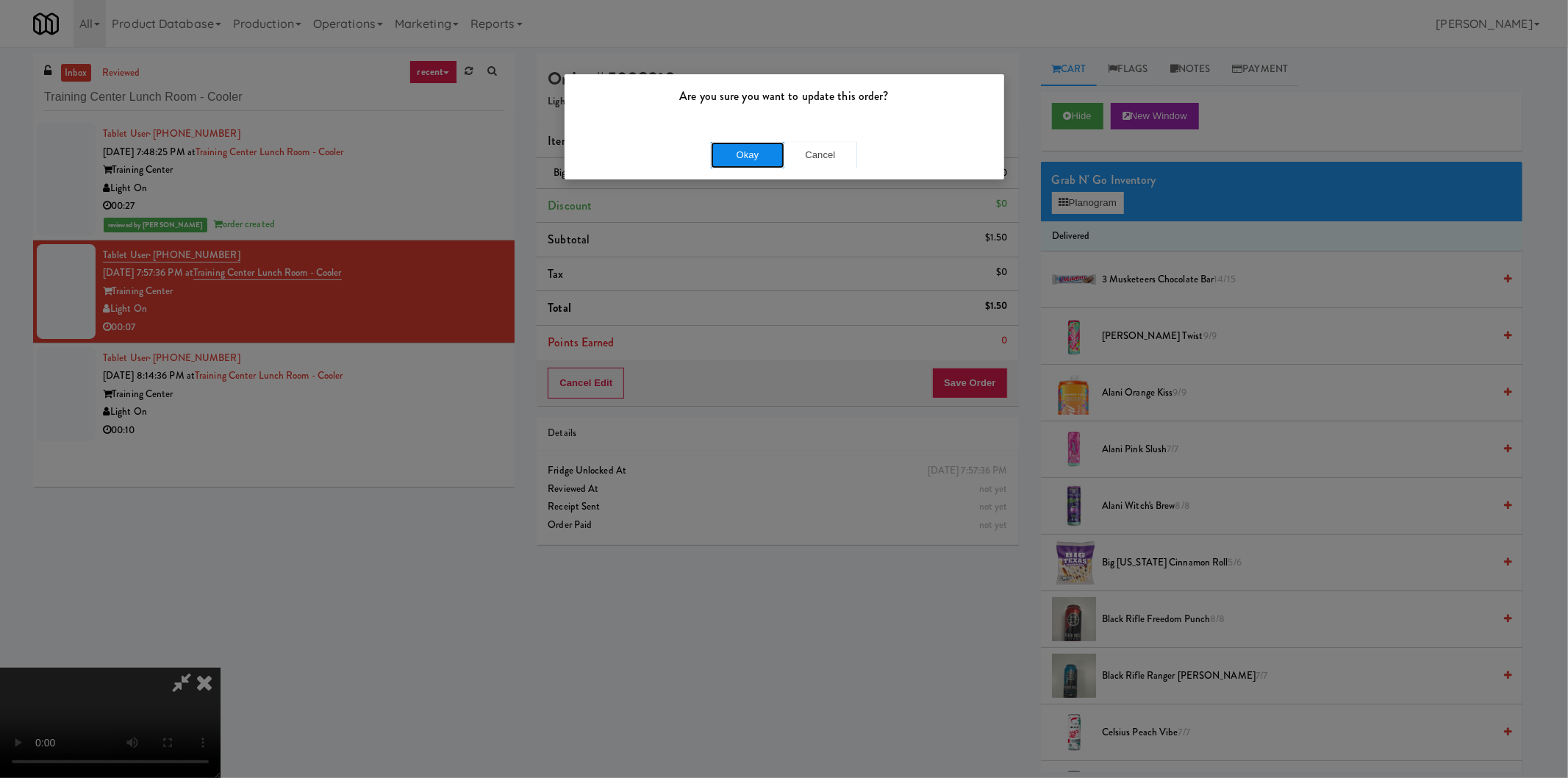
click at [735, 159] on button "Okay" at bounding box center [748, 155] width 74 height 26
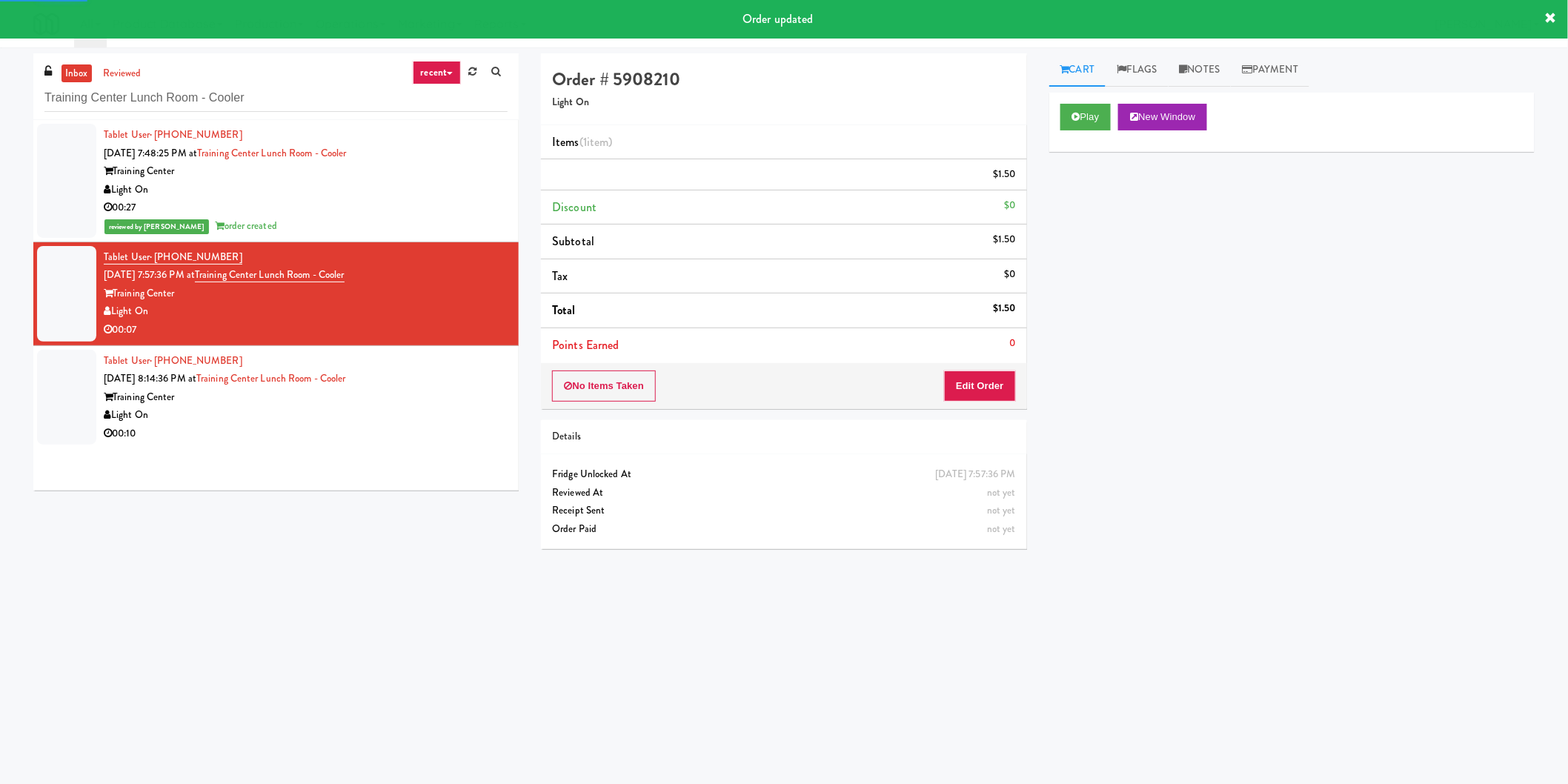
click at [391, 198] on div "00:27" at bounding box center [305, 207] width 404 height 19
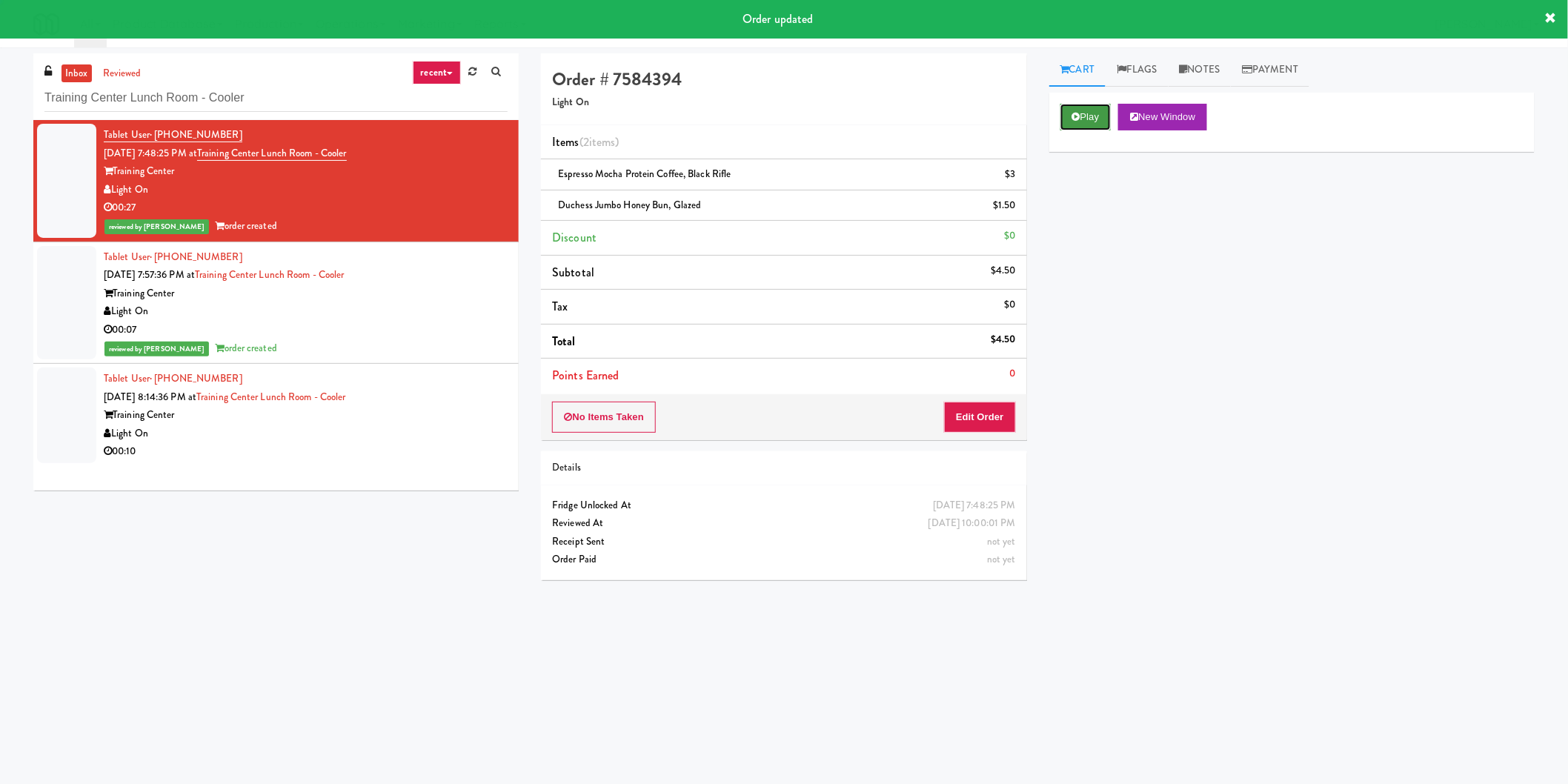
click at [1076, 120] on icon at bounding box center [1076, 116] width 8 height 10
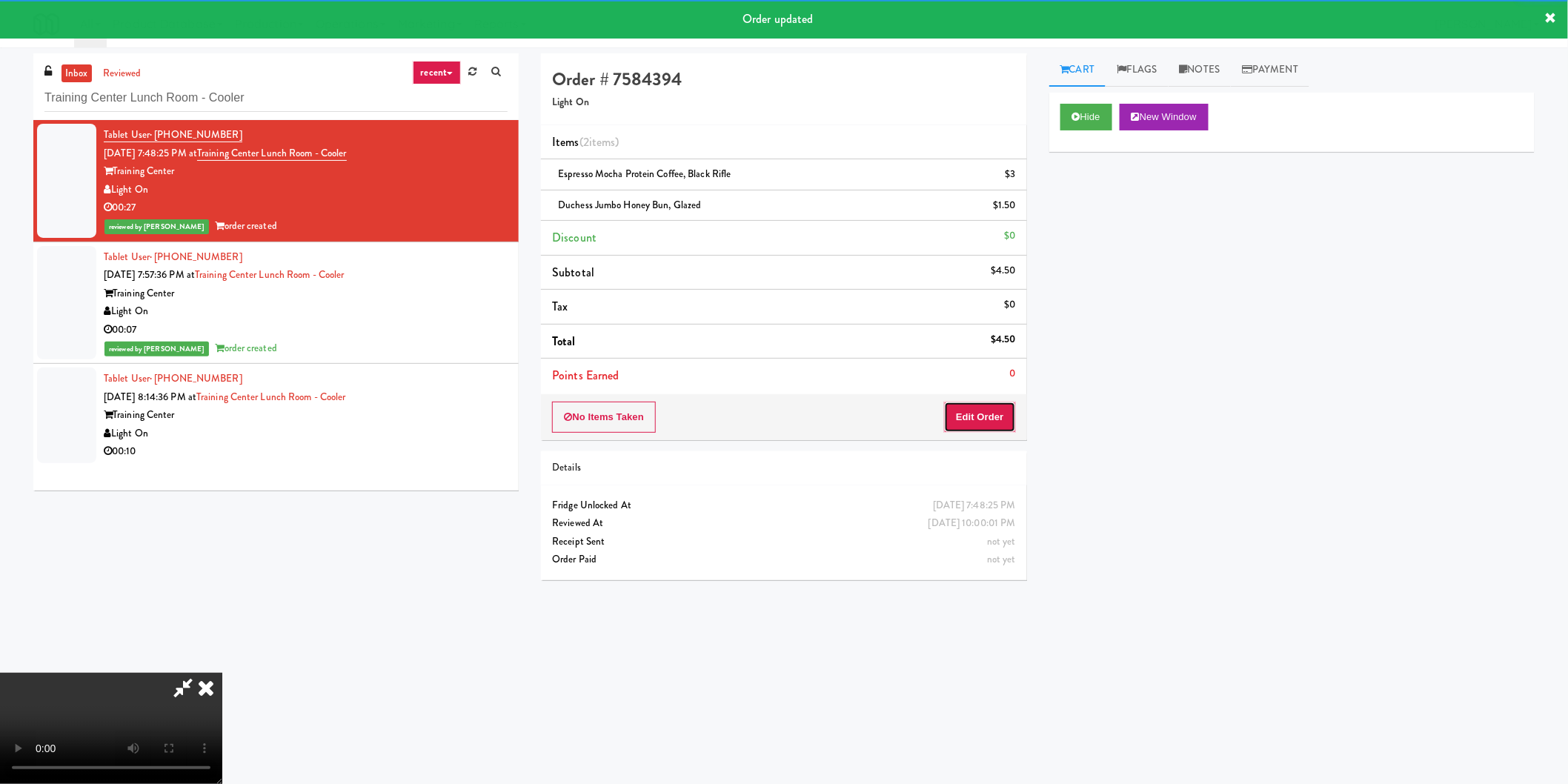
click at [996, 416] on button "Edit Order" at bounding box center [980, 417] width 72 height 31
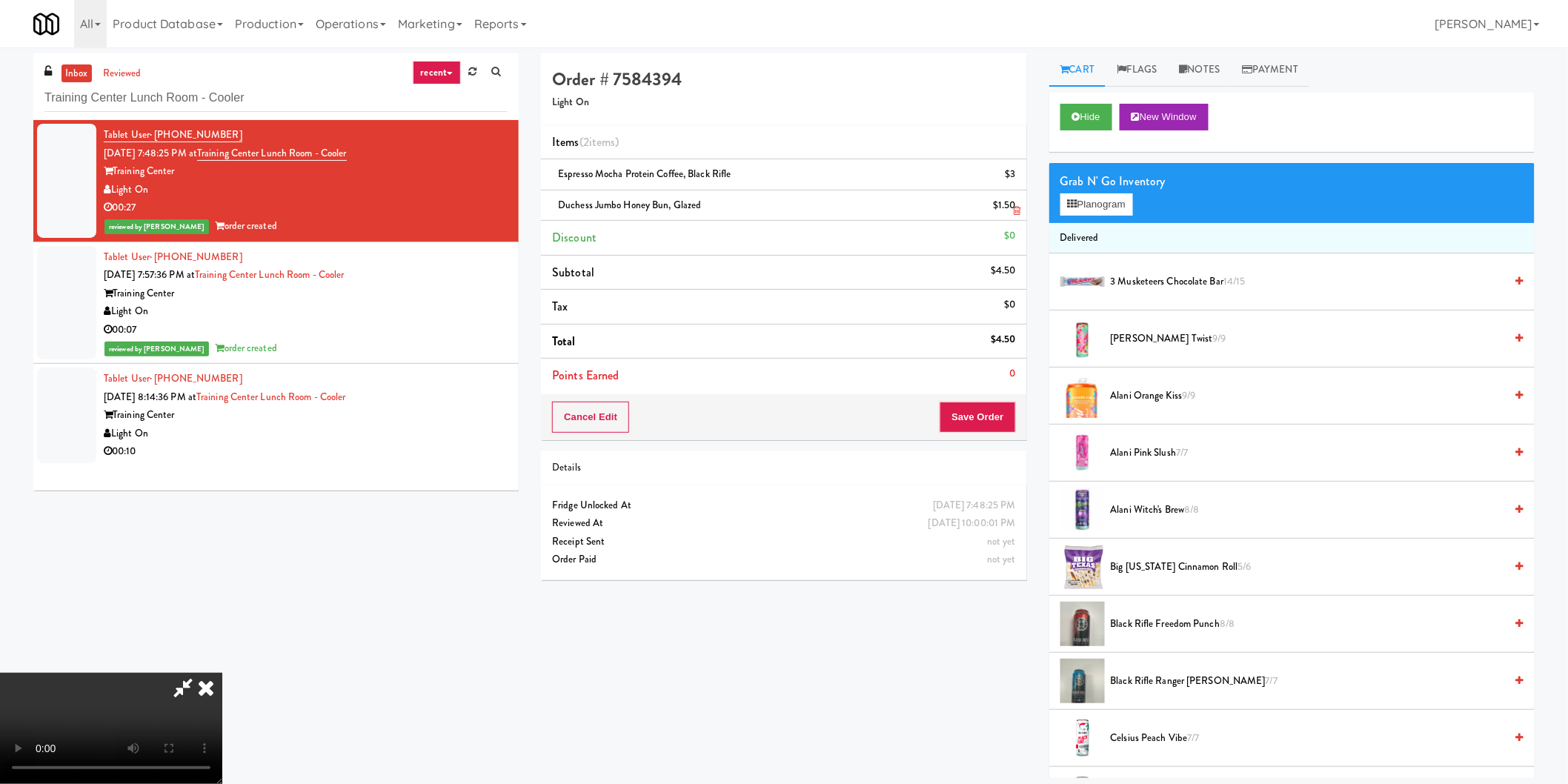
click at [1019, 209] on icon at bounding box center [1018, 211] width 7 height 10
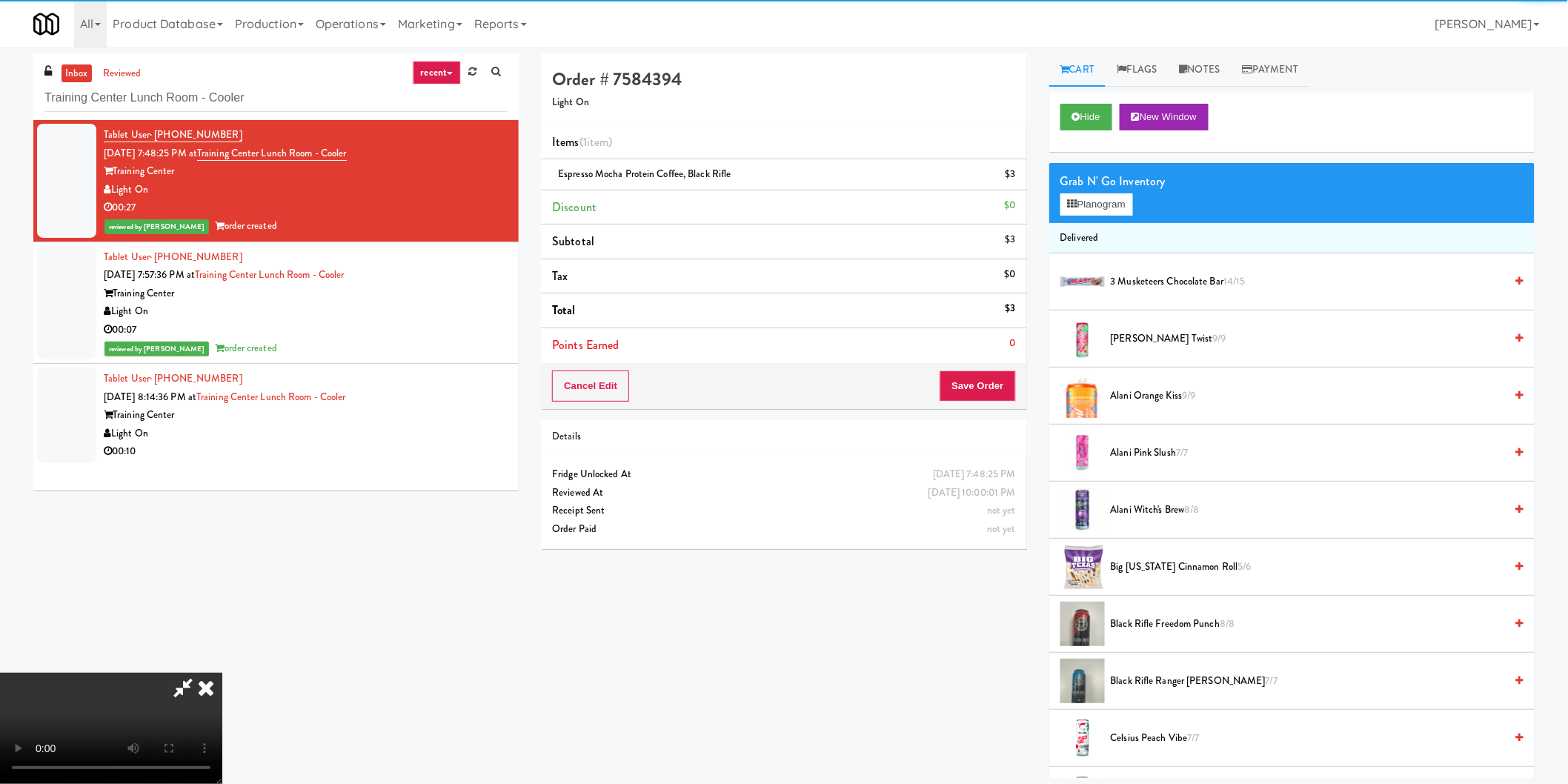
click at [1160, 559] on span "Big [US_STATE] Cinnamon Roll 5/6" at bounding box center [1308, 567] width 395 height 19
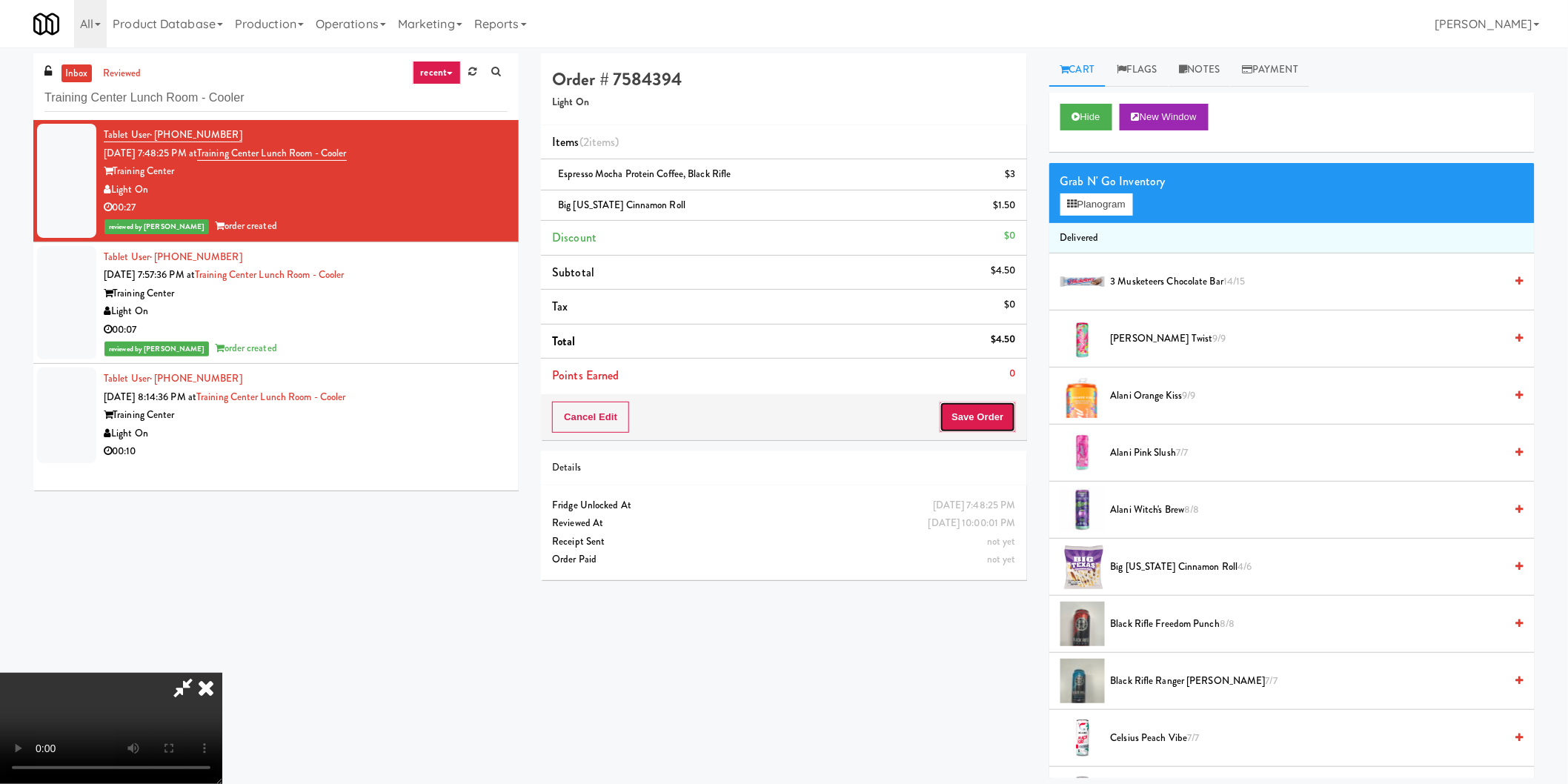
click at [993, 418] on button "Save Order" at bounding box center [977, 417] width 75 height 31
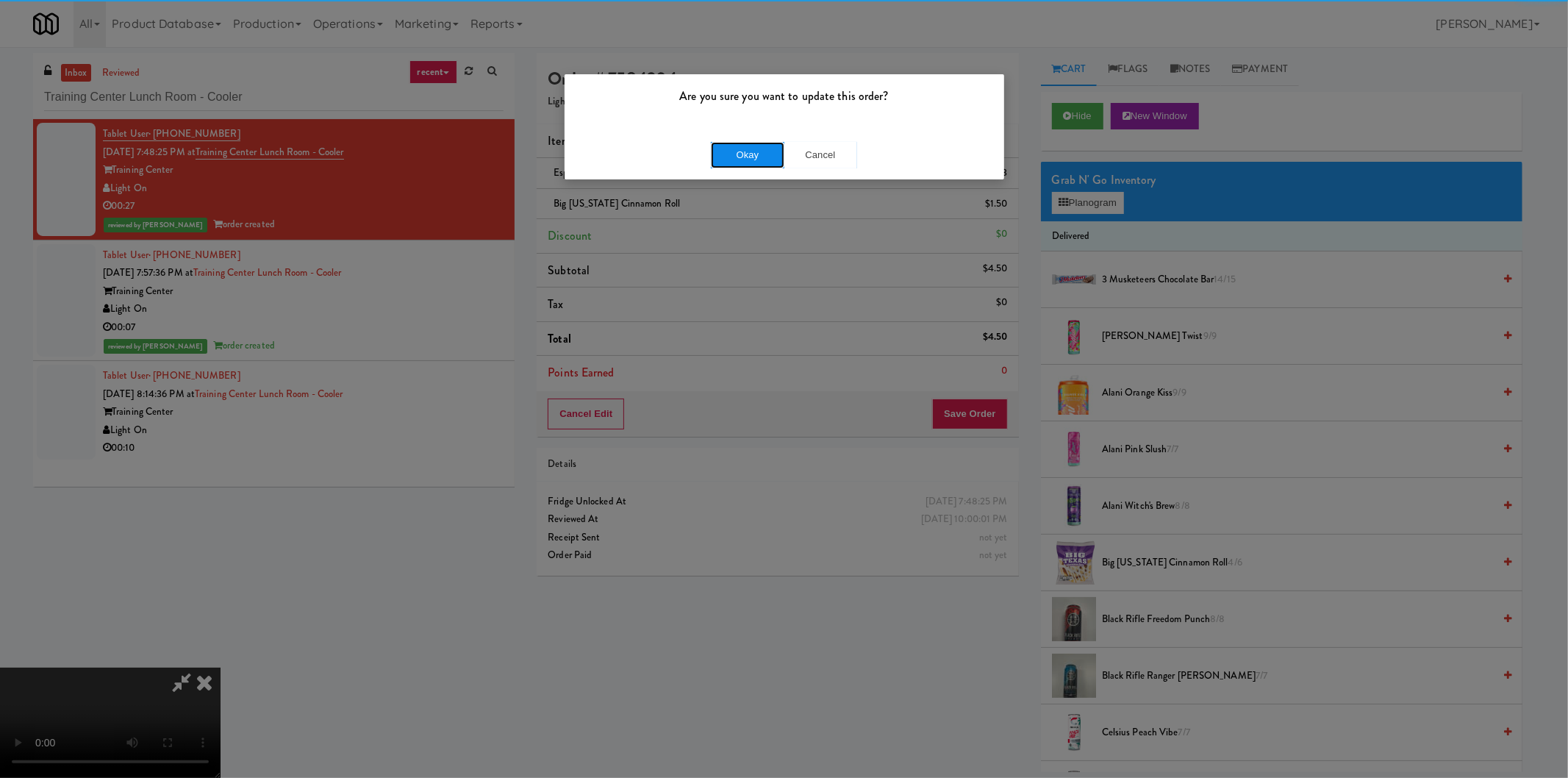
click at [753, 148] on button "Okay" at bounding box center [748, 155] width 74 height 26
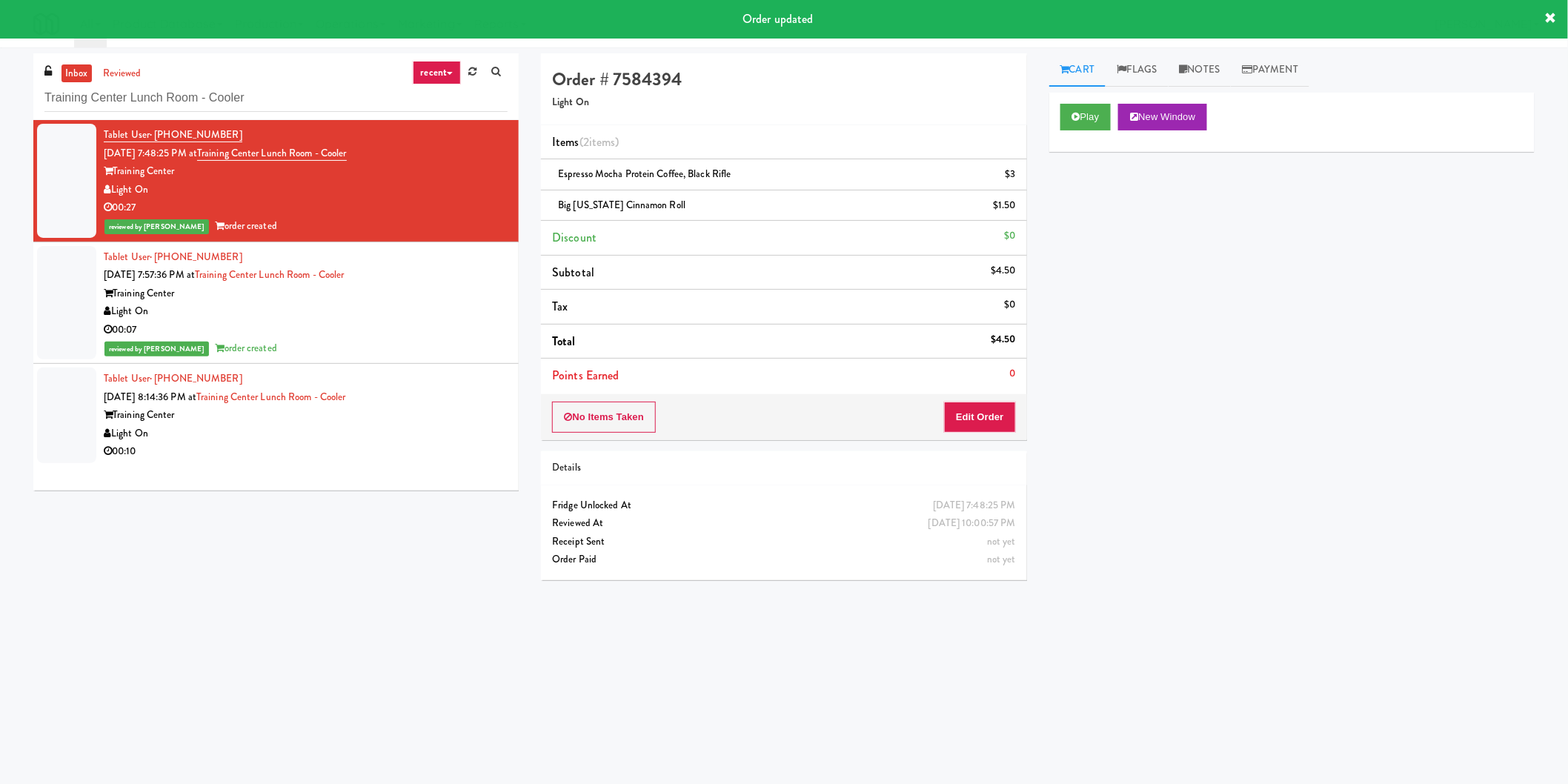
drag, startPoint x: 431, startPoint y: 405, endPoint x: 494, endPoint y: 410, distance: 63.2
click at [432, 406] on div "Training Center" at bounding box center [305, 415] width 404 height 19
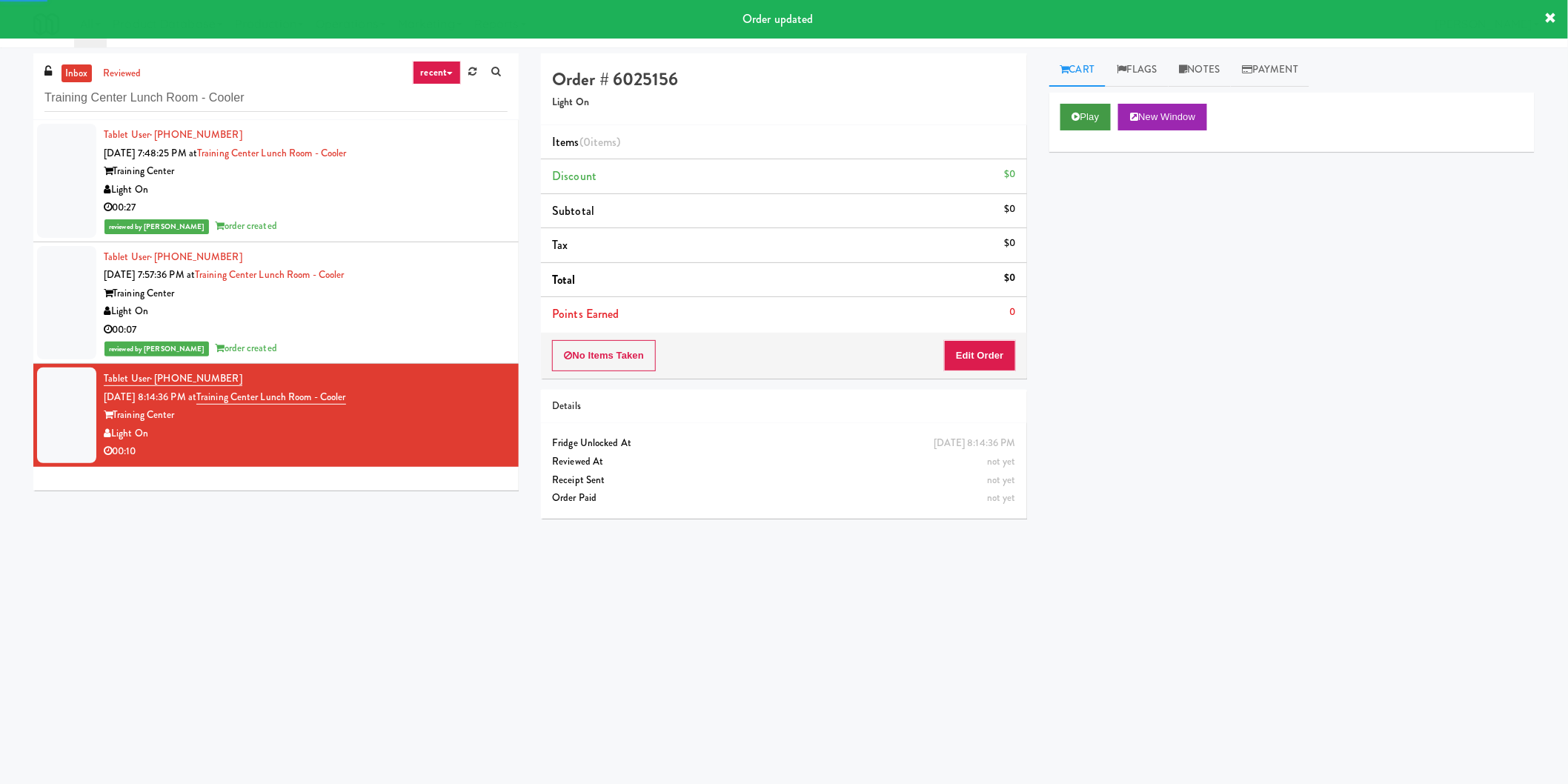
click at [1062, 114] on div "Play New Window" at bounding box center [1292, 122] width 486 height 59
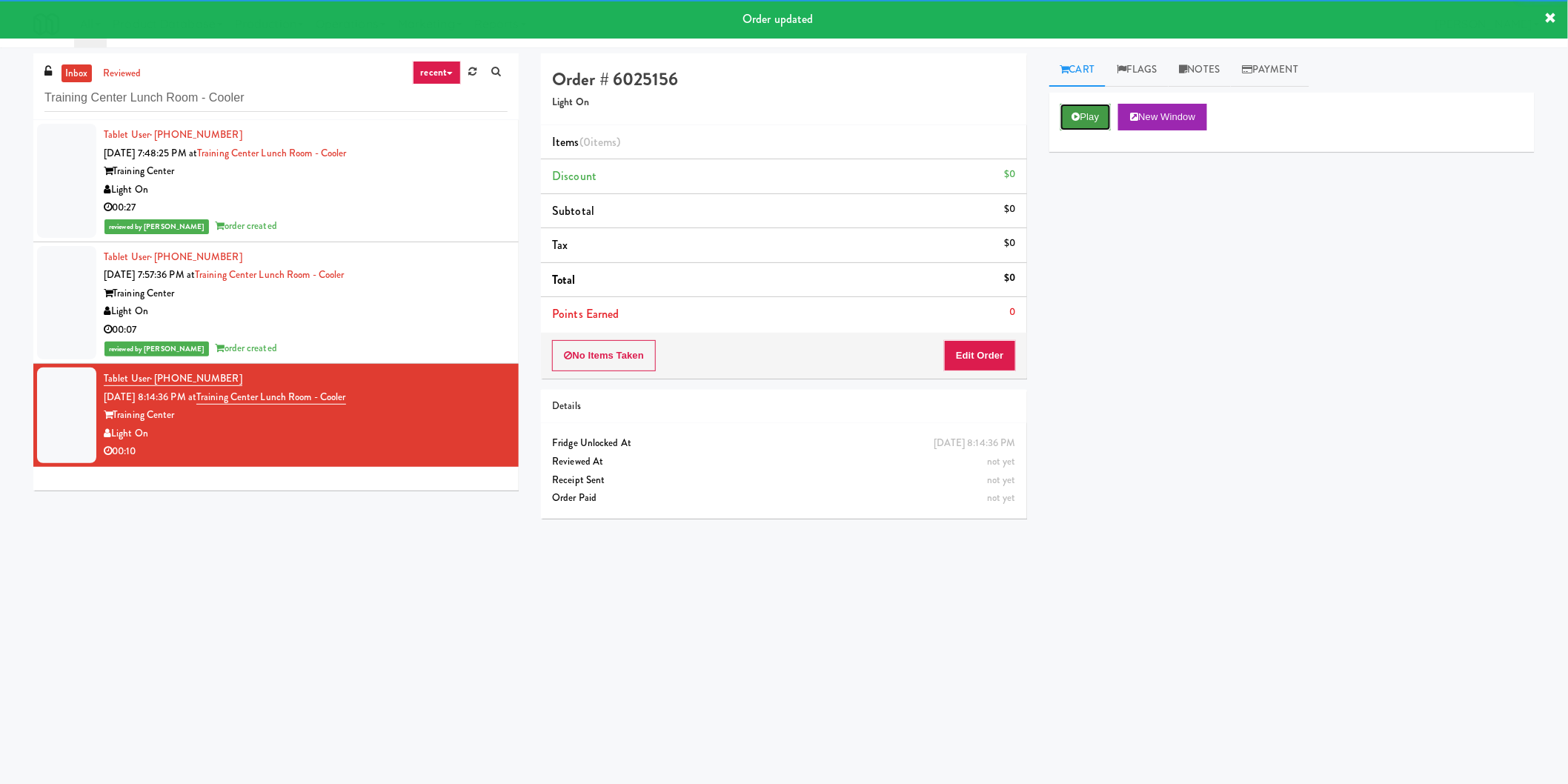
click at [1071, 128] on button "Play" at bounding box center [1086, 117] width 51 height 27
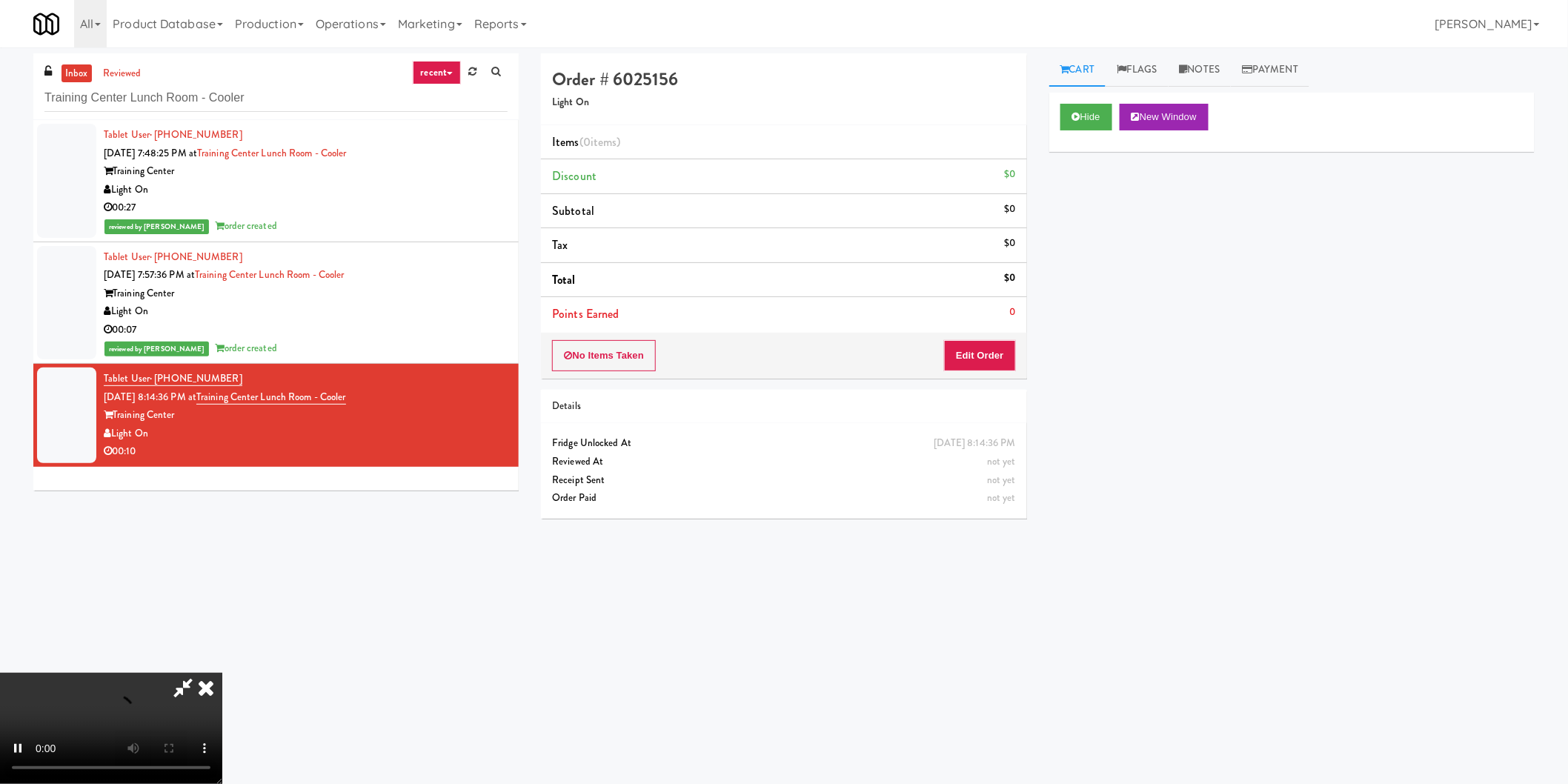
click at [996, 317] on li "Points Earned 0" at bounding box center [783, 314] width 486 height 35
click at [995, 343] on button "Edit Order" at bounding box center [980, 355] width 72 height 31
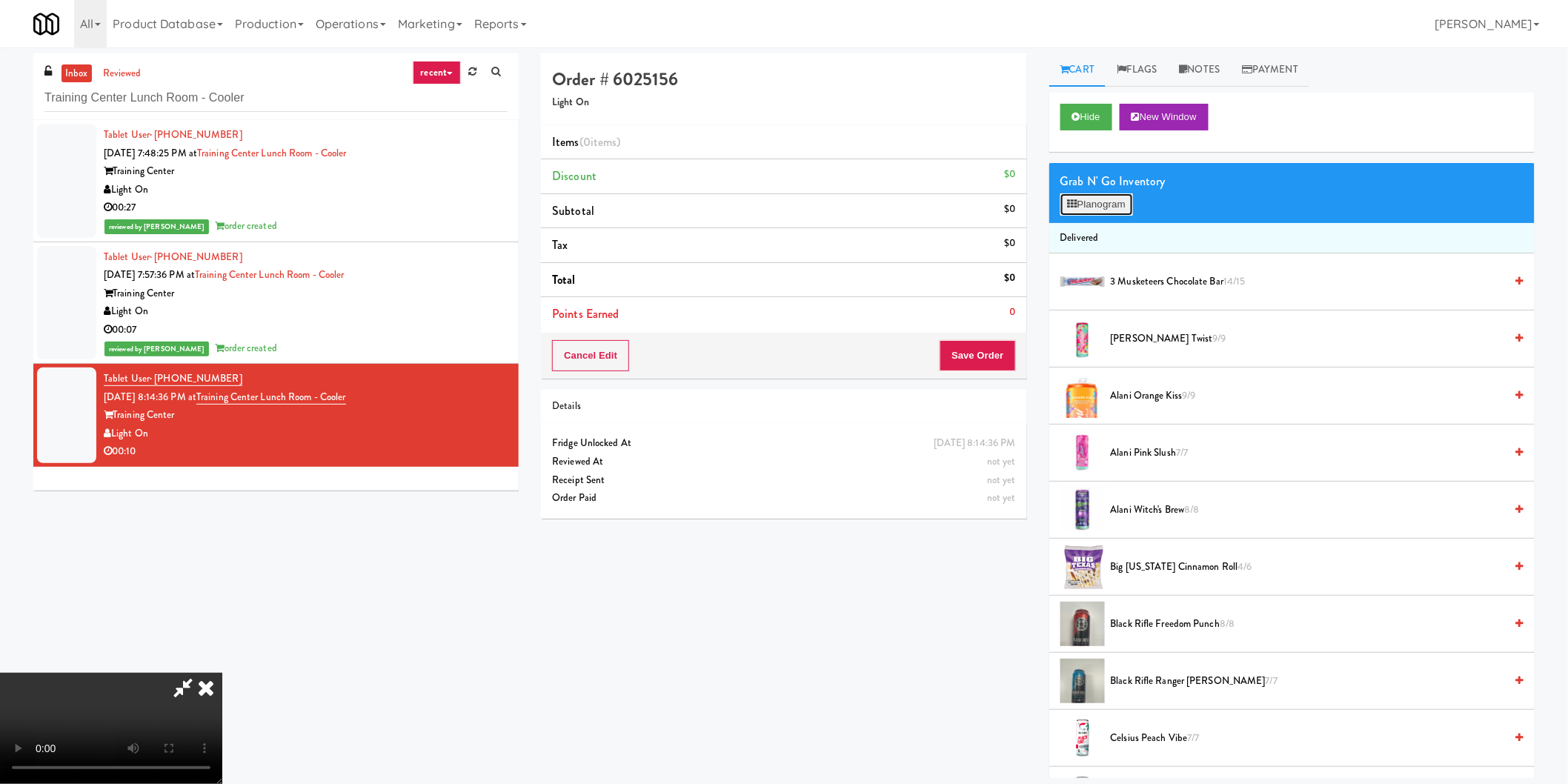
click at [1074, 204] on icon at bounding box center [1072, 204] width 10 height 10
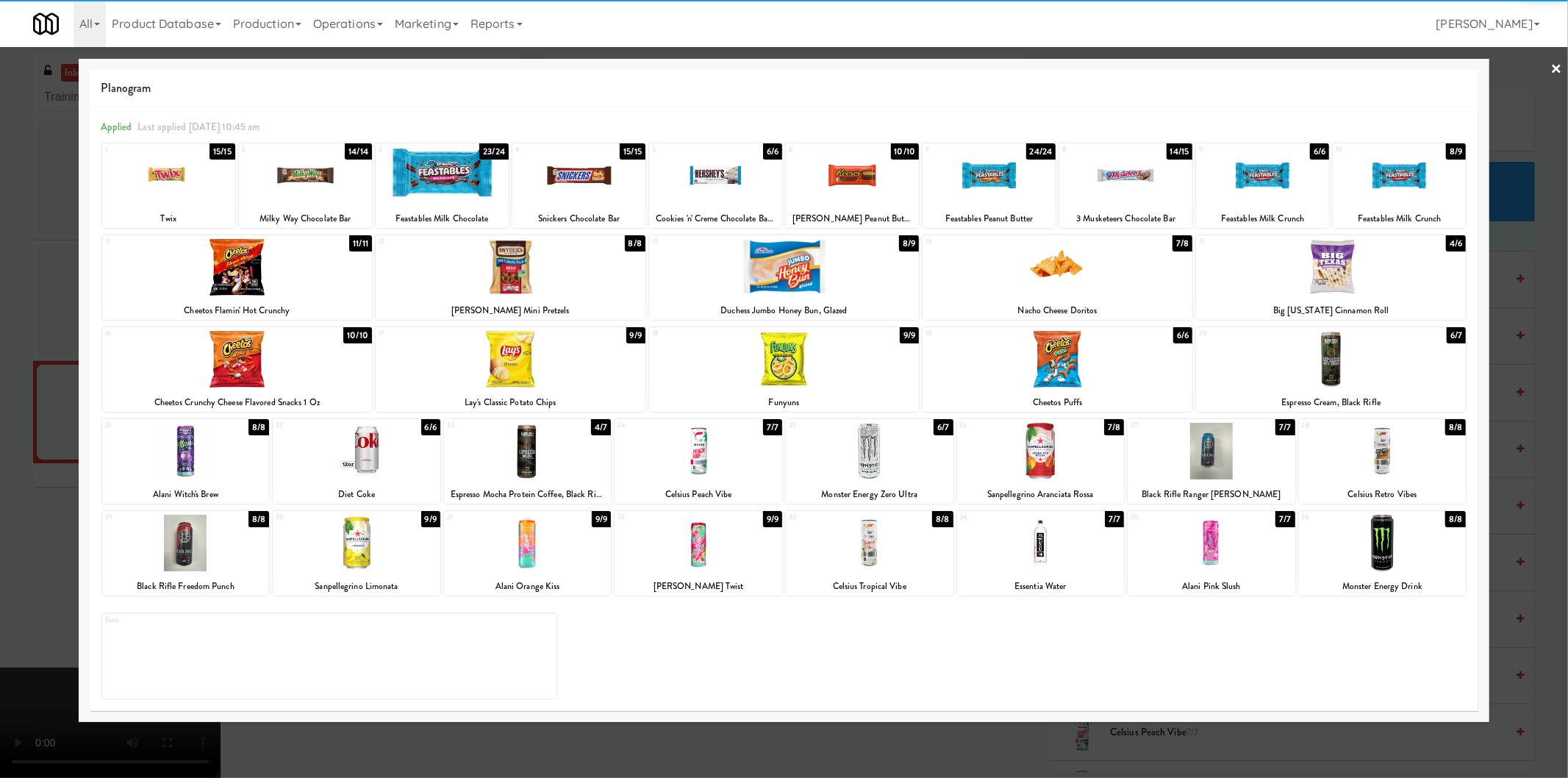
click at [1362, 378] on div at bounding box center [1331, 359] width 270 height 56
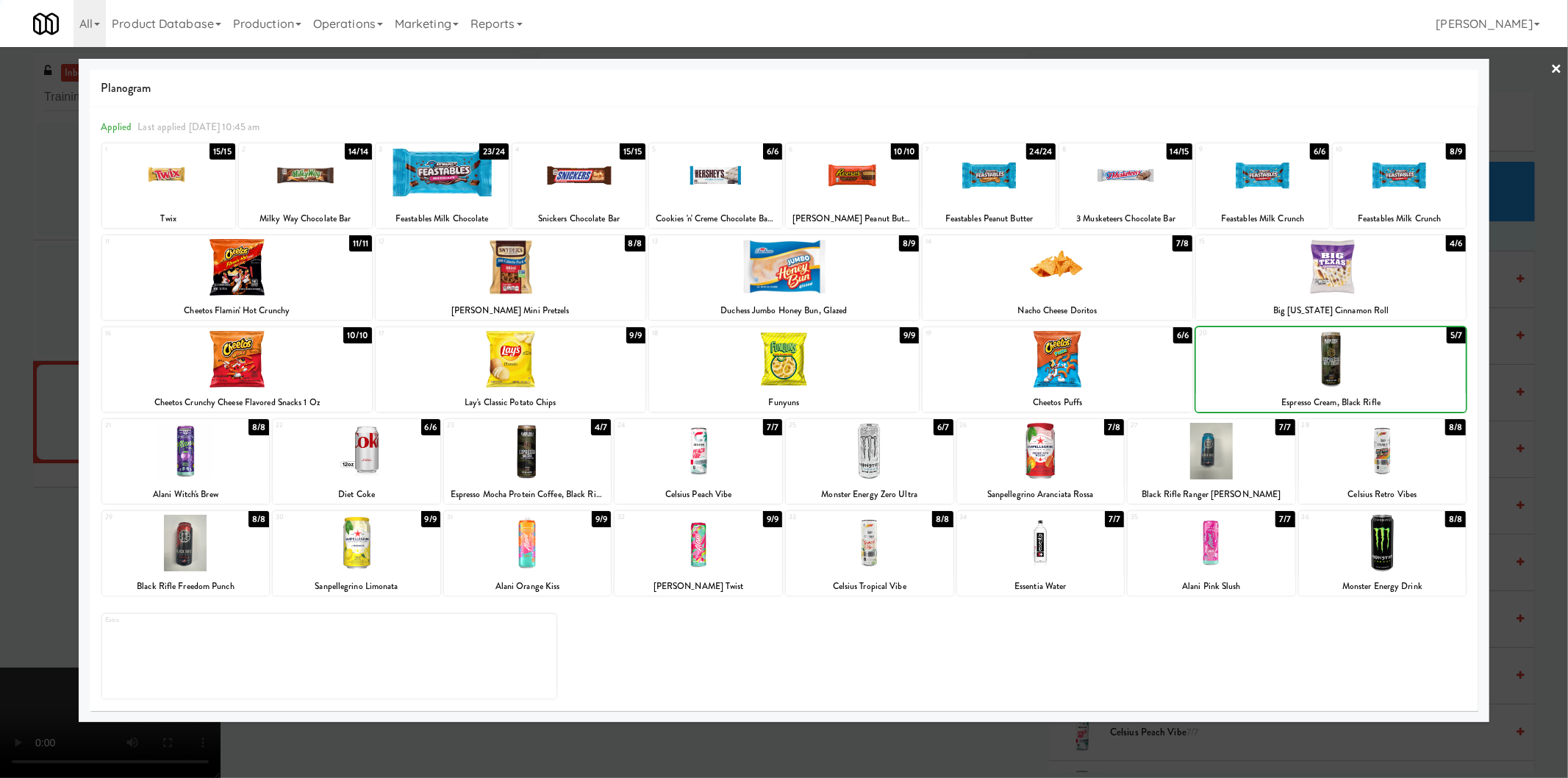
click at [1555, 378] on div at bounding box center [784, 389] width 1568 height 778
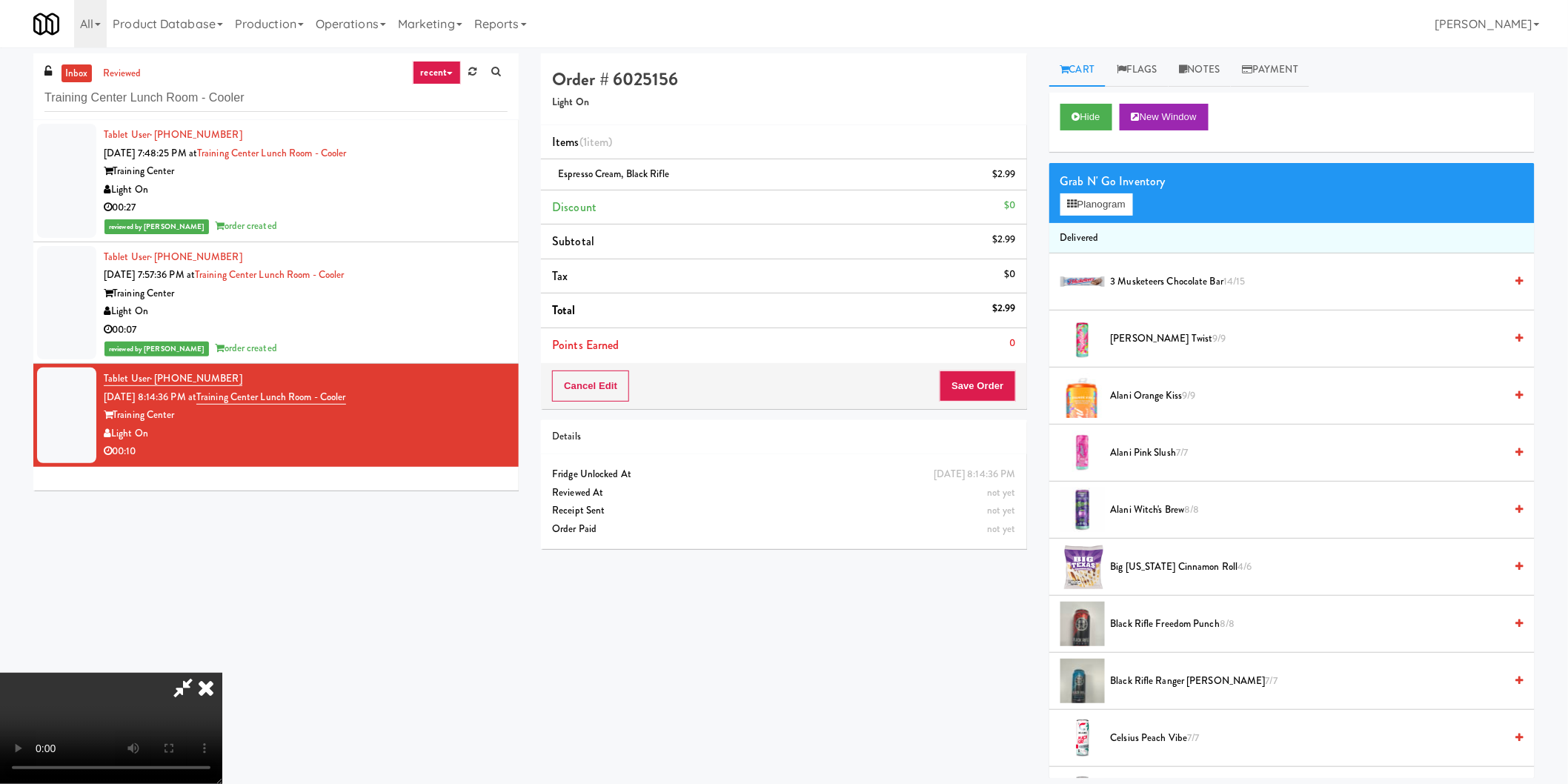
click at [1164, 565] on span "Big [US_STATE] Cinnamon Roll 4/6" at bounding box center [1308, 567] width 395 height 19
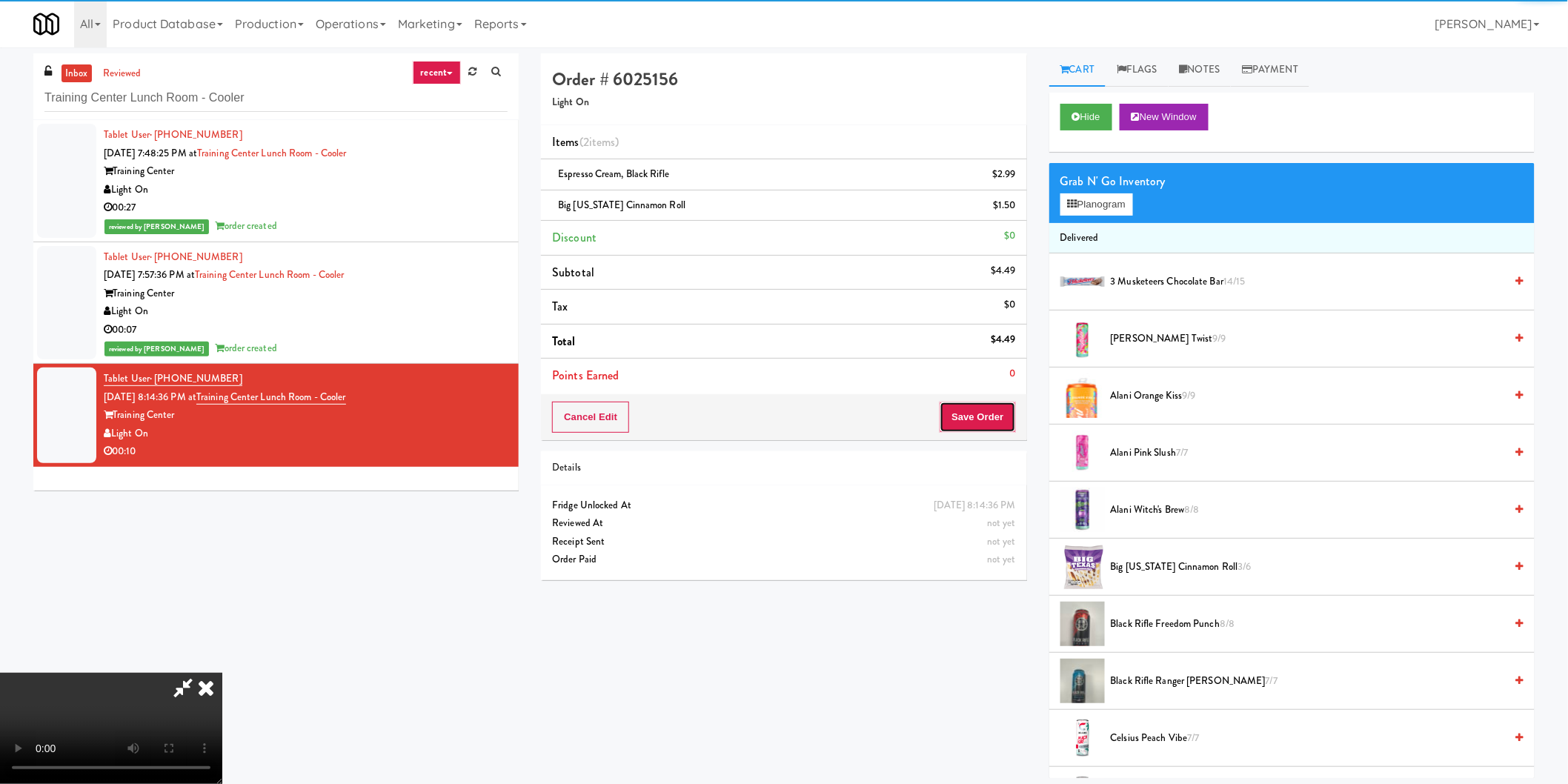
click at [980, 416] on button "Save Order" at bounding box center [977, 417] width 75 height 31
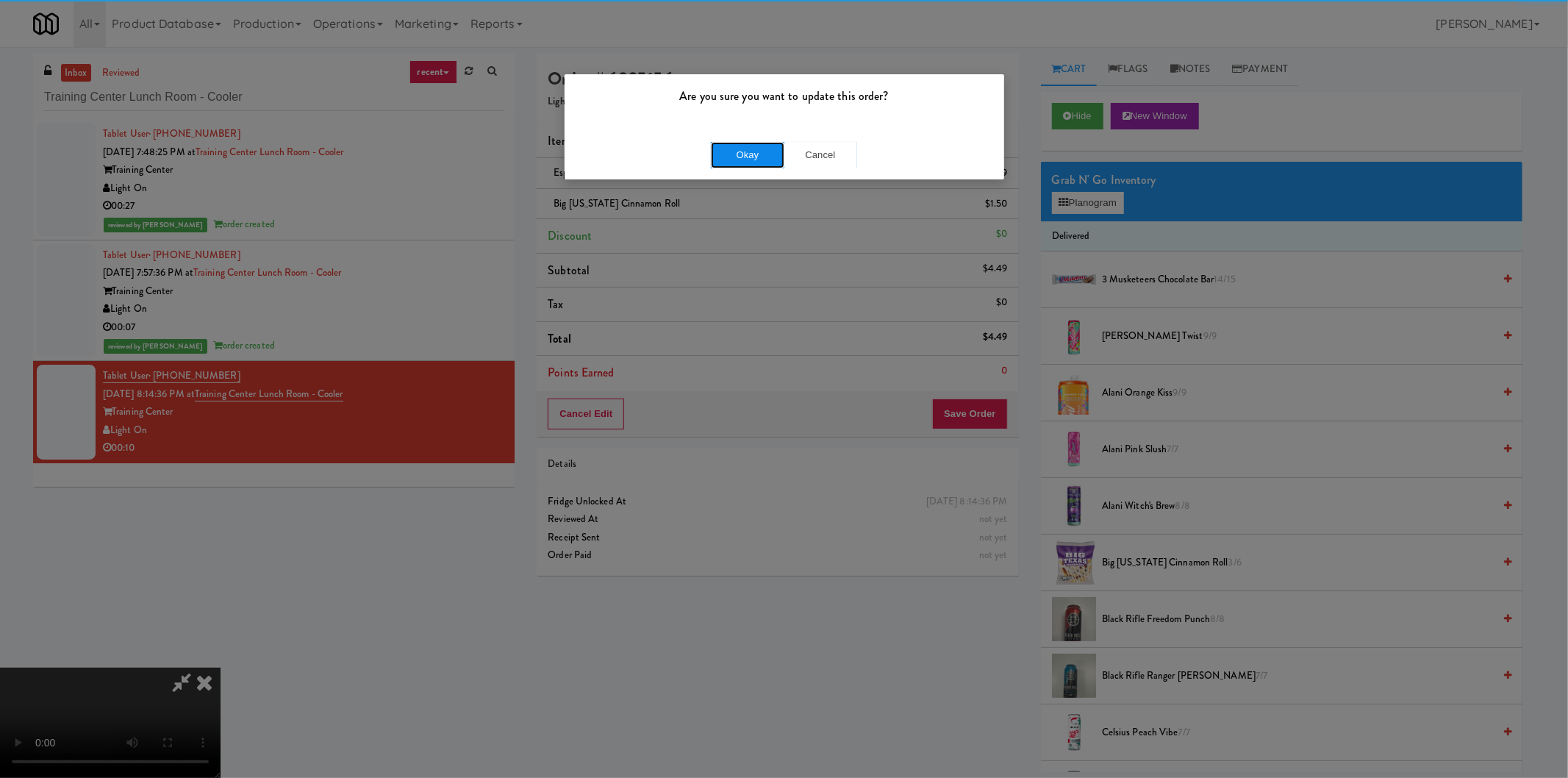
click at [733, 163] on button "Okay" at bounding box center [748, 155] width 74 height 26
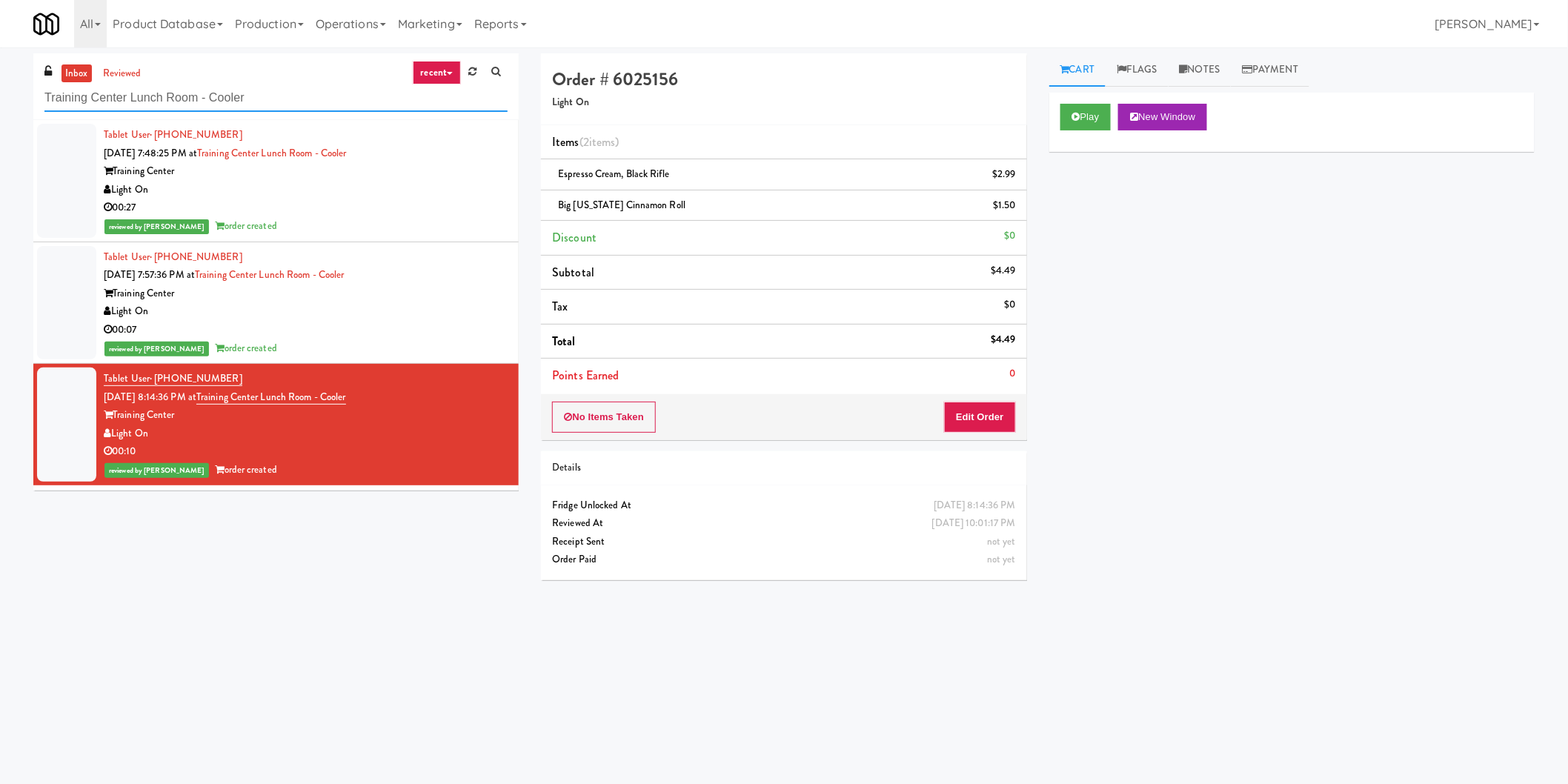
click at [194, 109] on input "Training Center Lunch Room - Cooler" at bounding box center [275, 97] width 463 height 27
paste input "CYKEL - Drink - Middle"
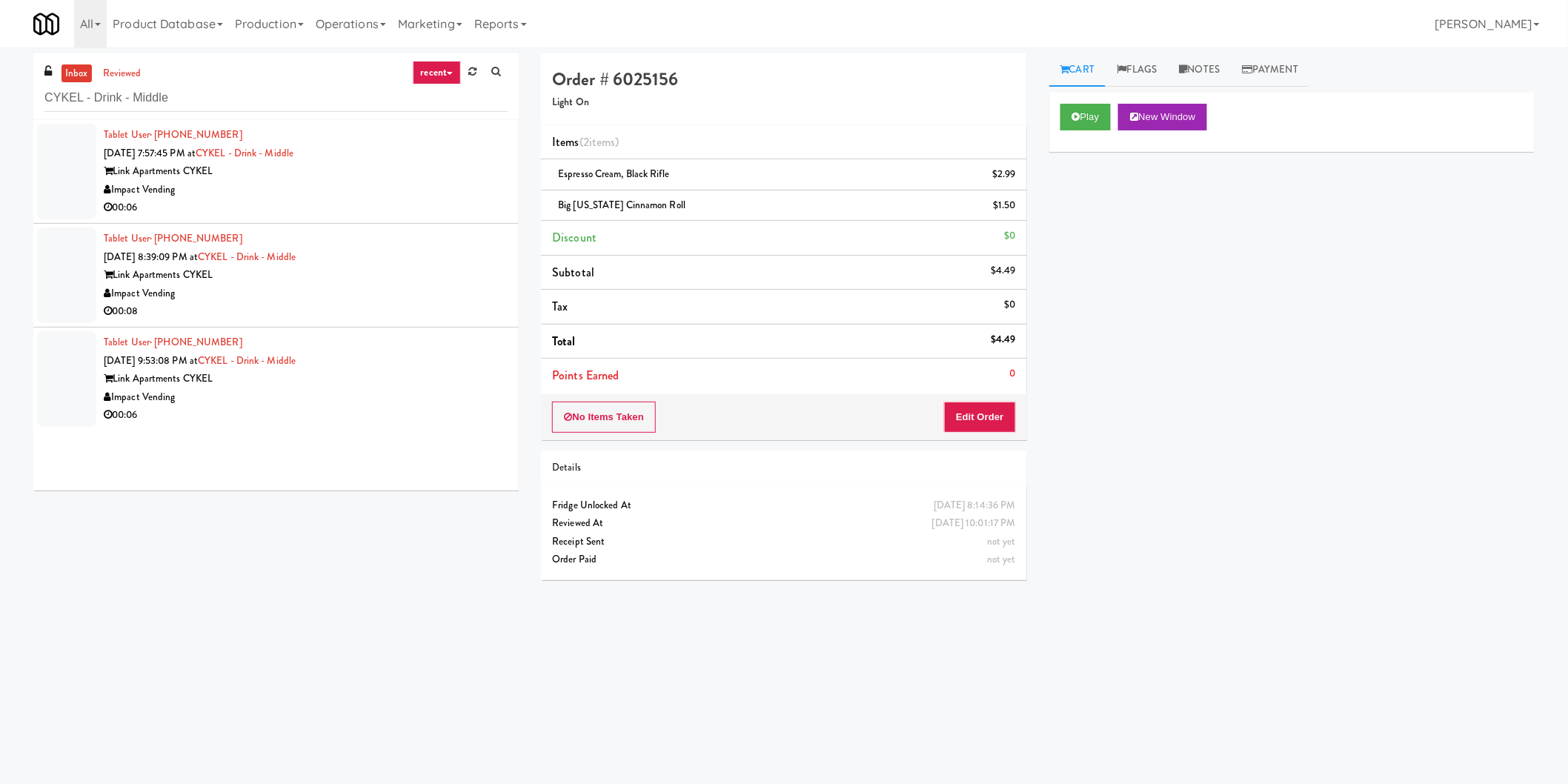
click at [415, 150] on div "Tablet User · (336) 703-8532 [DATE] 7:57:45 PM at [GEOGRAPHIC_DATA] - Drink - M…" at bounding box center [305, 171] width 404 height 91
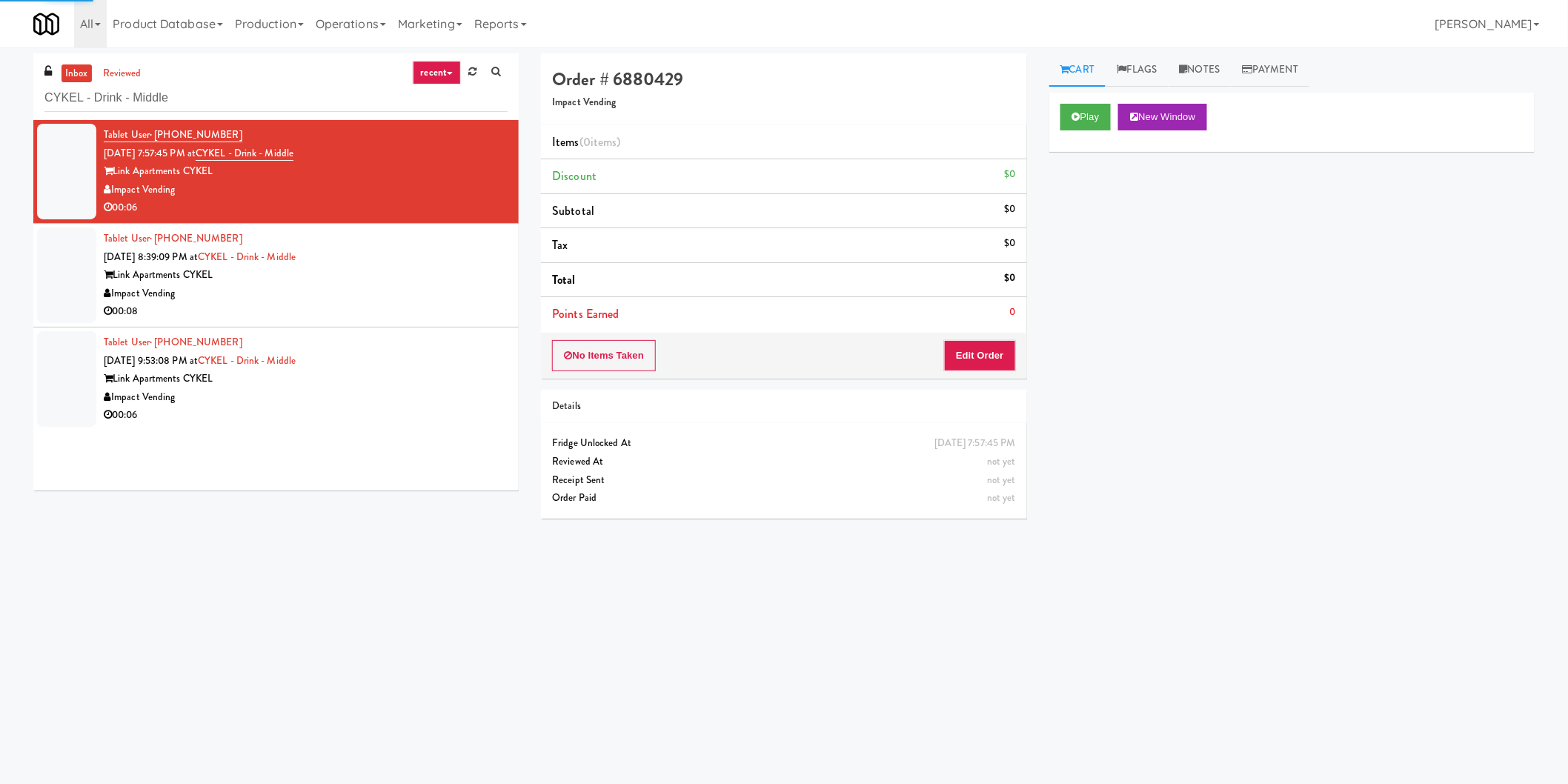
click at [1095, 98] on div "Play New Window" at bounding box center [1292, 122] width 486 height 59
click at [1069, 107] on button "Play" at bounding box center [1086, 117] width 51 height 27
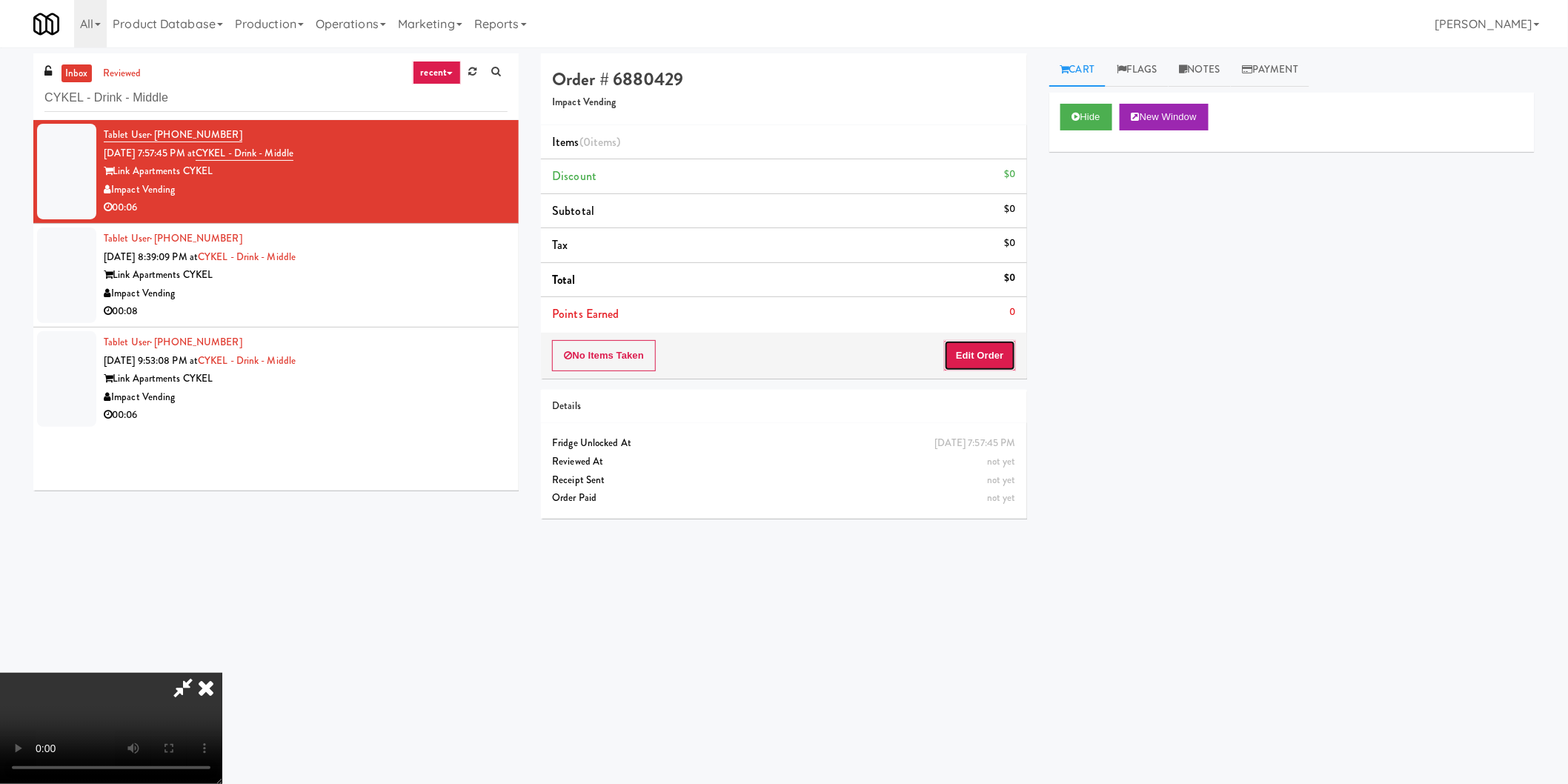
click at [1001, 369] on button "Edit Order" at bounding box center [980, 355] width 72 height 31
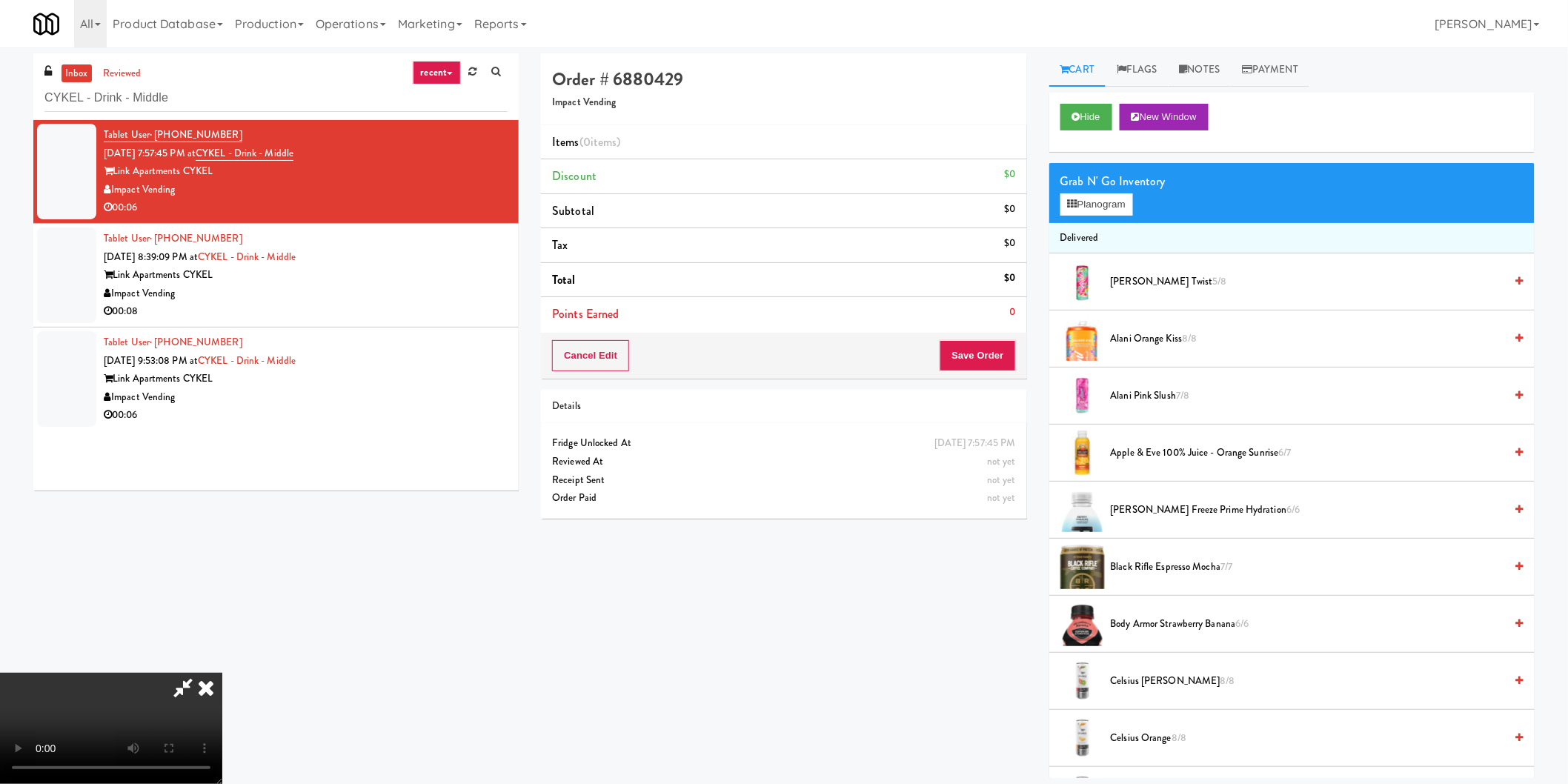
click at [222, 673] on video at bounding box center [111, 728] width 222 height 111
click at [1145, 396] on span "[PERSON_NAME] Slush 7/8" at bounding box center [1308, 396] width 395 height 19
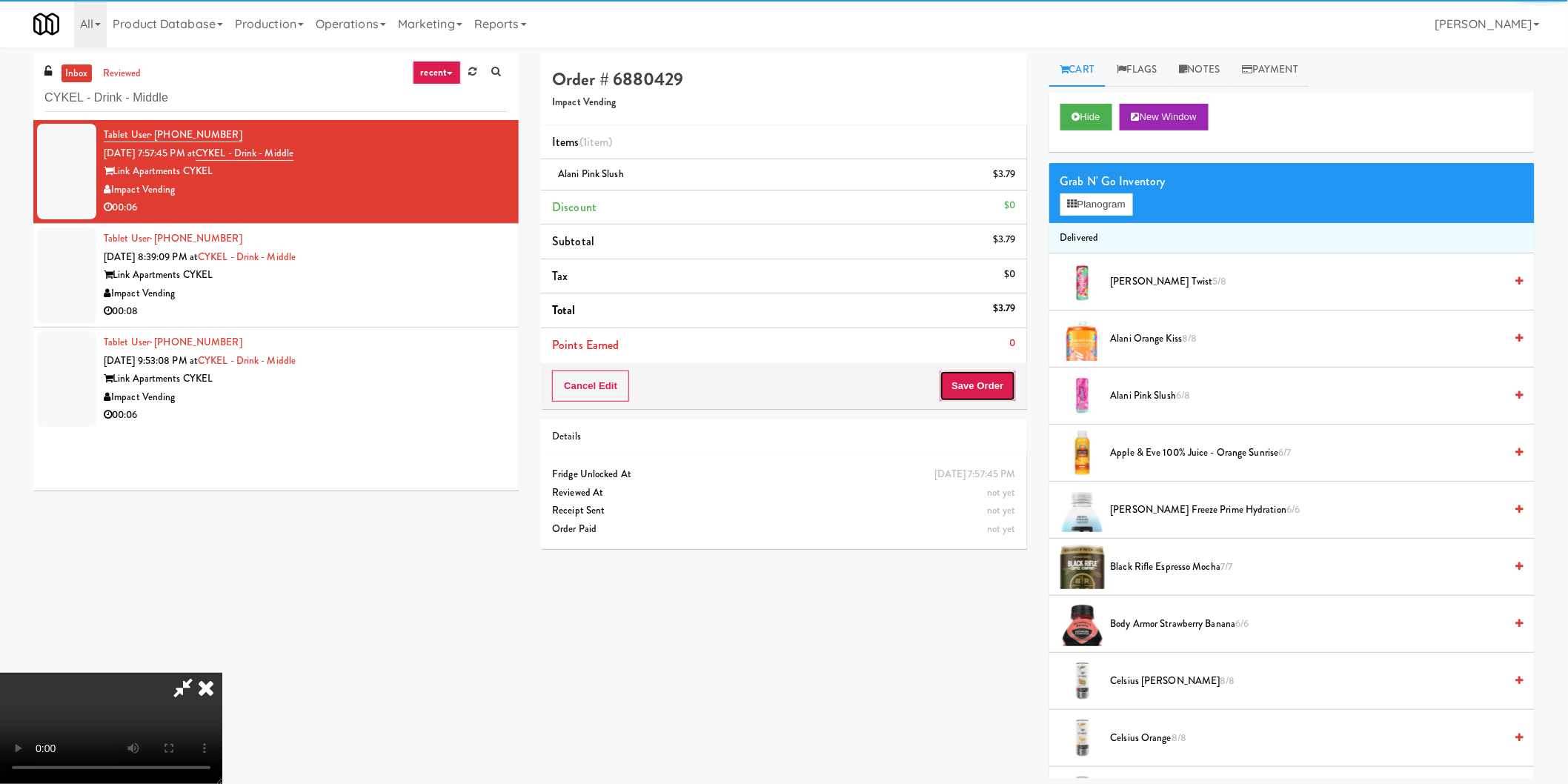
click at [983, 388] on button "Save Order" at bounding box center [977, 386] width 75 height 31
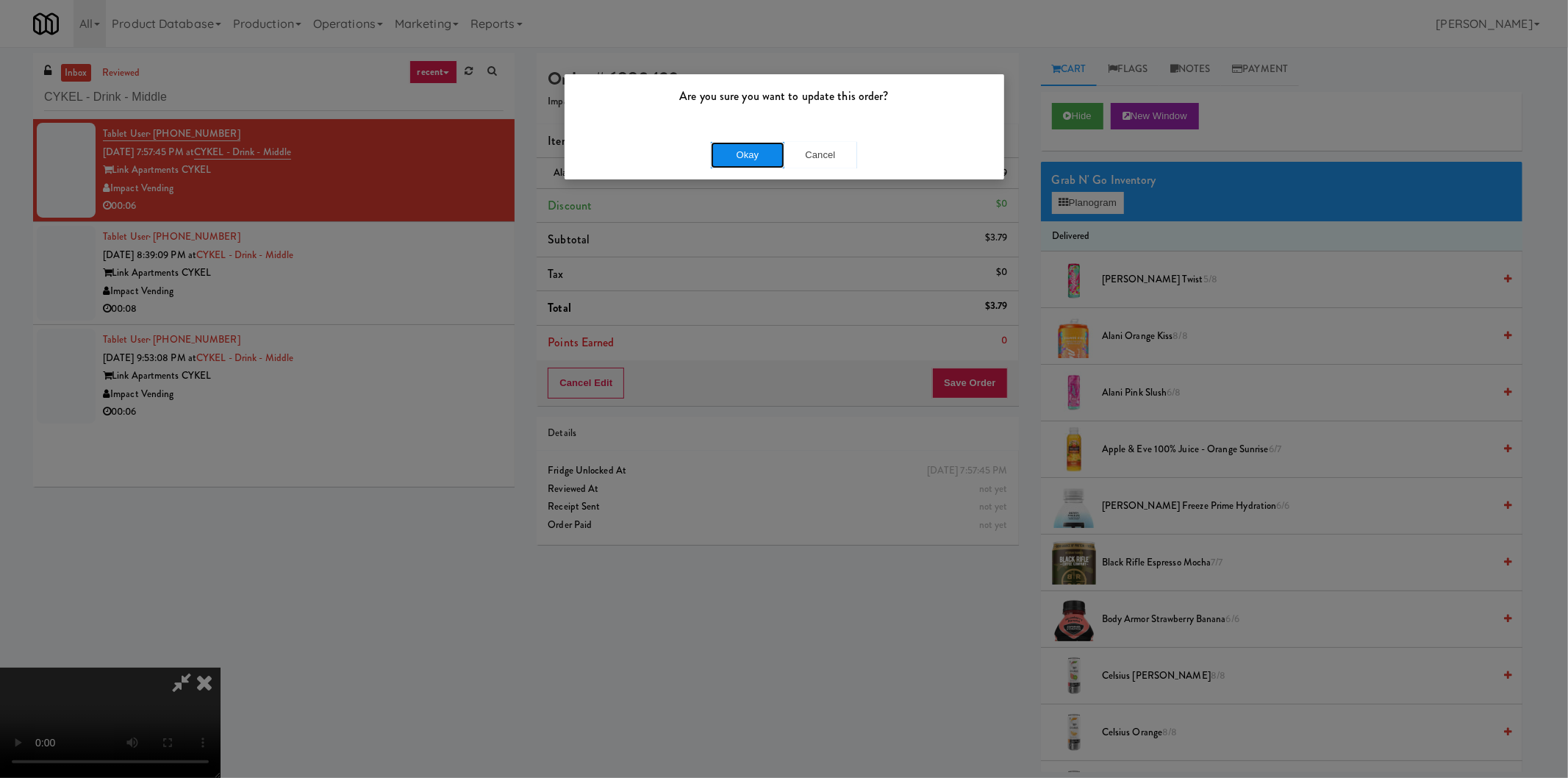
click at [747, 155] on button "Okay" at bounding box center [748, 155] width 74 height 26
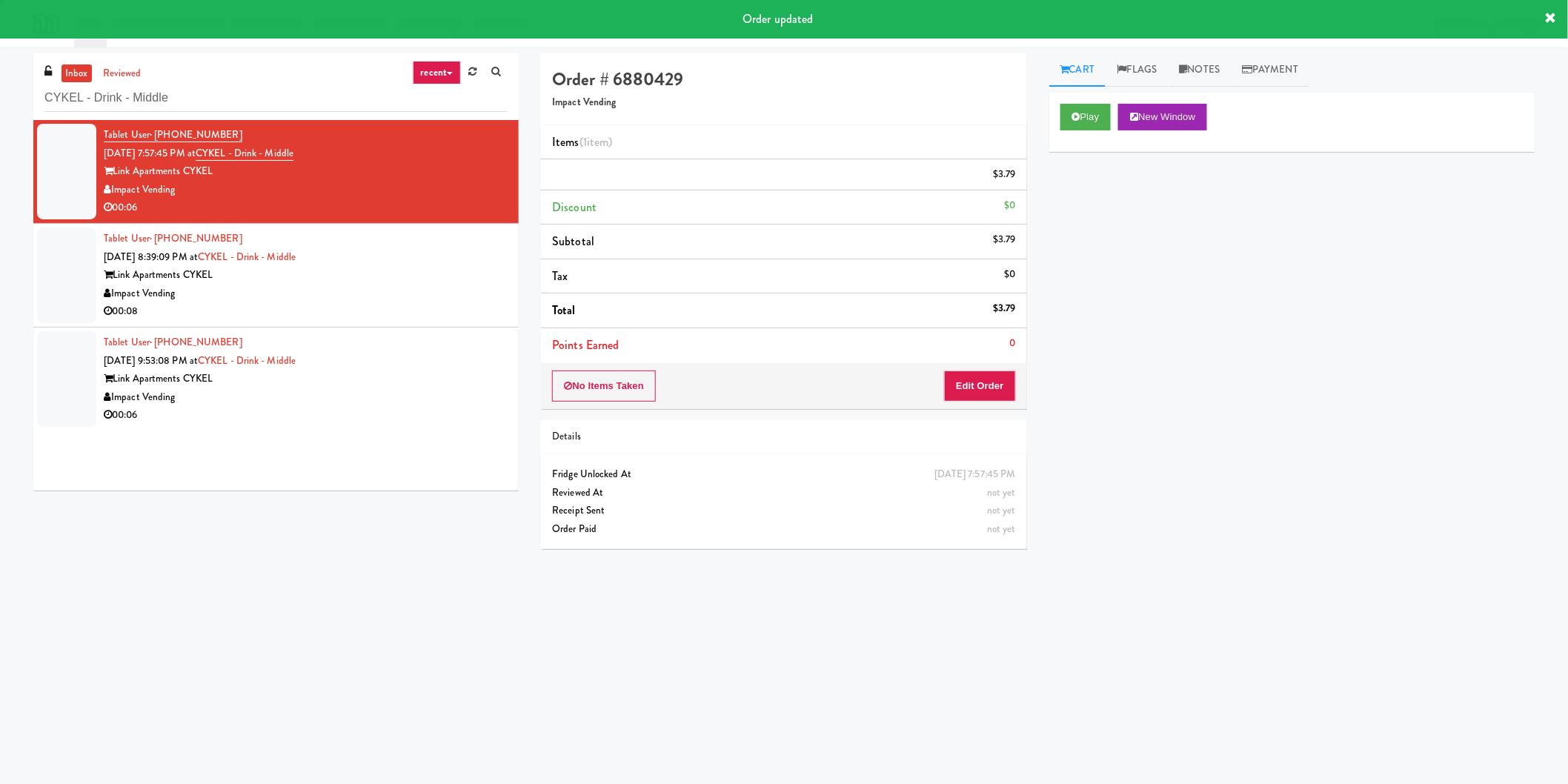
click at [459, 245] on div "Tablet User · (980) 319-2816 [DATE] 8:39:09 PM at CYKEL - Drink - Middle Link A…" at bounding box center [305, 275] width 404 height 91
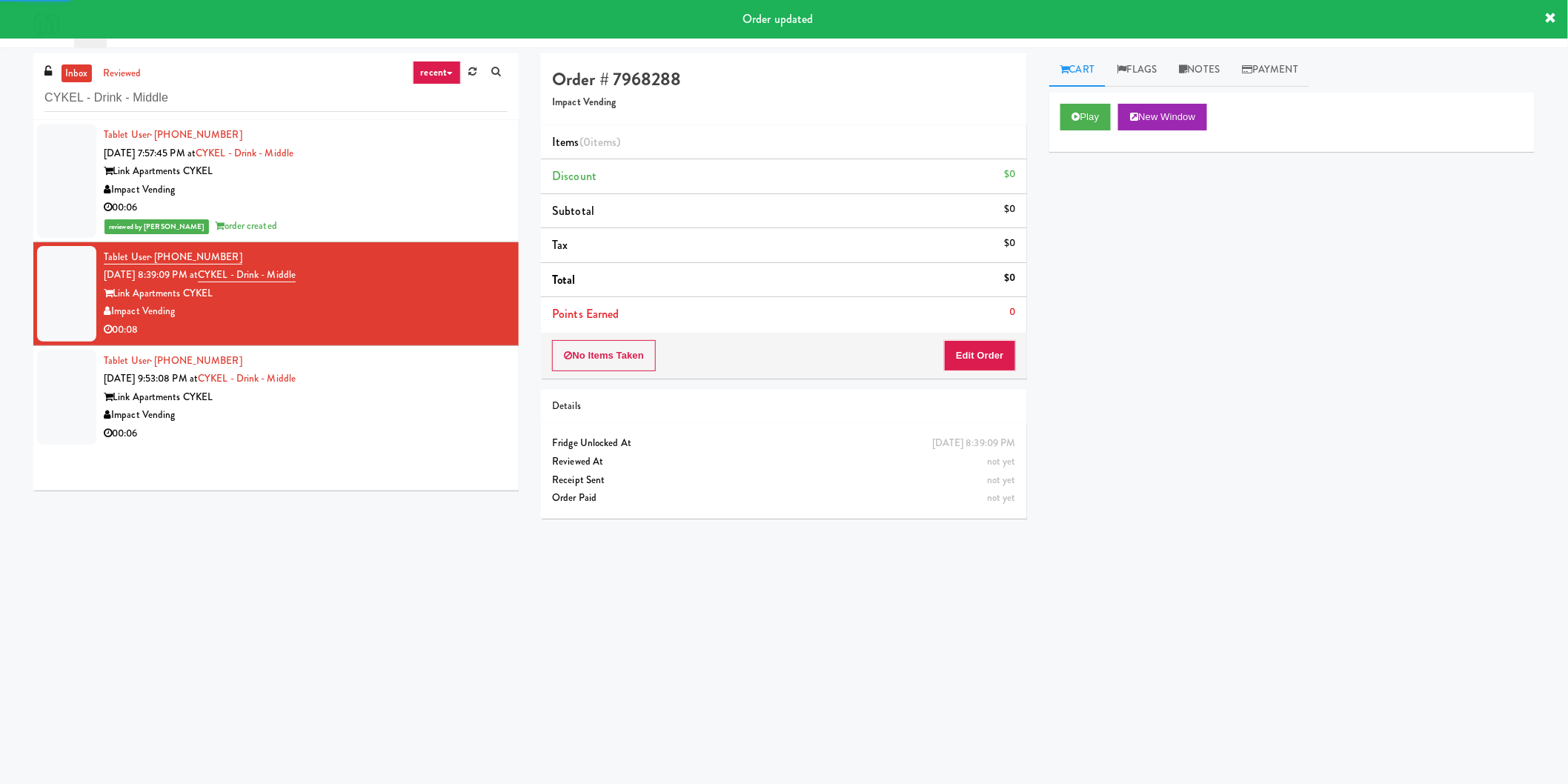
click at [1057, 125] on div "Play New Window" at bounding box center [1292, 122] width 486 height 59
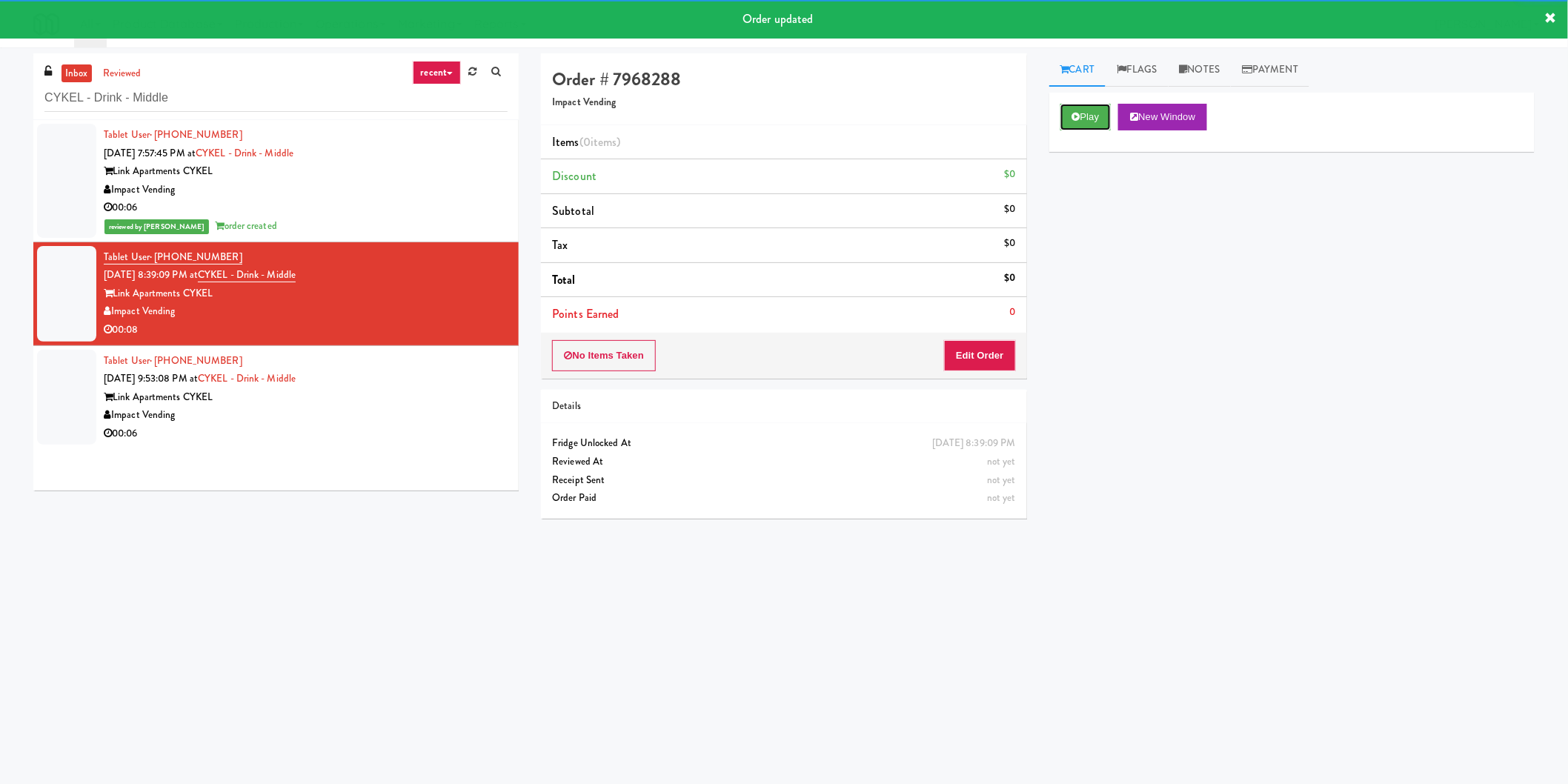
click at [1079, 120] on icon at bounding box center [1076, 116] width 8 height 10
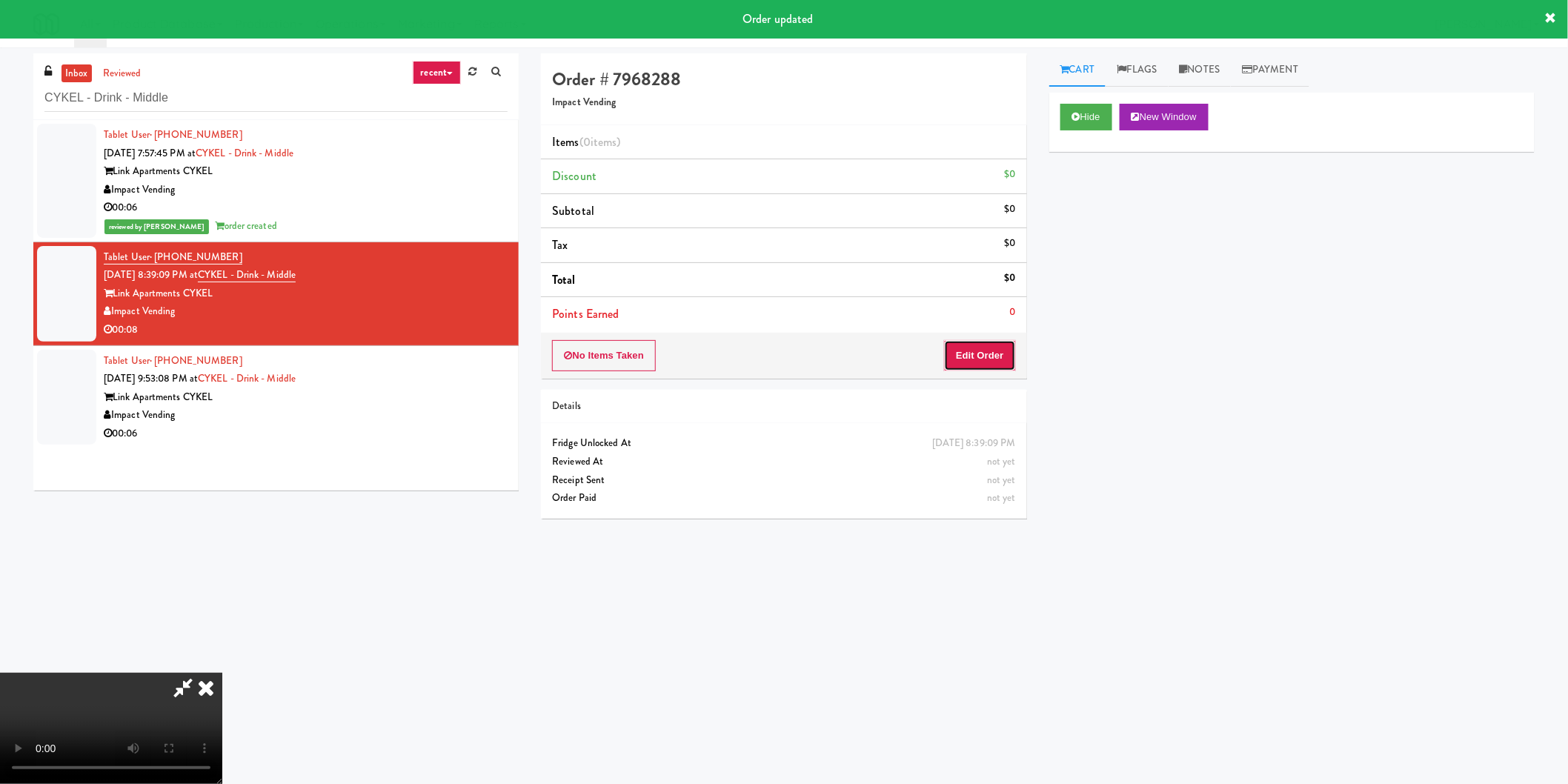
click at [1001, 358] on button "Edit Order" at bounding box center [980, 355] width 72 height 31
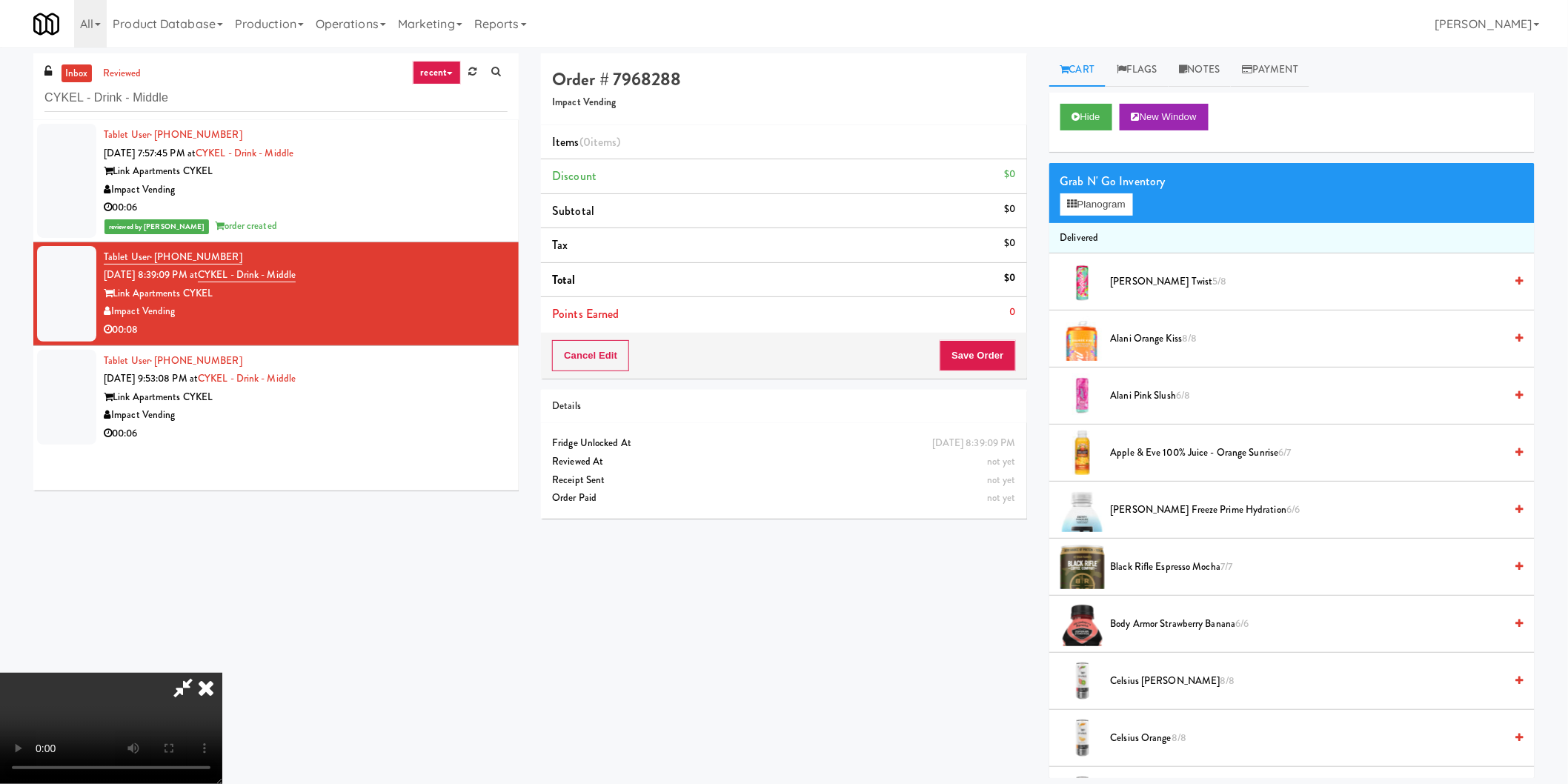
click at [222, 673] on video at bounding box center [111, 728] width 222 height 111
click at [1078, 196] on button "Planogram" at bounding box center [1096, 204] width 73 height 22
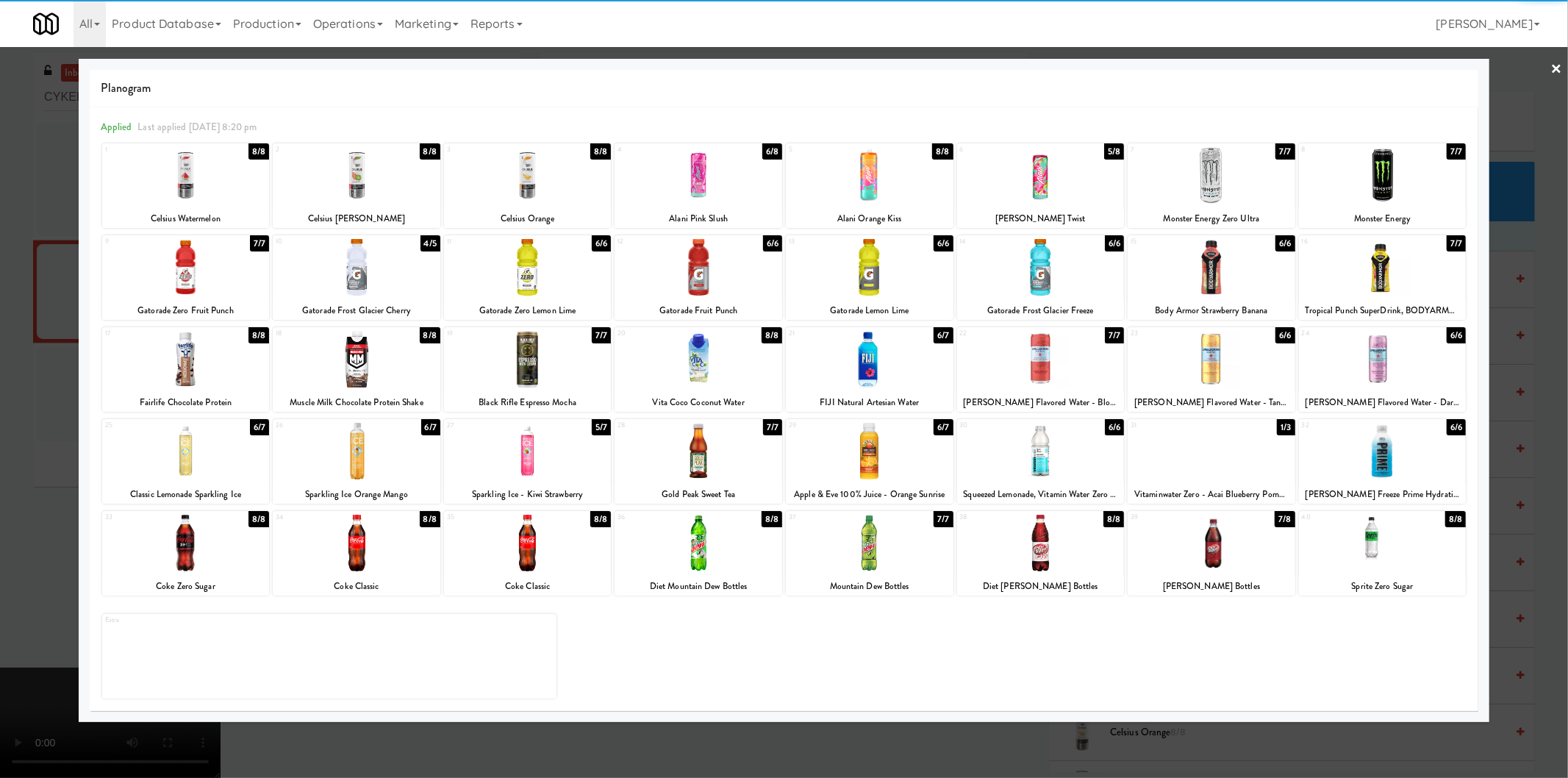
click at [395, 166] on div at bounding box center [356, 175] width 168 height 56
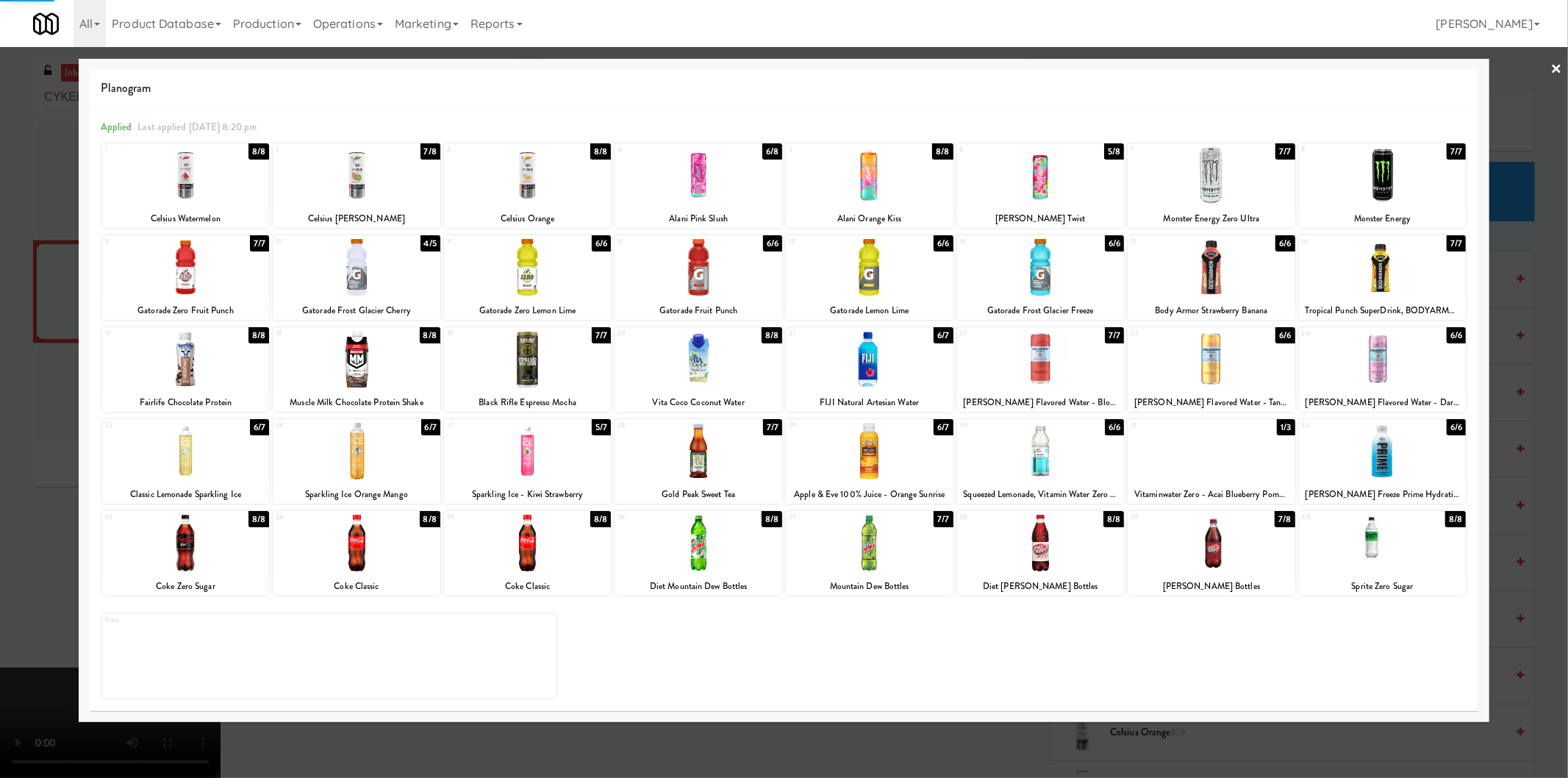
click at [39, 320] on div at bounding box center [784, 389] width 1568 height 778
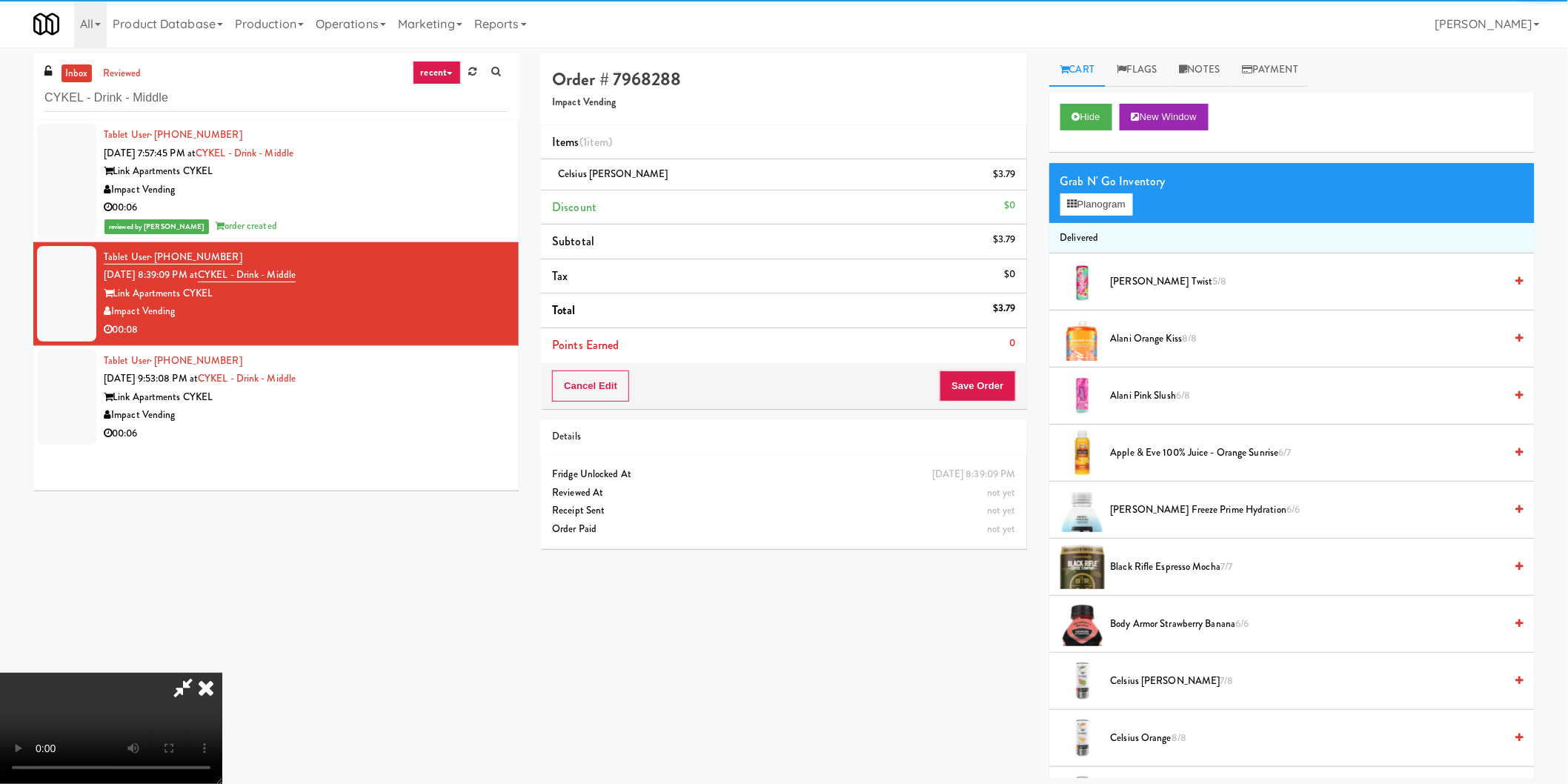
click at [222, 673] on video at bounding box center [111, 728] width 222 height 111
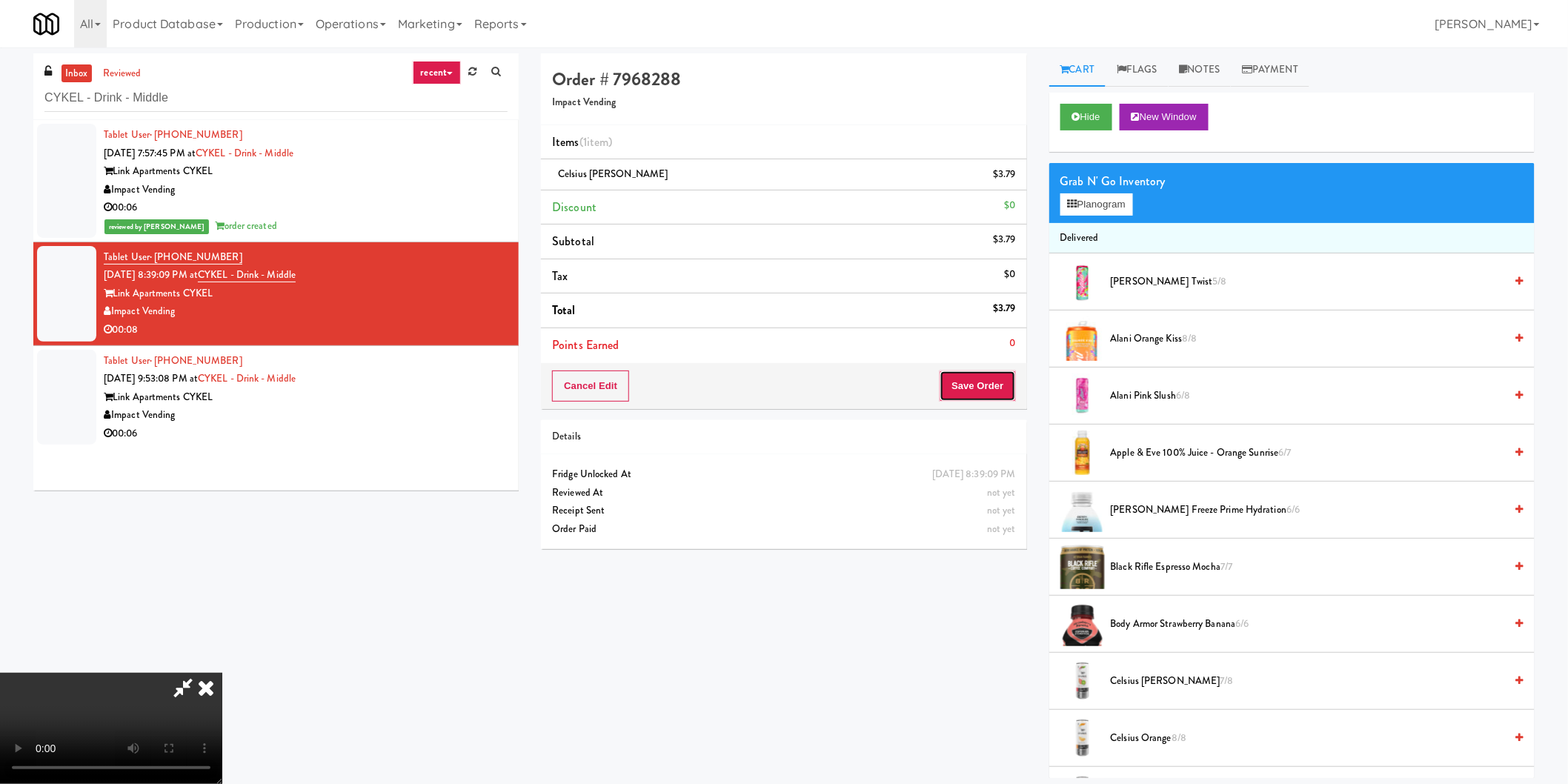
click at [972, 388] on button "Save Order" at bounding box center [977, 386] width 75 height 31
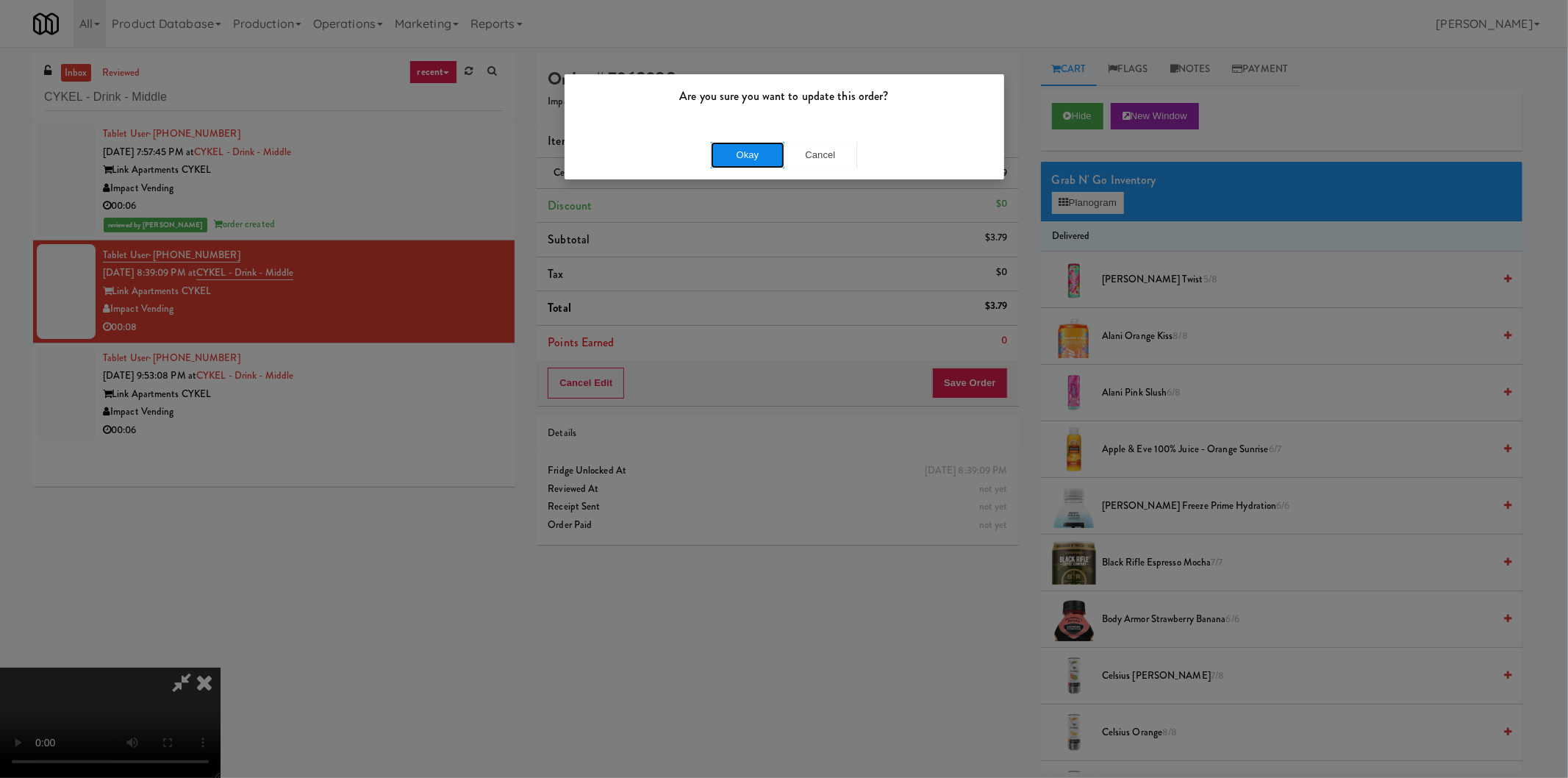
click at [725, 152] on button "Okay" at bounding box center [748, 155] width 74 height 26
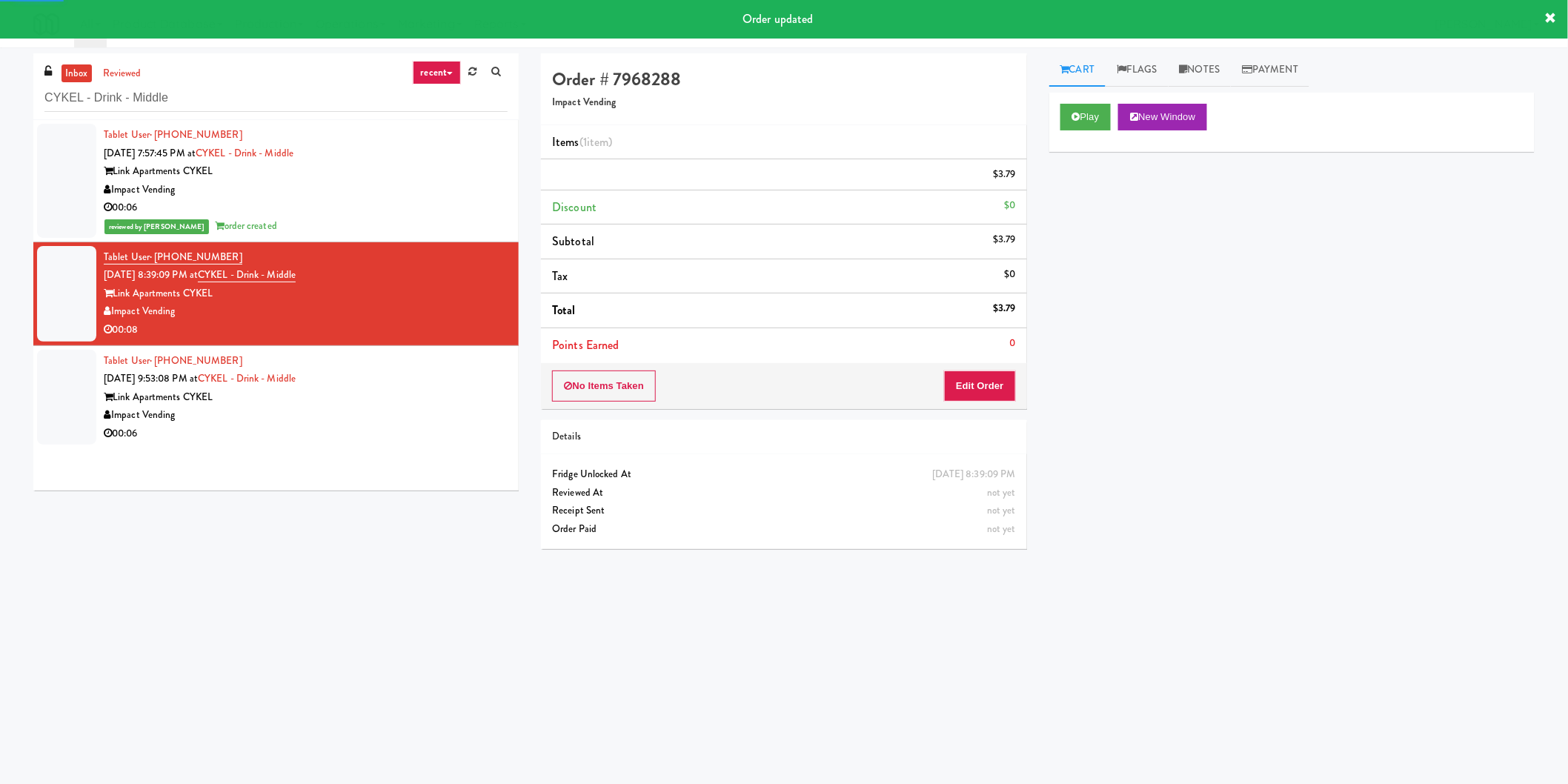
click at [334, 381] on div "Tablet User · (240) 278-3603 [DATE] 9:53:08 PM at CYKEL - Drink - Middle Link A…" at bounding box center [305, 397] width 404 height 91
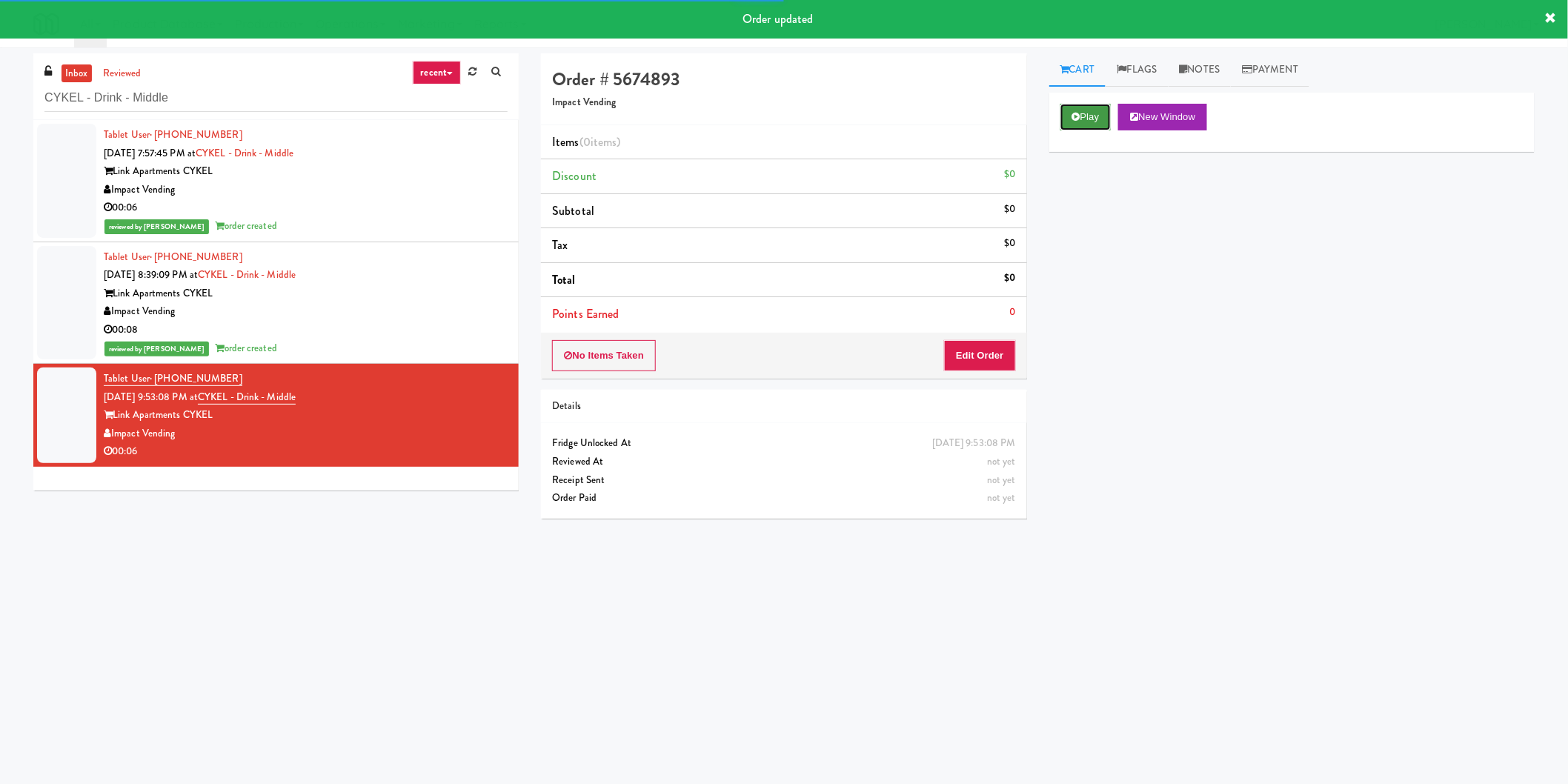
click at [1101, 111] on button "Play" at bounding box center [1086, 117] width 51 height 27
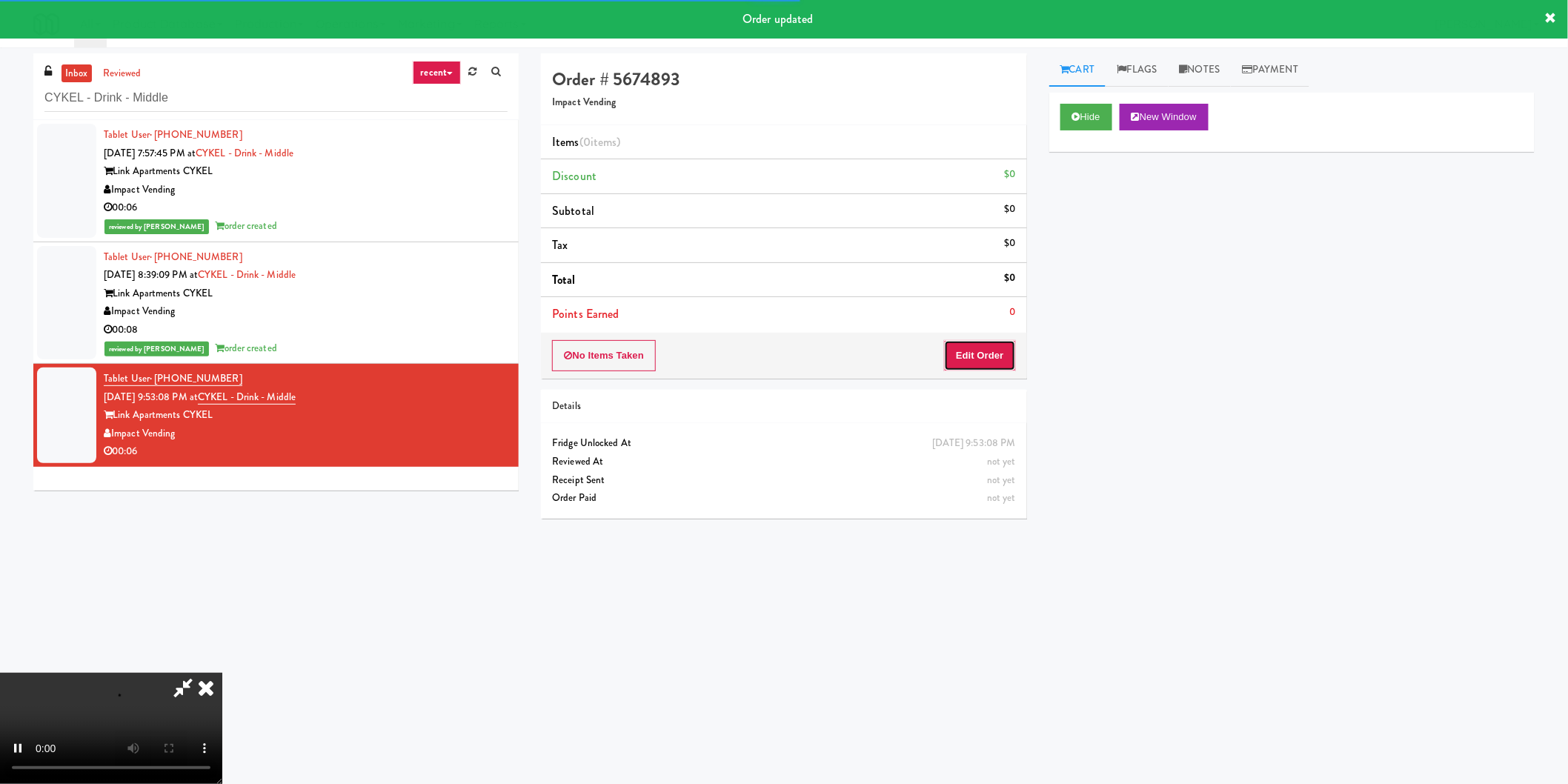
click at [987, 358] on button "Edit Order" at bounding box center [980, 355] width 72 height 31
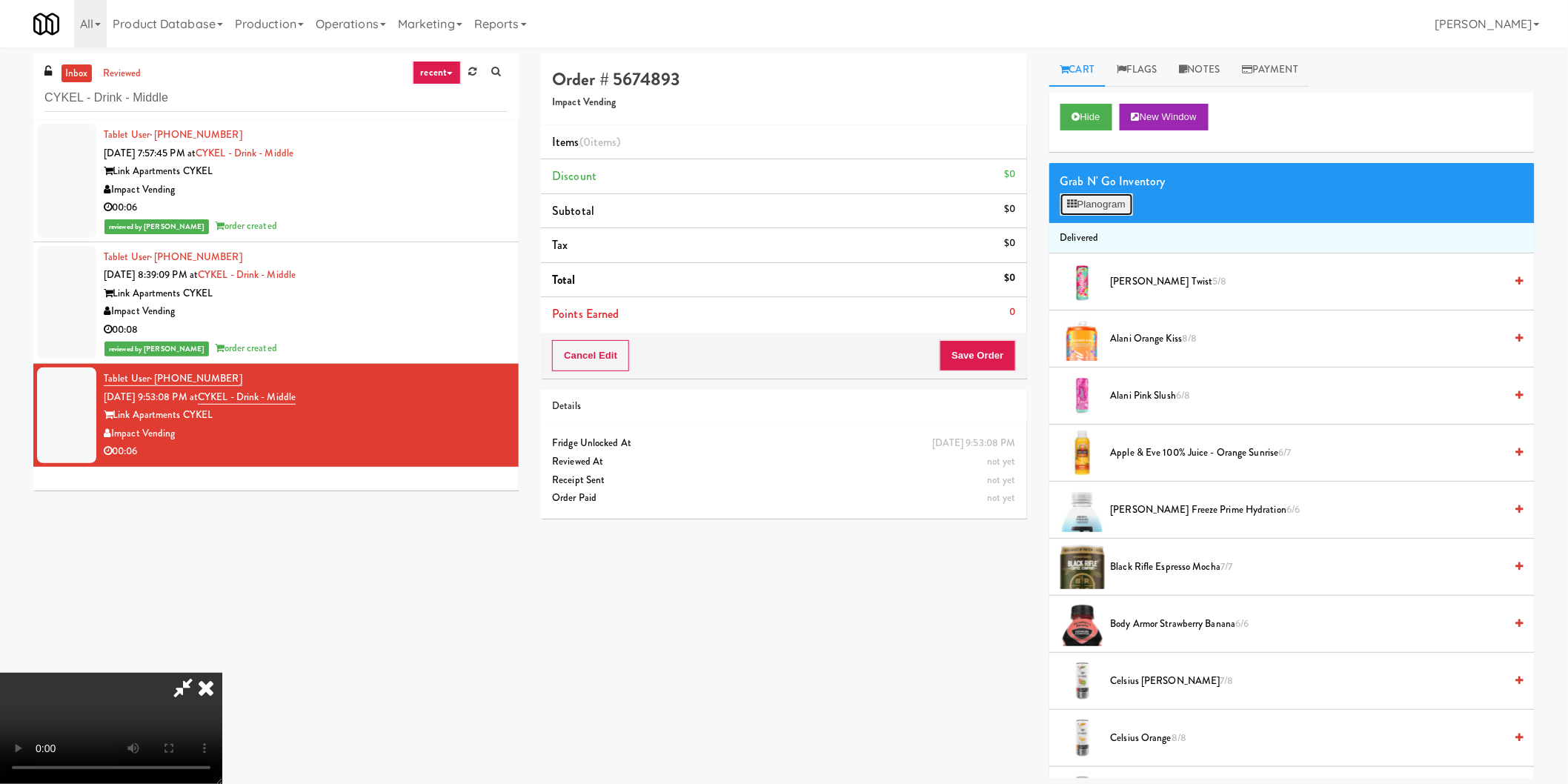
click at [1116, 201] on button "Planogram" at bounding box center [1096, 204] width 73 height 22
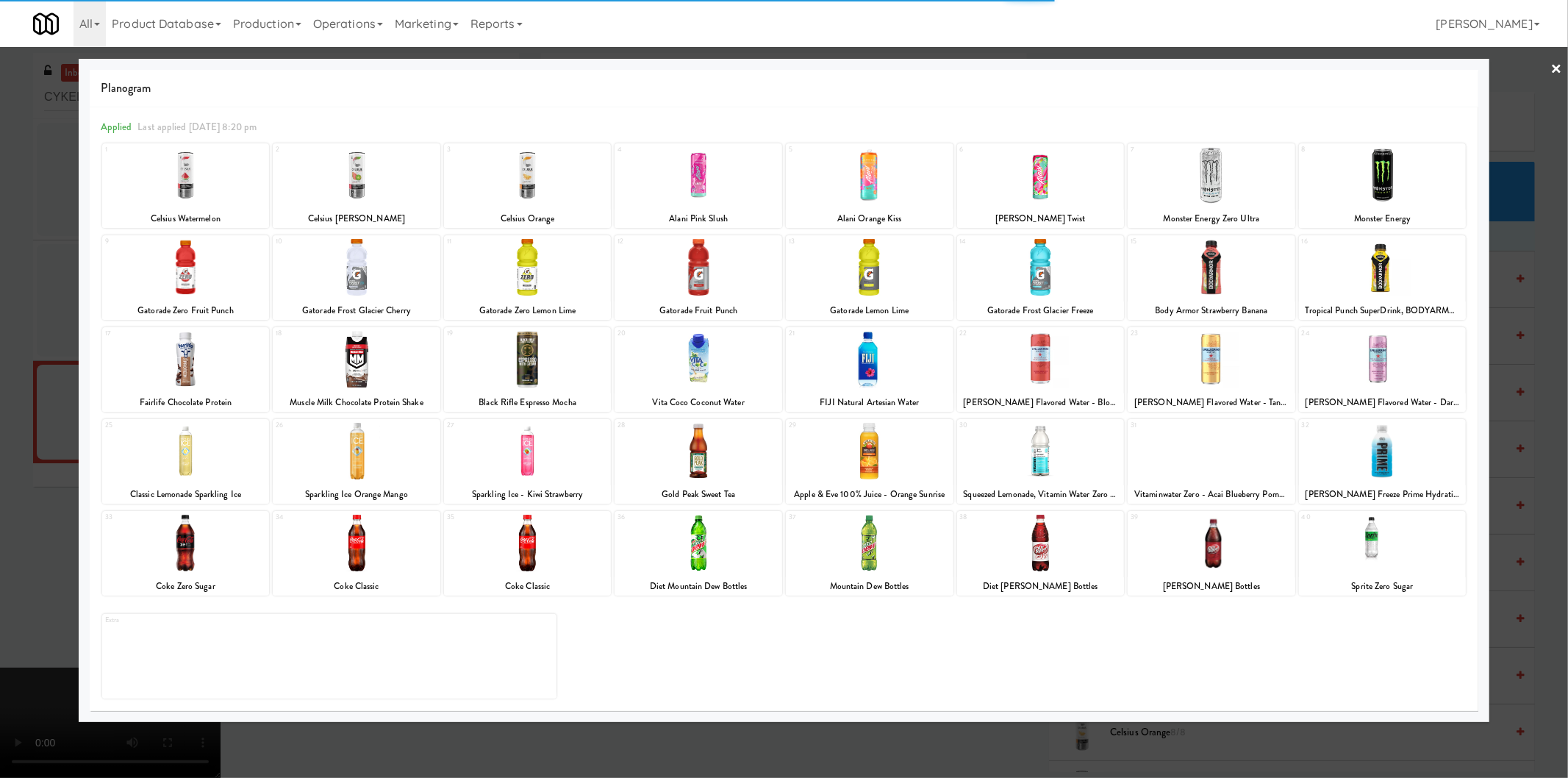
click at [416, 184] on div at bounding box center [356, 175] width 168 height 56
click at [57, 387] on div at bounding box center [784, 389] width 1568 height 778
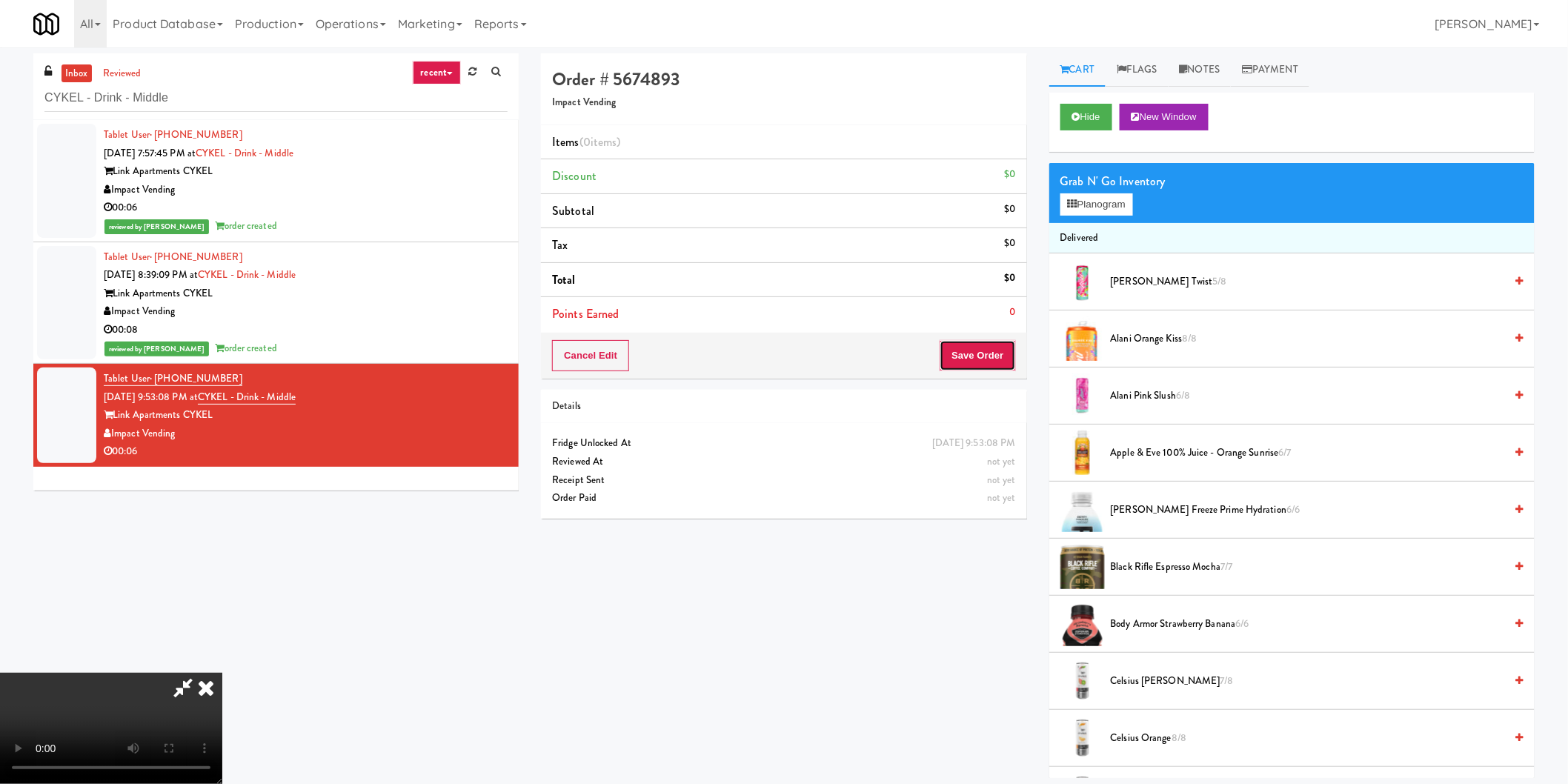
click at [979, 354] on button "Save Order" at bounding box center [977, 355] width 75 height 31
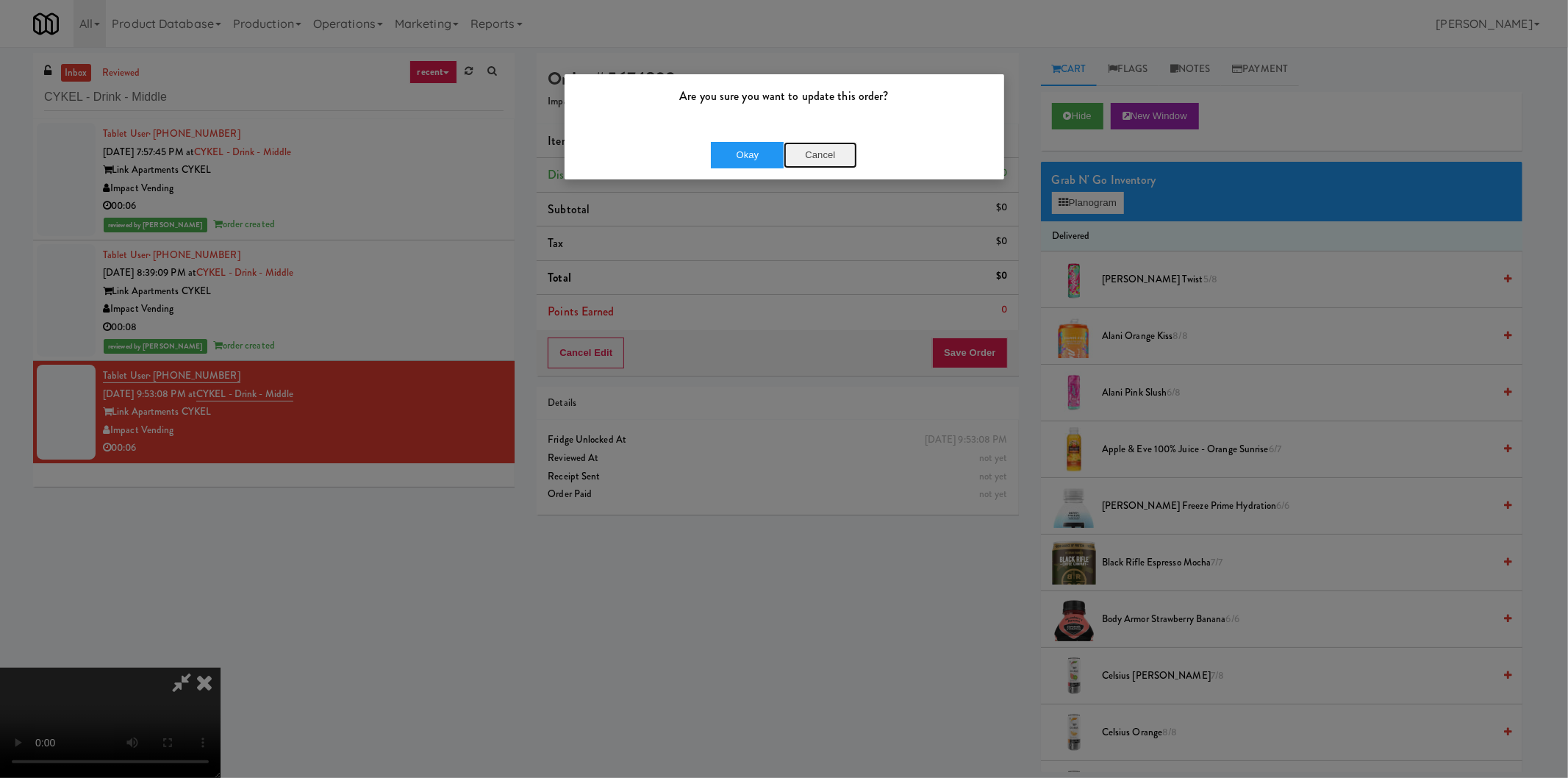
click at [830, 155] on button "Cancel" at bounding box center [821, 155] width 74 height 26
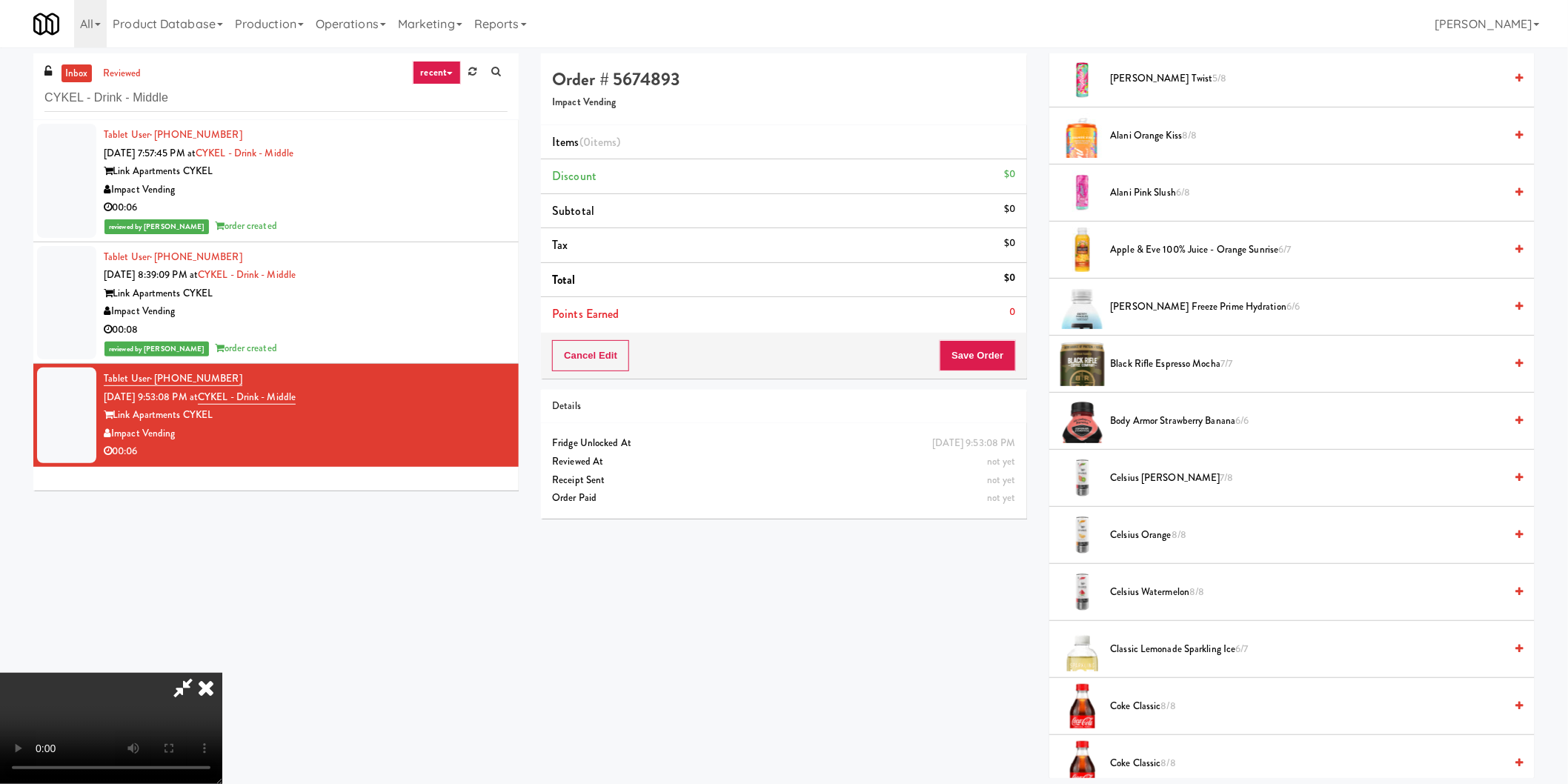
scroll to position [82, 0]
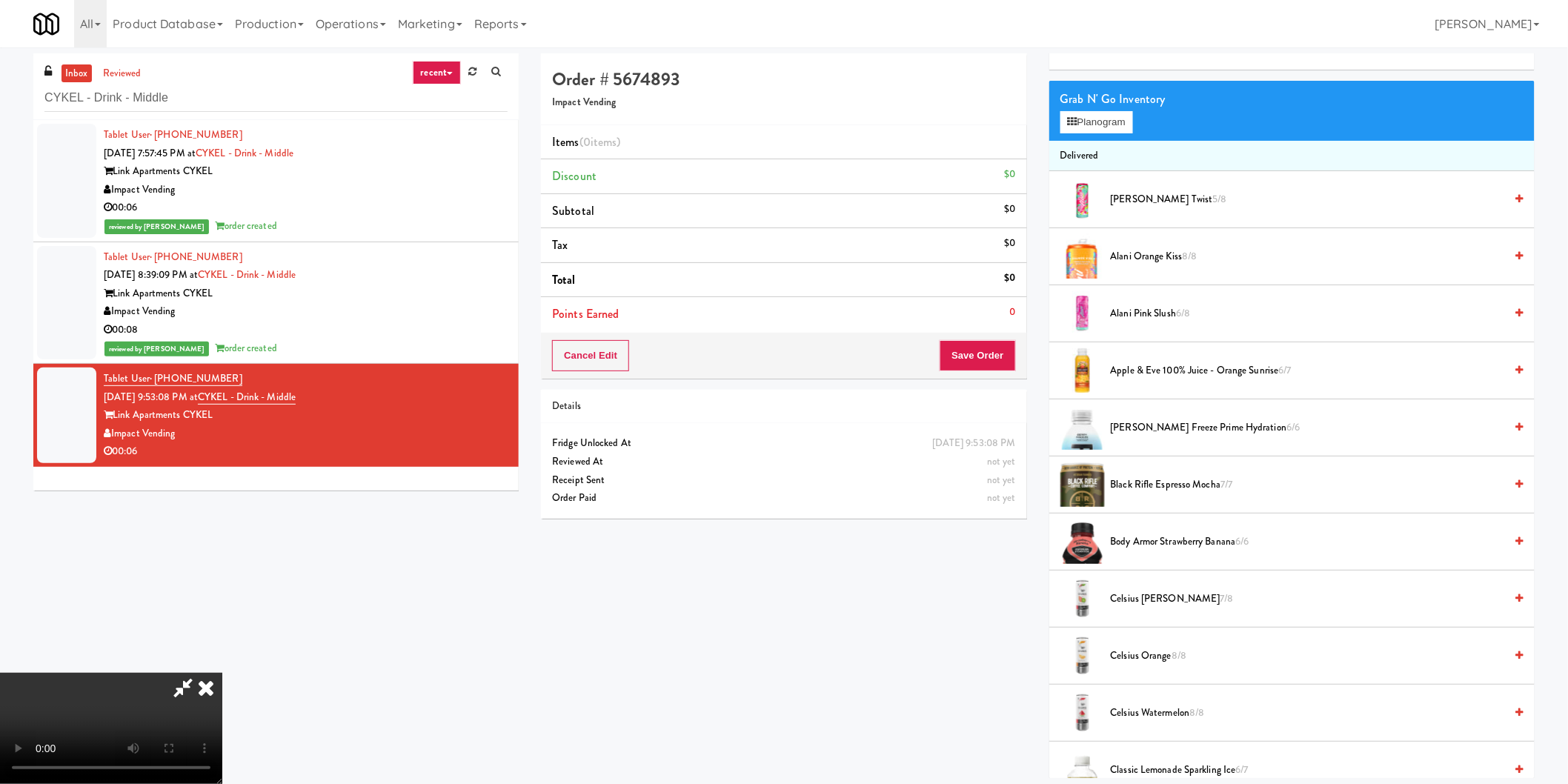
click at [1094, 137] on div "Grab N' Go Inventory Planogram" at bounding box center [1292, 111] width 486 height 60
click at [1094, 128] on button "Planogram" at bounding box center [1096, 122] width 73 height 22
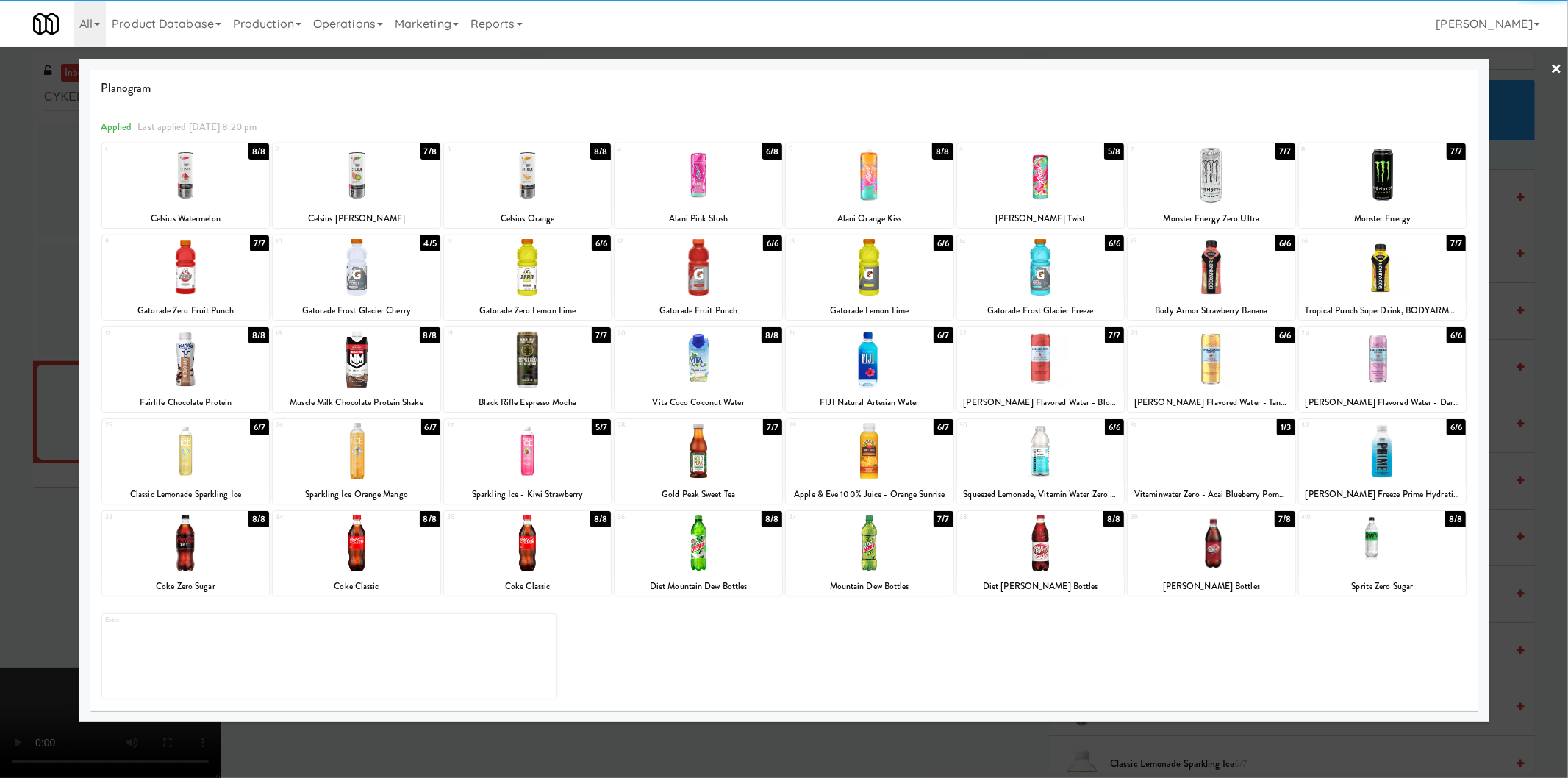
click at [368, 178] on div at bounding box center [356, 175] width 168 height 56
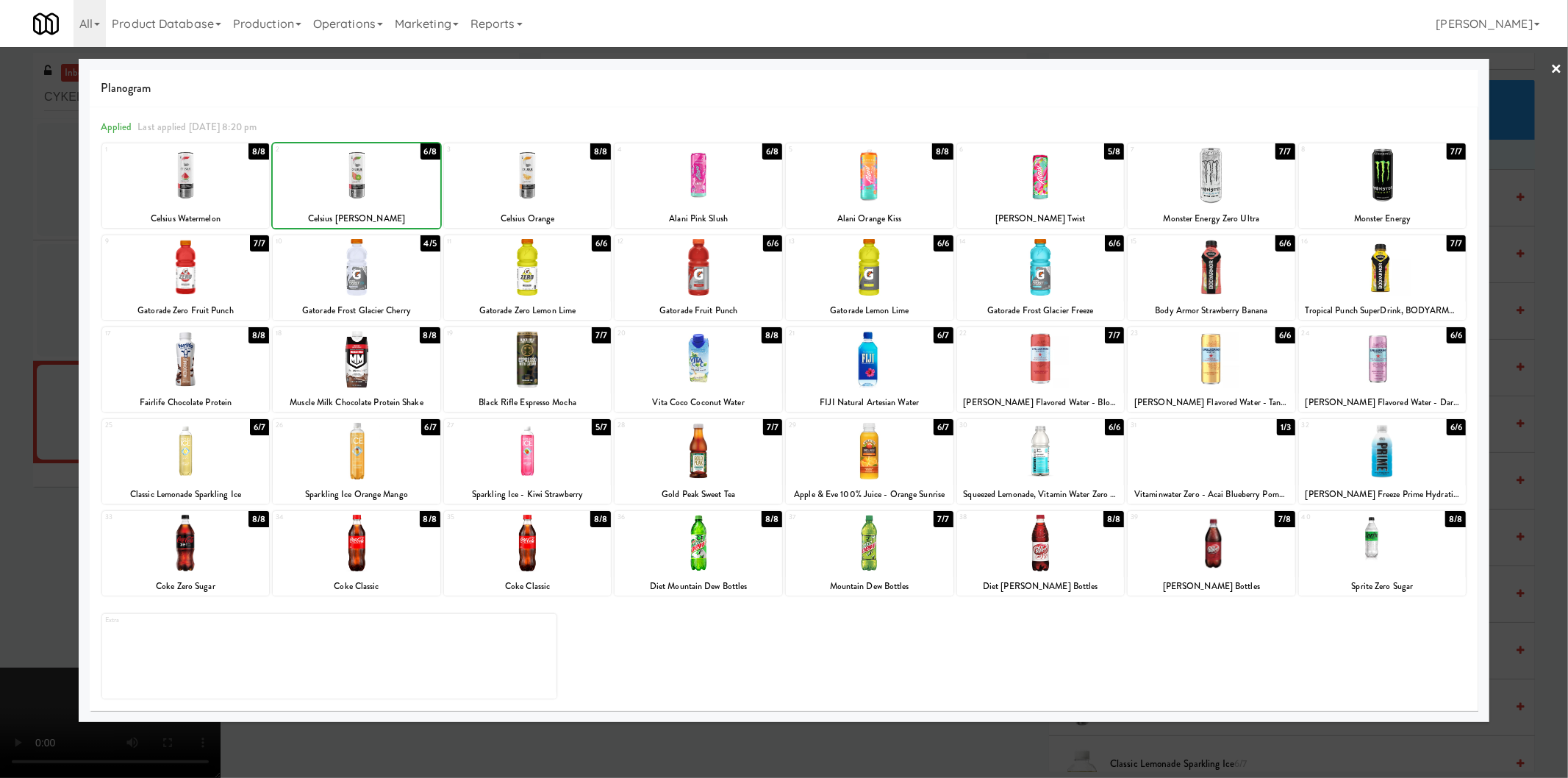
click at [66, 267] on div at bounding box center [784, 389] width 1568 height 778
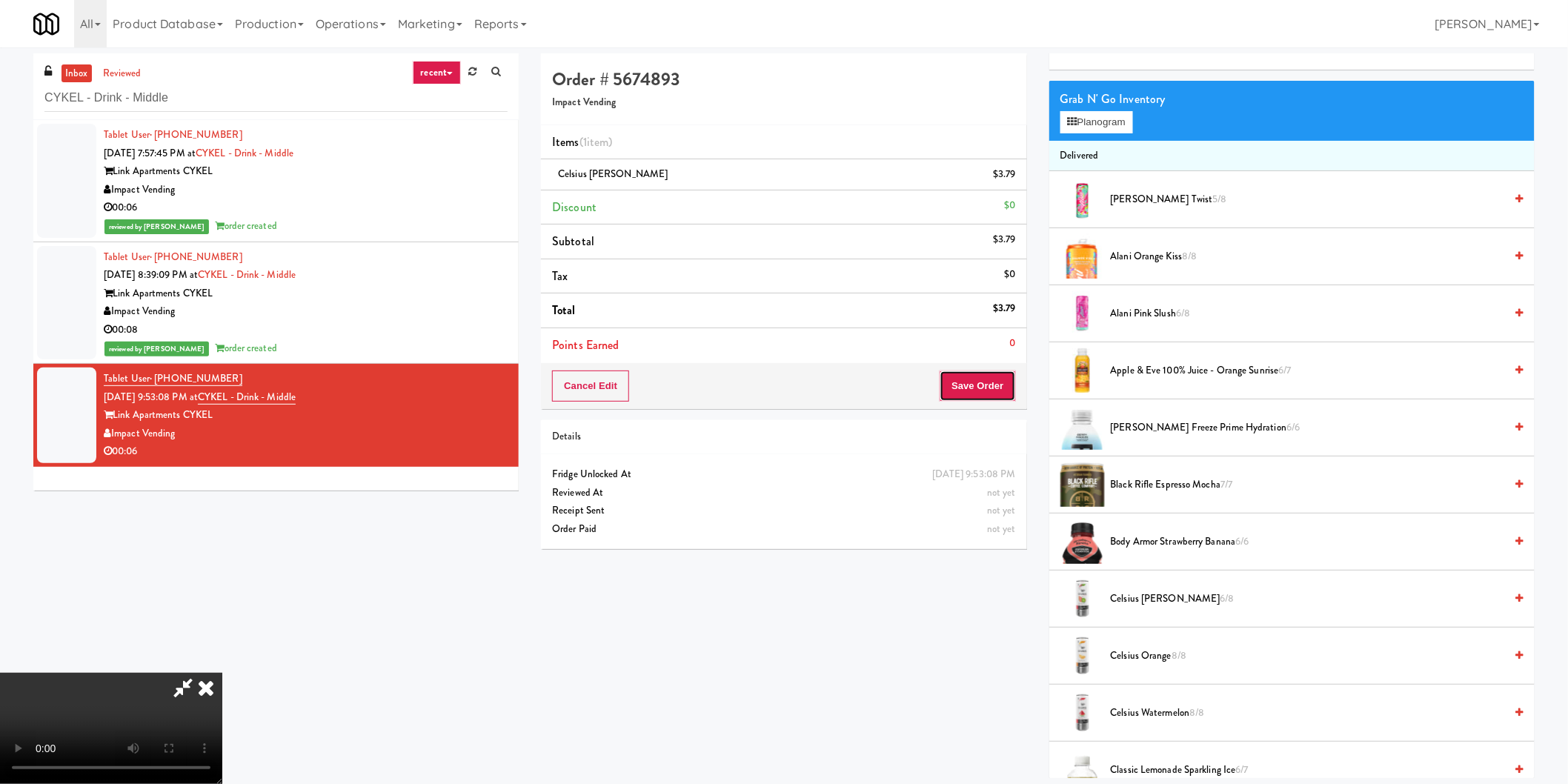
click at [965, 380] on button "Save Order" at bounding box center [977, 386] width 75 height 31
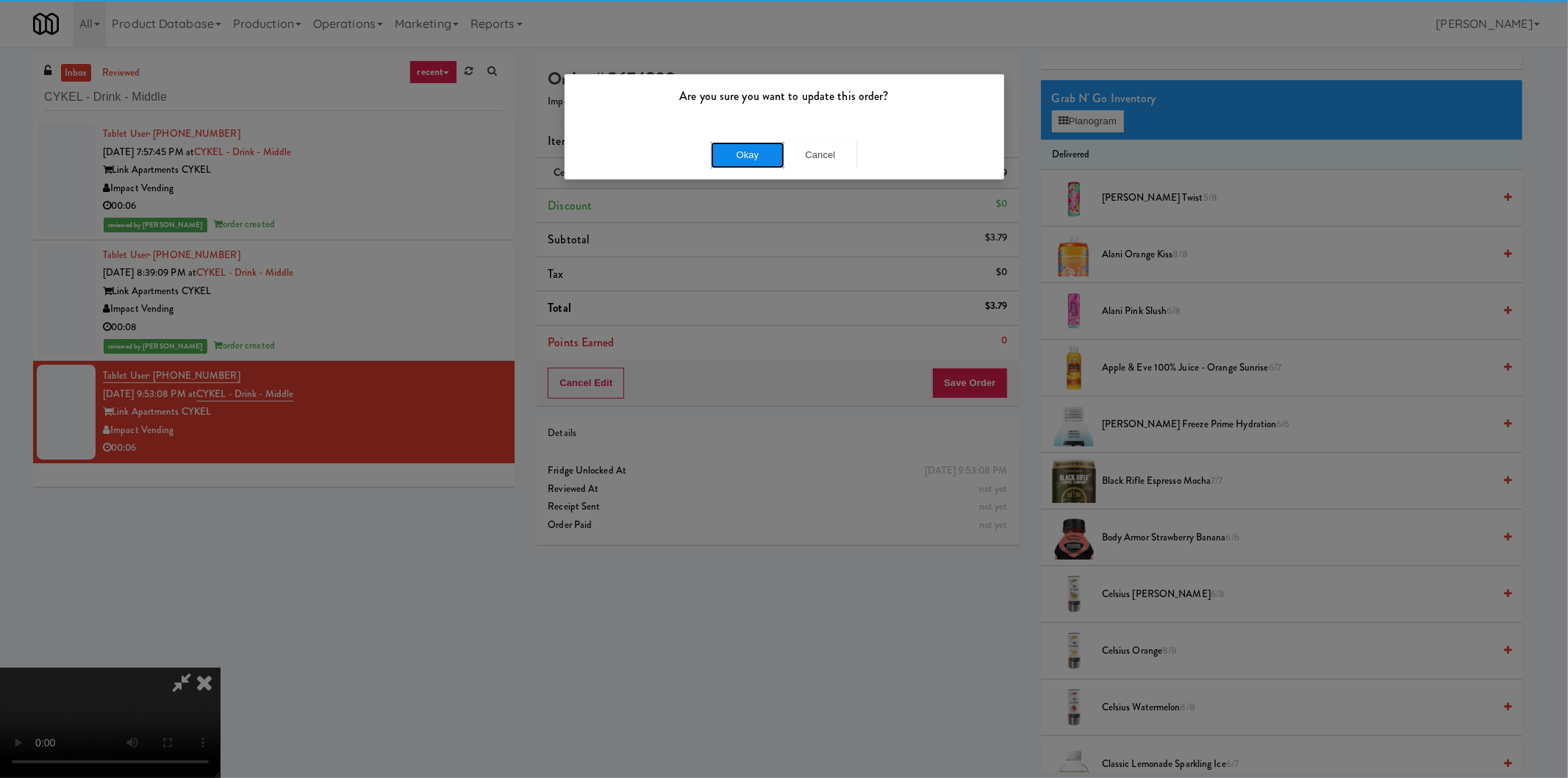
click at [735, 152] on button "Okay" at bounding box center [748, 155] width 74 height 26
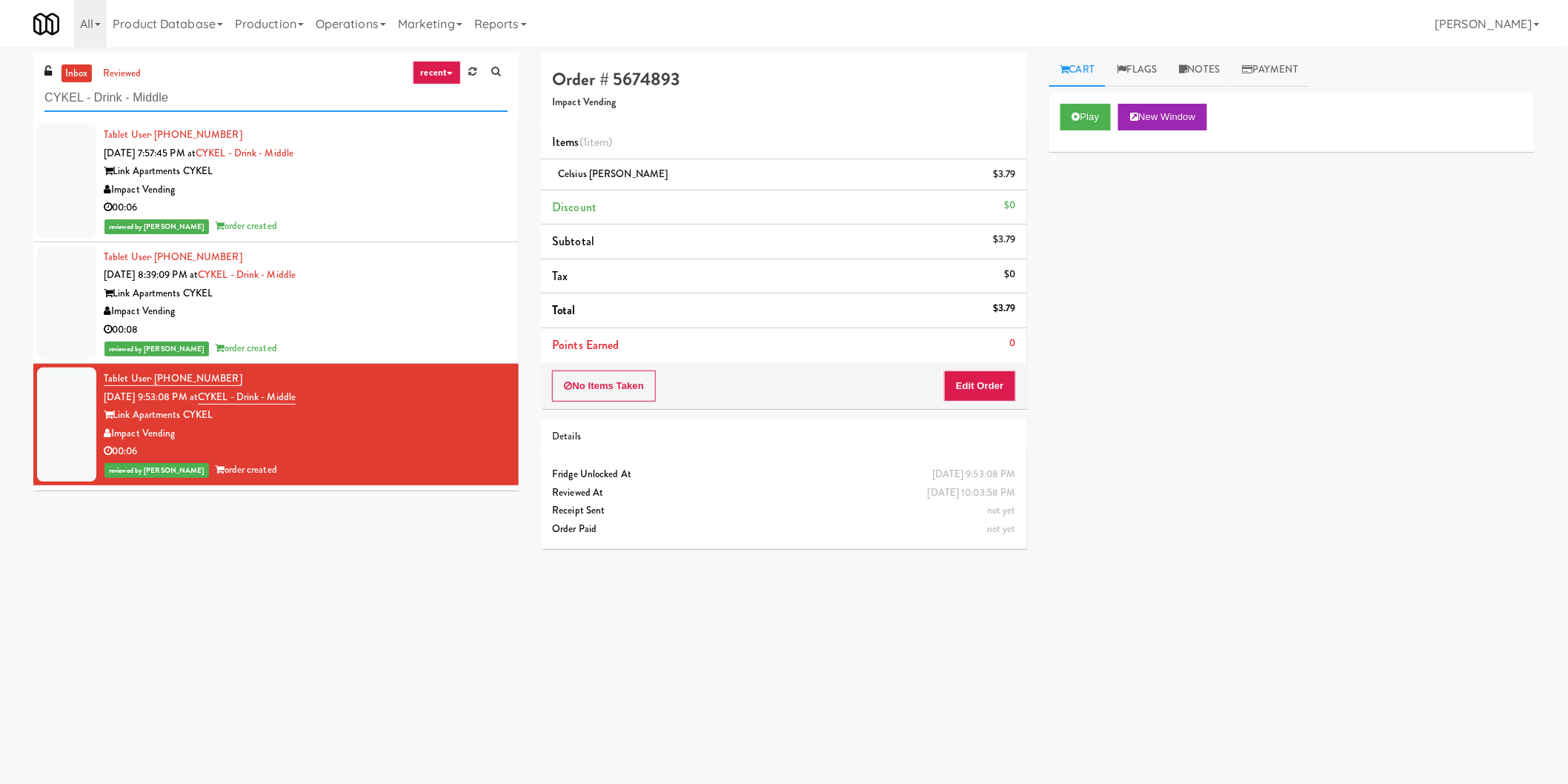
click at [231, 89] on input "CYKEL - Drink - Middle" at bounding box center [275, 97] width 463 height 27
paste input "afe Valleywood"
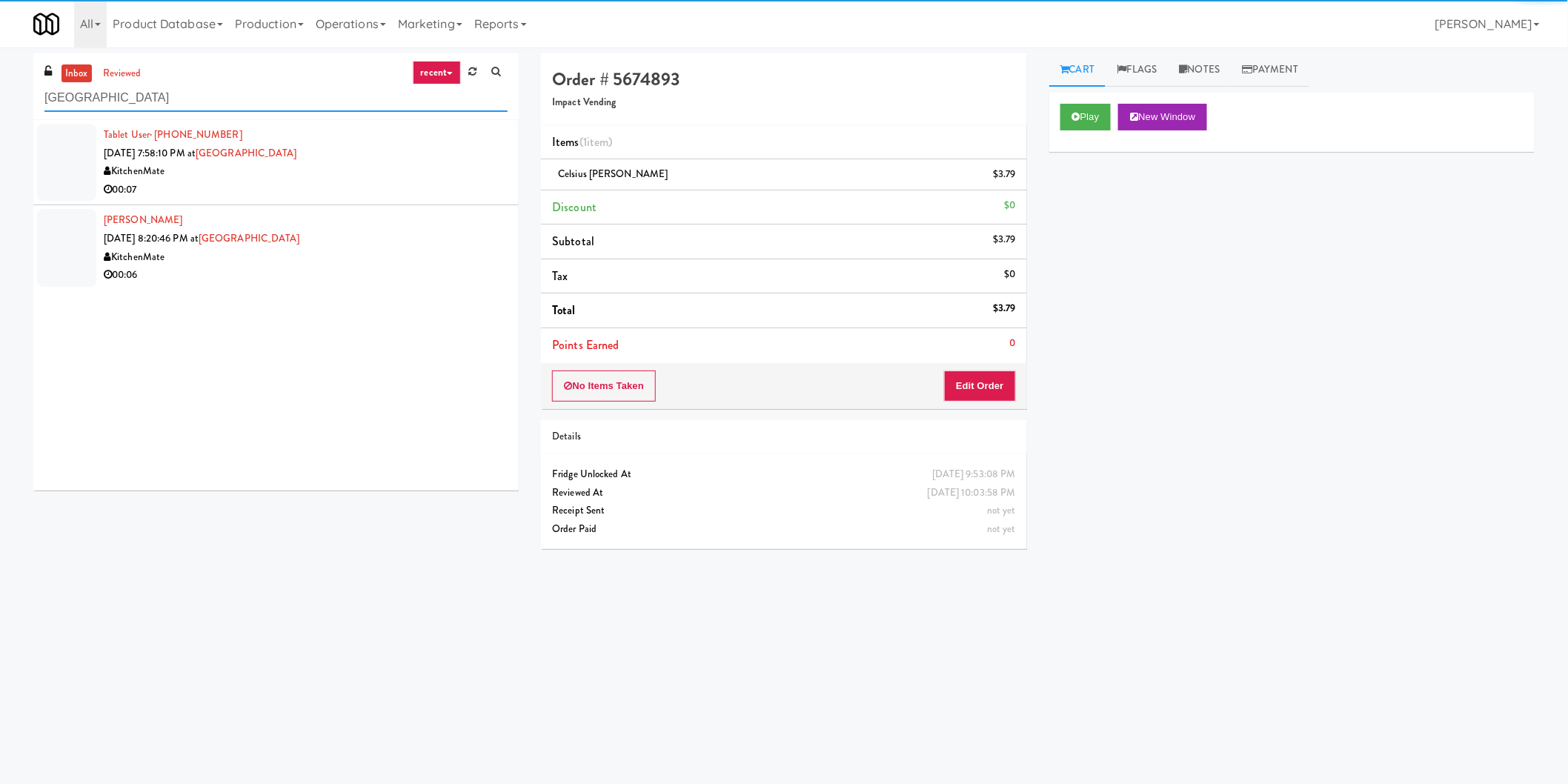
type input "[GEOGRAPHIC_DATA]"
click at [448, 195] on div "00:07" at bounding box center [305, 189] width 404 height 19
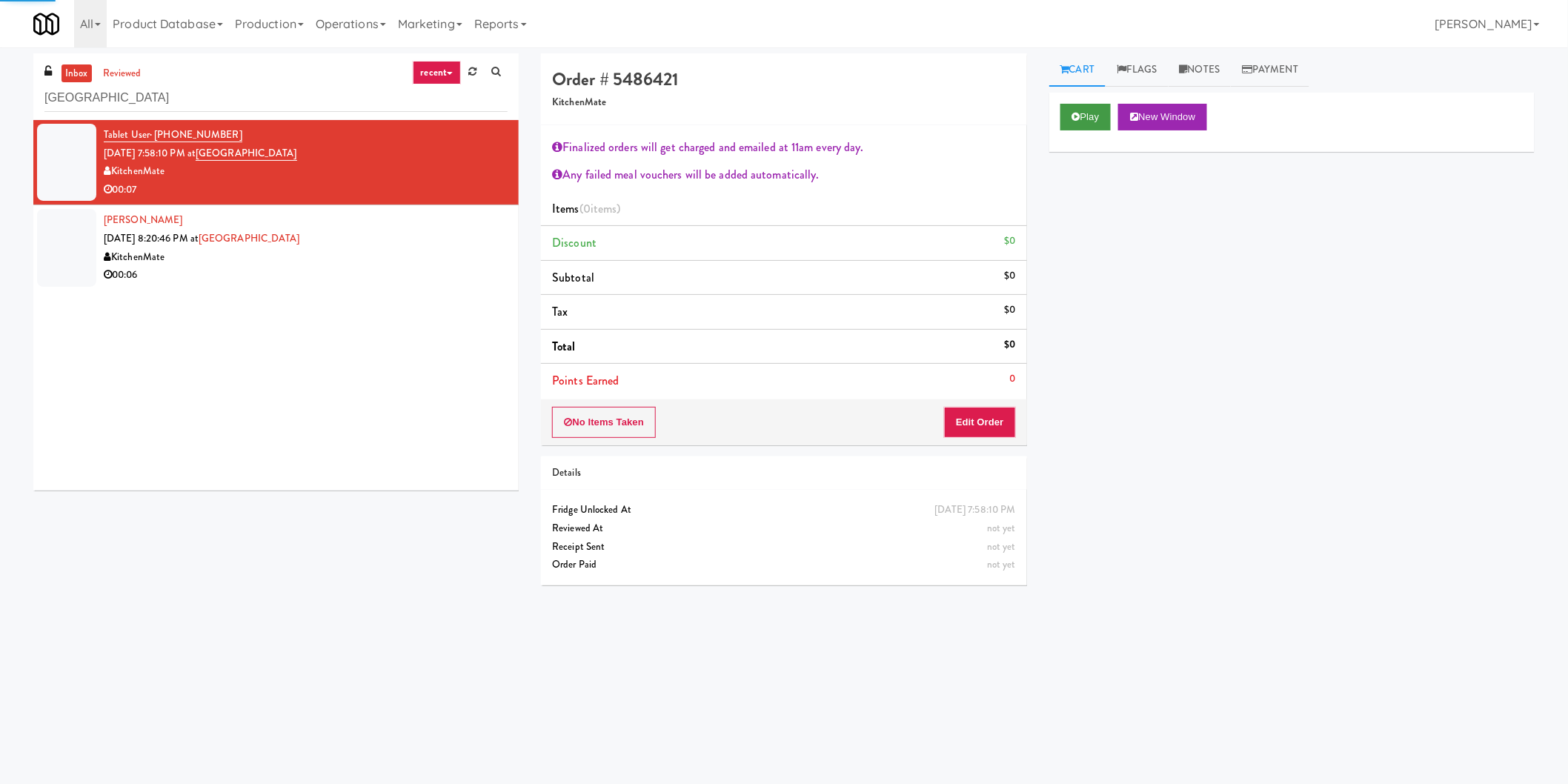
click at [1063, 130] on div "Play New Window" at bounding box center [1292, 122] width 486 height 59
click at [1064, 129] on button "Play" at bounding box center [1086, 117] width 51 height 27
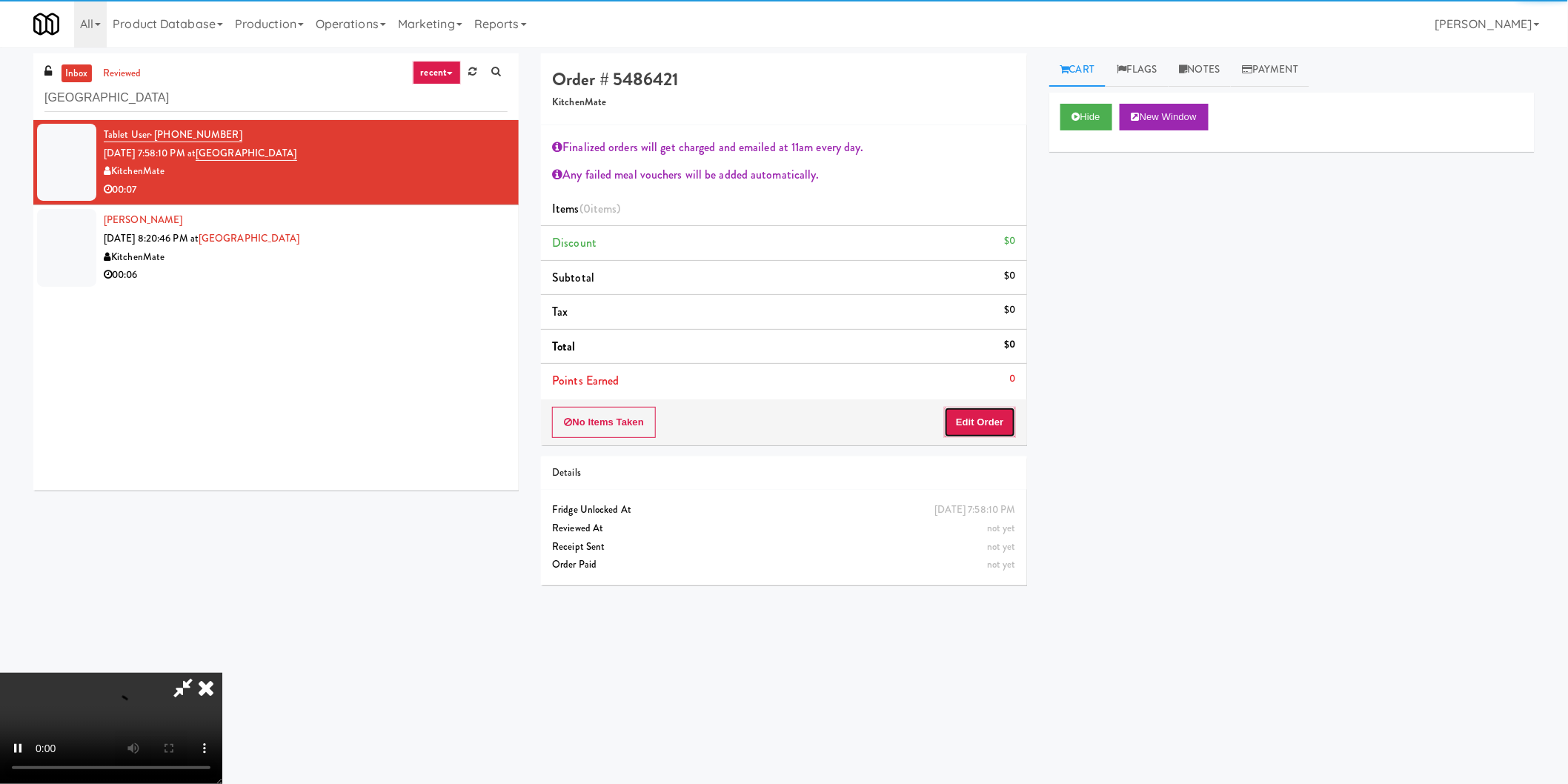
click at [973, 411] on button "Edit Order" at bounding box center [980, 422] width 72 height 31
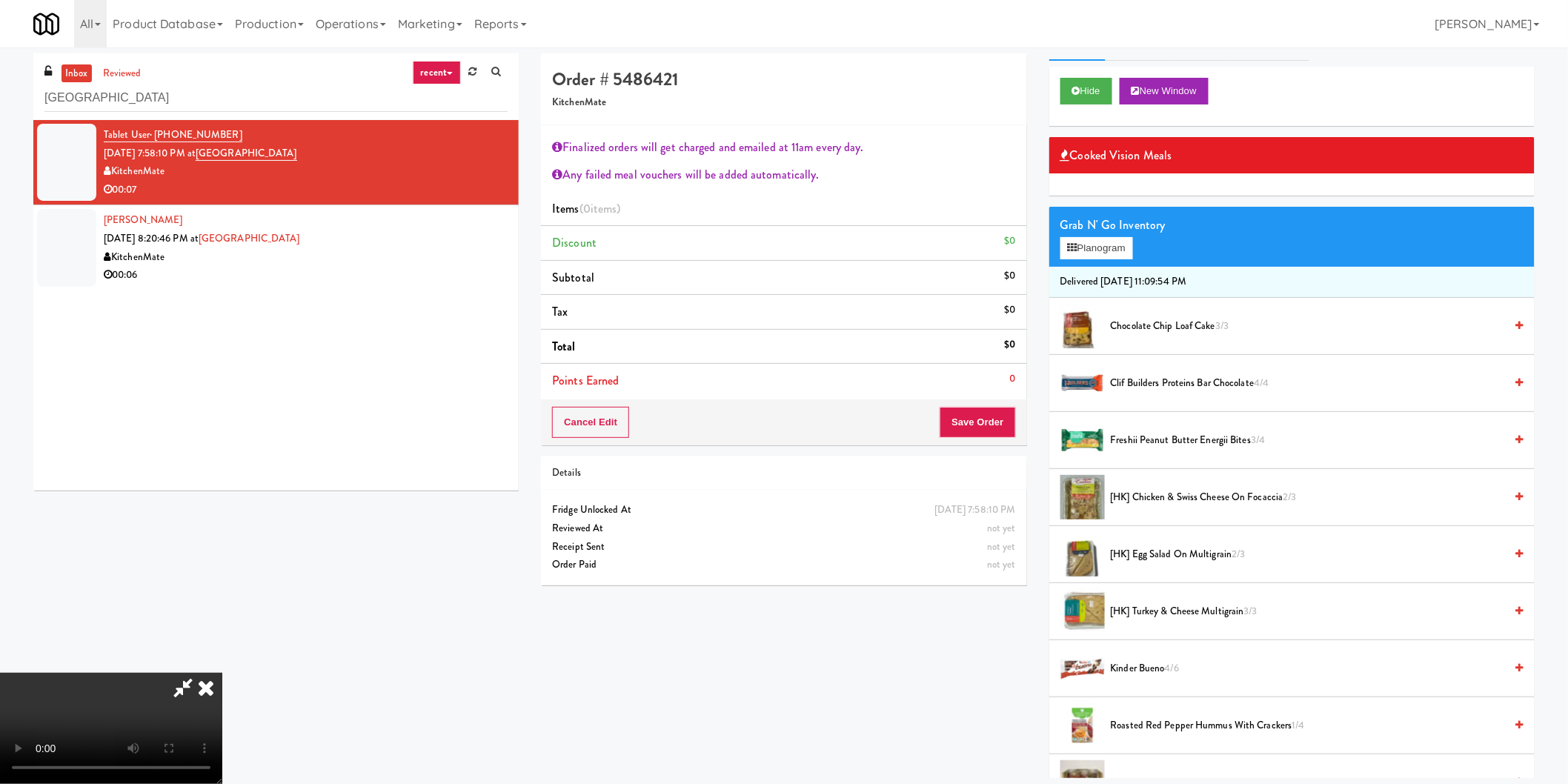
scroll to position [82, 0]
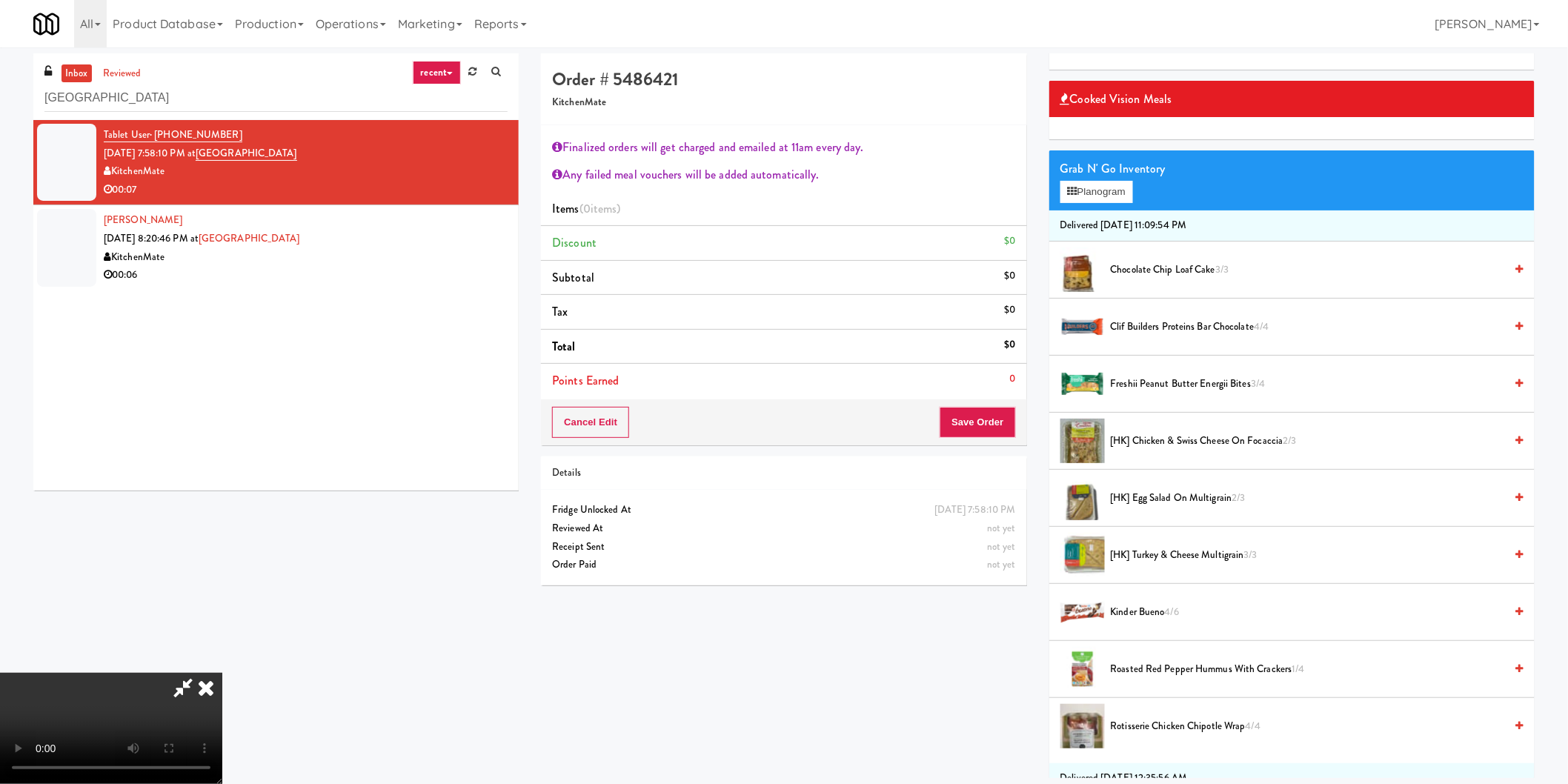
click at [222, 673] on video at bounding box center [111, 728] width 222 height 111
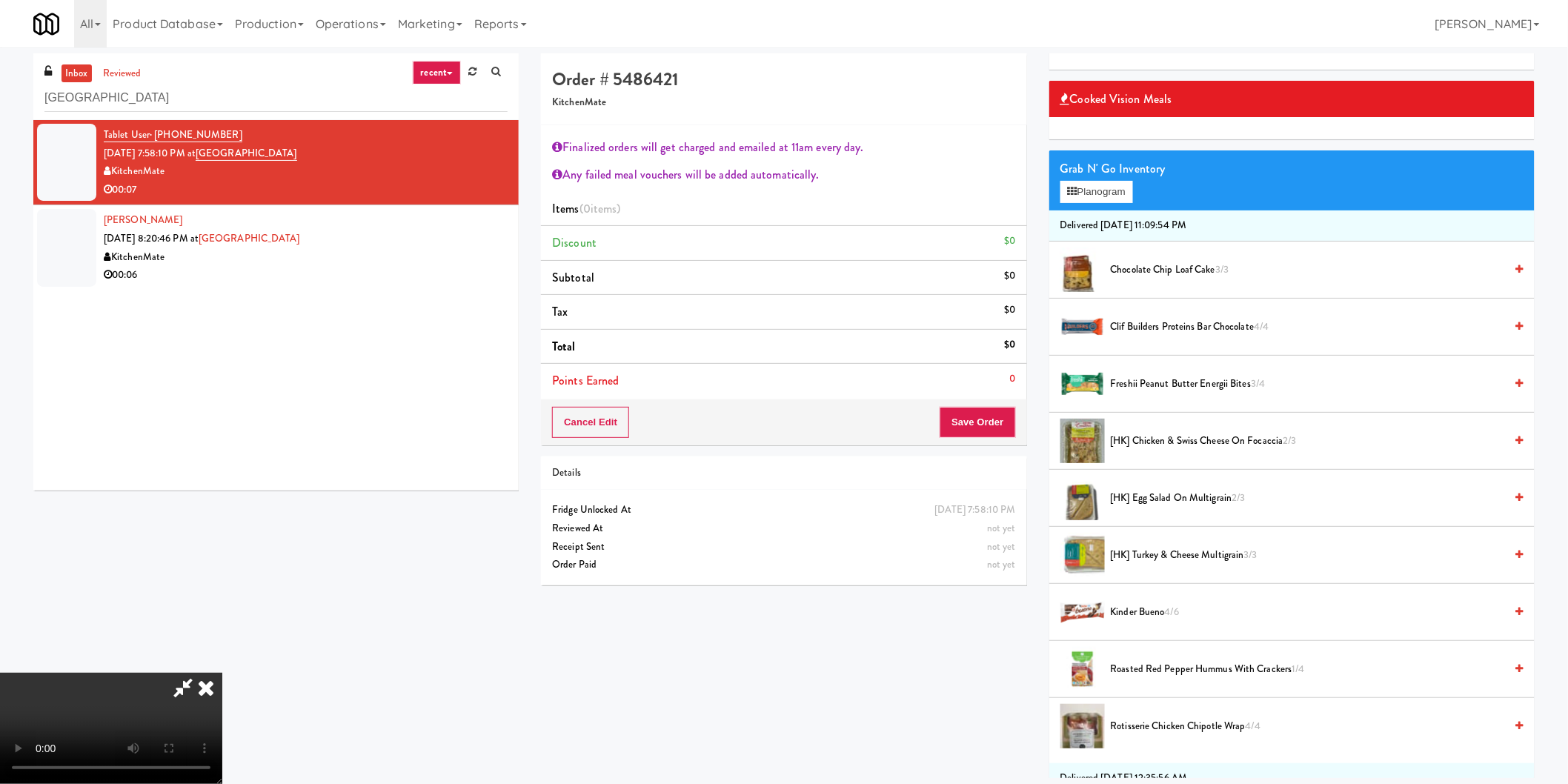
click at [222, 673] on video at bounding box center [111, 728] width 222 height 111
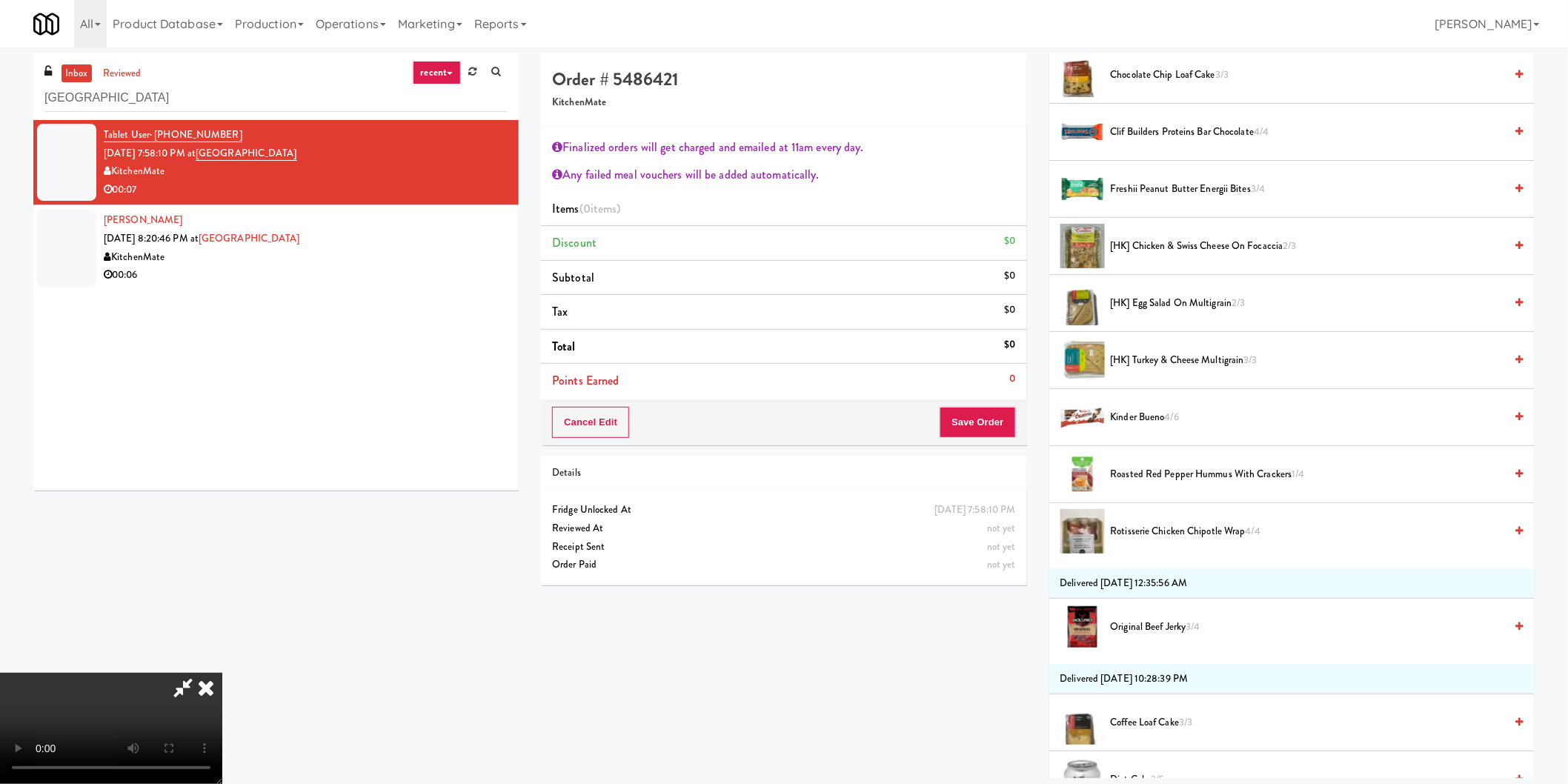
scroll to position [329, 0]
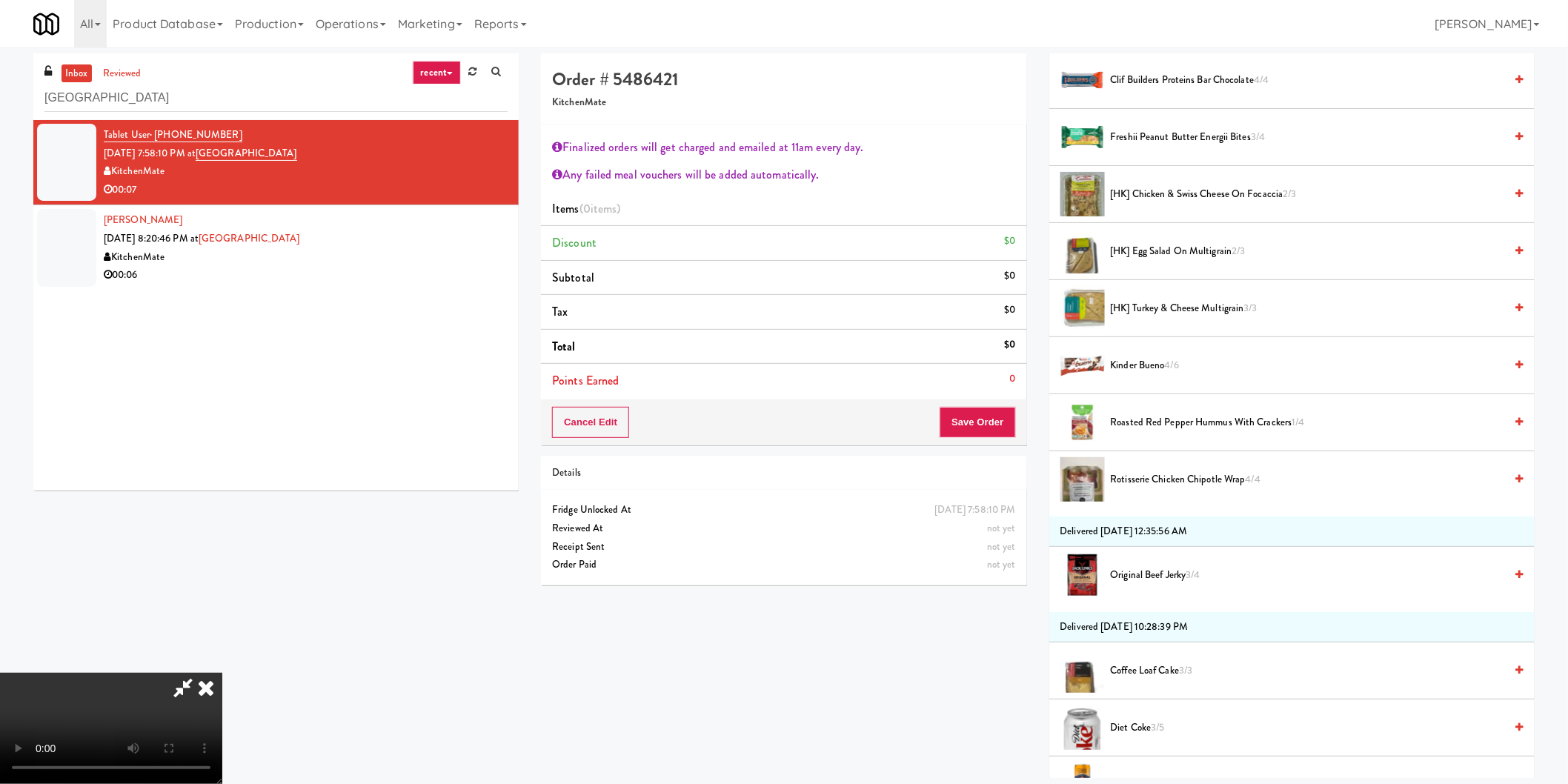
click at [1165, 428] on span "Roasted Red Pepper Hummus with Crackers 1/4" at bounding box center [1308, 422] width 395 height 19
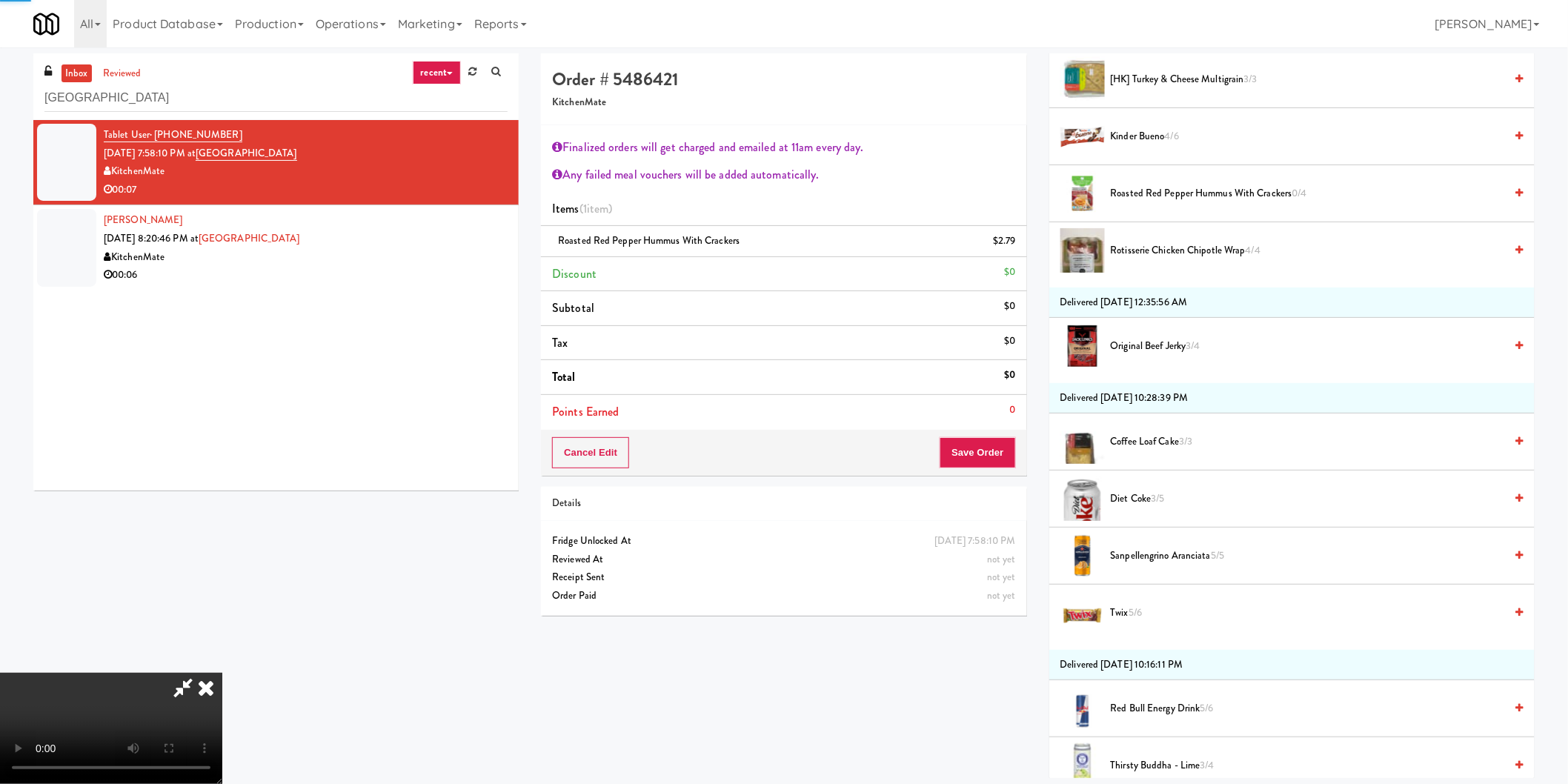
scroll to position [576, 0]
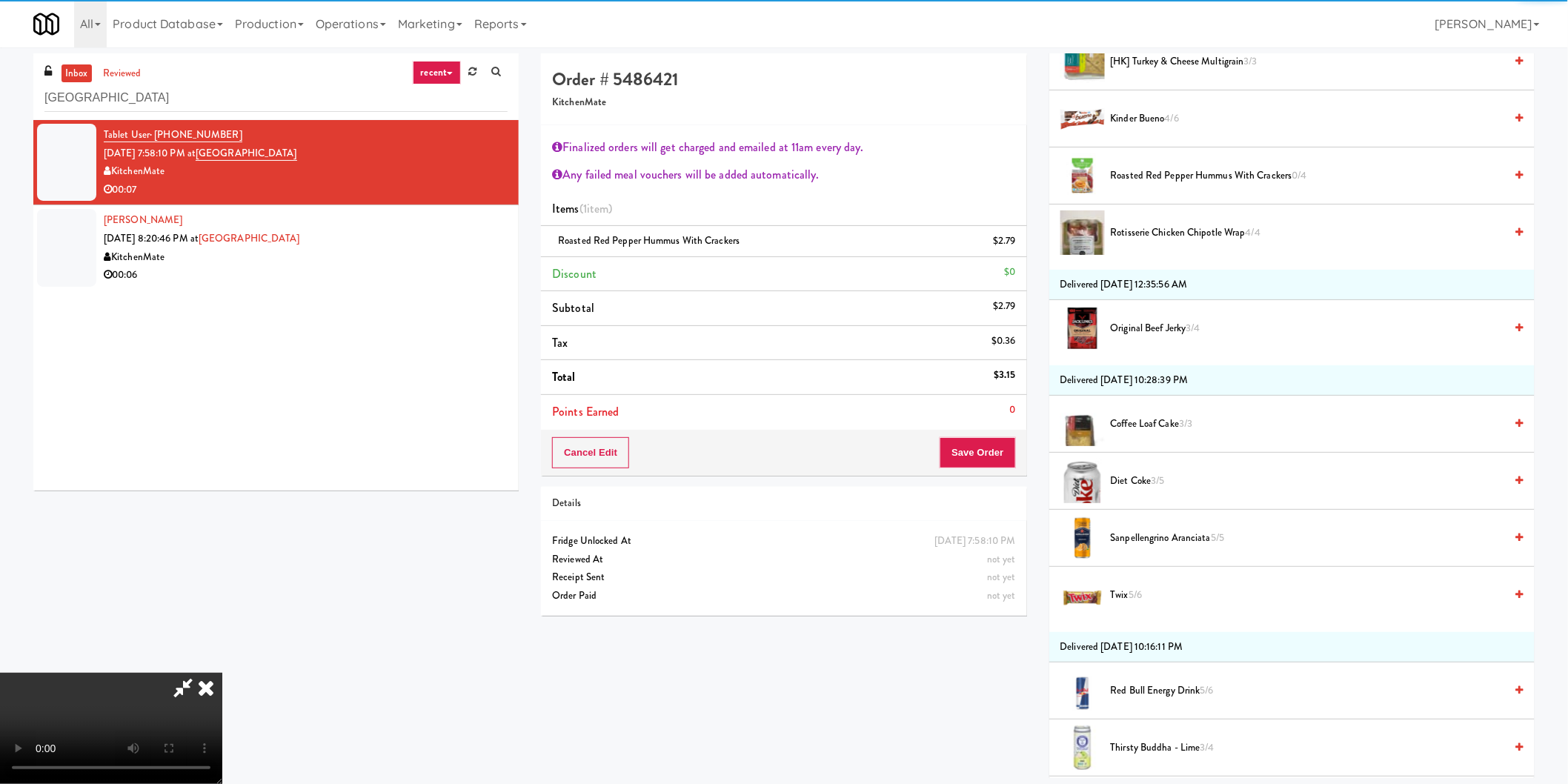
click at [1153, 501] on li "Diet Coke 3/5" at bounding box center [1292, 481] width 486 height 57
click at [1152, 486] on span "Diet Coke 3/5" at bounding box center [1308, 480] width 395 height 19
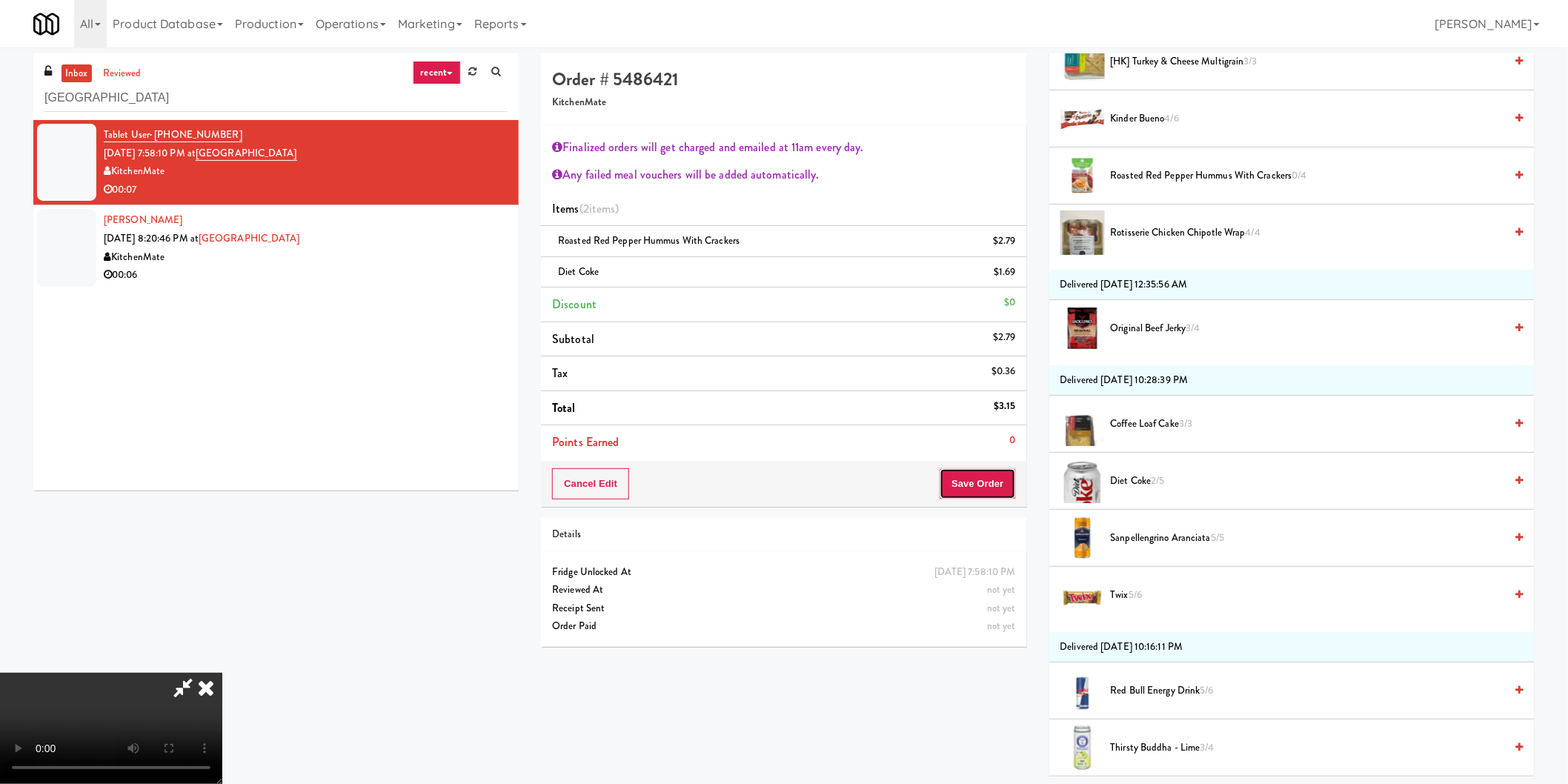
click at [997, 486] on button "Save Order" at bounding box center [977, 483] width 75 height 31
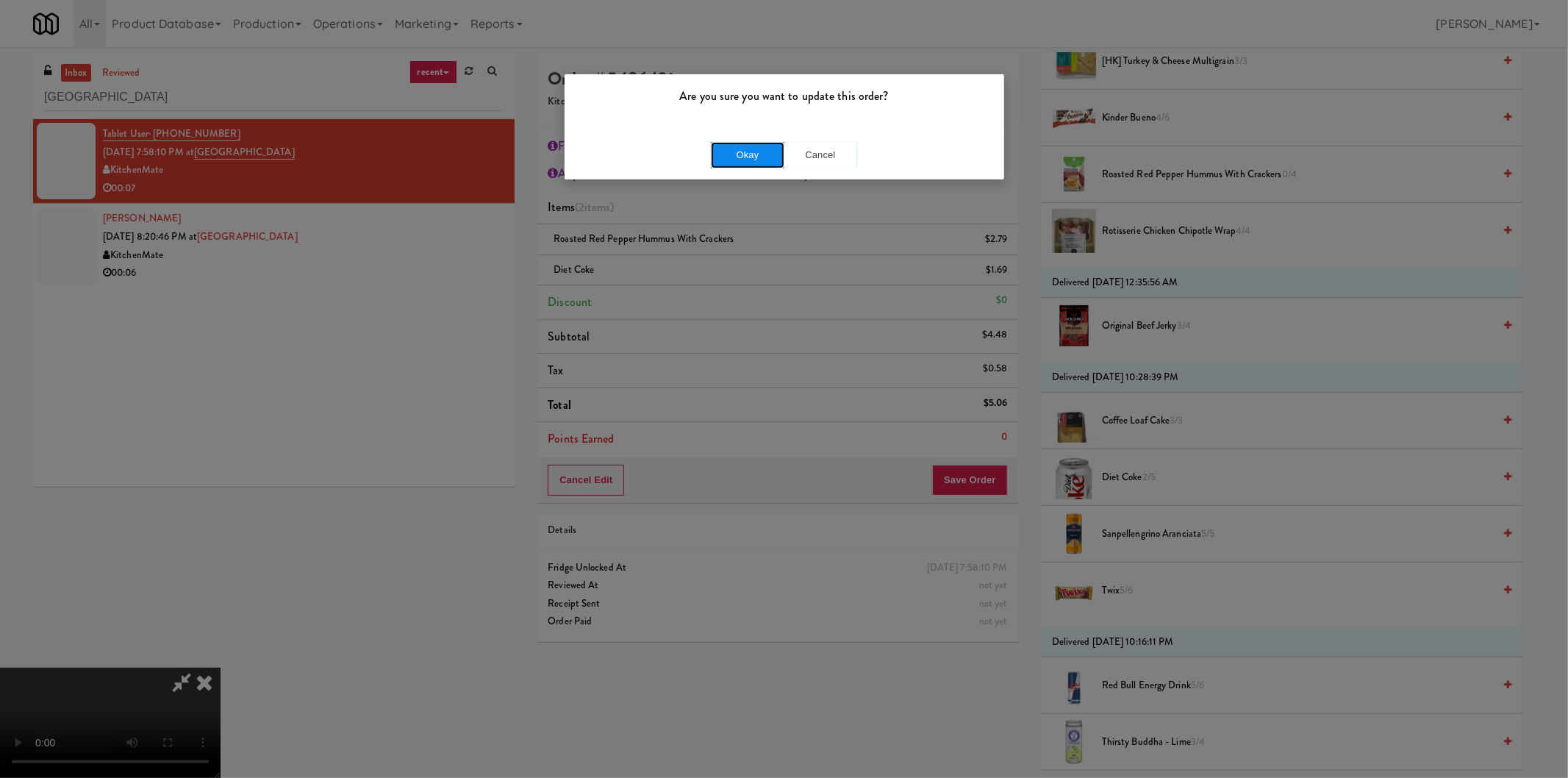
click at [730, 159] on button "Okay" at bounding box center [748, 155] width 74 height 26
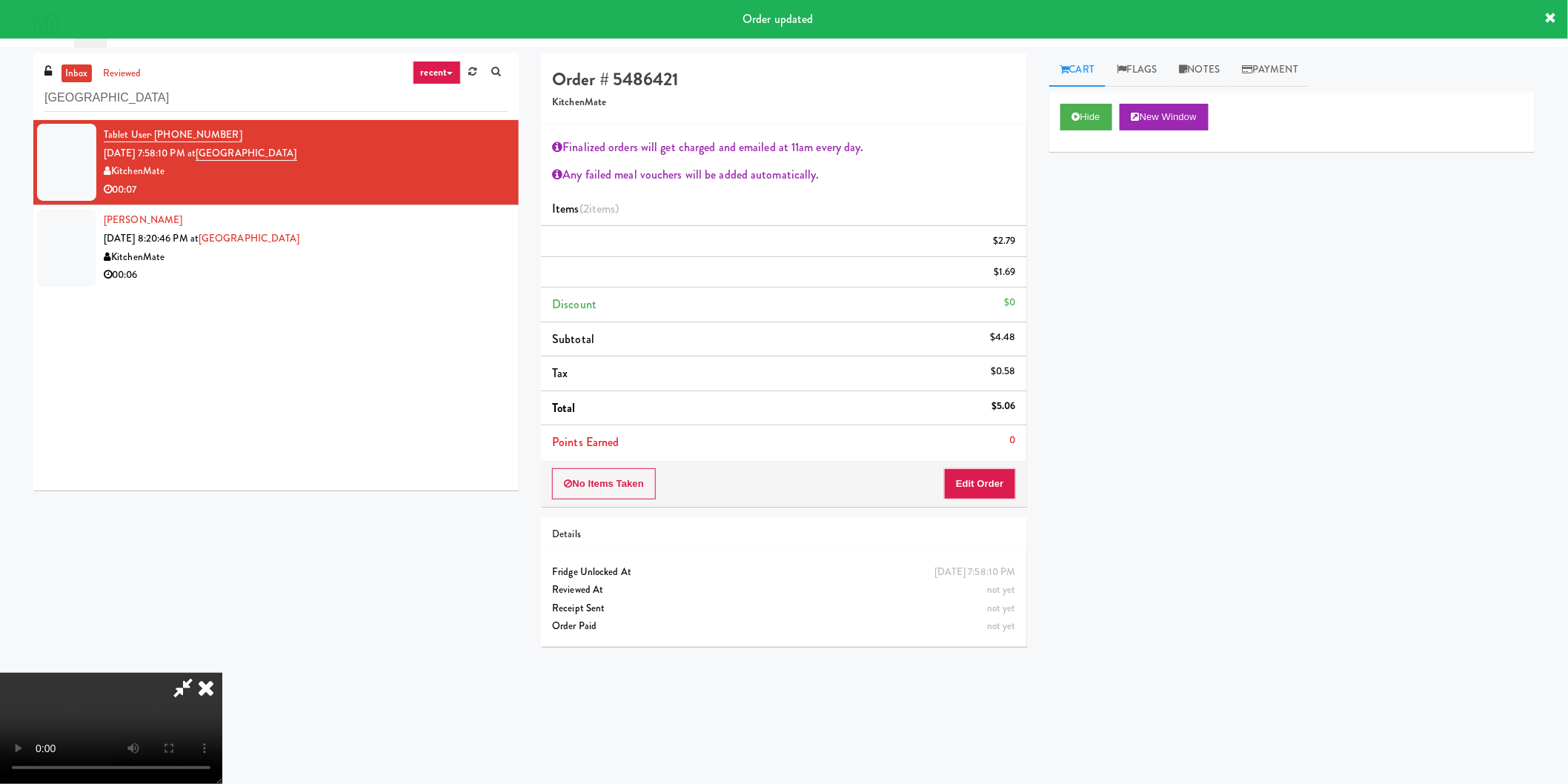
scroll to position [0, 0]
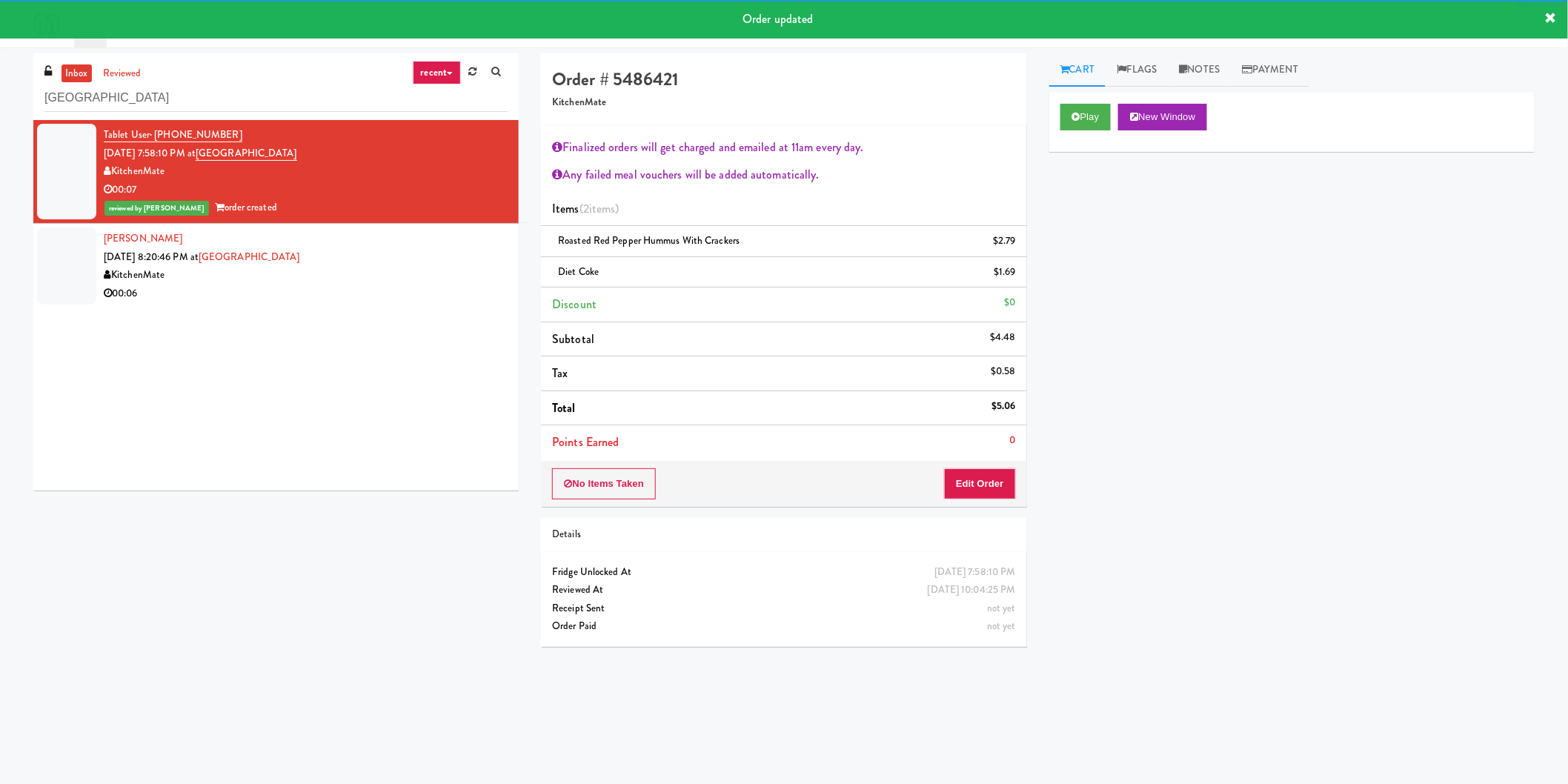
click at [423, 226] on li "[PERSON_NAME] [DATE] 8:20:46 PM at [GEOGRAPHIC_DATA] 00:06" at bounding box center [276, 265] width 486 height 84
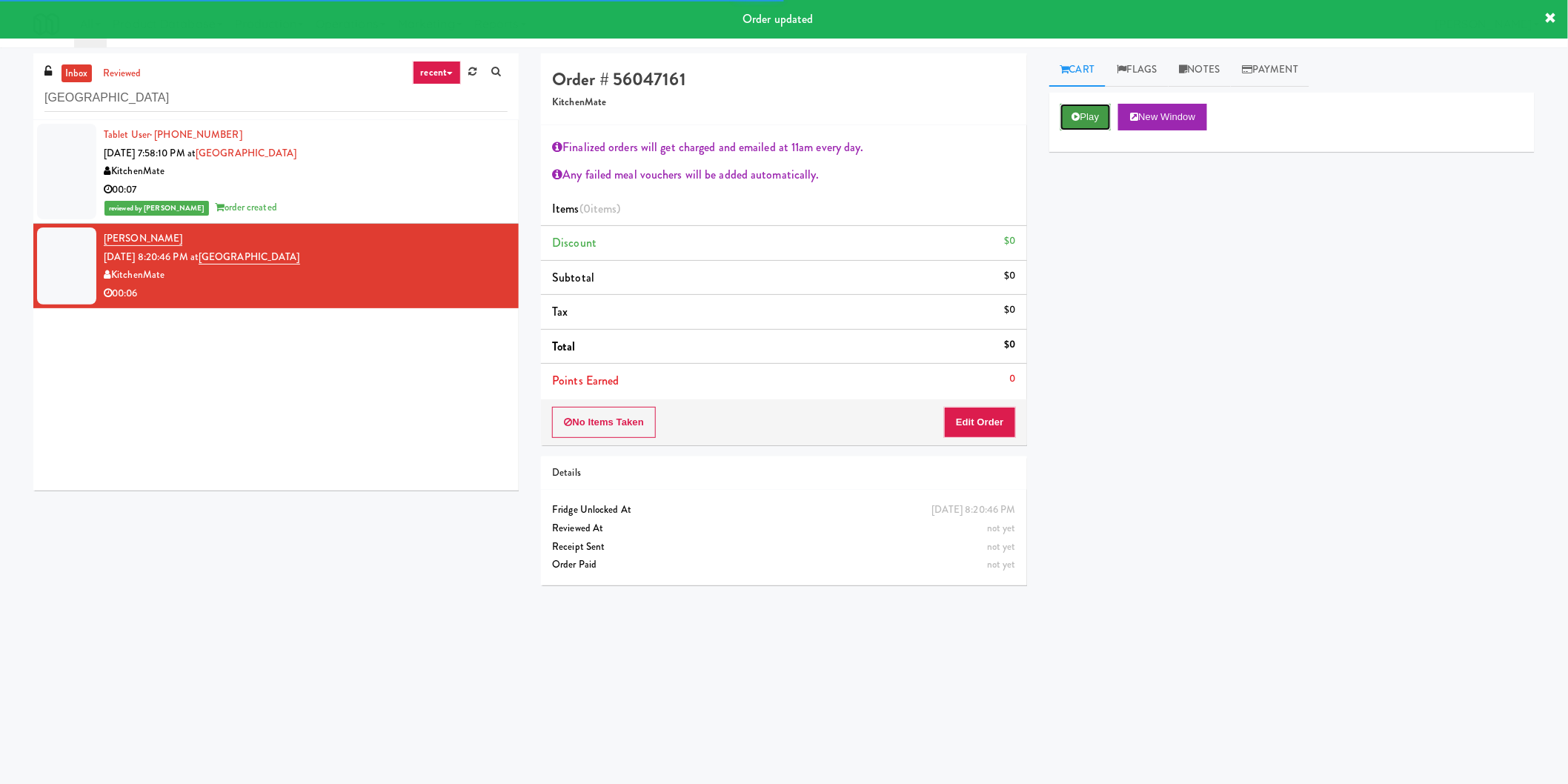
click at [1080, 104] on button "Play" at bounding box center [1086, 117] width 51 height 27
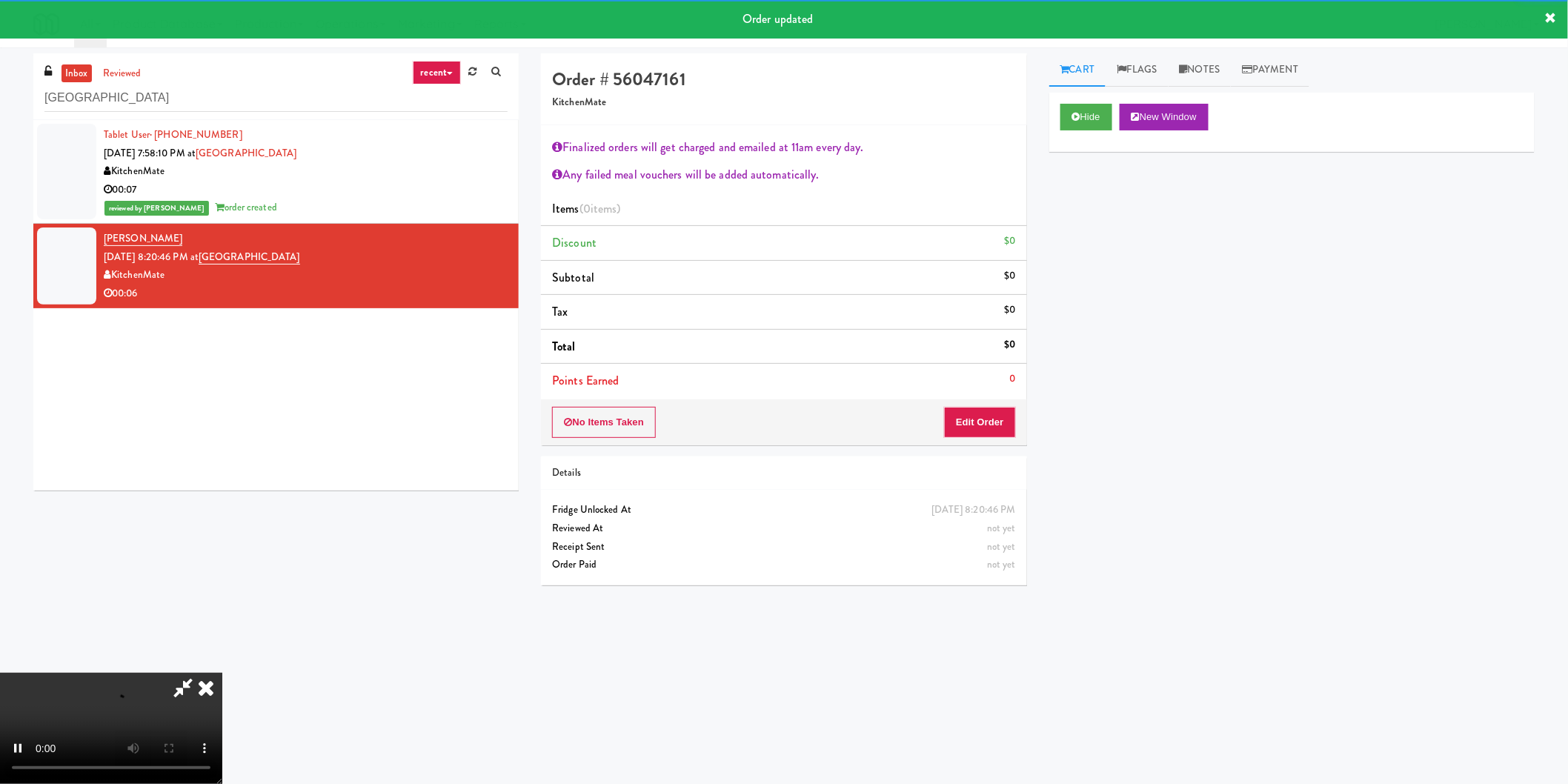
click at [976, 404] on div "No Items Taken Edit Order" at bounding box center [783, 422] width 486 height 46
click at [991, 410] on button "Edit Order" at bounding box center [980, 422] width 72 height 31
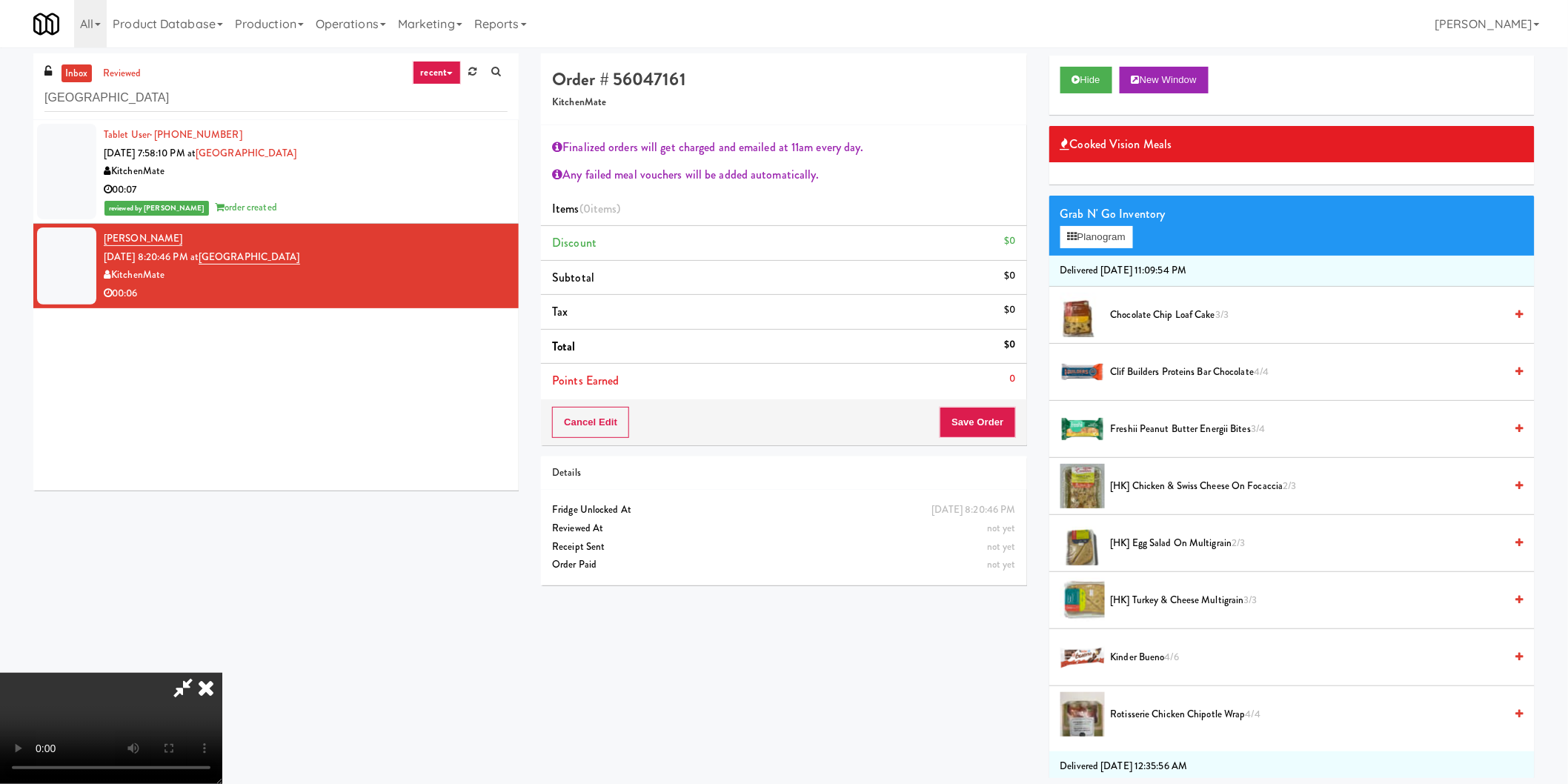
scroll to position [247, 0]
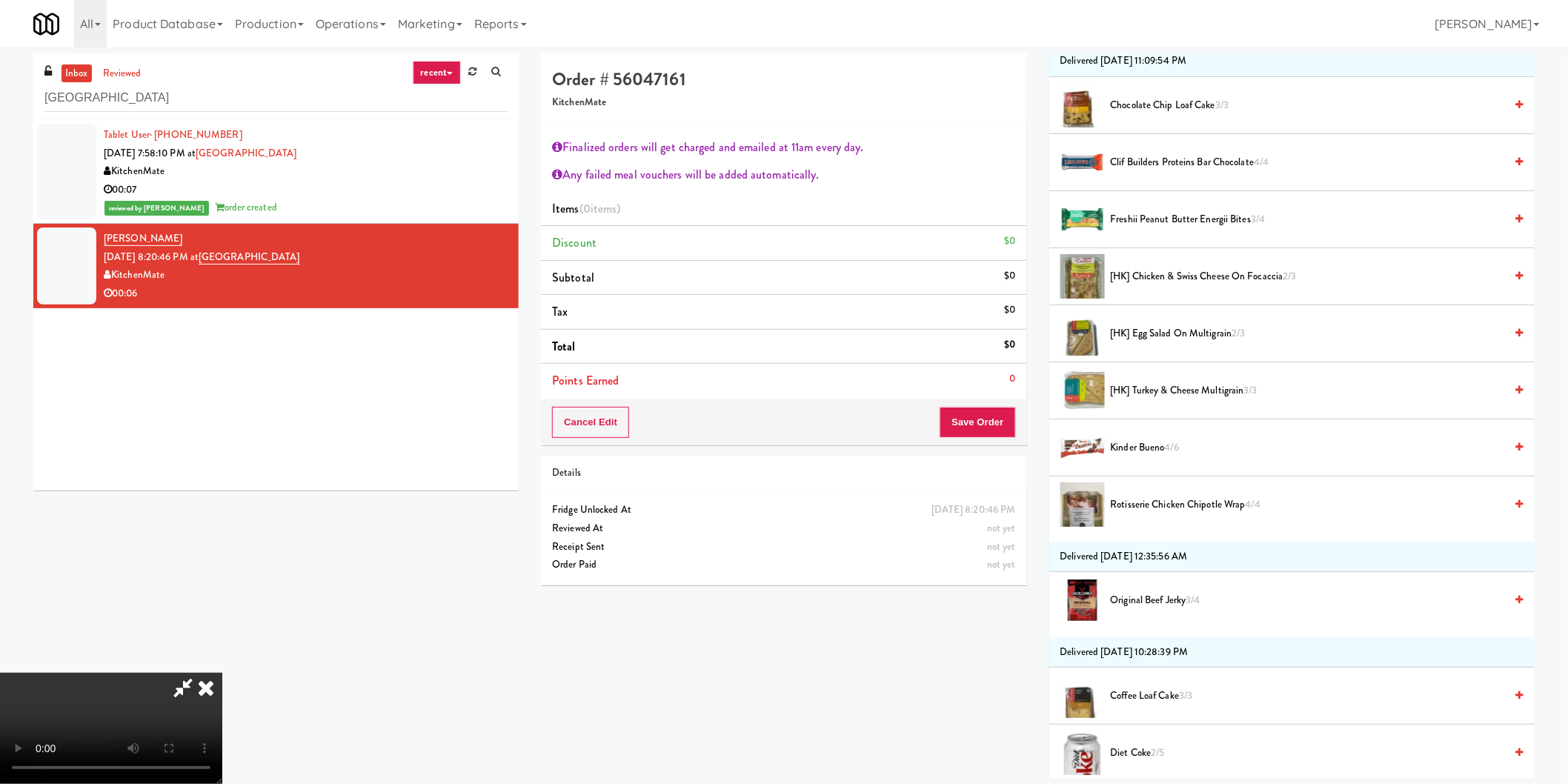
click at [1151, 502] on span "Rotisserie Chicken Chipotle Wrap 4/4" at bounding box center [1308, 504] width 395 height 19
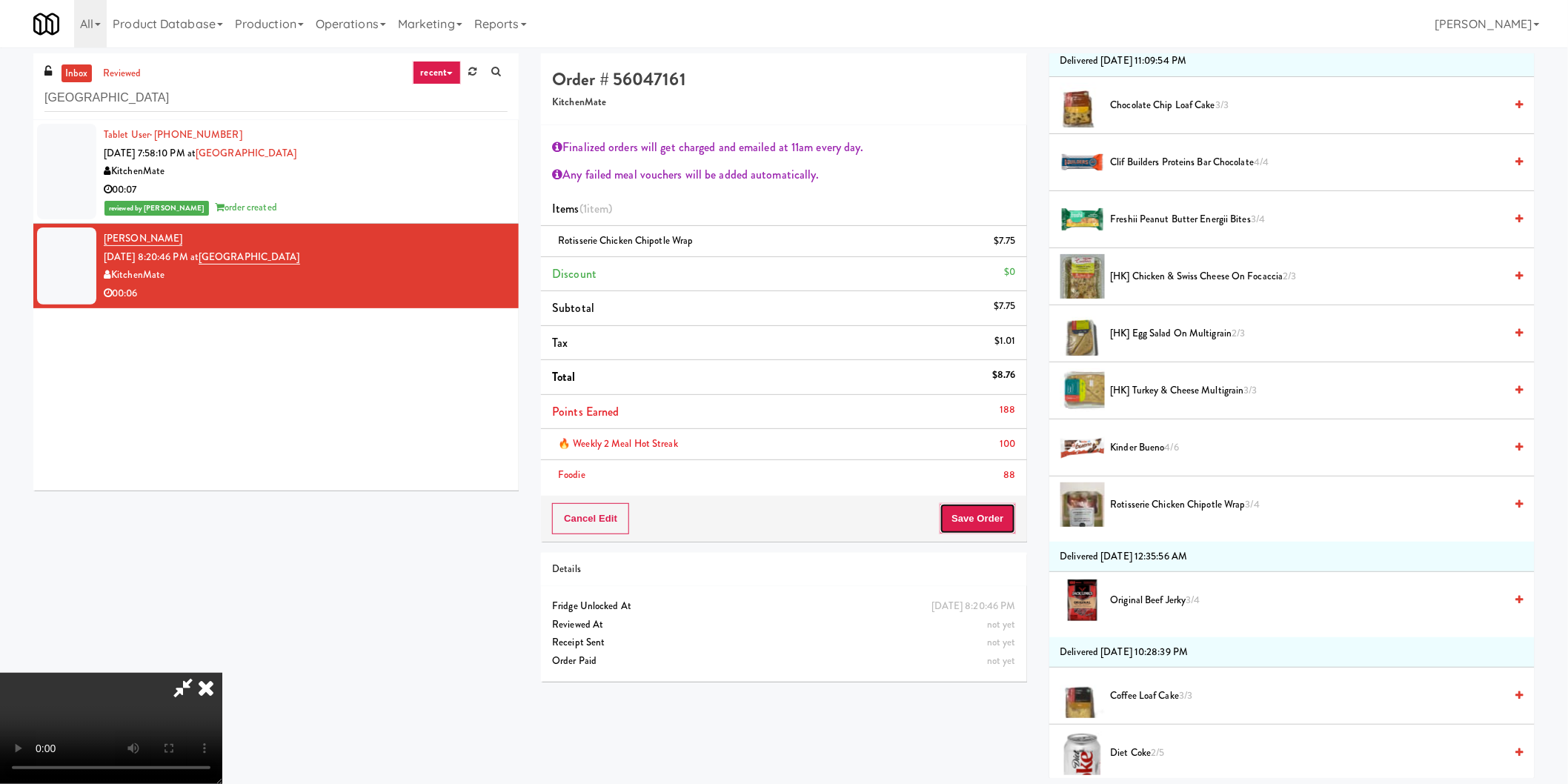
click at [973, 506] on button "Save Order" at bounding box center [977, 519] width 75 height 31
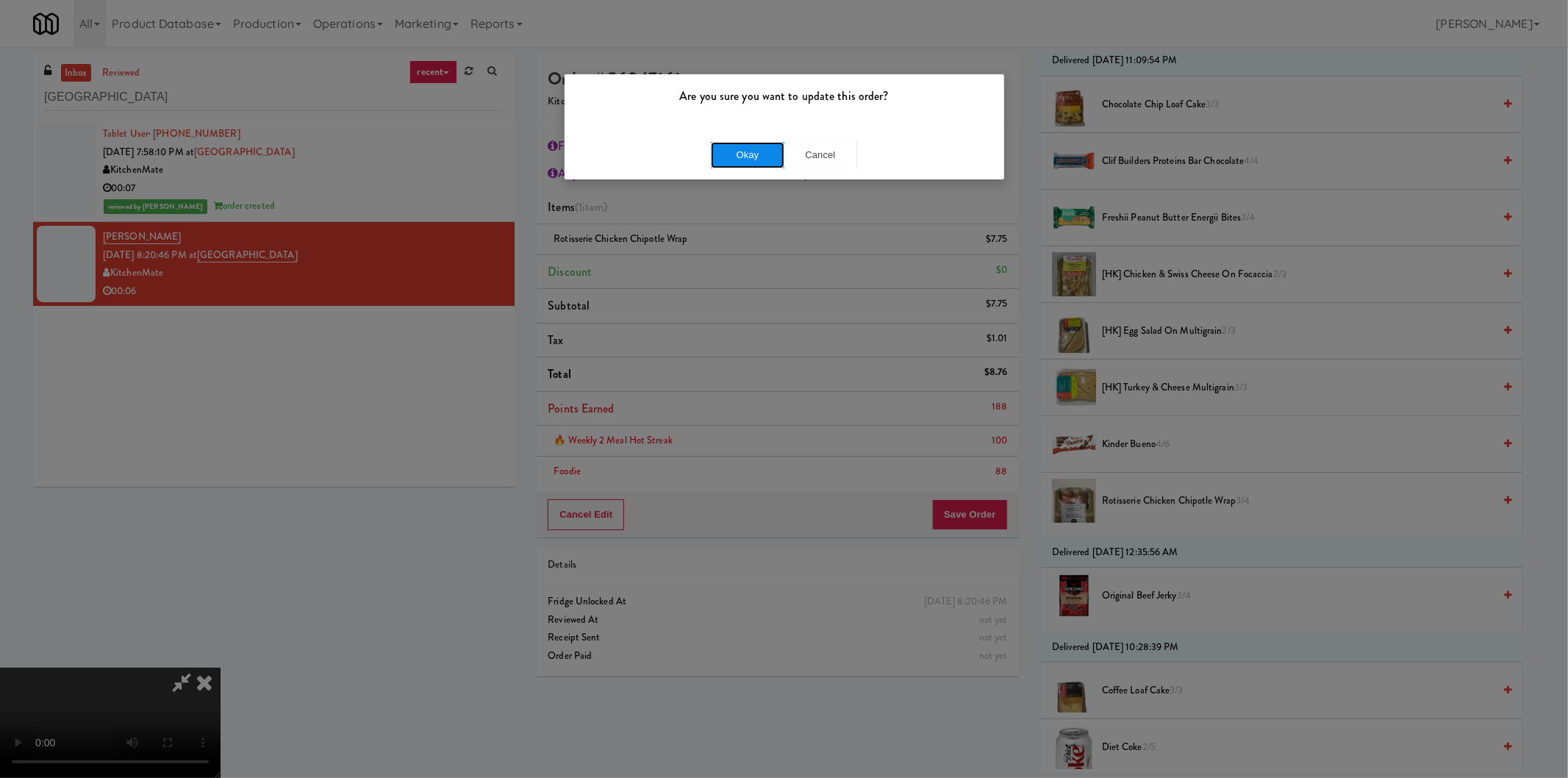
click at [752, 144] on button "Okay" at bounding box center [748, 155] width 74 height 26
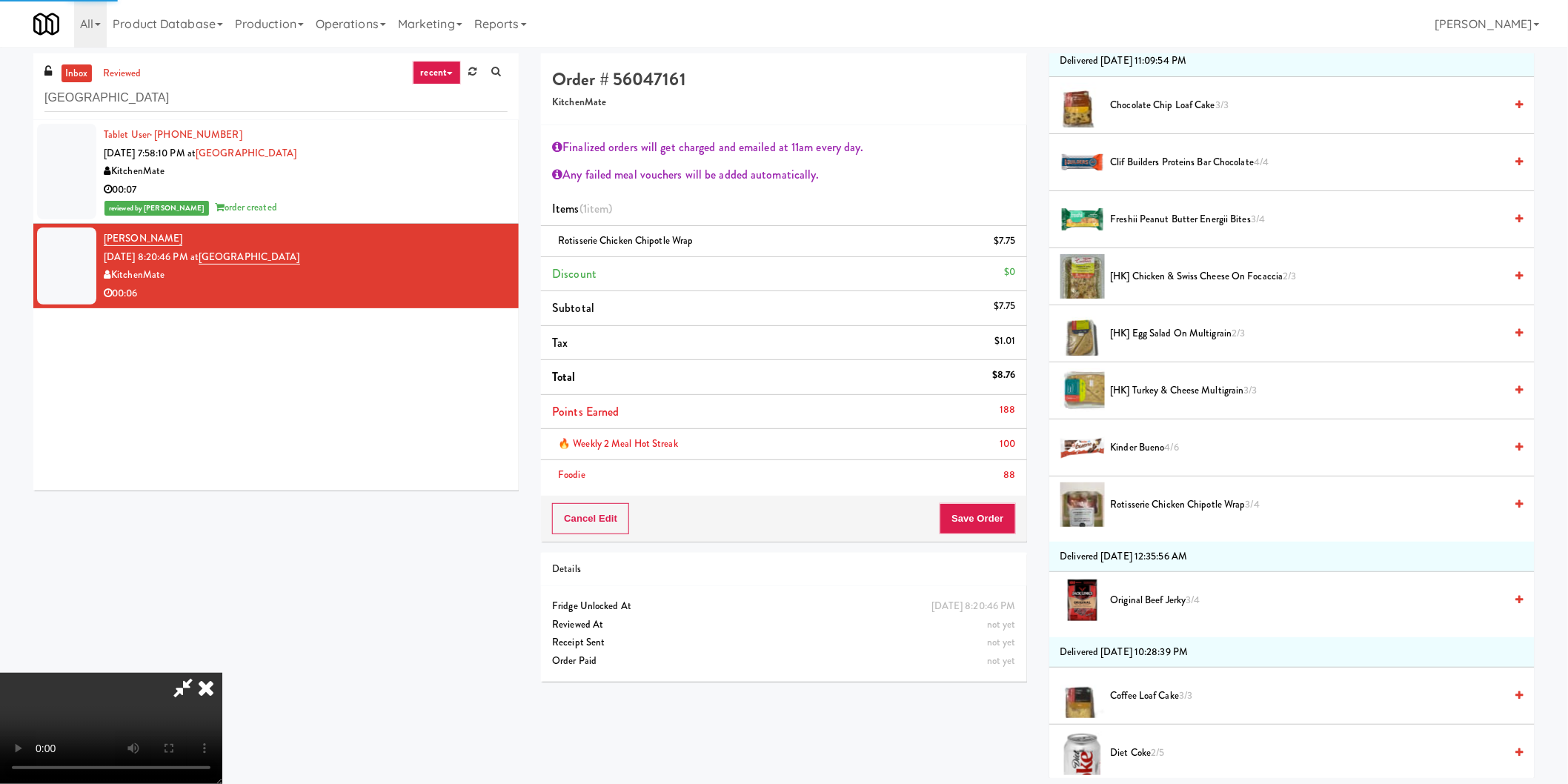
scroll to position [0, 0]
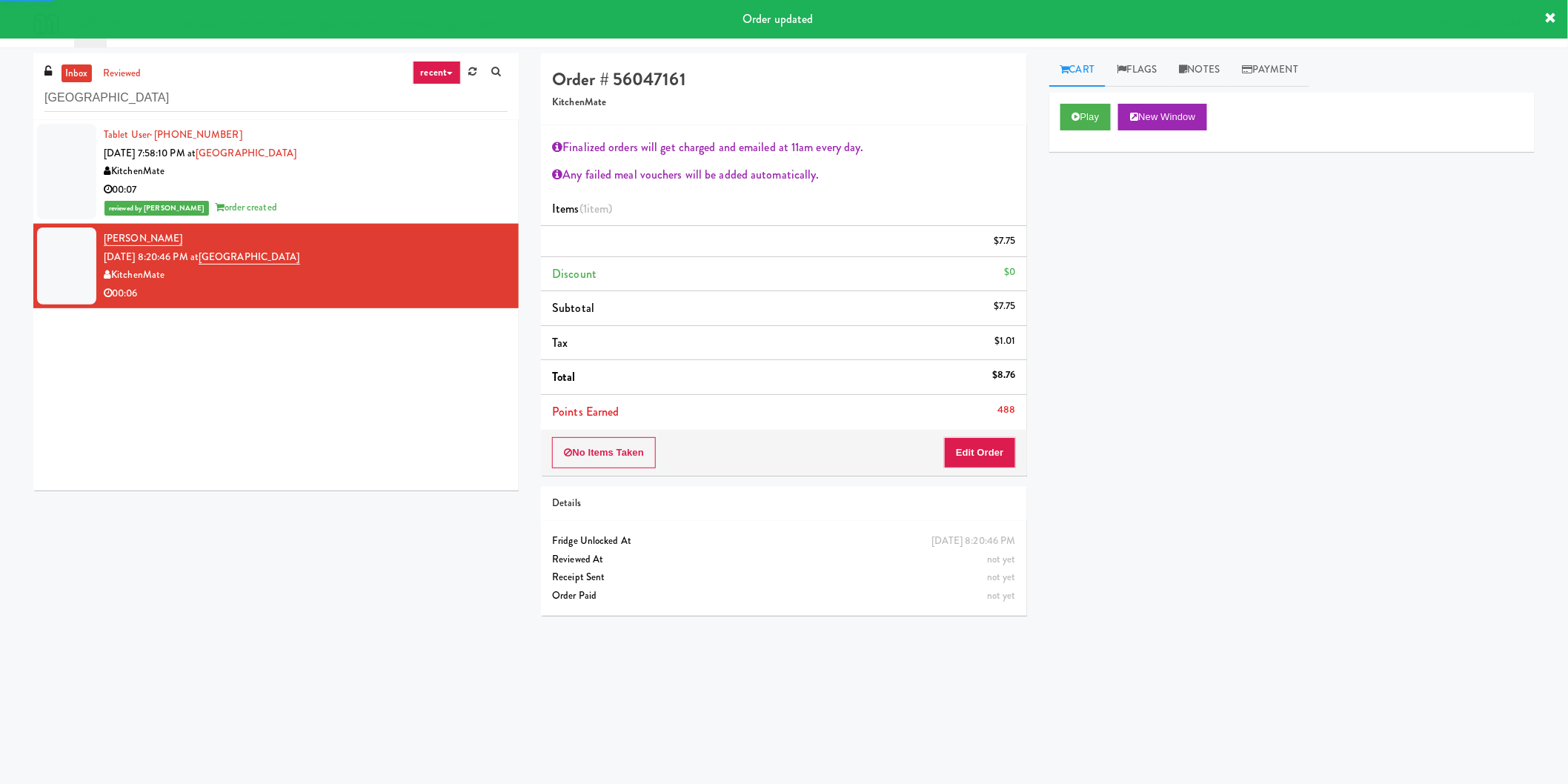
drag, startPoint x: 310, startPoint y: 184, endPoint x: 349, endPoint y: 189, distance: 39.3
click at [311, 184] on div "00:07" at bounding box center [305, 189] width 404 height 19
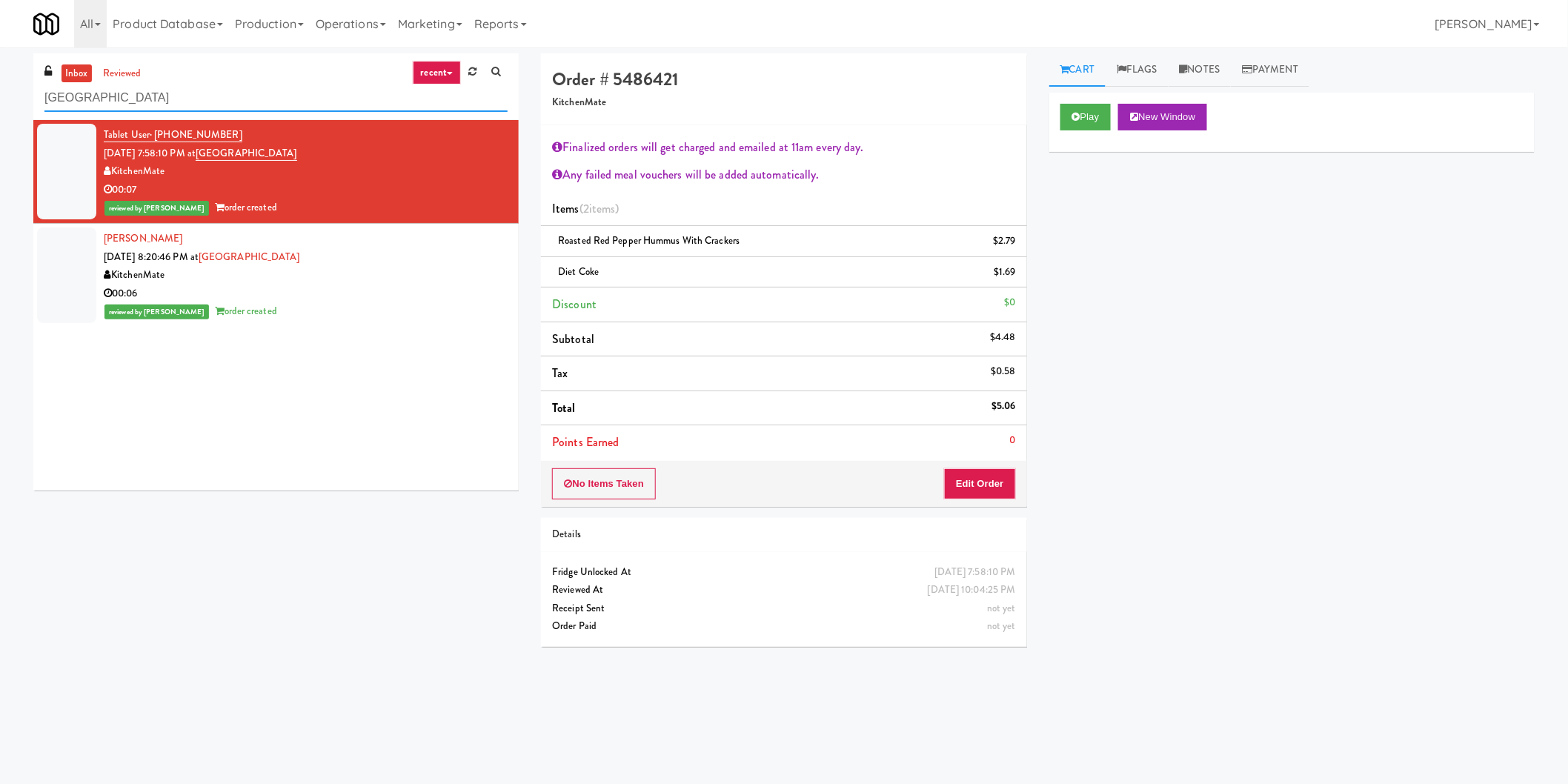
click at [171, 84] on input "[GEOGRAPHIC_DATA]" at bounding box center [275, 97] width 463 height 27
paste input "Lockheed Orlando Fab"
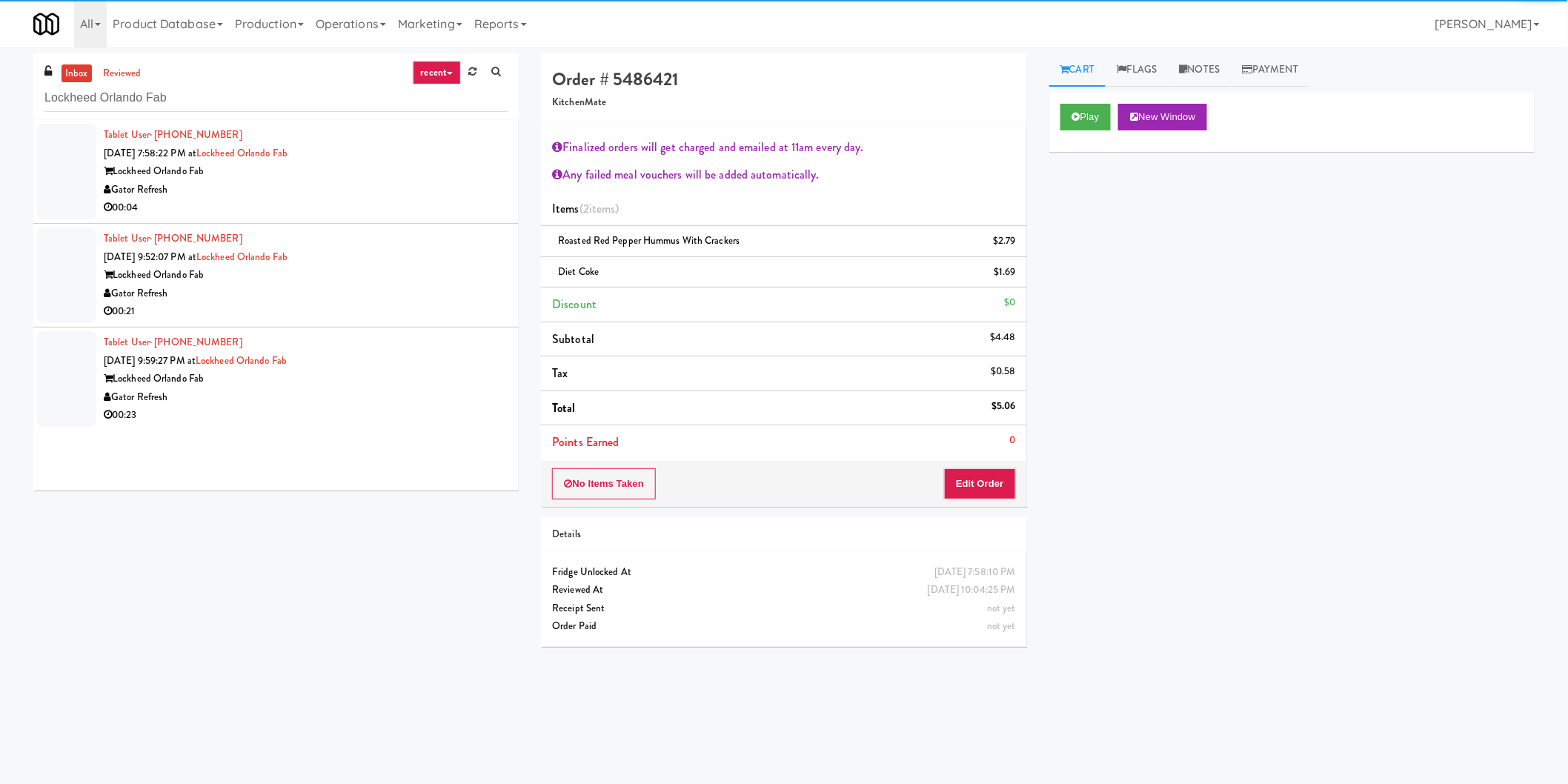
click at [463, 195] on div "Gator Refresh" at bounding box center [305, 189] width 404 height 19
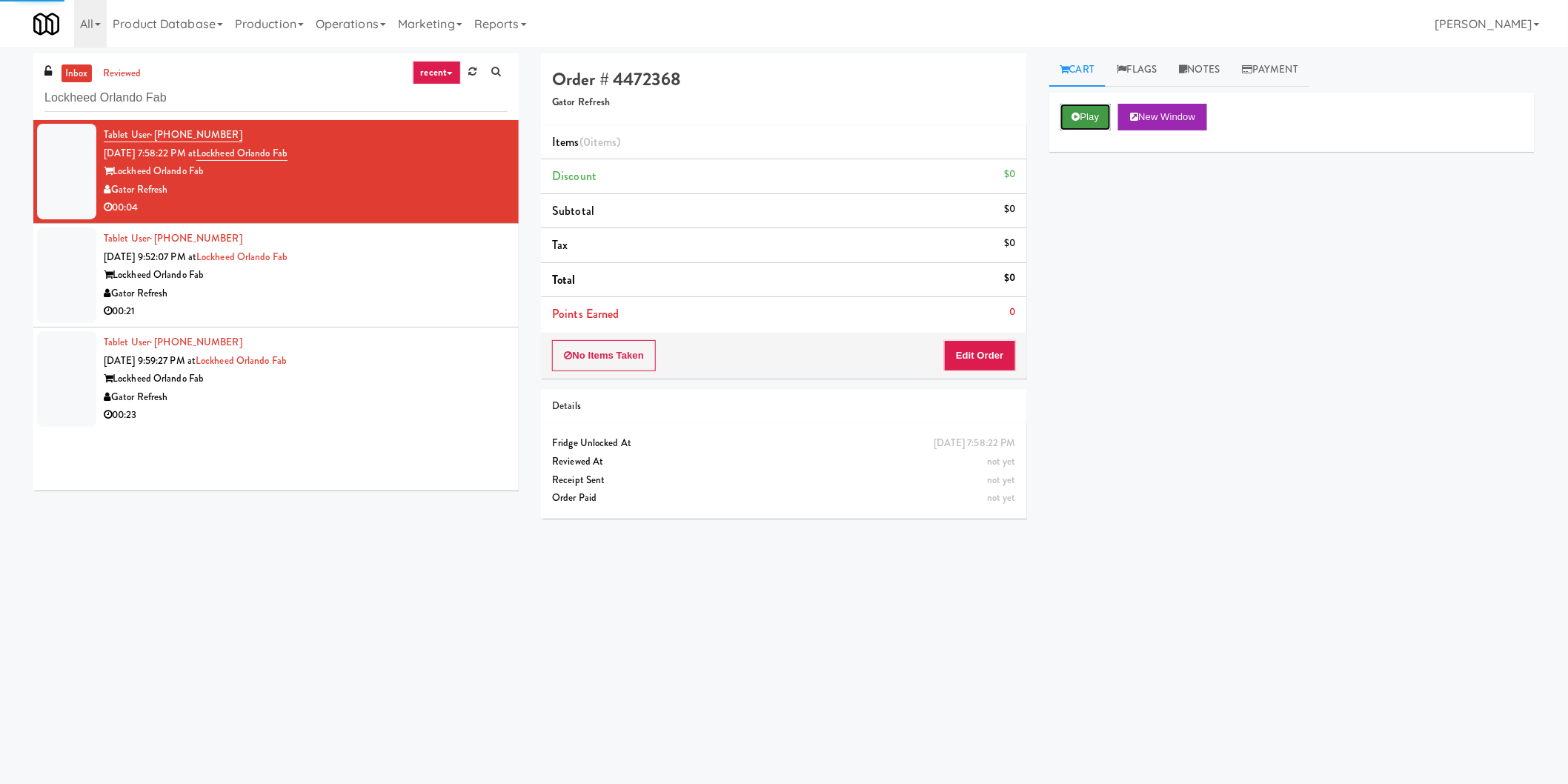
click at [1070, 122] on button "Play" at bounding box center [1086, 117] width 51 height 27
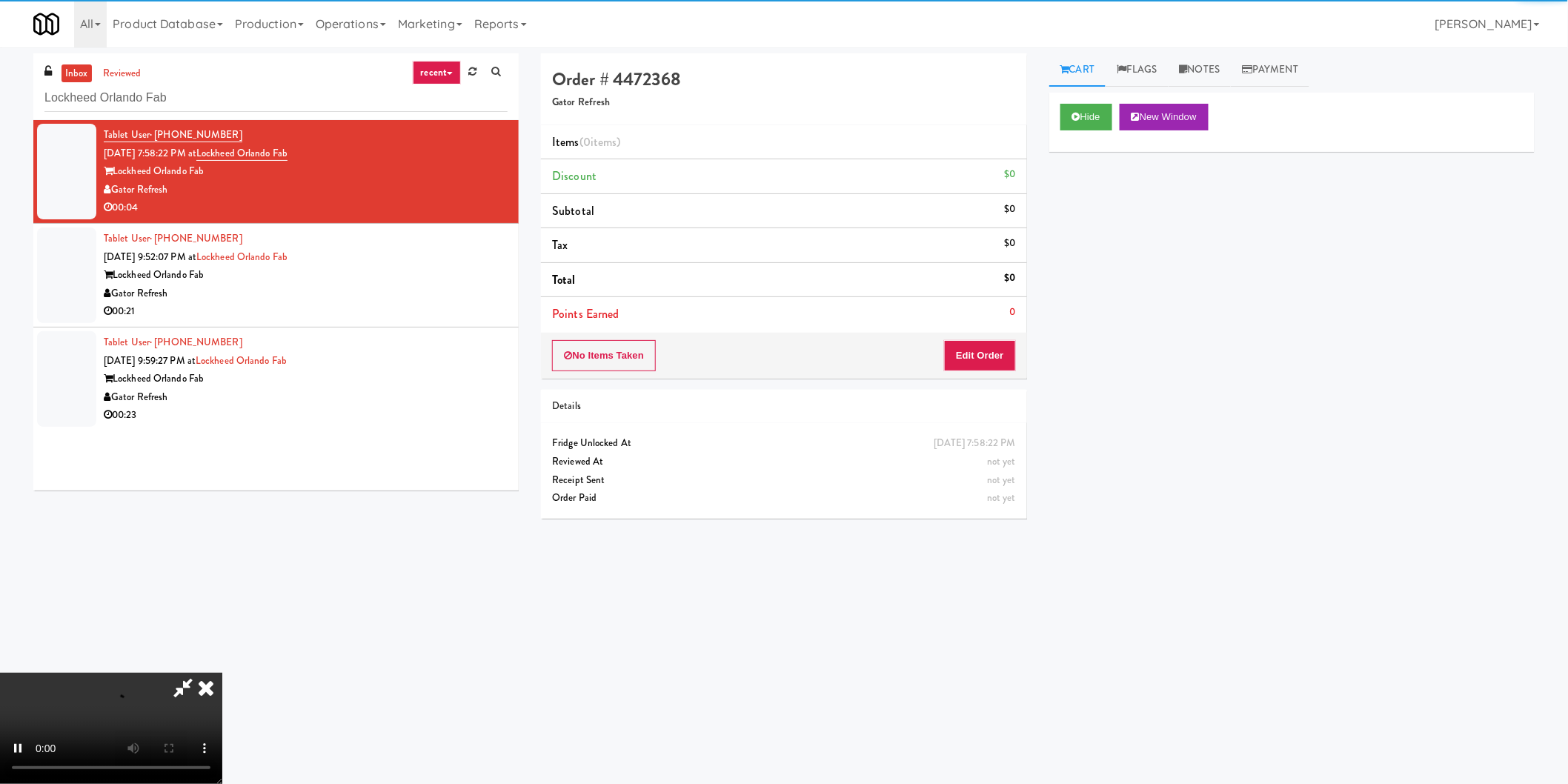
click at [1031, 381] on div "Order # 4472368 Gator Refresh Items (0 items ) Discount $0 Subtotal $0 Tax $0 T…" at bounding box center [784, 291] width 508 height 477
click at [993, 365] on button "Edit Order" at bounding box center [980, 355] width 72 height 31
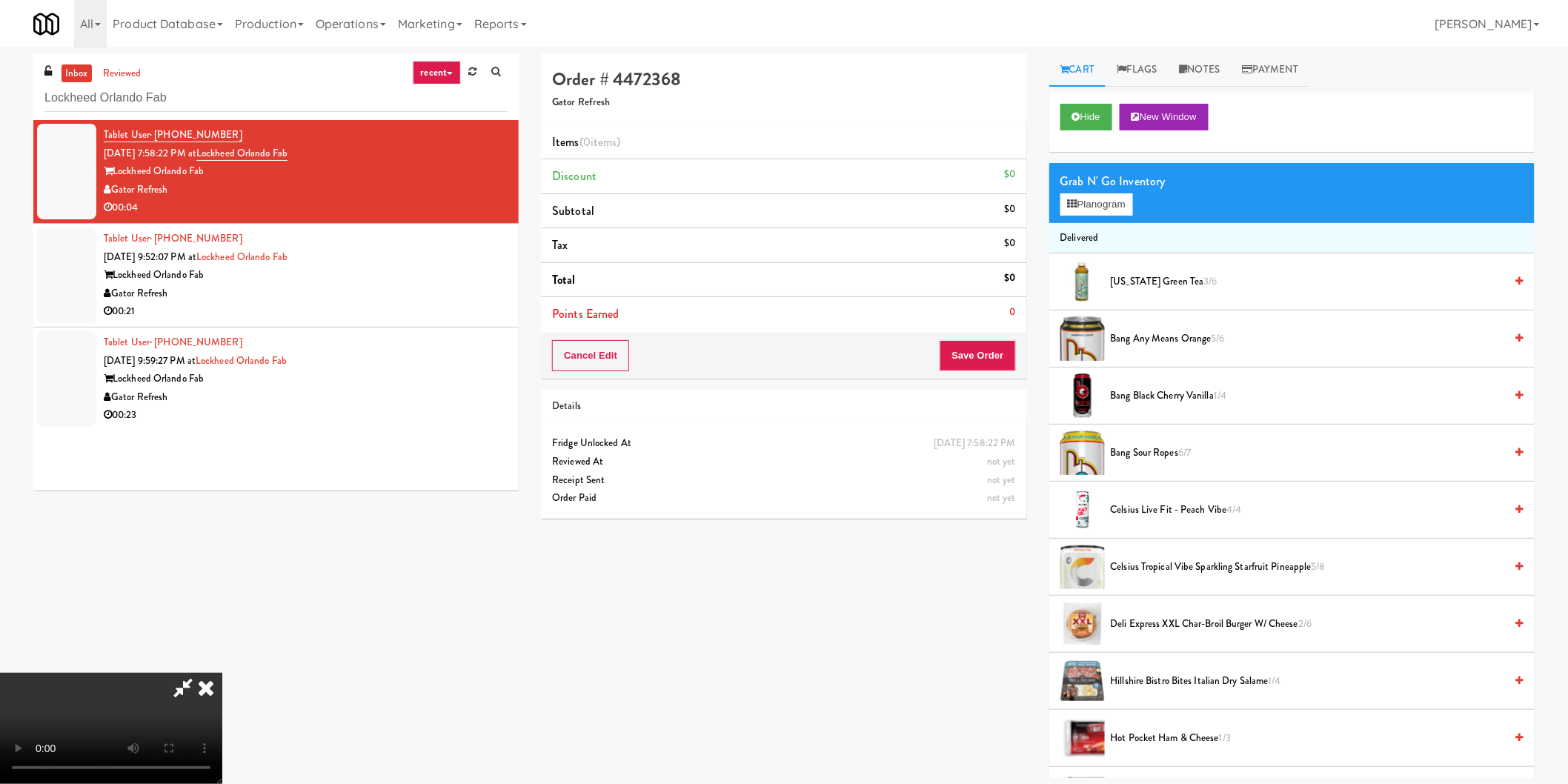
click at [222, 673] on video at bounding box center [111, 728] width 222 height 111
click at [1108, 209] on button "Planogram" at bounding box center [1096, 204] width 73 height 22
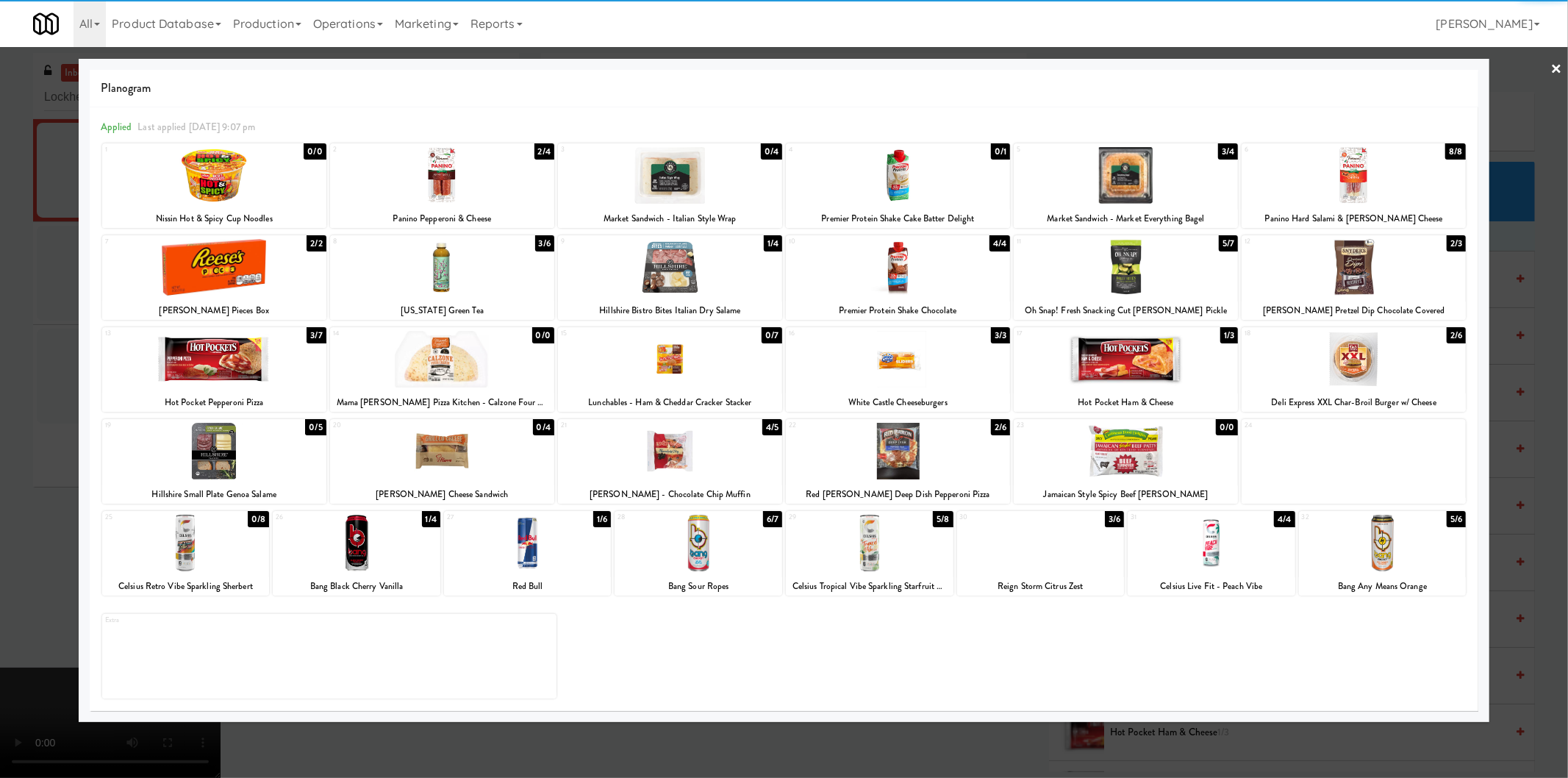
click at [1236, 540] on div at bounding box center [1212, 543] width 168 height 56
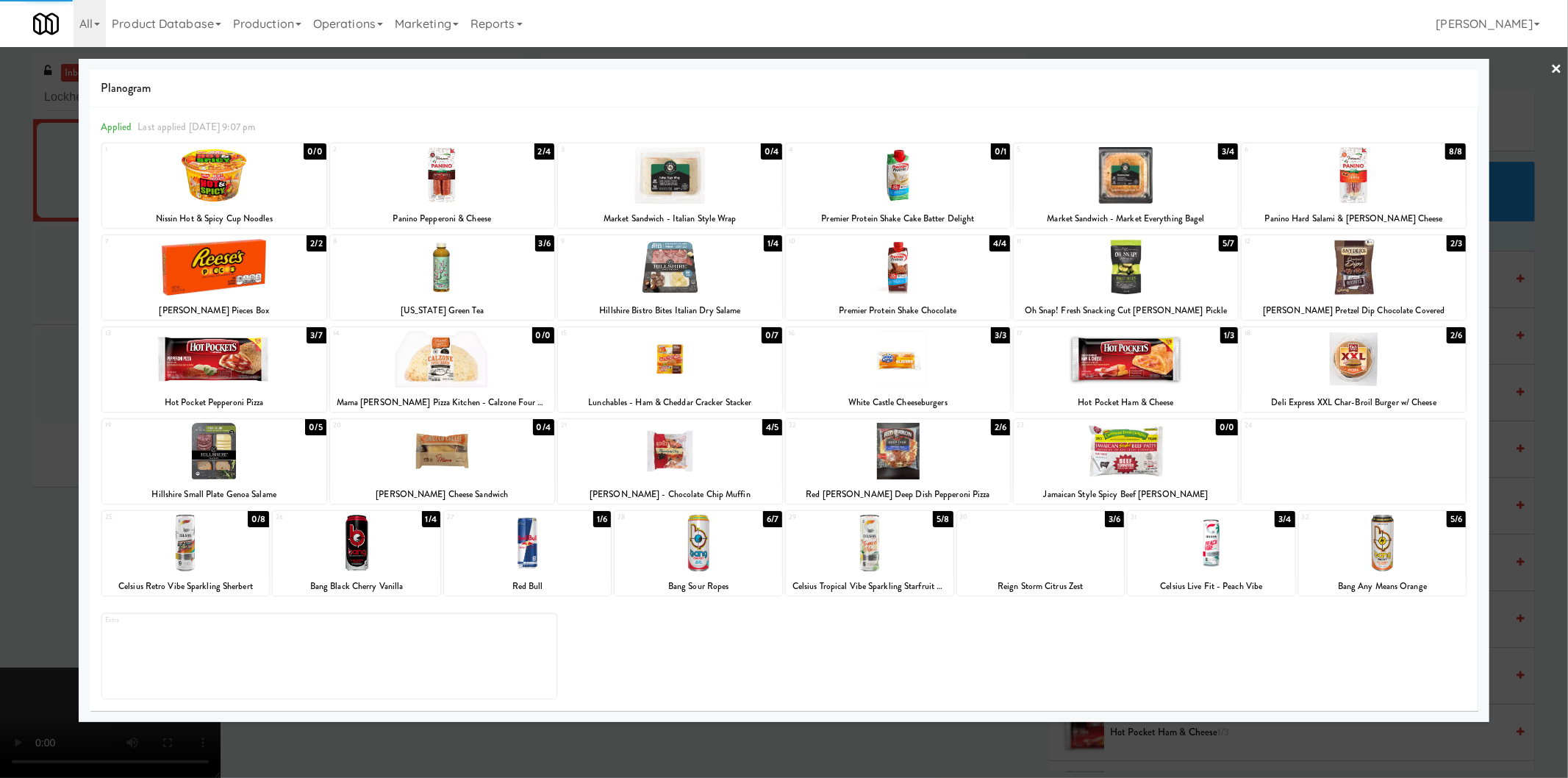
click at [1528, 458] on div at bounding box center [784, 389] width 1568 height 778
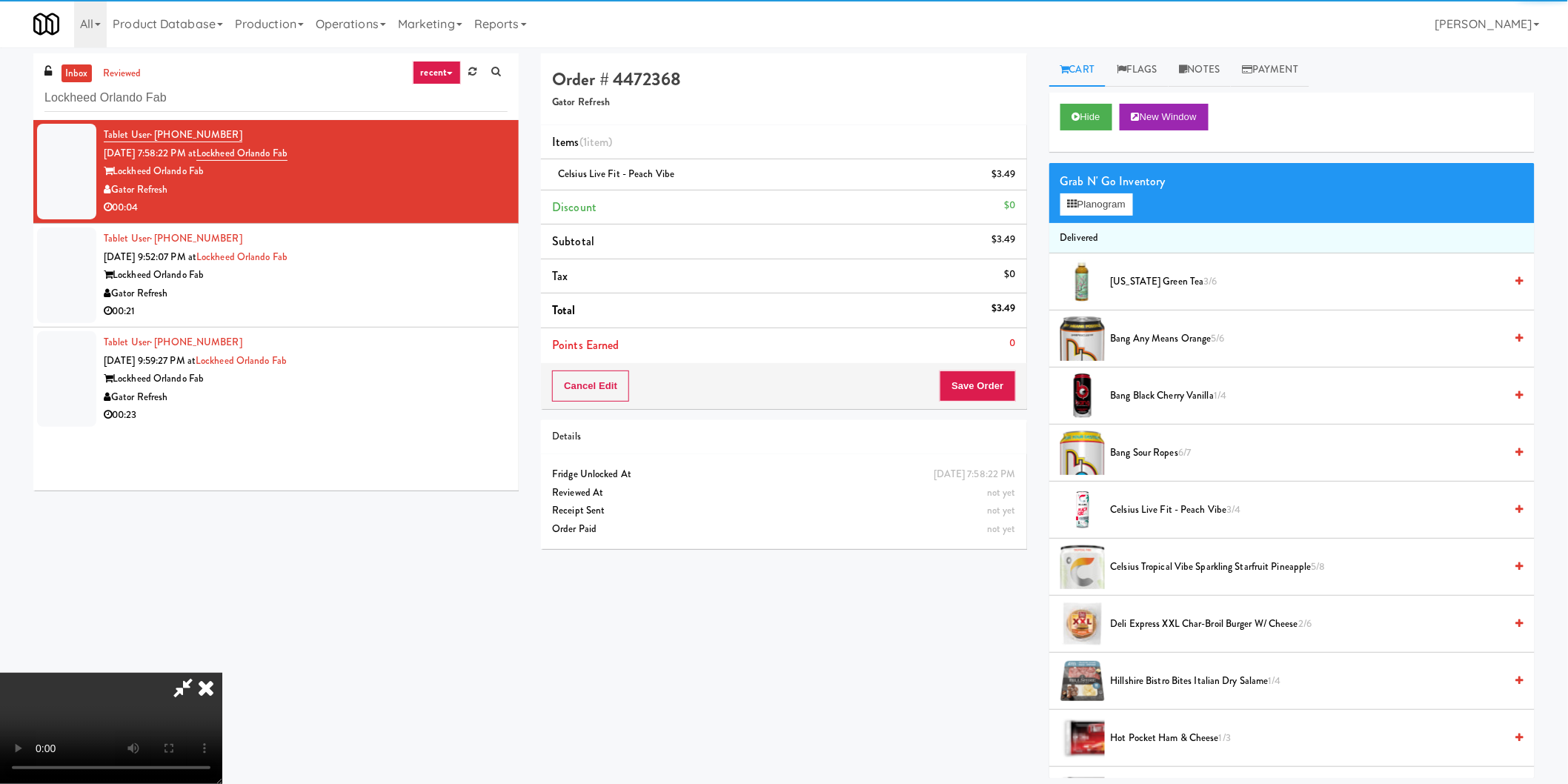
click at [222, 673] on video at bounding box center [111, 728] width 222 height 111
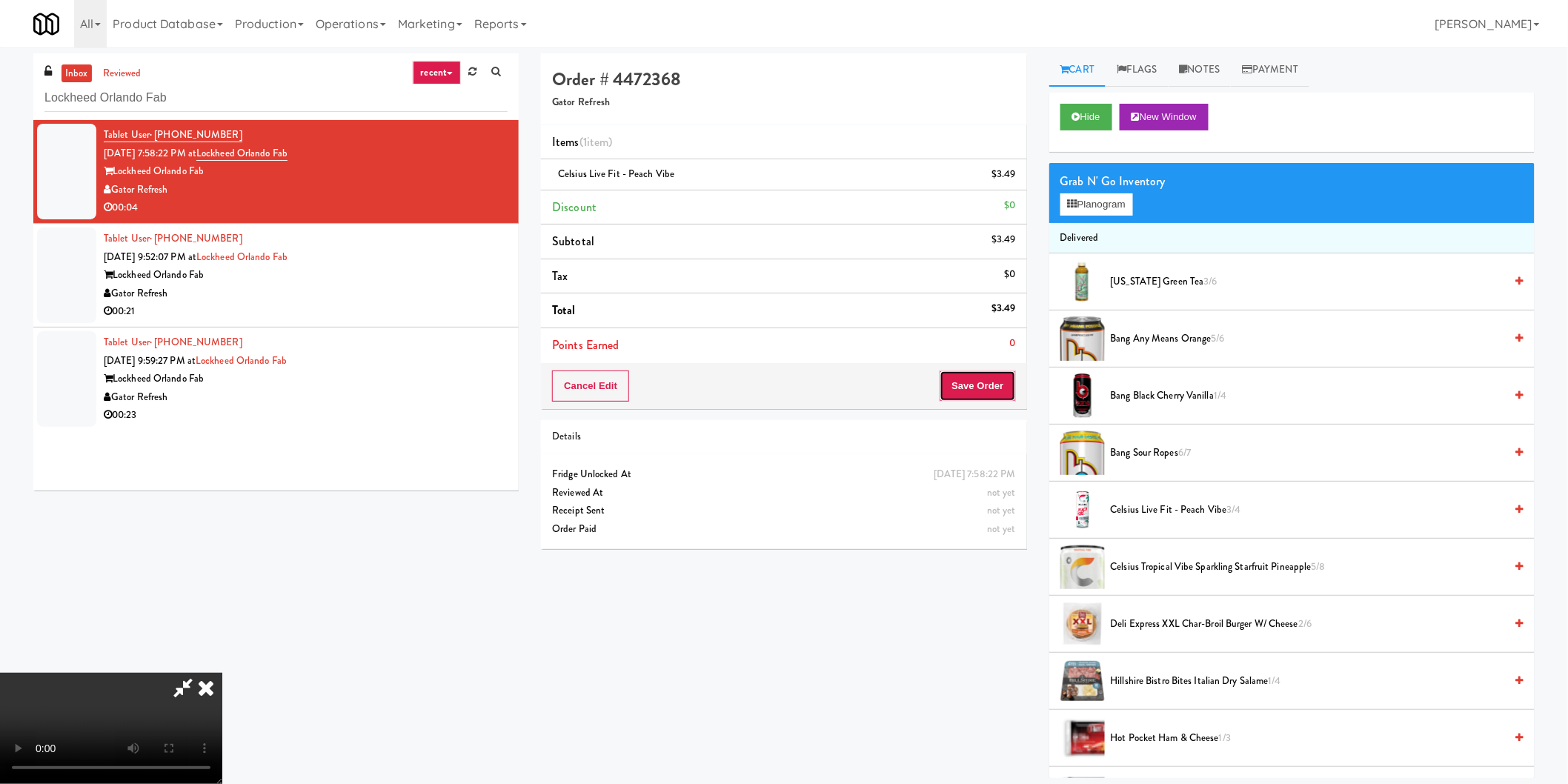
click at [969, 397] on button "Save Order" at bounding box center [977, 386] width 75 height 31
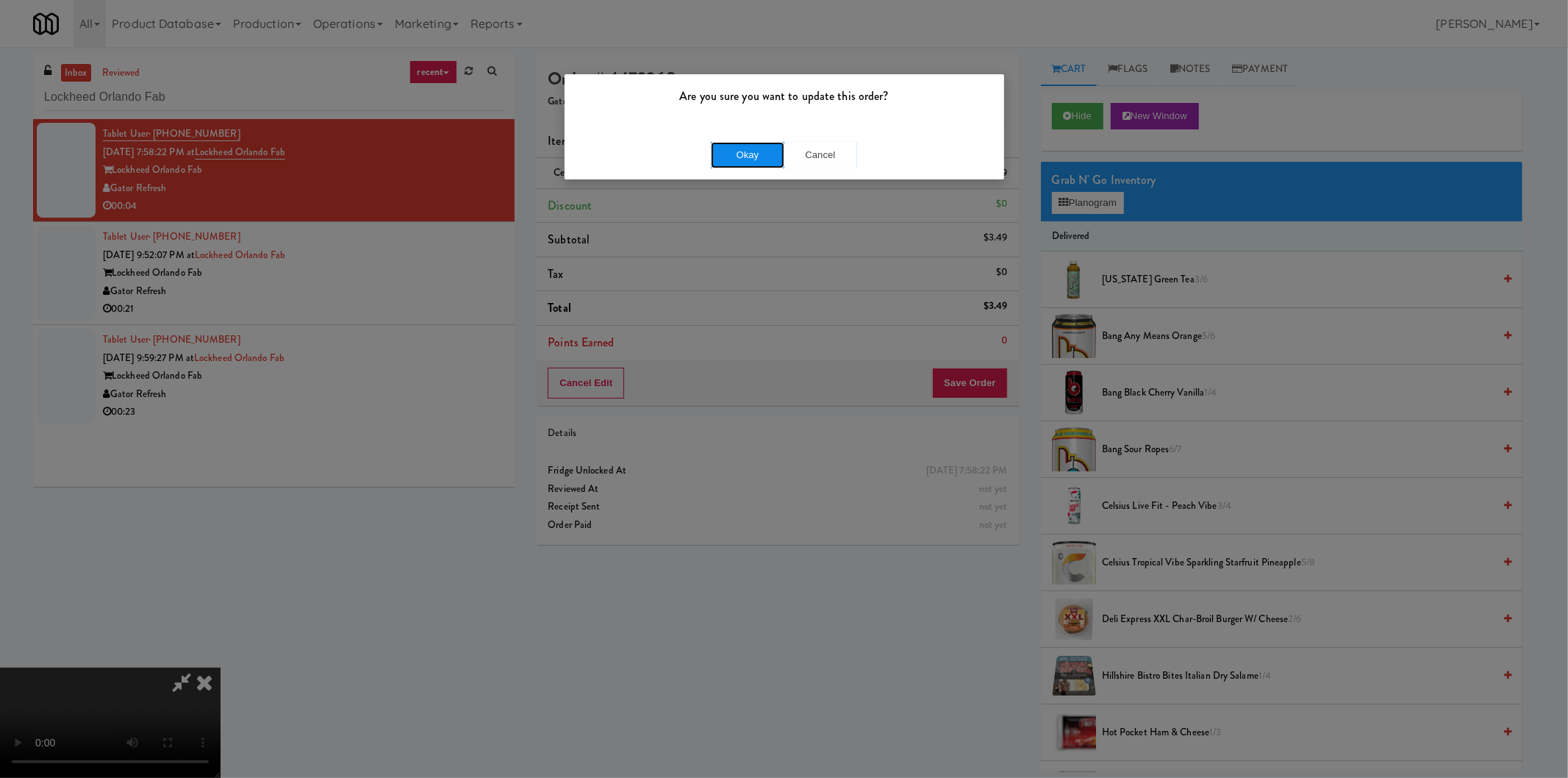
click at [744, 163] on button "Okay" at bounding box center [748, 155] width 74 height 26
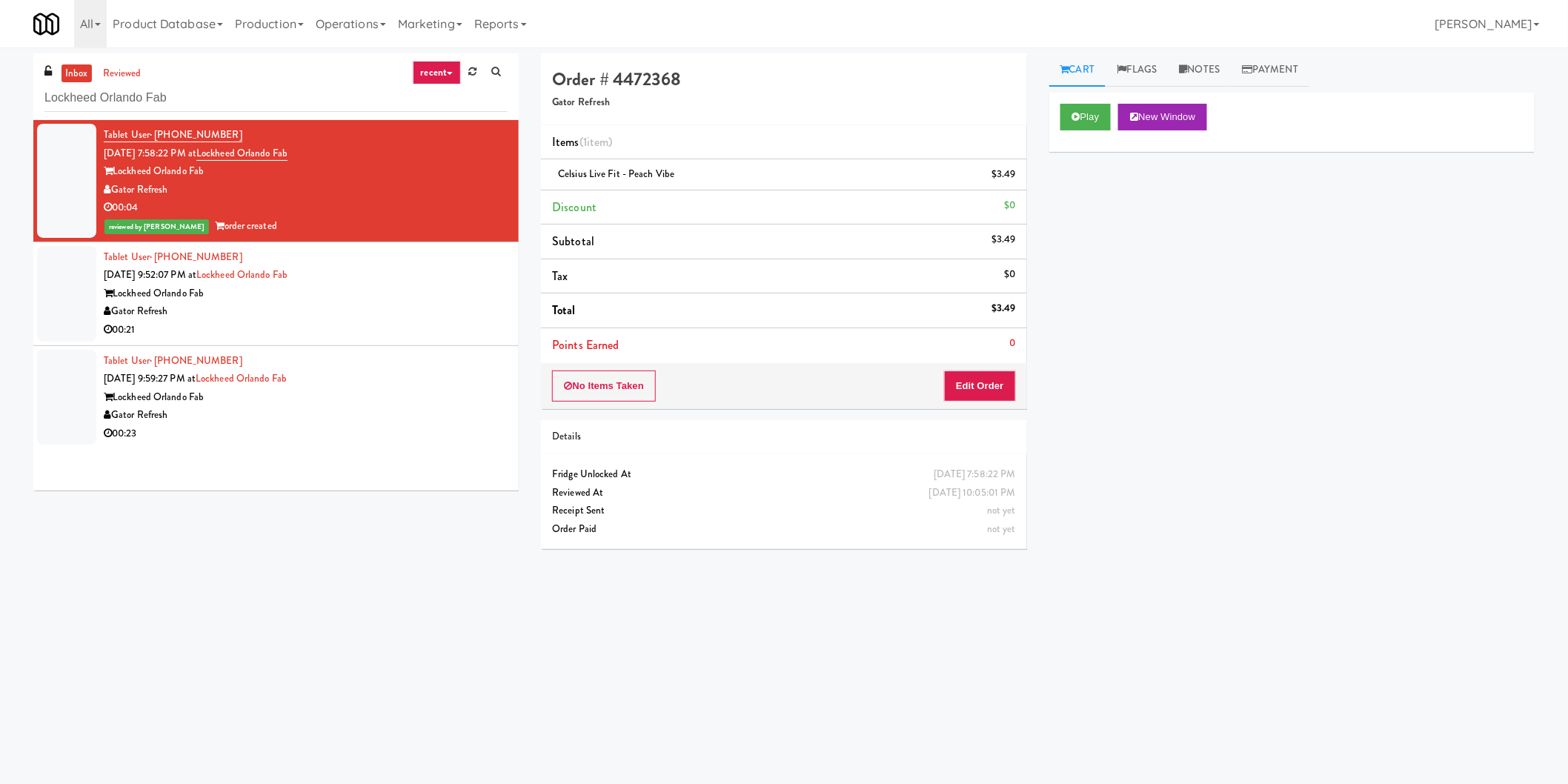
click at [448, 292] on div "Lockheed Orlando Fab" at bounding box center [305, 294] width 404 height 19
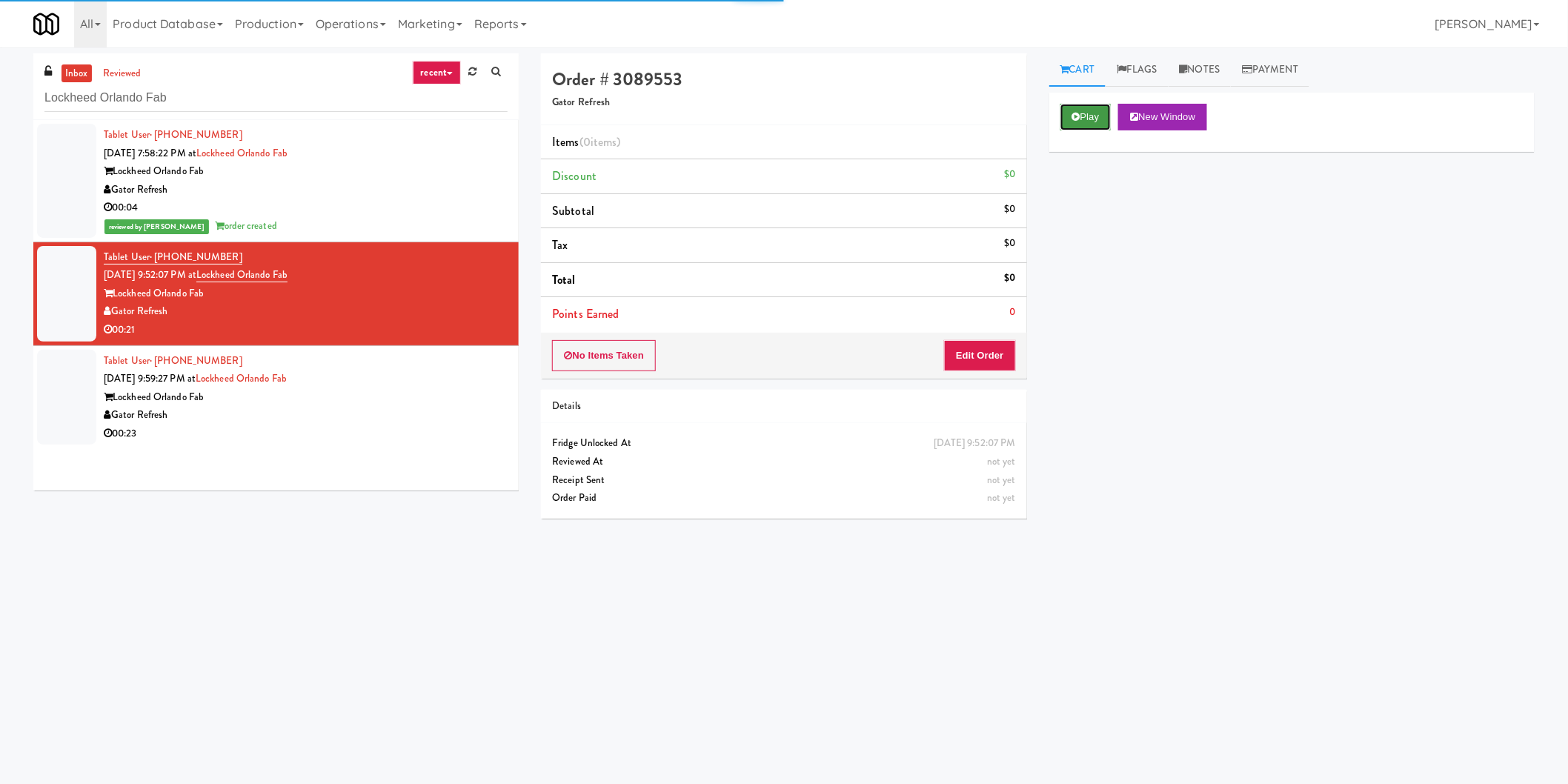
click at [1080, 119] on button "Play" at bounding box center [1086, 117] width 51 height 27
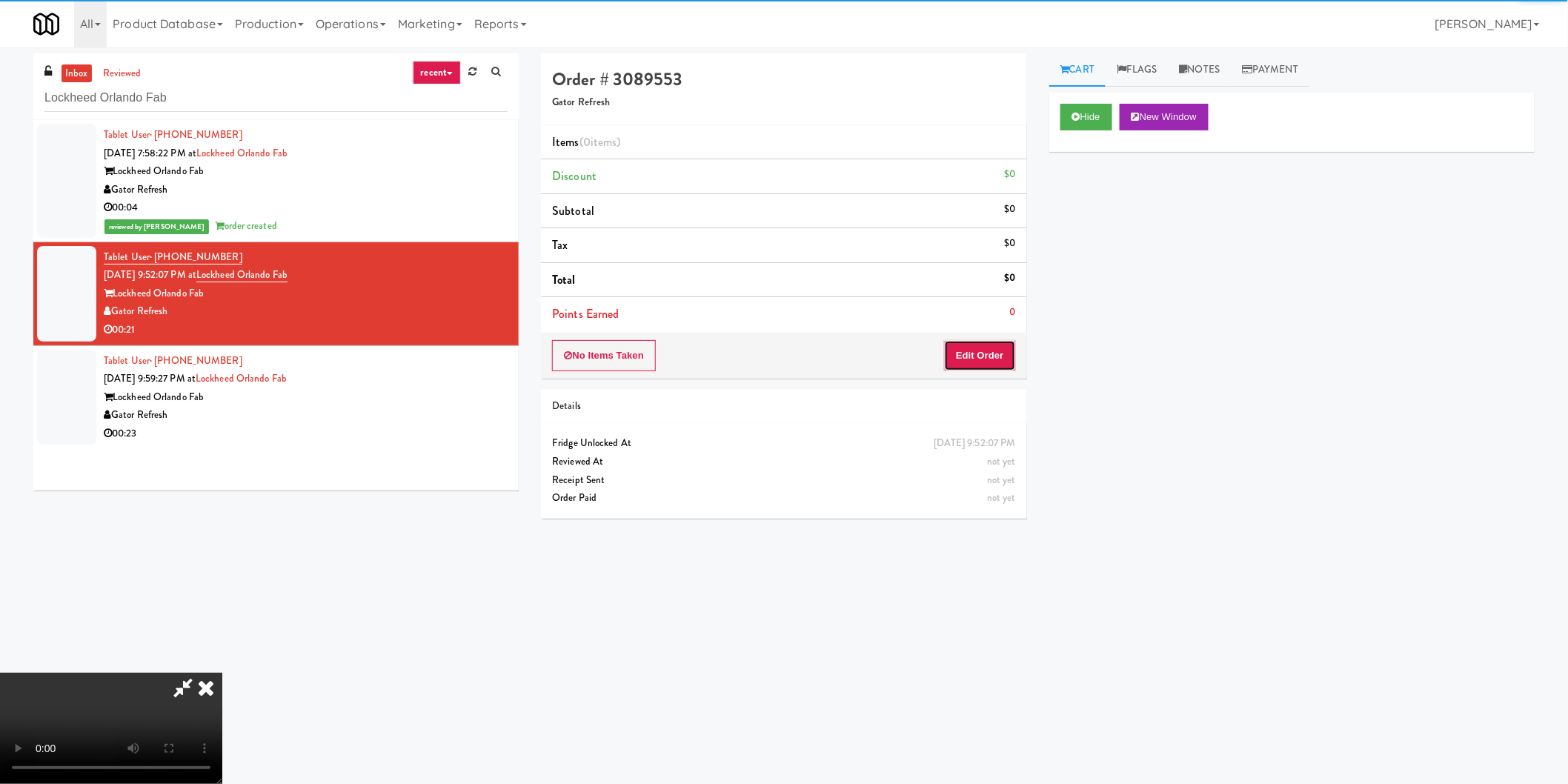
click at [950, 344] on button "Edit Order" at bounding box center [980, 355] width 72 height 31
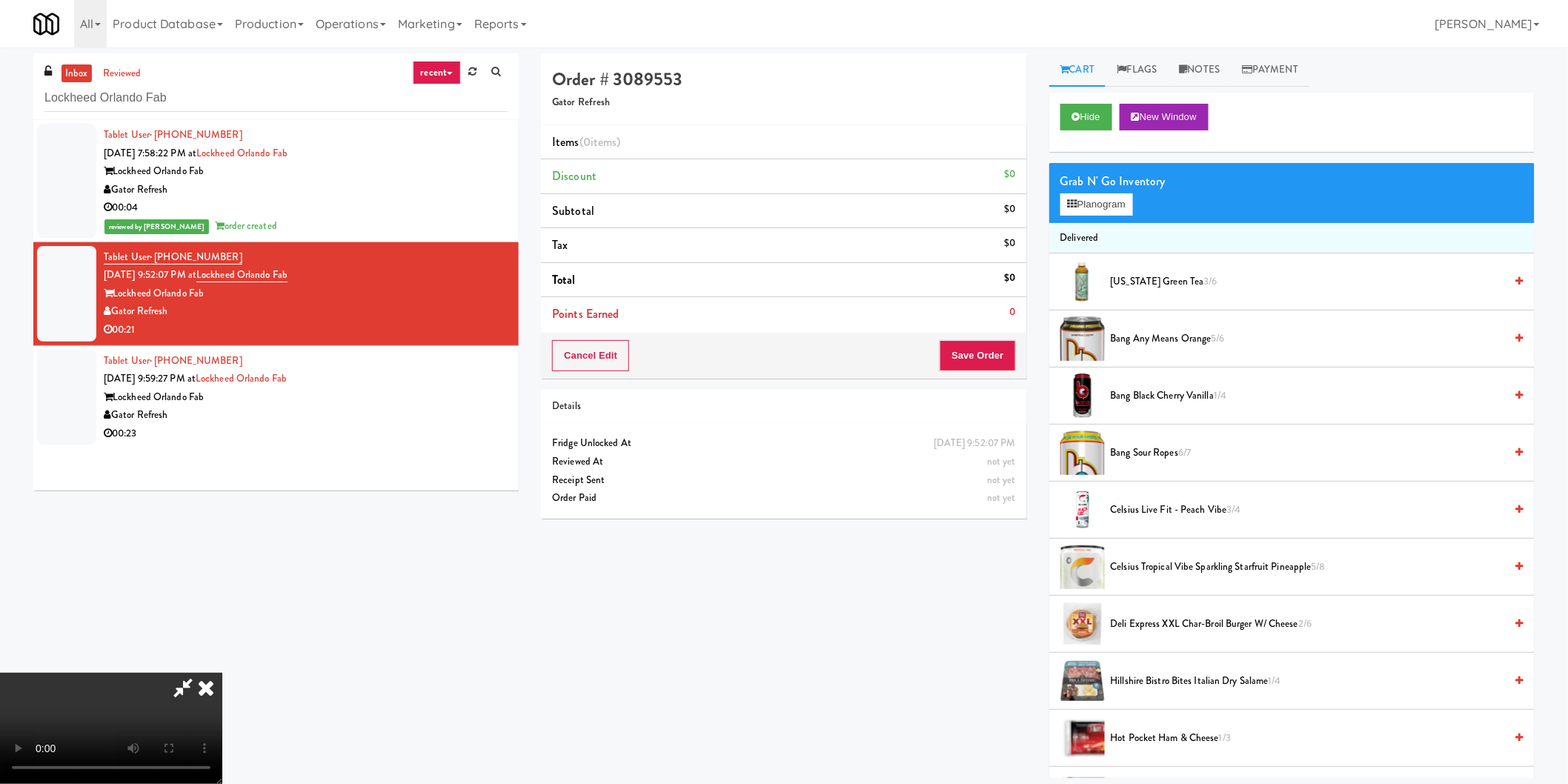
scroll to position [242, 0]
click at [1079, 208] on button "Planogram" at bounding box center [1096, 204] width 73 height 22
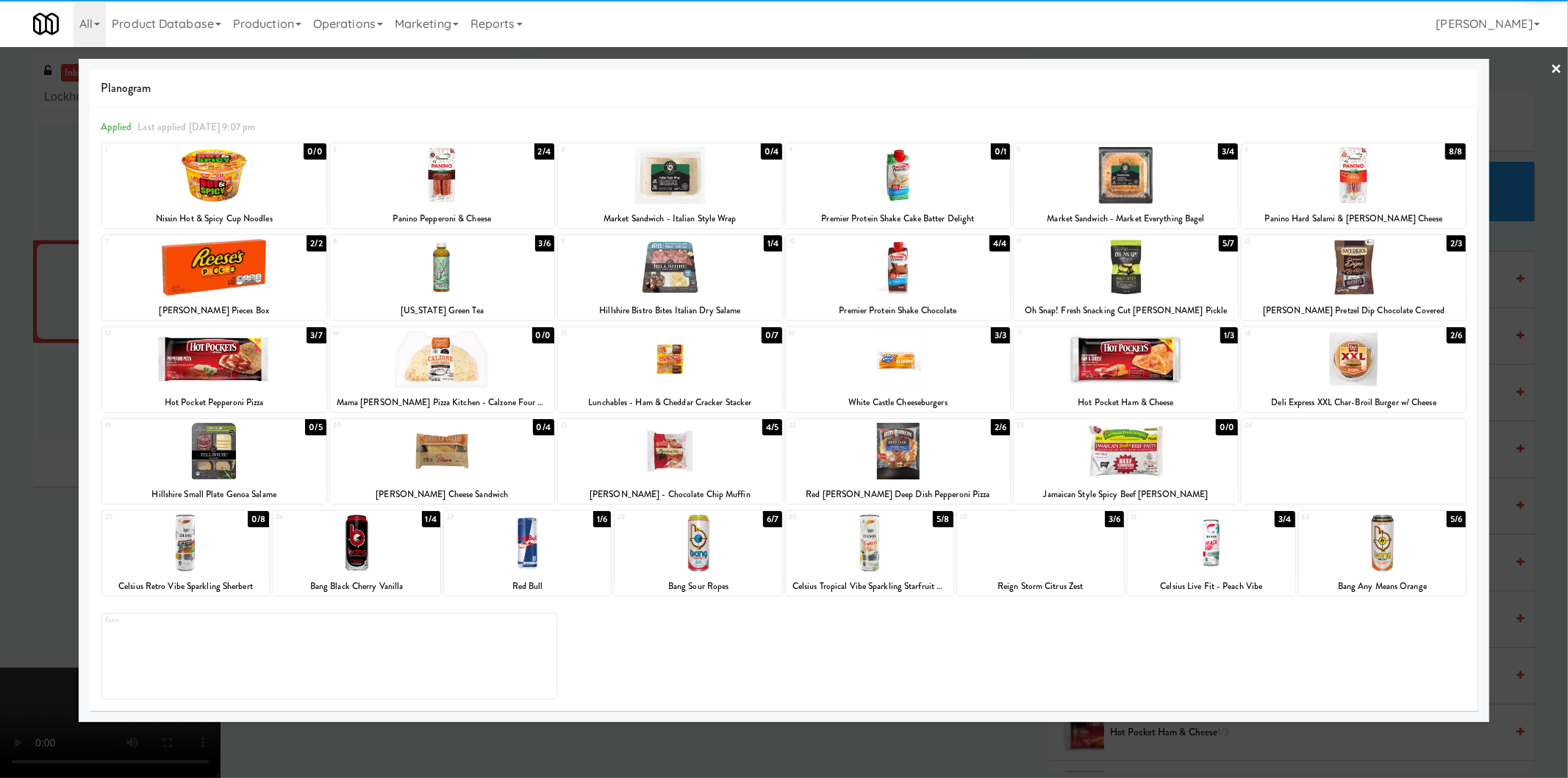
click at [877, 542] on div at bounding box center [869, 543] width 168 height 56
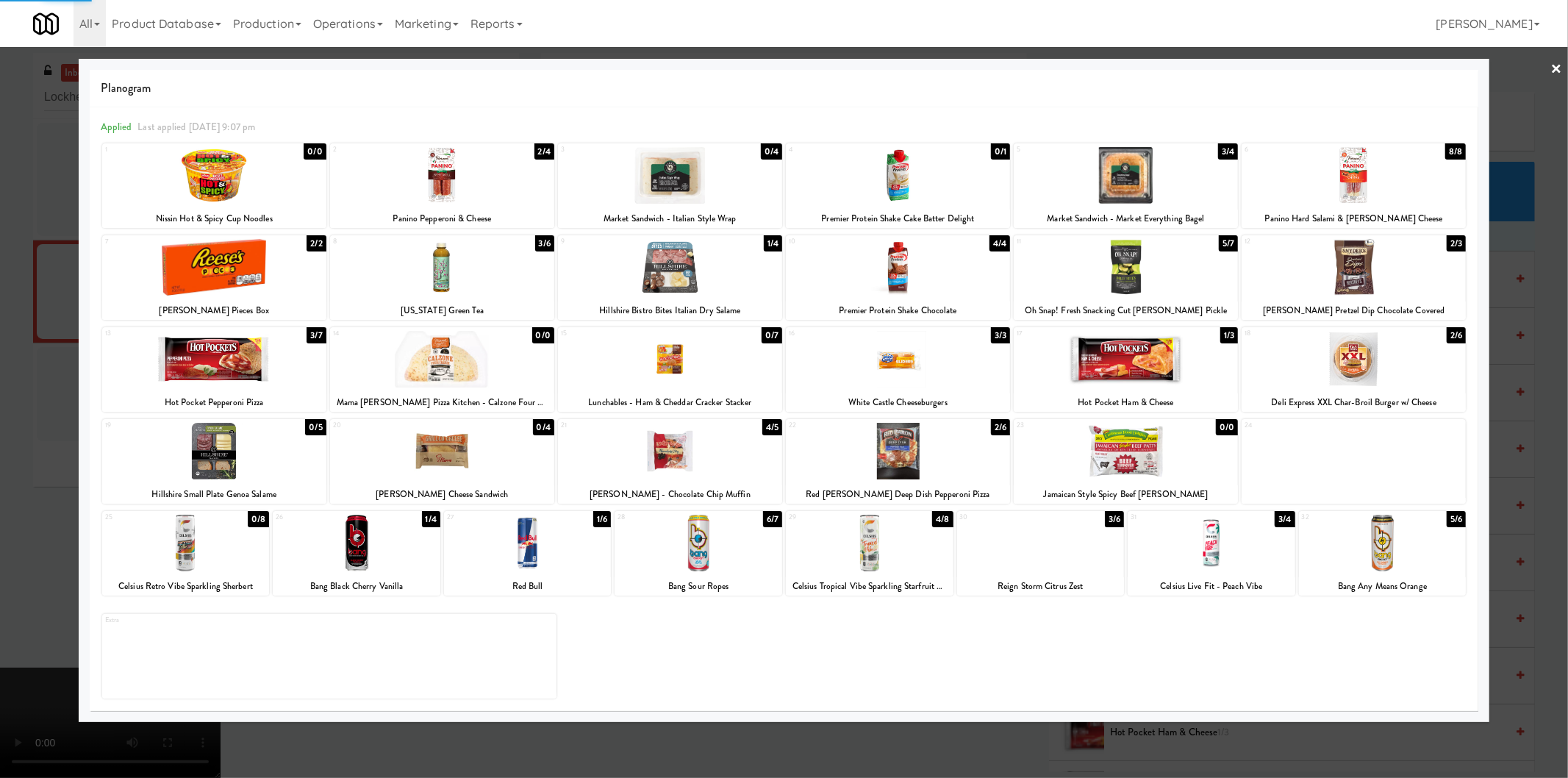
click at [1508, 454] on div at bounding box center [784, 389] width 1568 height 778
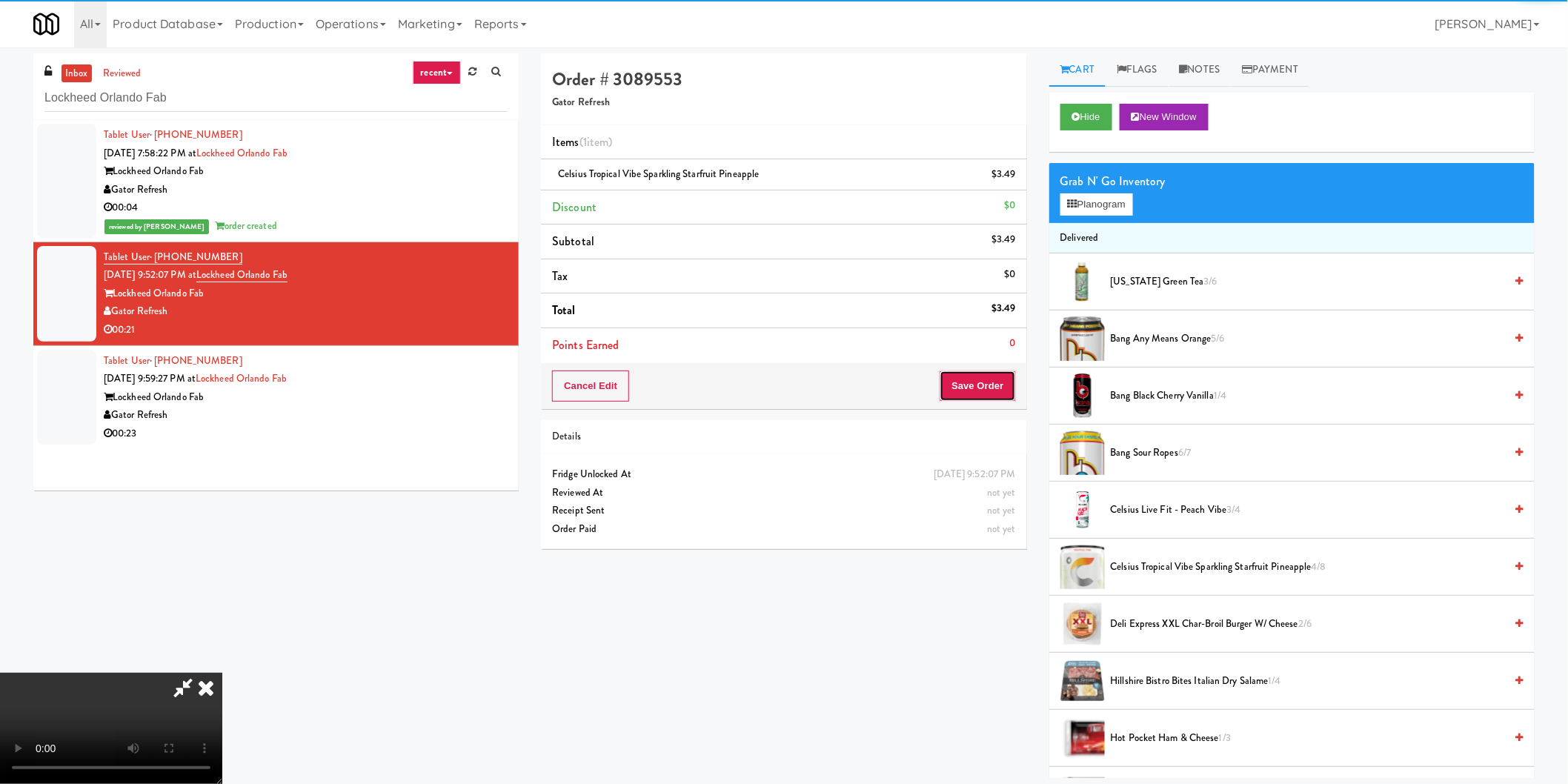
click at [983, 386] on button "Save Order" at bounding box center [977, 386] width 75 height 31
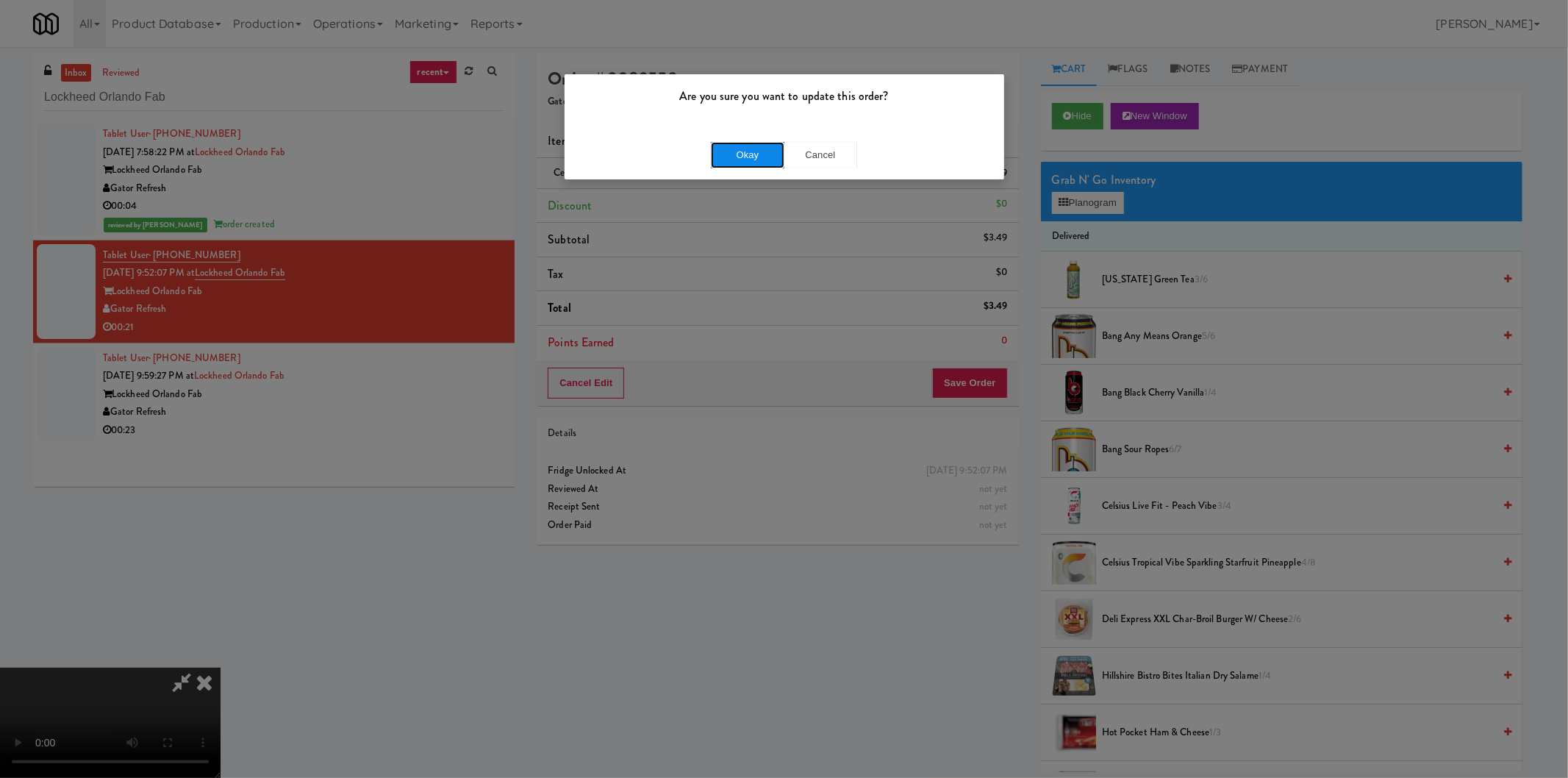
click at [741, 146] on button "Okay" at bounding box center [748, 155] width 74 height 26
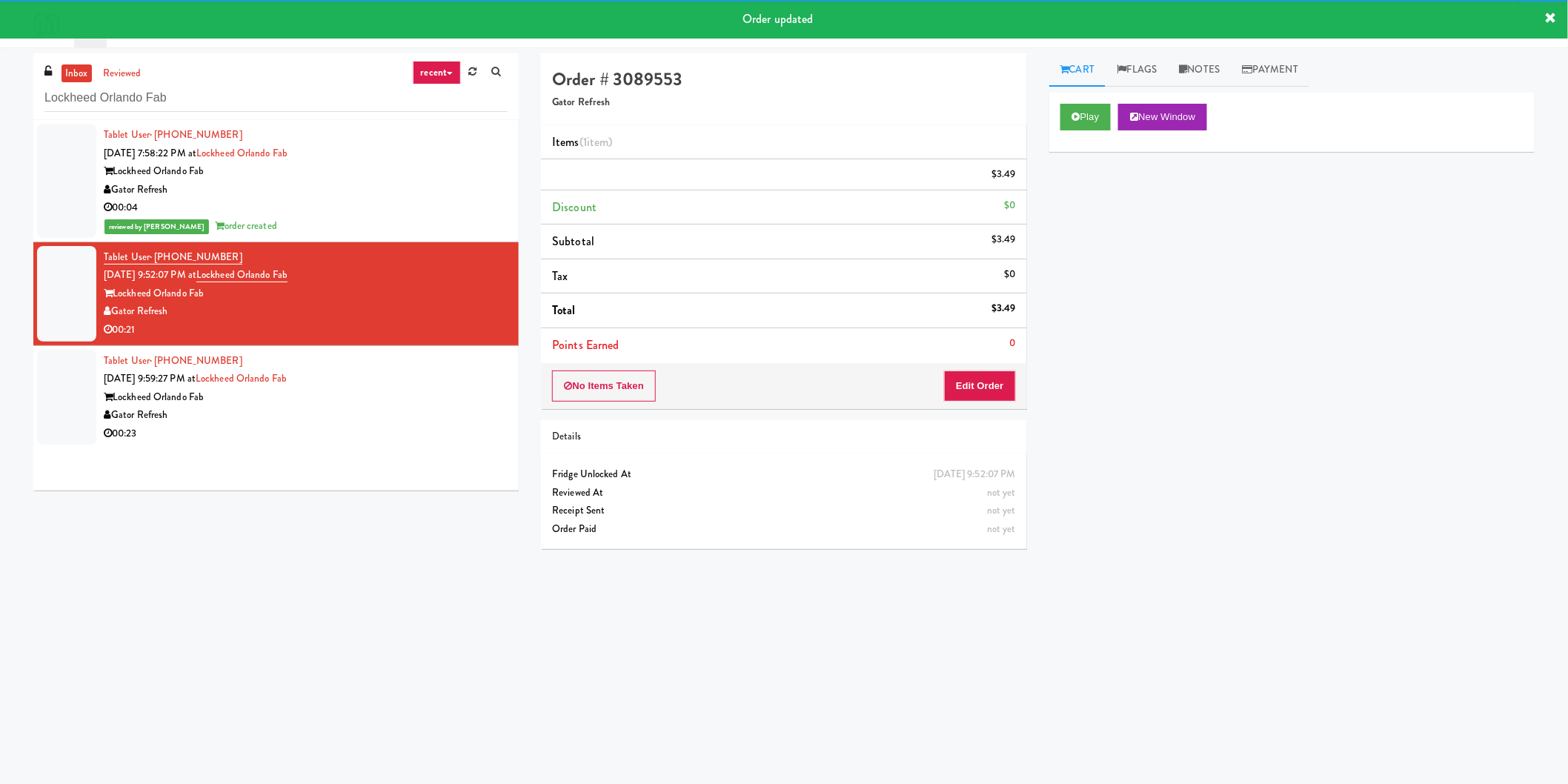
click at [390, 393] on div "Lockheed Orlando Fab" at bounding box center [305, 397] width 404 height 19
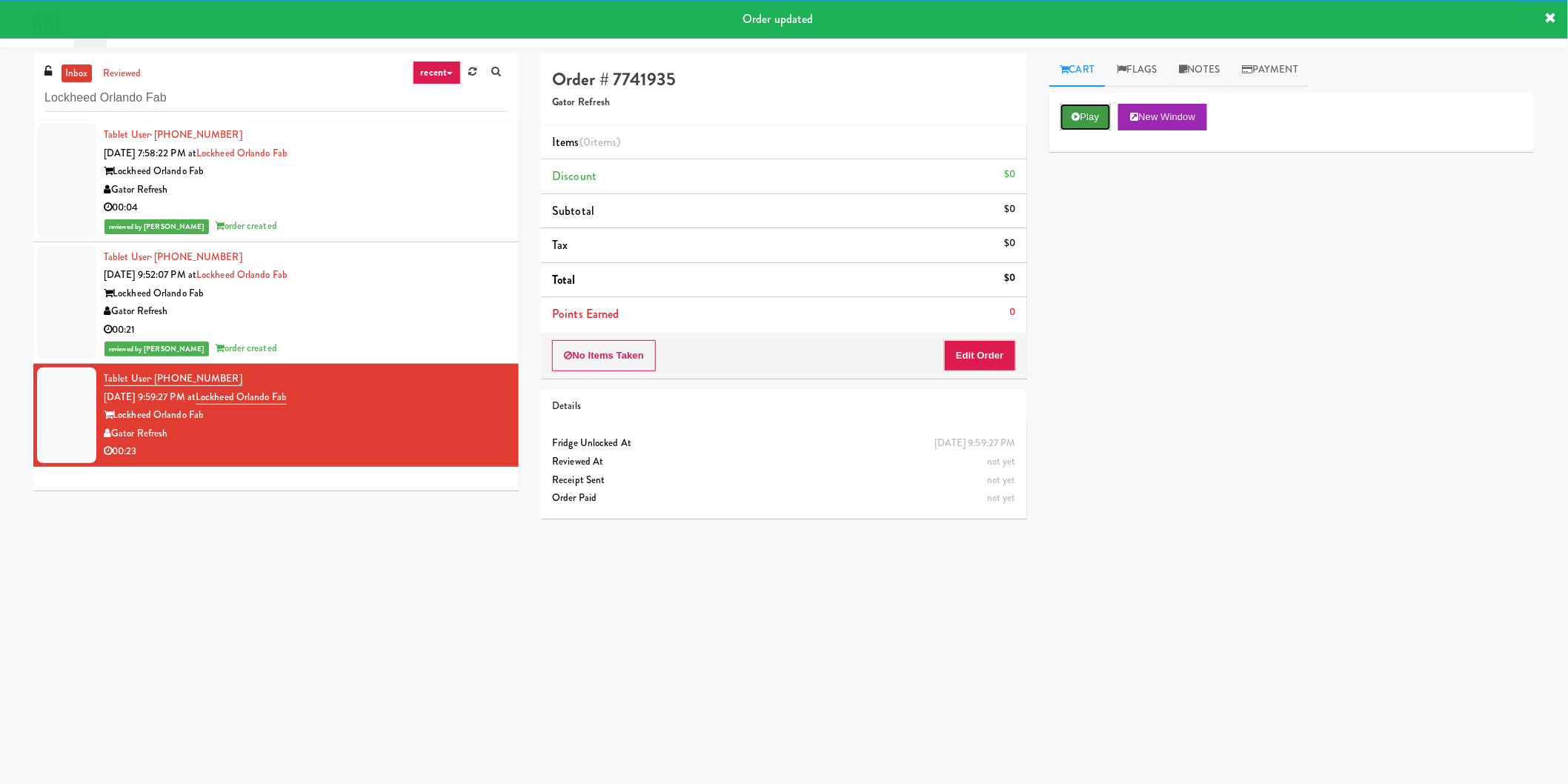
click at [1074, 119] on icon at bounding box center [1076, 116] width 8 height 10
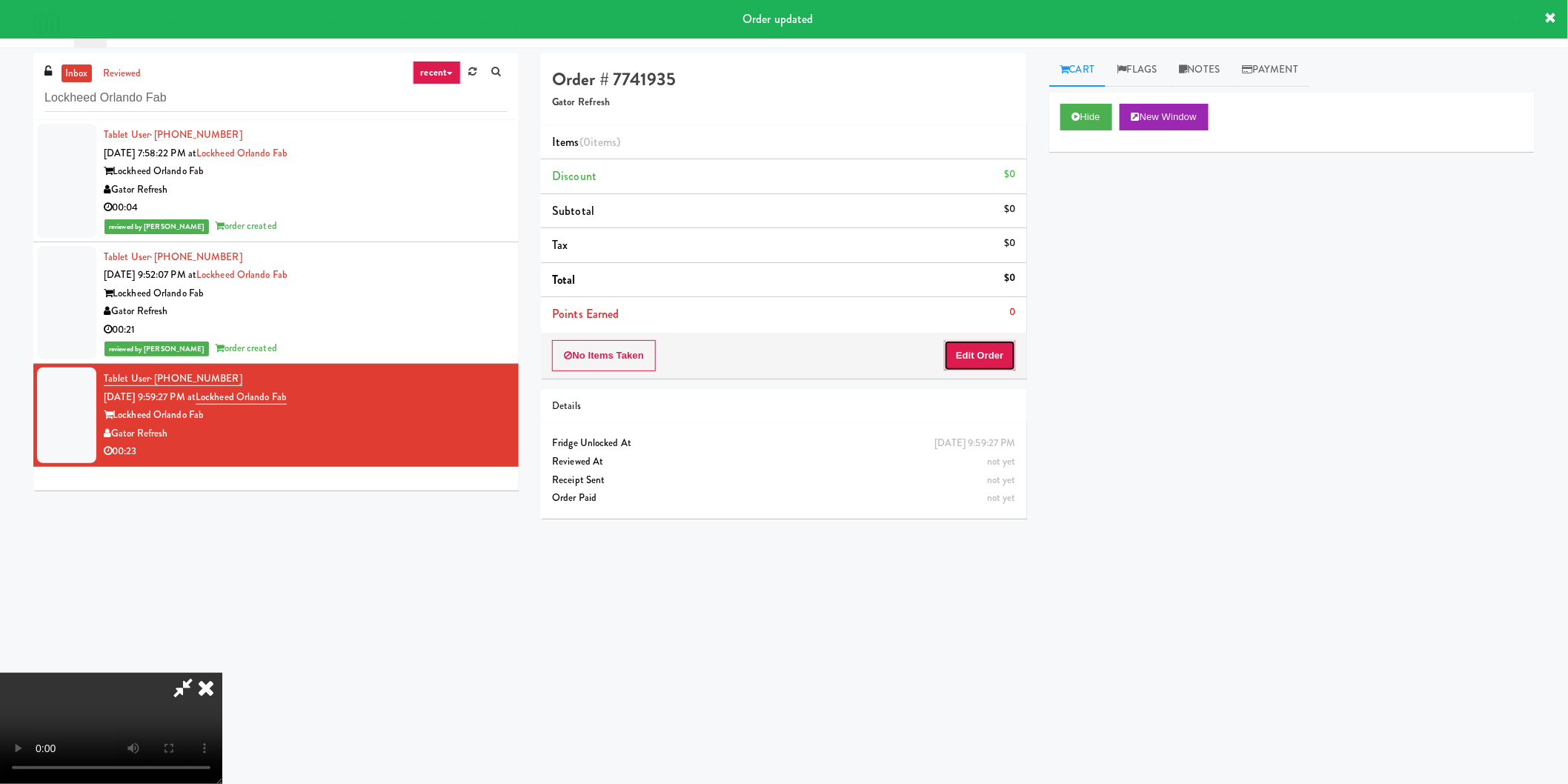
click at [1010, 357] on button "Edit Order" at bounding box center [980, 355] width 72 height 31
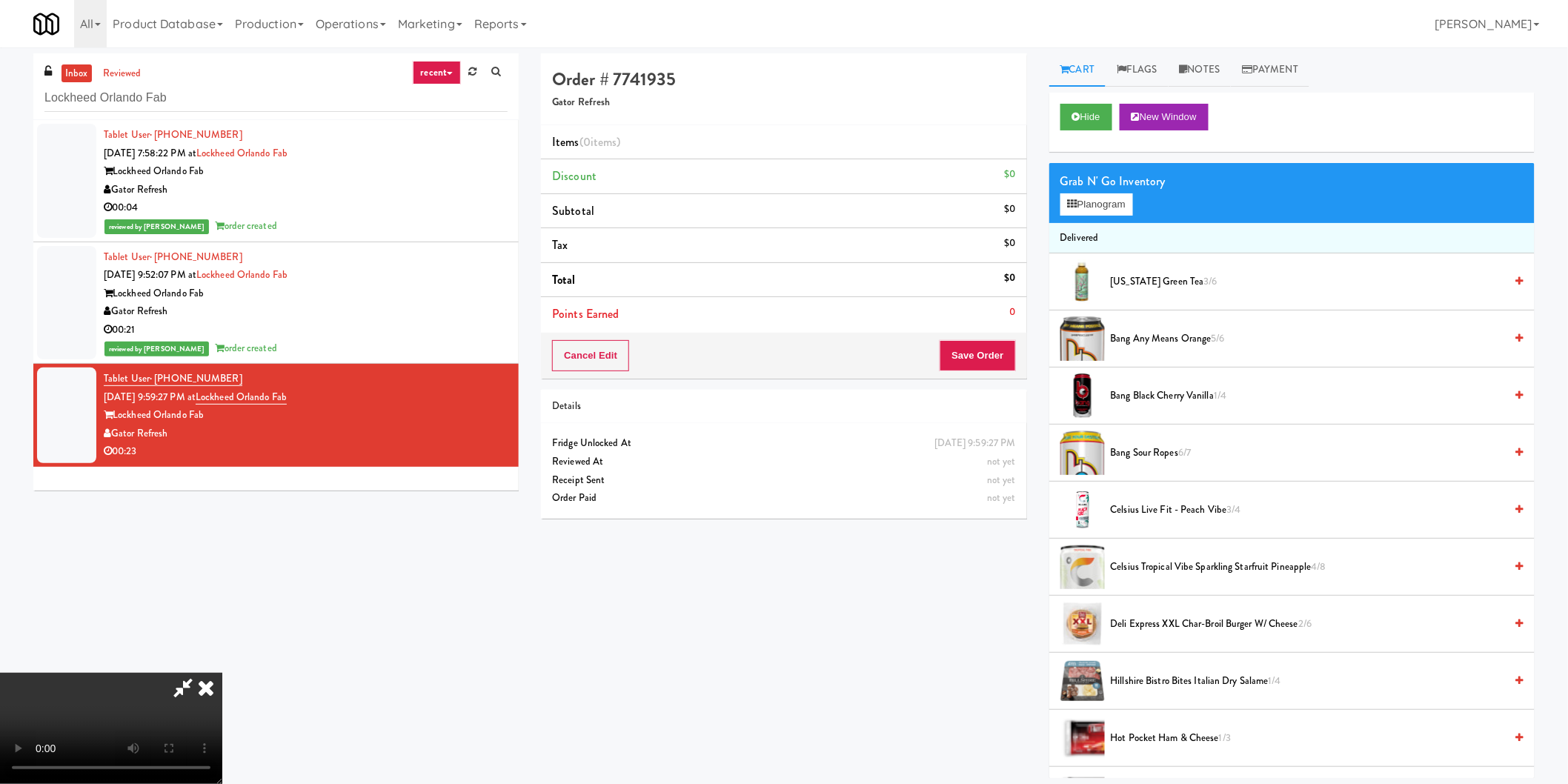
scroll to position [160, 0]
click at [1080, 203] on button "Planogram" at bounding box center [1096, 204] width 73 height 22
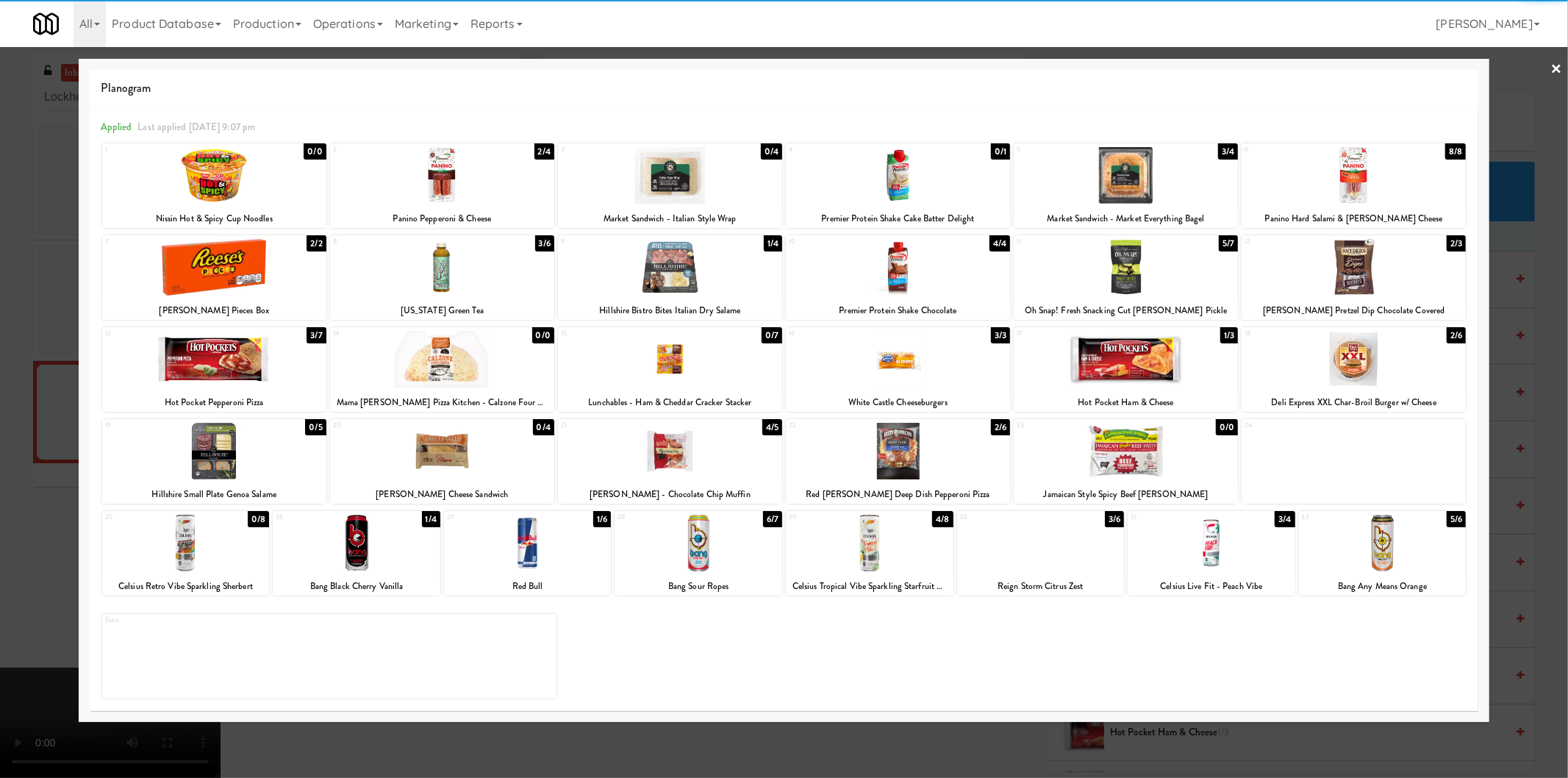
click at [1047, 550] on div at bounding box center [1040, 543] width 168 height 56
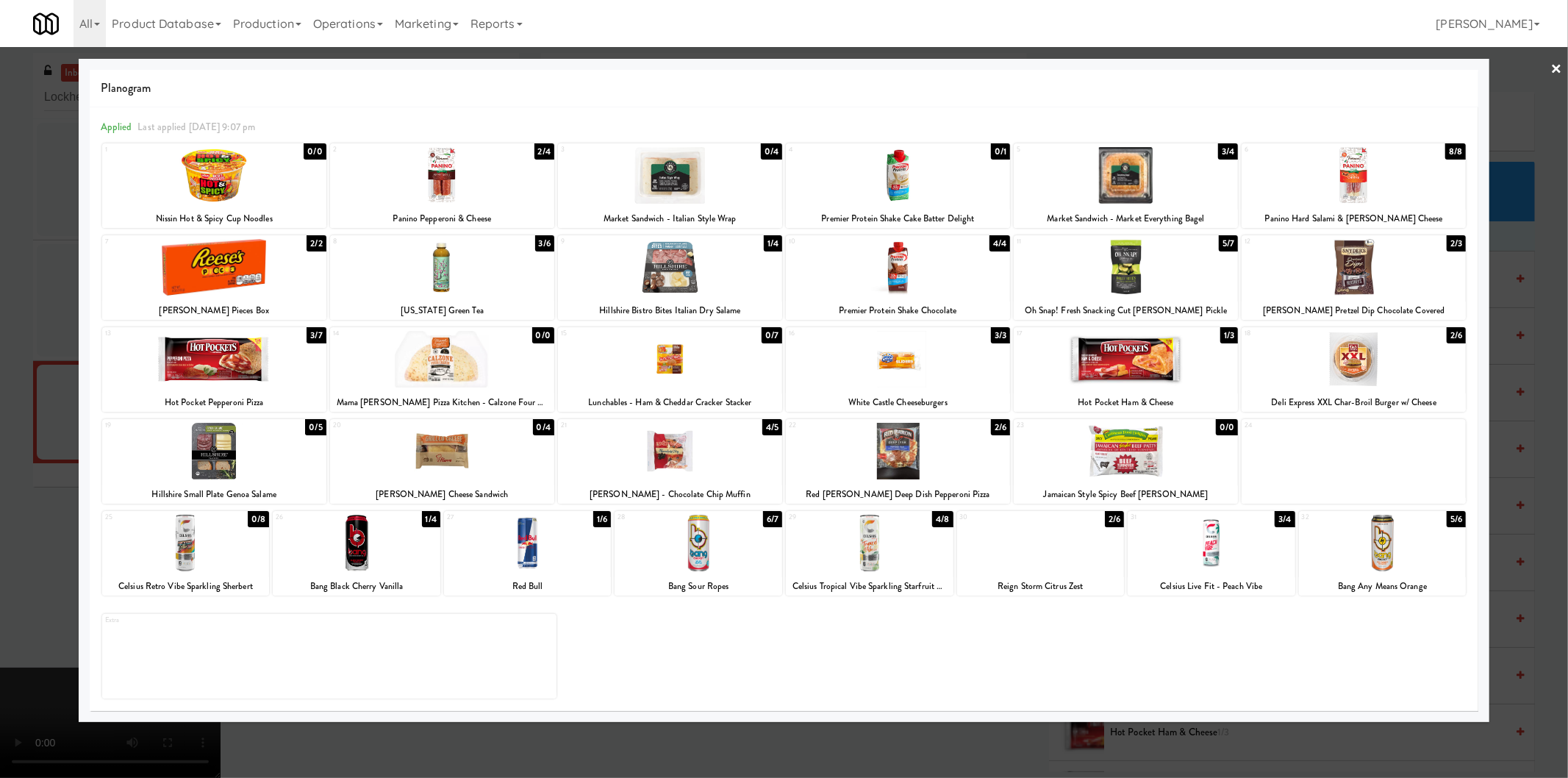
click at [1513, 442] on div at bounding box center [784, 389] width 1568 height 778
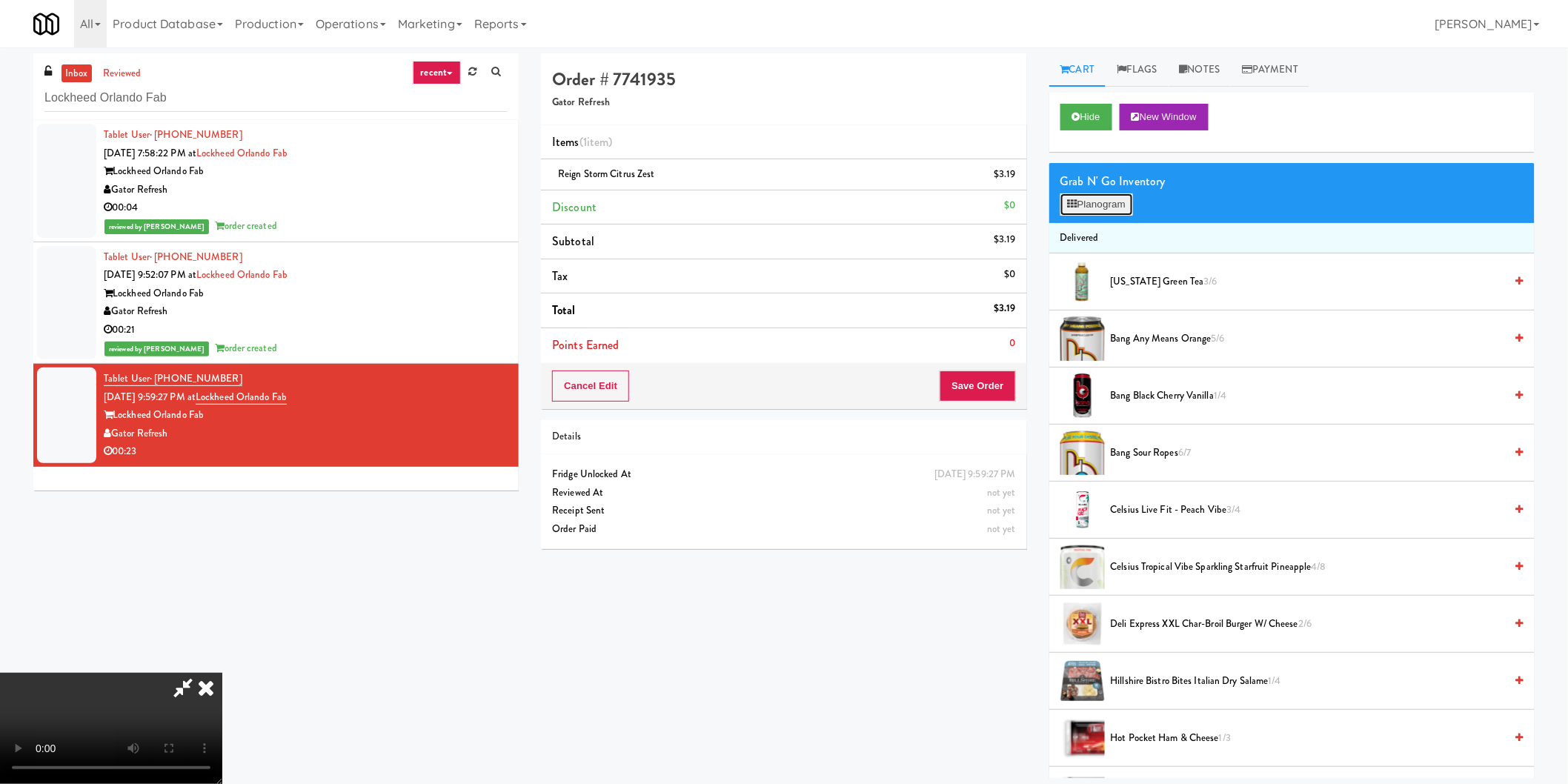
click at [1111, 211] on button "Planogram" at bounding box center [1096, 204] width 73 height 22
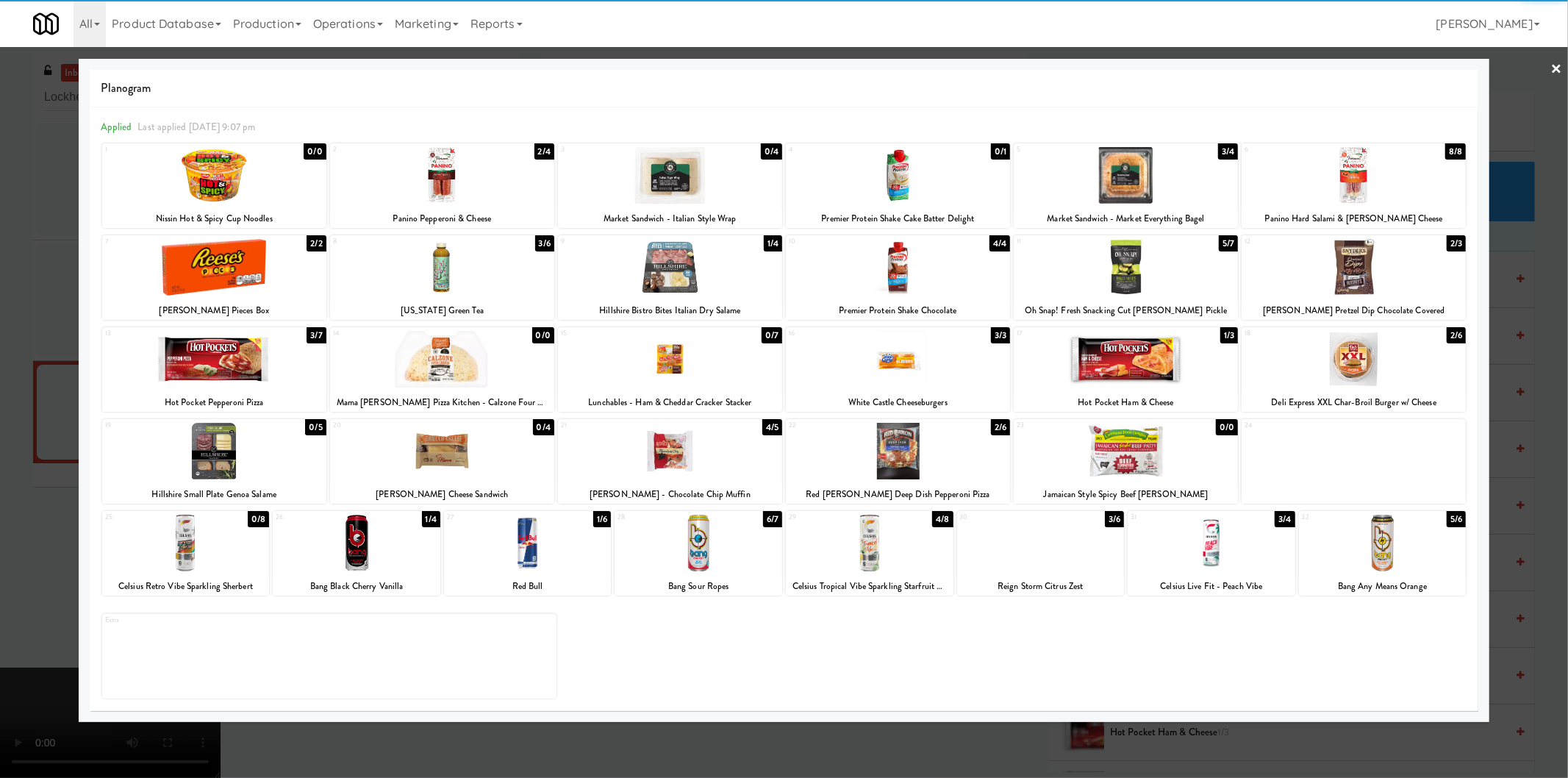
click at [653, 536] on div at bounding box center [698, 543] width 168 height 56
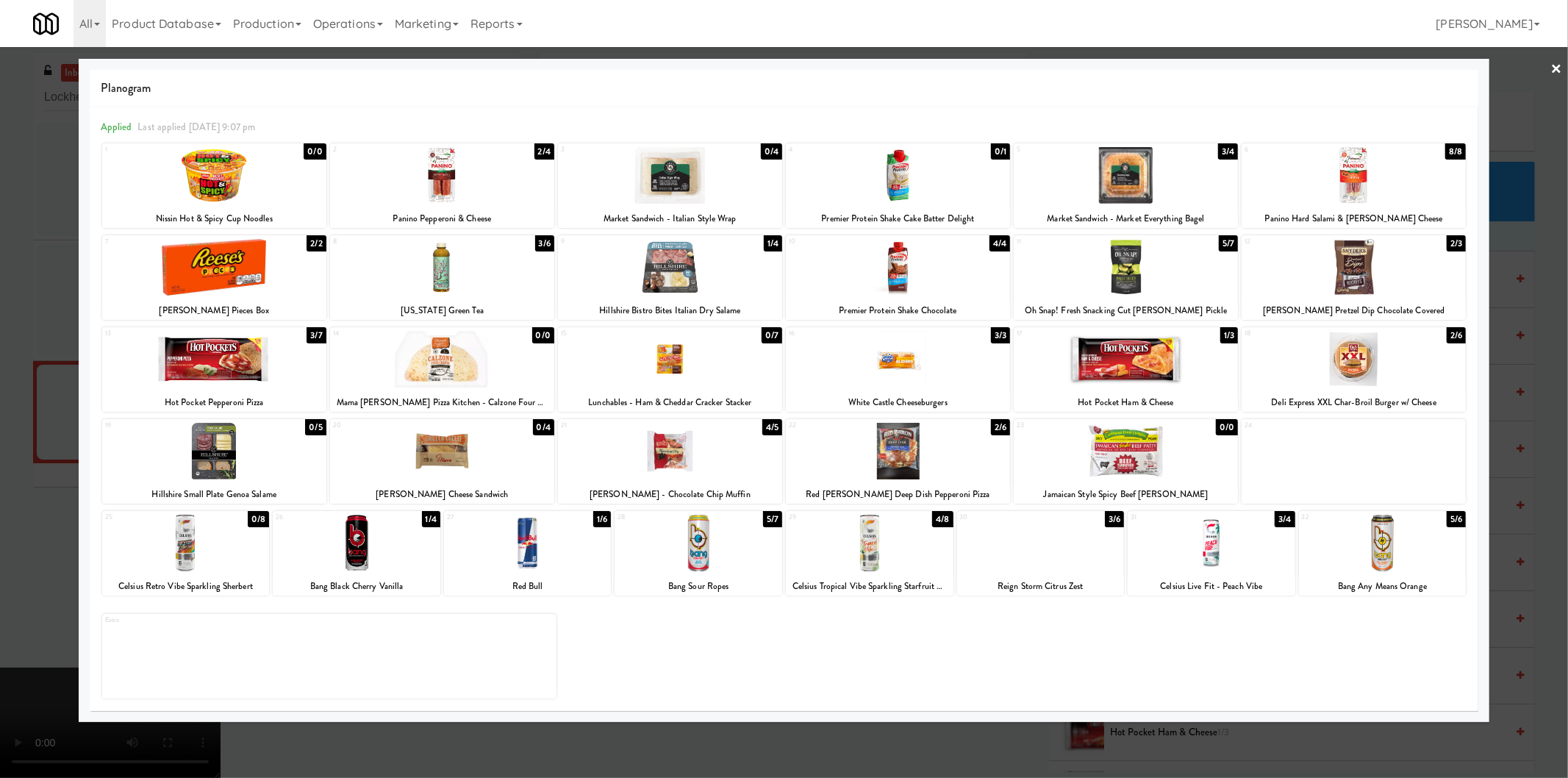
click at [1481, 416] on div "Planogram Applied Last applied [DATE] 9:07 pm 1 0/0 Nissin Hot & Spicy Cup Nood…" at bounding box center [785, 390] width 1412 height 663
click at [1509, 406] on div at bounding box center [784, 389] width 1568 height 778
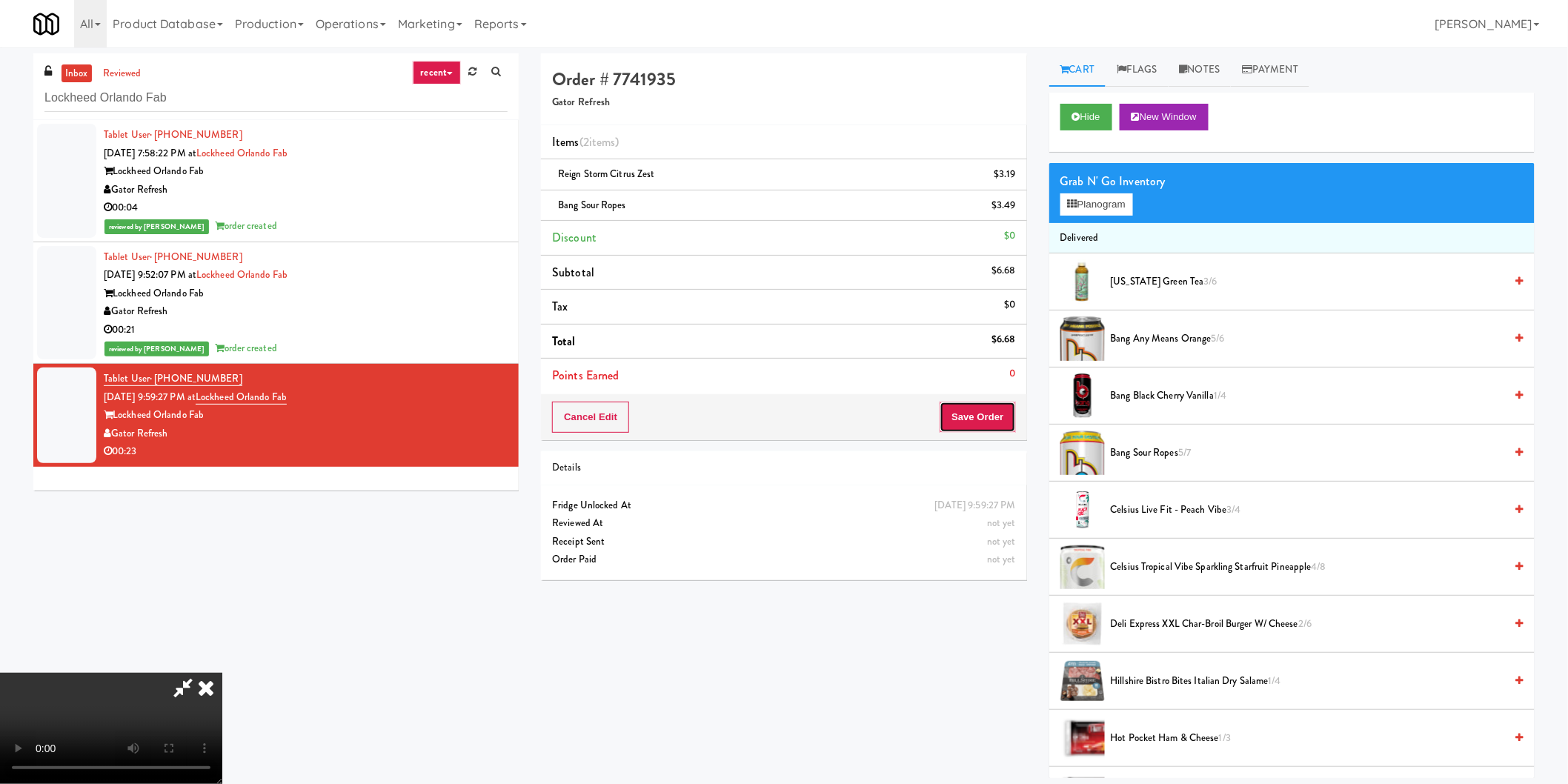
click at [951, 404] on button "Save Order" at bounding box center [977, 417] width 75 height 31
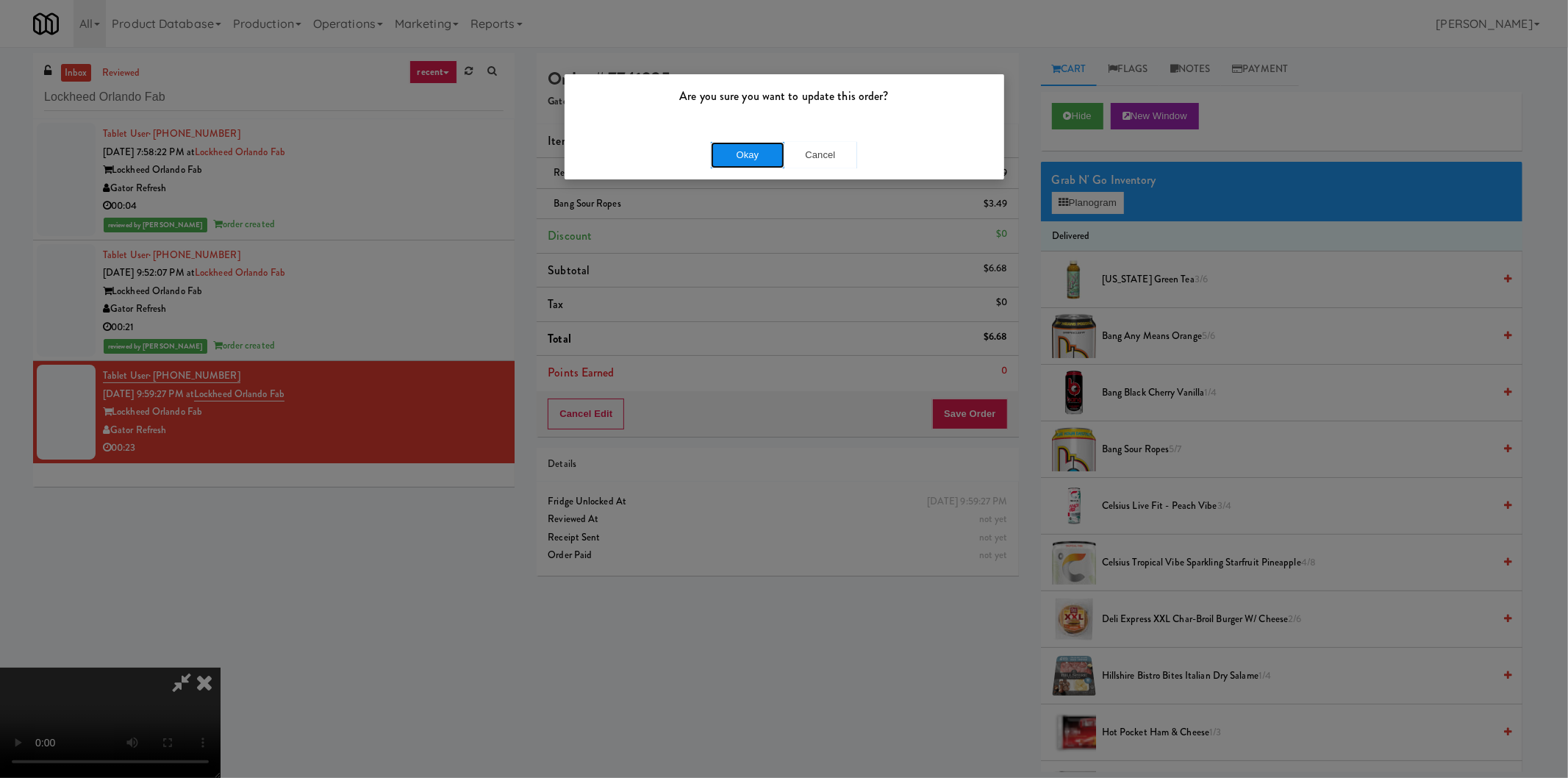
click at [740, 165] on button "Okay" at bounding box center [748, 155] width 74 height 26
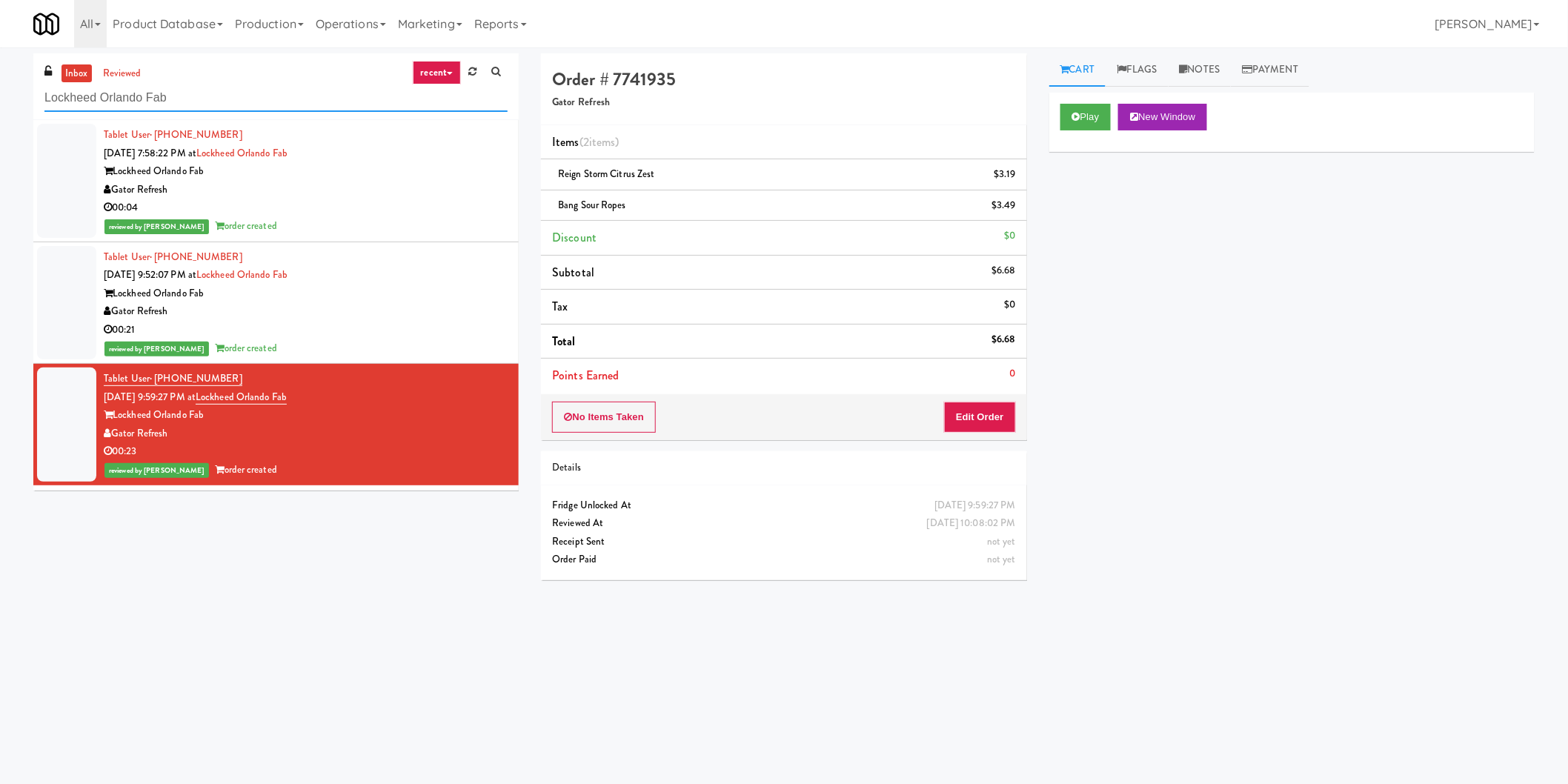
click at [341, 105] on input "Lockheed Orlando Fab" at bounding box center [275, 97] width 463 height 27
paste input "Midtown205 - Drinks"
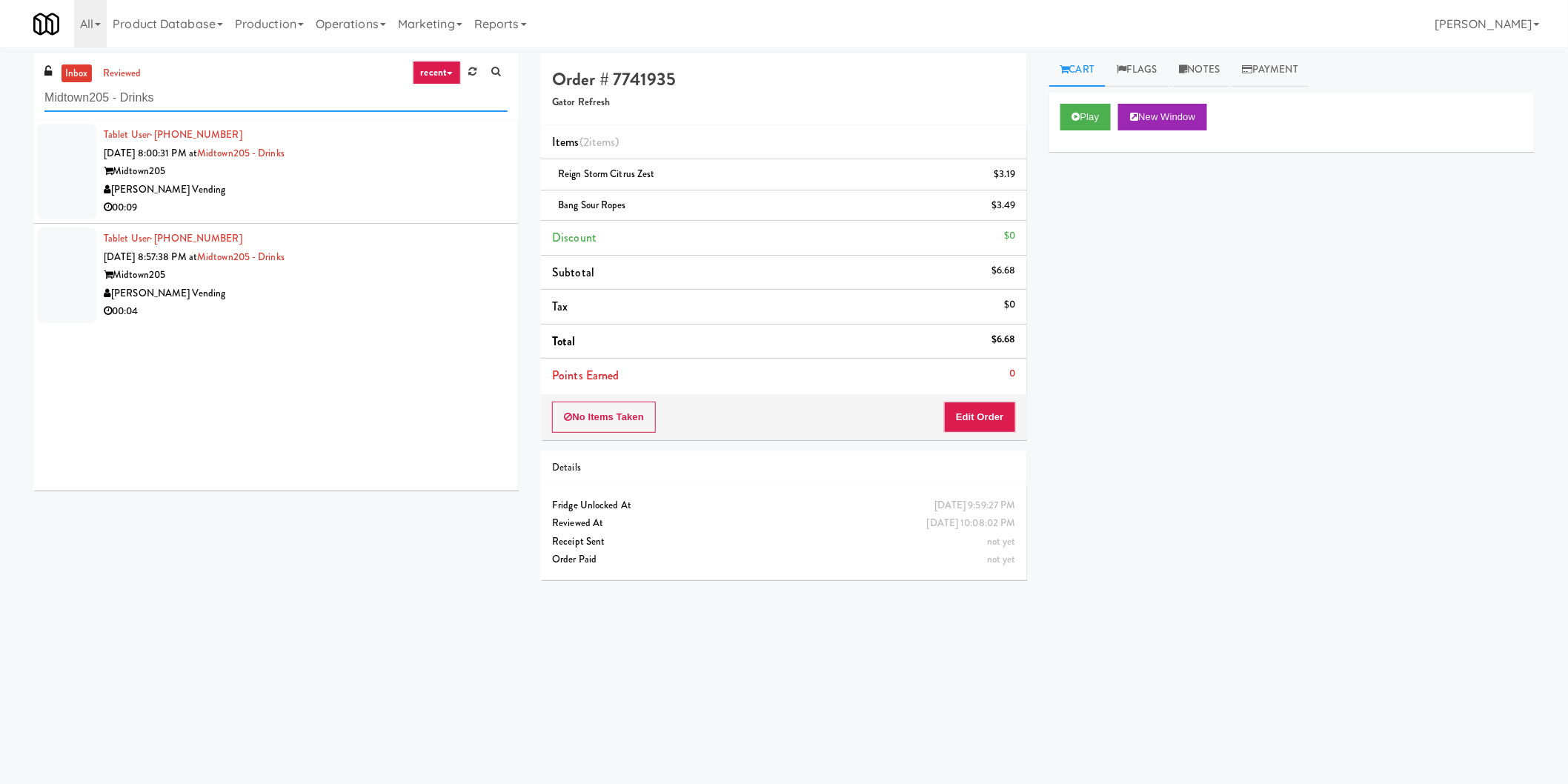
type input "Midtown205 - Drinks"
click at [346, 163] on div "Midtown205" at bounding box center [305, 171] width 404 height 19
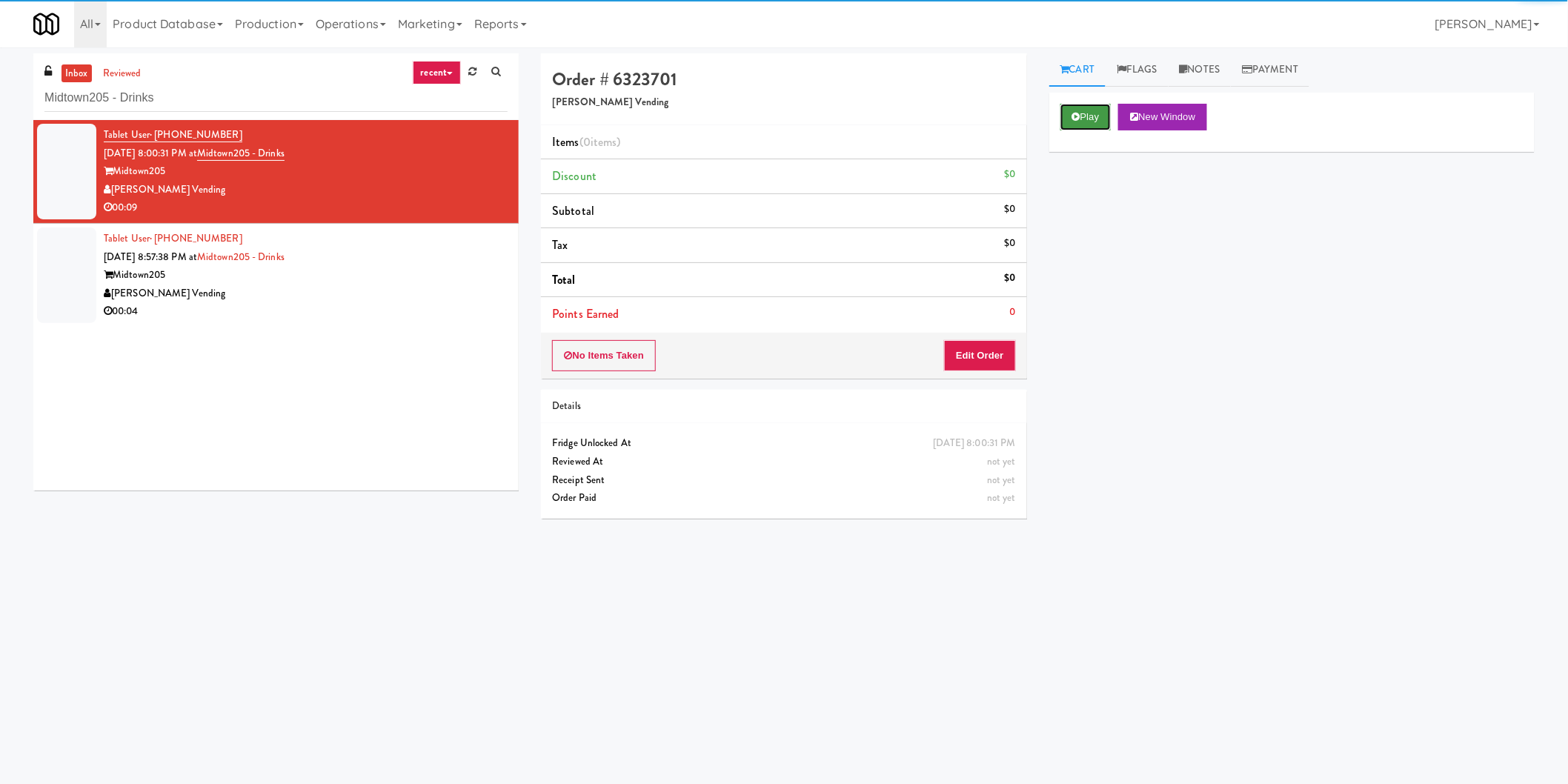
click at [1074, 112] on icon at bounding box center [1076, 116] width 8 height 10
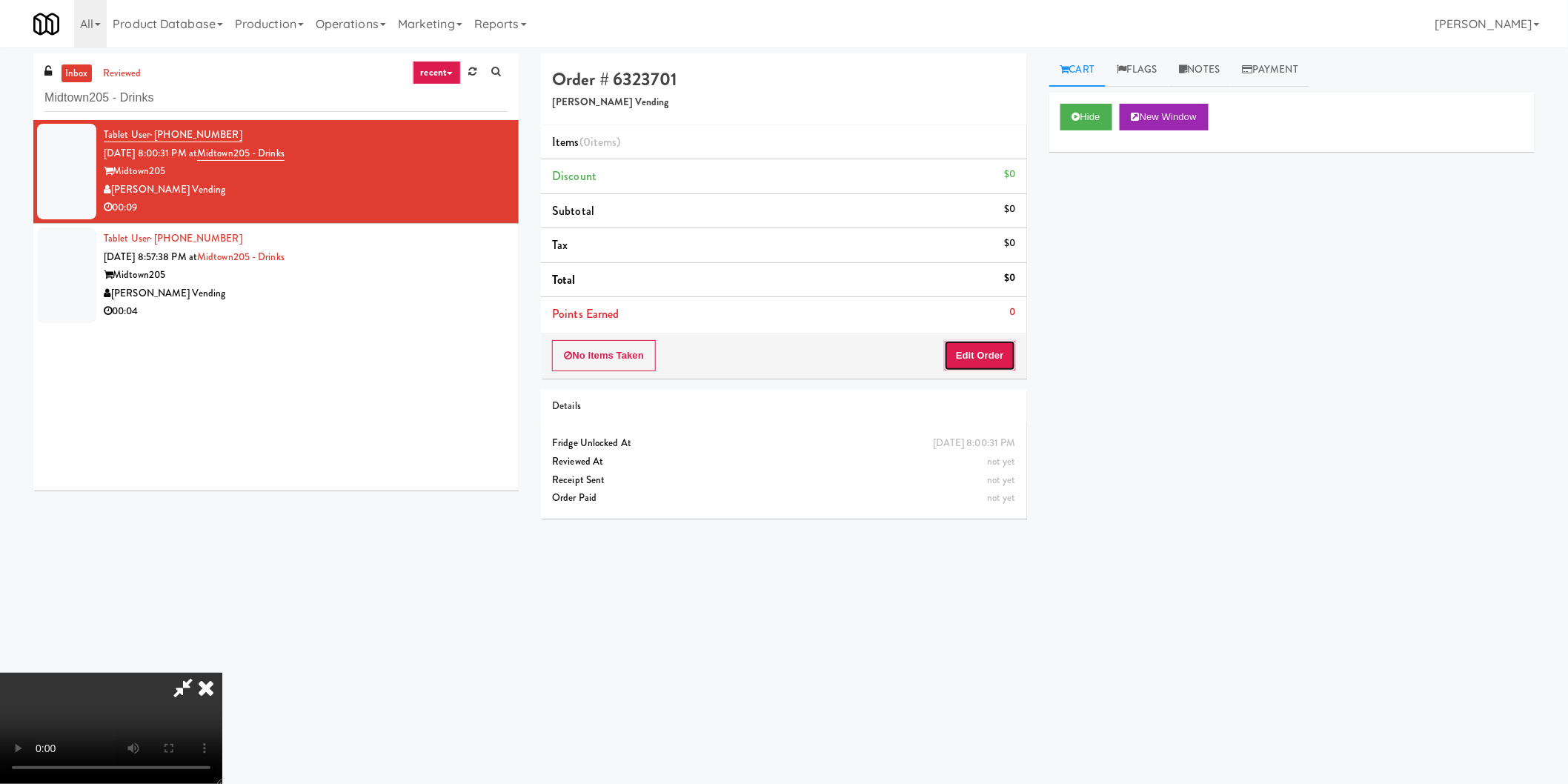
click at [986, 349] on button "Edit Order" at bounding box center [980, 355] width 72 height 31
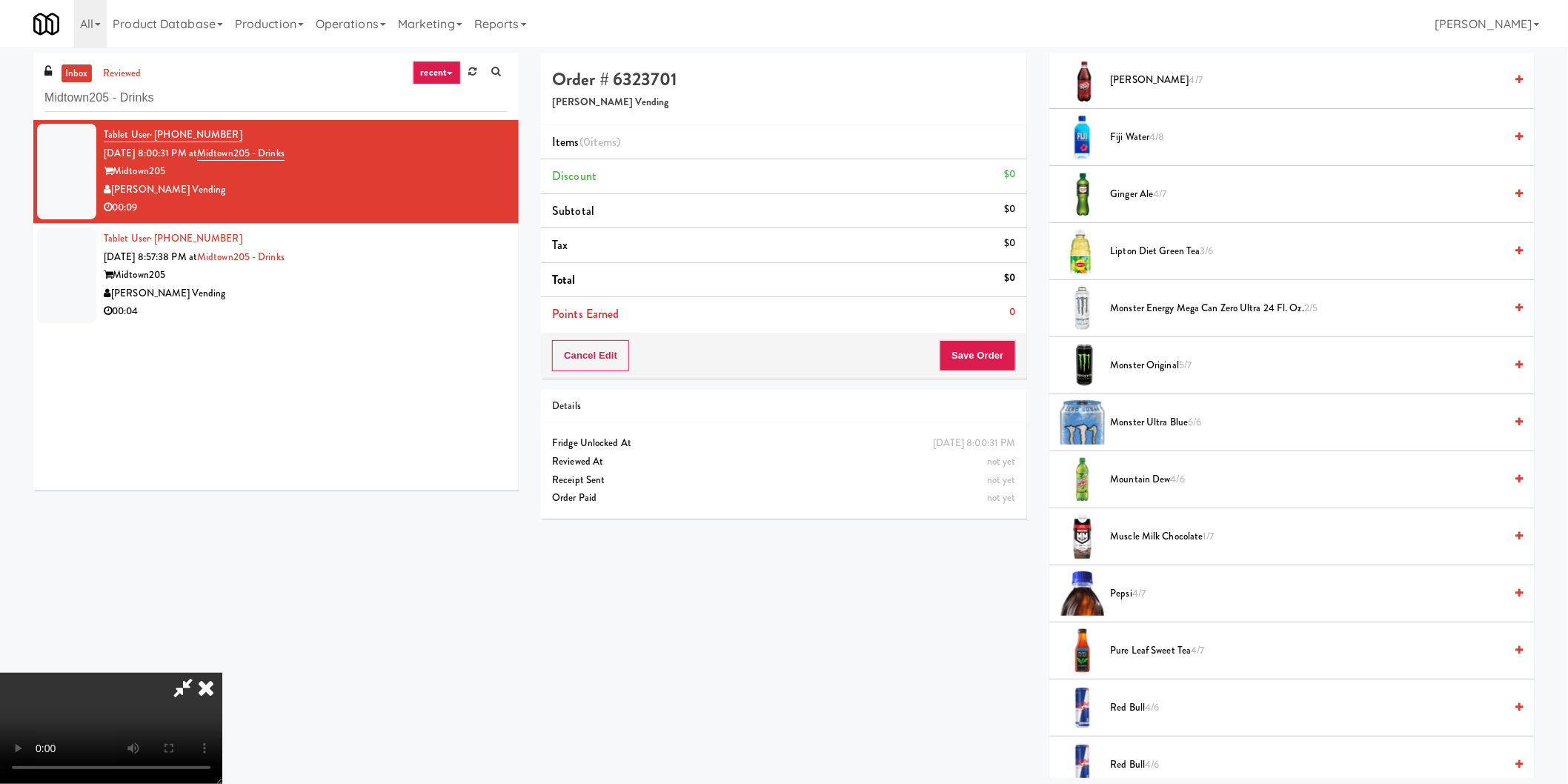
scroll to position [741, 0]
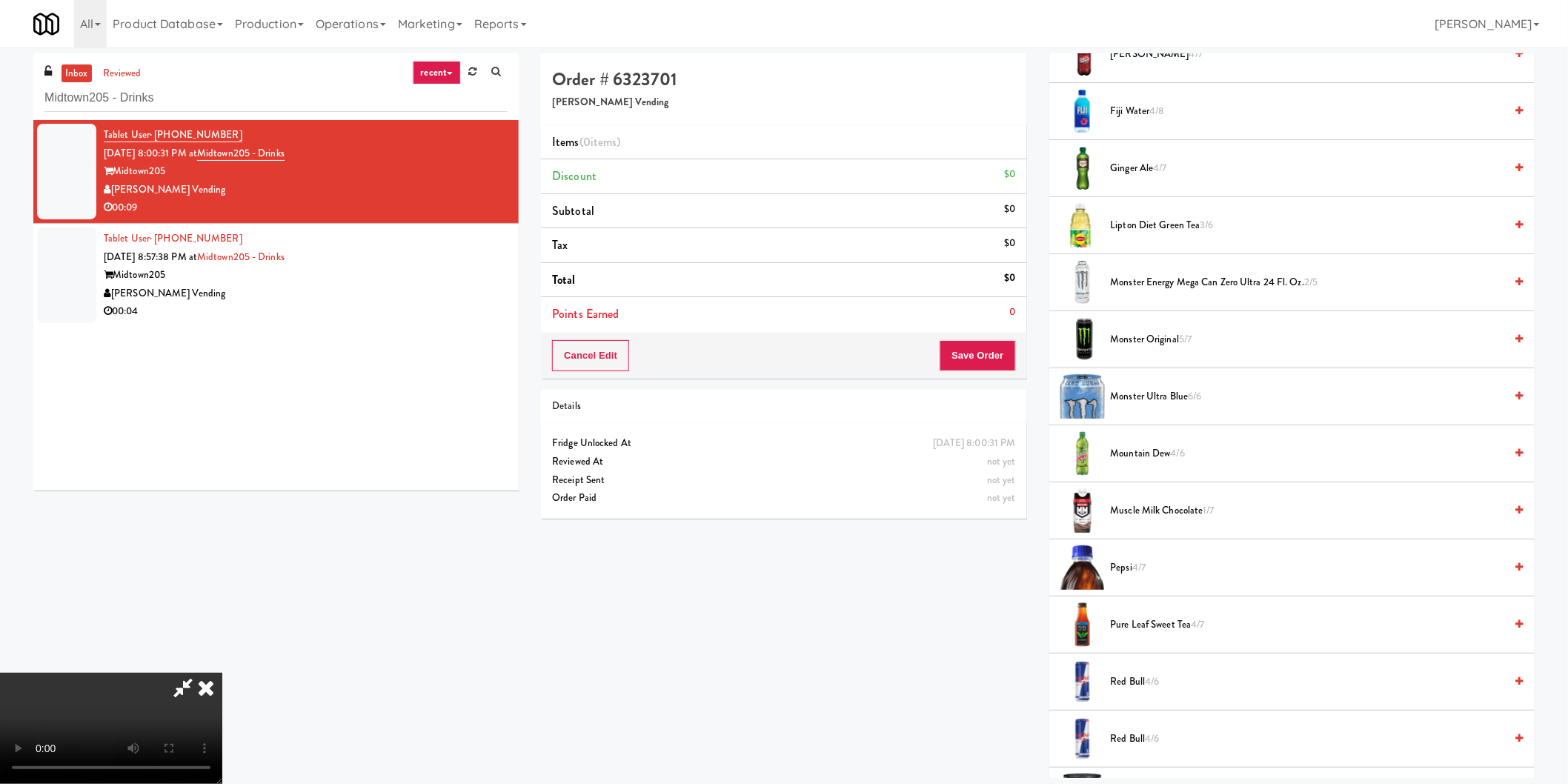
click at [1147, 286] on span "Monster Energy Mega Can Zero Ultra 24 fl. oz. 2/5" at bounding box center [1308, 282] width 395 height 19
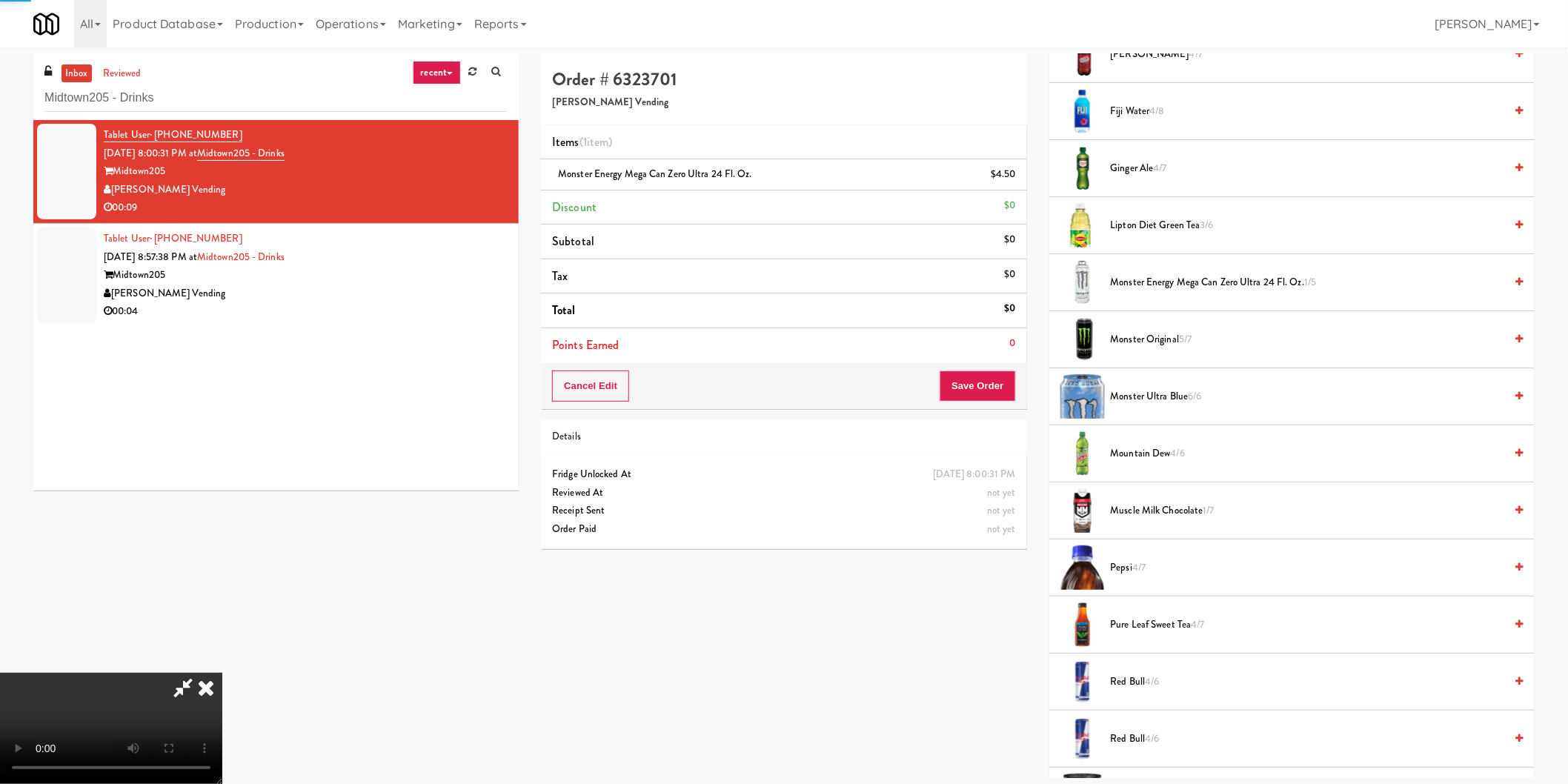
click at [996, 403] on div "Cancel Edit Save Order" at bounding box center [783, 386] width 486 height 46
click at [969, 356] on li "Points Earned 0" at bounding box center [783, 345] width 486 height 35
click at [980, 383] on button "Save Order" at bounding box center [977, 386] width 75 height 31
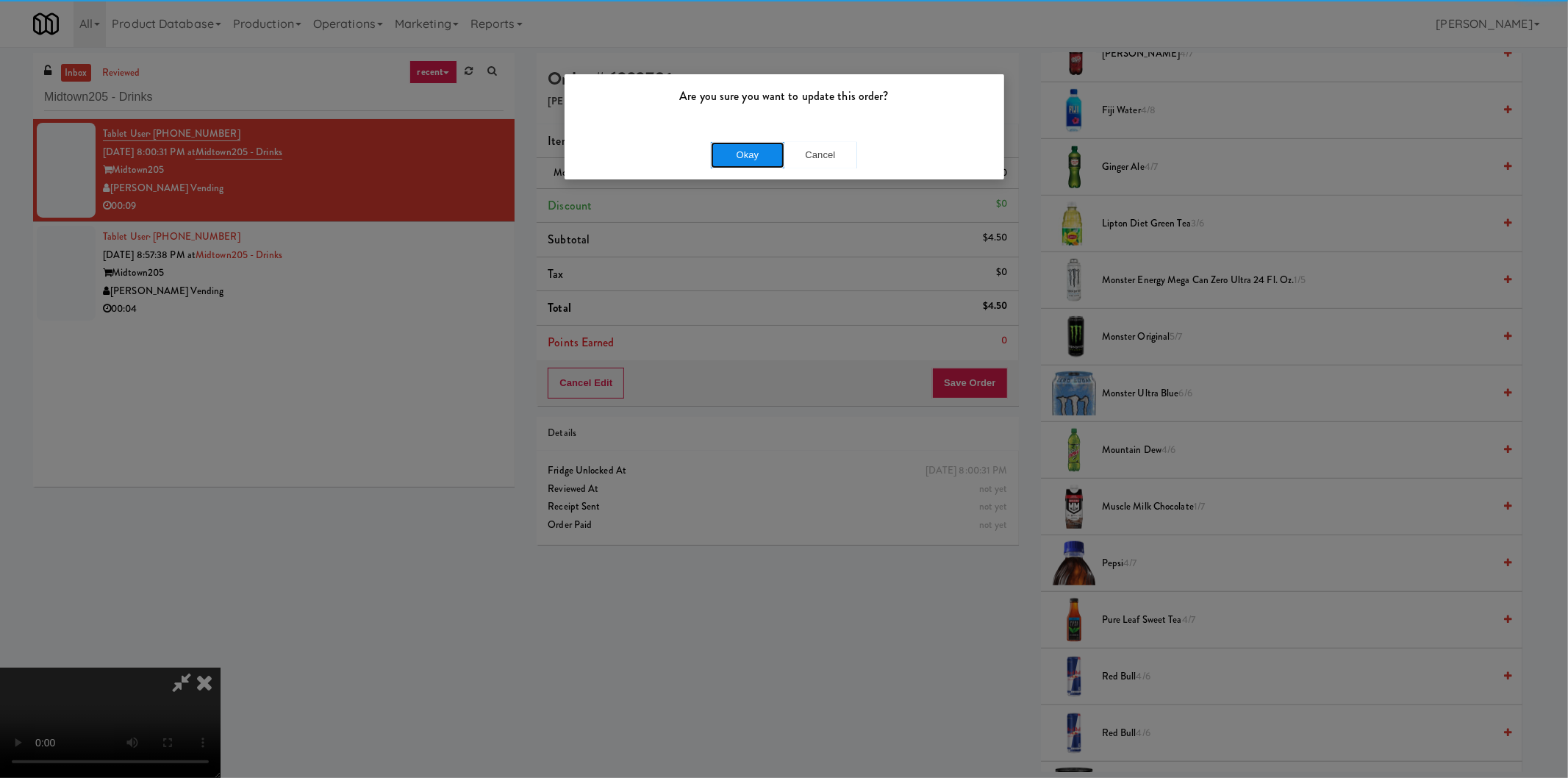
click at [728, 145] on button "Okay" at bounding box center [748, 155] width 74 height 26
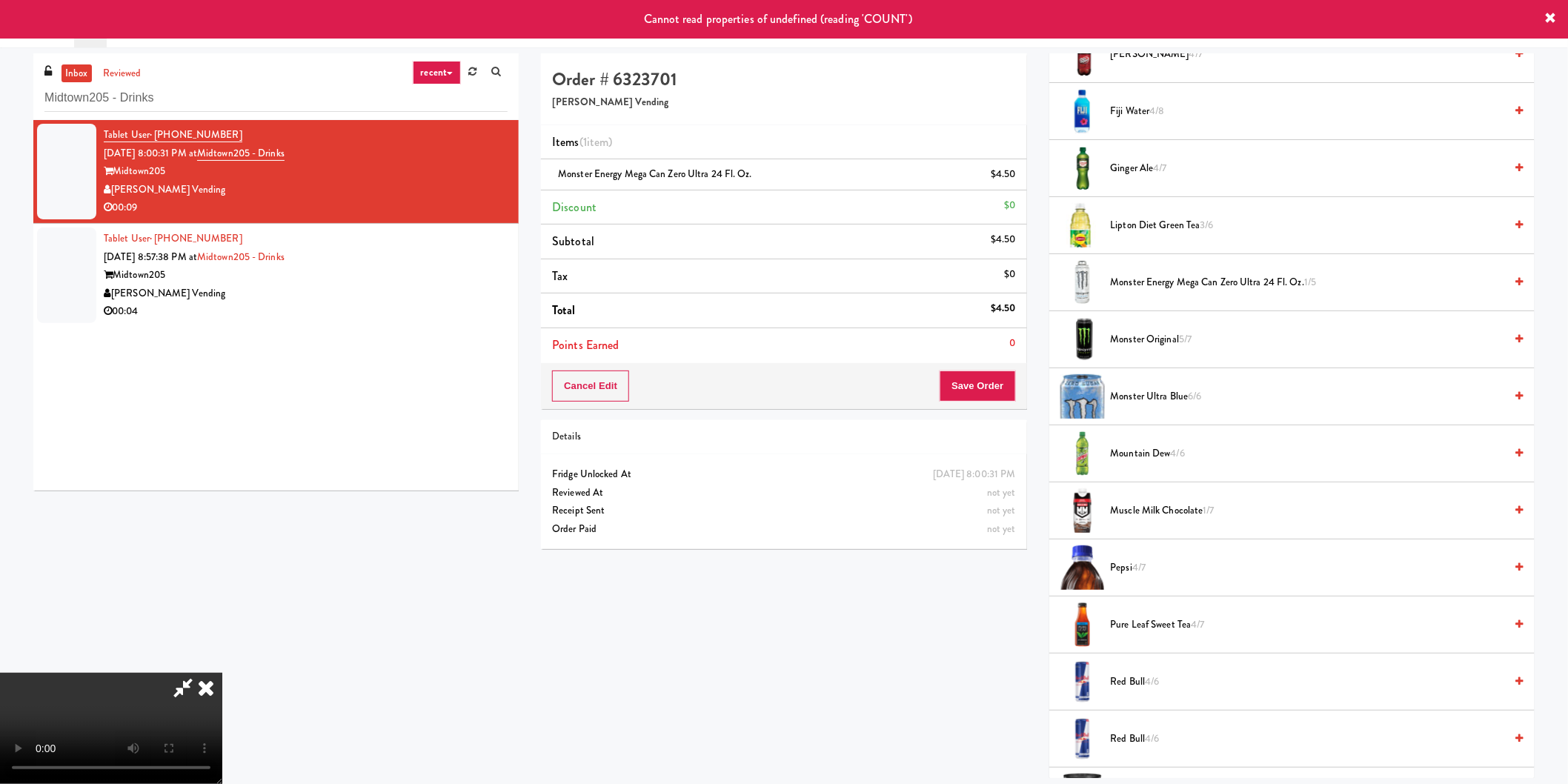
click at [222, 673] on icon at bounding box center [205, 687] width 33 height 29
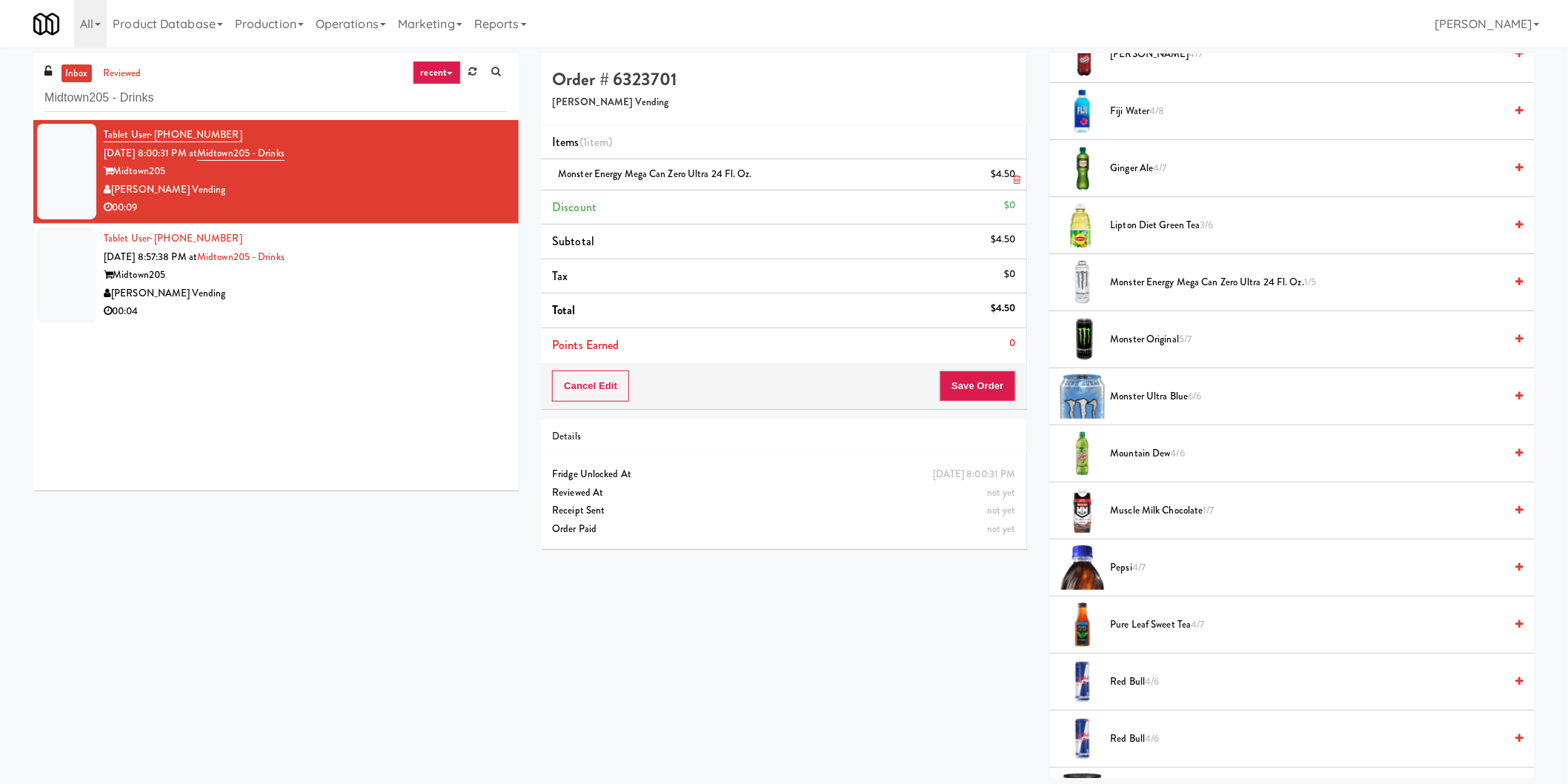
click at [1020, 181] on icon at bounding box center [1018, 180] width 7 height 10
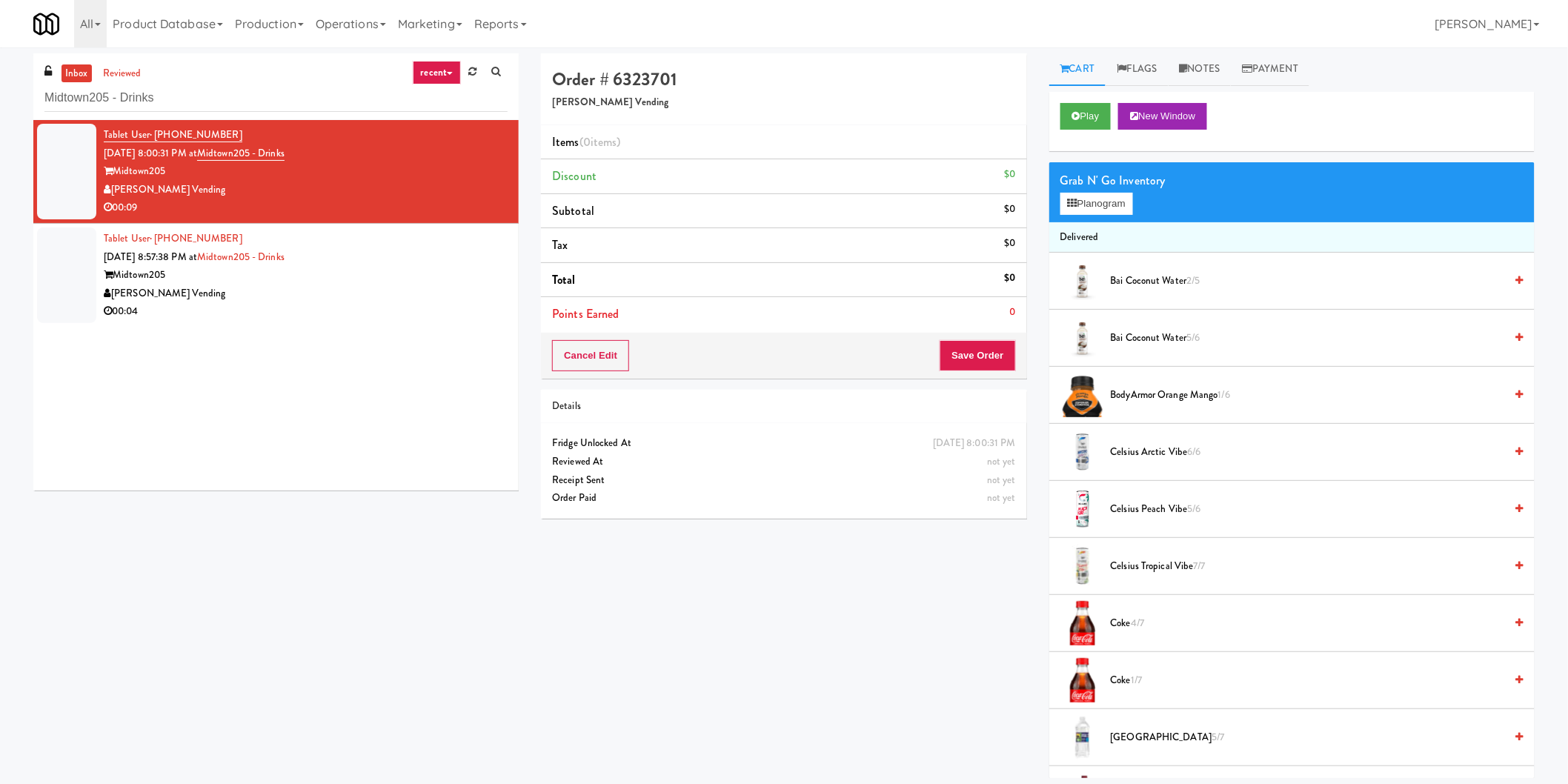
scroll to position [0, 0]
click at [1076, 119] on icon at bounding box center [1076, 116] width 8 height 10
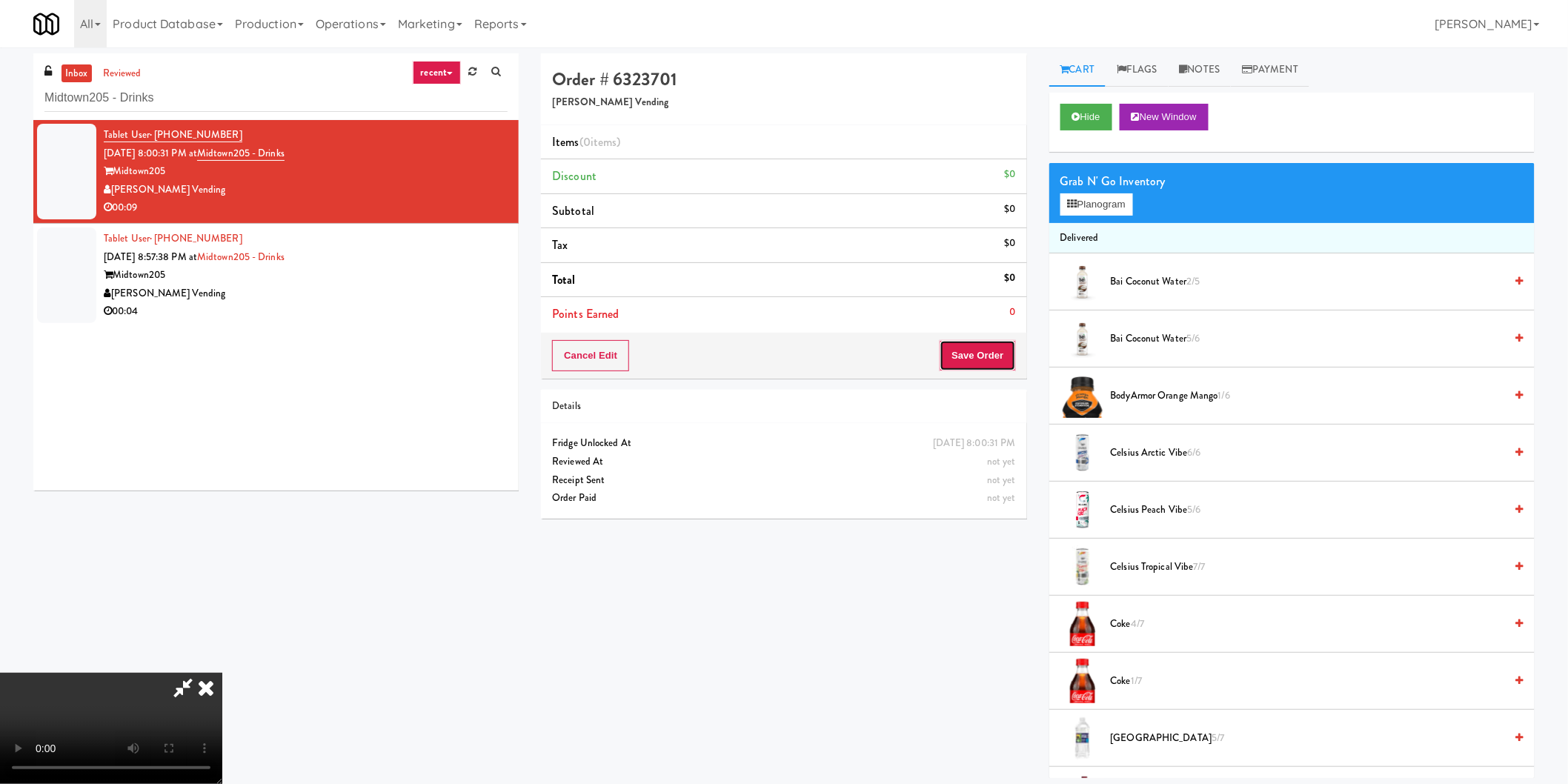
click at [1005, 346] on button "Save Order" at bounding box center [977, 355] width 75 height 31
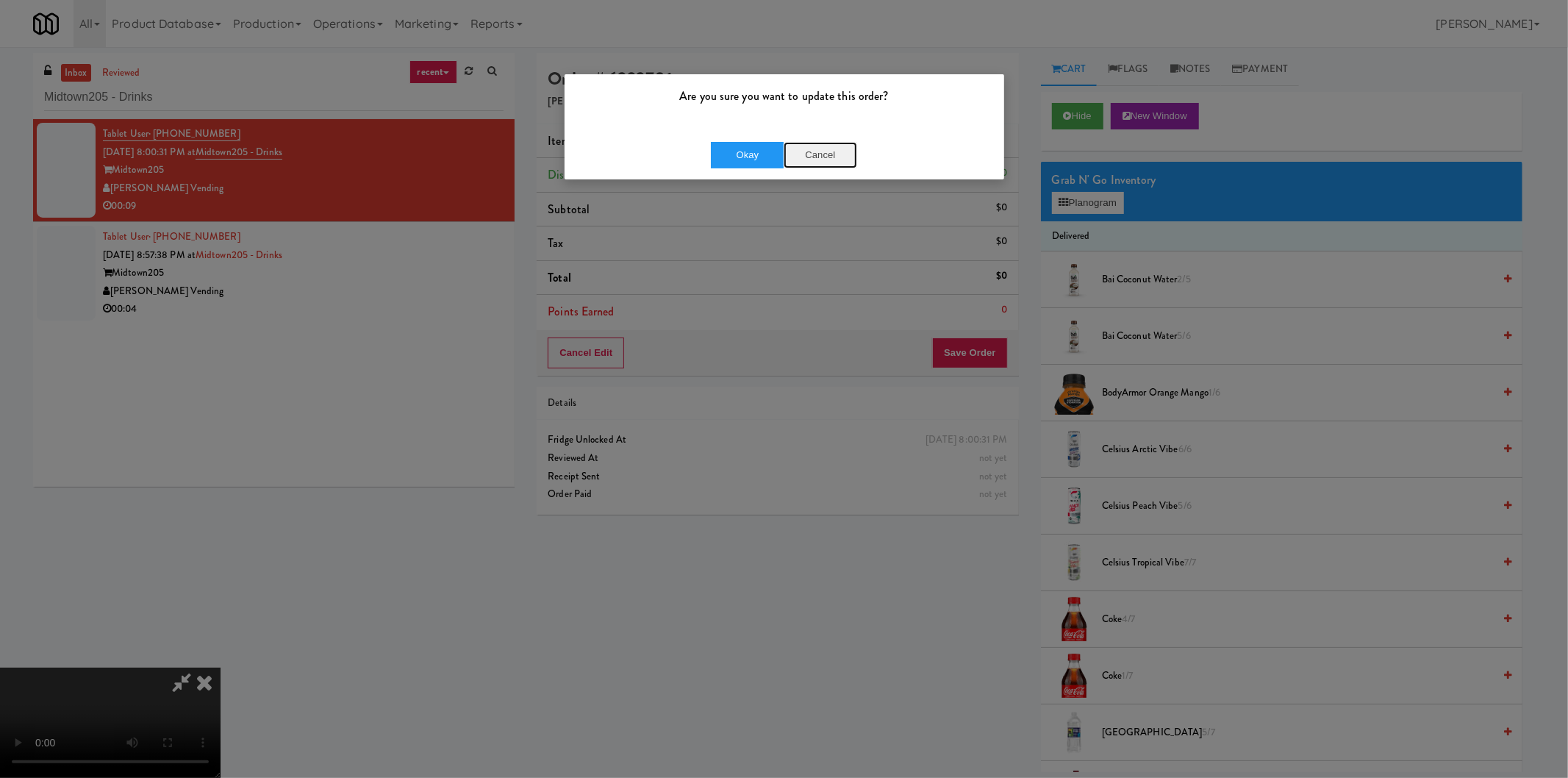
click at [827, 148] on button "Cancel" at bounding box center [821, 155] width 74 height 26
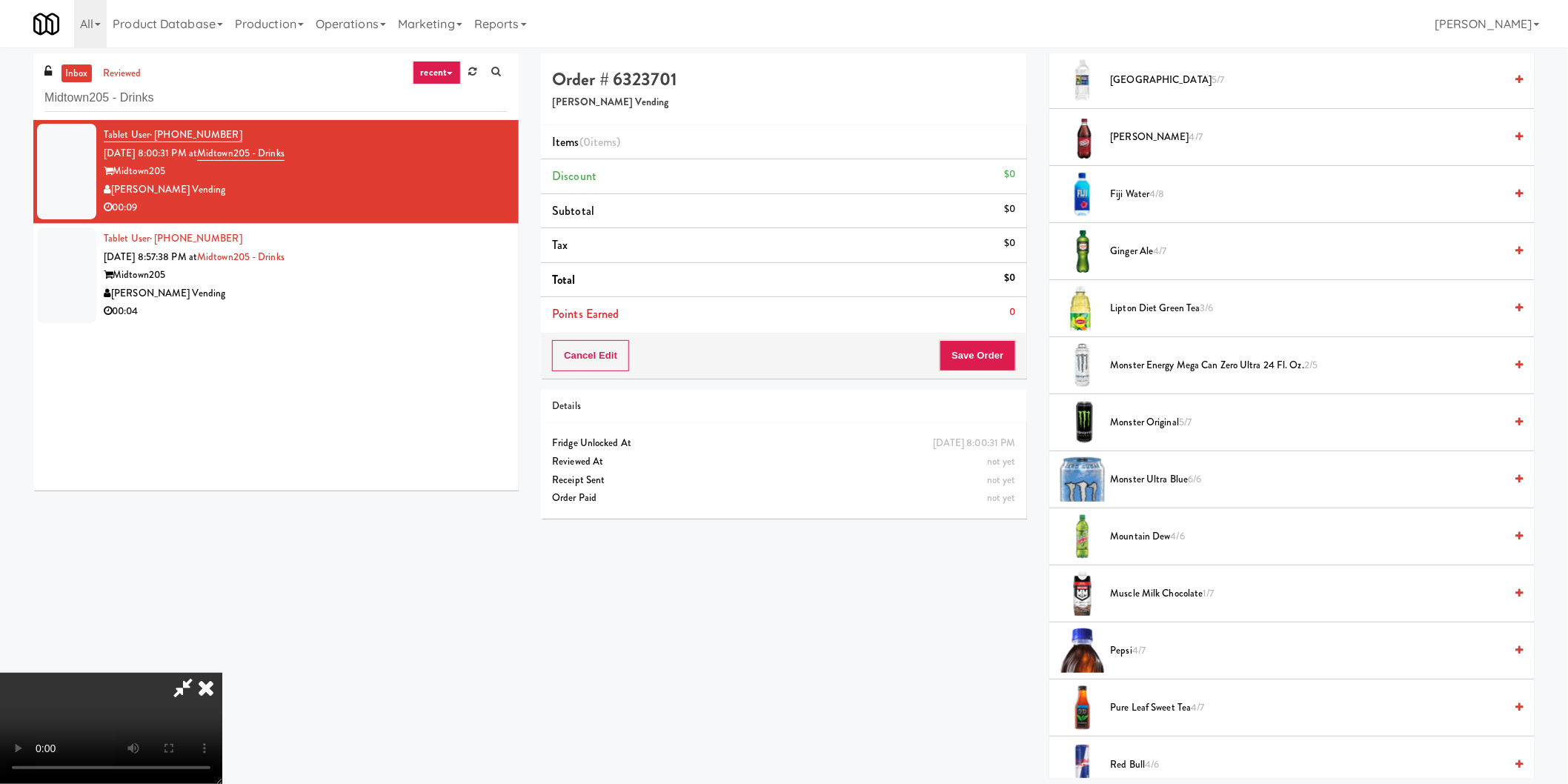
click at [1174, 366] on span "Monster Energy Mega Can Zero Ultra 24 fl. oz. 2/5" at bounding box center [1308, 365] width 395 height 19
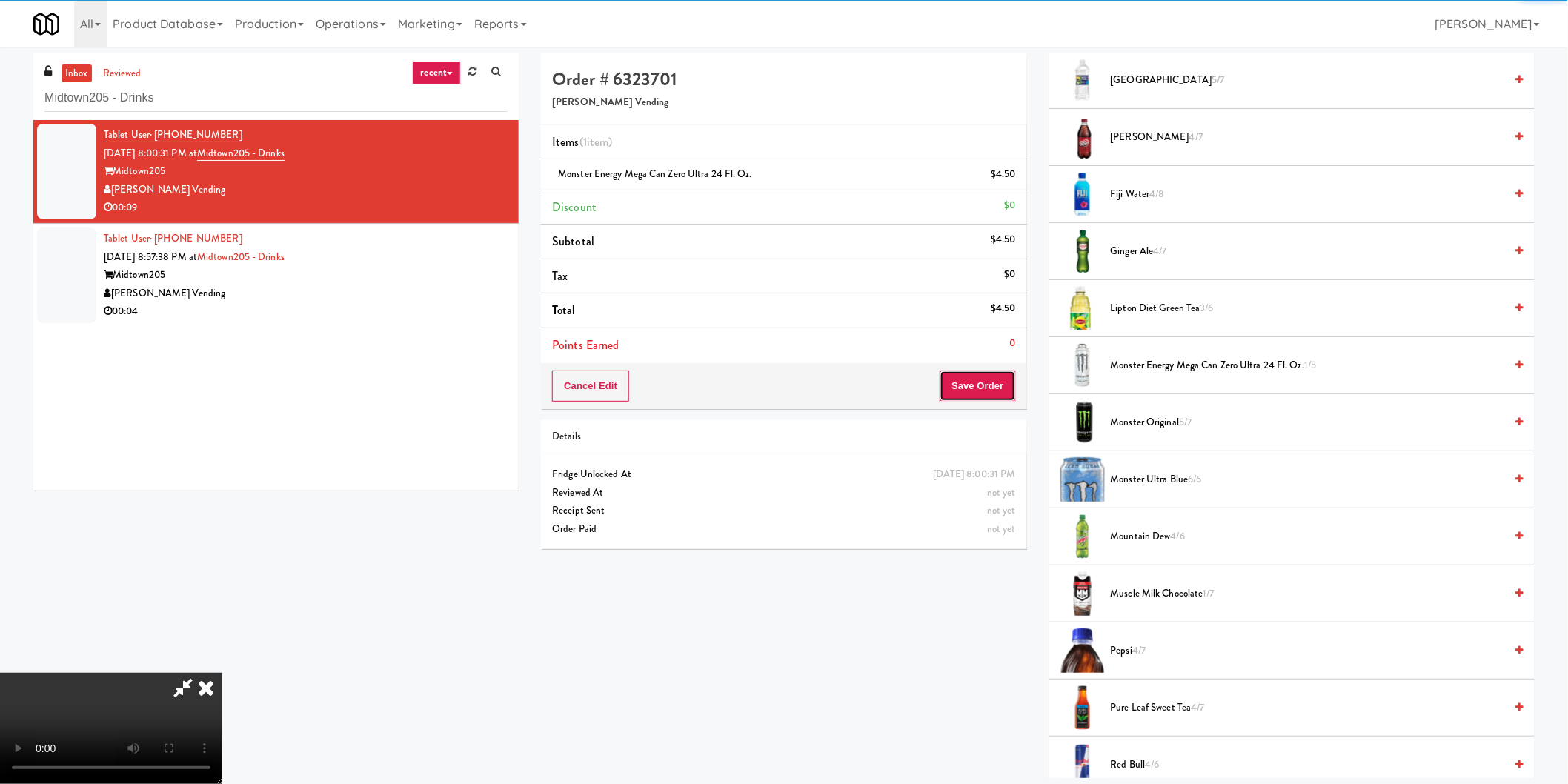
click at [1002, 400] on button "Save Order" at bounding box center [977, 386] width 75 height 31
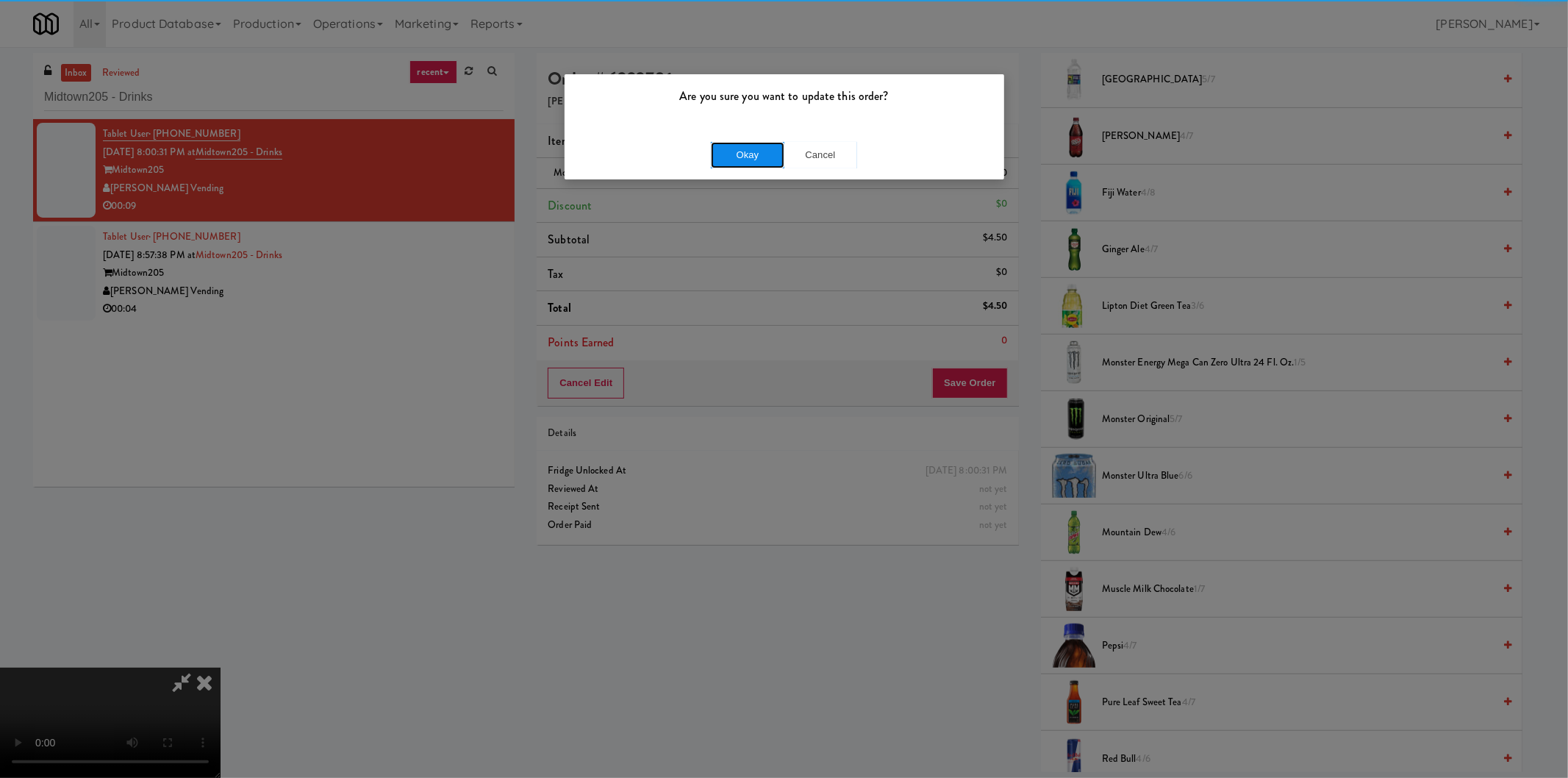
click at [753, 145] on button "Okay" at bounding box center [748, 155] width 74 height 26
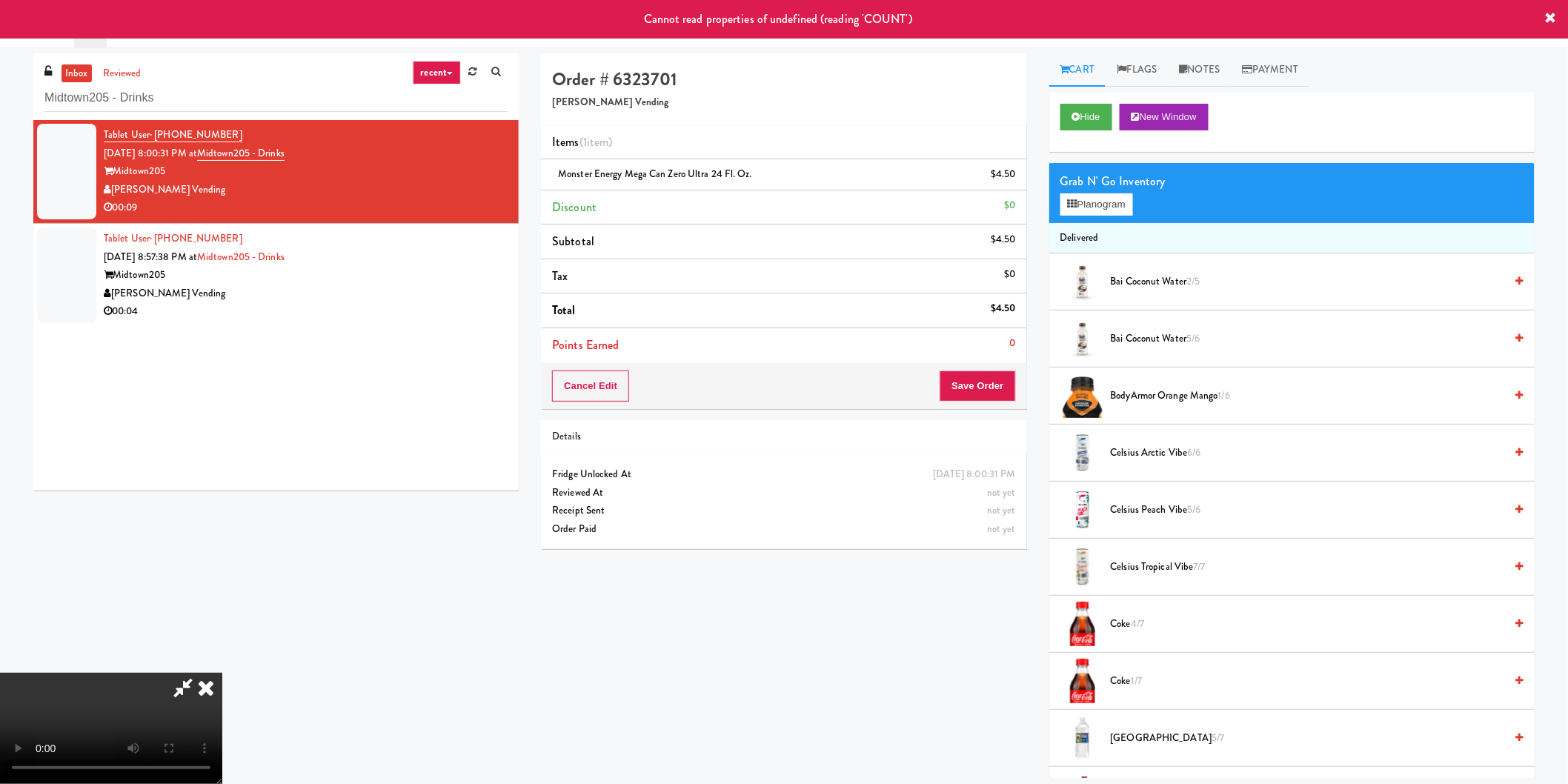
click at [1023, 190] on li "Discount $0" at bounding box center [783, 207] width 486 height 35
click at [1018, 181] on icon at bounding box center [1018, 180] width 7 height 10
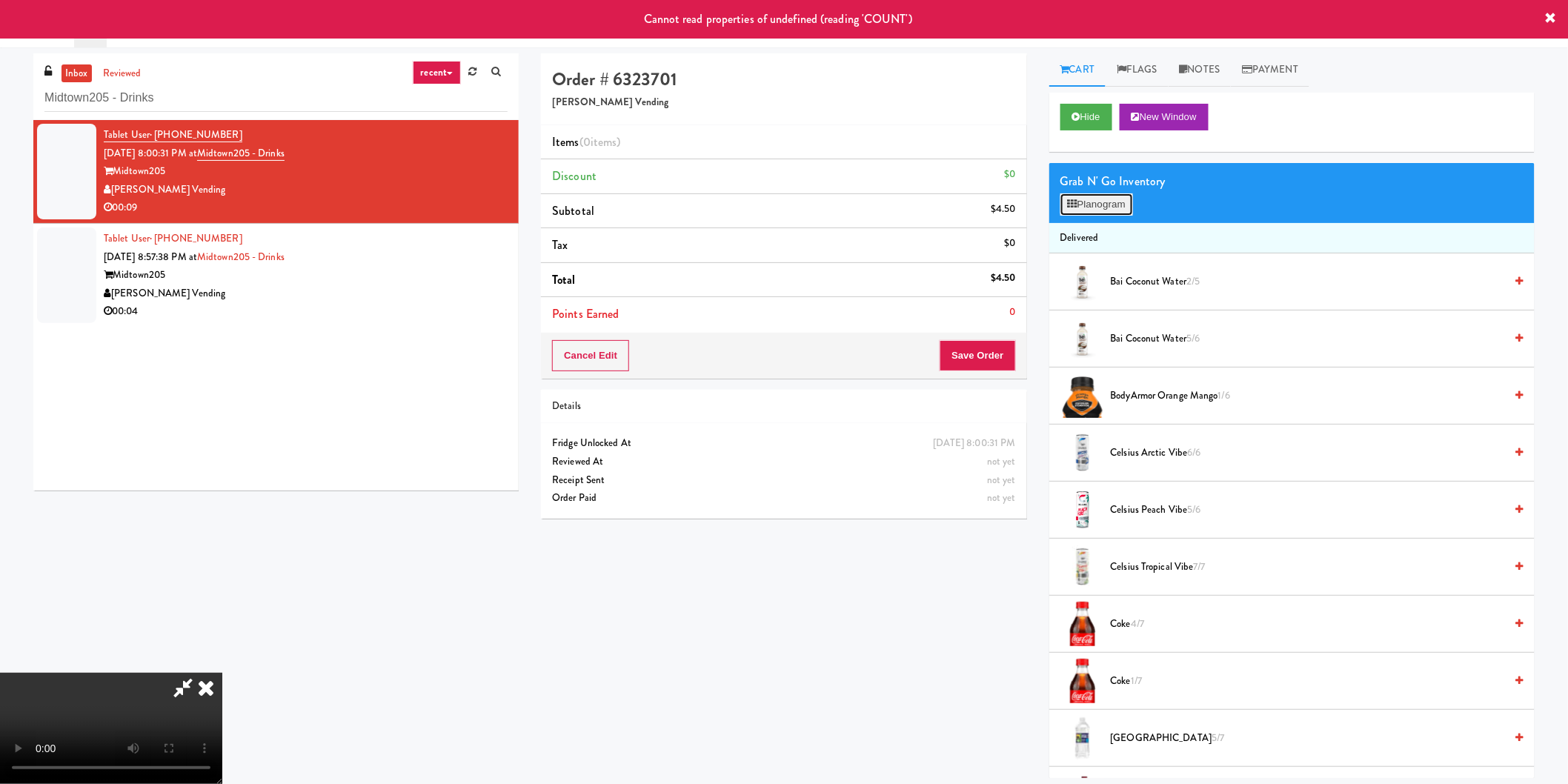
click at [1087, 197] on button "Planogram" at bounding box center [1096, 204] width 73 height 22
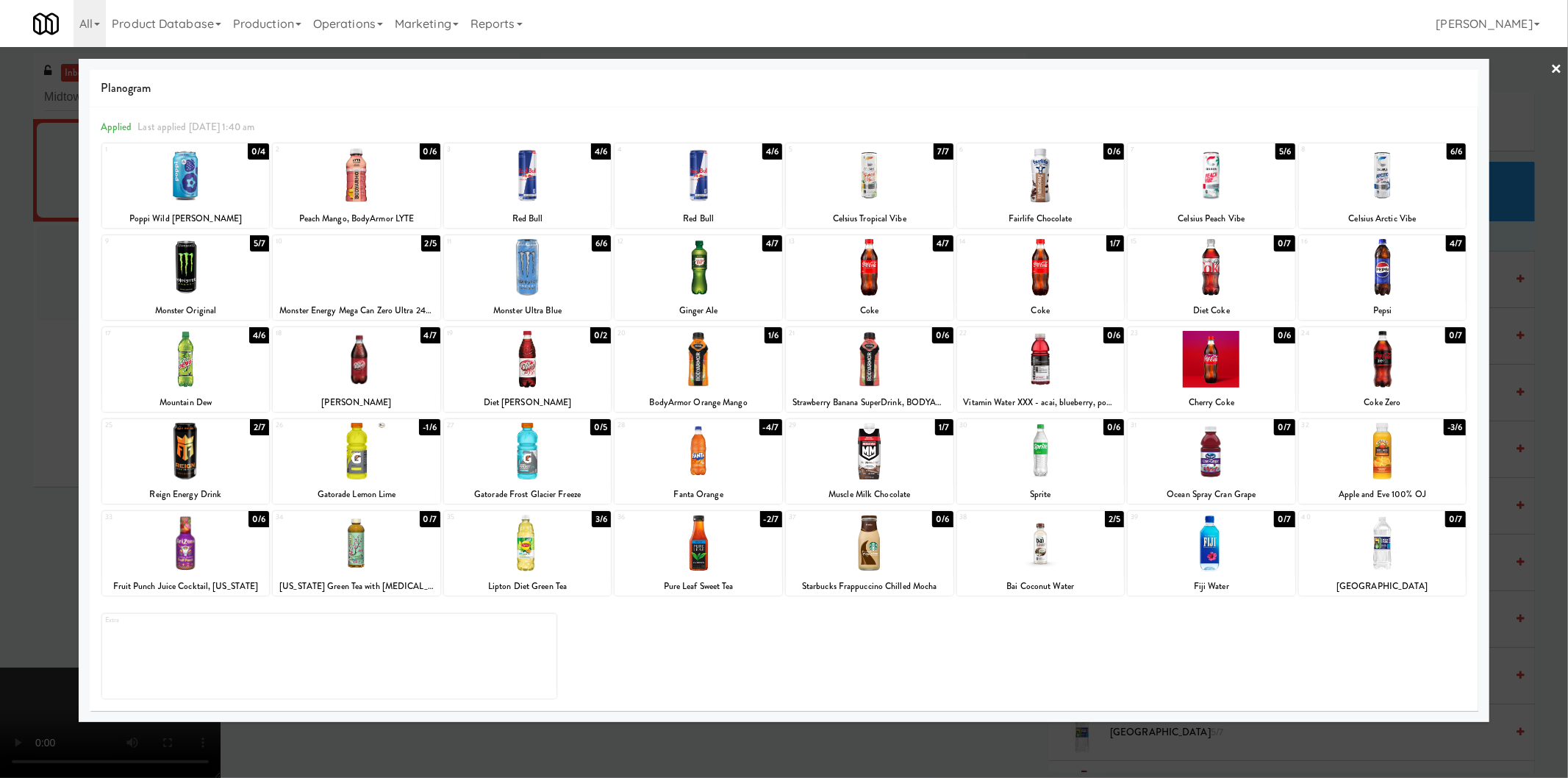
click at [368, 272] on div at bounding box center [356, 267] width 168 height 56
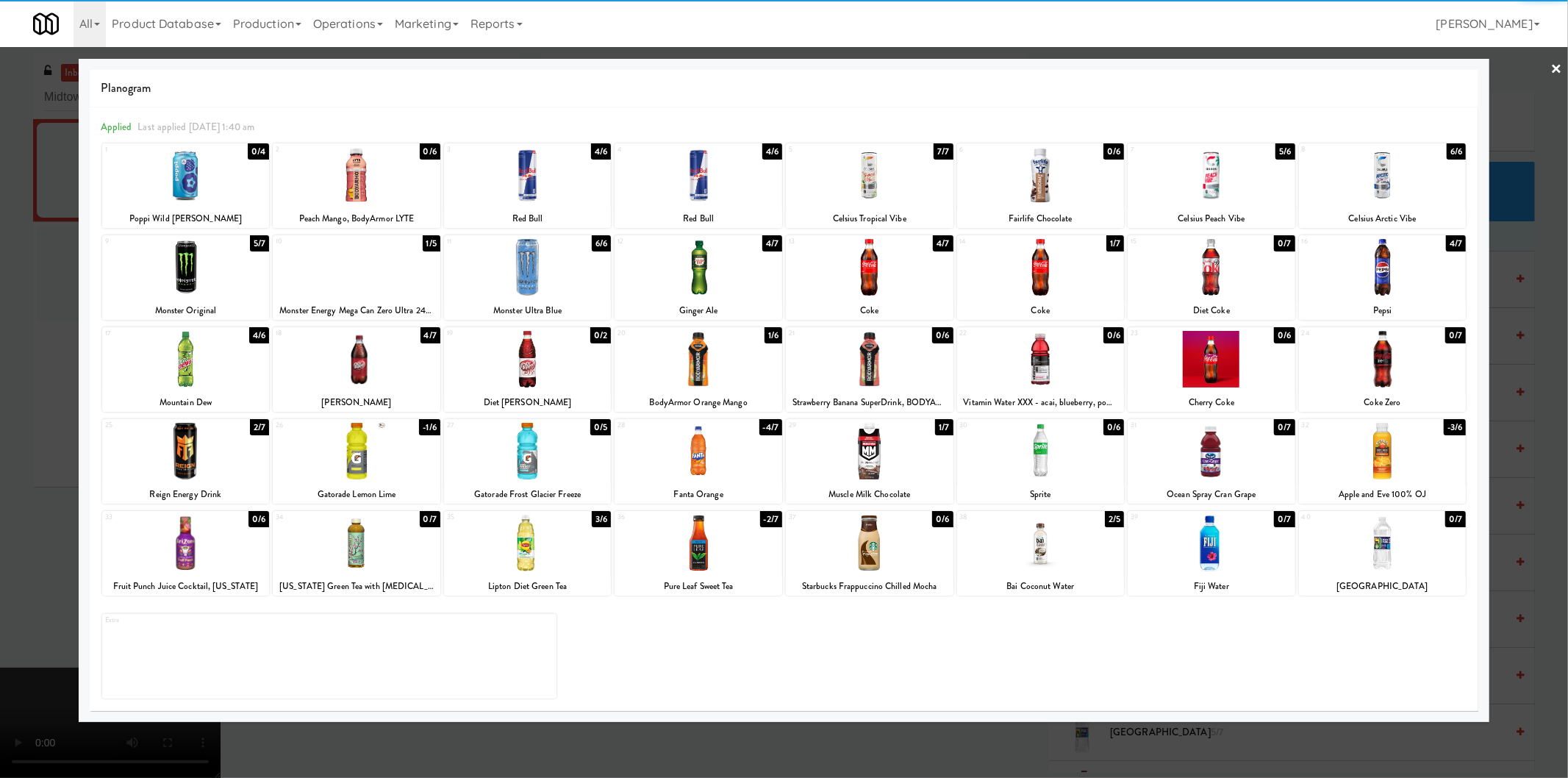
click at [1493, 384] on div at bounding box center [784, 389] width 1568 height 778
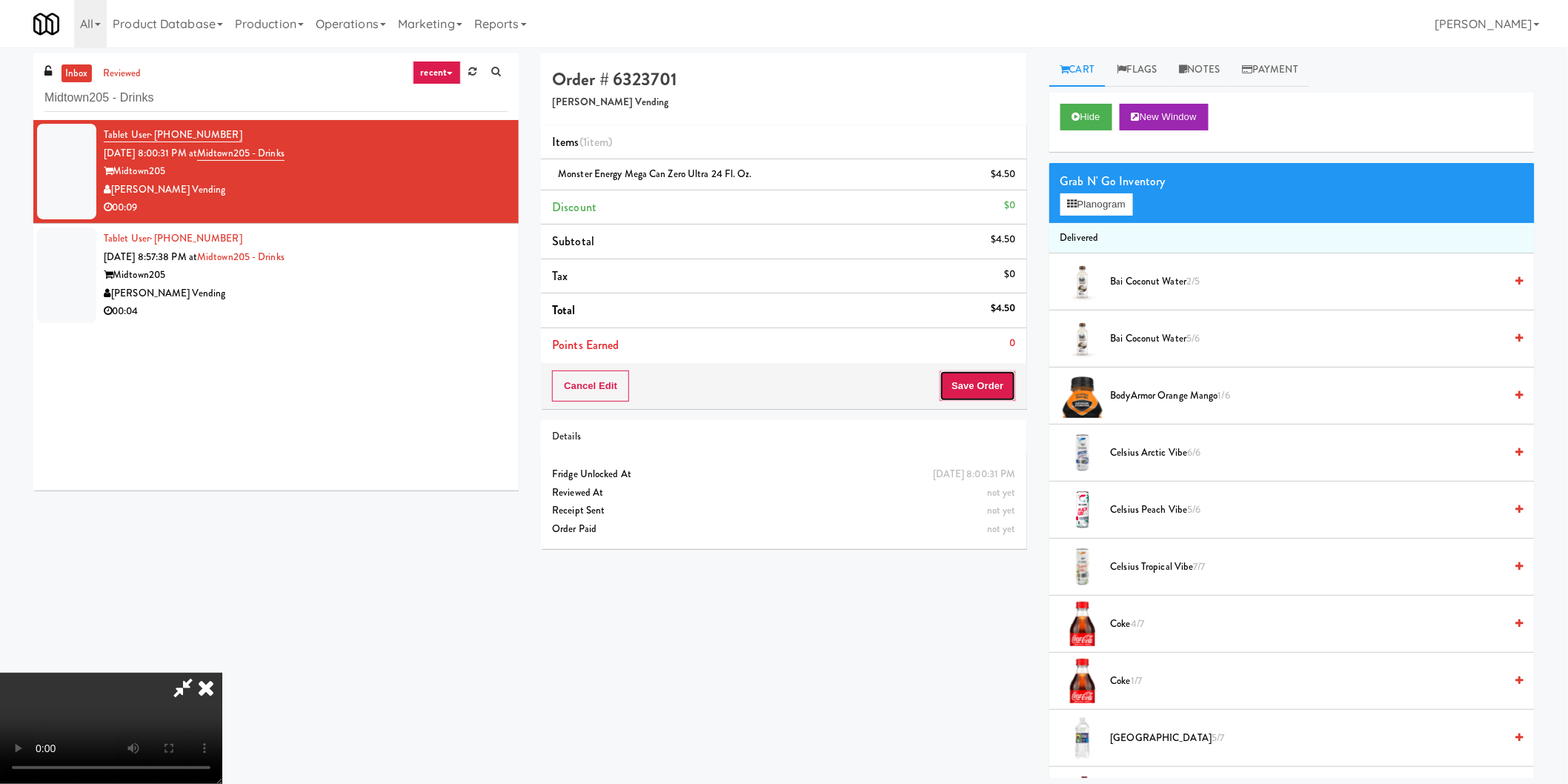
click at [980, 388] on button "Save Order" at bounding box center [977, 386] width 75 height 31
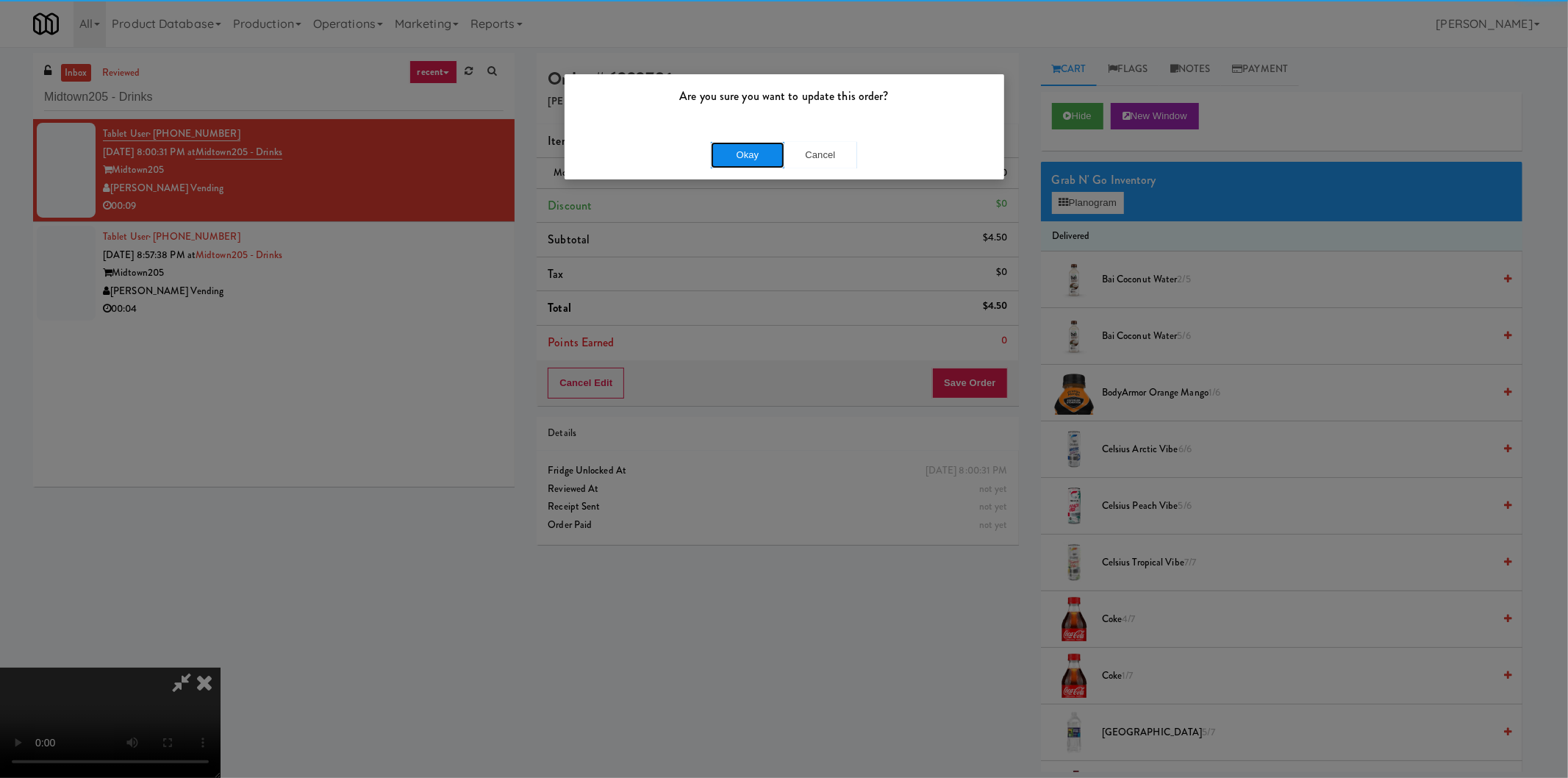
drag, startPoint x: 766, startPoint y: 142, endPoint x: 762, endPoint y: 149, distance: 8.1
click at [763, 142] on button "Okay" at bounding box center [748, 155] width 74 height 26
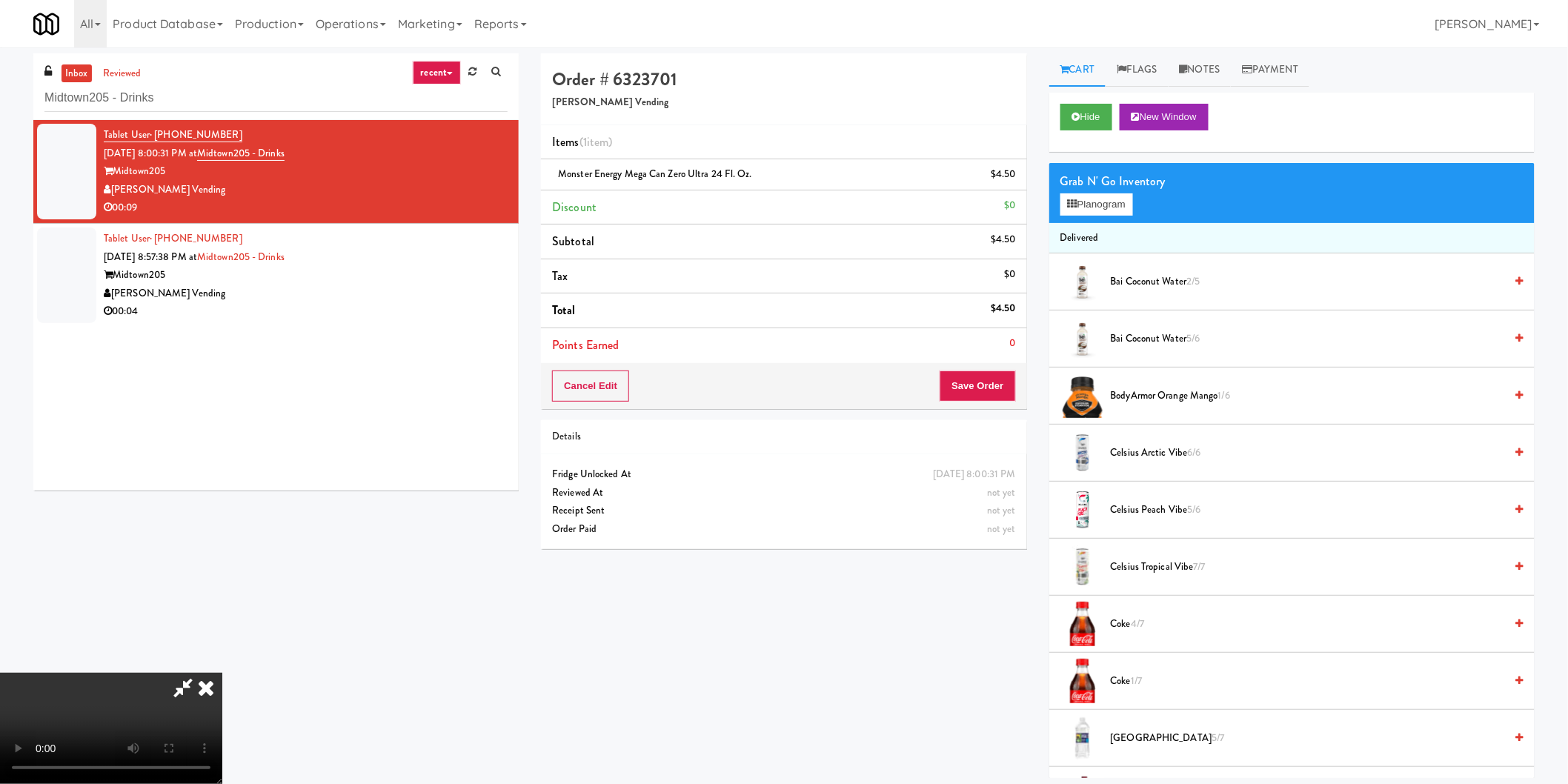
click at [222, 673] on icon at bounding box center [205, 687] width 33 height 29
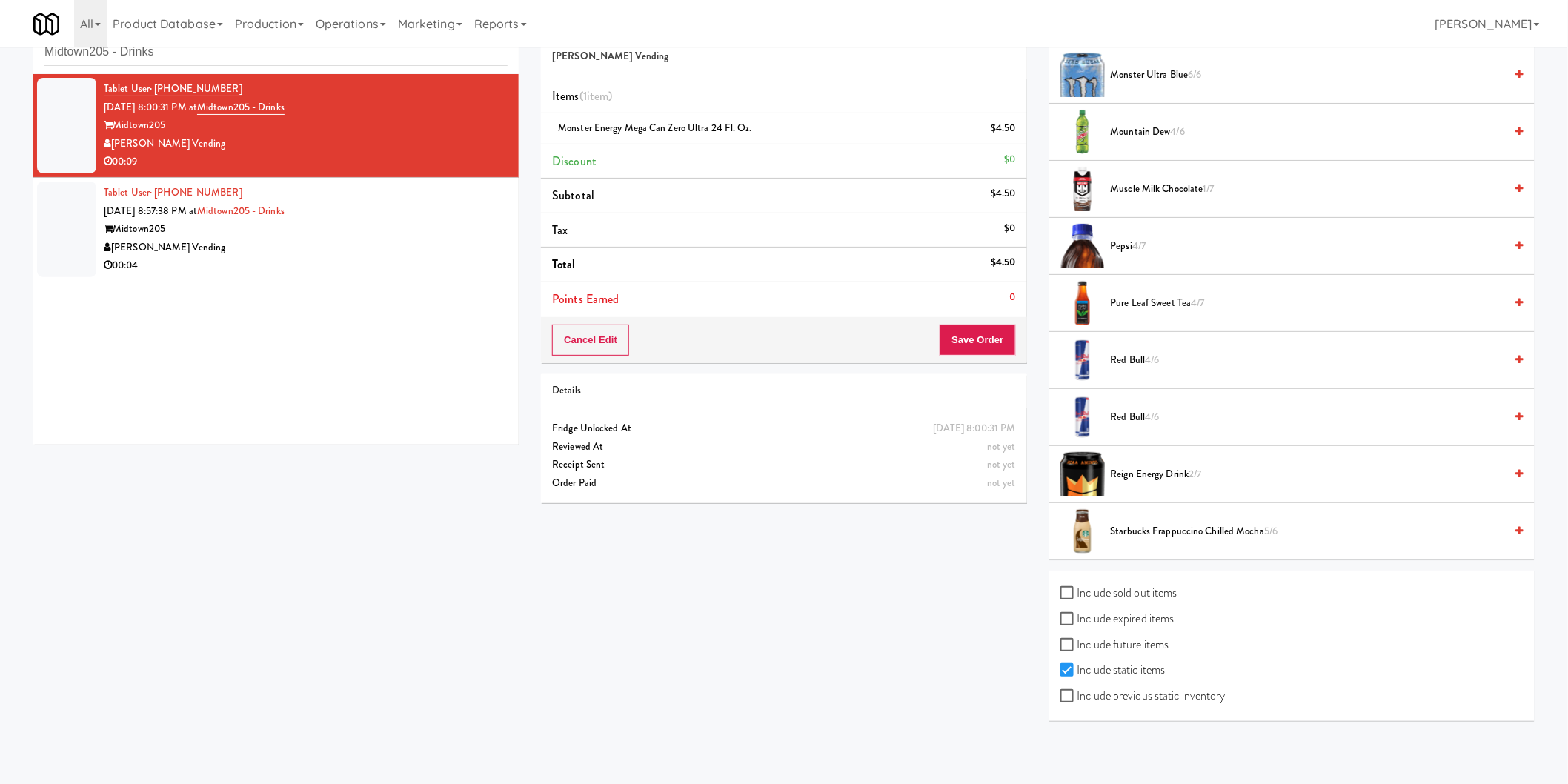
scroll to position [48, 0]
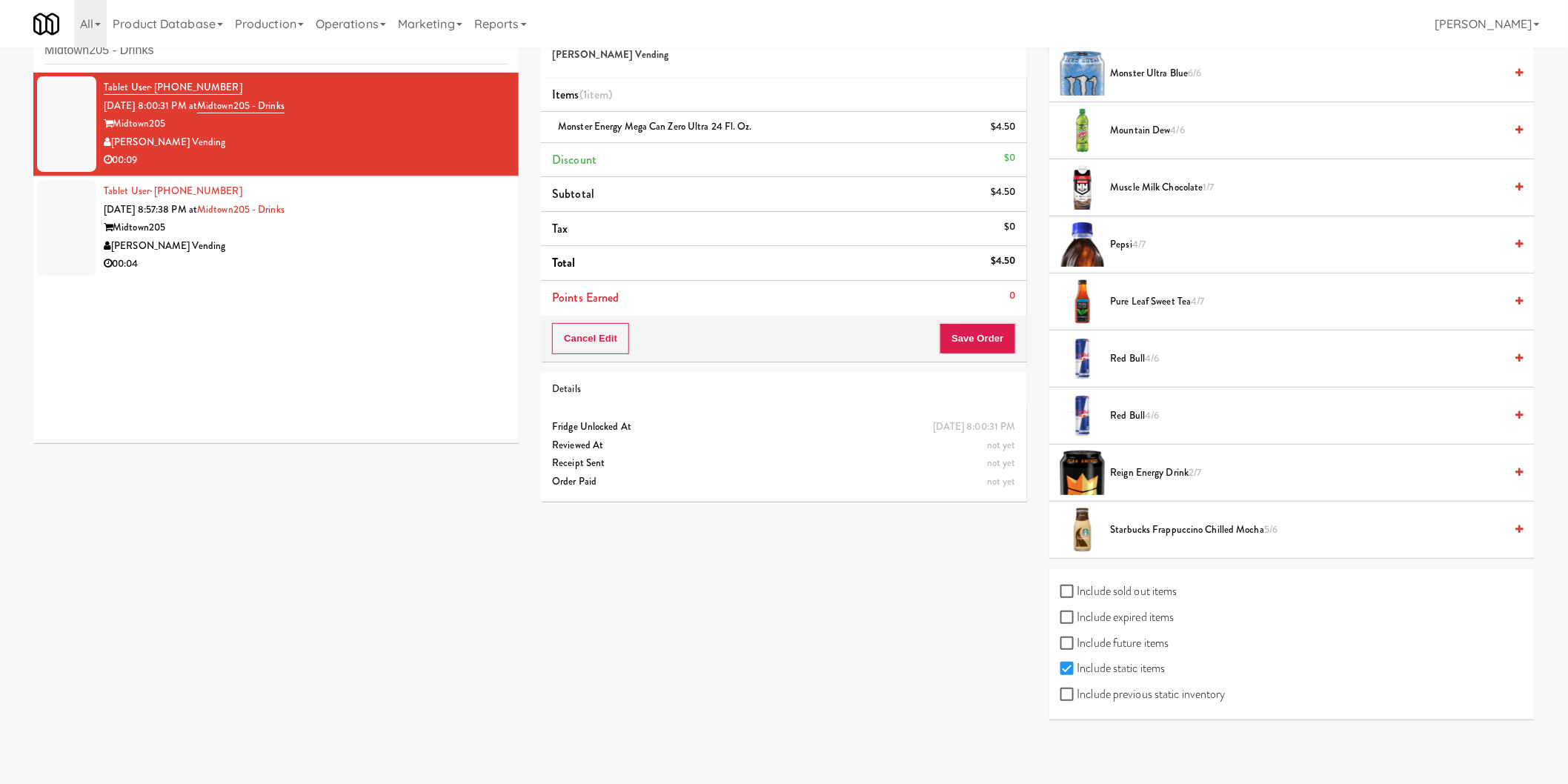
click at [1167, 691] on label "Include previous static inventory" at bounding box center [1142, 694] width 165 height 22
click at [1078, 691] on input "Include previous static inventory" at bounding box center [1068, 695] width 17 height 12
checkbox input "true"
click at [1145, 615] on label "Include expired items" at bounding box center [1117, 617] width 114 height 22
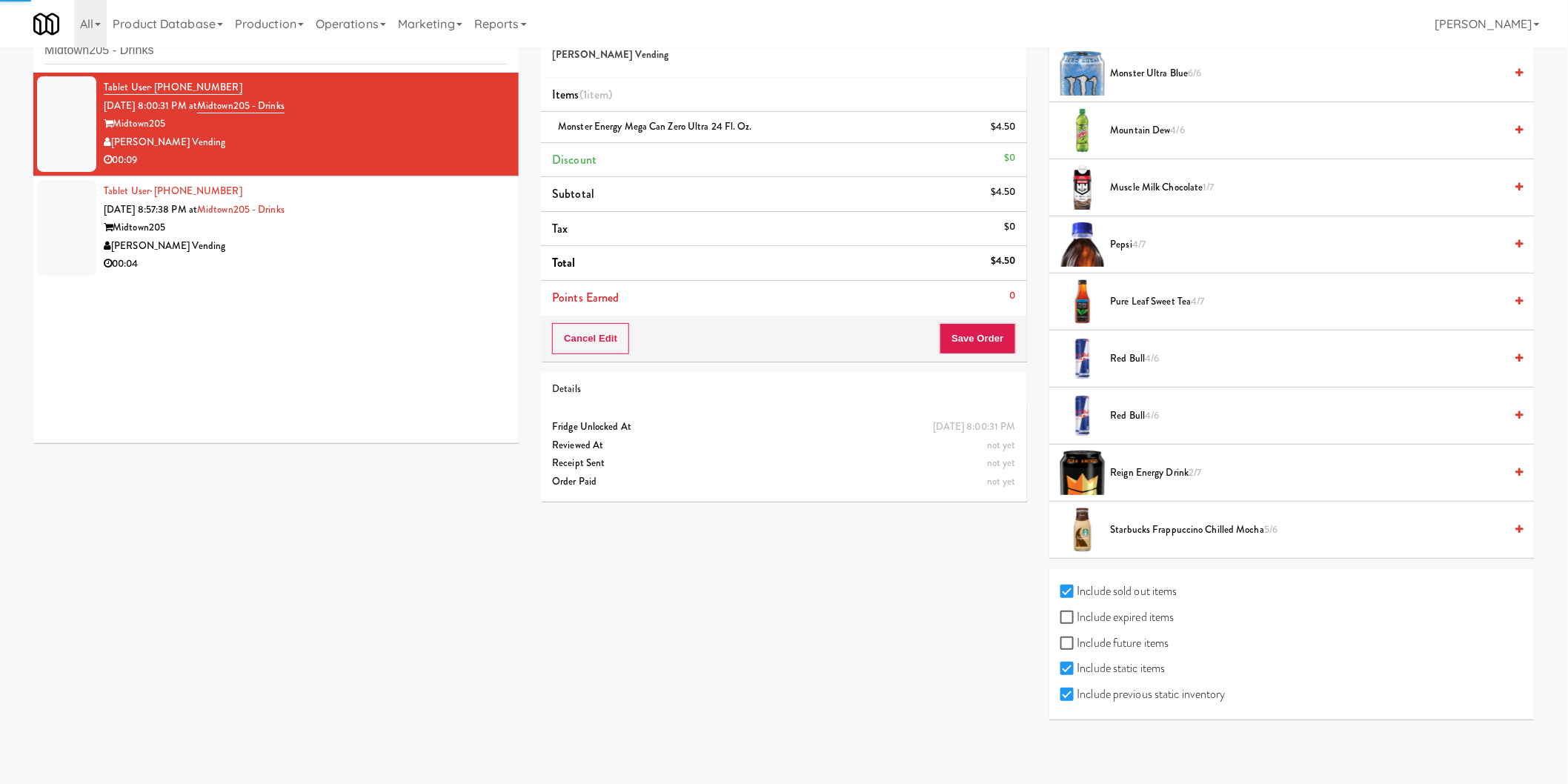
click at [1078, 615] on input "Include expired items" at bounding box center [1068, 618] width 17 height 12
checkbox input "true"
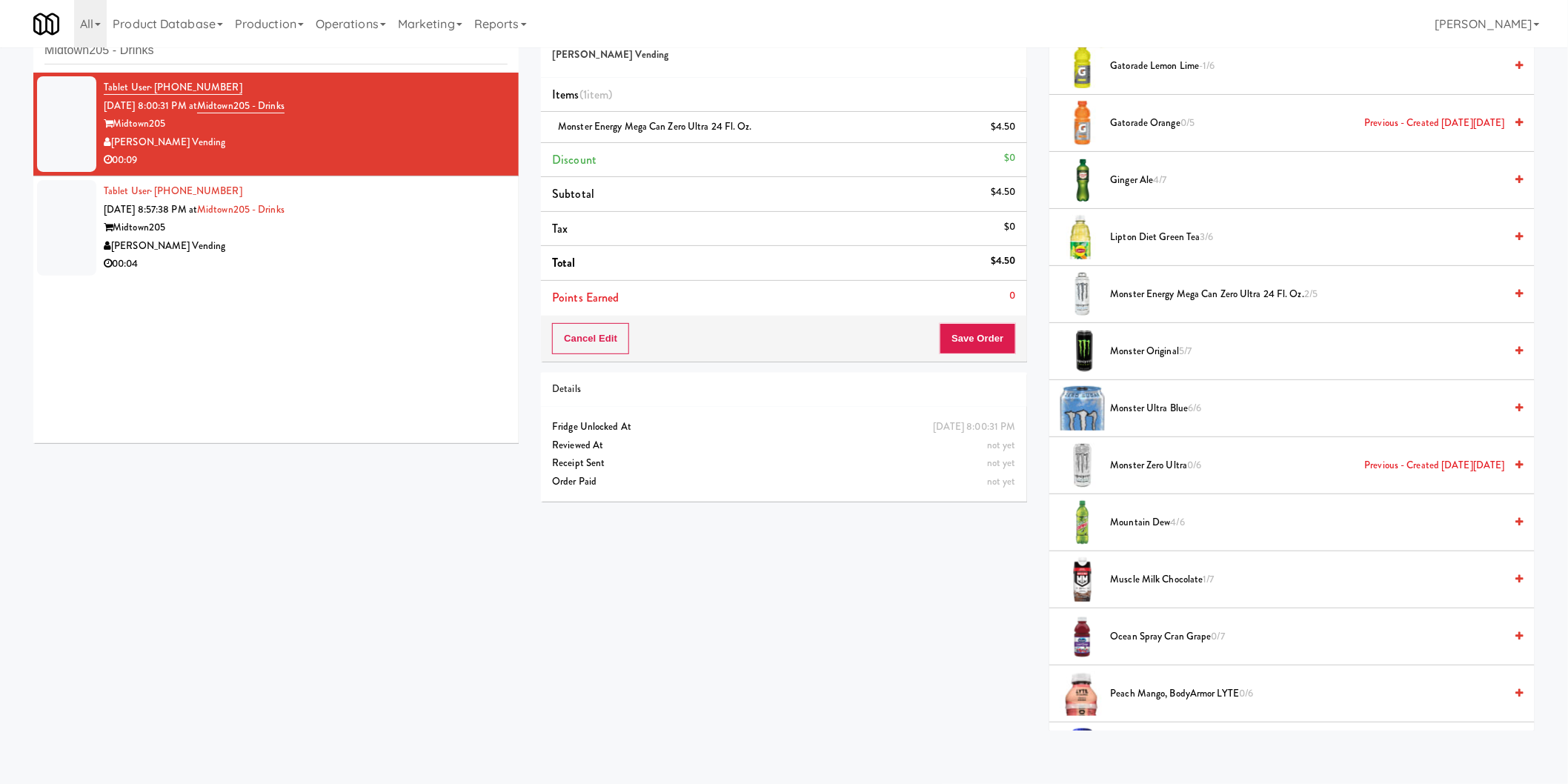
scroll to position [1729, 0]
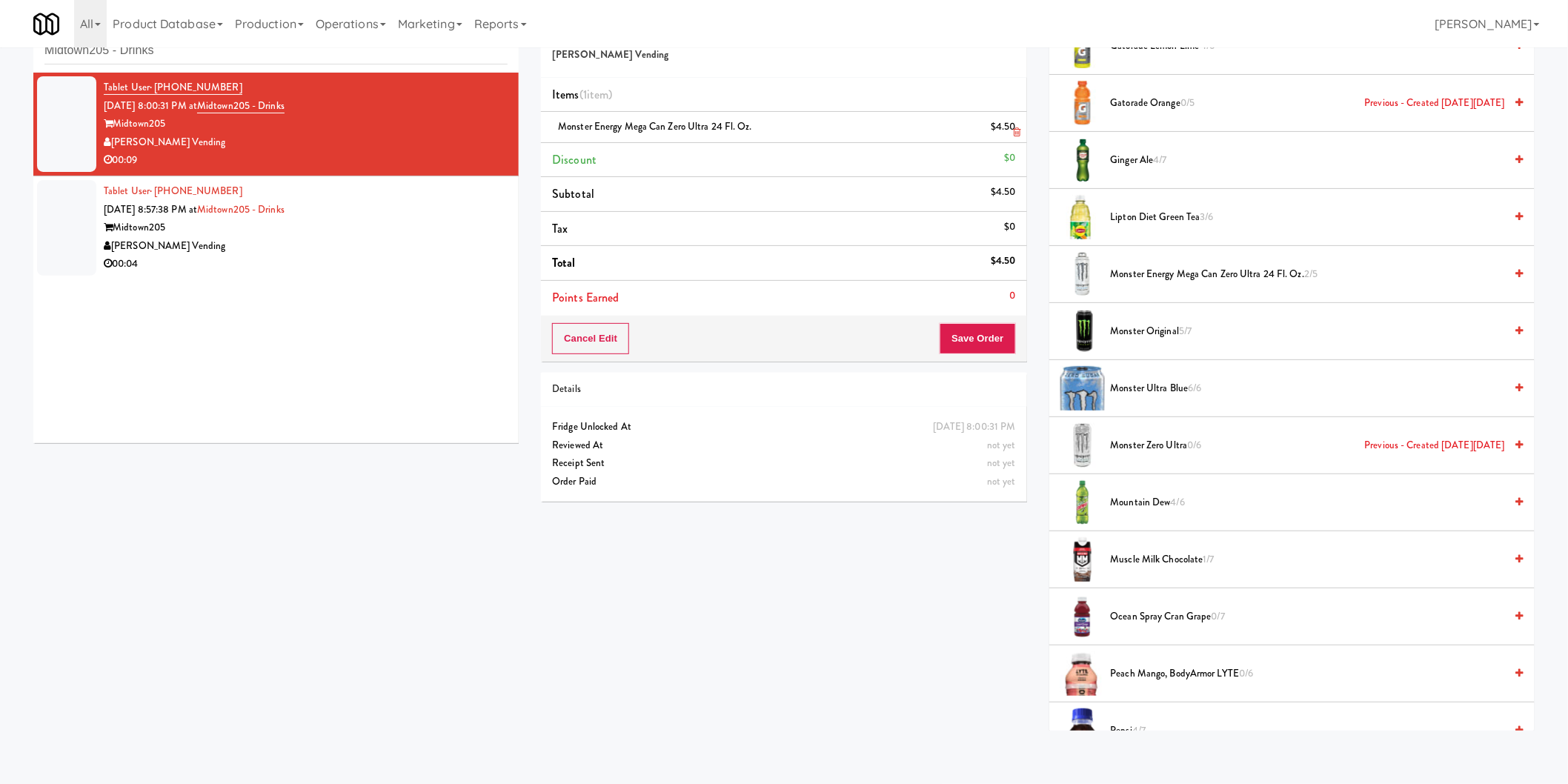
click at [1019, 131] on icon at bounding box center [1018, 132] width 7 height 10
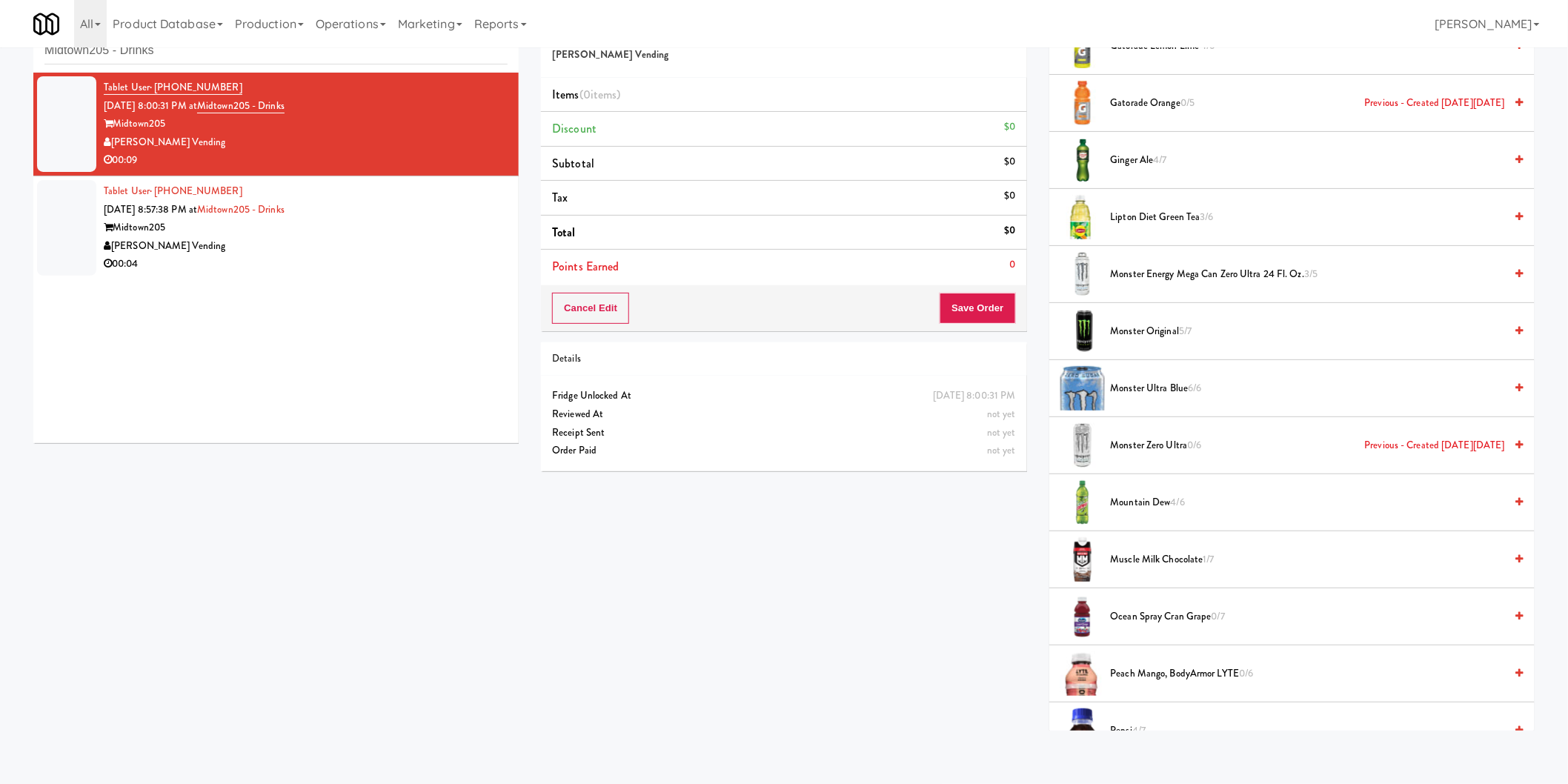
click at [1226, 281] on span "Monster Energy Mega Can Zero Ultra 24 fl. oz. 3/5" at bounding box center [1308, 274] width 395 height 19
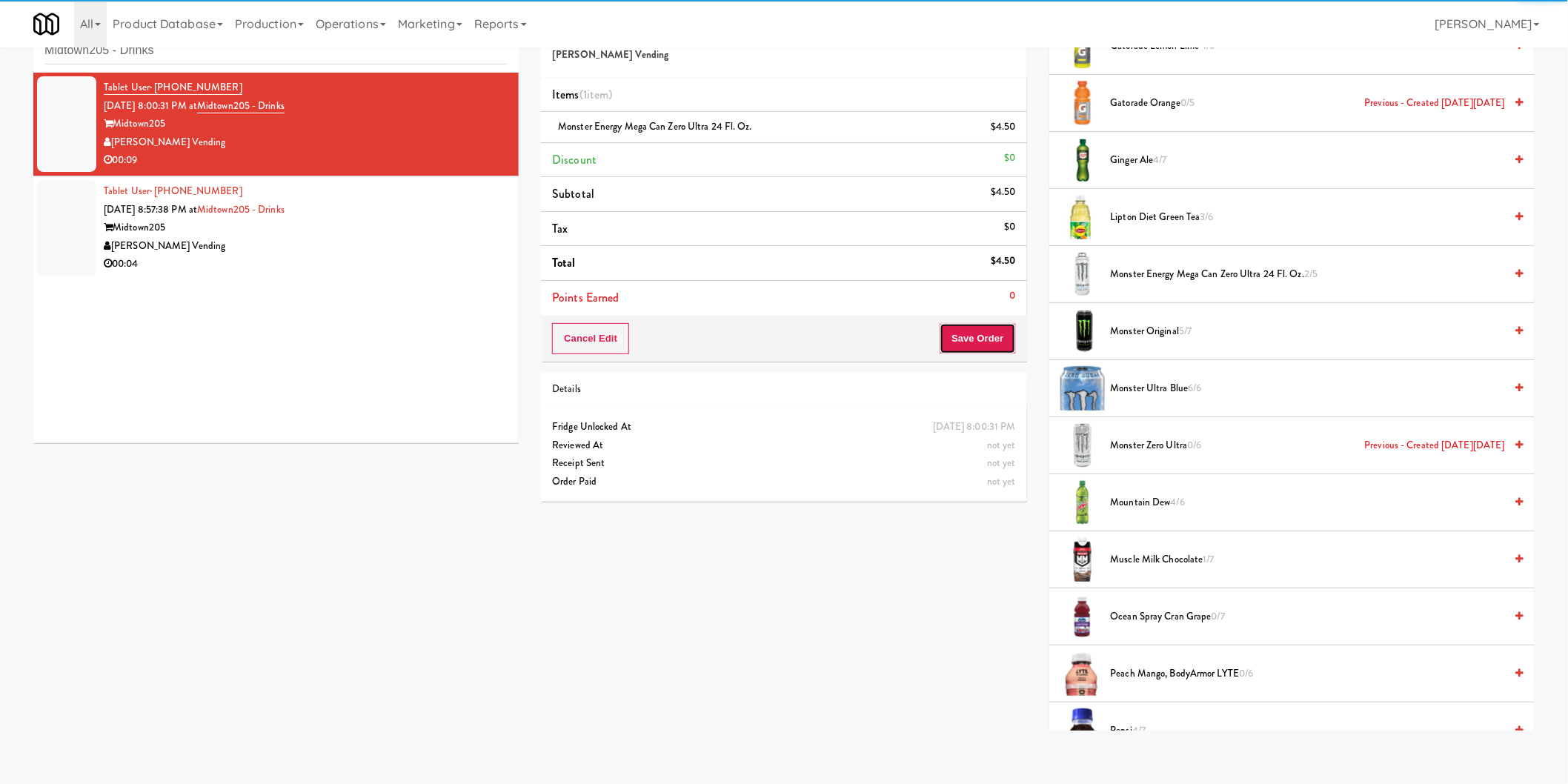
click at [972, 340] on button "Save Order" at bounding box center [977, 338] width 75 height 31
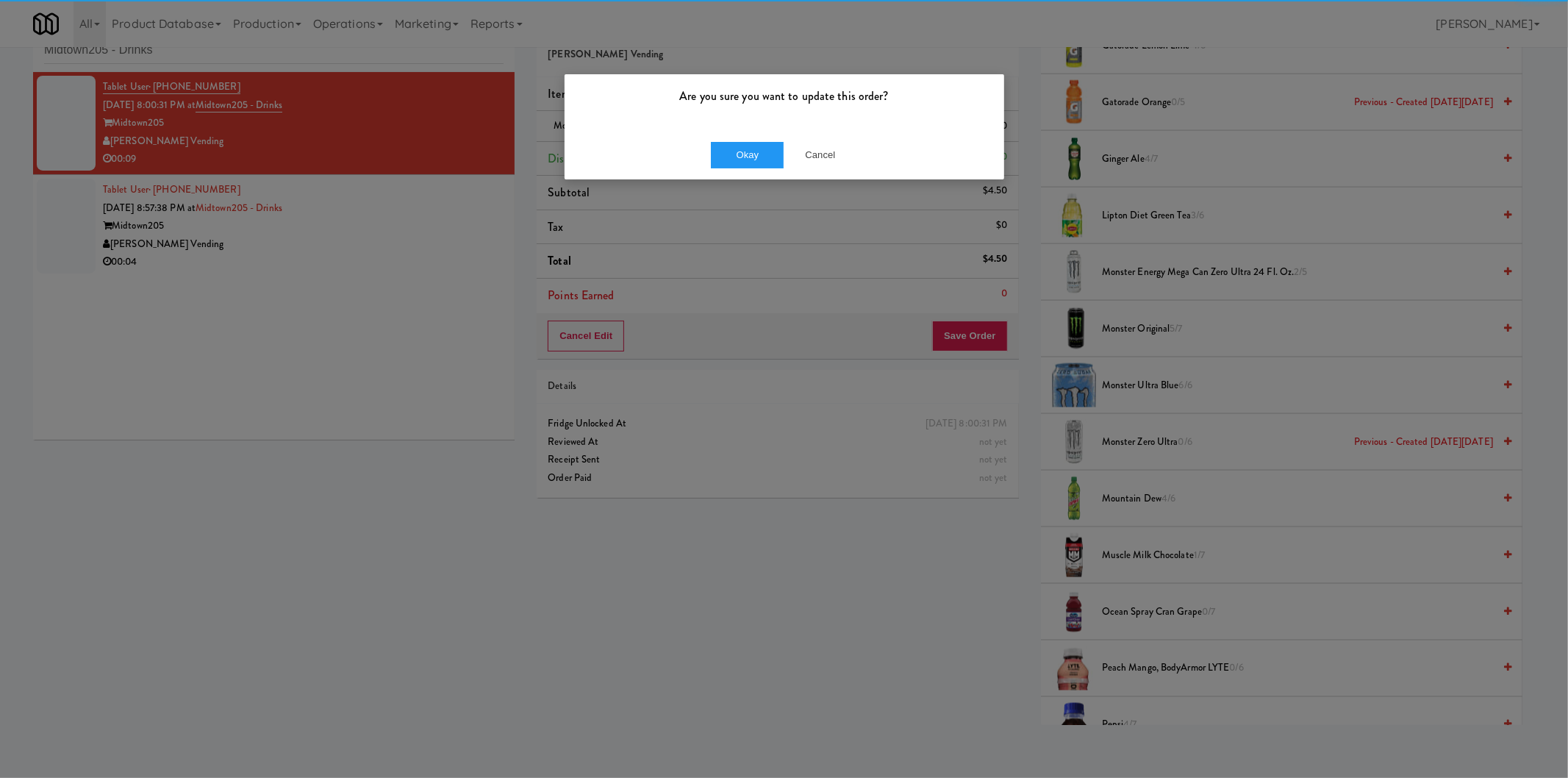
click at [758, 133] on div "Okay Cancel" at bounding box center [784, 155] width 440 height 49
click at [760, 156] on button "Okay" at bounding box center [748, 155] width 74 height 26
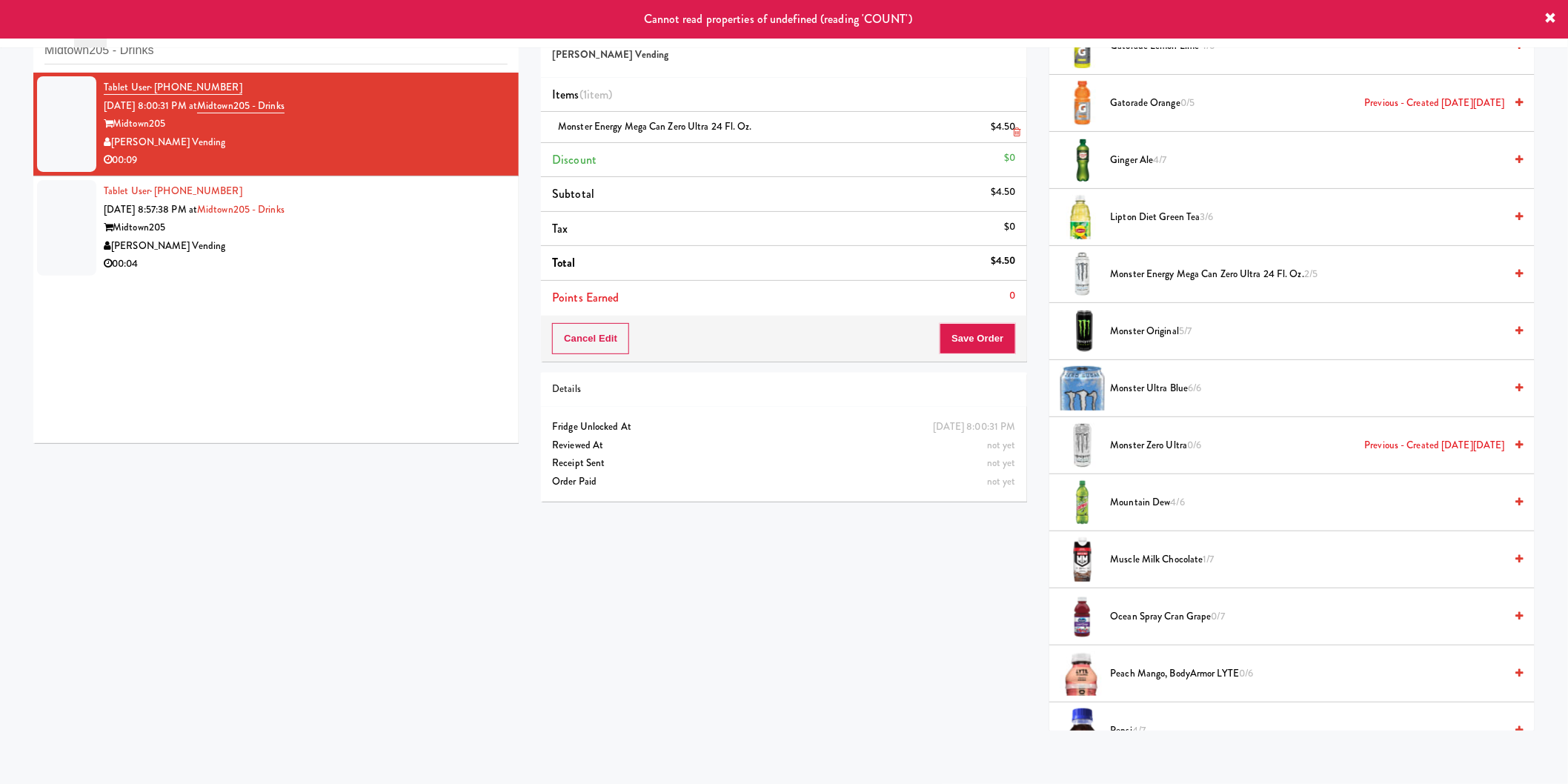
click at [1019, 125] on link at bounding box center [1014, 133] width 13 height 19
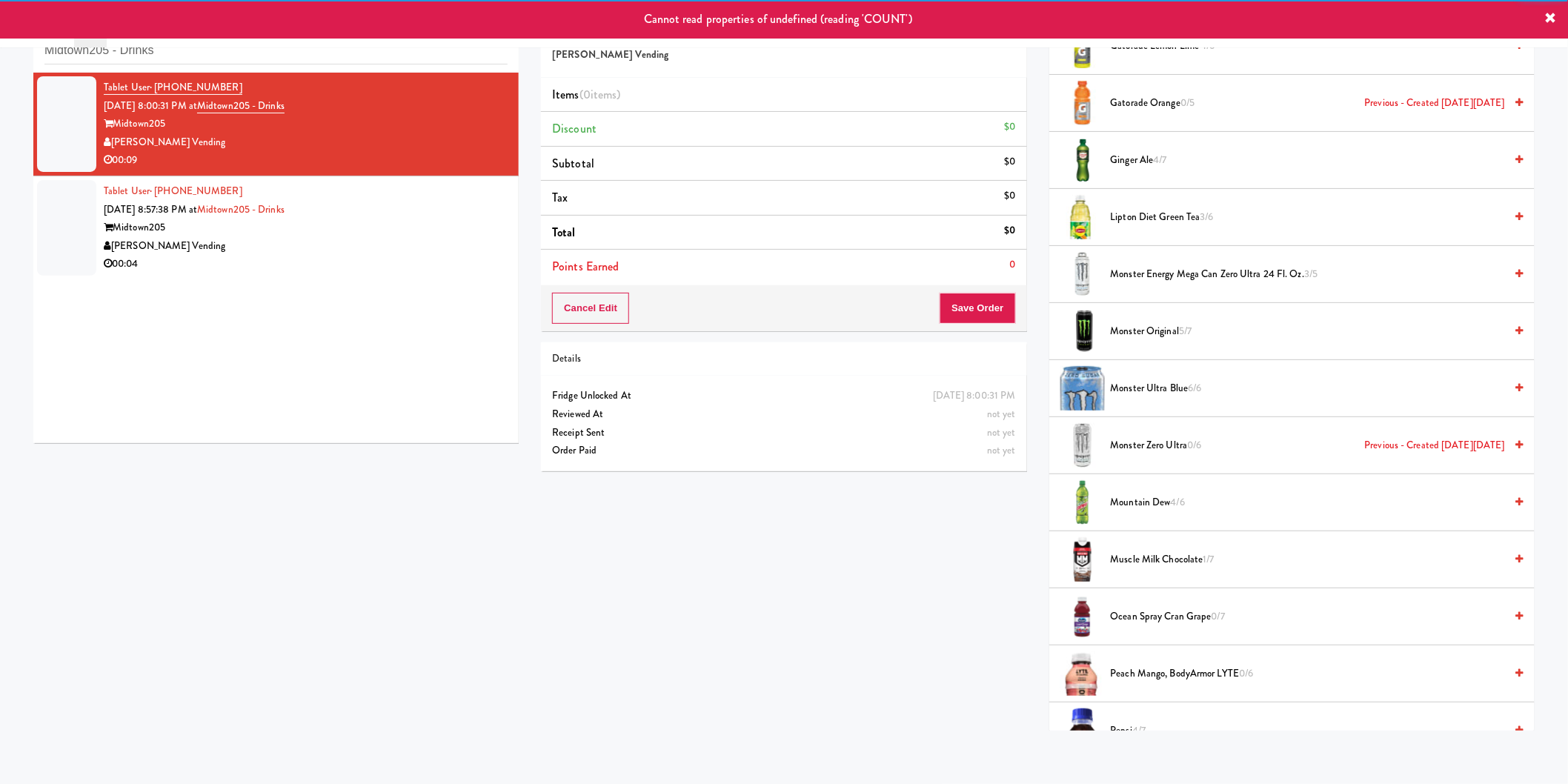
click at [1154, 446] on span "Monster Zero Ultra 0/6 Previous - Created [DATE][DATE]" at bounding box center [1308, 445] width 395 height 19
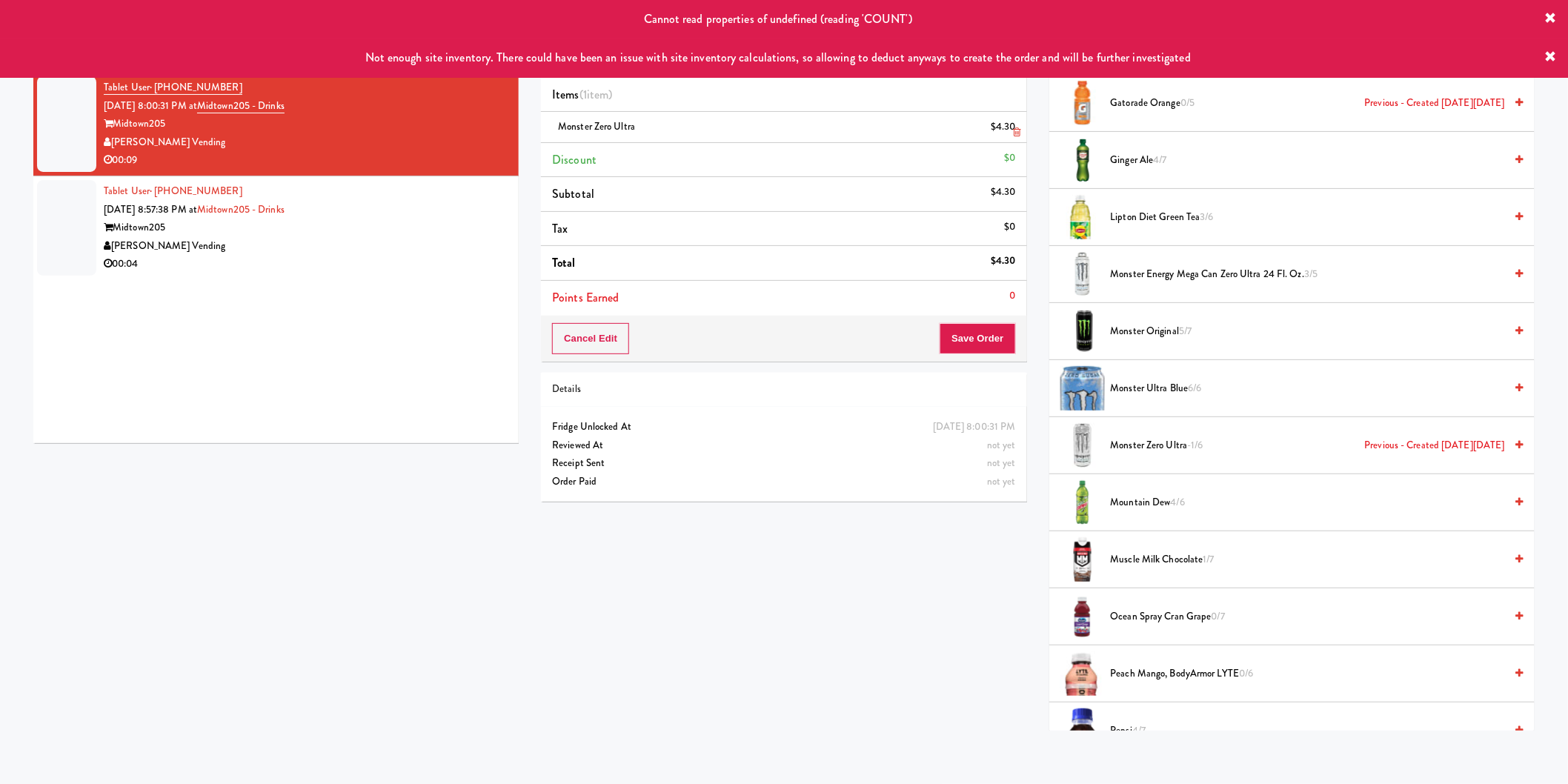
click at [1018, 130] on icon at bounding box center [1018, 132] width 7 height 10
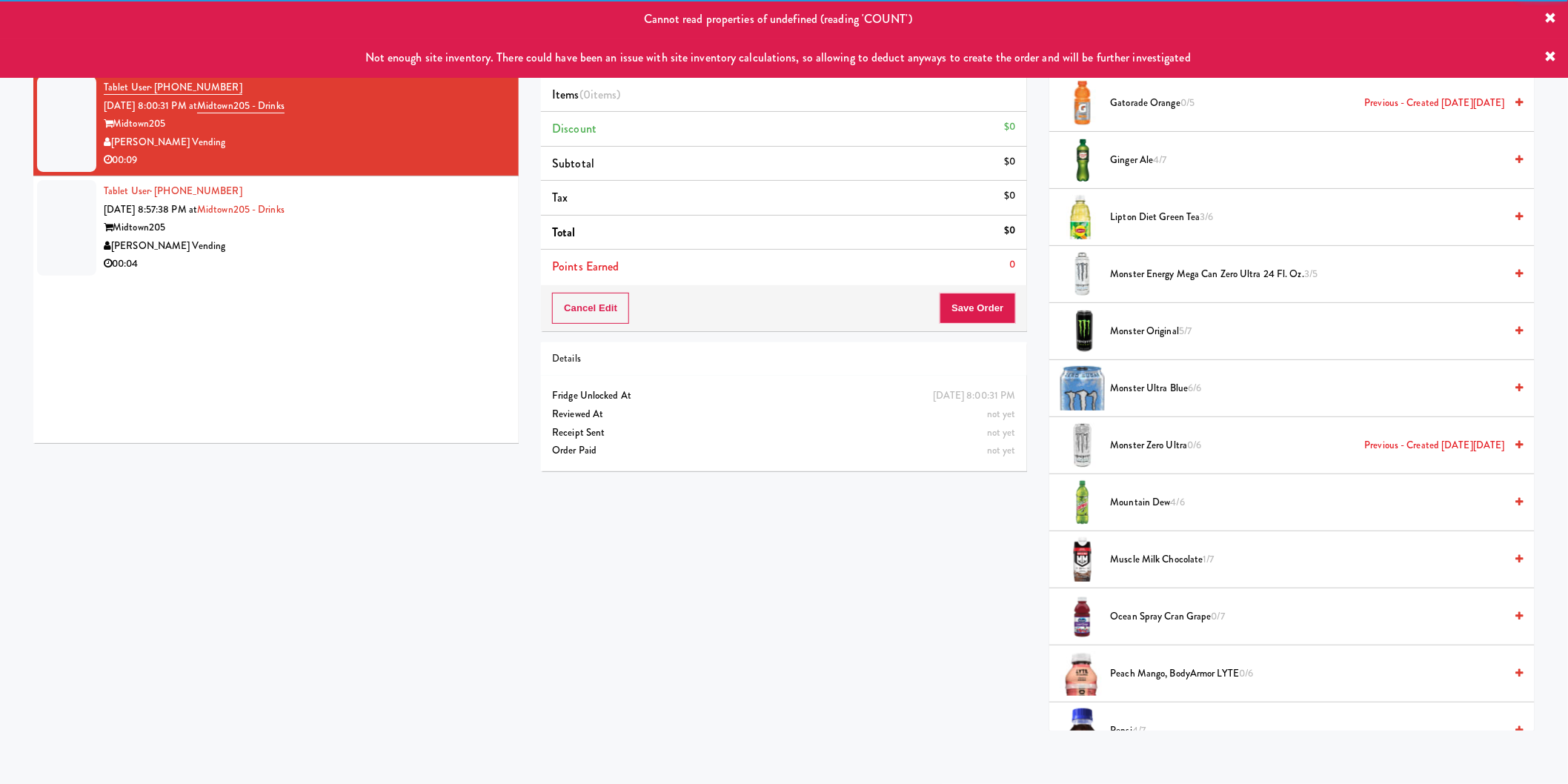
click at [1143, 274] on span "Monster Energy Mega Can Zero Ultra 24 fl. oz. 3/5" at bounding box center [1308, 274] width 395 height 19
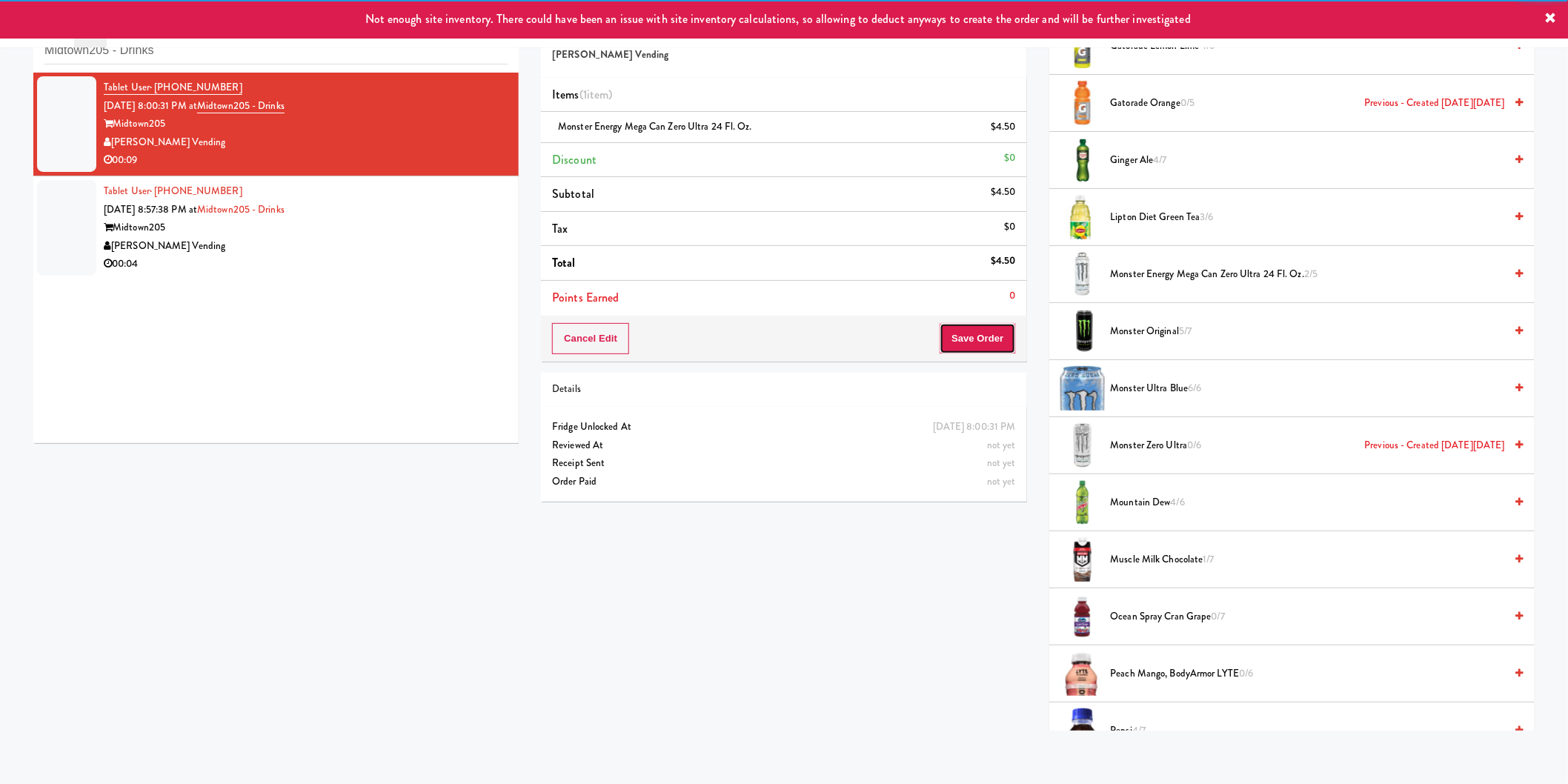
click at [1001, 351] on button "Save Order" at bounding box center [977, 338] width 75 height 31
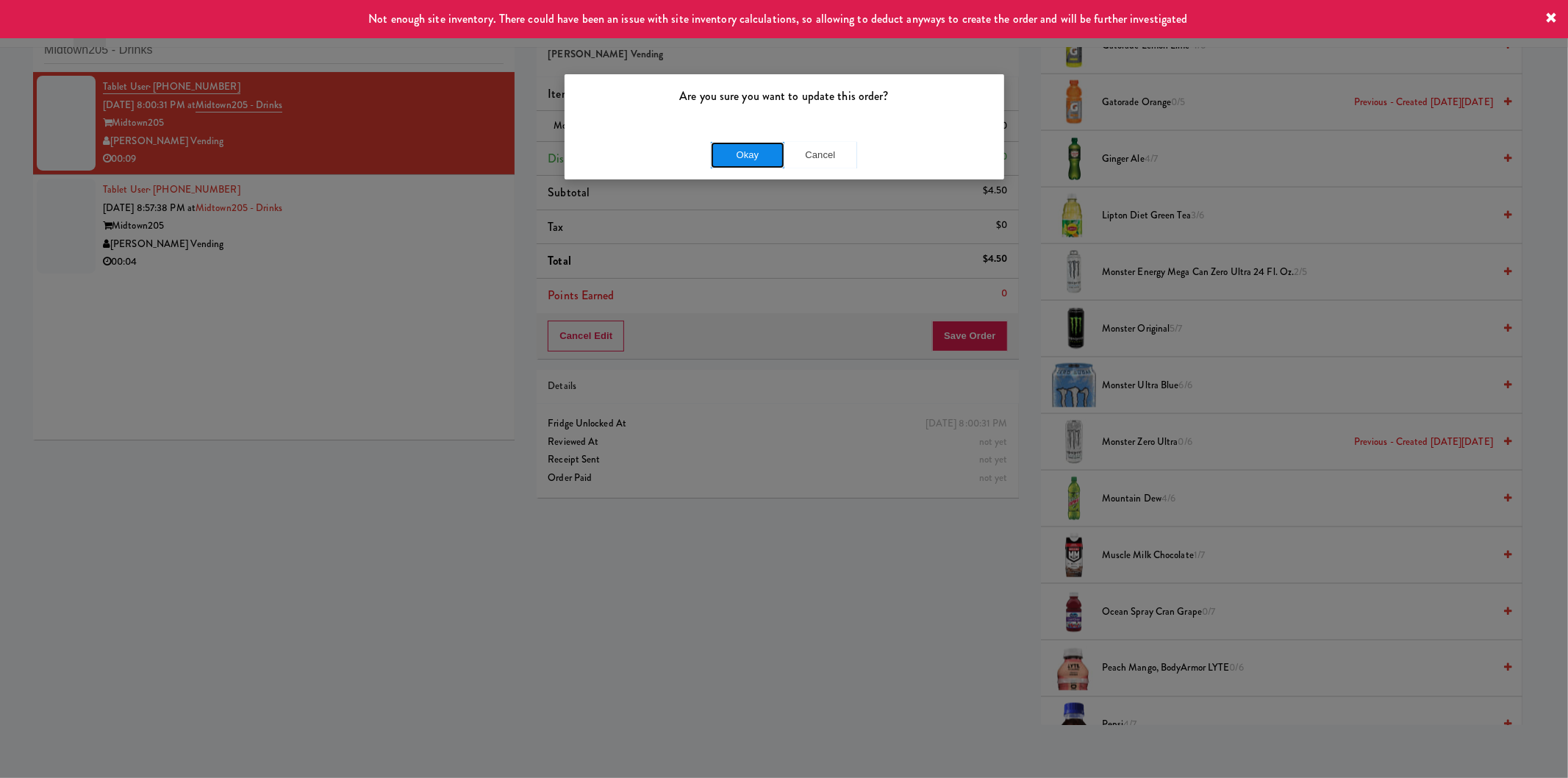
click at [767, 147] on button "Okay" at bounding box center [748, 155] width 74 height 26
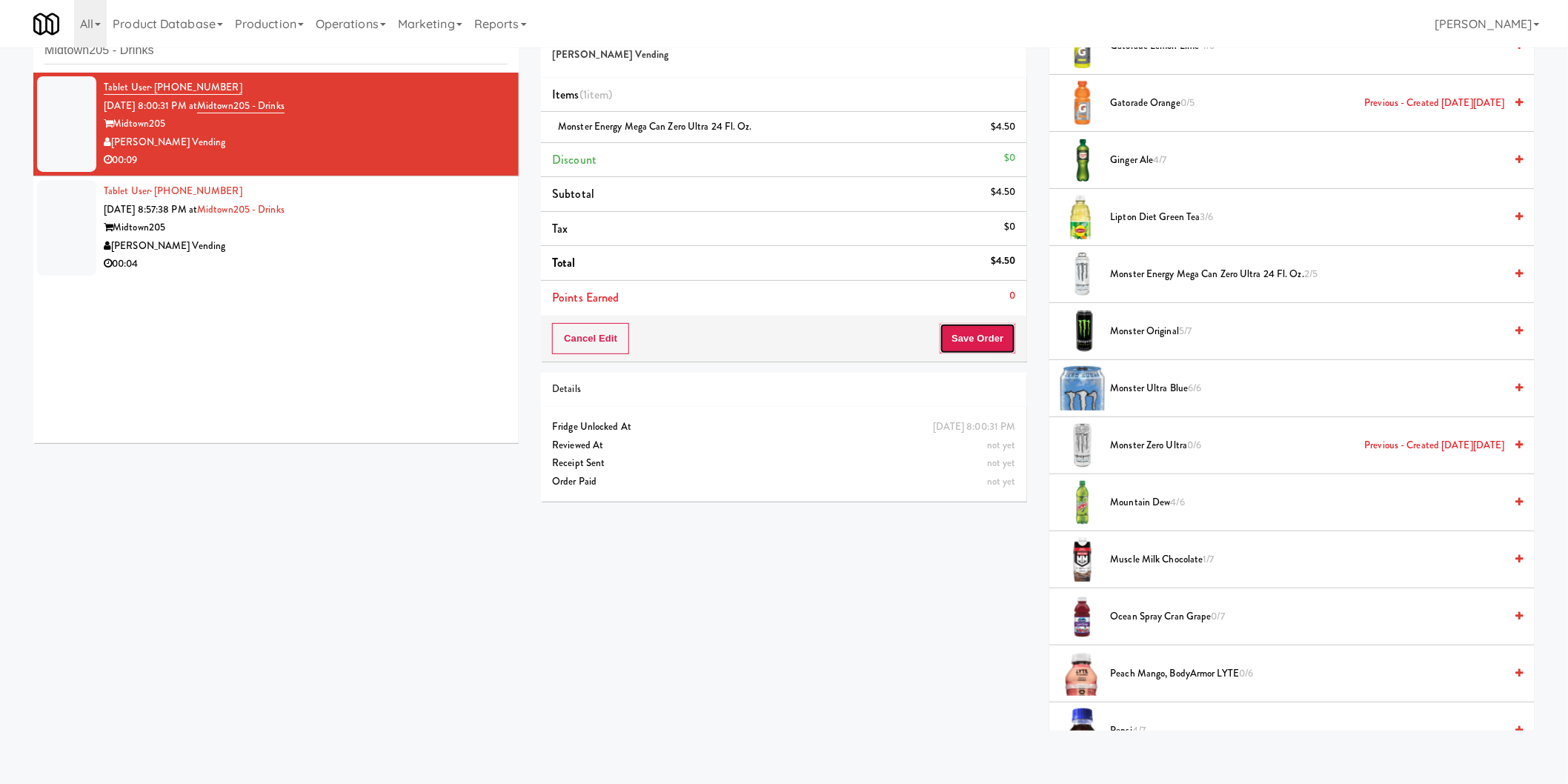
drag, startPoint x: 974, startPoint y: 337, endPoint x: 984, endPoint y: 363, distance: 27.9
click at [974, 336] on button "Save Order" at bounding box center [977, 338] width 75 height 31
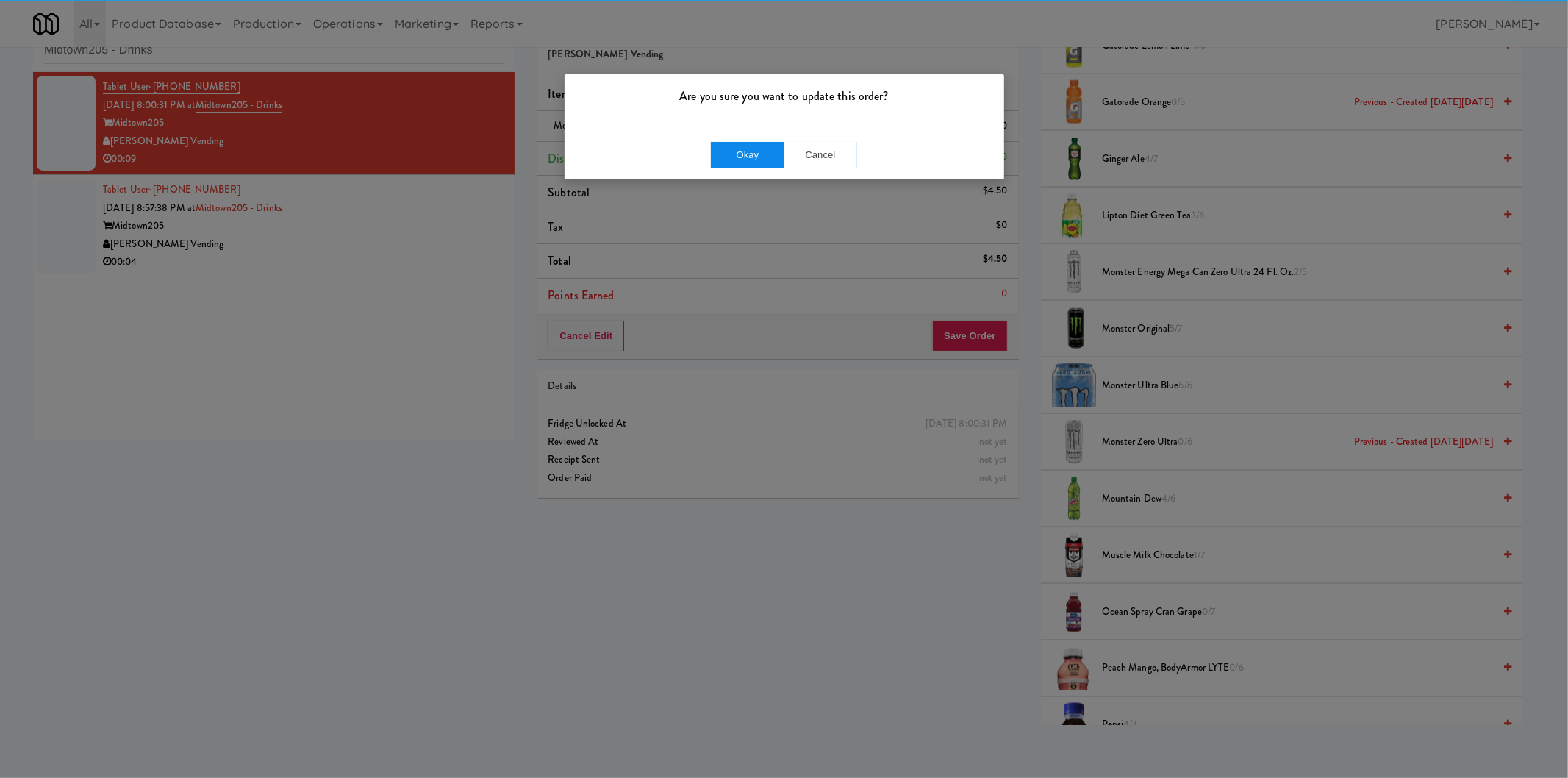
click at [745, 140] on div "Okay Cancel" at bounding box center [784, 155] width 440 height 49
click at [746, 143] on button "Okay" at bounding box center [748, 155] width 74 height 26
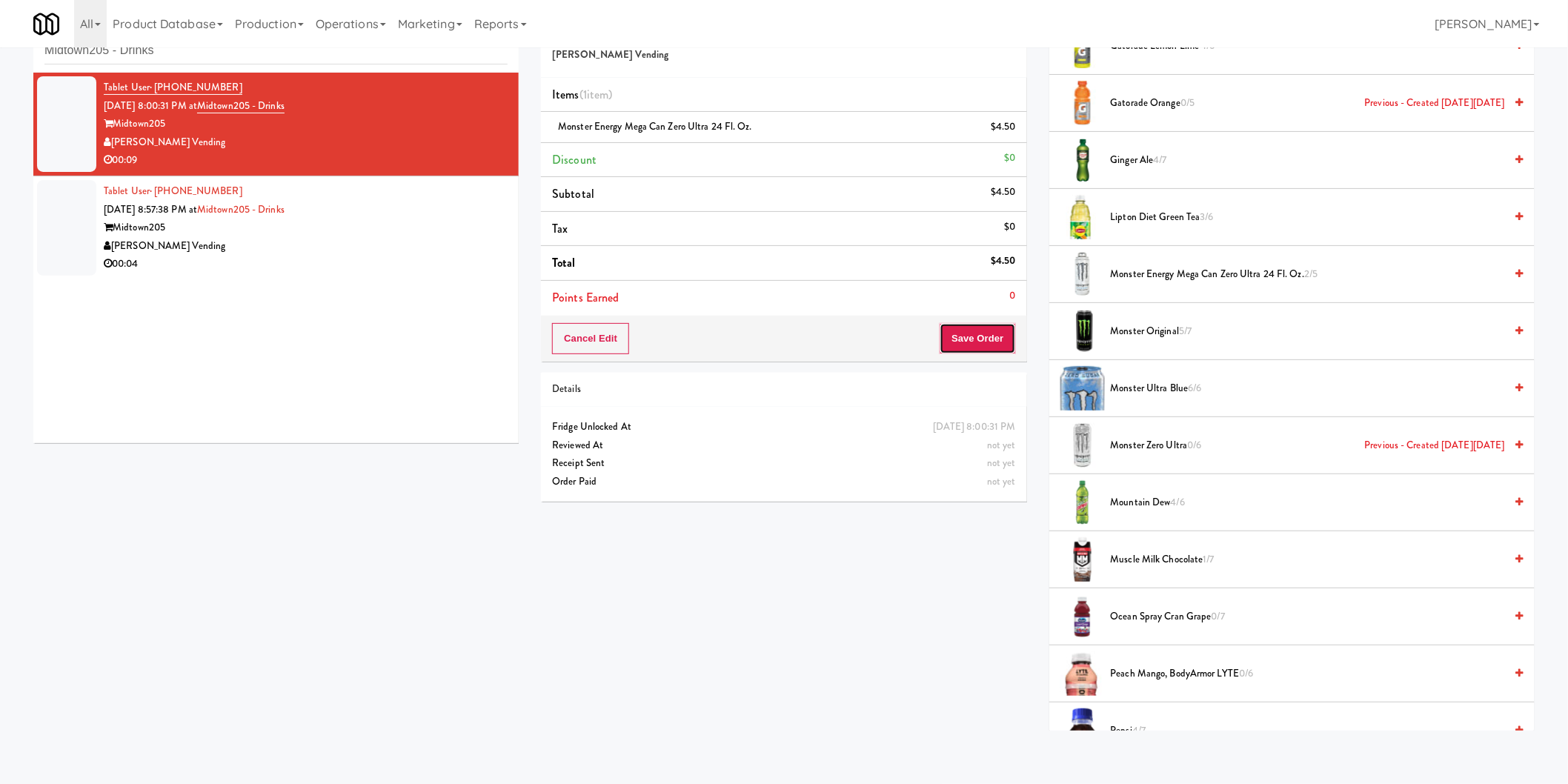
click at [984, 344] on button "Save Order" at bounding box center [977, 338] width 75 height 31
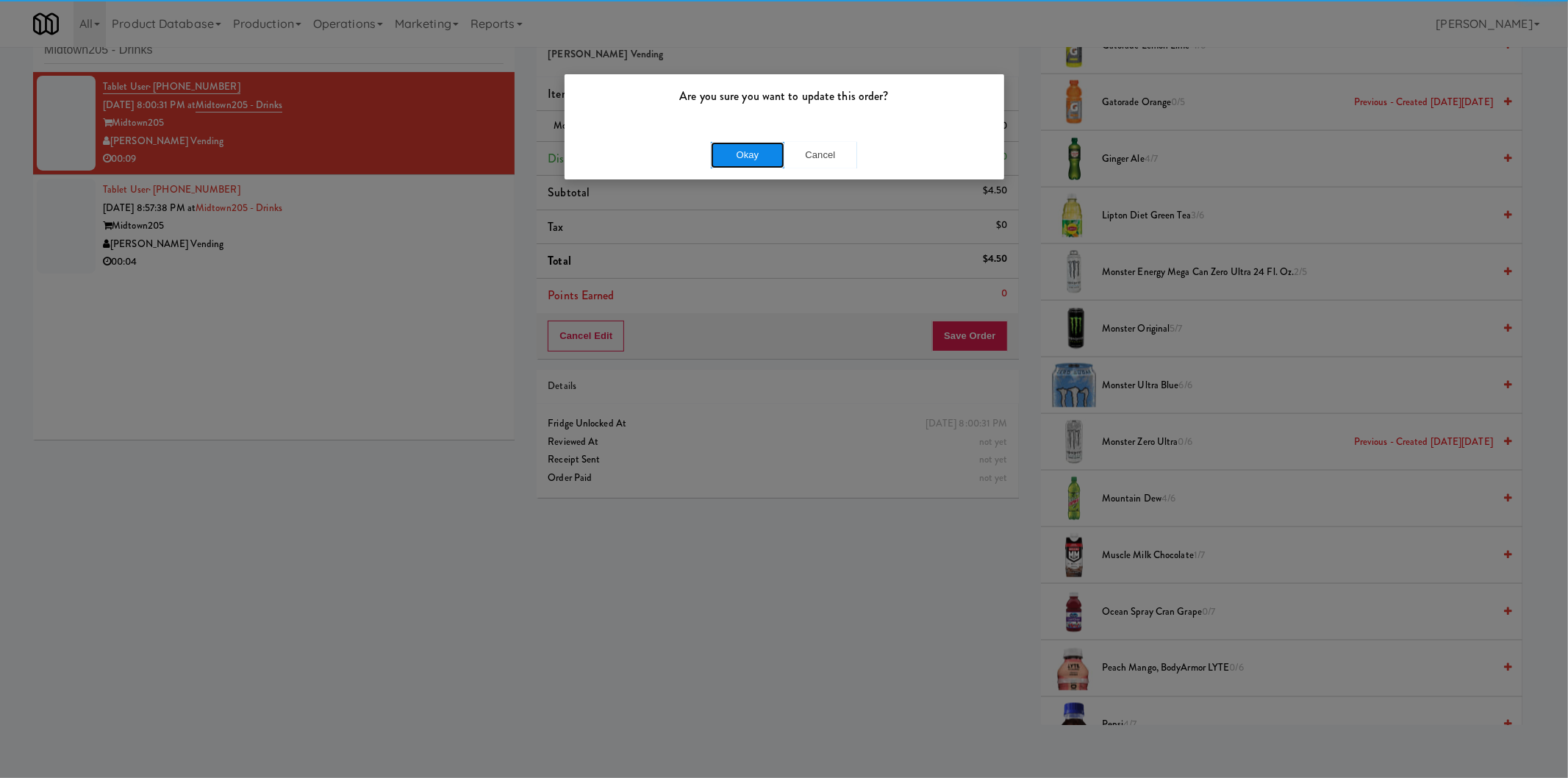
click at [740, 158] on button "Okay" at bounding box center [748, 155] width 74 height 26
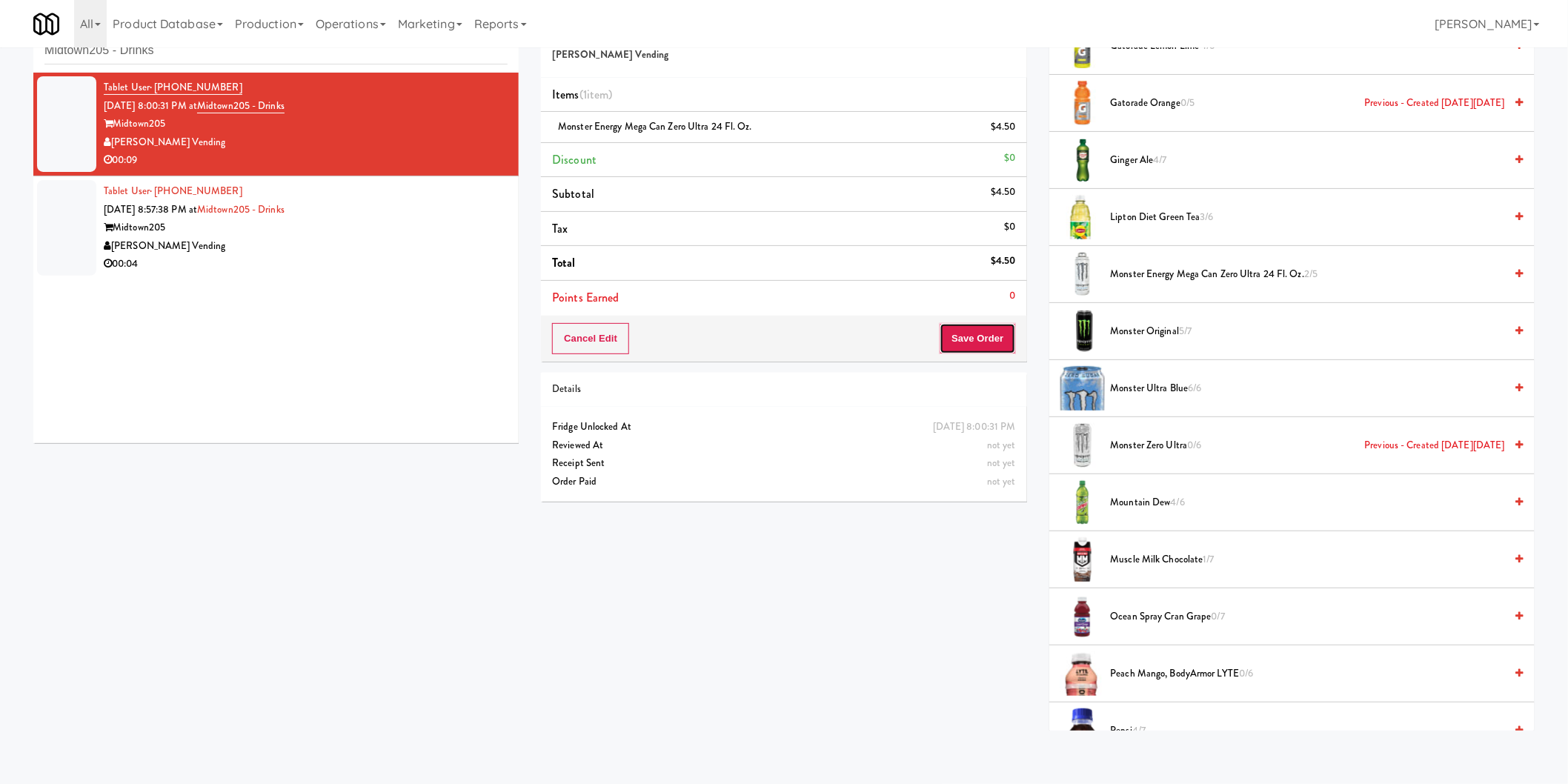
click at [999, 337] on button "Save Order" at bounding box center [977, 338] width 75 height 31
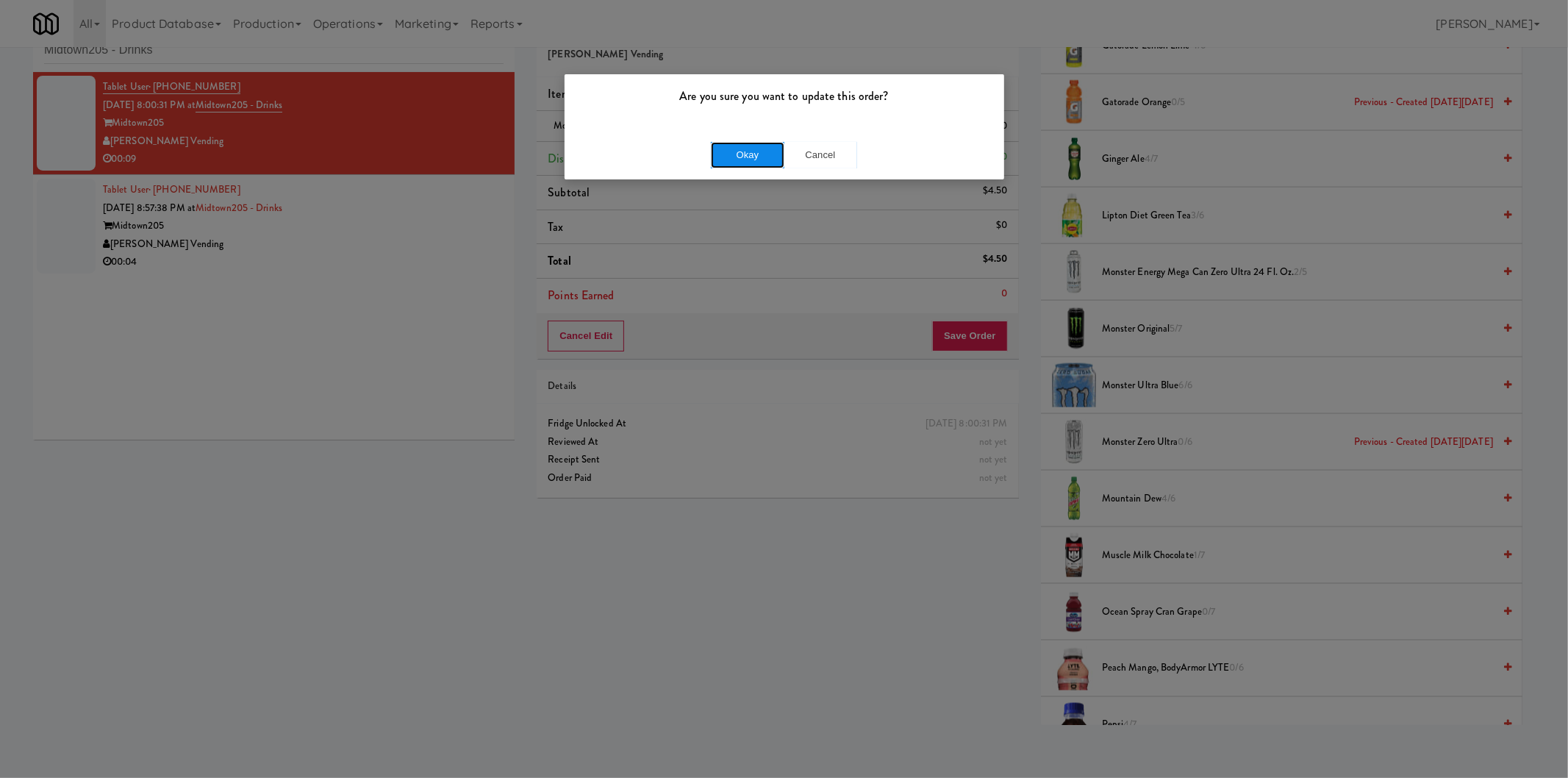
click at [750, 152] on button "Okay" at bounding box center [748, 155] width 74 height 26
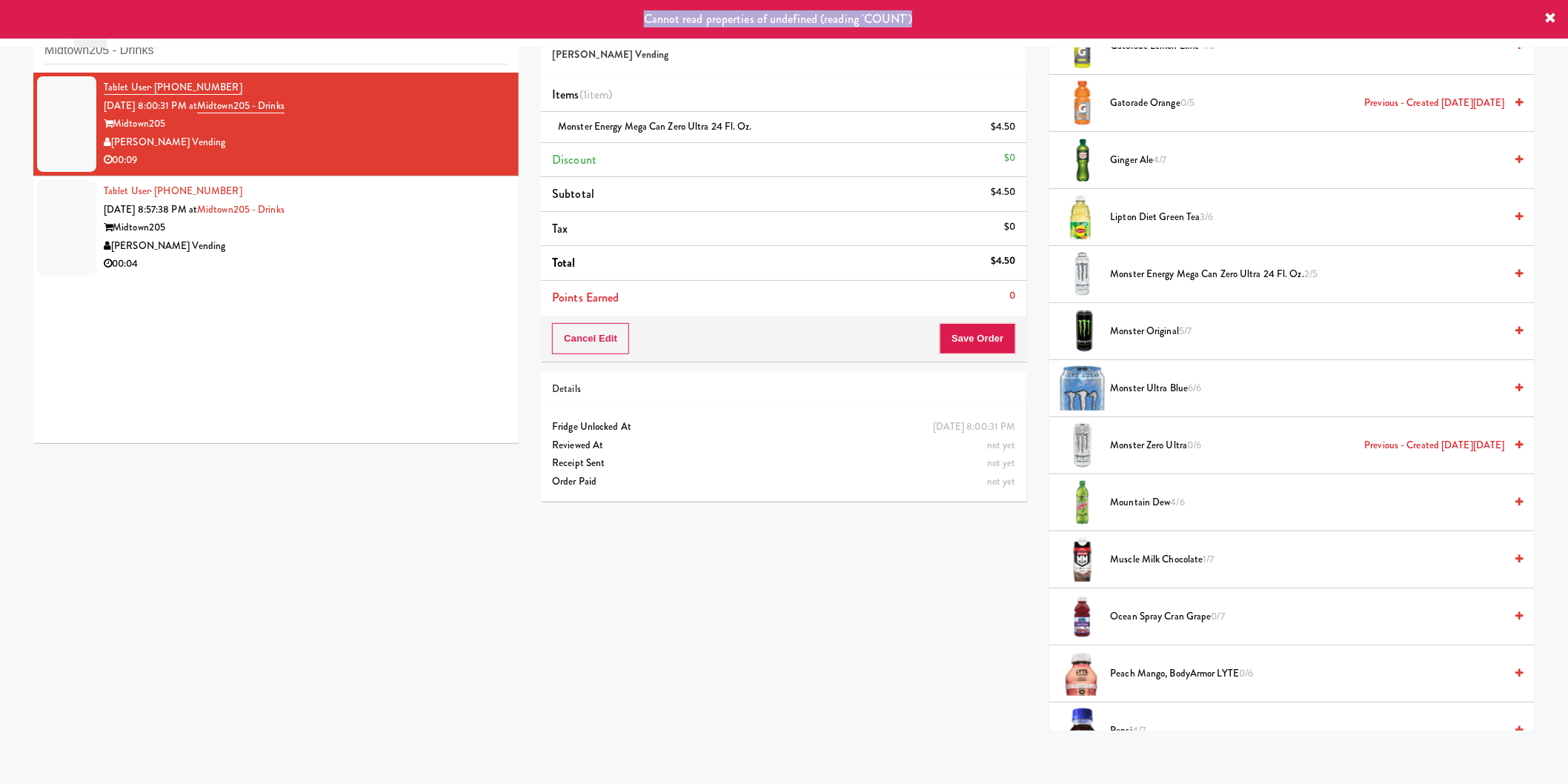
drag, startPoint x: 637, startPoint y: 20, endPoint x: 946, endPoint y: 33, distance: 309.3
click at [946, 33] on div "Cannot read properties of undefined (reading 'COUNT')" at bounding box center [784, 19] width 1568 height 39
copy span "Cannot read properties of undefined (reading 'COUNT')"
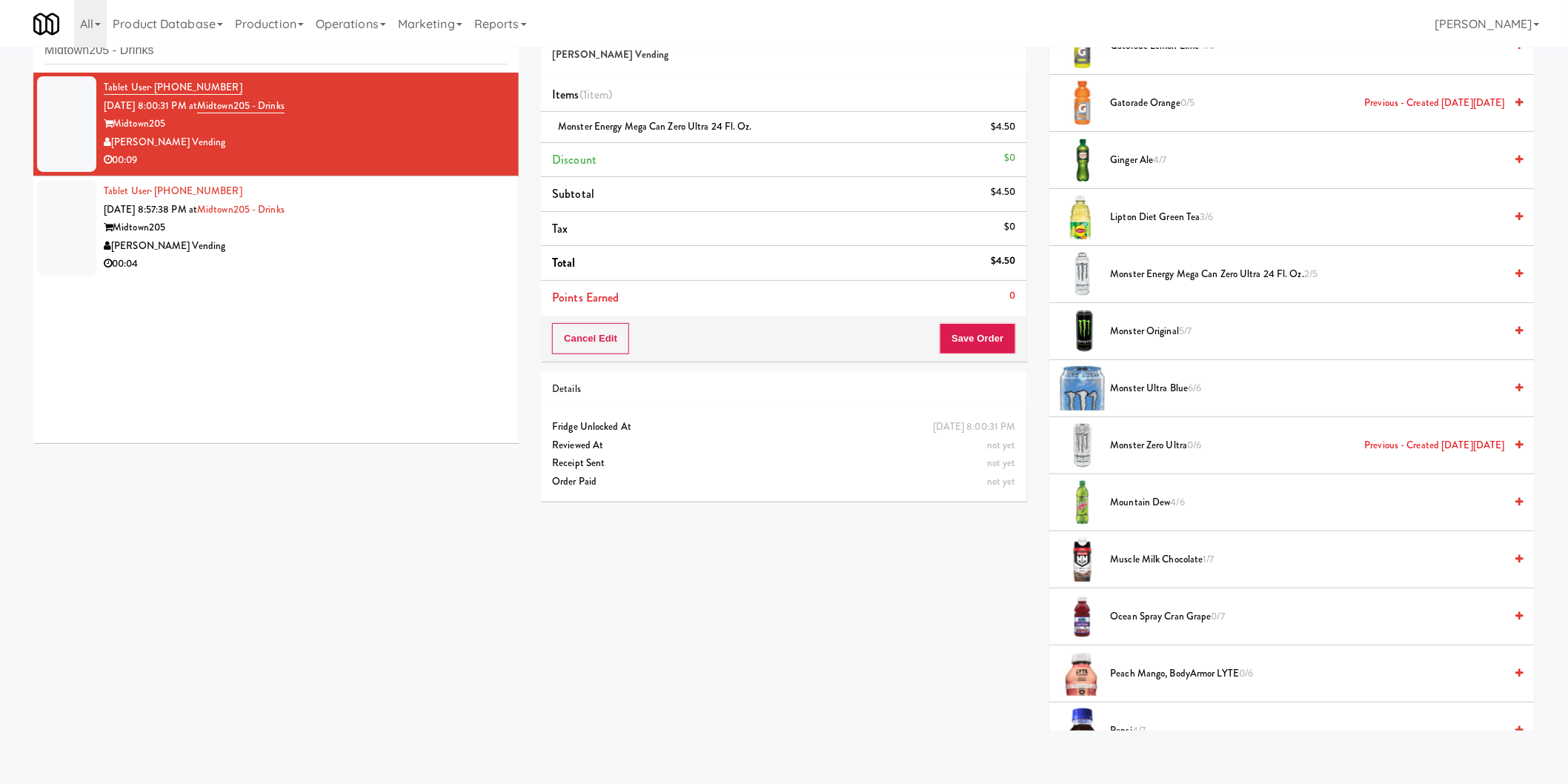
click at [1028, 340] on div "Order # 6323701 [PERSON_NAME] Vending Items (1 item ) Monster Energy Mega Can Z…" at bounding box center [784, 259] width 508 height 507
click at [1010, 340] on button "Save Order" at bounding box center [977, 338] width 75 height 31
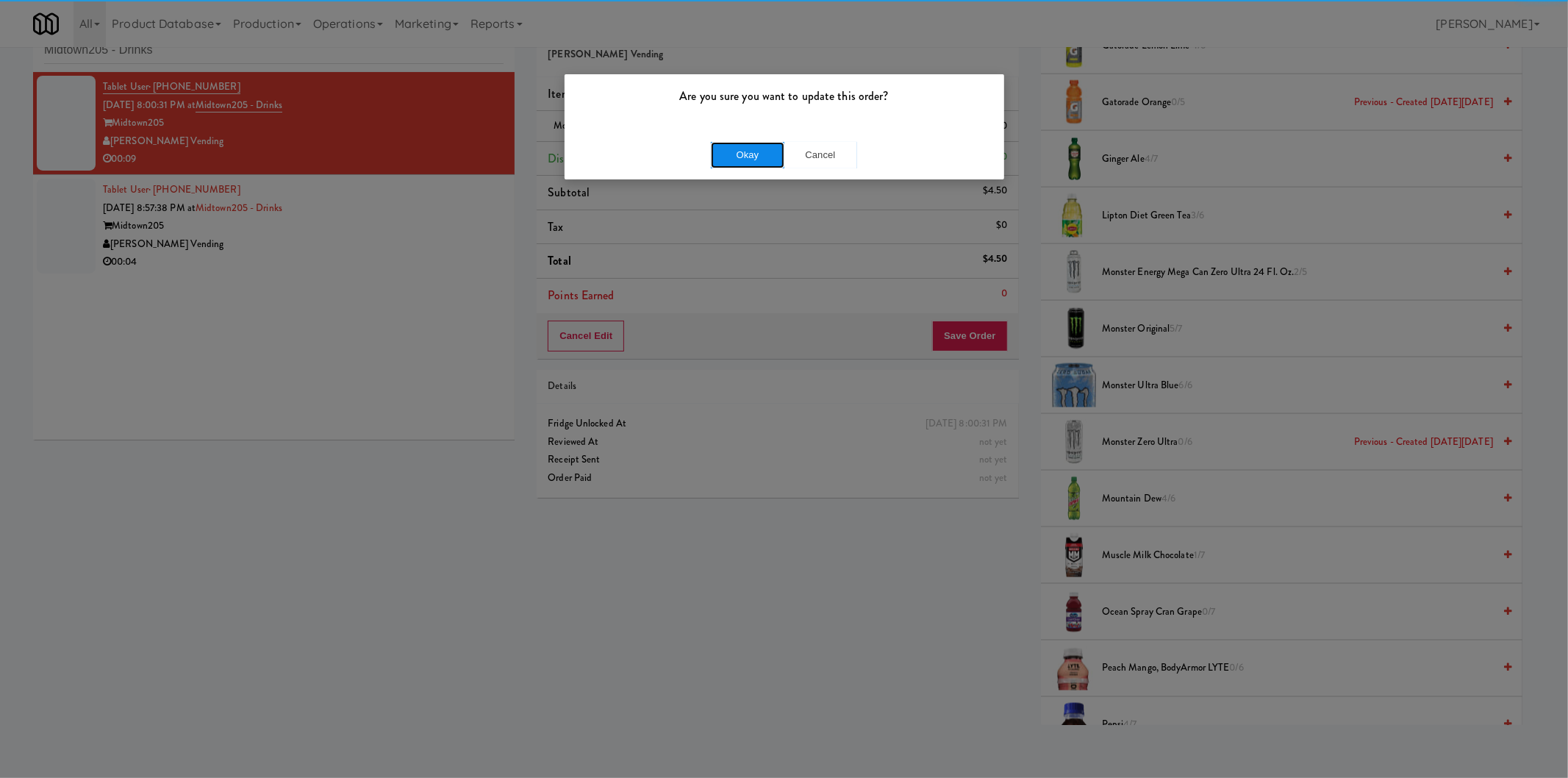
click at [740, 156] on button "Okay" at bounding box center [748, 155] width 74 height 26
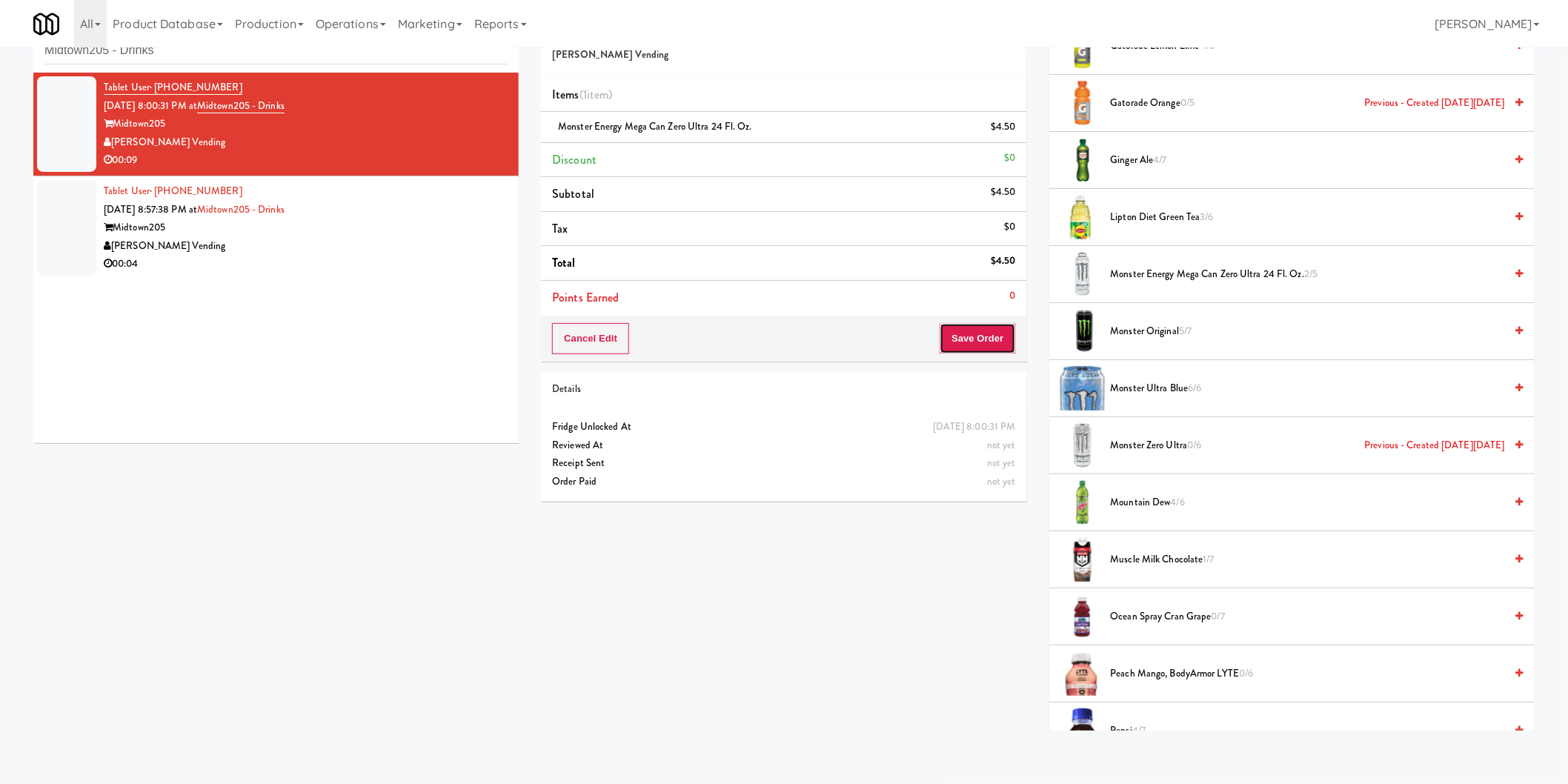
click at [998, 335] on button "Save Order" at bounding box center [977, 338] width 75 height 31
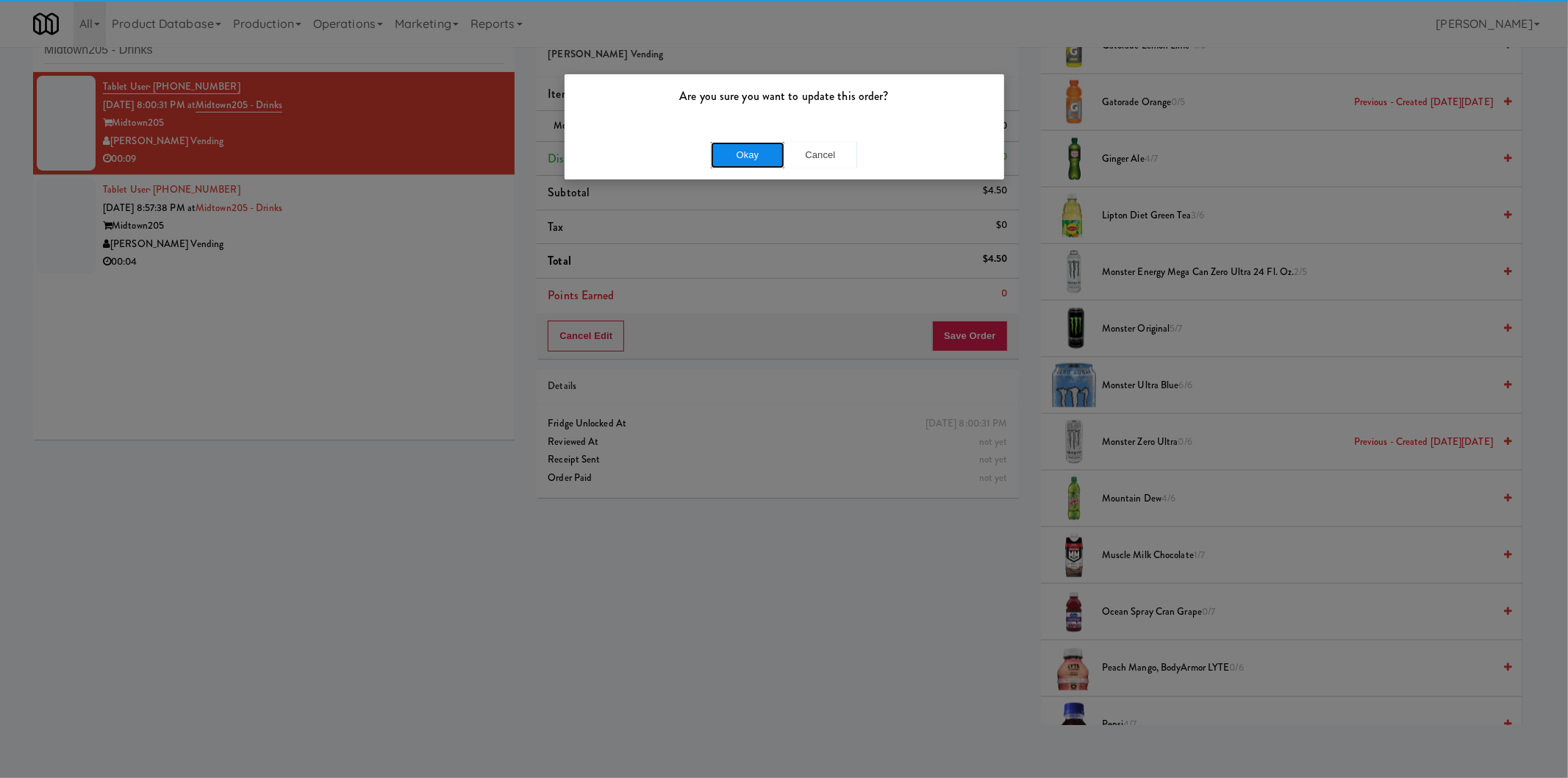
click at [762, 143] on button "Okay" at bounding box center [748, 155] width 74 height 26
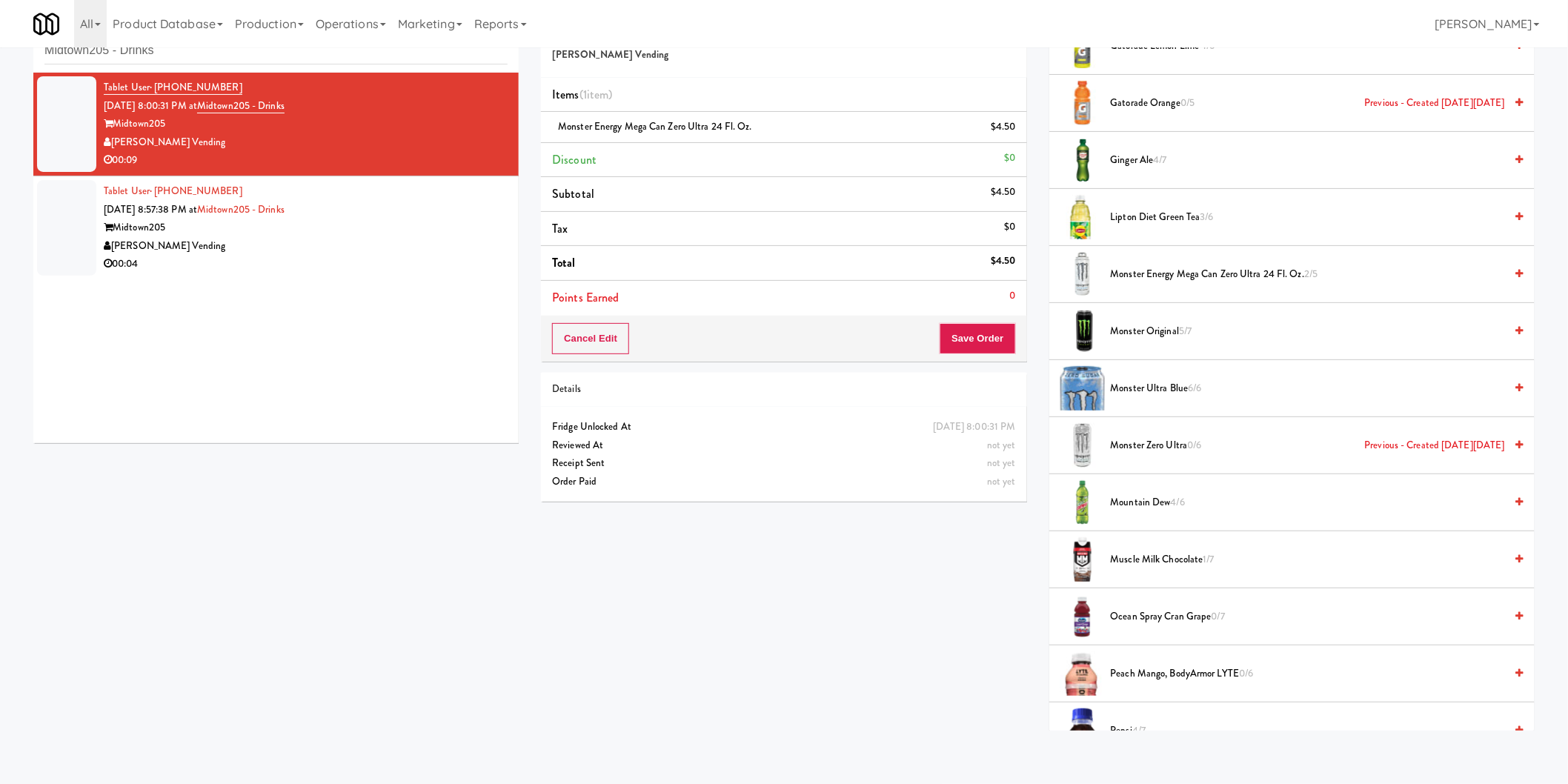
click at [940, 331] on div "Cancel Edit Save Order" at bounding box center [783, 339] width 486 height 46
click at [953, 335] on button "Save Order" at bounding box center [977, 338] width 75 height 31
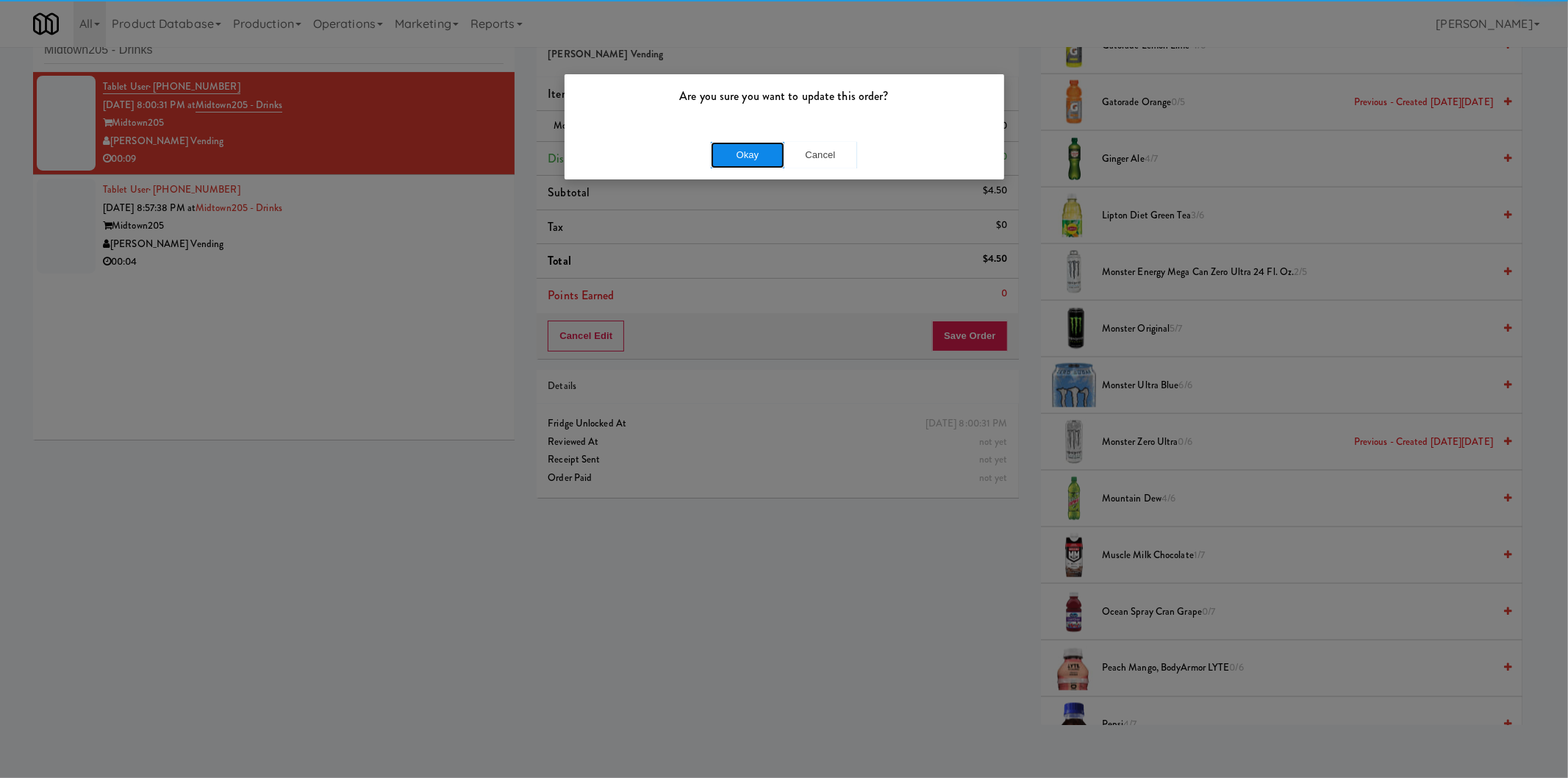
click at [723, 156] on button "Okay" at bounding box center [748, 155] width 74 height 26
